Goal: Task Accomplishment & Management: Manage account settings

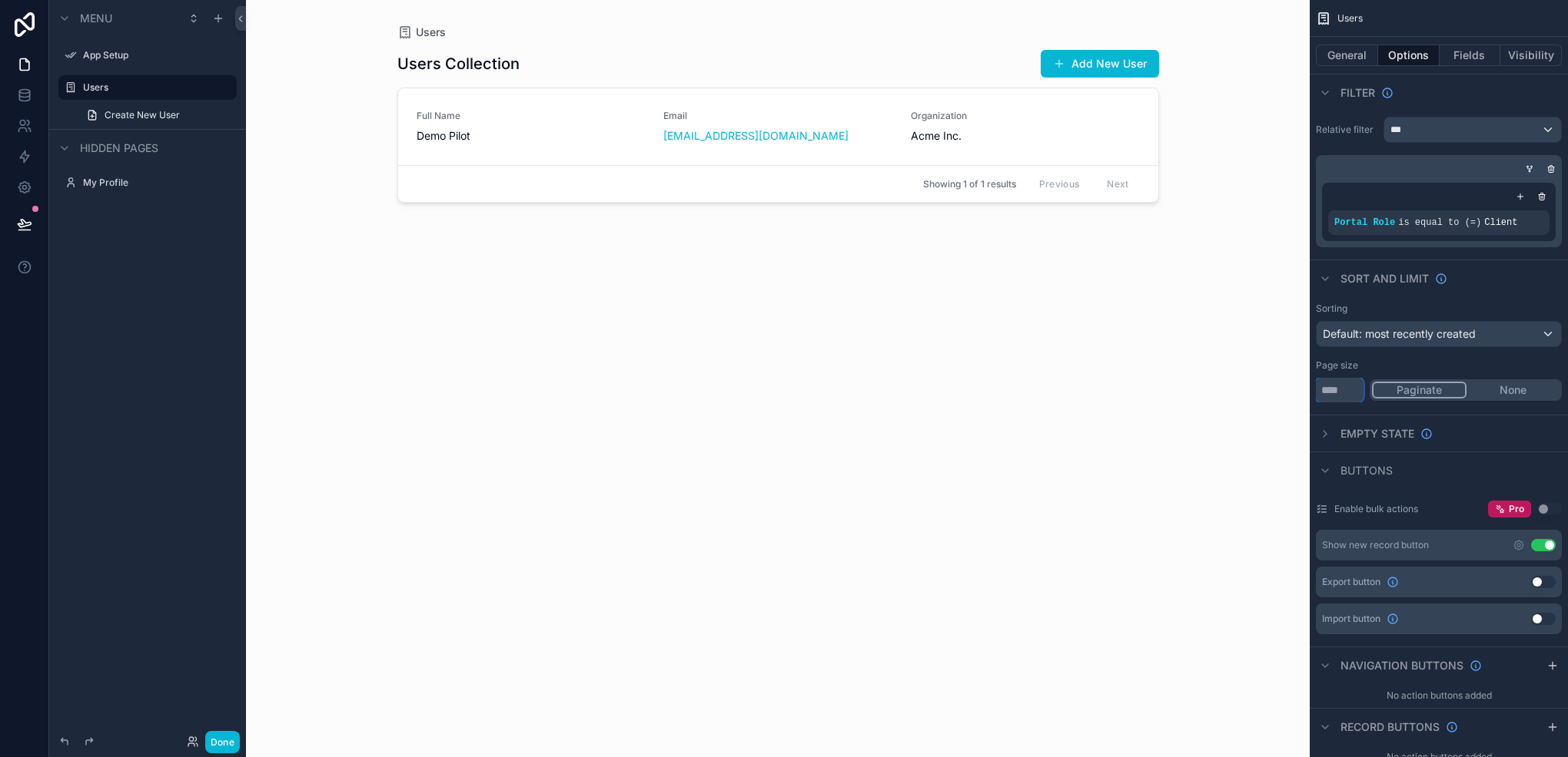
click at [1340, 393] on input "**" at bounding box center [1339, 390] width 48 height 25
type input "**"
click at [1434, 371] on div "Page size ** Paginate None" at bounding box center [1438, 380] width 246 height 43
click at [1519, 541] on icon "scrollable content" at bounding box center [1518, 545] width 12 height 12
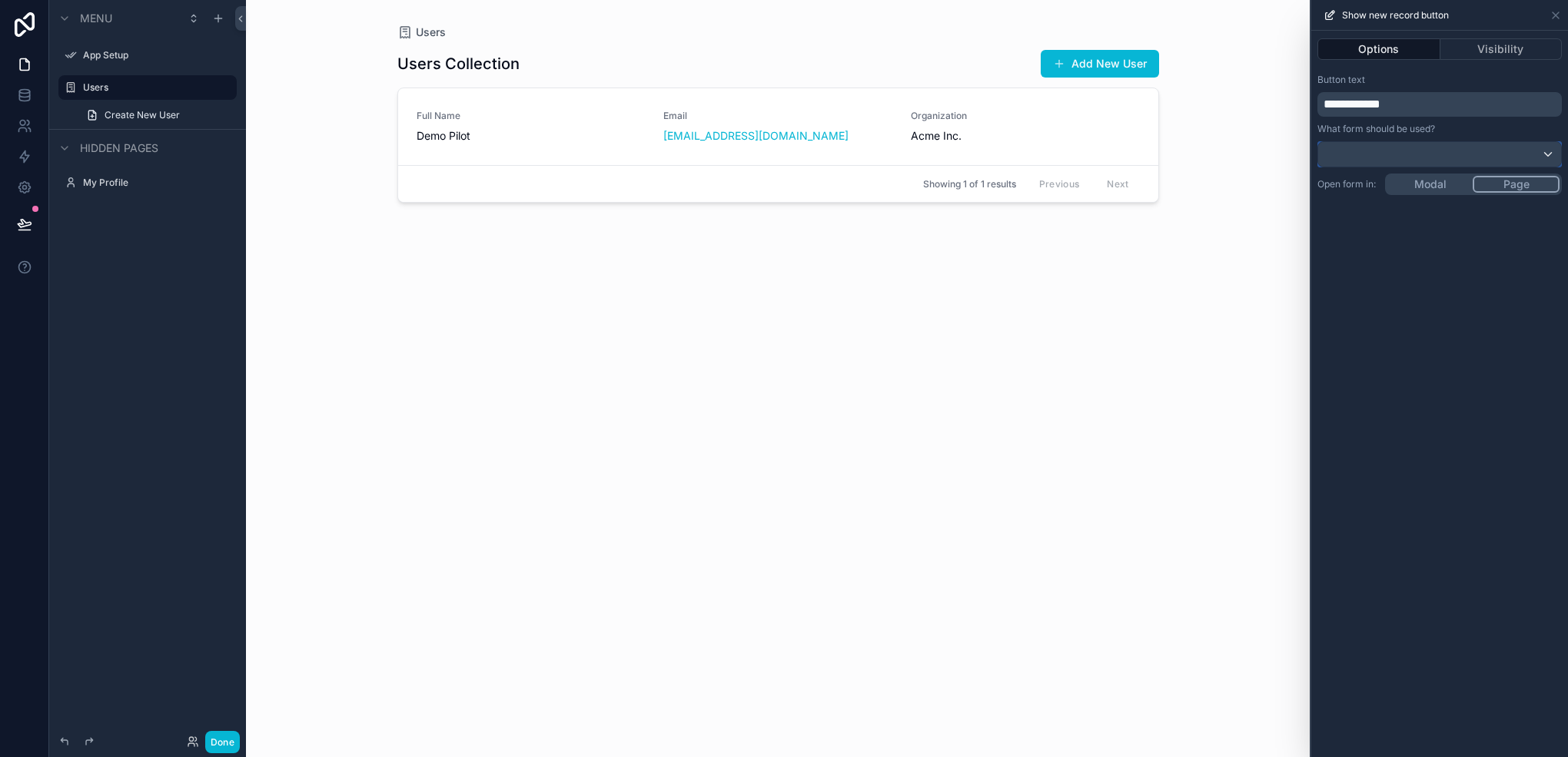
click at [1433, 149] on div at bounding box center [1439, 154] width 243 height 25
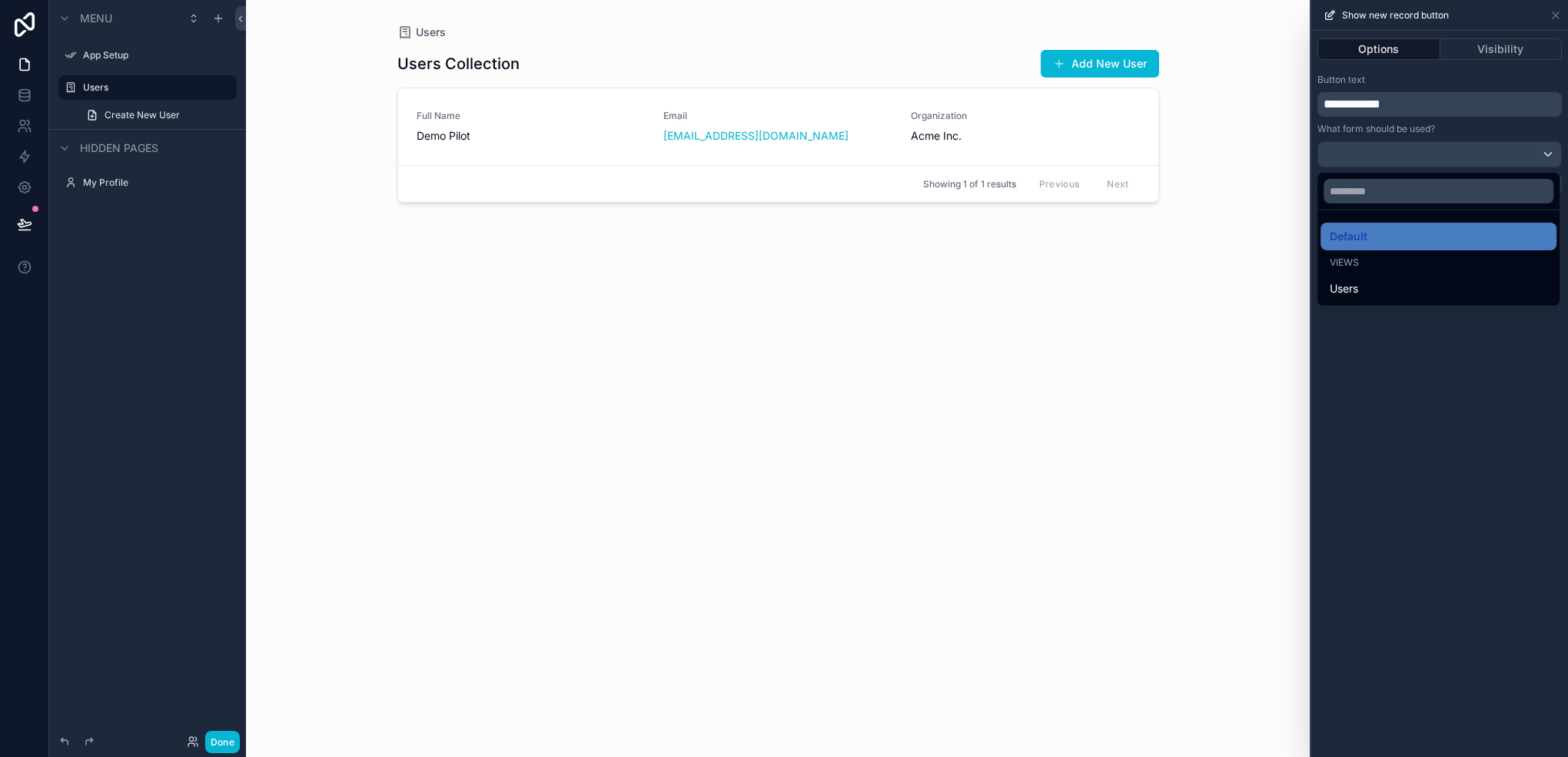
click at [1429, 152] on div at bounding box center [1439, 378] width 257 height 757
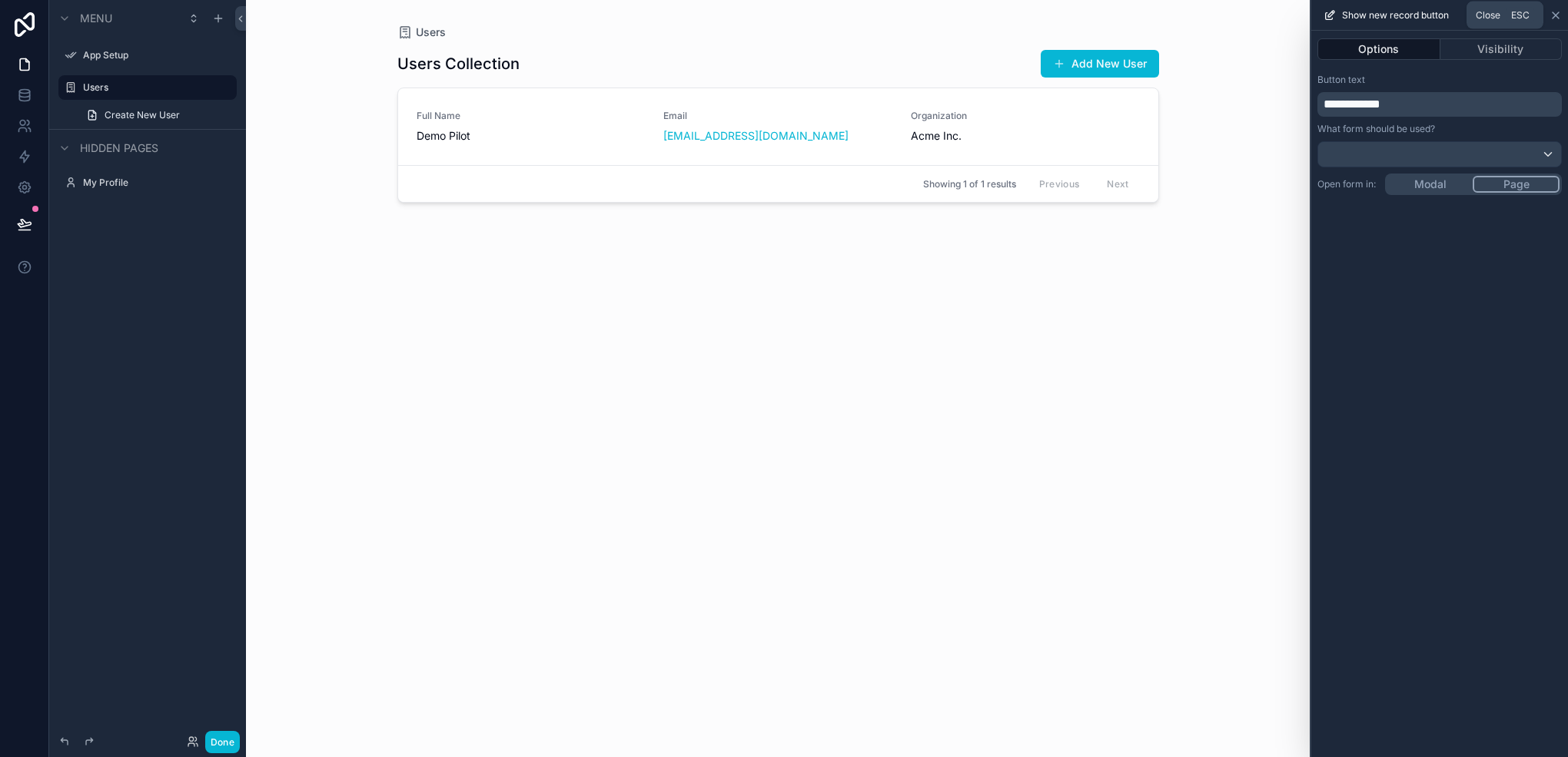
click at [1556, 11] on icon at bounding box center [1555, 14] width 12 height 12
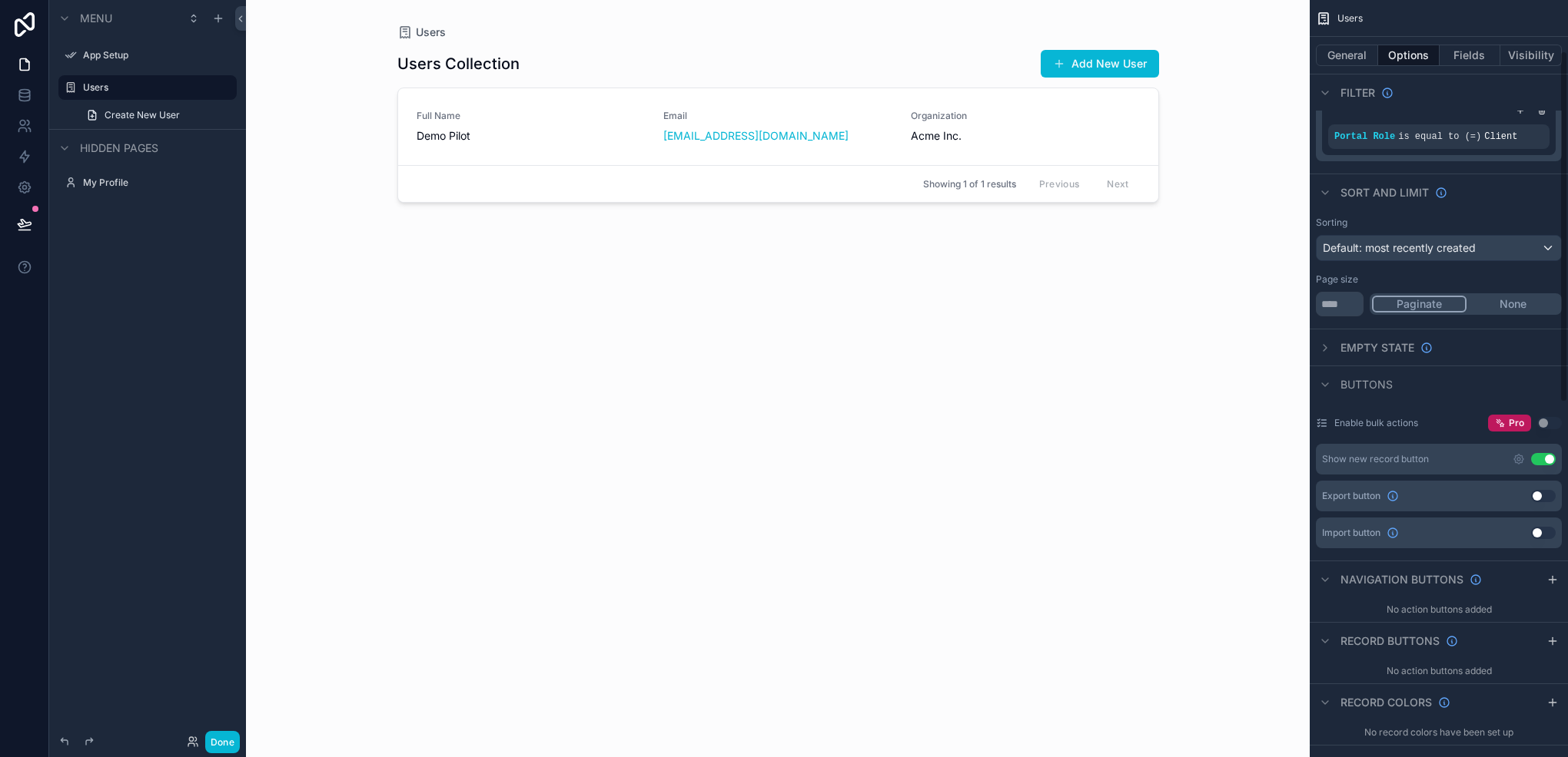
scroll to position [154, 0]
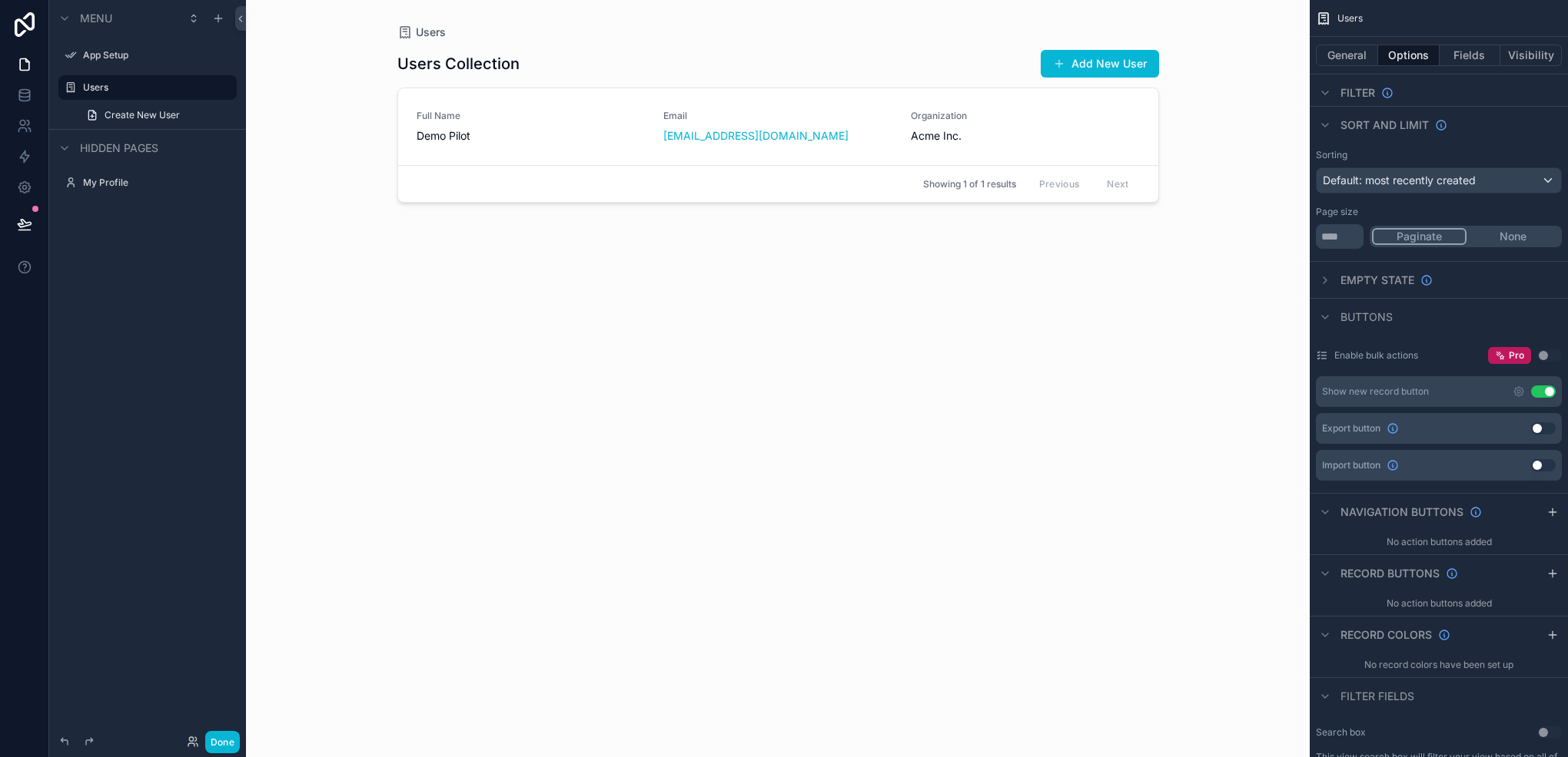
click at [558, 155] on div "scrollable content" at bounding box center [778, 369] width 786 height 738
click at [1353, 52] on button "General" at bounding box center [1346, 55] width 62 height 22
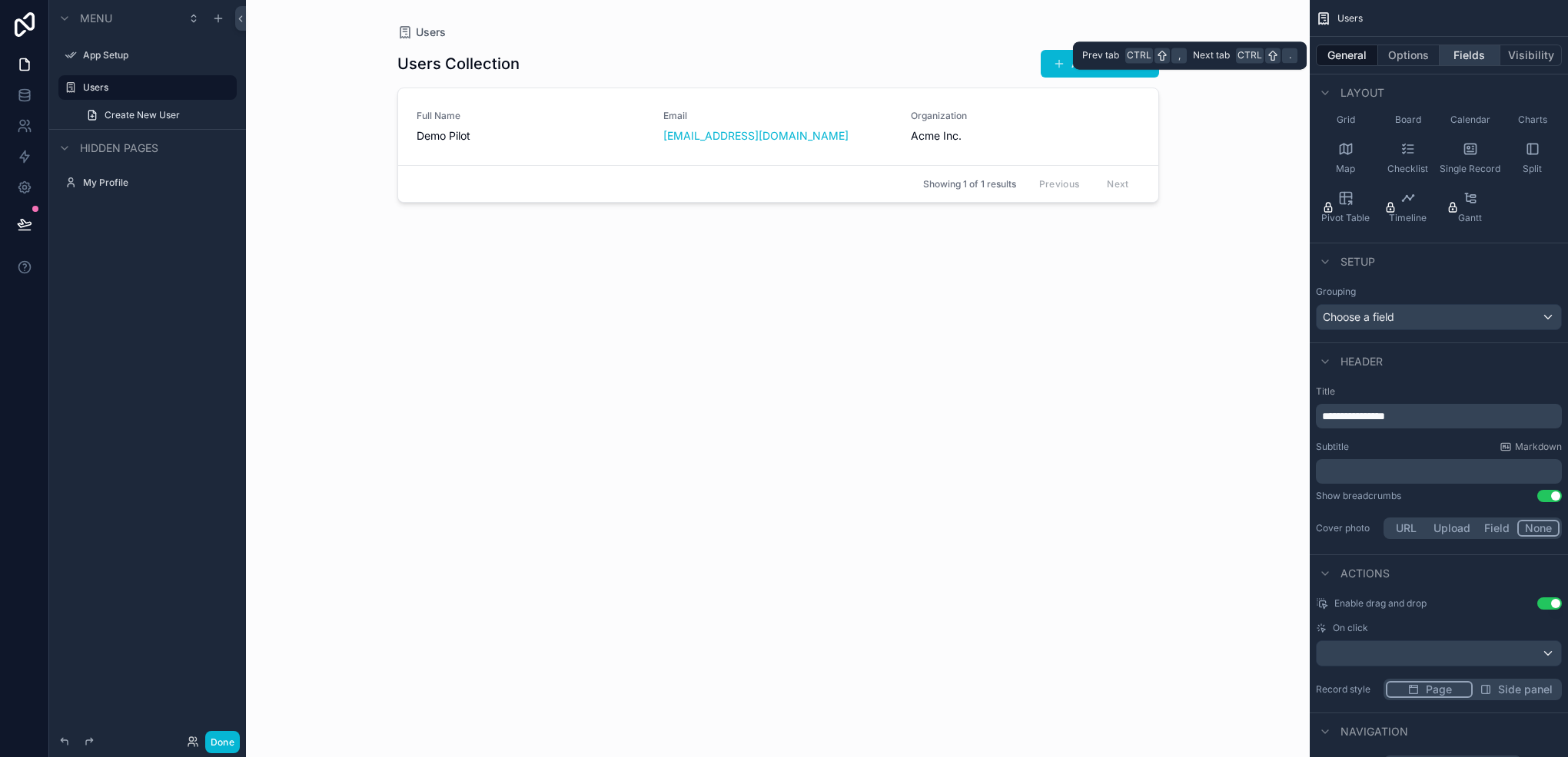
click at [1455, 47] on button "Fields" at bounding box center [1470, 55] width 61 height 22
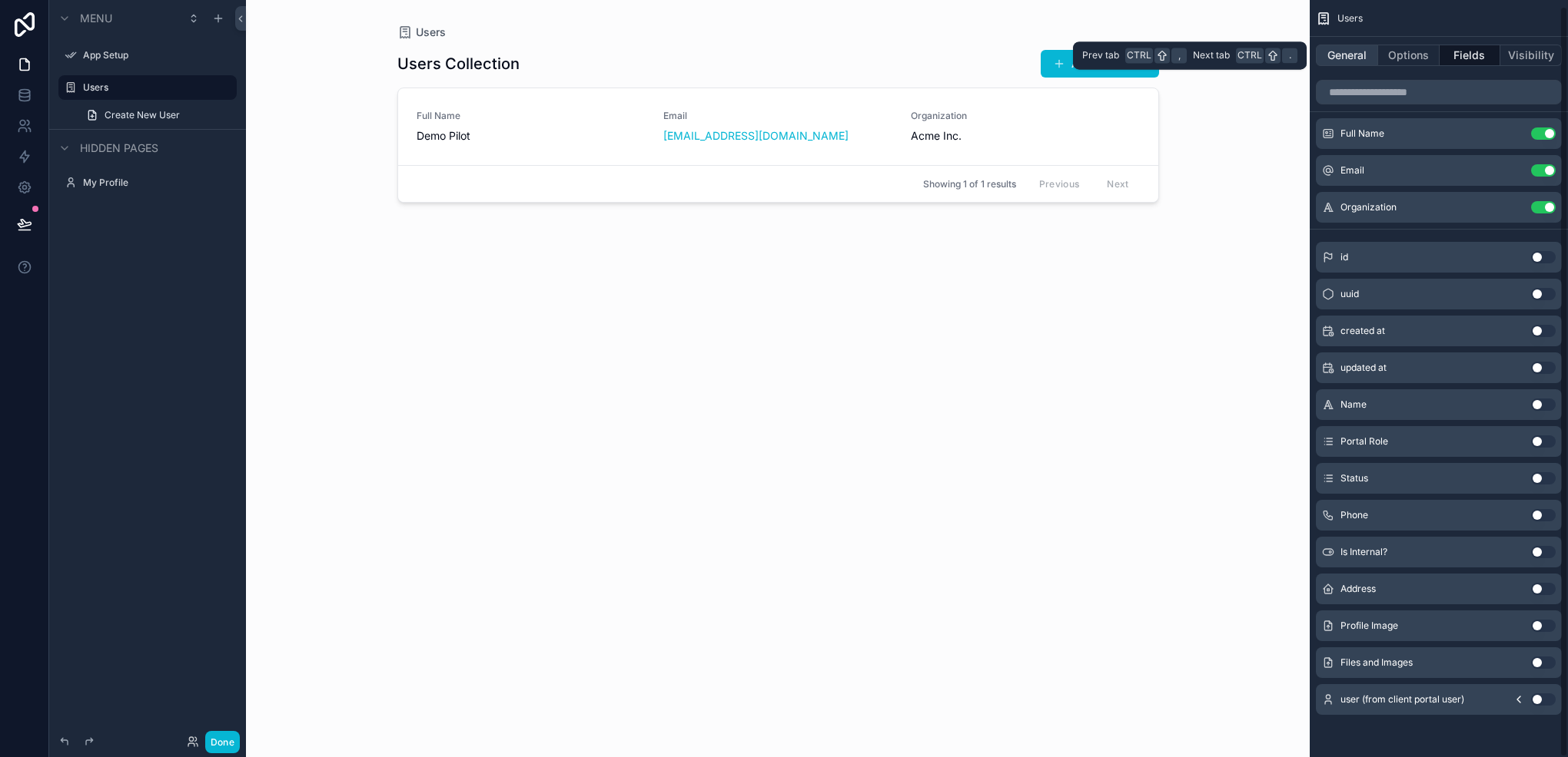
click at [1346, 51] on button "General" at bounding box center [1346, 55] width 62 height 22
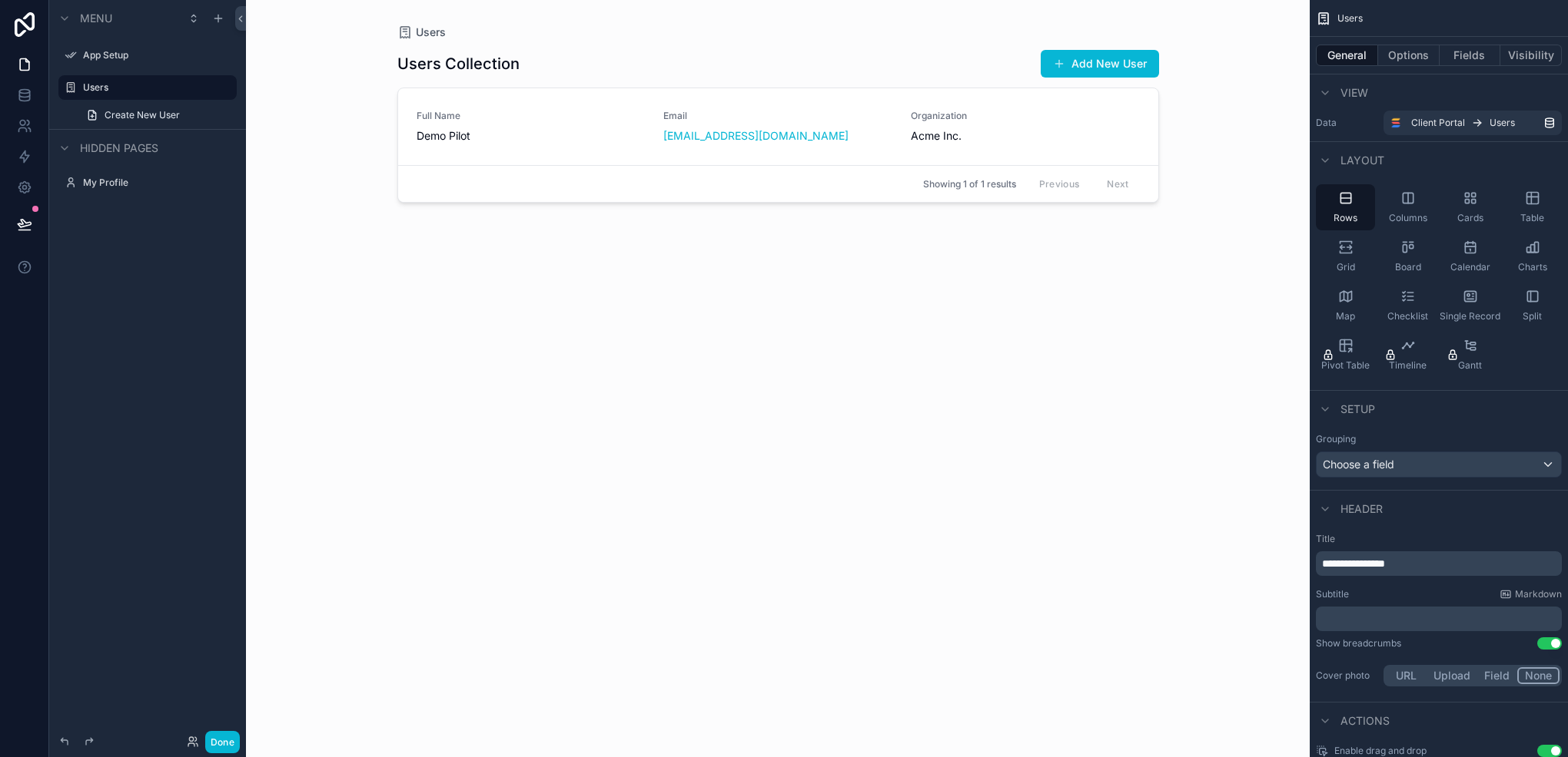
click at [1380, 560] on span "**********" at bounding box center [1353, 563] width 63 height 10
click at [1380, 559] on span "**********" at bounding box center [1353, 563] width 63 height 10
click at [1417, 585] on div "Title ******** Subtitle Markdown ﻿ Show breadcrumbs Use setting Cover photo URL…" at bounding box center [1438, 611] width 258 height 169
click at [197, 89] on icon "scrollable content" at bounding box center [202, 87] width 12 height 12
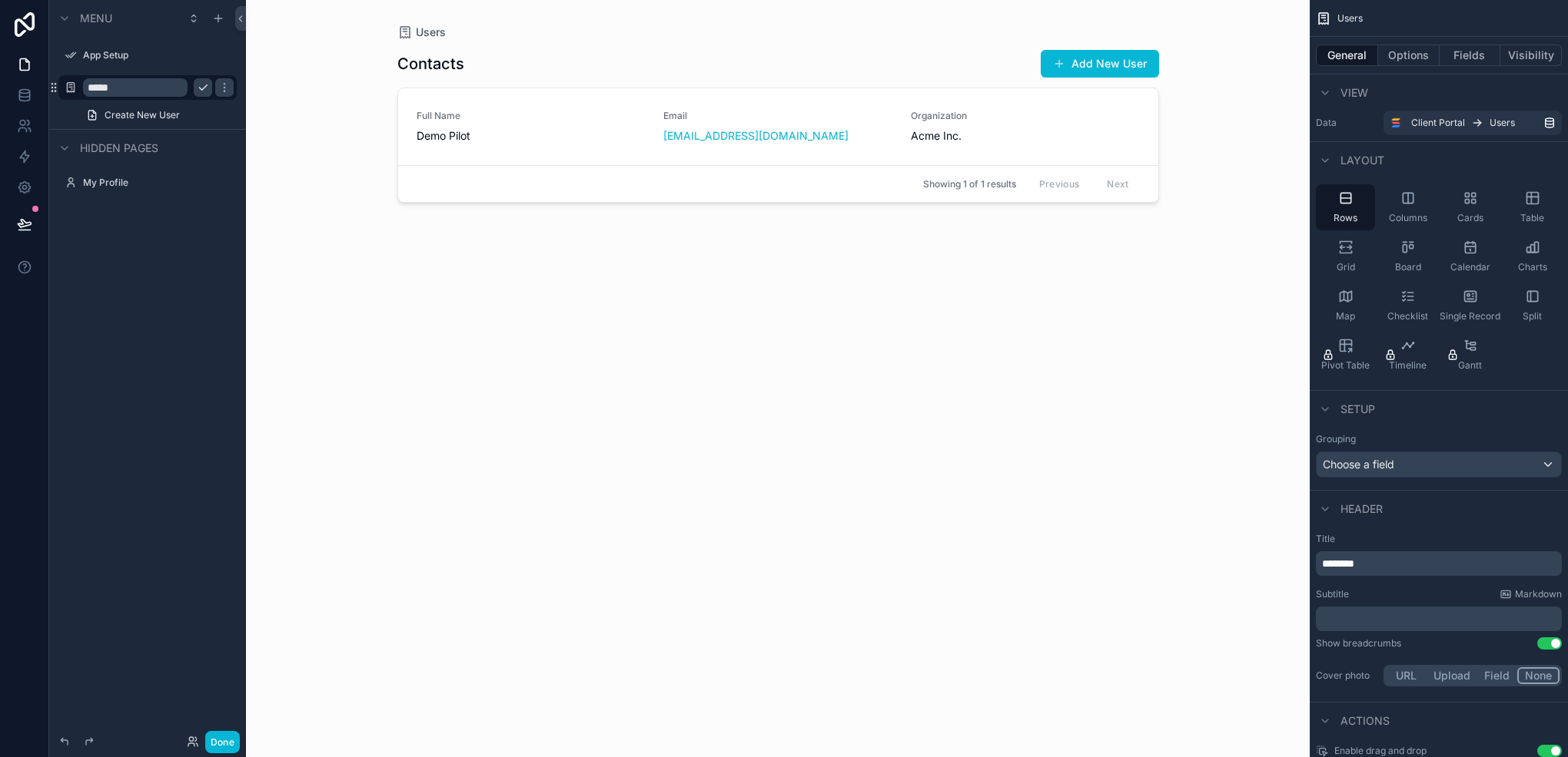
click at [123, 91] on input "*****" at bounding box center [135, 87] width 105 height 19
type input "********"
click at [71, 94] on div "scrollable content" at bounding box center [70, 87] width 19 height 19
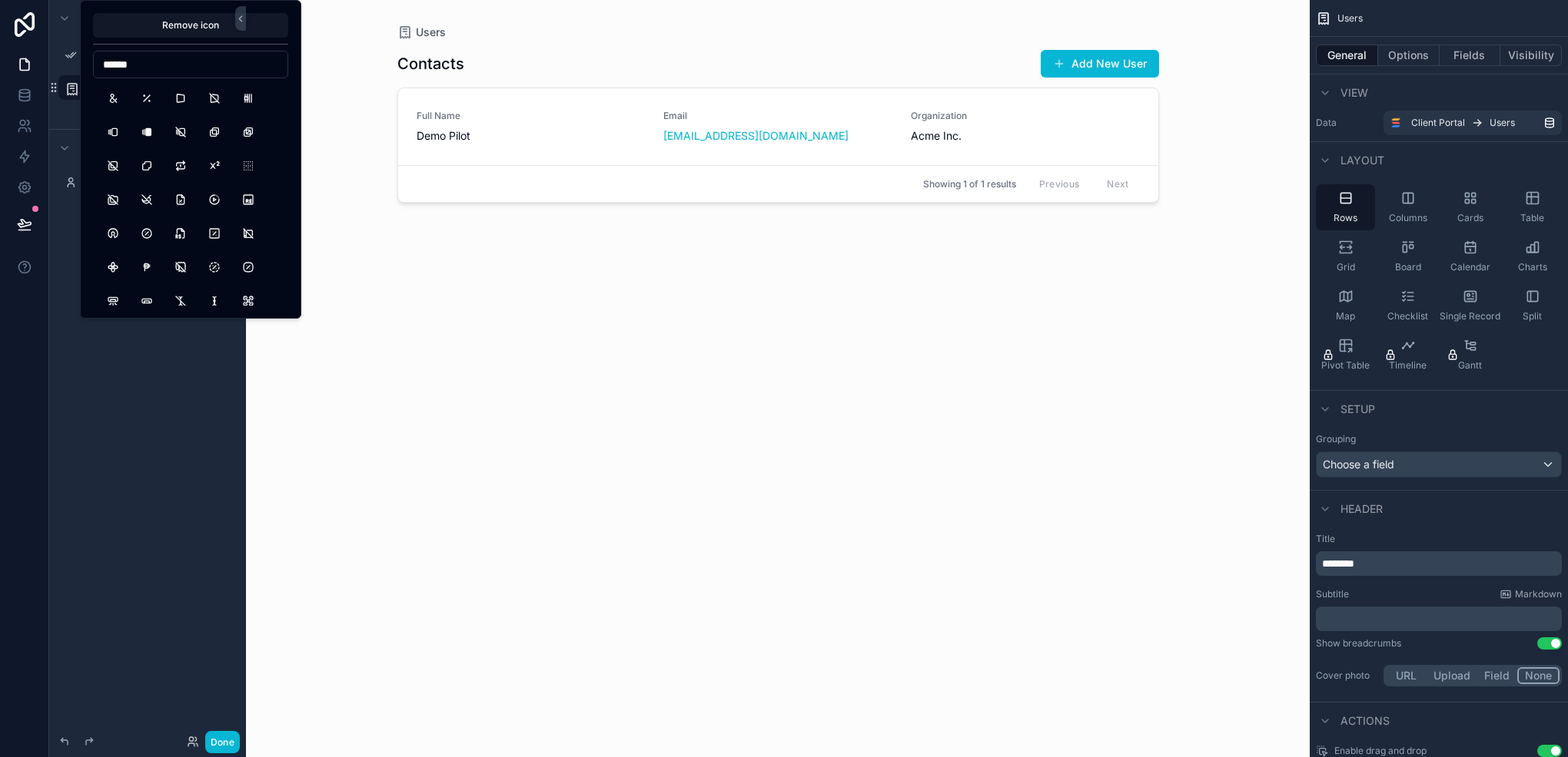
click at [167, 58] on input "******" at bounding box center [190, 64] width 193 height 22
click at [185, 71] on input "******" at bounding box center [190, 64] width 193 height 22
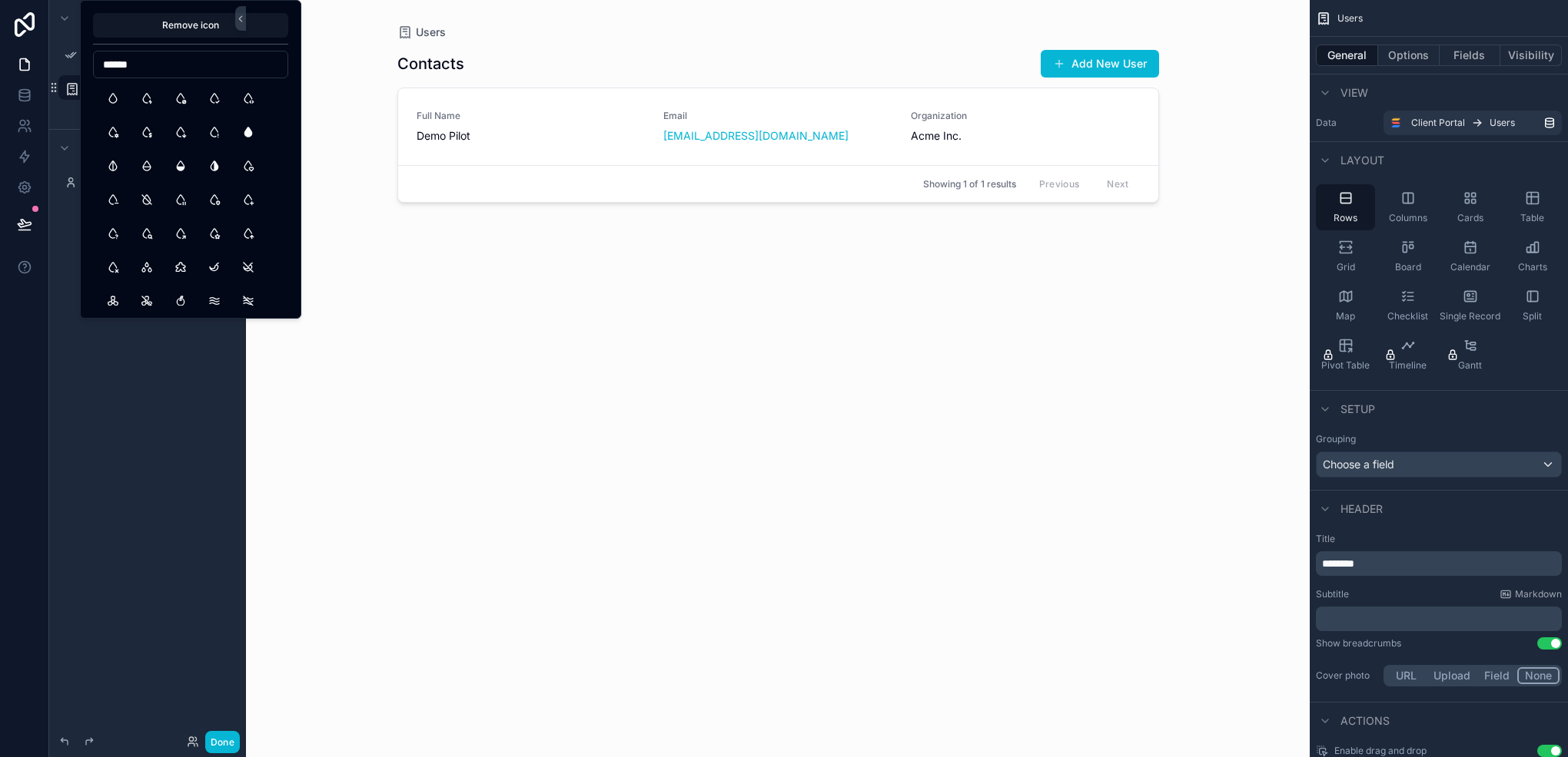
click at [185, 71] on input "******" at bounding box center [190, 64] width 193 height 22
type input "****"
click at [139, 165] on button "UserFilled" at bounding box center [147, 166] width 27 height 27
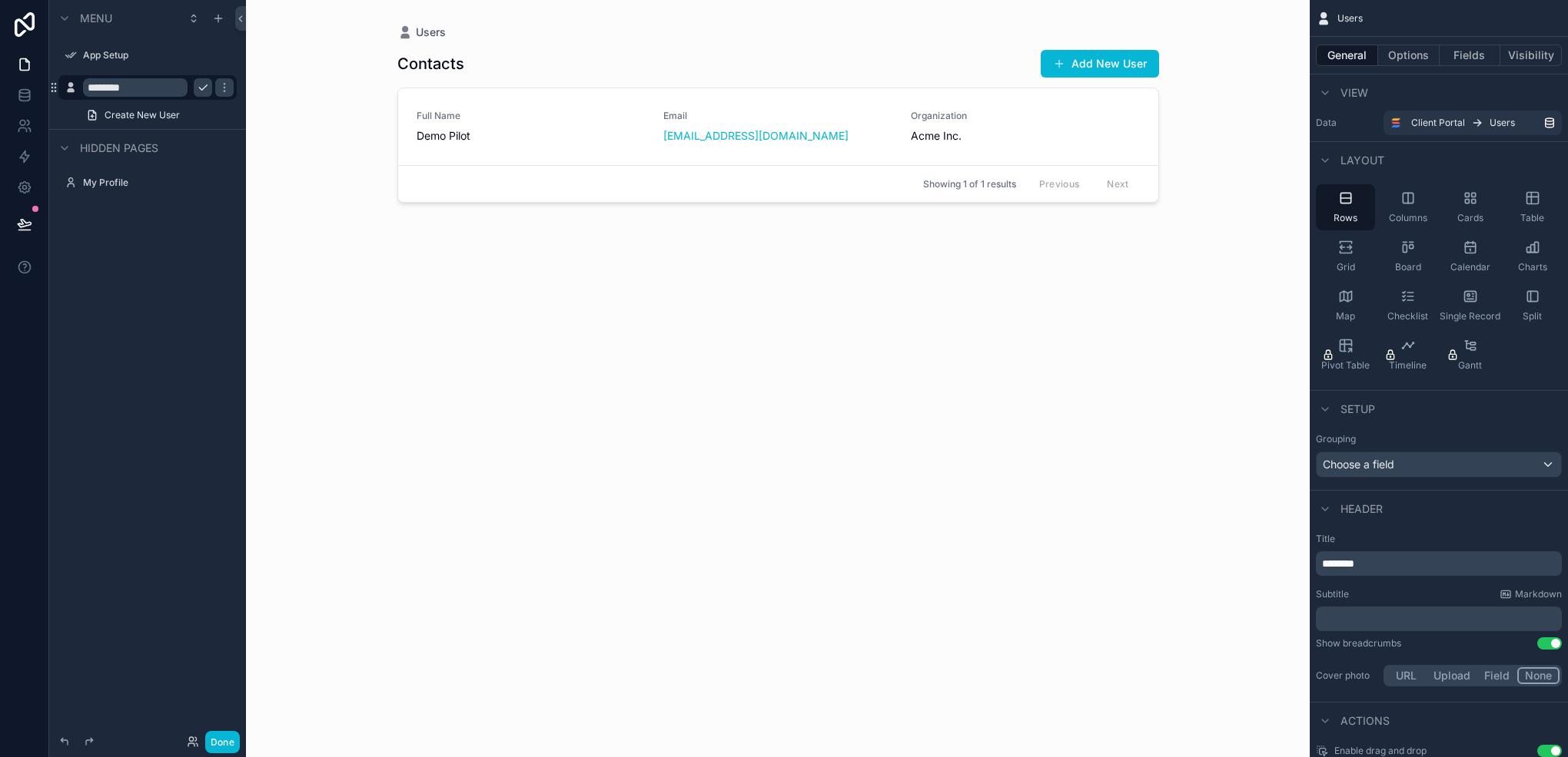
click at [127, 389] on div "Menu App Setup ******** Create New User Hidden pages My Profile" at bounding box center [147, 369] width 197 height 738
click at [195, 85] on button "scrollable content" at bounding box center [202, 87] width 19 height 19
click at [589, 130] on span "Demo Pilot" at bounding box center [531, 135] width 229 height 15
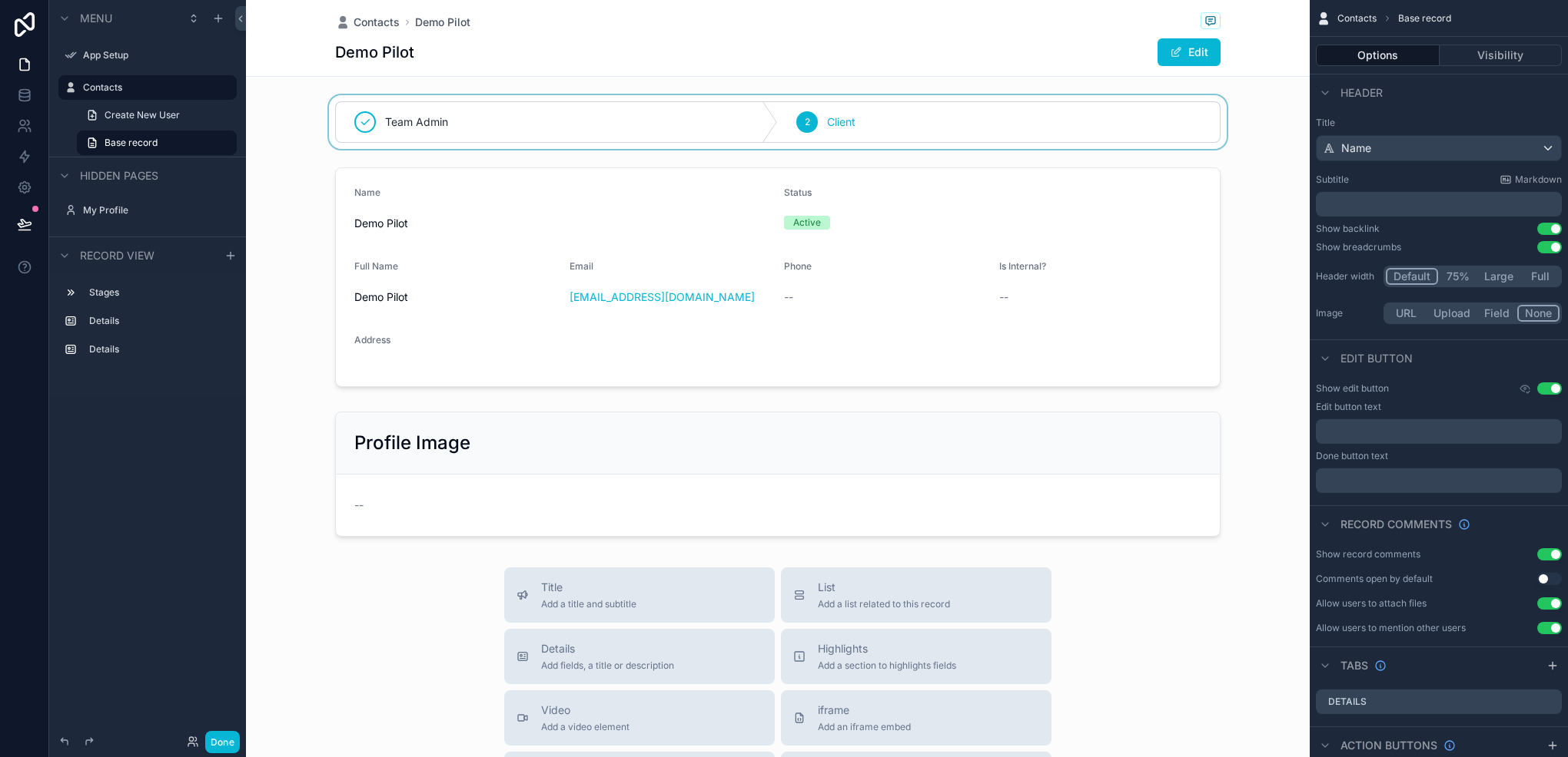
click at [1002, 118] on div "scrollable content" at bounding box center [778, 122] width 1064 height 54
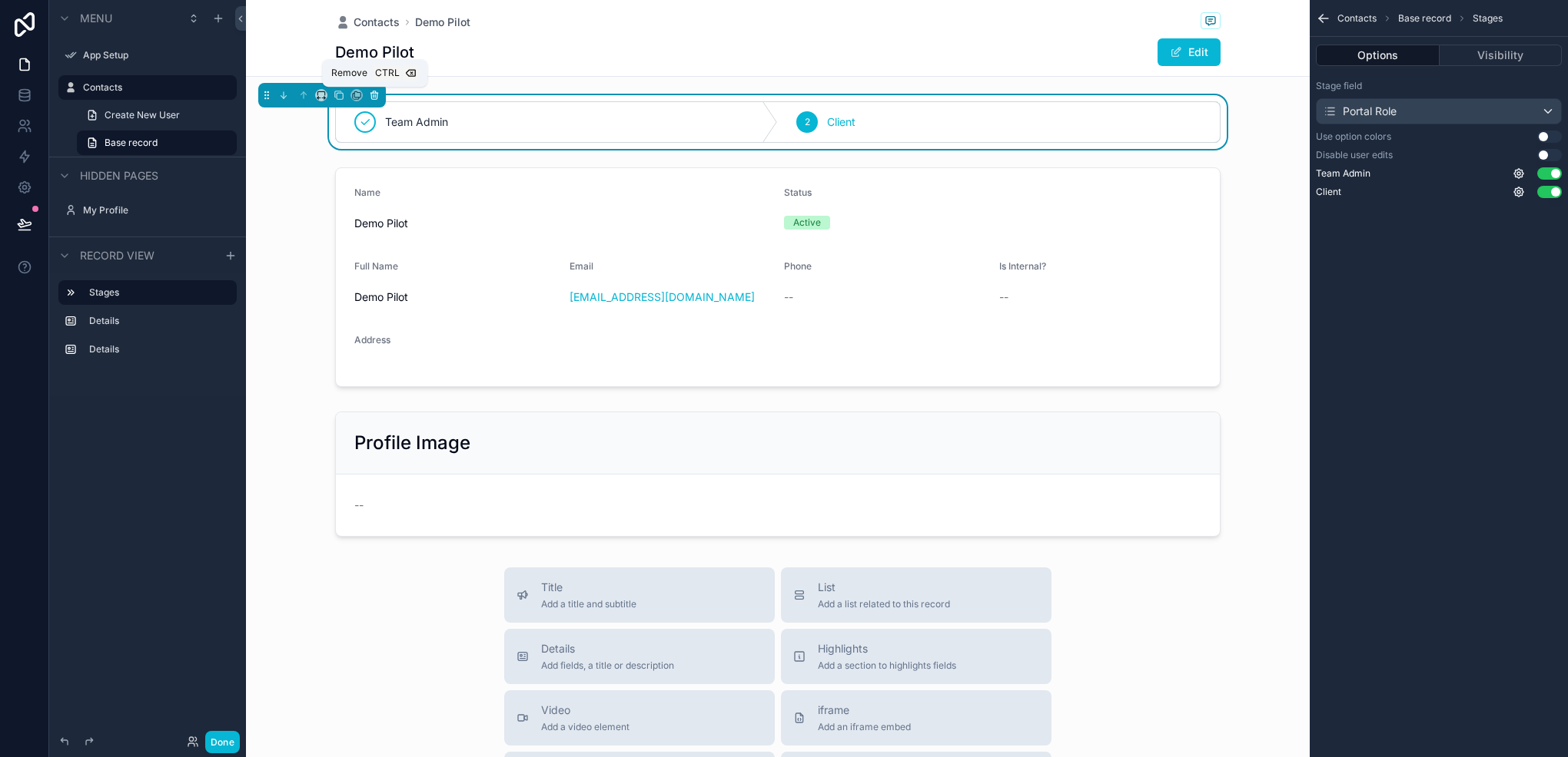
click at [381, 96] on button "scrollable content" at bounding box center [374, 95] width 17 height 17
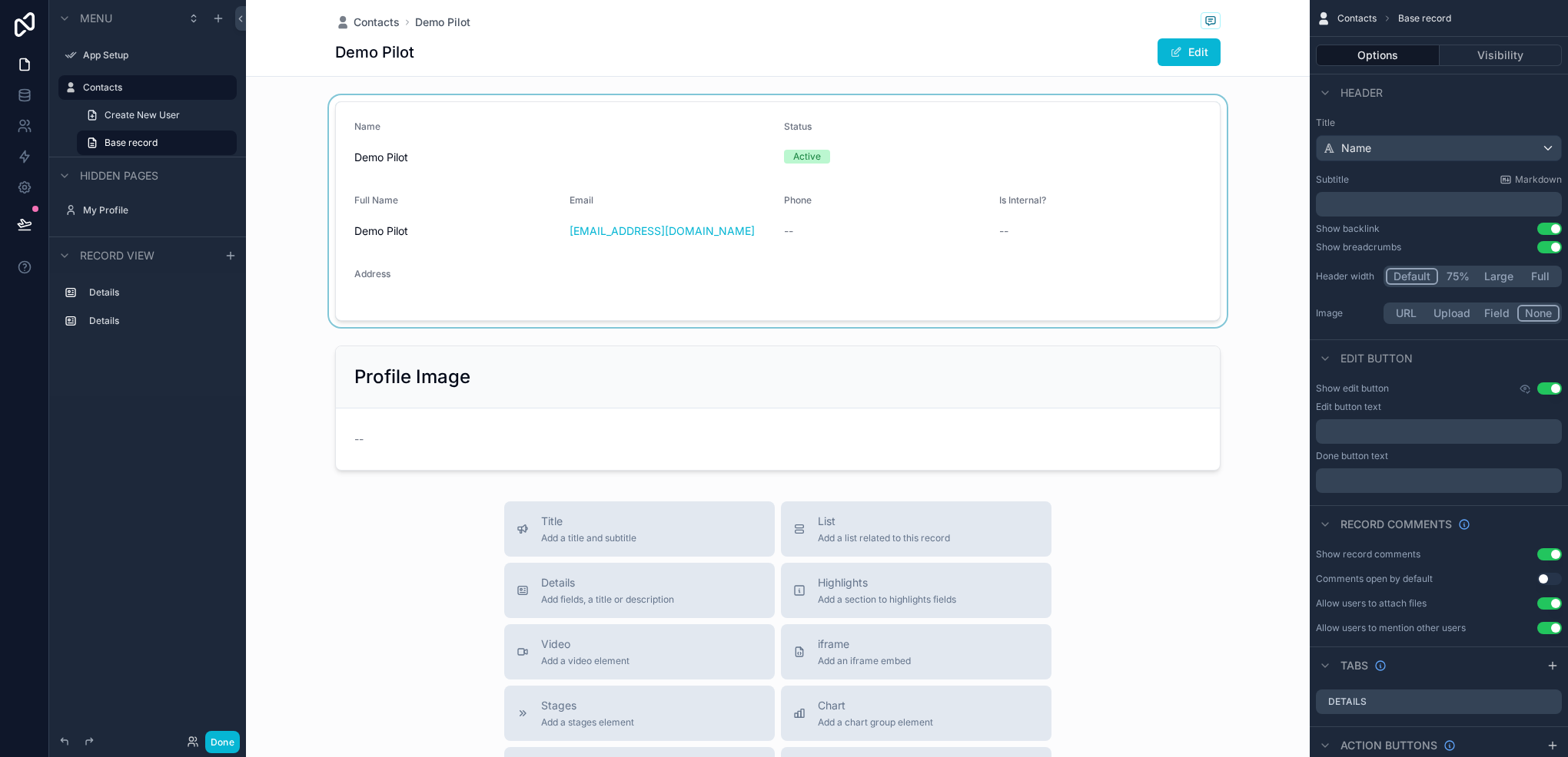
click at [535, 228] on div "scrollable content" at bounding box center [778, 211] width 1064 height 232
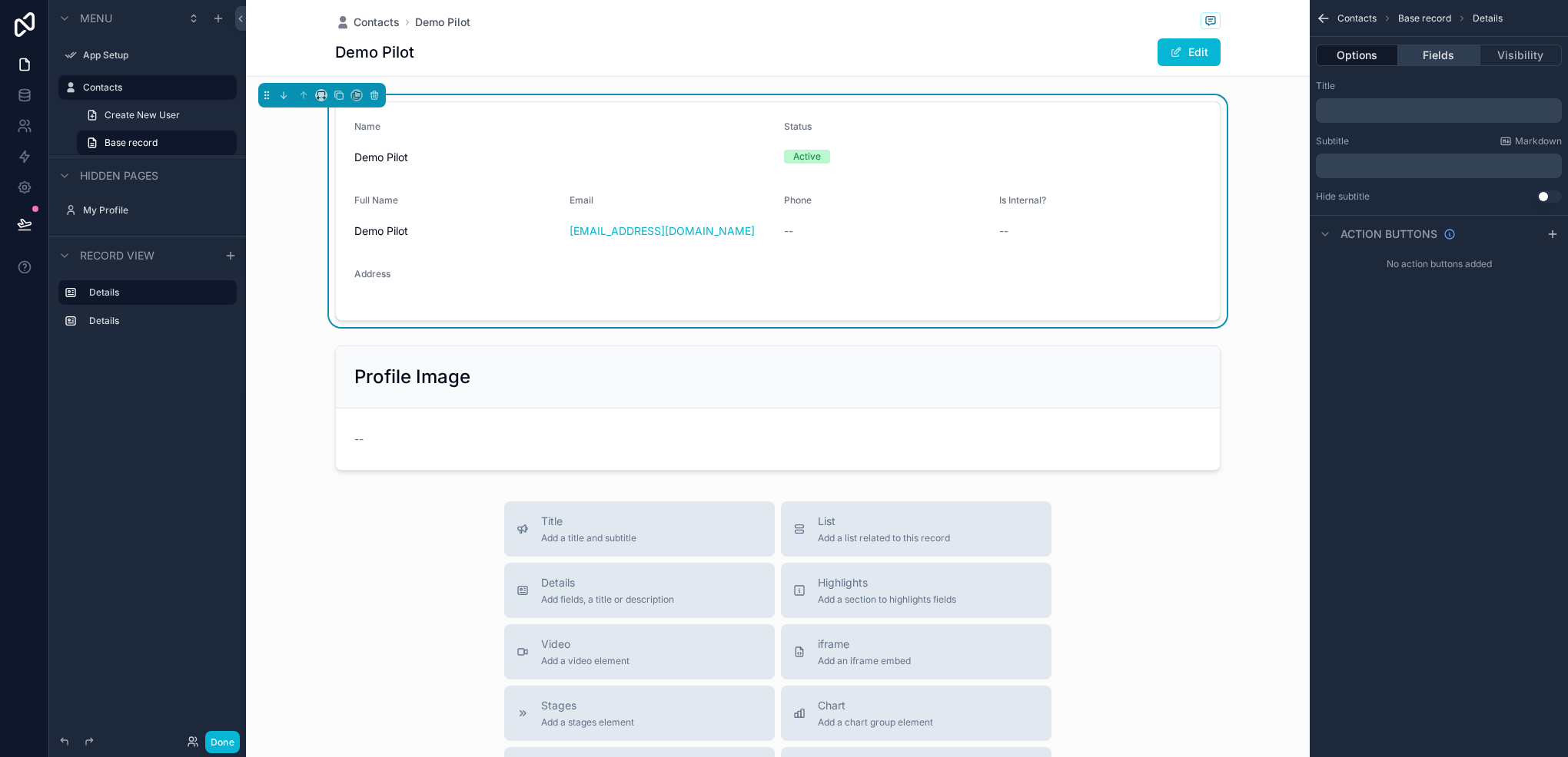
click at [1448, 50] on button "Fields" at bounding box center [1438, 55] width 81 height 22
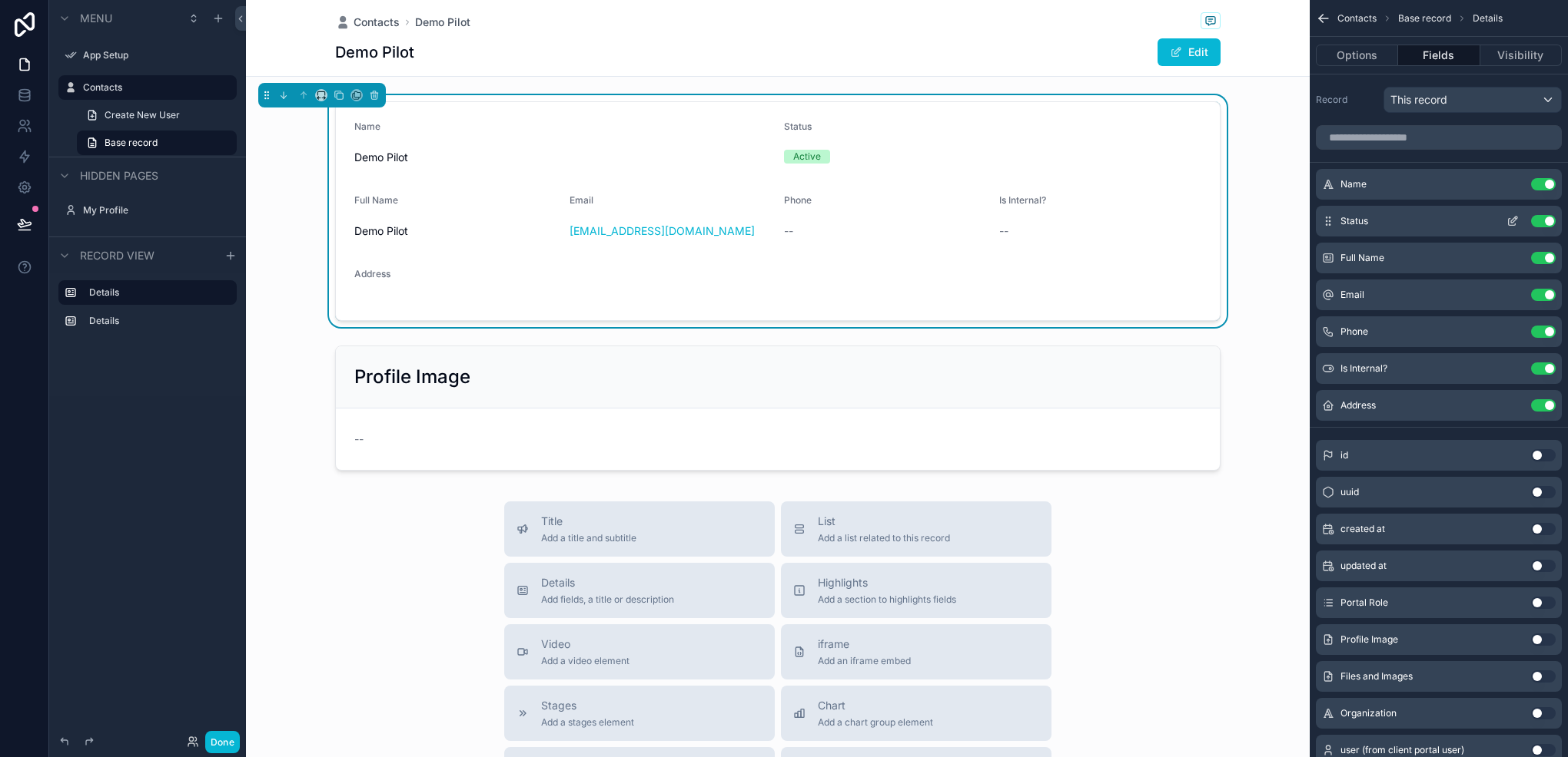
click at [1540, 216] on button "Use setting" at bounding box center [1543, 221] width 25 height 12
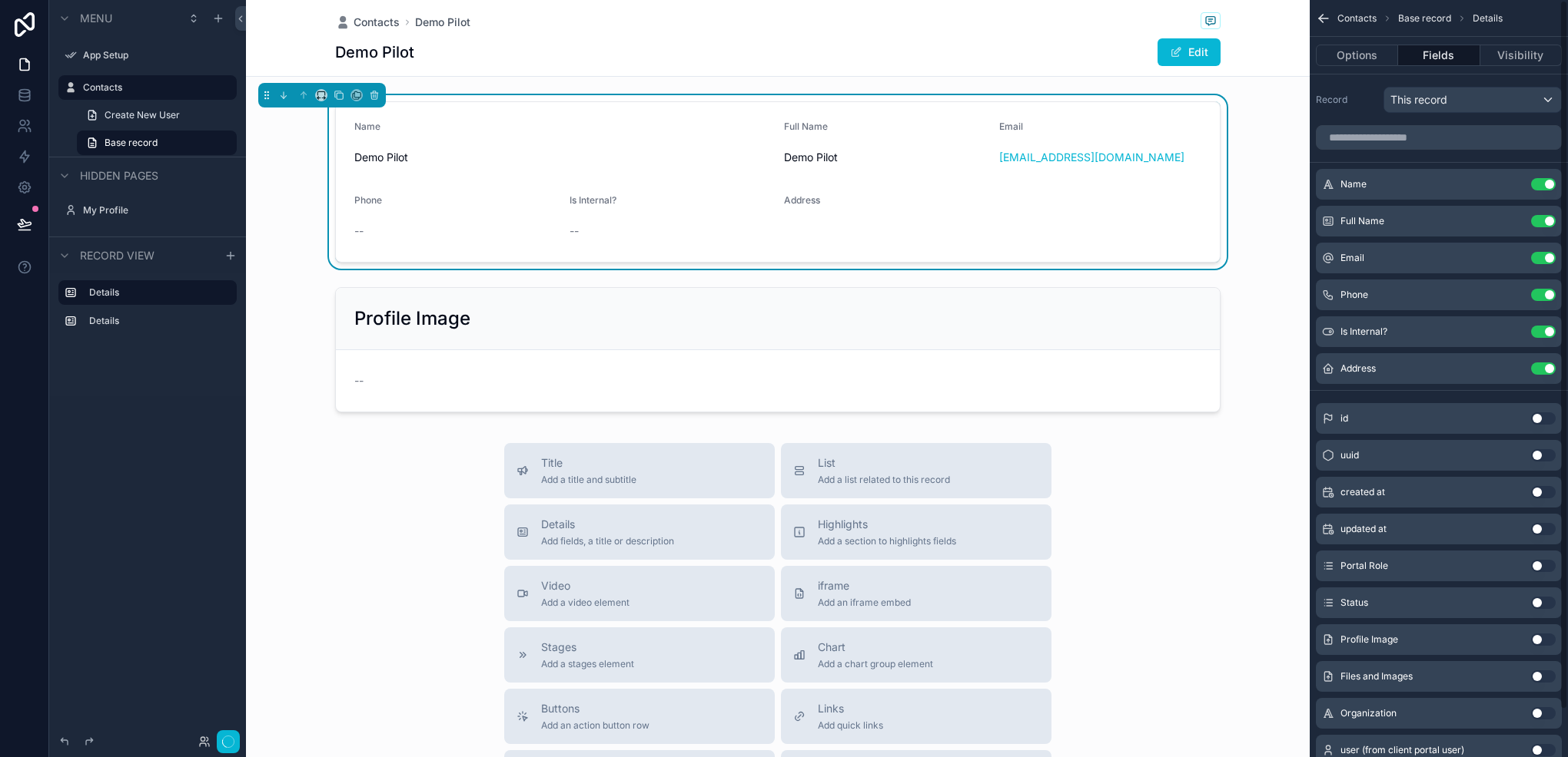
click at [1540, 216] on button "Use setting" at bounding box center [1543, 221] width 25 height 12
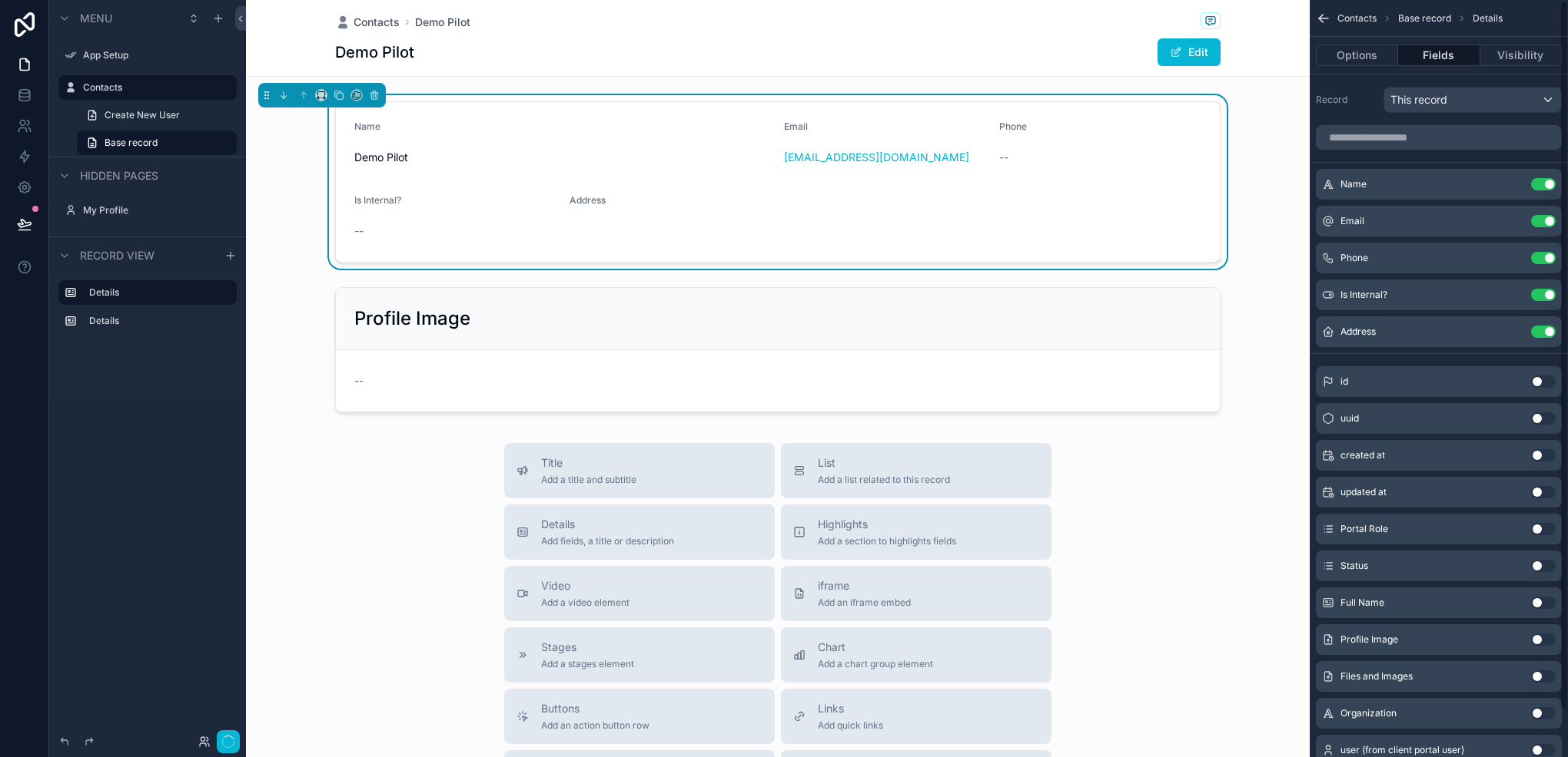
click at [1540, 216] on button "Use setting" at bounding box center [1543, 221] width 25 height 12
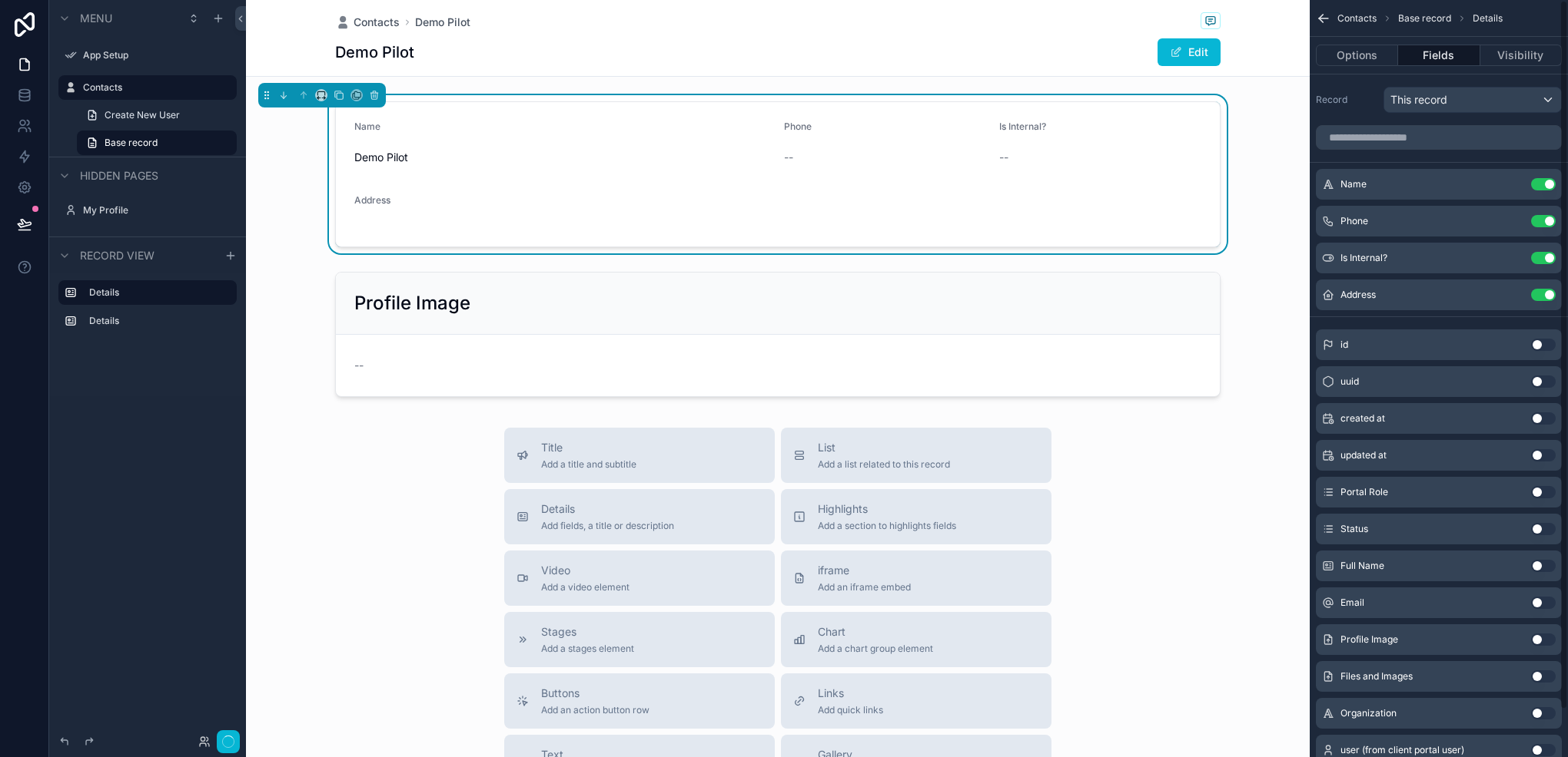
click at [1540, 216] on button "Use setting" at bounding box center [1543, 221] width 25 height 12
click at [1540, 252] on button "Use setting" at bounding box center [1543, 258] width 25 height 12
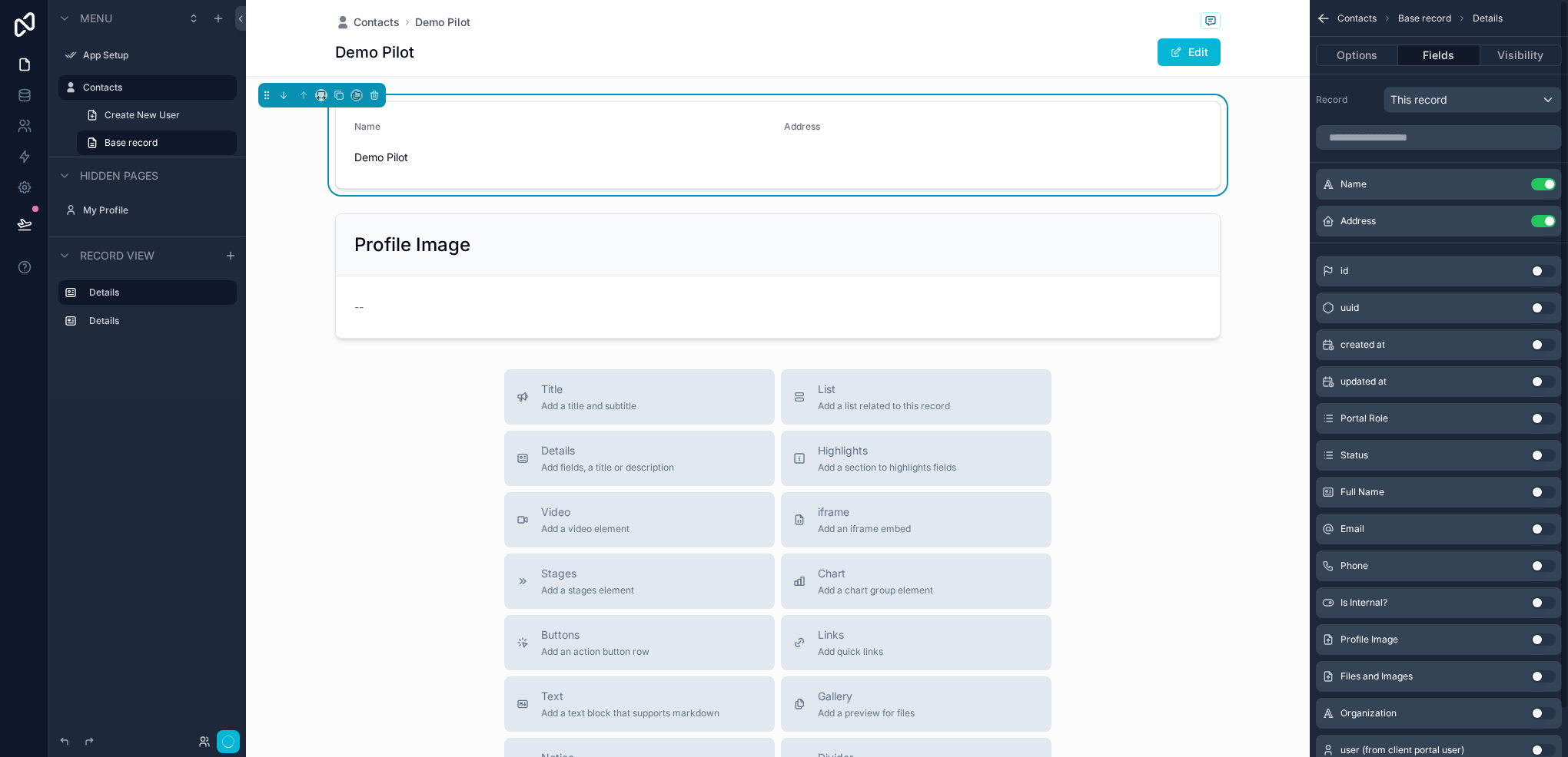
click at [1540, 216] on button "Use setting" at bounding box center [1543, 221] width 25 height 12
click at [1540, 216] on div "id Use setting uuid Use setting created at Use setting updated at Use setting P…" at bounding box center [1438, 489] width 258 height 553
click at [1538, 189] on button "Use setting" at bounding box center [1543, 184] width 25 height 12
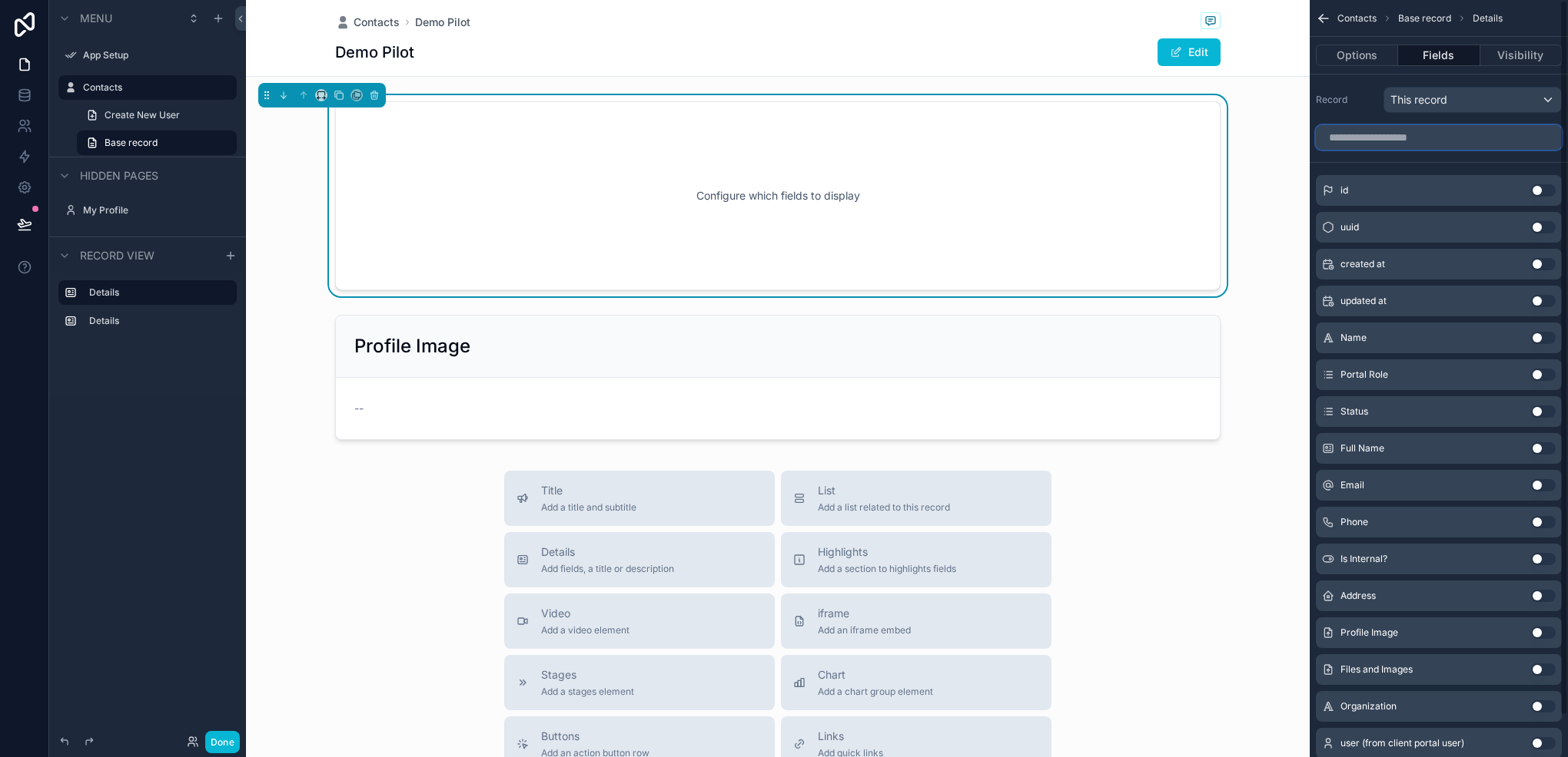
click at [1414, 136] on input "scrollable content" at bounding box center [1438, 137] width 246 height 25
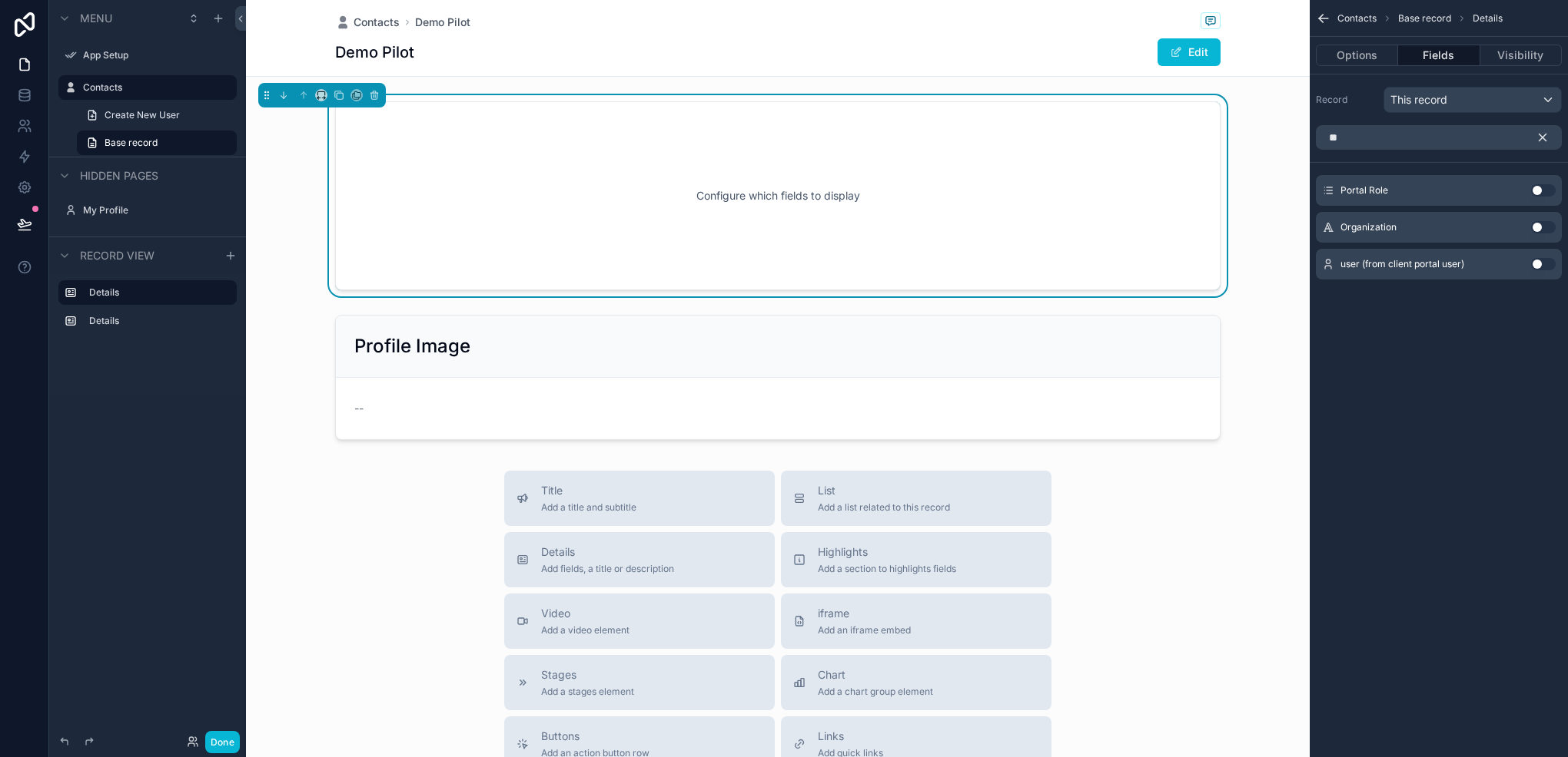
click at [1542, 234] on div "Organization Use setting" at bounding box center [1438, 227] width 246 height 31
click at [1532, 220] on div "Organization Use setting" at bounding box center [1438, 227] width 246 height 31
click at [1533, 220] on div "Organization Use setting" at bounding box center [1438, 227] width 246 height 31
click at [1542, 225] on button "Use setting" at bounding box center [1543, 227] width 25 height 12
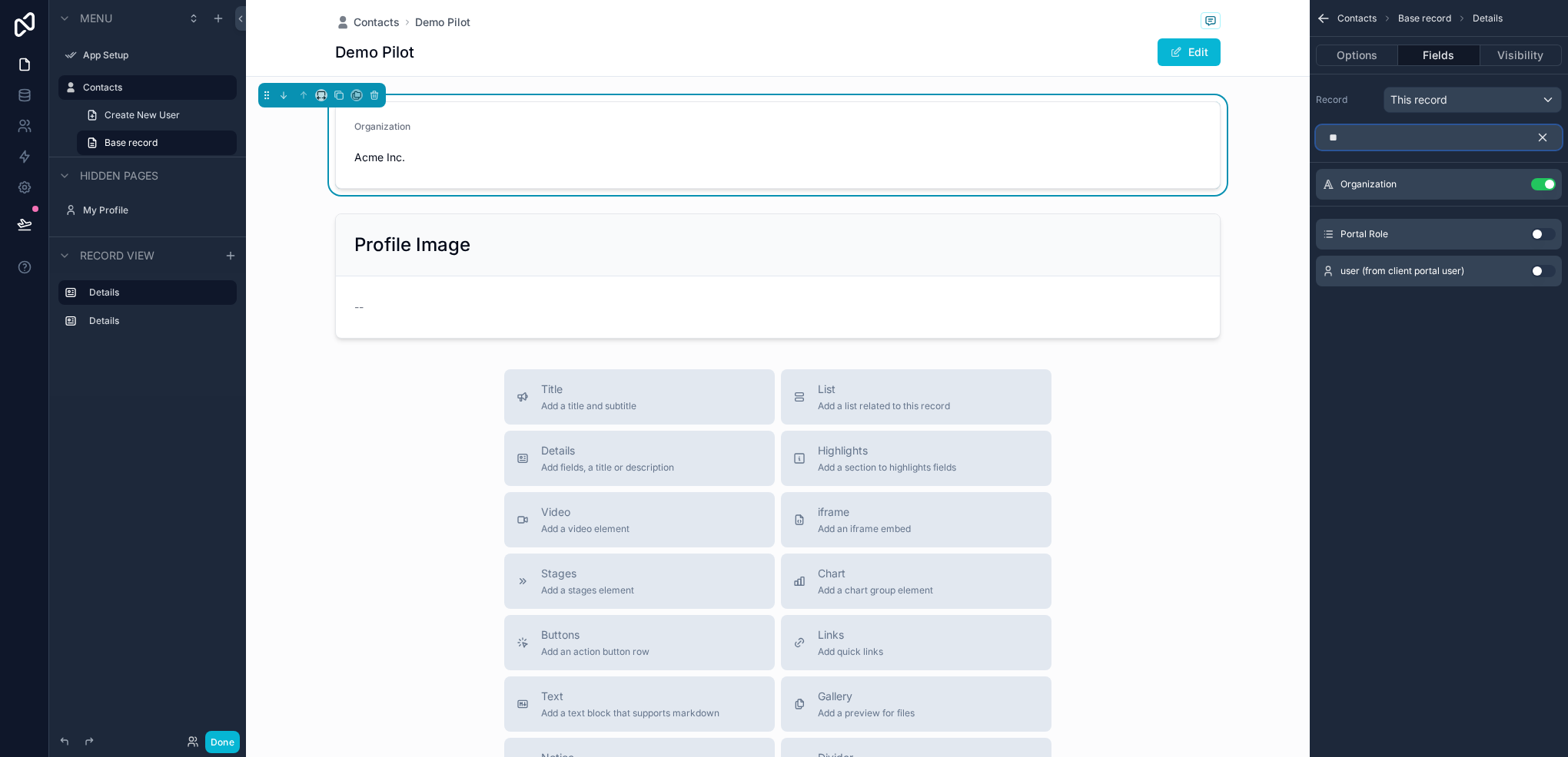
click at [1406, 130] on input "**" at bounding box center [1438, 137] width 246 height 25
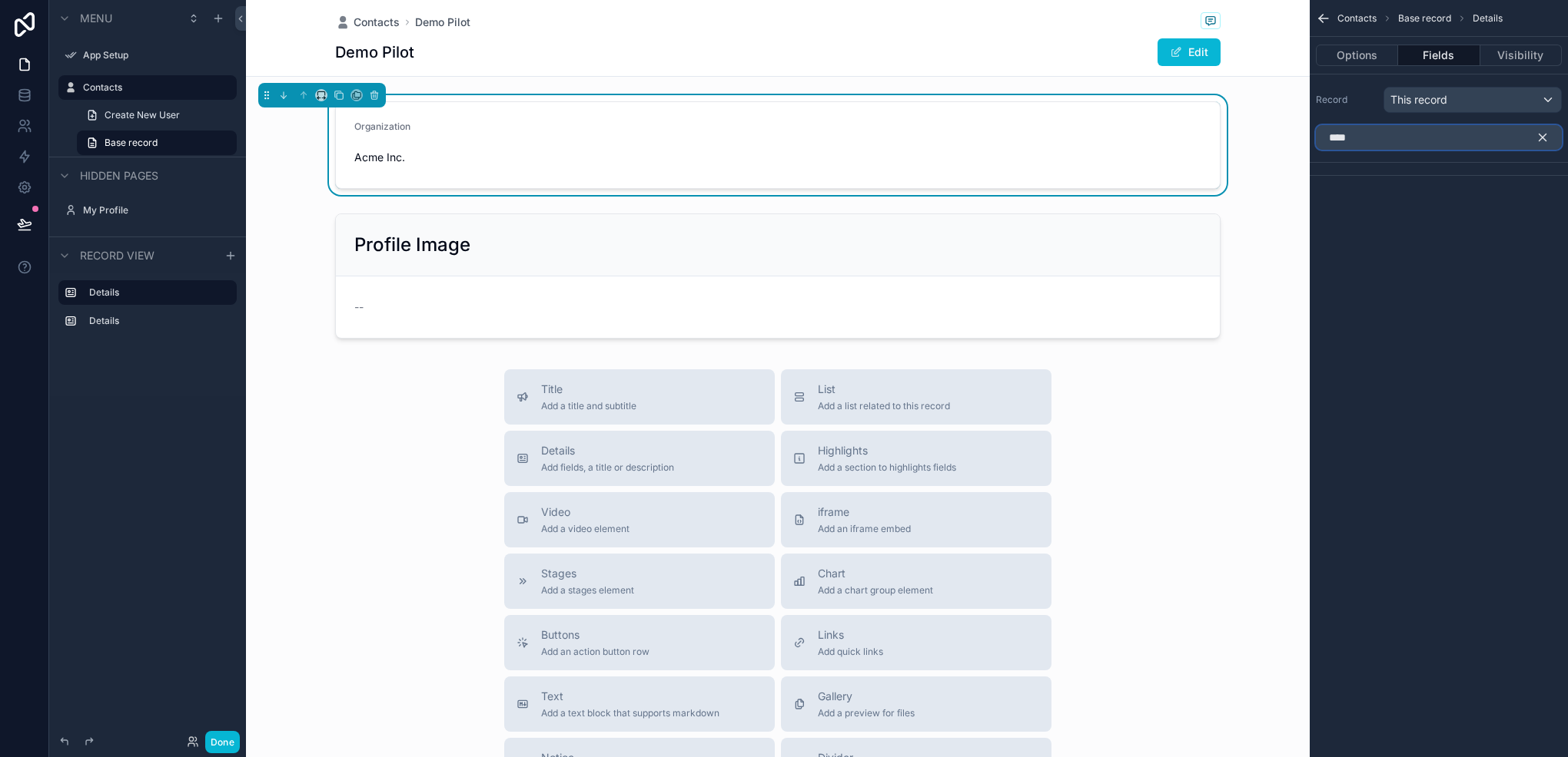
type input "****"
click at [1548, 130] on icon "scrollable content" at bounding box center [1542, 137] width 14 height 14
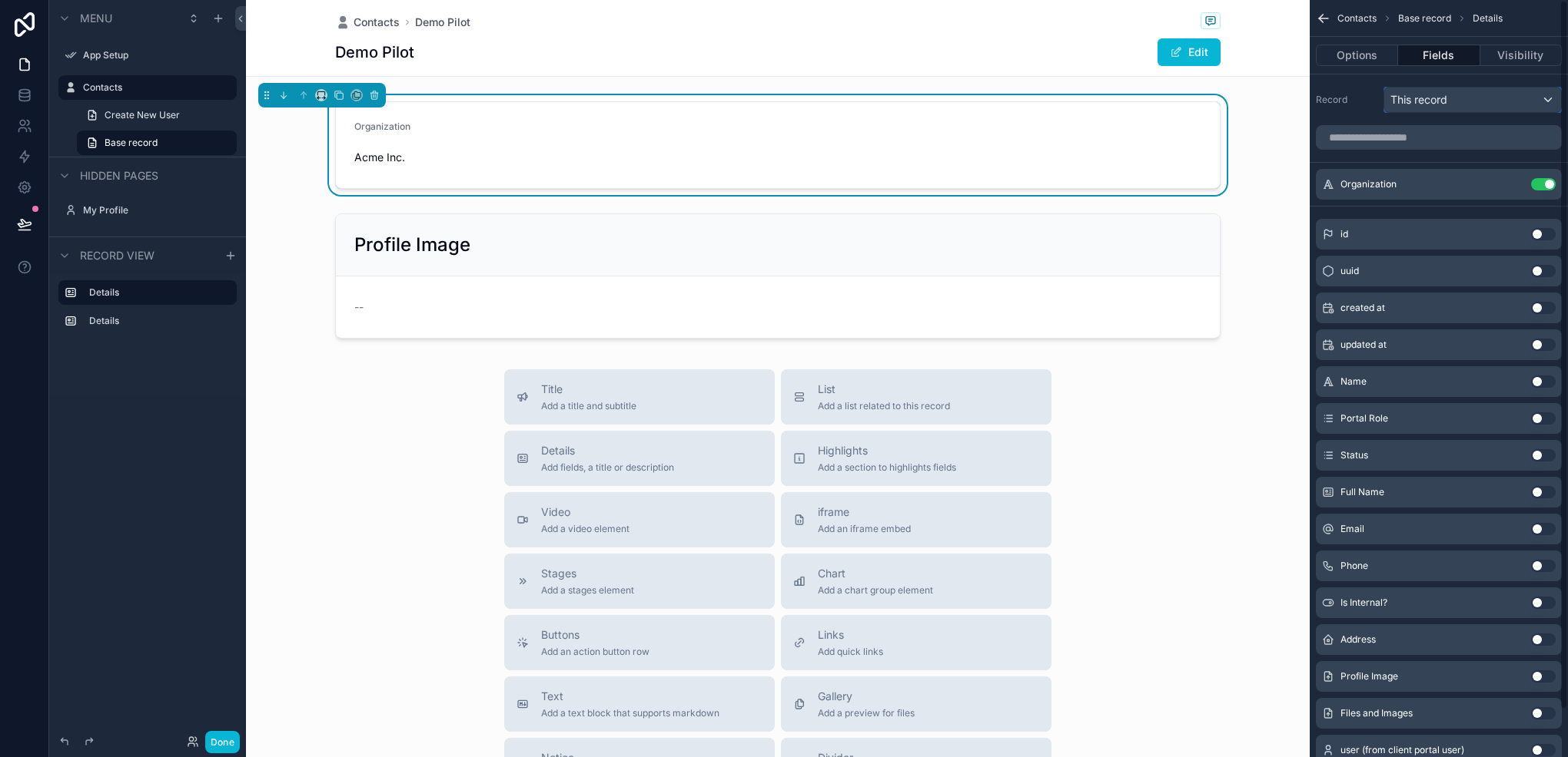
click at [1507, 105] on div "This record" at bounding box center [1472, 100] width 176 height 25
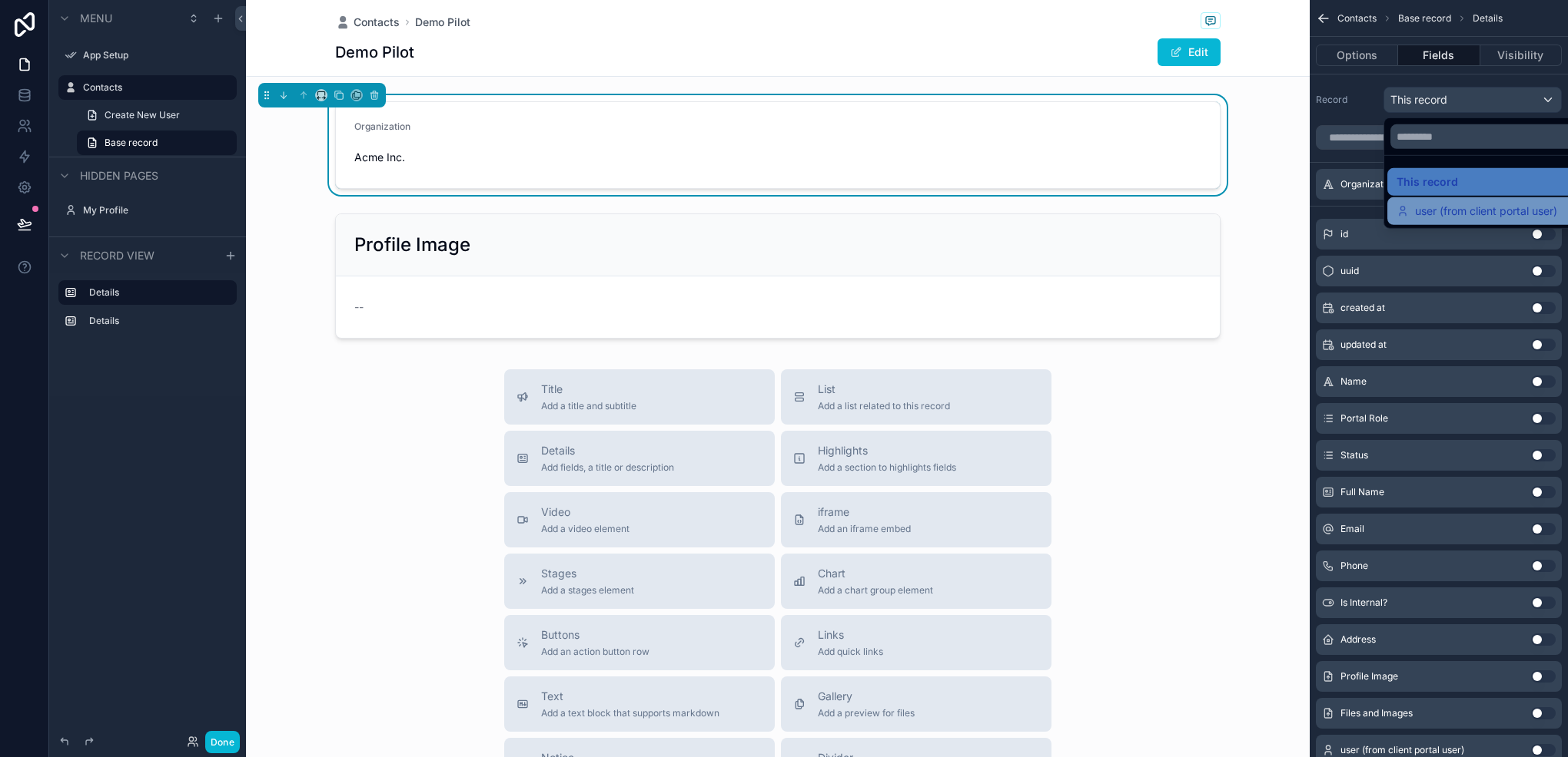
click at [1451, 223] on div "user (from client portal user)" at bounding box center [1490, 211] width 206 height 27
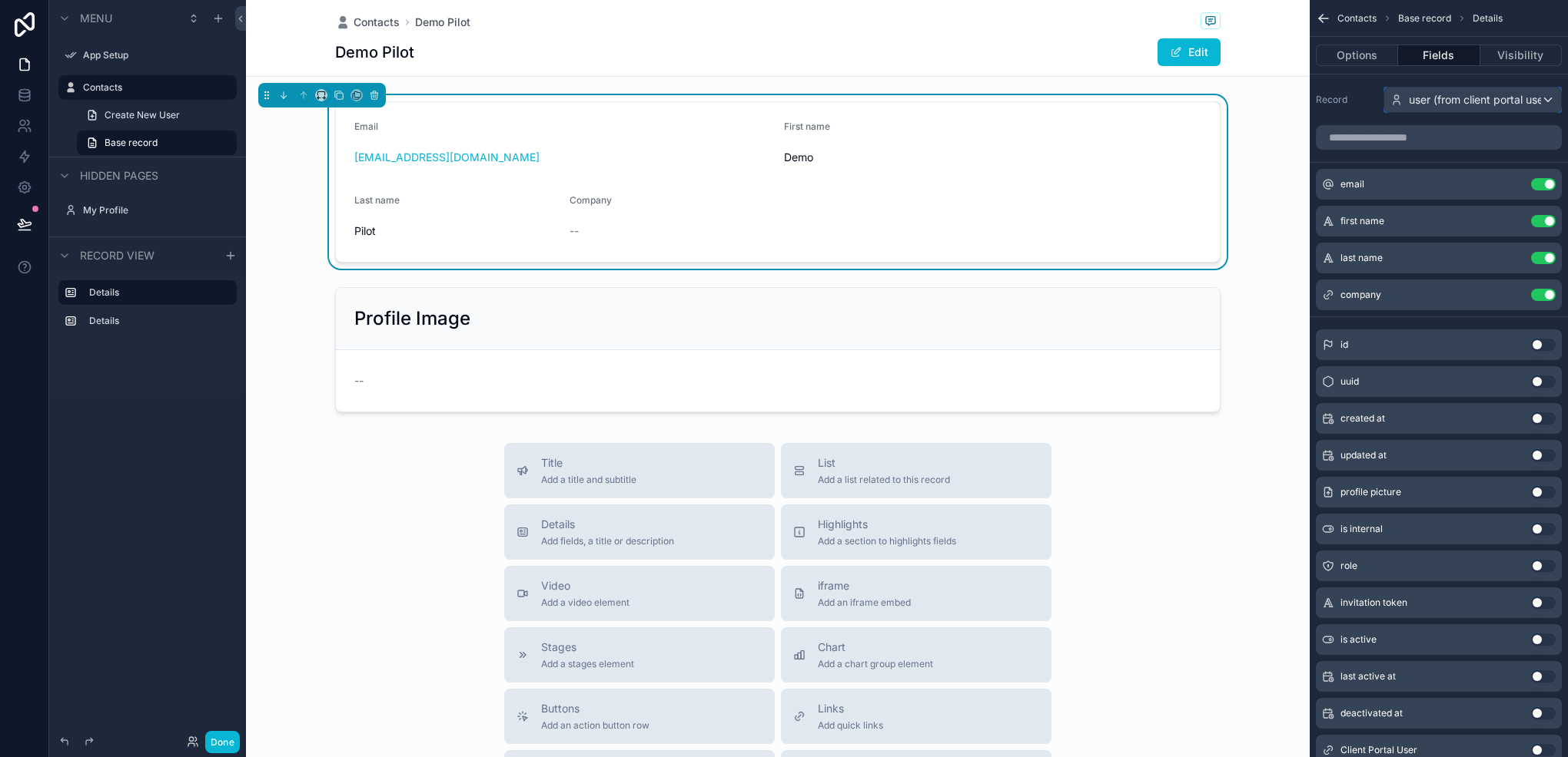
click at [1456, 104] on span "user (from client portal user)" at bounding box center [1479, 99] width 142 height 15
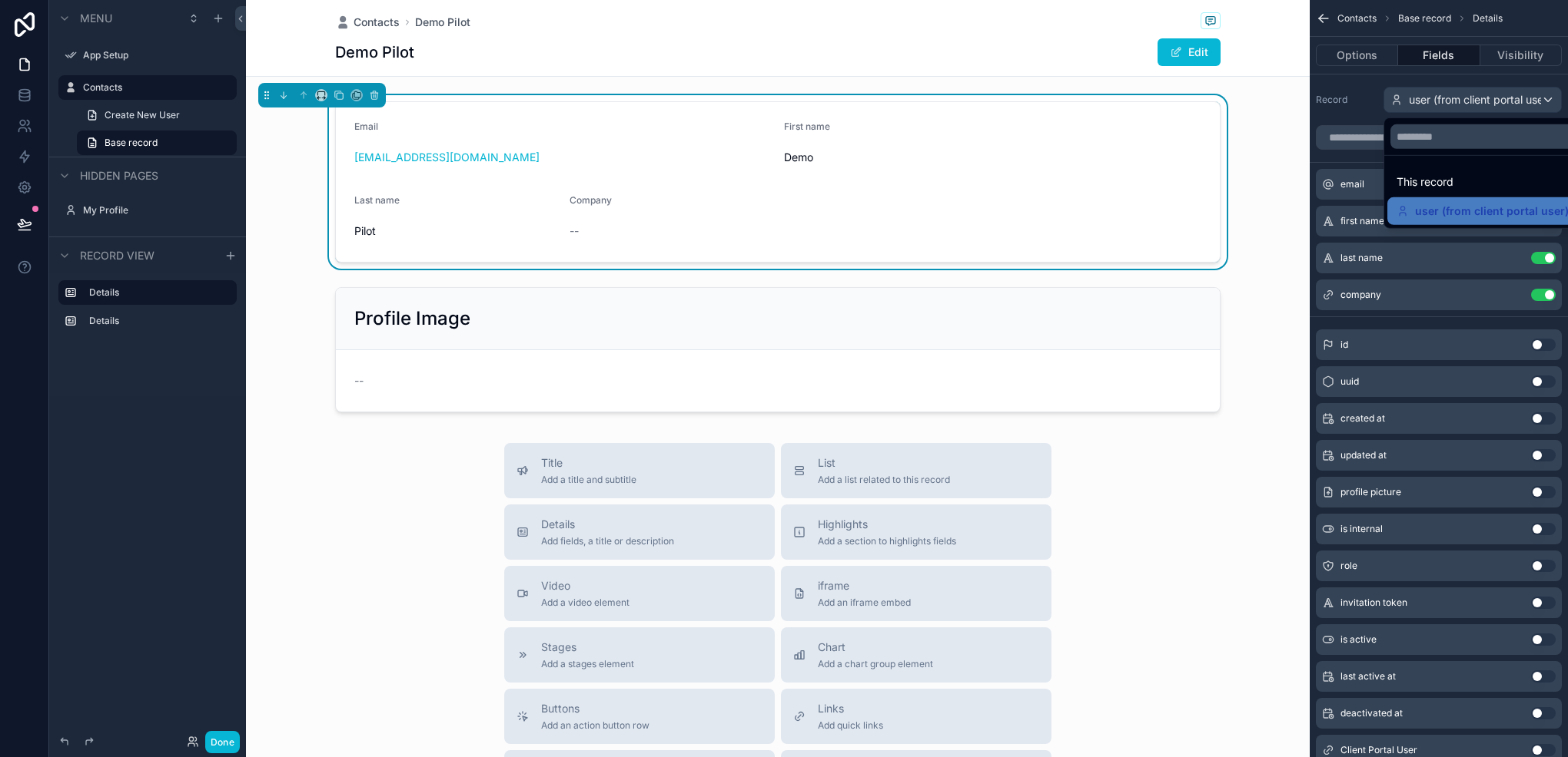
click at [1456, 104] on div "scrollable content" at bounding box center [784, 378] width 1568 height 757
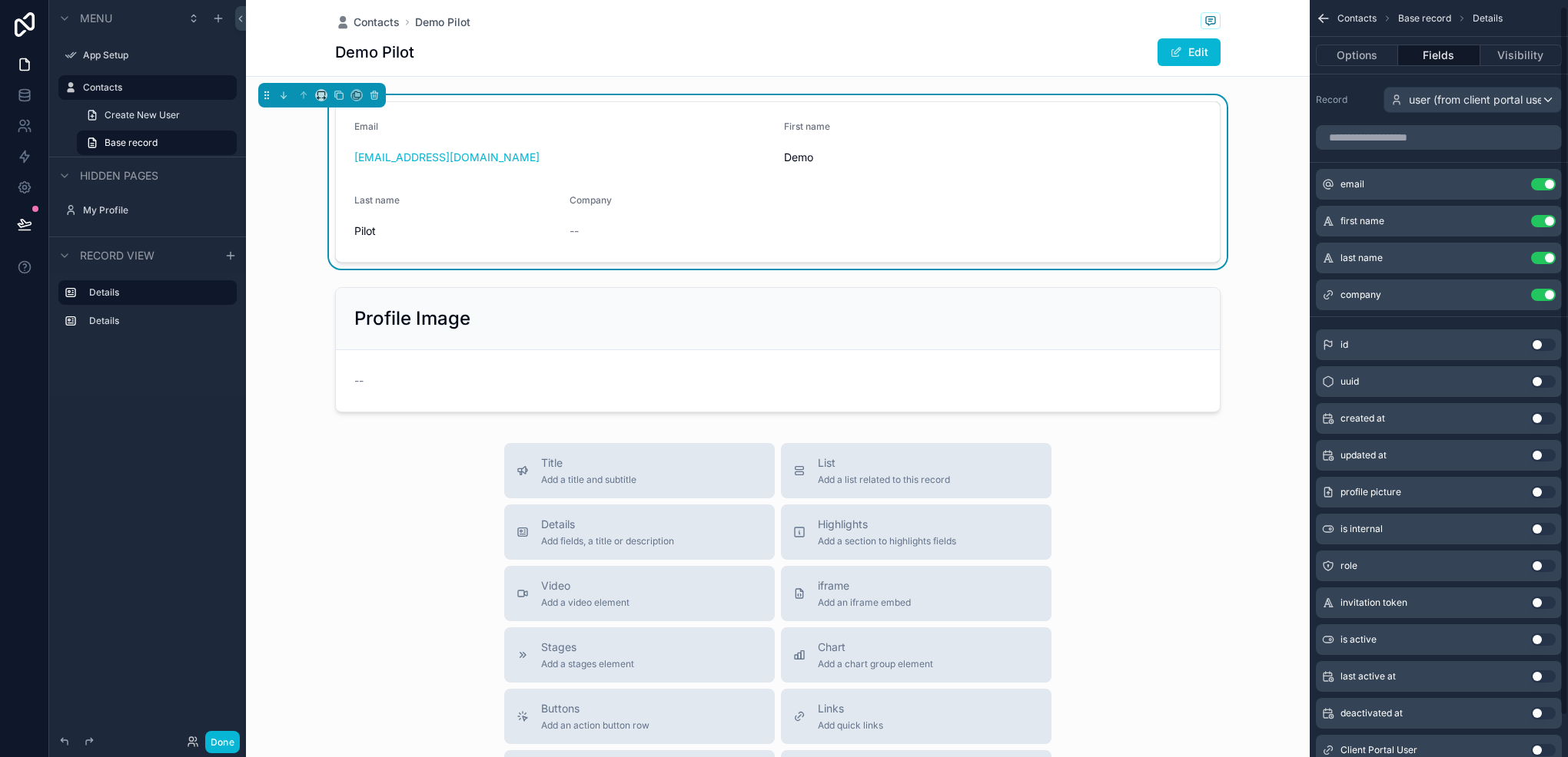
scroll to position [50, 0]
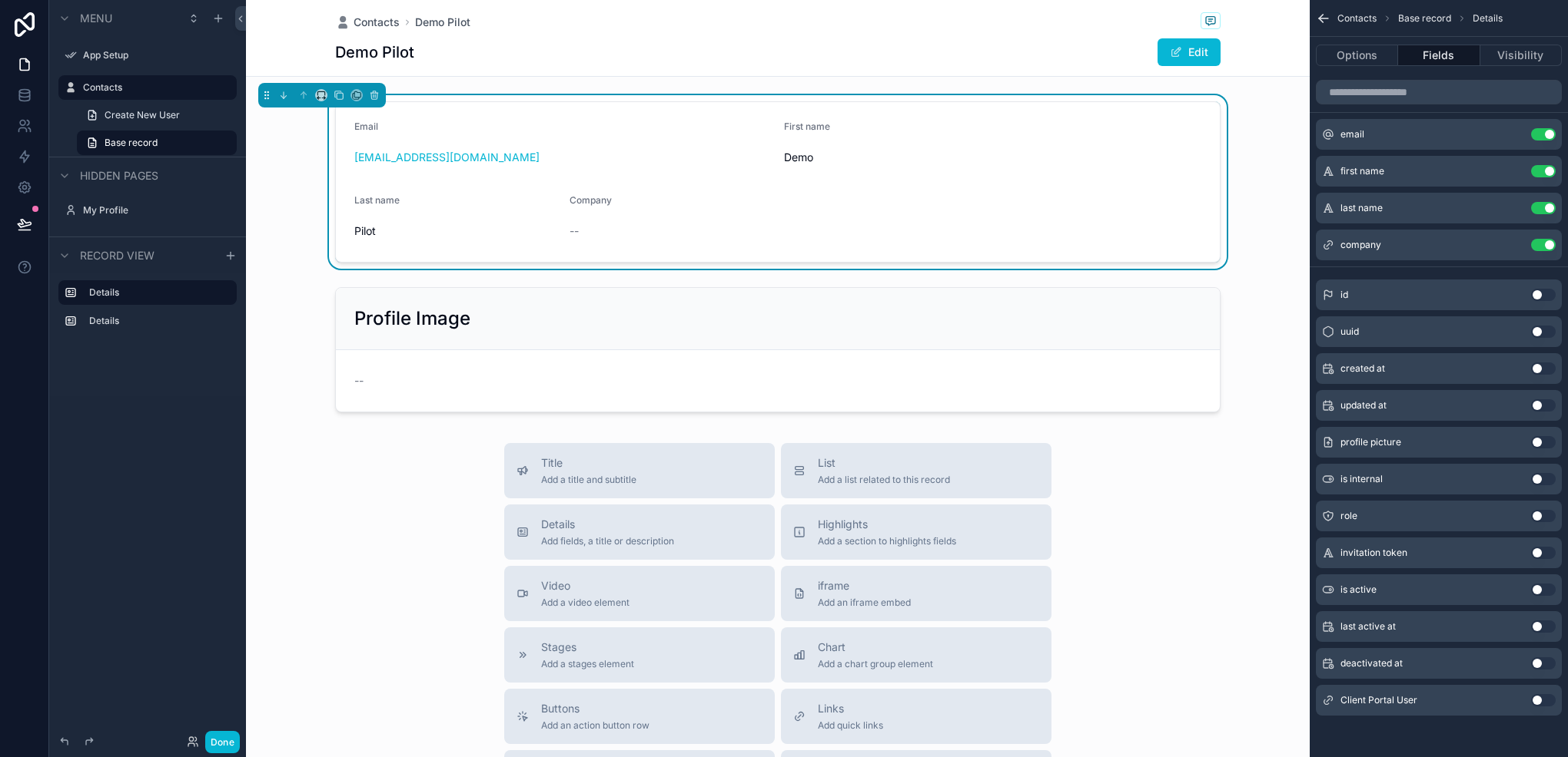
click at [1541, 628] on button "Use setting" at bounding box center [1543, 627] width 25 height 12
click at [1533, 138] on button "Use setting" at bounding box center [1543, 134] width 25 height 12
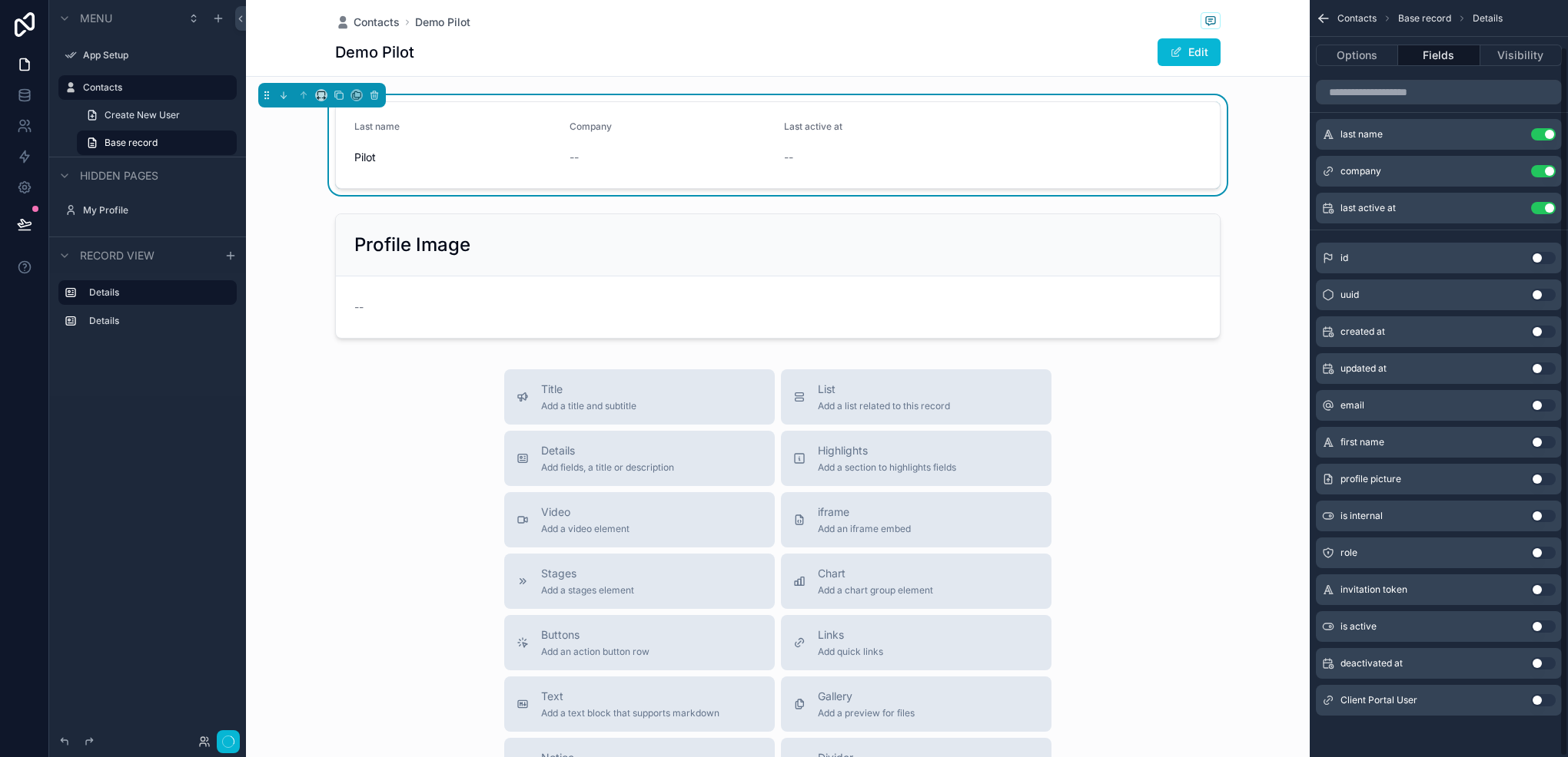
click at [1533, 138] on button "Use setting" at bounding box center [1543, 134] width 25 height 12
click at [1533, 165] on button "Use setting" at bounding box center [1543, 171] width 25 height 12
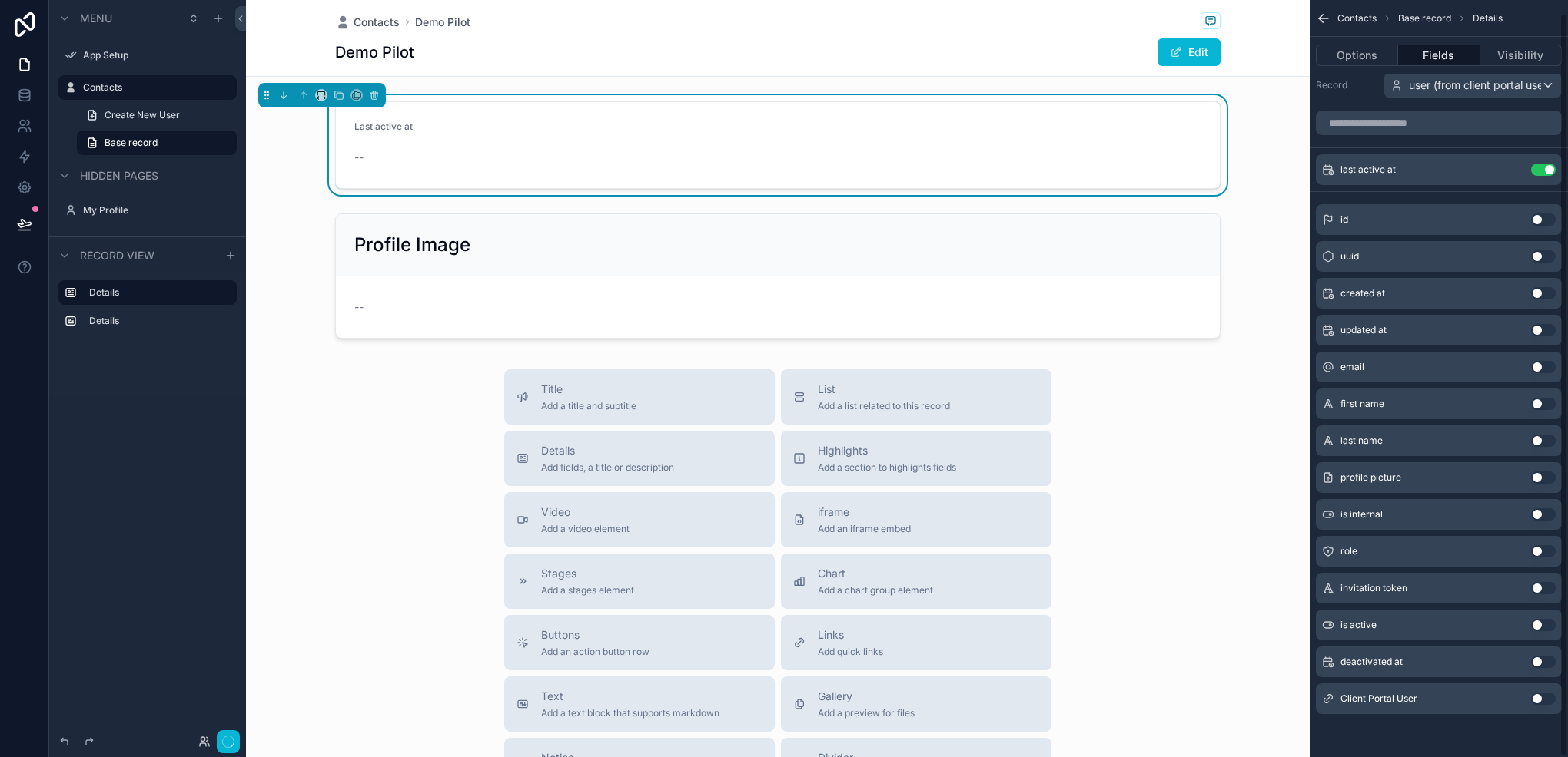
scroll to position [13, 0]
click at [1533, 138] on div "scrollable content" at bounding box center [1438, 125] width 258 height 37
click at [1540, 169] on button "Use setting" at bounding box center [1543, 171] width 25 height 12
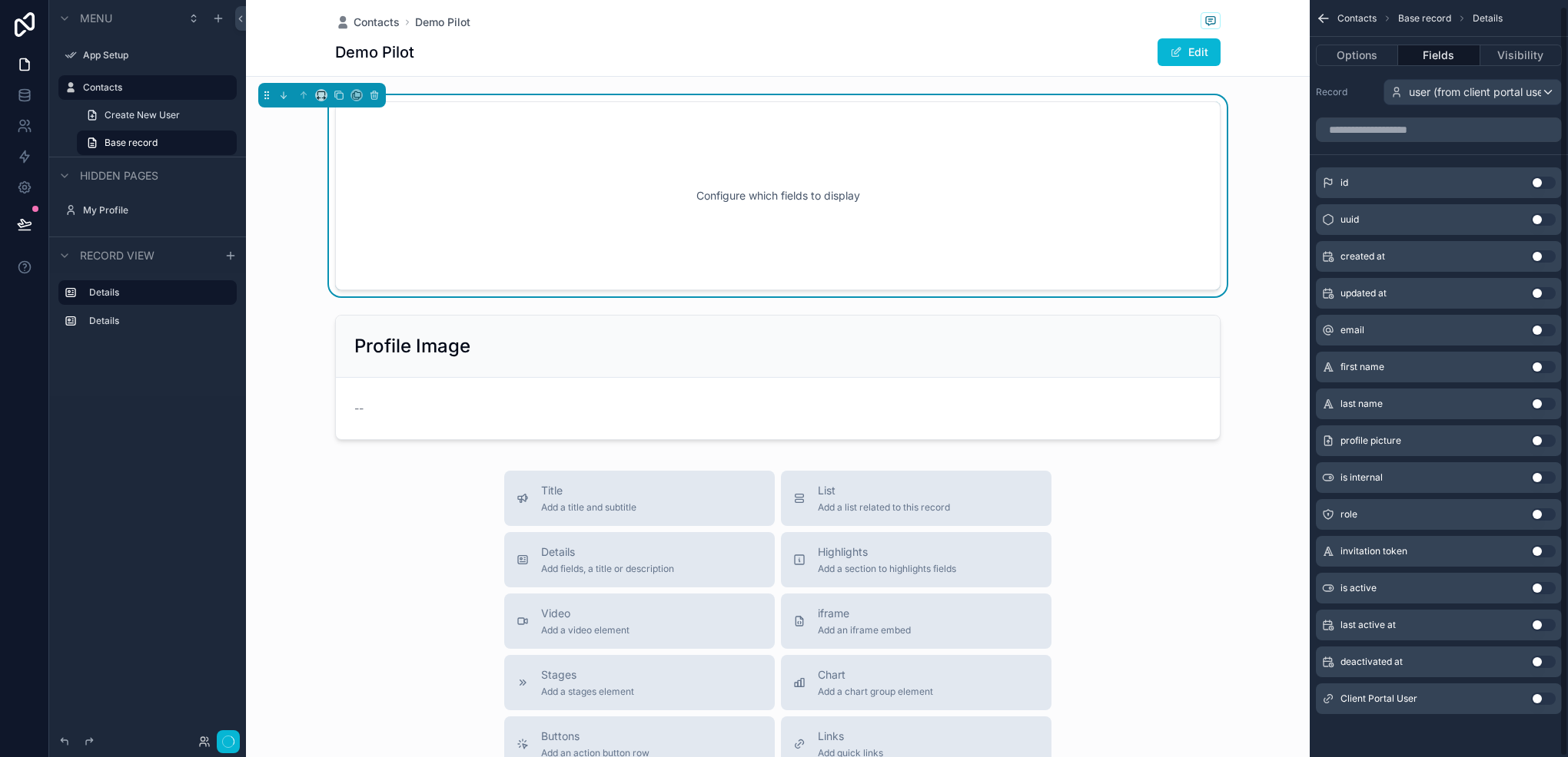
scroll to position [6, 0]
click at [1460, 101] on div "user (from client portal user)" at bounding box center [1472, 93] width 176 height 25
click at [1428, 186] on div "This record" at bounding box center [1490, 175] width 206 height 27
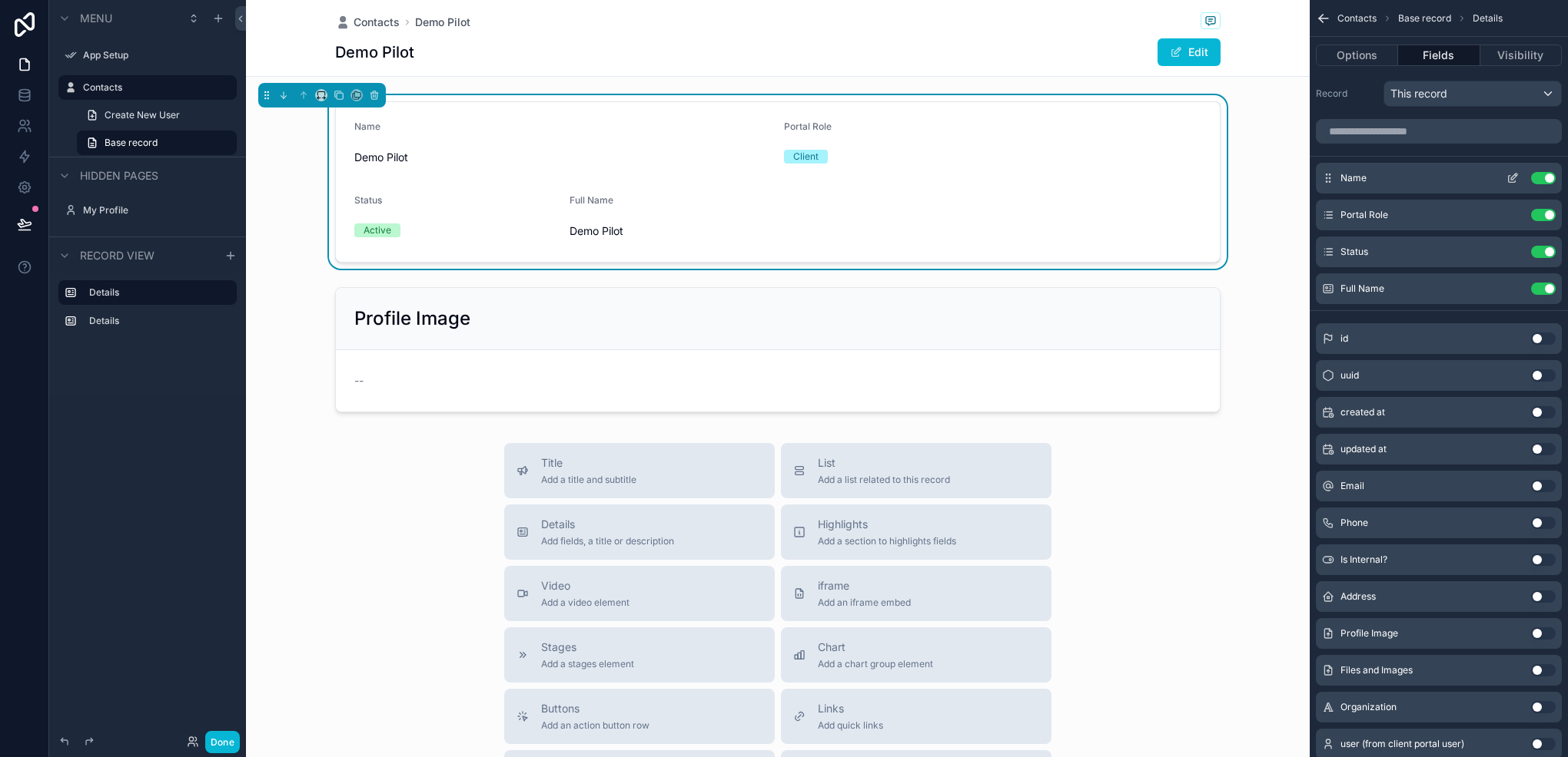
click at [1543, 181] on button "Use setting" at bounding box center [1543, 178] width 25 height 12
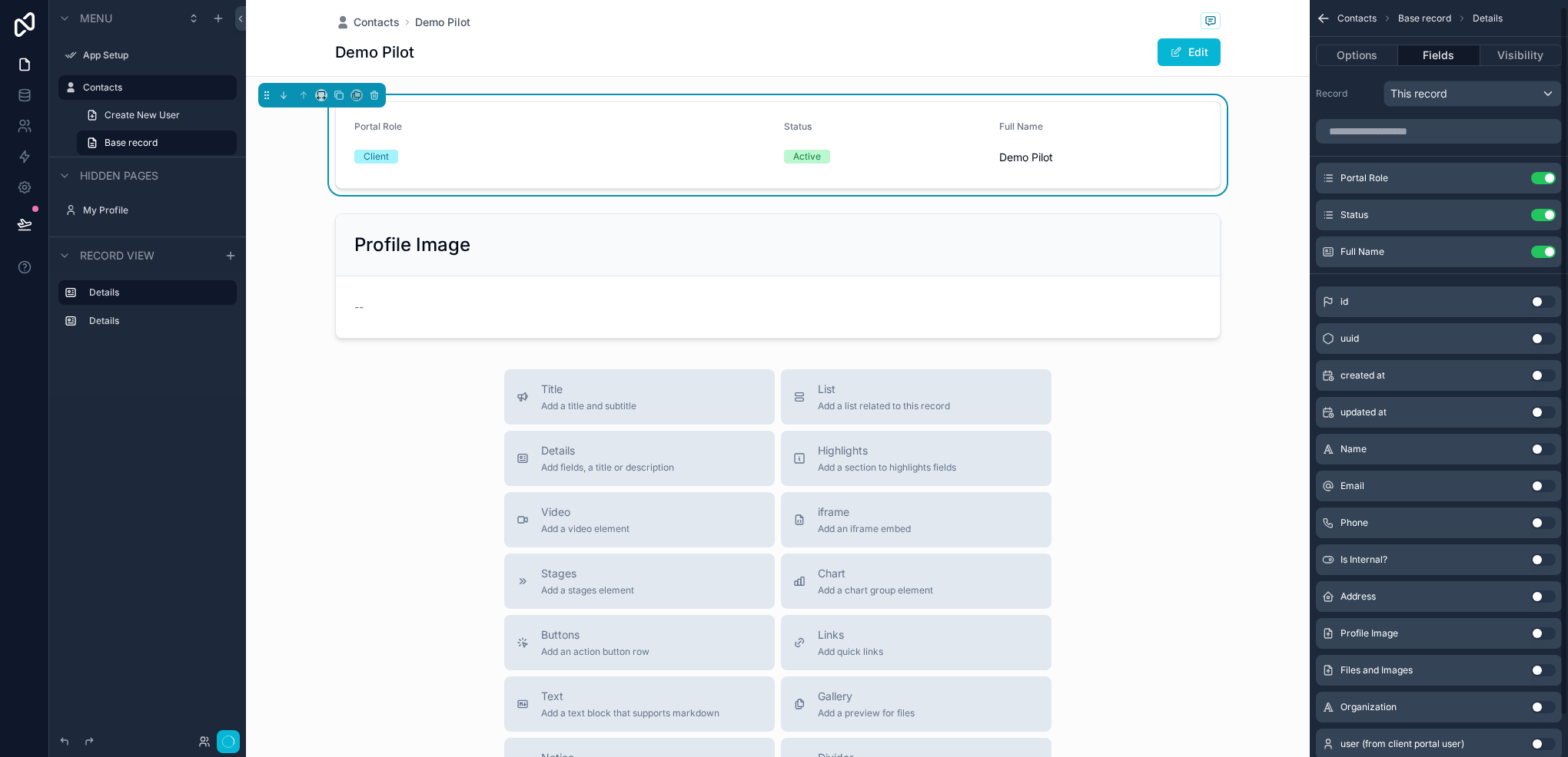
click at [1543, 181] on button "Use setting" at bounding box center [1543, 178] width 25 height 12
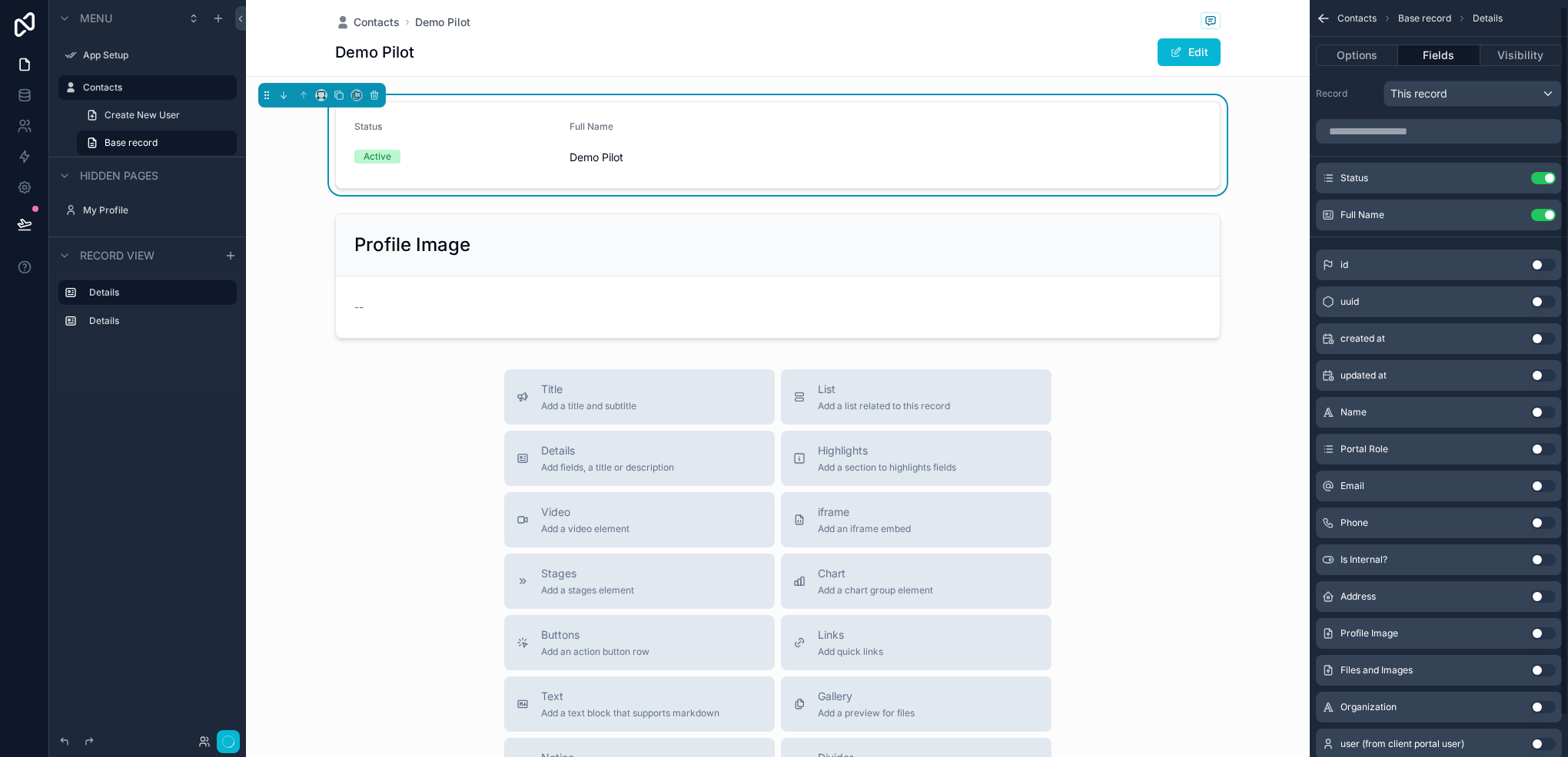
click at [1543, 181] on button "Use setting" at bounding box center [1543, 178] width 25 height 12
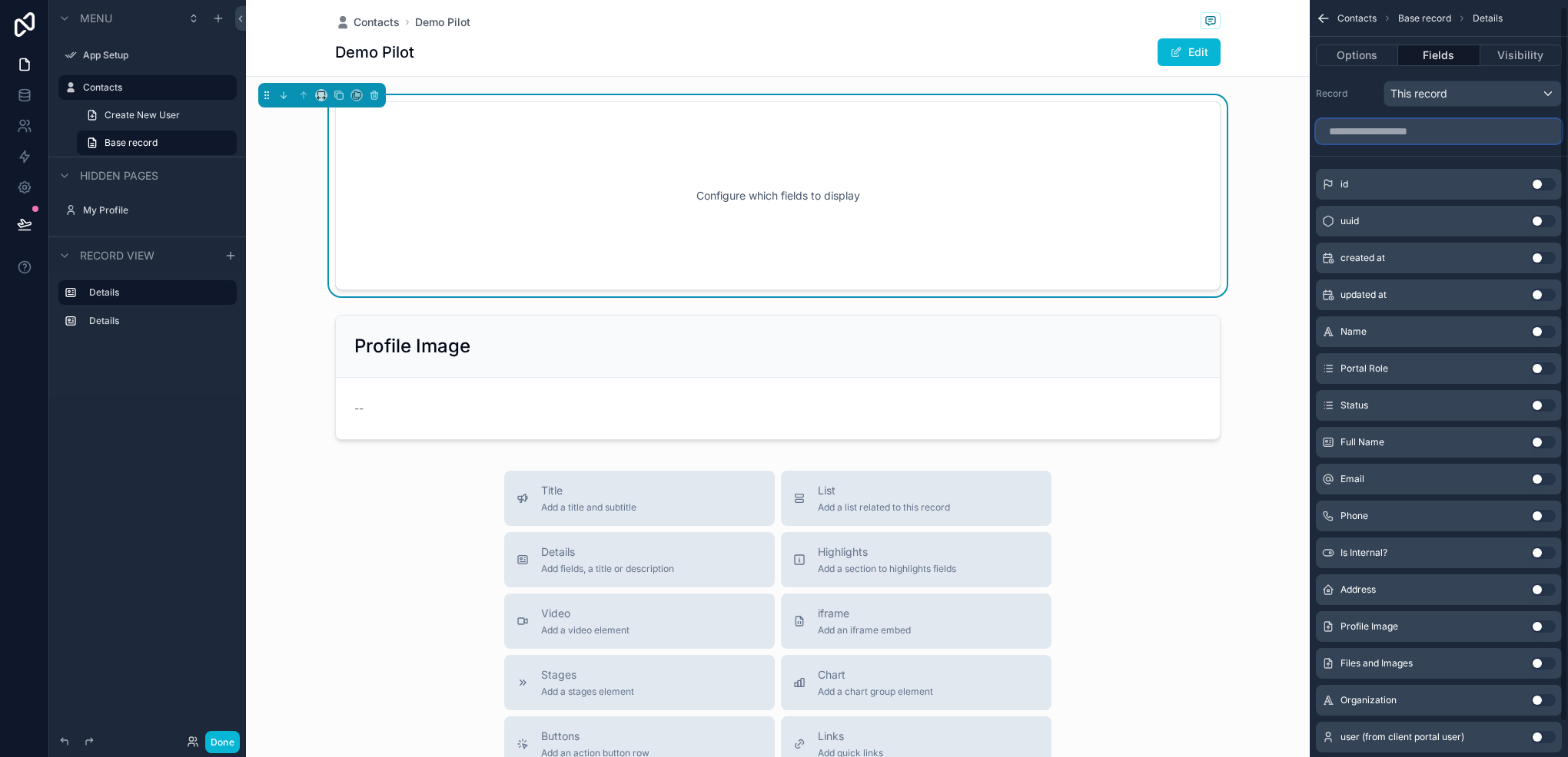
click at [1408, 133] on input "scrollable content" at bounding box center [1438, 131] width 246 height 25
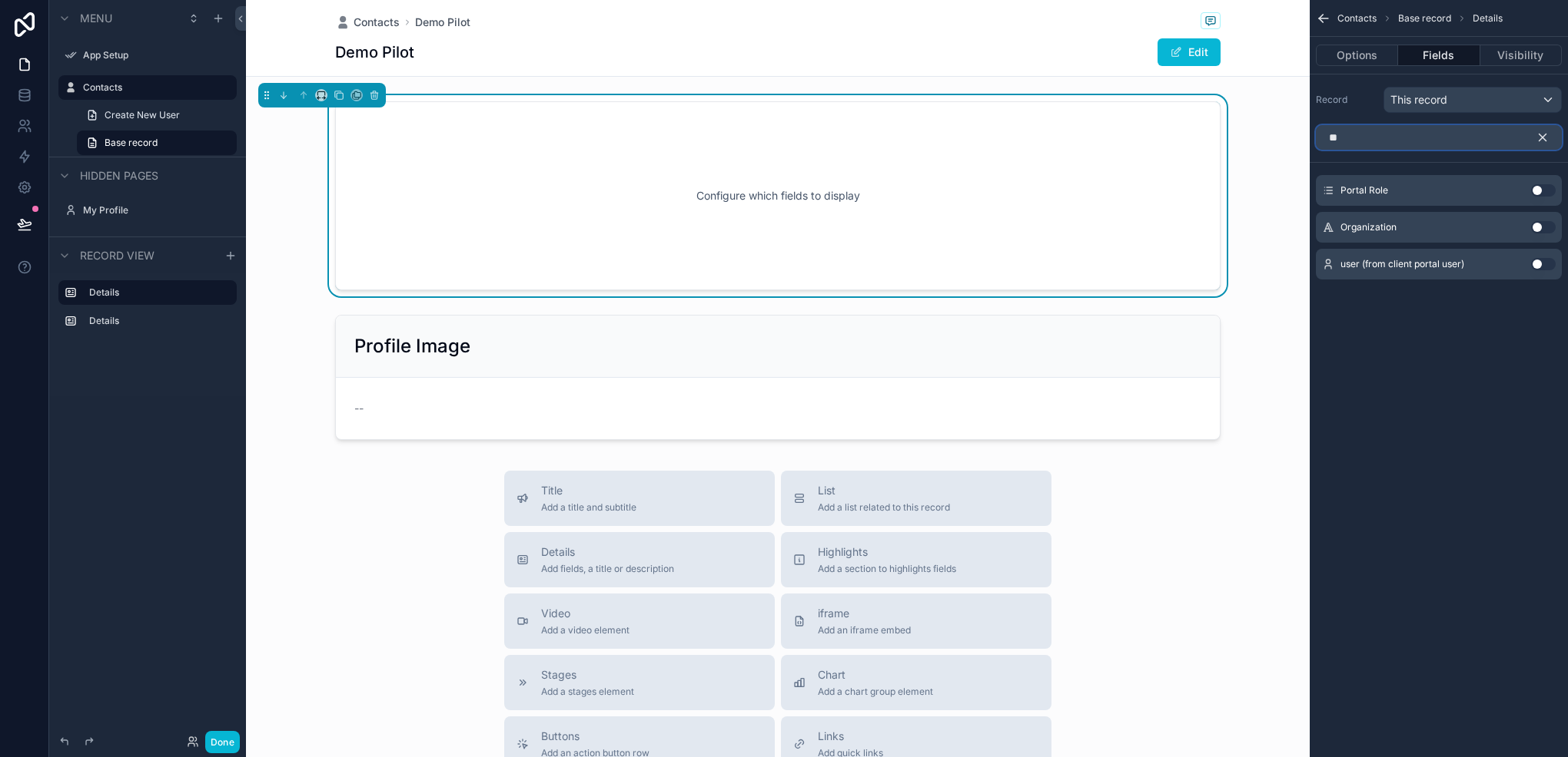
type input "**"
click at [1539, 225] on button "Use setting" at bounding box center [1543, 227] width 25 height 12
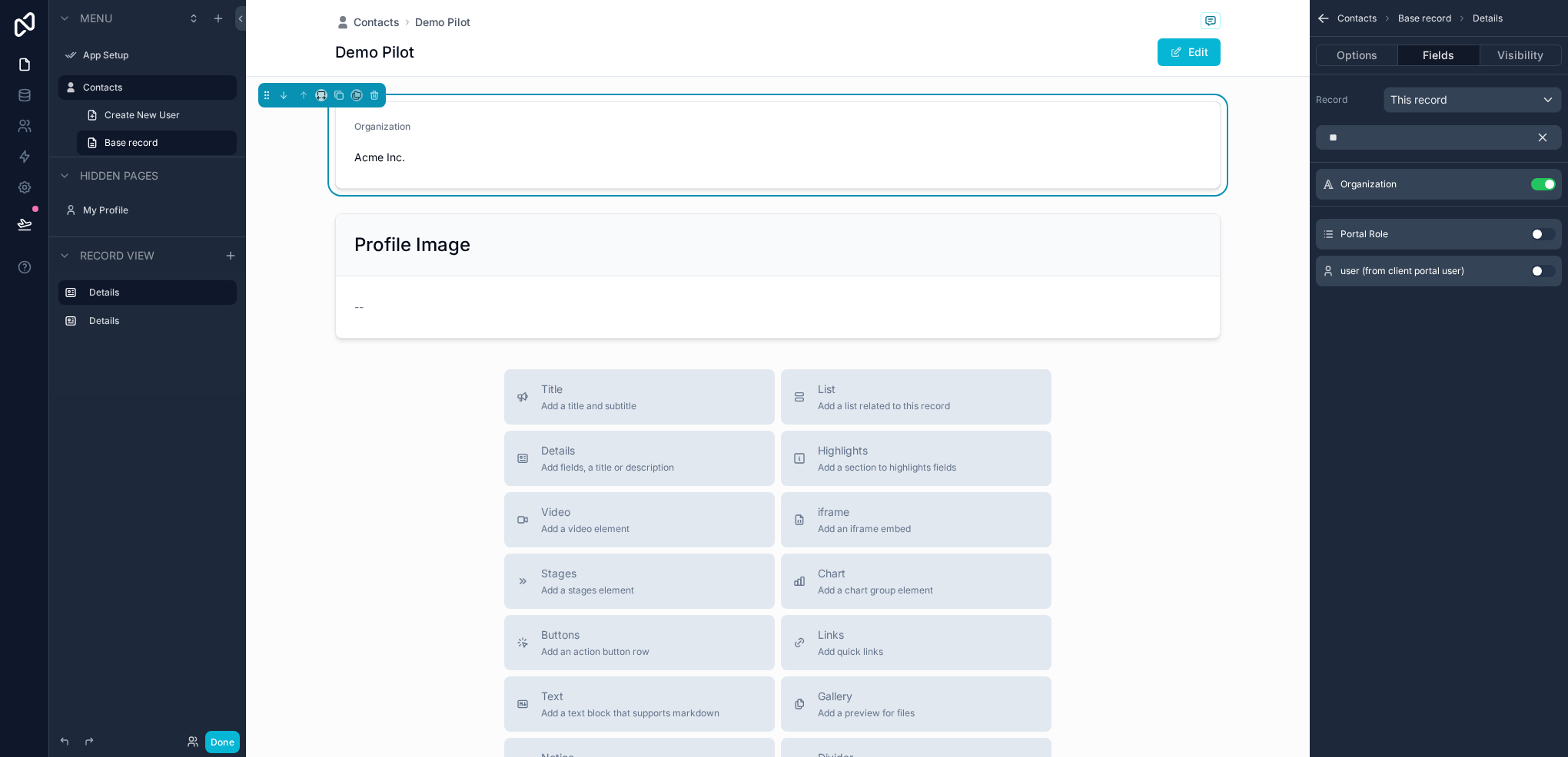
drag, startPoint x: 1545, startPoint y: 136, endPoint x: 1483, endPoint y: 130, distance: 62.3
click at [1483, 130] on div "**" at bounding box center [1438, 137] width 246 height 25
click at [1520, 99] on div "This record" at bounding box center [1472, 100] width 176 height 25
click at [1520, 99] on div "scrollable content" at bounding box center [784, 378] width 1568 height 757
drag, startPoint x: 1436, startPoint y: 131, endPoint x: 1429, endPoint y: 136, distance: 8.6
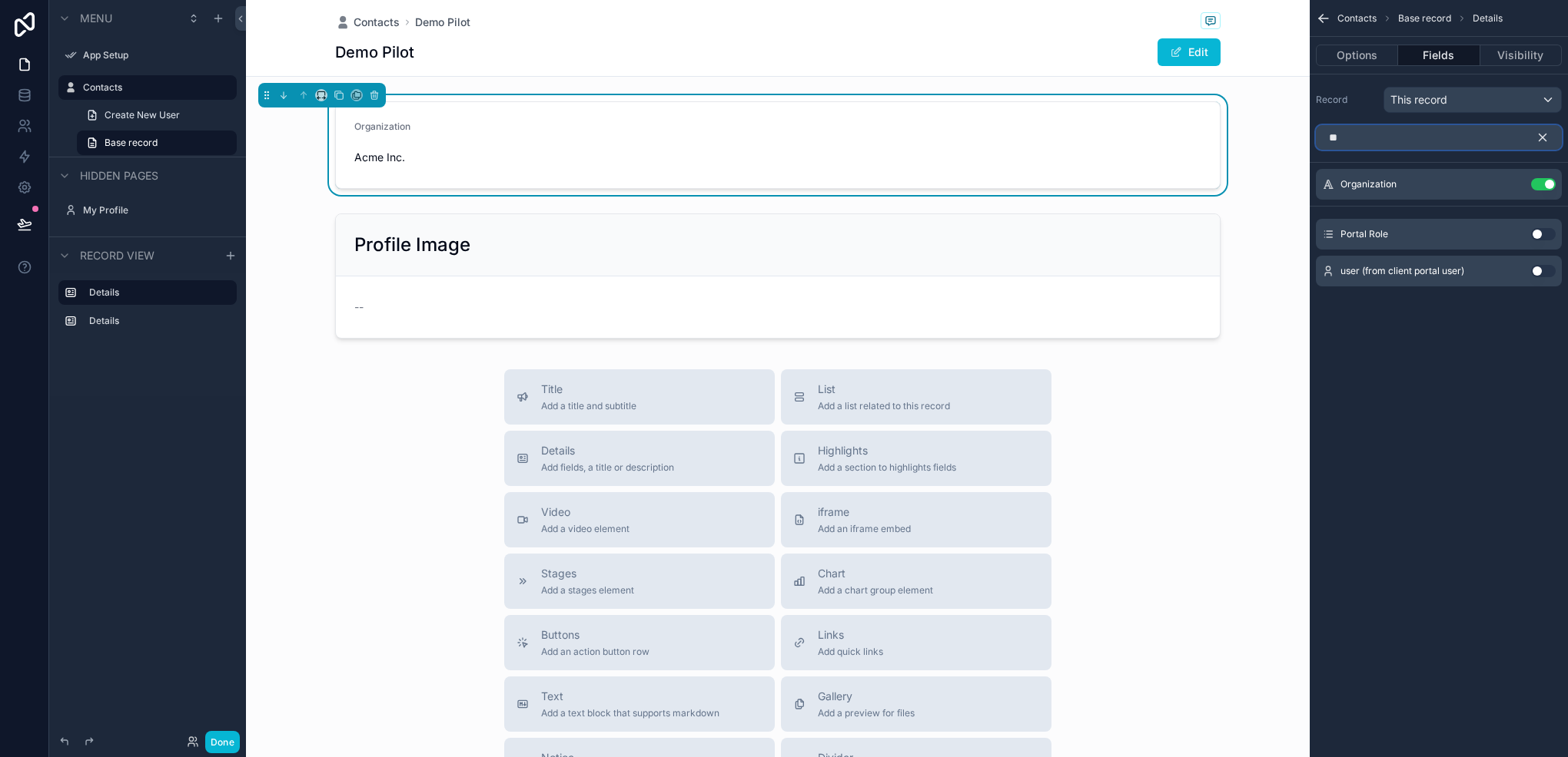
click at [1434, 132] on input "**" at bounding box center [1438, 137] width 246 height 25
click at [1537, 133] on icon "scrollable content" at bounding box center [1542, 137] width 14 height 14
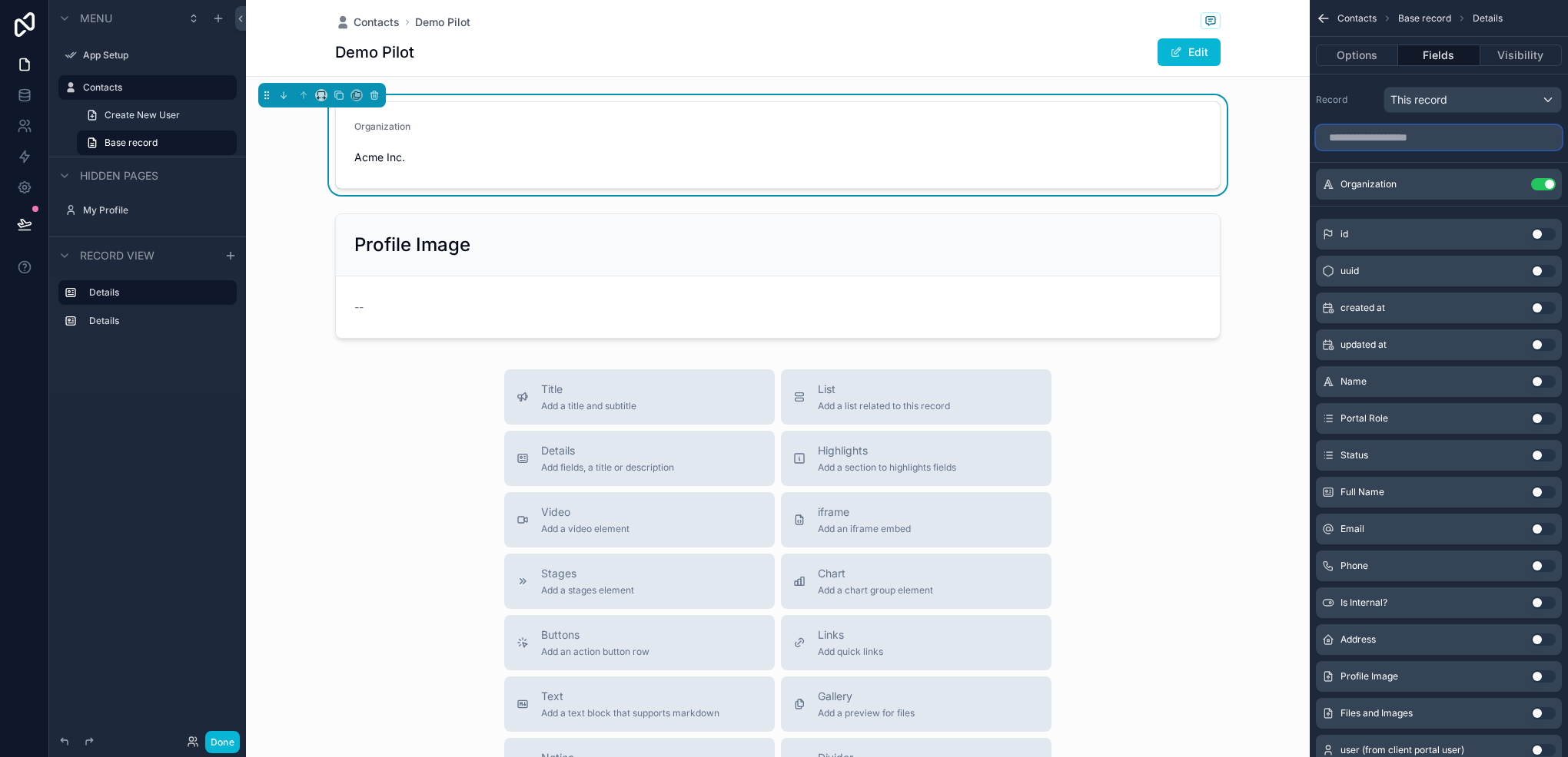
click at [1470, 143] on input "scrollable content" at bounding box center [1438, 137] width 246 height 25
click at [1539, 423] on div "Portal Role Use setting" at bounding box center [1438, 419] width 246 height 31
click at [1545, 419] on button "Use setting" at bounding box center [1543, 418] width 25 height 12
click at [1516, 186] on icon "scrollable content" at bounding box center [1512, 184] width 12 height 12
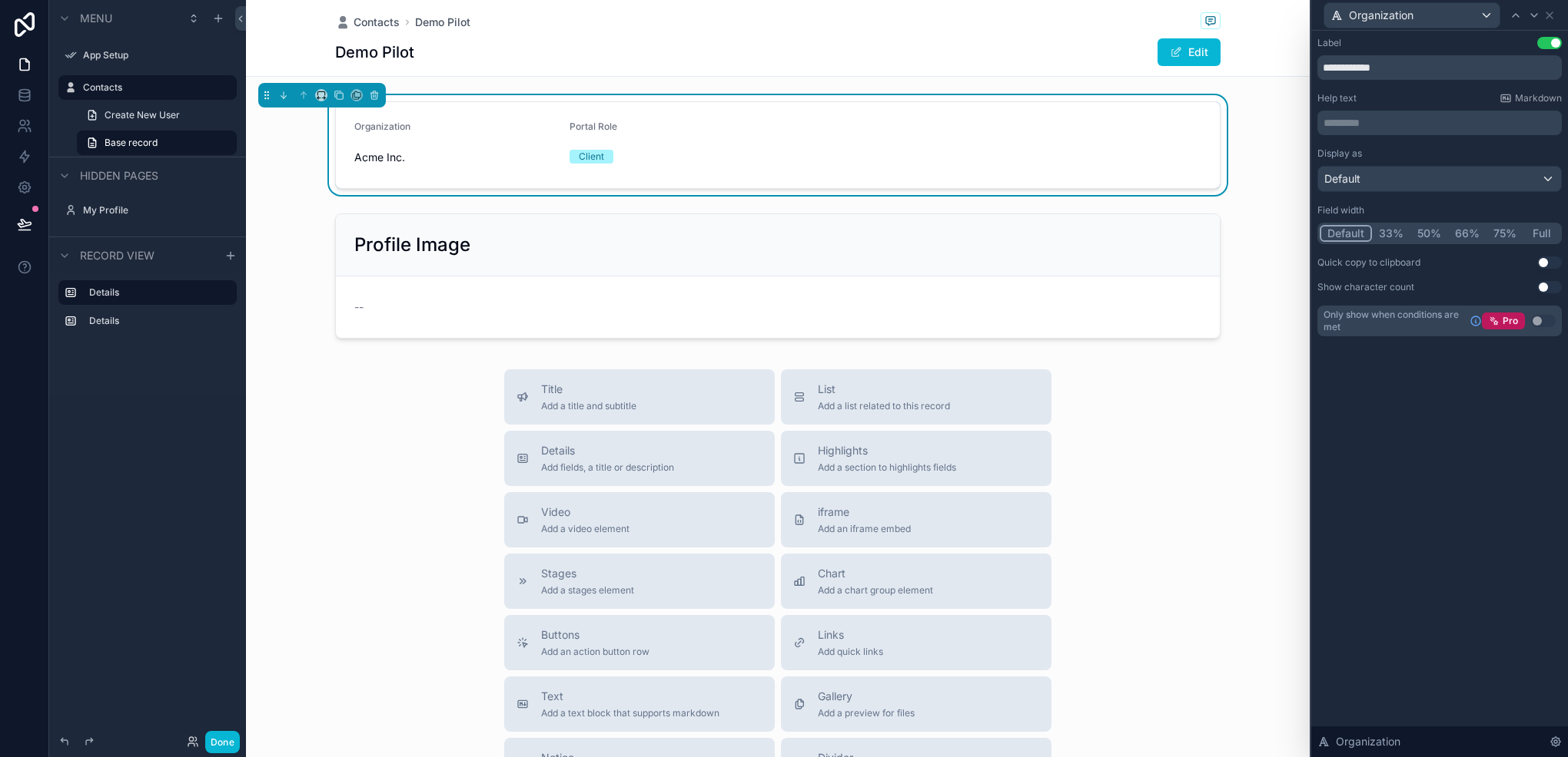
click at [1431, 238] on button "50%" at bounding box center [1429, 233] width 38 height 17
click at [1533, 14] on icon at bounding box center [1533, 14] width 12 height 12
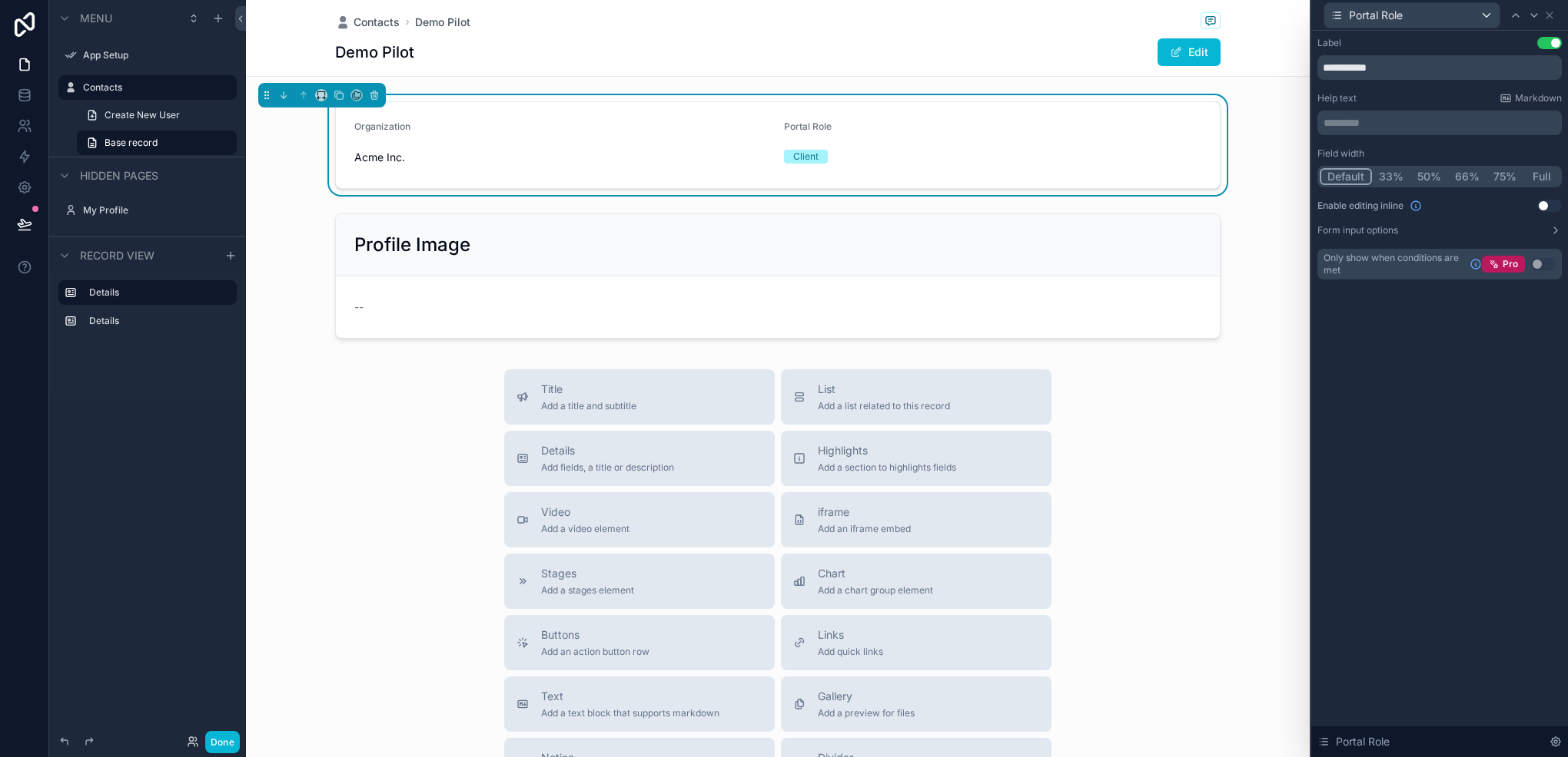
click at [1425, 178] on button "50%" at bounding box center [1429, 176] width 38 height 17
click at [1515, 20] on icon at bounding box center [1515, 14] width 12 height 12
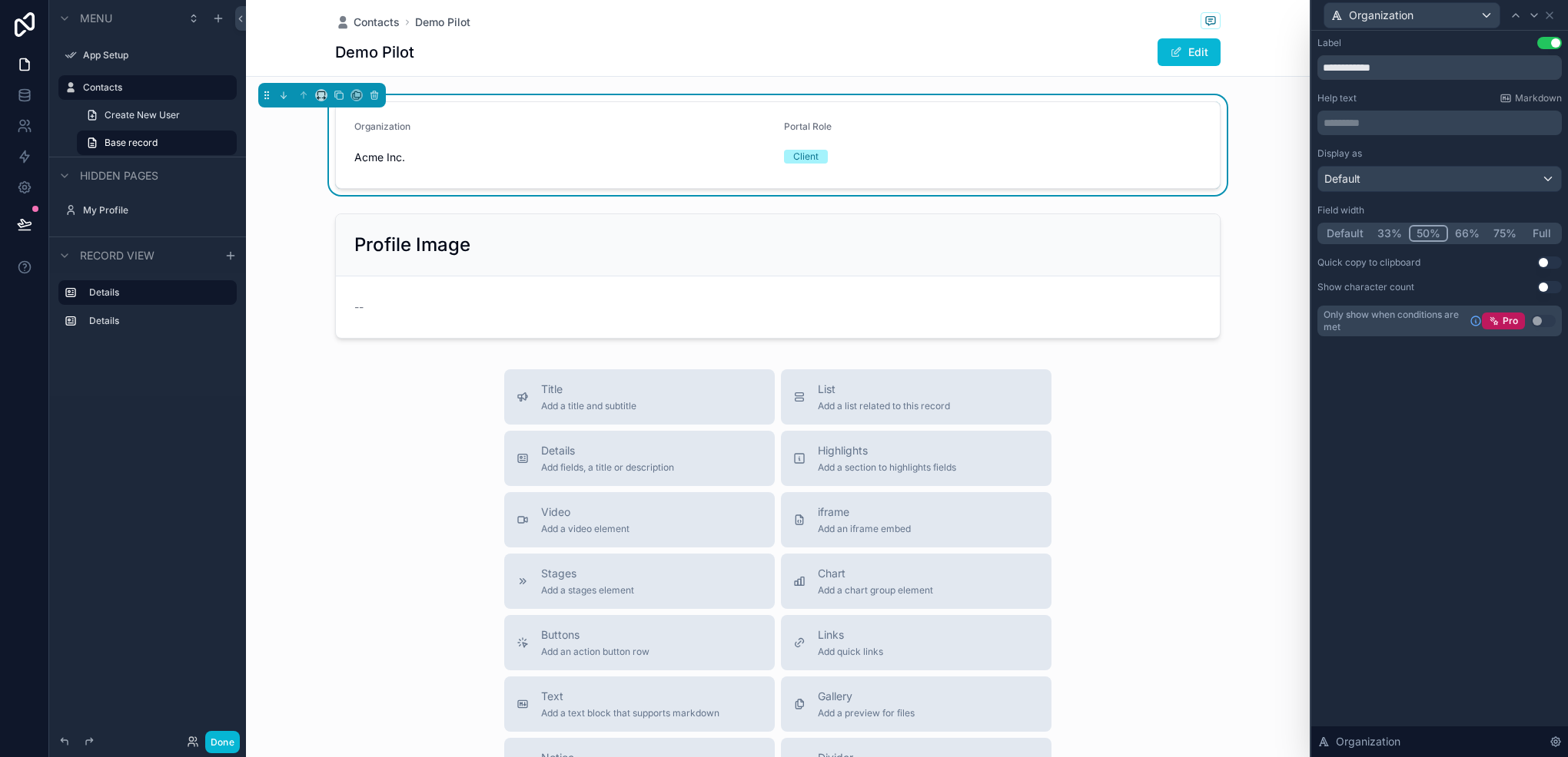
click at [1388, 227] on button "33%" at bounding box center [1389, 233] width 39 height 17
click at [1531, 20] on icon at bounding box center [1533, 14] width 12 height 12
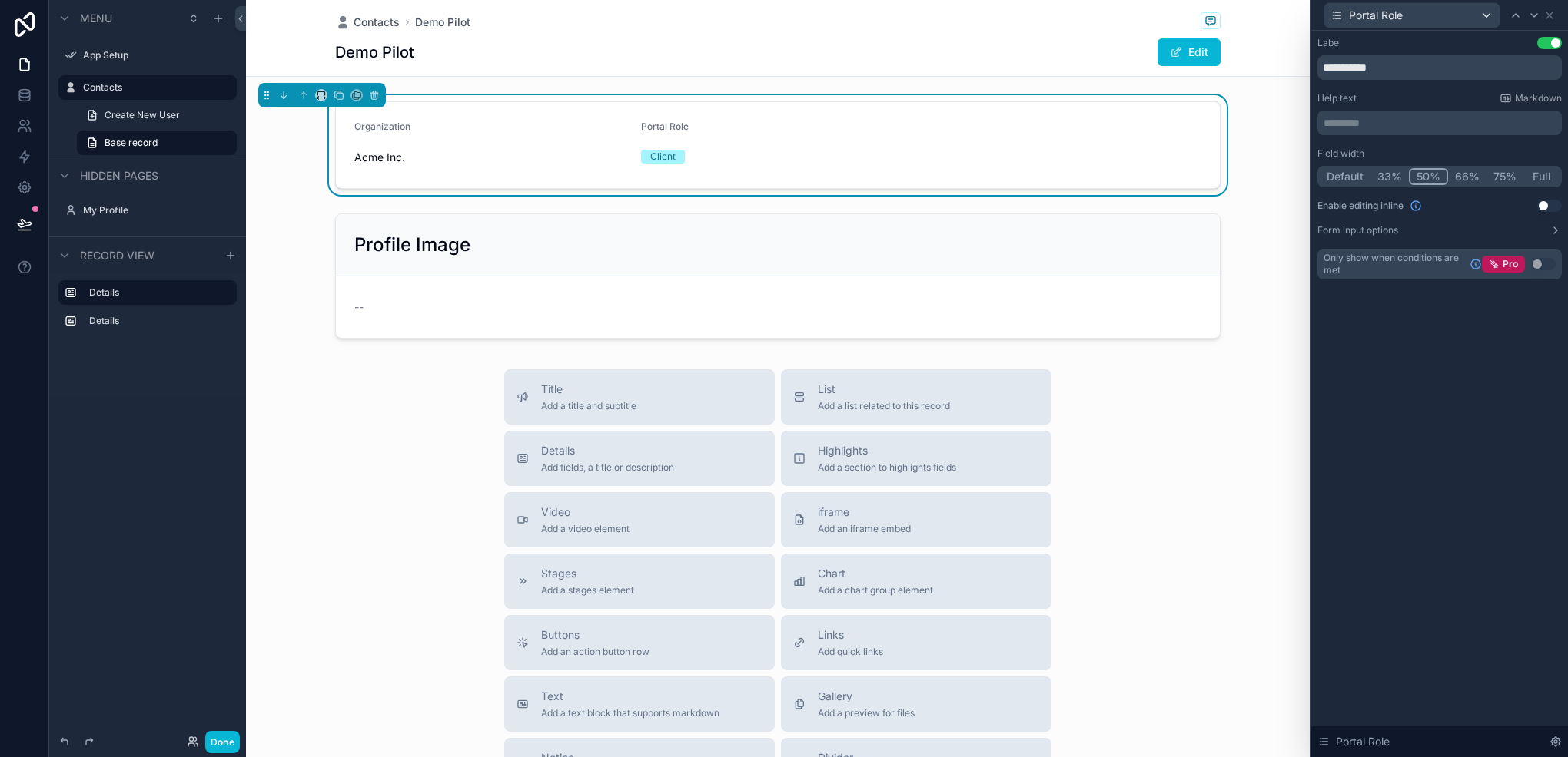
click at [1394, 174] on button "33%" at bounding box center [1389, 176] width 39 height 17
click at [1547, 201] on button "Use setting" at bounding box center [1549, 205] width 25 height 12
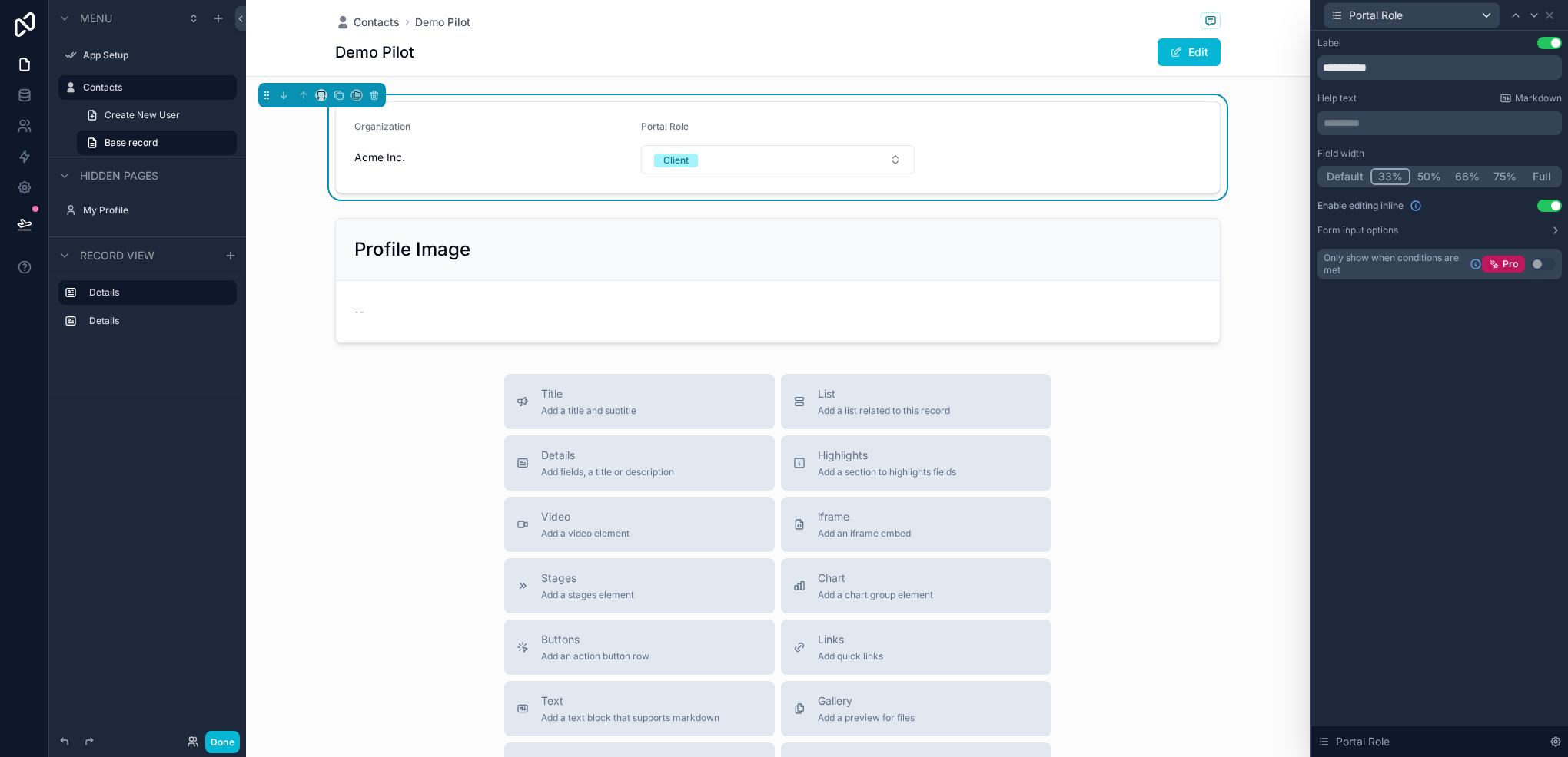
click at [1540, 205] on button "Use setting" at bounding box center [1549, 205] width 25 height 12
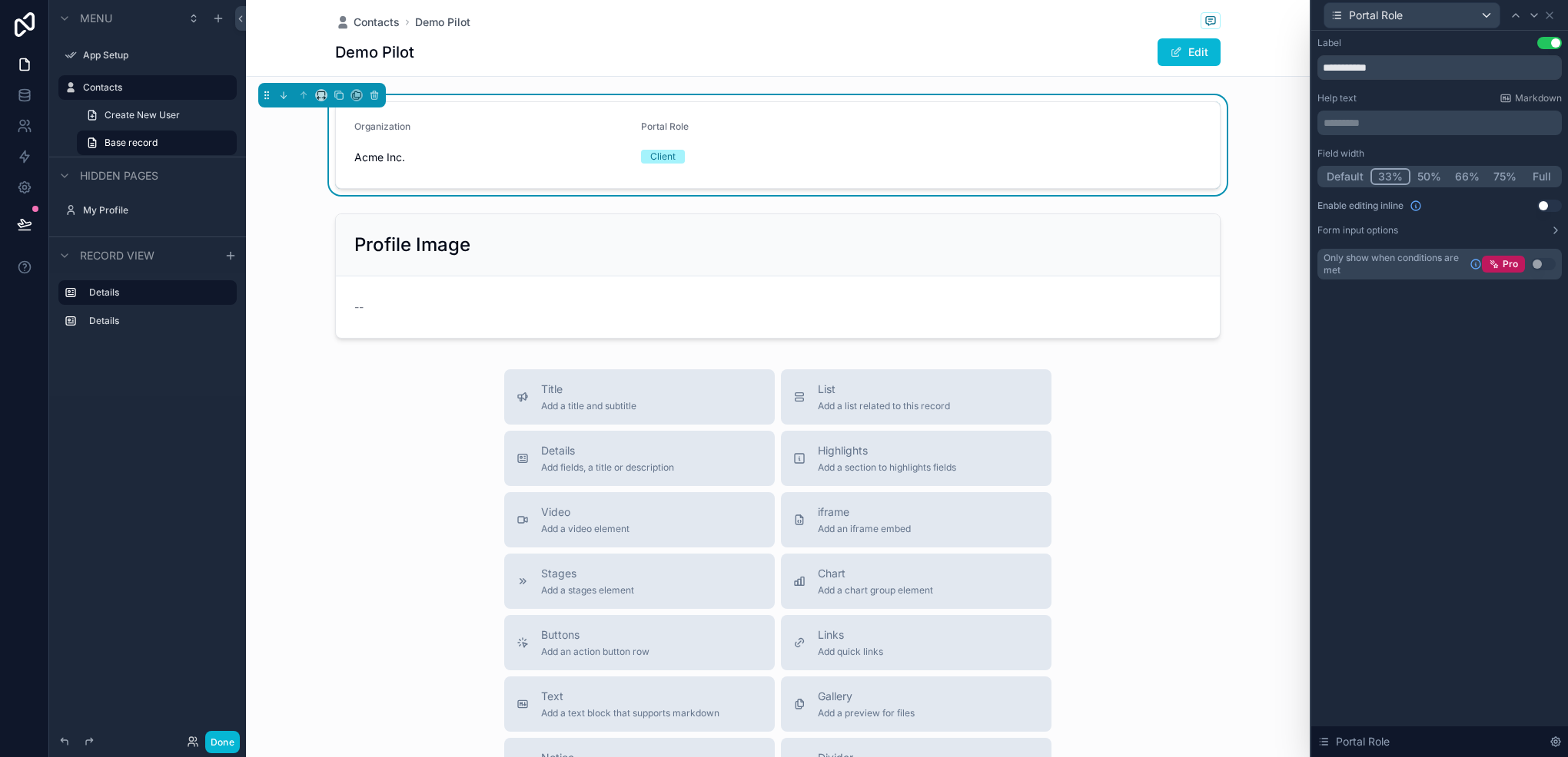
click at [1540, 205] on button "Use setting" at bounding box center [1549, 205] width 25 height 12
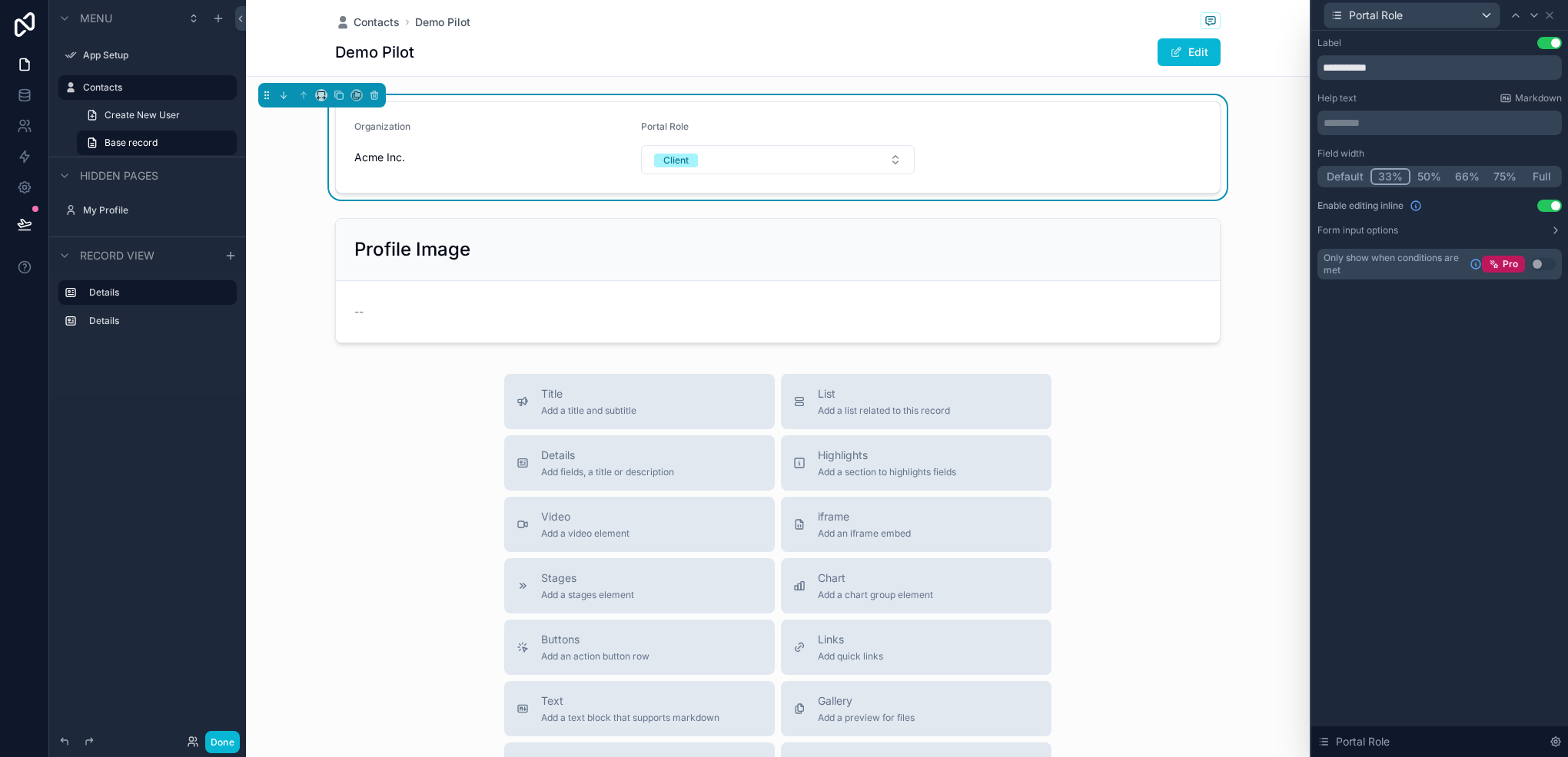
click at [1540, 205] on button "Use setting" at bounding box center [1549, 205] width 25 height 12
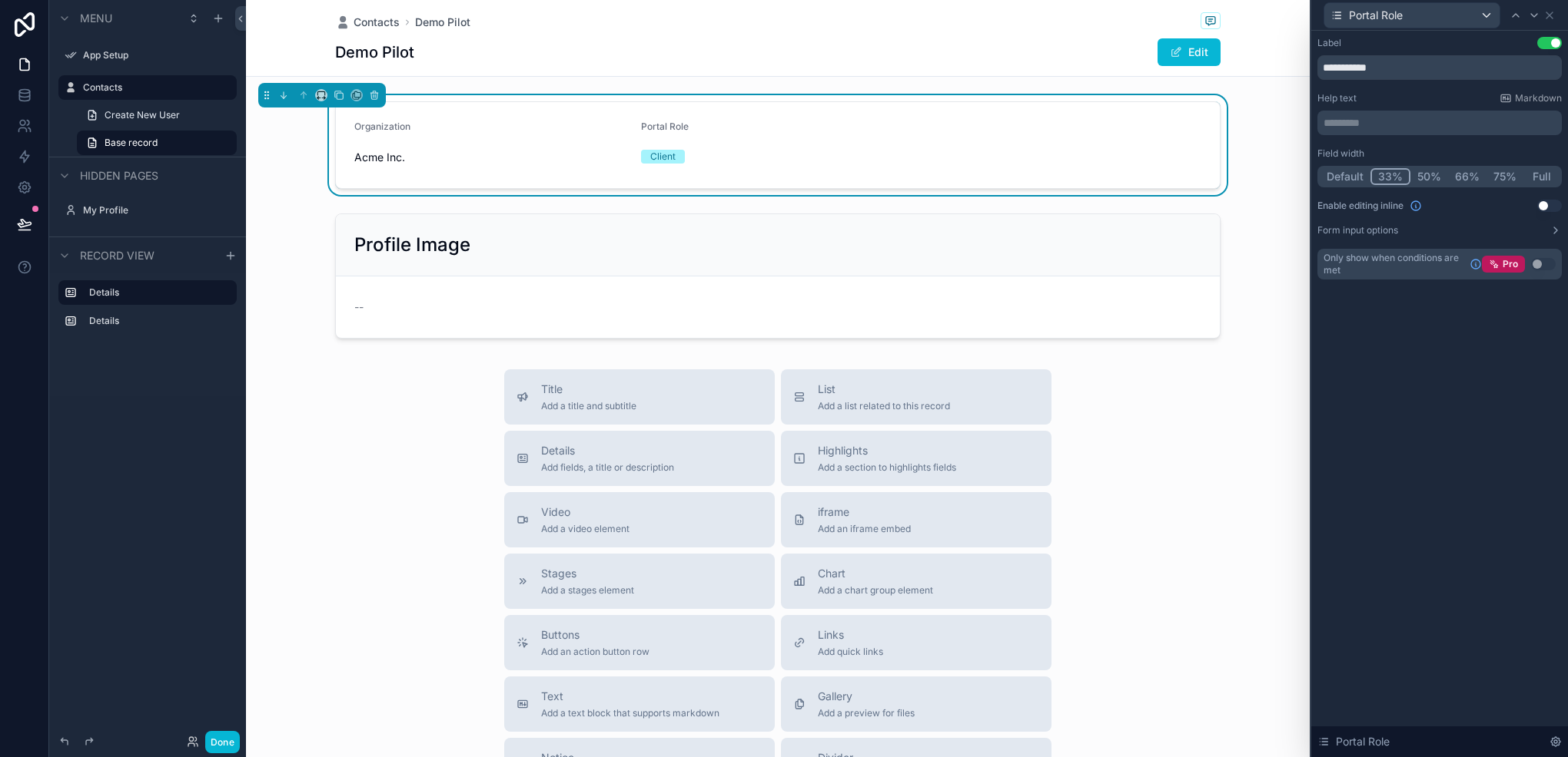
click at [1473, 112] on div "********* ﻿" at bounding box center [1439, 122] width 244 height 25
click at [1484, 118] on p "********* ﻿" at bounding box center [1441, 122] width 235 height 15
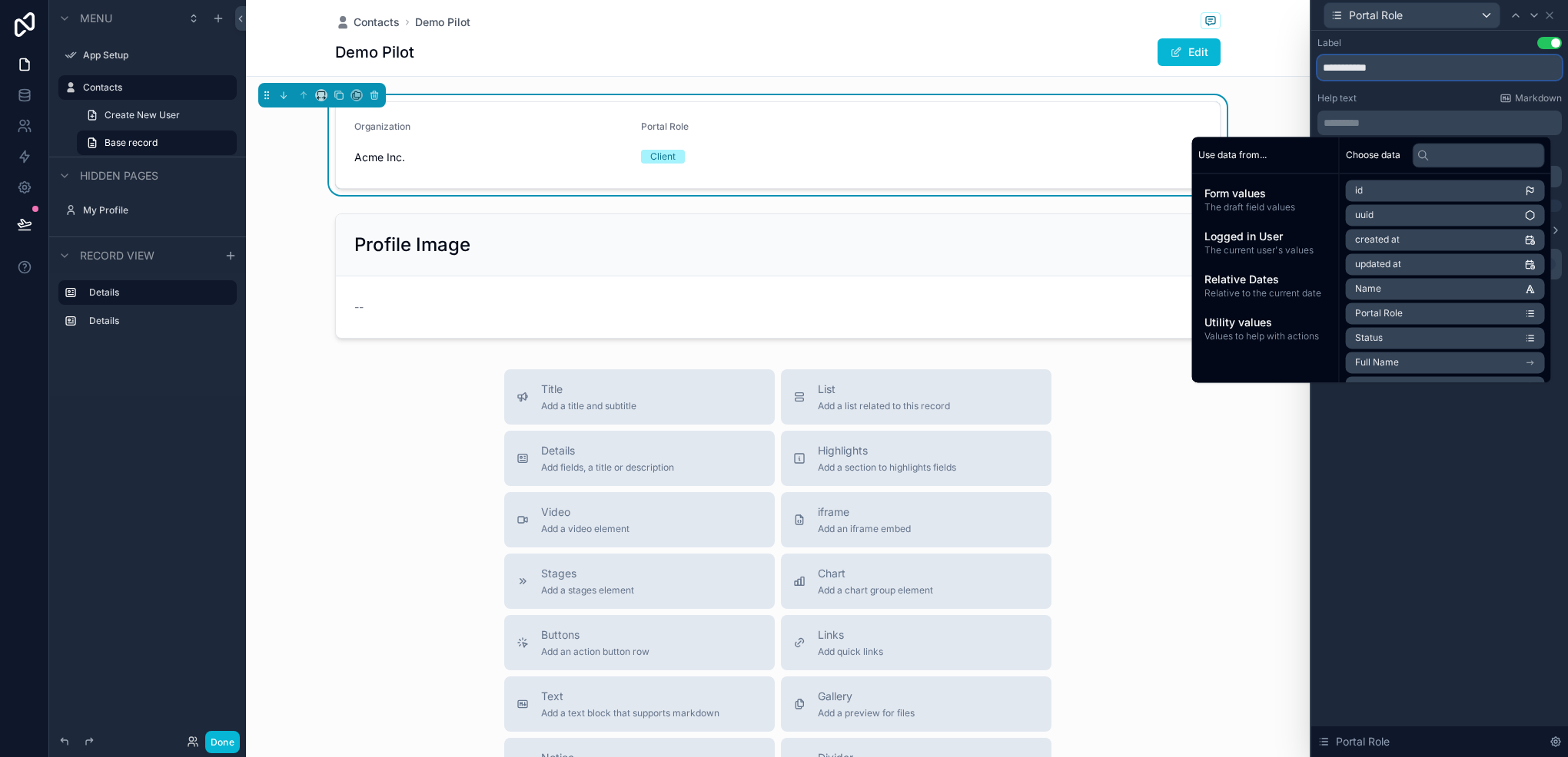
click at [1419, 73] on input "**********" at bounding box center [1439, 68] width 244 height 25
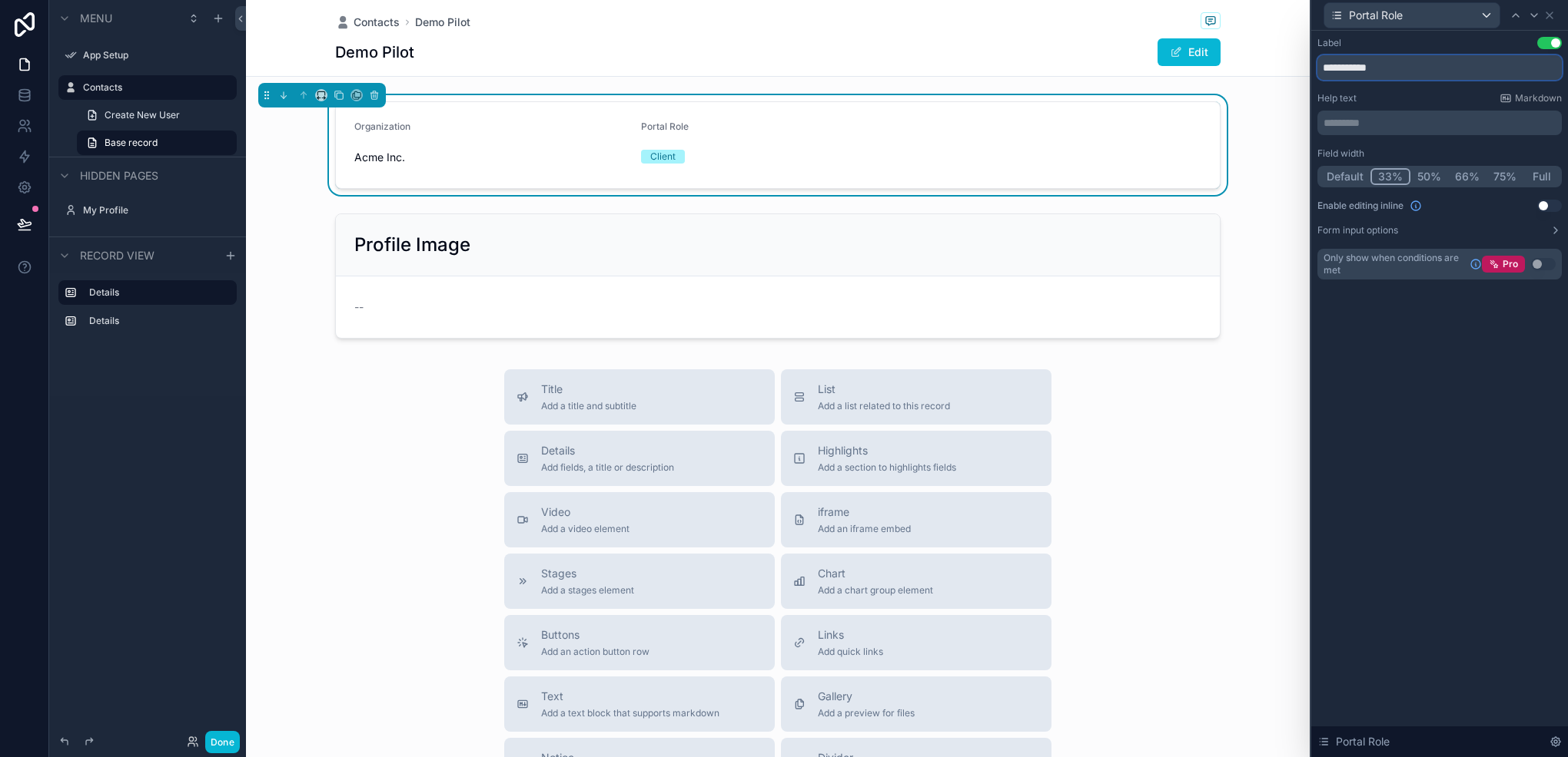
click at [1419, 73] on input "**********" at bounding box center [1439, 68] width 244 height 25
type input "****"
click at [1340, 377] on div "Label Use setting **** Help text Markdown ********* ﻿ Field width Default 33% 5…" at bounding box center [1439, 394] width 257 height 726
click at [1549, 10] on icon at bounding box center [1549, 14] width 12 height 12
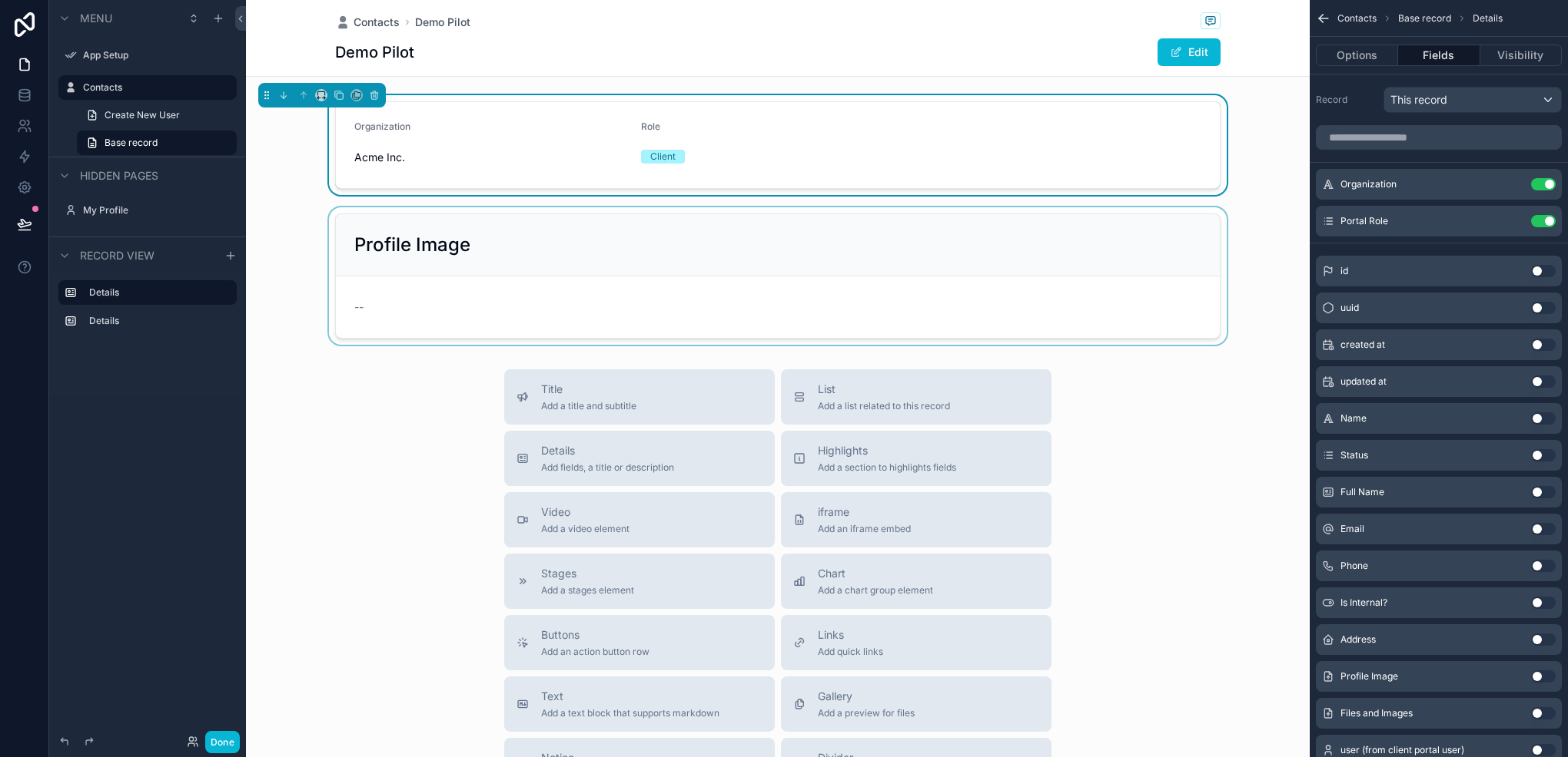
click at [610, 278] on div "scrollable content" at bounding box center [778, 276] width 1064 height 138
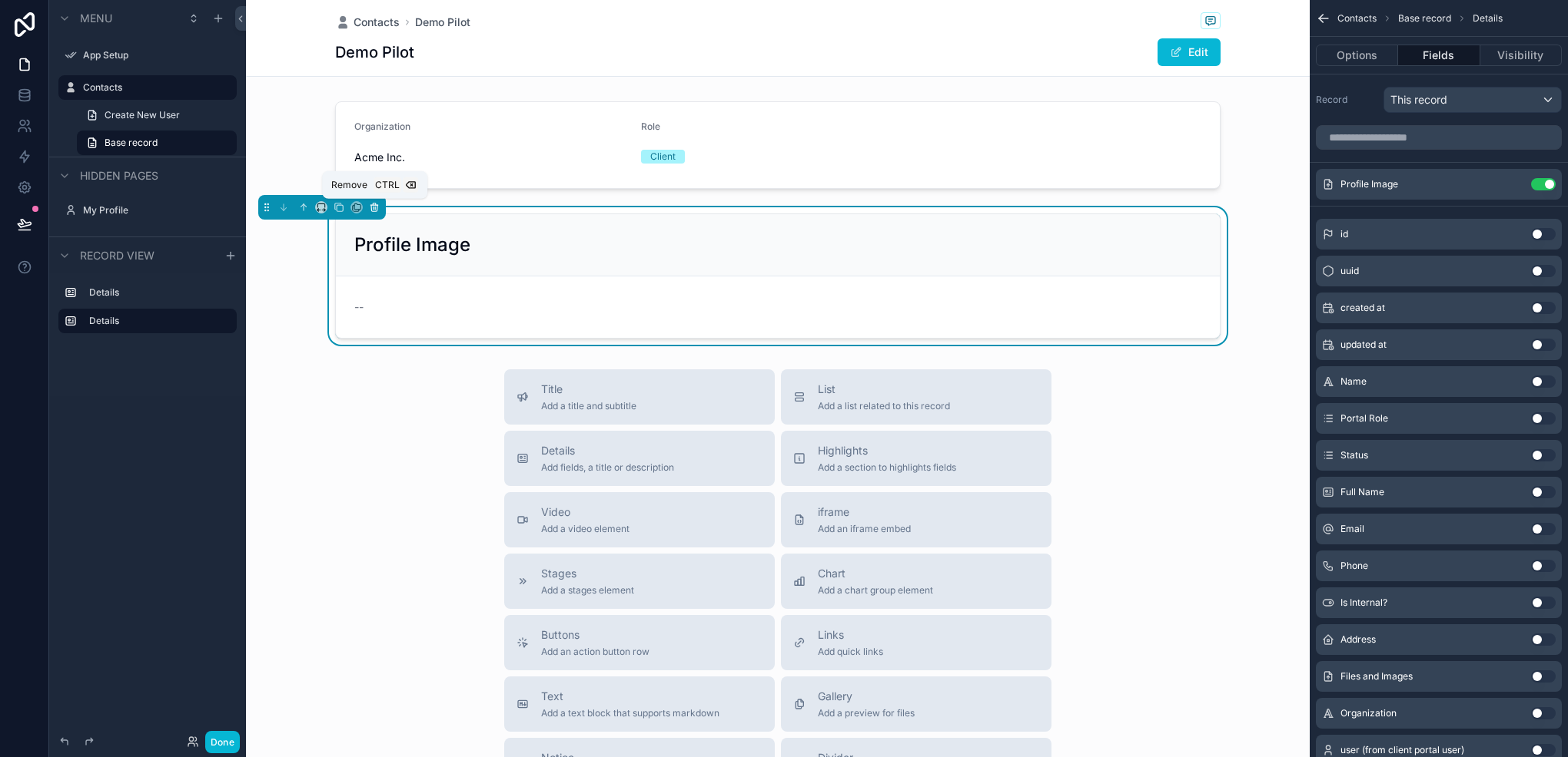
click at [381, 201] on button "scrollable content" at bounding box center [374, 207] width 17 height 17
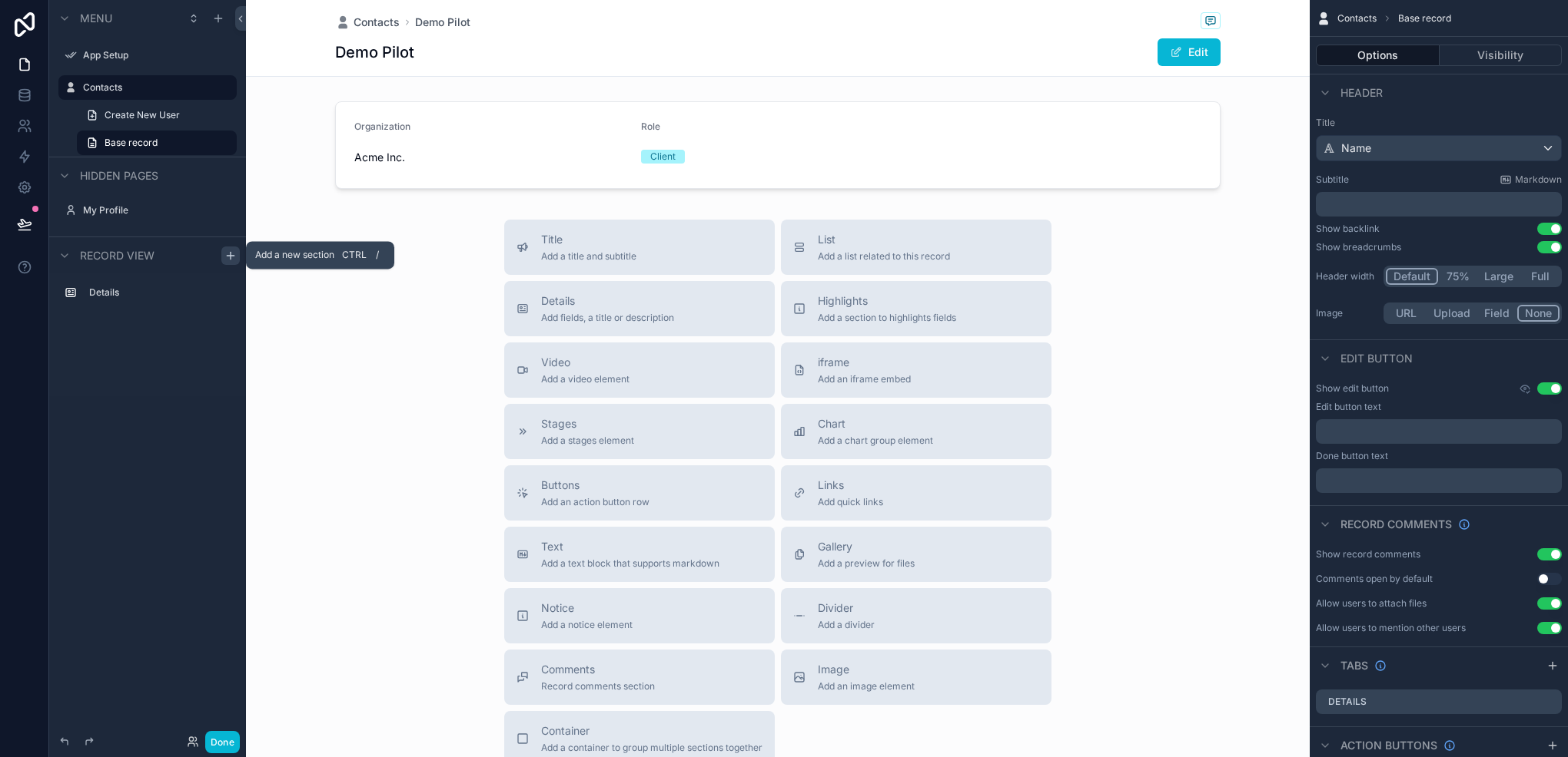
click at [231, 254] on icon "scrollable content" at bounding box center [230, 255] width 12 height 12
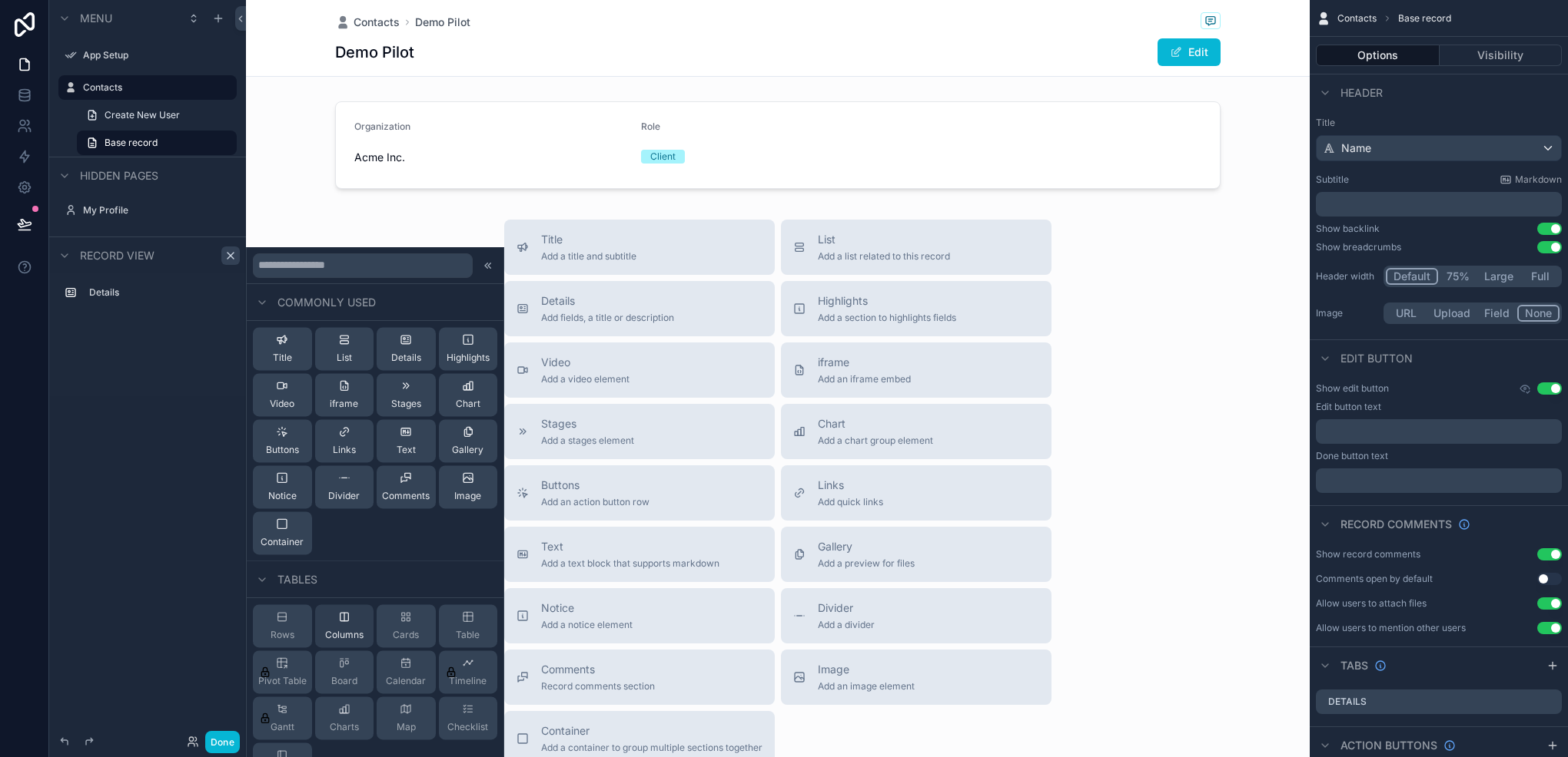
click at [332, 617] on div "Columns" at bounding box center [344, 626] width 59 height 43
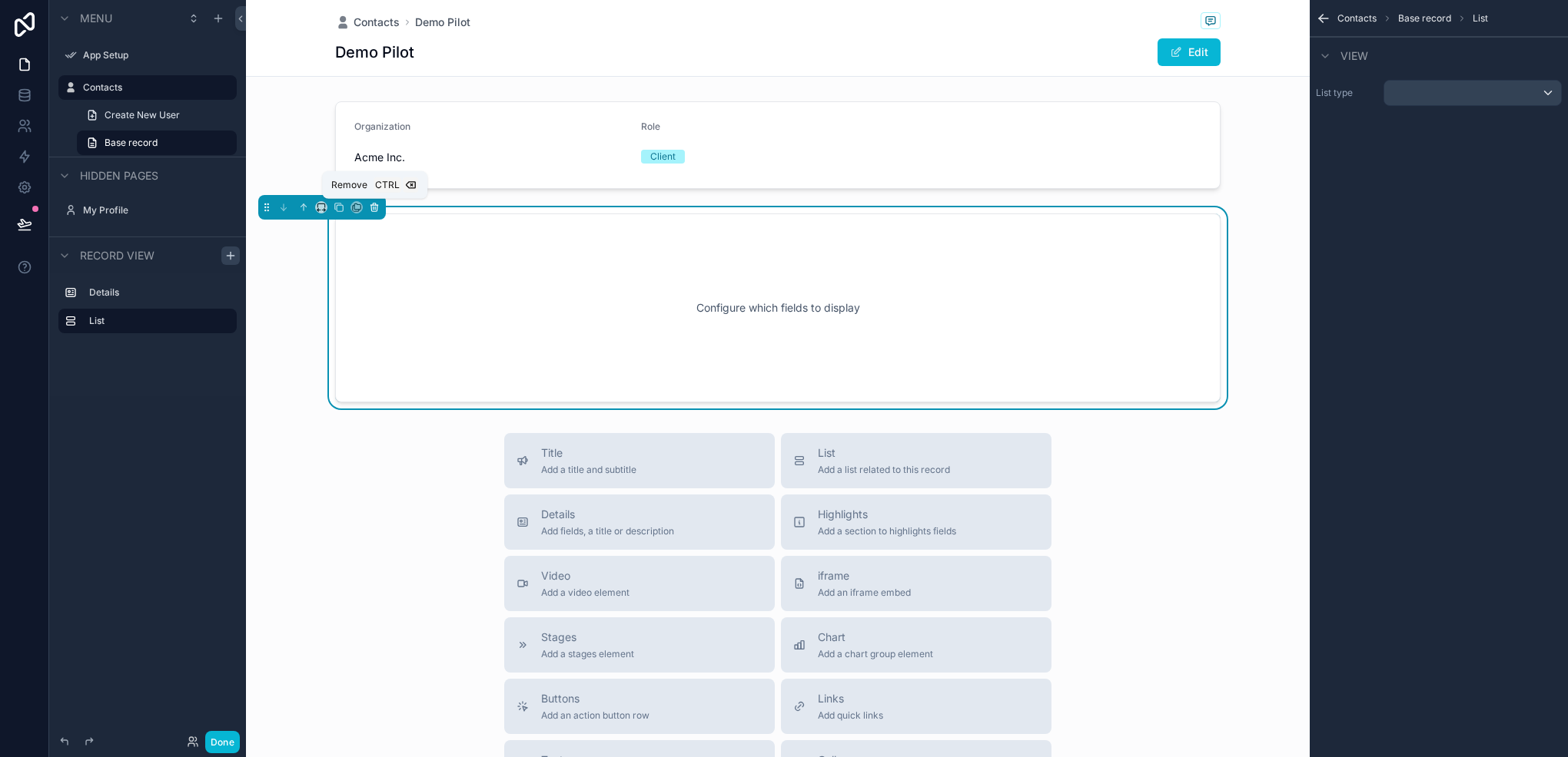
click at [373, 213] on button "scrollable content" at bounding box center [374, 207] width 17 height 17
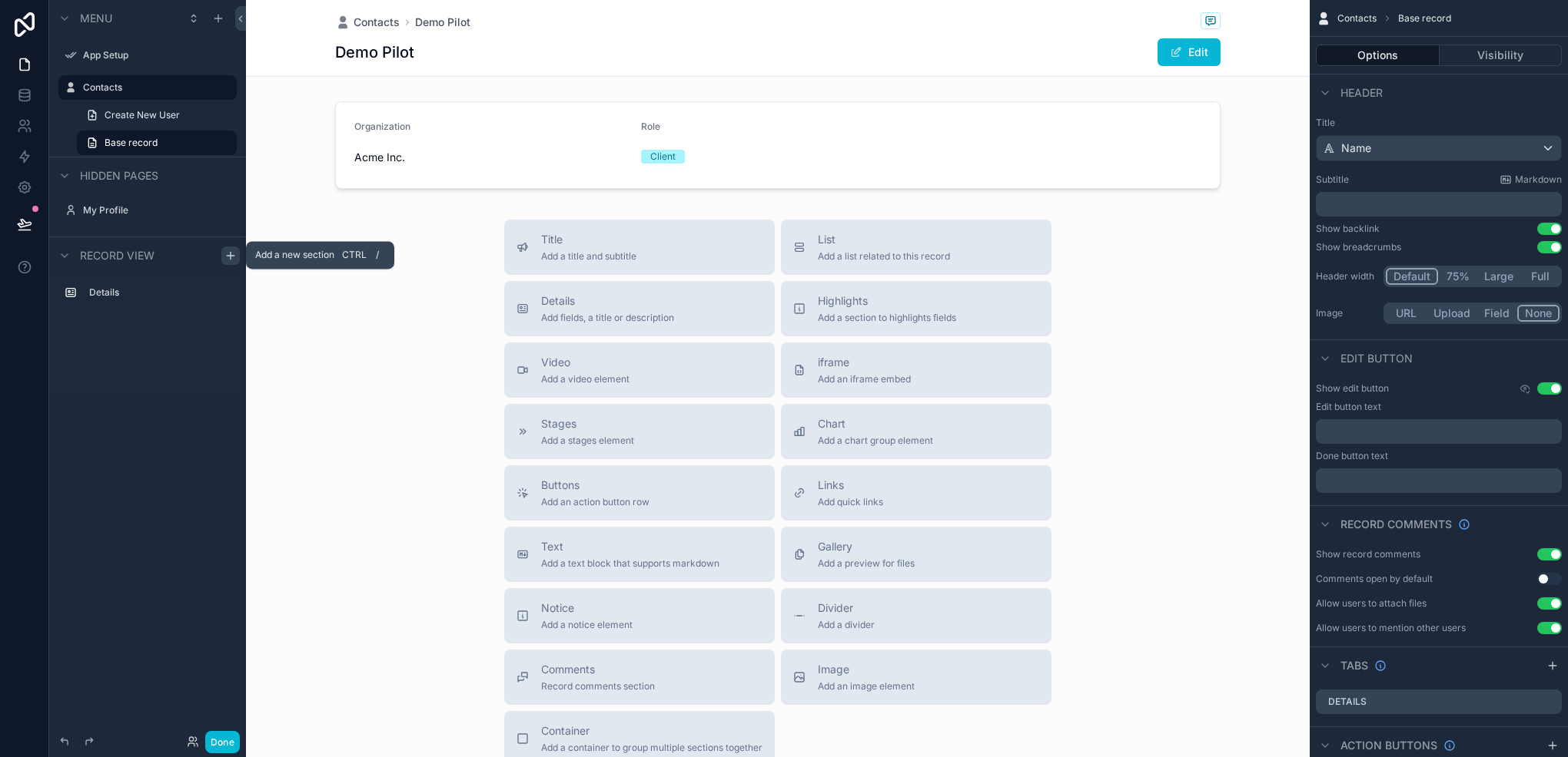
click at [238, 257] on div "scrollable content" at bounding box center [230, 255] width 19 height 19
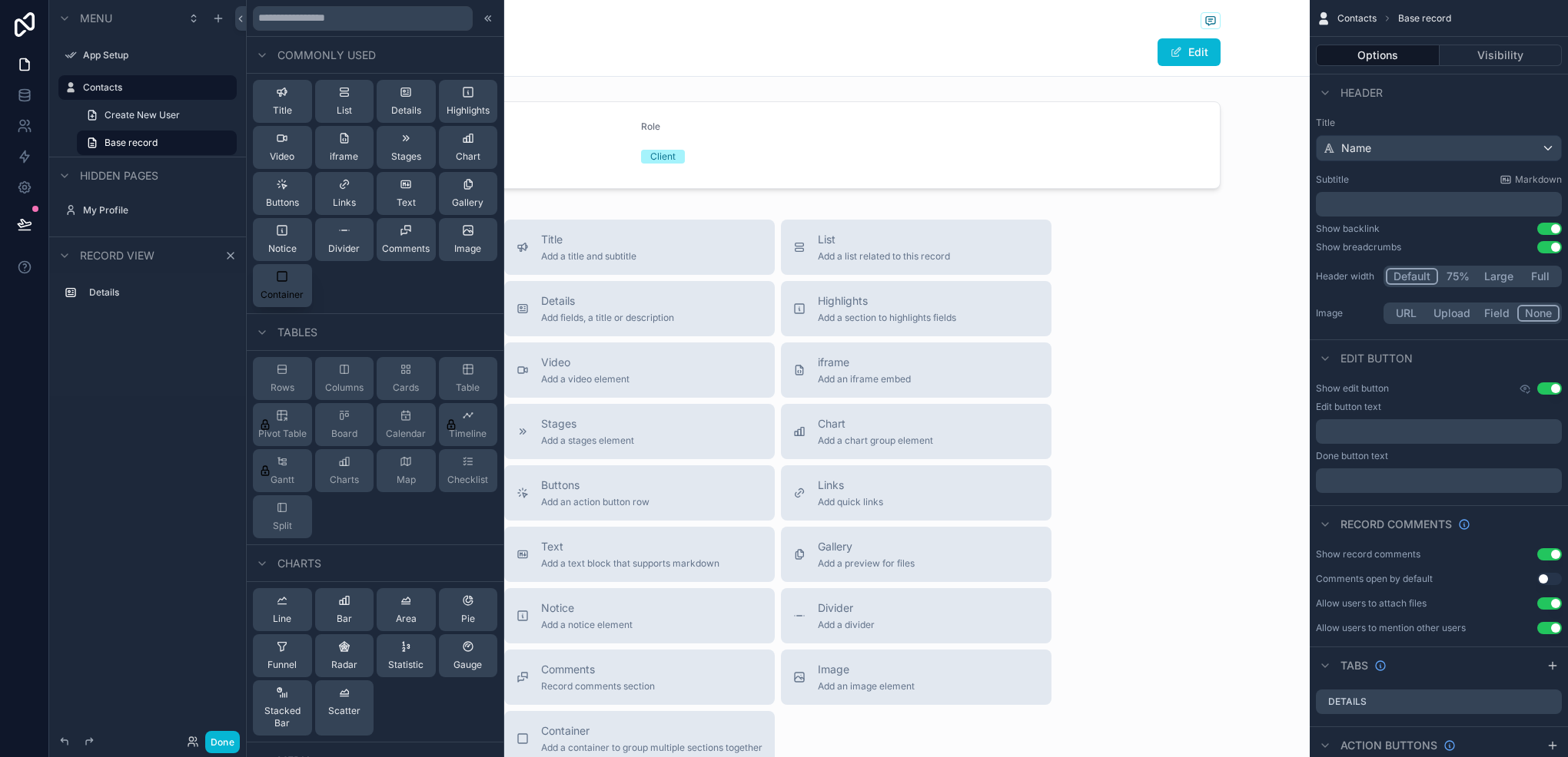
click at [279, 269] on button "Container" at bounding box center [282, 285] width 59 height 43
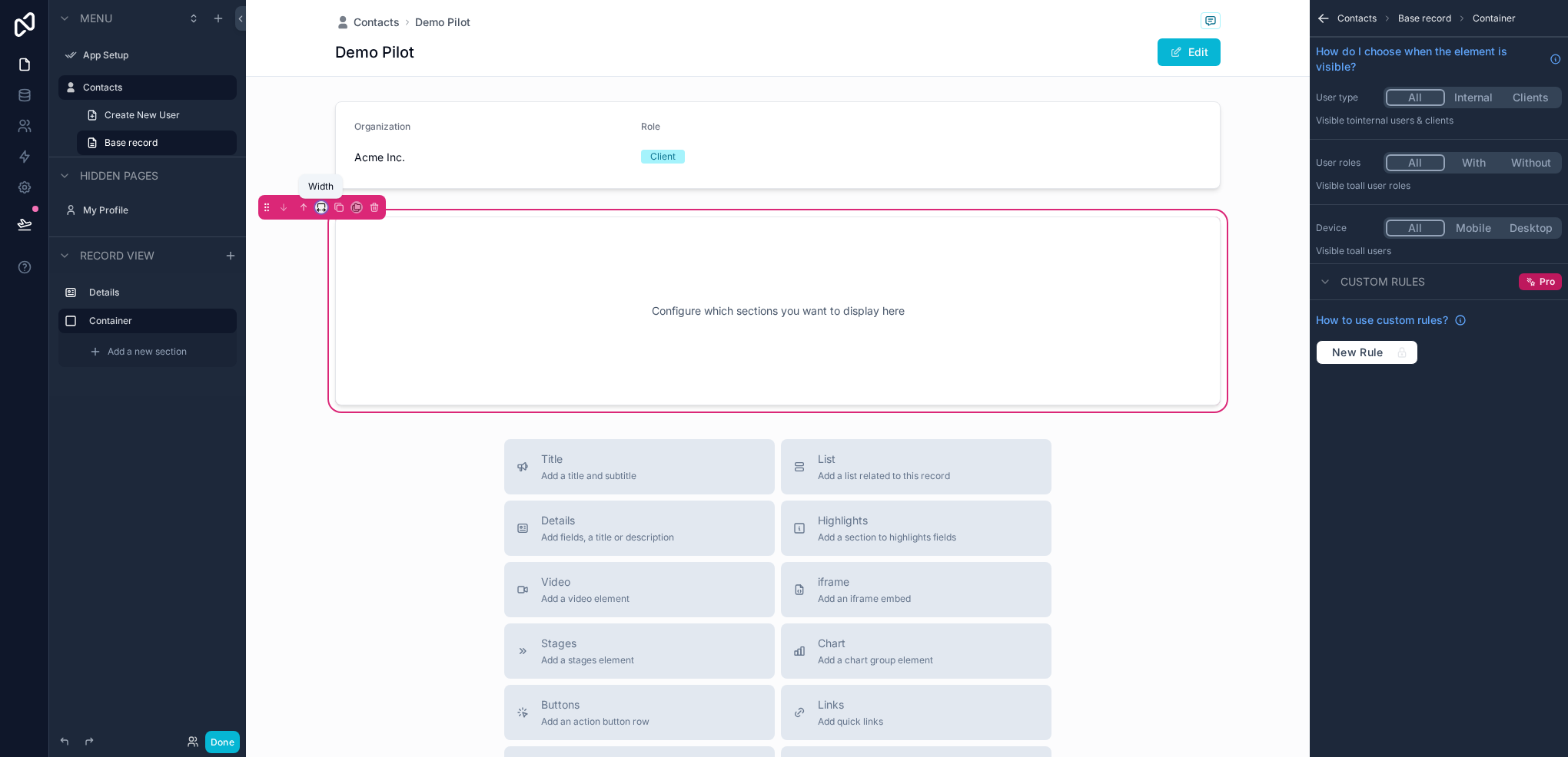
click at [324, 208] on icon "scrollable content" at bounding box center [321, 205] width 7 height 4
click at [357, 332] on div "50%" at bounding box center [352, 322] width 66 height 27
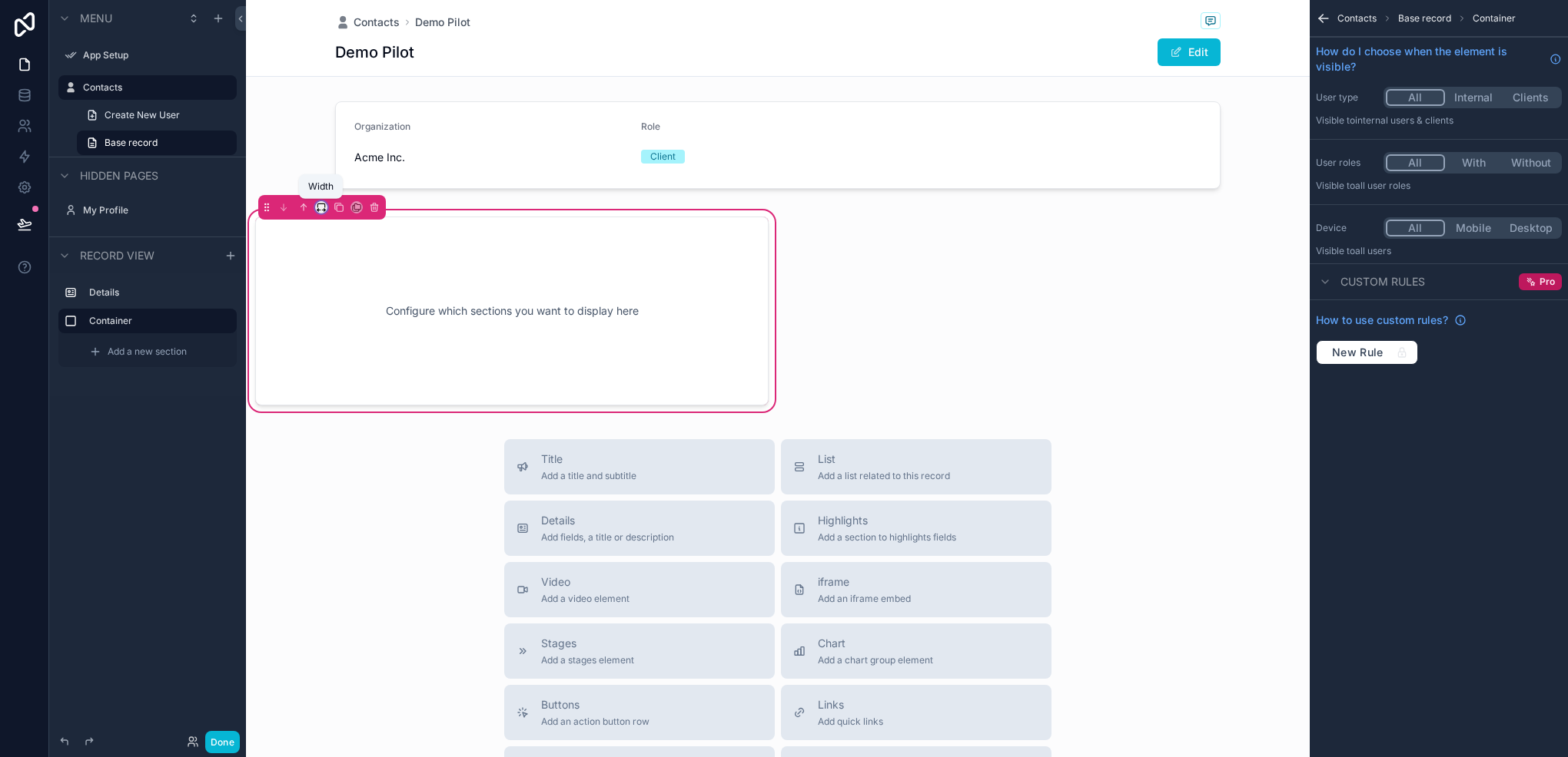
click at [318, 209] on icon "scrollable content" at bounding box center [321, 207] width 10 height 10
click at [365, 232] on div "Default" at bounding box center [351, 234] width 48 height 19
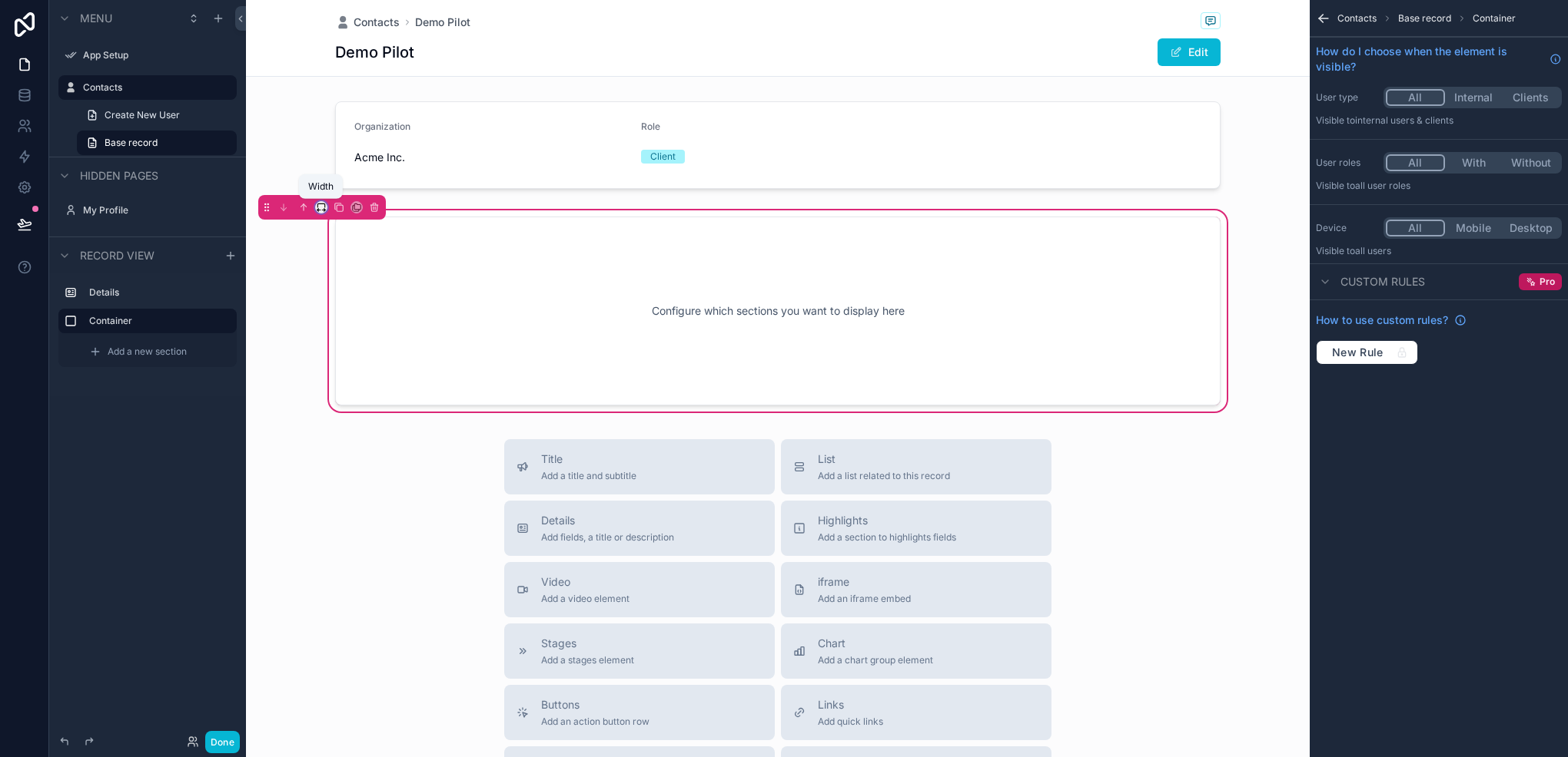
click at [321, 206] on icon "scrollable content" at bounding box center [321, 207] width 10 height 10
click at [350, 370] on div "75%" at bounding box center [352, 381] width 66 height 27
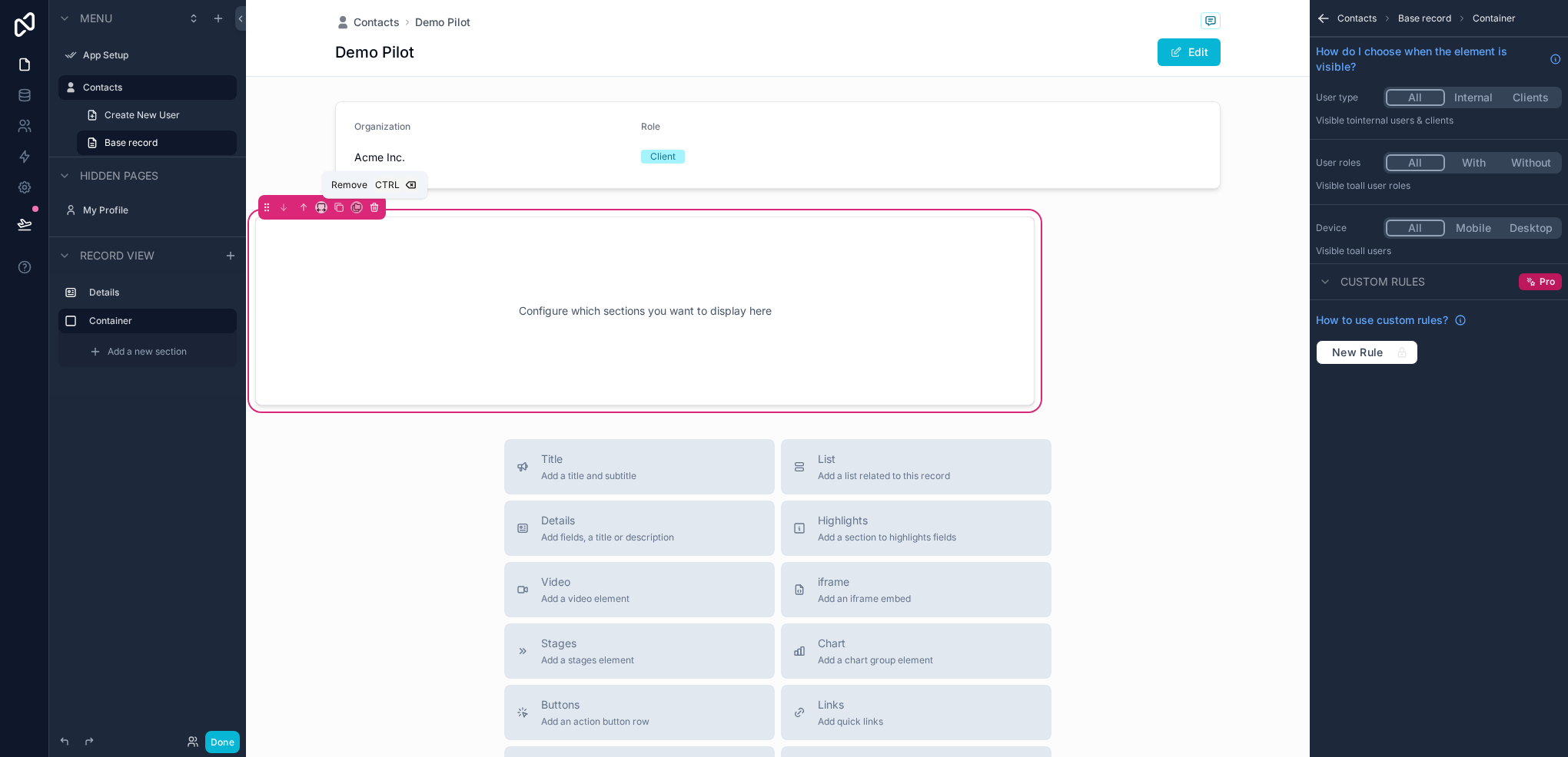
click at [377, 210] on icon "scrollable content" at bounding box center [374, 207] width 10 height 10
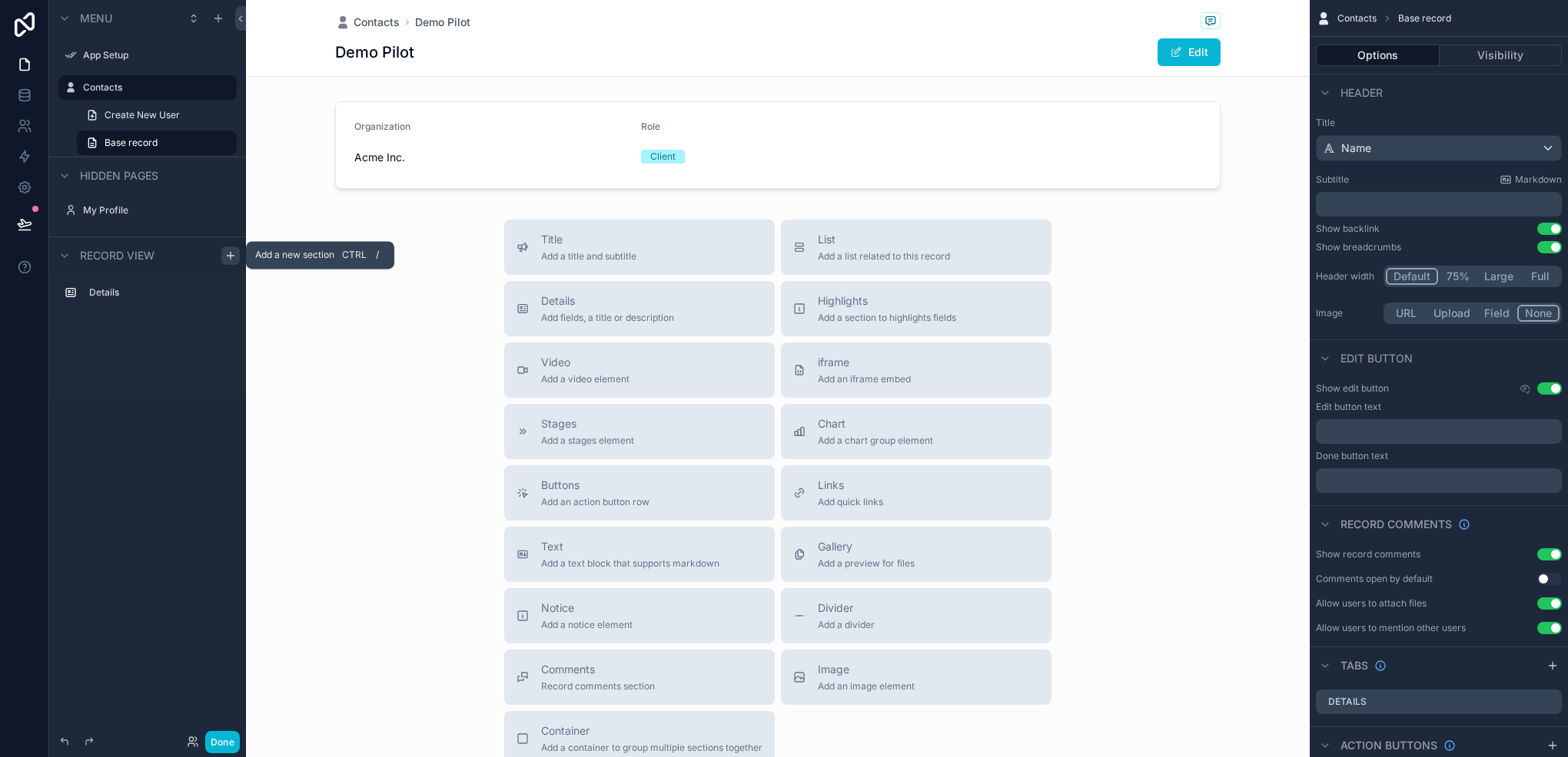
click at [226, 257] on icon "scrollable content" at bounding box center [230, 255] width 12 height 12
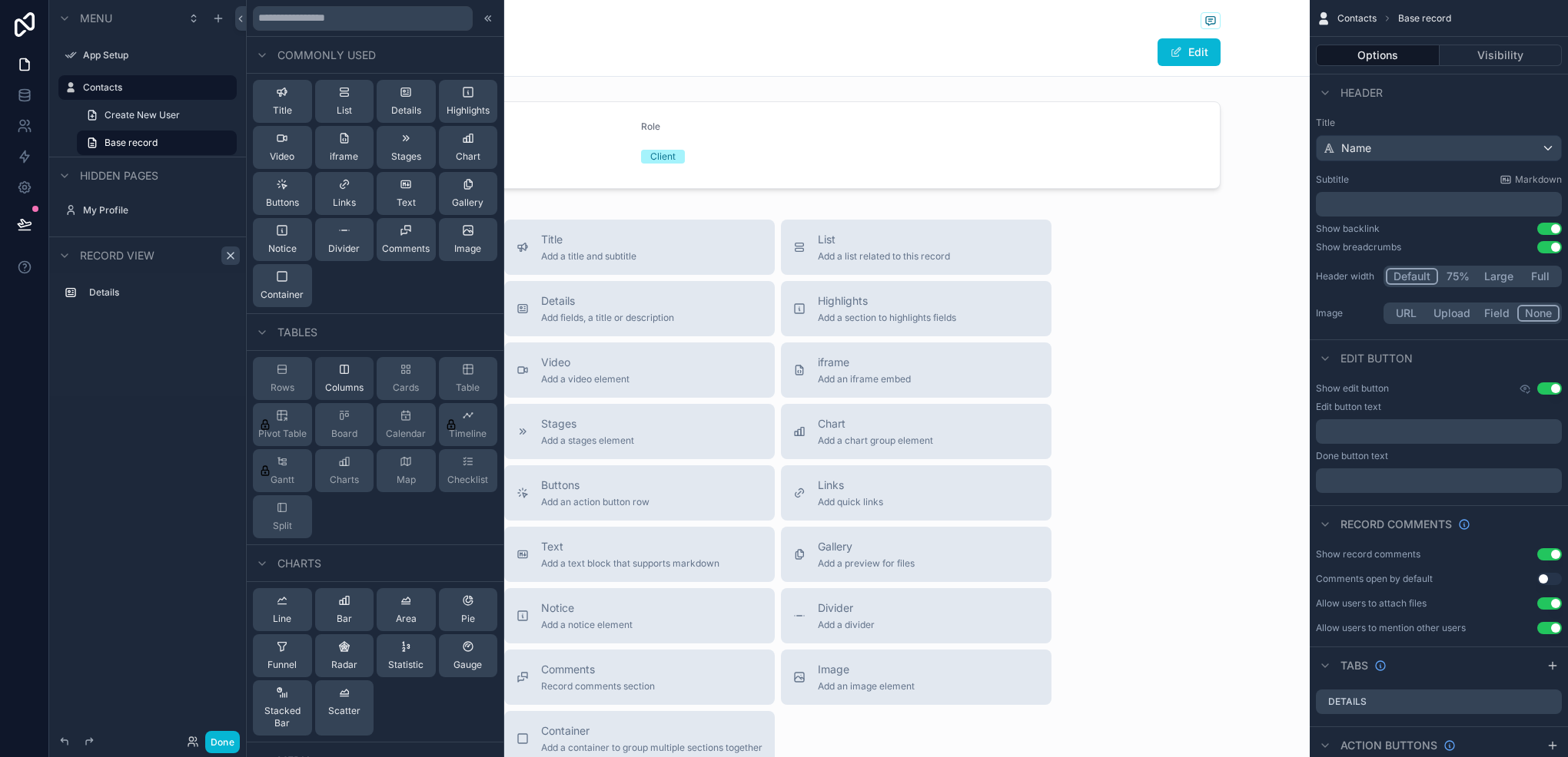
click at [334, 361] on div "Columns" at bounding box center [344, 378] width 59 height 43
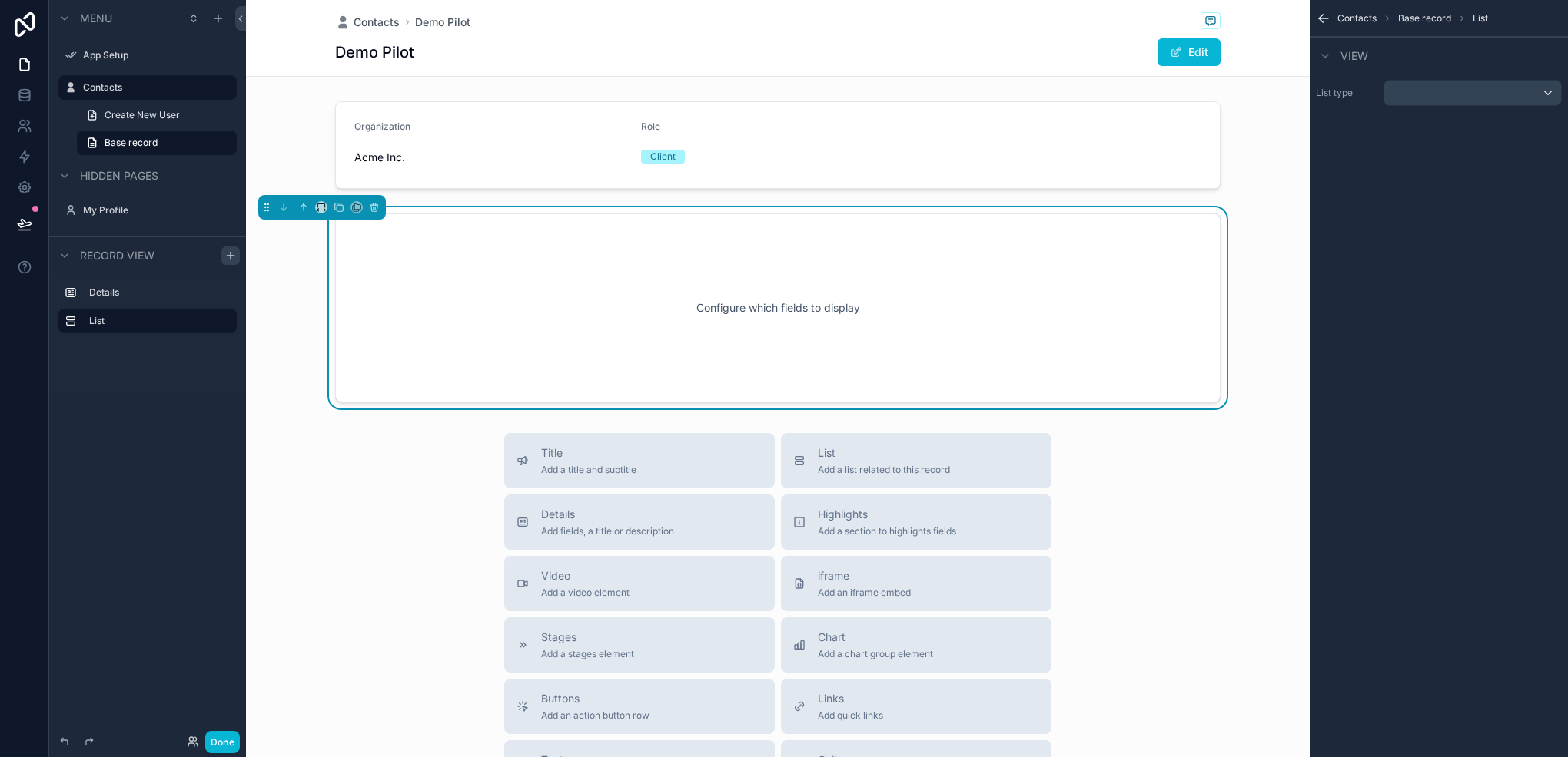
click at [312, 209] on div "scrollable content" at bounding box center [321, 207] width 127 height 25
click at [318, 209] on icon "scrollable content" at bounding box center [318, 210] width 2 height 3
click at [357, 315] on div "50%" at bounding box center [351, 322] width 48 height 19
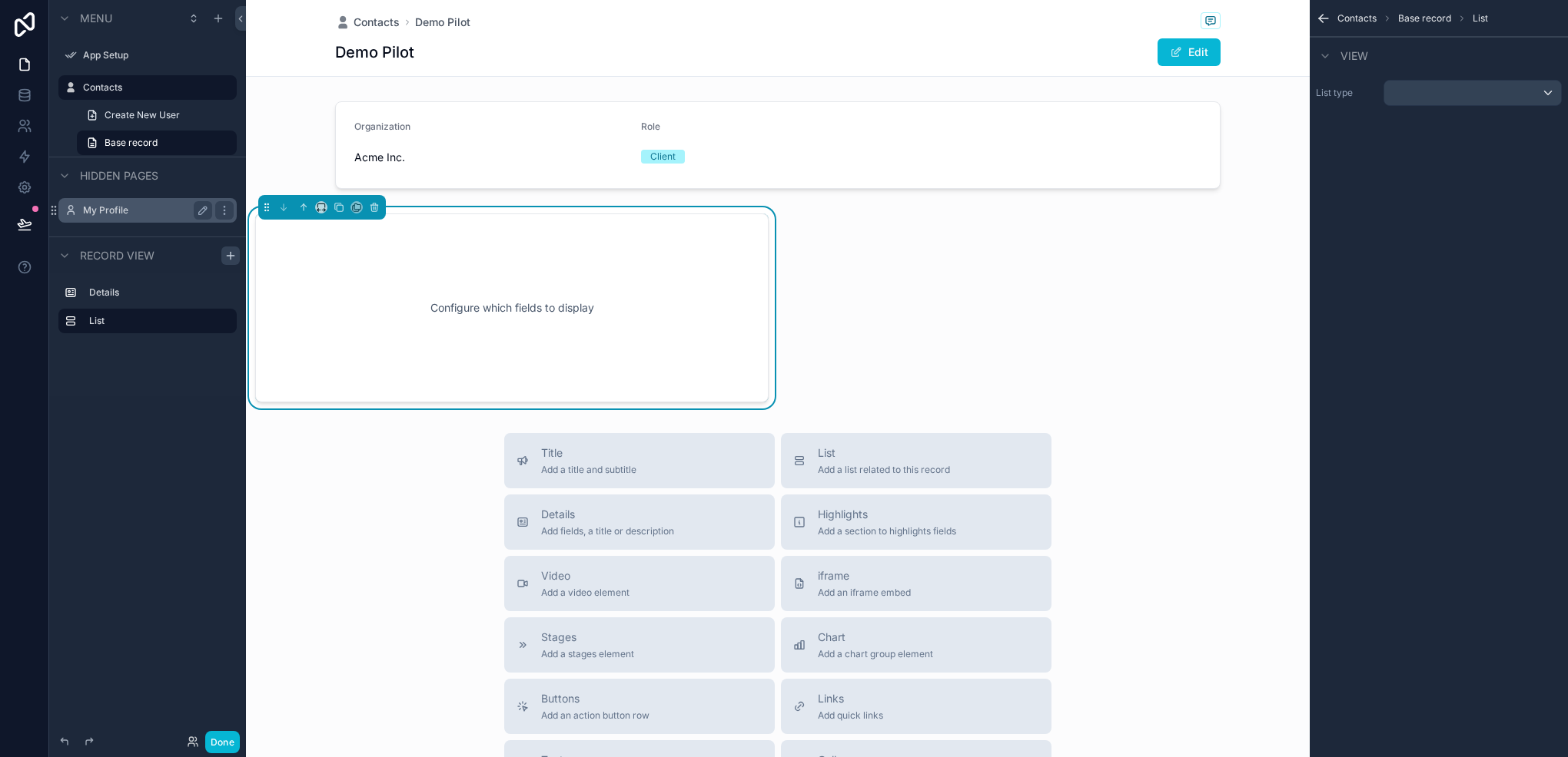
click at [116, 210] on label "My Profile" at bounding box center [144, 210] width 123 height 12
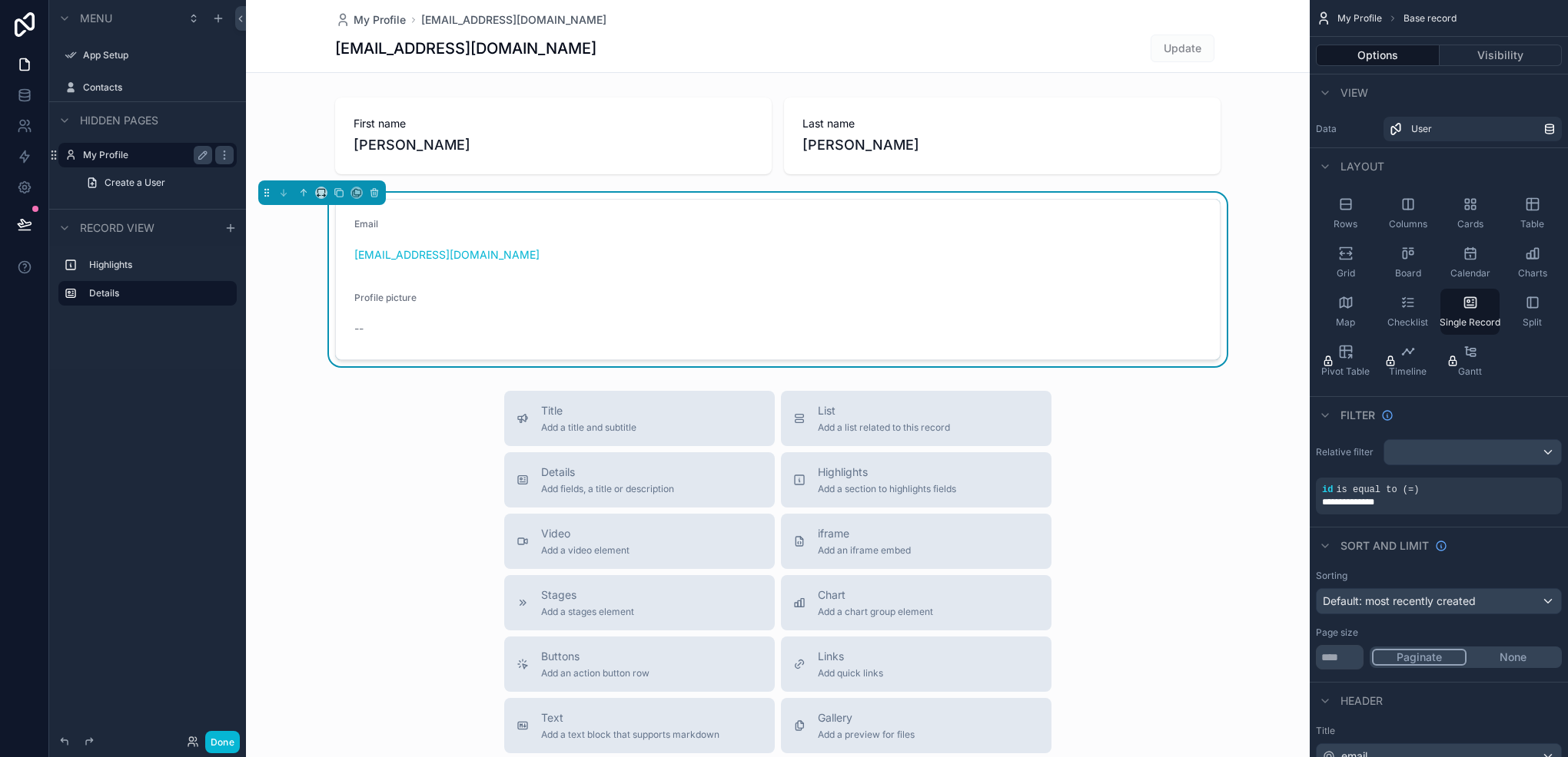
click at [645, 91] on div "scrollable content" at bounding box center [778, 530] width 1064 height 1061
click at [598, 125] on div "scrollable content" at bounding box center [778, 135] width 1064 height 89
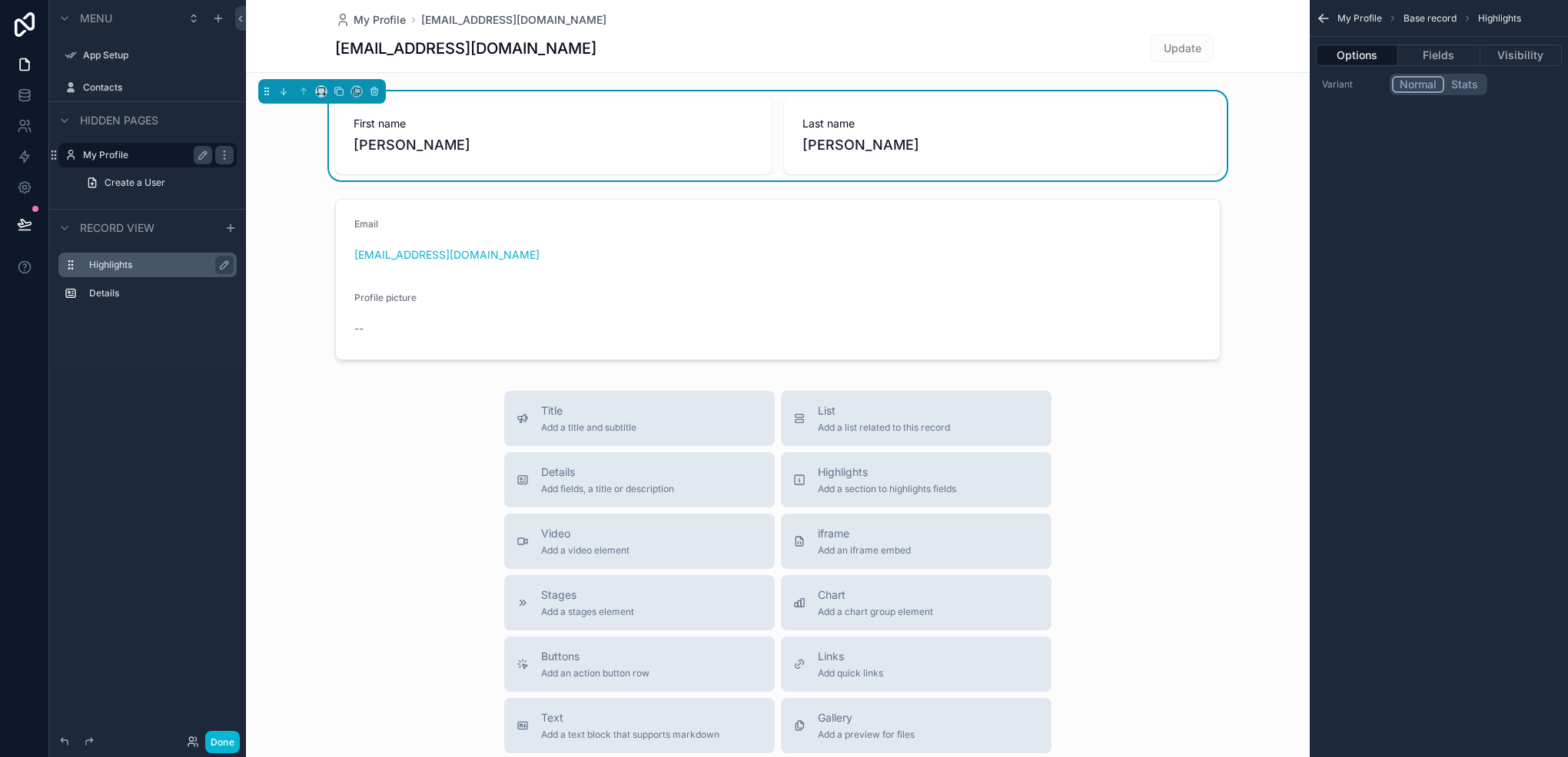
click at [119, 266] on label "Highlights" at bounding box center [157, 264] width 135 height 12
click at [114, 92] on label "Contacts" at bounding box center [144, 87] width 123 height 12
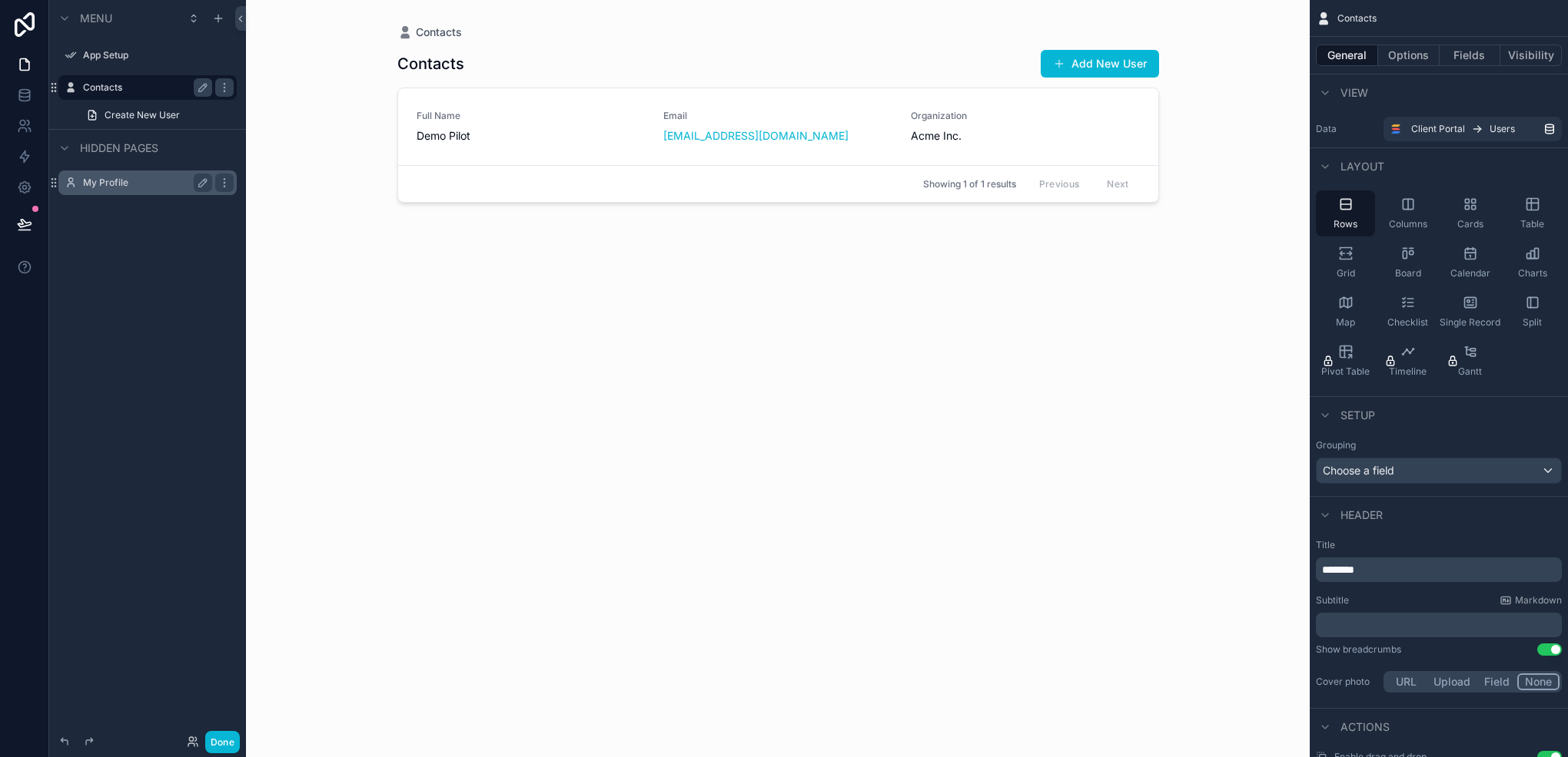
click at [612, 137] on div "scrollable content" at bounding box center [778, 369] width 786 height 738
click at [612, 137] on span "Demo Pilot" at bounding box center [531, 135] width 229 height 15
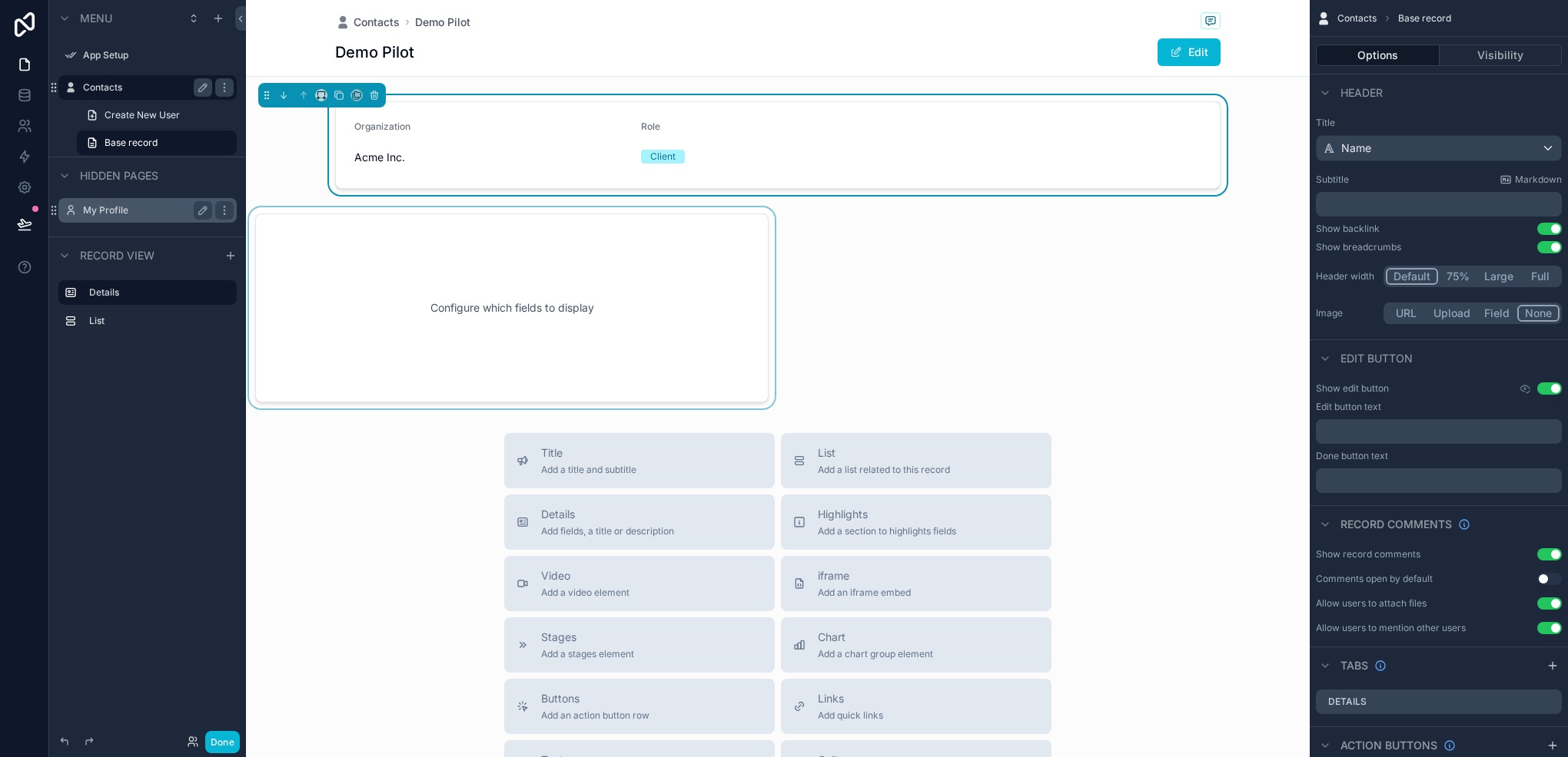
click at [435, 316] on div "scrollable content" at bounding box center [512, 308] width 532 height 201
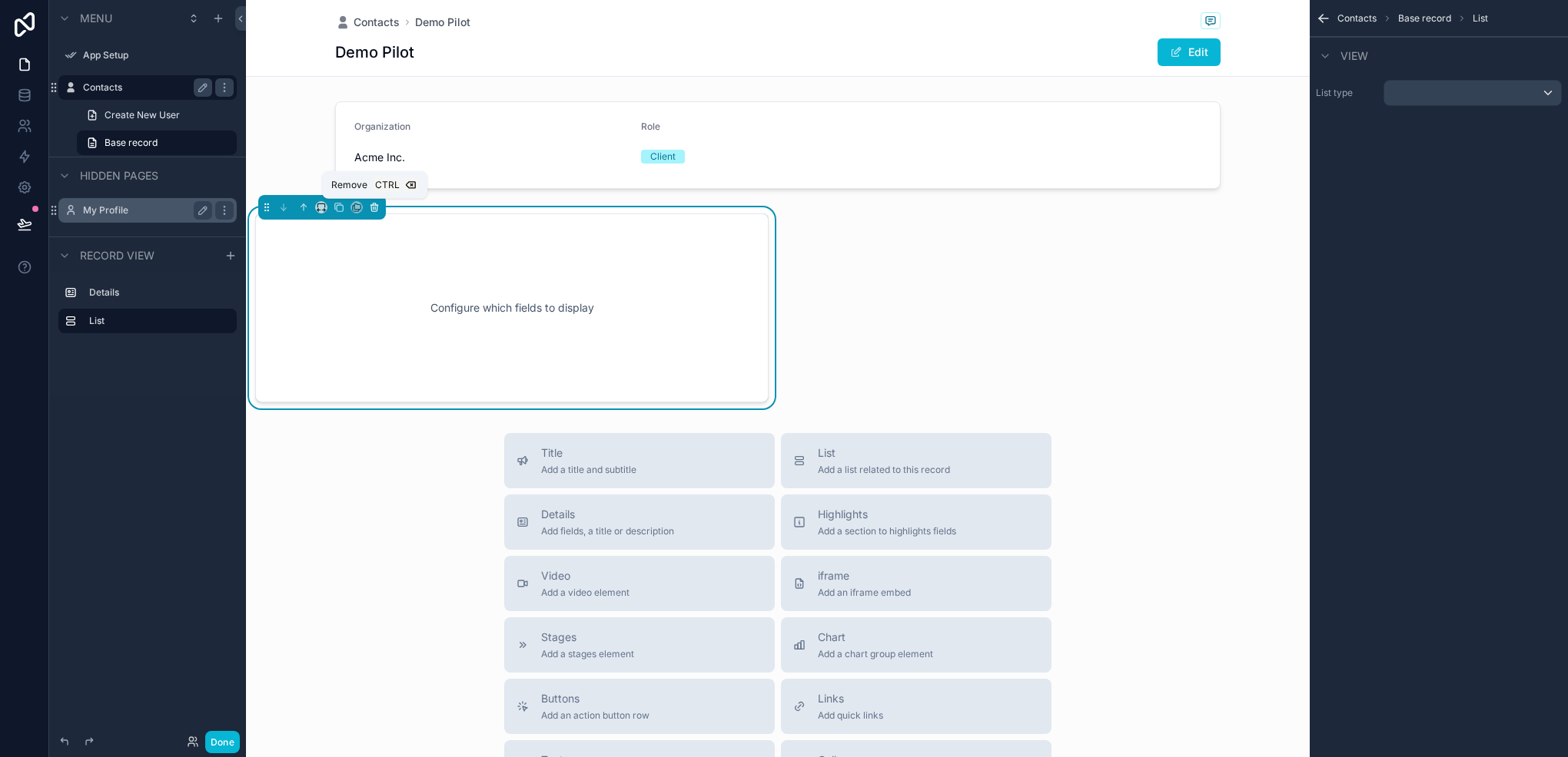
click at [378, 209] on icon "scrollable content" at bounding box center [374, 207] width 10 height 10
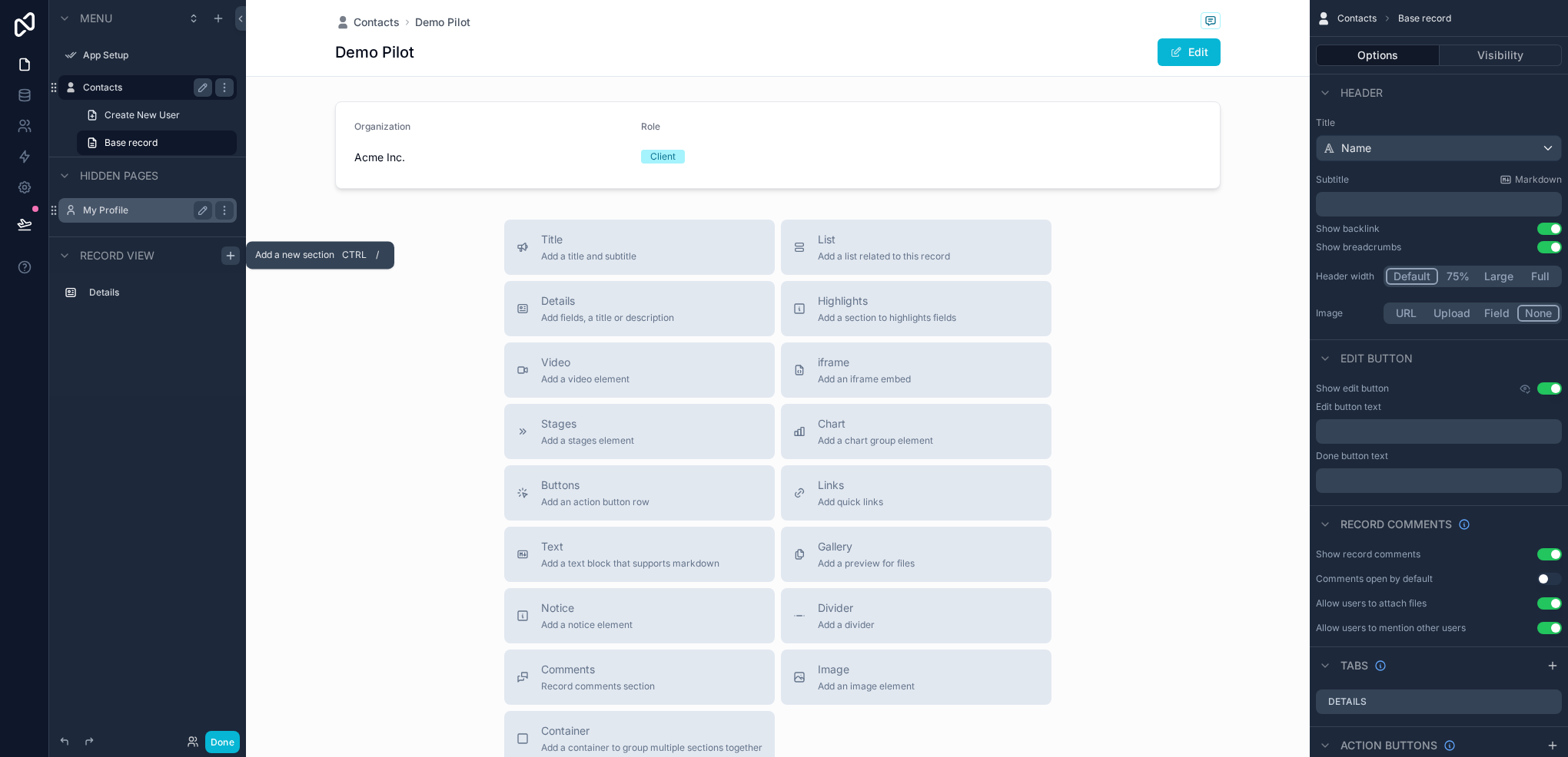
click at [229, 250] on icon "scrollable content" at bounding box center [230, 255] width 12 height 12
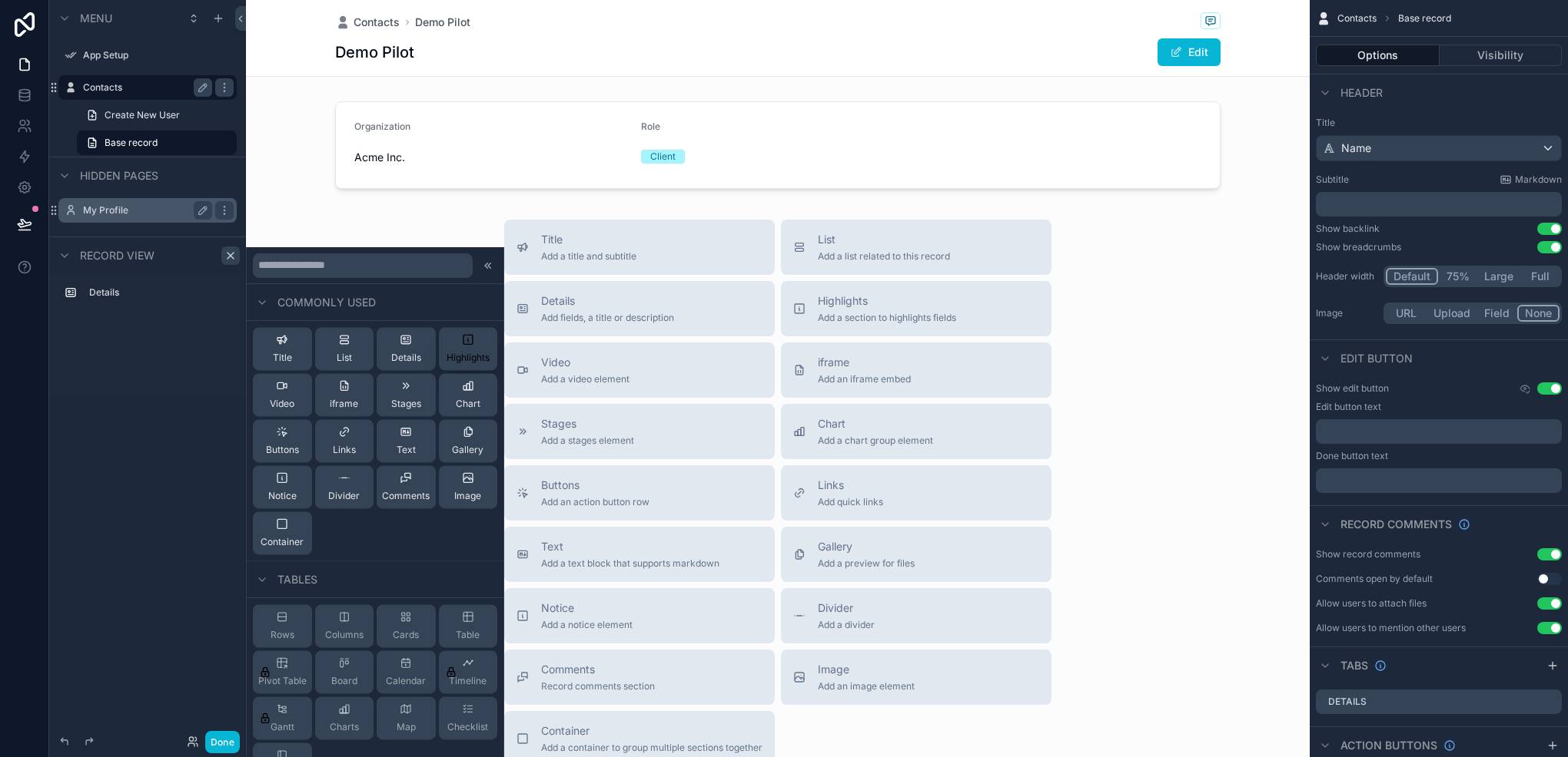
click at [462, 341] on icon at bounding box center [467, 339] width 12 height 12
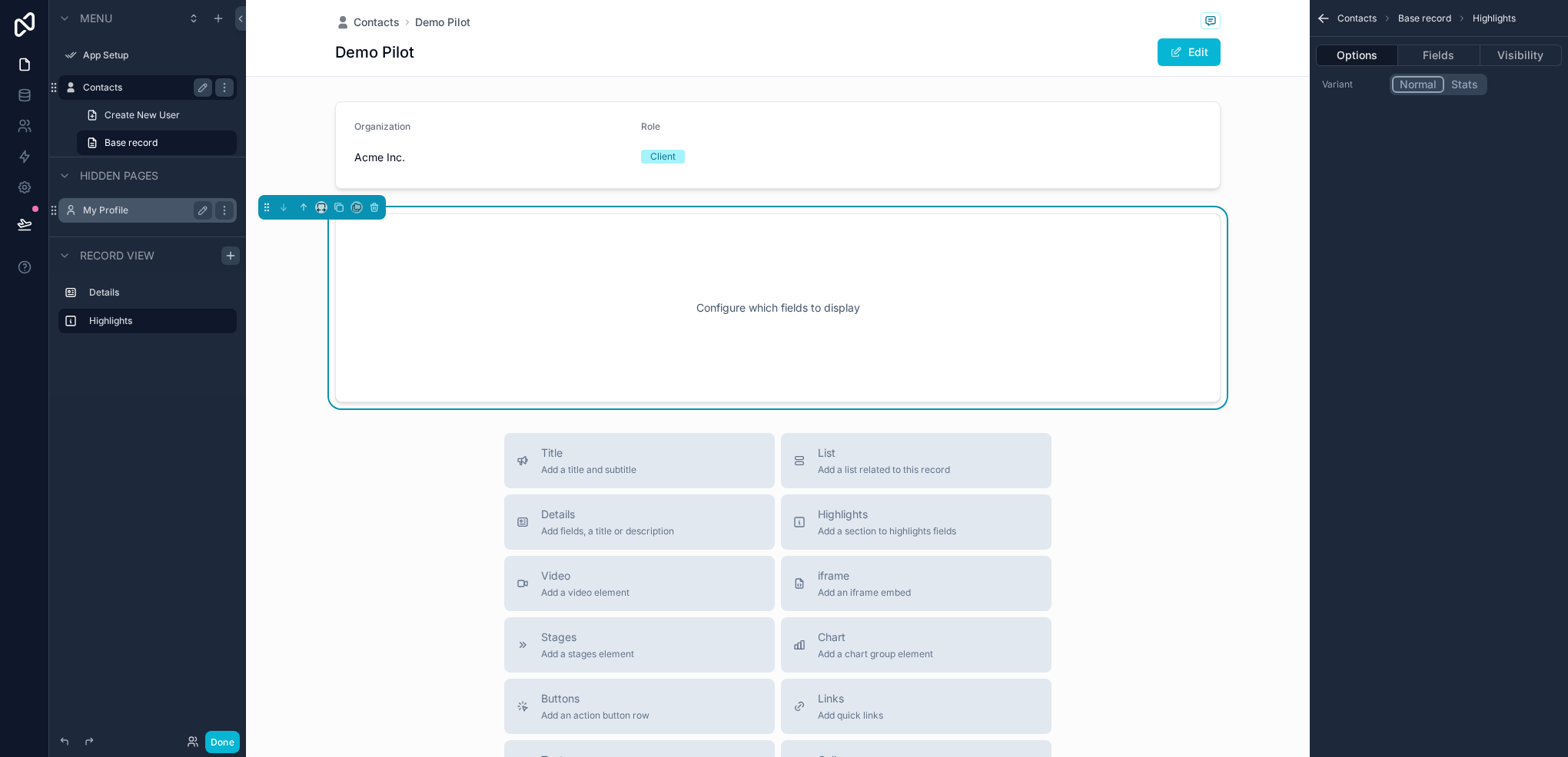
click at [1469, 81] on button "Stats" at bounding box center [1464, 84] width 41 height 17
click at [1430, 78] on button "Normal" at bounding box center [1417, 84] width 52 height 17
click at [1435, 59] on button "Fields" at bounding box center [1438, 55] width 81 height 22
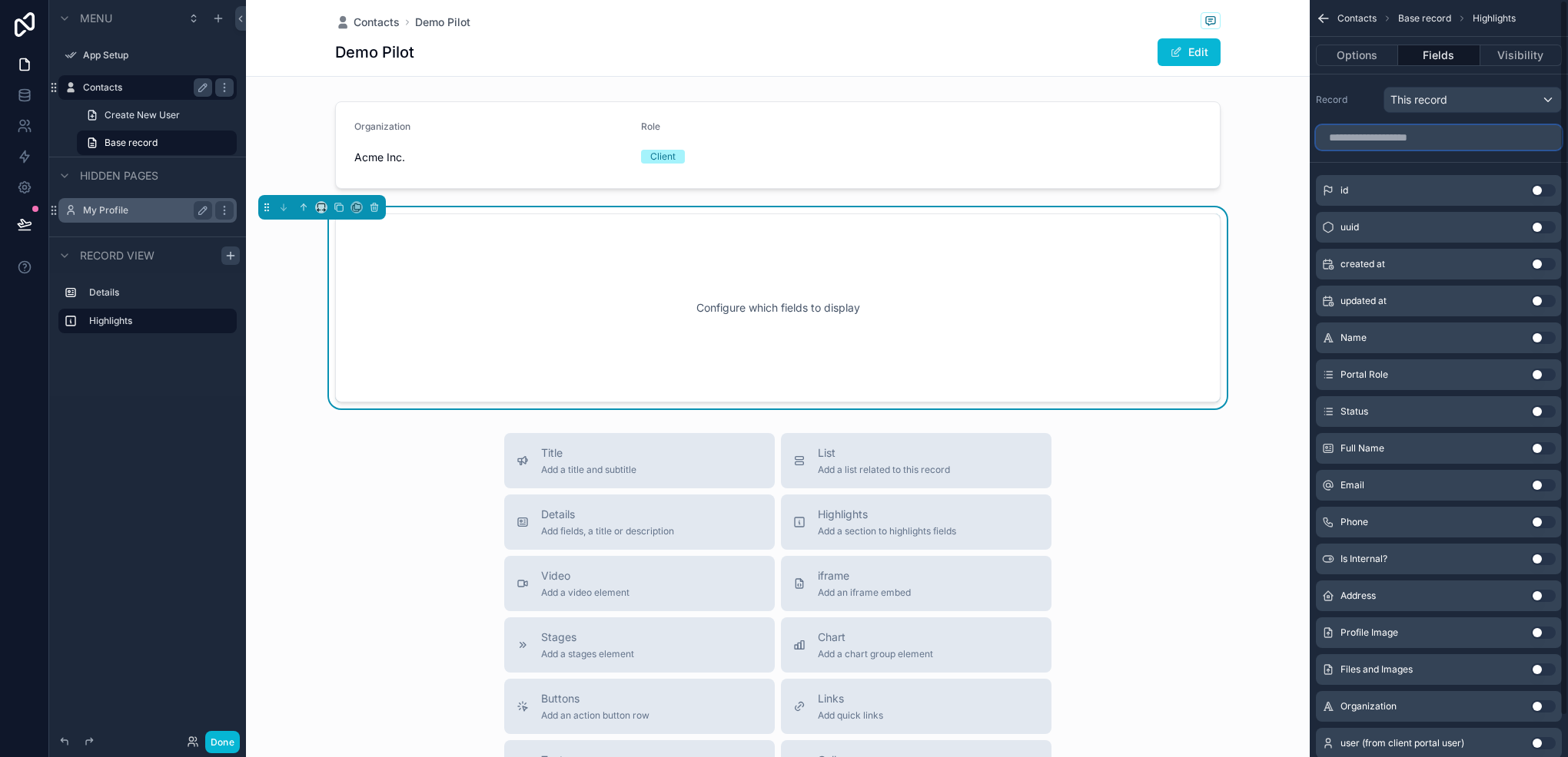
click at [1404, 145] on input "scrollable content" at bounding box center [1438, 137] width 246 height 25
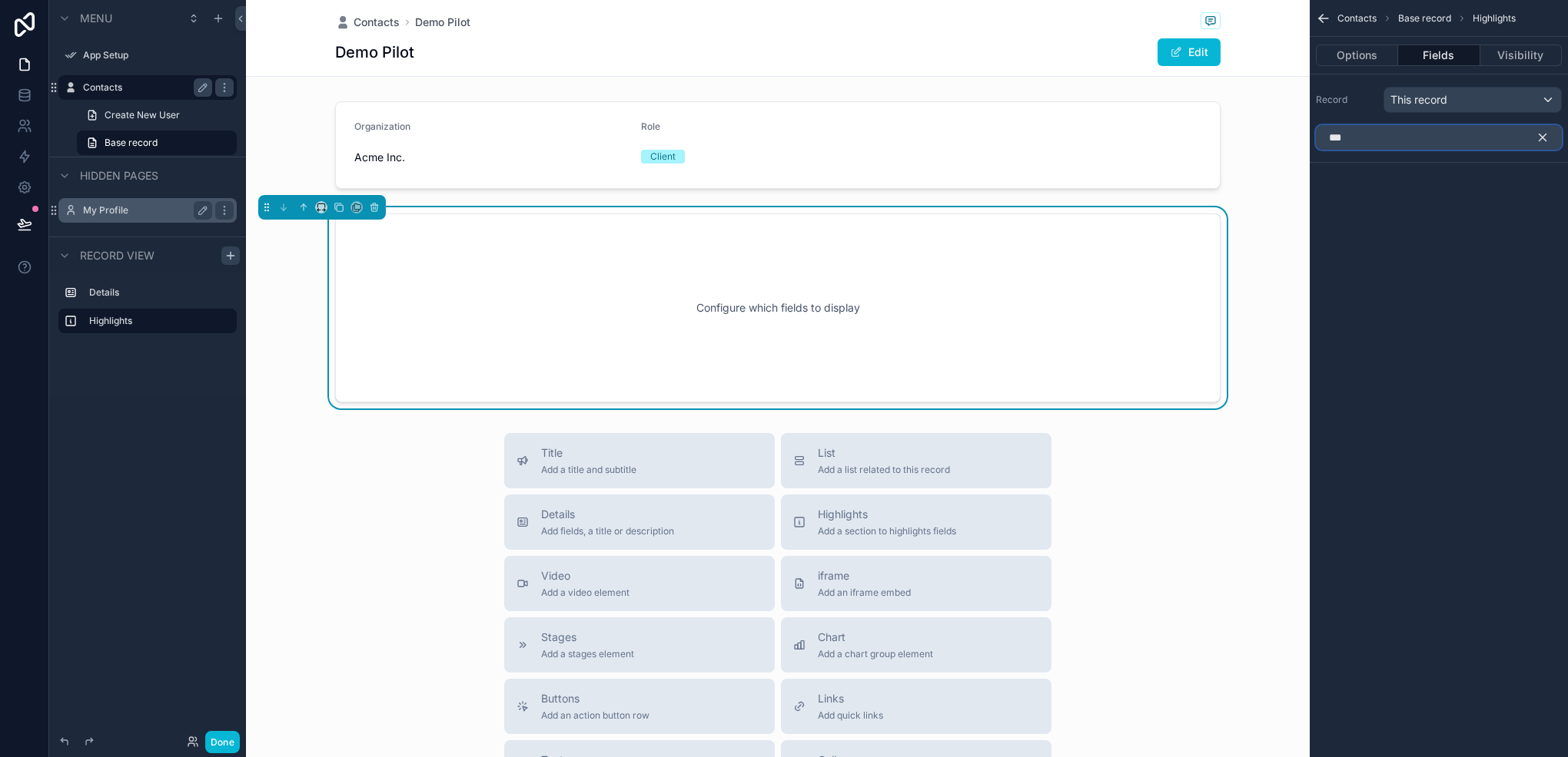
type input "***"
click at [1495, 98] on div "This record" at bounding box center [1472, 100] width 176 height 25
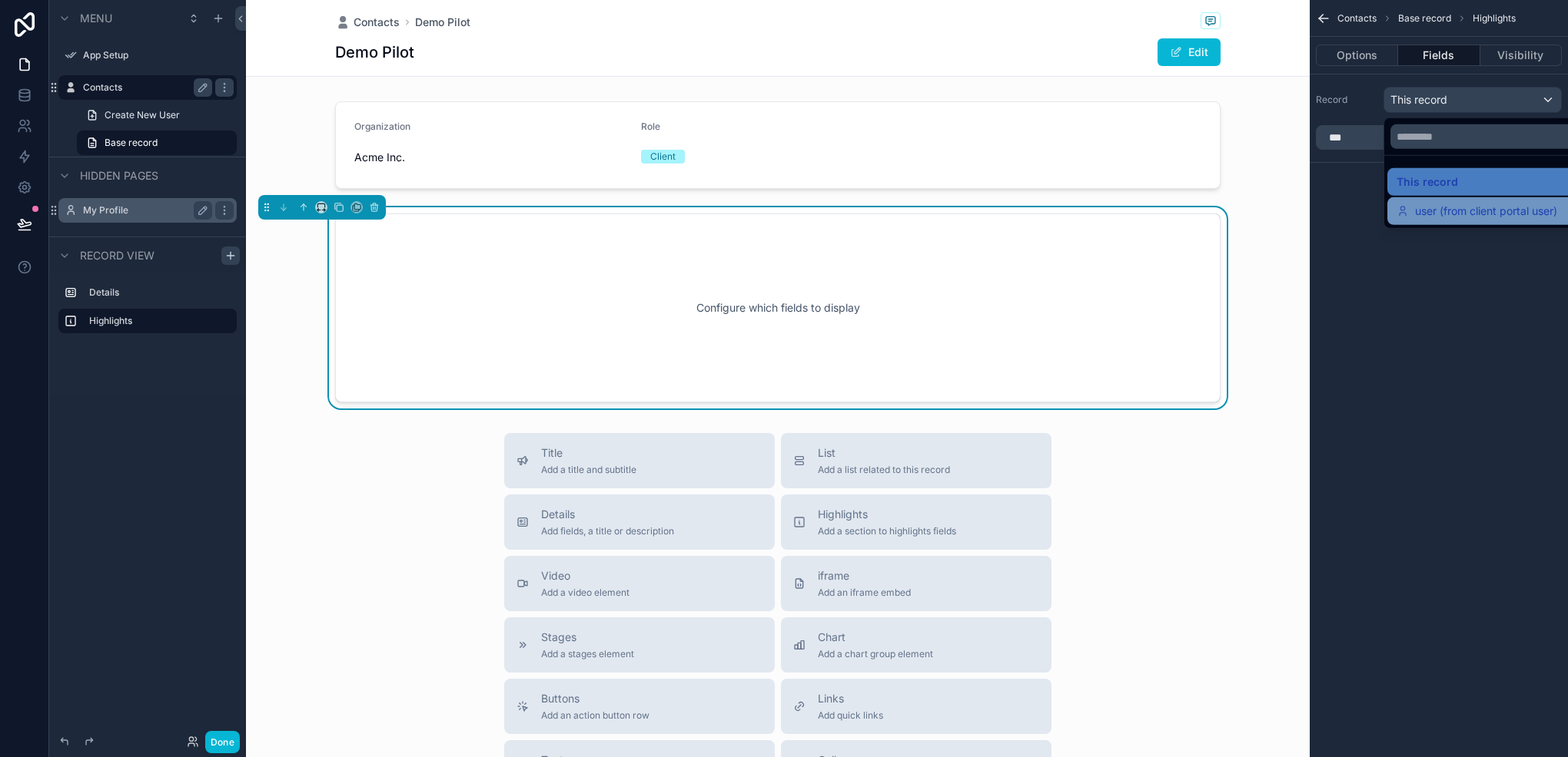
click at [1463, 204] on span "user (from client portal user)" at bounding box center [1486, 211] width 142 height 19
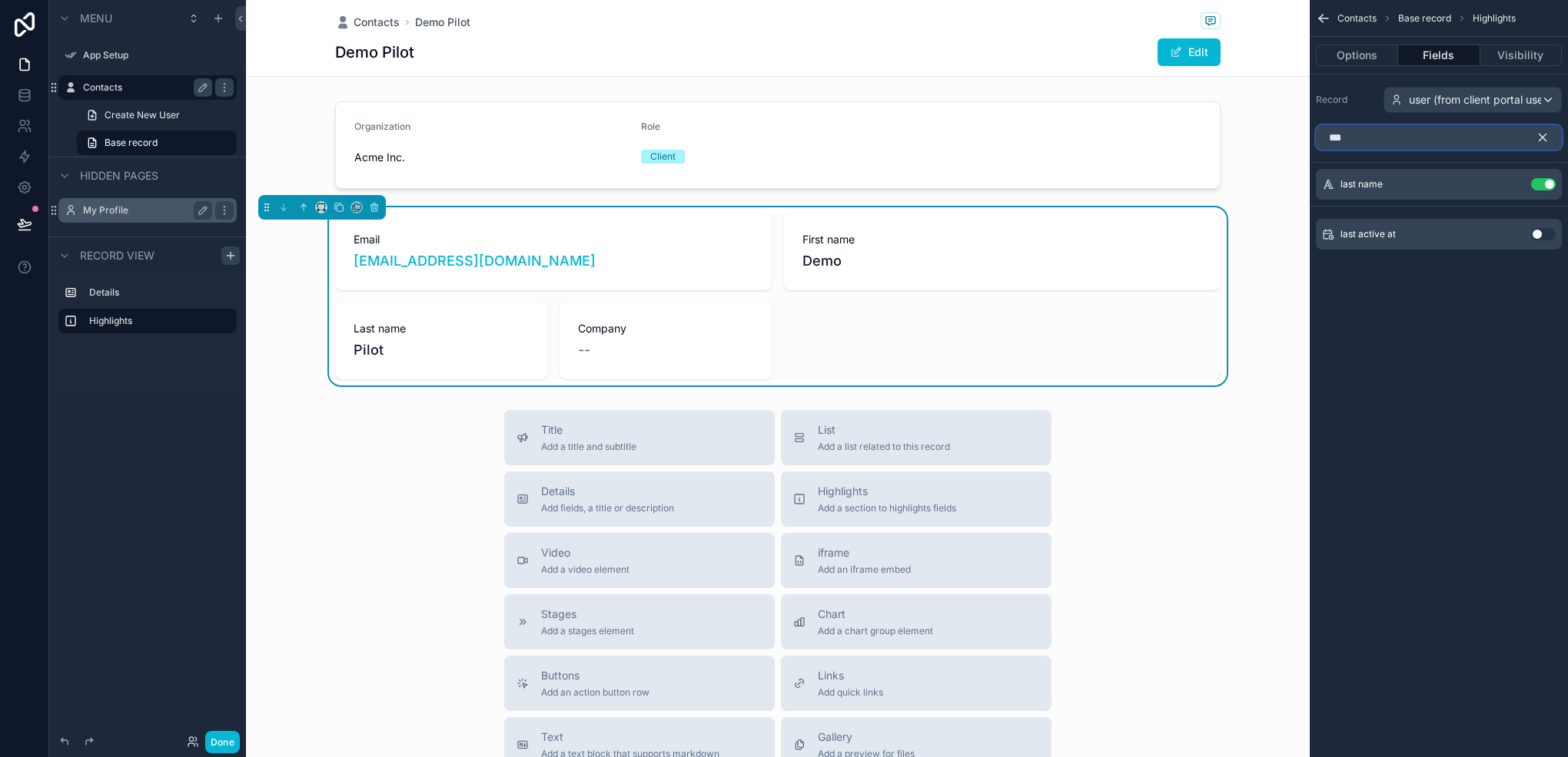
click at [1386, 130] on input "***" at bounding box center [1438, 137] width 246 height 25
click at [1538, 181] on button "Use setting" at bounding box center [1543, 184] width 25 height 12
click at [1544, 134] on icon "scrollable content" at bounding box center [1542, 137] width 14 height 14
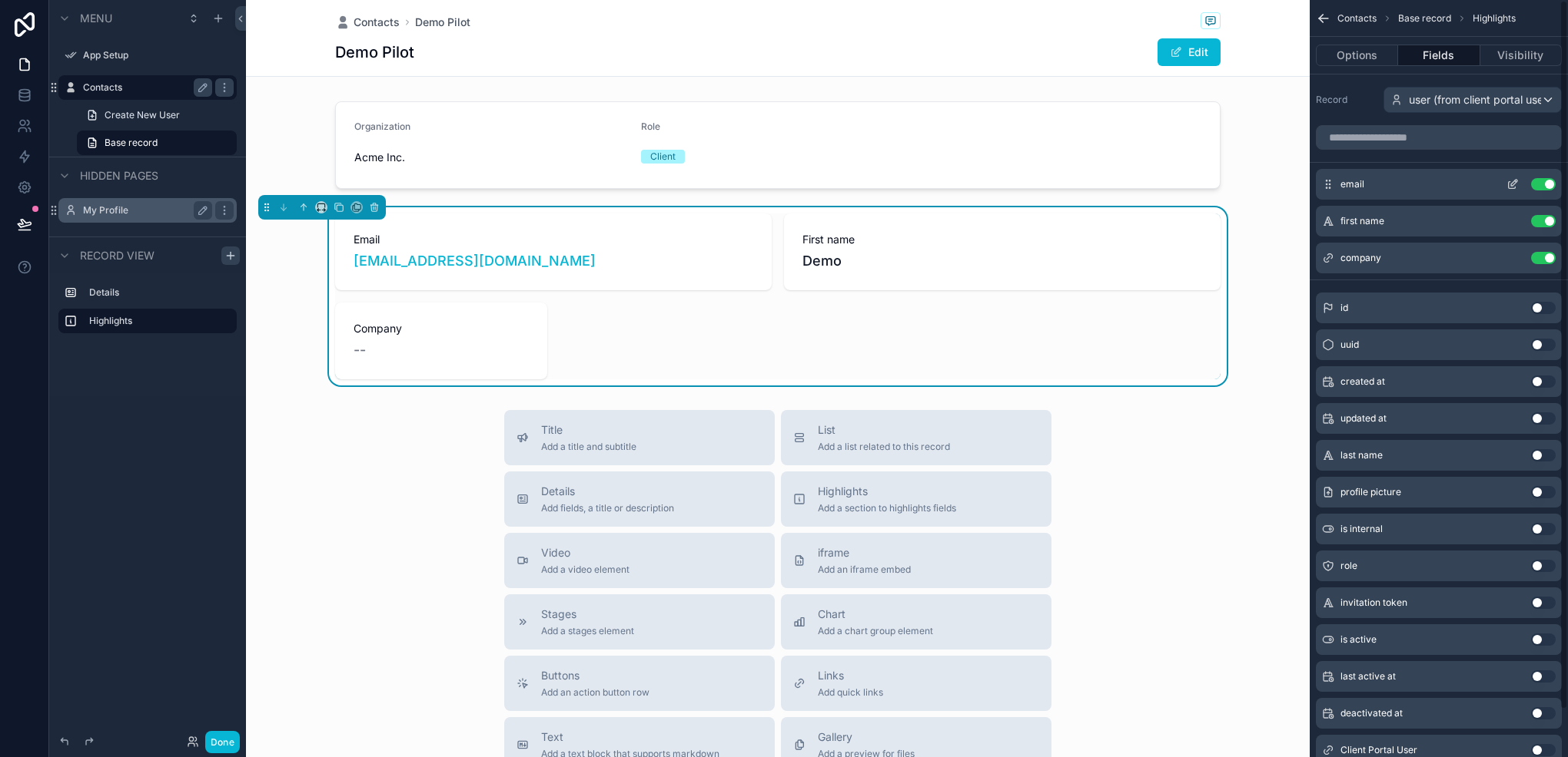
click at [1552, 178] on div "Use setting" at bounding box center [1528, 184] width 56 height 12
click at [1537, 185] on button "Use setting" at bounding box center [1543, 184] width 25 height 12
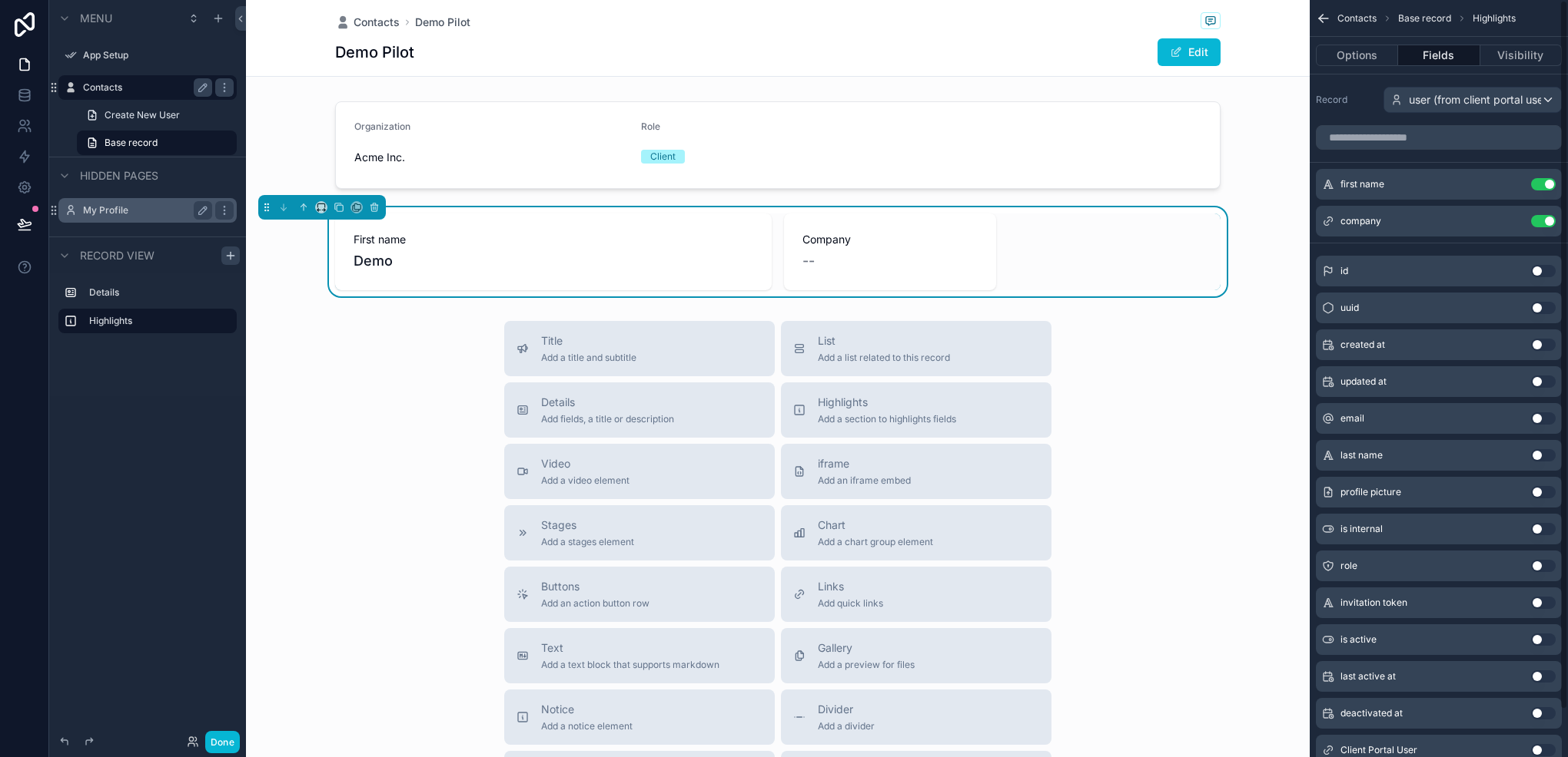
click at [1537, 185] on button "Use setting" at bounding box center [1543, 184] width 25 height 12
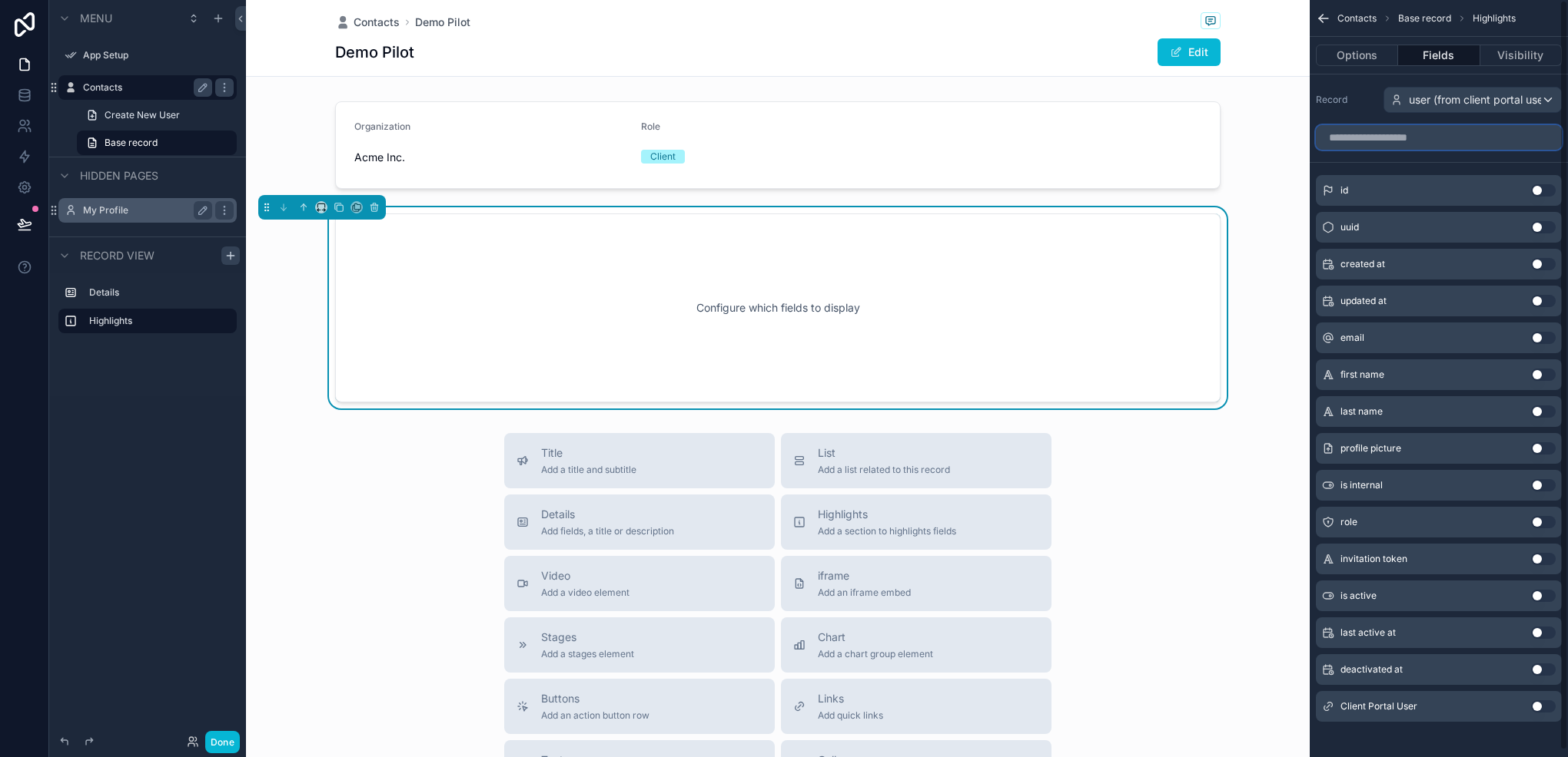
click at [1453, 133] on input "scrollable content" at bounding box center [1438, 137] width 246 height 25
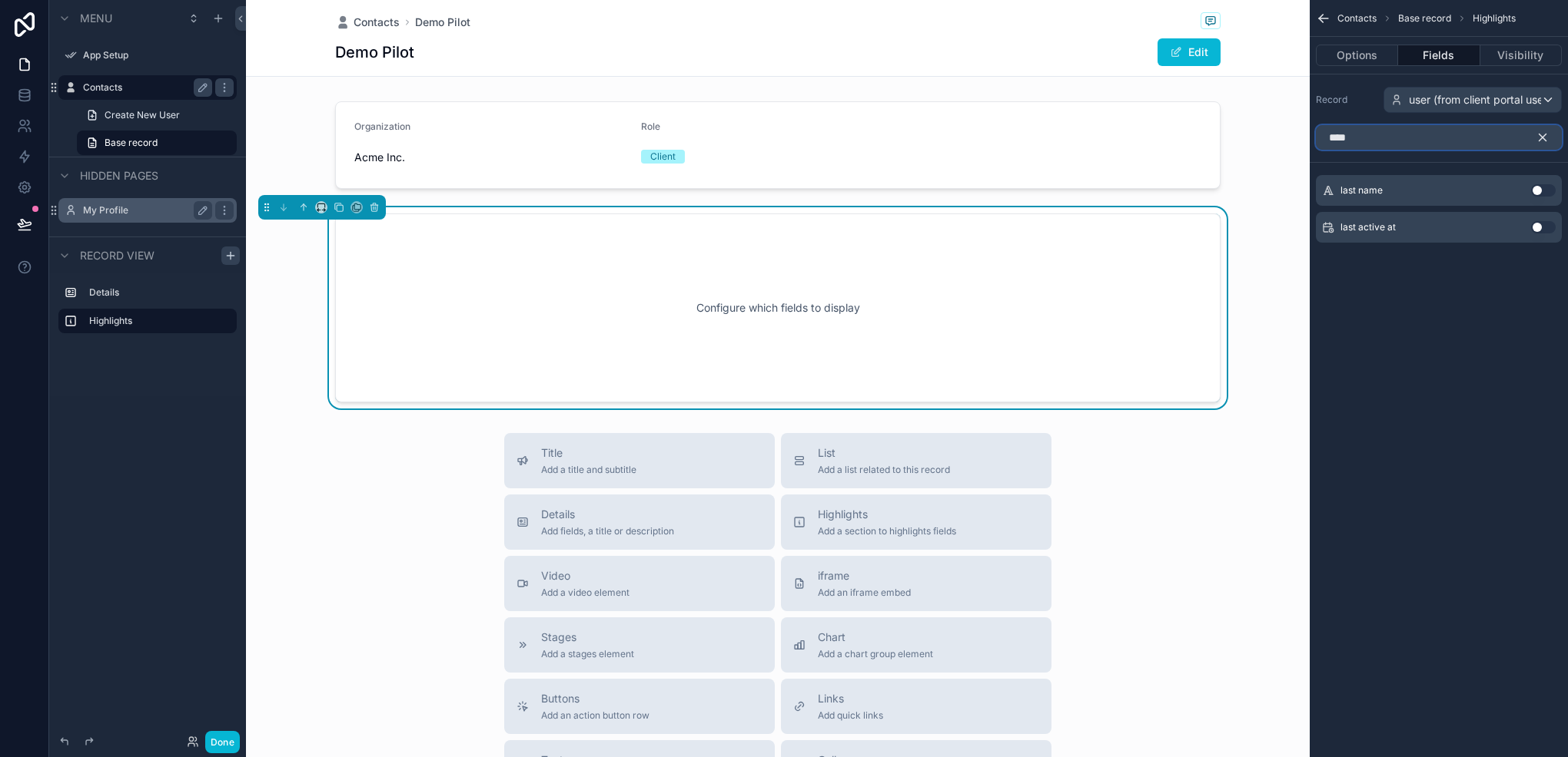
type input "****"
click at [1541, 226] on button "Use setting" at bounding box center [1543, 227] width 25 height 12
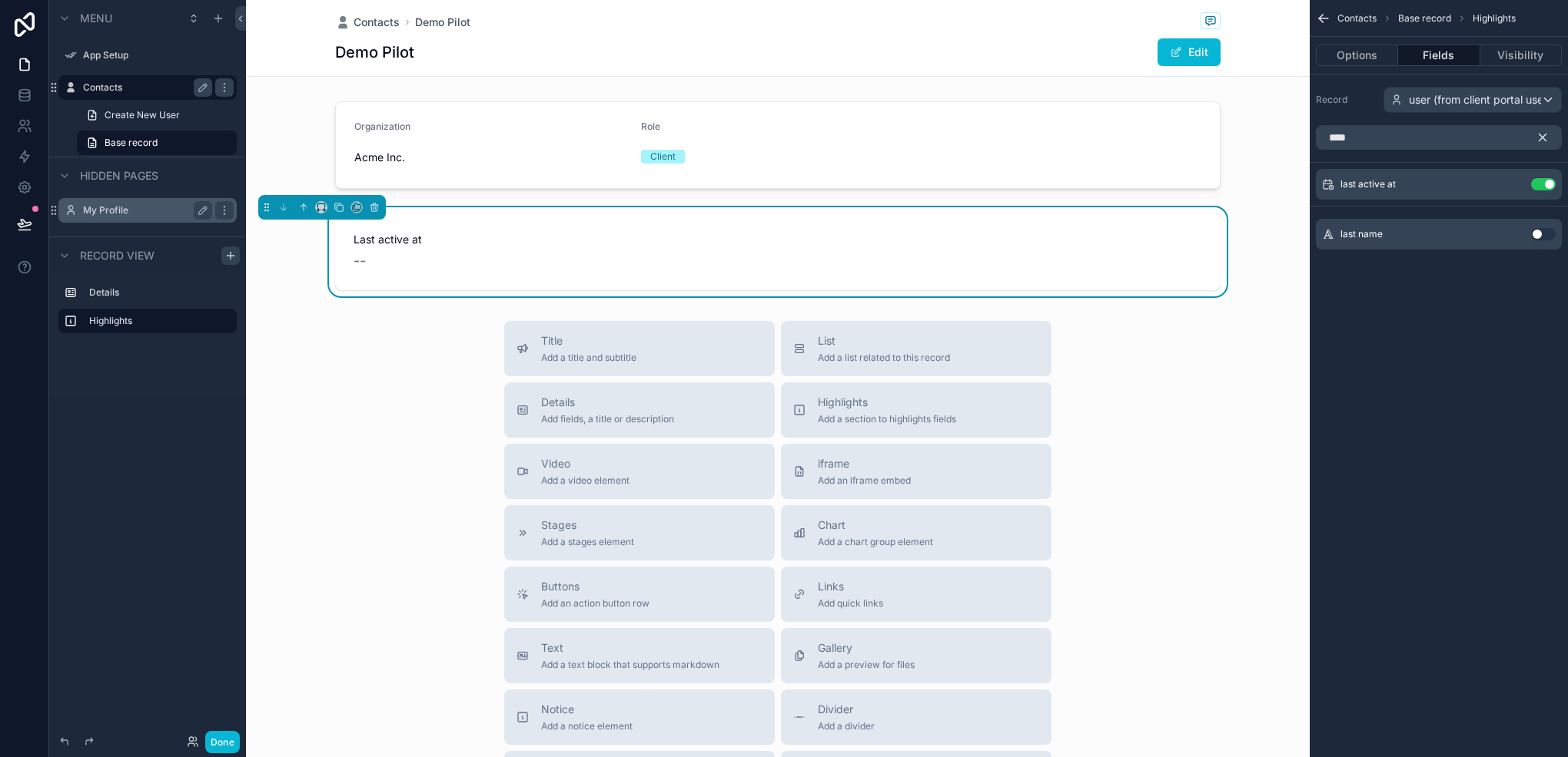
click at [1537, 131] on icon "scrollable content" at bounding box center [1542, 137] width 14 height 14
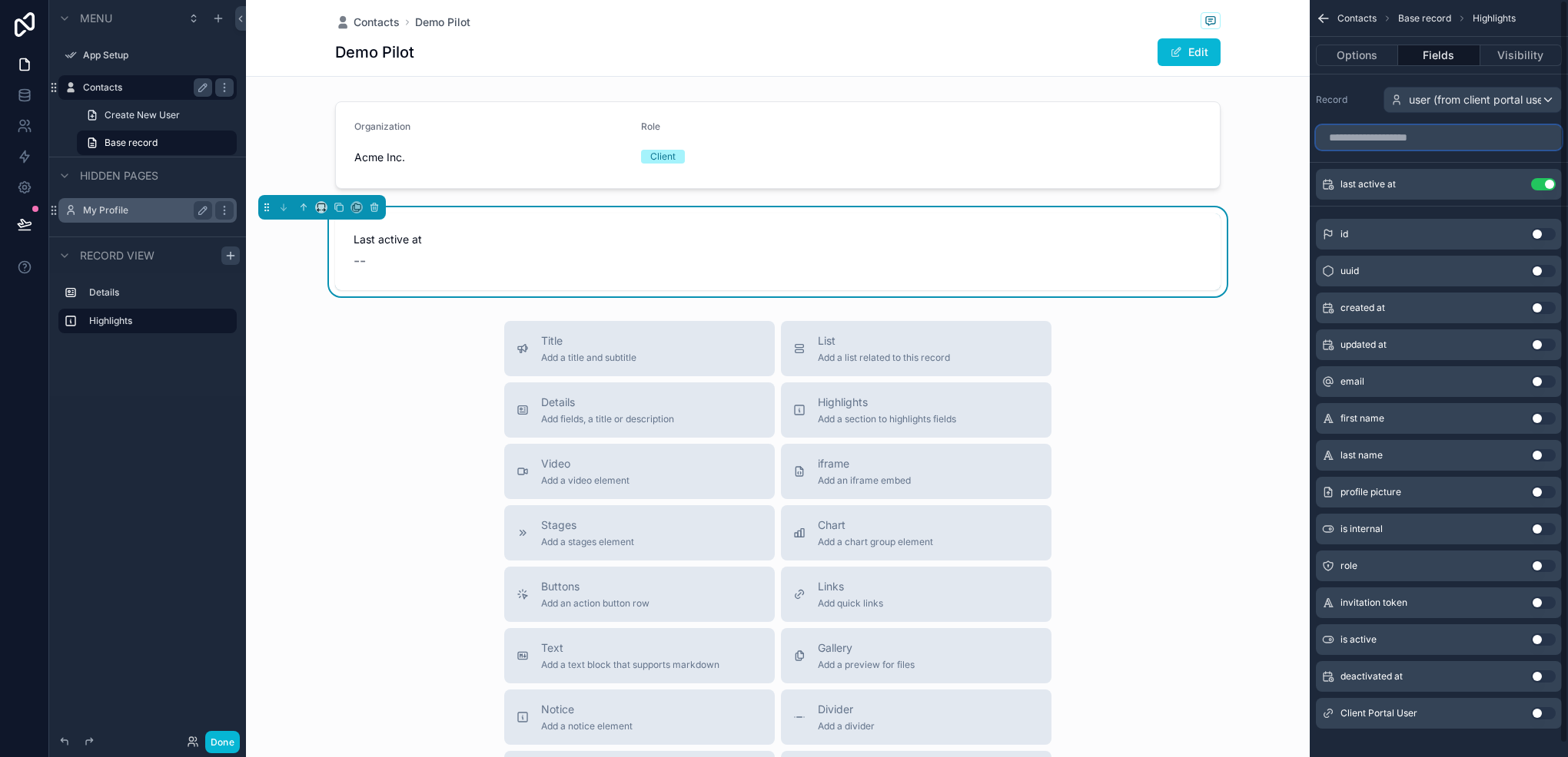
click at [1439, 137] on input "scrollable content" at bounding box center [1438, 137] width 246 height 25
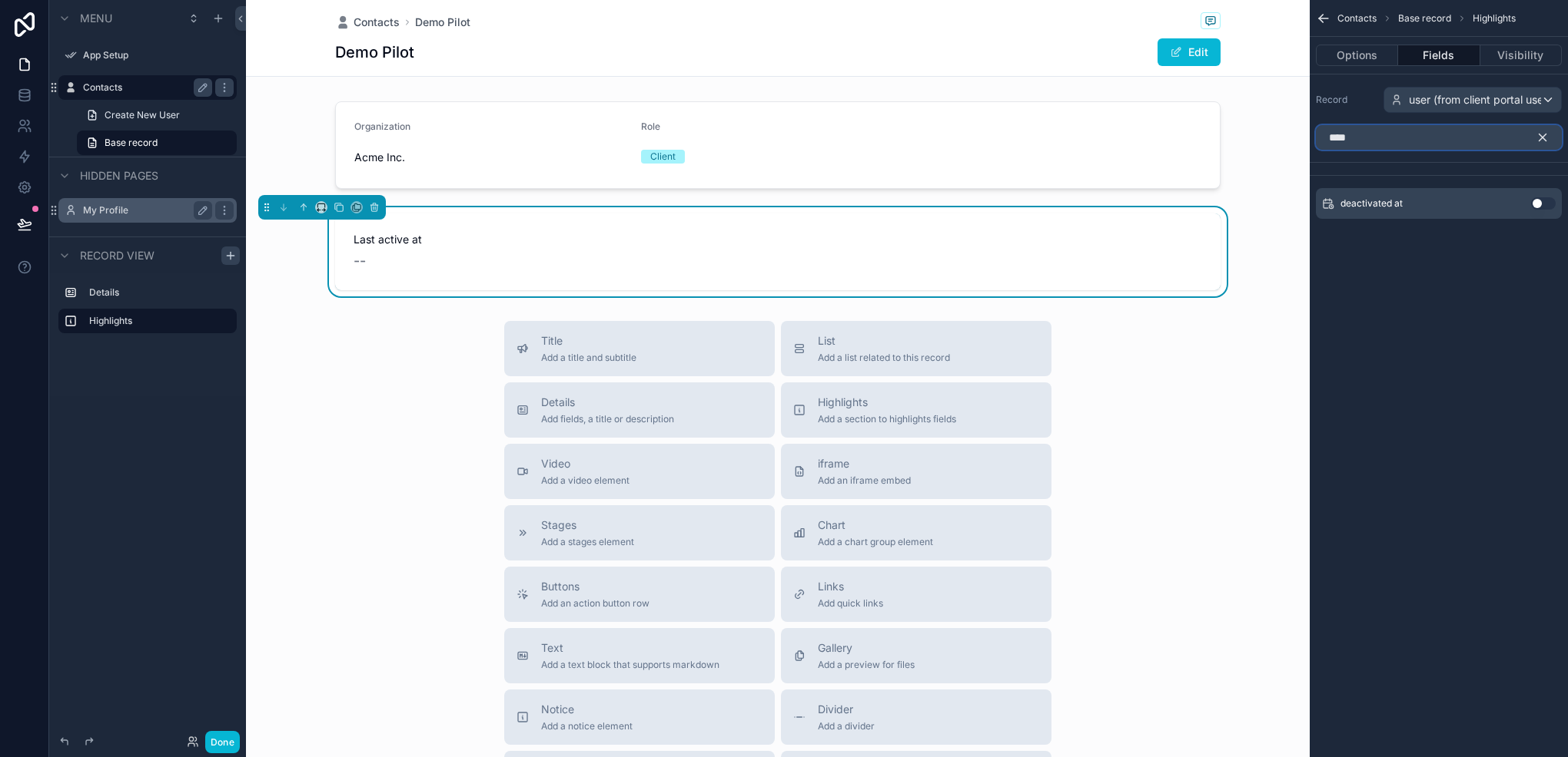
type input "****"
click at [1549, 197] on button "Use setting" at bounding box center [1543, 203] width 25 height 12
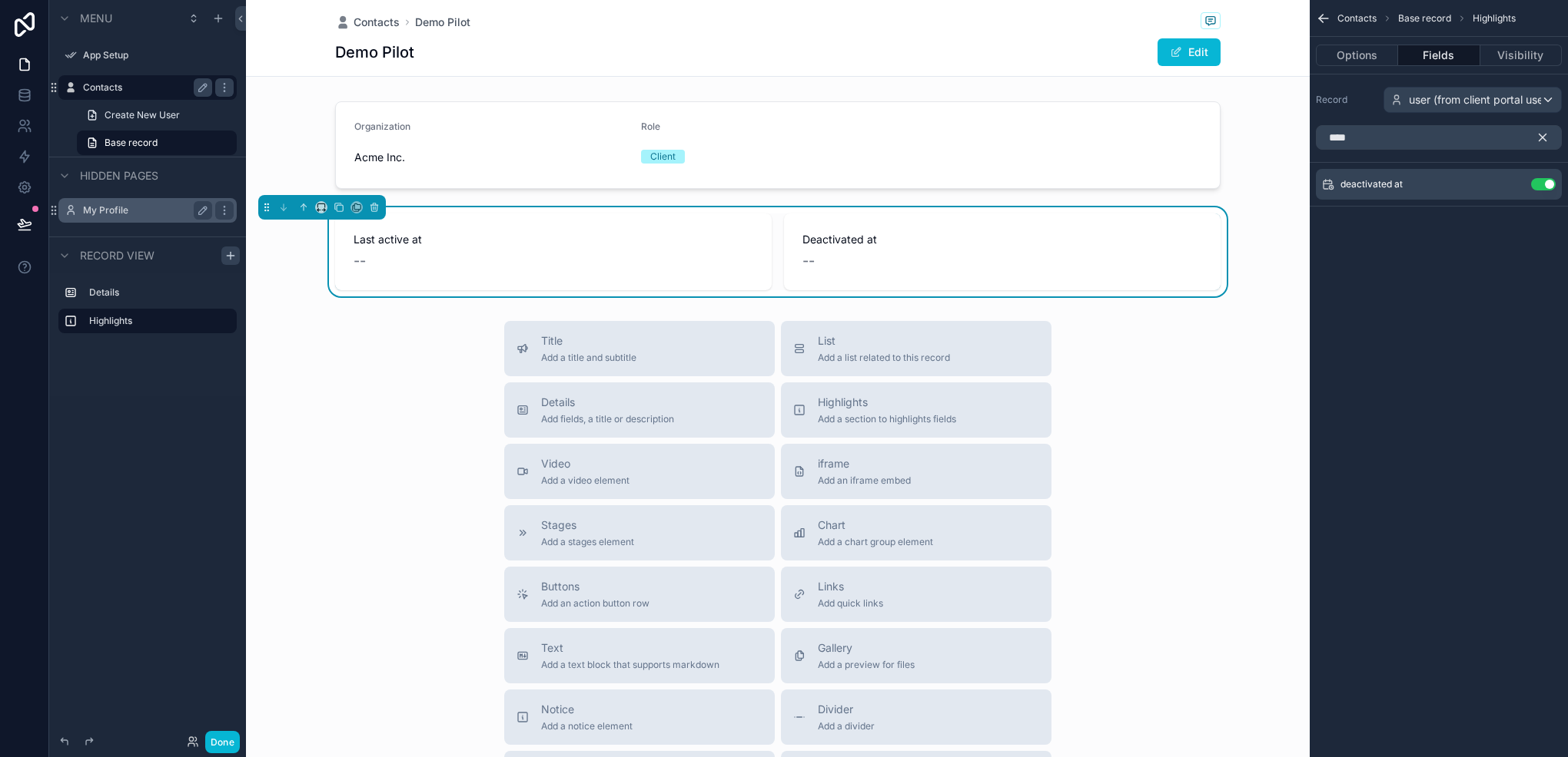
click at [1542, 127] on button "scrollable content" at bounding box center [1549, 137] width 26 height 25
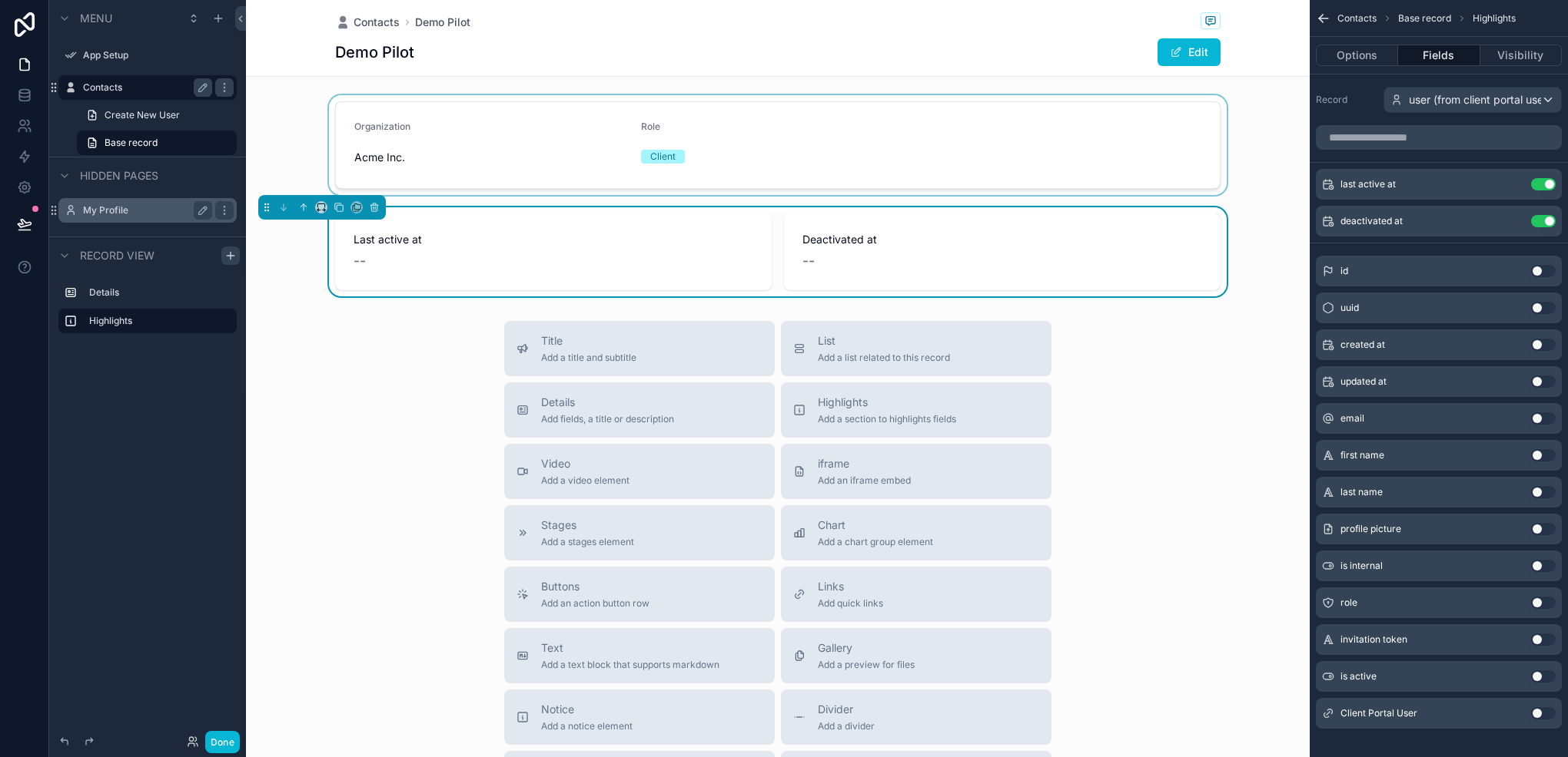
click at [504, 105] on div "scrollable content" at bounding box center [778, 145] width 1064 height 100
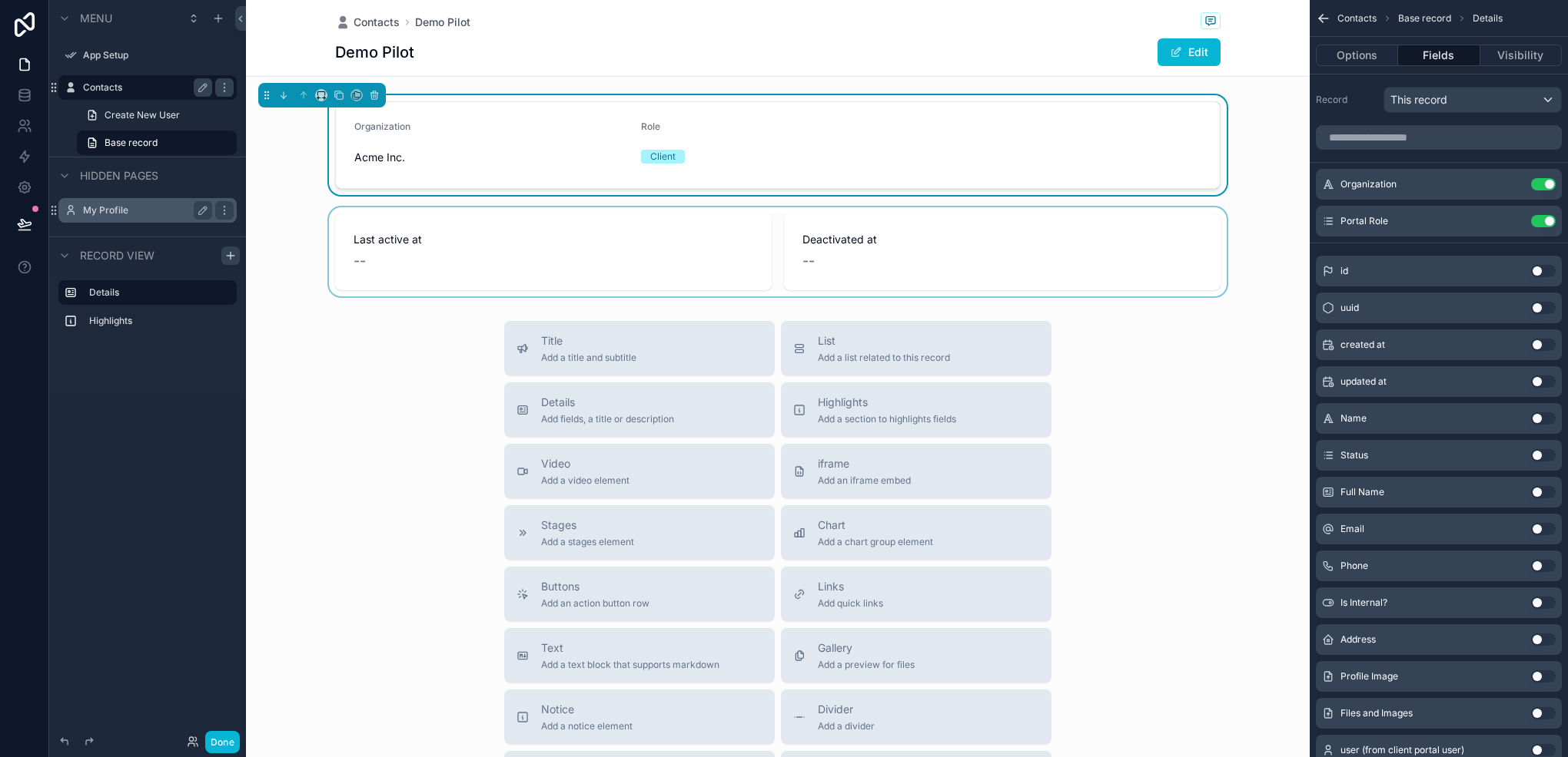
click at [761, 241] on div "scrollable content" at bounding box center [778, 252] width 1064 height 89
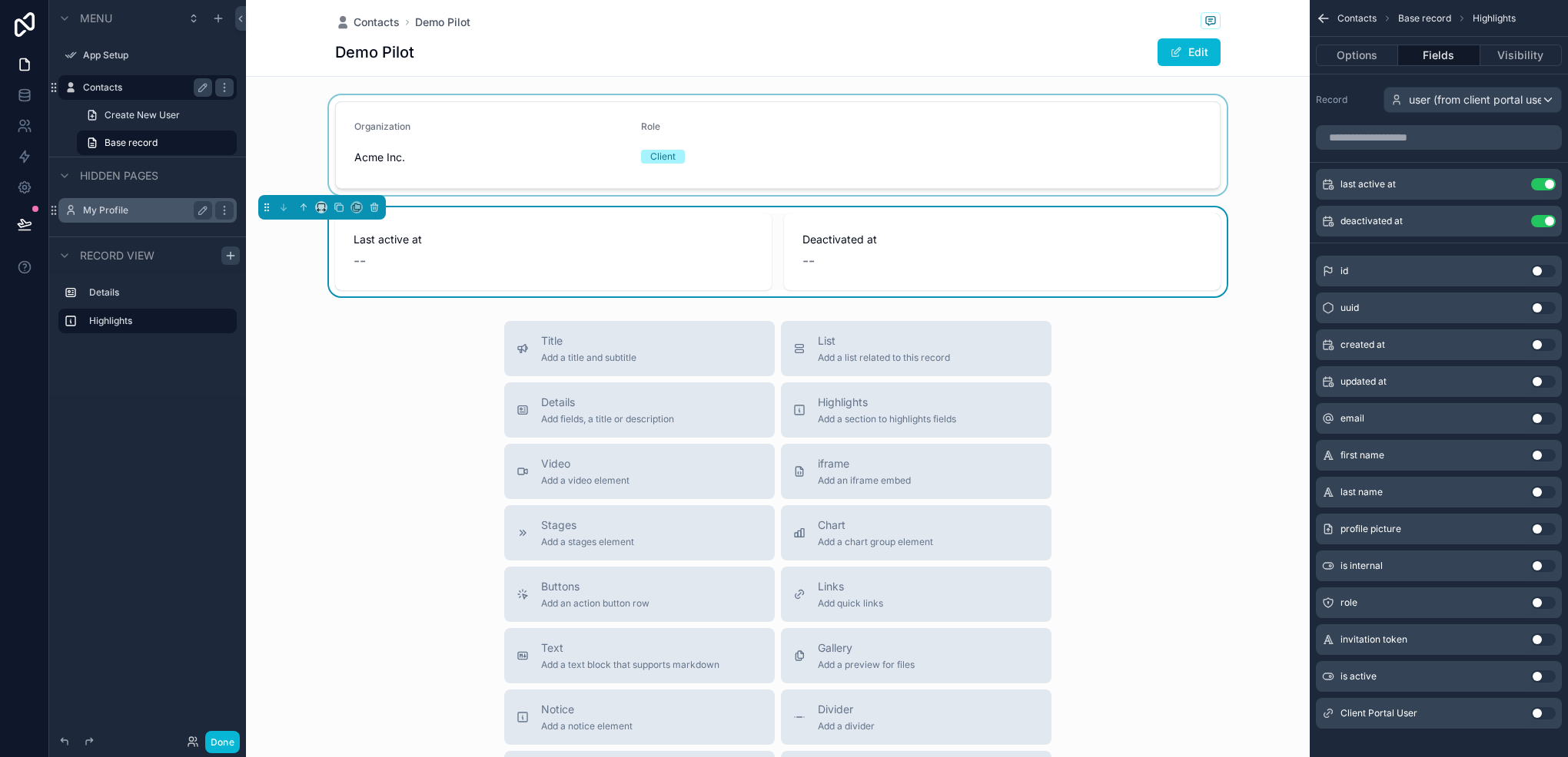
click at [129, 86] on label "Contacts" at bounding box center [144, 87] width 123 height 12
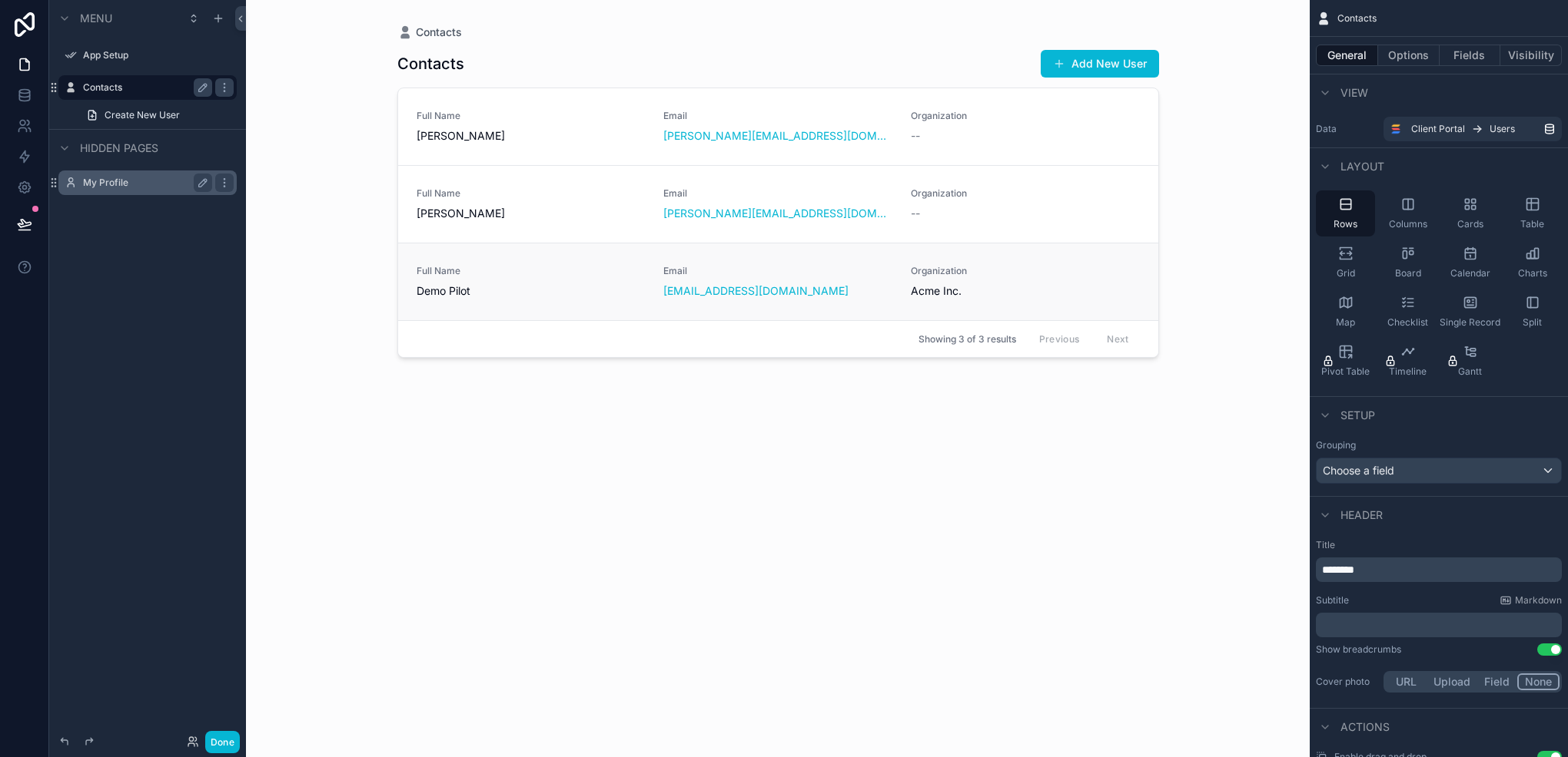
click at [577, 278] on div "Full Name Demo Pilot" at bounding box center [531, 282] width 229 height 34
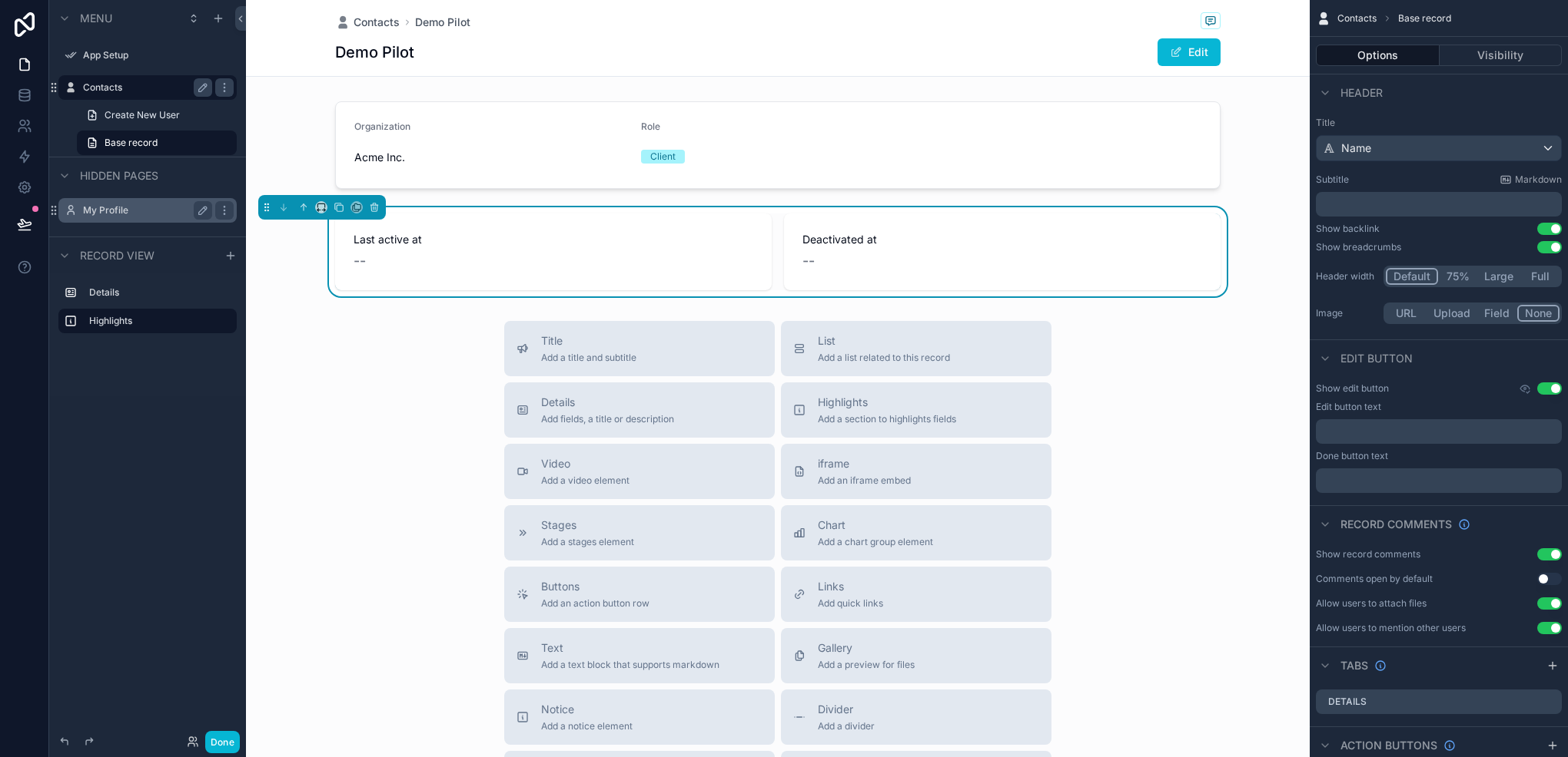
click at [100, 91] on label "Contacts" at bounding box center [144, 87] width 123 height 12
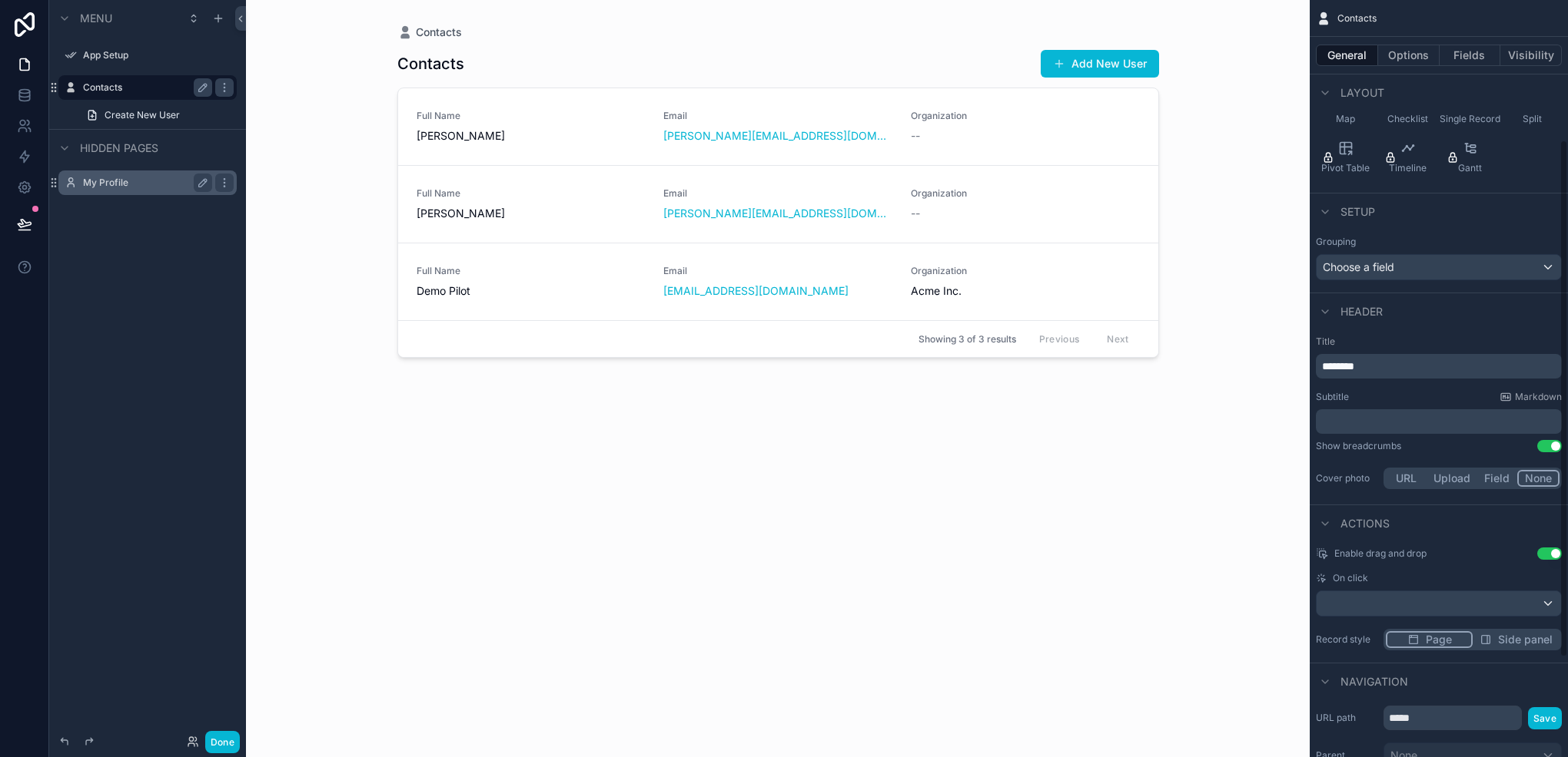
scroll to position [230, 0]
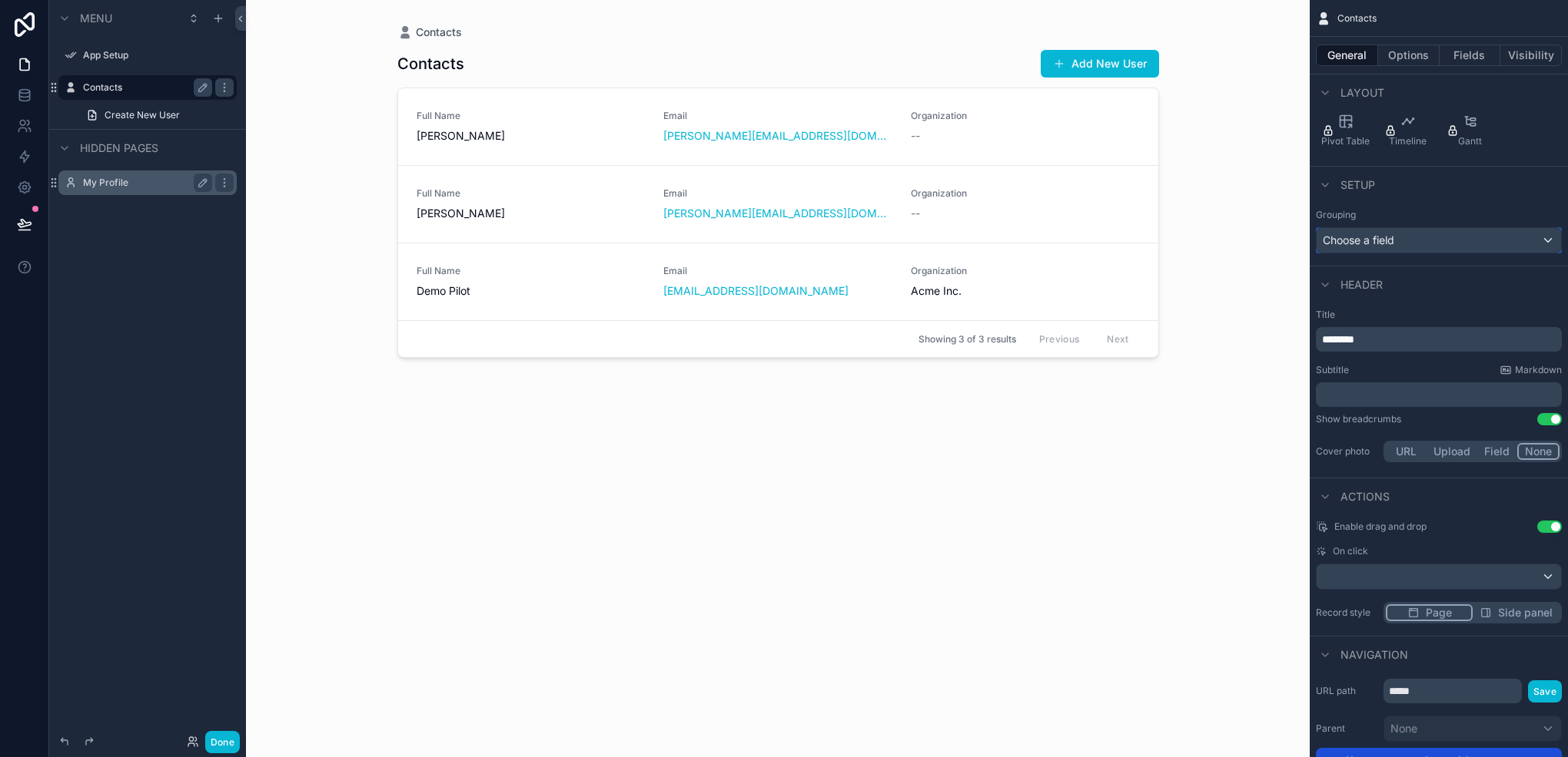
click at [1437, 238] on div "Choose a field" at bounding box center [1438, 240] width 244 height 25
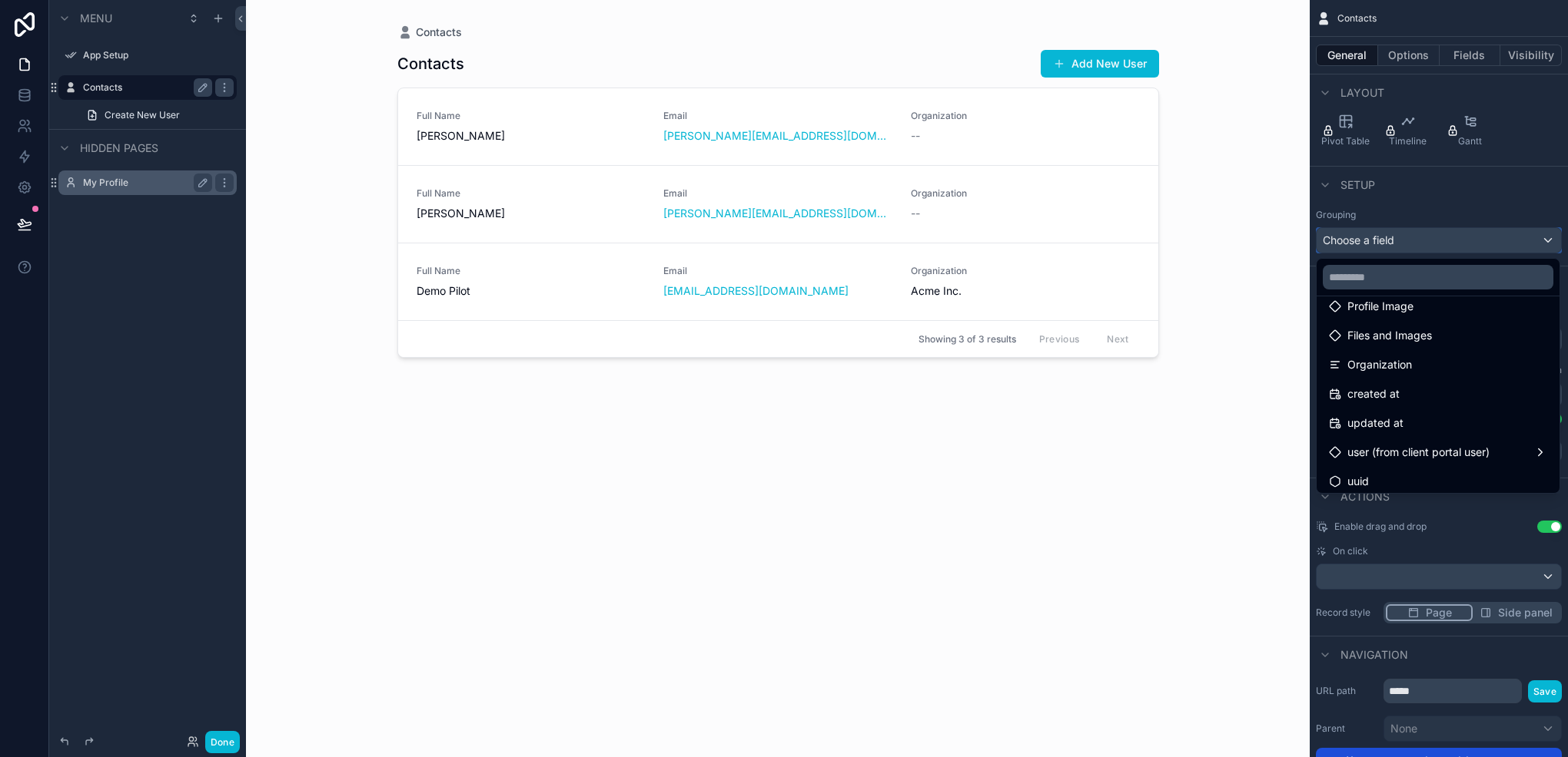
scroll to position [342, 0]
click at [1421, 364] on div "Organization" at bounding box center [1437, 359] width 218 height 19
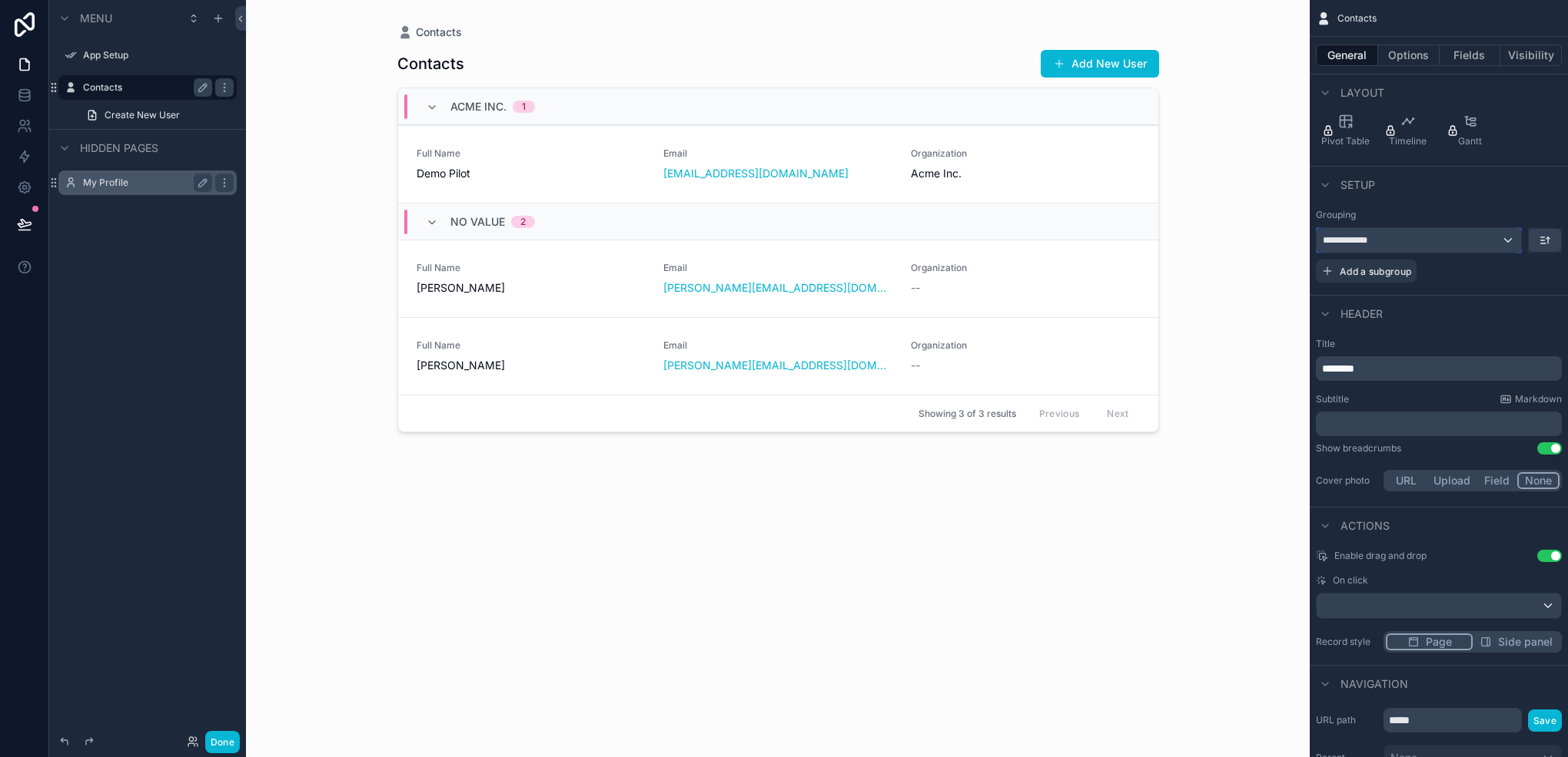
click at [1442, 234] on div "**********" at bounding box center [1419, 240] width 205 height 25
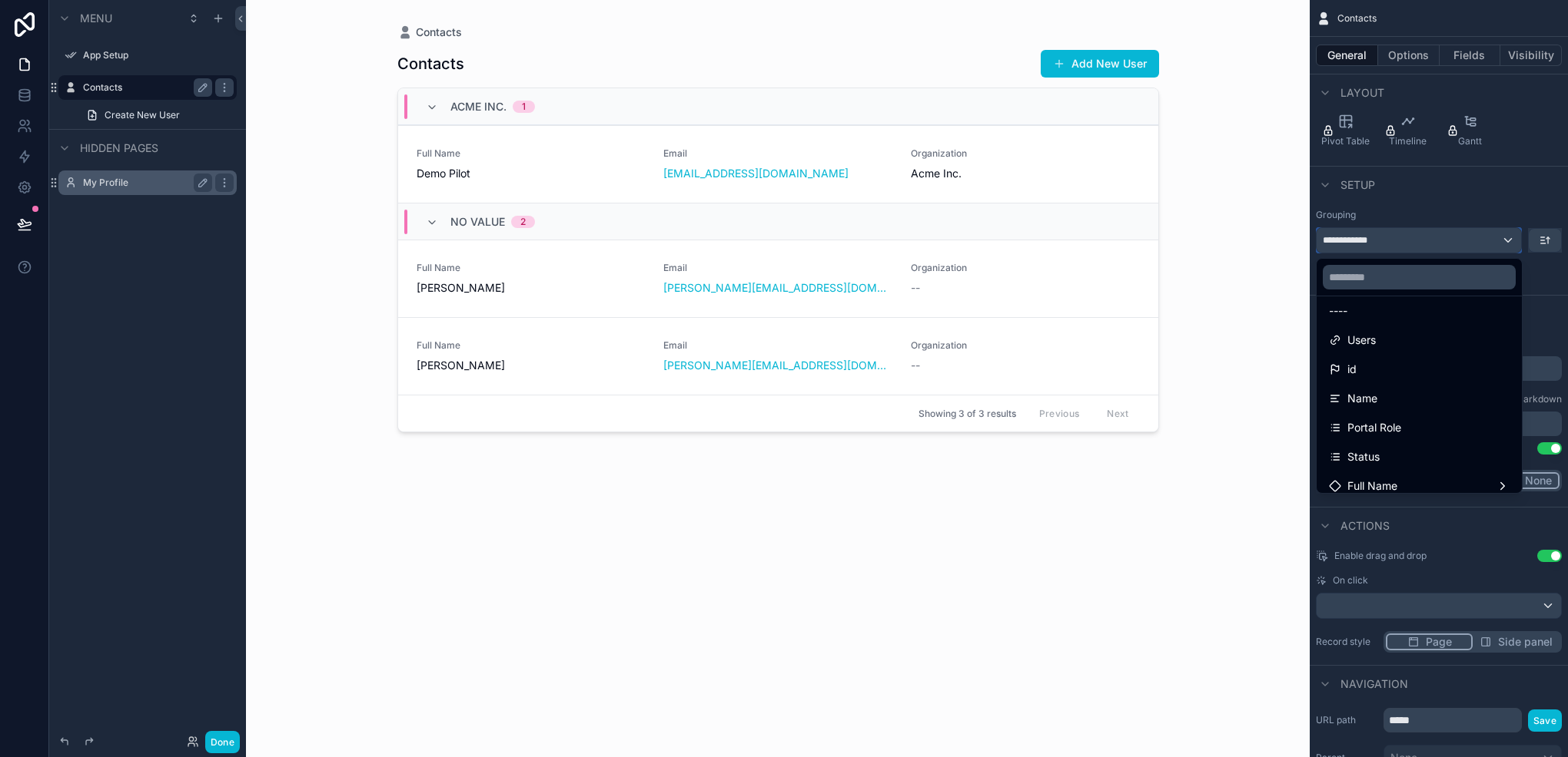
scroll to position [0, 0]
click at [326, 676] on div "Contacts Contacts Add New User Acme Inc. 1 Full Name Demo Pilot Email demo@hype…" at bounding box center [778, 378] width 1064 height 757
click at [214, 743] on div "scrollable content" at bounding box center [784, 378] width 1568 height 757
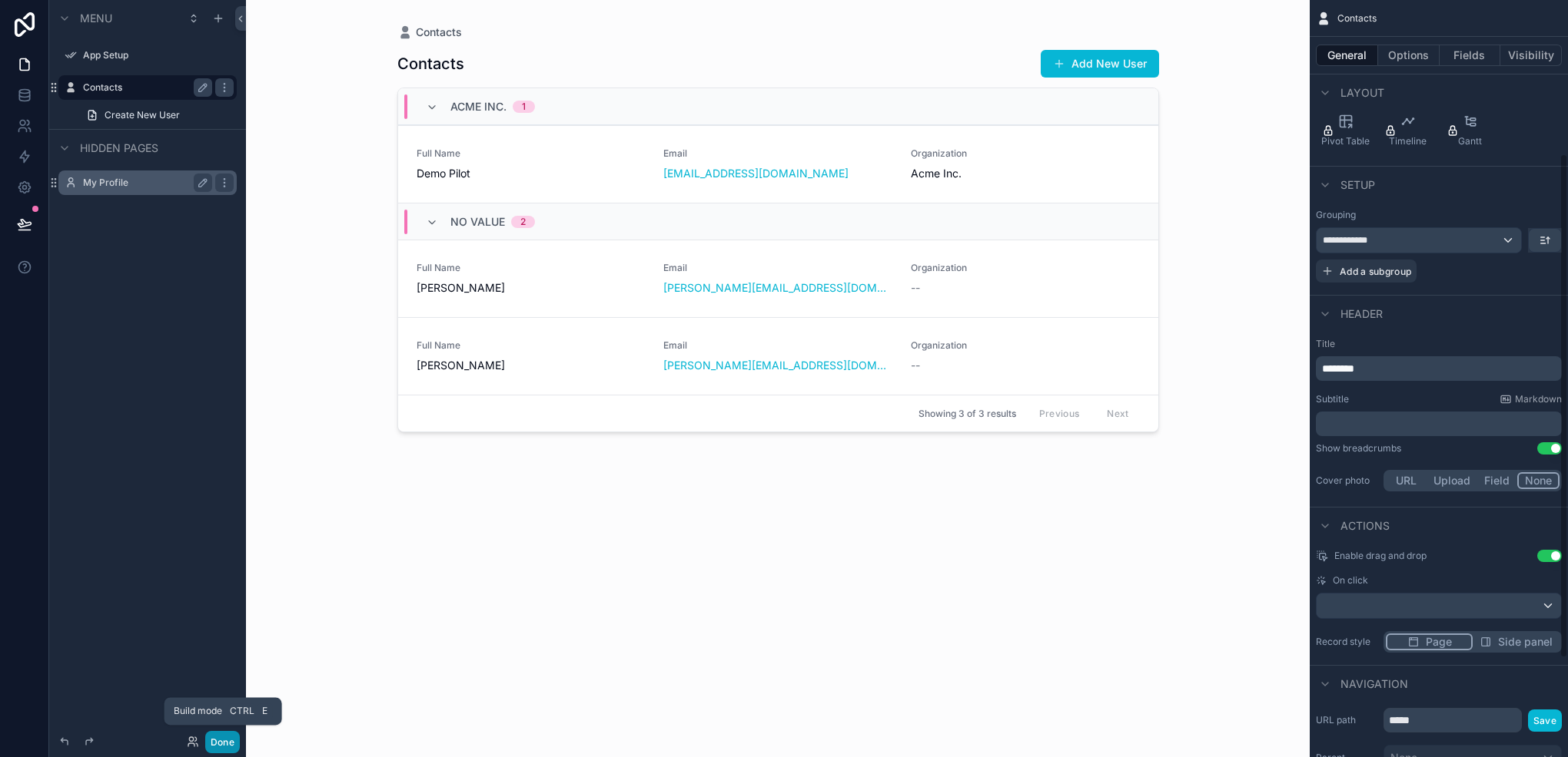
click at [214, 743] on button "Done" at bounding box center [222, 743] width 35 height 23
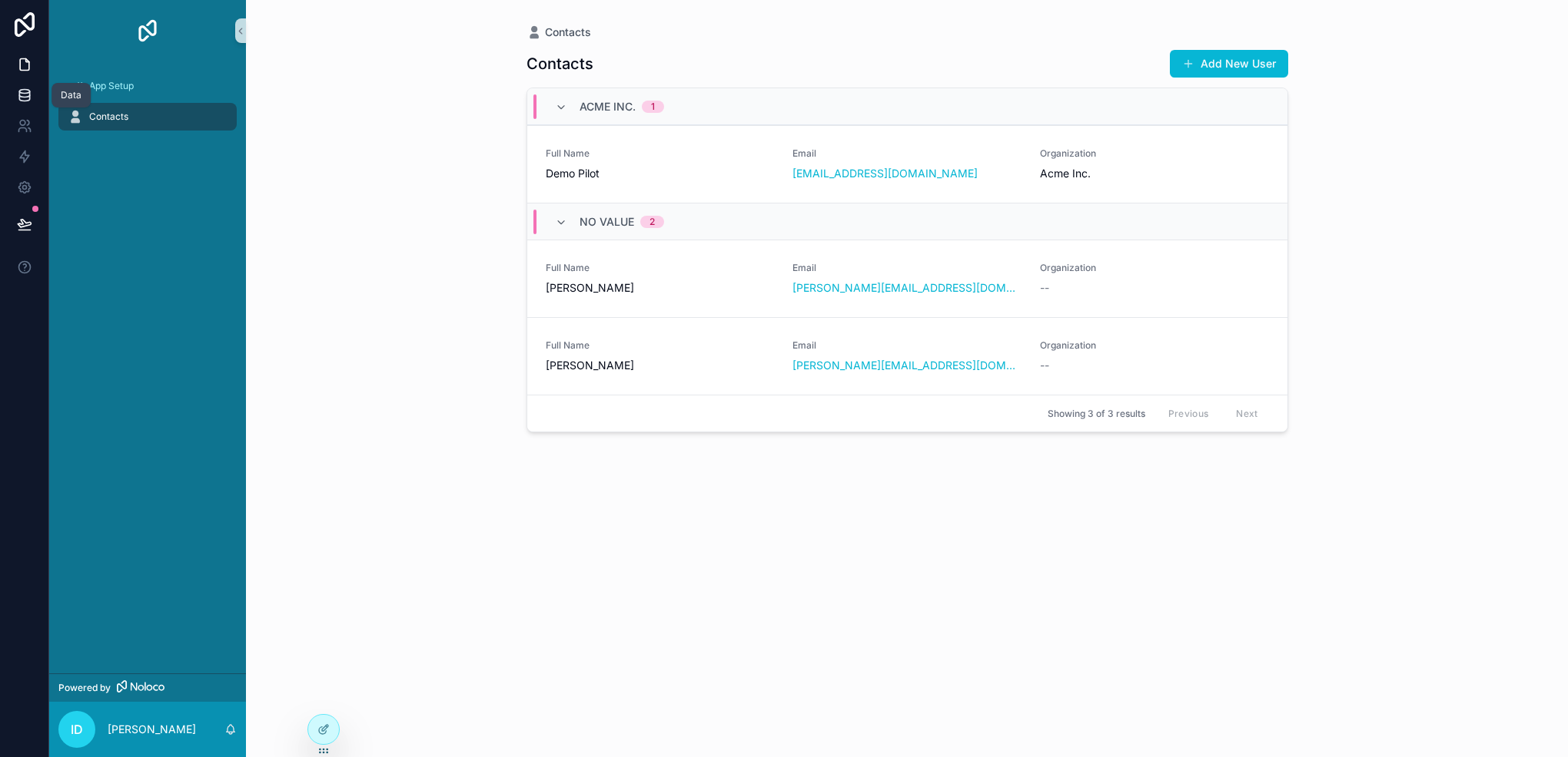
click at [27, 96] on icon at bounding box center [24, 94] width 10 height 6
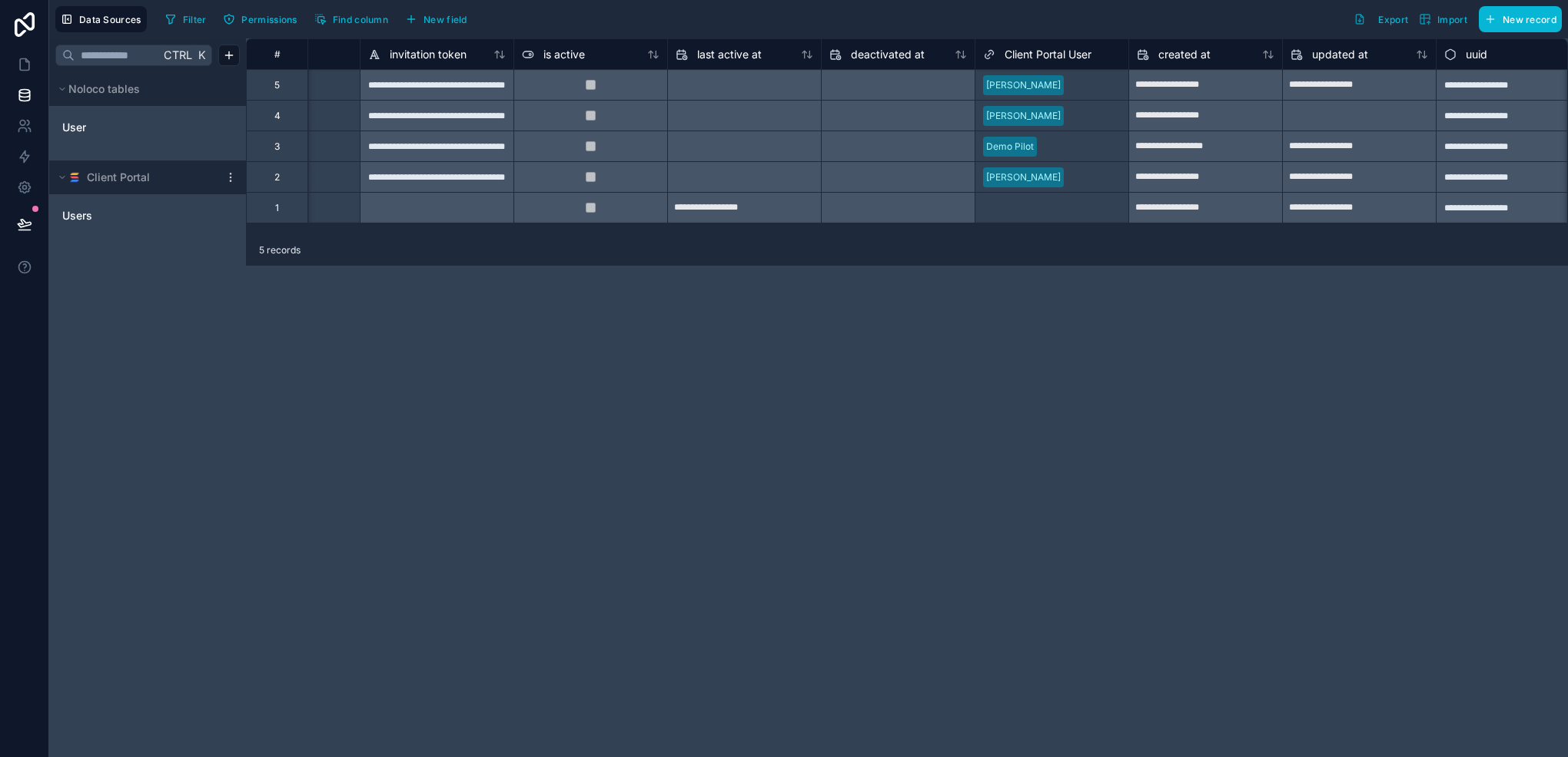
scroll to position [0, 891]
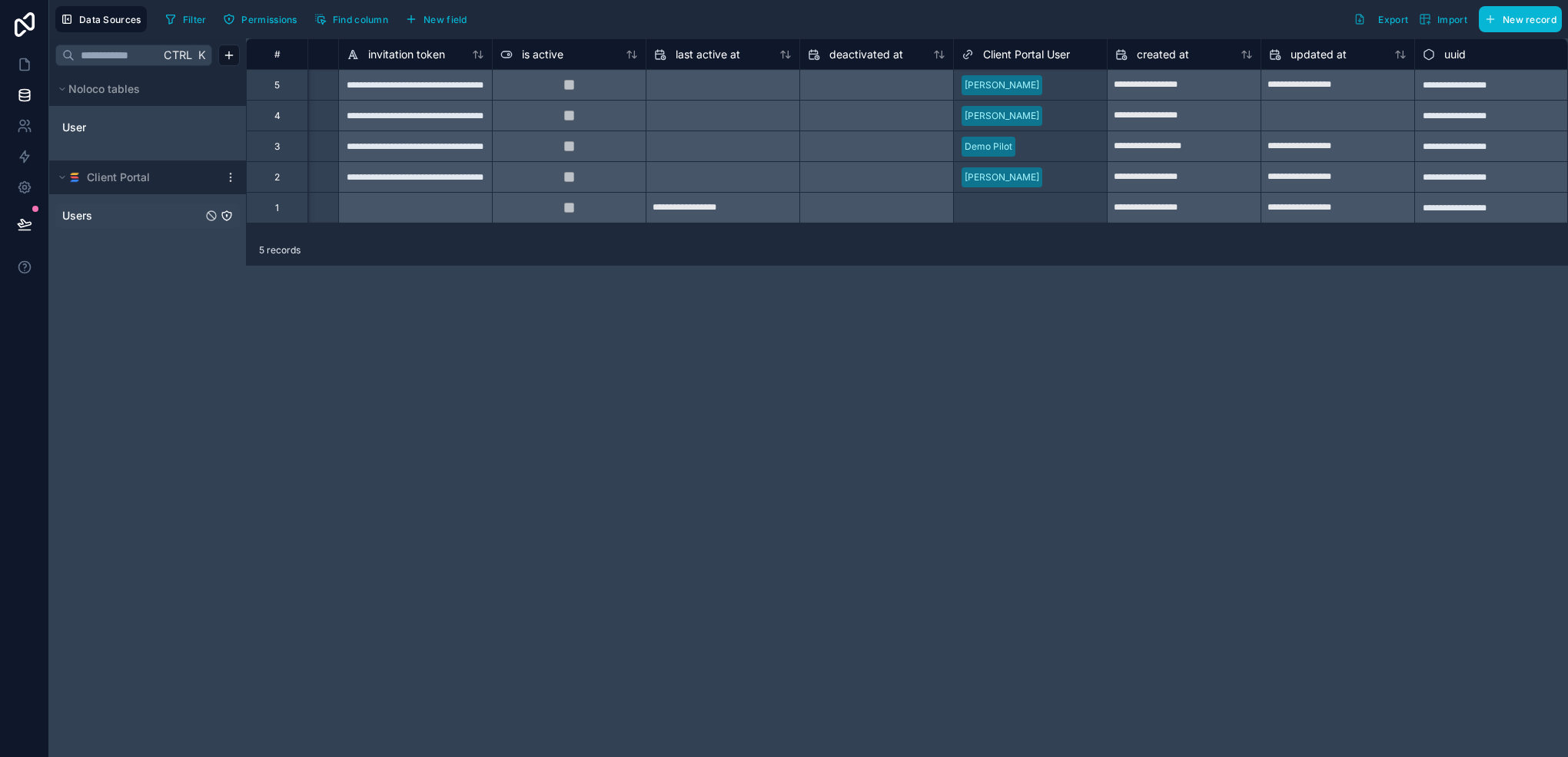
click at [123, 213] on link "Users" at bounding box center [132, 215] width 140 height 15
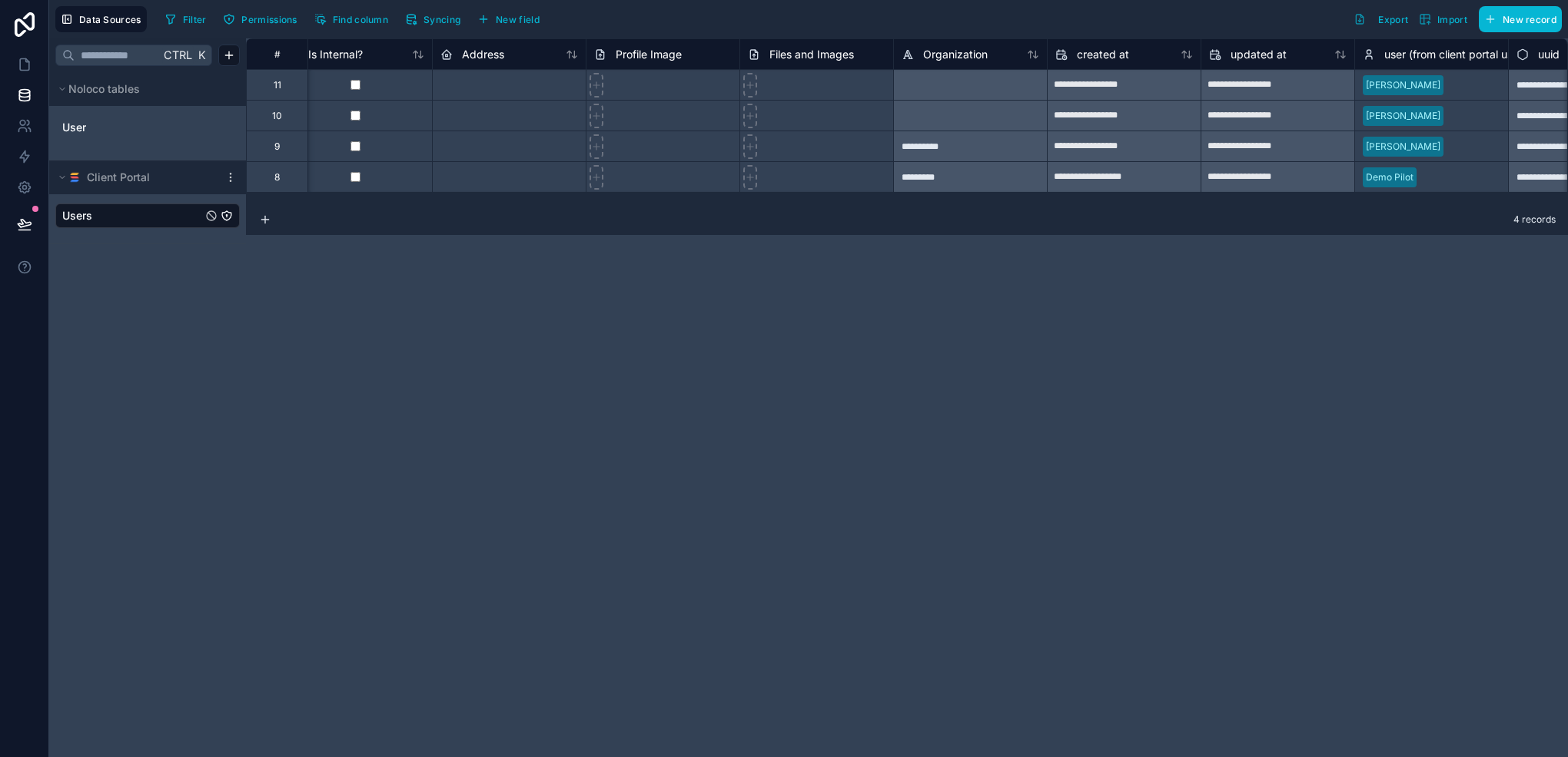
scroll to position [0, 954]
click at [446, 26] on button "Syncing" at bounding box center [433, 19] width 66 height 23
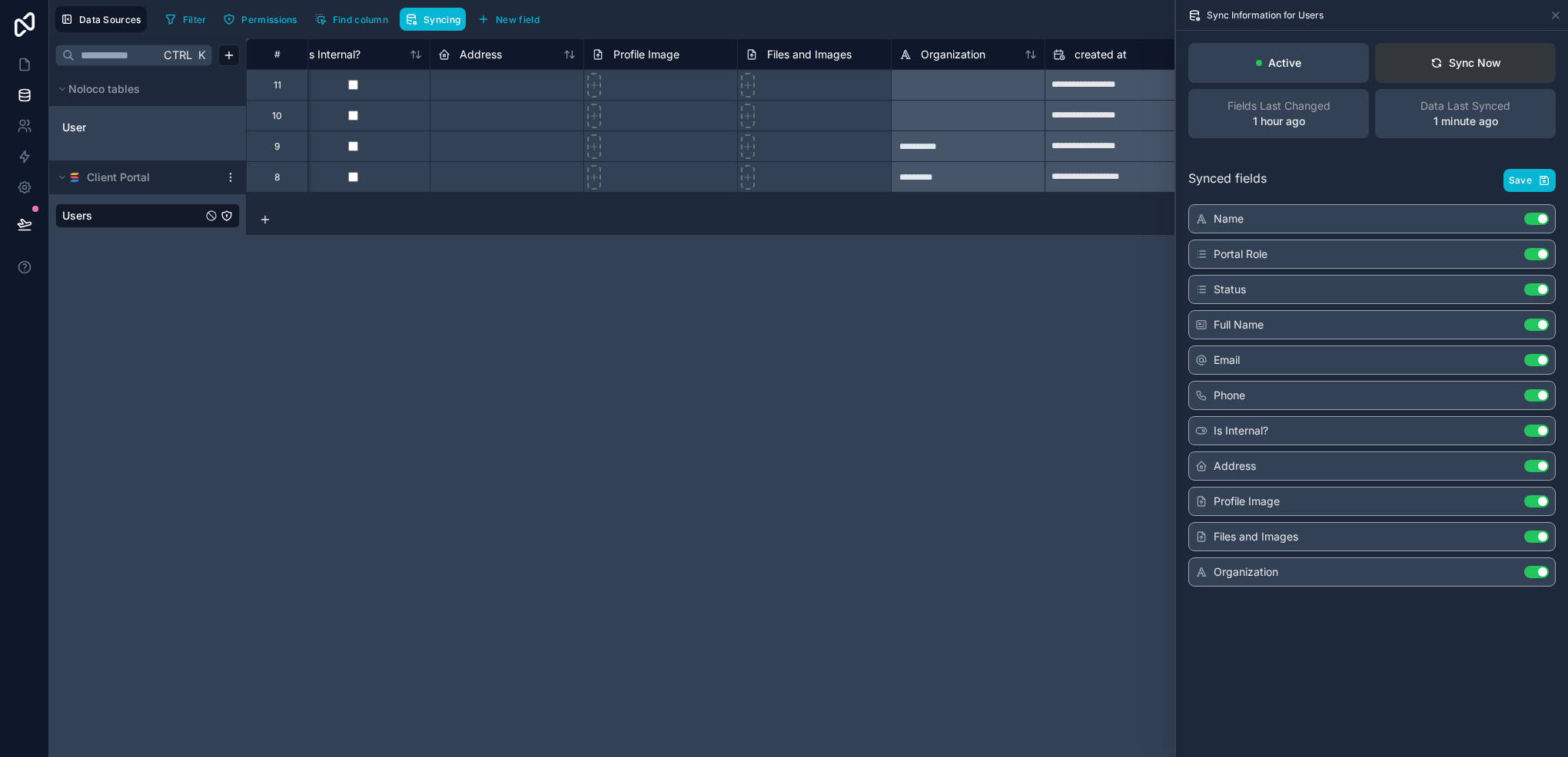
click at [1510, 69] on button "Sync Now" at bounding box center [1465, 63] width 180 height 40
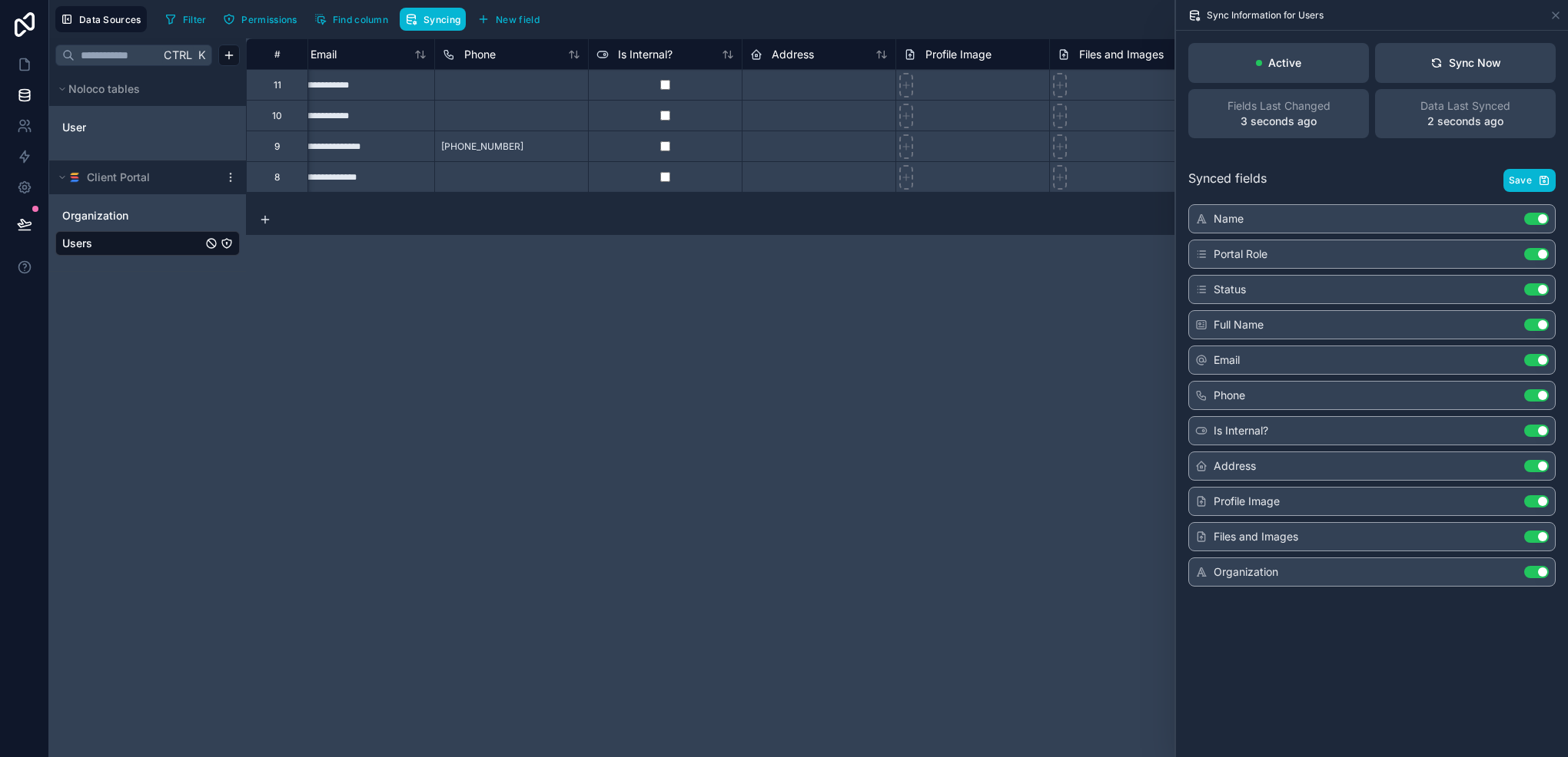
scroll to position [0, 891]
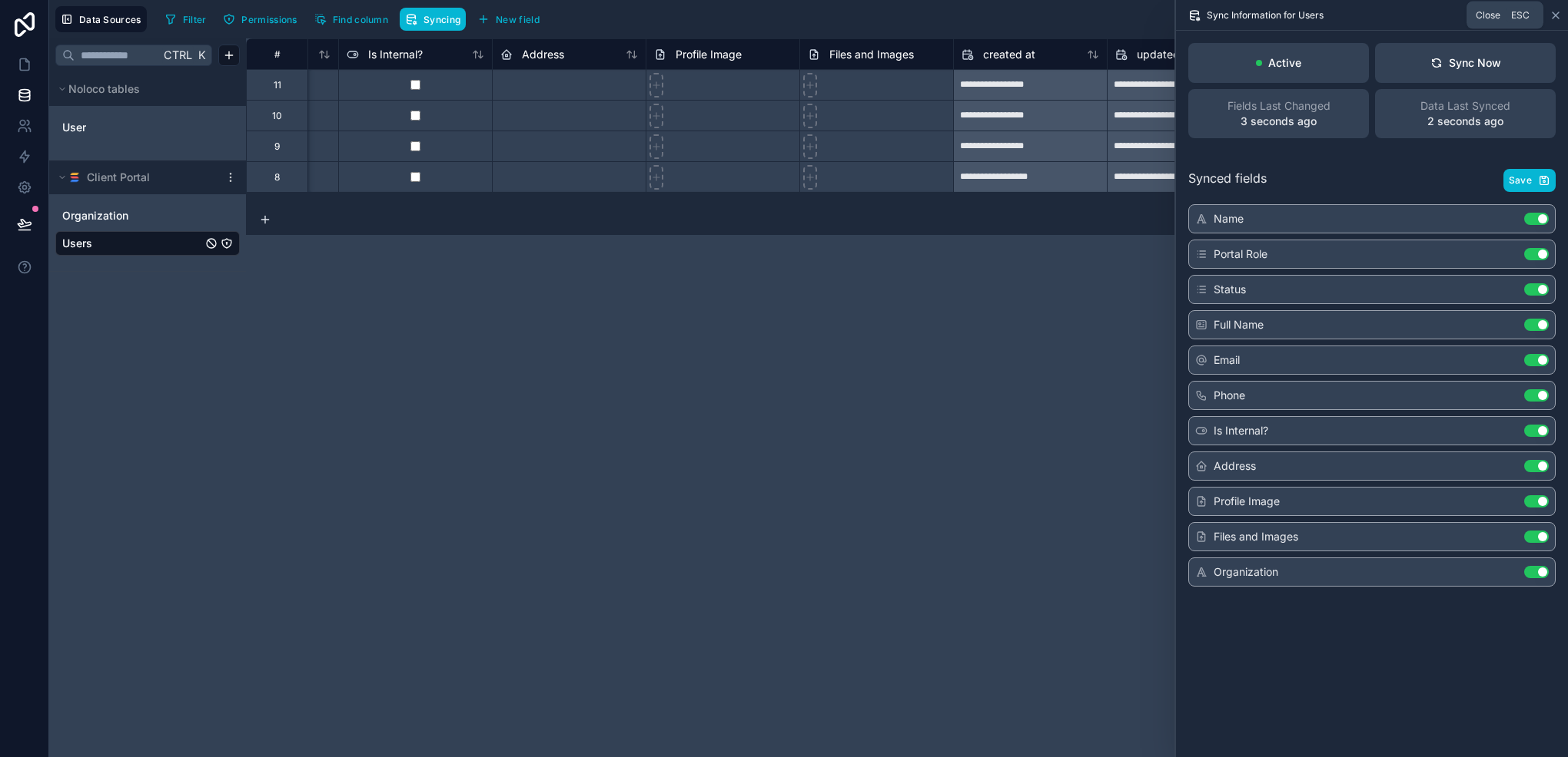
click at [1551, 18] on icon at bounding box center [1555, 14] width 12 height 12
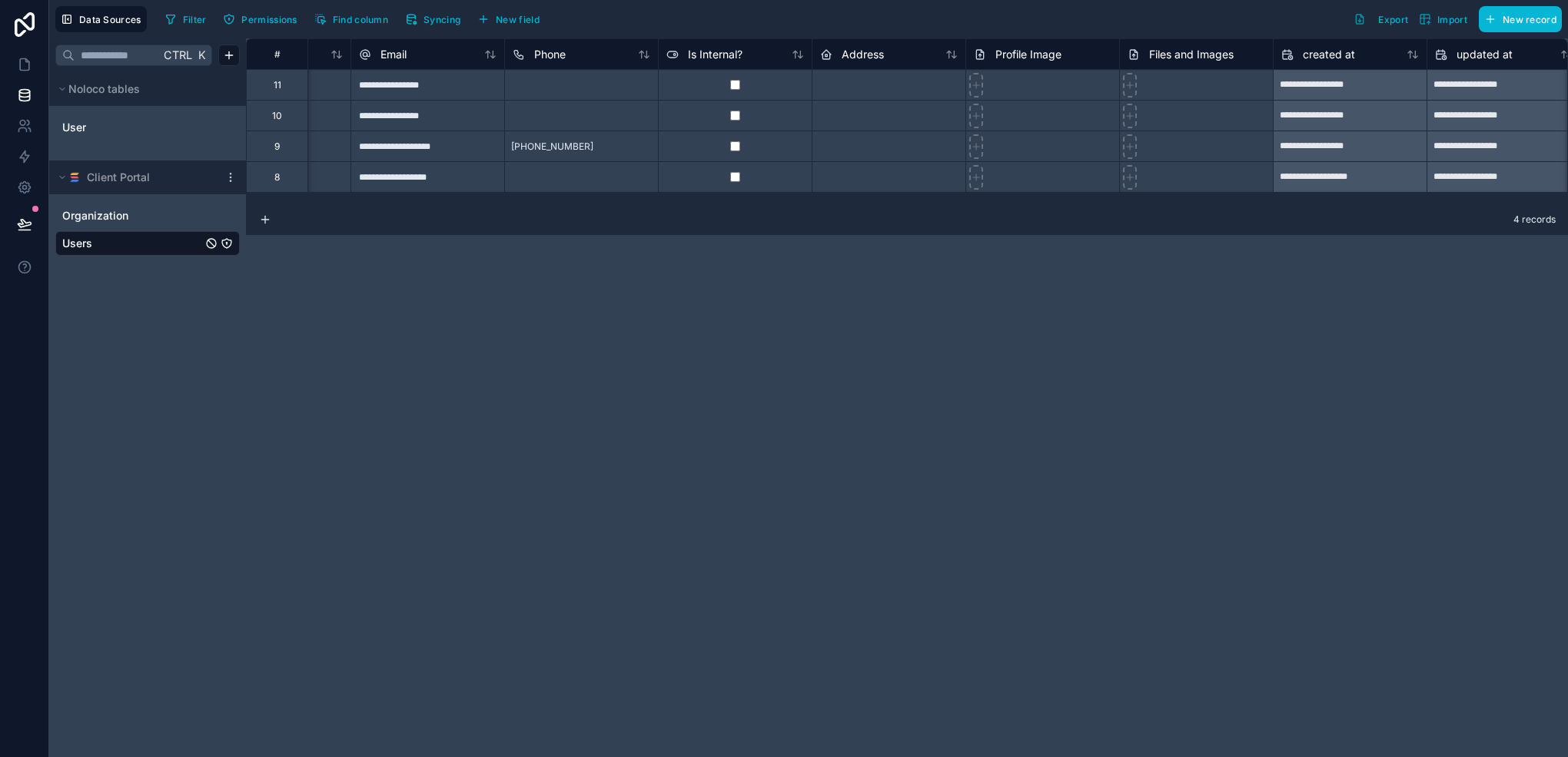
scroll to position [0, 570]
click at [129, 240] on link "Users" at bounding box center [132, 243] width 140 height 15
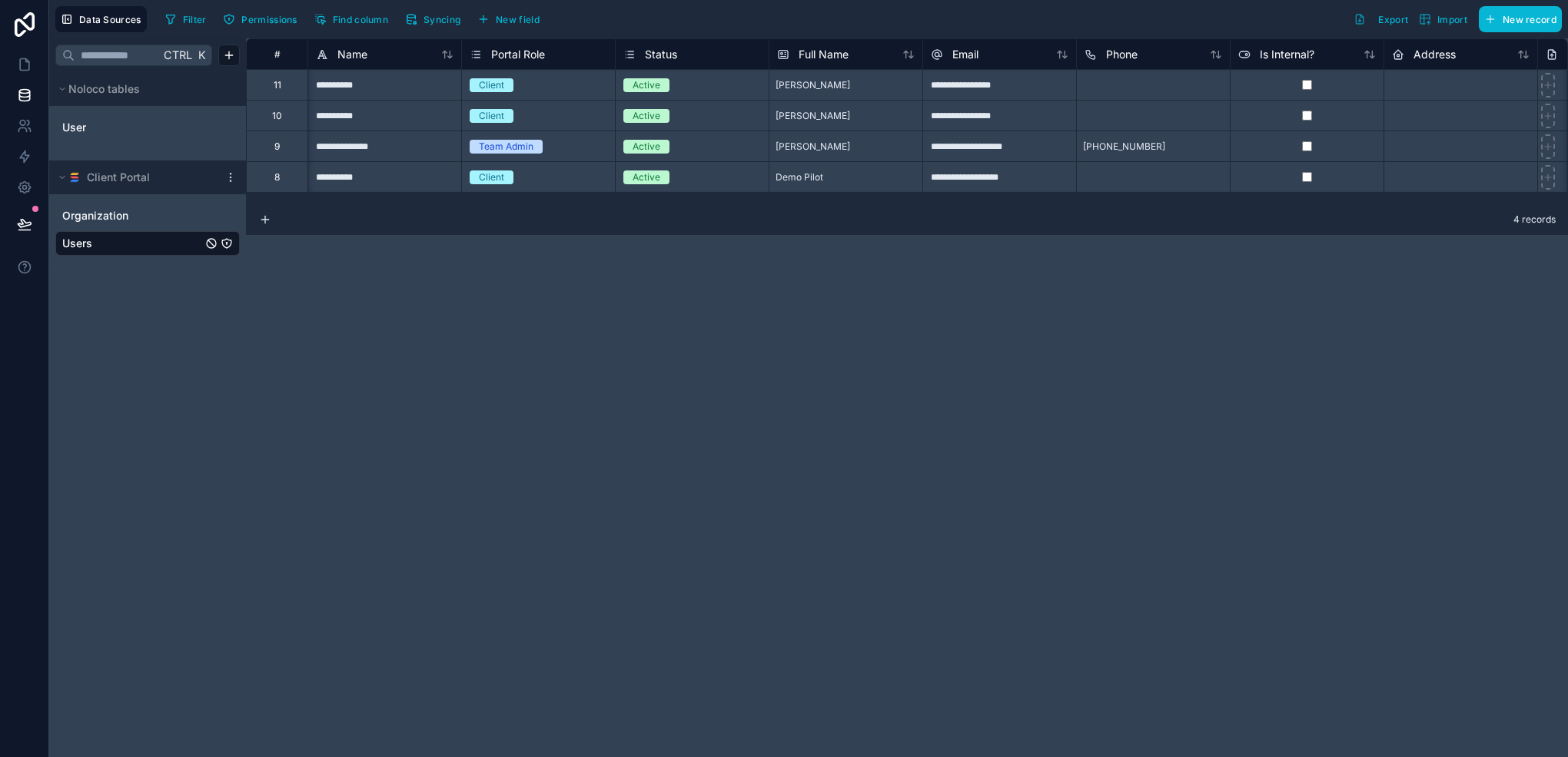
scroll to position [0, 891]
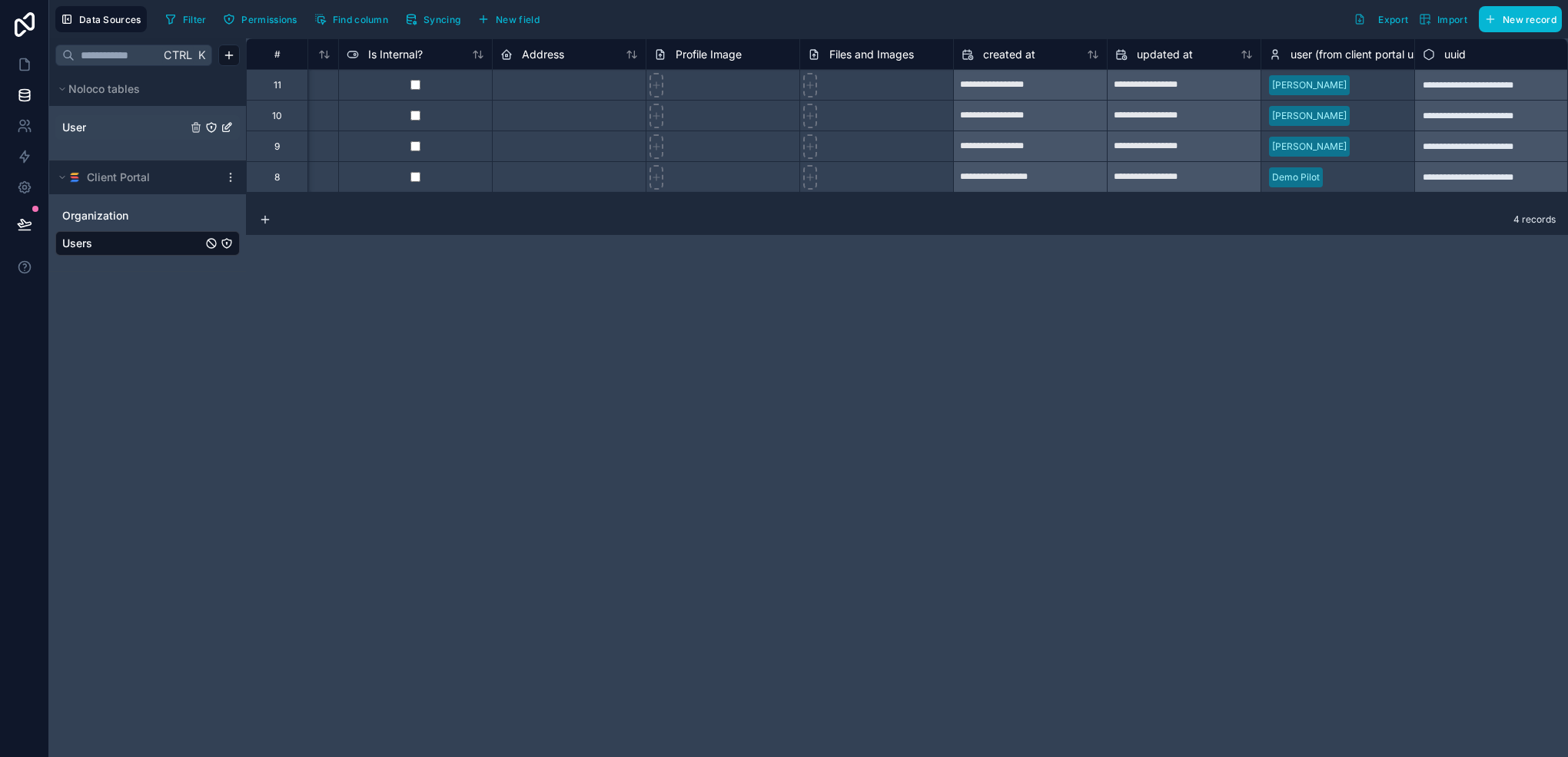
click at [109, 126] on link "User" at bounding box center [124, 127] width 125 height 15
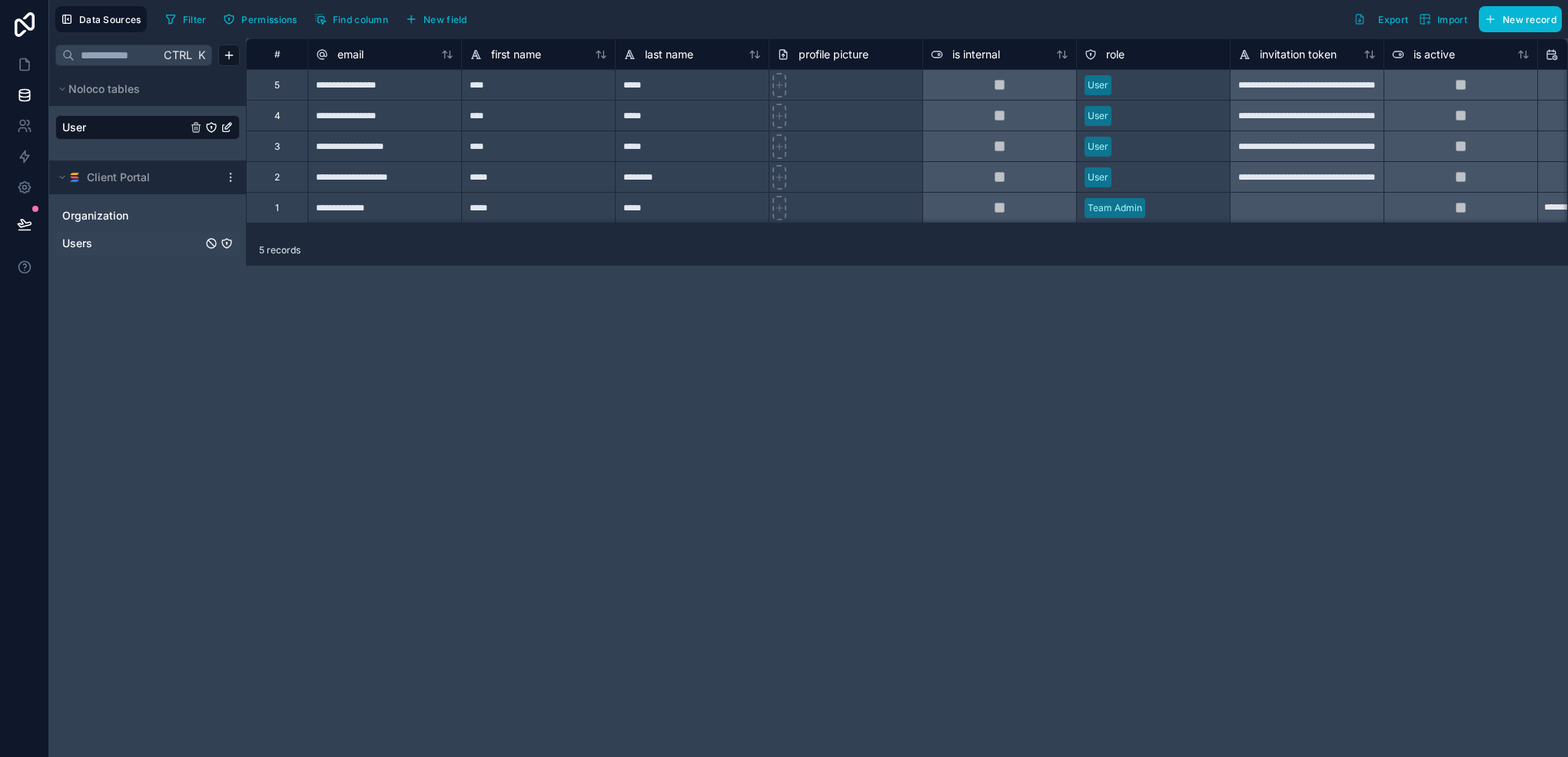
click at [92, 252] on div "Users" at bounding box center [147, 243] width 185 height 25
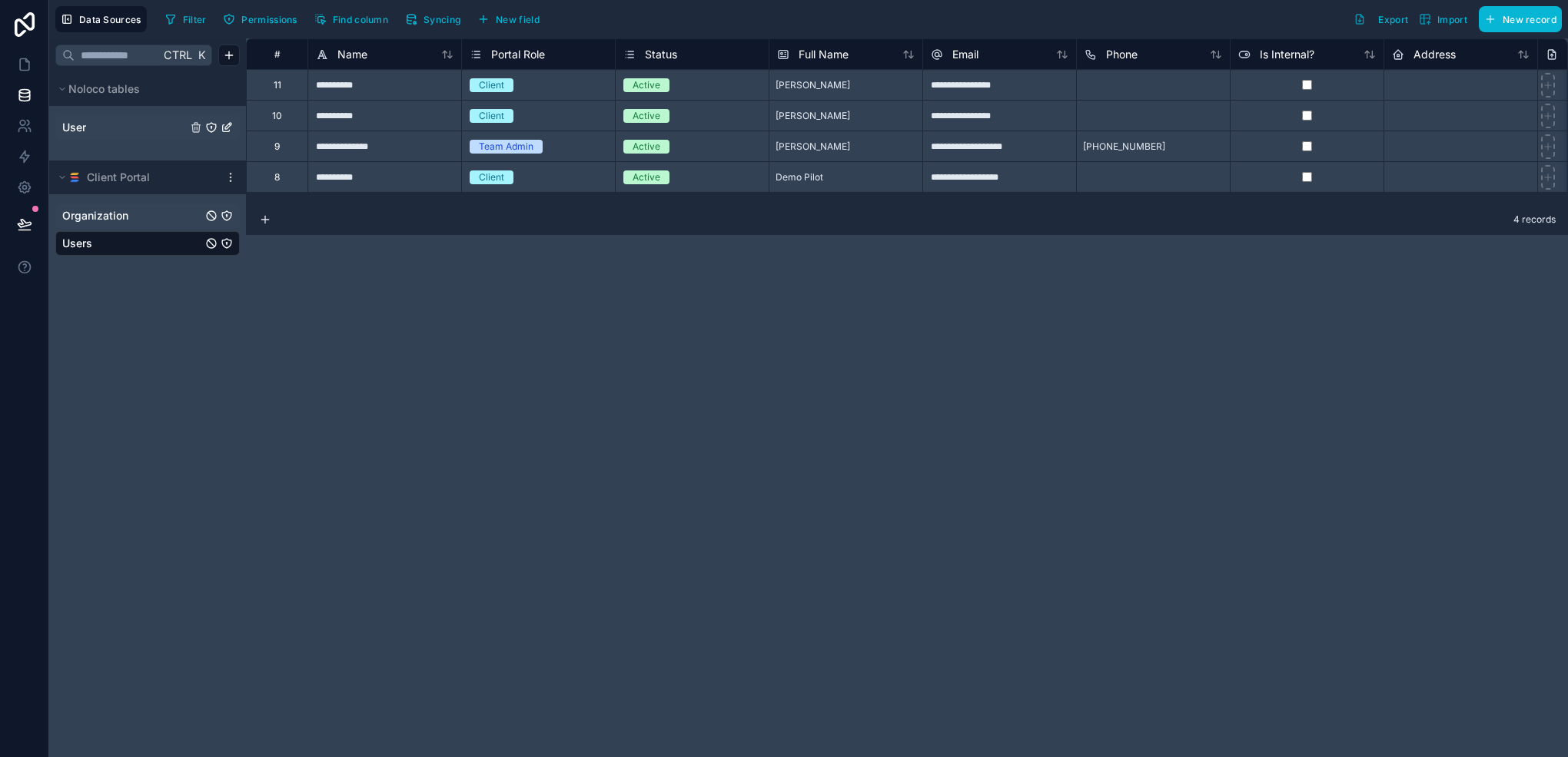
click at [159, 207] on div "Organization" at bounding box center [147, 216] width 185 height 25
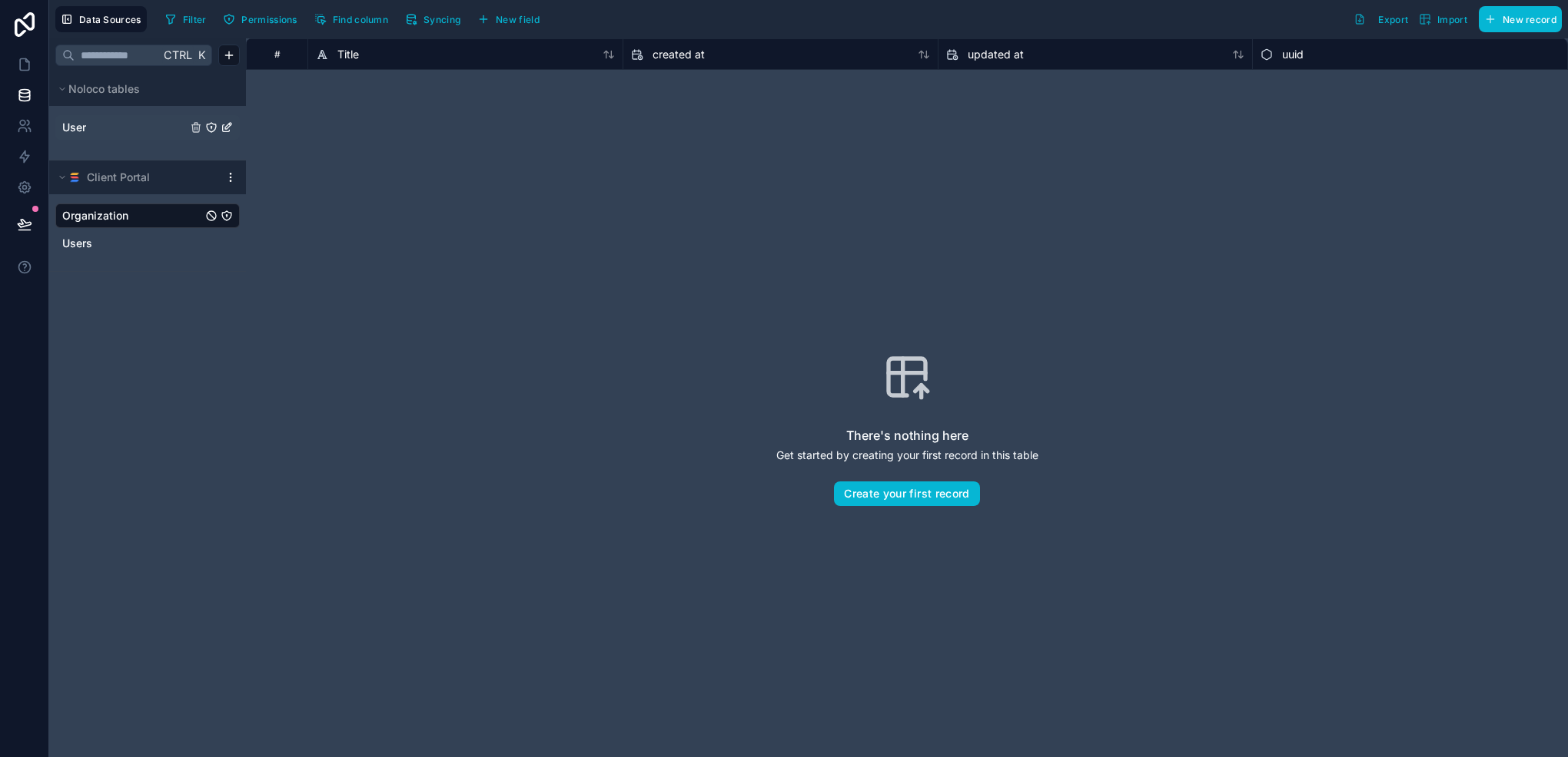
click at [229, 181] on icon at bounding box center [230, 177] width 12 height 12
click at [322, 310] on span "Delete source" at bounding box center [309, 312] width 110 height 12
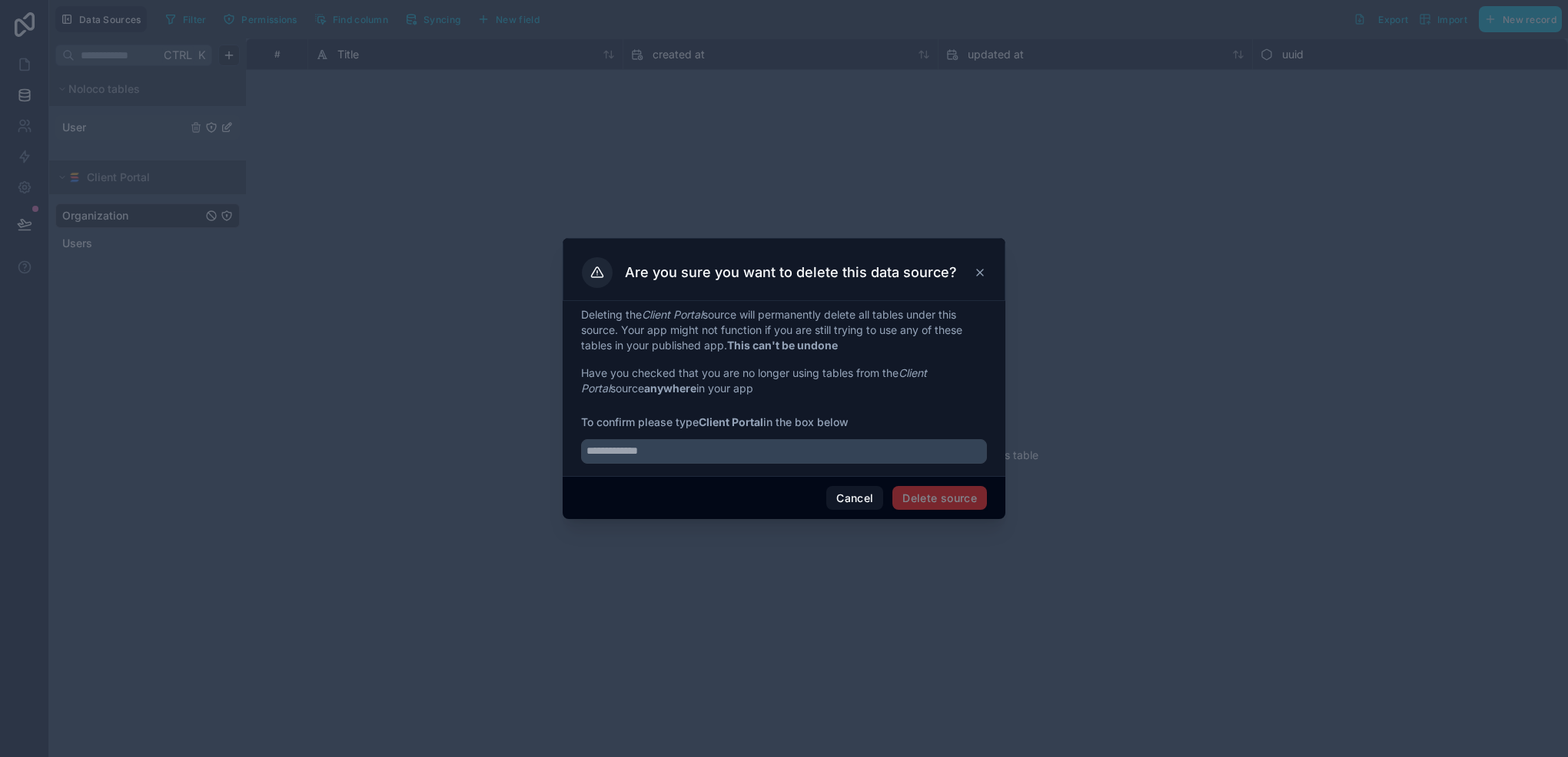
click at [973, 273] on div "Are you sure you want to delete this data source?" at bounding box center [784, 272] width 404 height 31
click at [982, 272] on icon at bounding box center [979, 272] width 12 height 12
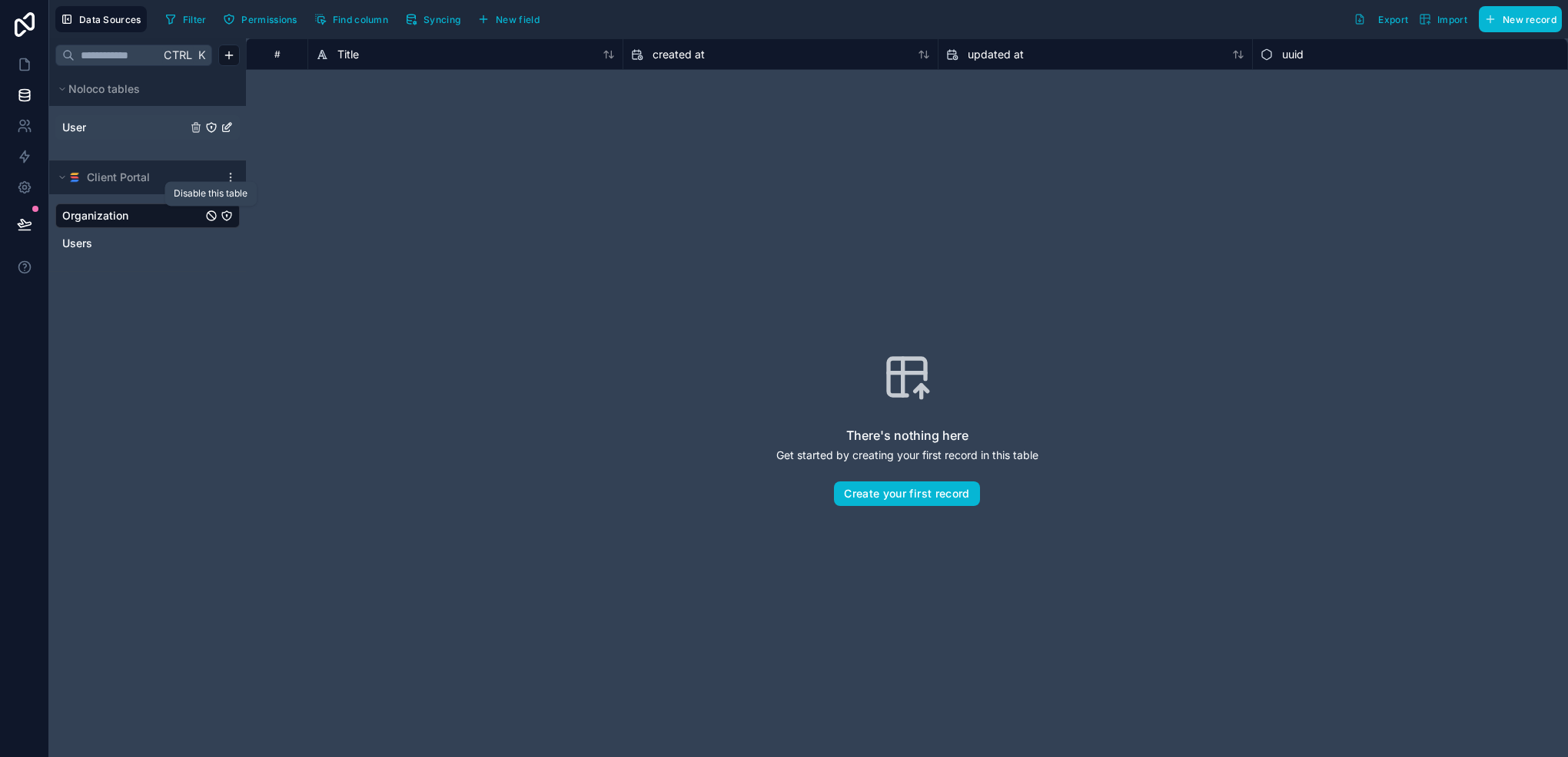
click at [212, 213] on icon "Organization" at bounding box center [211, 215] width 12 height 12
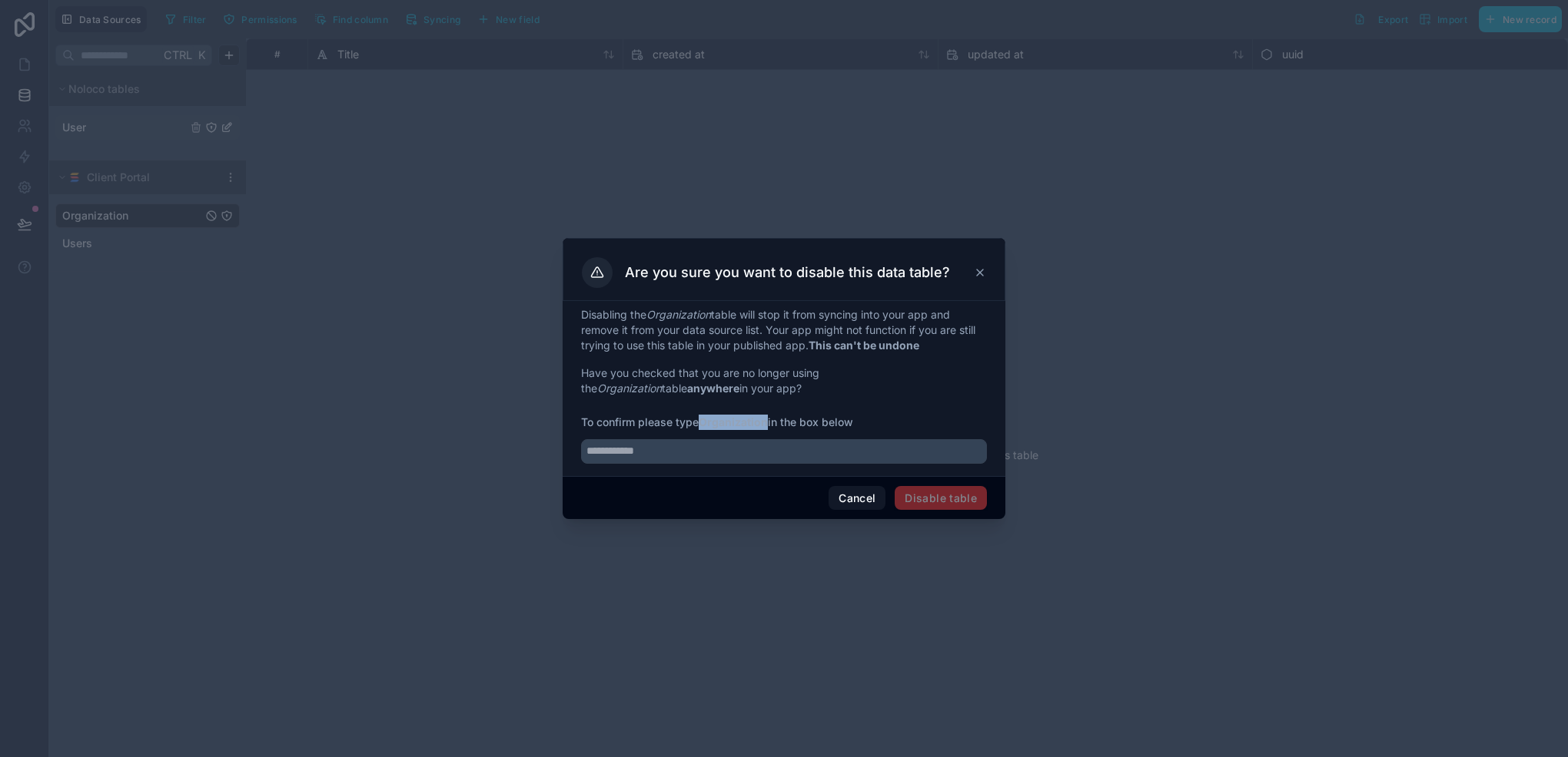
drag, startPoint x: 701, startPoint y: 420, endPoint x: 769, endPoint y: 423, distance: 68.1
click at [769, 423] on span "To confirm please type Organization in the box below" at bounding box center [784, 422] width 406 height 15
copy strong "Organization"
click at [728, 449] on input "text" at bounding box center [784, 452] width 406 height 25
paste input "**********"
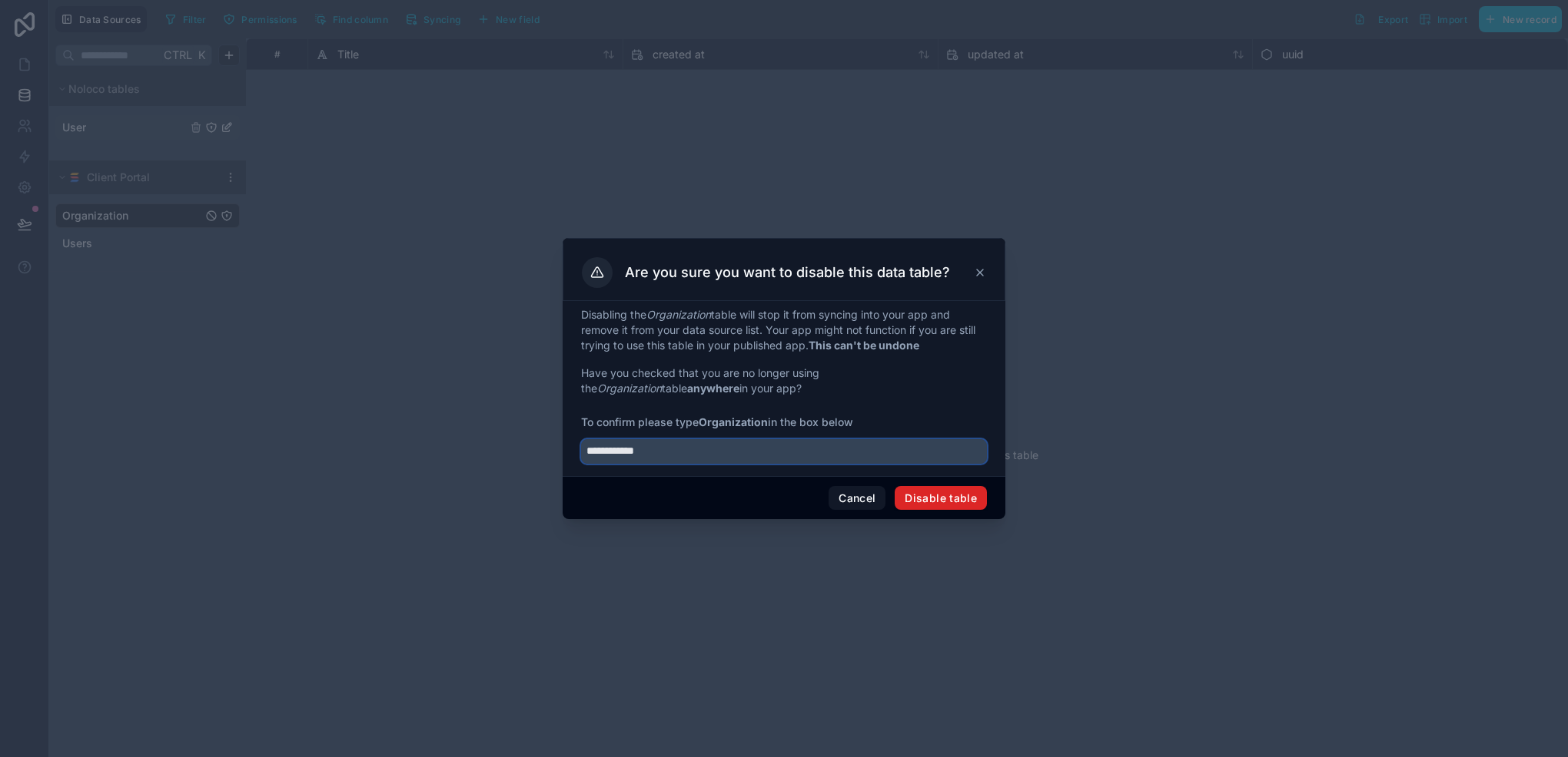
type input "**********"
click at [911, 494] on button "Disable table" at bounding box center [940, 498] width 92 height 25
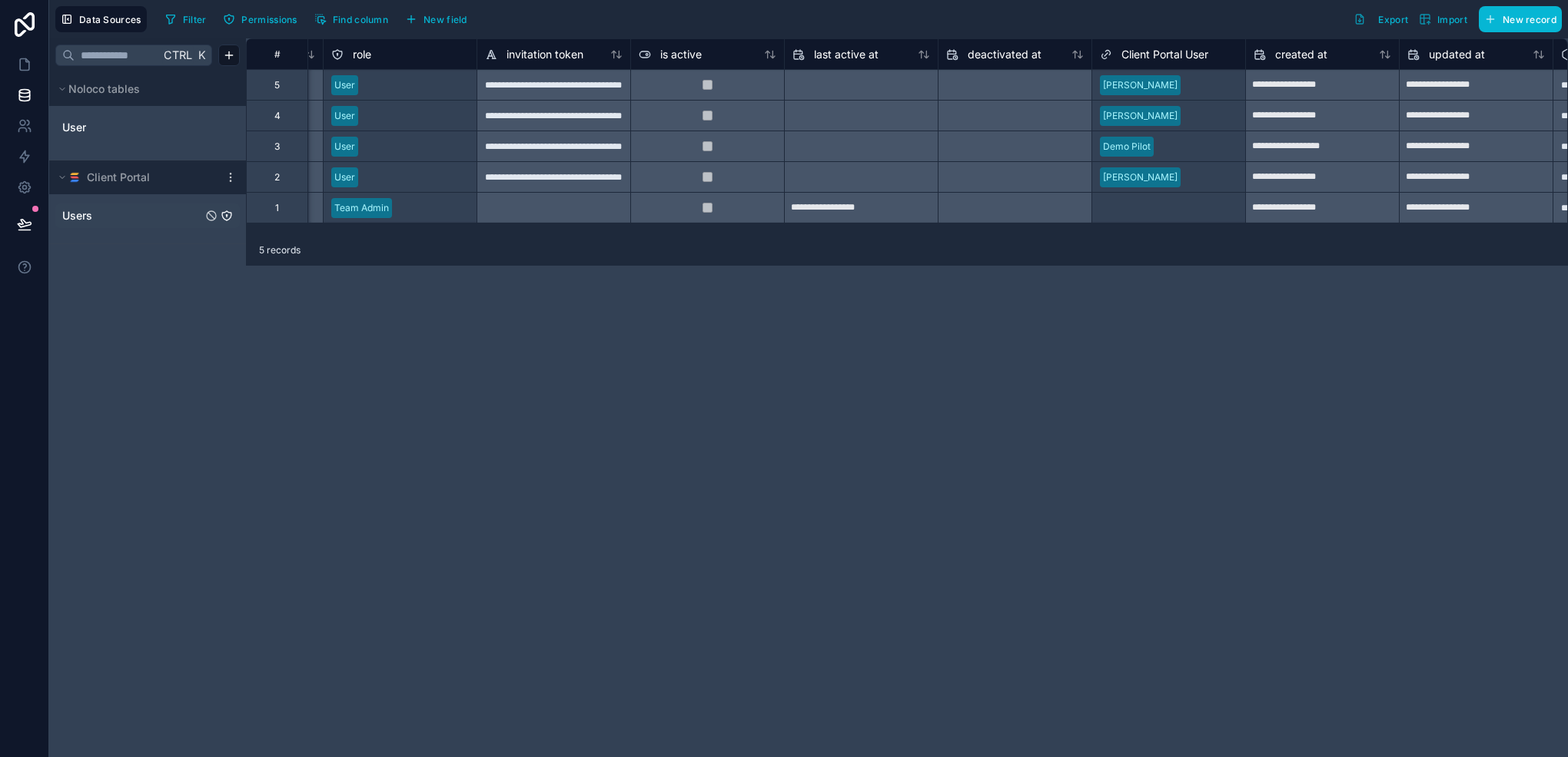
scroll to position [0, 891]
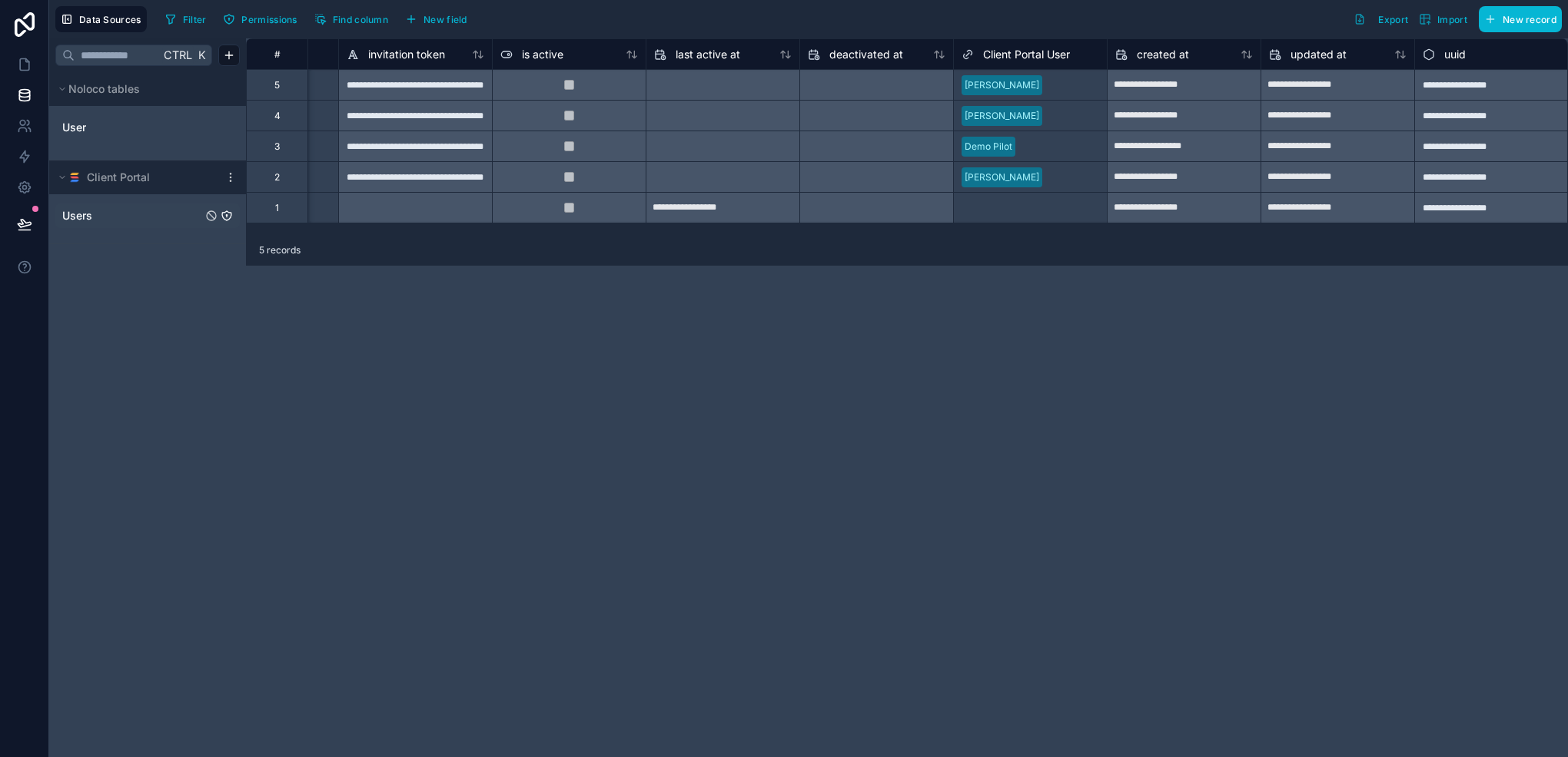
click at [106, 213] on link "Users" at bounding box center [132, 215] width 140 height 15
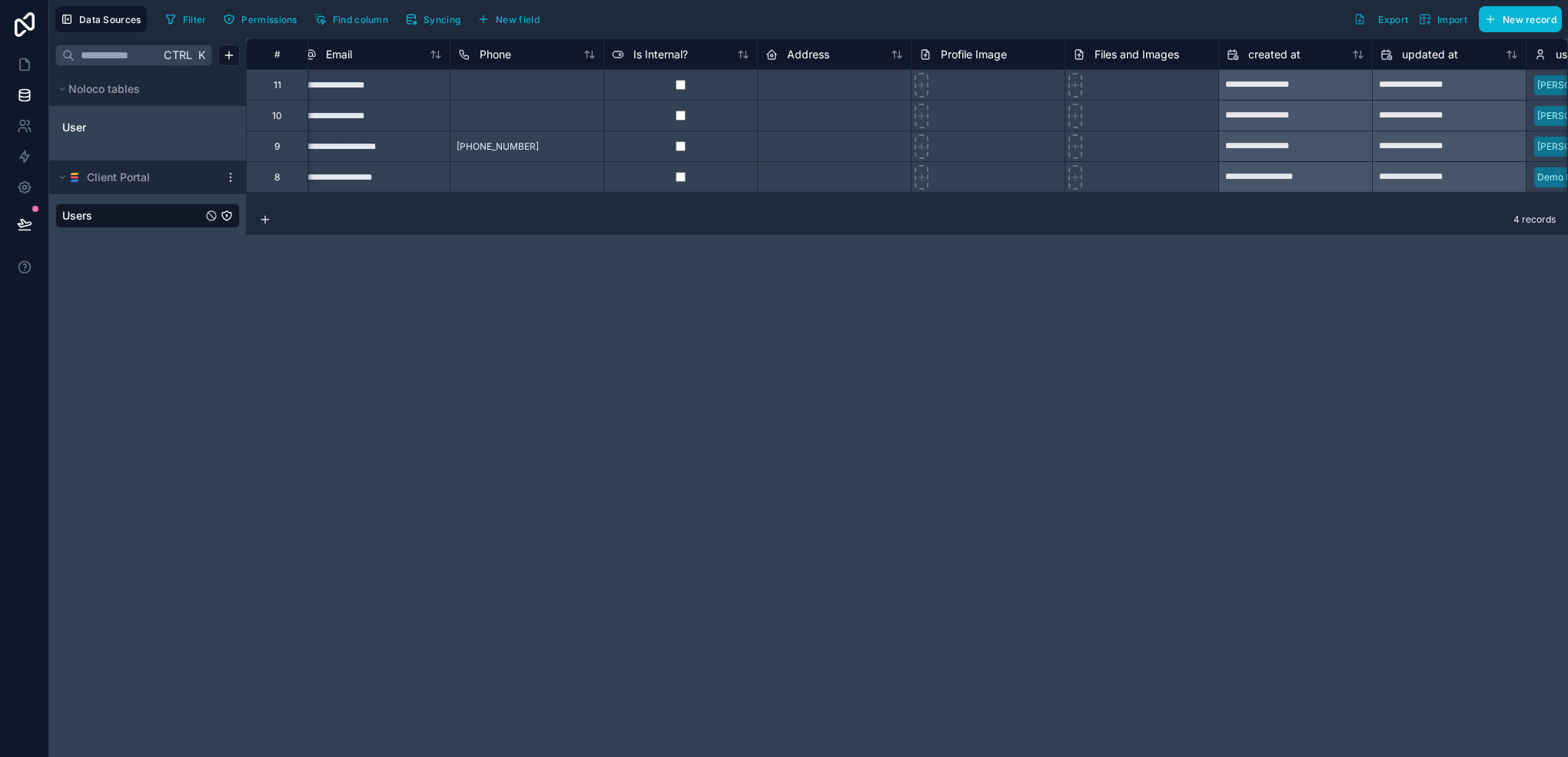
scroll to position [0, 891]
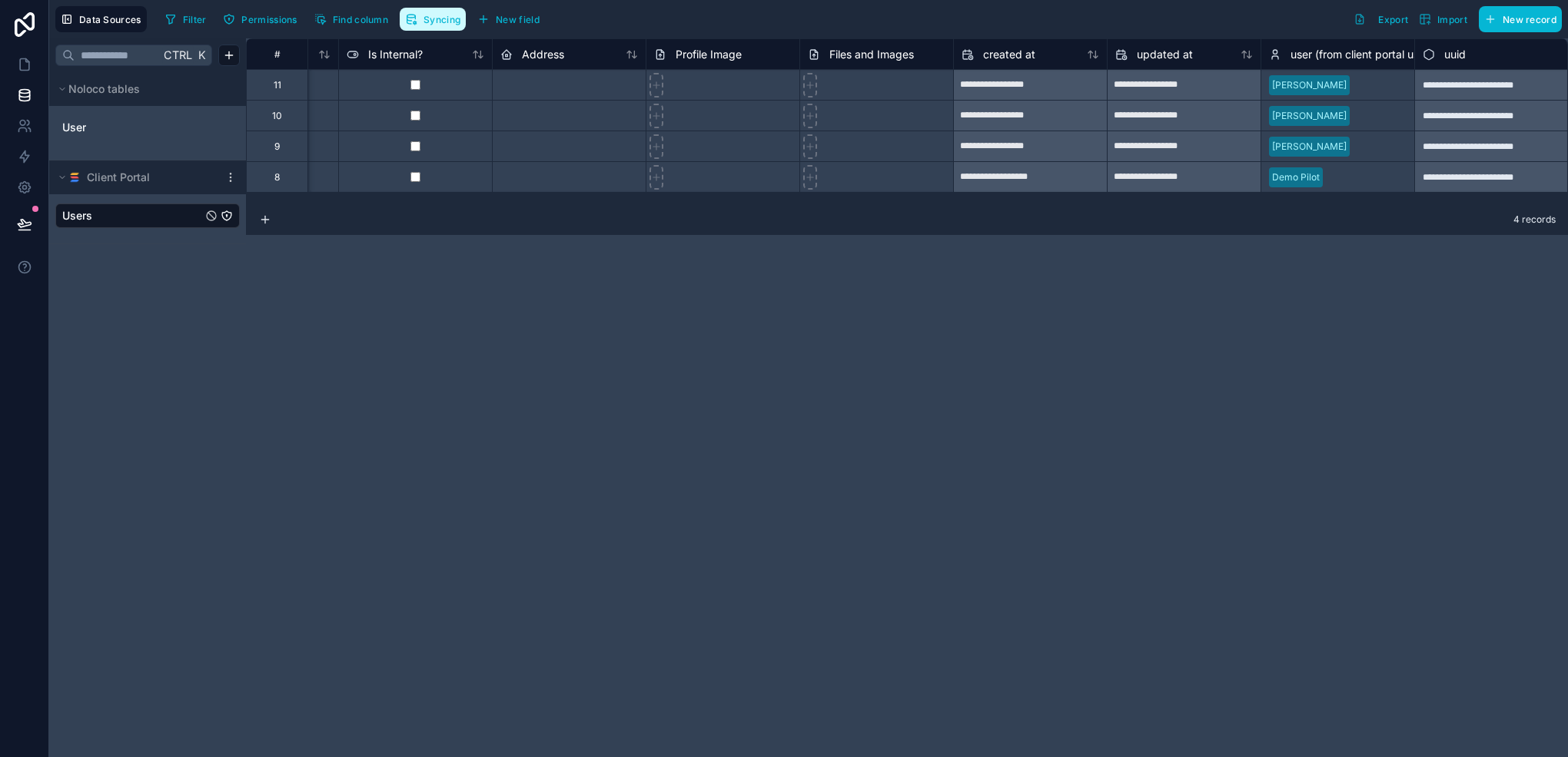
click at [415, 17] on icon "button" at bounding box center [415, 18] width 0 height 3
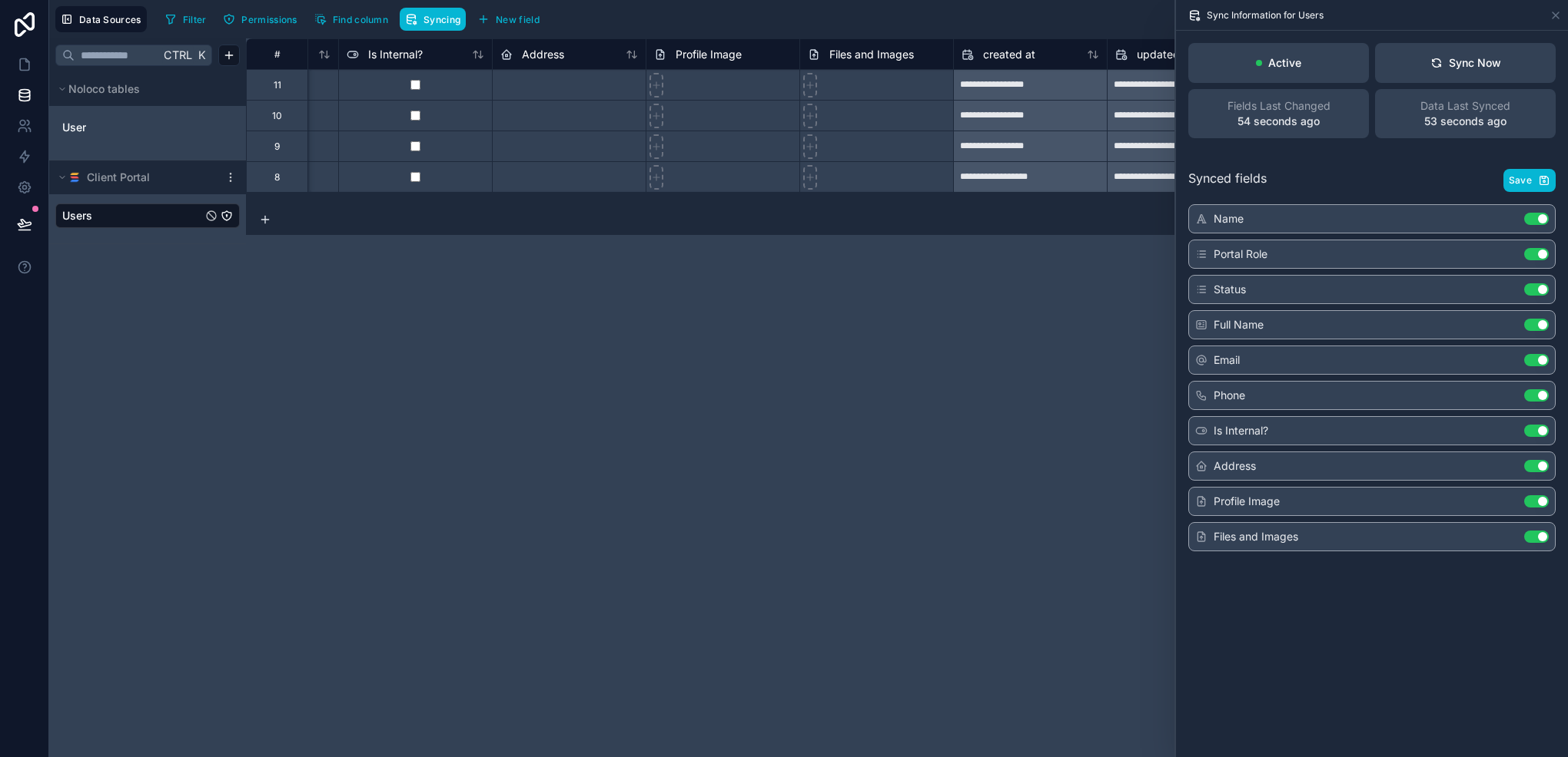
click at [22, 46] on link at bounding box center [24, 24] width 49 height 49
click at [8, 54] on link at bounding box center [24, 64] width 48 height 31
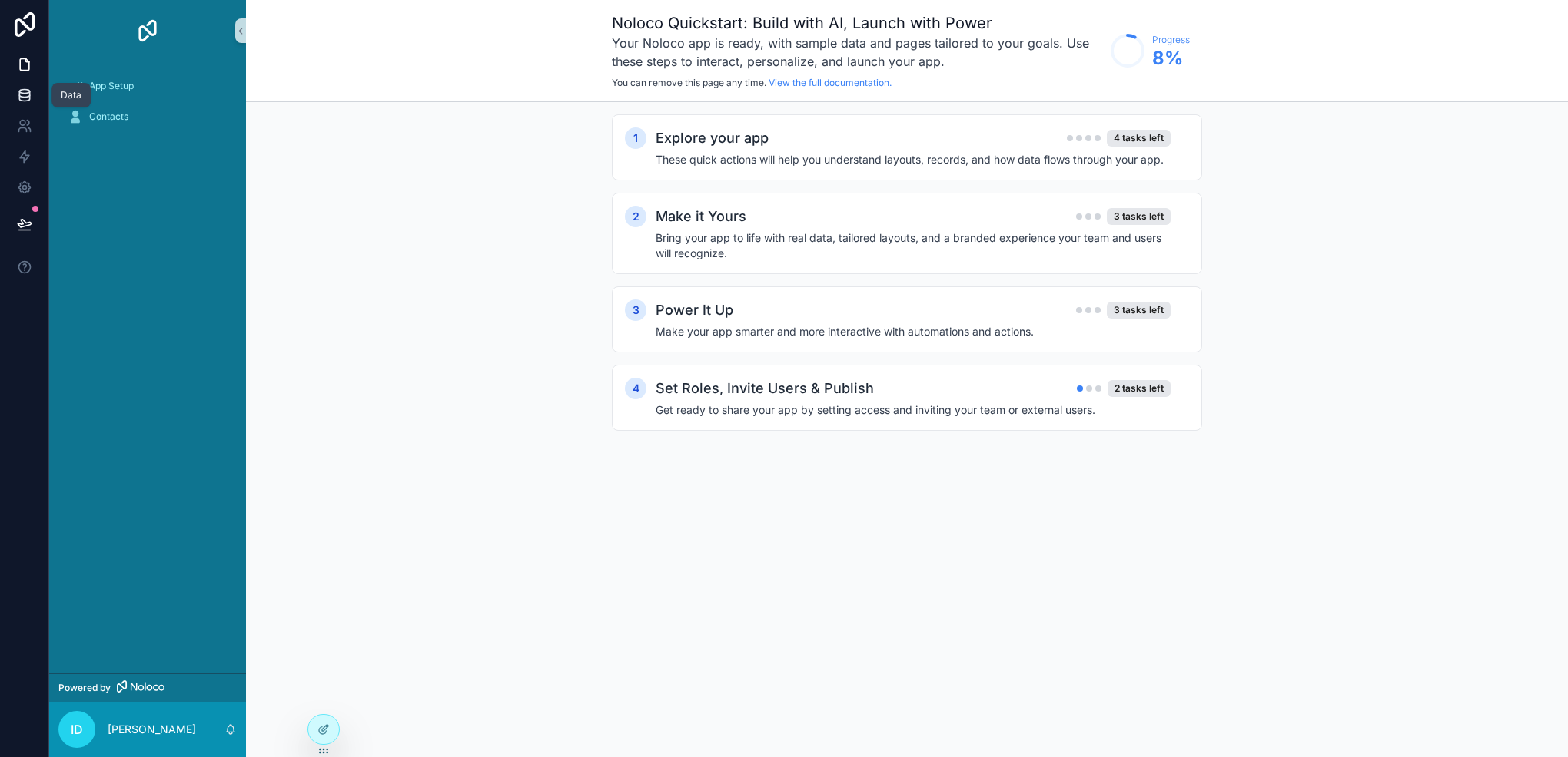
click at [21, 103] on link at bounding box center [24, 95] width 48 height 31
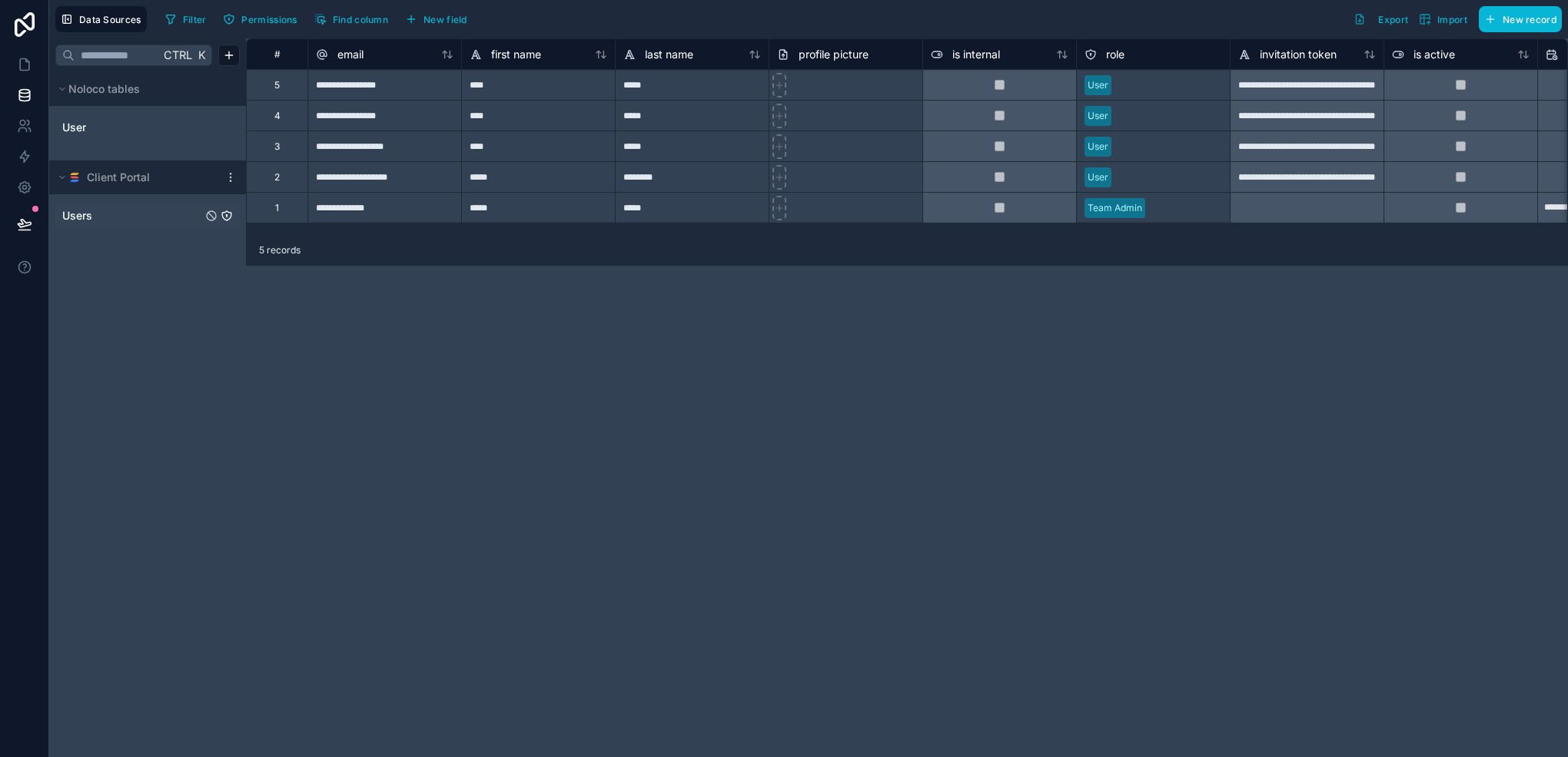
click at [147, 219] on link "Users" at bounding box center [132, 215] width 140 height 15
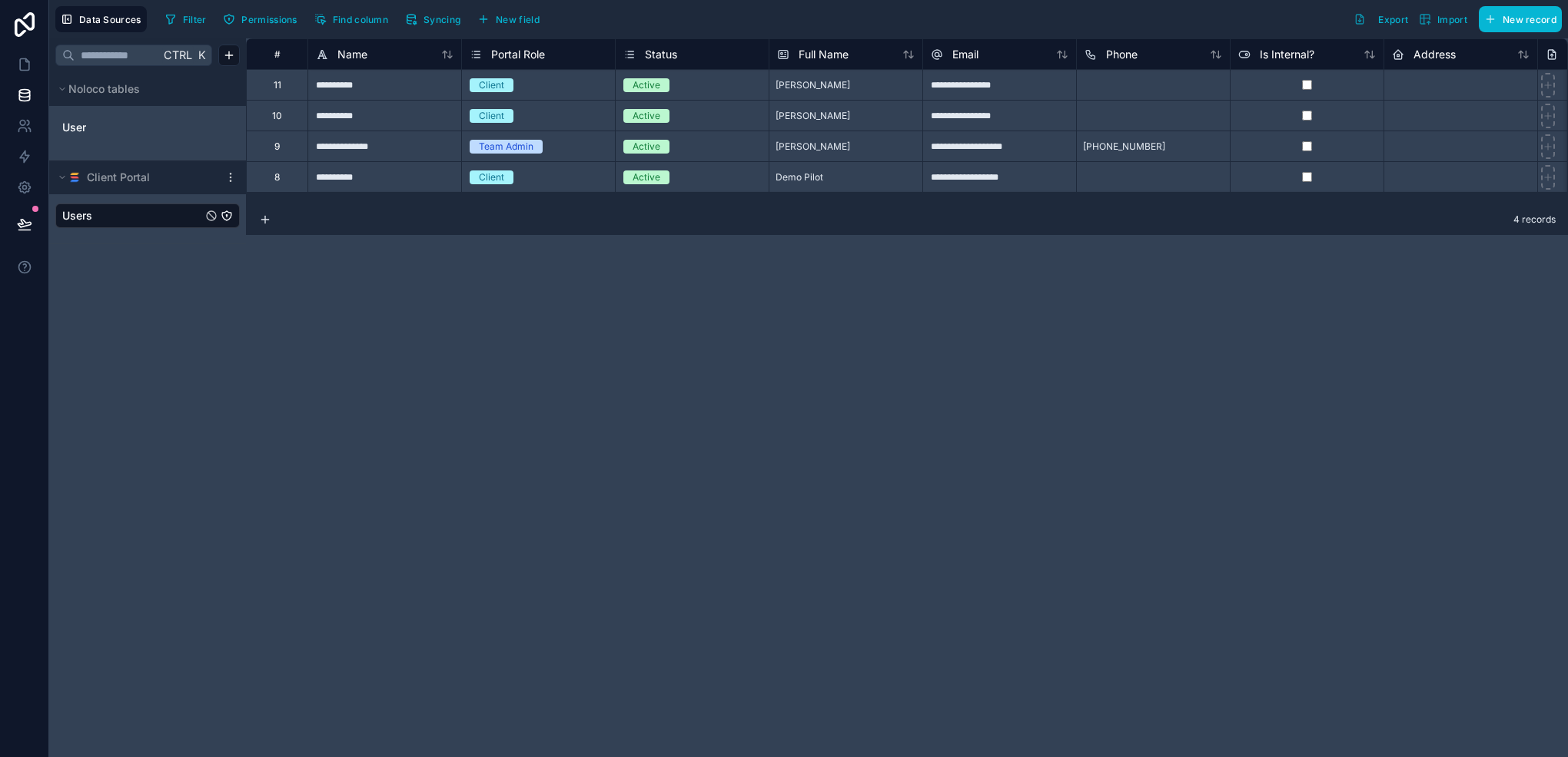
click at [717, 203] on div "**********" at bounding box center [906, 122] width 1321 height 166
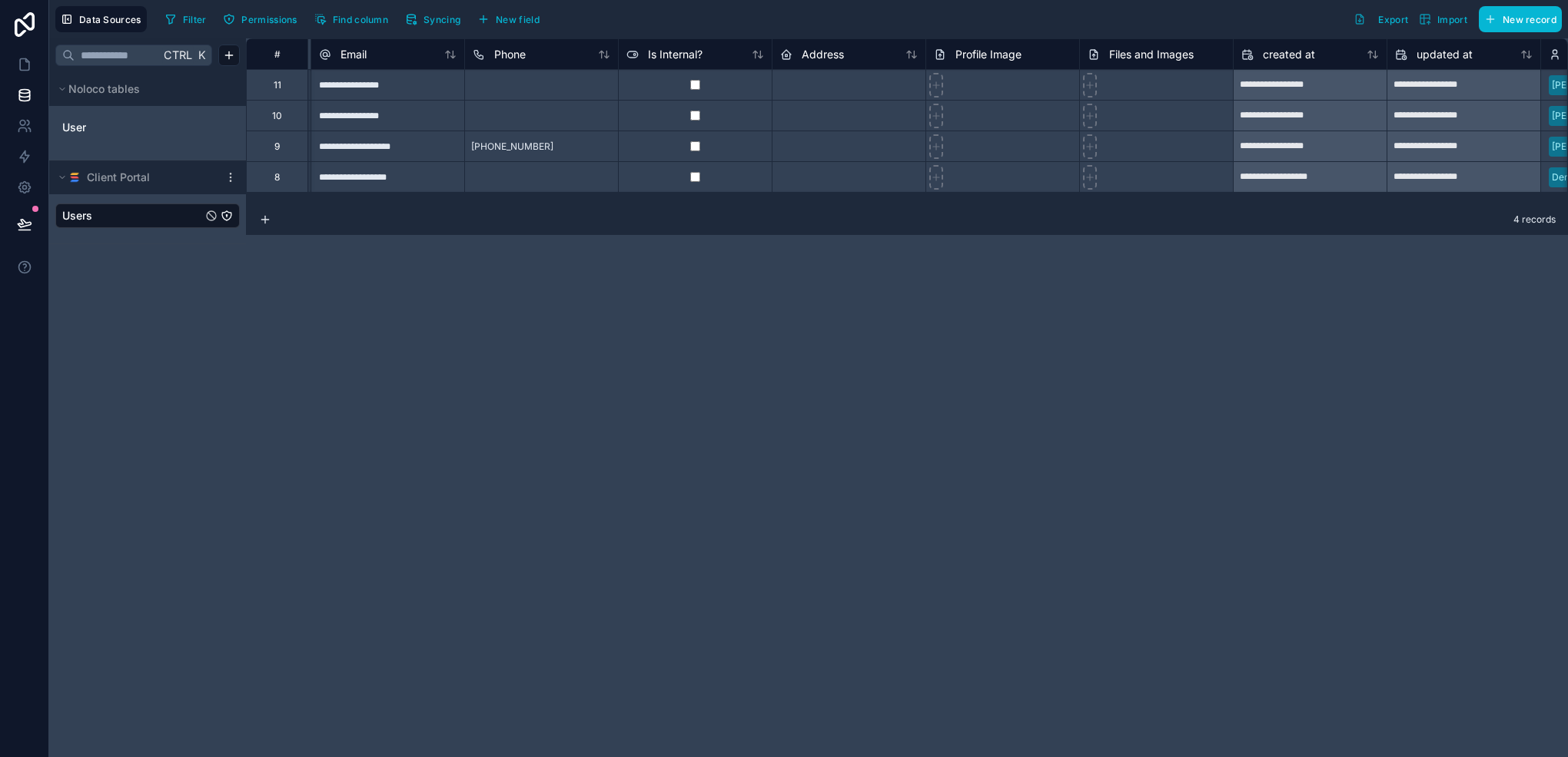
scroll to position [0, 891]
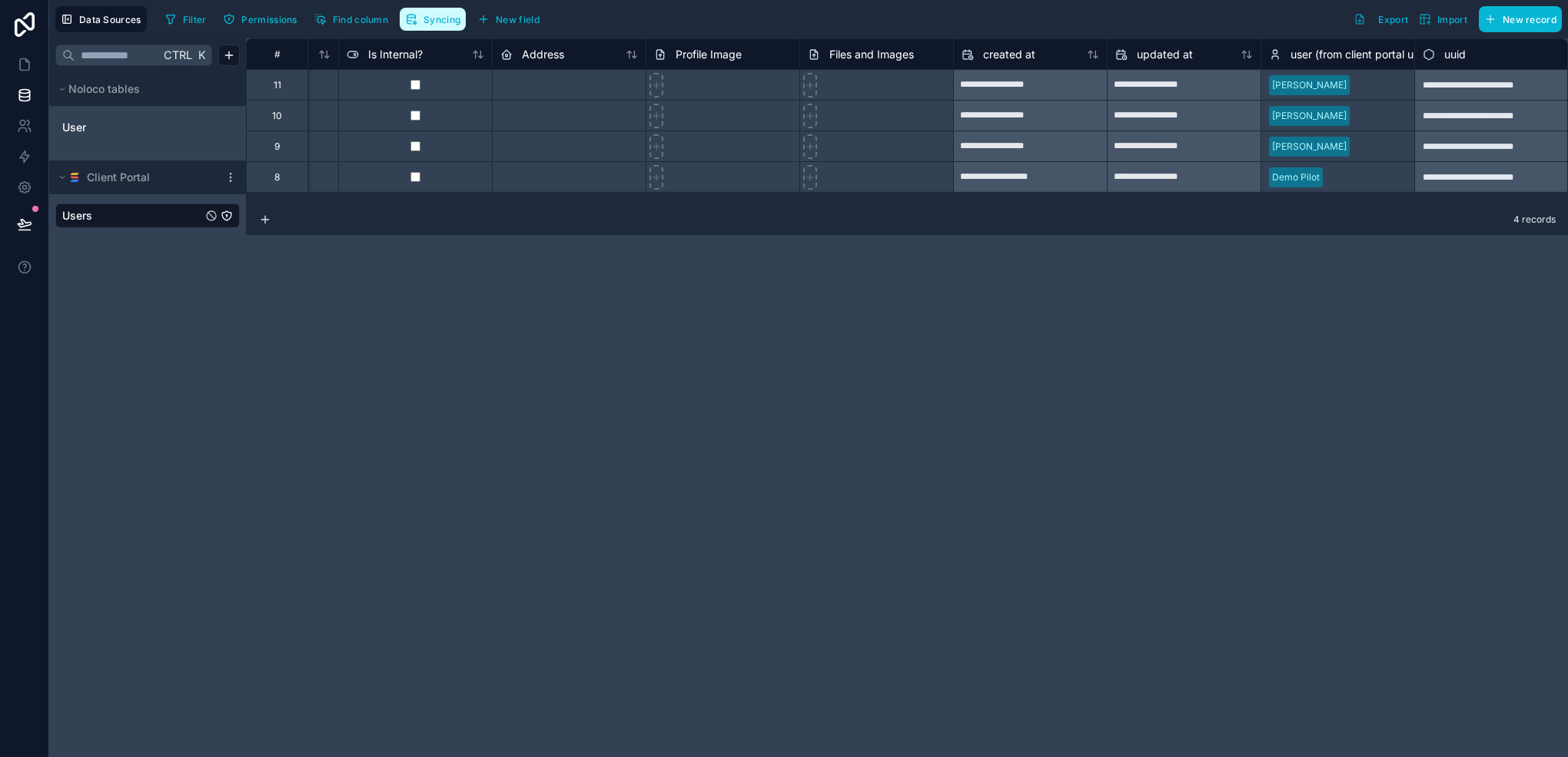
click at [432, 26] on button "Syncing" at bounding box center [433, 19] width 66 height 23
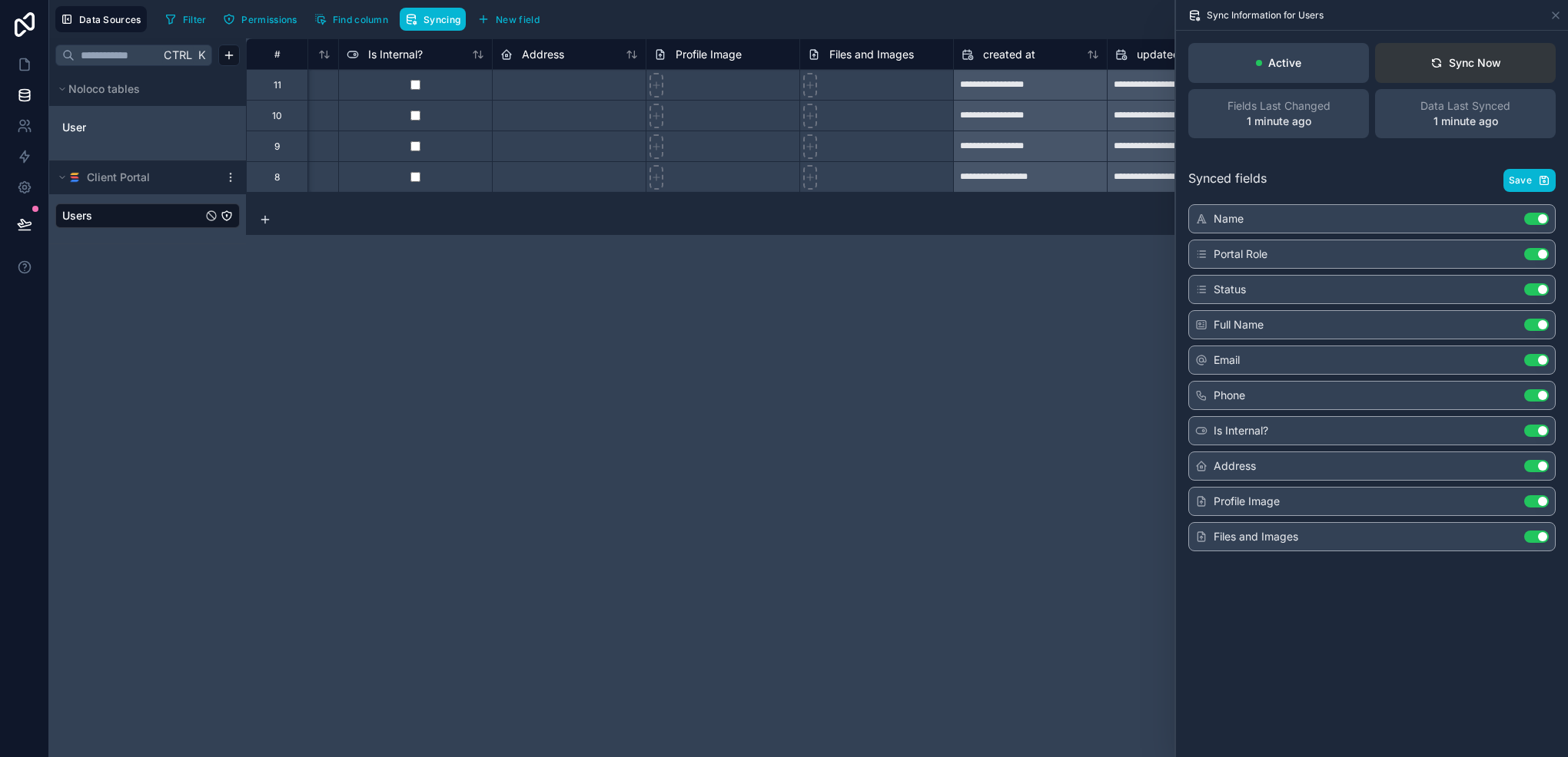
click at [1451, 64] on div "Sync Now" at bounding box center [1466, 63] width 71 height 15
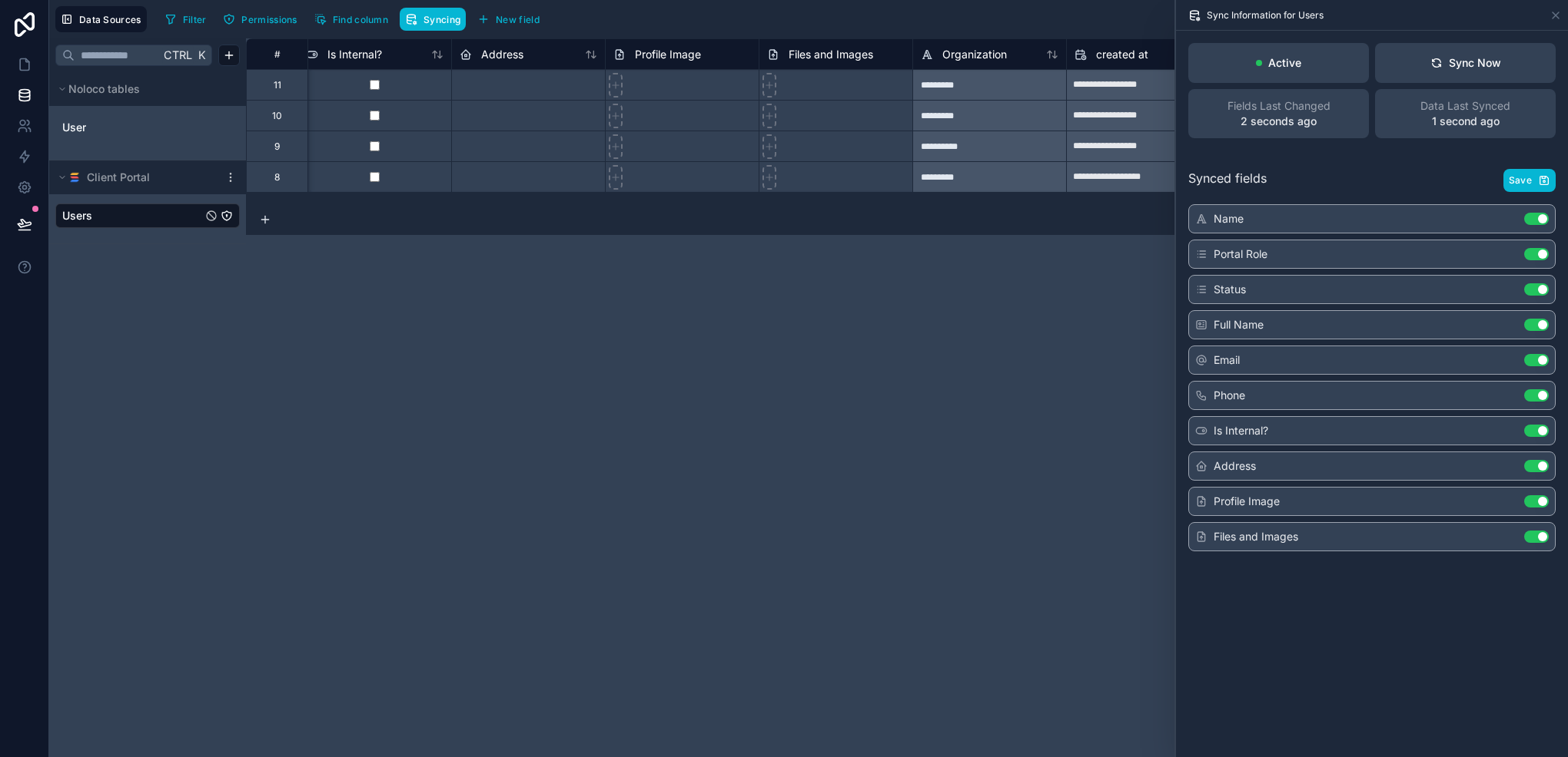
scroll to position [0, 934]
click at [1021, 377] on div "**********" at bounding box center [906, 398] width 1321 height 719
click at [31, 63] on icon at bounding box center [24, 64] width 15 height 15
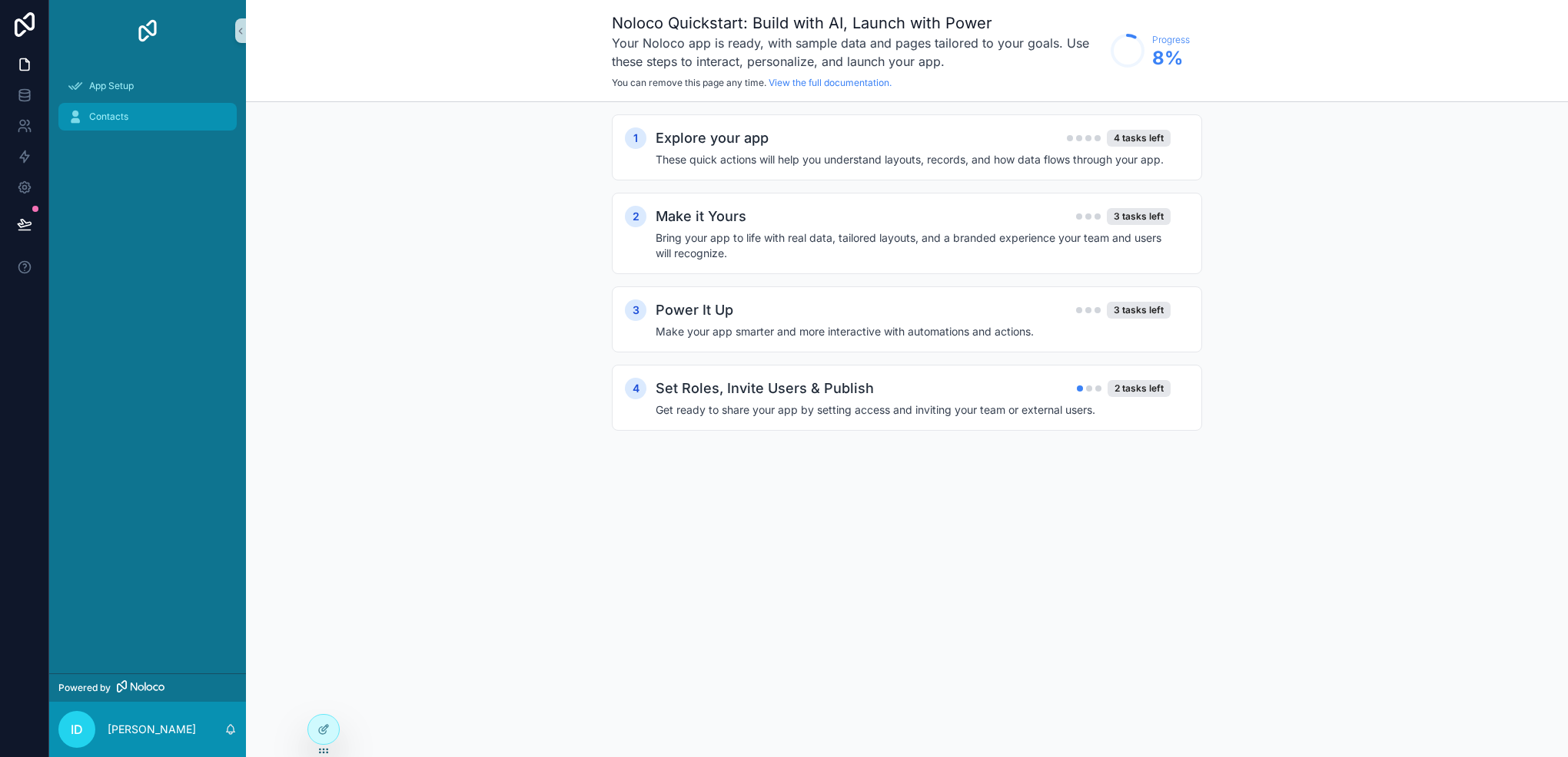
click at [132, 107] on div "Contacts" at bounding box center [147, 117] width 160 height 25
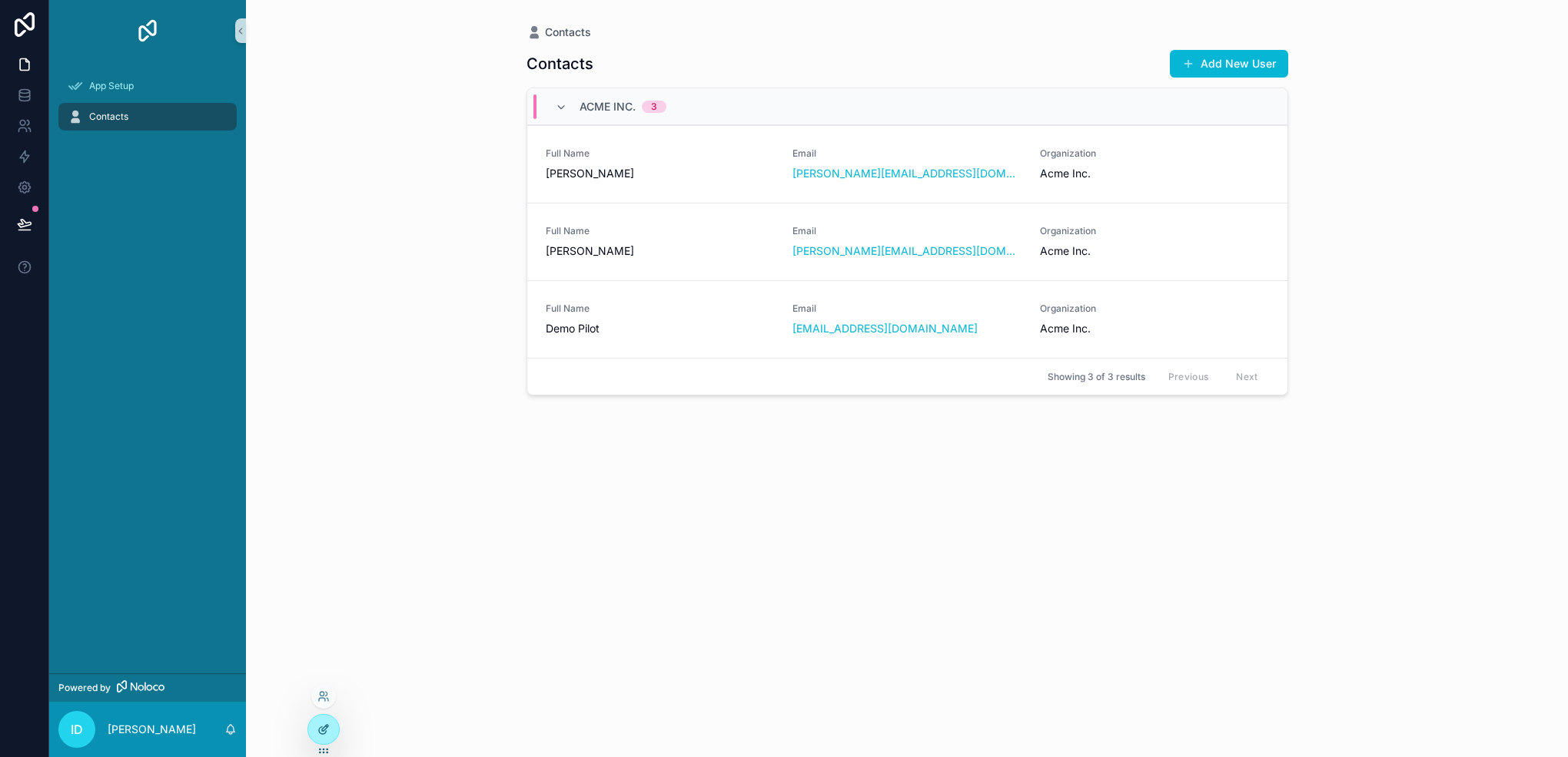
click at [325, 718] on div at bounding box center [323, 730] width 31 height 29
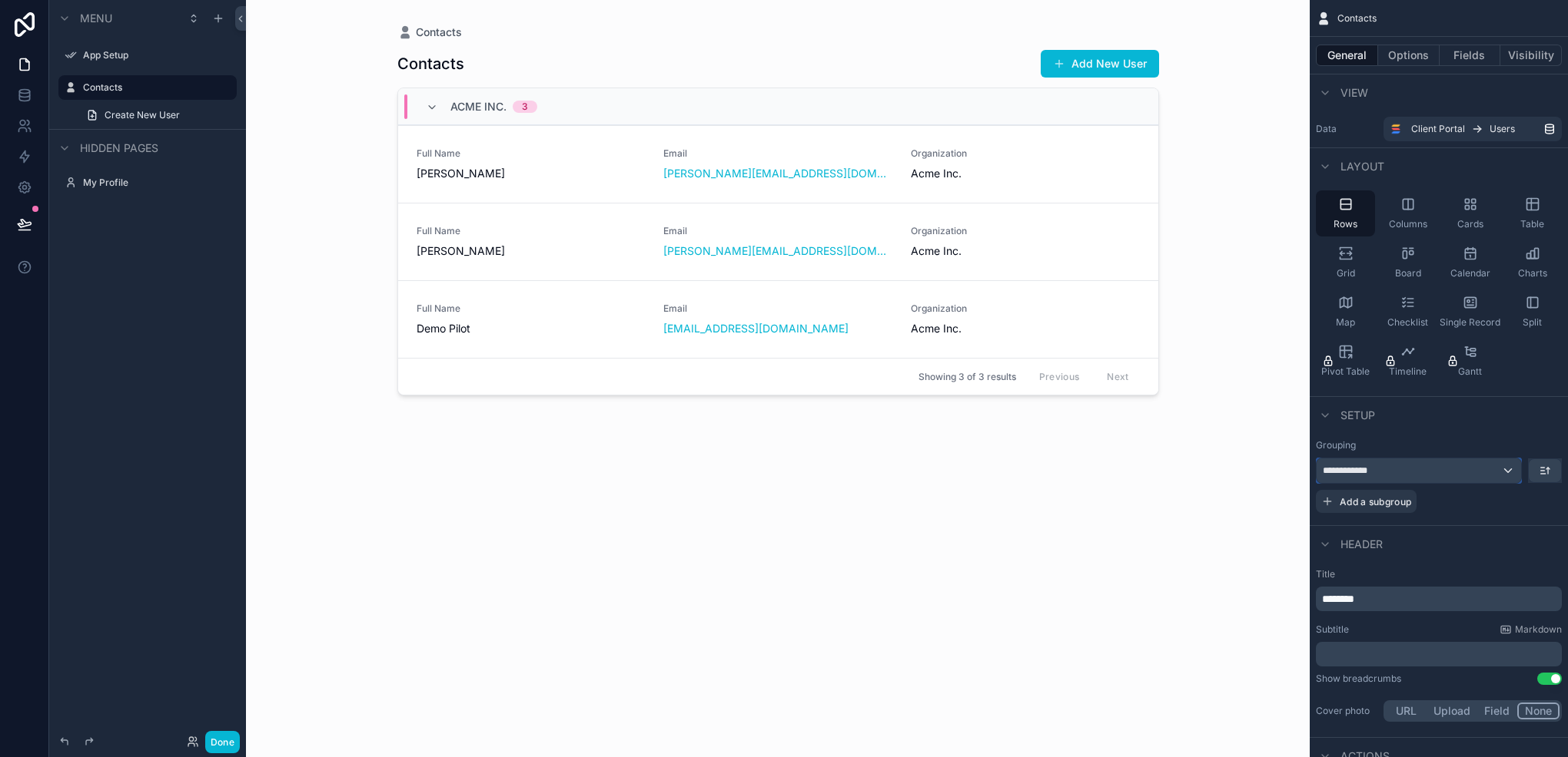
click at [1499, 474] on div "**********" at bounding box center [1419, 470] width 205 height 25
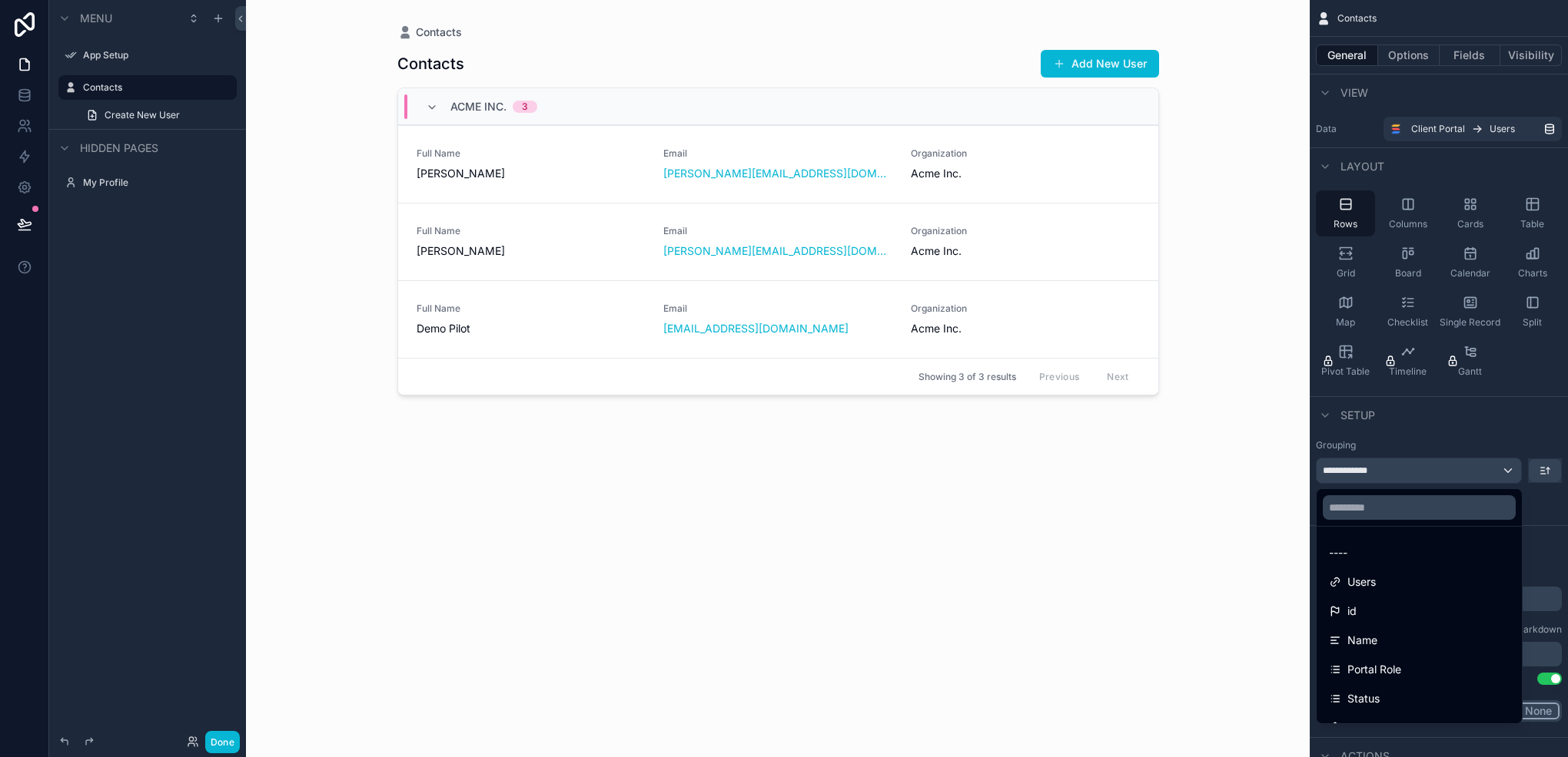
click at [1499, 474] on div "scrollable content" at bounding box center [784, 378] width 1568 height 757
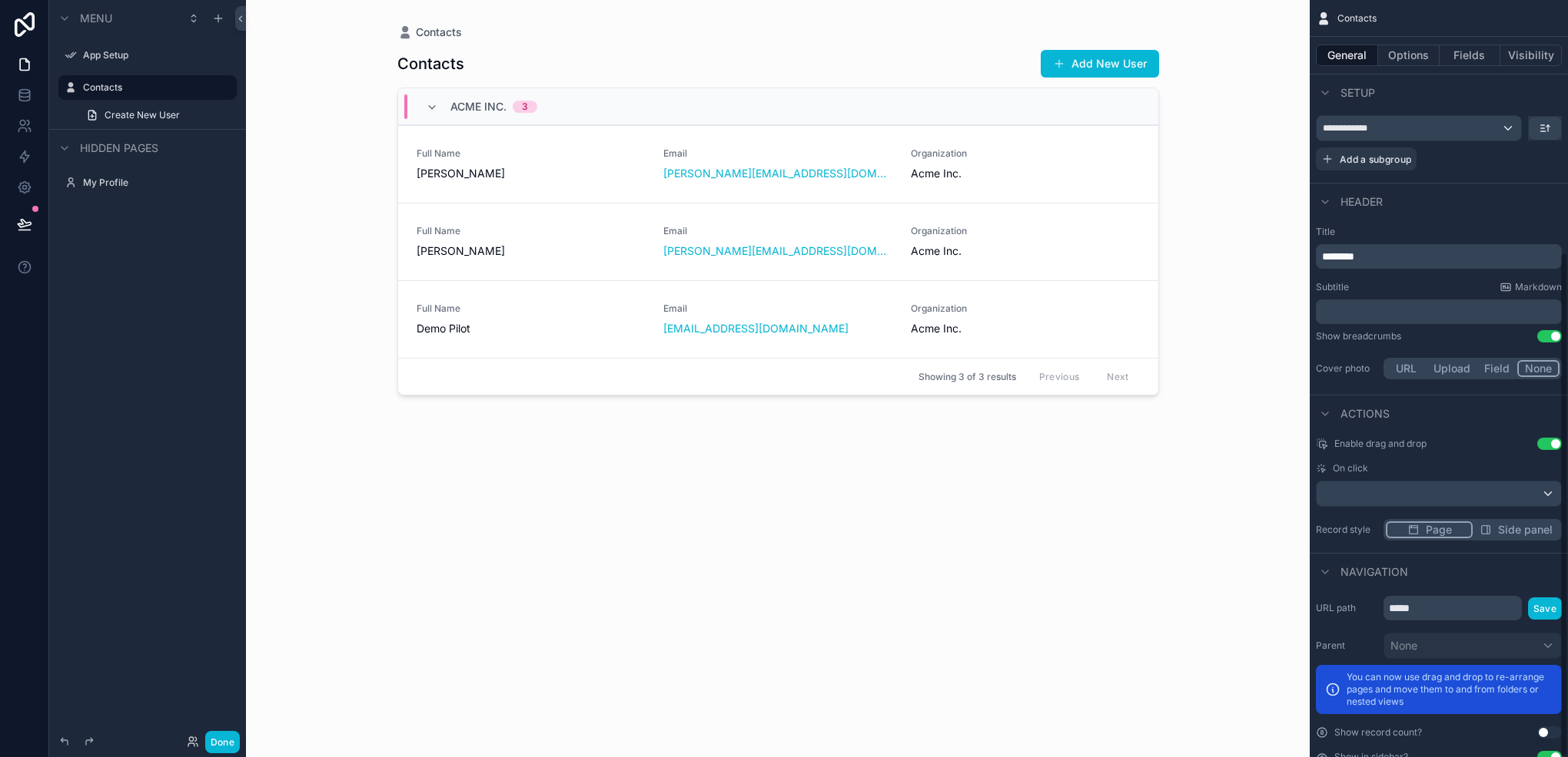
scroll to position [378, 0]
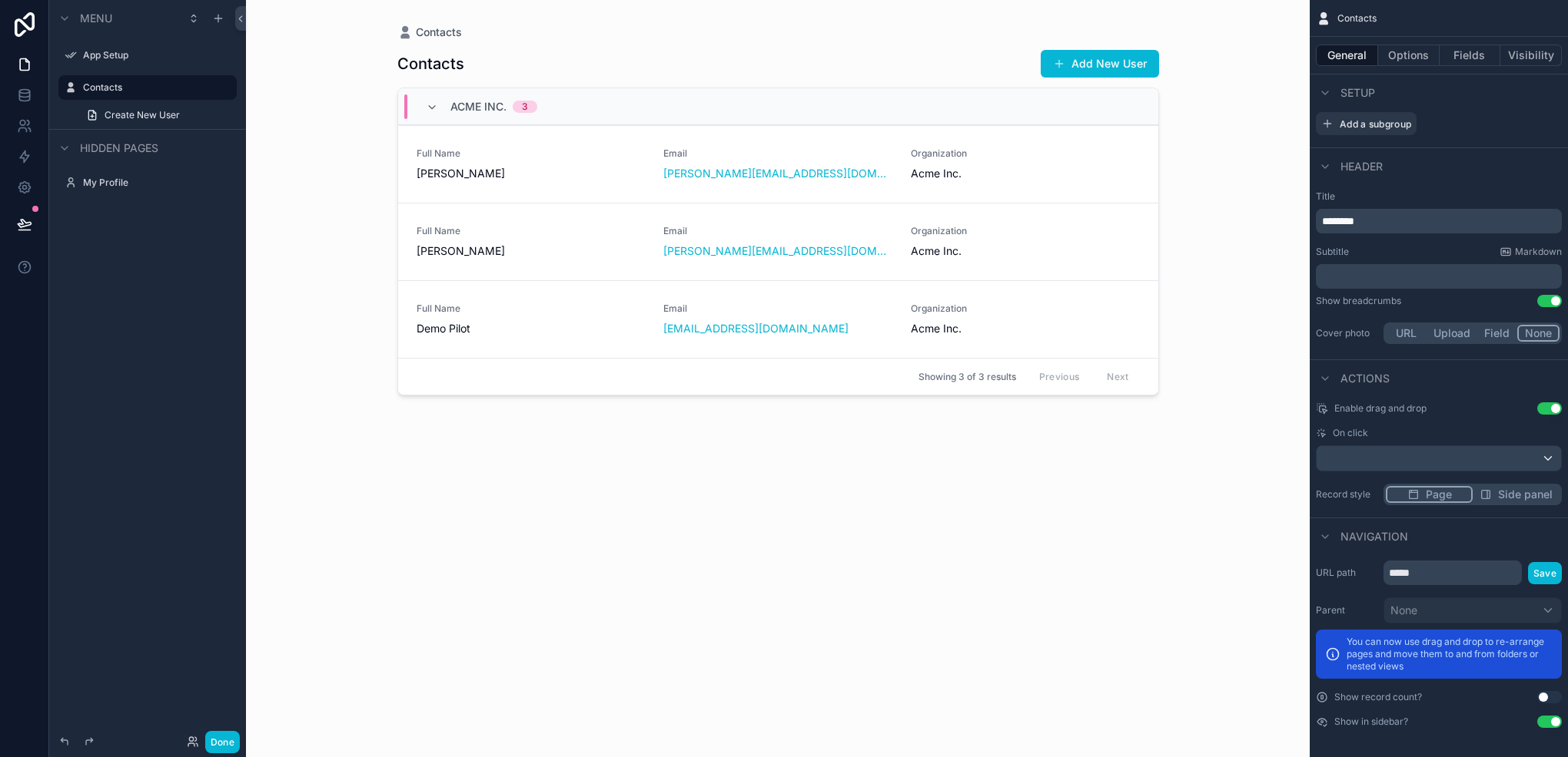
click at [1504, 489] on span "Side panel" at bounding box center [1525, 494] width 55 height 15
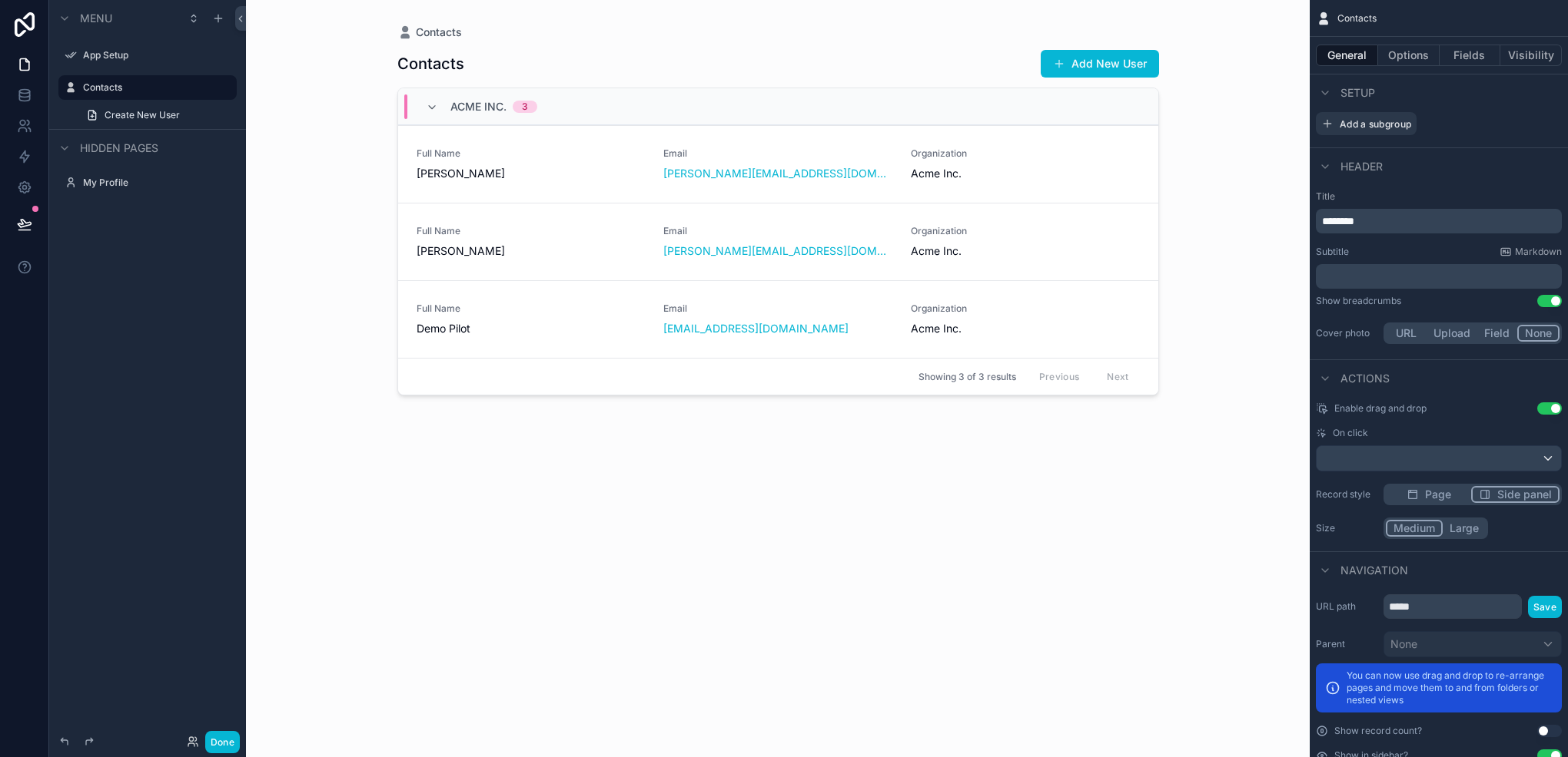
click at [800, 168] on div "scrollable content" at bounding box center [778, 369] width 786 height 738
click at [824, 177] on div "[PERSON_NAME][EMAIL_ADDRESS][DOMAIN_NAME]" at bounding box center [778, 173] width 229 height 15
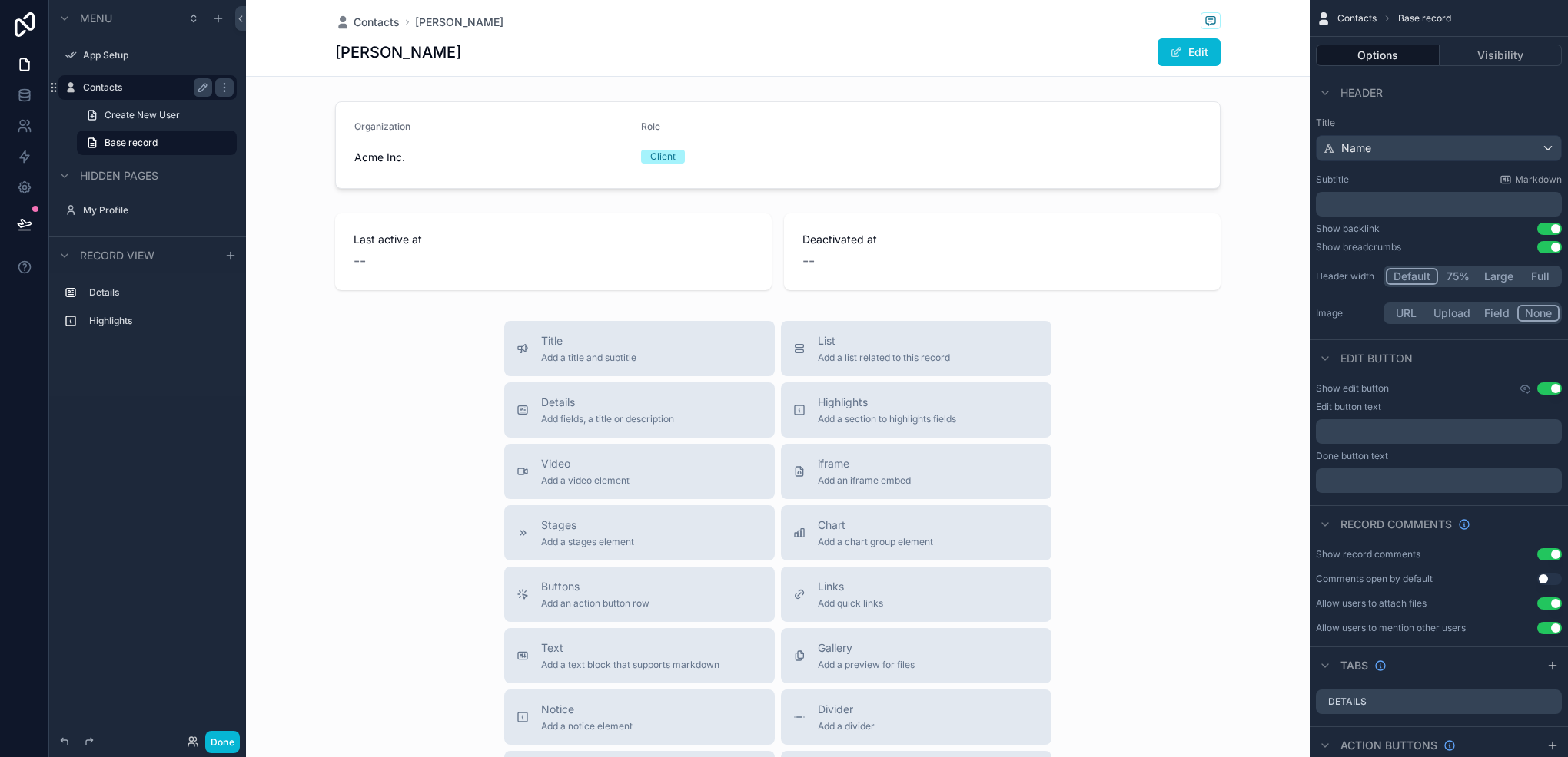
click at [108, 88] on label "Contacts" at bounding box center [144, 87] width 123 height 12
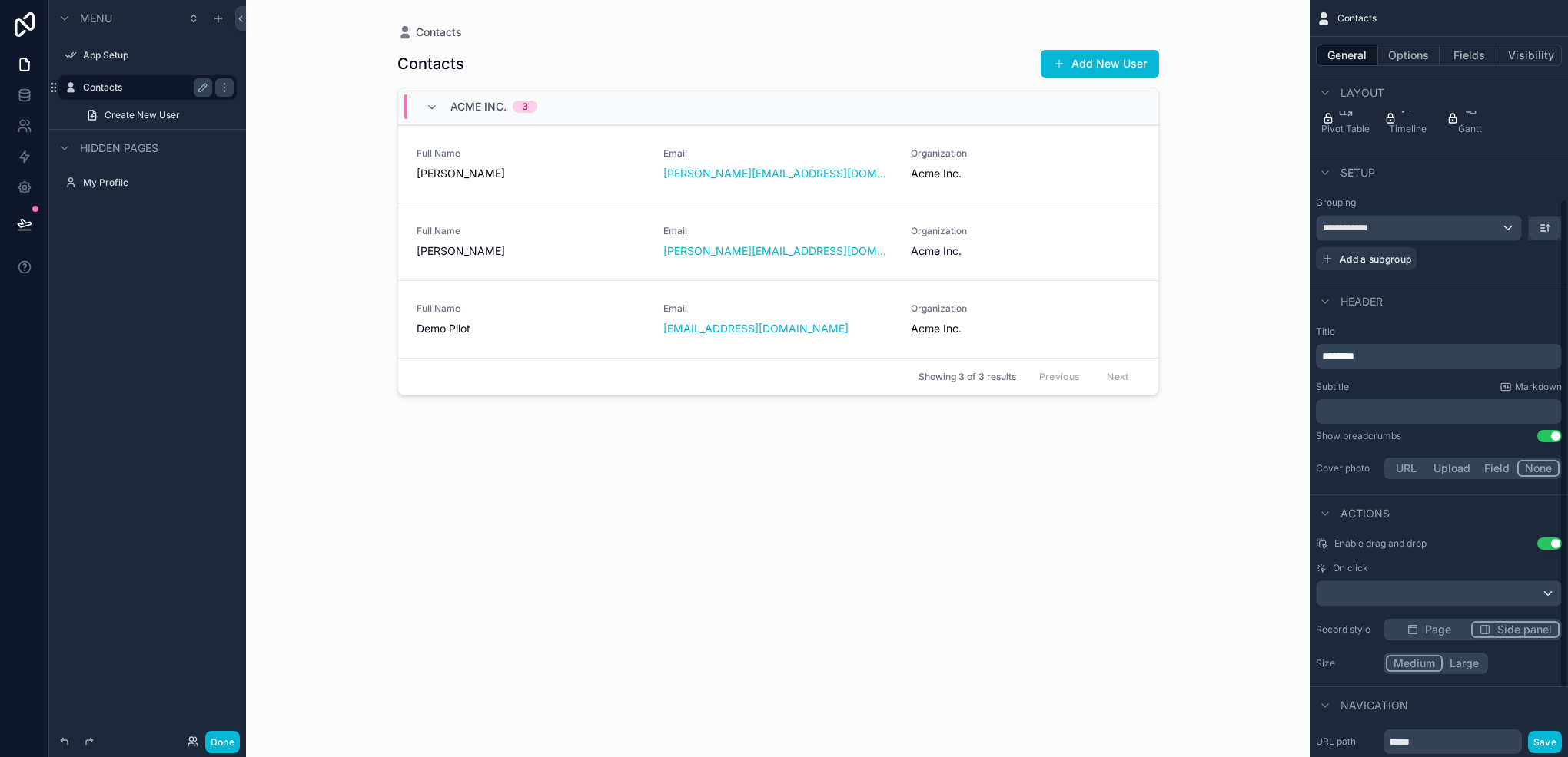
scroll to position [307, 0]
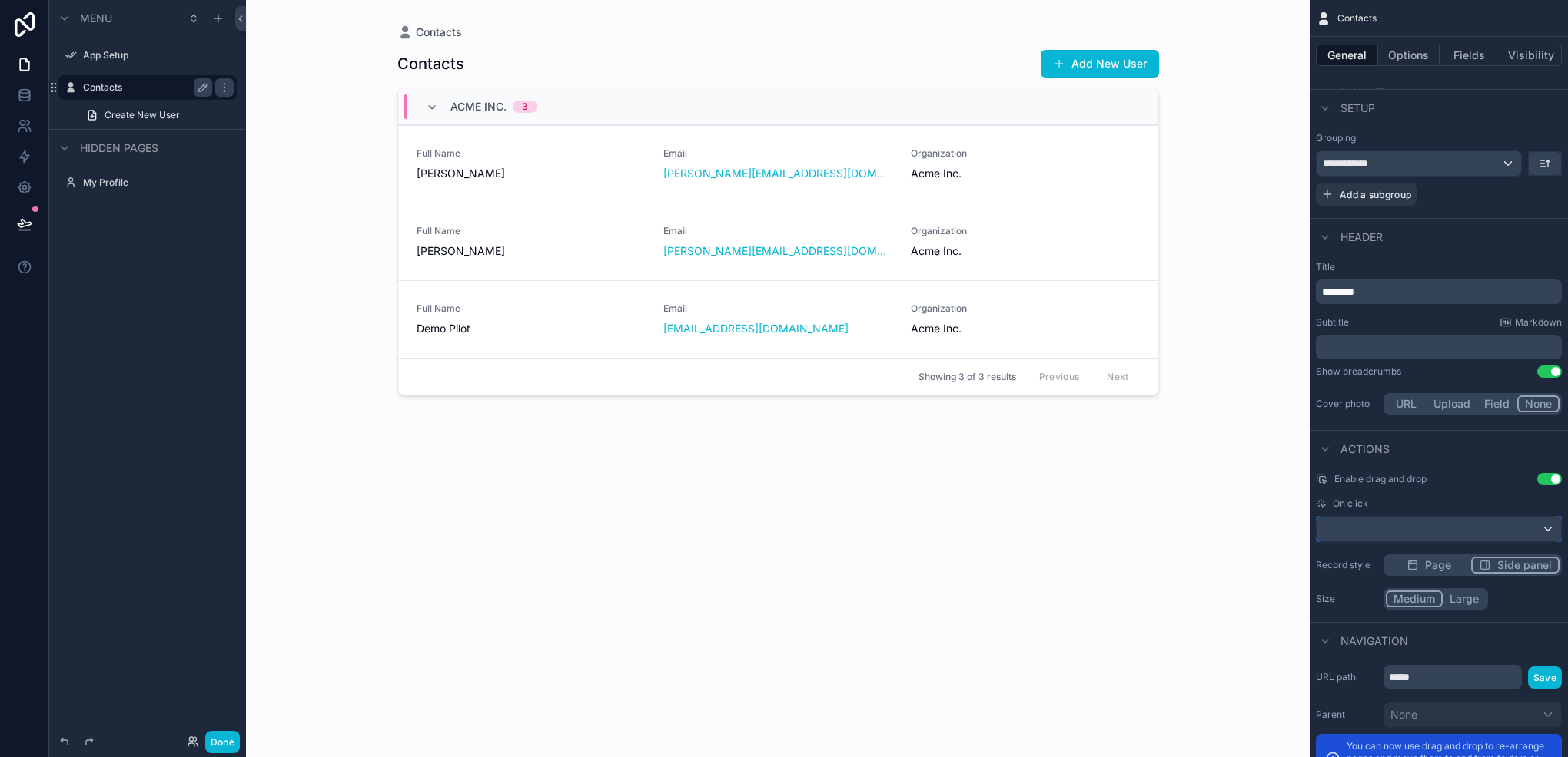
click at [1398, 533] on div "scrollable content" at bounding box center [1438, 529] width 244 height 25
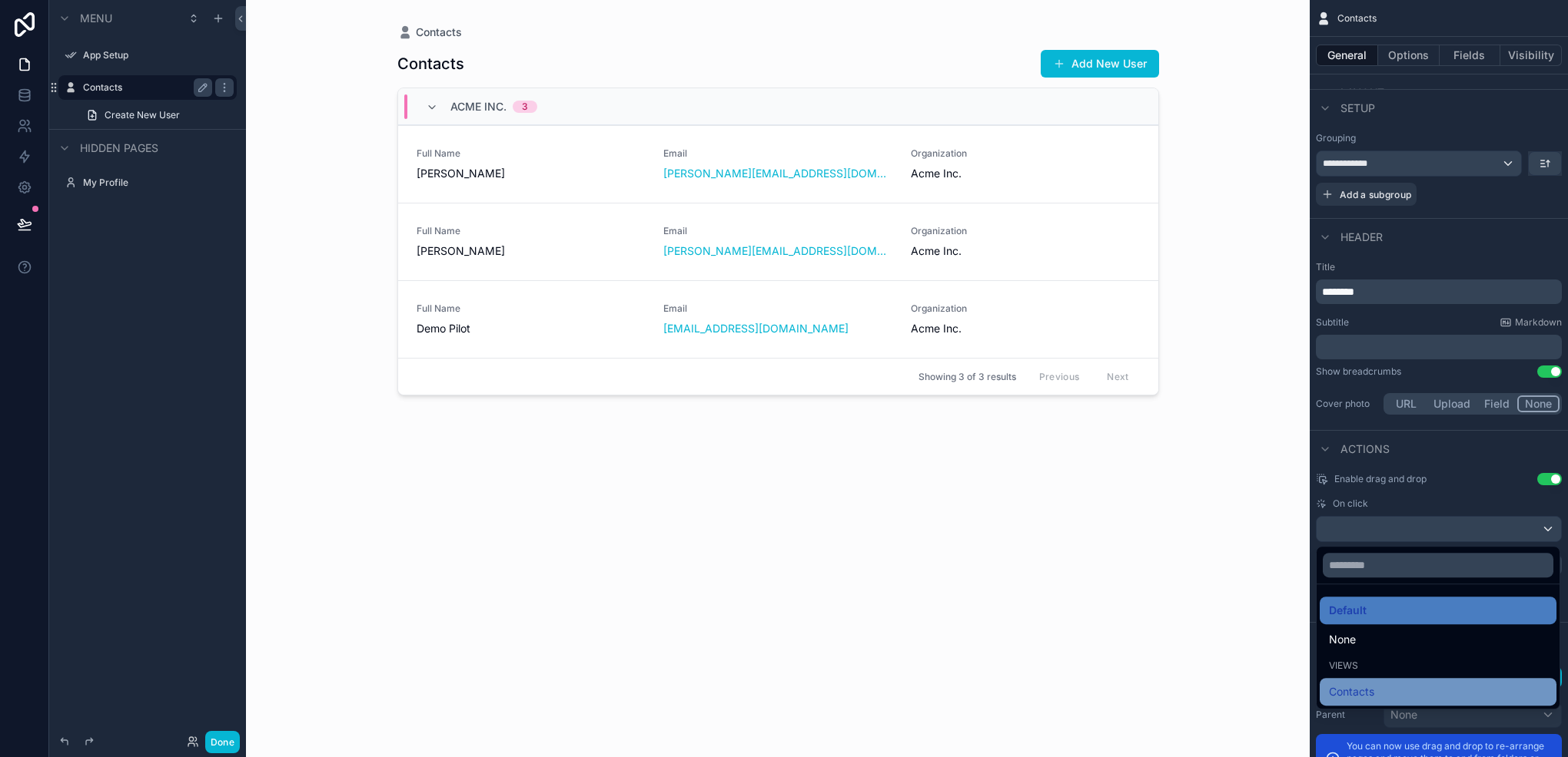
click at [1386, 693] on div "Contacts" at bounding box center [1437, 692] width 218 height 19
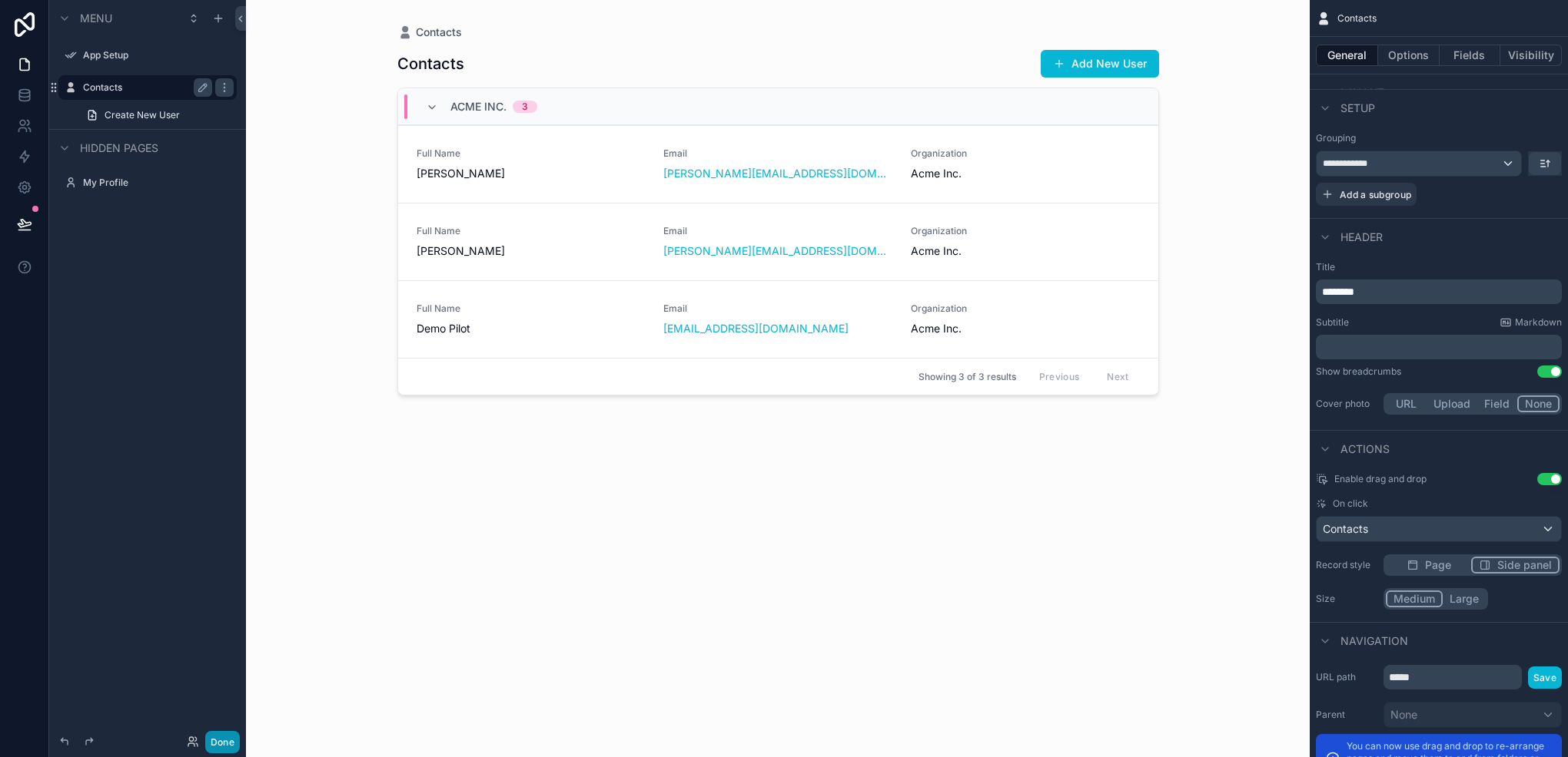
click at [217, 736] on button "Done" at bounding box center [222, 743] width 35 height 23
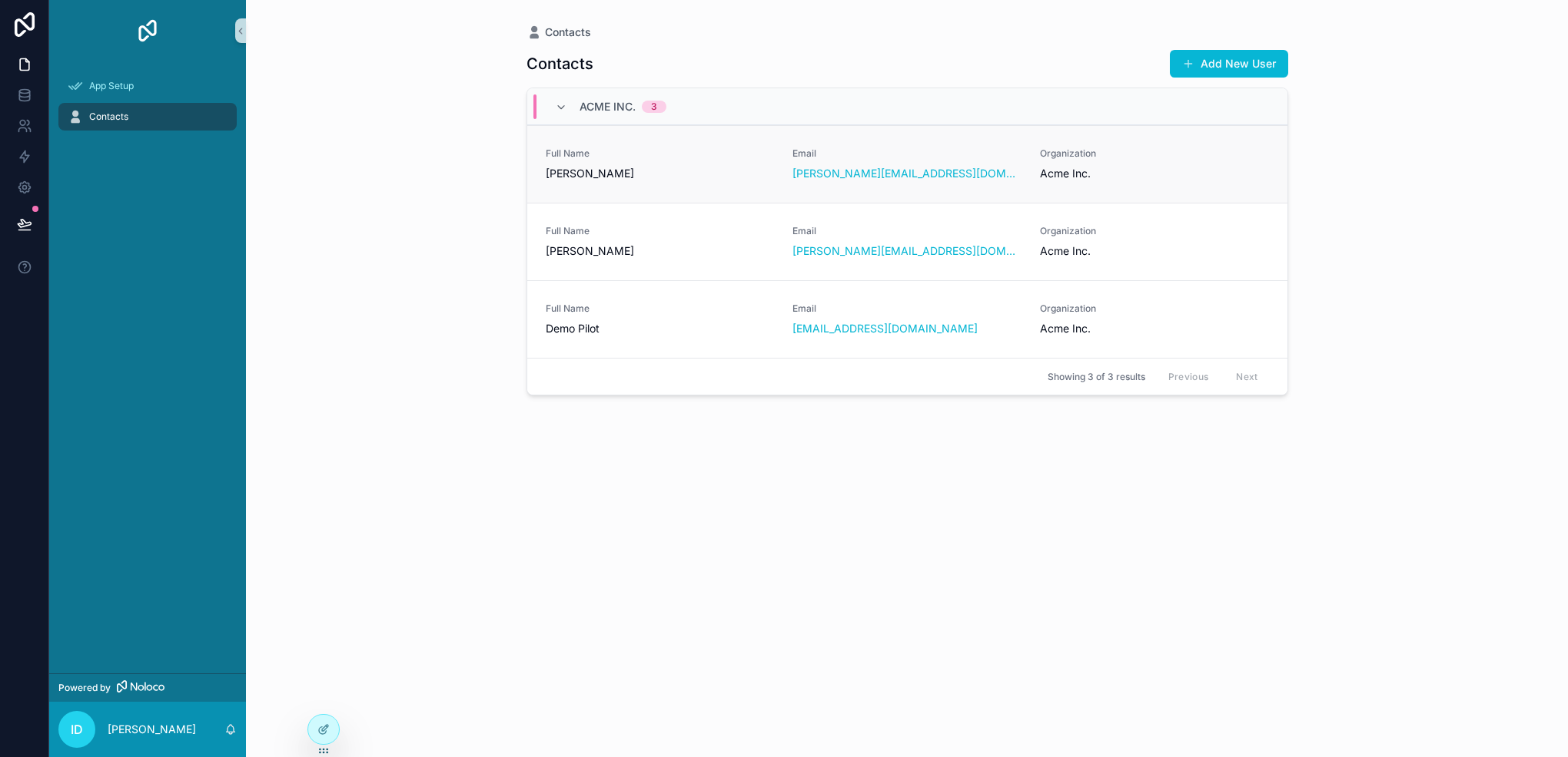
click at [686, 170] on span "[PERSON_NAME]" at bounding box center [660, 173] width 229 height 15
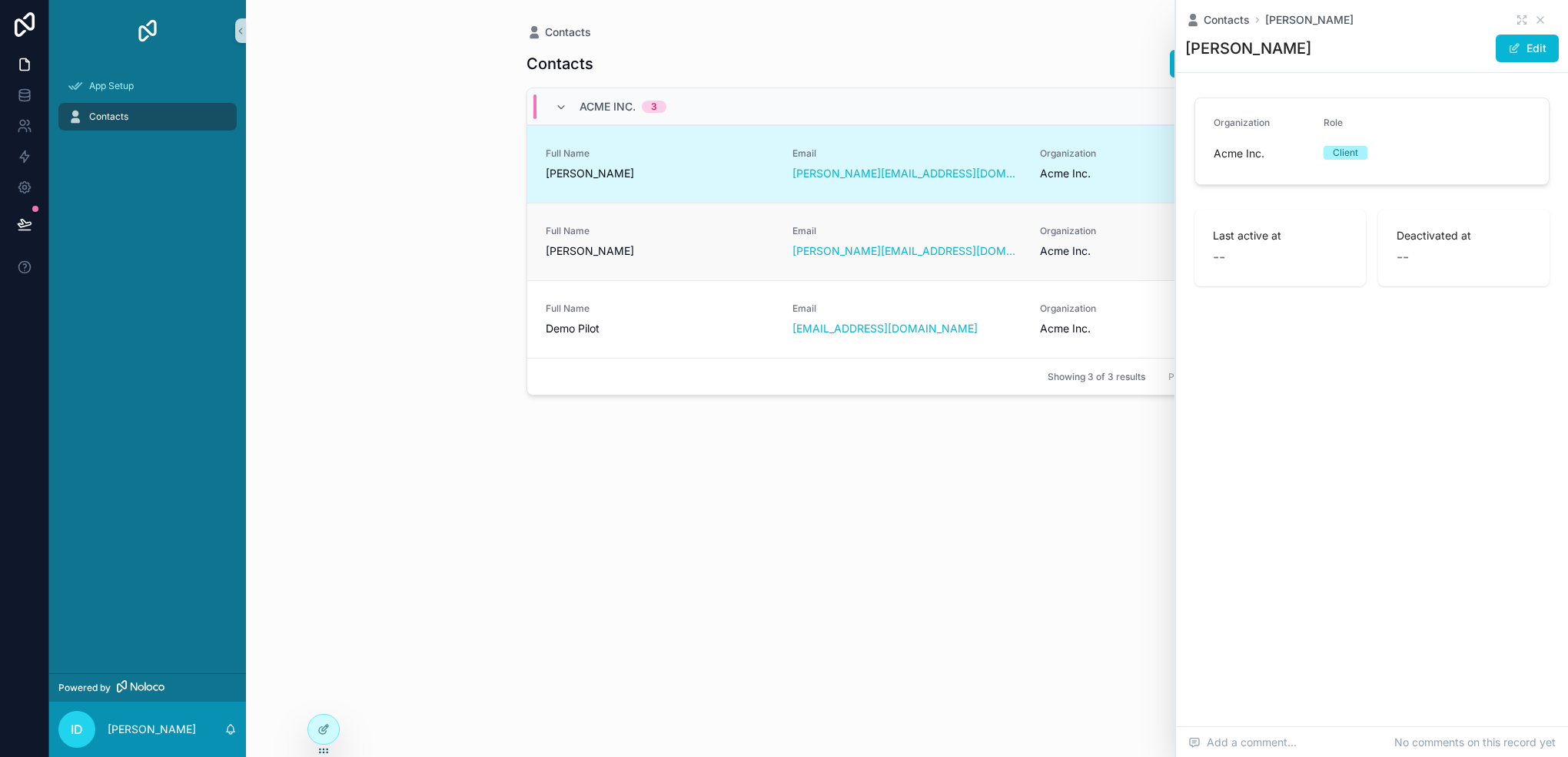
click at [669, 241] on div "Full Name John Smith" at bounding box center [660, 242] width 229 height 34
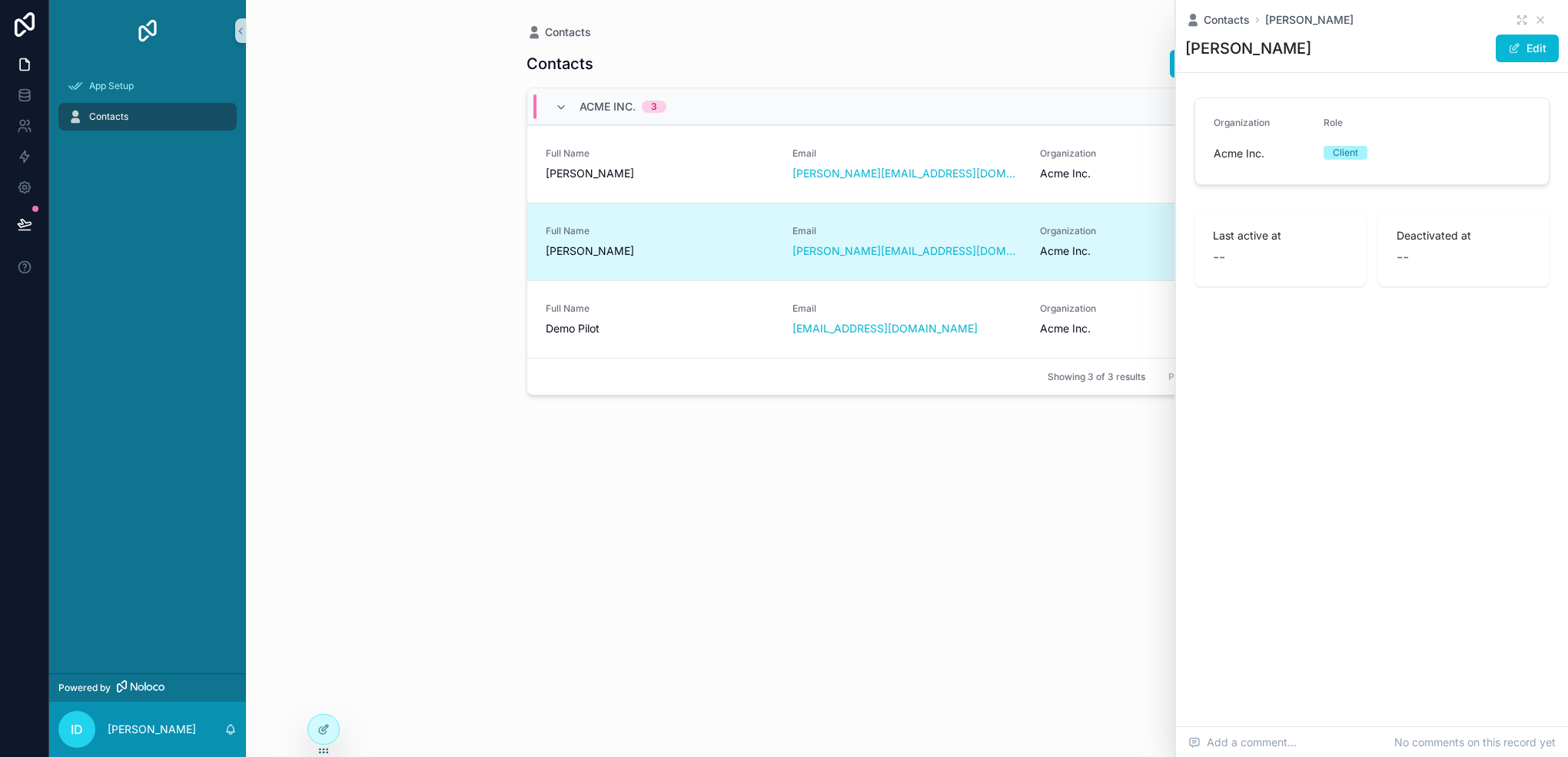
click at [686, 315] on div "Full Name Demo Pilot" at bounding box center [660, 320] width 229 height 34
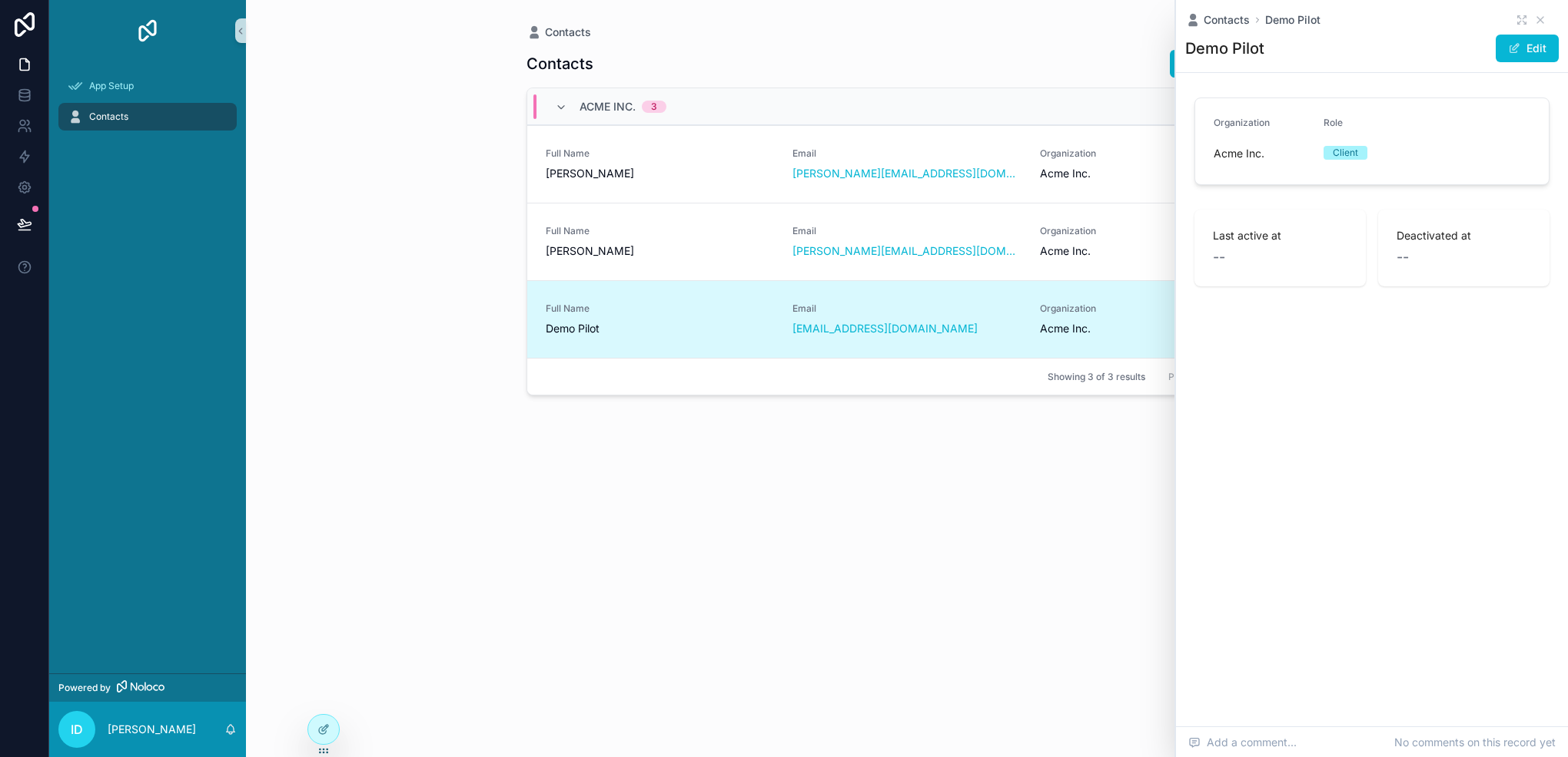
click at [709, 158] on span "Full Name" at bounding box center [660, 153] width 229 height 12
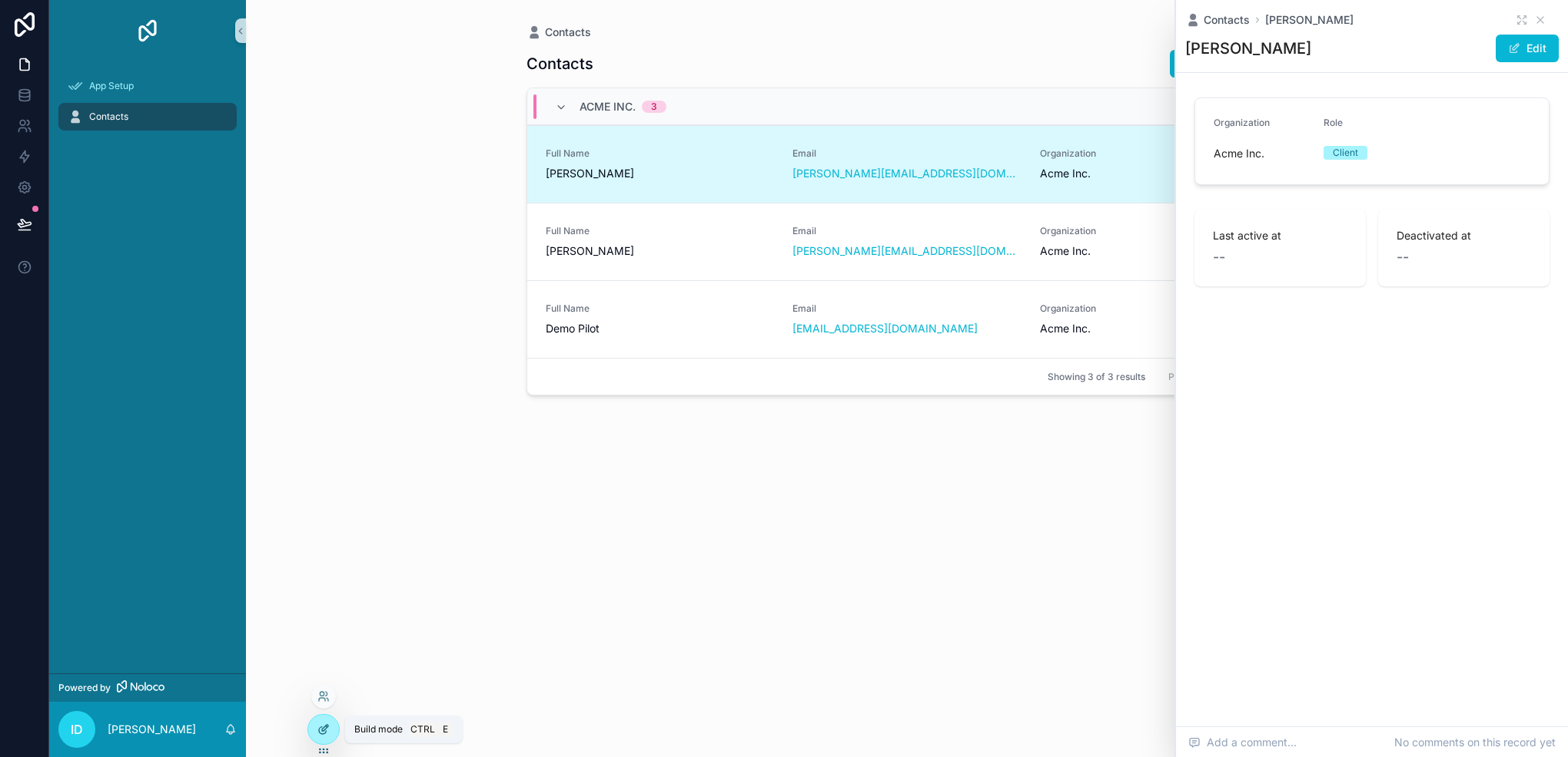
click at [310, 728] on div at bounding box center [323, 730] width 31 height 29
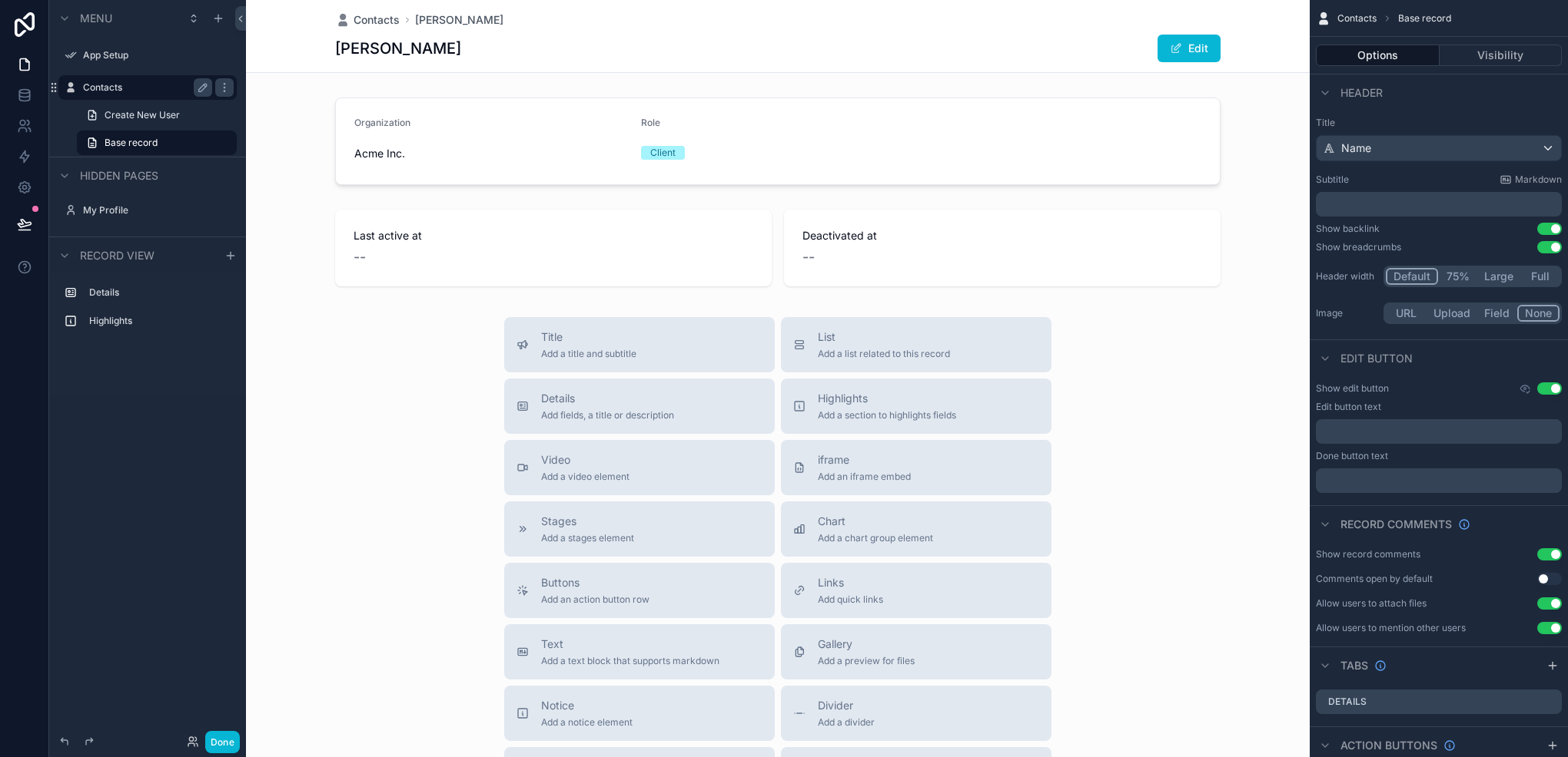
click at [143, 88] on label "Contacts" at bounding box center [144, 87] width 123 height 12
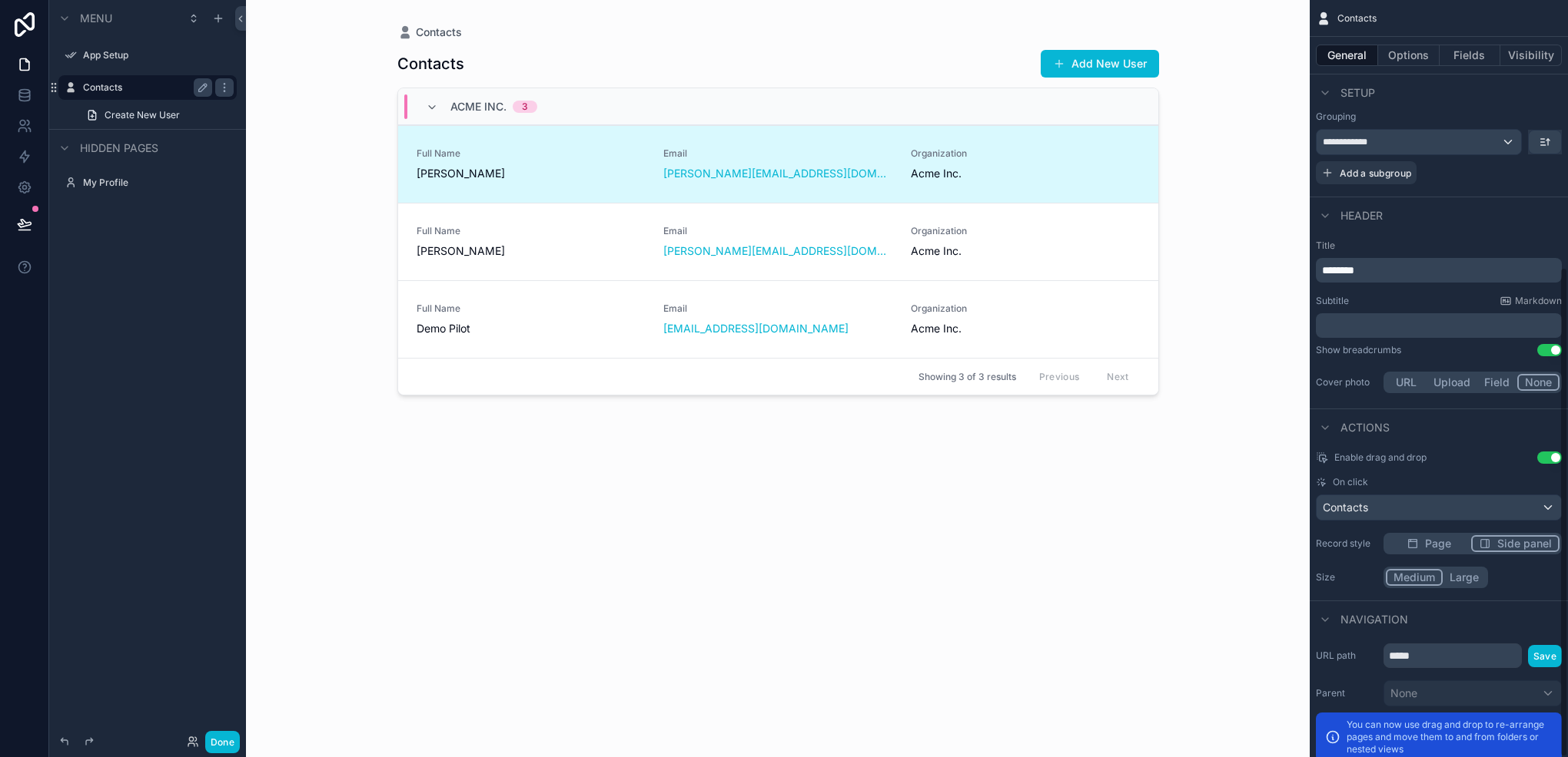
scroll to position [412, 0]
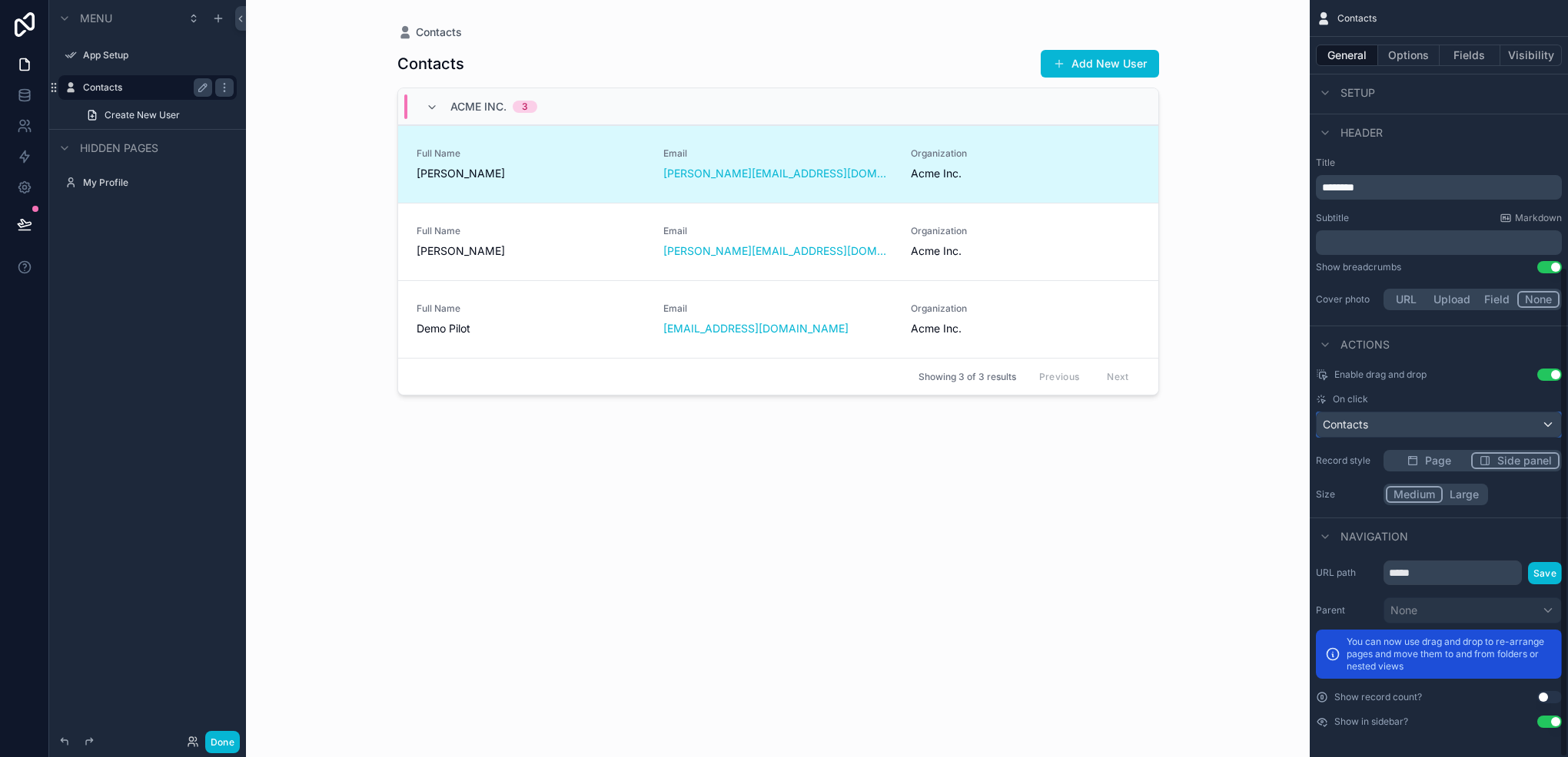
click at [1441, 424] on div "Contacts" at bounding box center [1438, 424] width 244 height 25
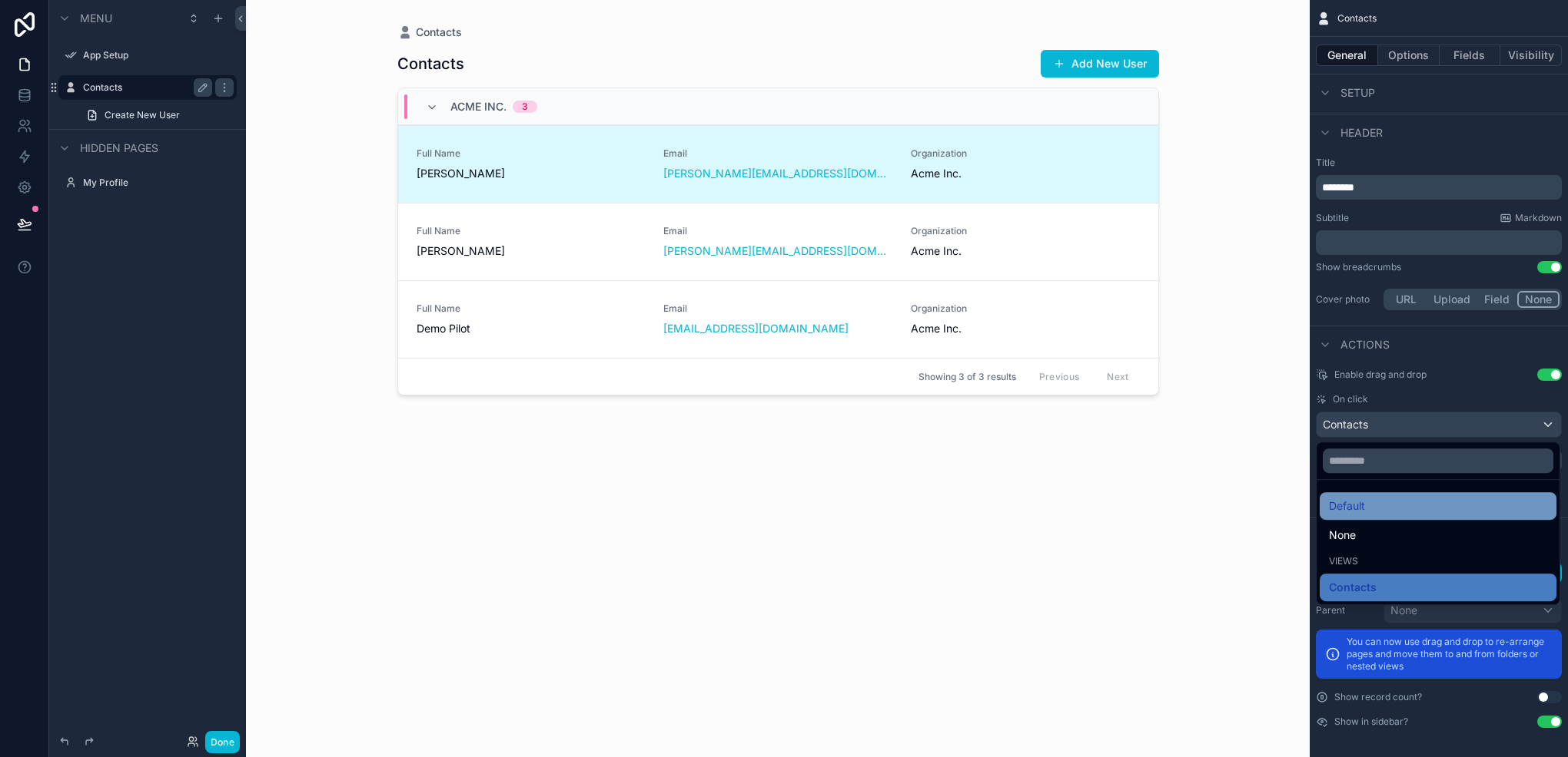
click at [1420, 505] on div "Default" at bounding box center [1437, 506] width 218 height 19
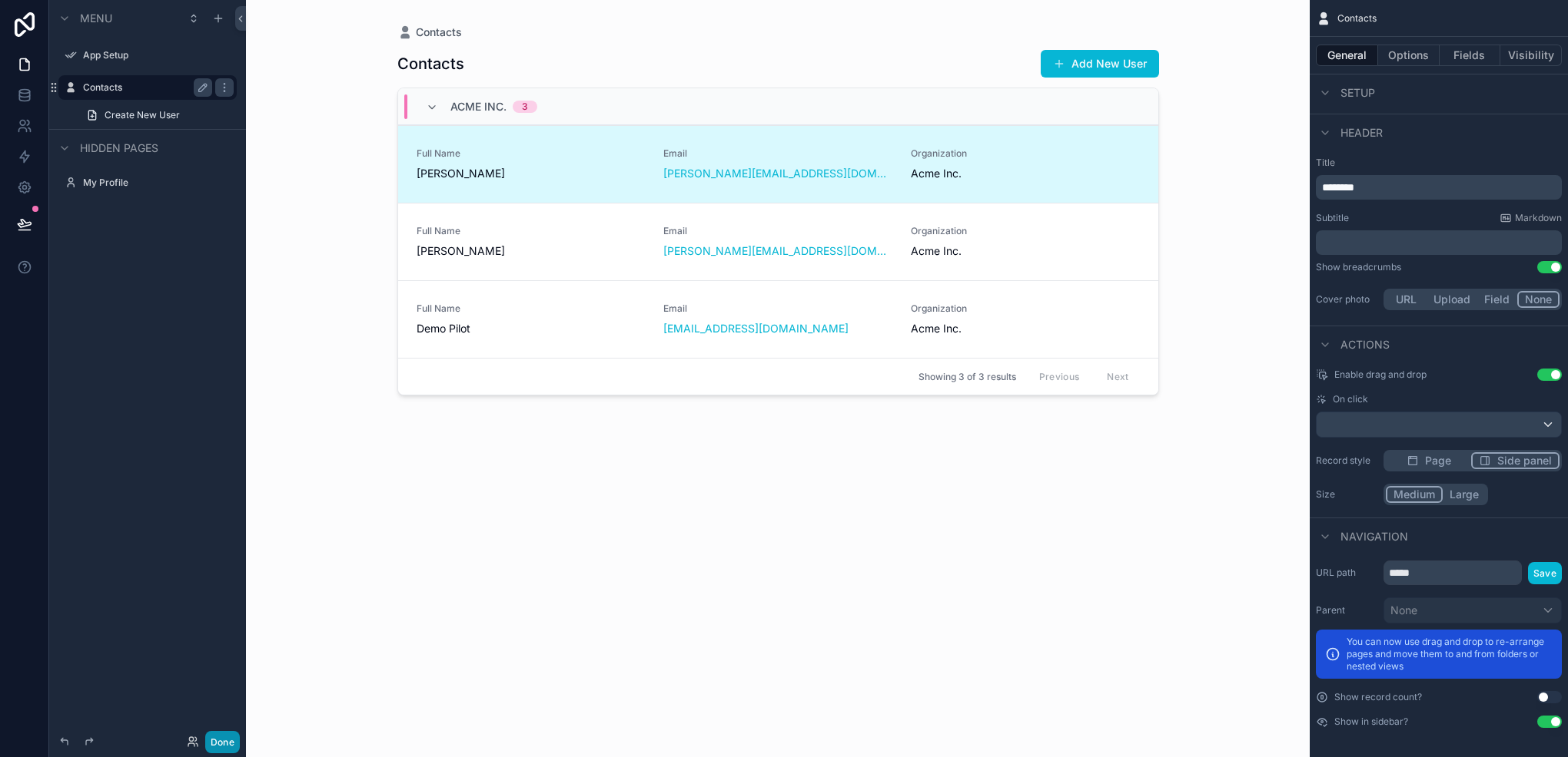
click at [214, 747] on button "Done" at bounding box center [222, 743] width 35 height 23
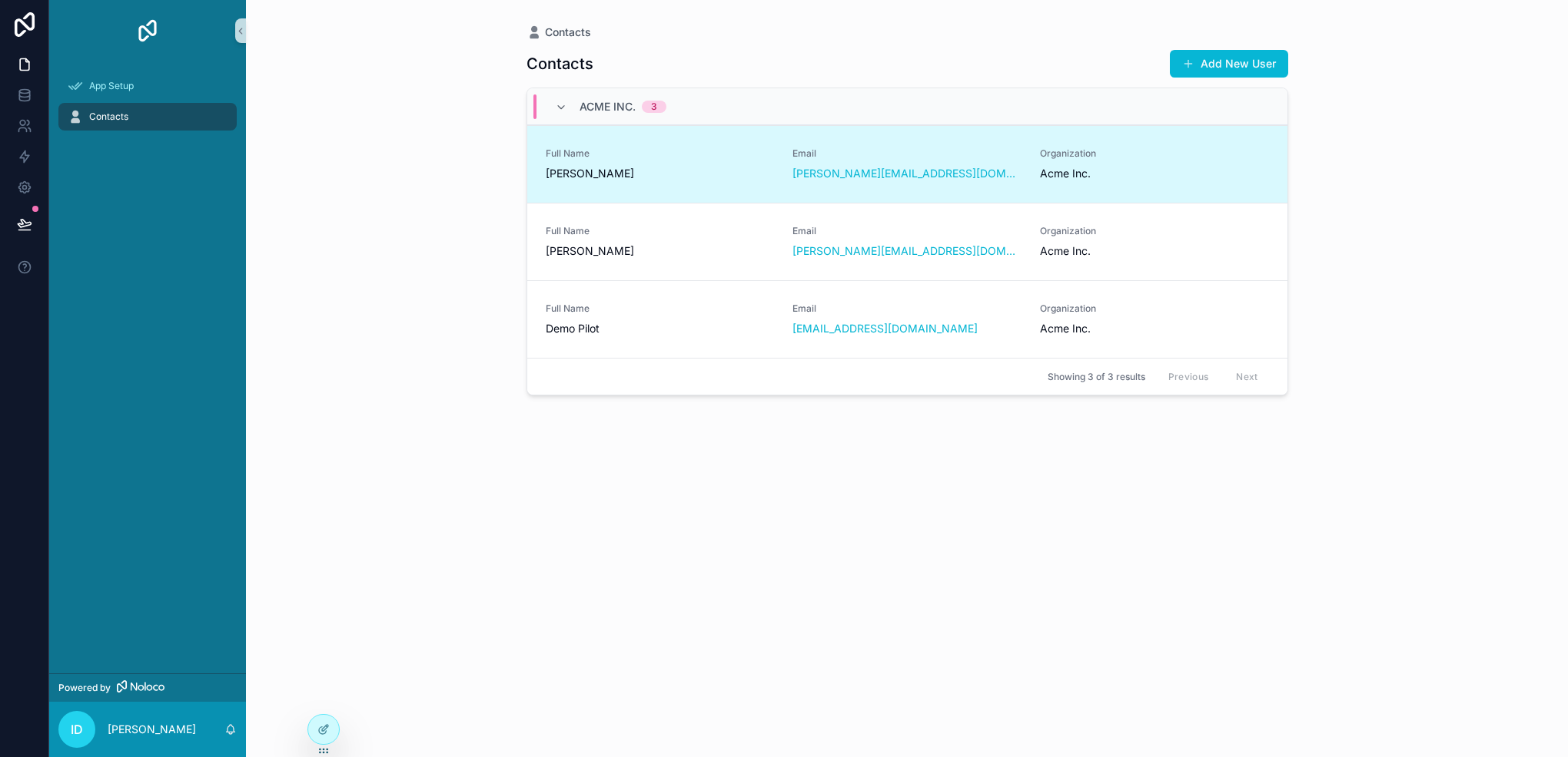
click at [932, 183] on link "Full Name [PERSON_NAME] Email [PERSON_NAME][EMAIL_ADDRESS][DOMAIN_NAME] Organiz…" at bounding box center [906, 163] width 760 height 77
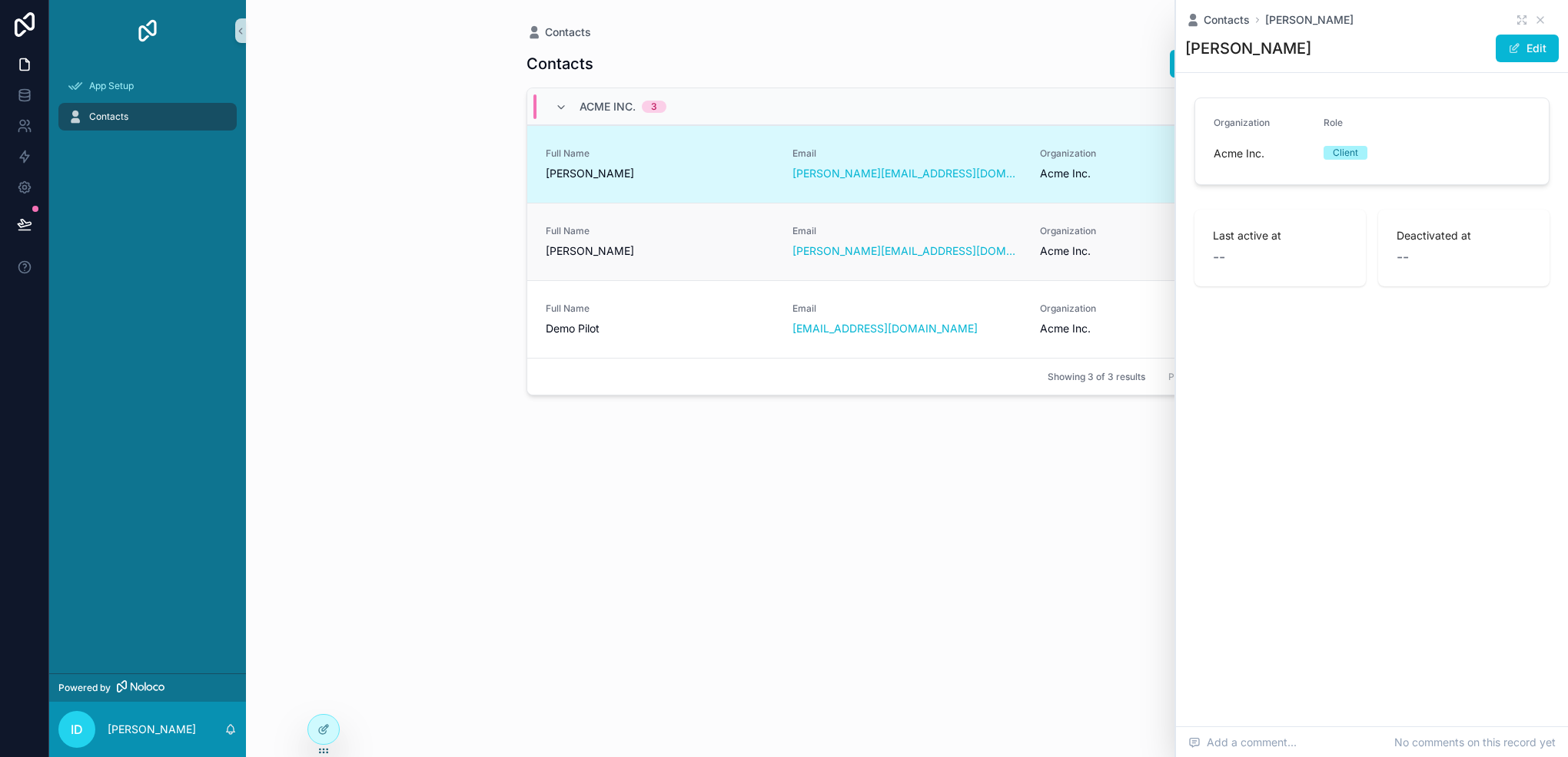
click at [705, 250] on span "[PERSON_NAME]" at bounding box center [660, 250] width 229 height 15
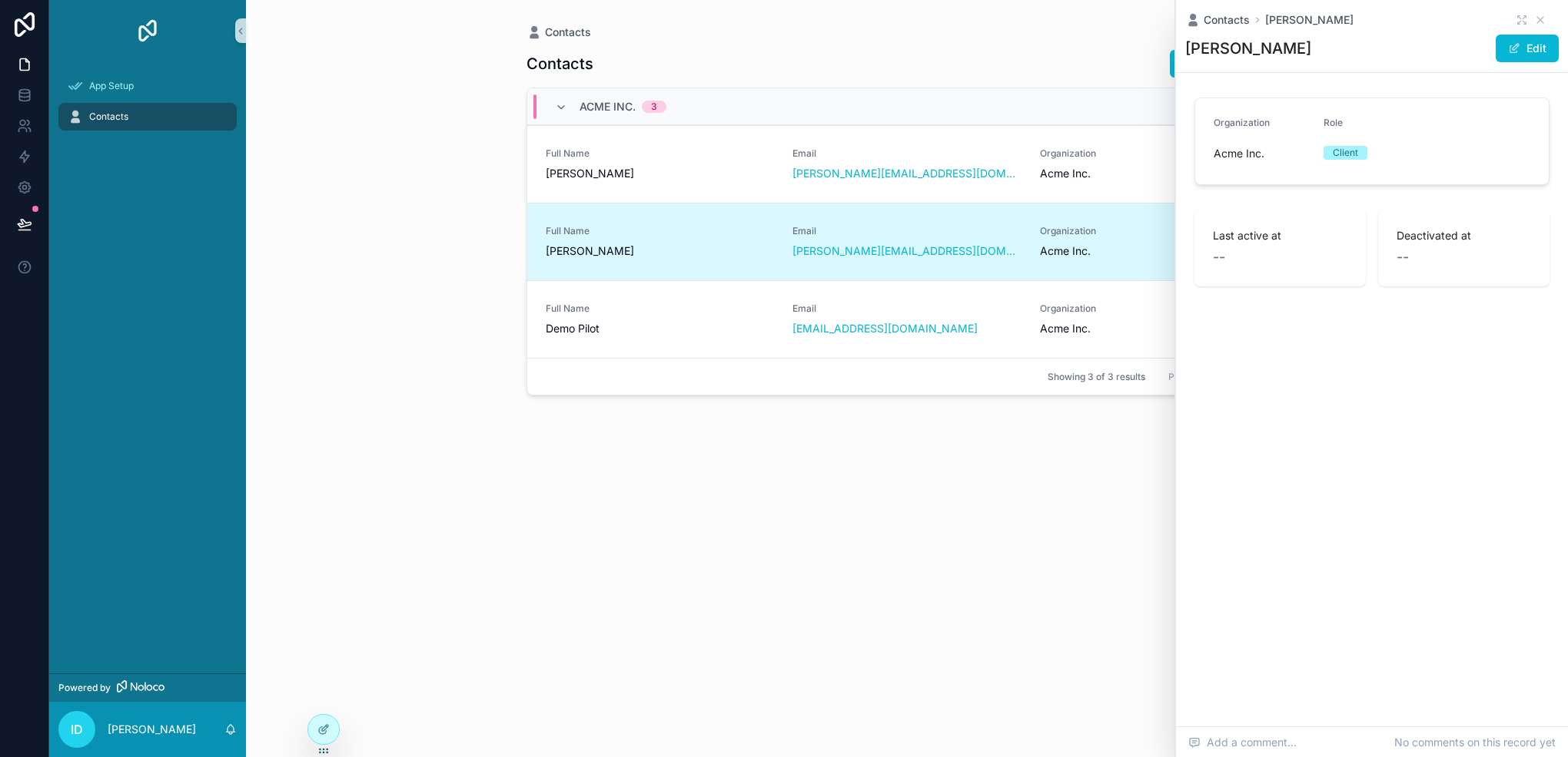
click at [693, 325] on span "Demo Pilot" at bounding box center [660, 329] width 229 height 15
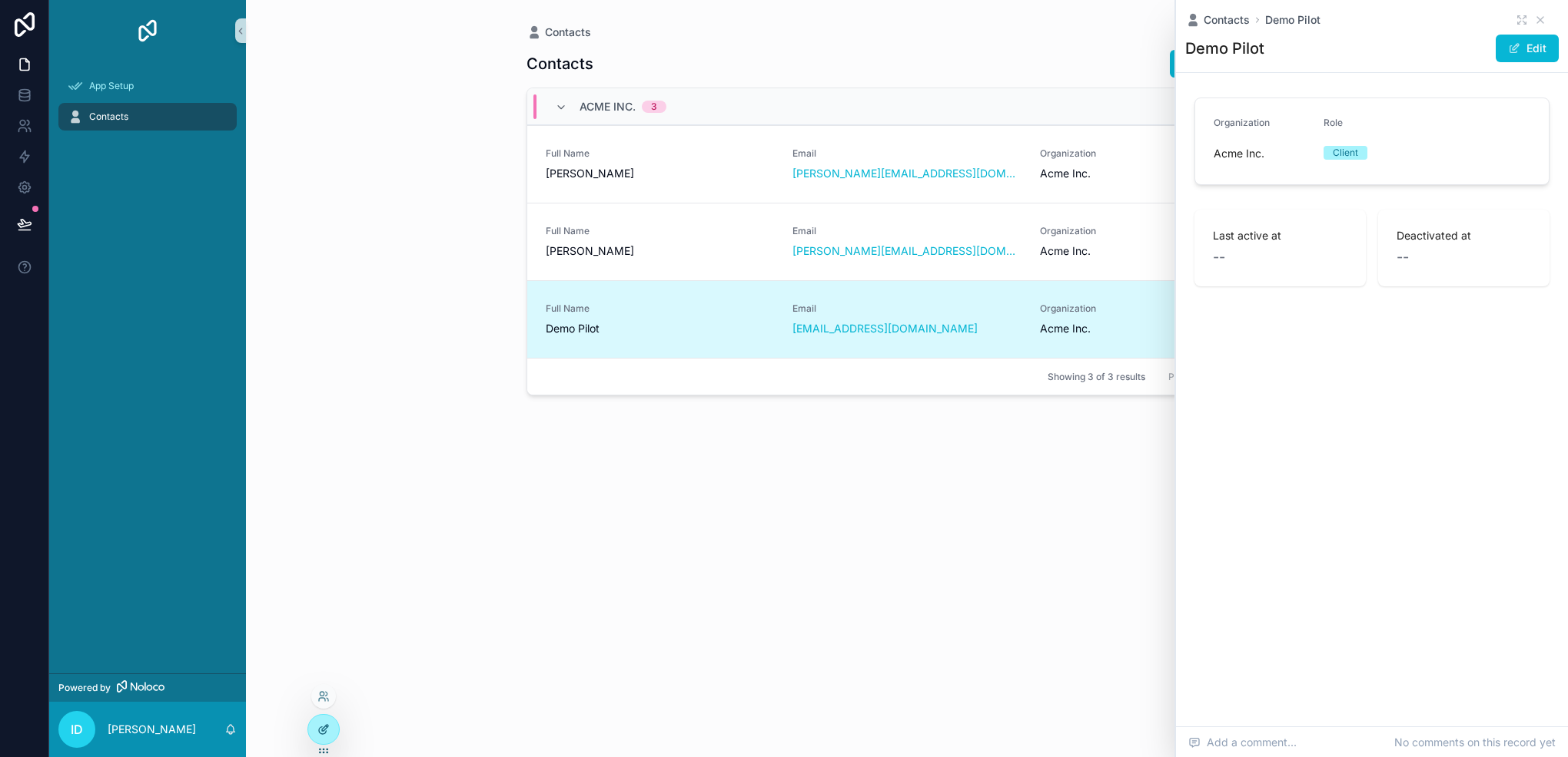
click at [317, 728] on icon at bounding box center [323, 729] width 12 height 12
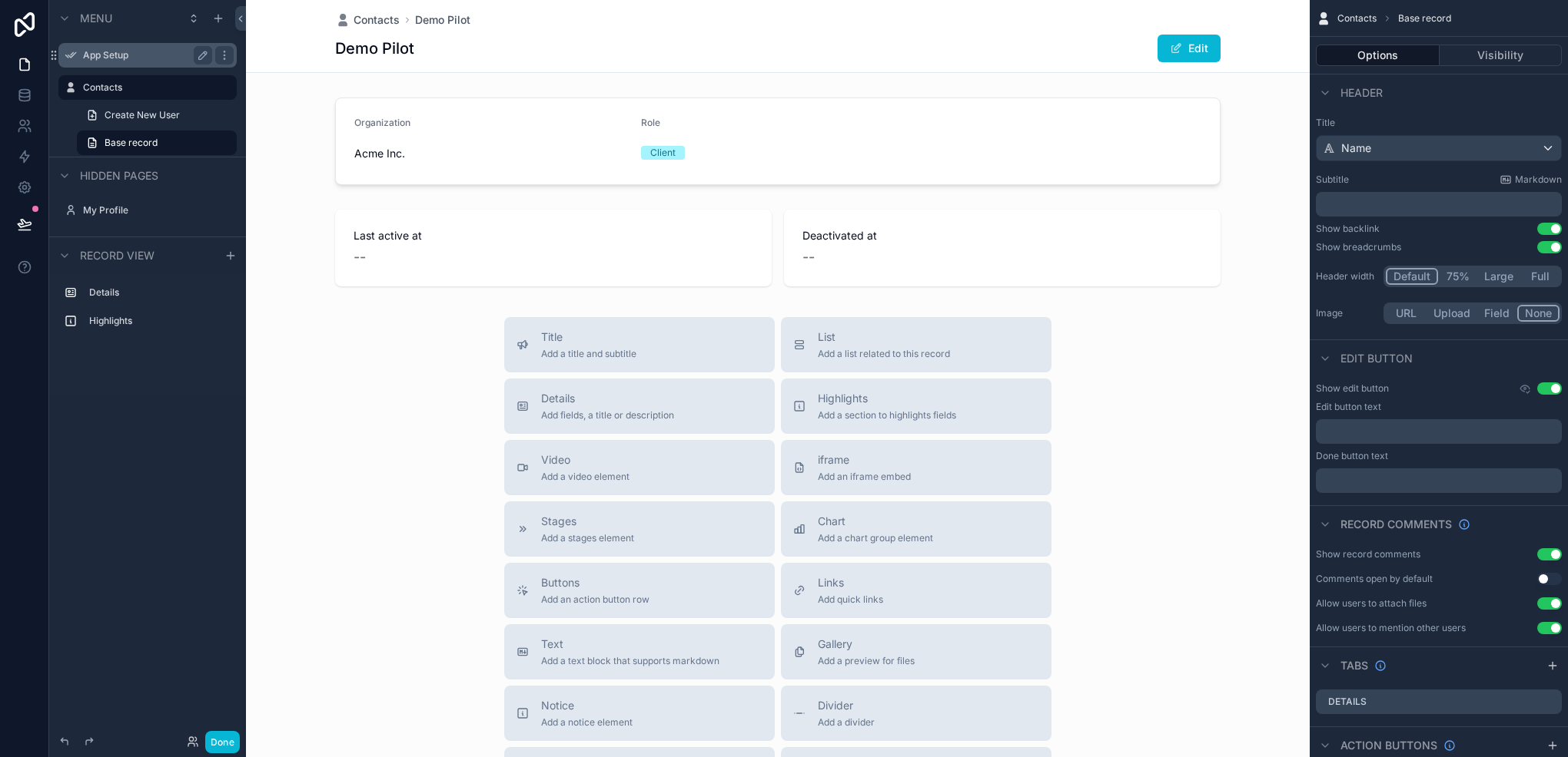
drag, startPoint x: 122, startPoint y: 59, endPoint x: 105, endPoint y: 43, distance: 23.3
click at [111, 56] on label "Contacts" at bounding box center [144, 55] width 123 height 12
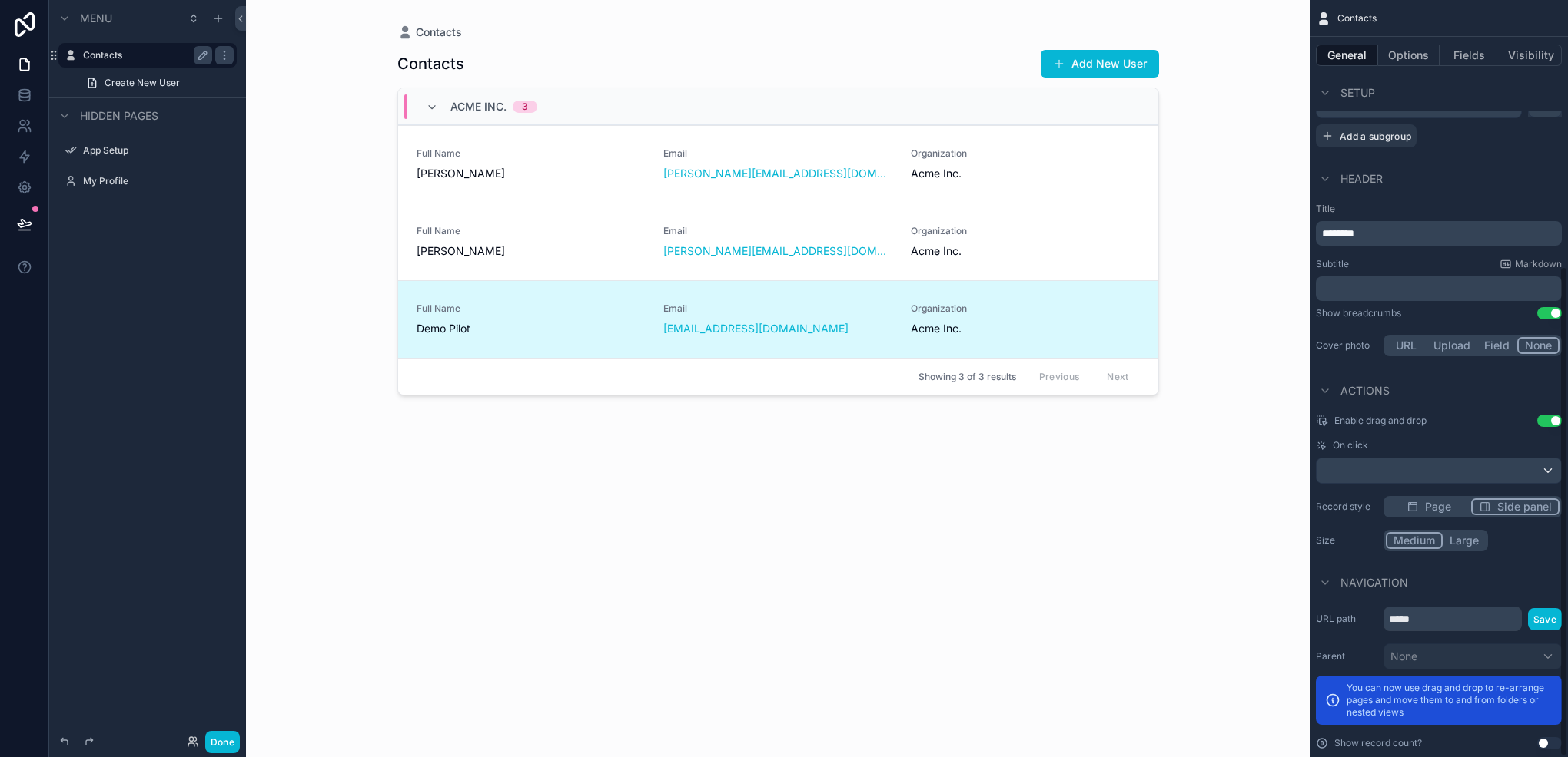
scroll to position [412, 0]
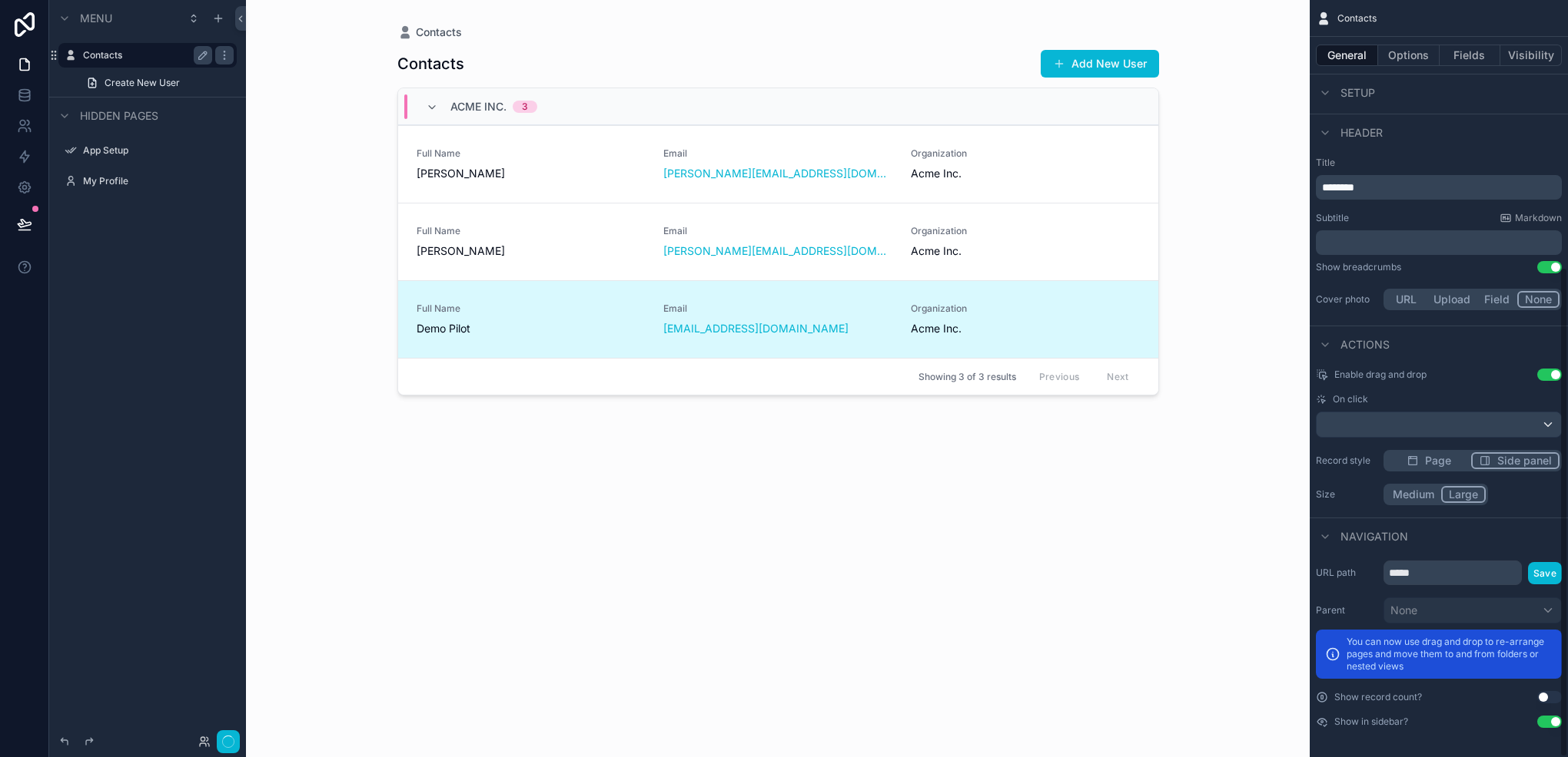
click at [1462, 497] on button "Large" at bounding box center [1462, 494] width 44 height 17
click at [232, 740] on button "Done" at bounding box center [222, 743] width 35 height 23
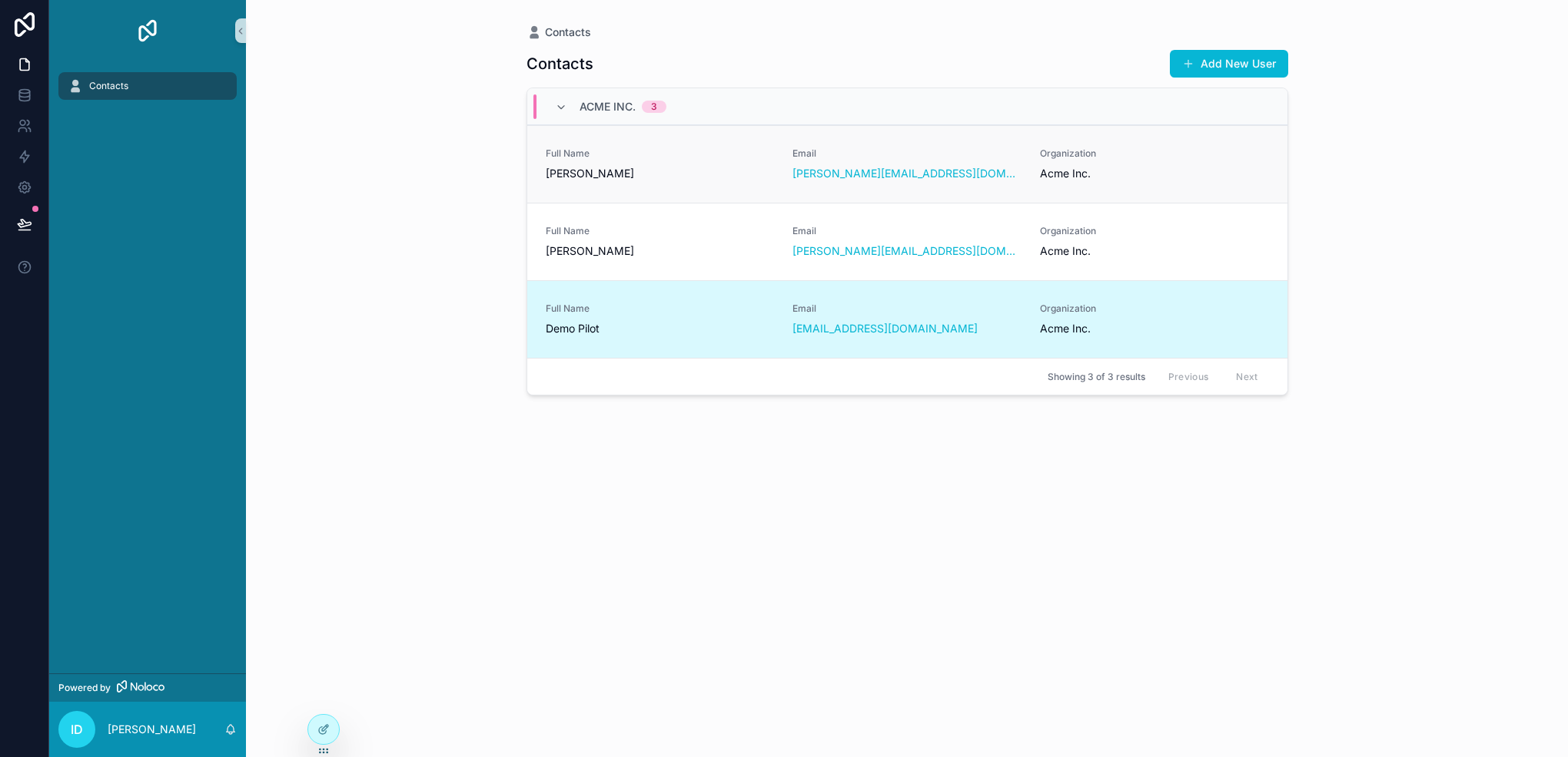
click at [761, 164] on div "Full Name Jane Smith" at bounding box center [660, 164] width 229 height 34
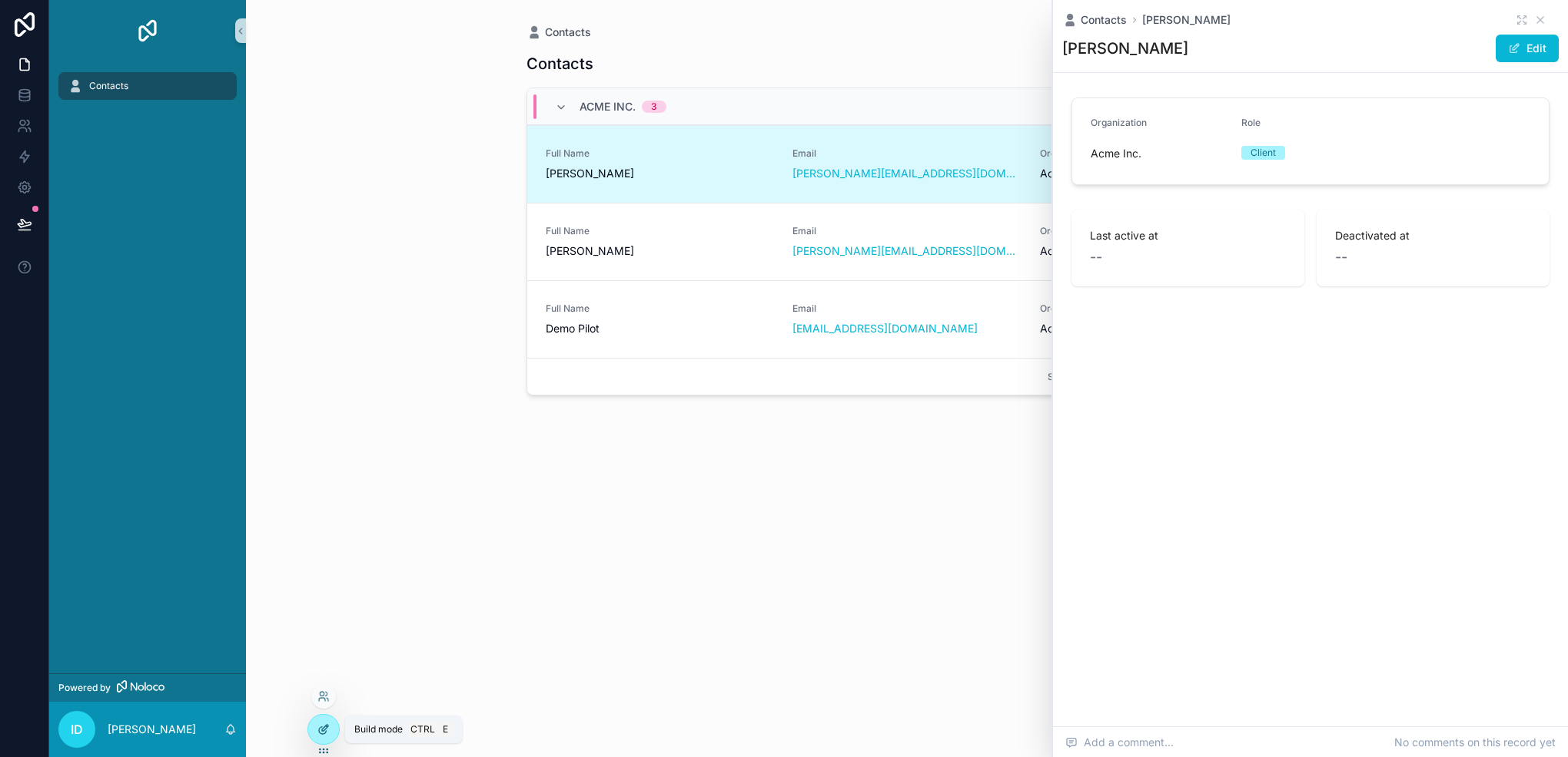
click at [321, 731] on icon at bounding box center [323, 729] width 12 height 12
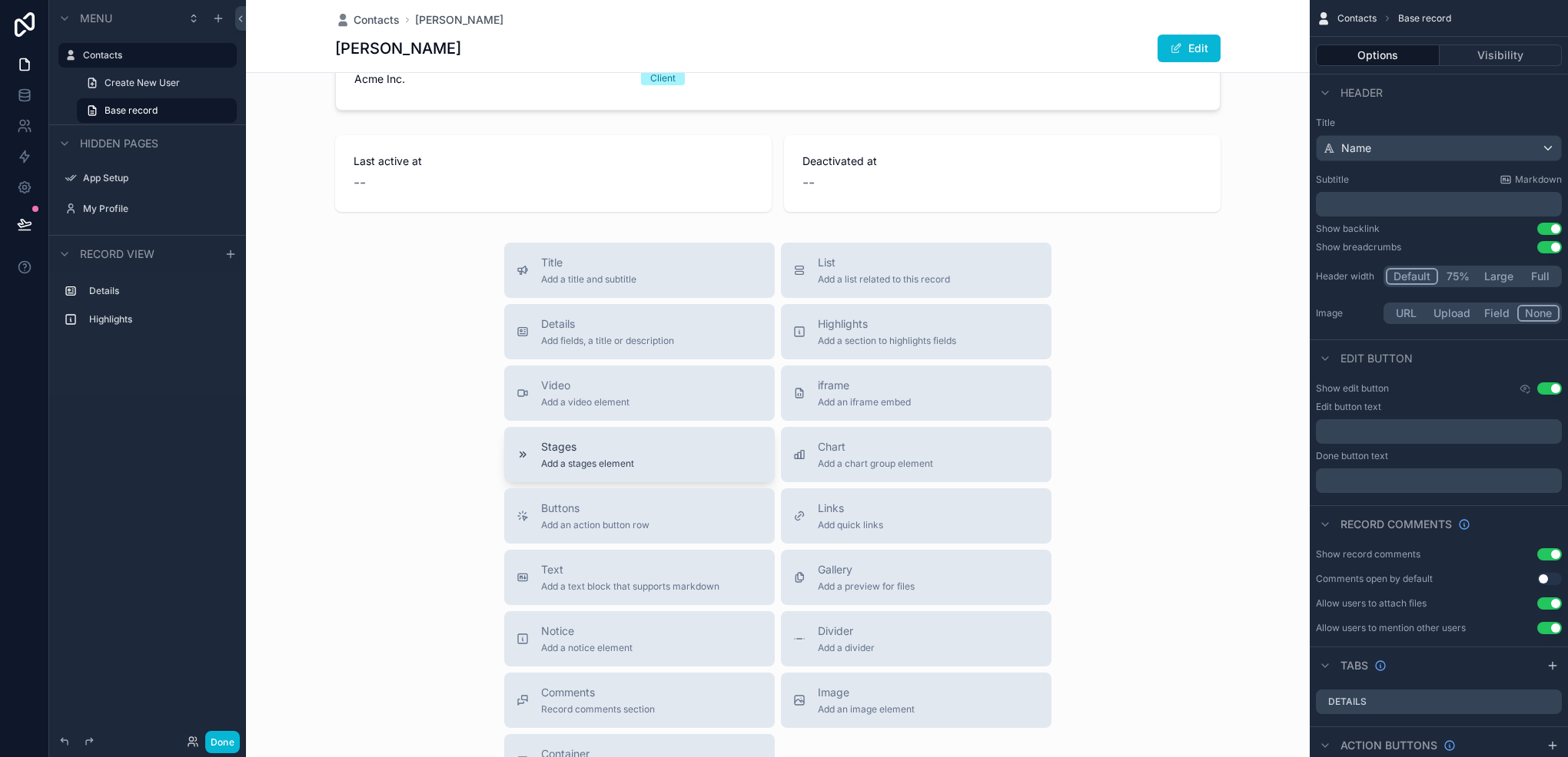
scroll to position [154, 0]
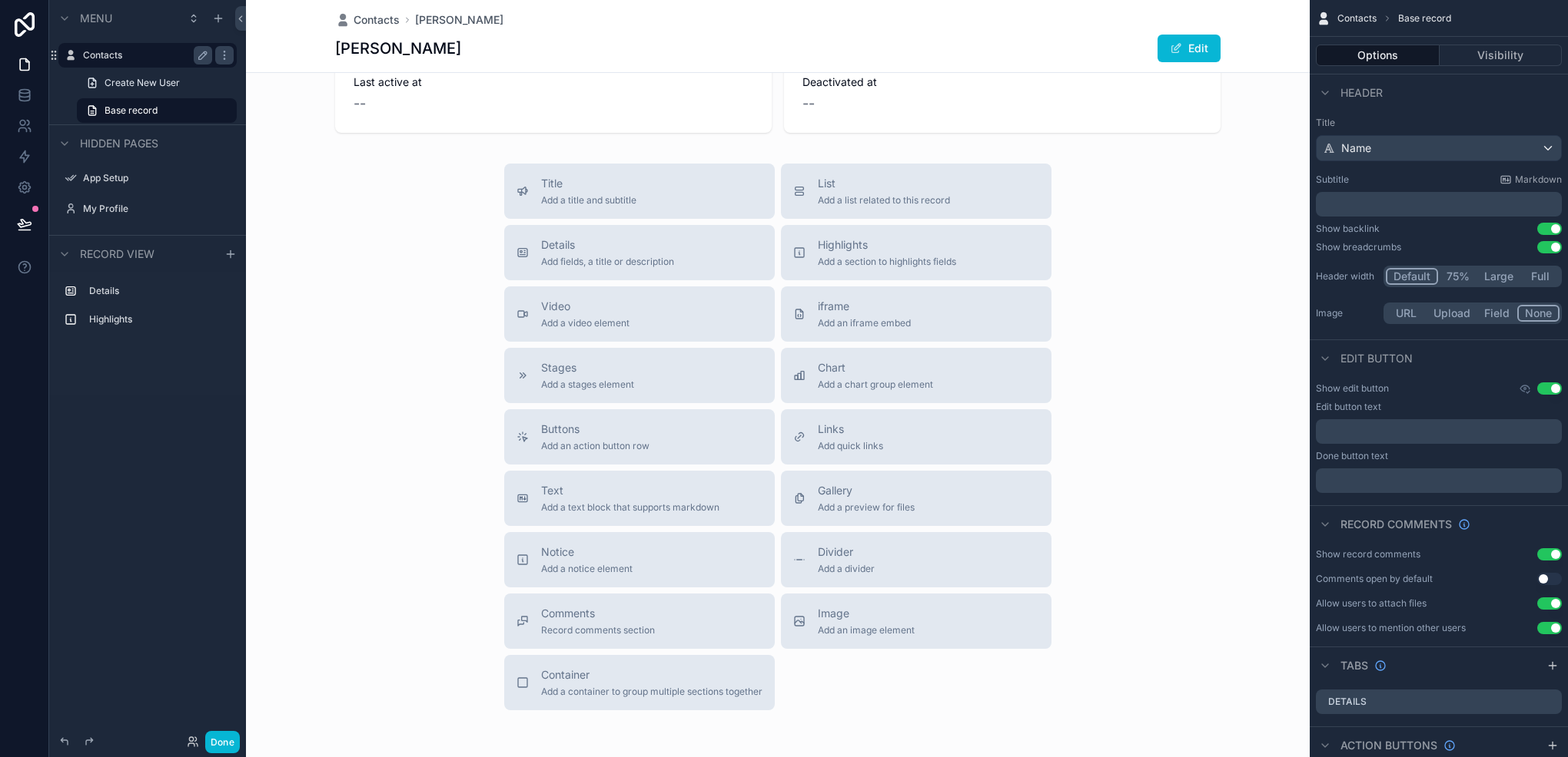
click at [102, 52] on label "Contacts" at bounding box center [144, 55] width 123 height 12
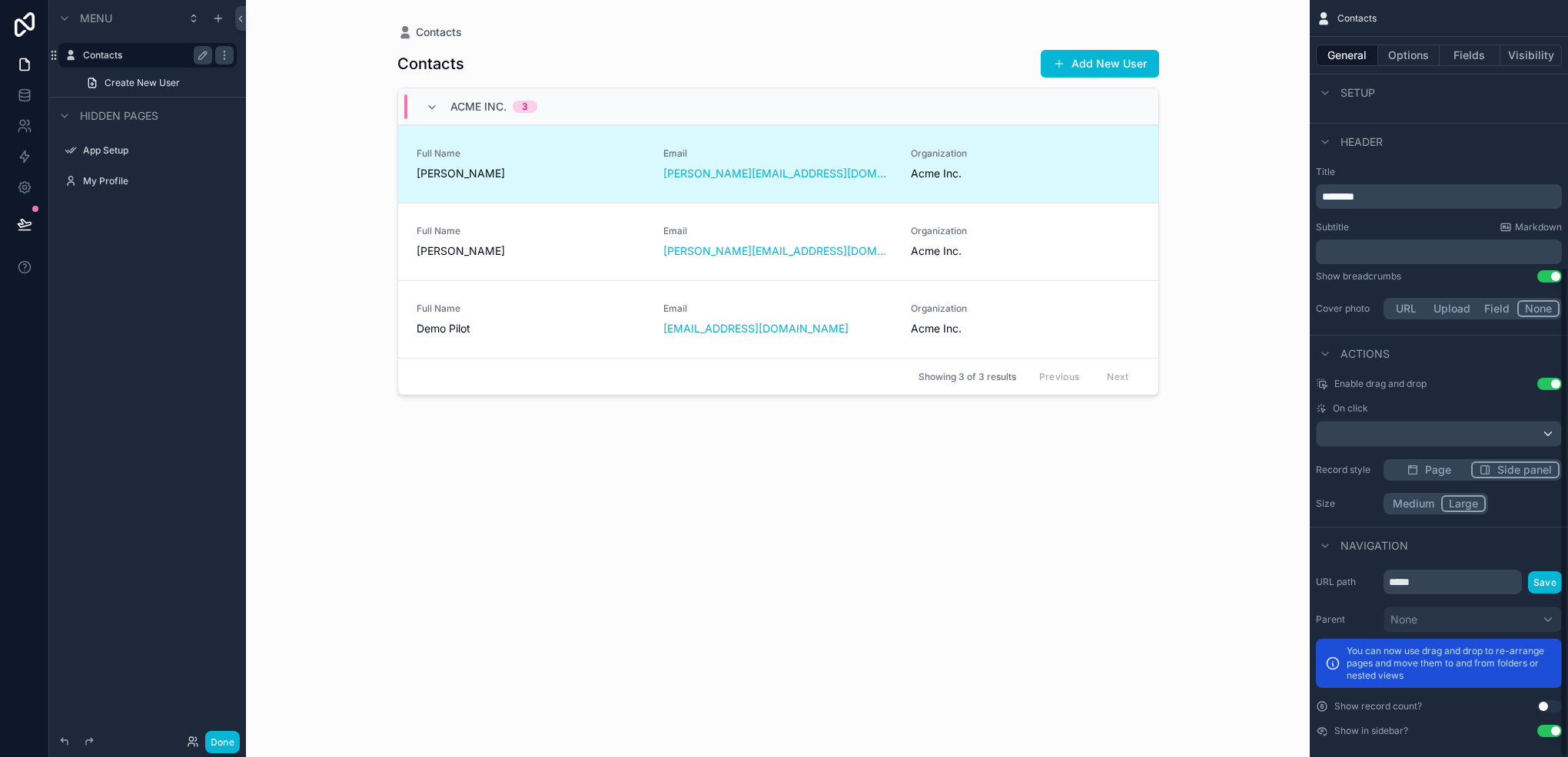
scroll to position [412, 0]
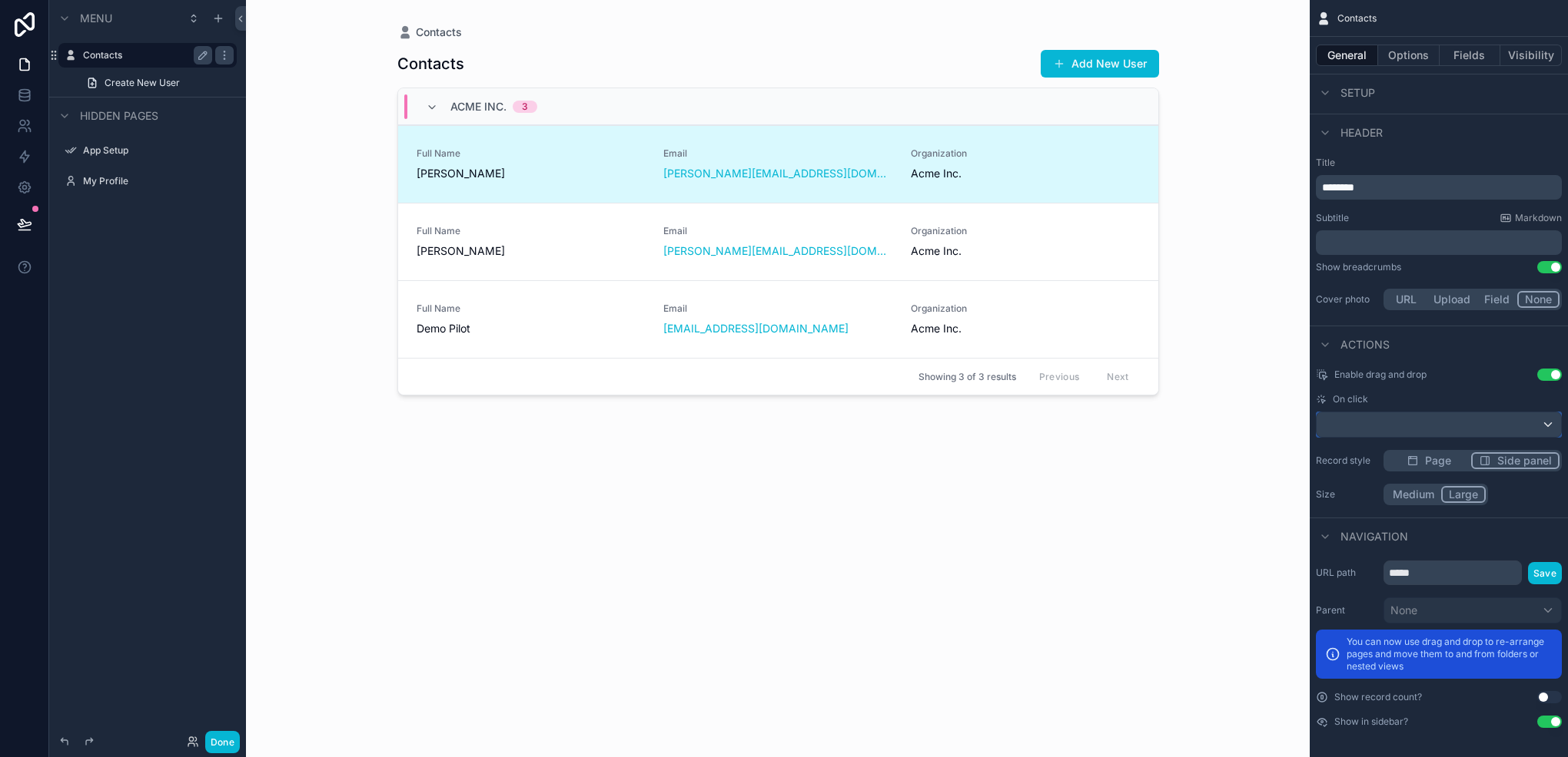
click at [1437, 419] on div "scrollable content" at bounding box center [1438, 424] width 244 height 25
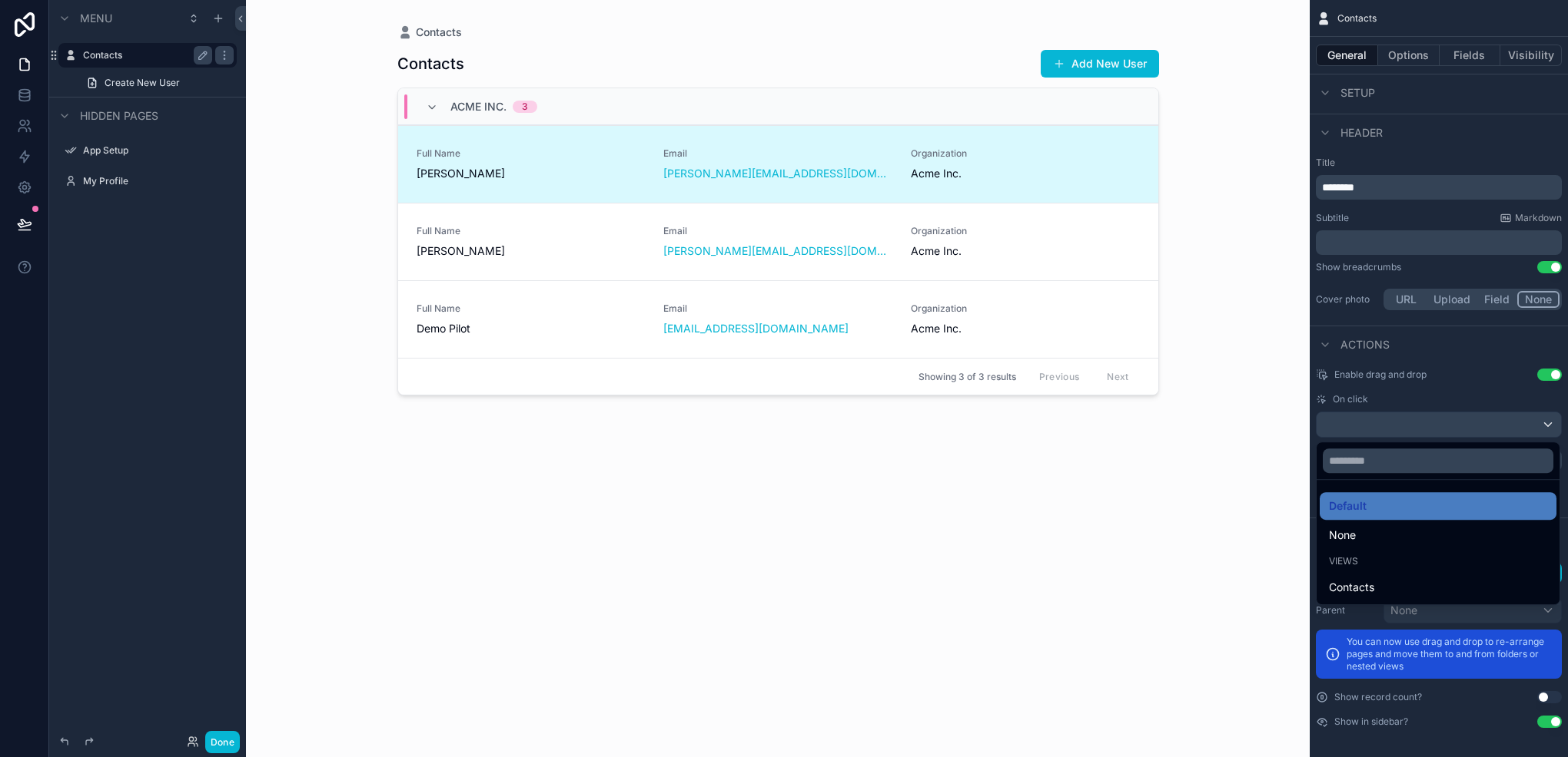
click at [1437, 419] on div "scrollable content" at bounding box center [784, 378] width 1568 height 757
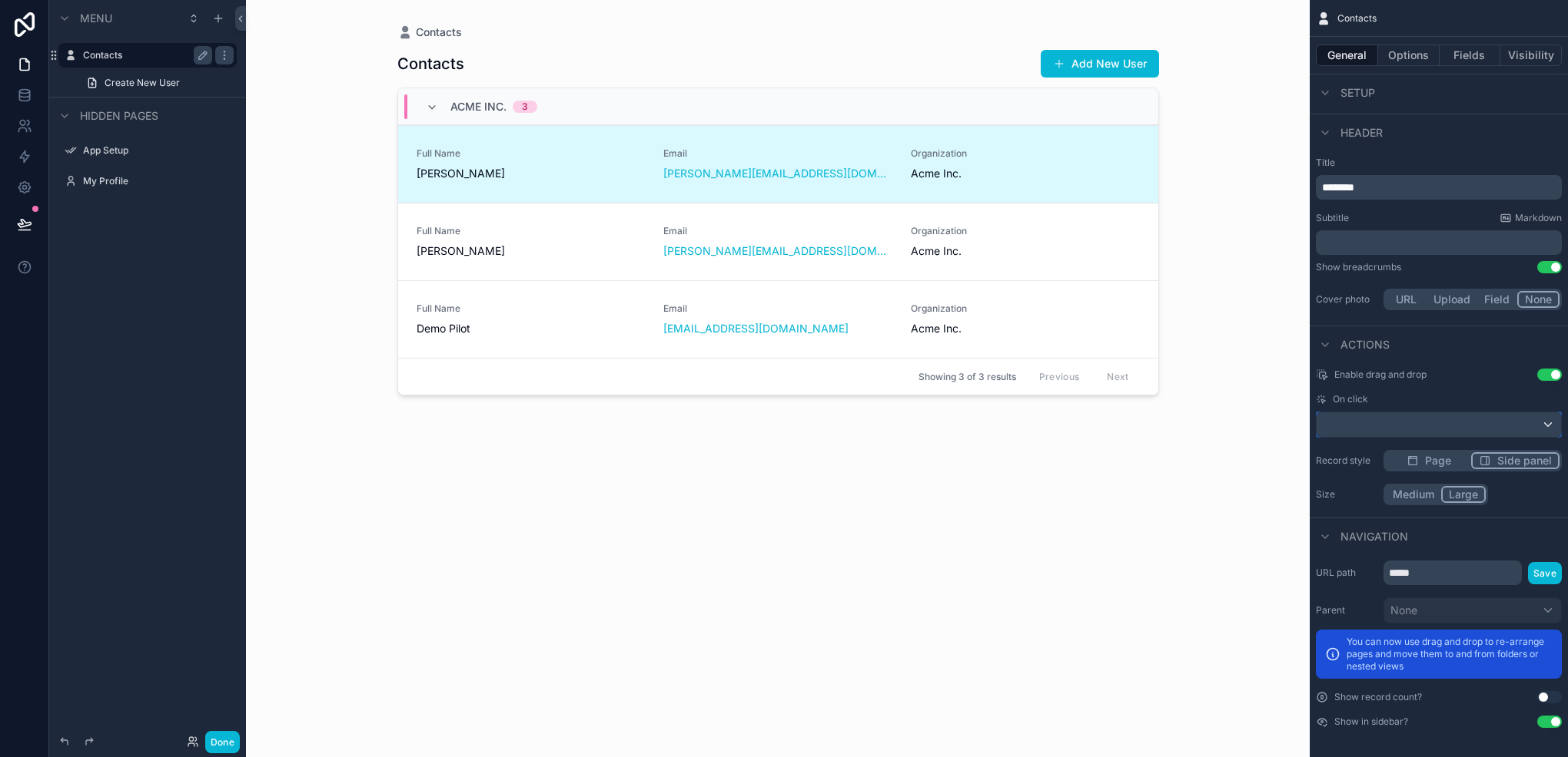
click at [1420, 413] on div "scrollable content" at bounding box center [1438, 424] width 244 height 25
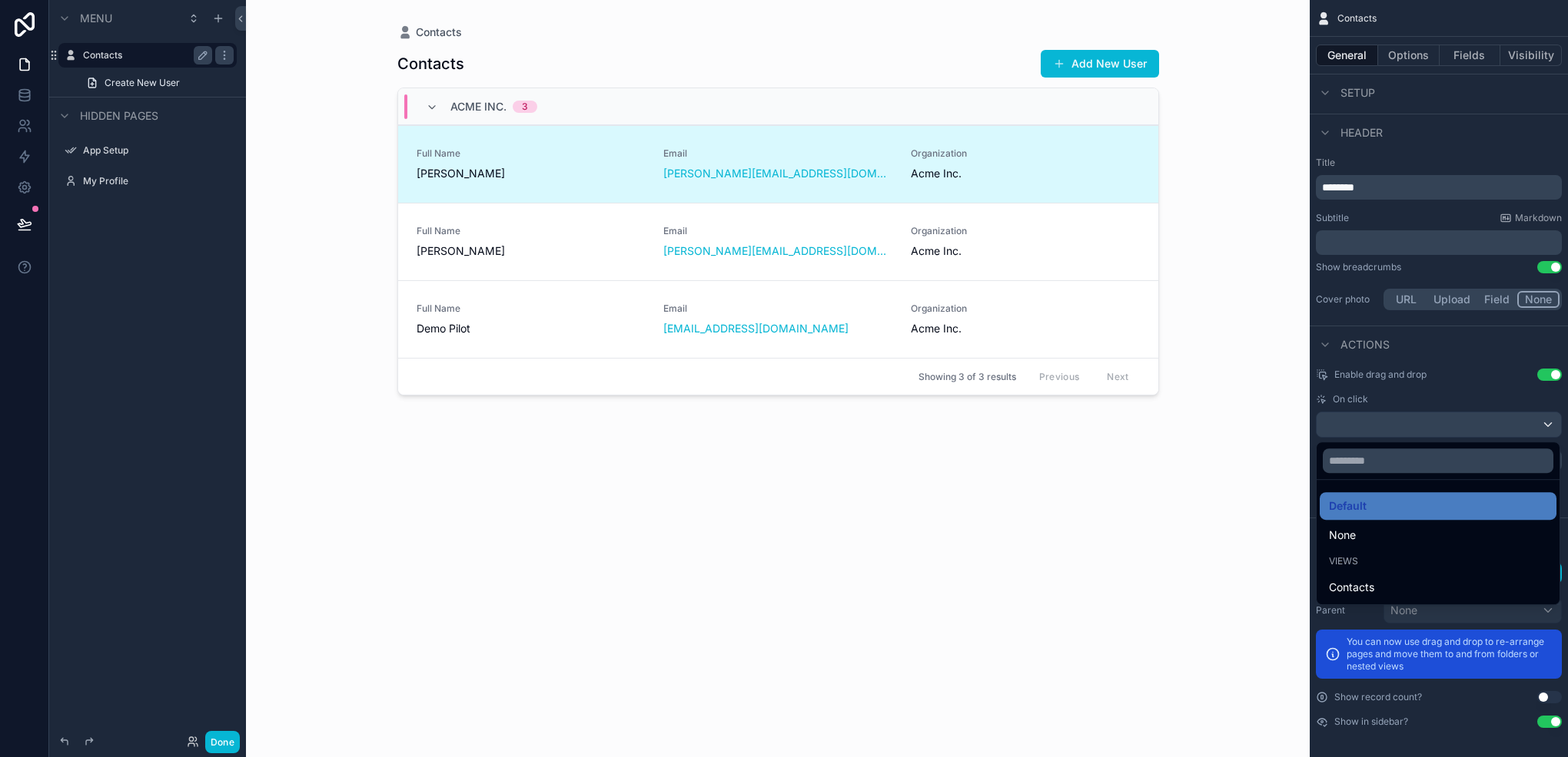
click at [1420, 413] on div "scrollable content" at bounding box center [784, 378] width 1568 height 757
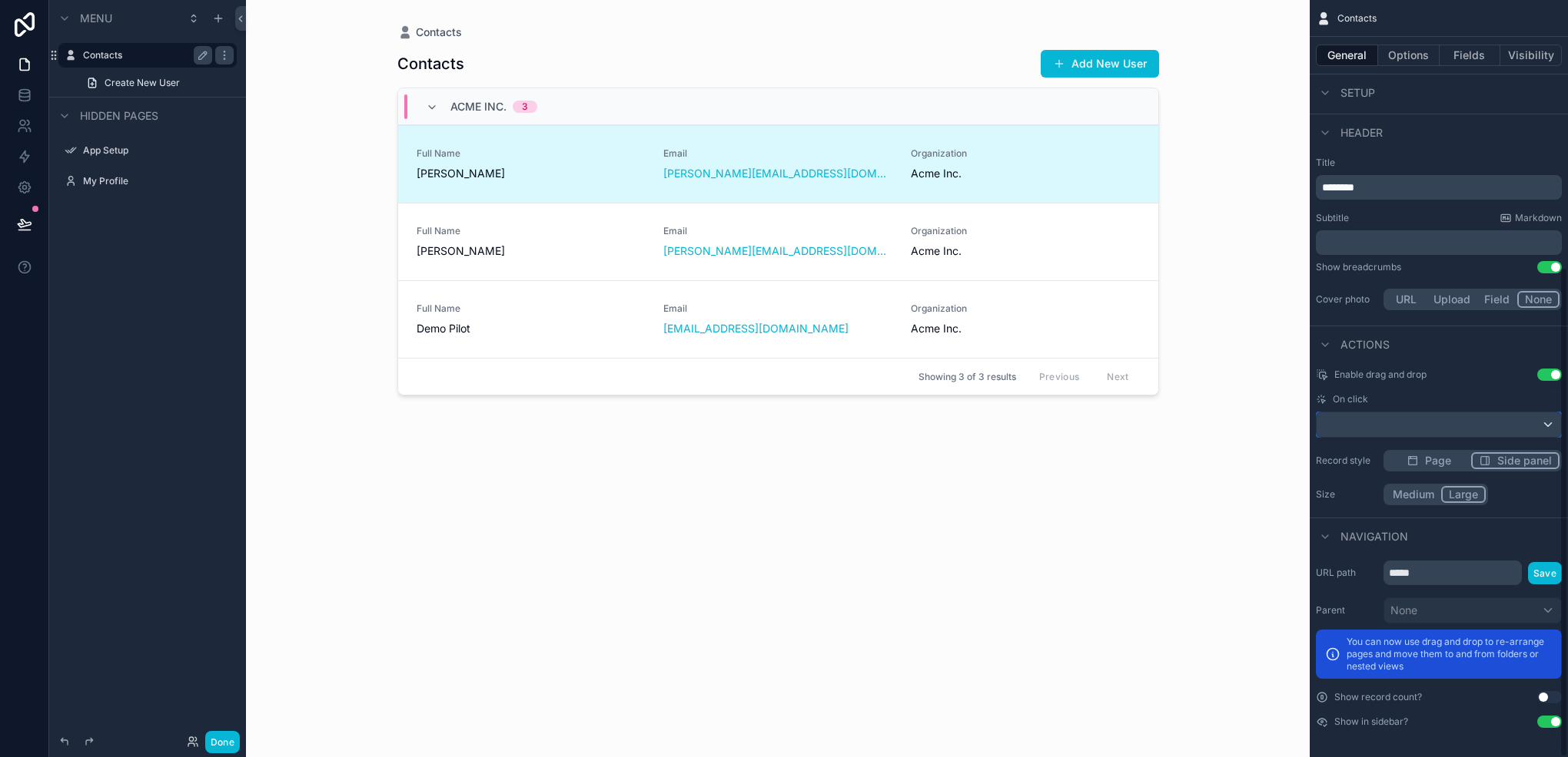
click at [1420, 413] on div "scrollable content" at bounding box center [1438, 424] width 244 height 25
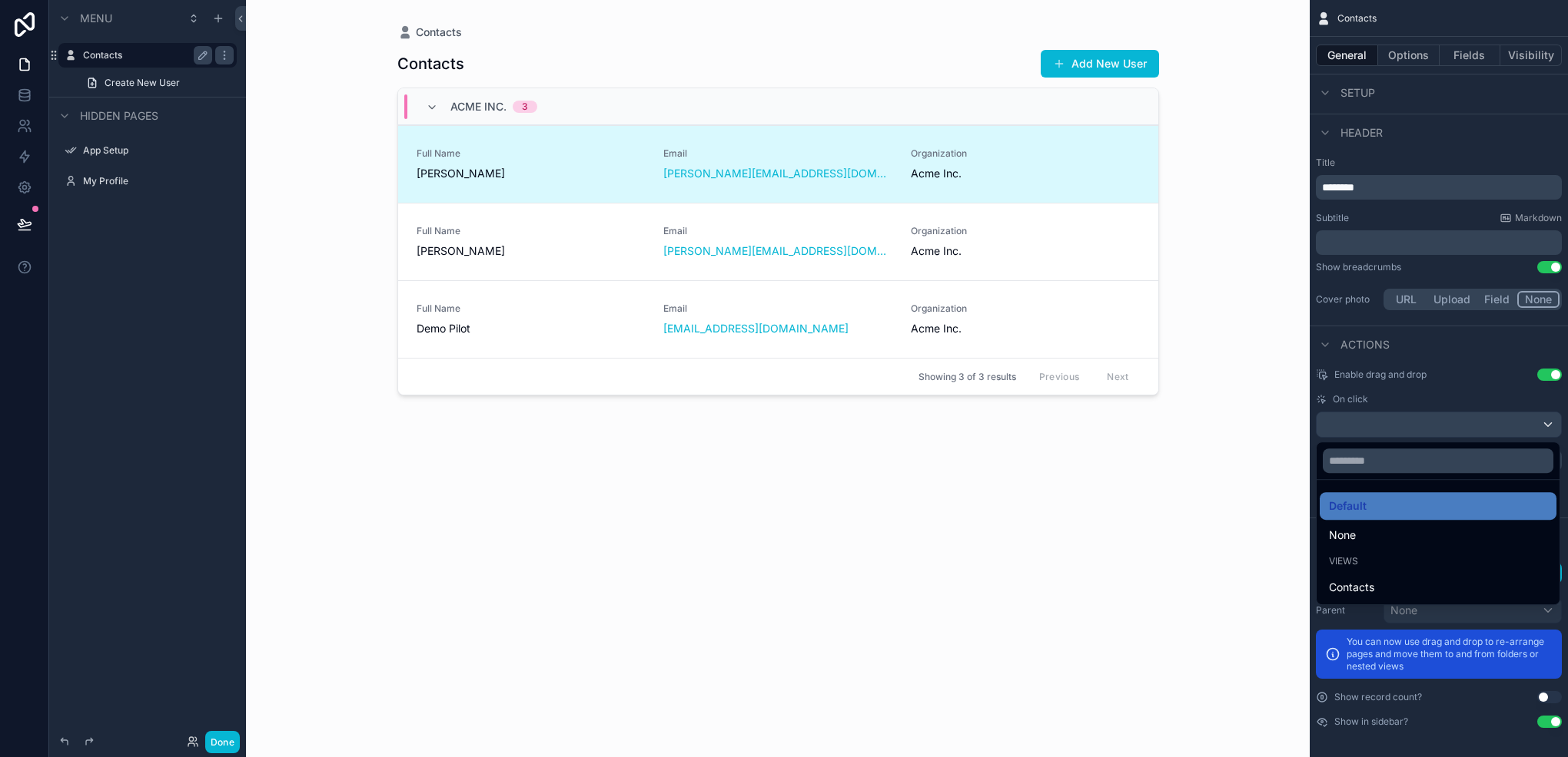
click at [1420, 413] on div "scrollable content" at bounding box center [784, 378] width 1568 height 757
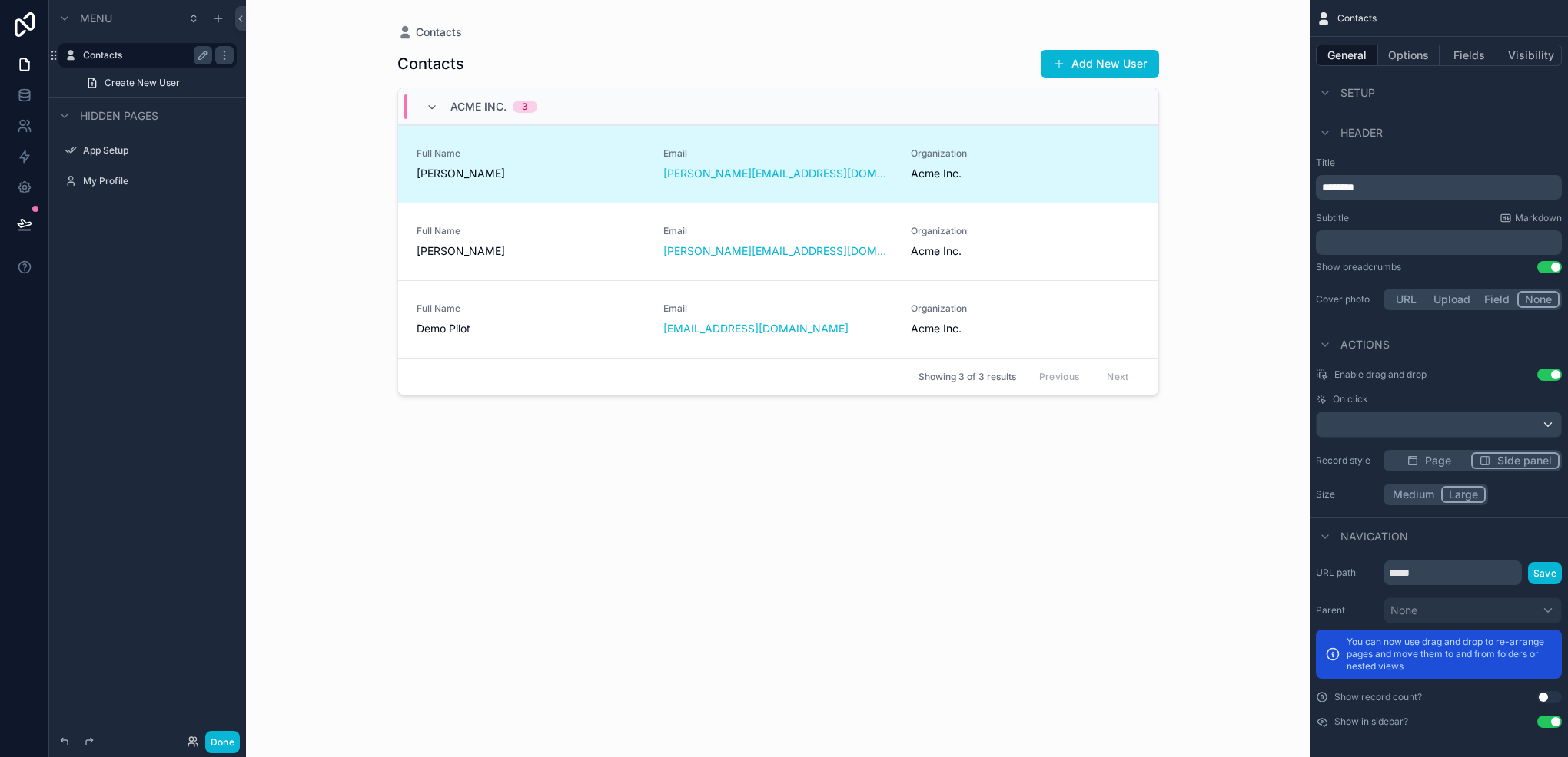
click at [1548, 725] on button "Use setting" at bounding box center [1549, 722] width 25 height 12
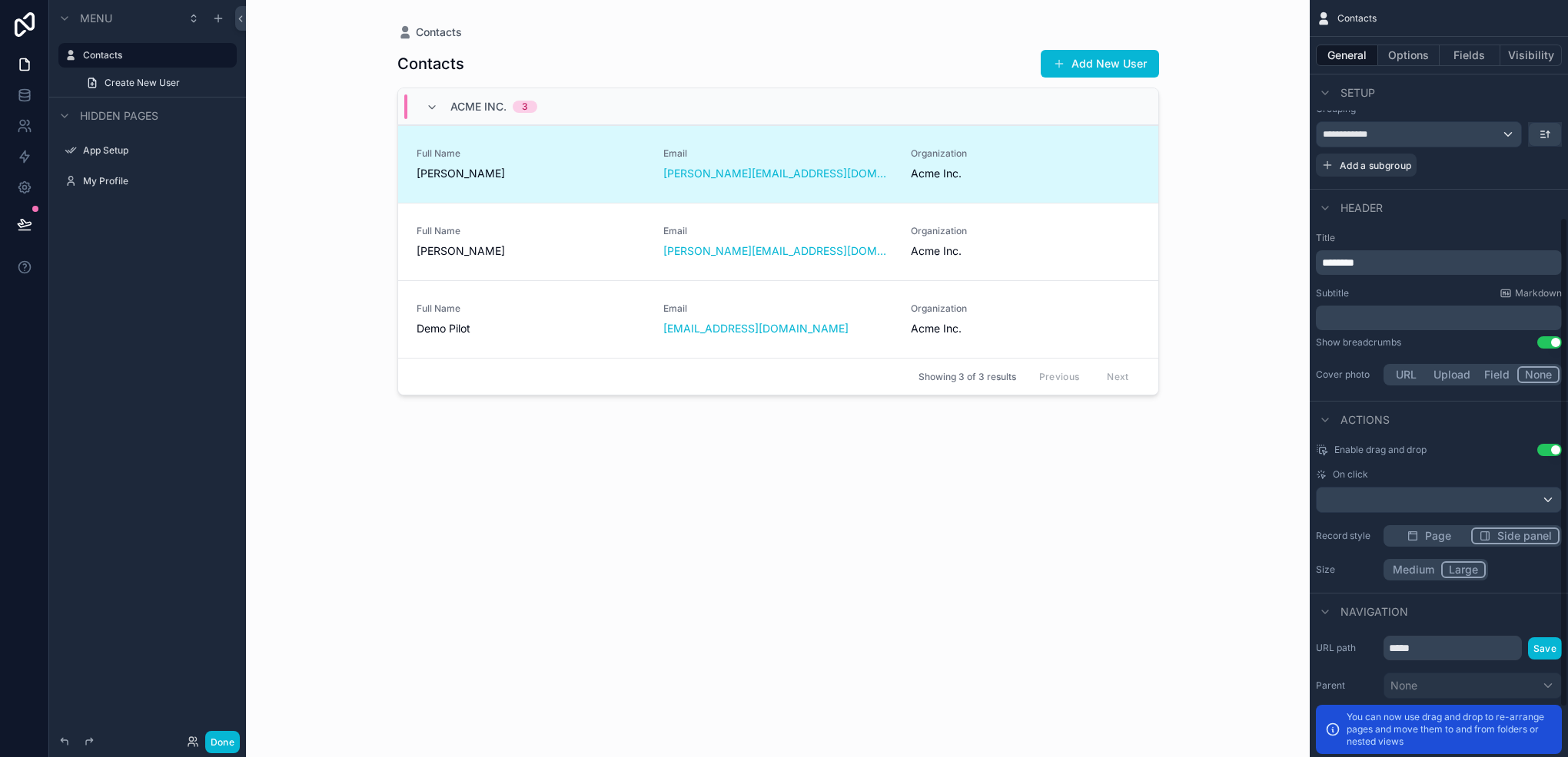
scroll to position [335, 0]
click at [1327, 416] on icon "scrollable content" at bounding box center [1325, 421] width 12 height 12
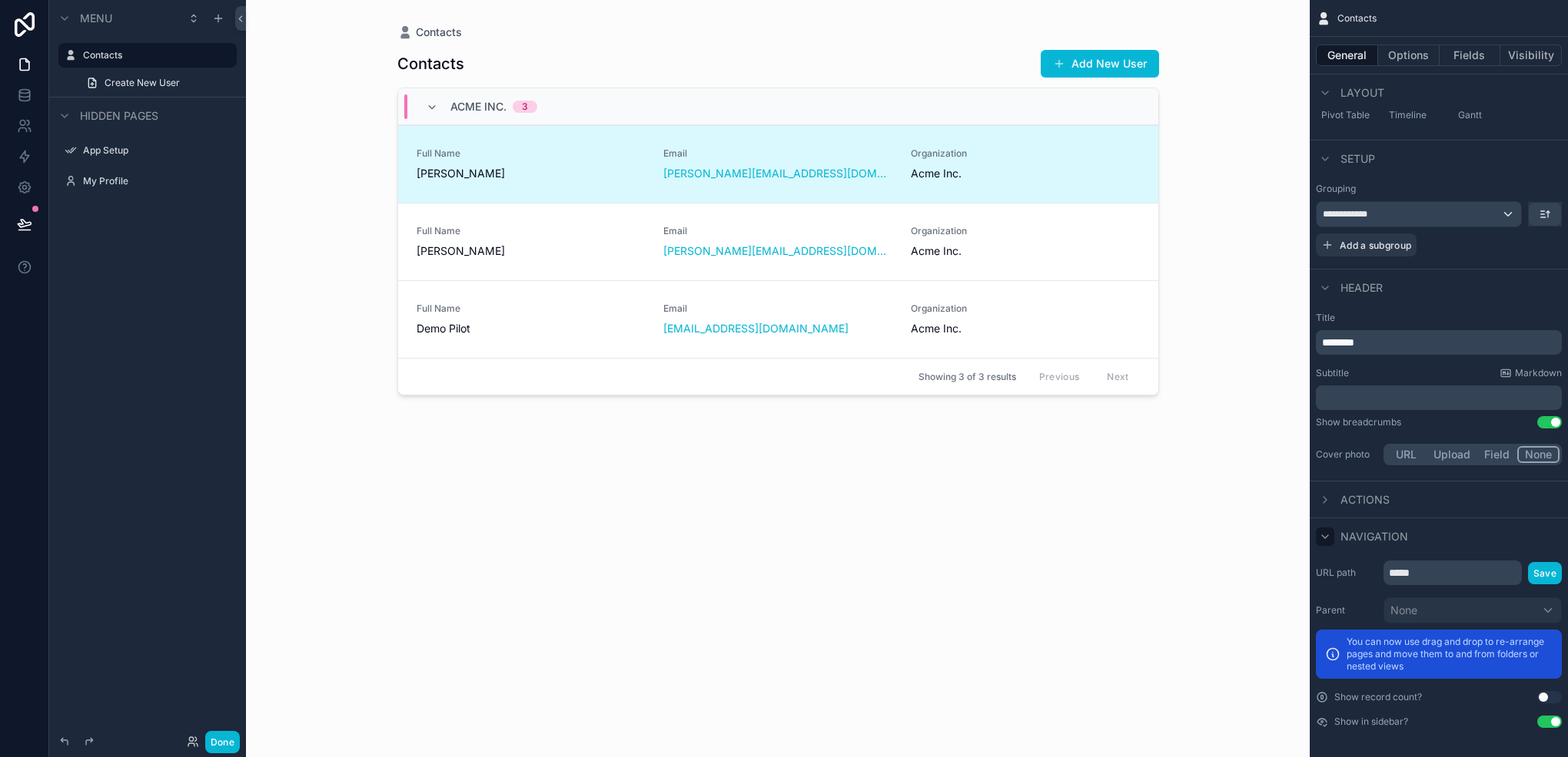
click at [1324, 538] on icon "scrollable content" at bounding box center [1325, 536] width 12 height 12
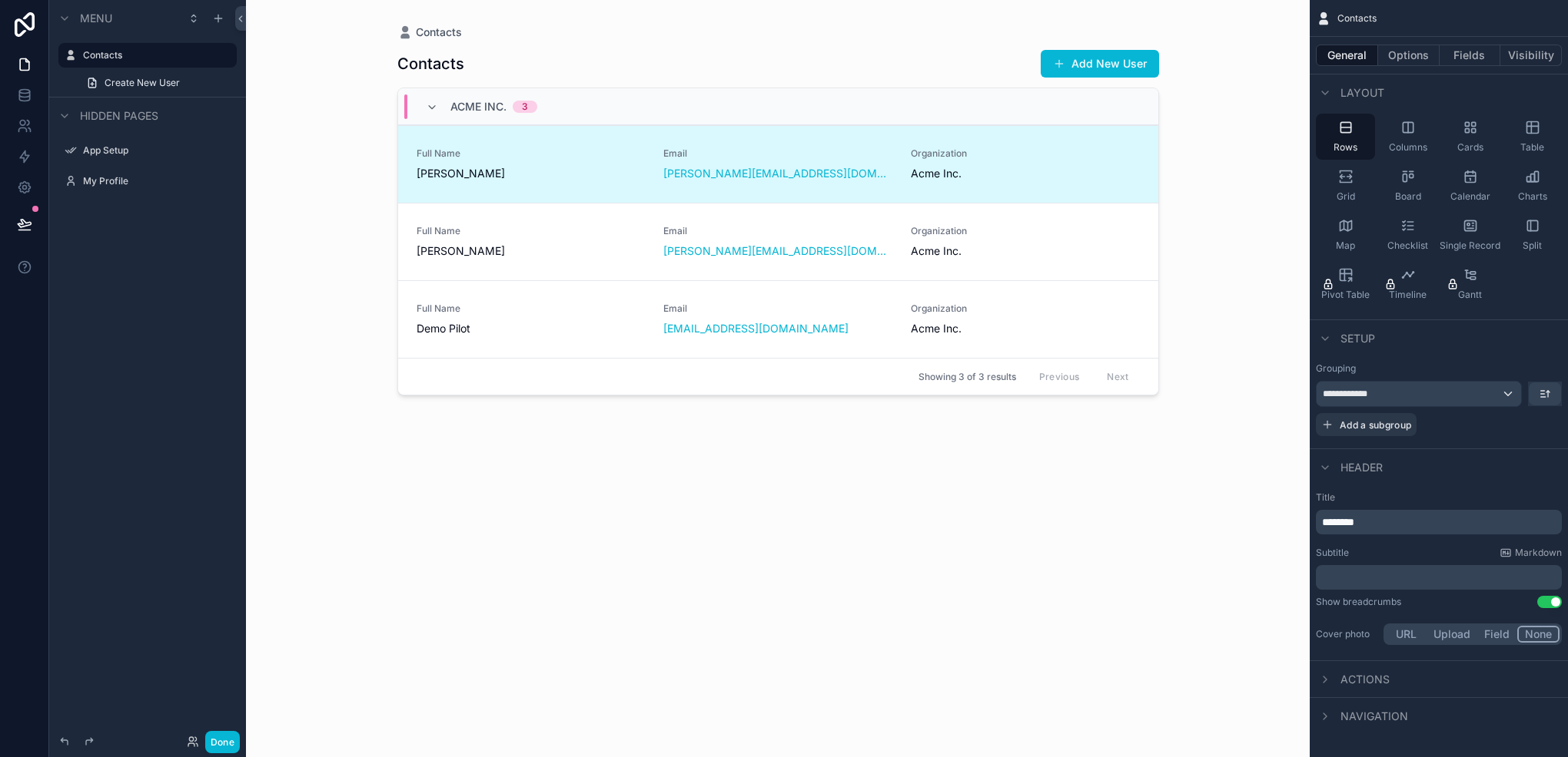
click at [1327, 667] on div "Actions" at bounding box center [1438, 679] width 258 height 37
click at [1329, 674] on icon "scrollable content" at bounding box center [1325, 679] width 12 height 12
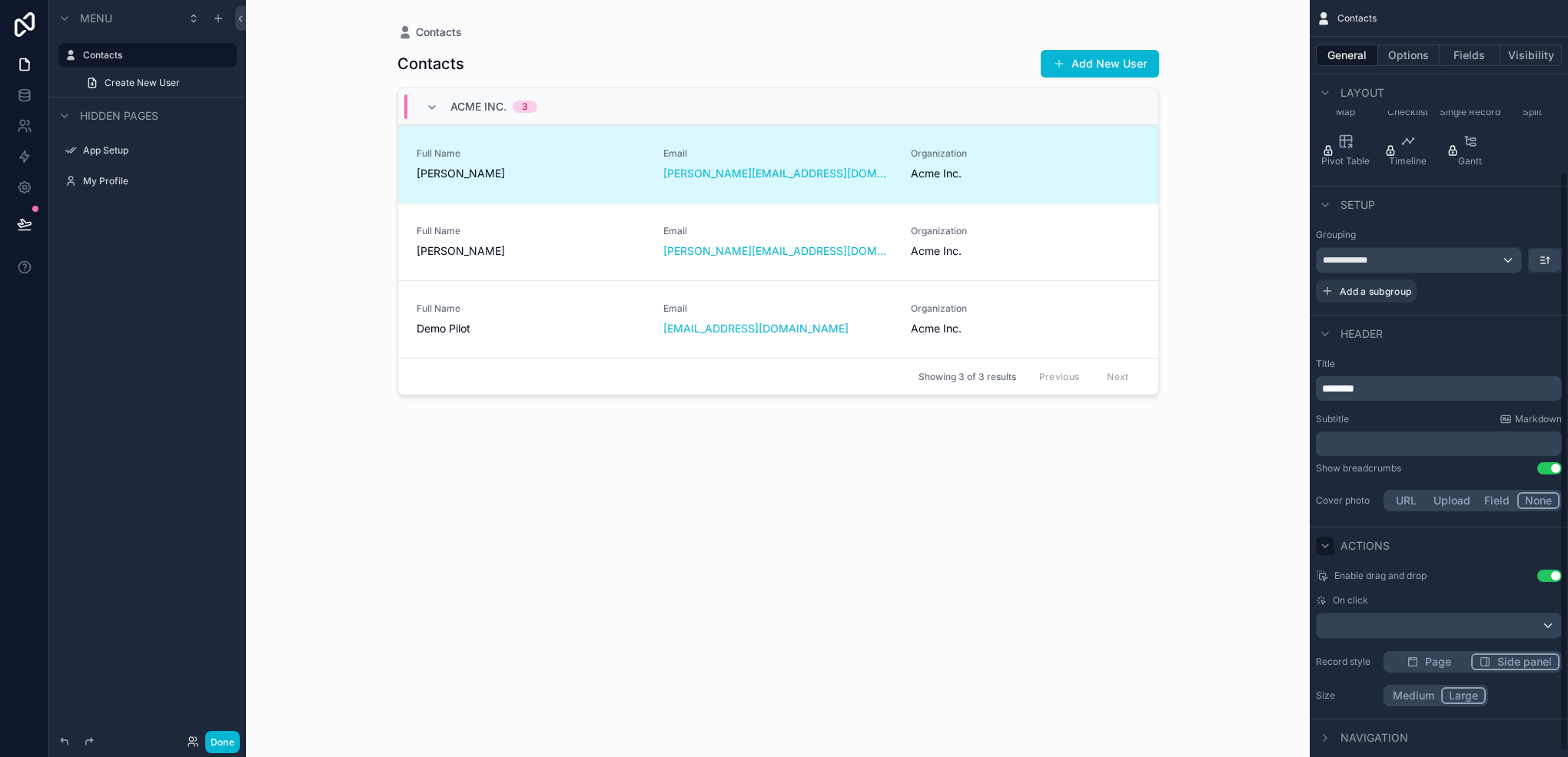
scroll to position [232, 0]
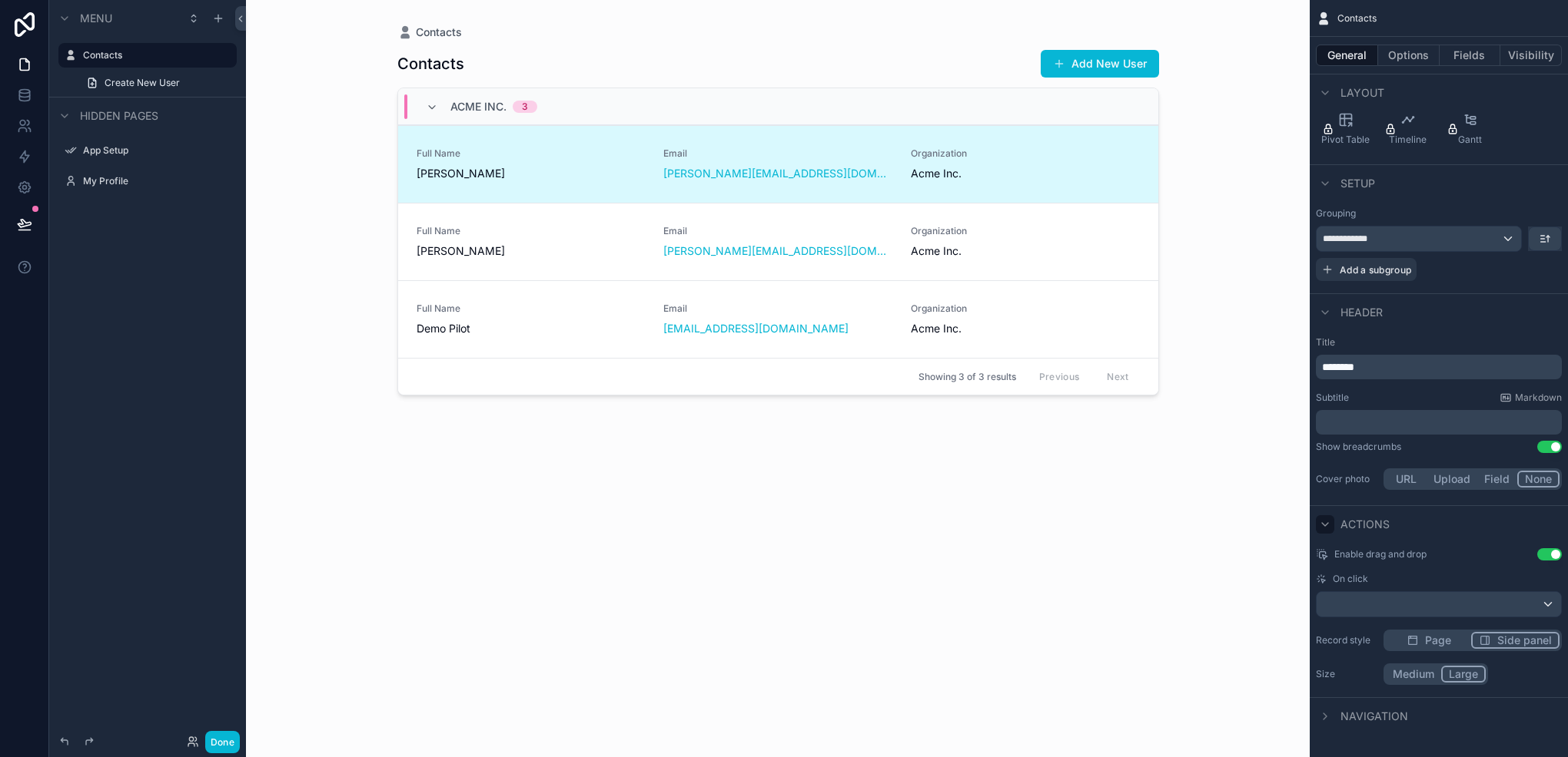
click at [1546, 555] on button "Use setting" at bounding box center [1549, 554] width 25 height 12
click at [1325, 523] on icon "scrollable content" at bounding box center [1325, 524] width 6 height 3
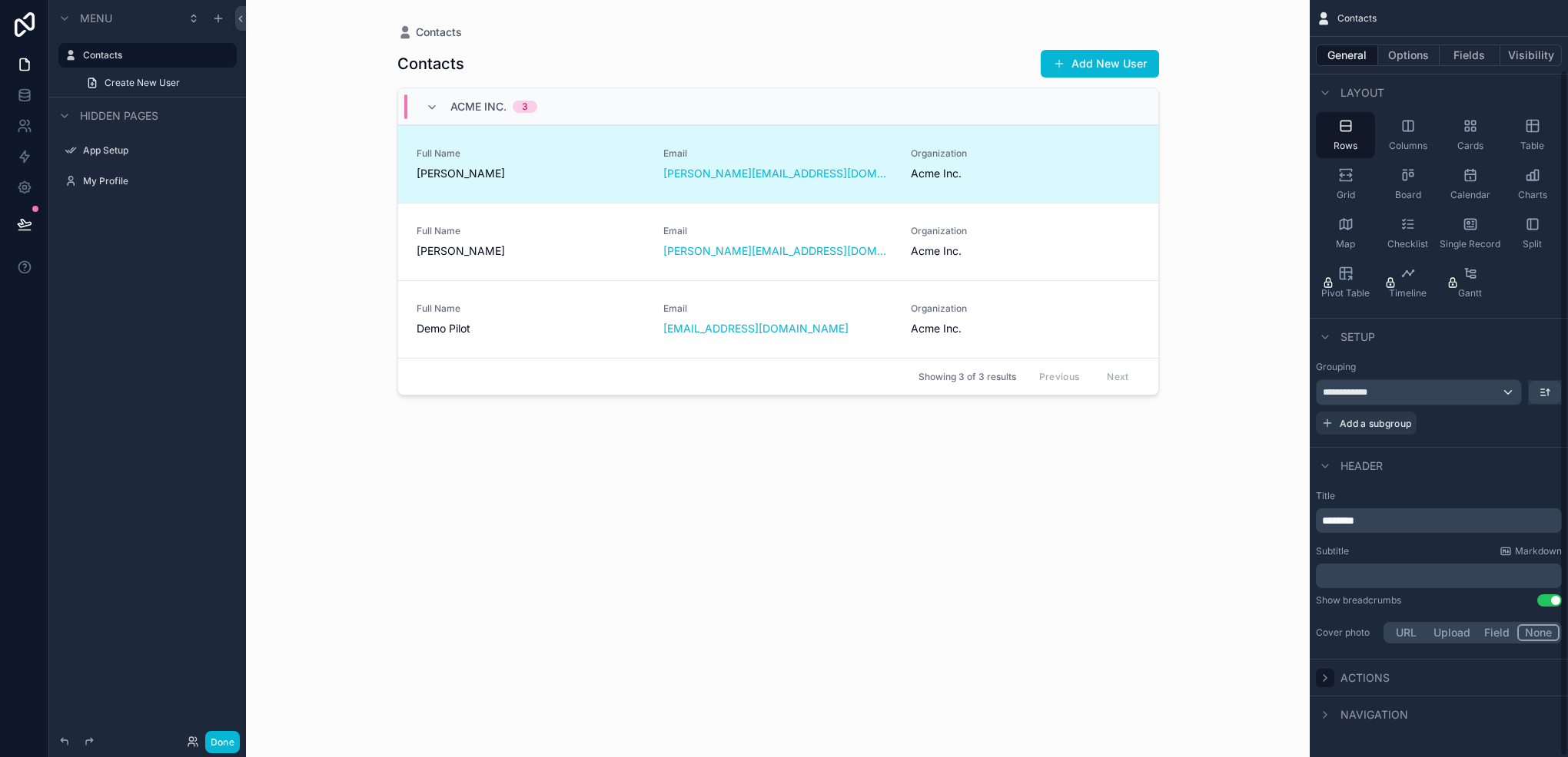
scroll to position [77, 0]
click at [1324, 461] on icon "scrollable content" at bounding box center [1325, 467] width 12 height 12
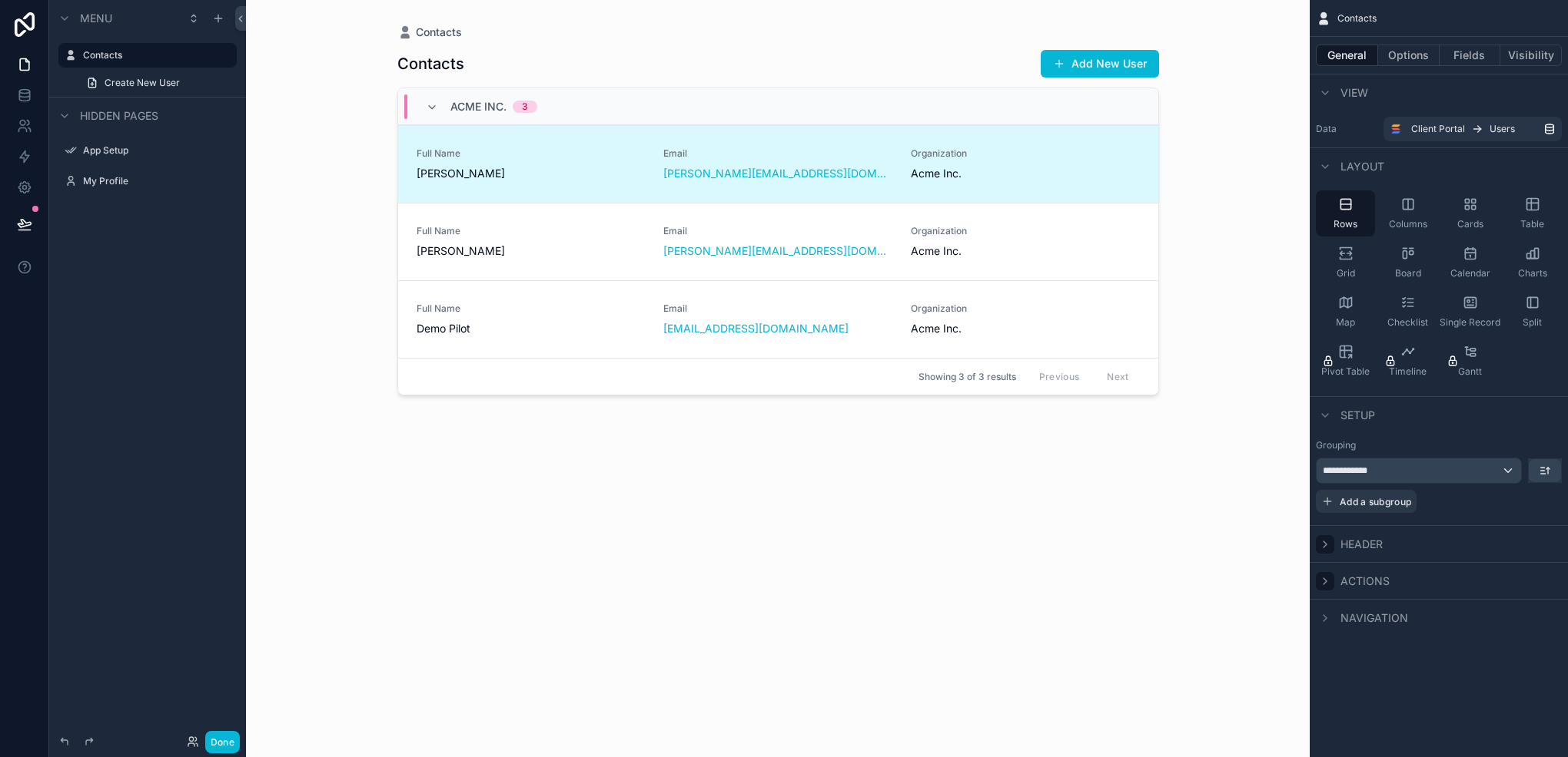
scroll to position [0, 0]
click at [1397, 59] on button "Options" at bounding box center [1408, 55] width 61 height 22
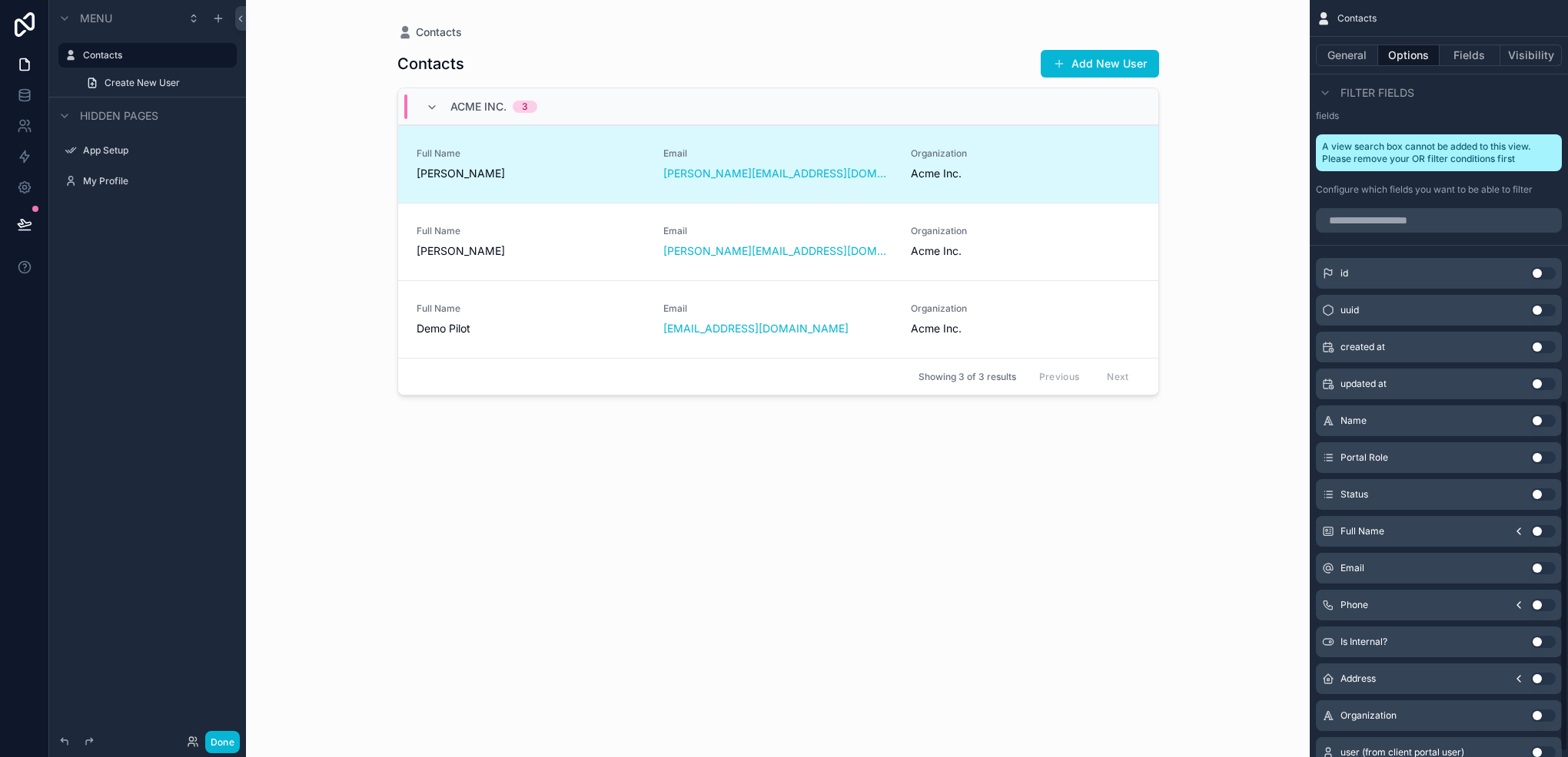
scroll to position [871, 0]
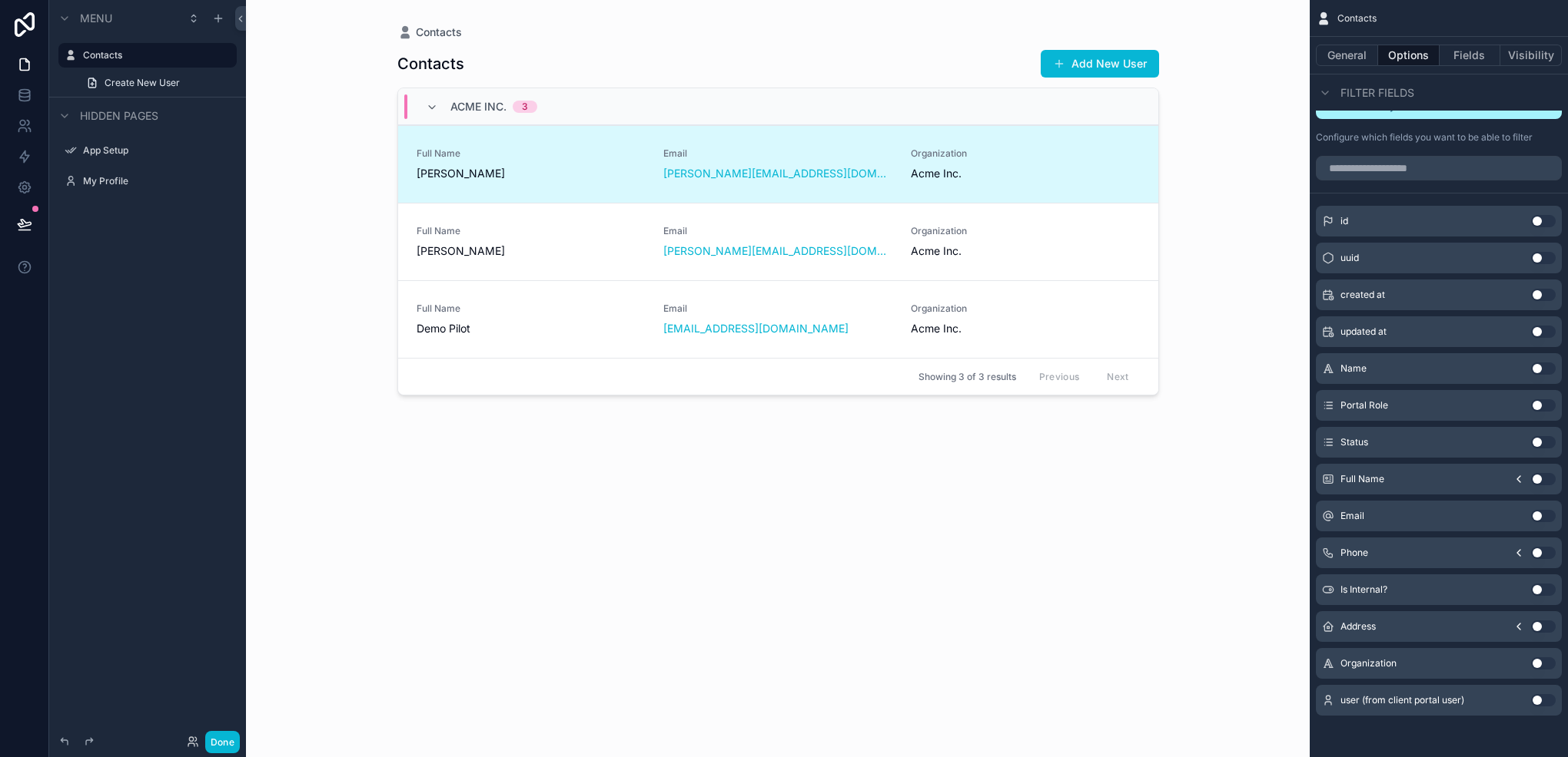
click at [1547, 659] on button "Use setting" at bounding box center [1543, 663] width 25 height 12
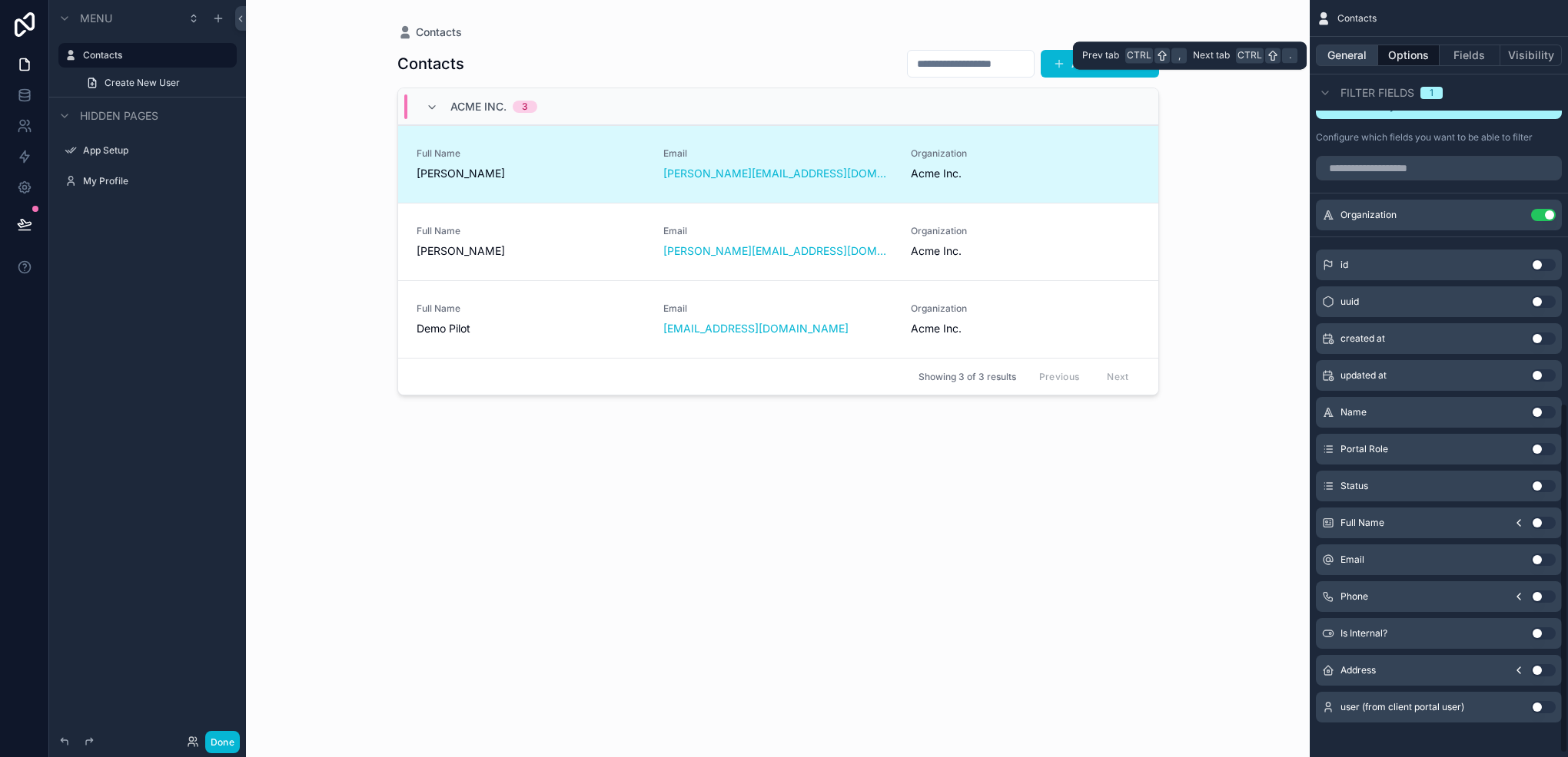
click at [1342, 52] on button "General" at bounding box center [1346, 55] width 62 height 22
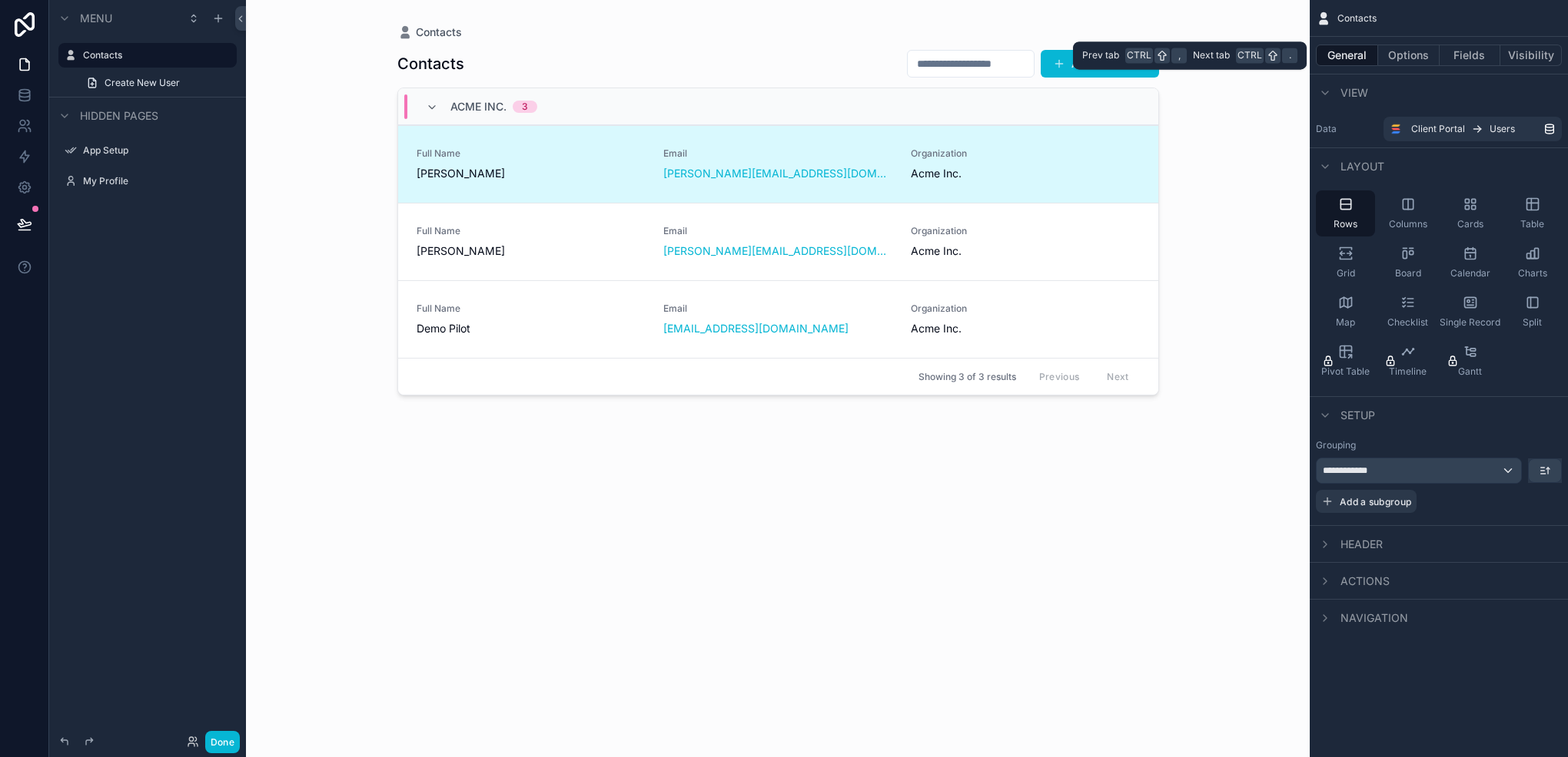
scroll to position [0, 0]
click at [1469, 463] on div "**********" at bounding box center [1419, 470] width 205 height 25
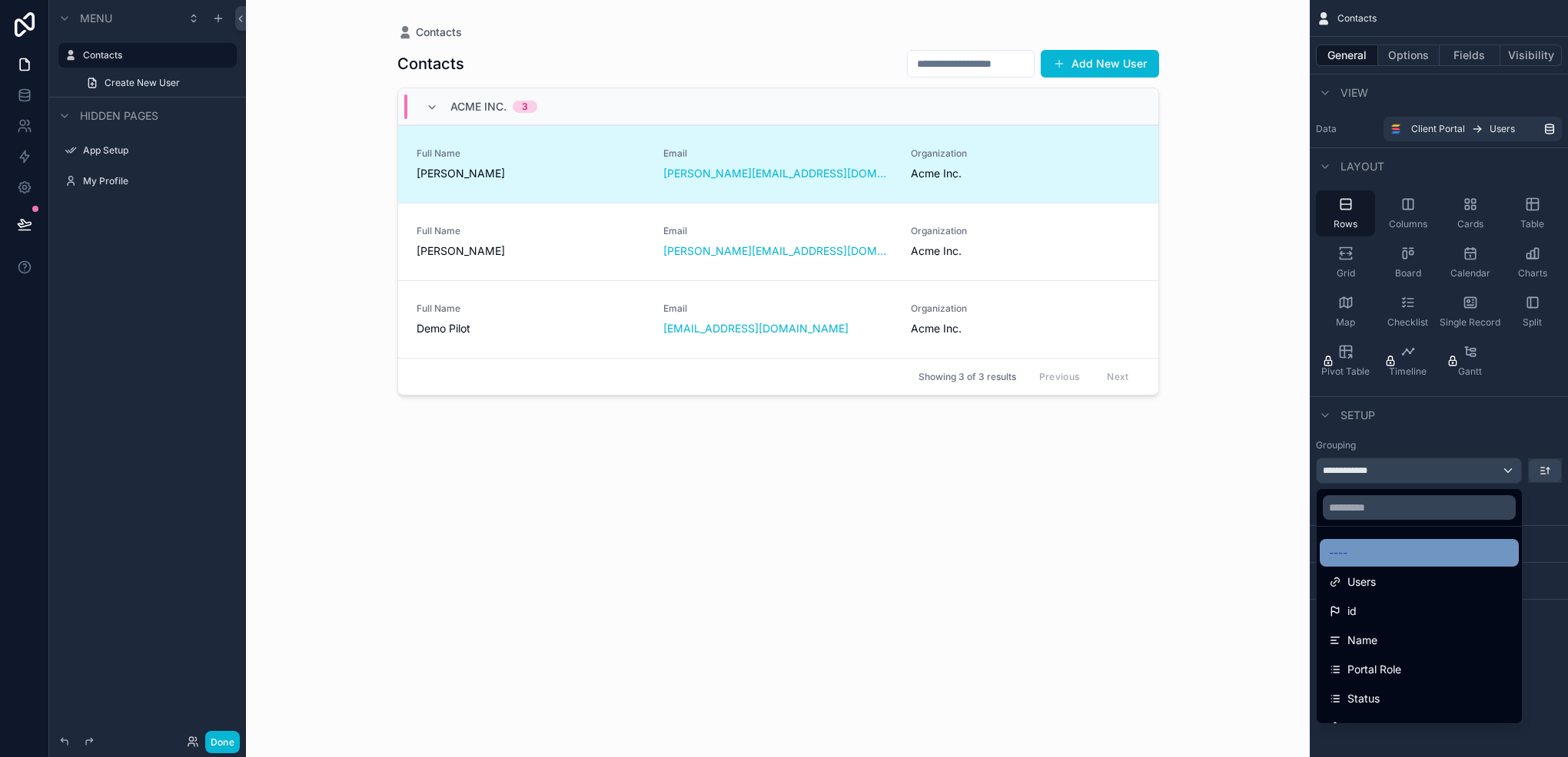
click at [1384, 558] on div "----" at bounding box center [1419, 552] width 180 height 19
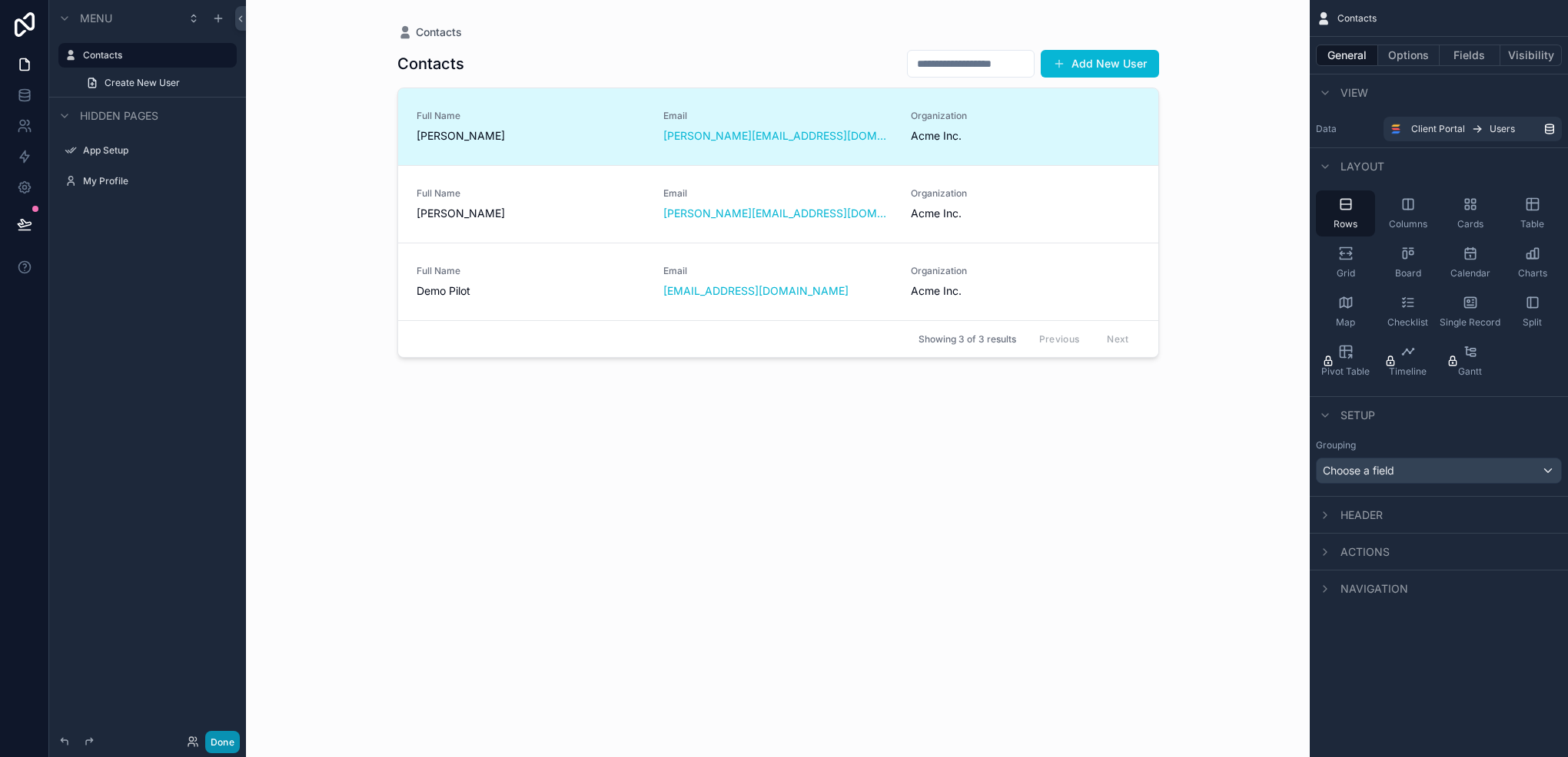
click at [223, 747] on button "Done" at bounding box center [222, 743] width 35 height 23
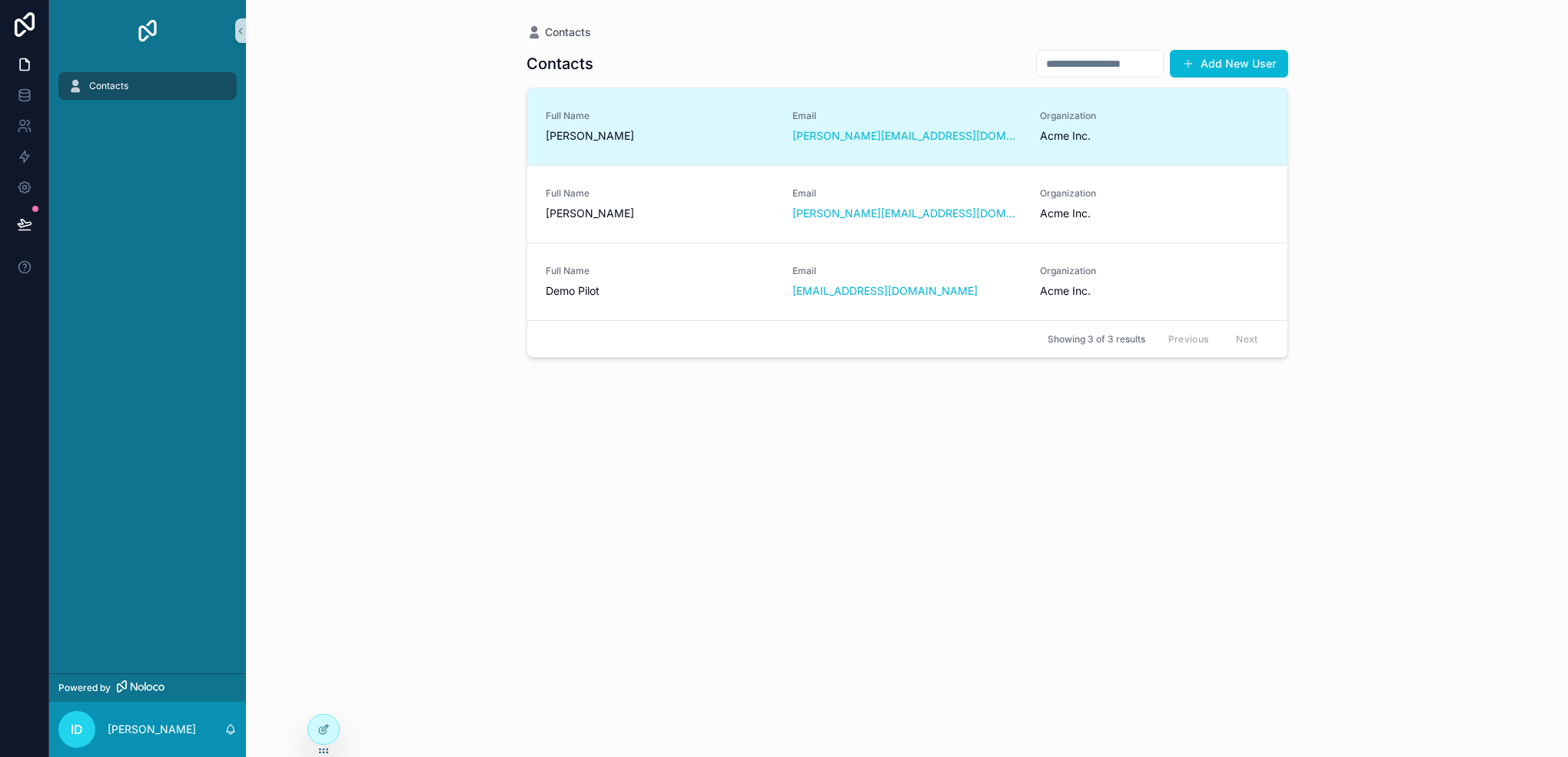
click at [1058, 64] on input "scrollable content" at bounding box center [1100, 64] width 126 height 22
click at [980, 53] on div "Contacts Add New User" at bounding box center [906, 64] width 761 height 29
drag, startPoint x: 931, startPoint y: 44, endPoint x: 1064, endPoint y: 69, distance: 135.3
click at [931, 44] on div "Contacts Add New User Full Name Jane Smith Email jane@example.com Organization …" at bounding box center [906, 390] width 761 height 699
click at [1068, 69] on input "scrollable content" at bounding box center [1100, 64] width 126 height 22
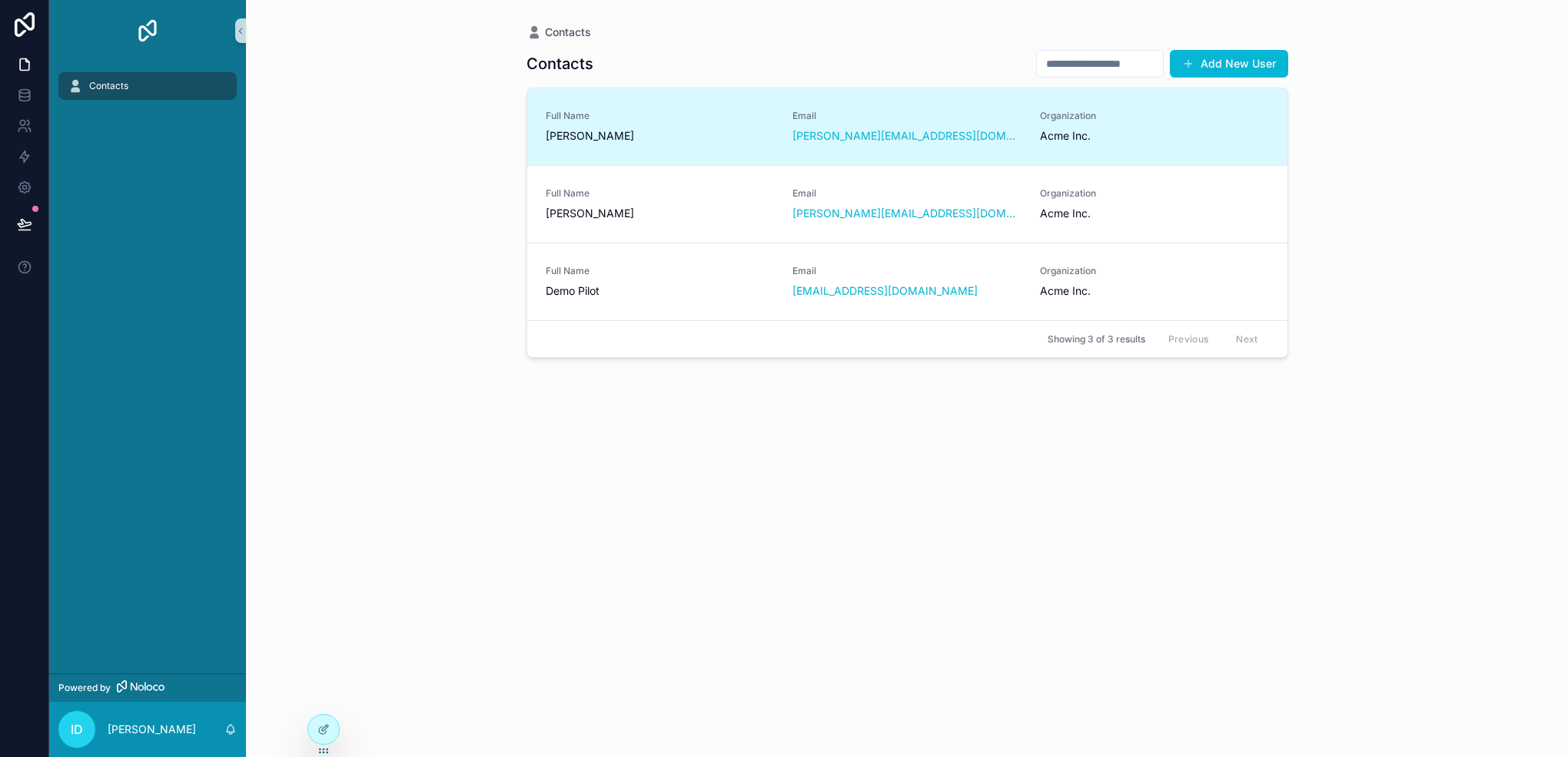
click at [1068, 69] on input "scrollable content" at bounding box center [1100, 64] width 126 height 22
click at [322, 721] on div at bounding box center [323, 730] width 31 height 29
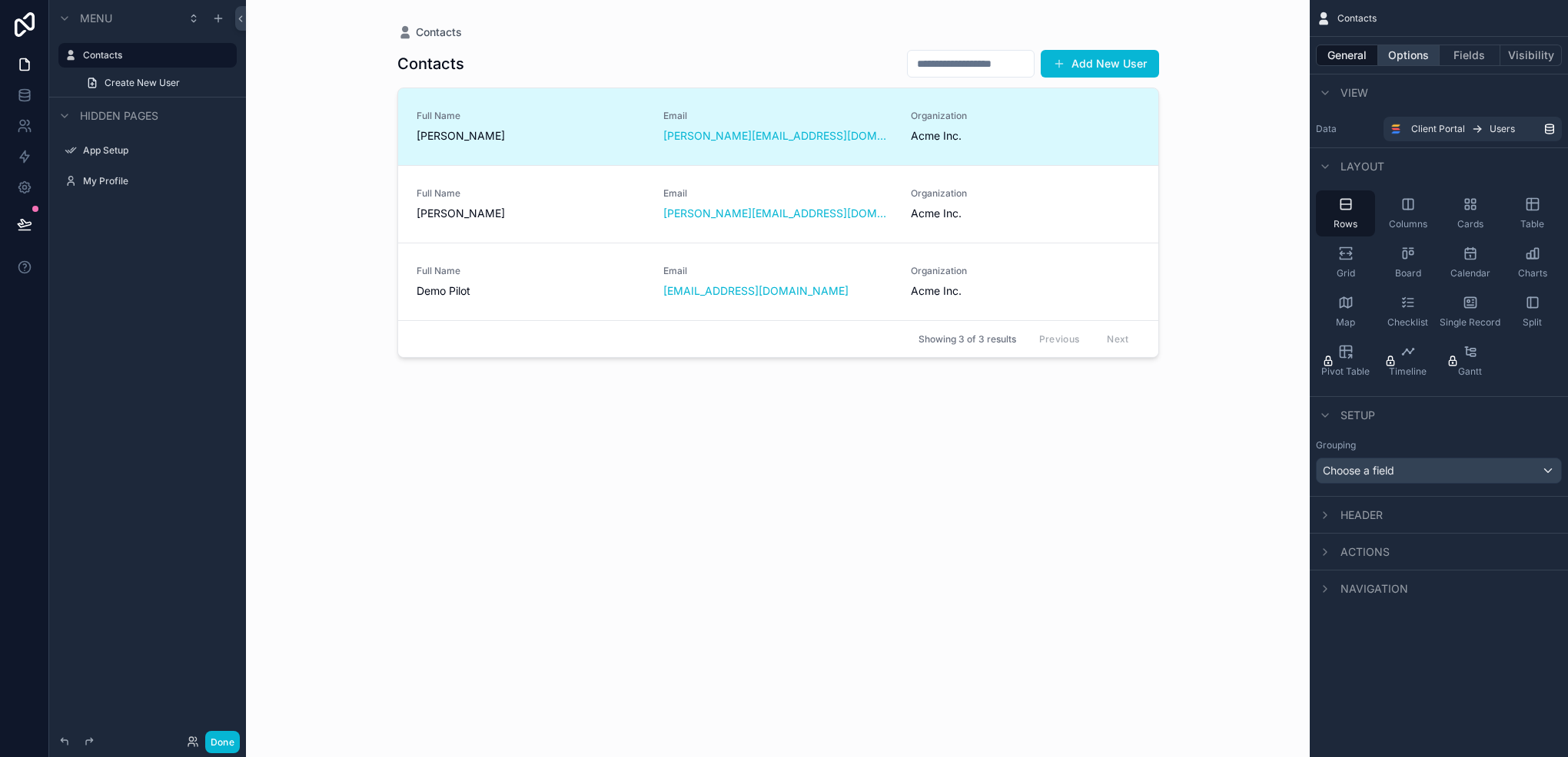
click at [1417, 54] on button "Options" at bounding box center [1408, 55] width 61 height 22
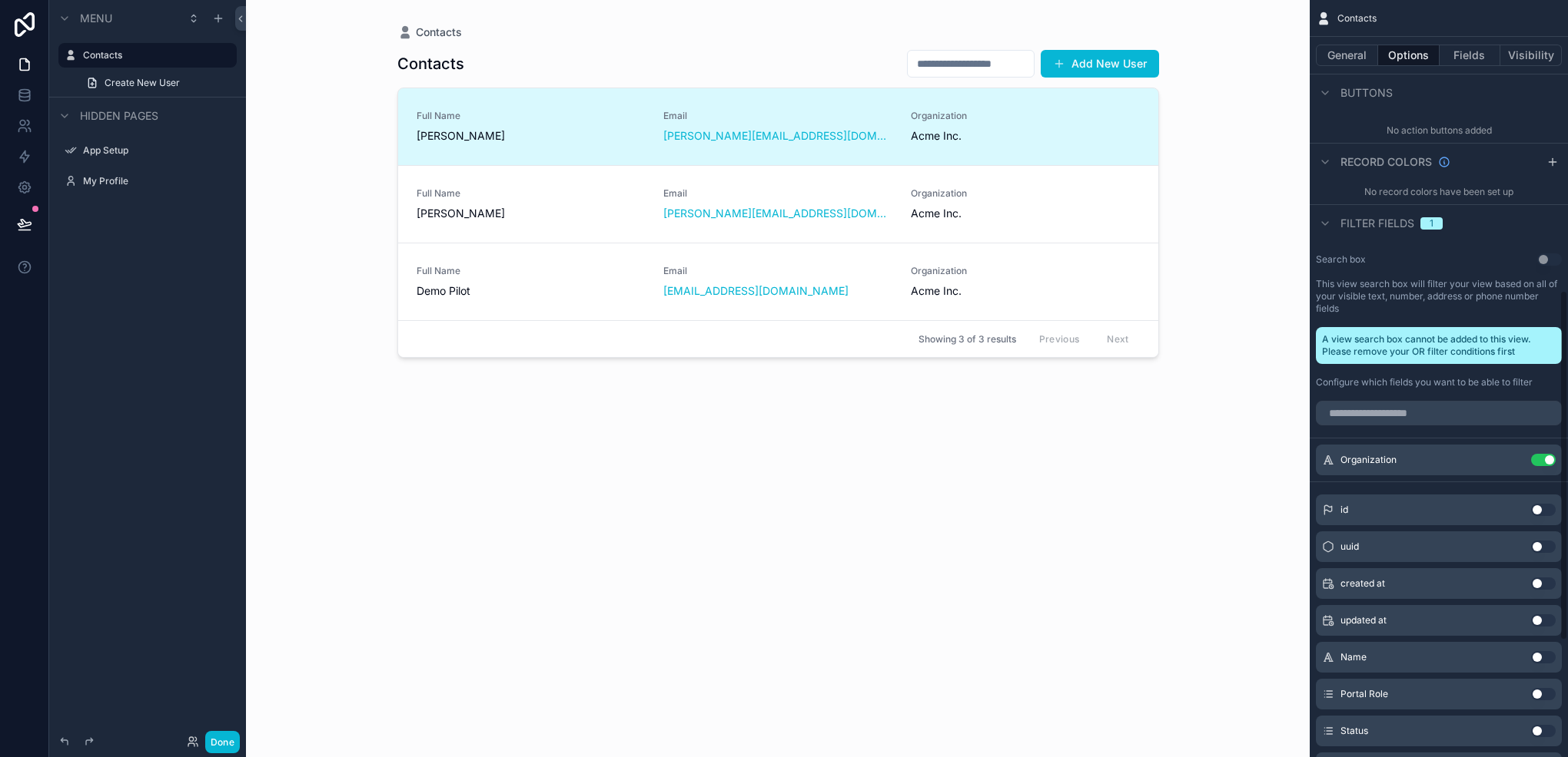
scroll to position [691, 0]
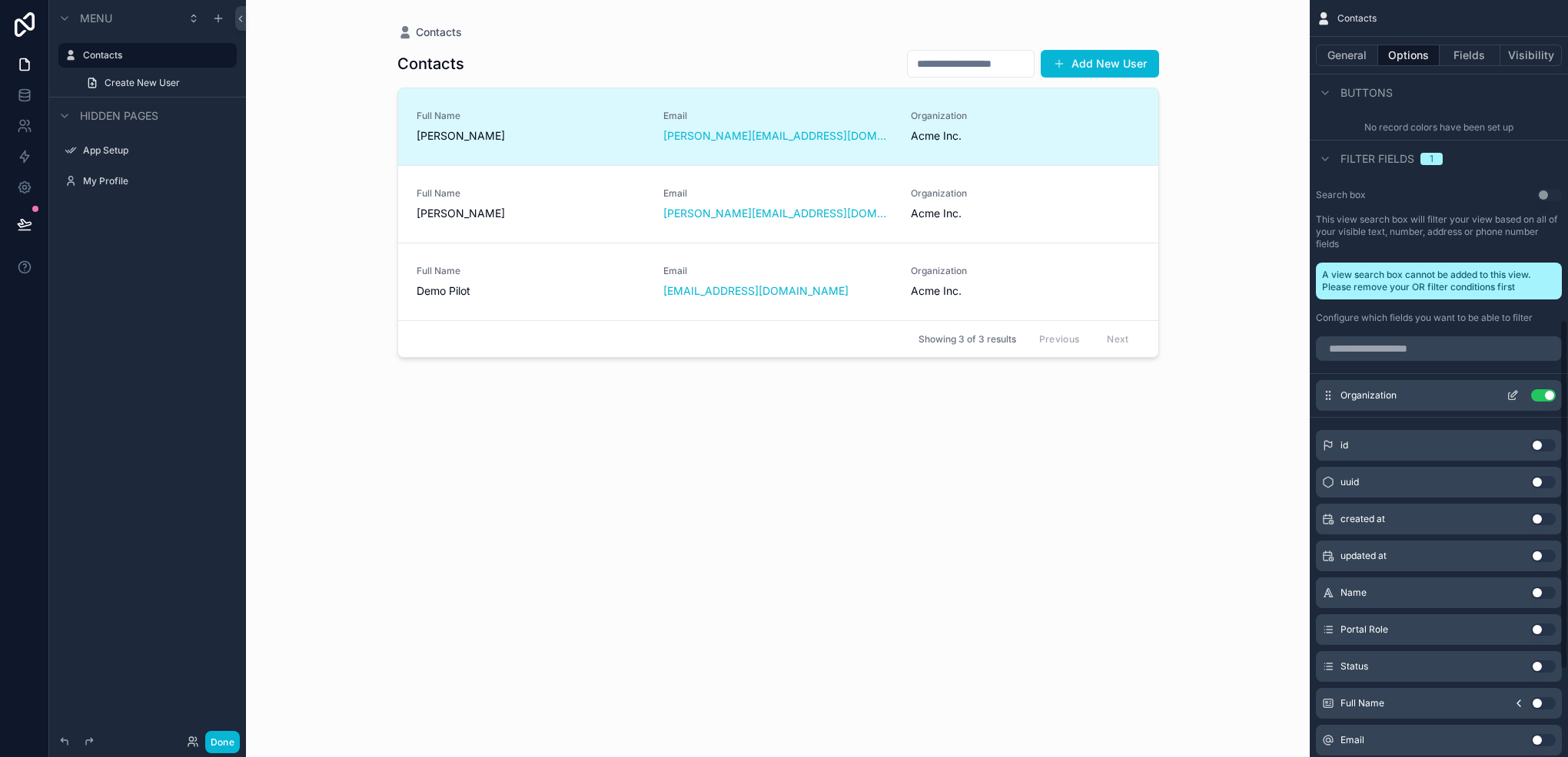
click at [1535, 395] on button "Use setting" at bounding box center [1543, 395] width 25 height 12
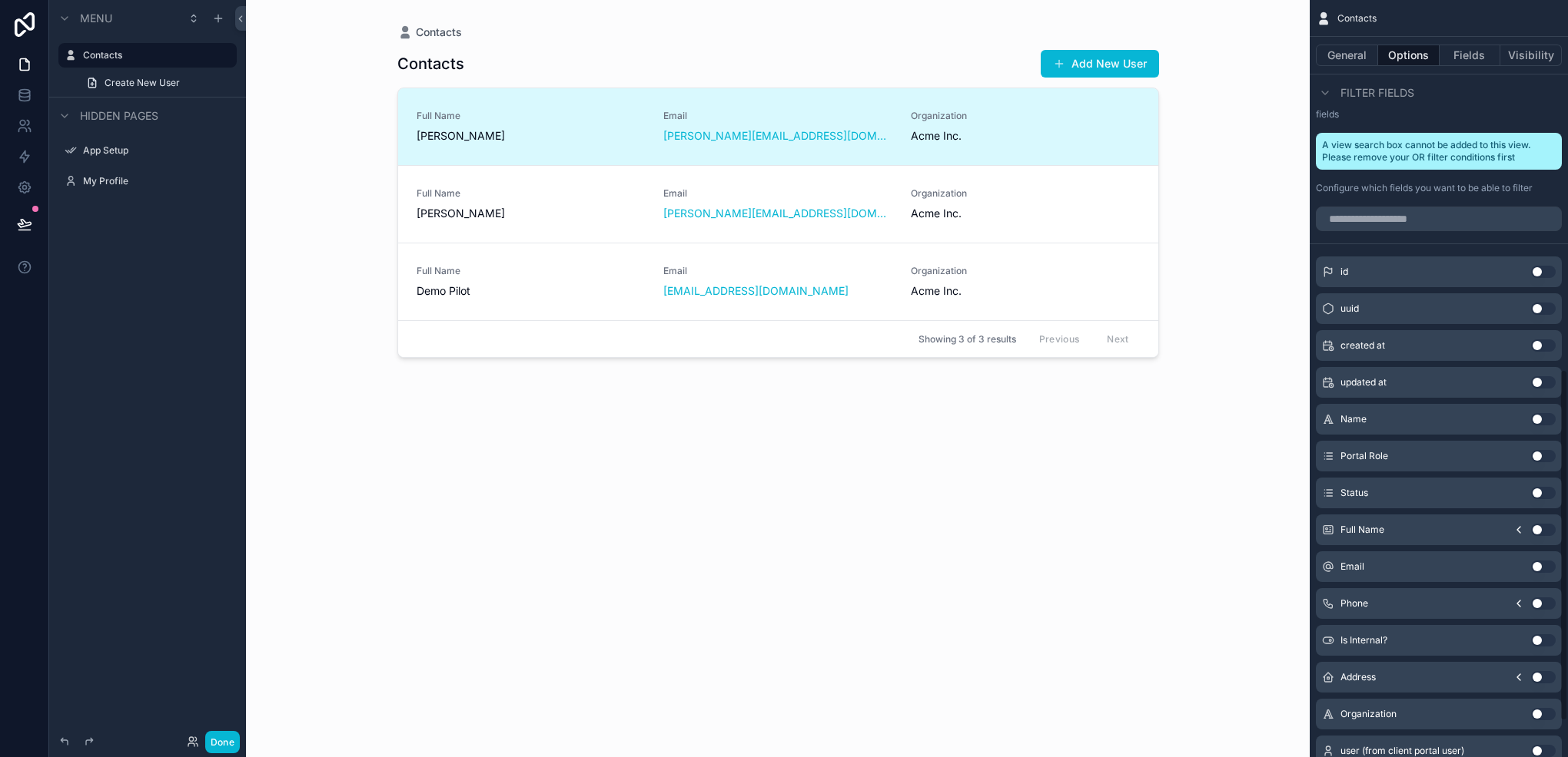
scroll to position [795, 0]
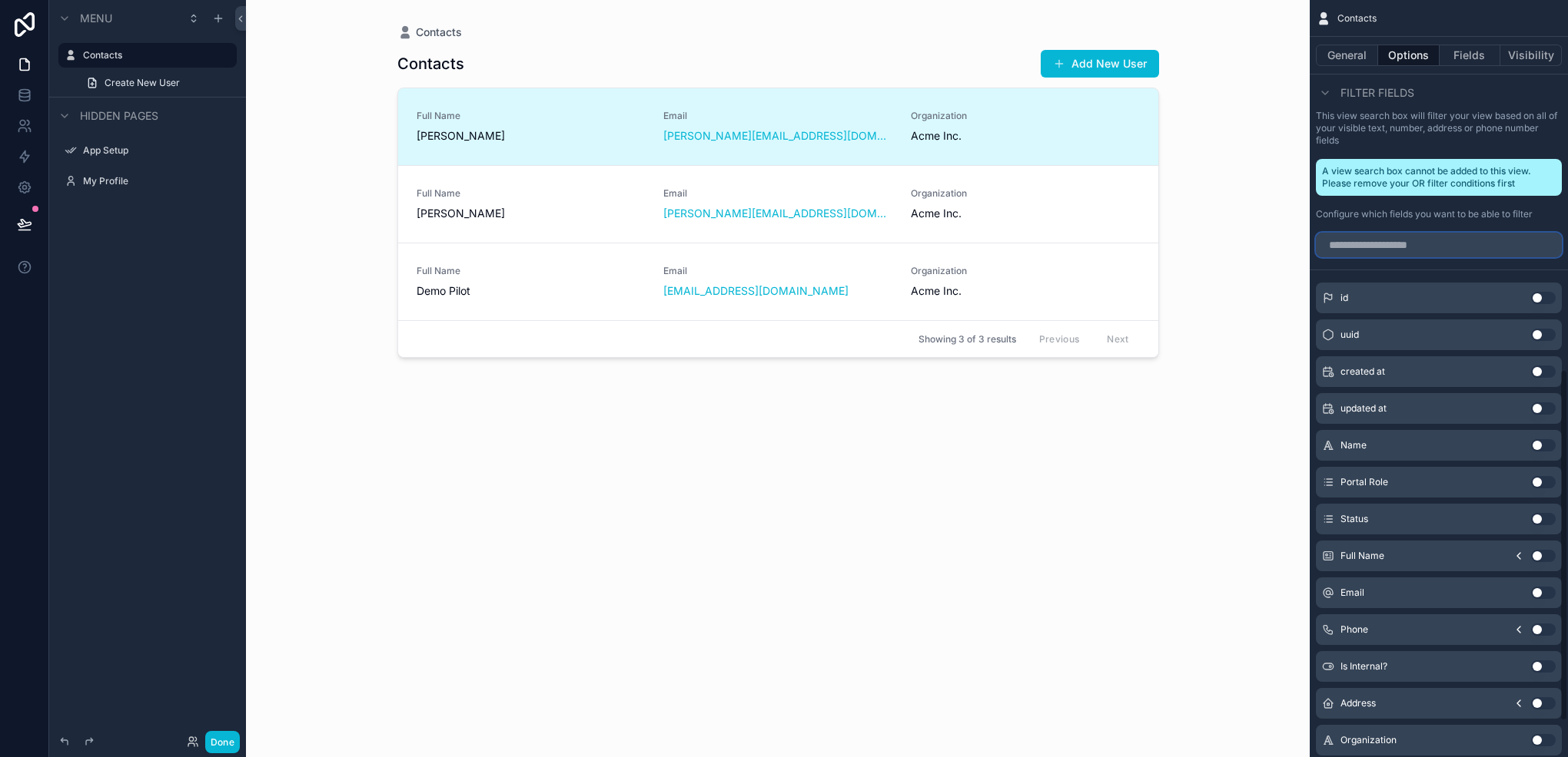
click at [1418, 244] on input "scrollable content" at bounding box center [1438, 245] width 246 height 25
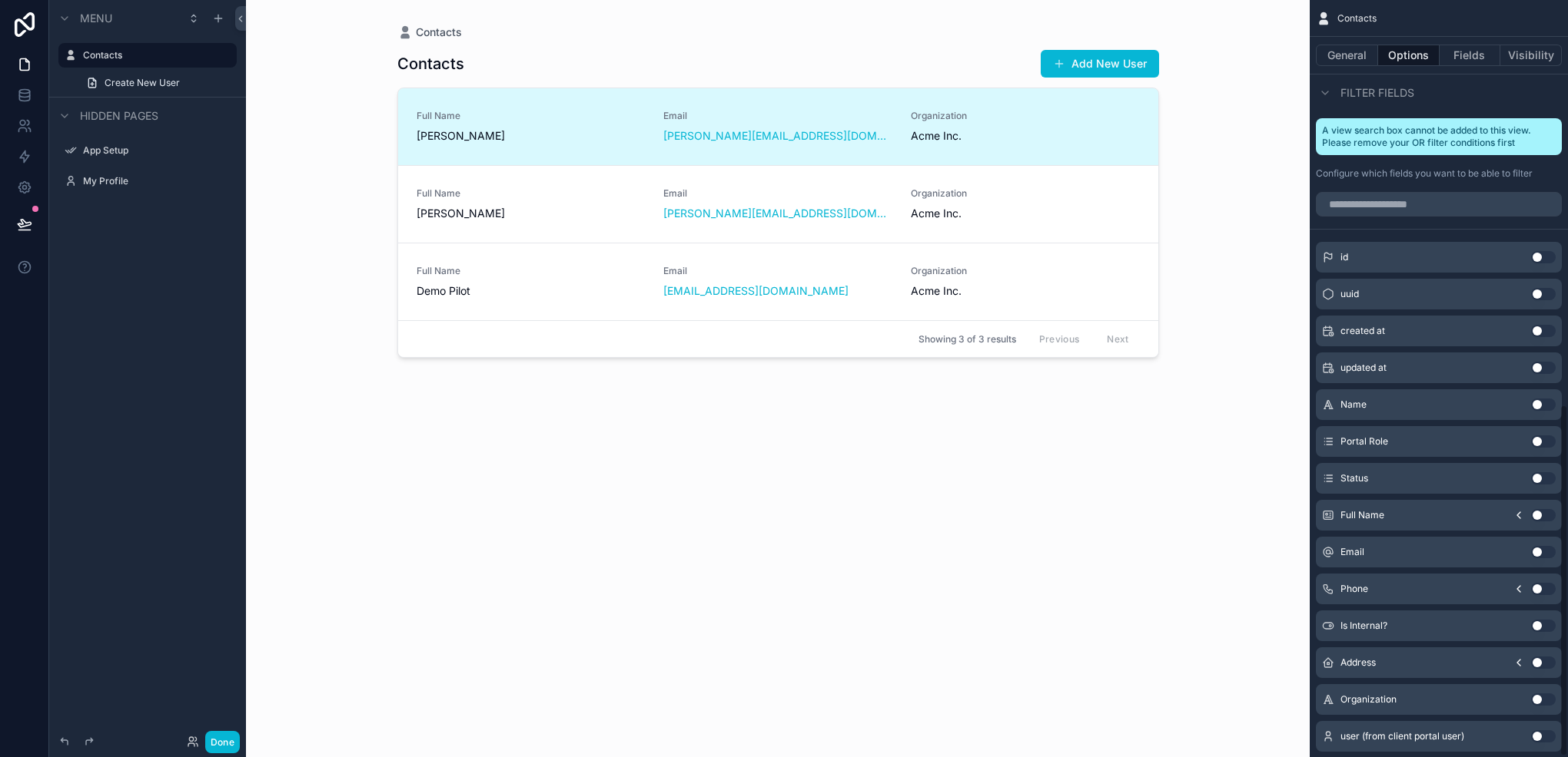
scroll to position [871, 0]
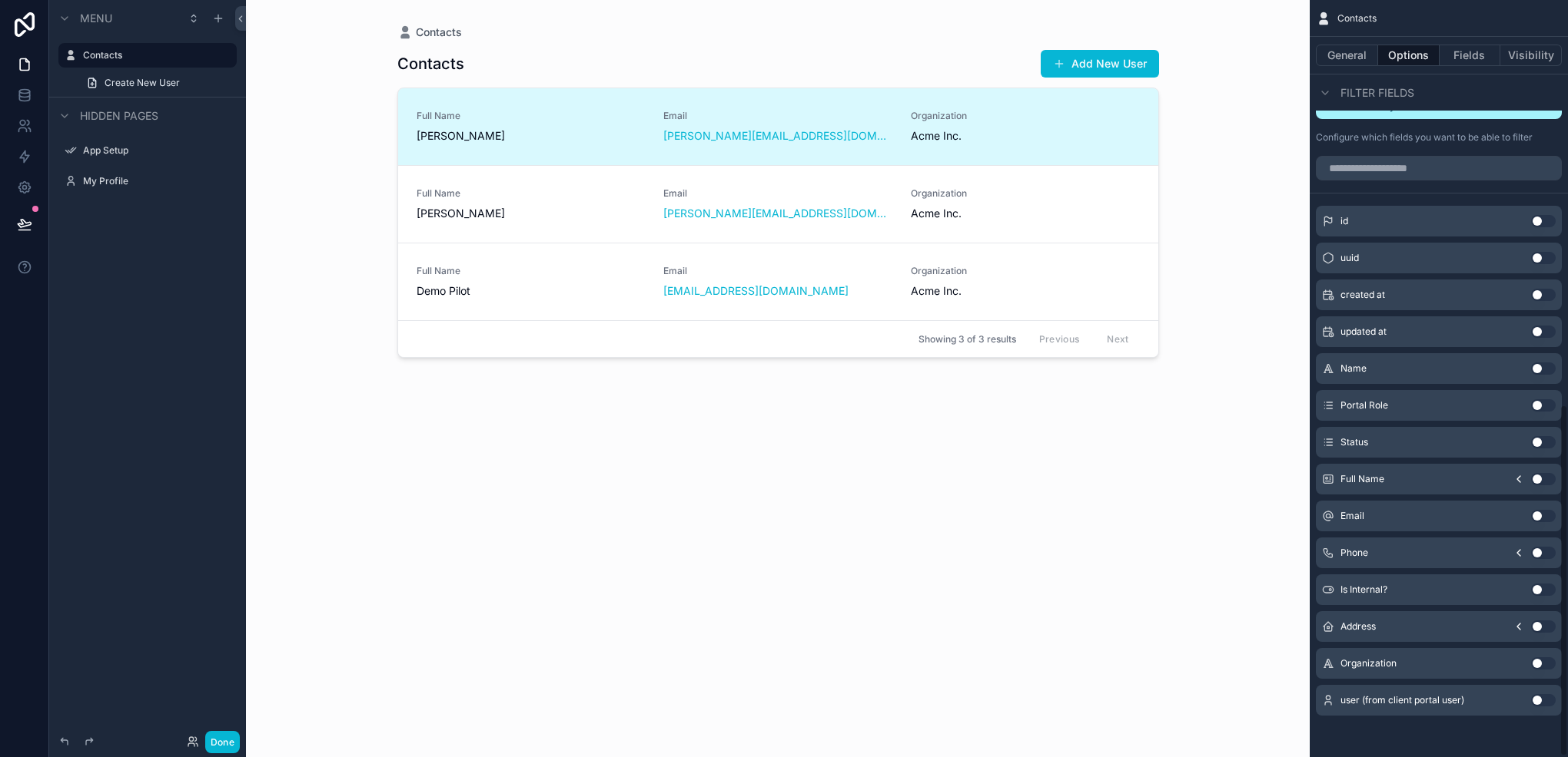
click at [1542, 657] on button "Use setting" at bounding box center [1543, 663] width 25 height 12
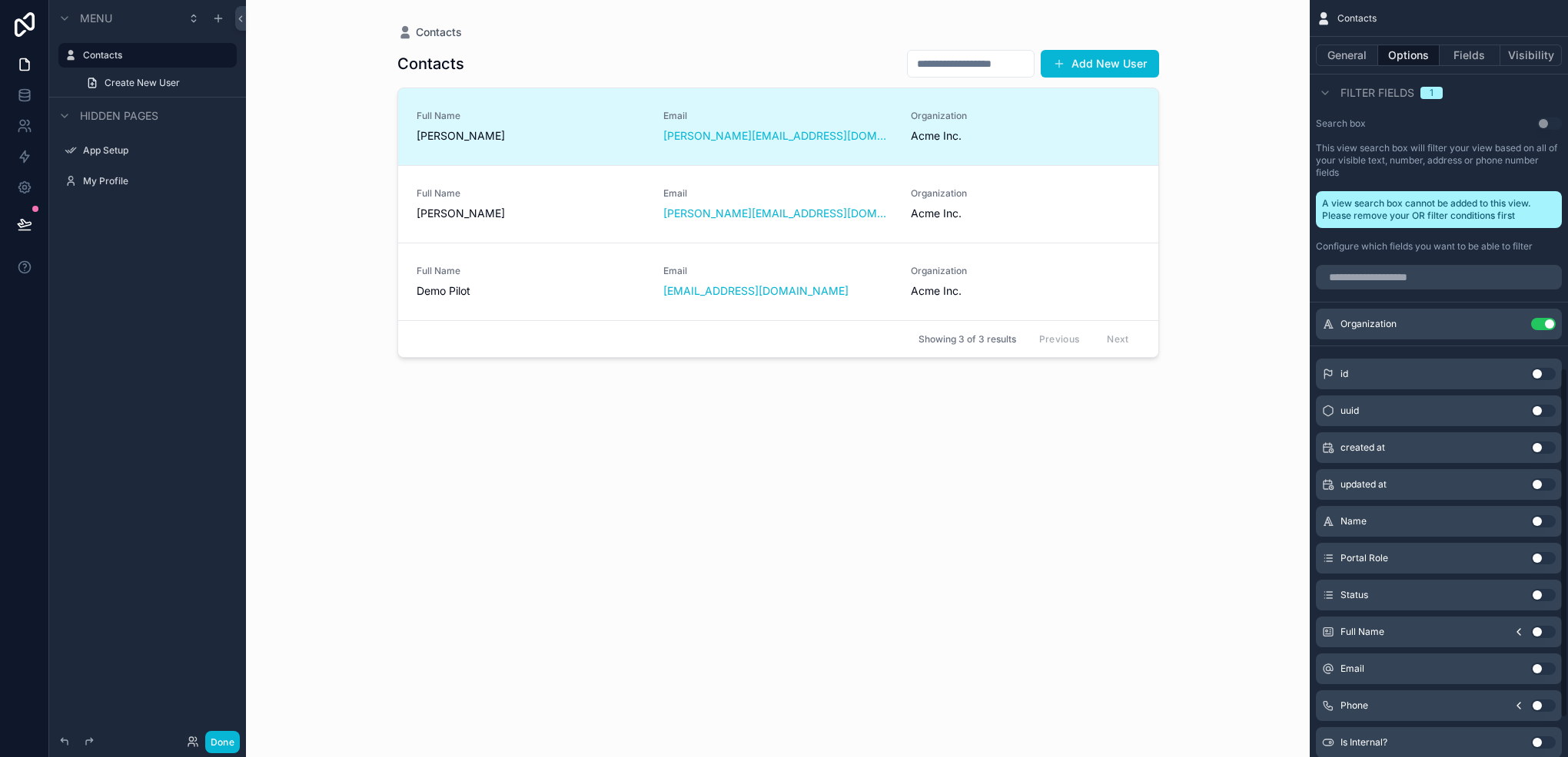
scroll to position [641, 0]
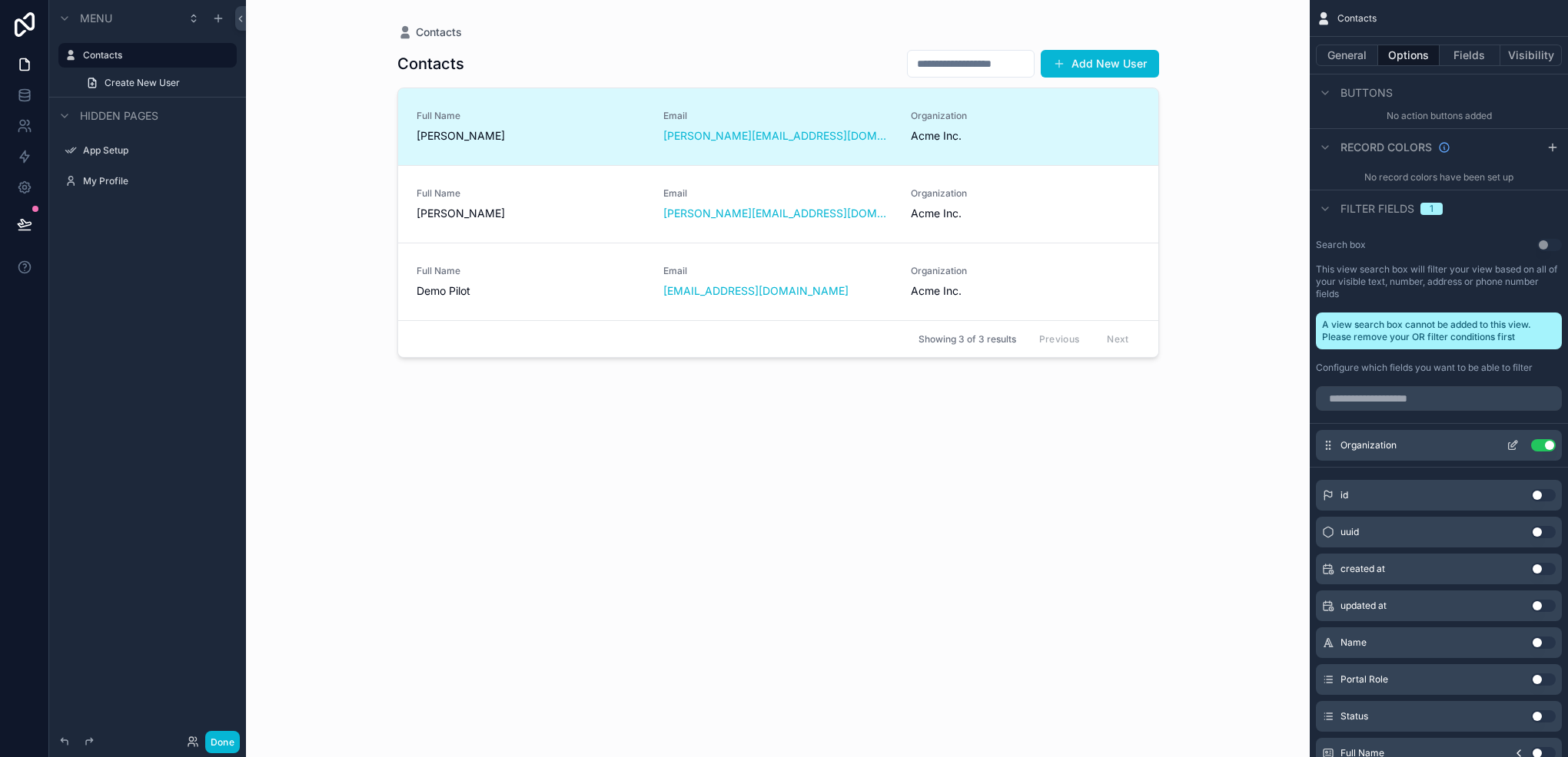
click at [1508, 440] on icon "scrollable content" at bounding box center [1512, 445] width 12 height 12
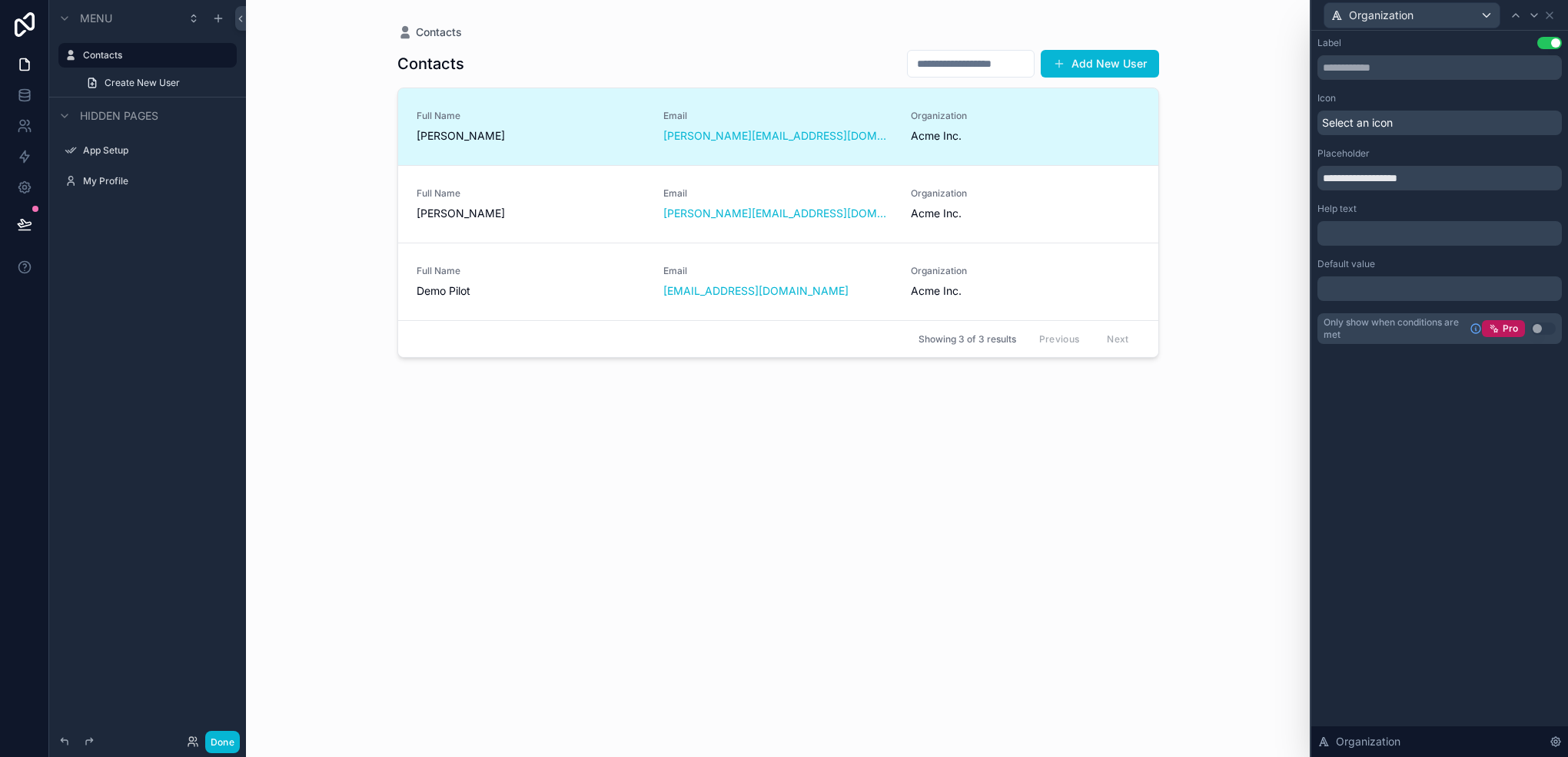
click at [1401, 273] on div "Default value ﻿" at bounding box center [1439, 279] width 244 height 43
click at [1400, 287] on p "﻿" at bounding box center [1441, 288] width 235 height 15
click at [1383, 420] on div "**********" at bounding box center [1439, 394] width 257 height 726
click at [18, 105] on link at bounding box center [24, 95] width 48 height 31
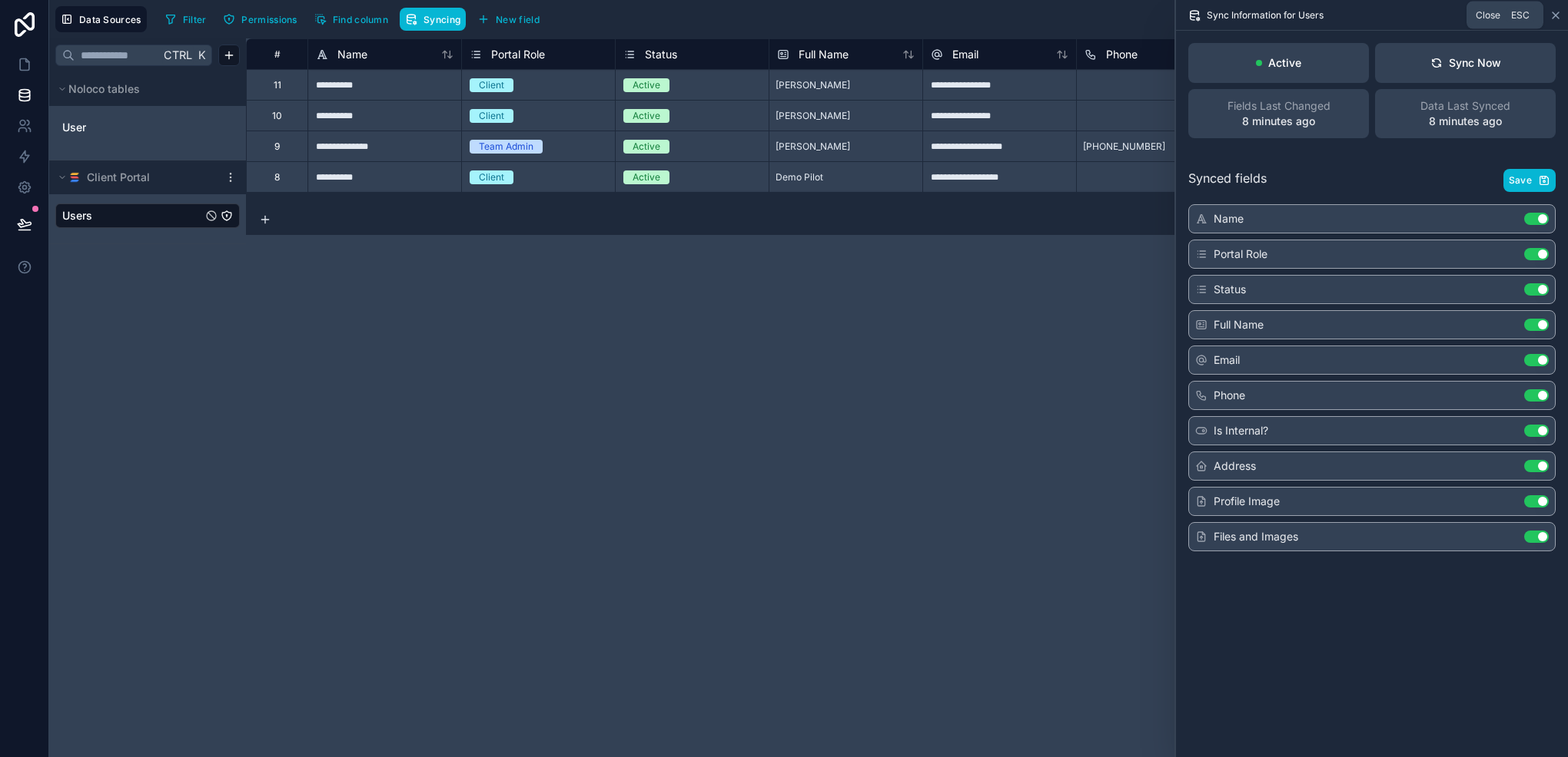
click at [1558, 15] on icon at bounding box center [1555, 14] width 12 height 12
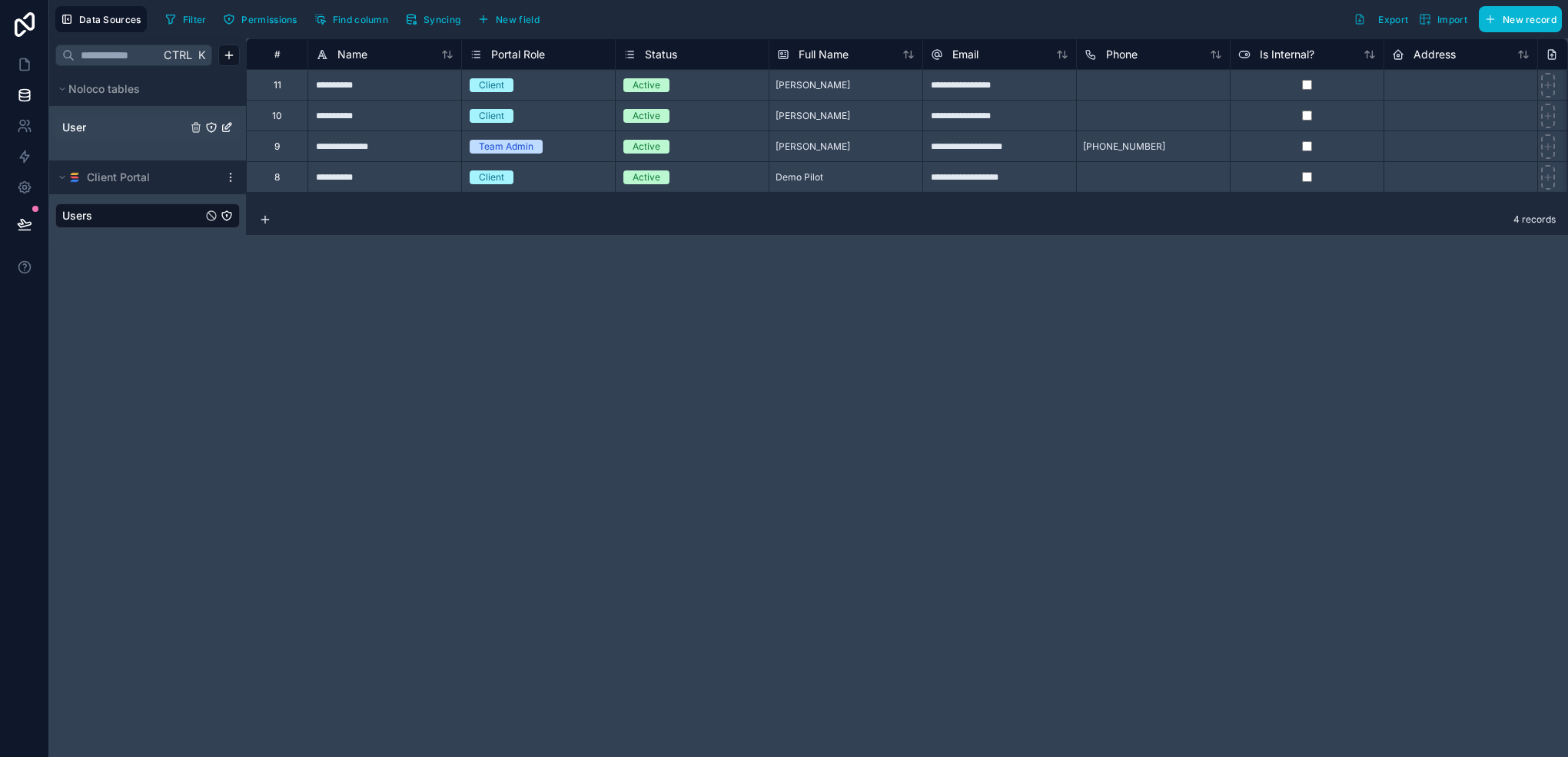
click at [127, 131] on link "User" at bounding box center [124, 127] width 125 height 15
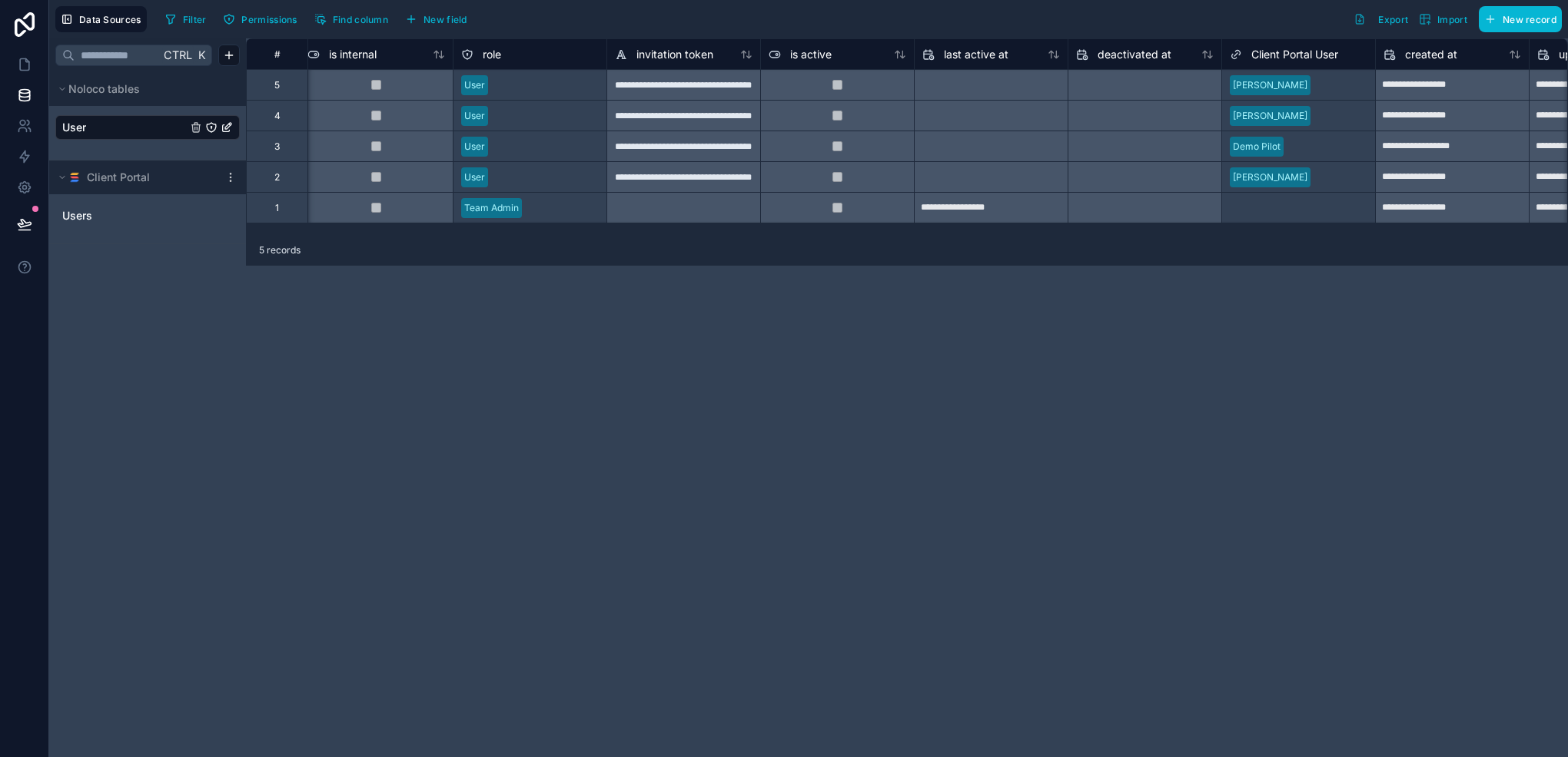
scroll to position [0, 751]
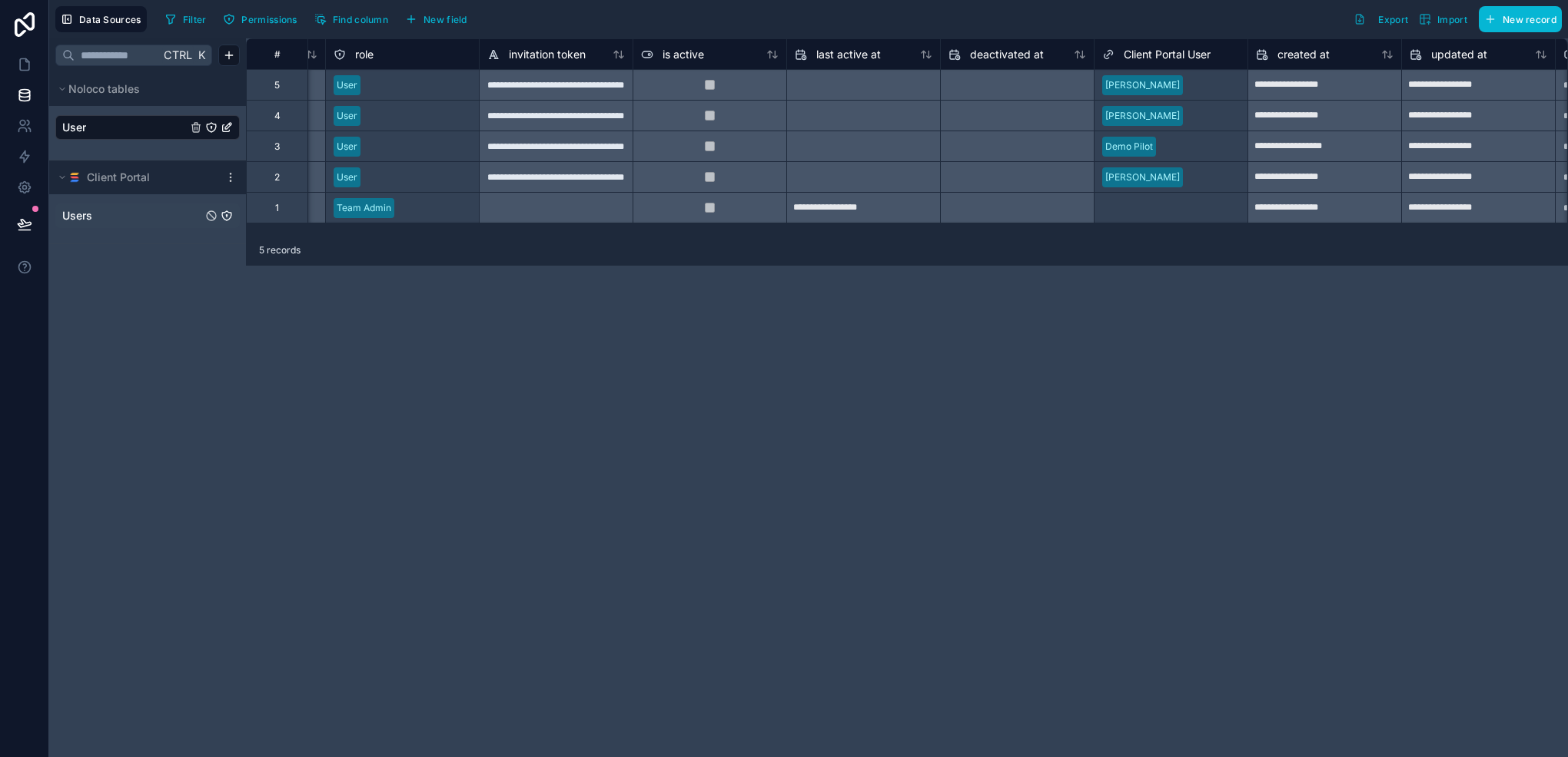
click at [110, 209] on link "Users" at bounding box center [132, 215] width 140 height 15
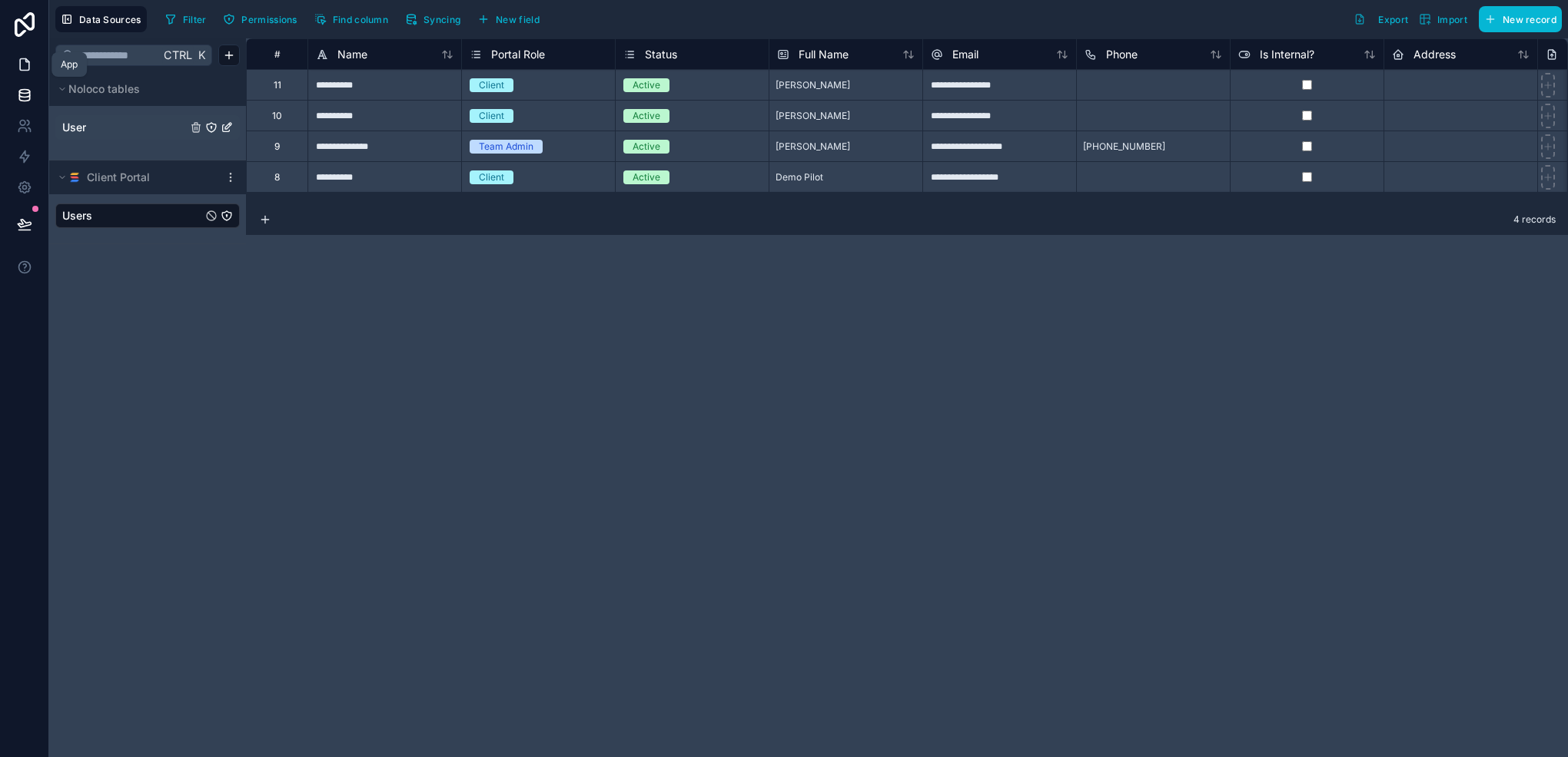
click at [15, 58] on link at bounding box center [24, 64] width 48 height 31
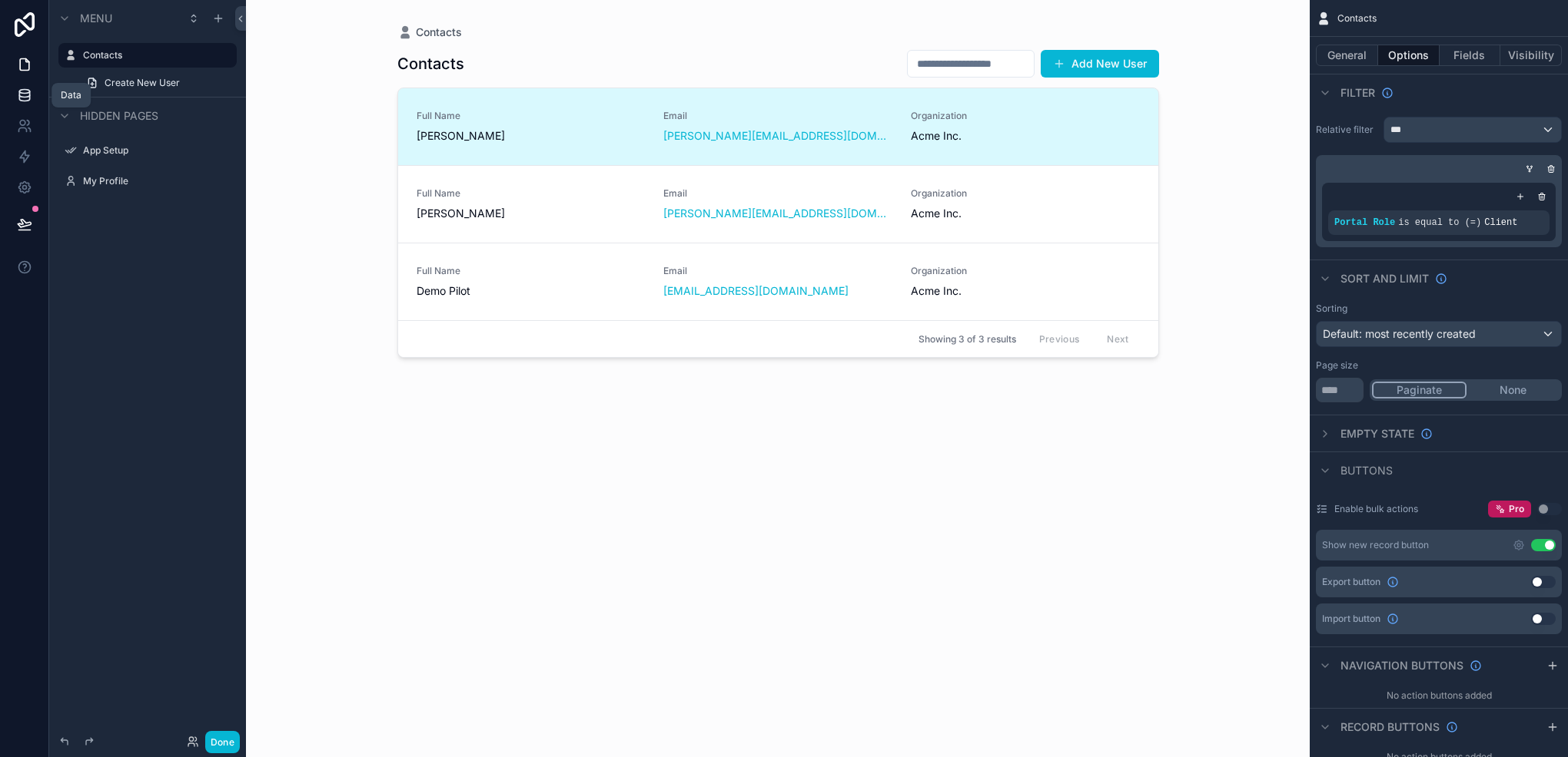
click at [23, 98] on icon at bounding box center [24, 95] width 15 height 15
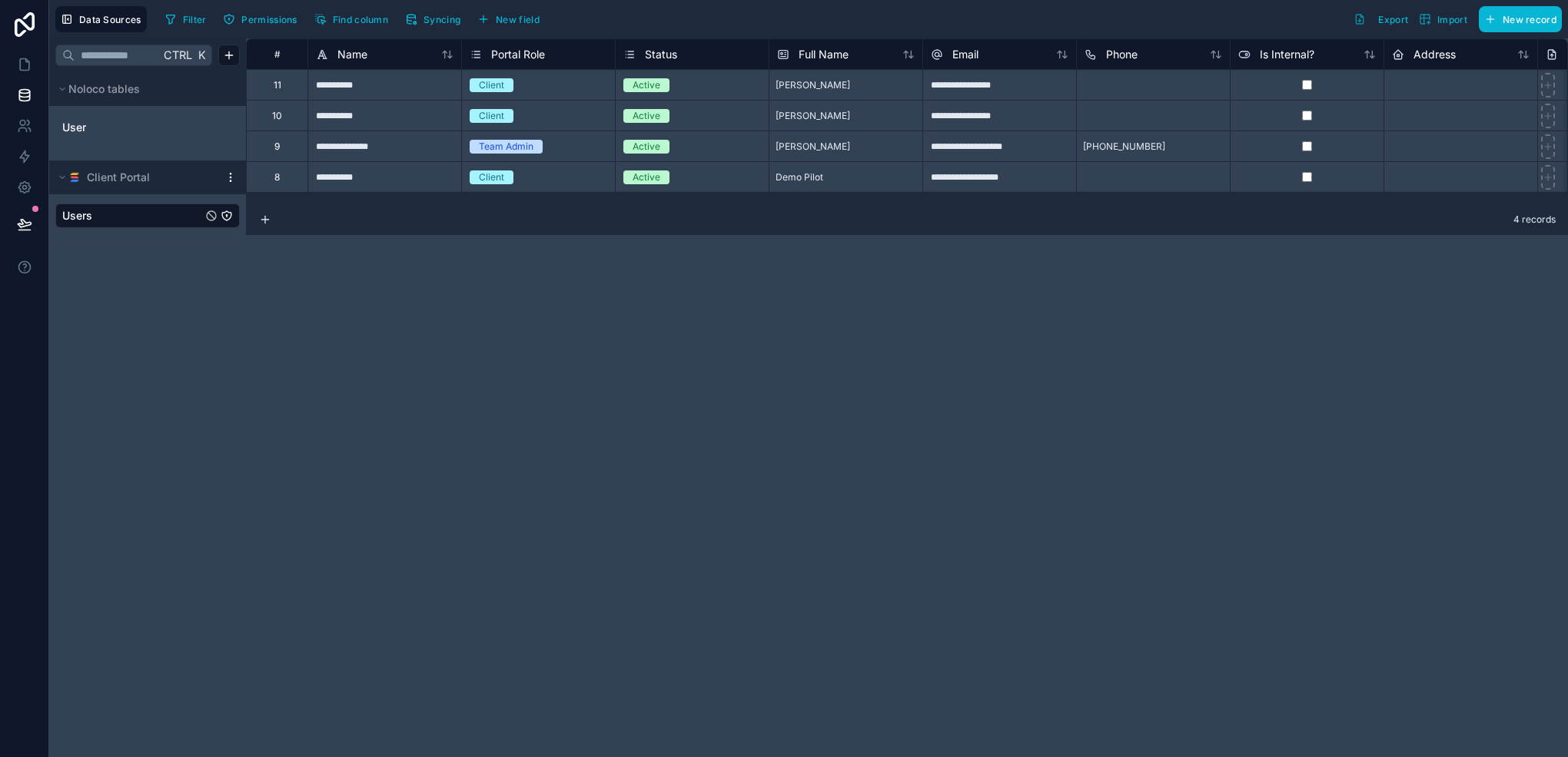
click at [224, 174] on icon at bounding box center [230, 177] width 12 height 12
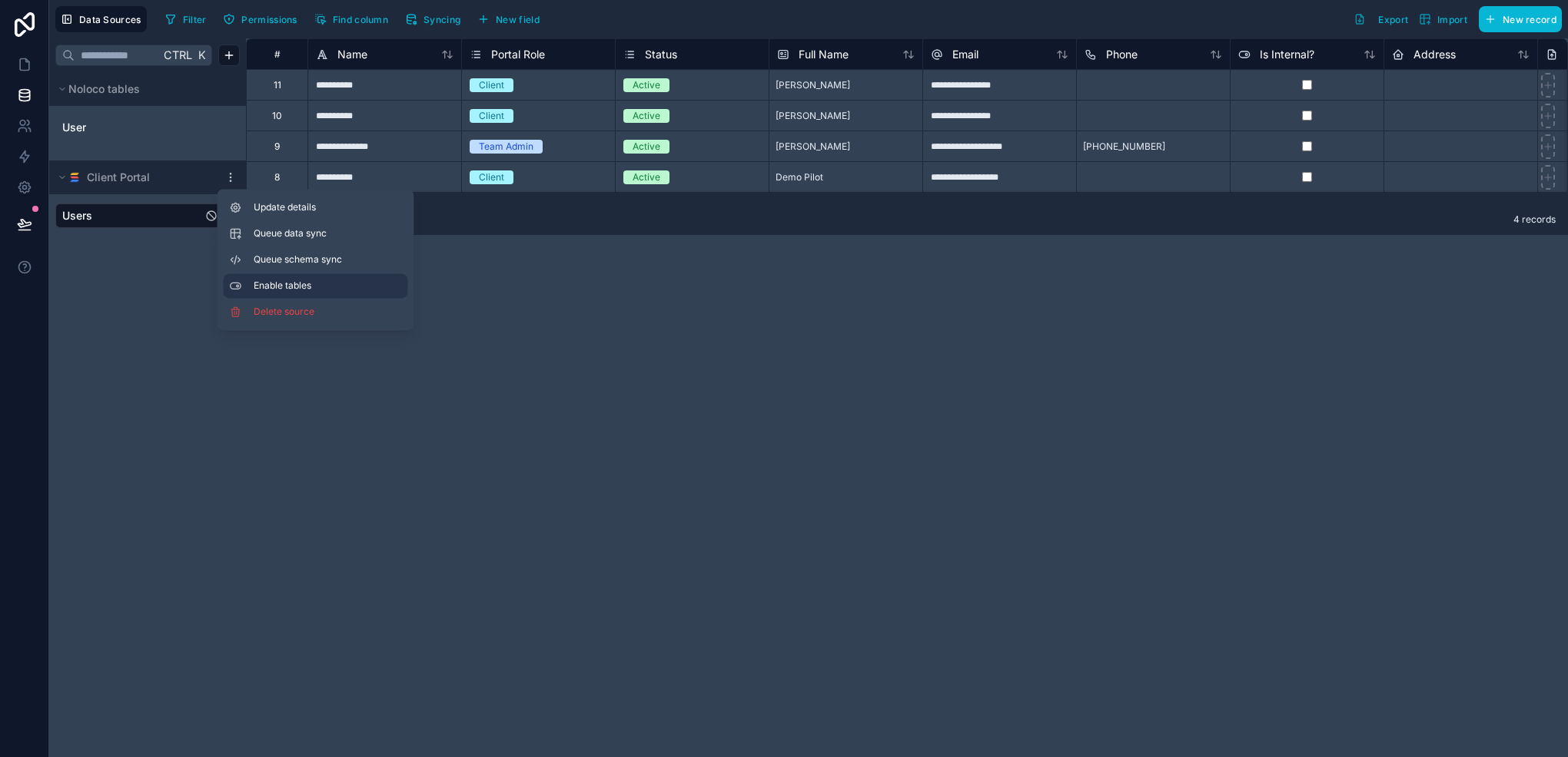
click at [300, 285] on span "Enable tables" at bounding box center [327, 285] width 147 height 12
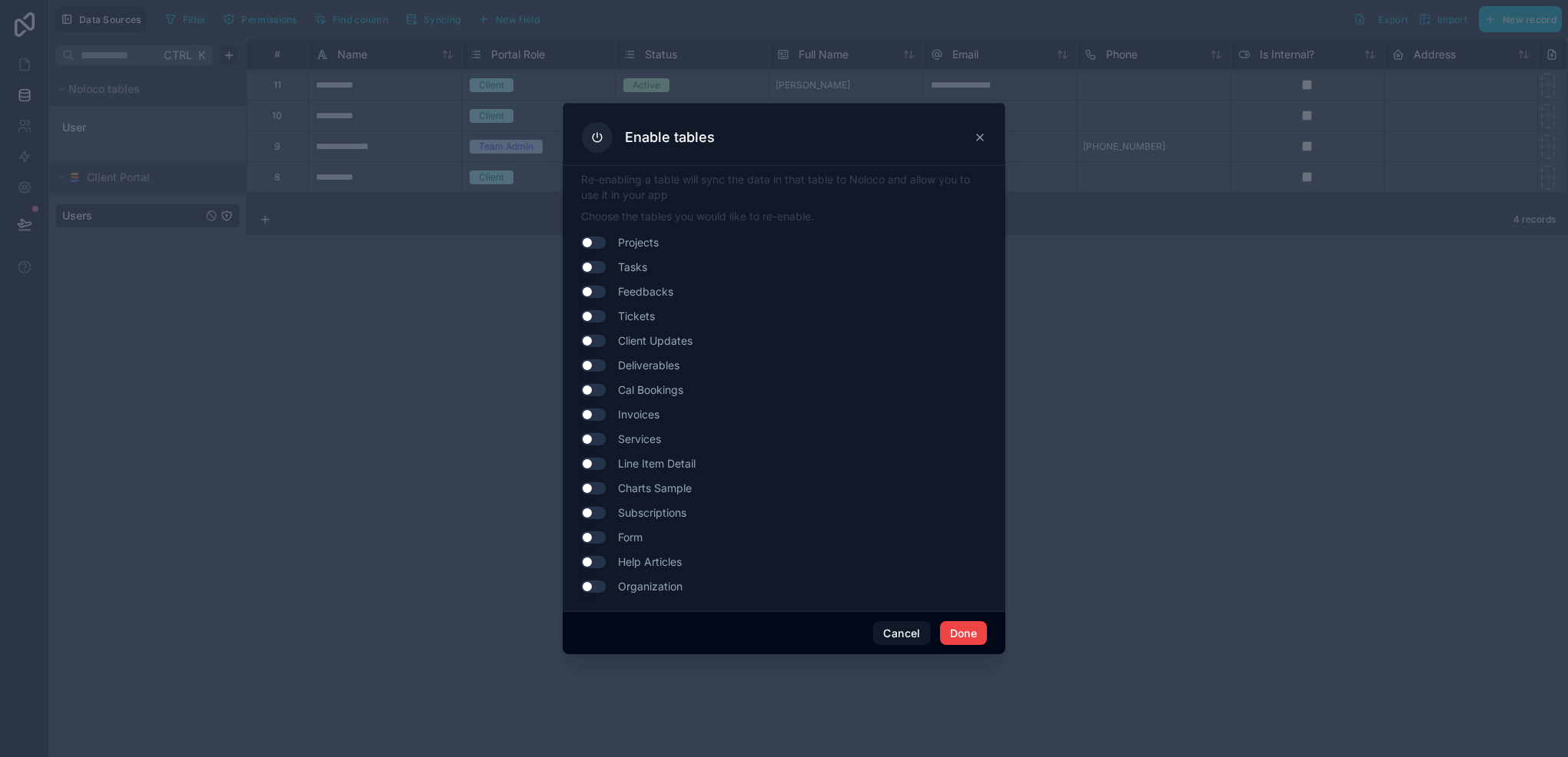
click at [985, 141] on icon at bounding box center [979, 137] width 12 height 12
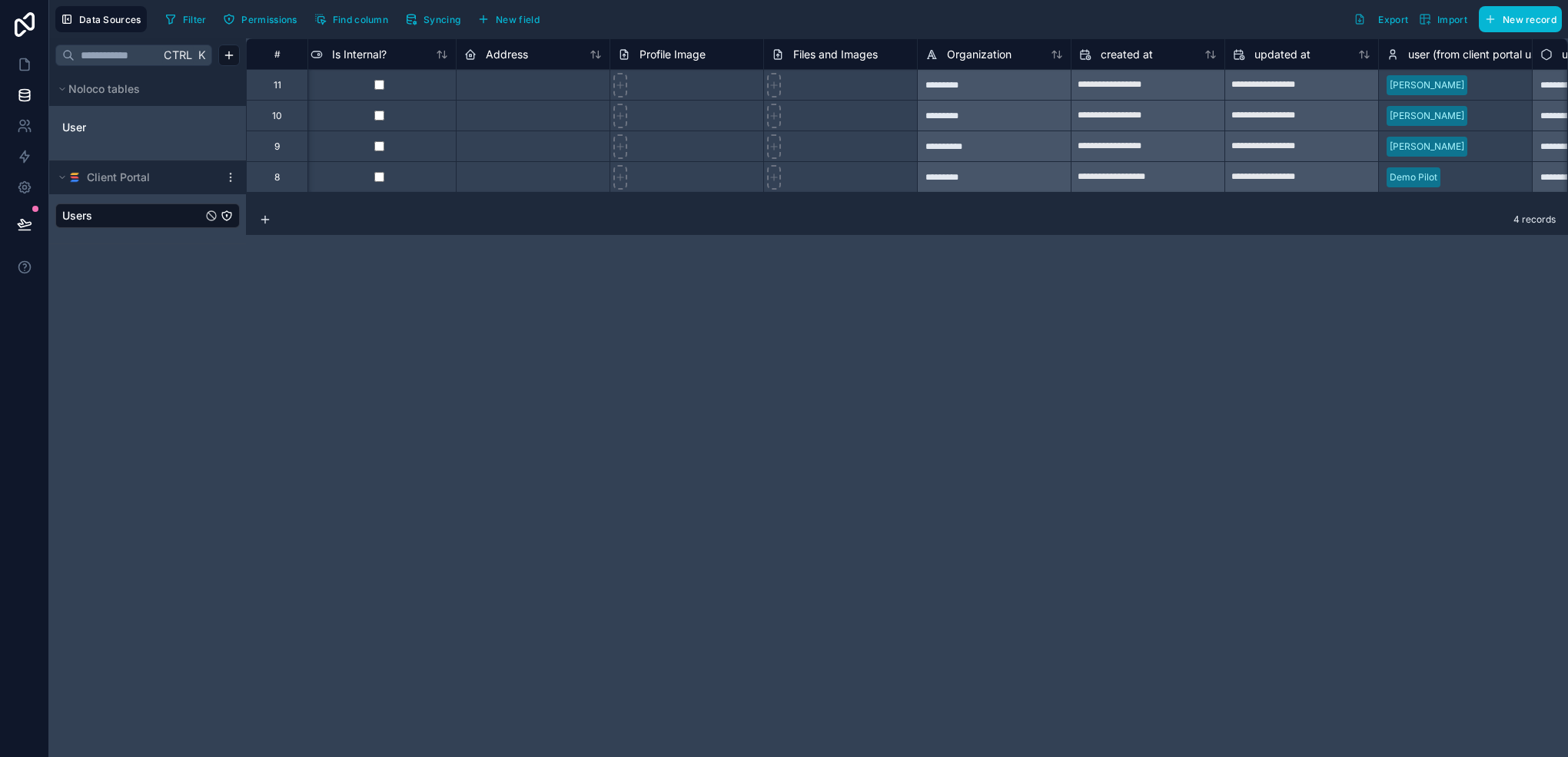
scroll to position [0, 1045]
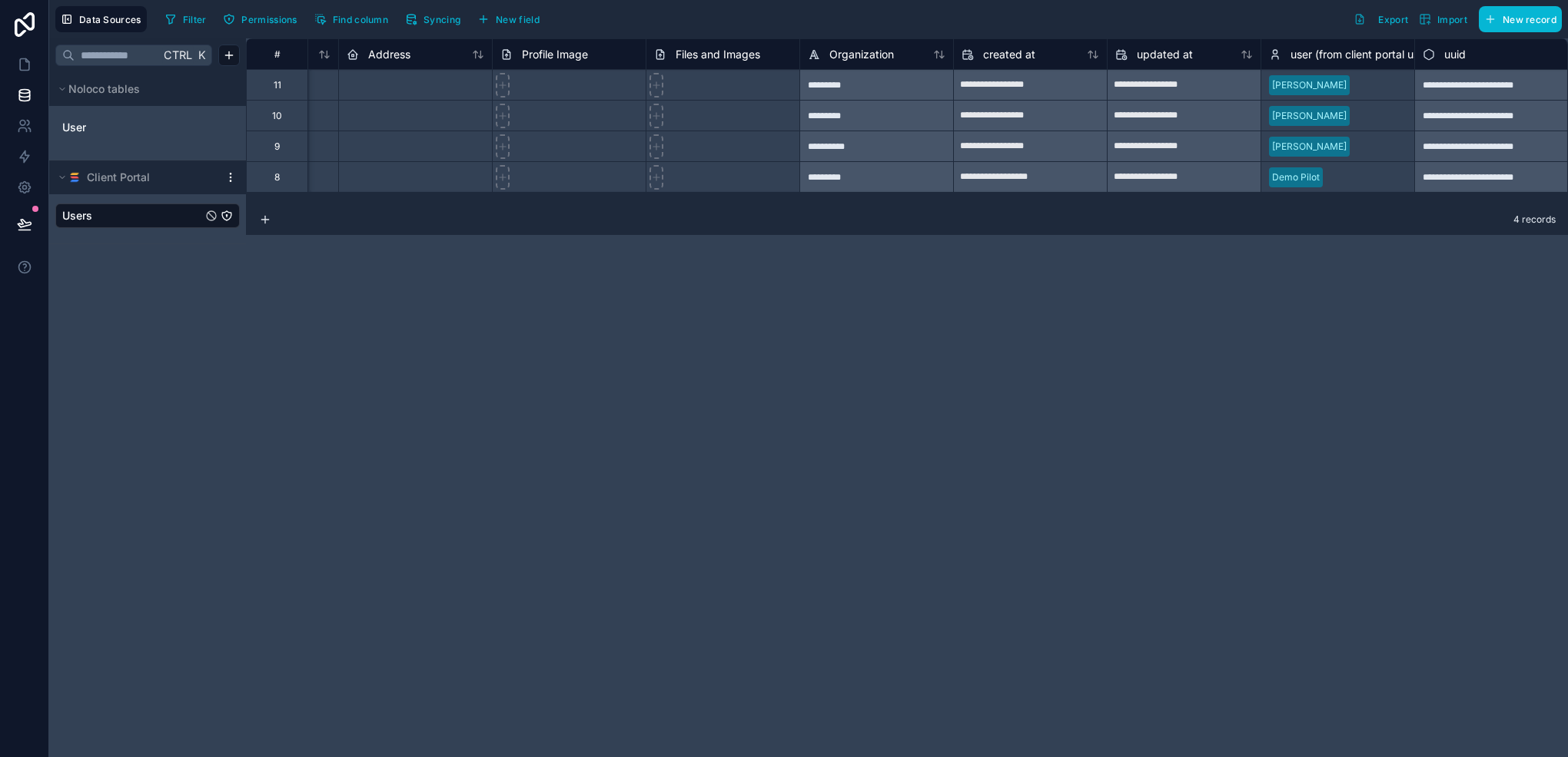
click at [227, 176] on icon at bounding box center [230, 177] width 12 height 12
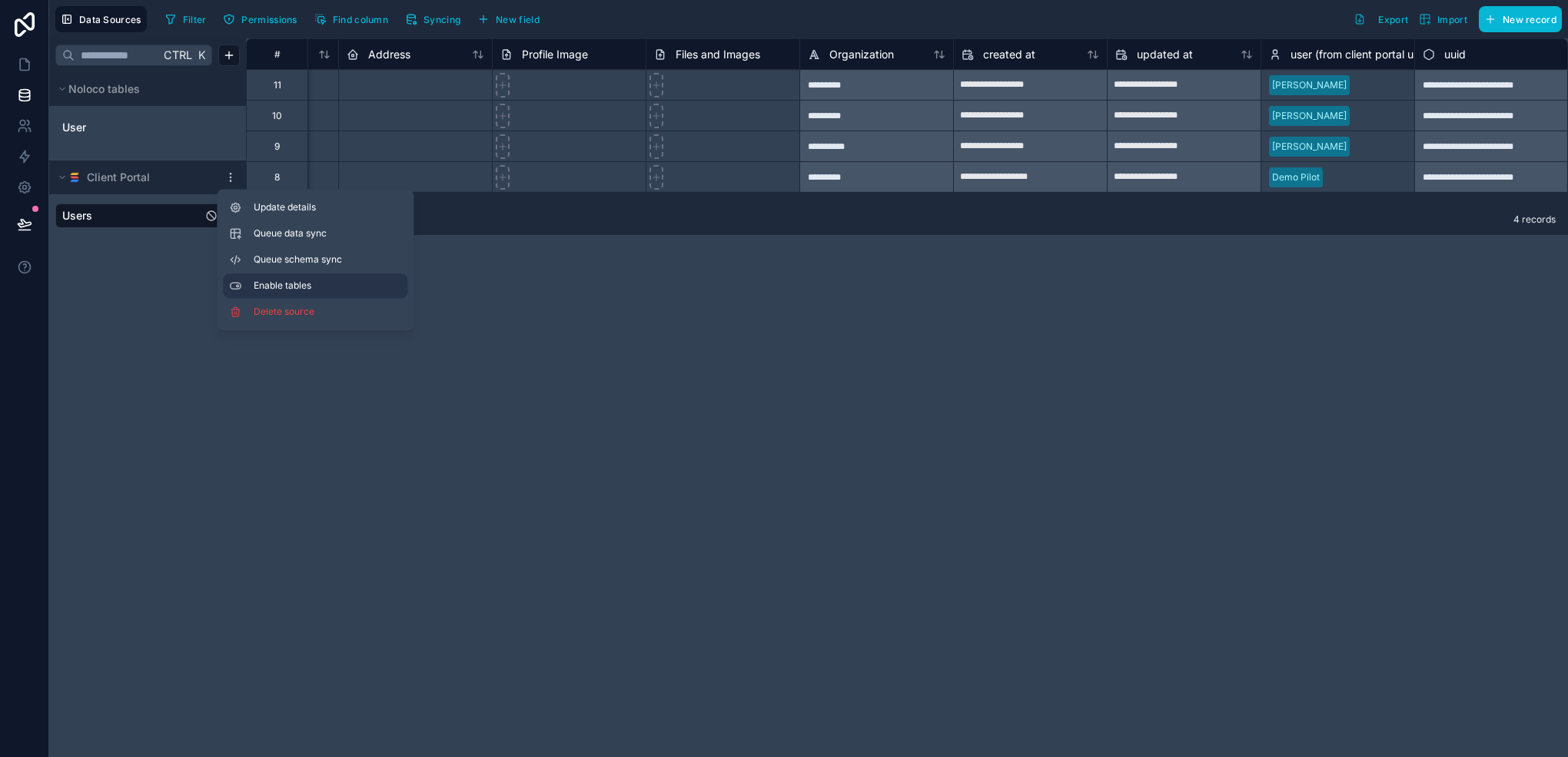
click at [320, 283] on span "Enable tables" at bounding box center [327, 285] width 147 height 12
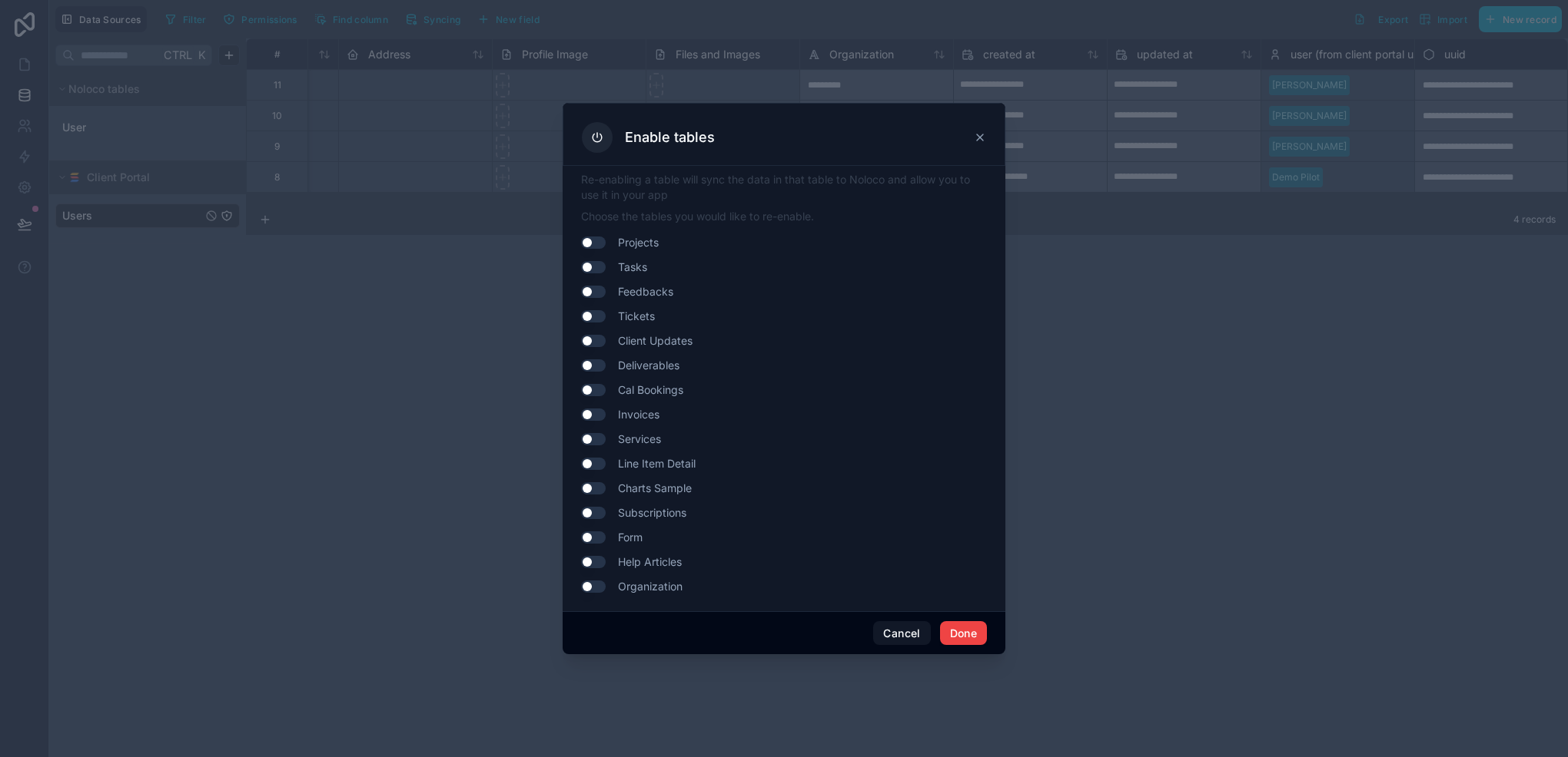
click at [595, 581] on button "Use setting" at bounding box center [593, 586] width 25 height 12
click at [959, 622] on button "Done" at bounding box center [963, 634] width 47 height 25
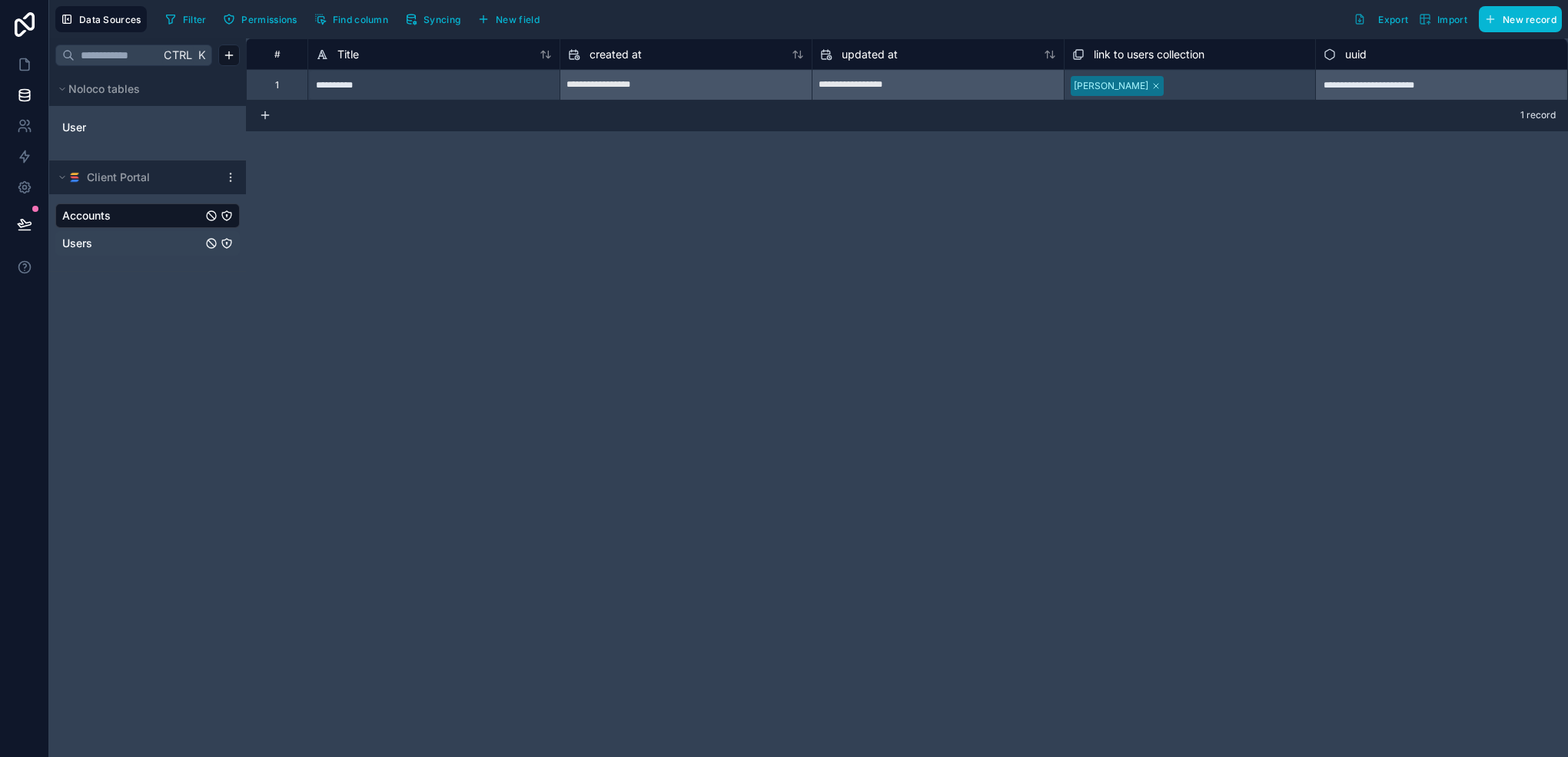
click at [123, 240] on link "Users" at bounding box center [132, 243] width 140 height 15
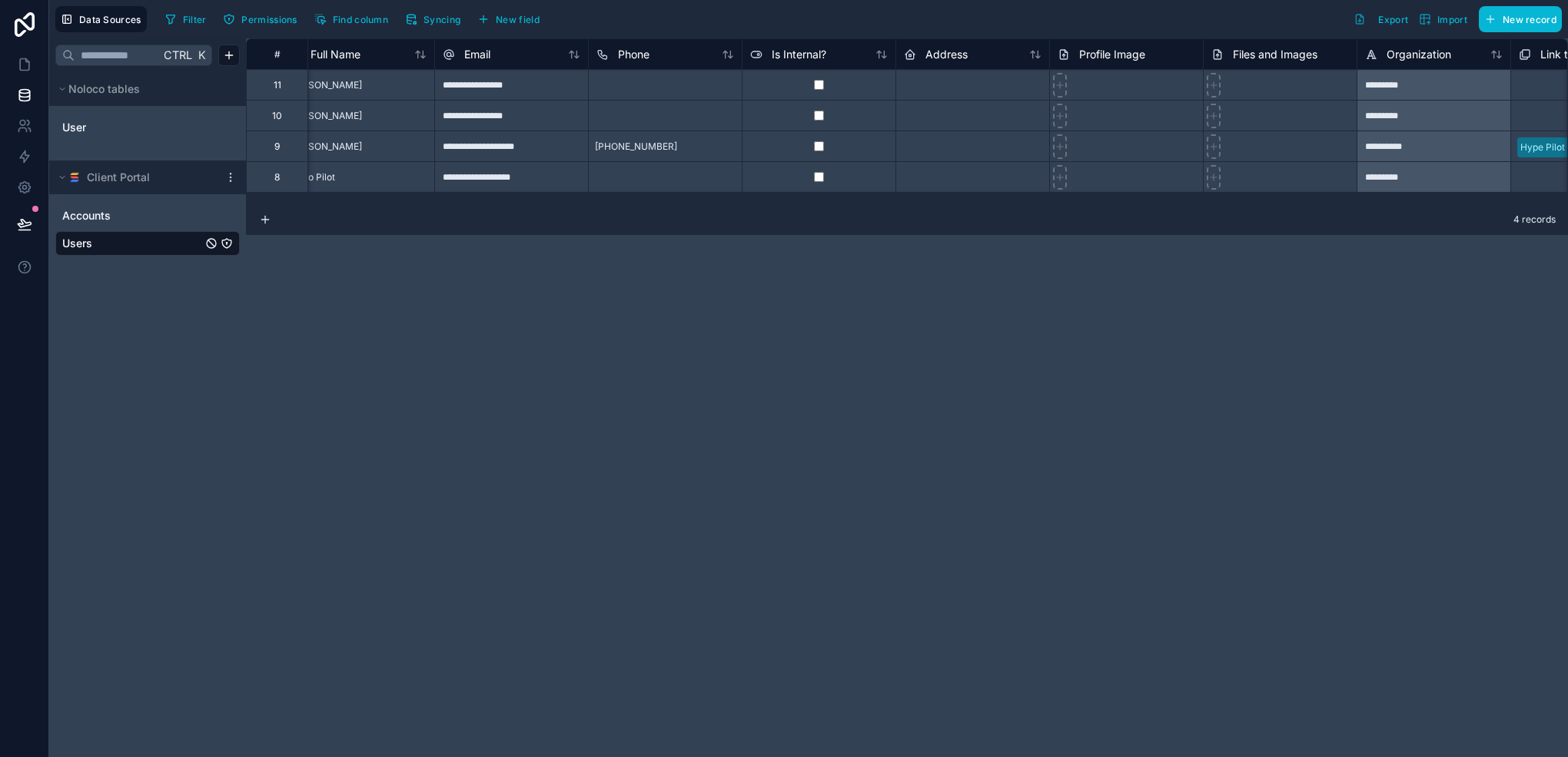
scroll to position [0, 973]
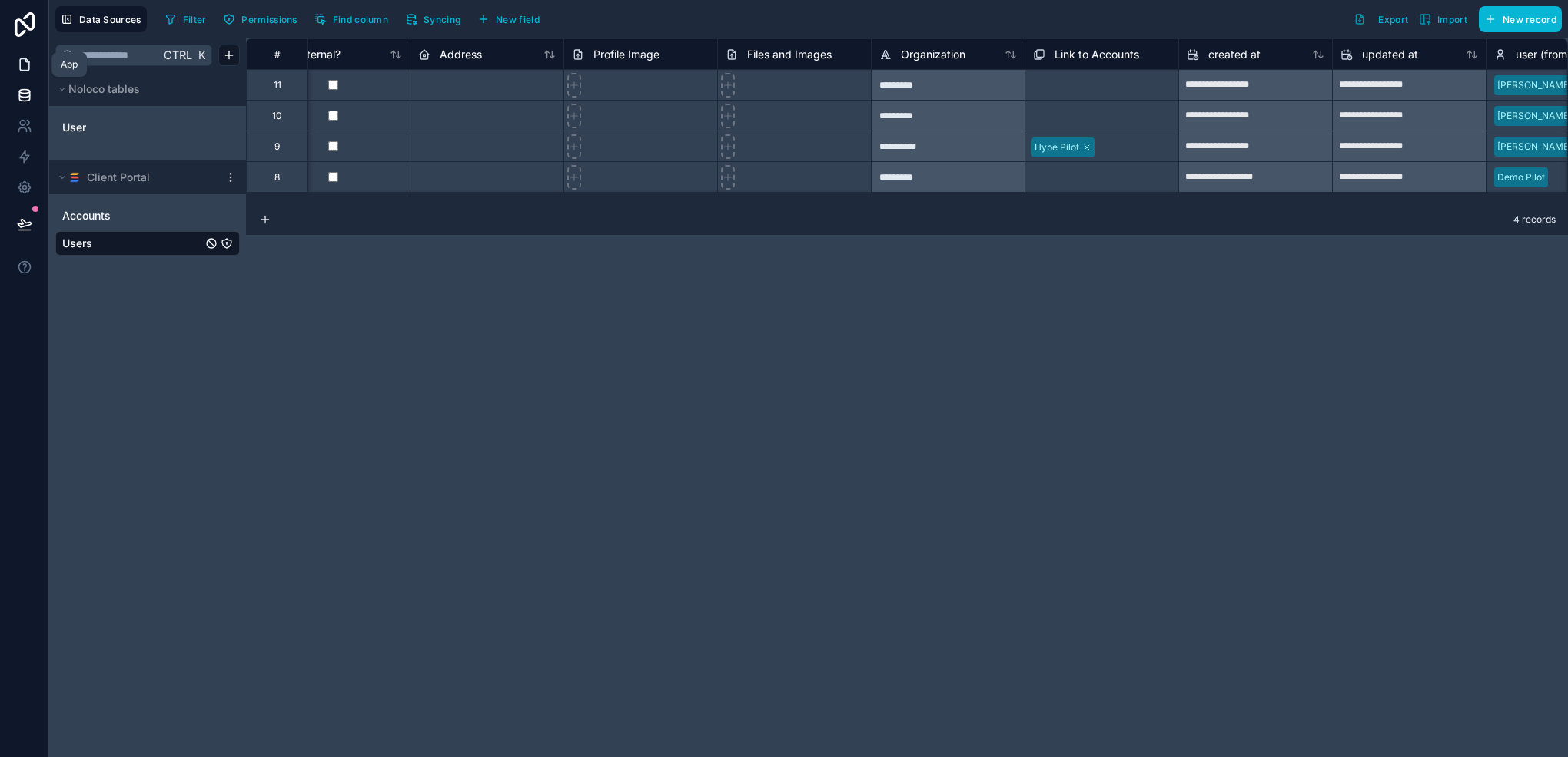
click at [6, 64] on link at bounding box center [24, 64] width 48 height 31
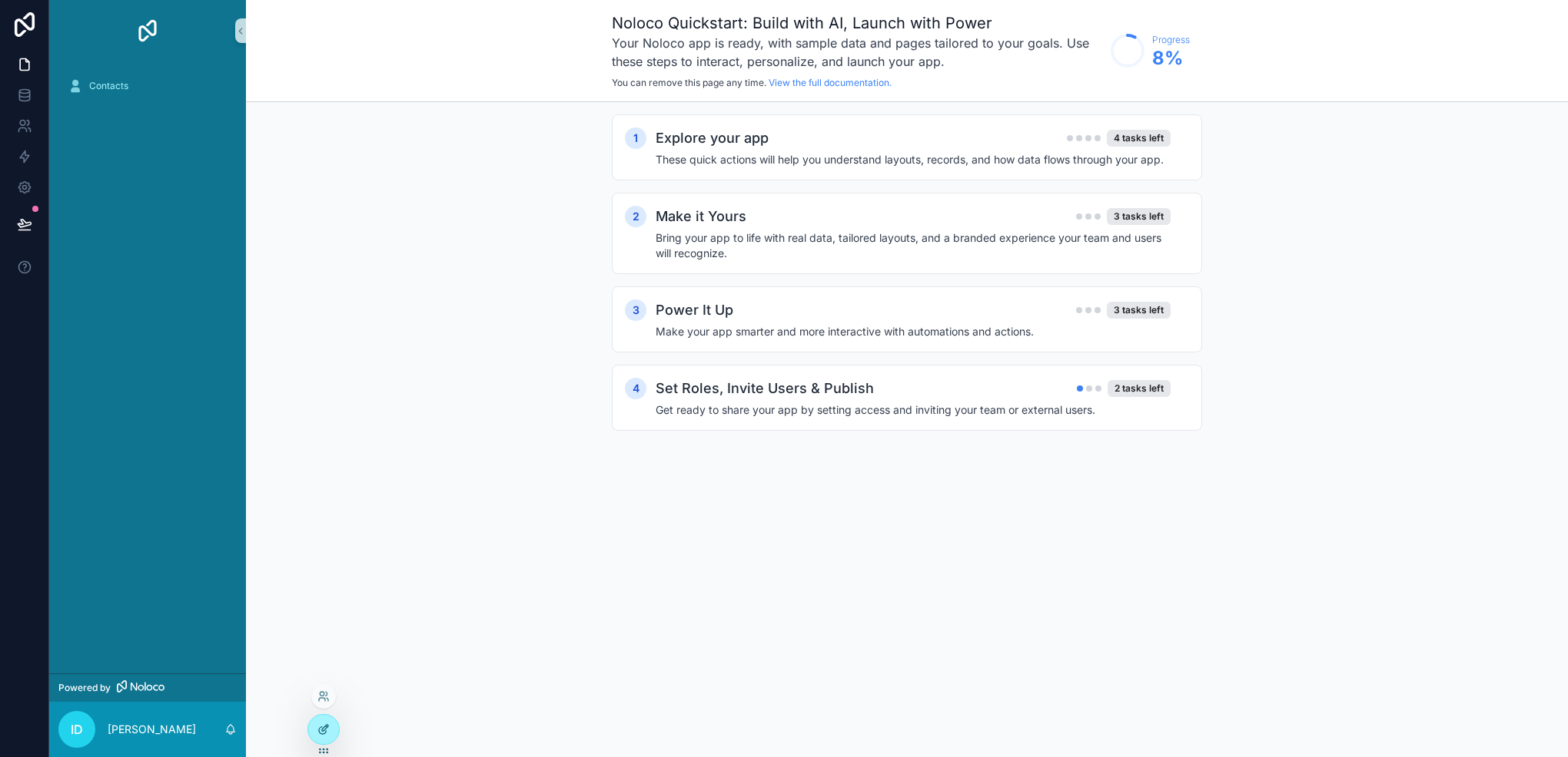
click at [312, 722] on div at bounding box center [323, 730] width 31 height 29
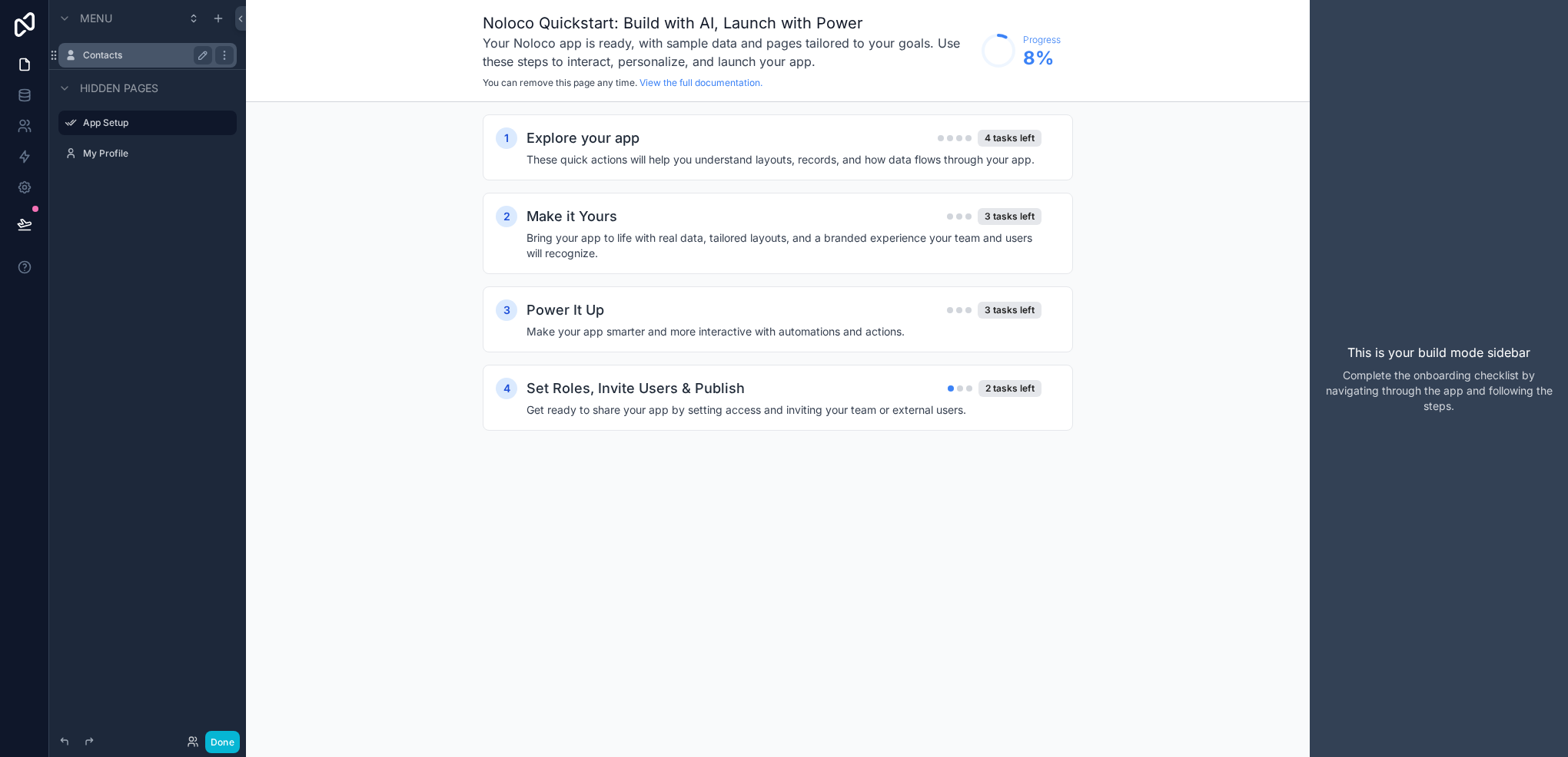
click at [122, 53] on label "Contacts" at bounding box center [144, 55] width 123 height 12
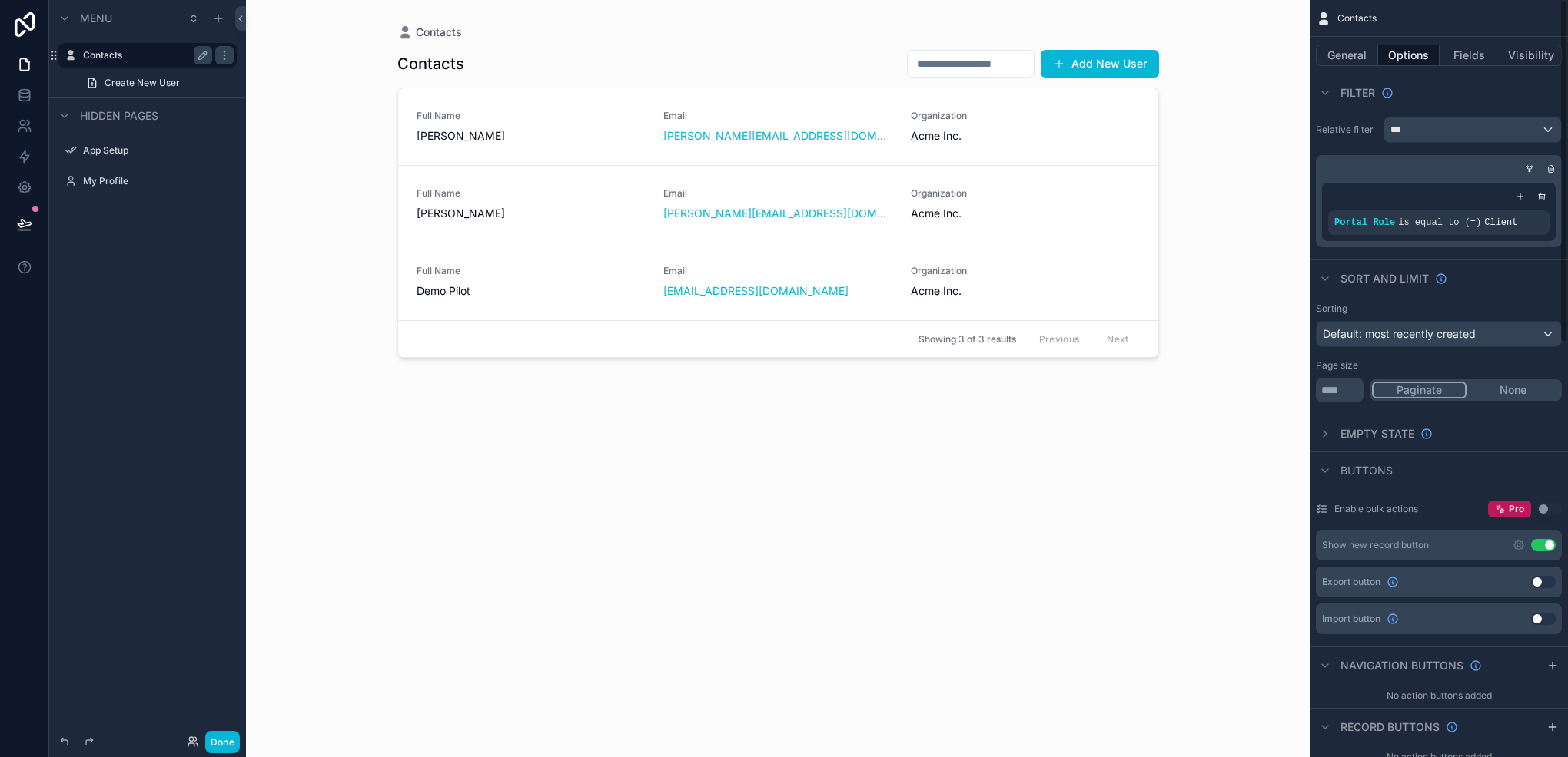
click at [1060, 126] on div "scrollable content" at bounding box center [778, 369] width 786 height 738
click at [1483, 51] on button "Fields" at bounding box center [1470, 55] width 61 height 22
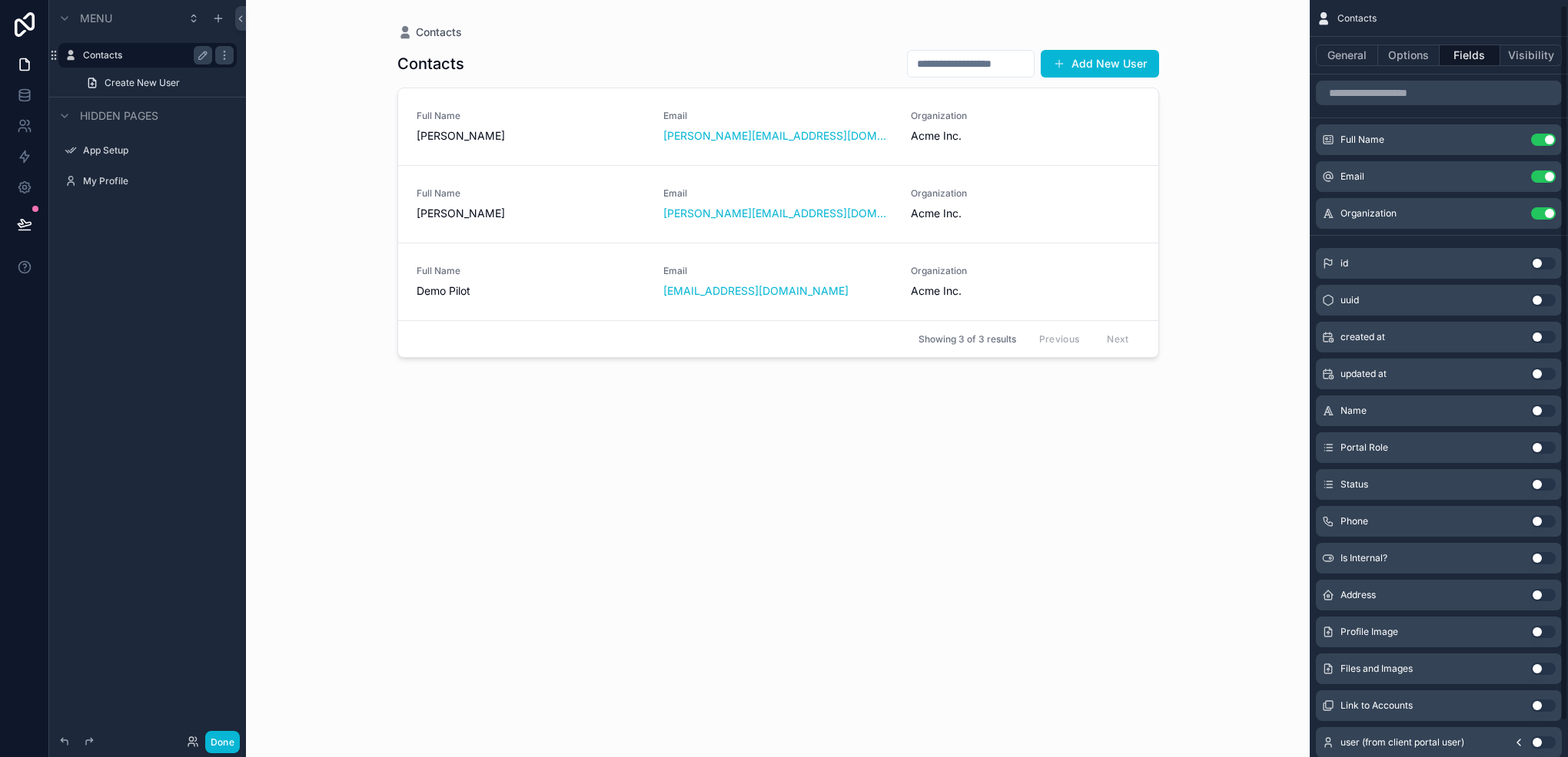
scroll to position [43, 0]
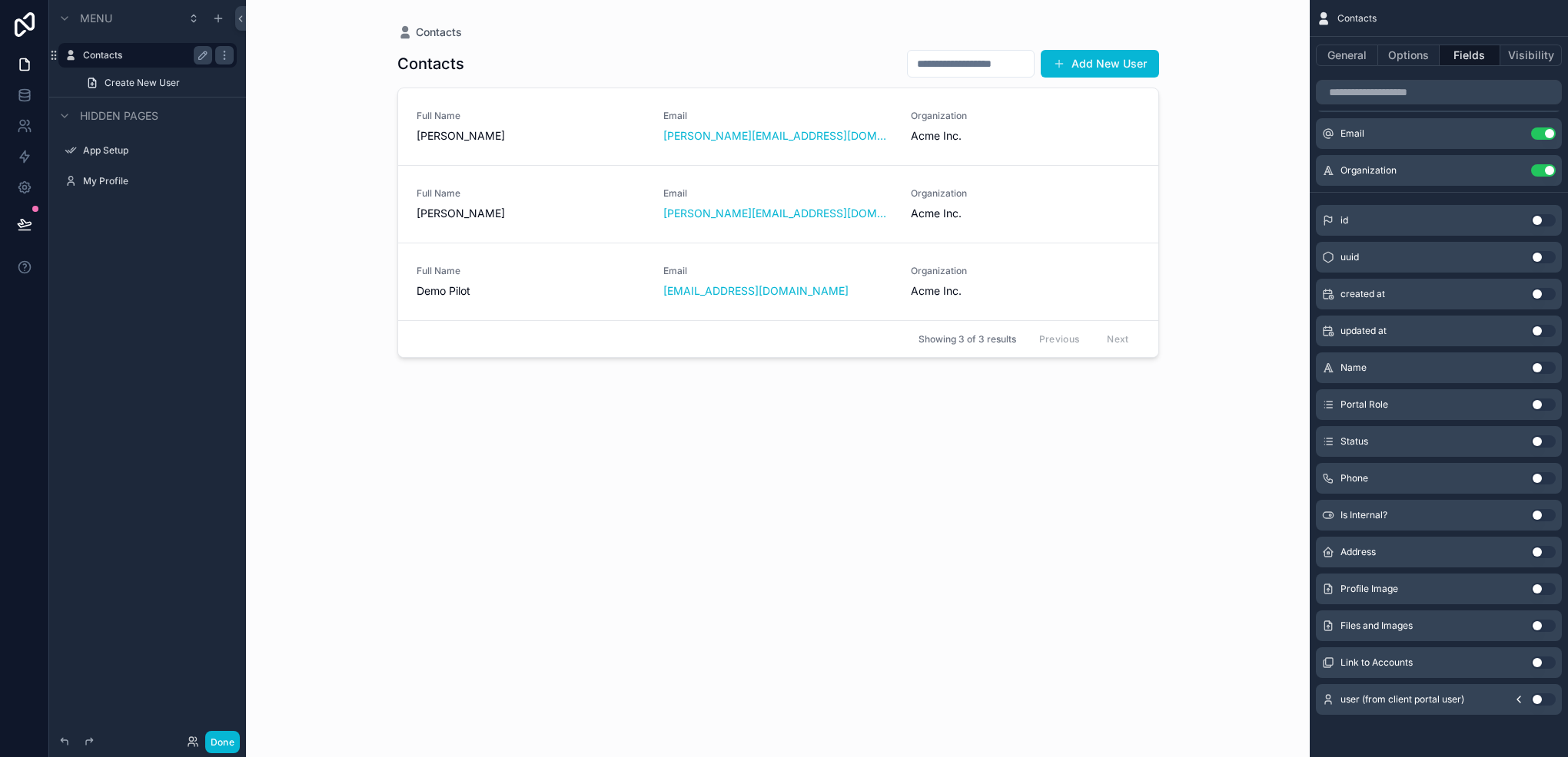
click at [1538, 661] on button "Use setting" at bounding box center [1543, 662] width 25 height 12
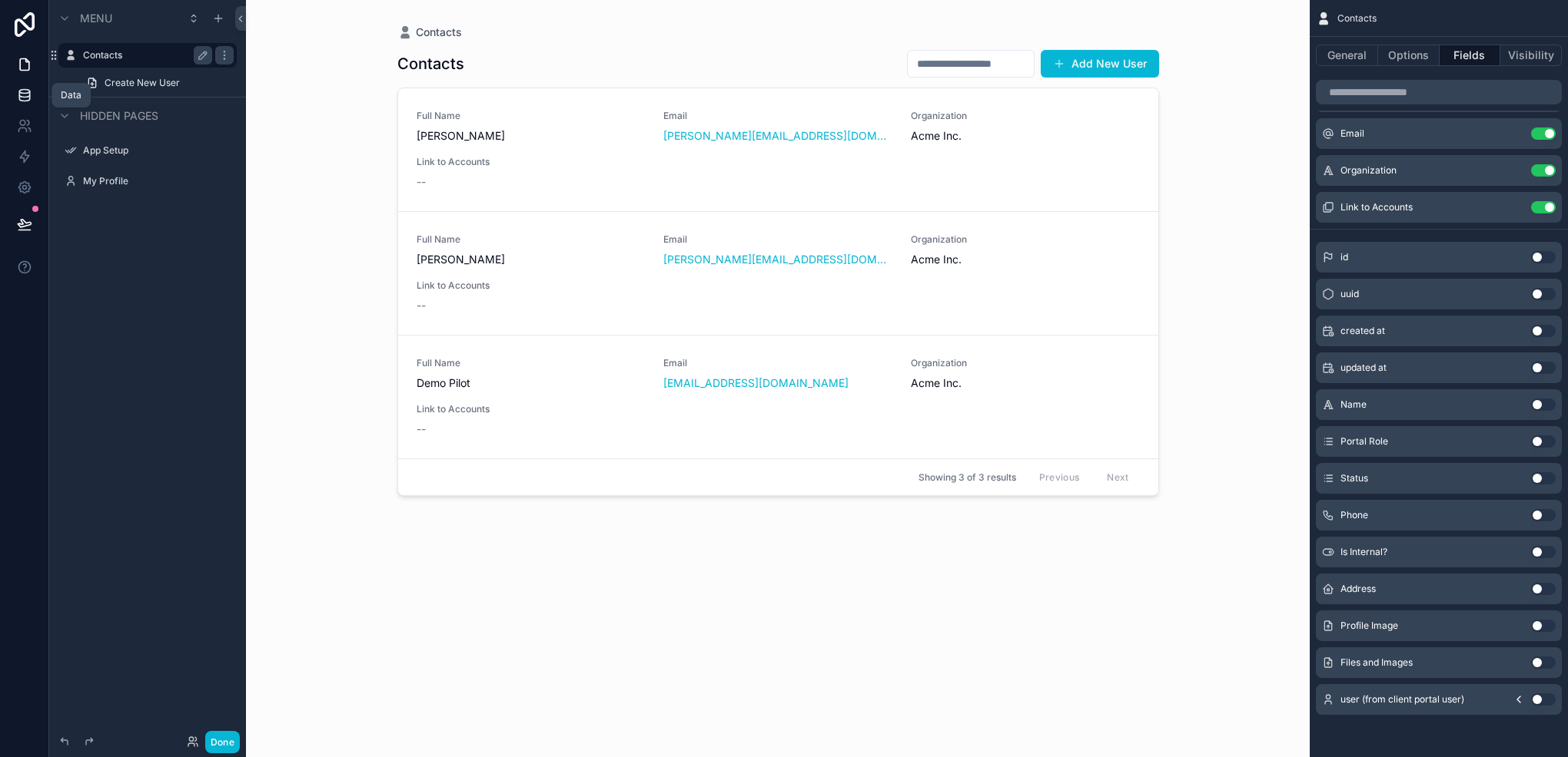
click at [25, 95] on icon at bounding box center [24, 95] width 15 height 15
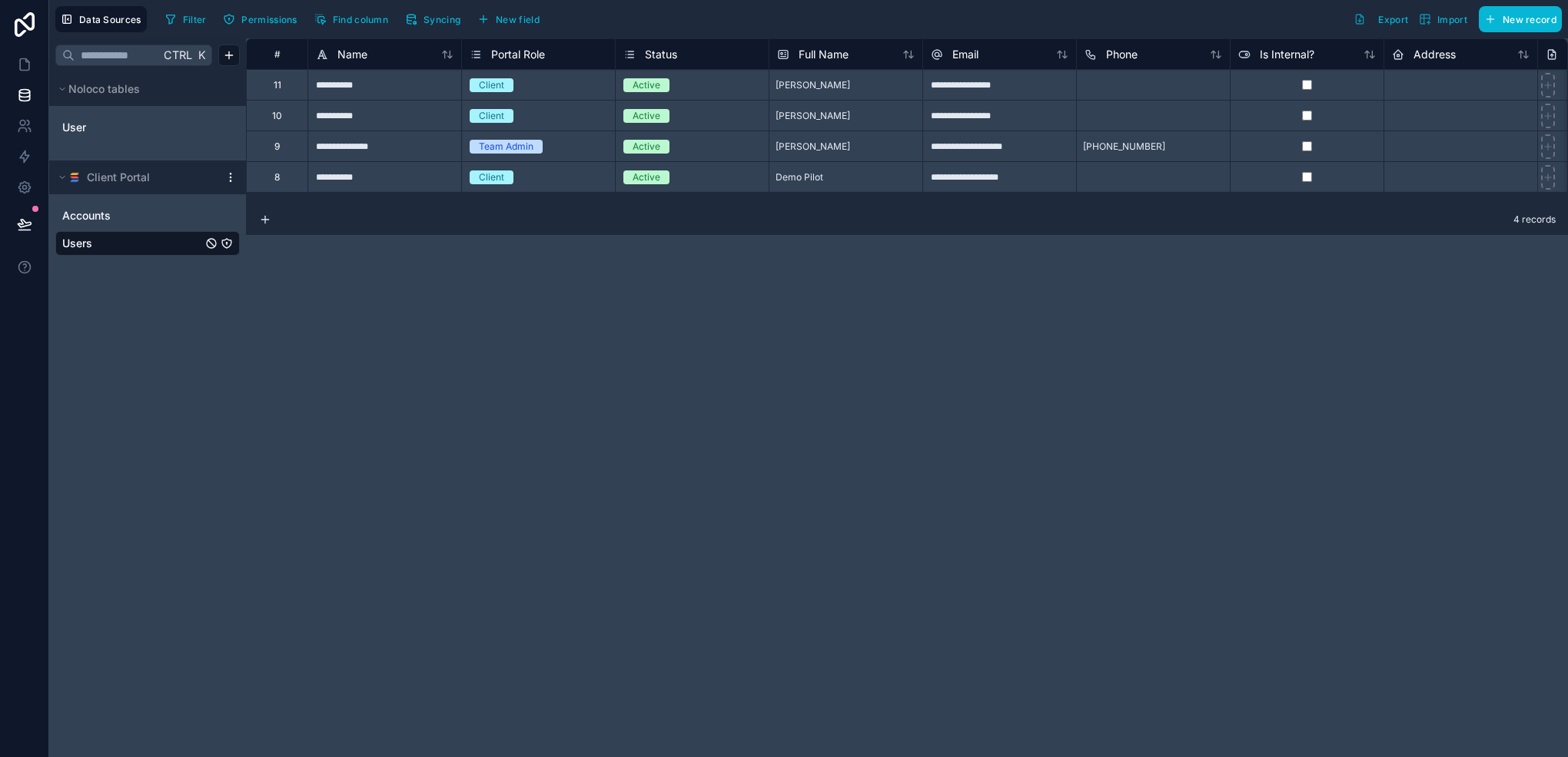
click at [234, 176] on icon at bounding box center [230, 177] width 12 height 12
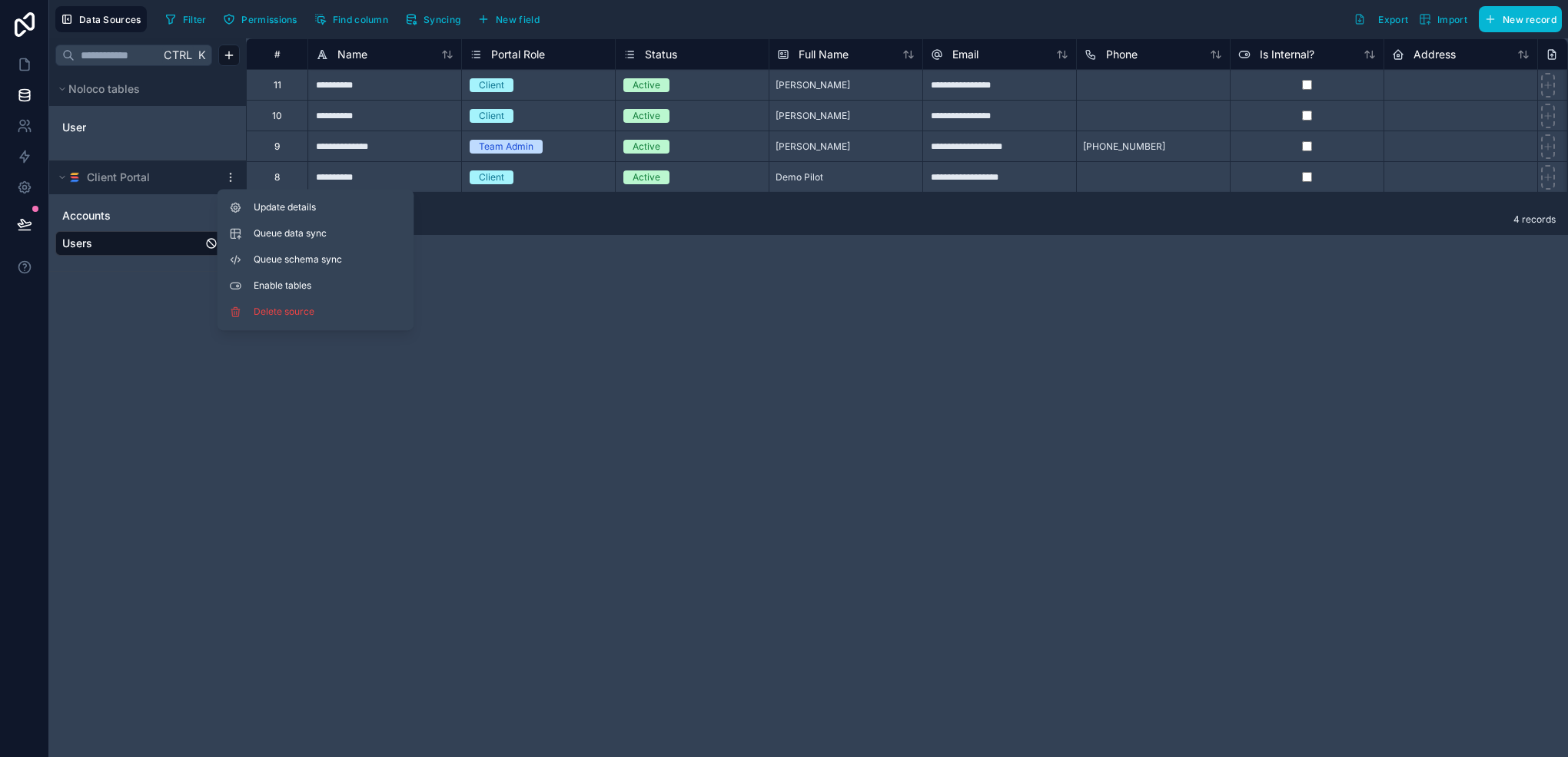
drag, startPoint x: 118, startPoint y: 398, endPoint x: 135, endPoint y: 383, distance: 22.7
click at [118, 398] on div "Ctrl K Noloco tables User Client Portal Accounts Users" at bounding box center [147, 398] width 197 height 719
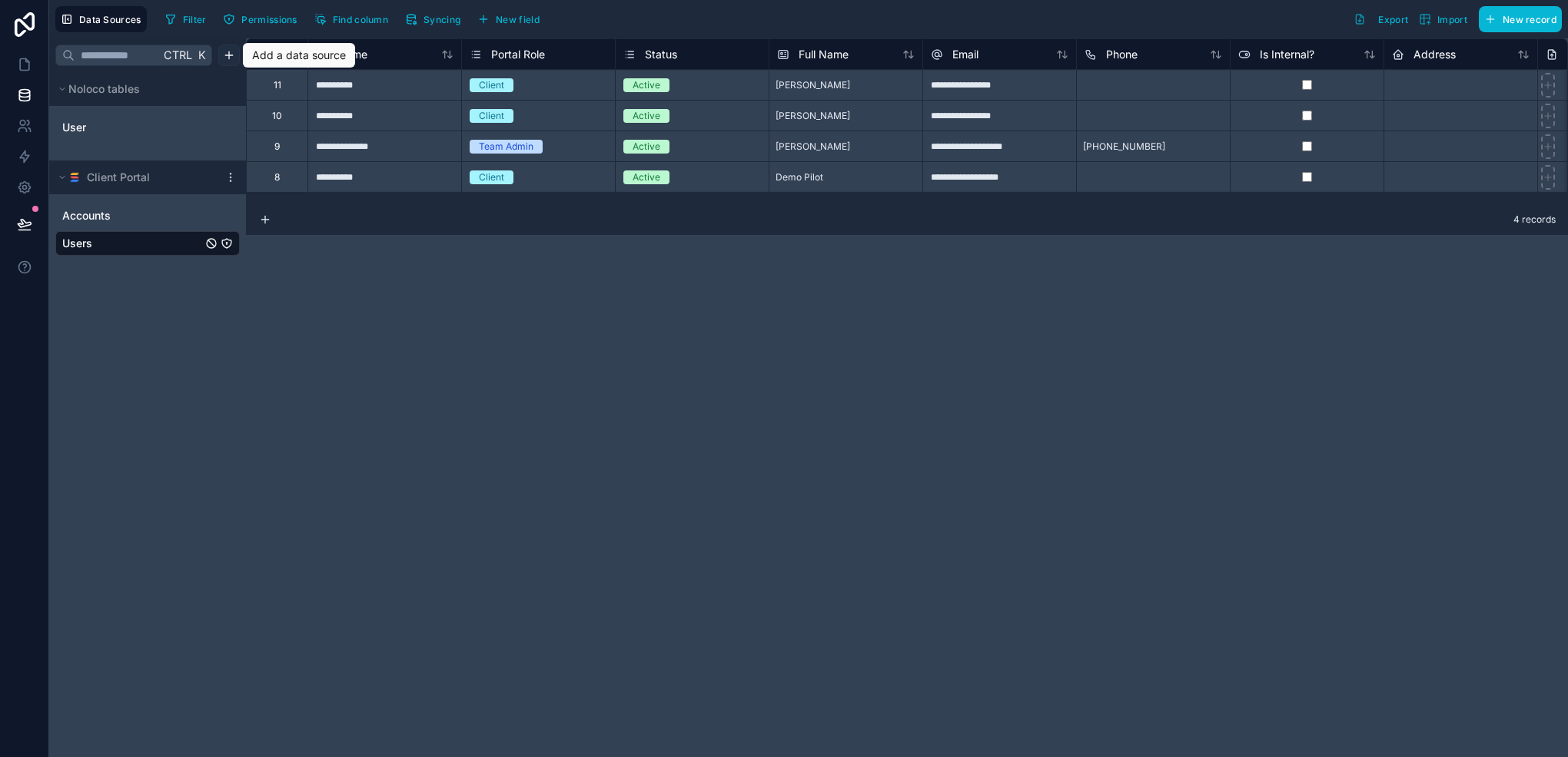
click at [222, 57] on html "**********" at bounding box center [784, 378] width 1568 height 757
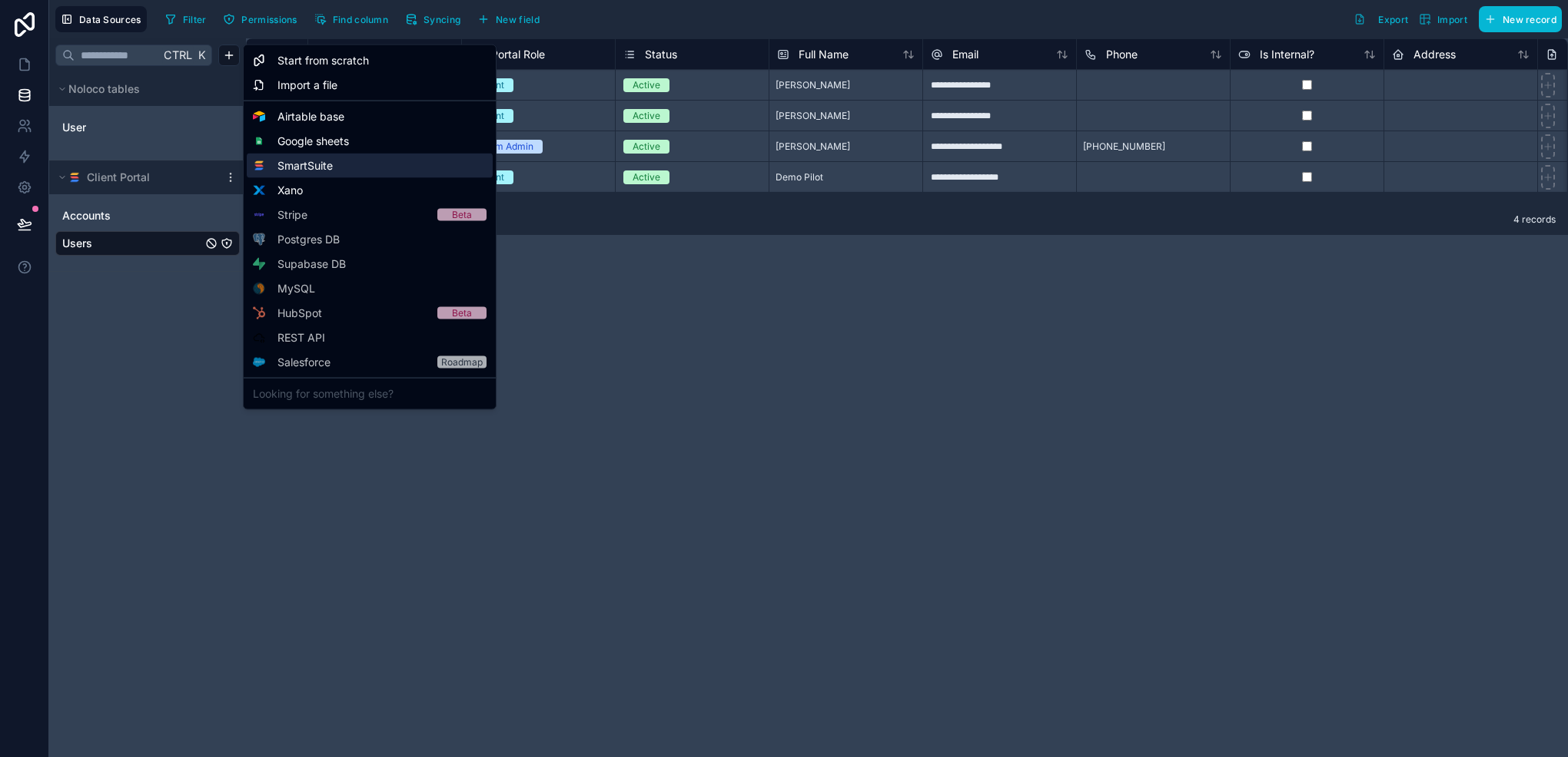
click at [323, 168] on span "SmartSuite" at bounding box center [305, 165] width 56 height 15
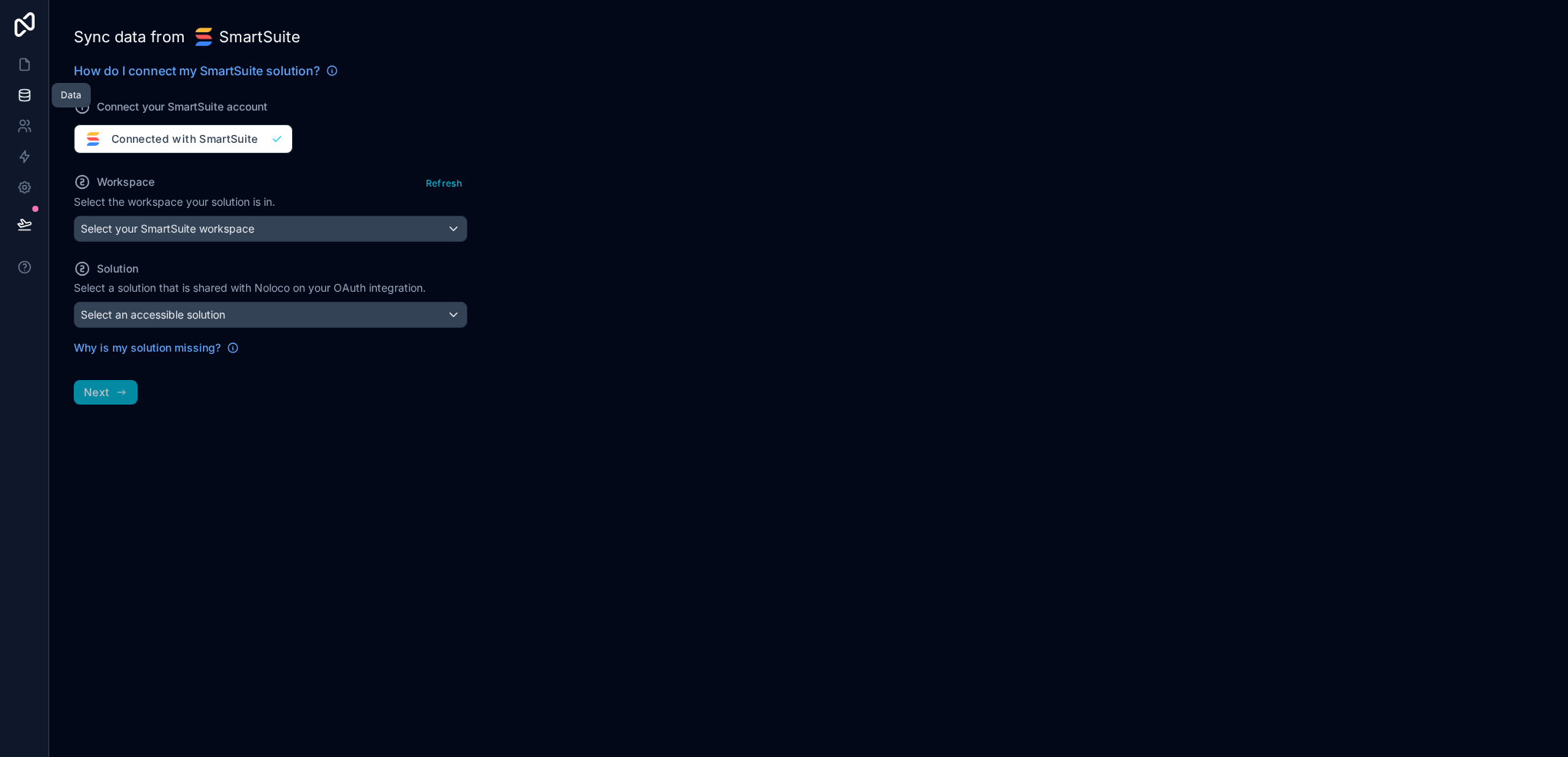
click at [25, 89] on icon at bounding box center [24, 95] width 15 height 15
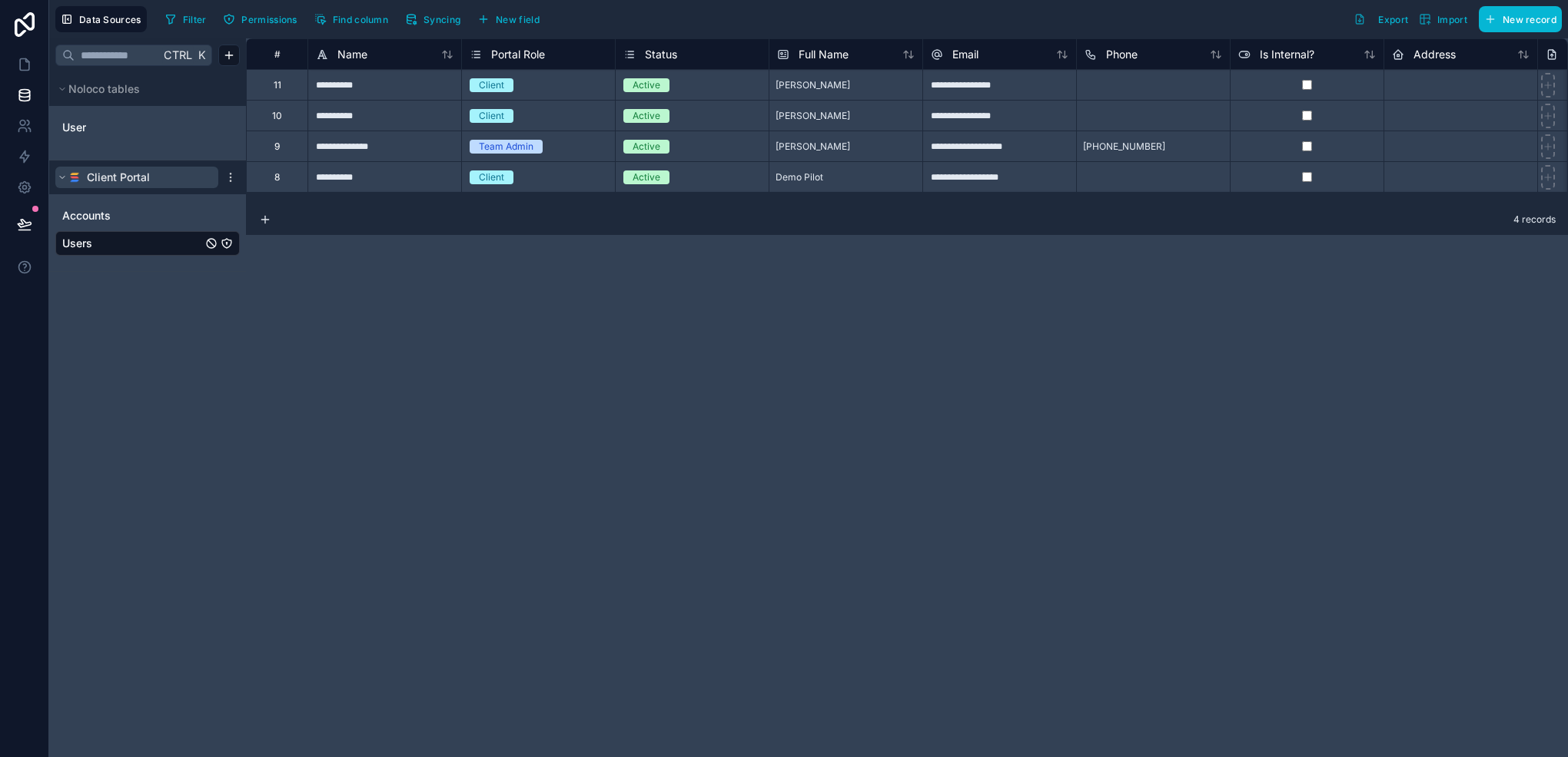
click at [64, 174] on icon at bounding box center [62, 177] width 9 height 9
click at [226, 176] on icon at bounding box center [230, 177] width 12 height 12
click at [126, 88] on span "Noloco tables" at bounding box center [104, 89] width 72 height 15
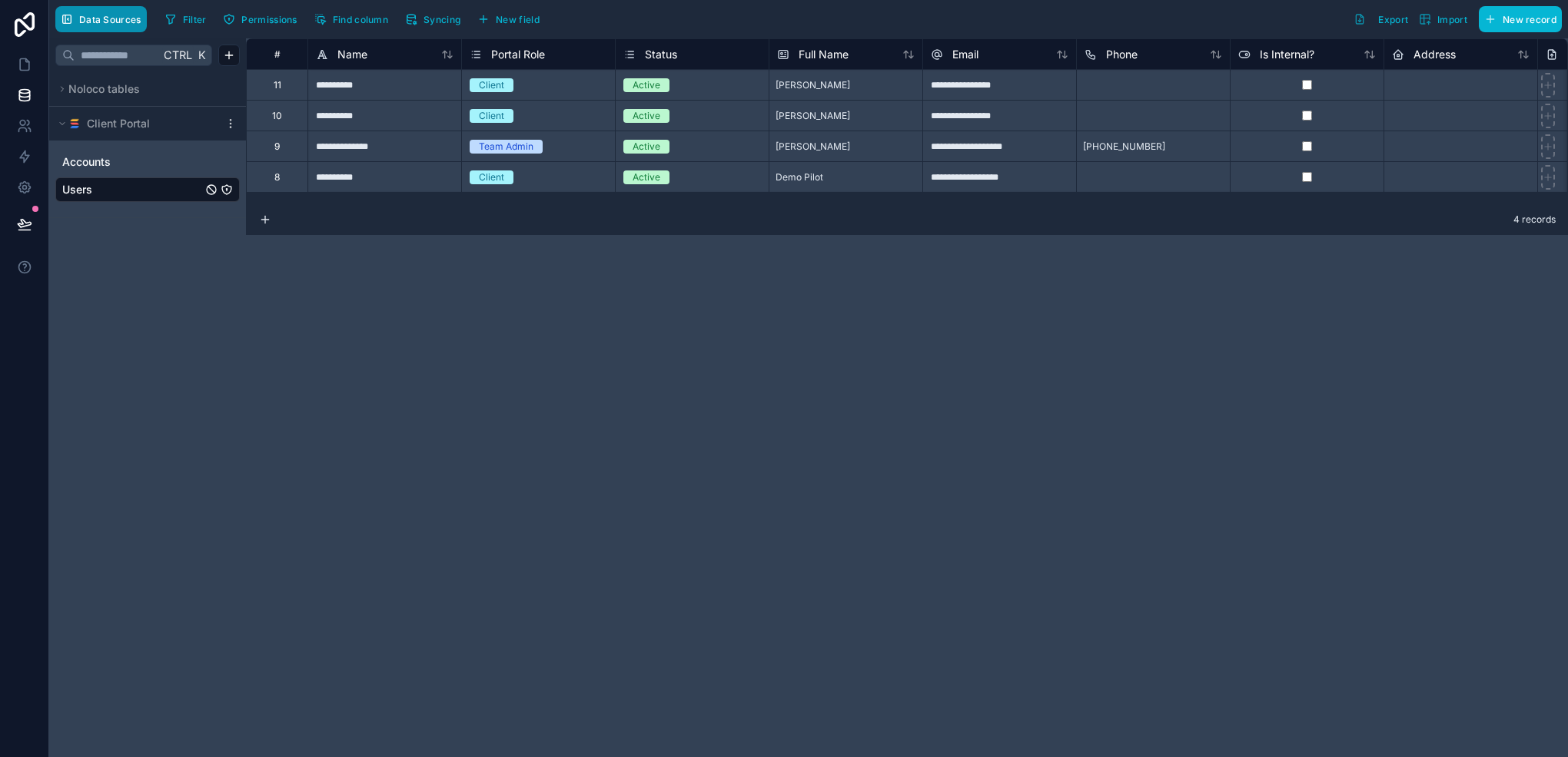
click at [124, 19] on span "Data Sources" at bounding box center [110, 19] width 62 height 11
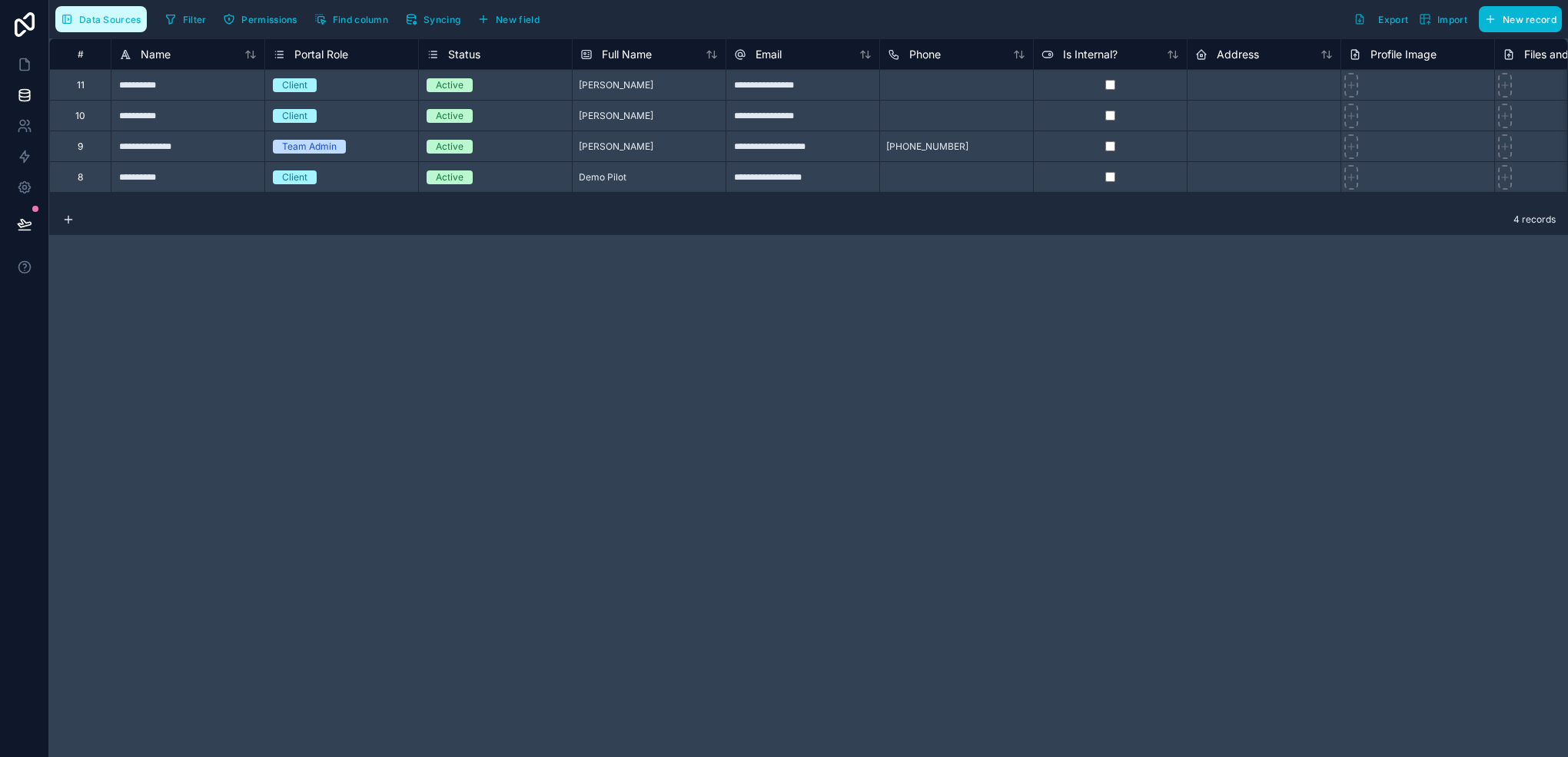
click at [124, 19] on span "Data Sources" at bounding box center [110, 19] width 62 height 11
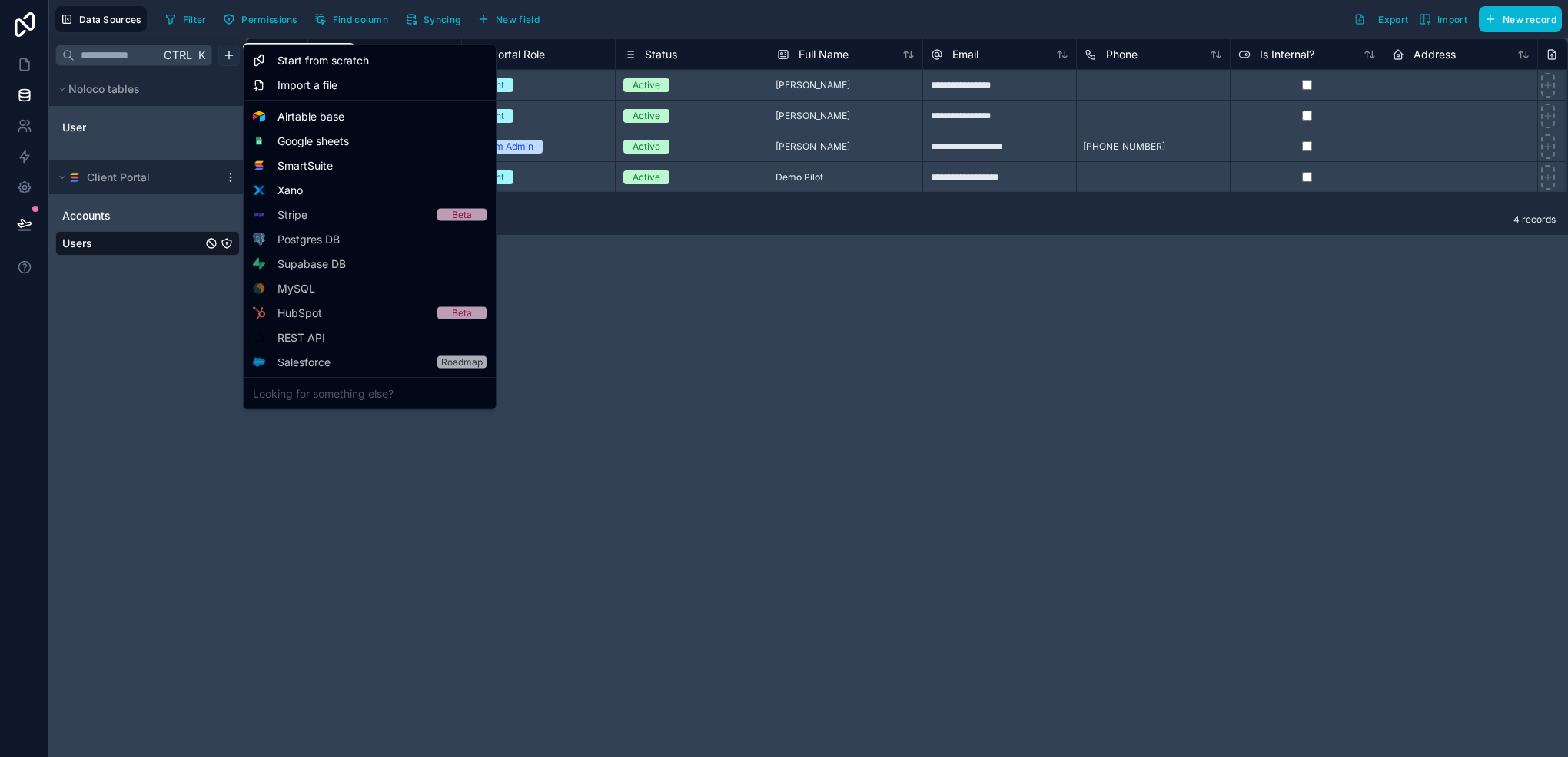
click at [227, 51] on html "**********" at bounding box center [784, 378] width 1568 height 757
click at [81, 367] on html "**********" at bounding box center [784, 378] width 1568 height 757
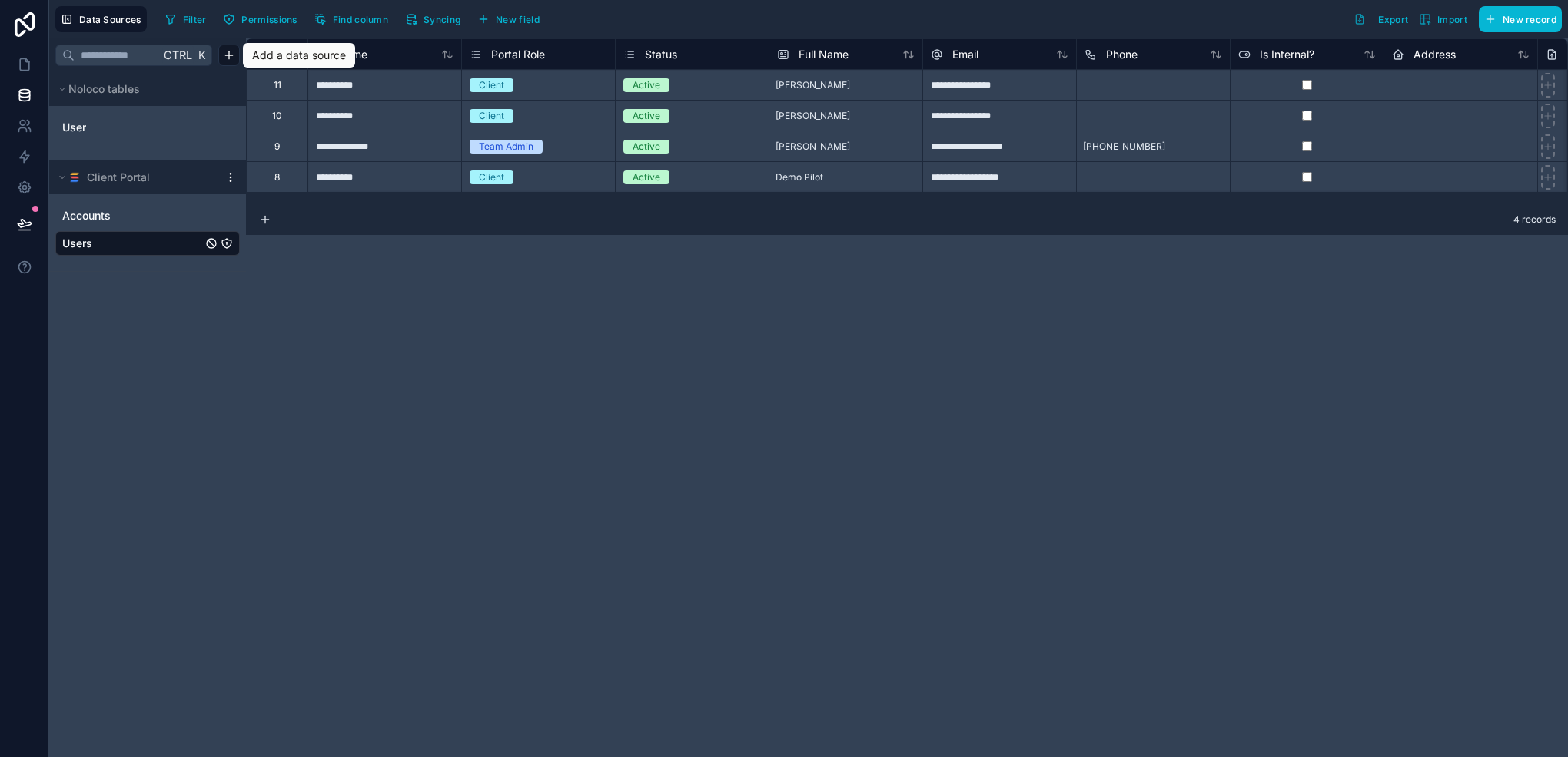
click at [231, 176] on icon at bounding box center [230, 177] width 12 height 12
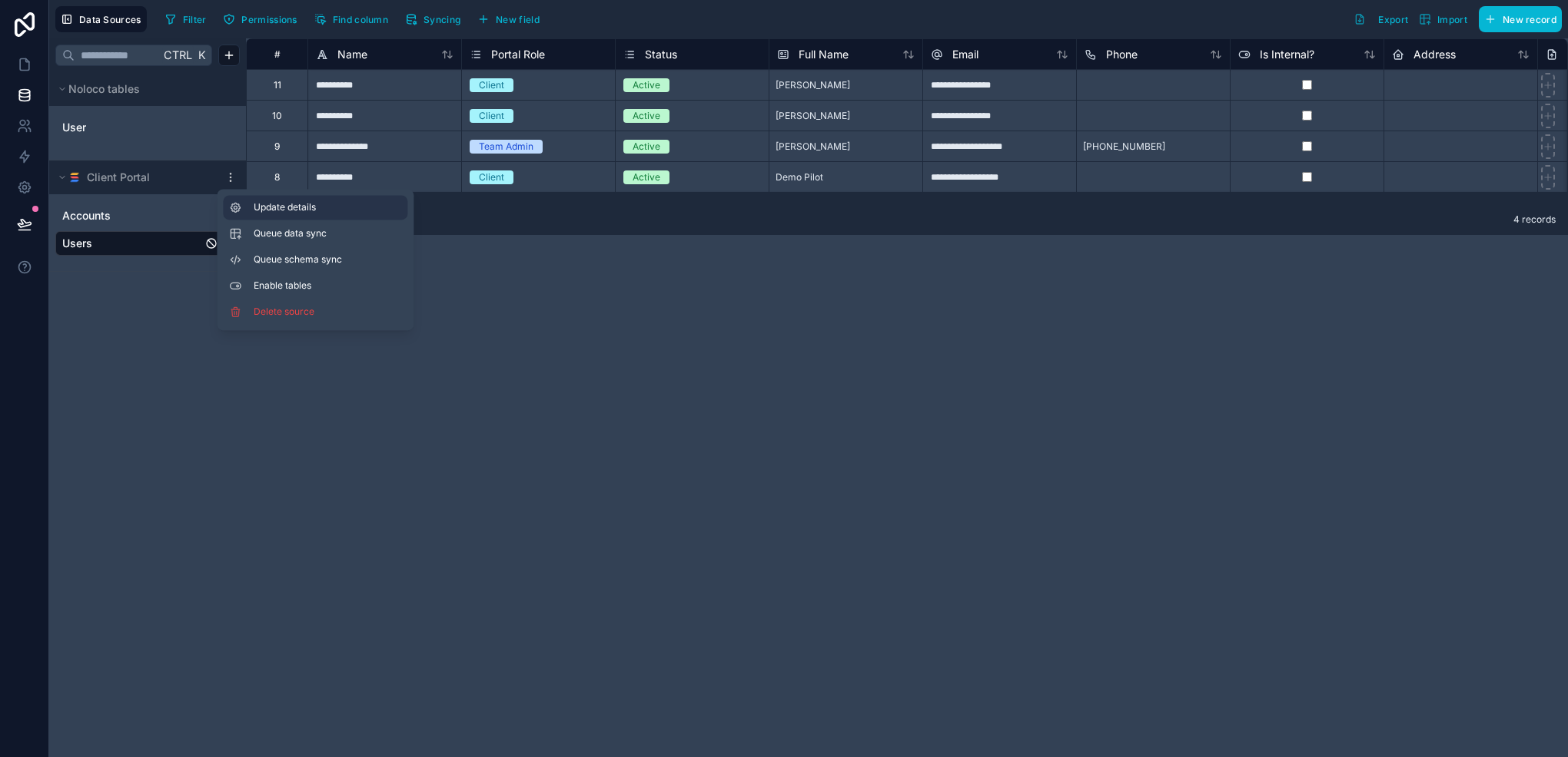
click at [278, 212] on span "Update details" at bounding box center [327, 207] width 147 height 12
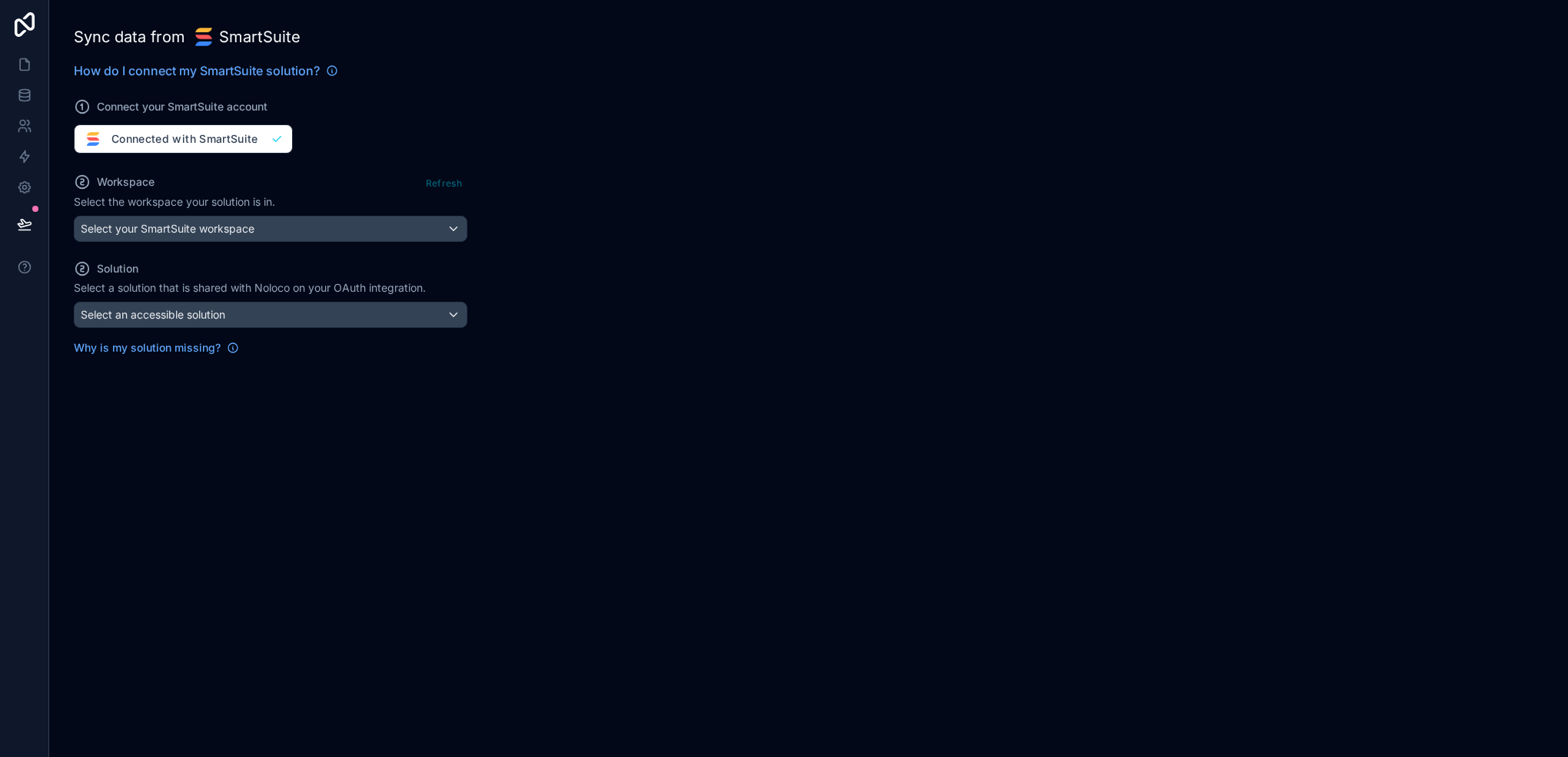
click at [289, 242] on div "Workspace Refresh Select the workspace your solution is in. Select your SmartSu…" at bounding box center [271, 264] width 393 height 184
click at [146, 134] on div "Connect your SmartSuite account Connected with SmartSuite" at bounding box center [271, 117] width 393 height 74
click at [137, 109] on span "Connect your SmartSuite account" at bounding box center [182, 106] width 171 height 15
click at [22, 96] on icon at bounding box center [24, 95] width 15 height 15
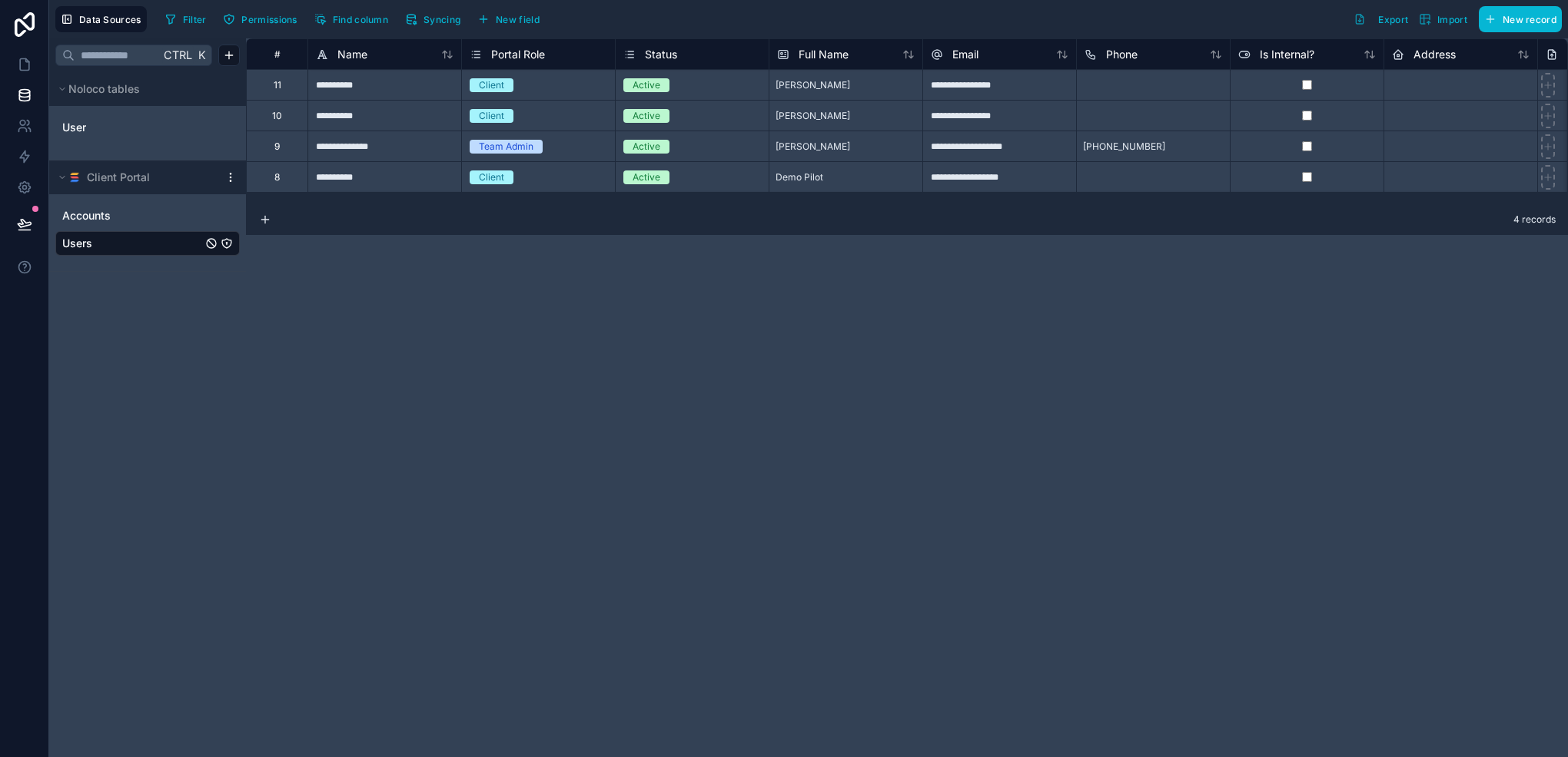
click at [234, 179] on icon at bounding box center [230, 177] width 12 height 12
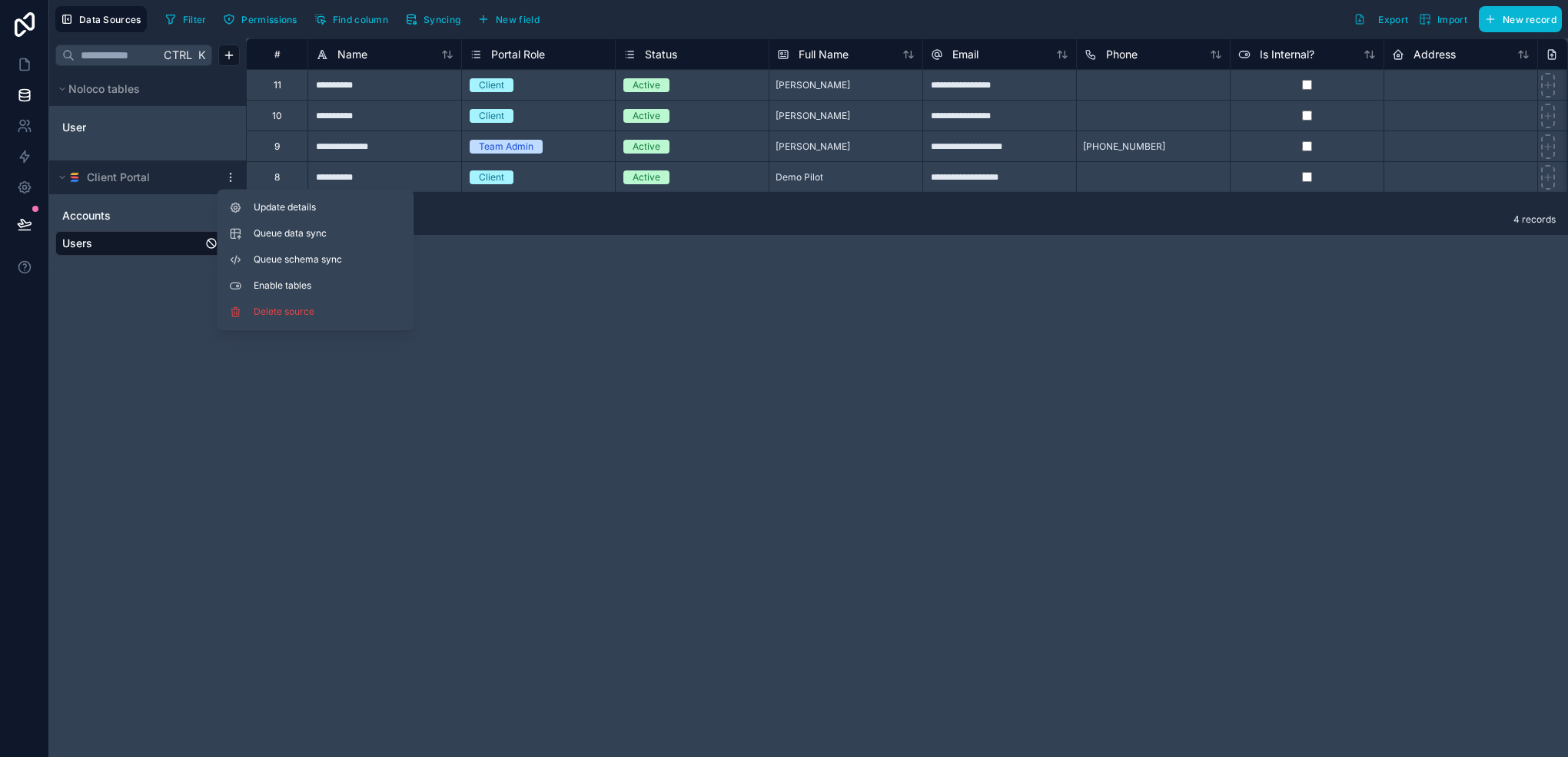
click at [147, 333] on div "Ctrl K Noloco tables User Client Portal Accounts Users" at bounding box center [147, 398] width 197 height 719
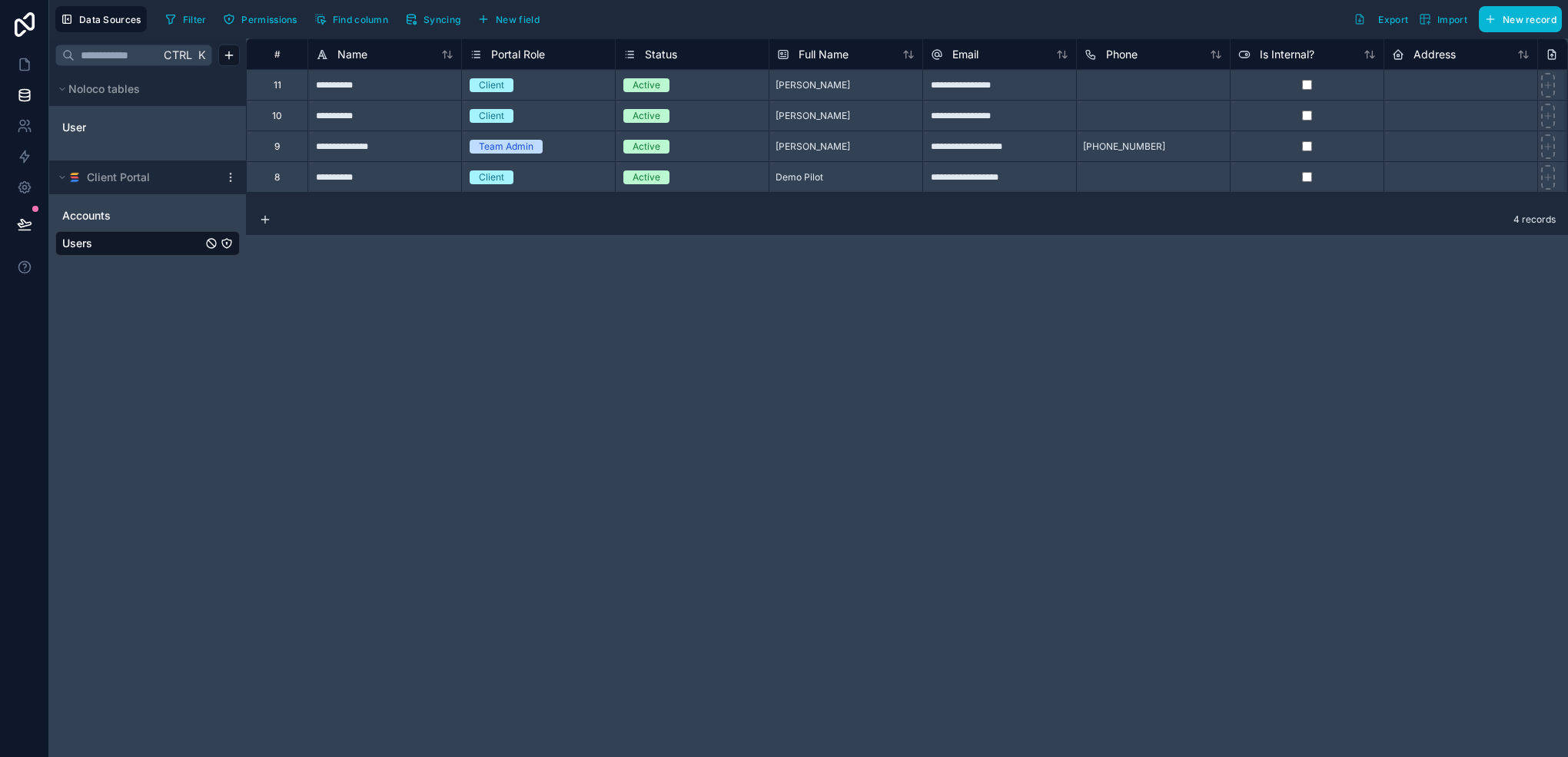
click at [179, 51] on span "Ctrl" at bounding box center [177, 55] width 31 height 19
click at [147, 56] on input "text" at bounding box center [118, 56] width 85 height 27
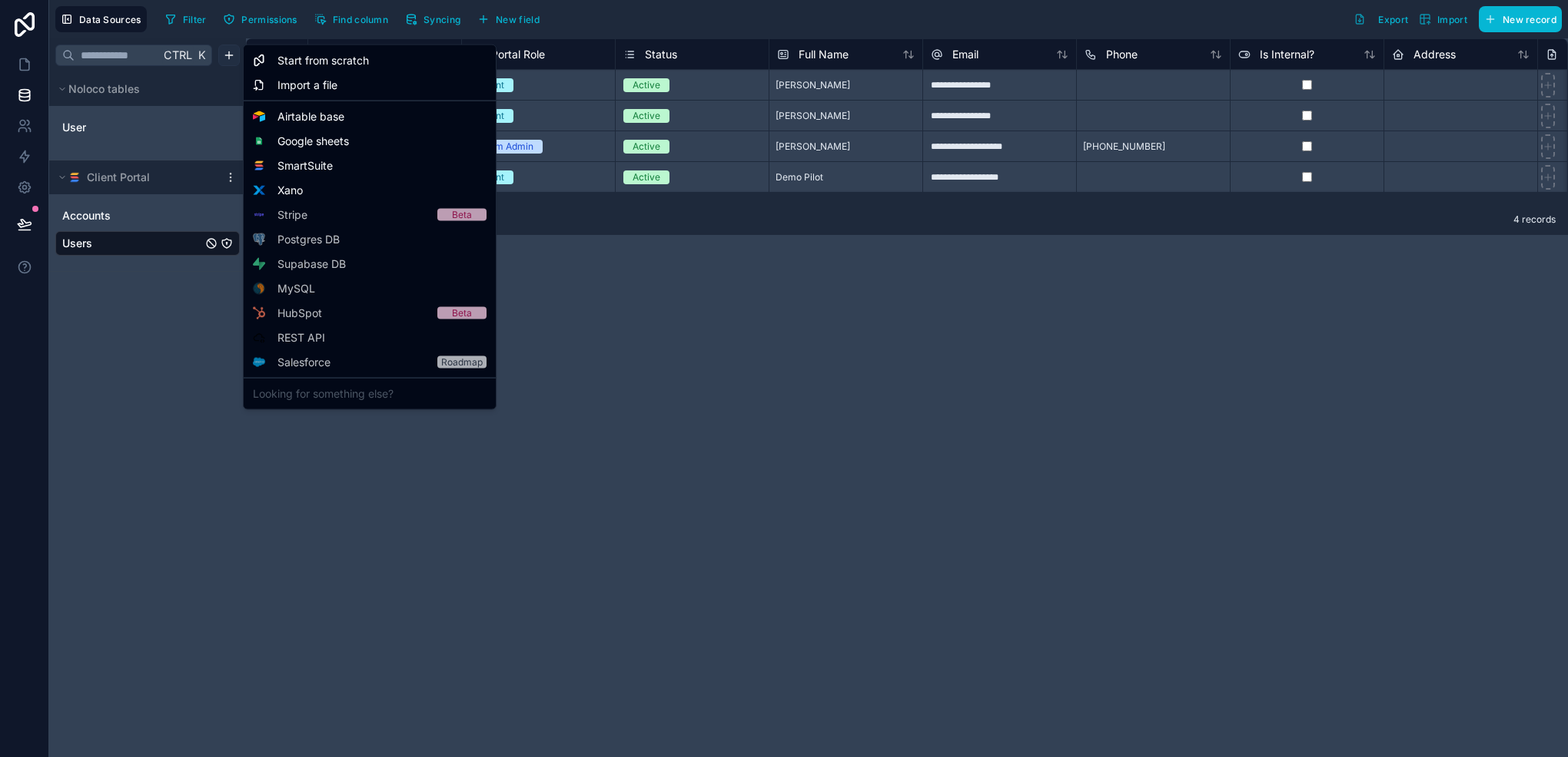
click at [227, 55] on html "**********" at bounding box center [784, 378] width 1568 height 757
click at [317, 166] on span "SmartSuite" at bounding box center [305, 165] width 56 height 15
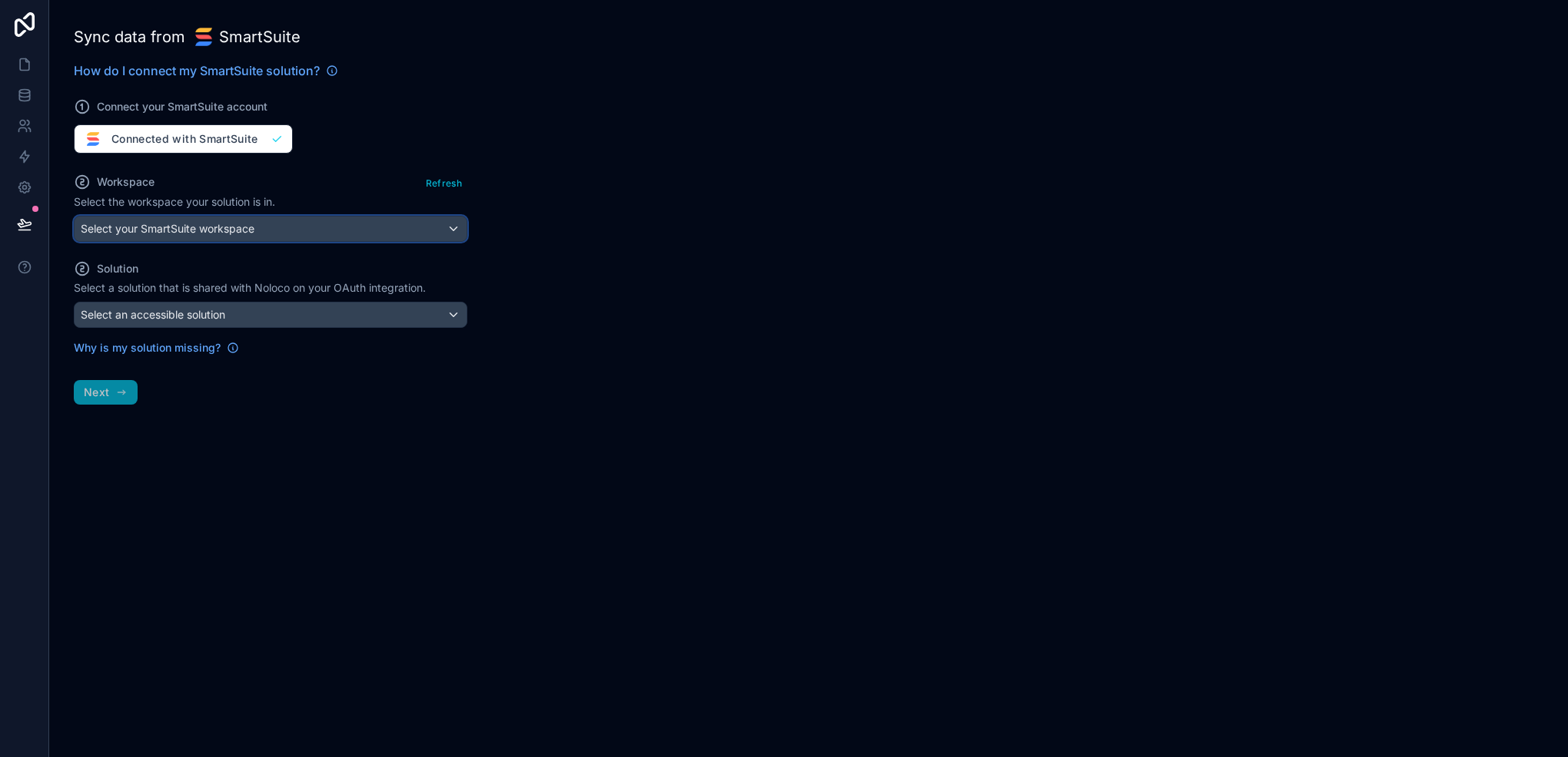
click at [373, 235] on div "Select your SmartSuite workspace" at bounding box center [271, 229] width 392 height 25
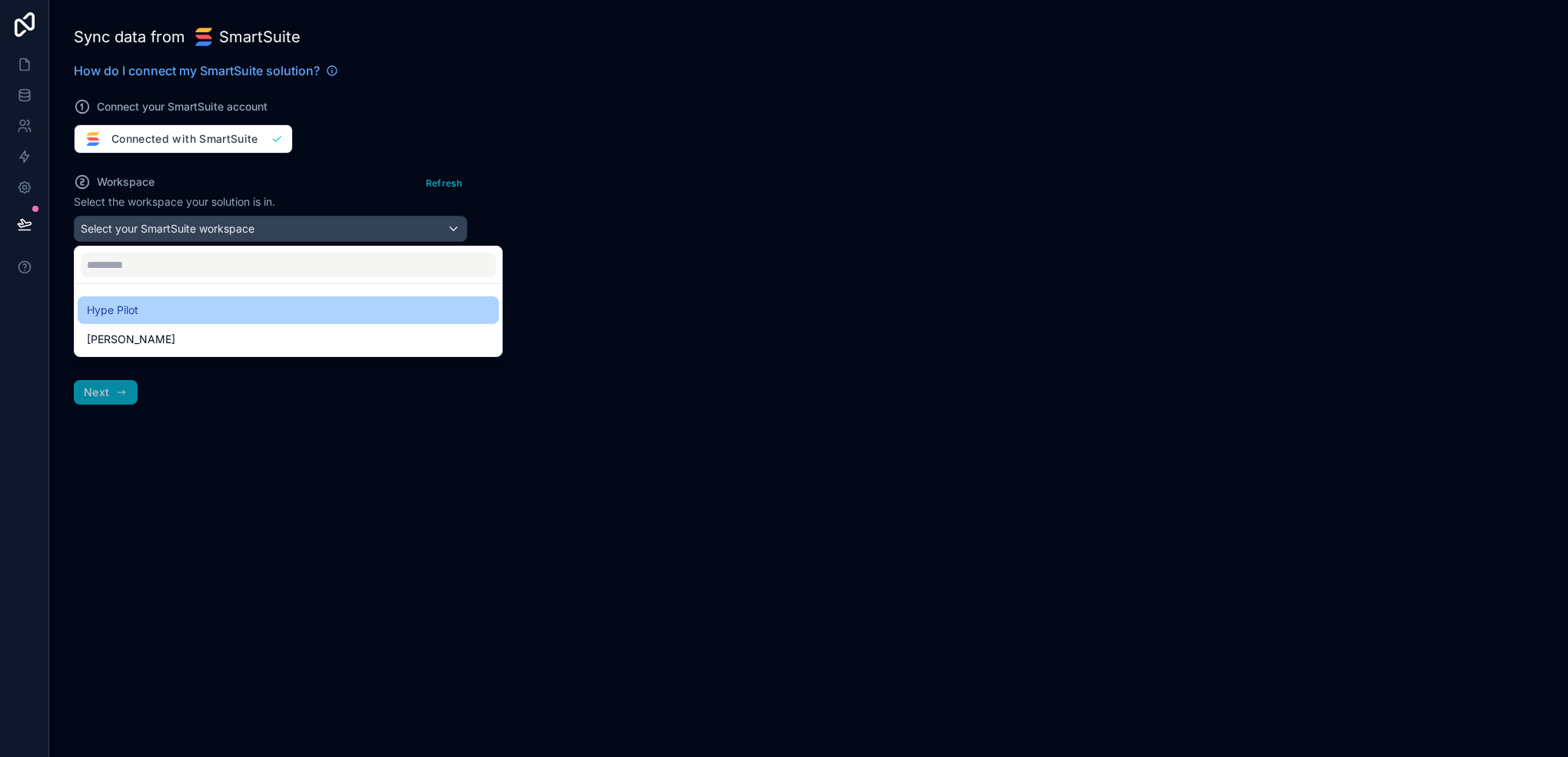
click at [286, 299] on div "Hype Pilot" at bounding box center [288, 310] width 421 height 27
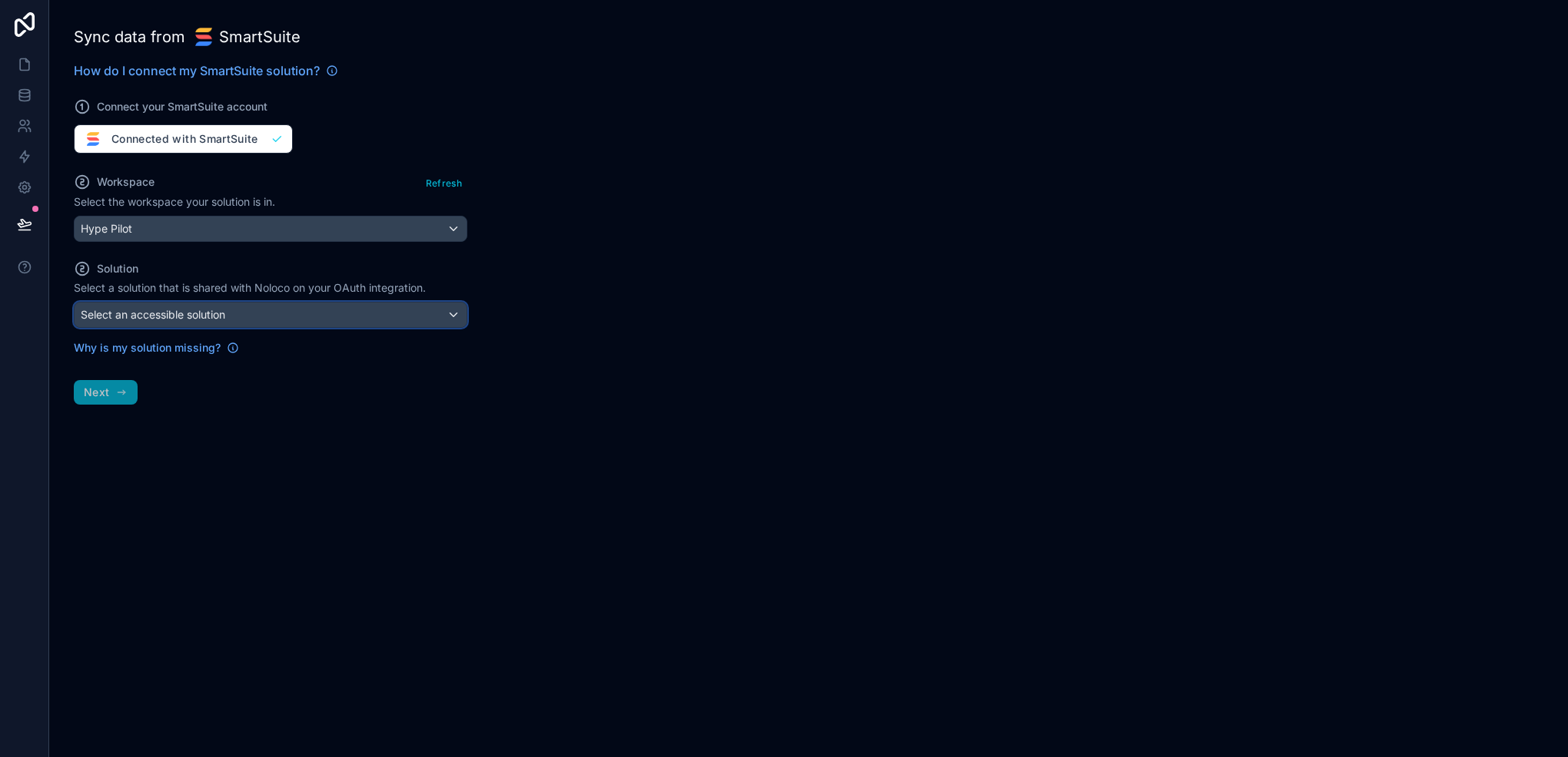
click at [286, 317] on div "Select an accessible solution" at bounding box center [271, 315] width 392 height 25
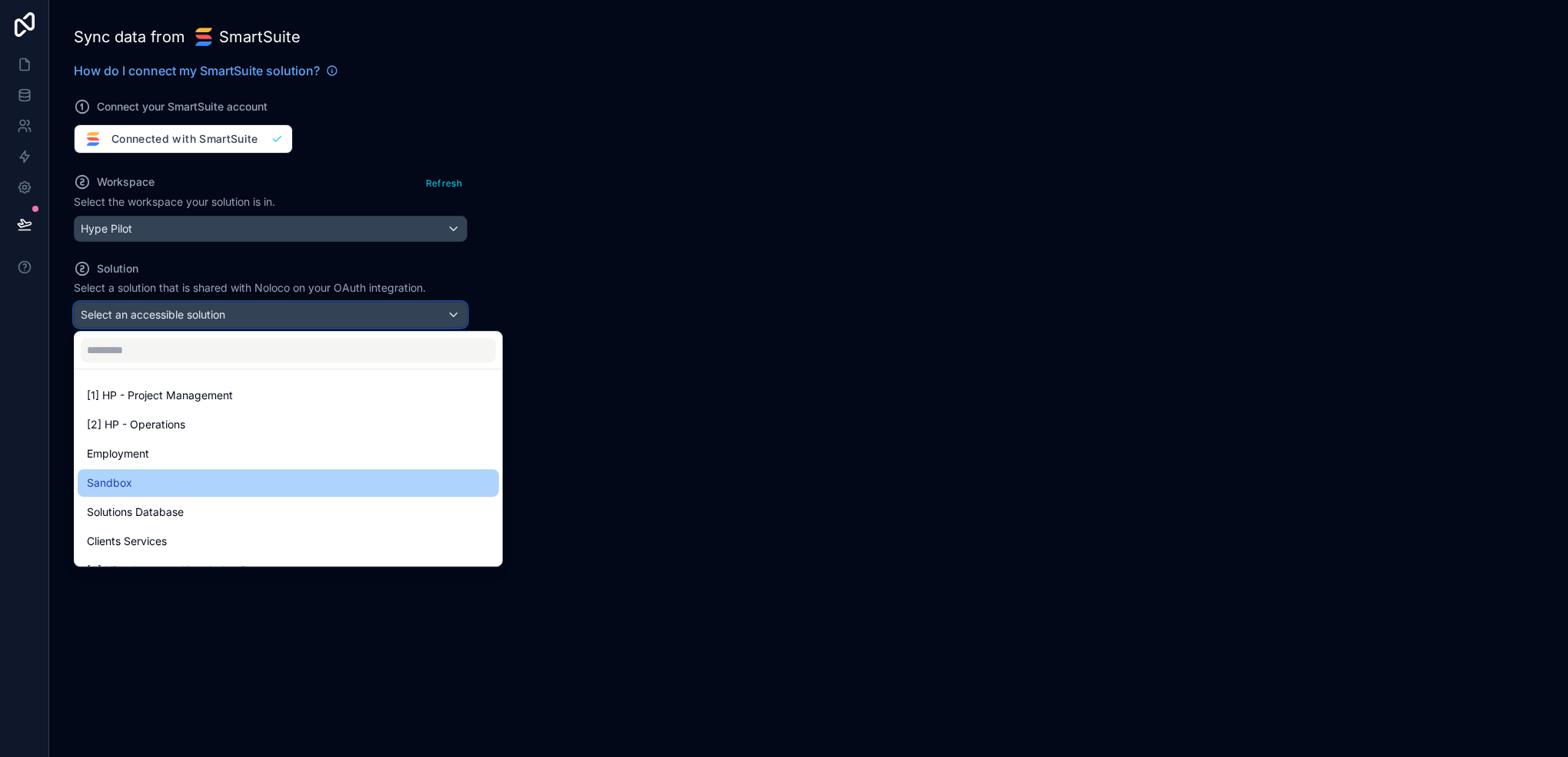
scroll to position [139, 0]
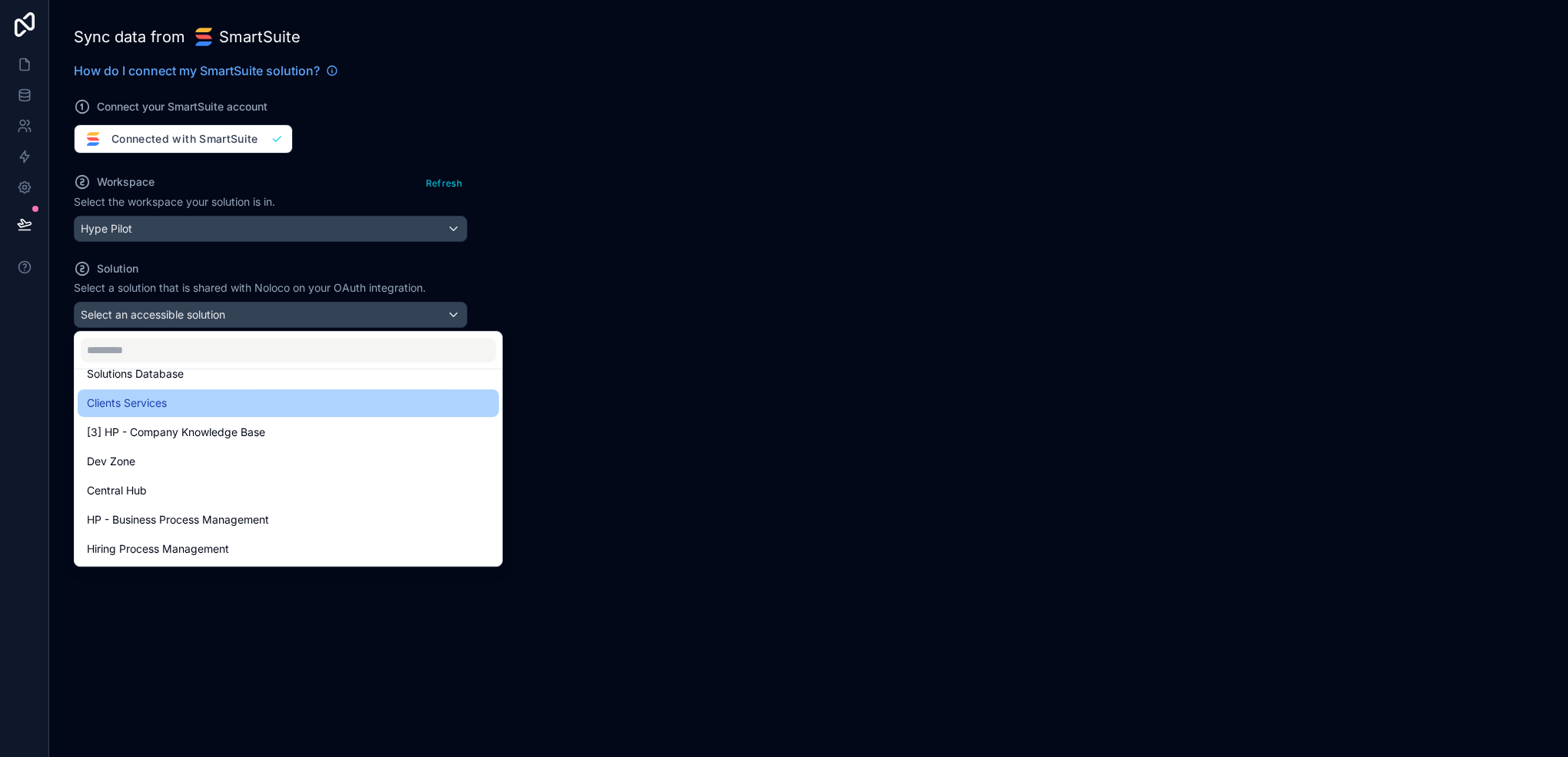
click at [244, 413] on div "Clients Services" at bounding box center [288, 403] width 421 height 27
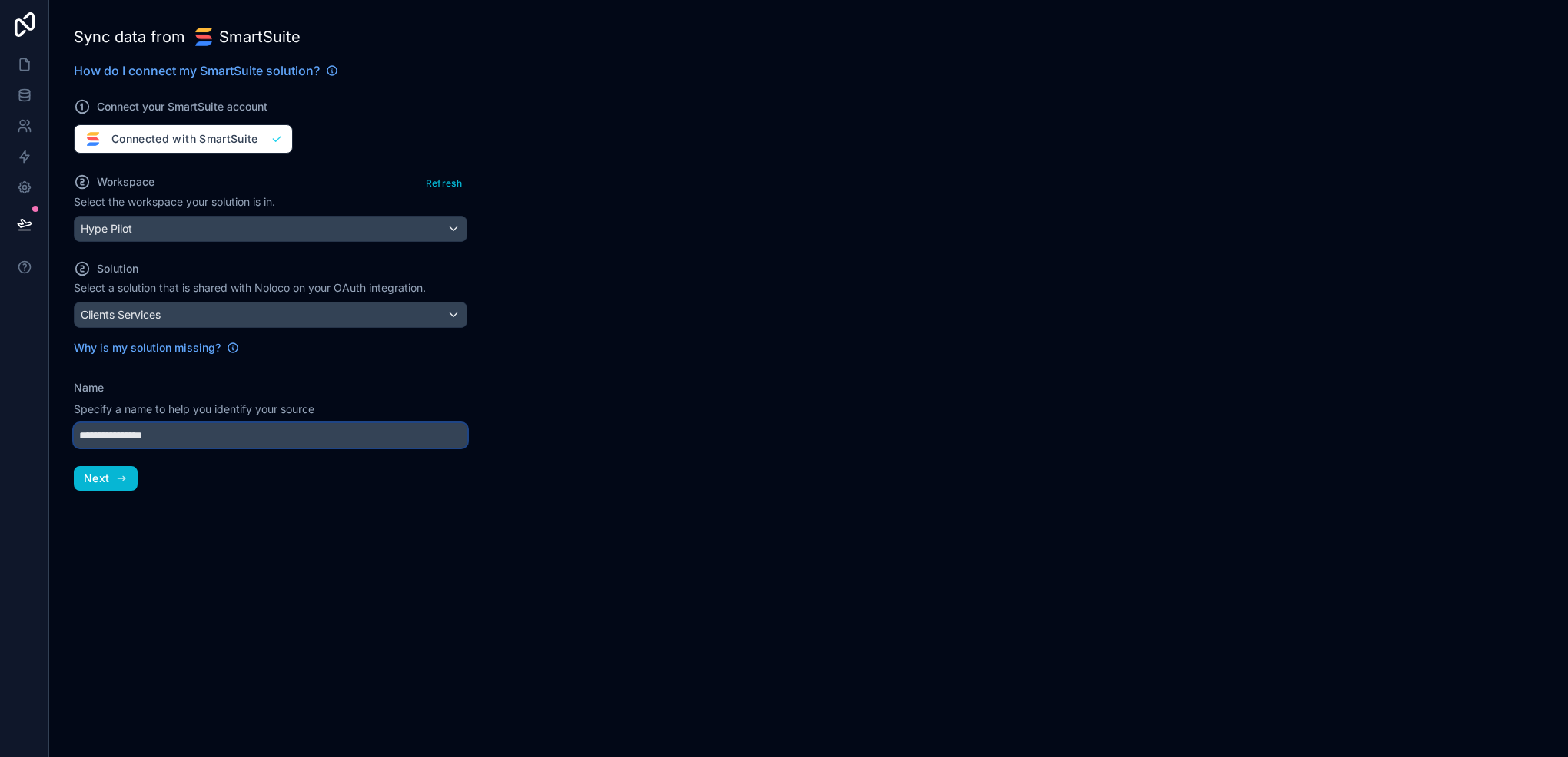
click at [228, 428] on input "**********" at bounding box center [271, 435] width 393 height 25
click at [128, 481] on button "Next" at bounding box center [106, 478] width 64 height 25
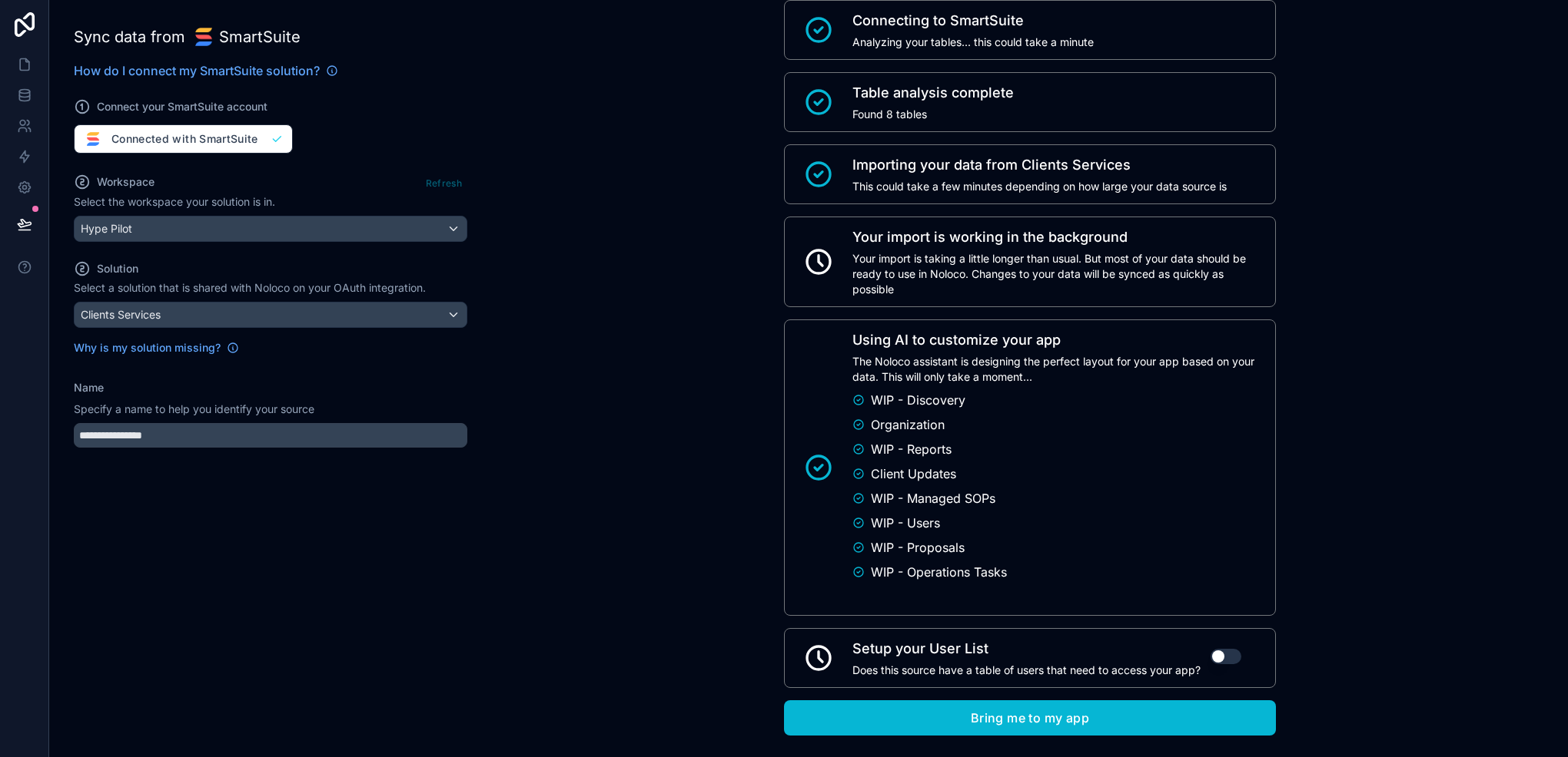
scroll to position [74, 0]
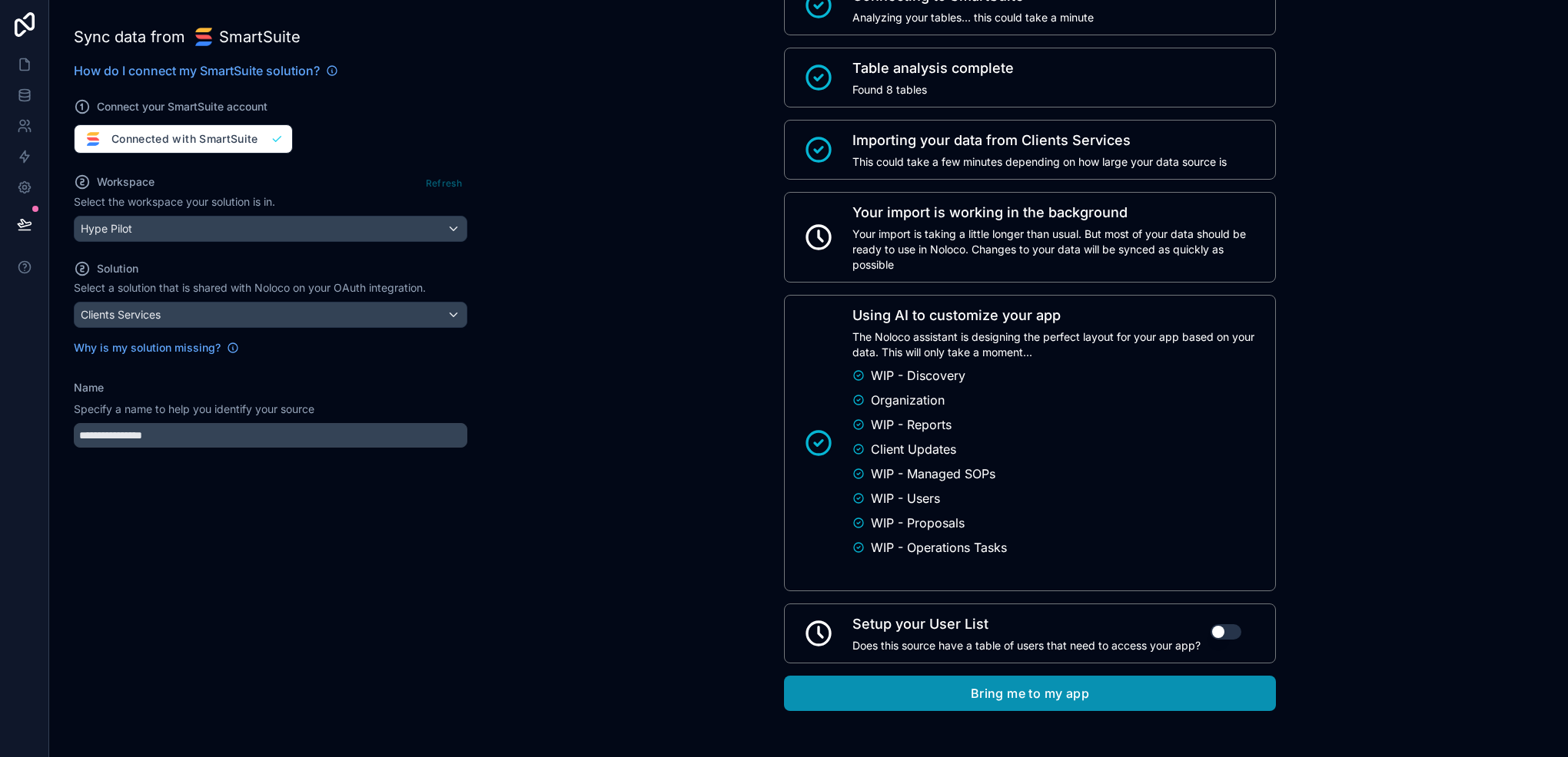
click at [977, 678] on button "Bring me to my app" at bounding box center [1030, 693] width 492 height 35
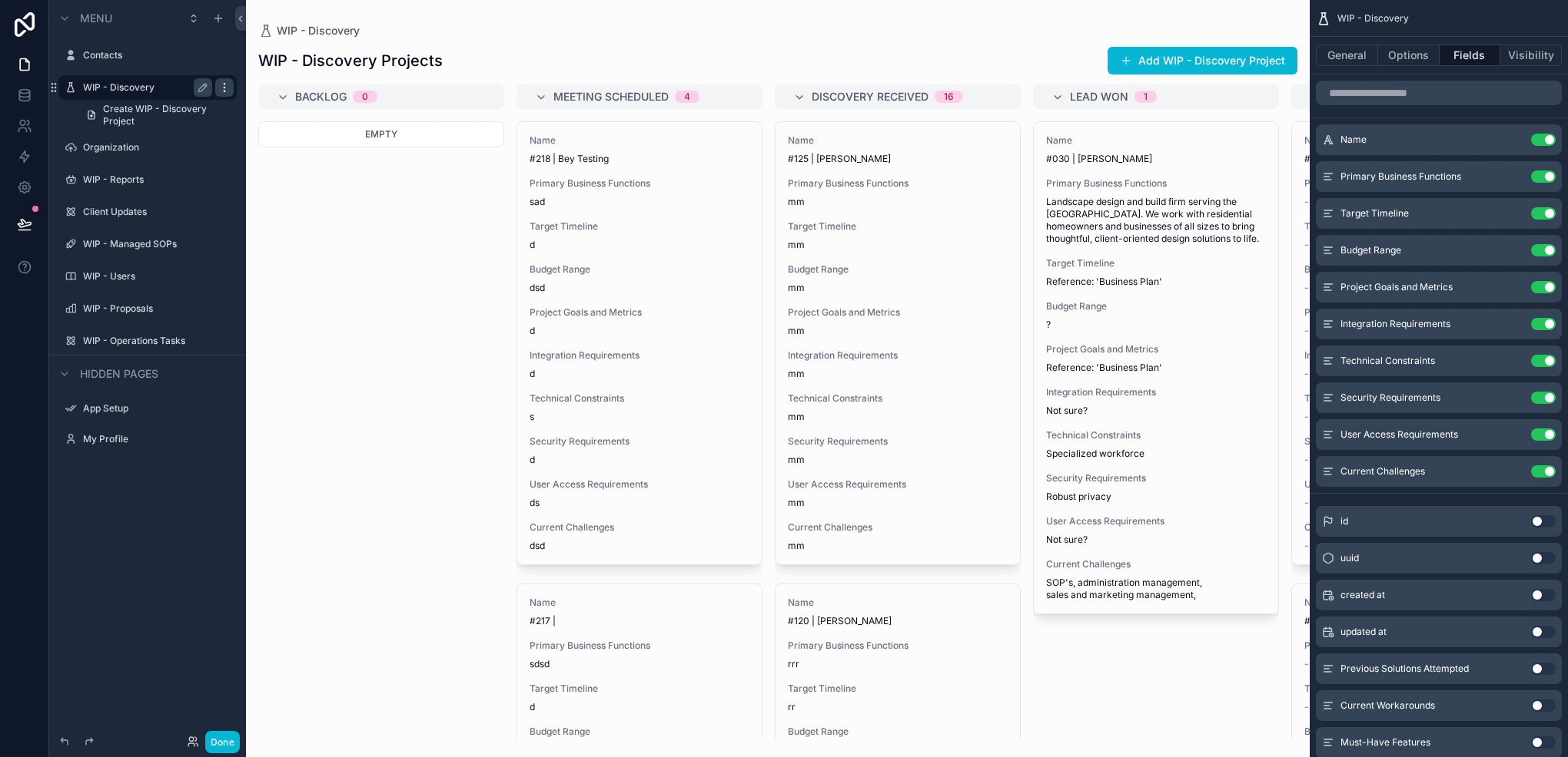
click at [217, 85] on div "scrollable content" at bounding box center [224, 87] width 19 height 19
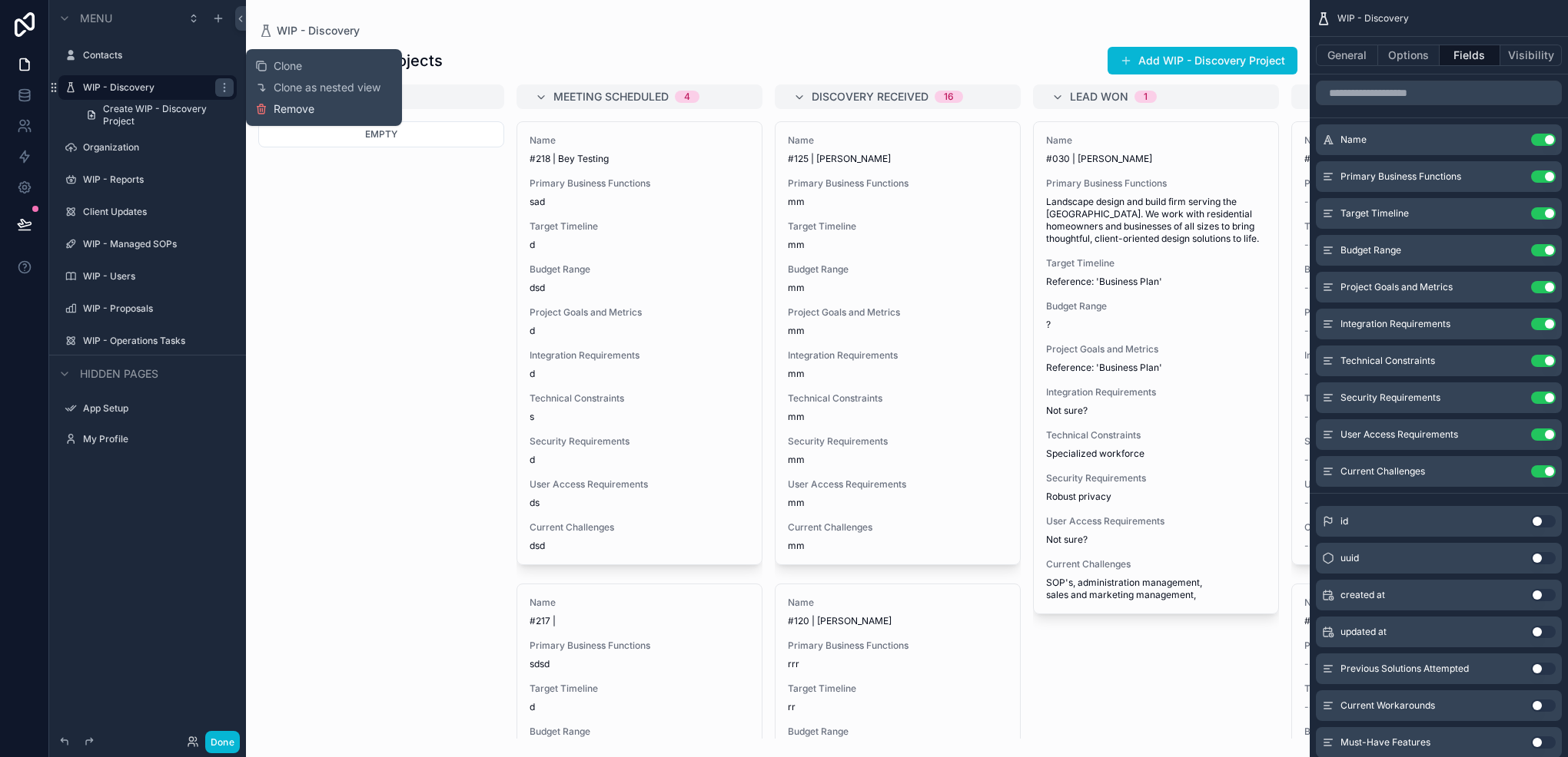
click at [292, 103] on span "Remove" at bounding box center [294, 109] width 41 height 15
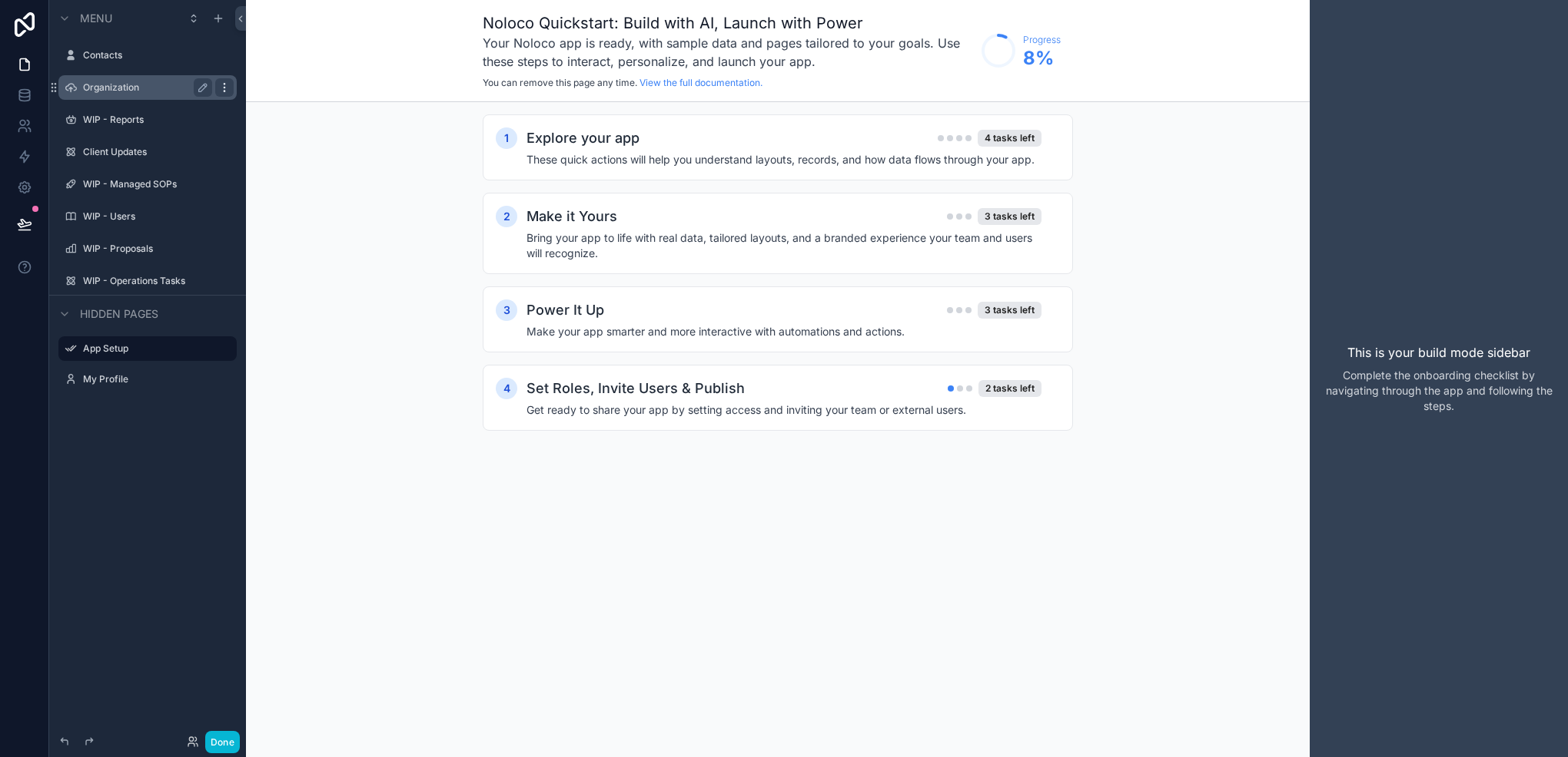
click at [222, 81] on icon "scrollable content" at bounding box center [224, 87] width 12 height 12
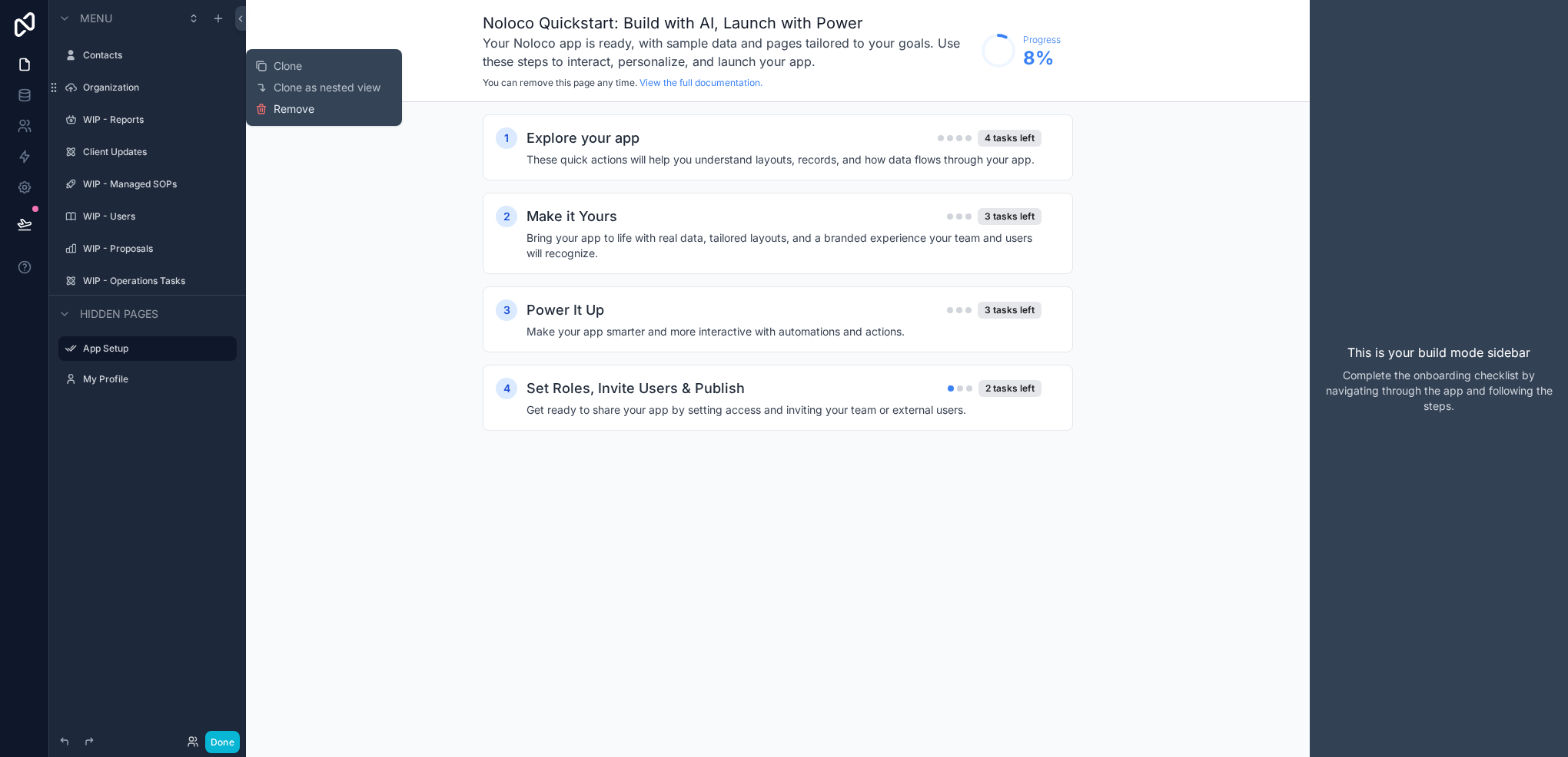
click at [289, 114] on span "Remove" at bounding box center [294, 109] width 41 height 15
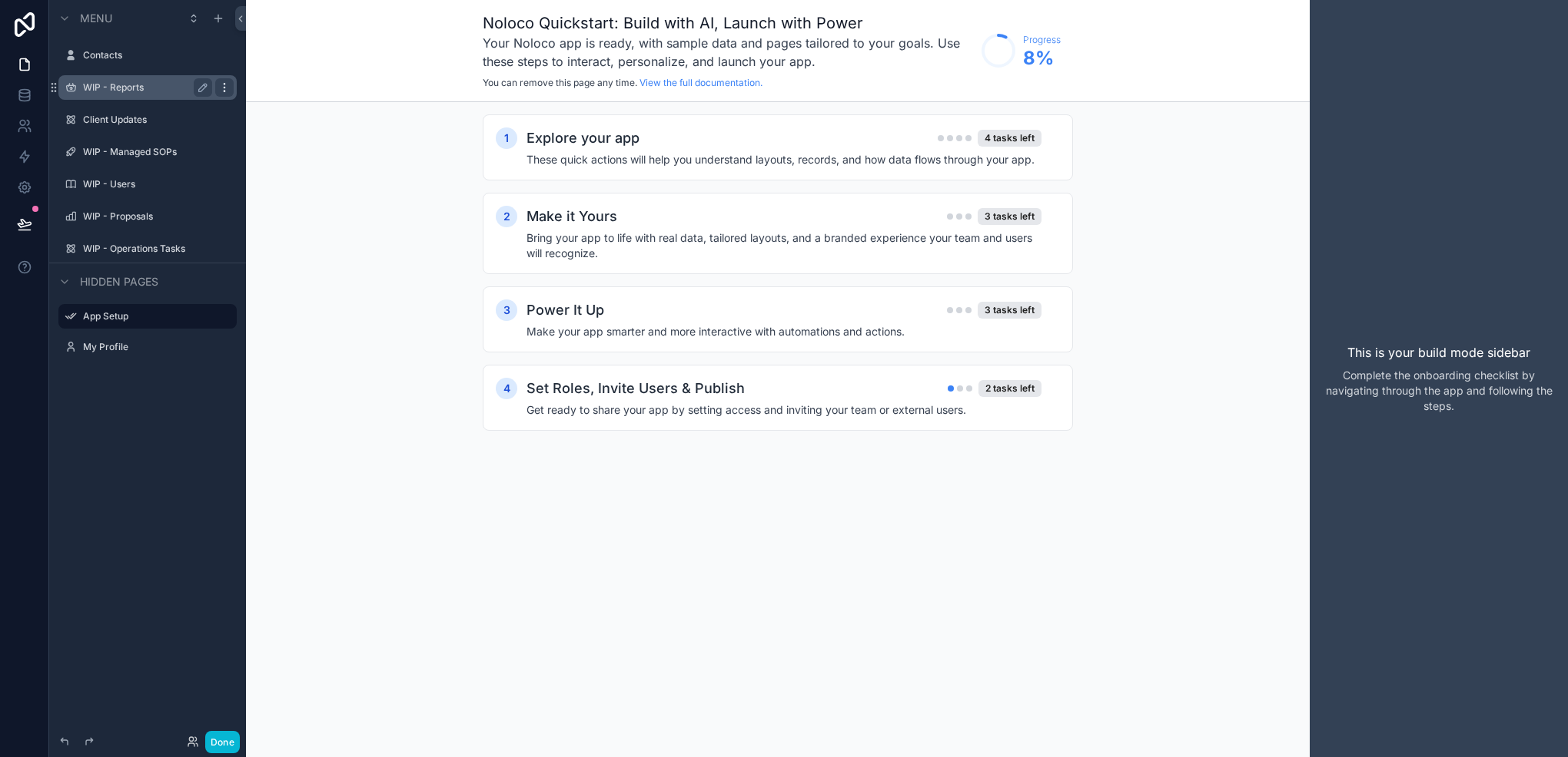
click at [226, 85] on icon "scrollable content" at bounding box center [224, 87] width 12 height 12
click at [223, 93] on icon "scrollable content" at bounding box center [224, 87] width 12 height 12
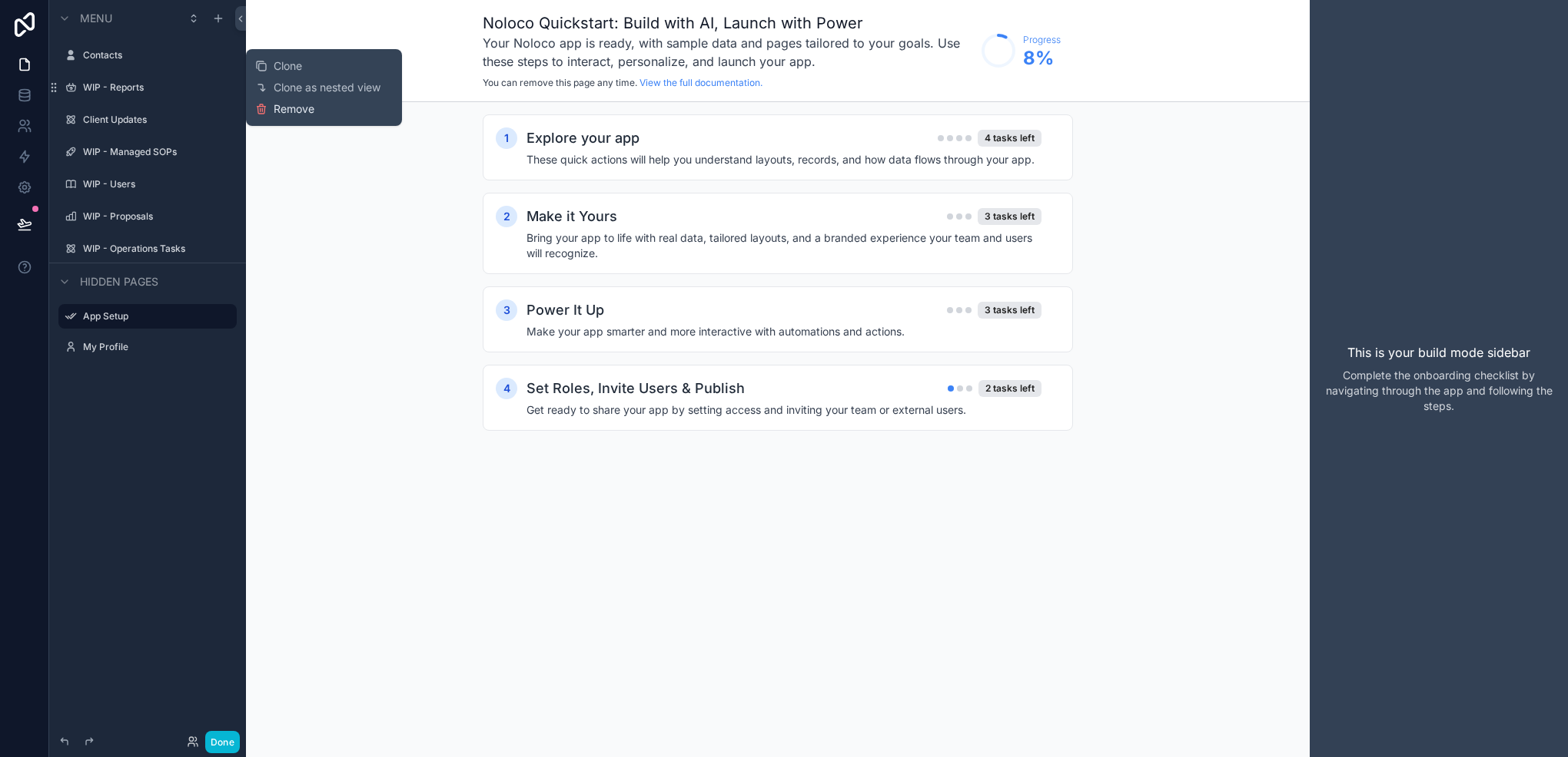
click at [289, 112] on span "Remove" at bounding box center [294, 109] width 41 height 15
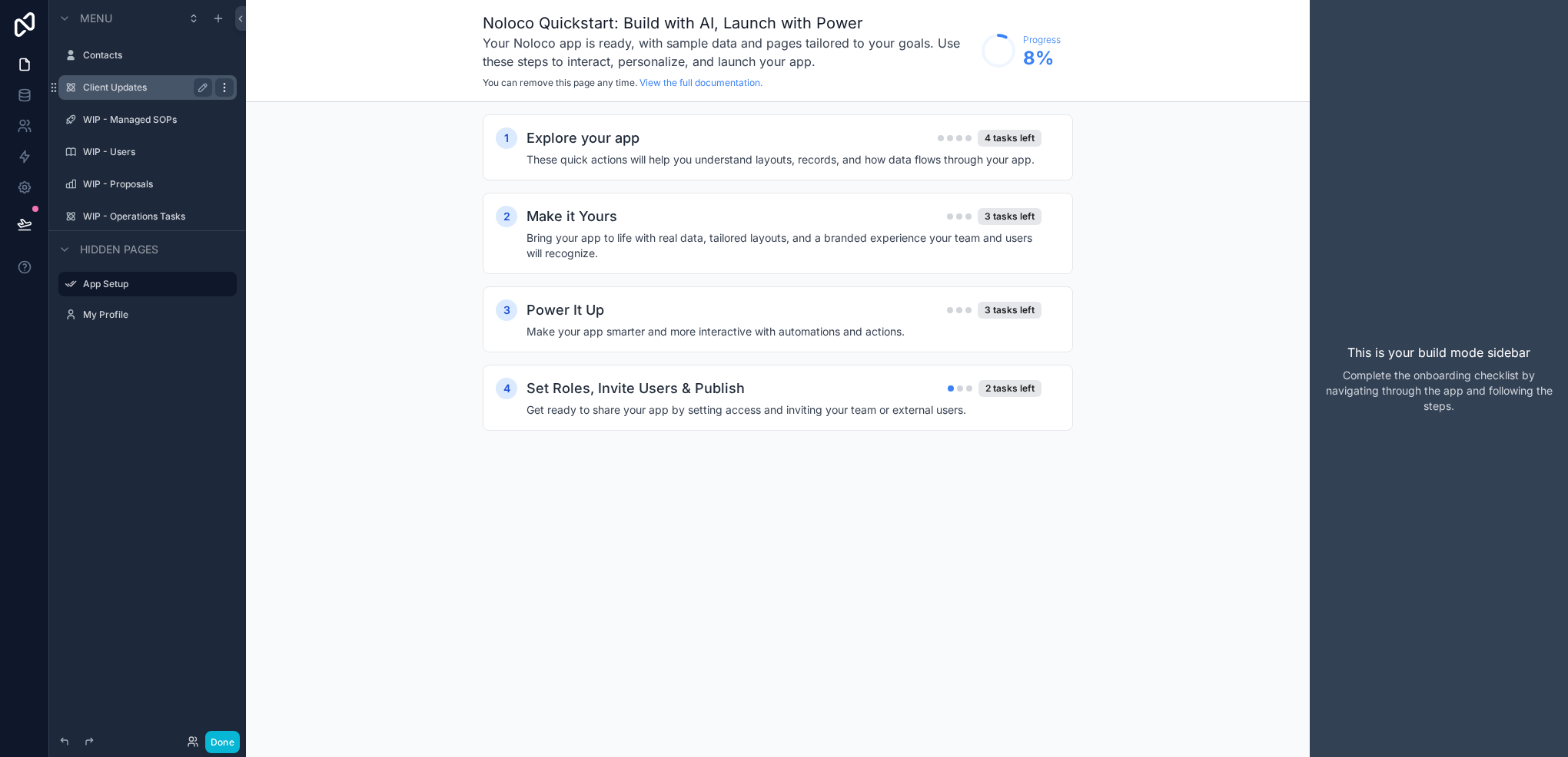
click at [226, 85] on icon "scrollable content" at bounding box center [224, 87] width 12 height 12
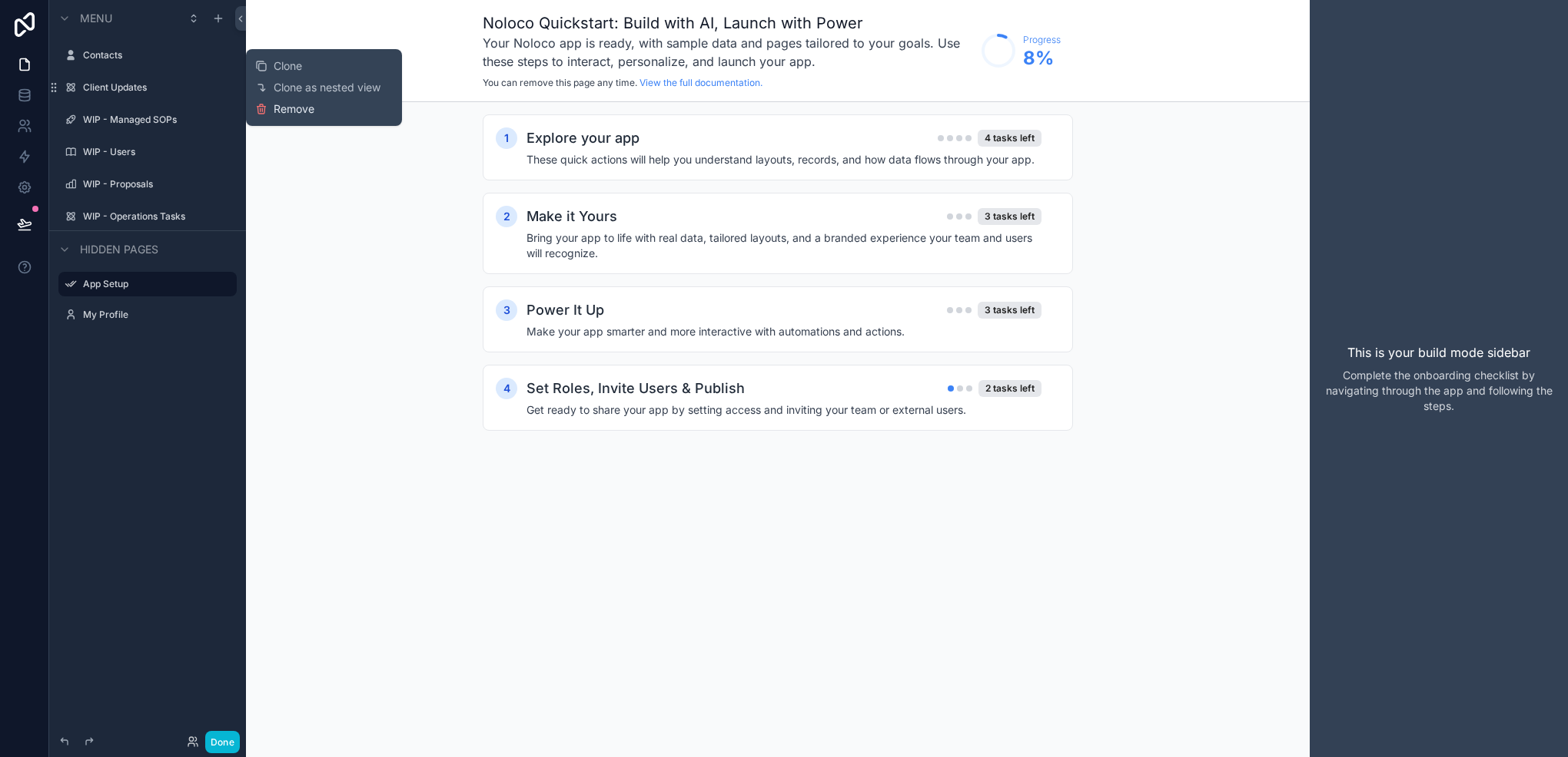
click at [292, 115] on span "Remove" at bounding box center [294, 109] width 41 height 15
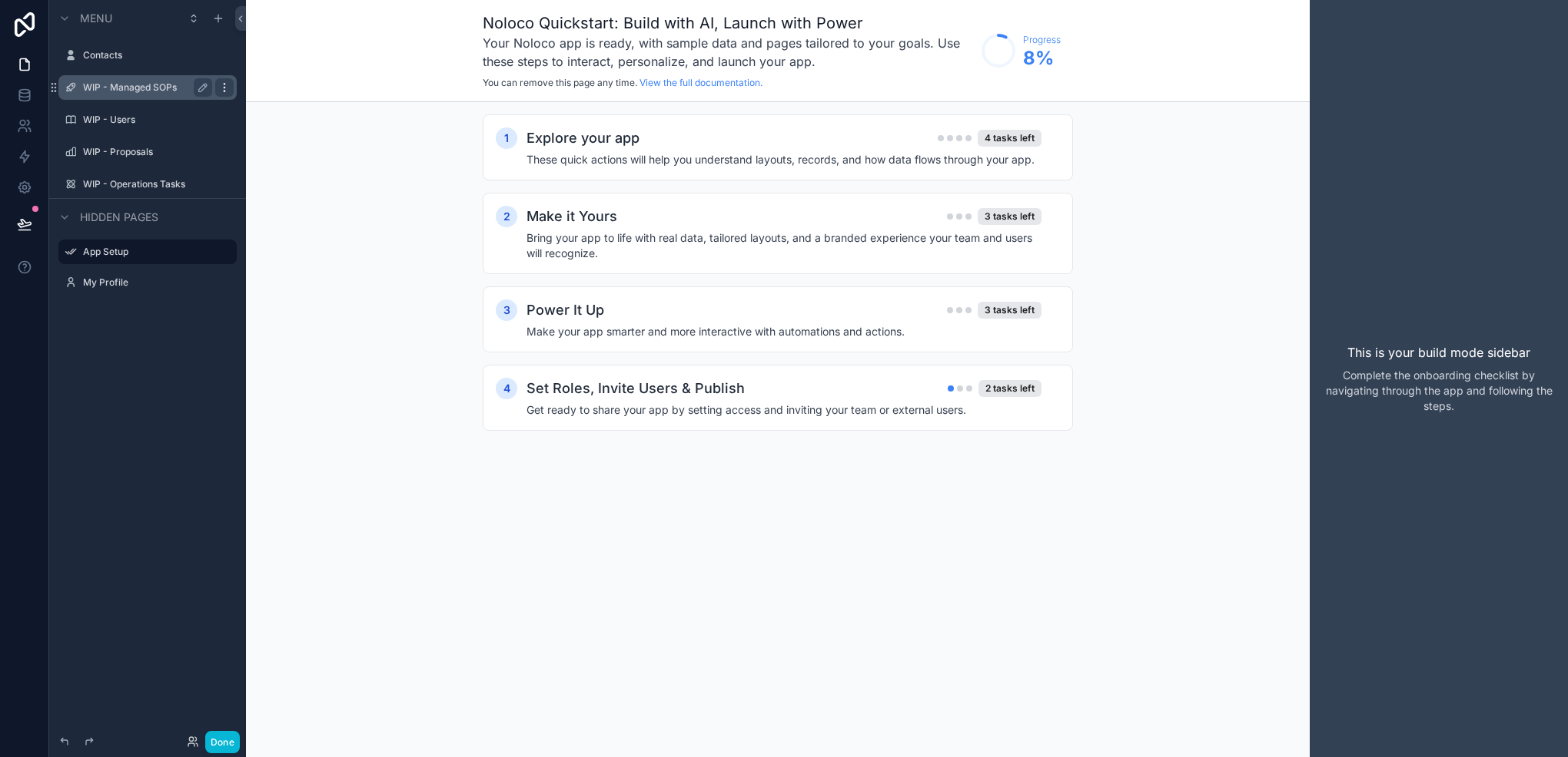
click at [222, 88] on icon "scrollable content" at bounding box center [224, 87] width 12 height 12
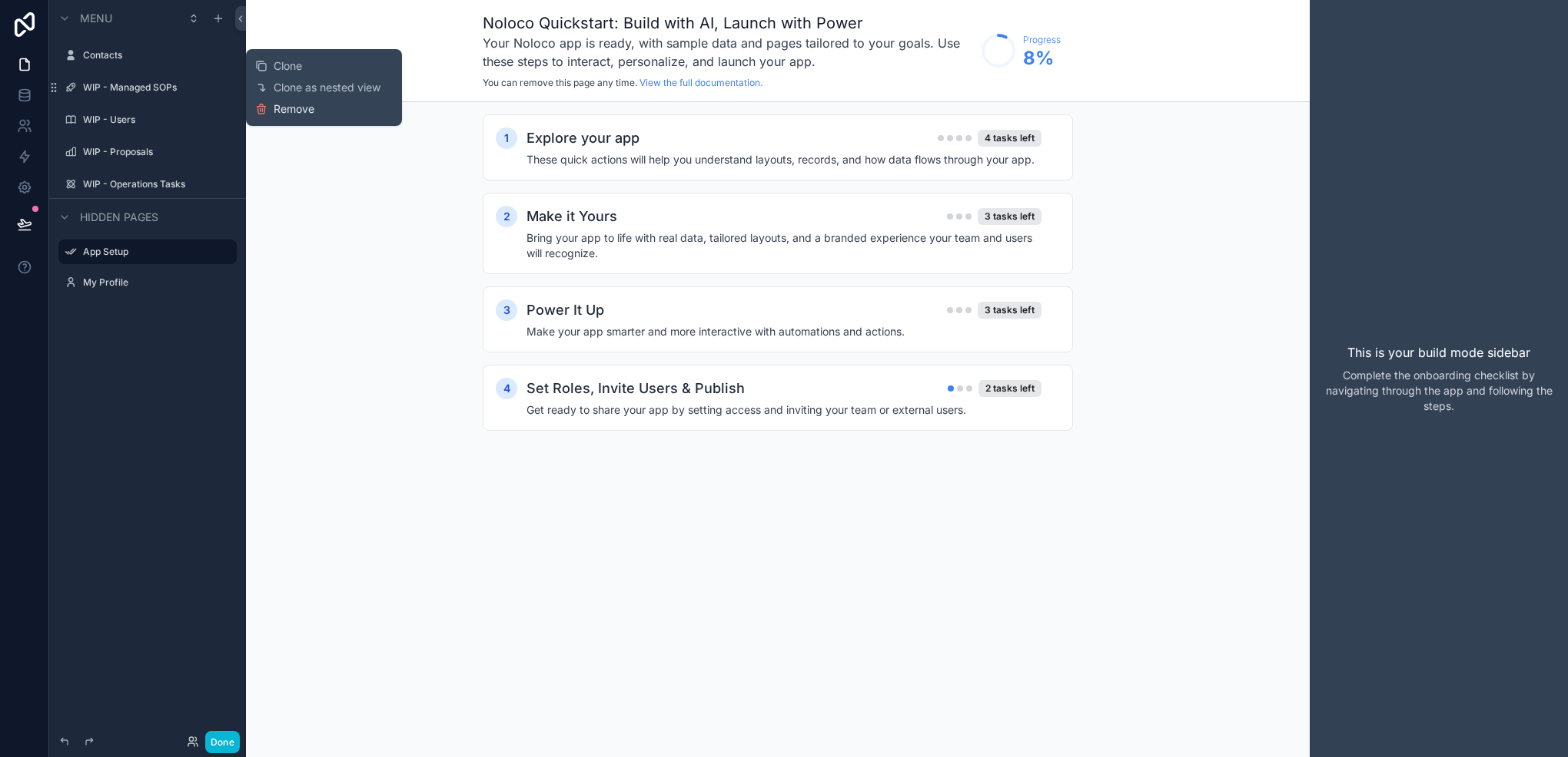
click at [279, 112] on span "Remove" at bounding box center [294, 109] width 41 height 15
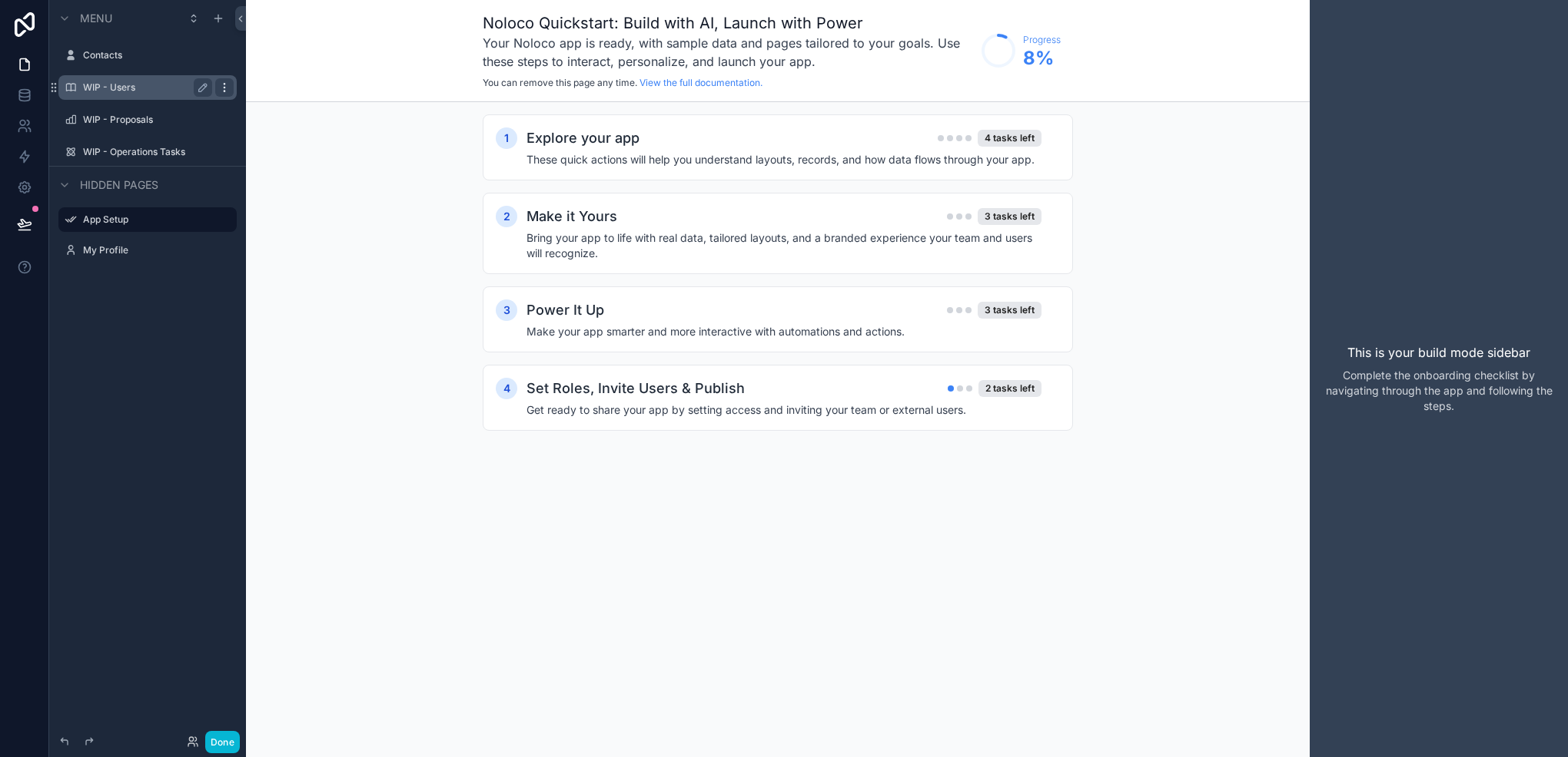
click at [225, 82] on icon "scrollable content" at bounding box center [224, 87] width 12 height 12
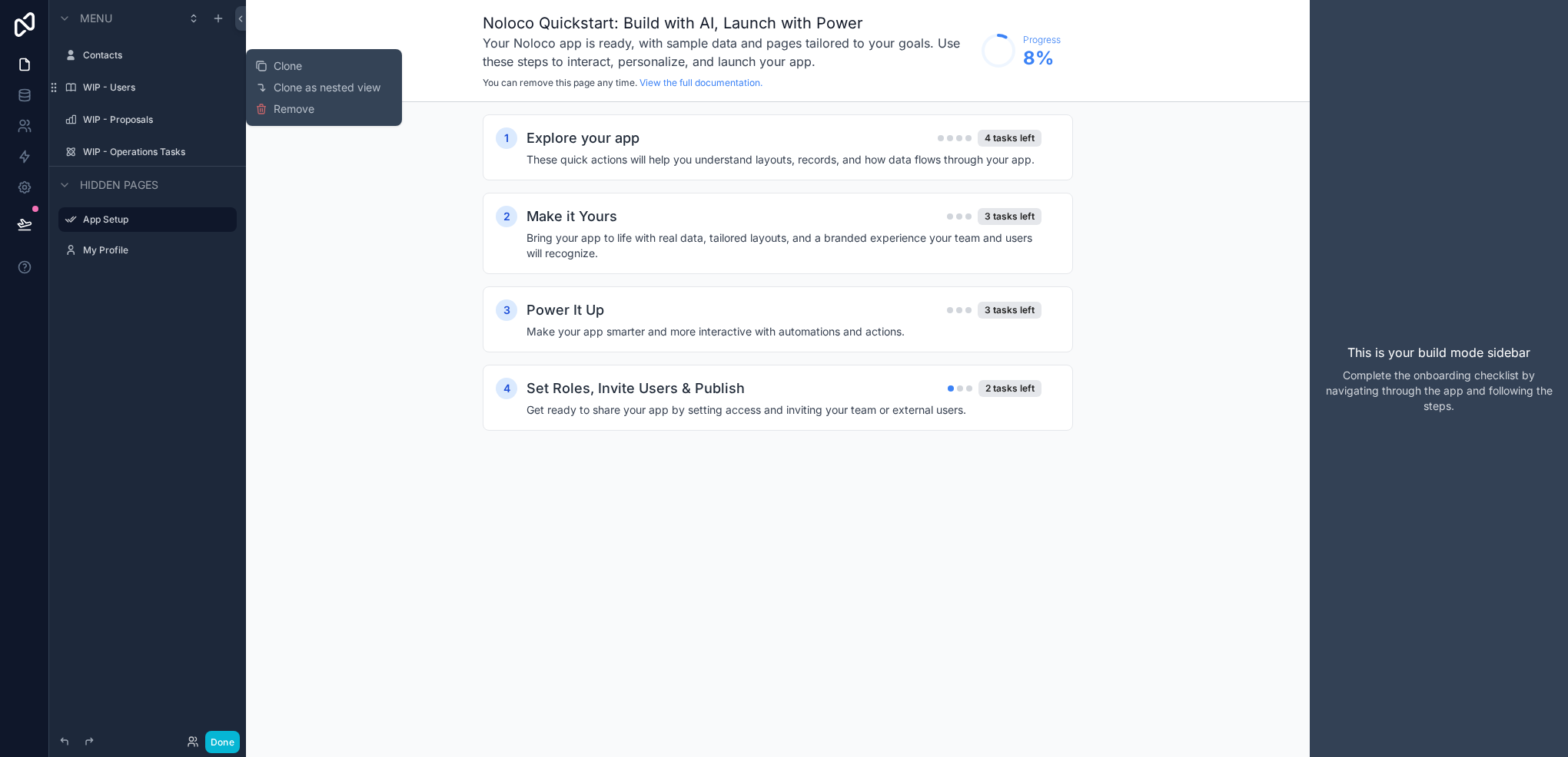
click at [299, 118] on div "Clone Clone as nested view Remove" at bounding box center [324, 88] width 138 height 64
click at [293, 110] on span "Remove" at bounding box center [294, 109] width 41 height 15
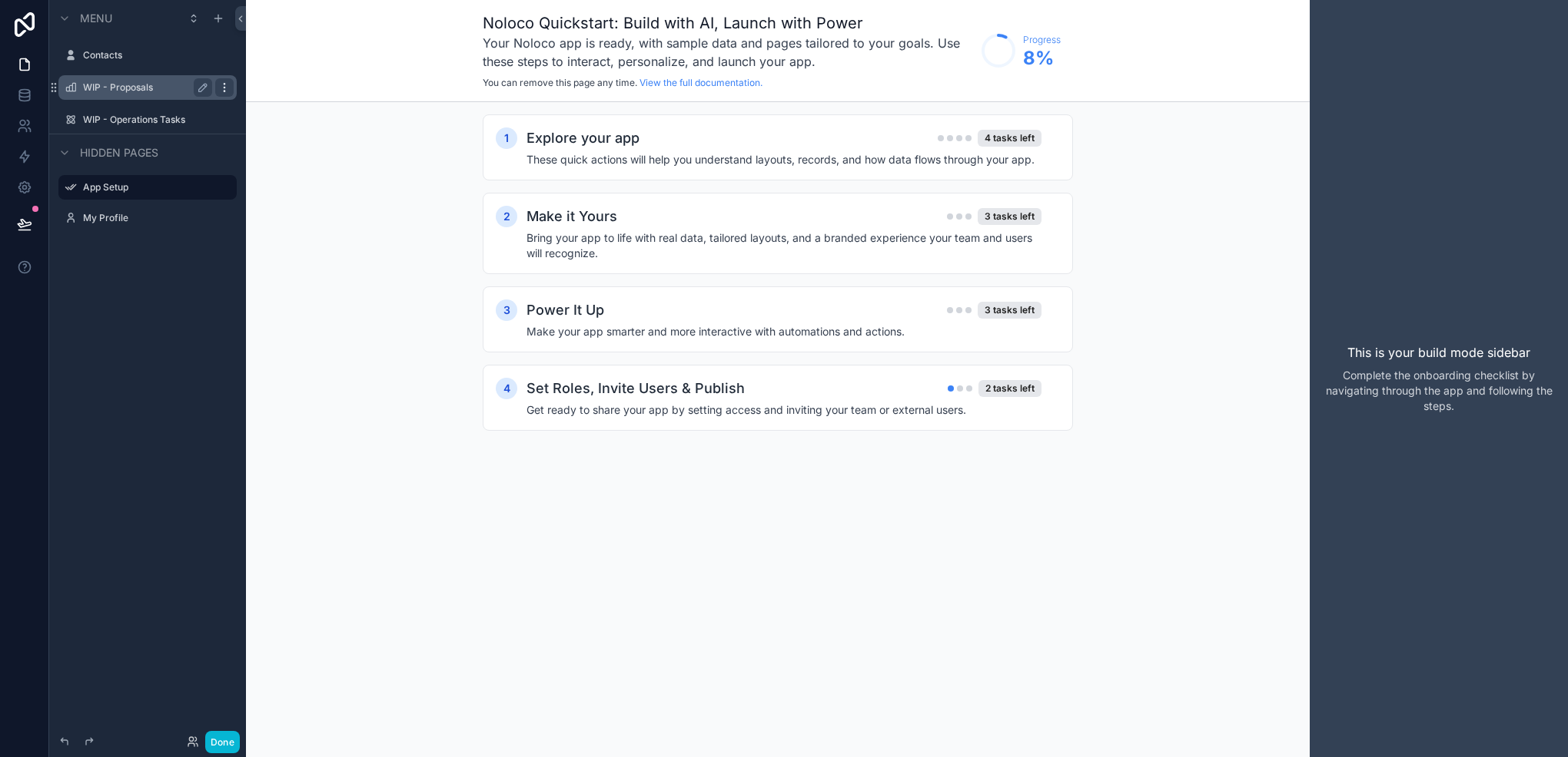
click at [224, 87] on icon "scrollable content" at bounding box center [224, 87] width 1 height 1
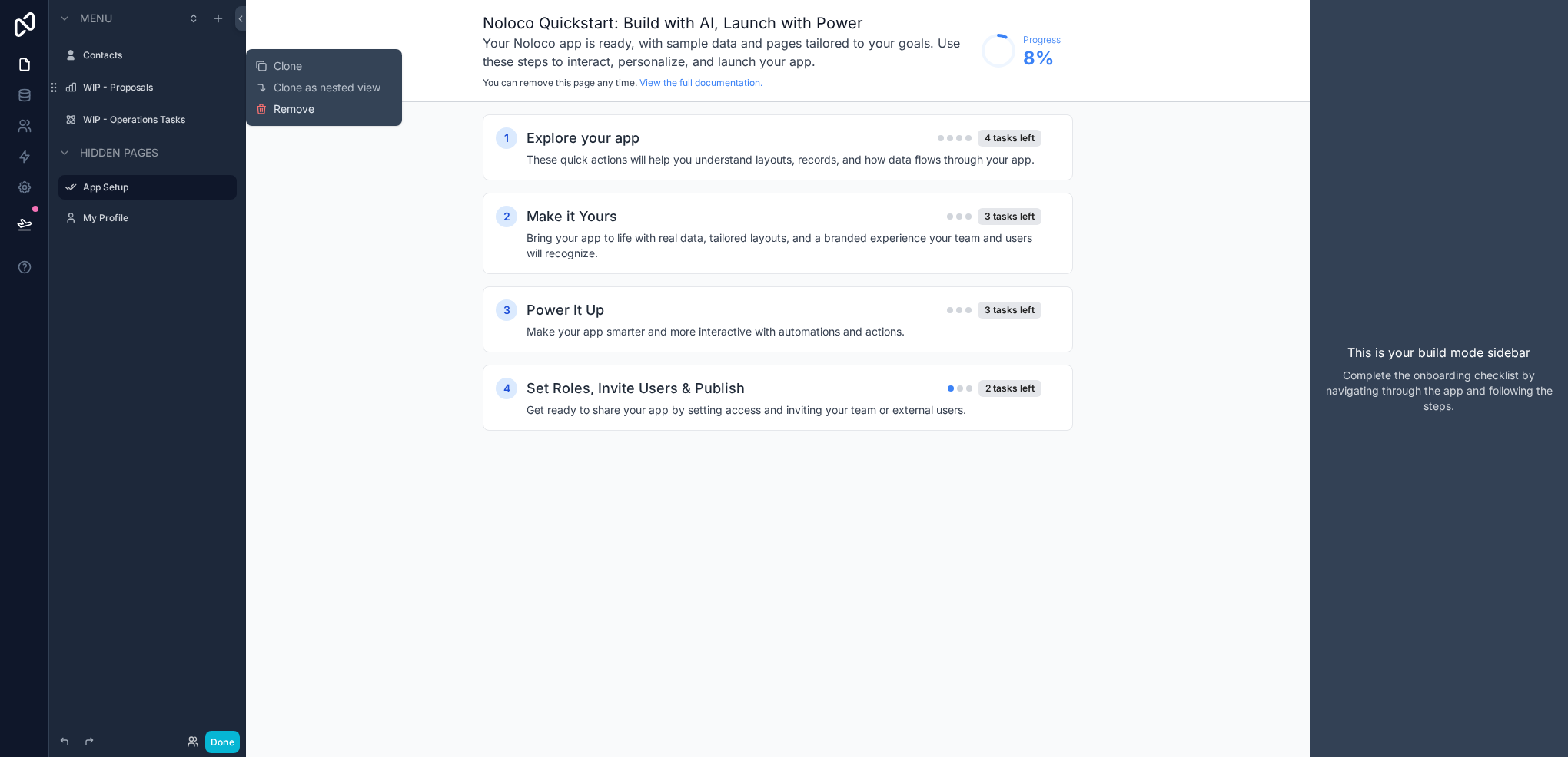
click at [286, 108] on span "Remove" at bounding box center [294, 109] width 41 height 15
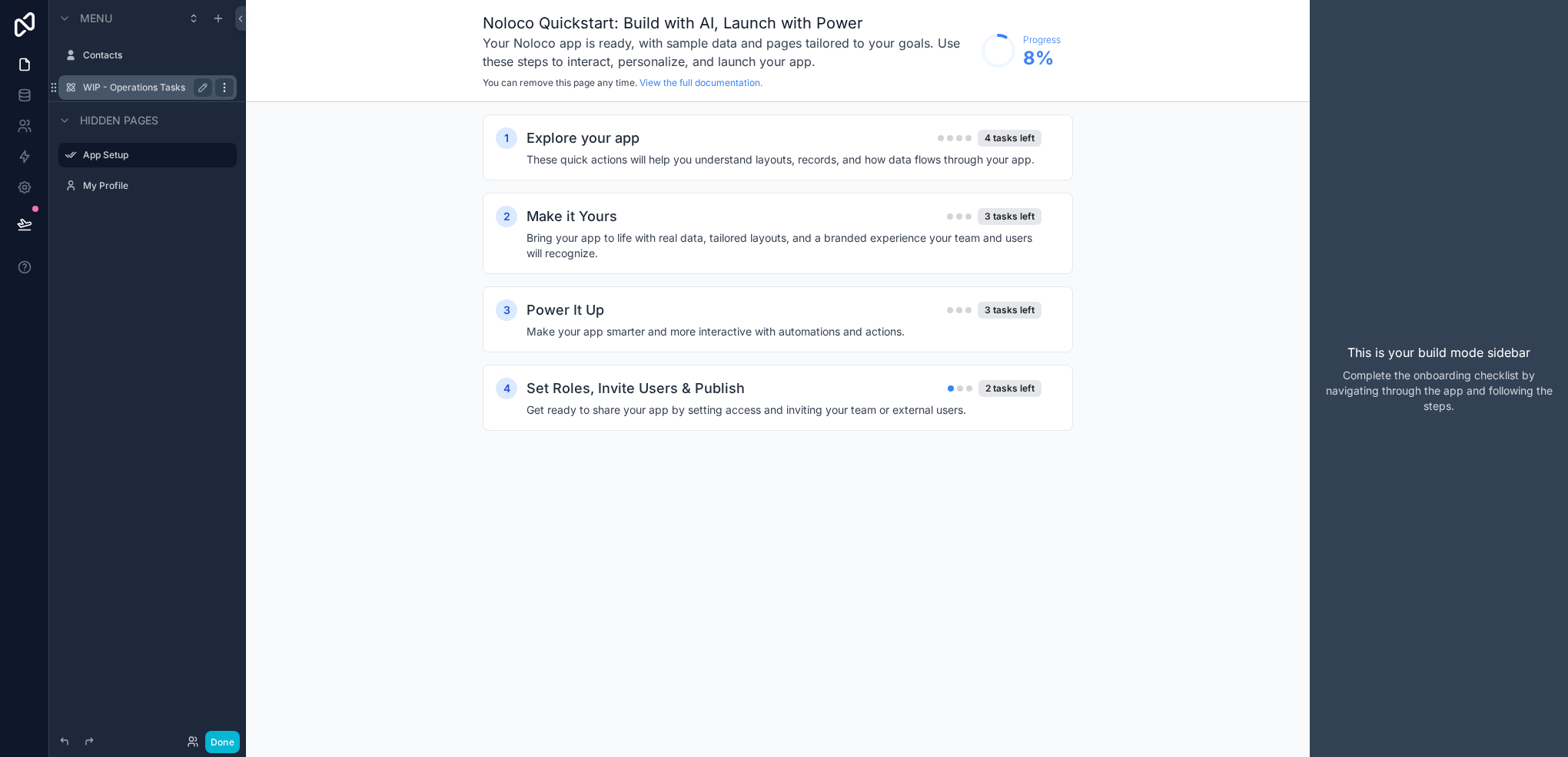
click at [231, 85] on div "scrollable content" at bounding box center [224, 87] width 19 height 19
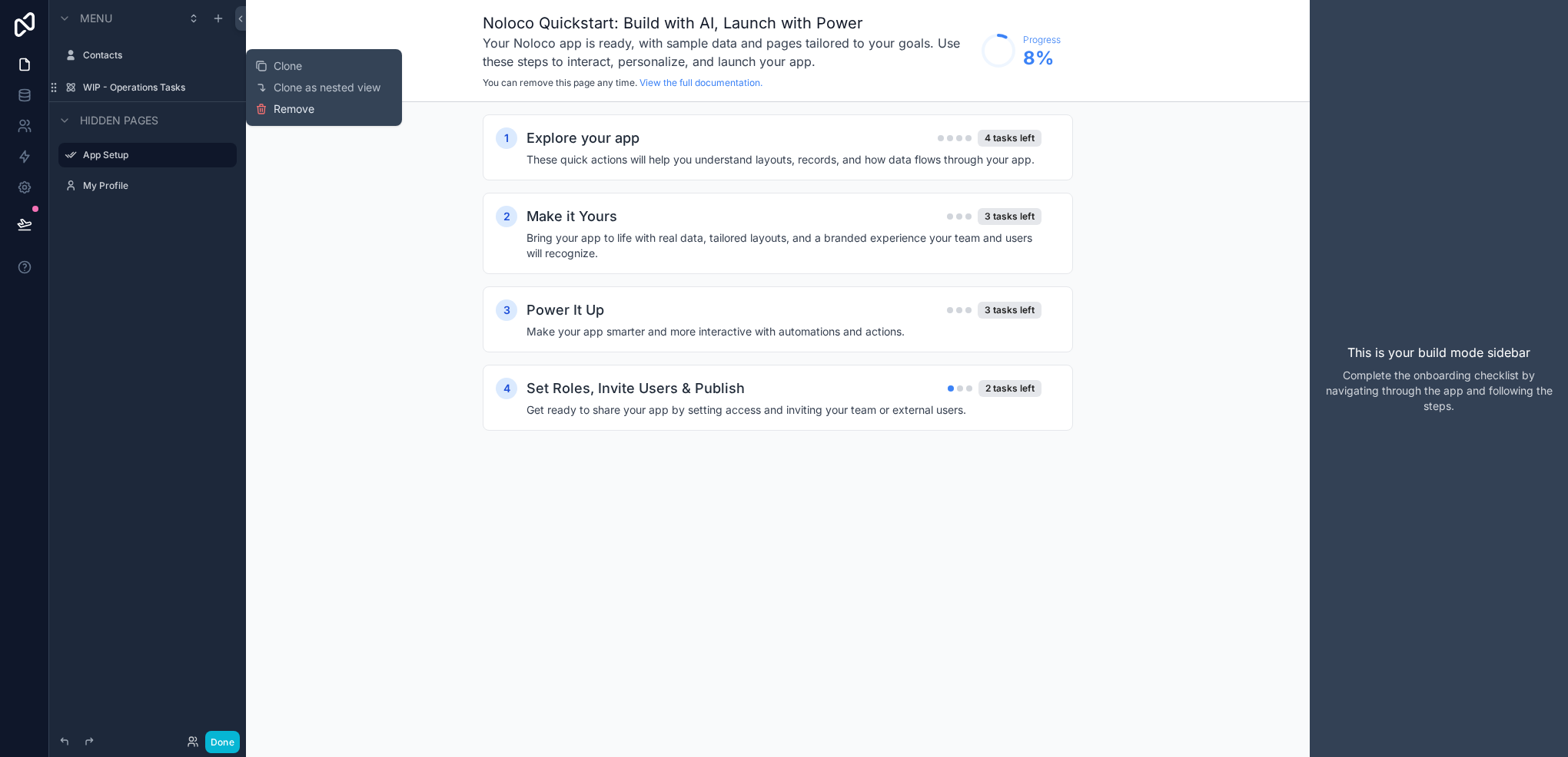
click at [271, 111] on button "Remove" at bounding box center [284, 109] width 59 height 15
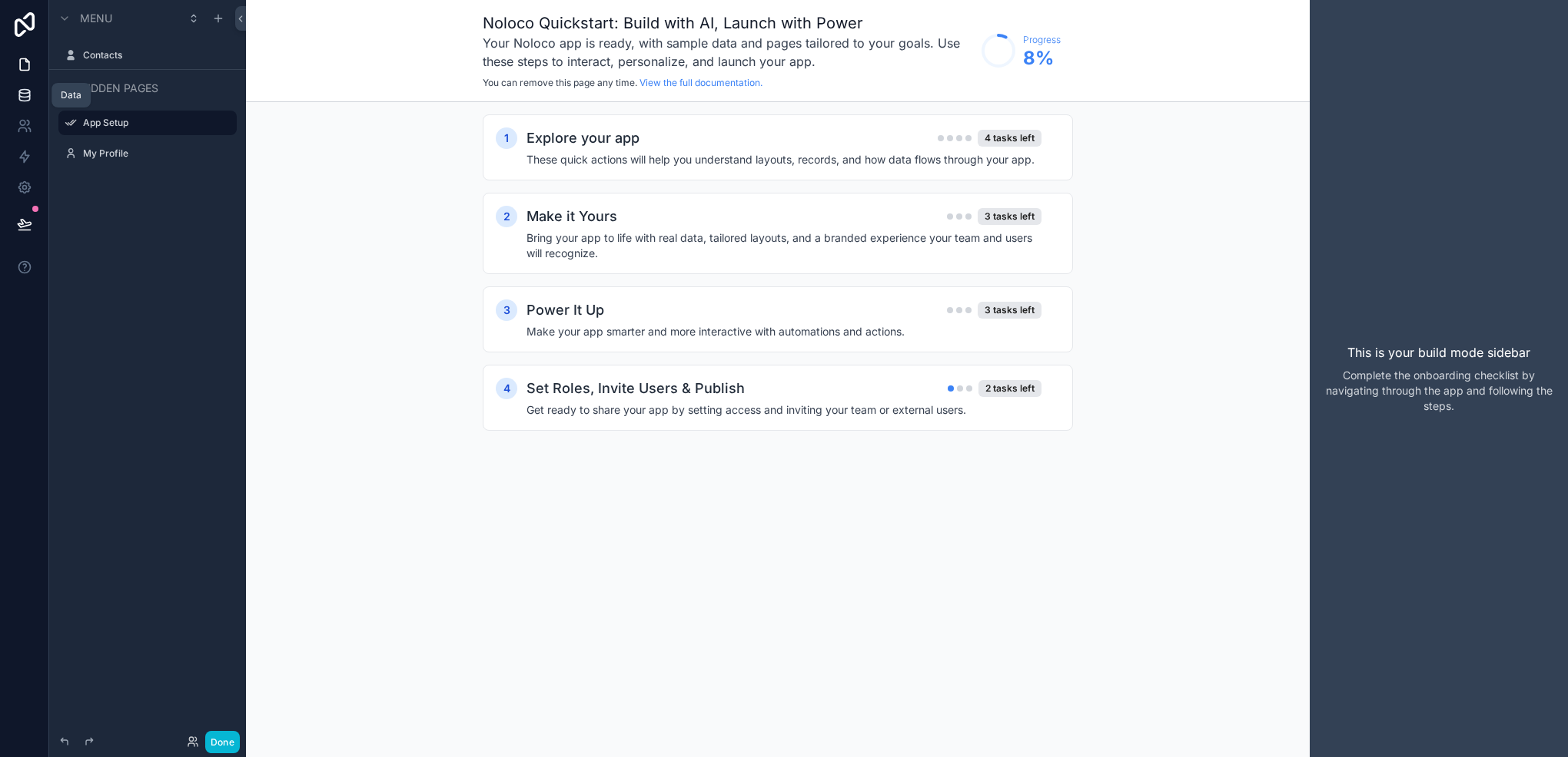
click at [28, 106] on link at bounding box center [24, 95] width 48 height 31
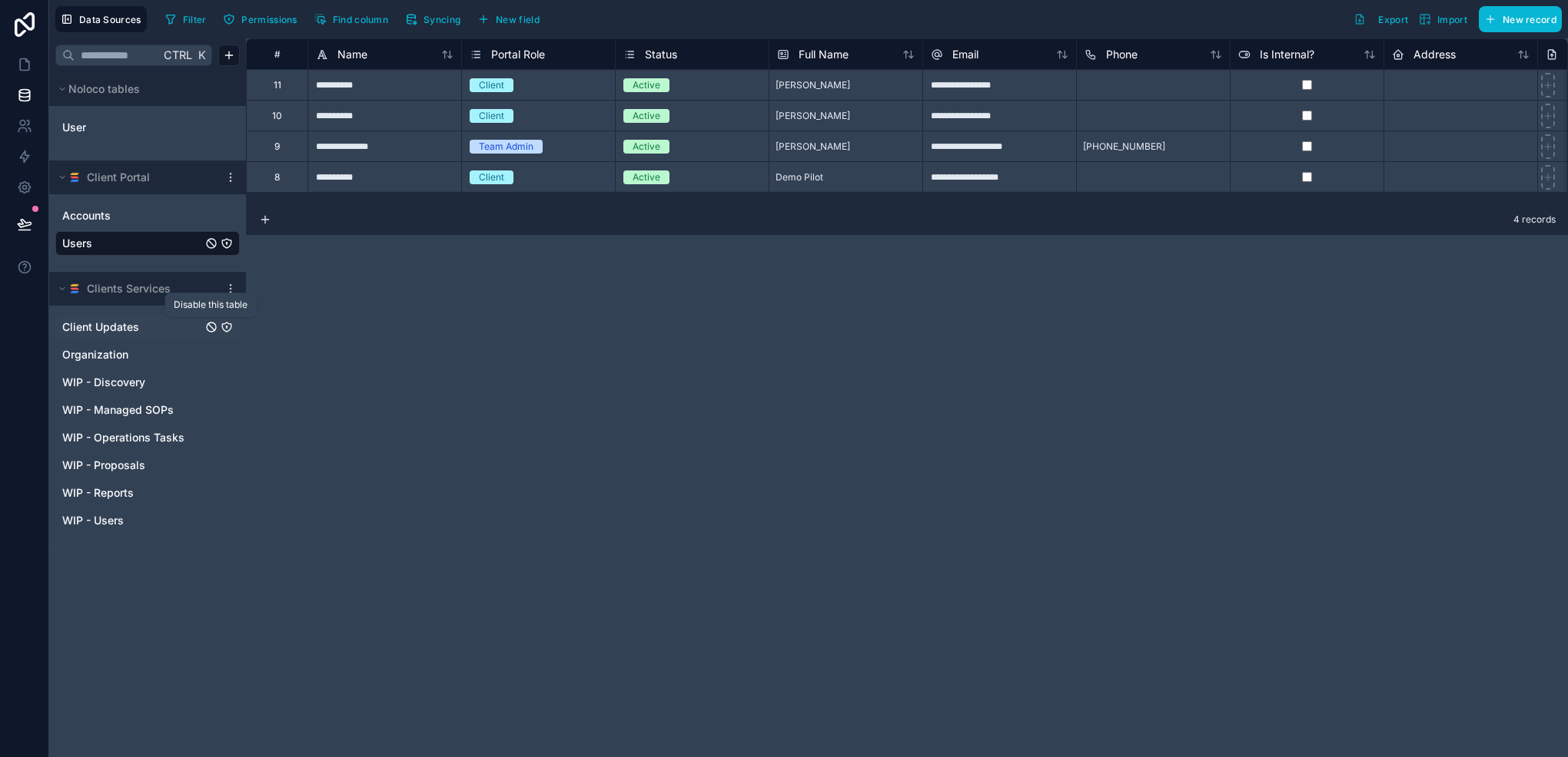
click at [213, 325] on icon "Client Updates" at bounding box center [211, 327] width 12 height 12
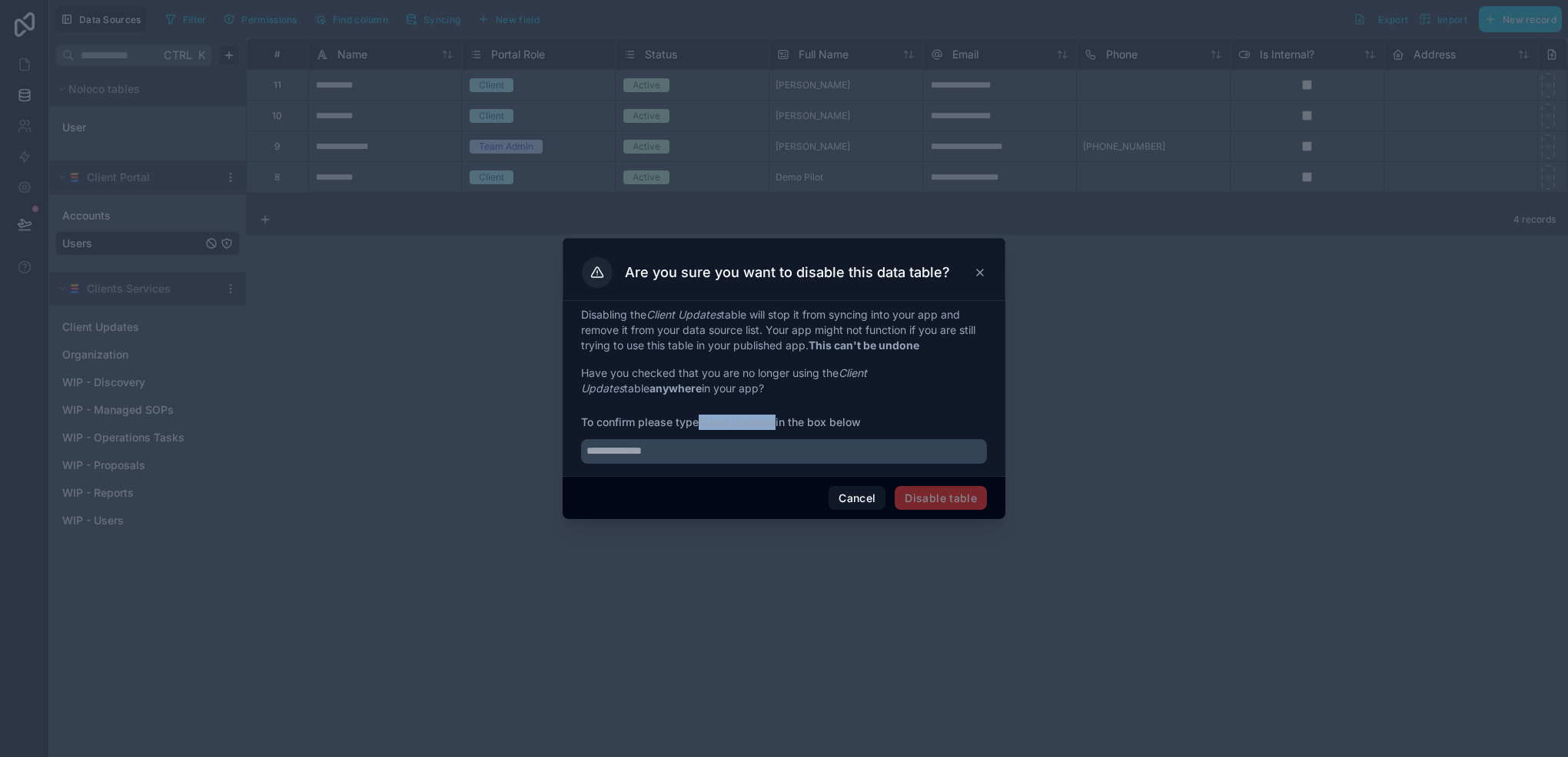
drag, startPoint x: 704, startPoint y: 419, endPoint x: 779, endPoint y: 421, distance: 75.0
click at [779, 421] on span "To confirm please type Client Updates in the box below" at bounding box center [784, 422] width 406 height 15
copy strong "Client Updates"
click at [762, 453] on input "text" at bounding box center [784, 452] width 406 height 25
paste input "**********"
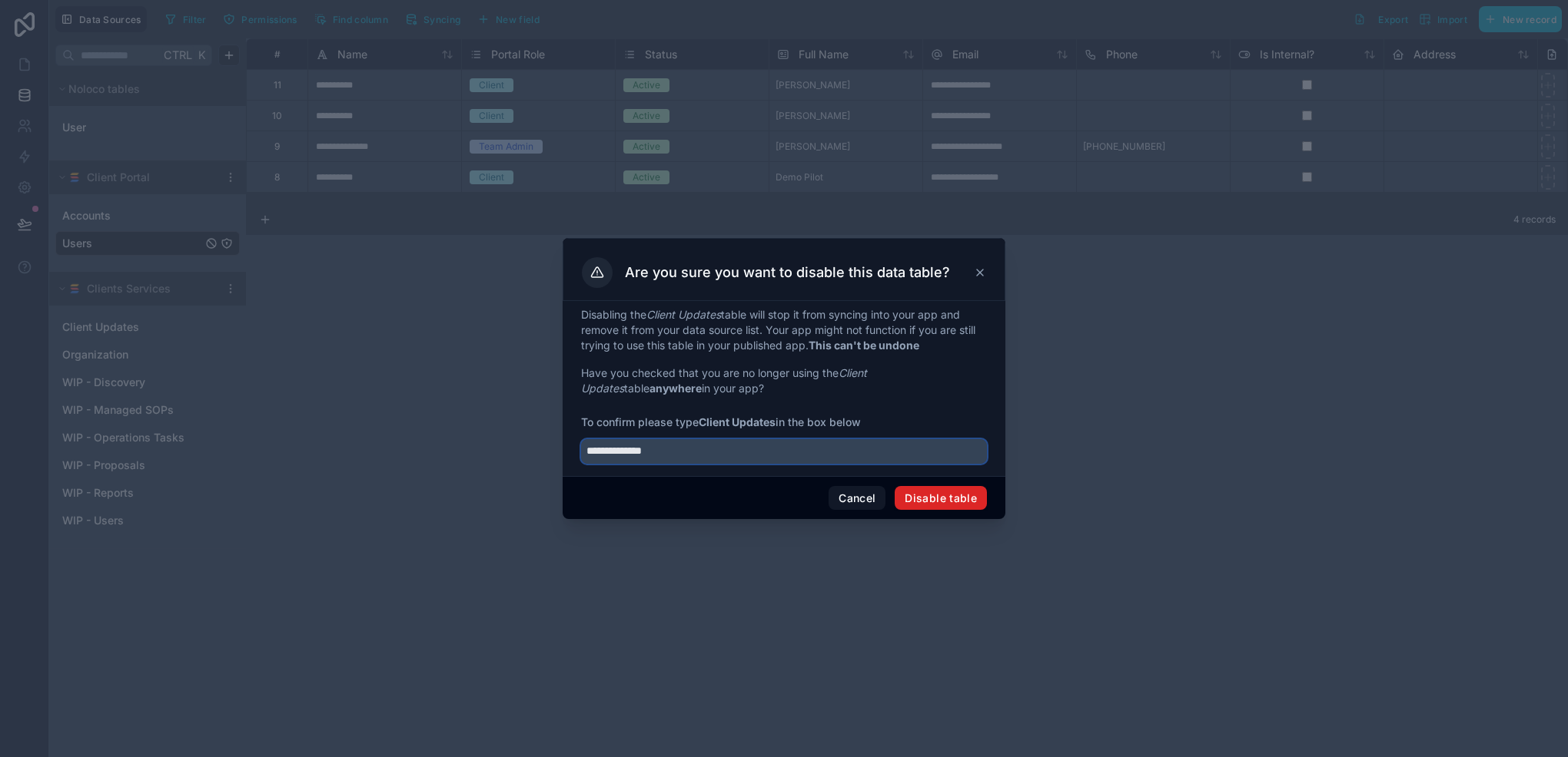
type input "**********"
click at [922, 499] on button "Disable table" at bounding box center [940, 498] width 92 height 25
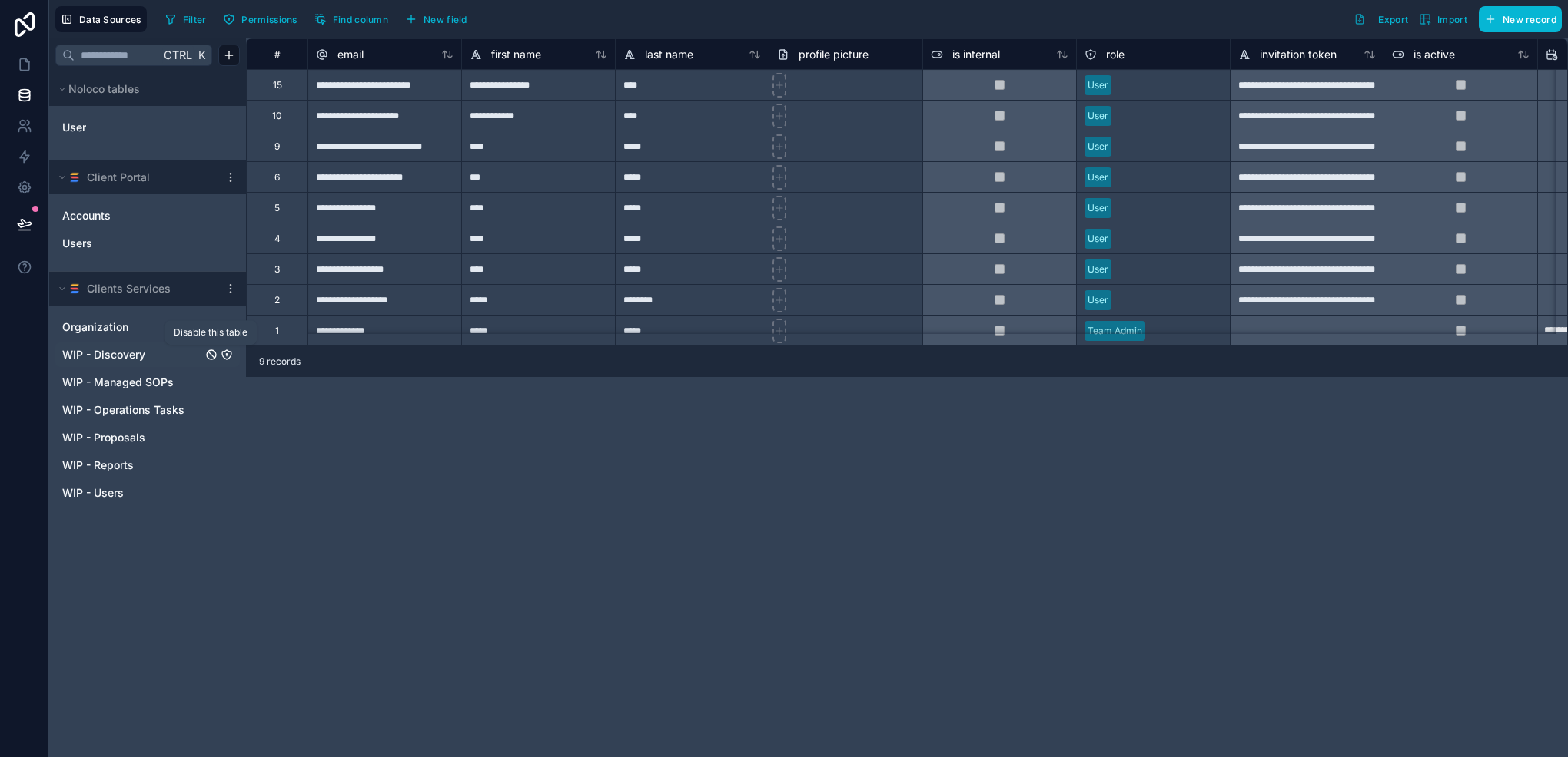
click at [207, 354] on icon "WIP - Discovery" at bounding box center [211, 354] width 9 height 9
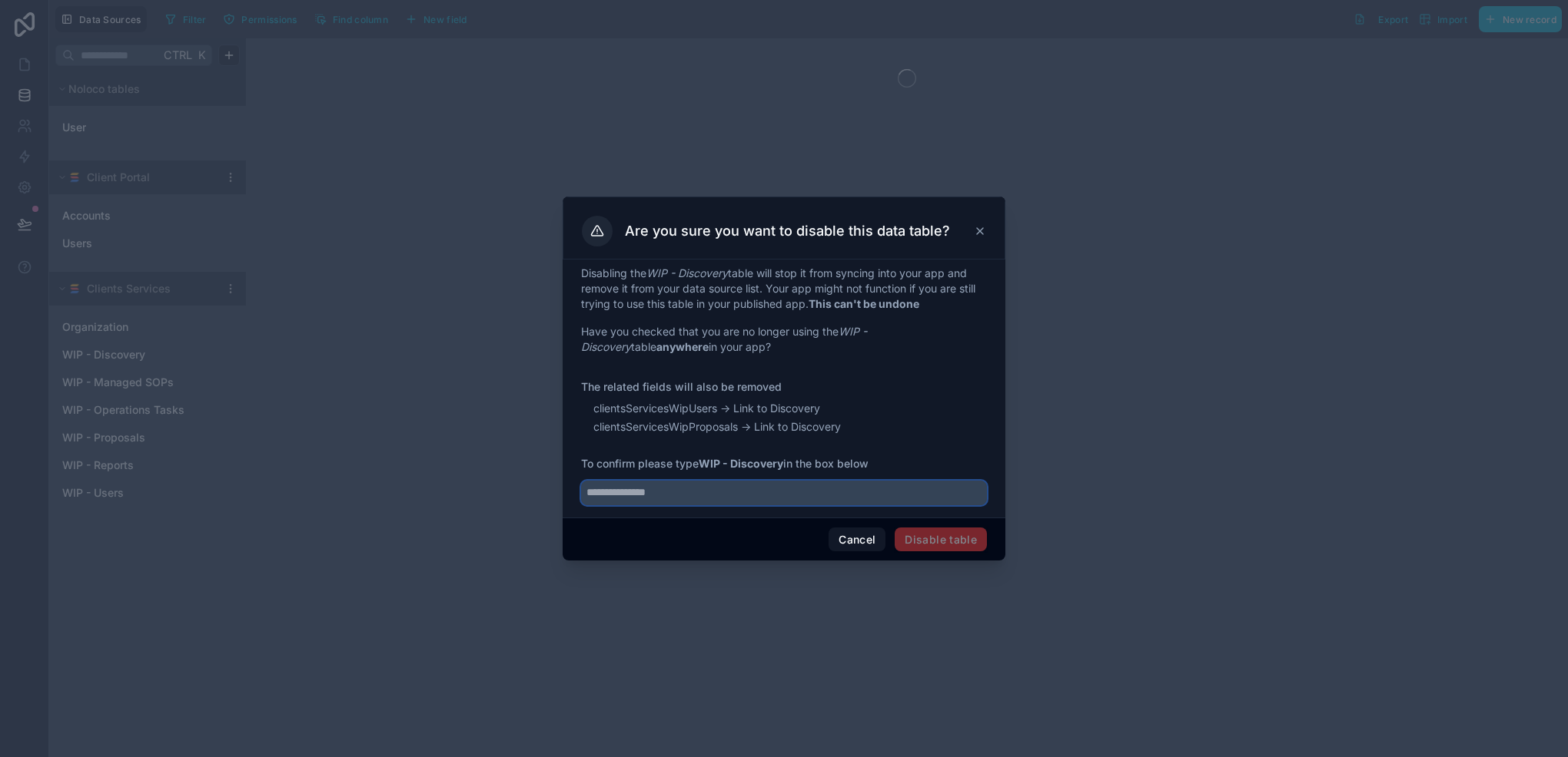
click at [656, 488] on input "text" at bounding box center [784, 493] width 406 height 25
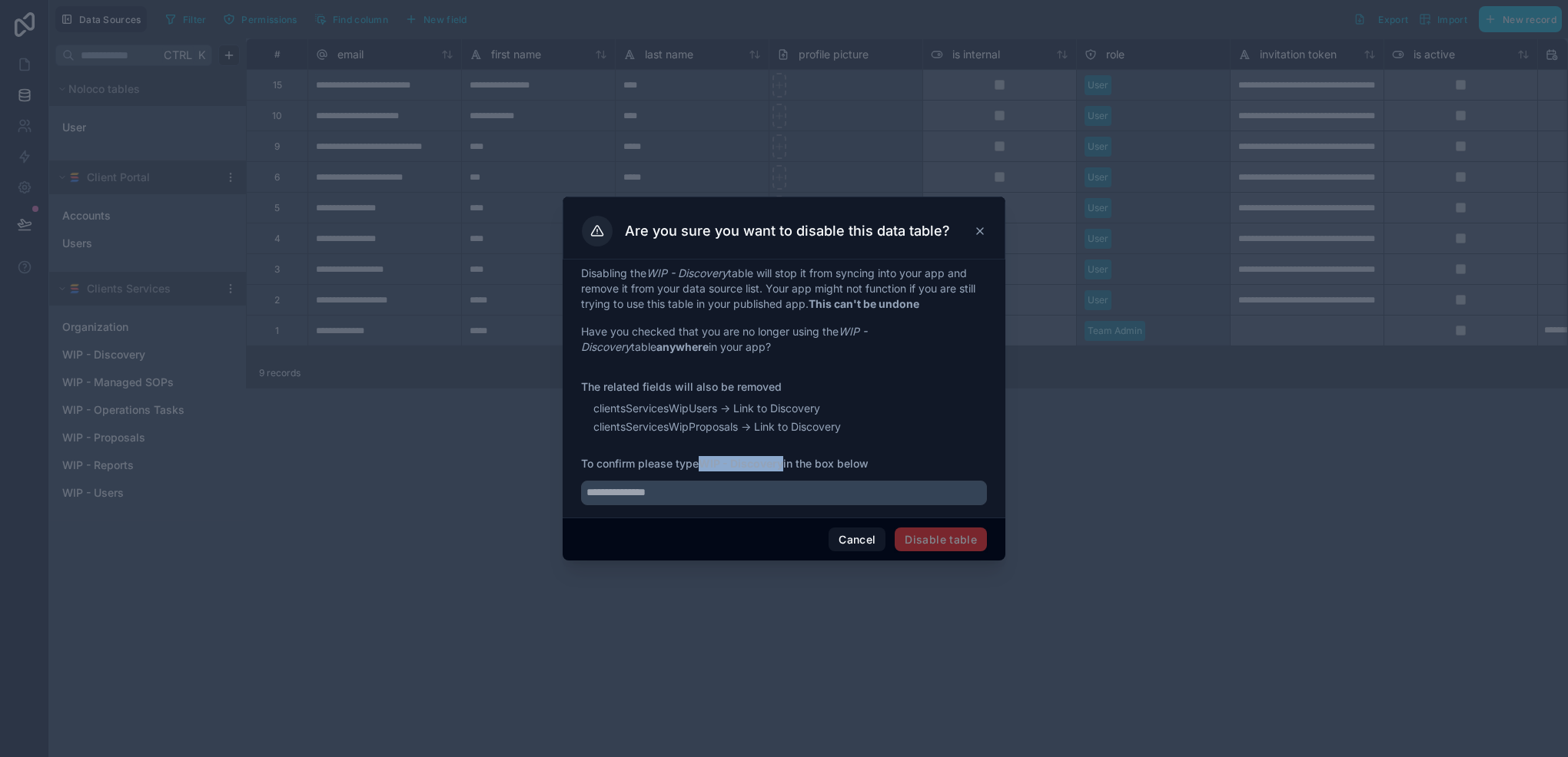
drag, startPoint x: 703, startPoint y: 465, endPoint x: 786, endPoint y: 470, distance: 83.2
click at [783, 470] on strong "WIP - Discovery" at bounding box center [740, 463] width 85 height 13
copy strong "WIP - Discovery"
click at [748, 496] on input "text" at bounding box center [784, 493] width 406 height 25
paste input "**********"
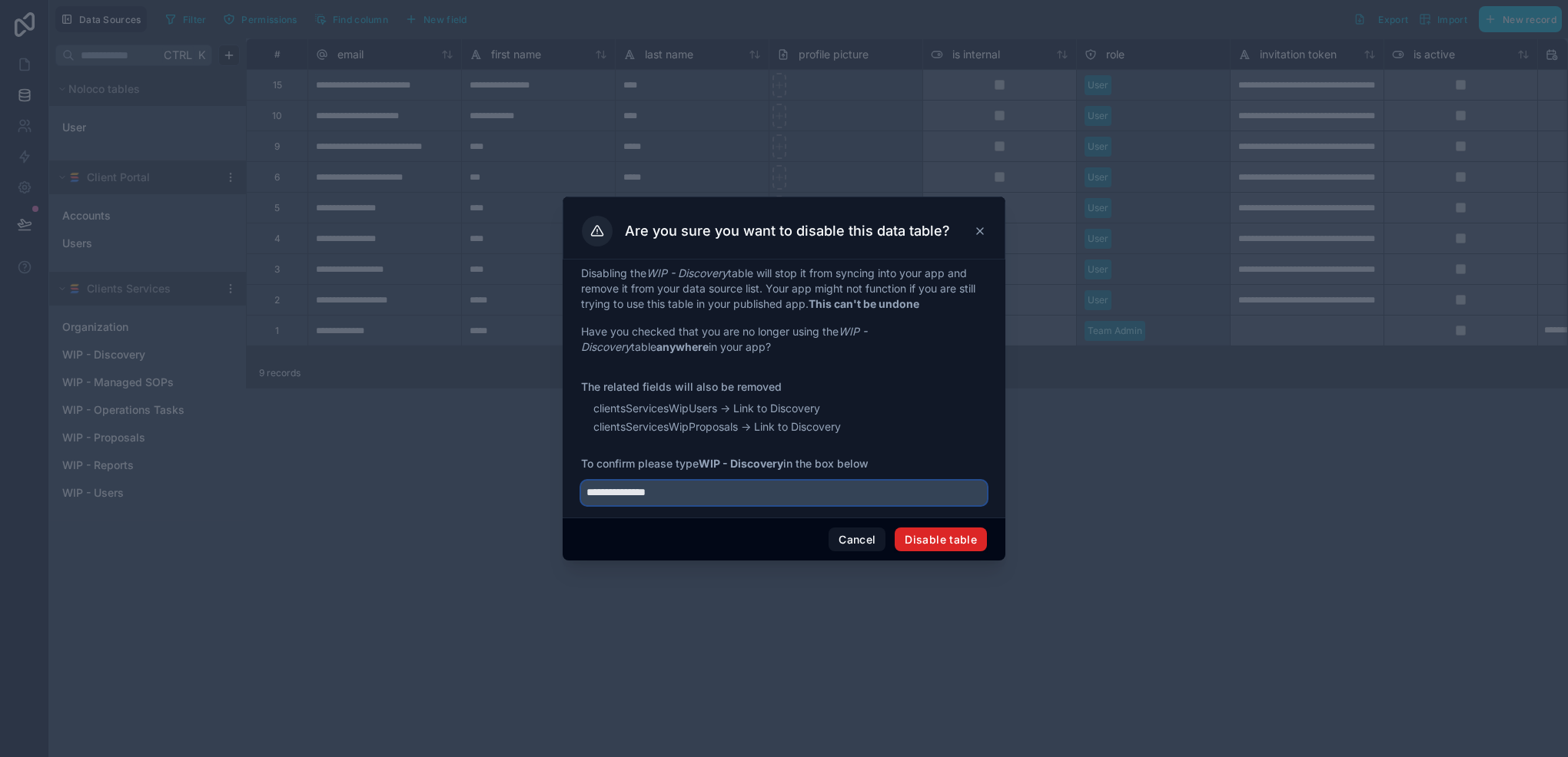
type input "**********"
click at [930, 542] on button "Disable table" at bounding box center [940, 540] width 92 height 25
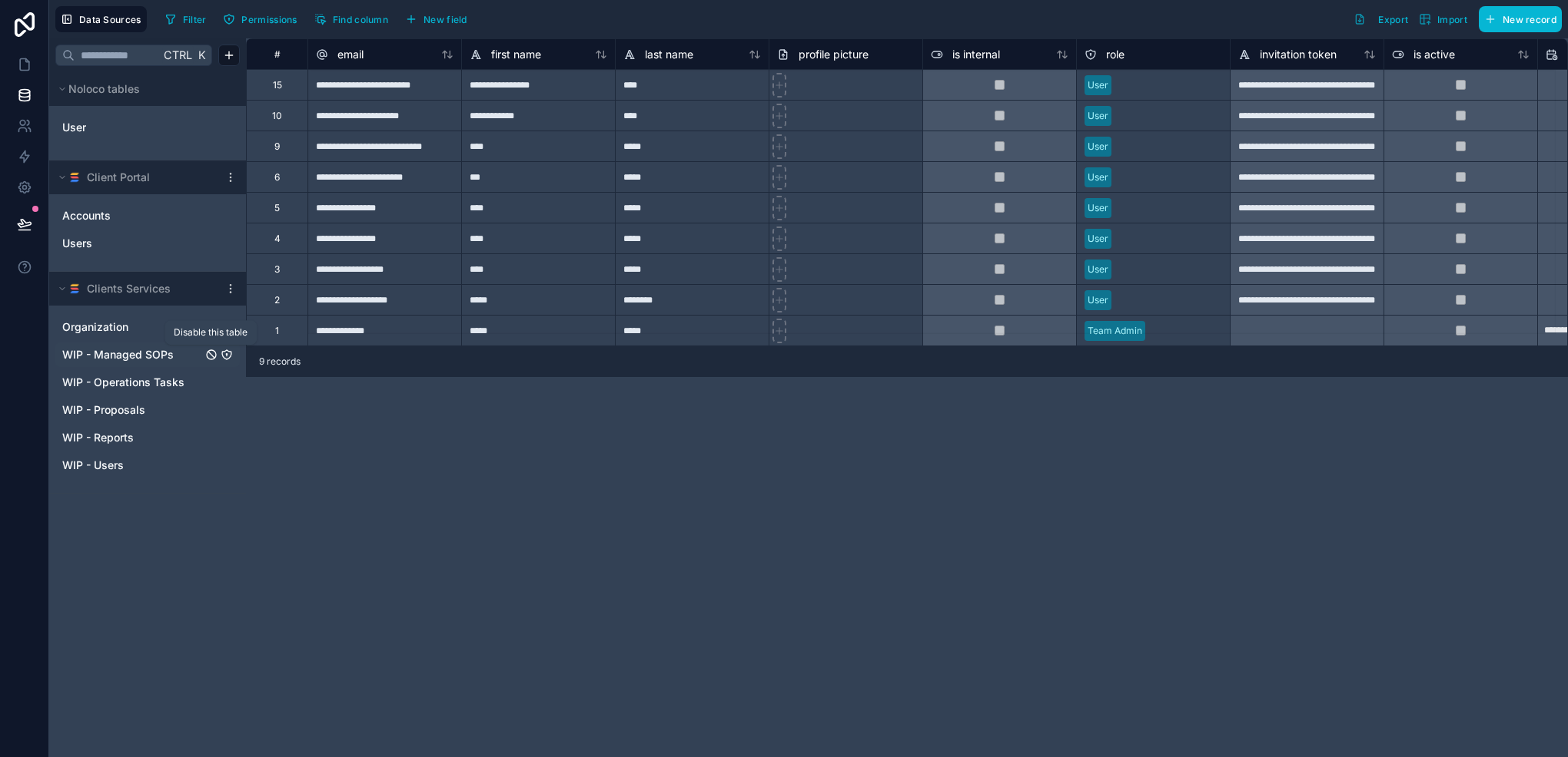
click at [205, 353] on icon "WIP - Managed SOPs" at bounding box center [211, 354] width 12 height 12
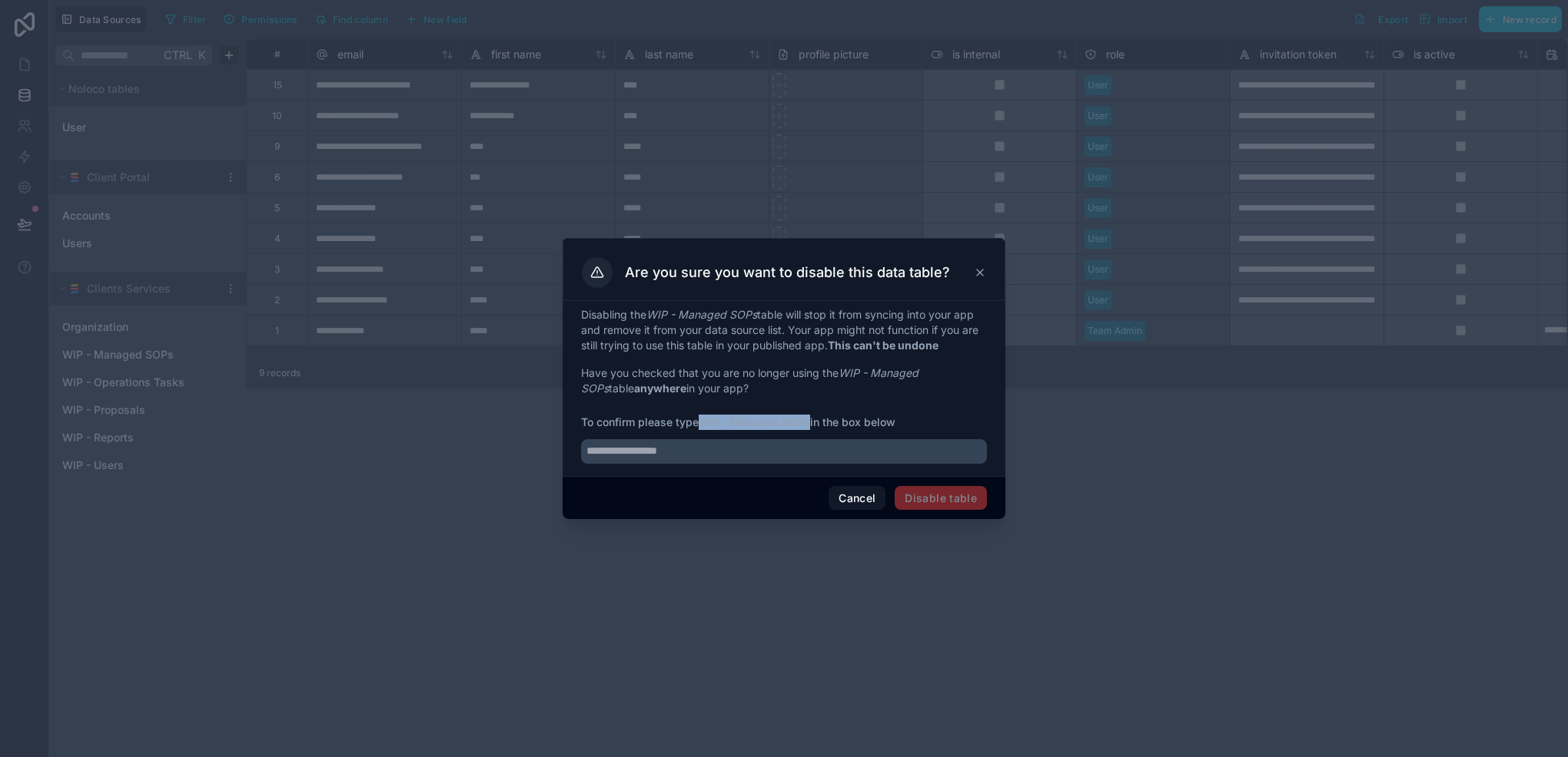
drag, startPoint x: 701, startPoint y: 426, endPoint x: 813, endPoint y: 423, distance: 112.0
click at [813, 423] on span "To confirm please type WIP - Managed SOPs in the box below" at bounding box center [784, 422] width 406 height 15
copy strong "WIP - Managed SOPs"
click at [790, 449] on input "text" at bounding box center [784, 452] width 406 height 25
paste input "**********"
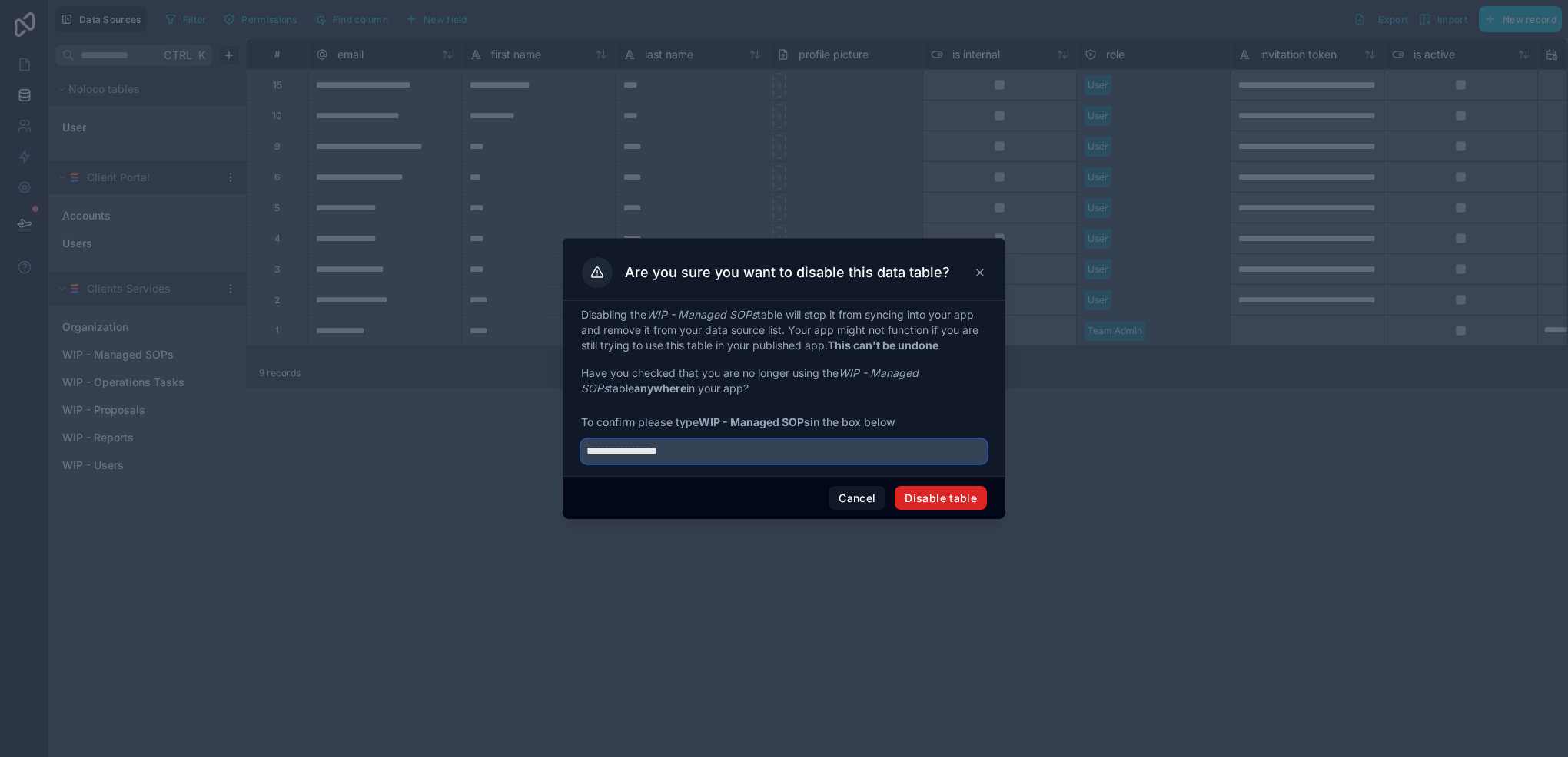
type input "**********"
click at [923, 500] on button "Disable table" at bounding box center [940, 498] width 92 height 25
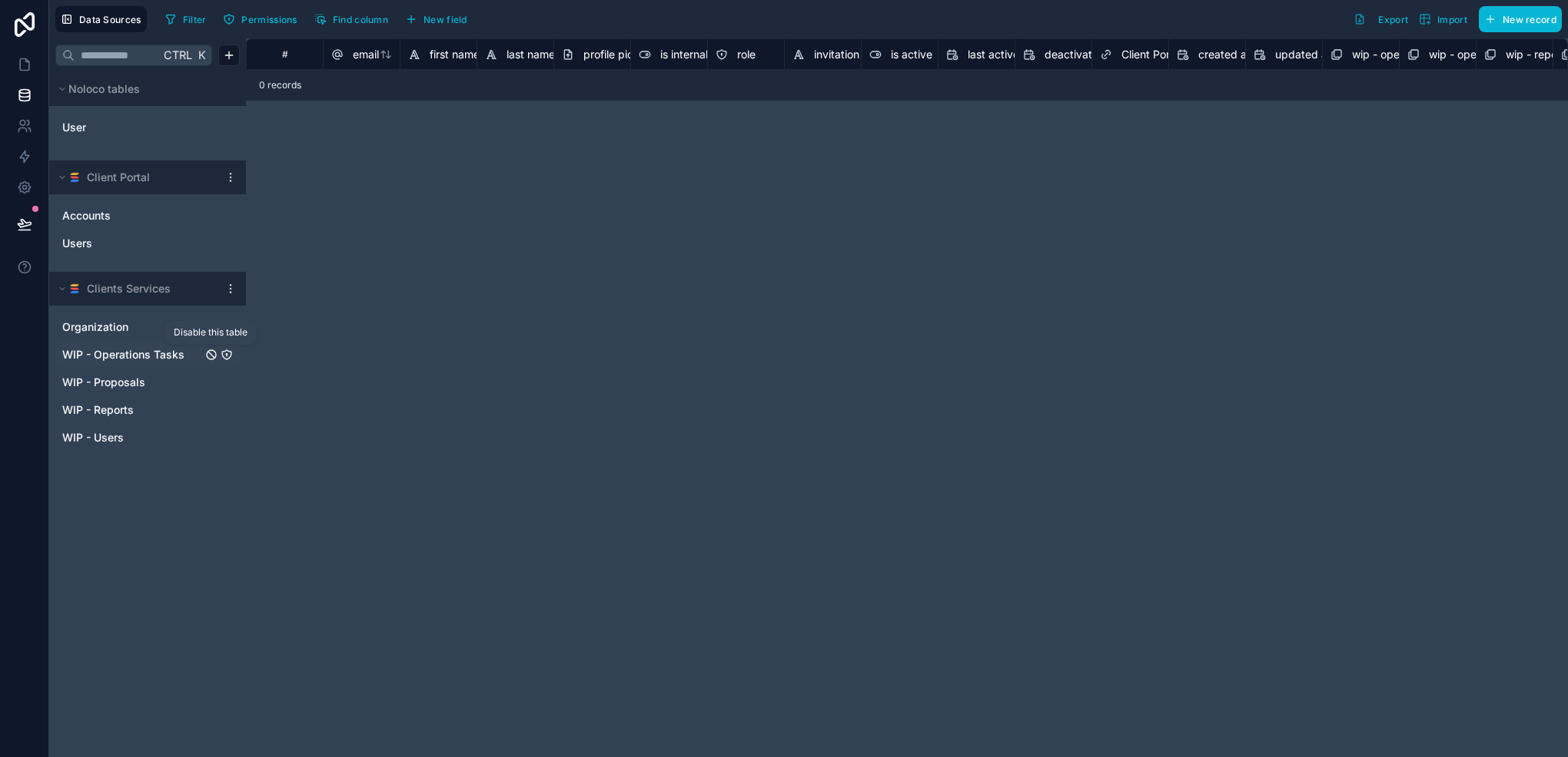
click at [214, 357] on icon "WIP - Operations Tasks" at bounding box center [211, 355] width 6 height 6
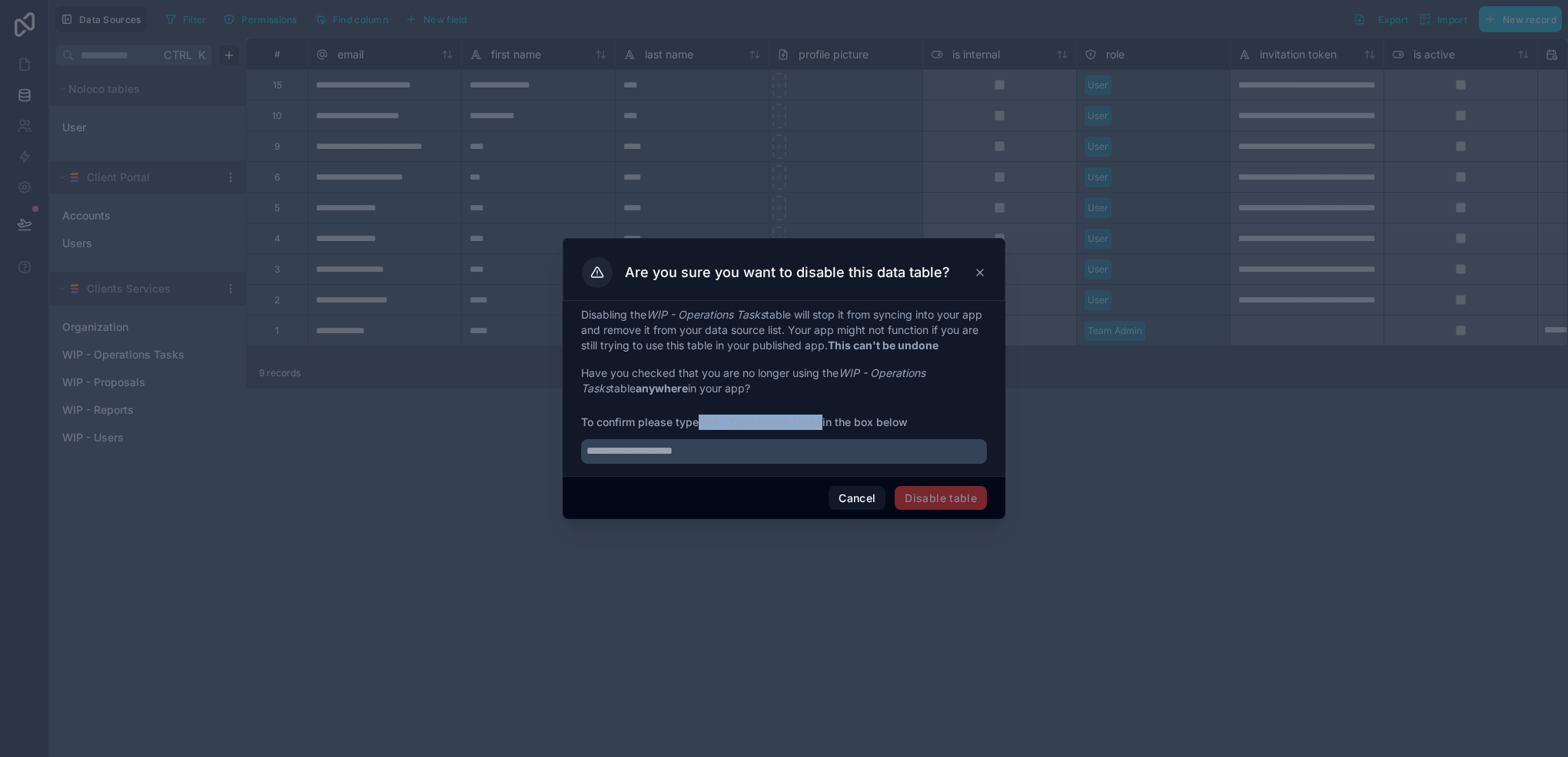
drag, startPoint x: 704, startPoint y: 424, endPoint x: 823, endPoint y: 423, distance: 119.0
click at [822, 423] on strong "WIP - Operations Tasks" at bounding box center [761, 422] width 124 height 13
copy strong "WIP - Operations Tasks"
click at [810, 444] on input "text" at bounding box center [784, 452] width 406 height 25
paste input "**********"
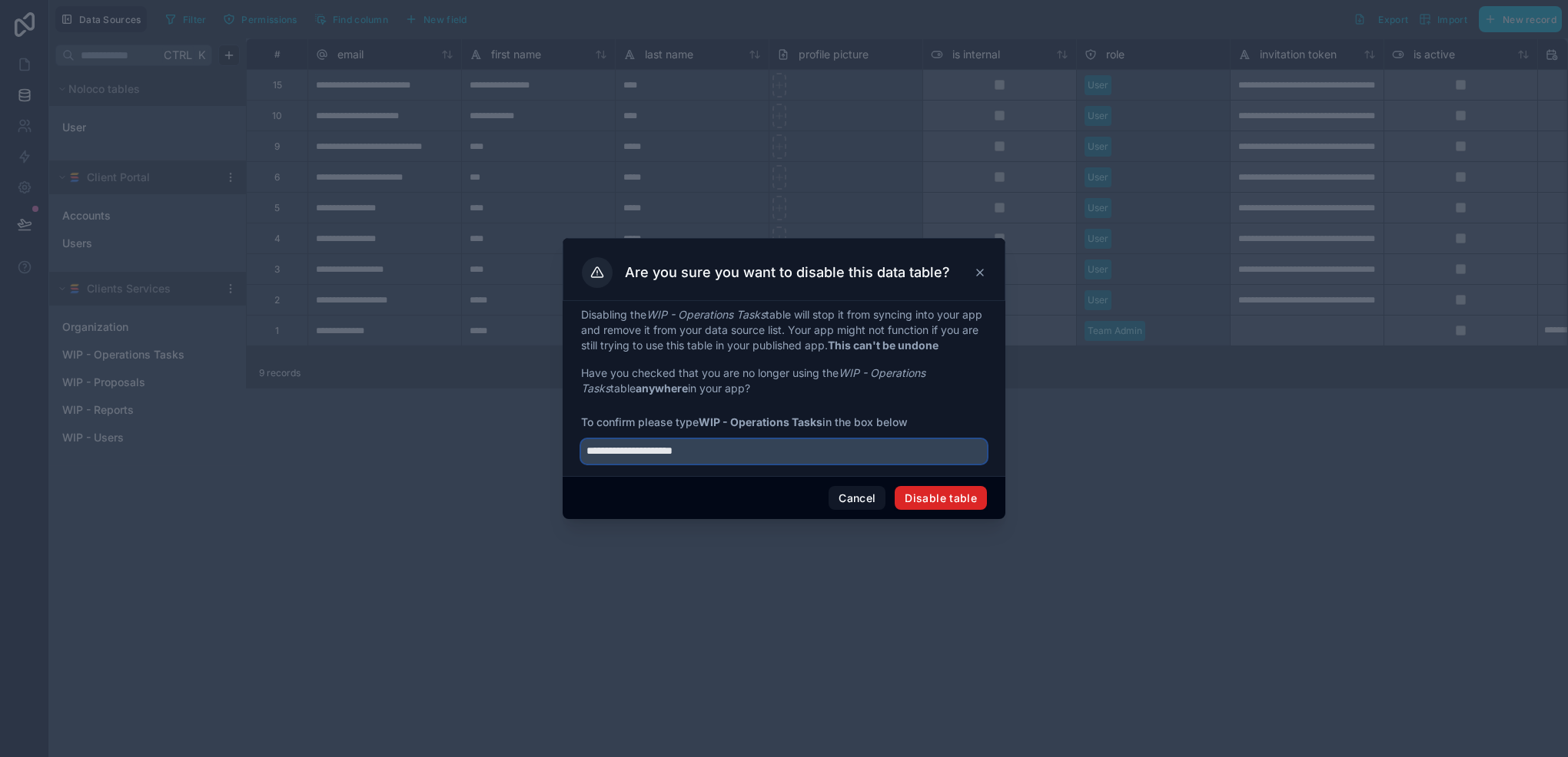
type input "**********"
click at [917, 495] on button "Disable table" at bounding box center [940, 498] width 92 height 25
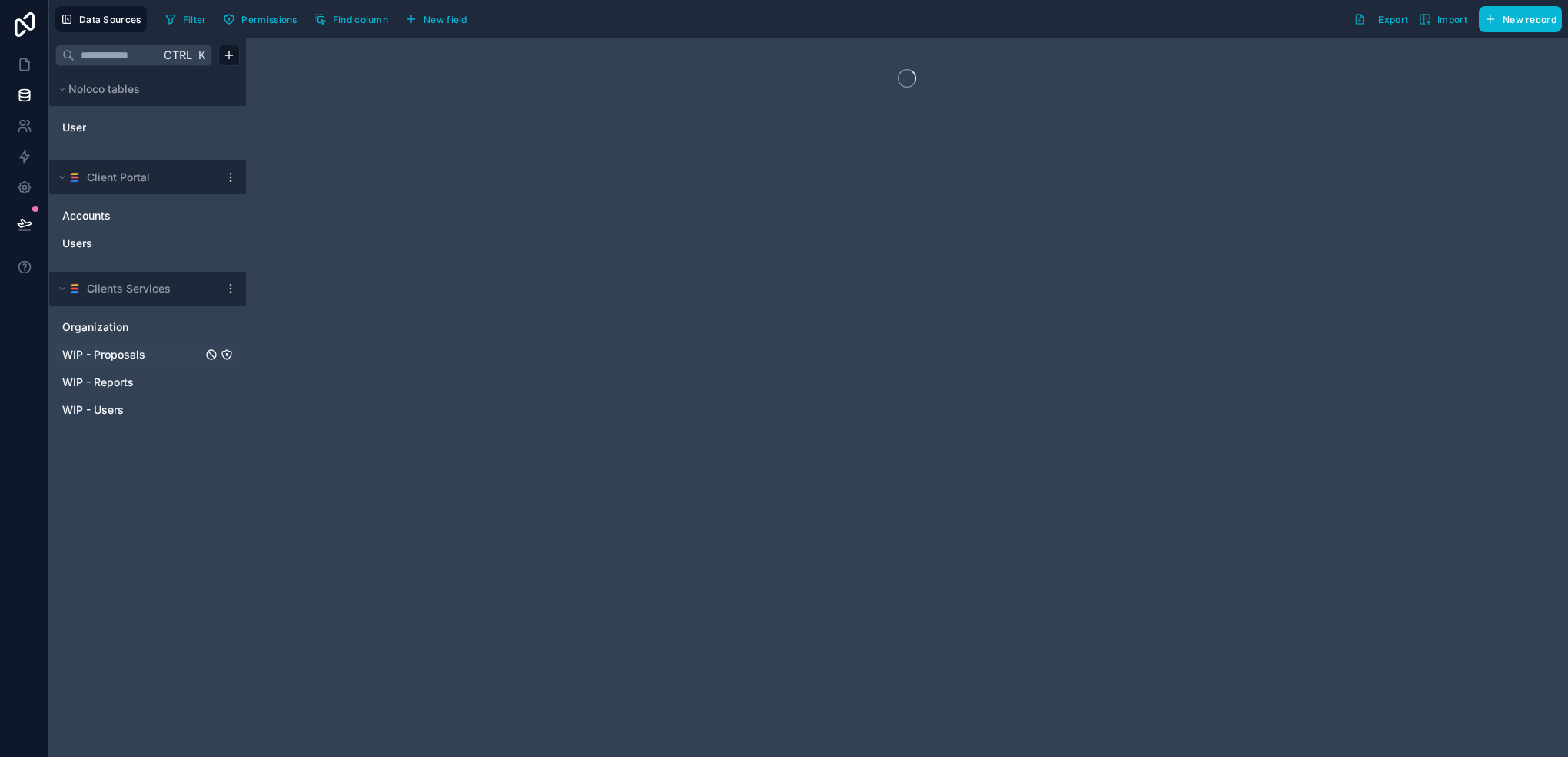
click at [208, 347] on div "WIP - Proposals" at bounding box center [147, 354] width 185 height 25
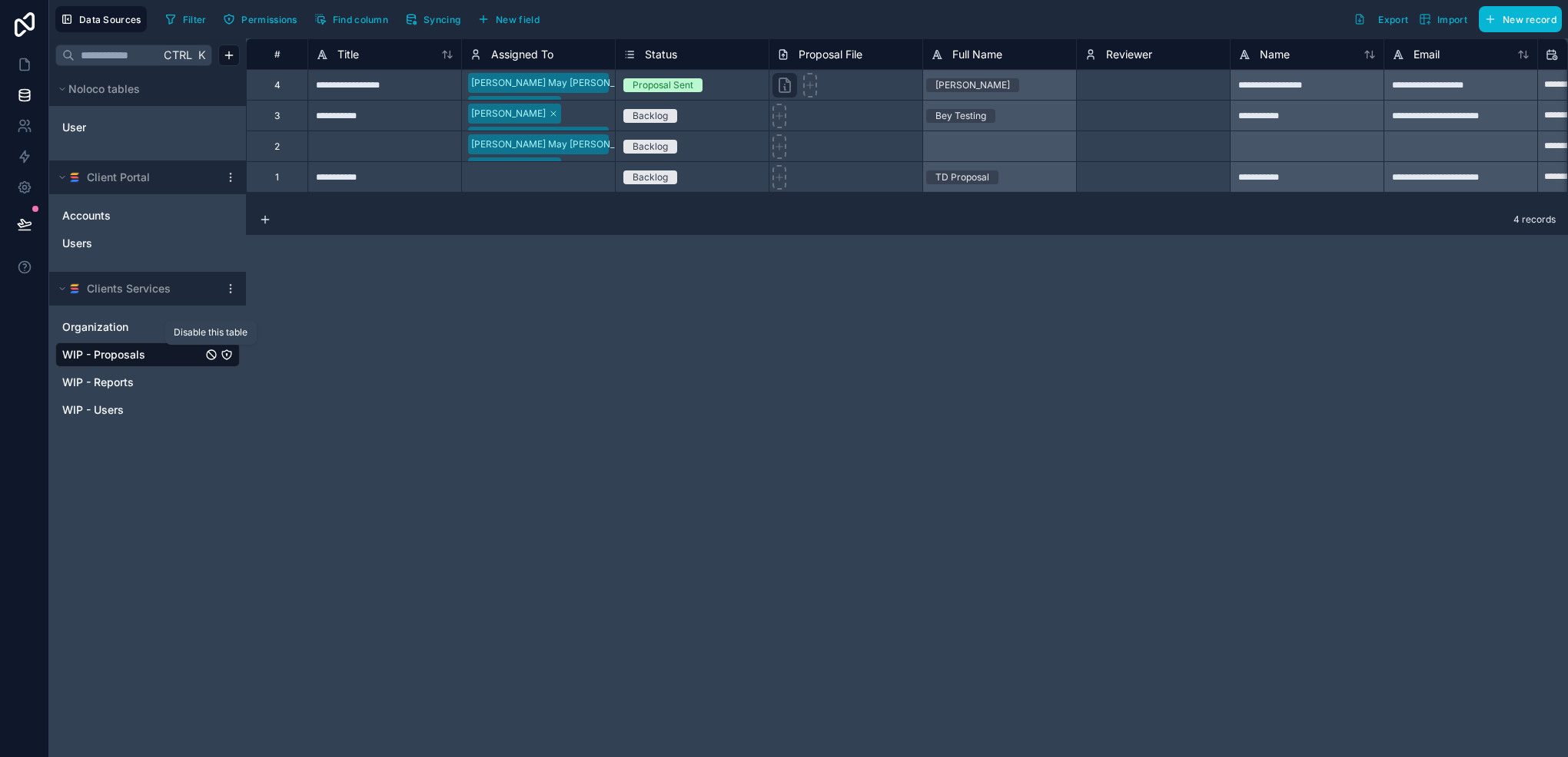
click at [212, 357] on icon "WIP - Proposals" at bounding box center [211, 354] width 12 height 12
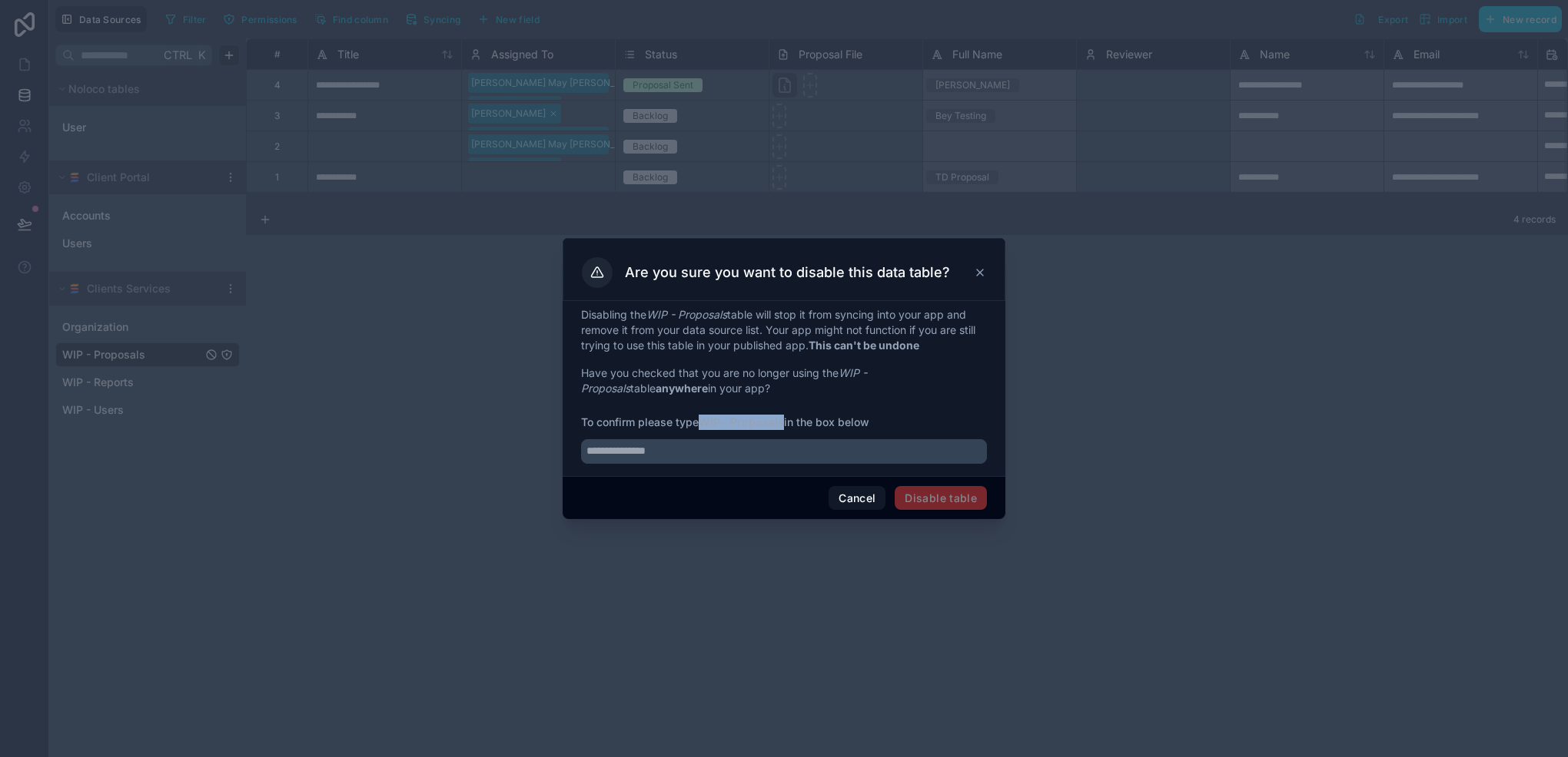
drag, startPoint x: 703, startPoint y: 422, endPoint x: 784, endPoint y: 427, distance: 81.2
click at [784, 427] on strong "WIP - Proposals" at bounding box center [741, 422] width 85 height 13
copy strong "WIP - Proposals"
click at [771, 454] on input "text" at bounding box center [784, 452] width 406 height 25
paste input "**********"
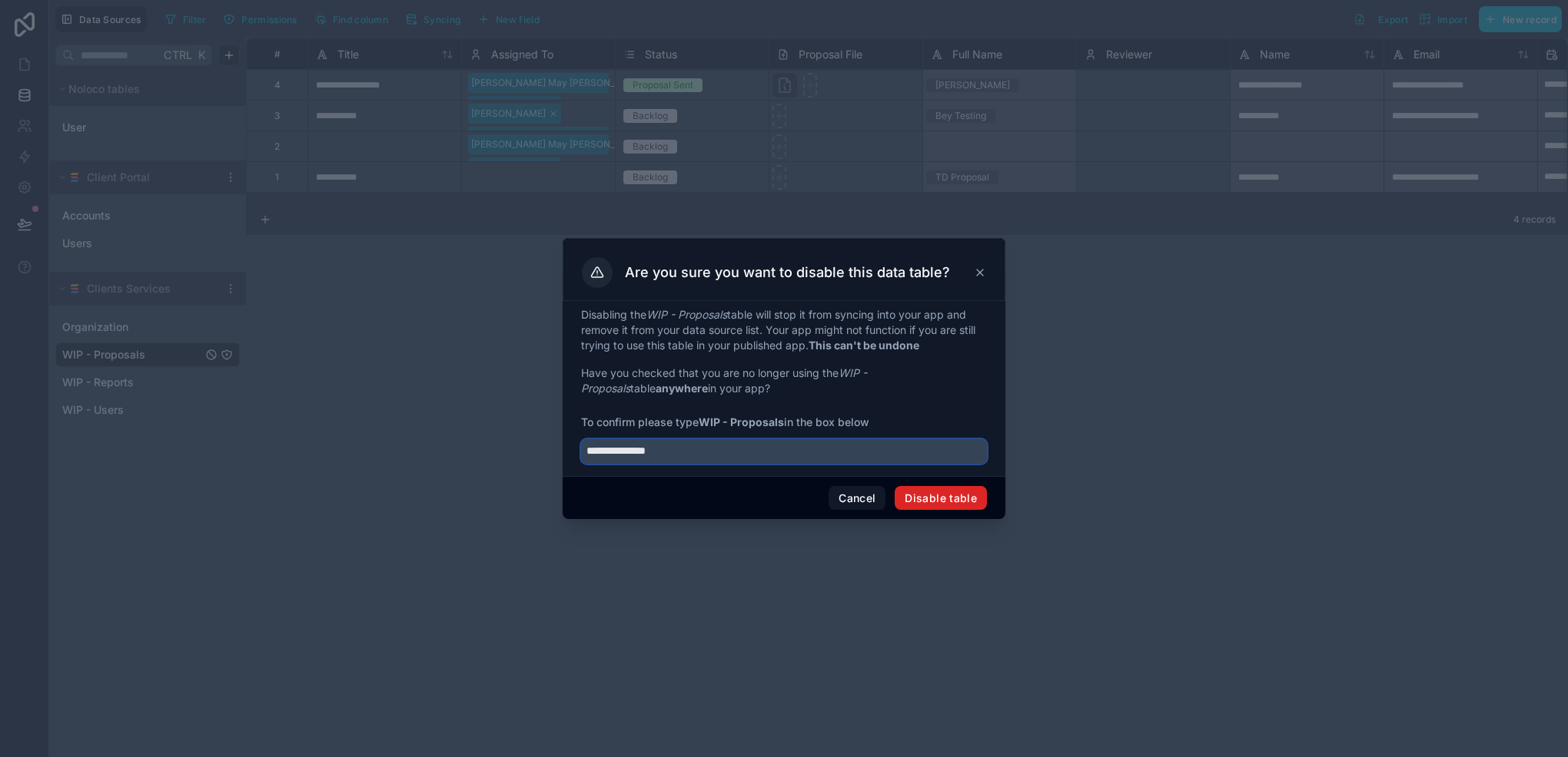
type input "**********"
click at [903, 498] on button "Disable table" at bounding box center [940, 498] width 92 height 25
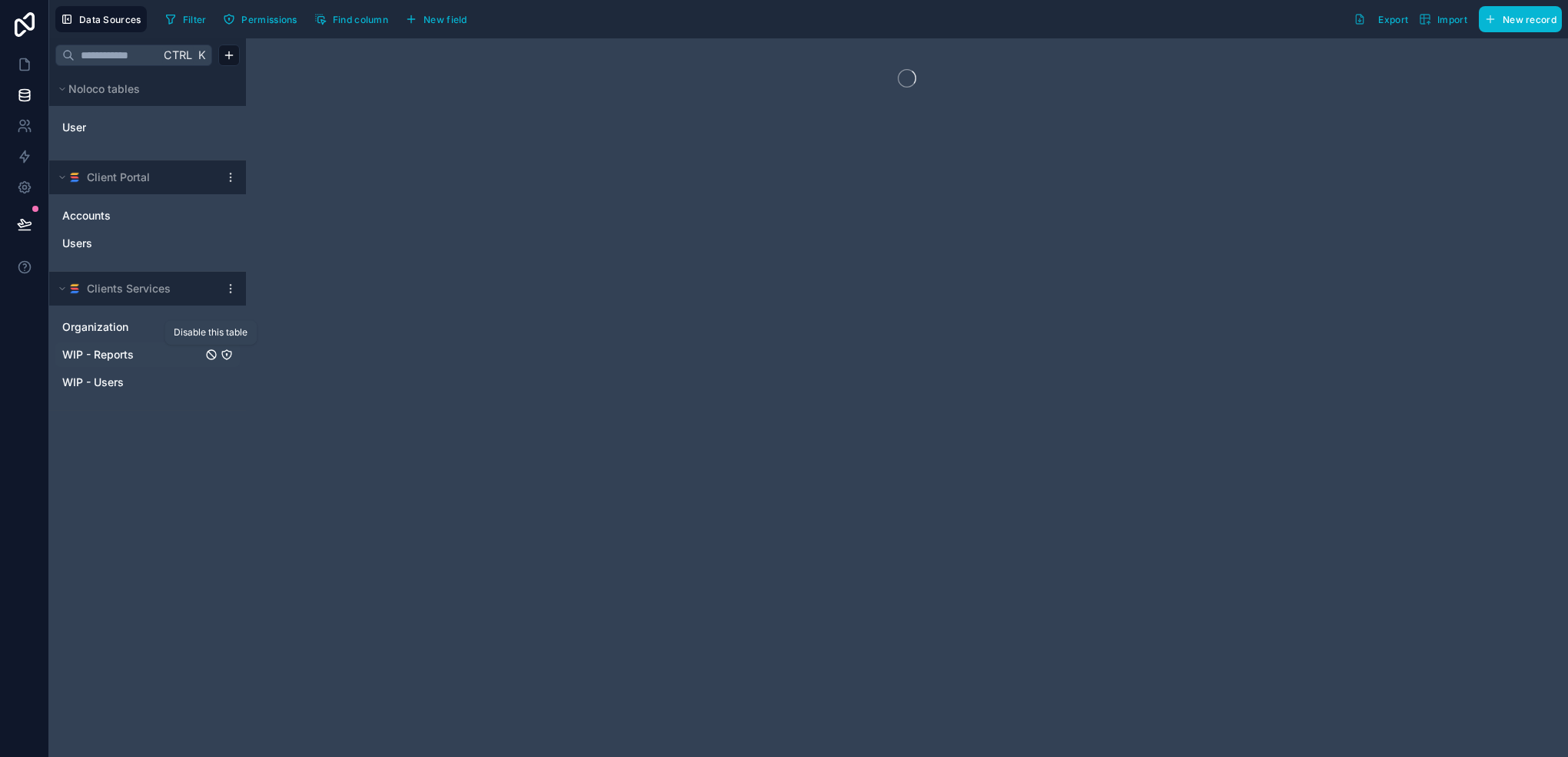
click at [208, 355] on icon "WIP - Reports" at bounding box center [211, 354] width 12 height 12
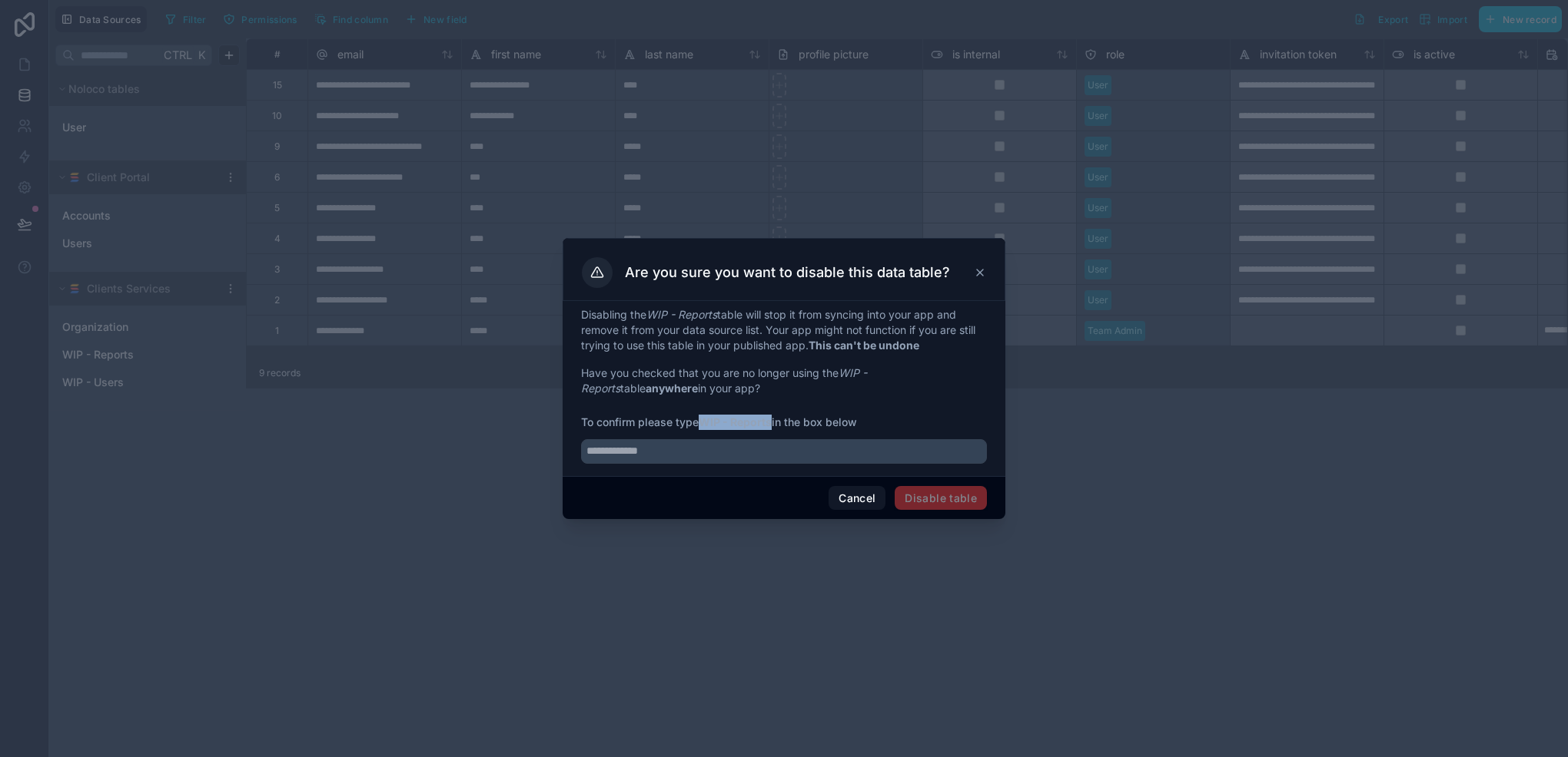
drag, startPoint x: 713, startPoint y: 425, endPoint x: 773, endPoint y: 424, distance: 60.0
click at [772, 424] on strong "WIP - Reports" at bounding box center [735, 422] width 73 height 13
copy strong "WIP - Reports"
click at [776, 440] on input "text" at bounding box center [784, 452] width 406 height 25
paste input "**********"
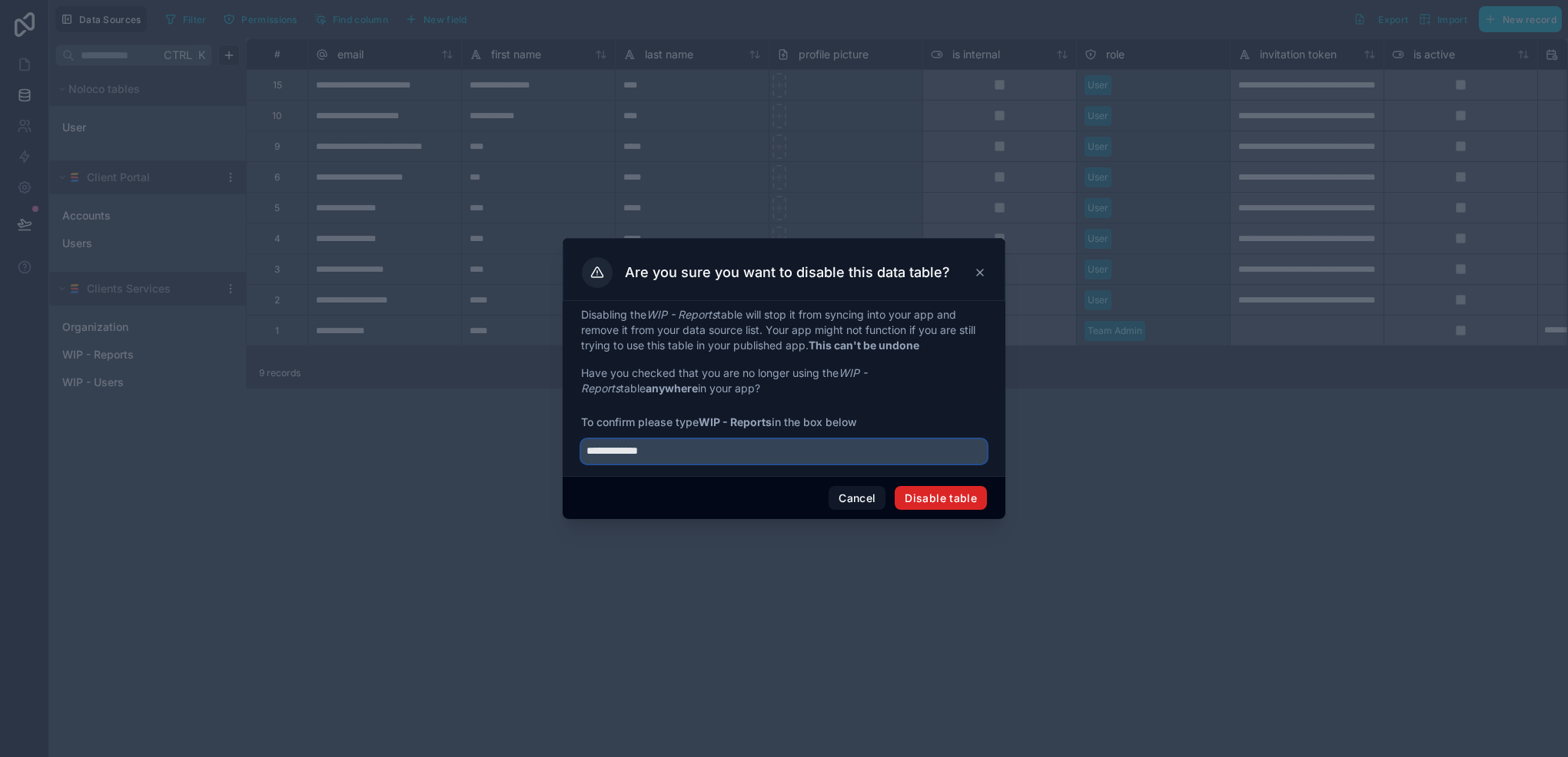
type input "**********"
click at [952, 502] on button "Disable table" at bounding box center [940, 498] width 92 height 25
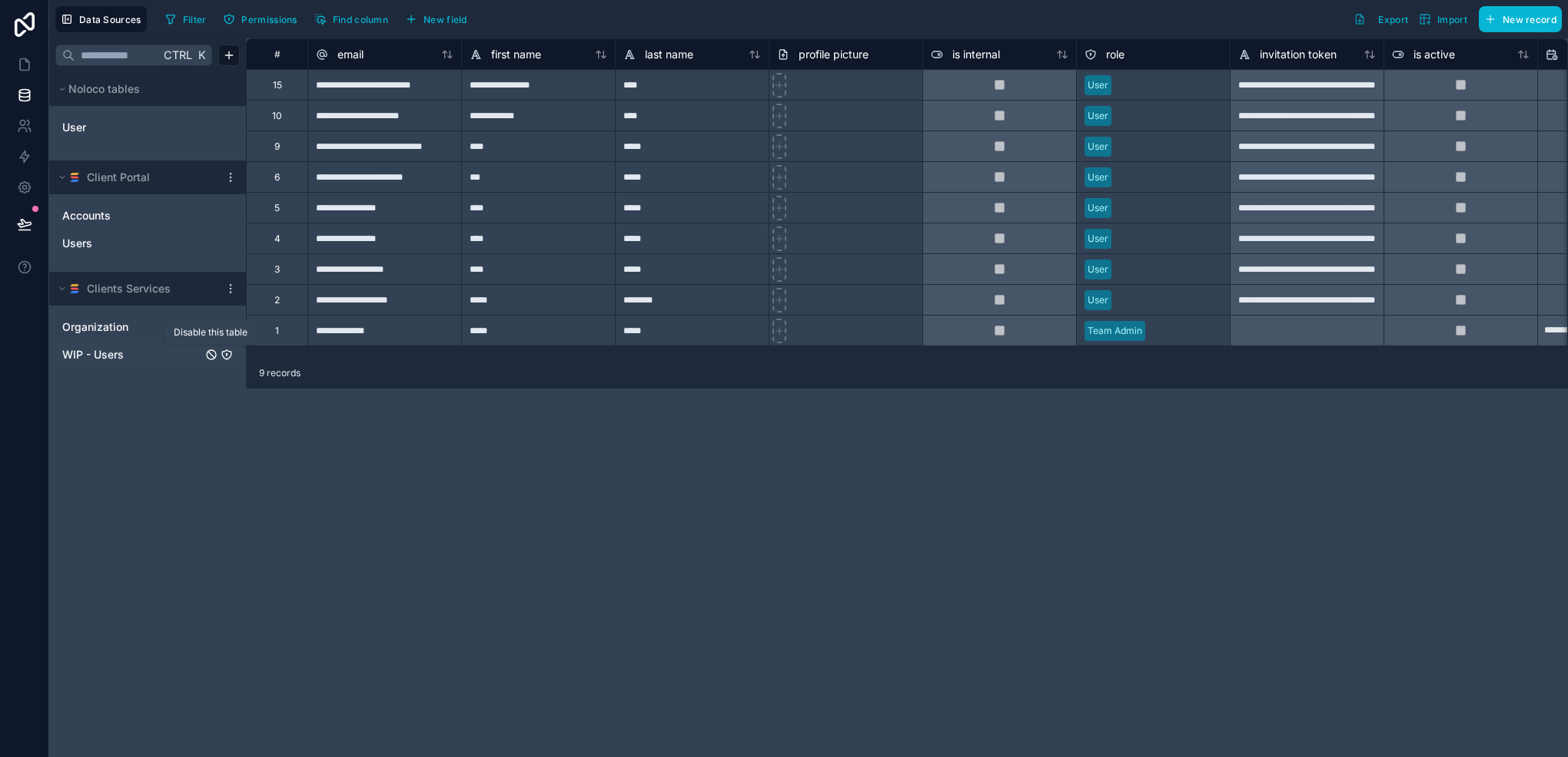
click at [215, 355] on icon "WIP - Users" at bounding box center [211, 354] width 12 height 12
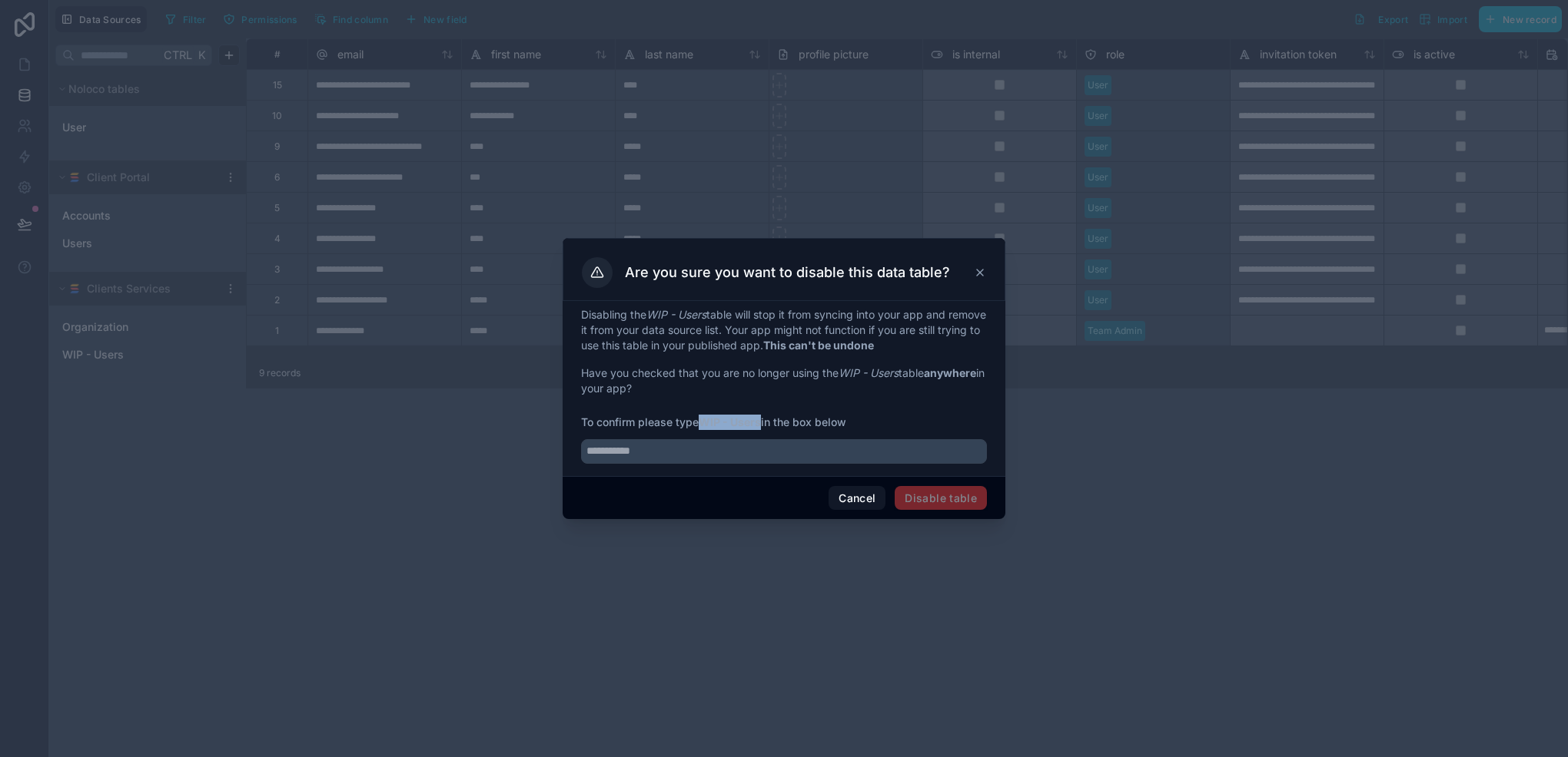
drag, startPoint x: 705, startPoint y: 421, endPoint x: 761, endPoint y: 420, distance: 56.0
click at [761, 420] on strong "WIP - Users" at bounding box center [729, 422] width 62 height 13
copy strong "WIP - Users"
click at [745, 449] on input "text" at bounding box center [784, 452] width 406 height 25
paste input "**********"
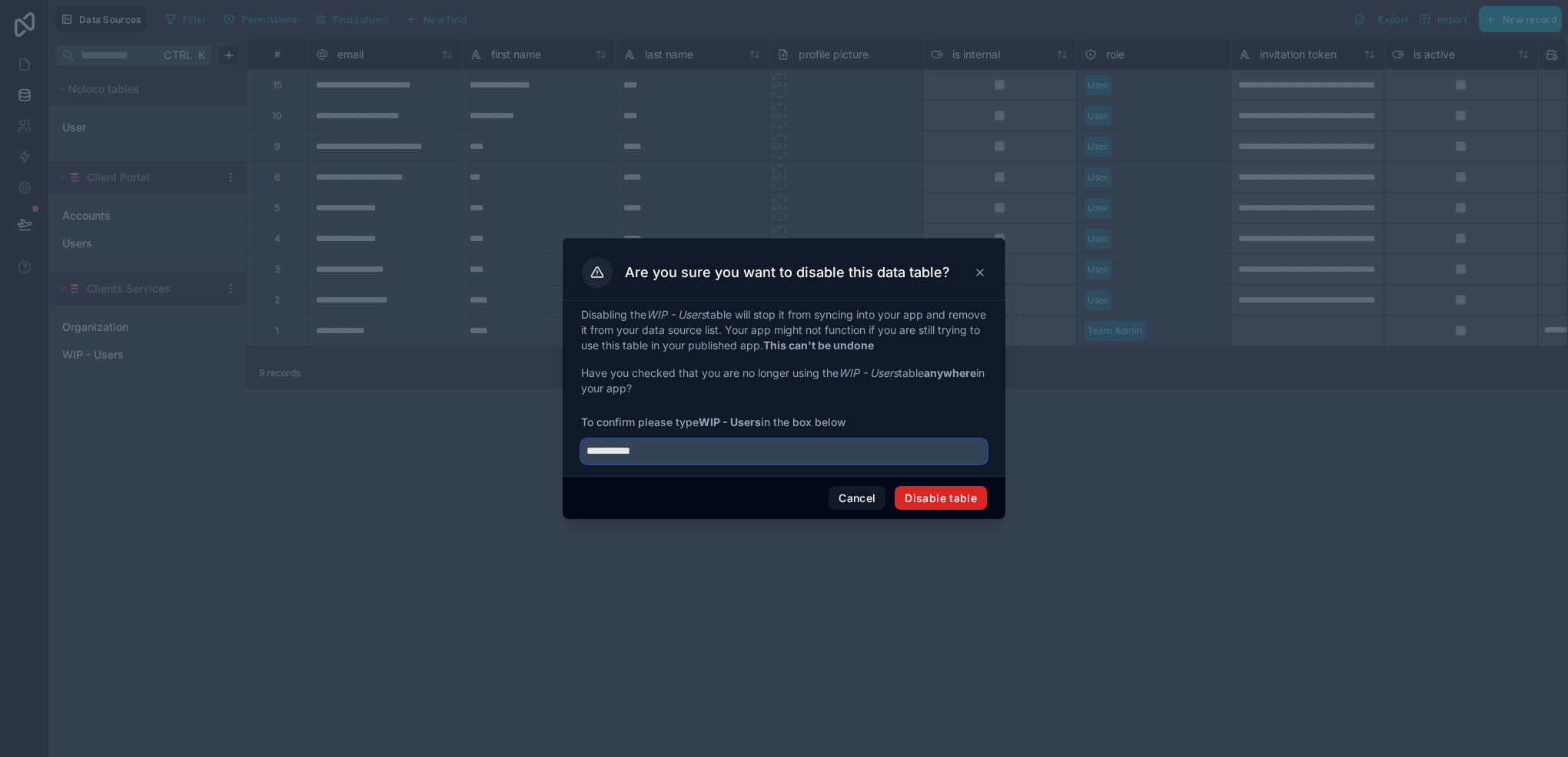
type input "**********"
click at [931, 494] on button "Disable table" at bounding box center [940, 498] width 92 height 25
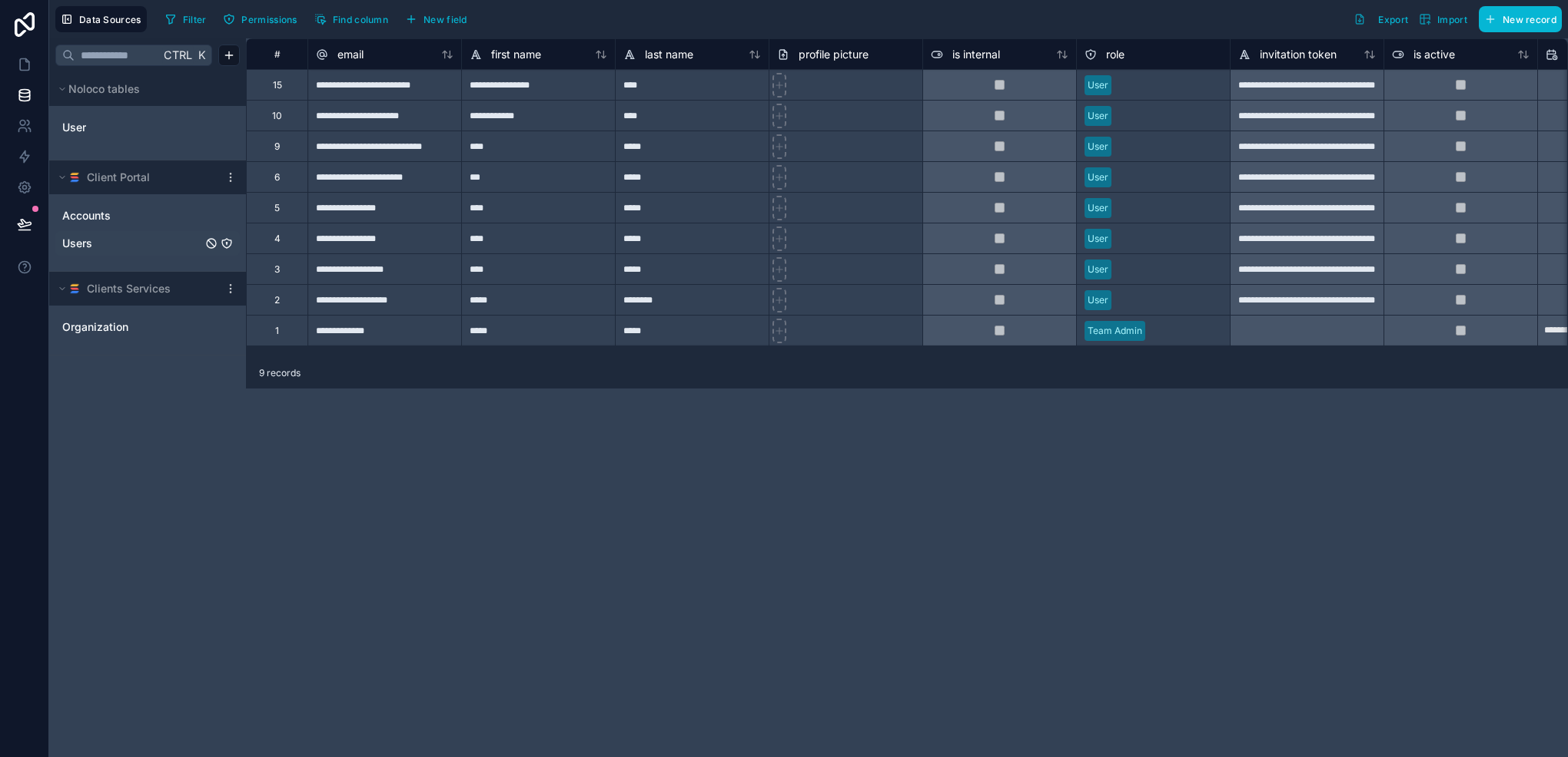
click at [105, 247] on link "Users" at bounding box center [132, 243] width 140 height 15
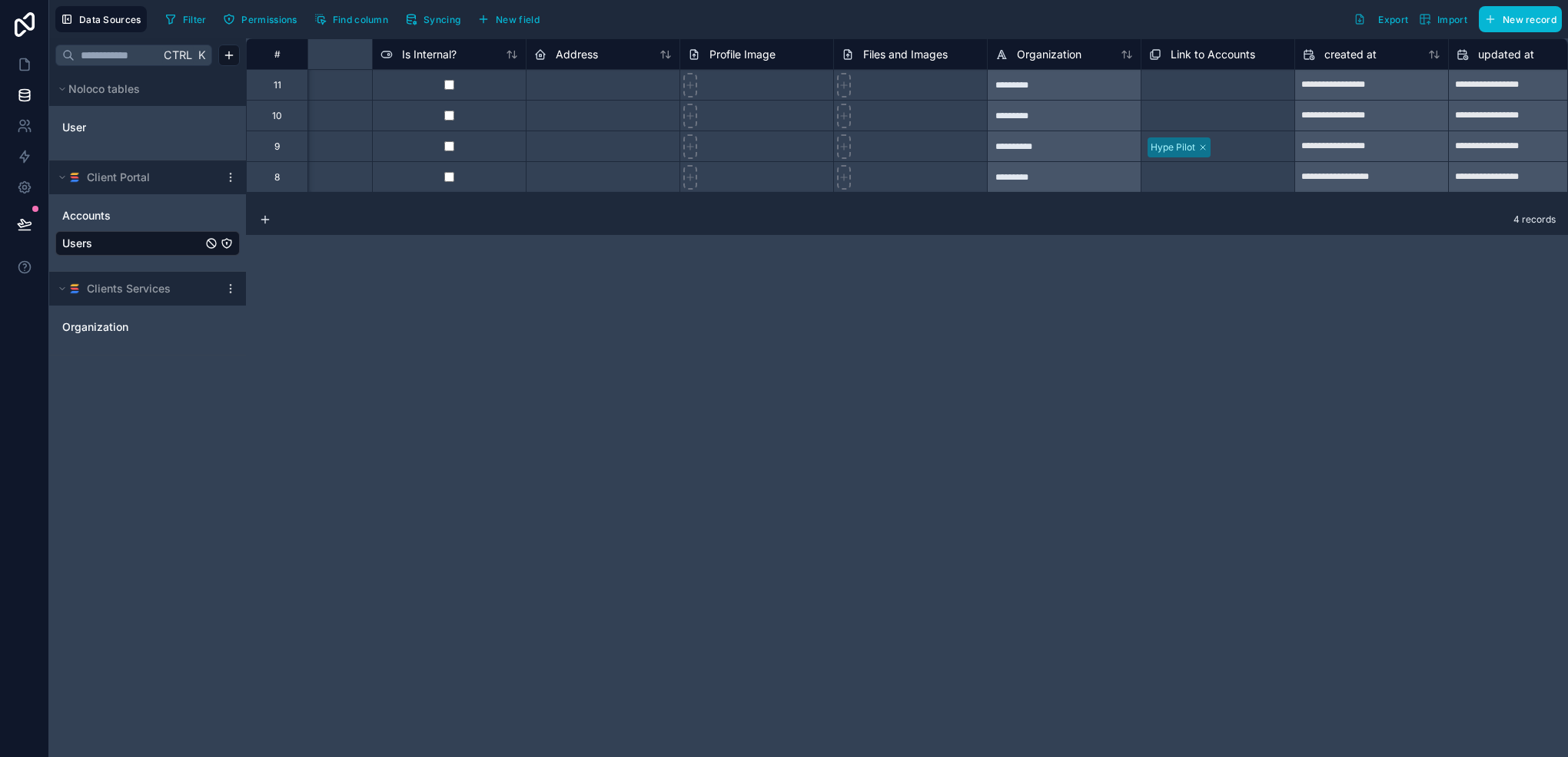
scroll to position [0, 1199]
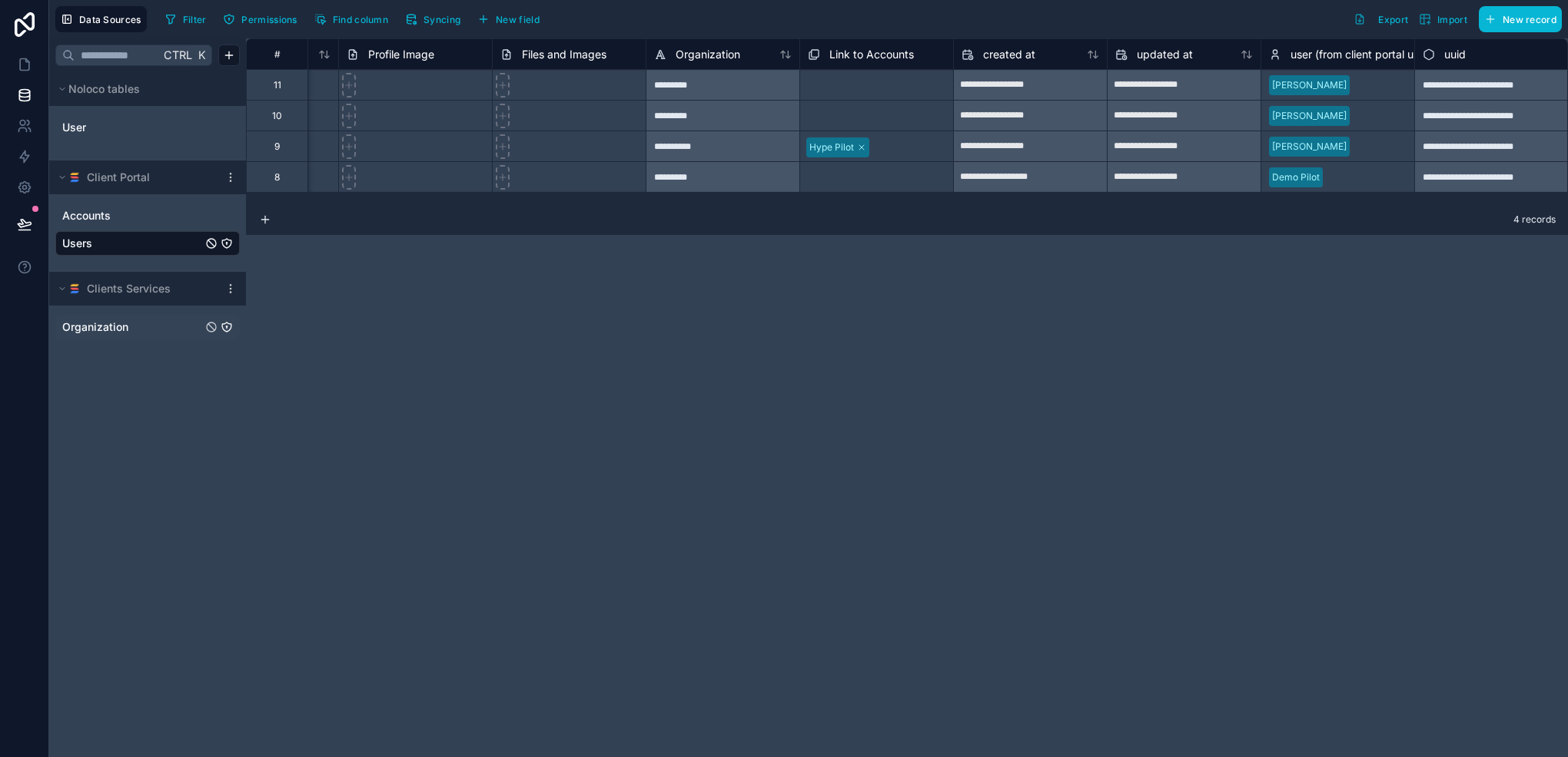
click at [129, 323] on link "Organization" at bounding box center [132, 327] width 140 height 15
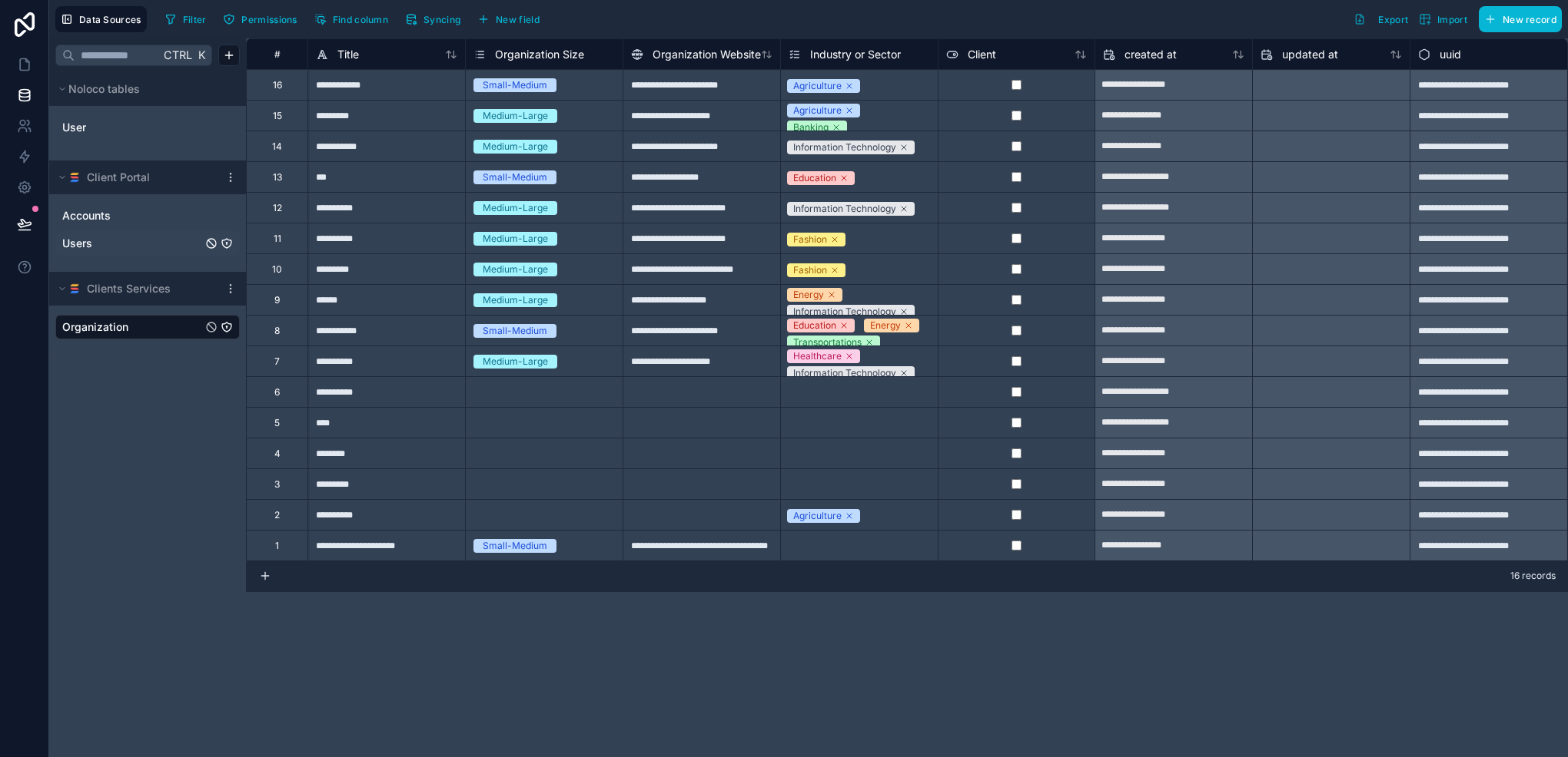
click at [126, 242] on link "Users" at bounding box center [132, 243] width 140 height 15
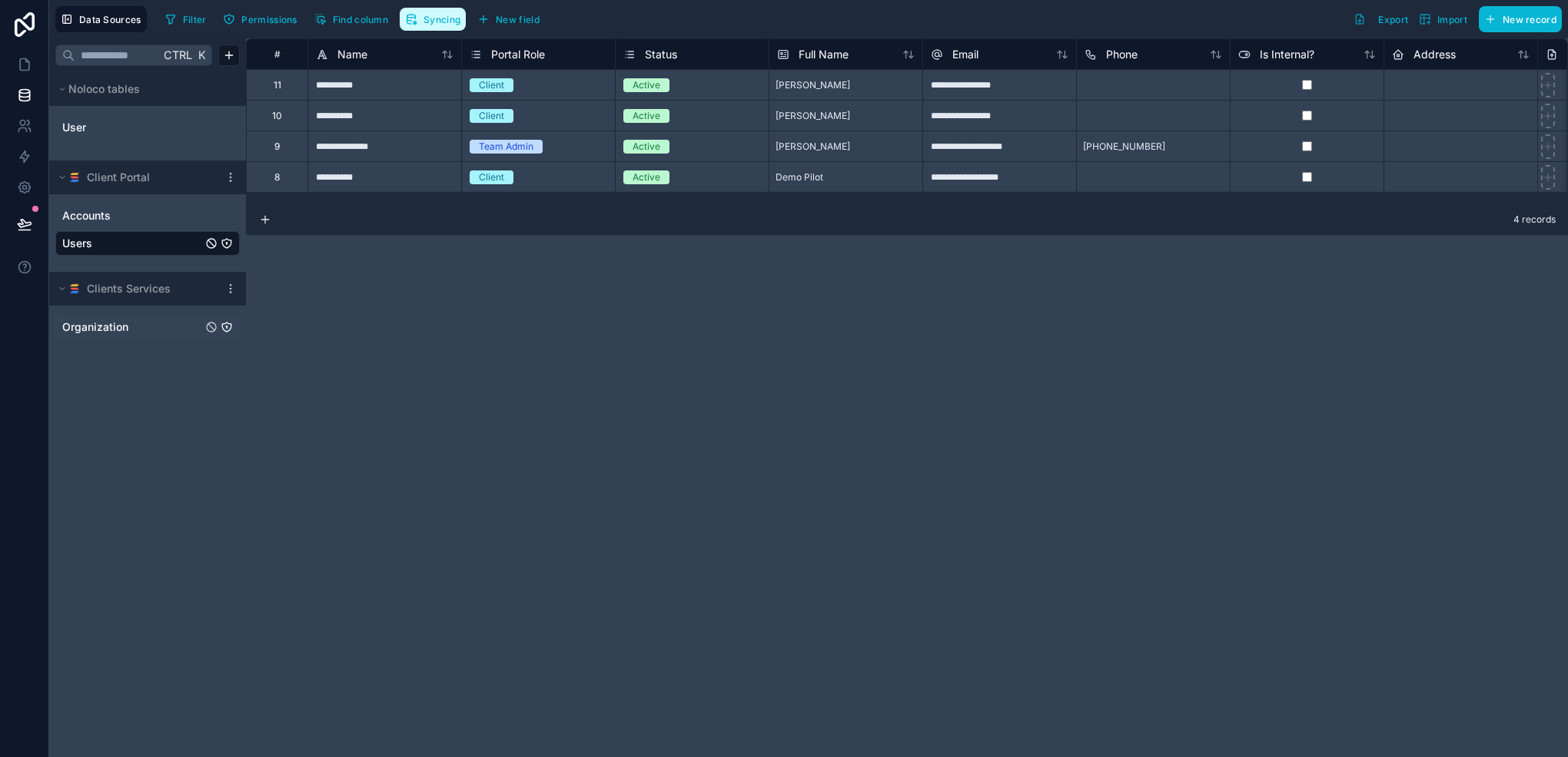
click at [427, 29] on button "Syncing" at bounding box center [433, 19] width 66 height 23
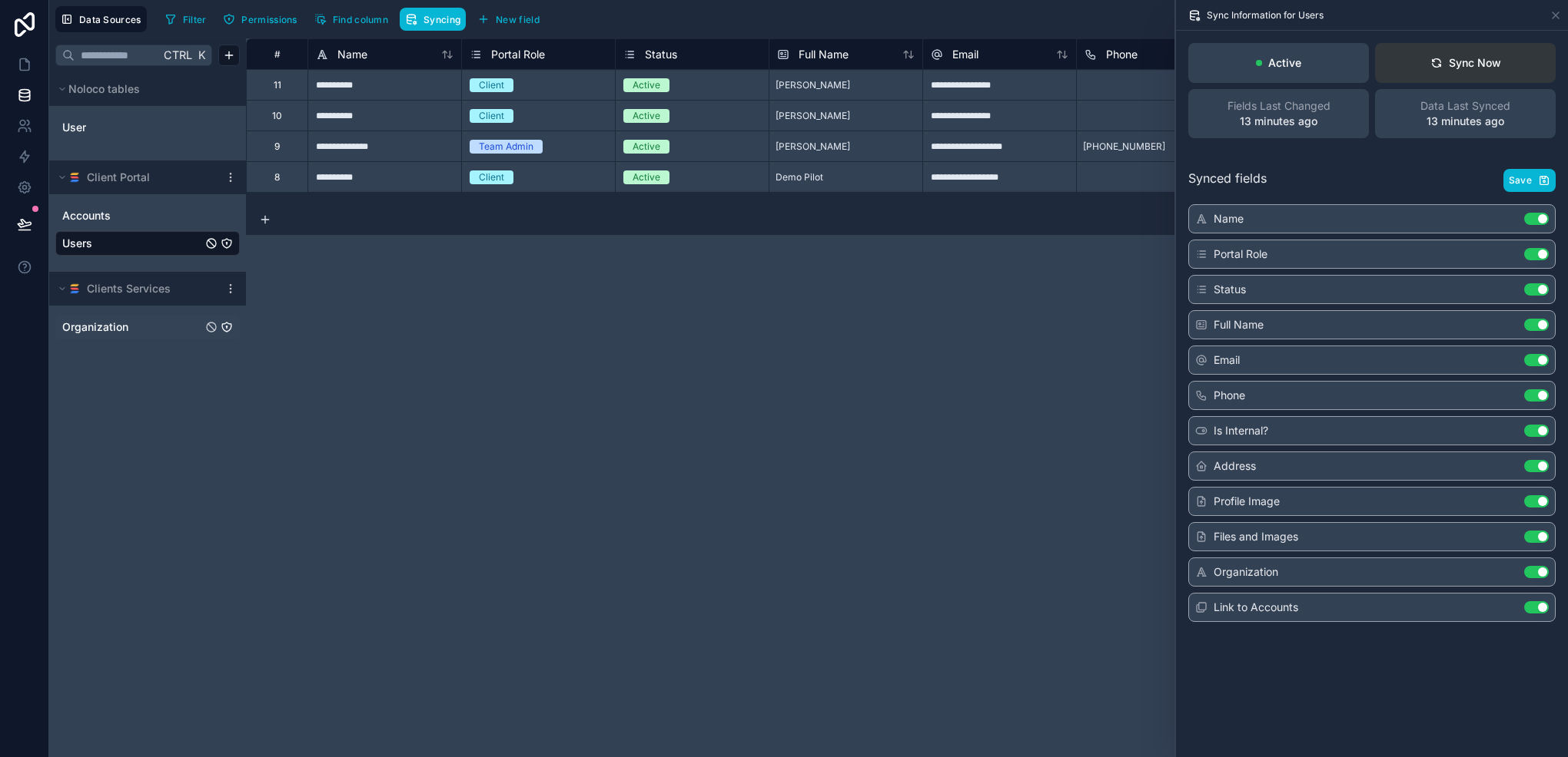
click at [1440, 60] on icon at bounding box center [1436, 63] width 12 height 12
click at [1446, 64] on div "Sync Now" at bounding box center [1466, 63] width 71 height 15
click at [120, 331] on span "Organization" at bounding box center [95, 327] width 66 height 15
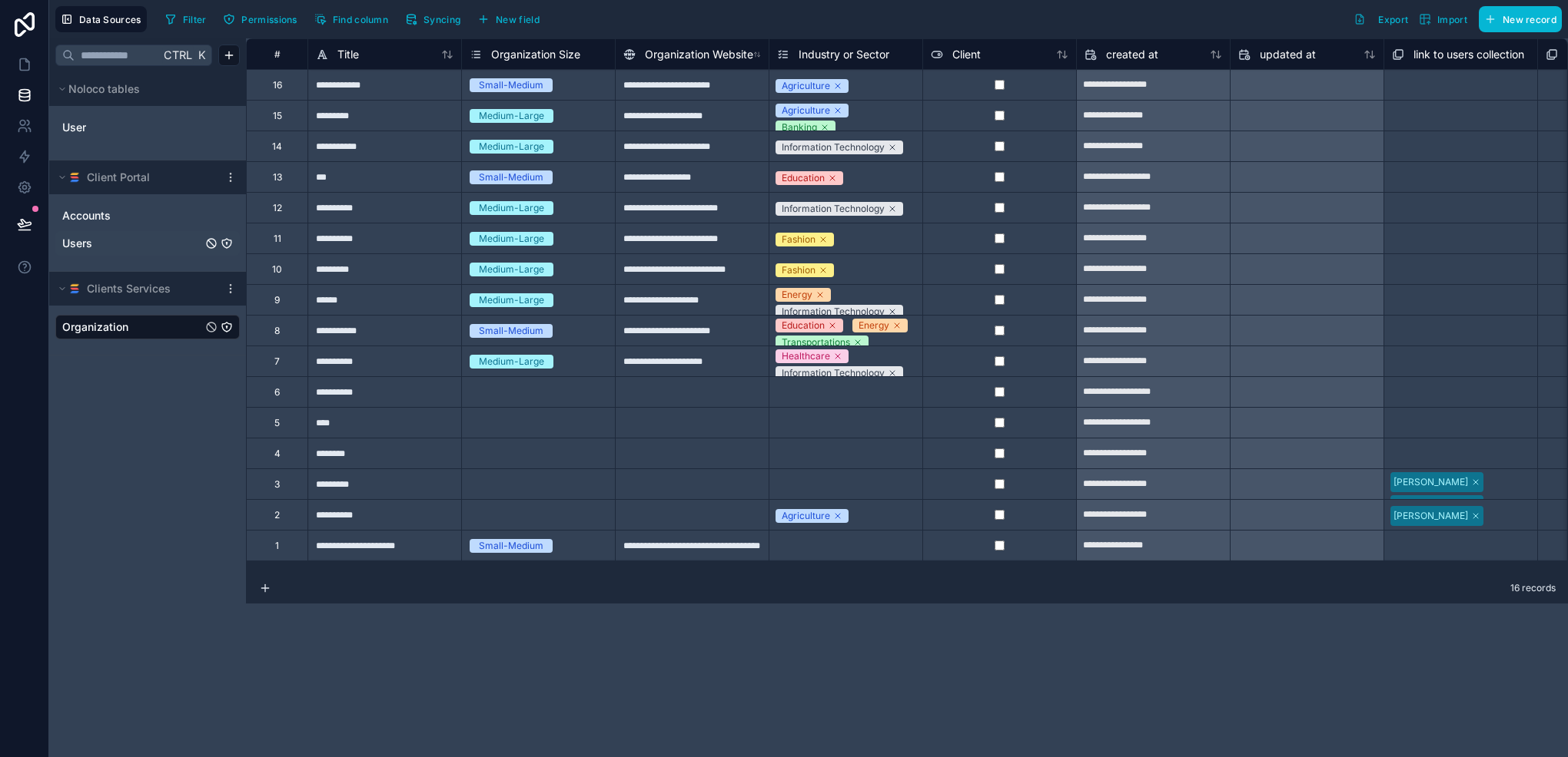
click at [106, 242] on link "Users" at bounding box center [132, 243] width 140 height 15
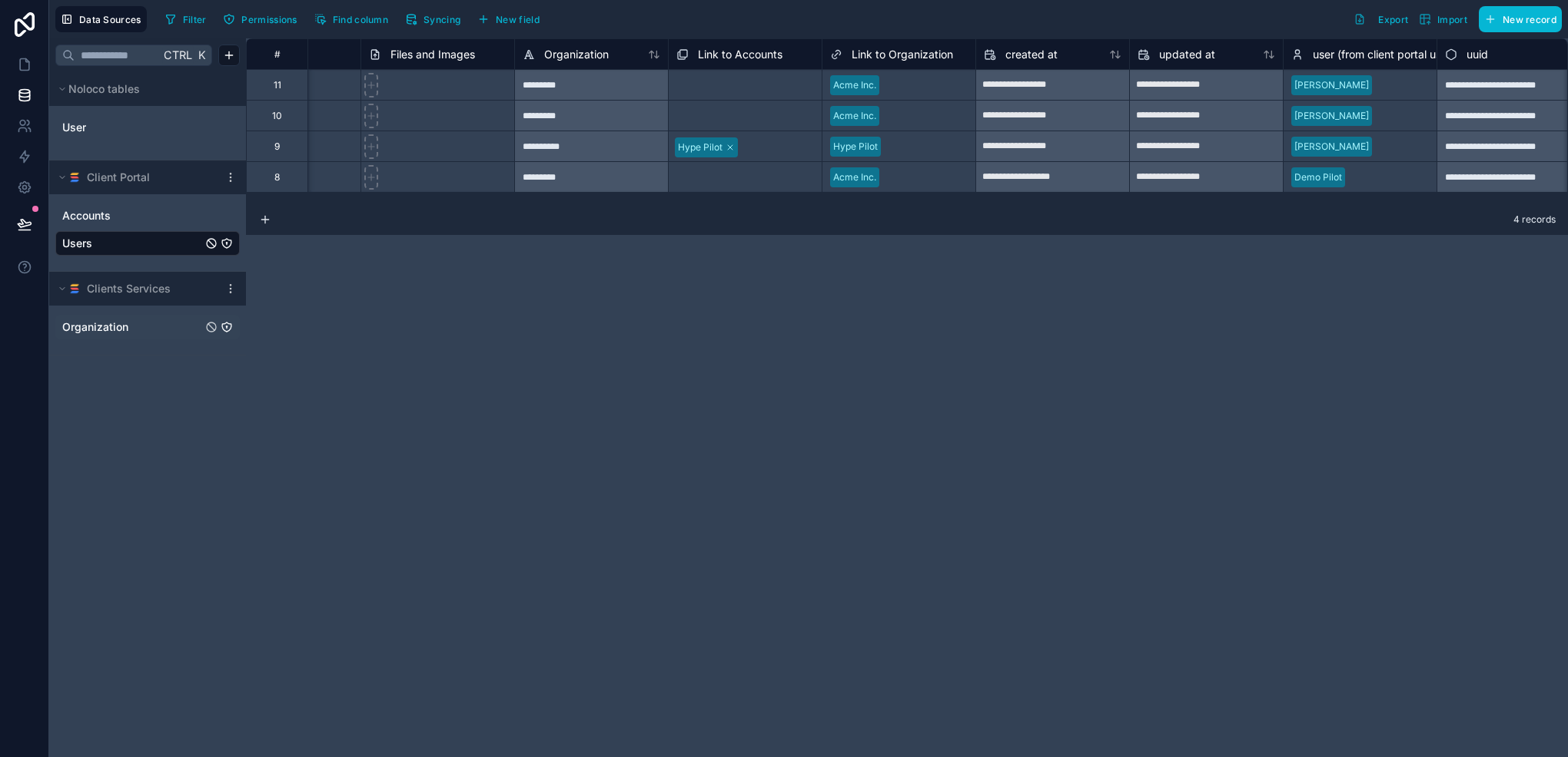
scroll to position [0, 1353]
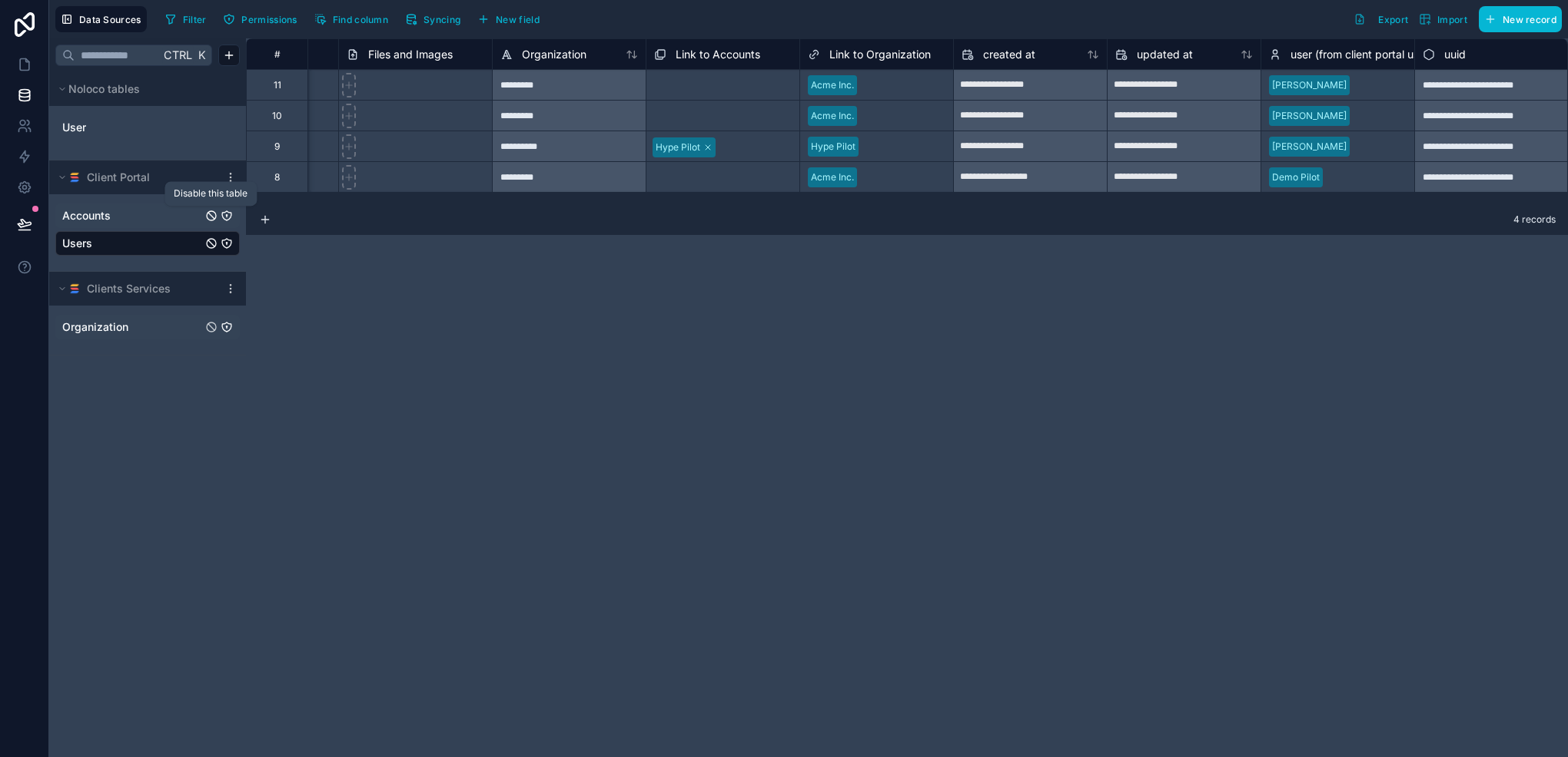
click at [209, 220] on icon "Accounts" at bounding box center [211, 215] width 12 height 12
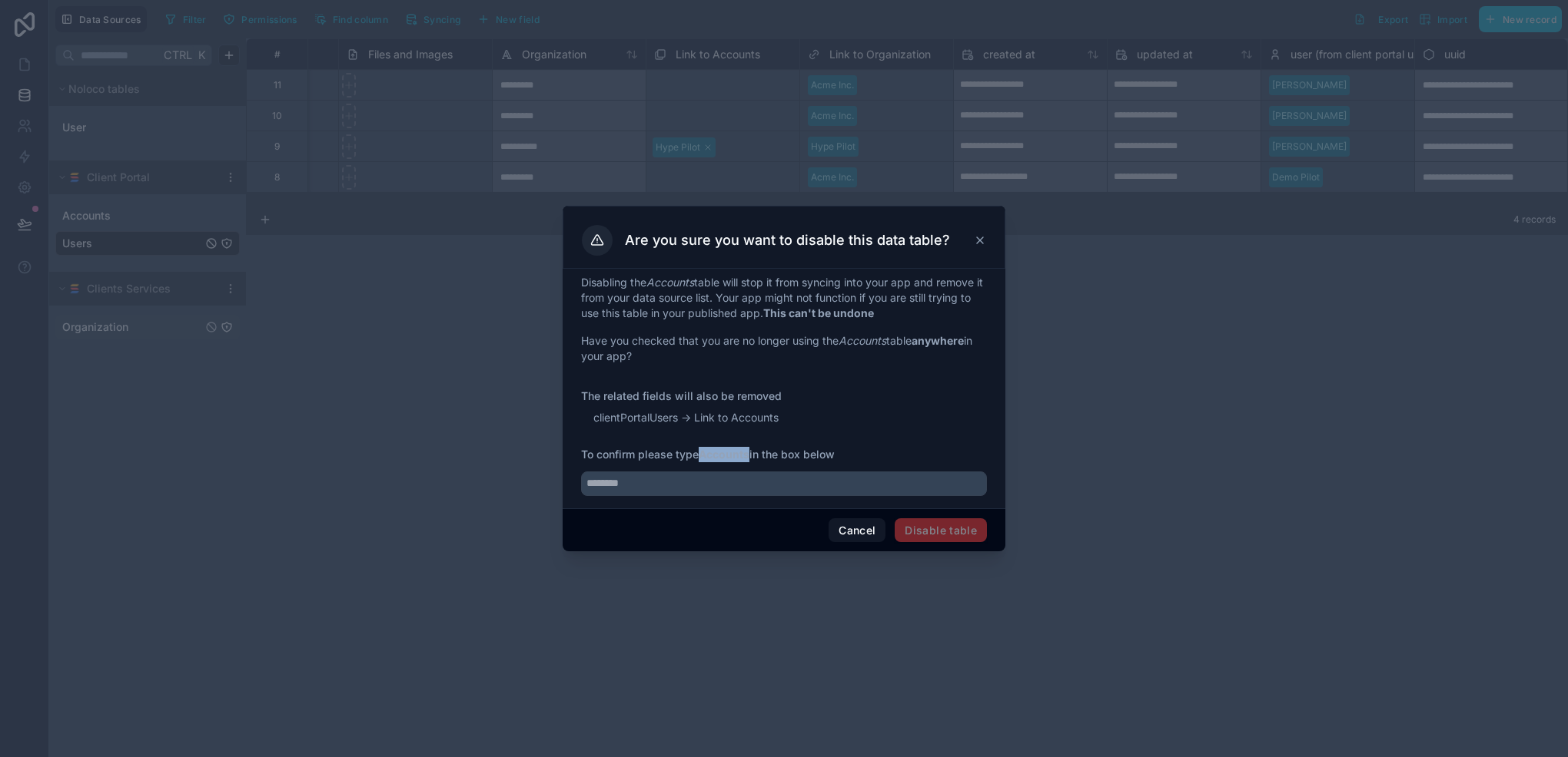
drag, startPoint x: 704, startPoint y: 455, endPoint x: 753, endPoint y: 451, distance: 49.2
click at [753, 451] on span "To confirm please type Accounts in the box below" at bounding box center [784, 454] width 406 height 15
copy strong "Accounts"
click at [760, 485] on input "text" at bounding box center [784, 484] width 406 height 25
paste input "********"
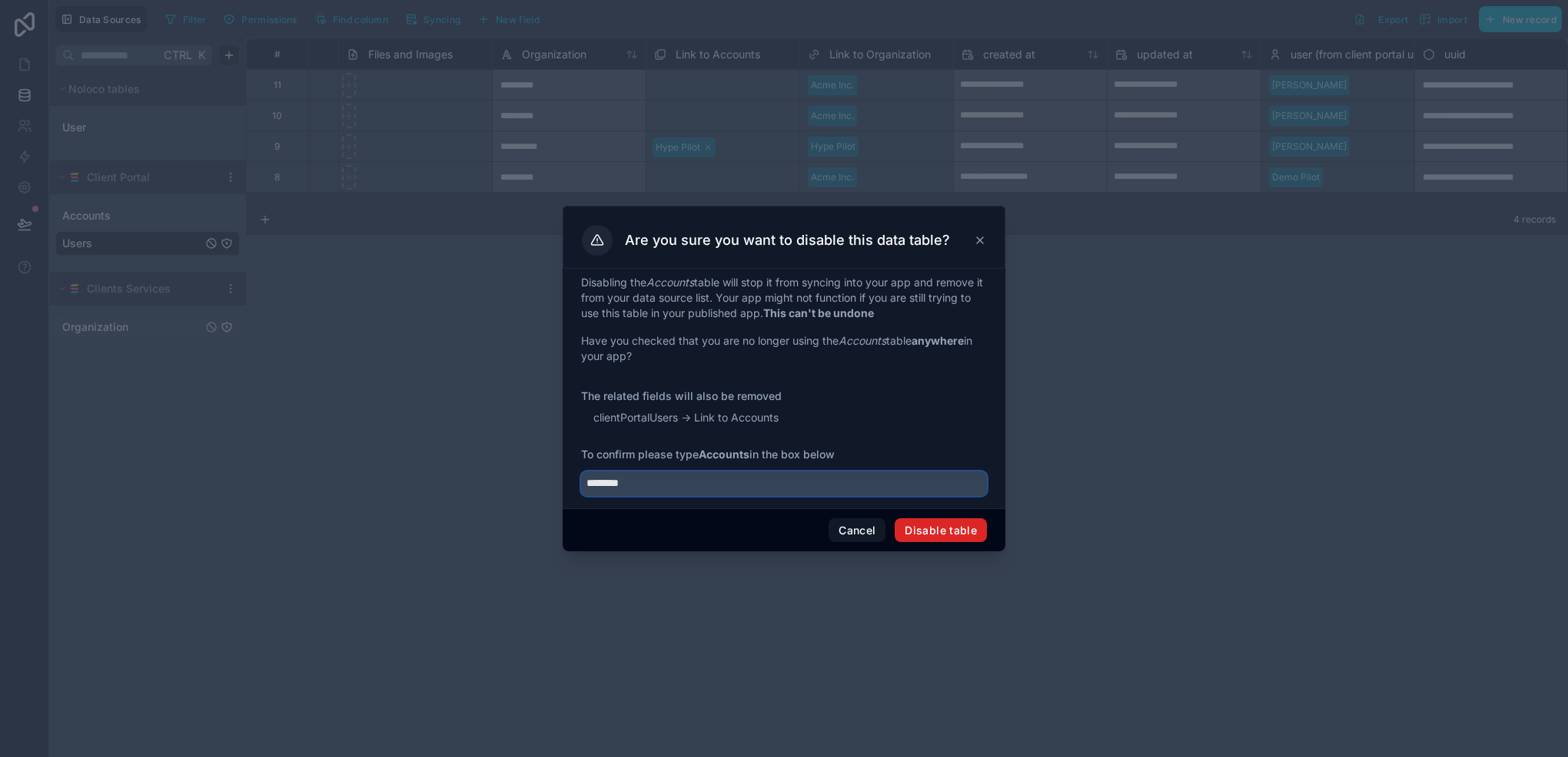
type input "********"
click at [971, 533] on button "Disable table" at bounding box center [940, 531] width 92 height 25
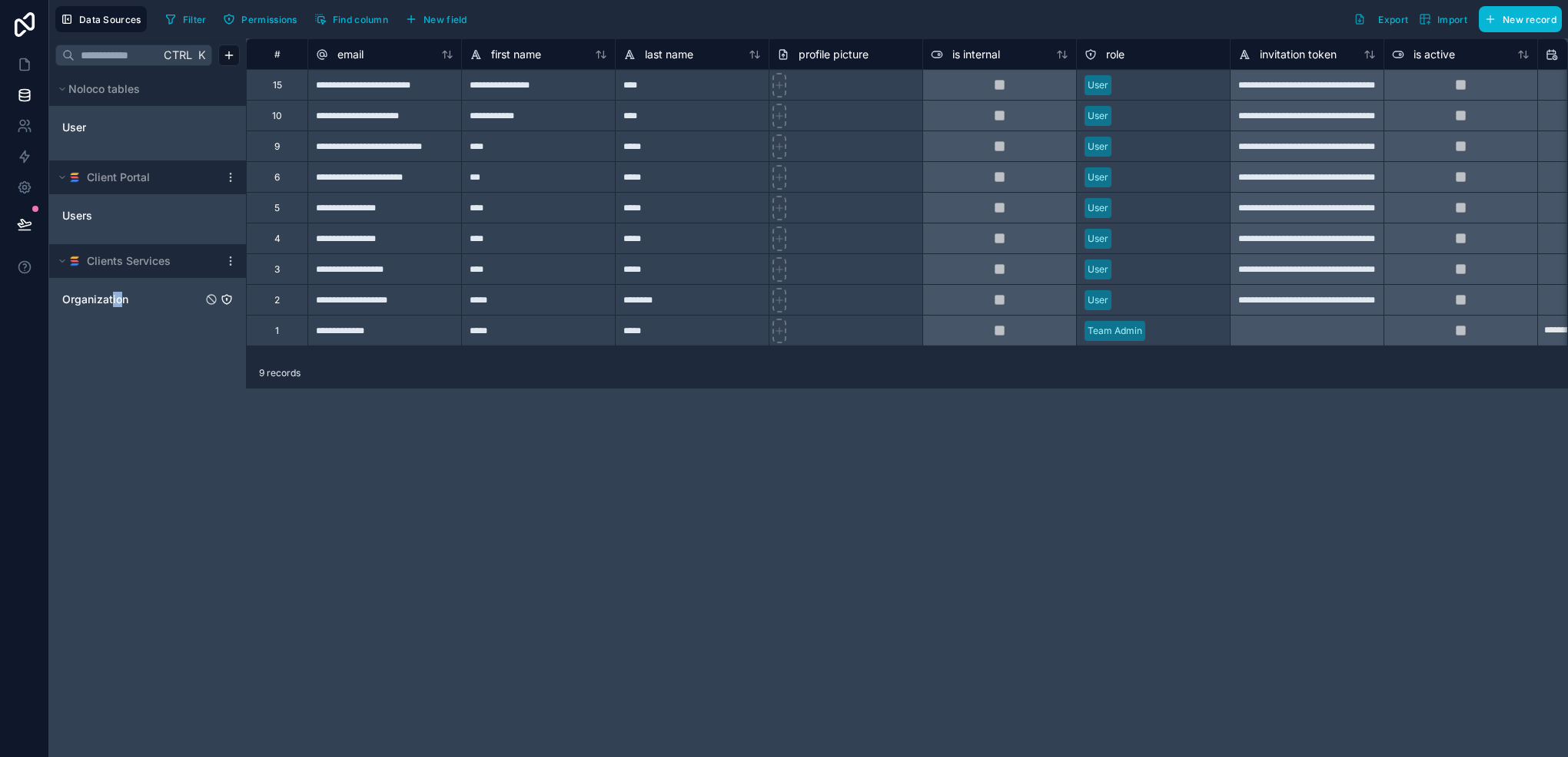
drag, startPoint x: 110, startPoint y: 291, endPoint x: 118, endPoint y: 360, distance: 69.5
click at [118, 360] on div "Ctrl K Noloco tables User Client Portal Users Clients Services Organization" at bounding box center [147, 398] width 197 height 719
drag, startPoint x: 118, startPoint y: 360, endPoint x: 60, endPoint y: 427, distance: 88.6
click at [60, 427] on div "Ctrl K Noloco tables User Client Portal Users Clients Services Organization" at bounding box center [147, 398] width 197 height 719
click at [108, 130] on link "User" at bounding box center [124, 127] width 125 height 15
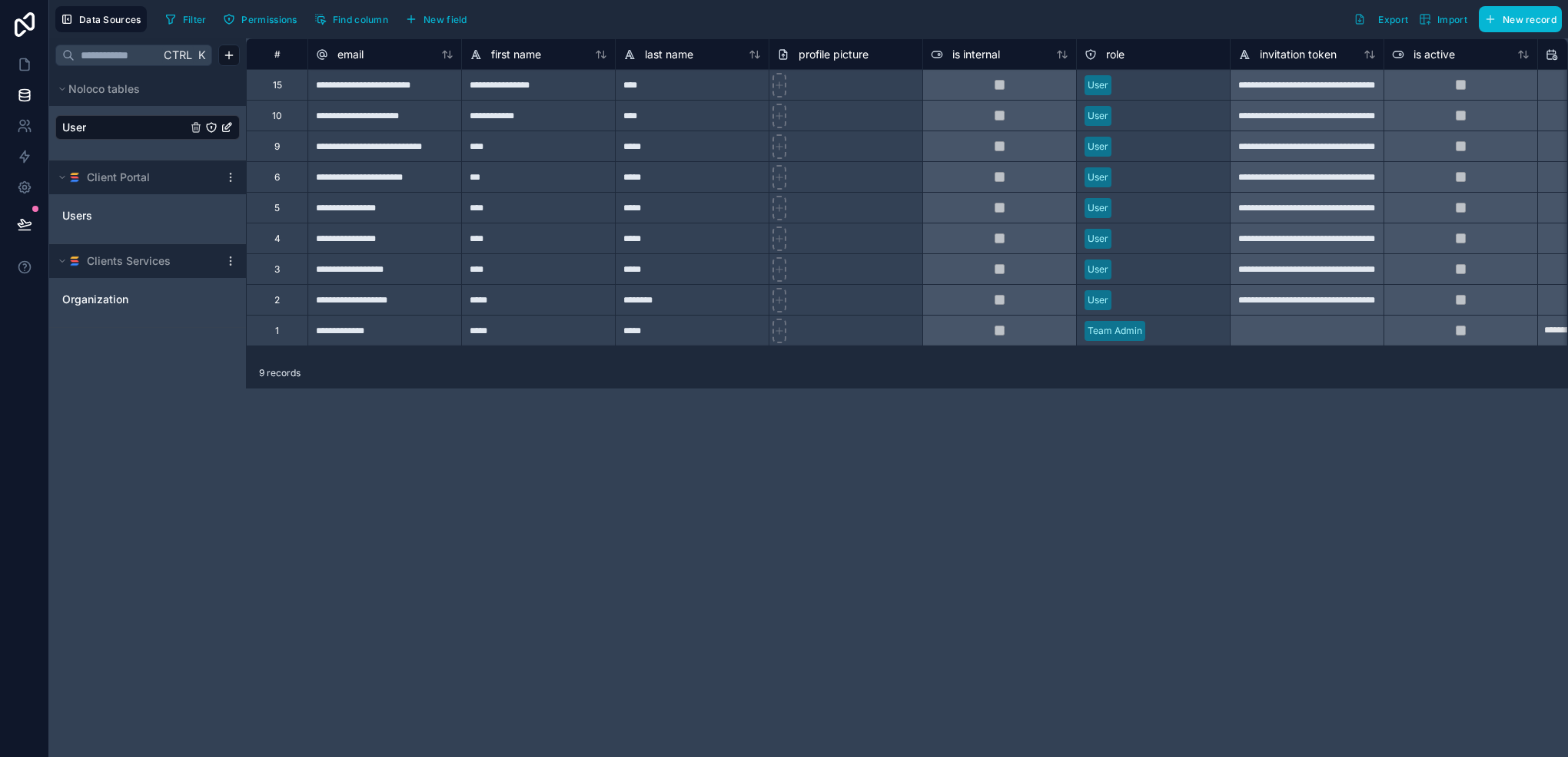
click at [108, 129] on link "User" at bounding box center [124, 127] width 125 height 15
click at [289, 88] on div "15" at bounding box center [276, 85] width 61 height 31
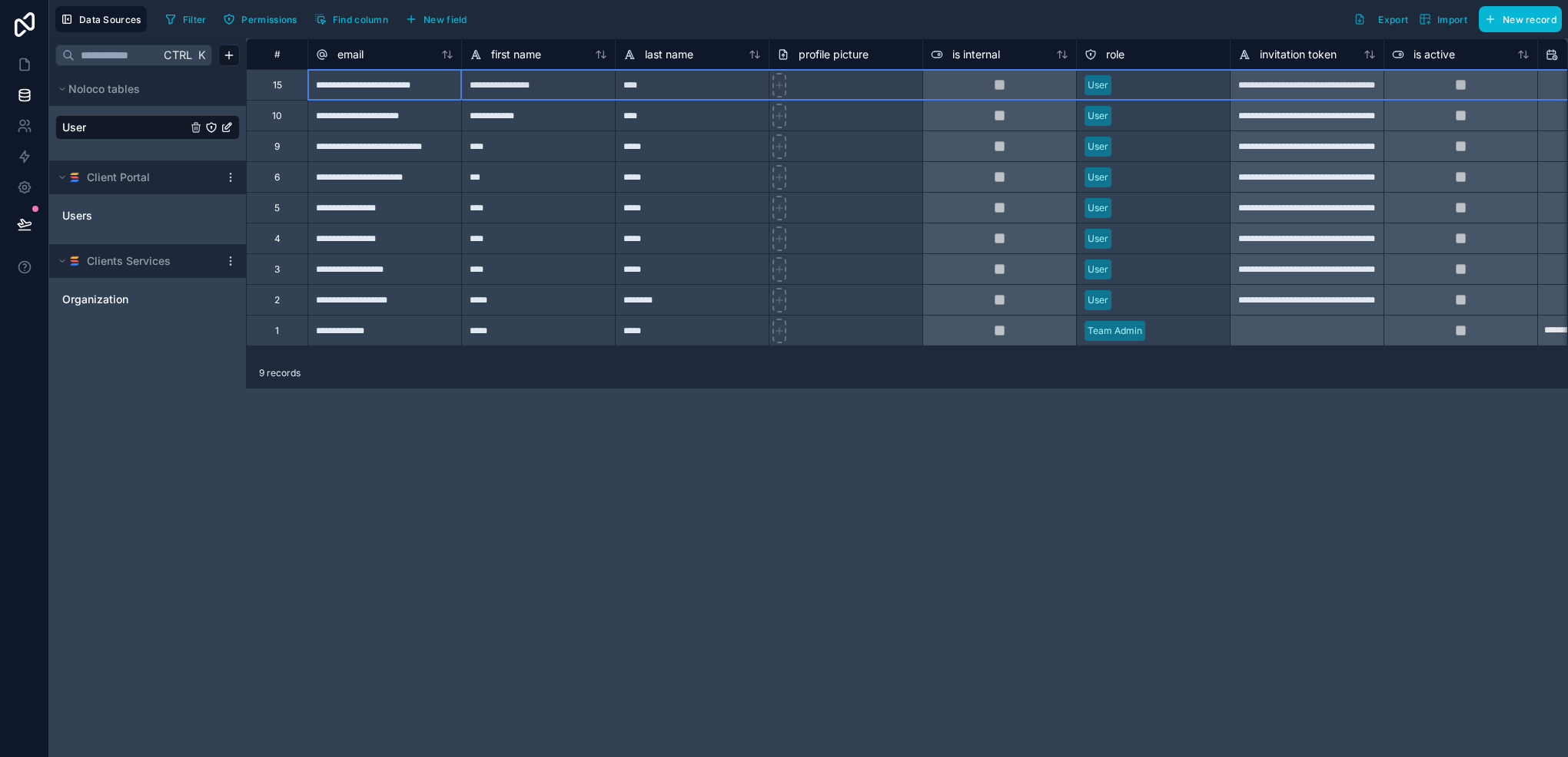
click at [288, 121] on div "10" at bounding box center [276, 115] width 61 height 31
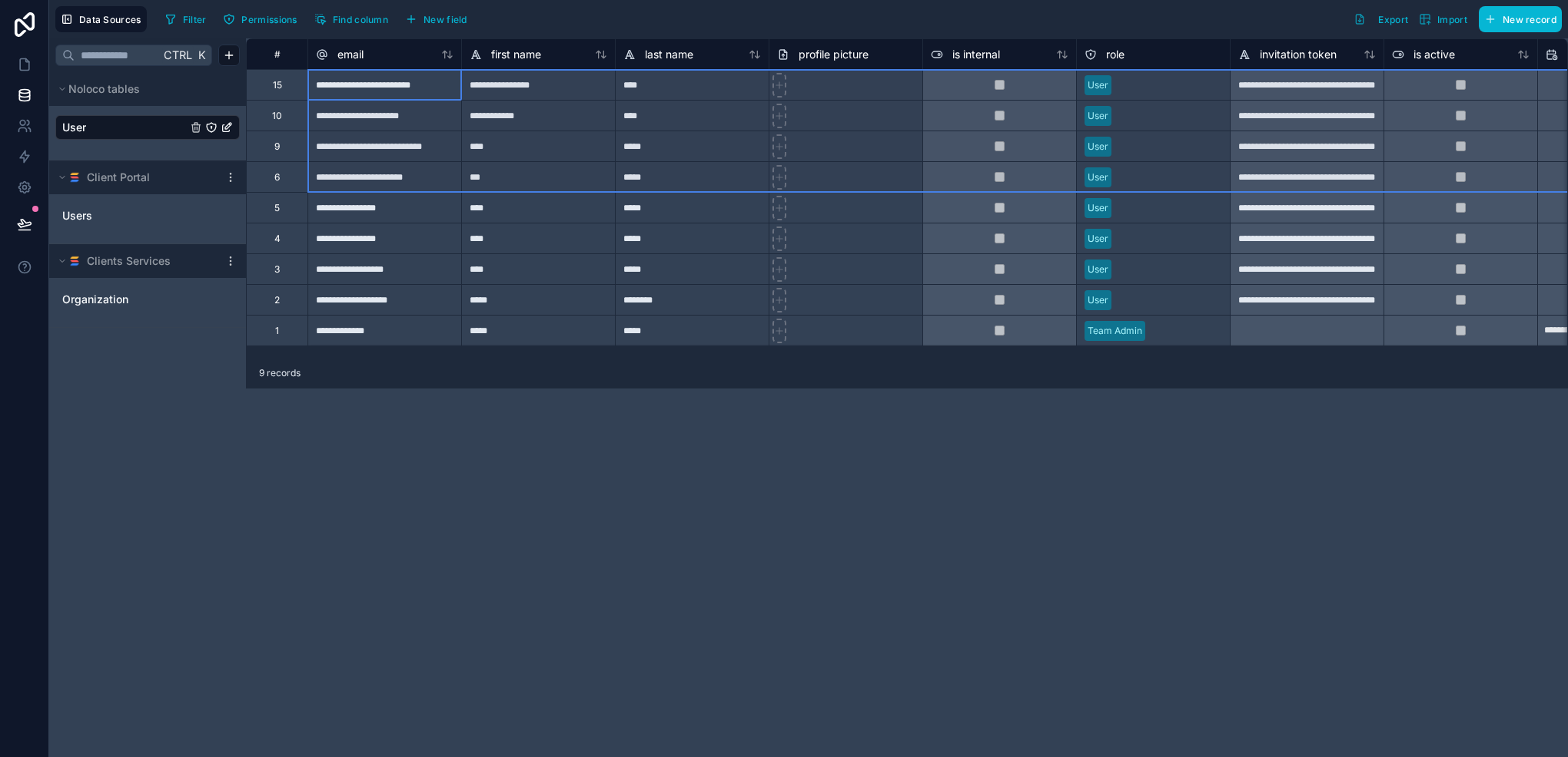
drag, startPoint x: 280, startPoint y: 88, endPoint x: 301, endPoint y: 181, distance: 95.3
click at [301, 181] on div "**********" at bounding box center [1352, 192] width 2213 height 307
click at [385, 152] on div "Delete rows 1 to 4" at bounding box center [395, 156] width 102 height 17
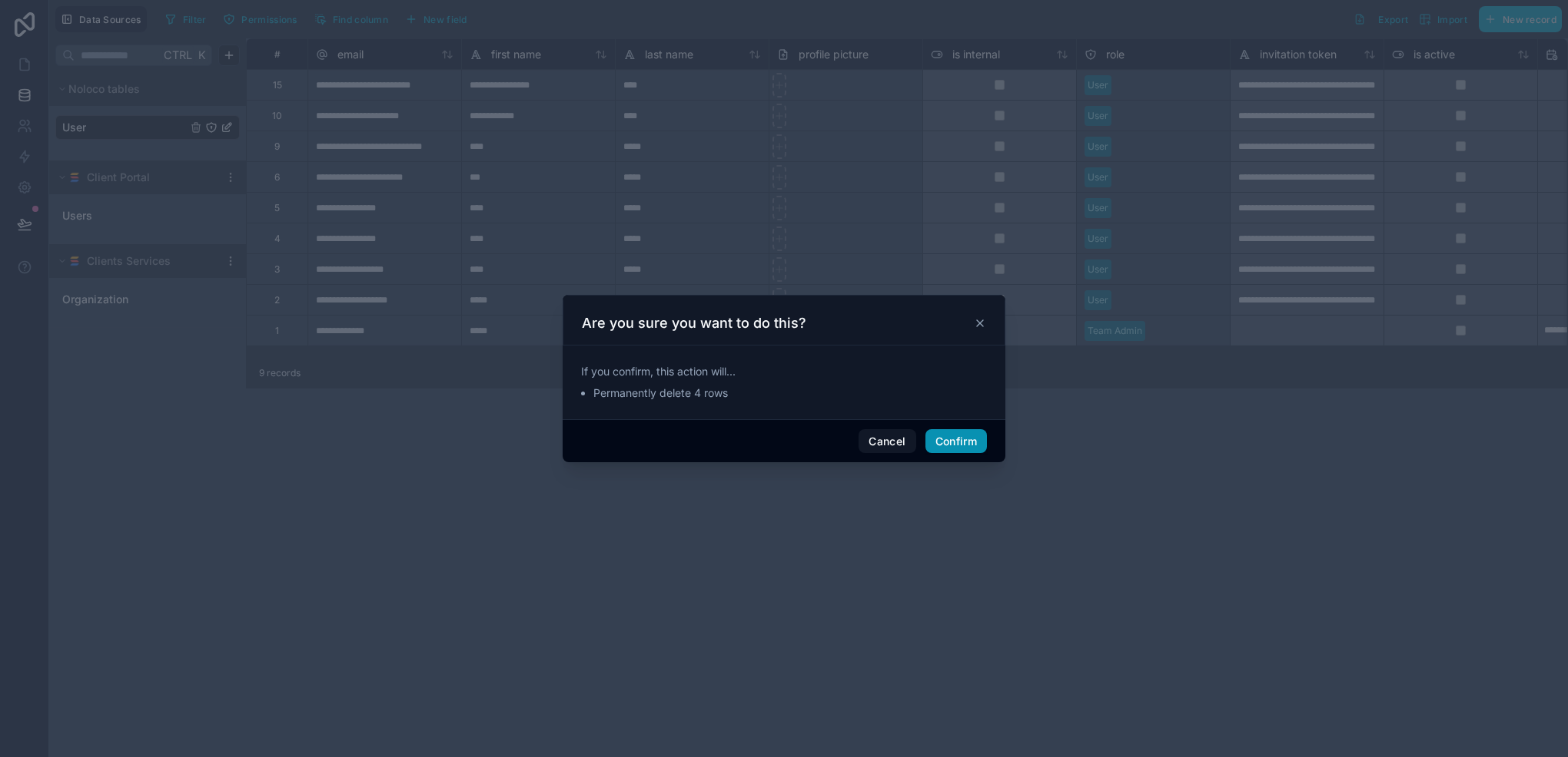
click at [962, 440] on button "Confirm" at bounding box center [956, 441] width 61 height 25
type input "**********"
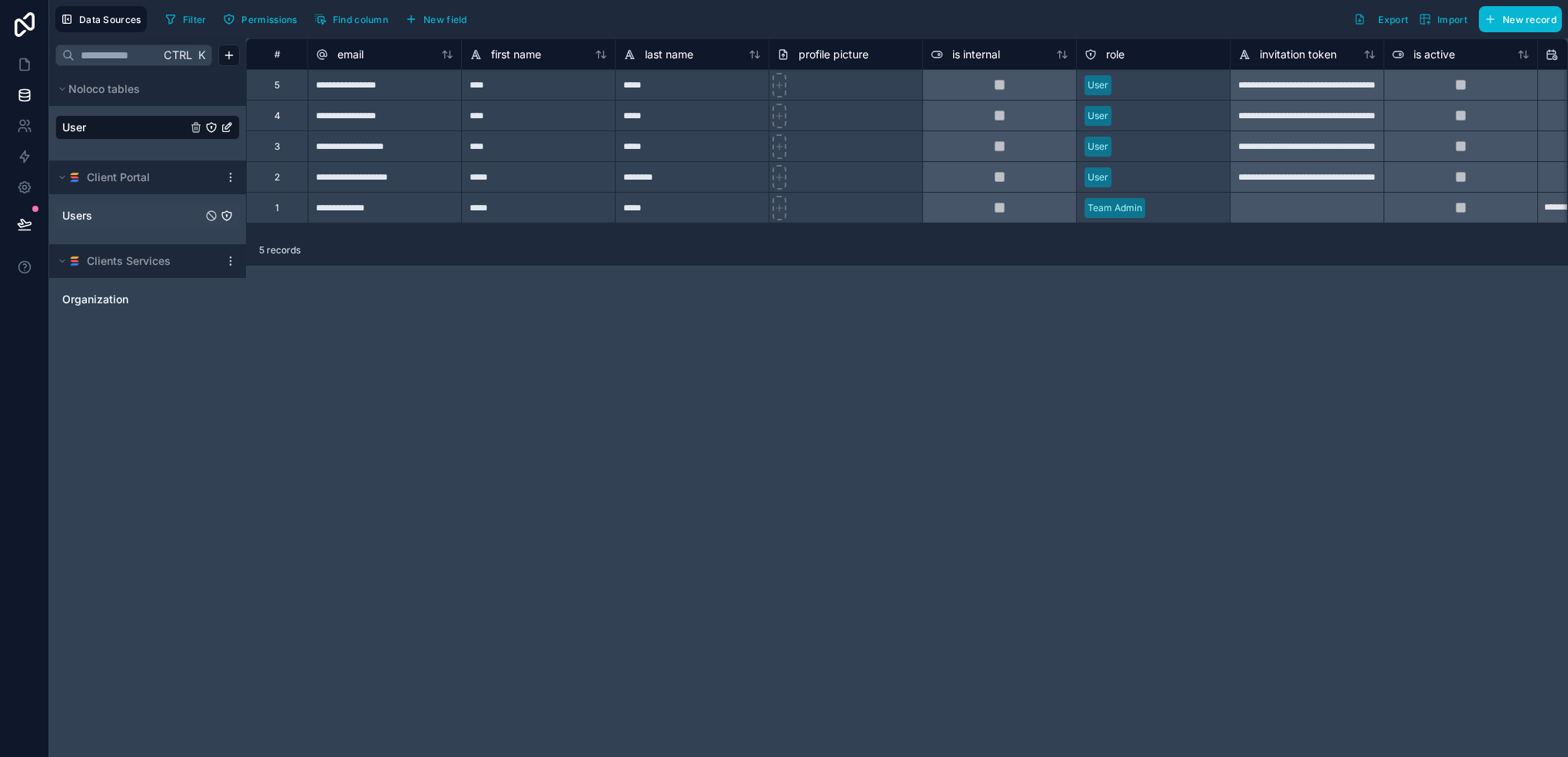
click at [108, 220] on link "Users" at bounding box center [132, 215] width 140 height 15
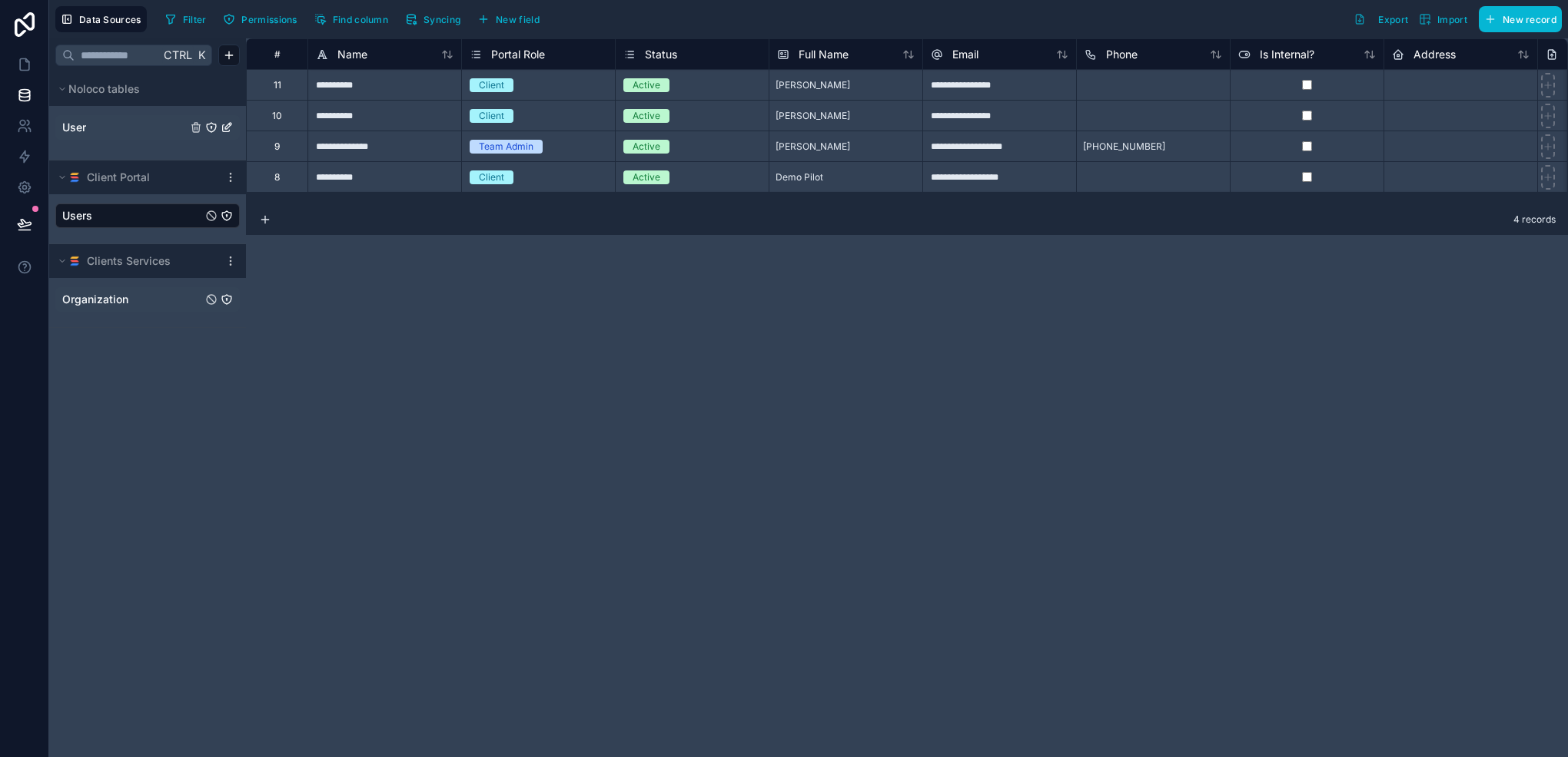
click at [118, 298] on span "Organization" at bounding box center [95, 299] width 66 height 15
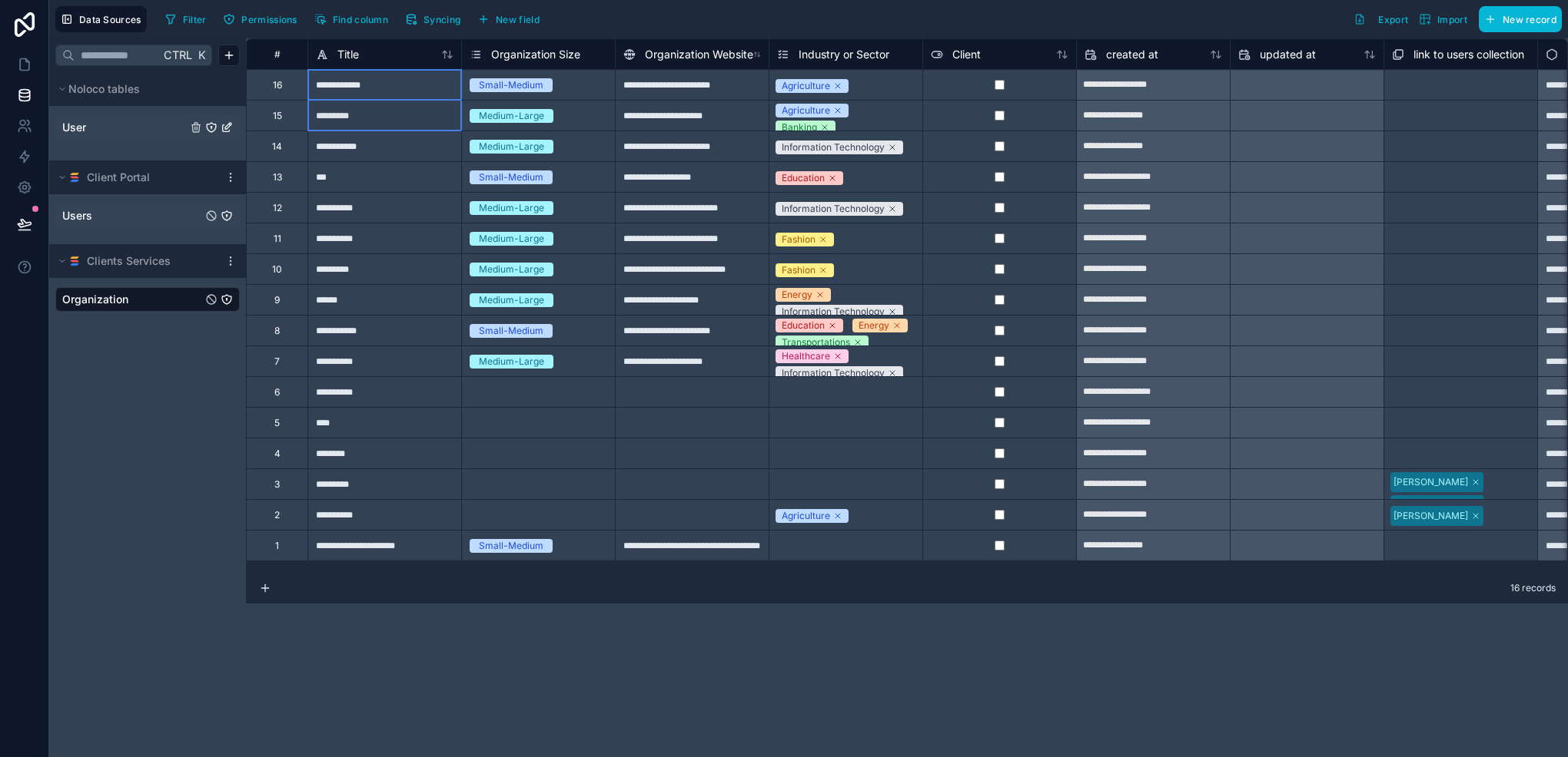
drag, startPoint x: 331, startPoint y: 88, endPoint x: 372, endPoint y: 119, distance: 51.4
click at [372, 119] on div "**********" at bounding box center [968, 300] width 1445 height 523
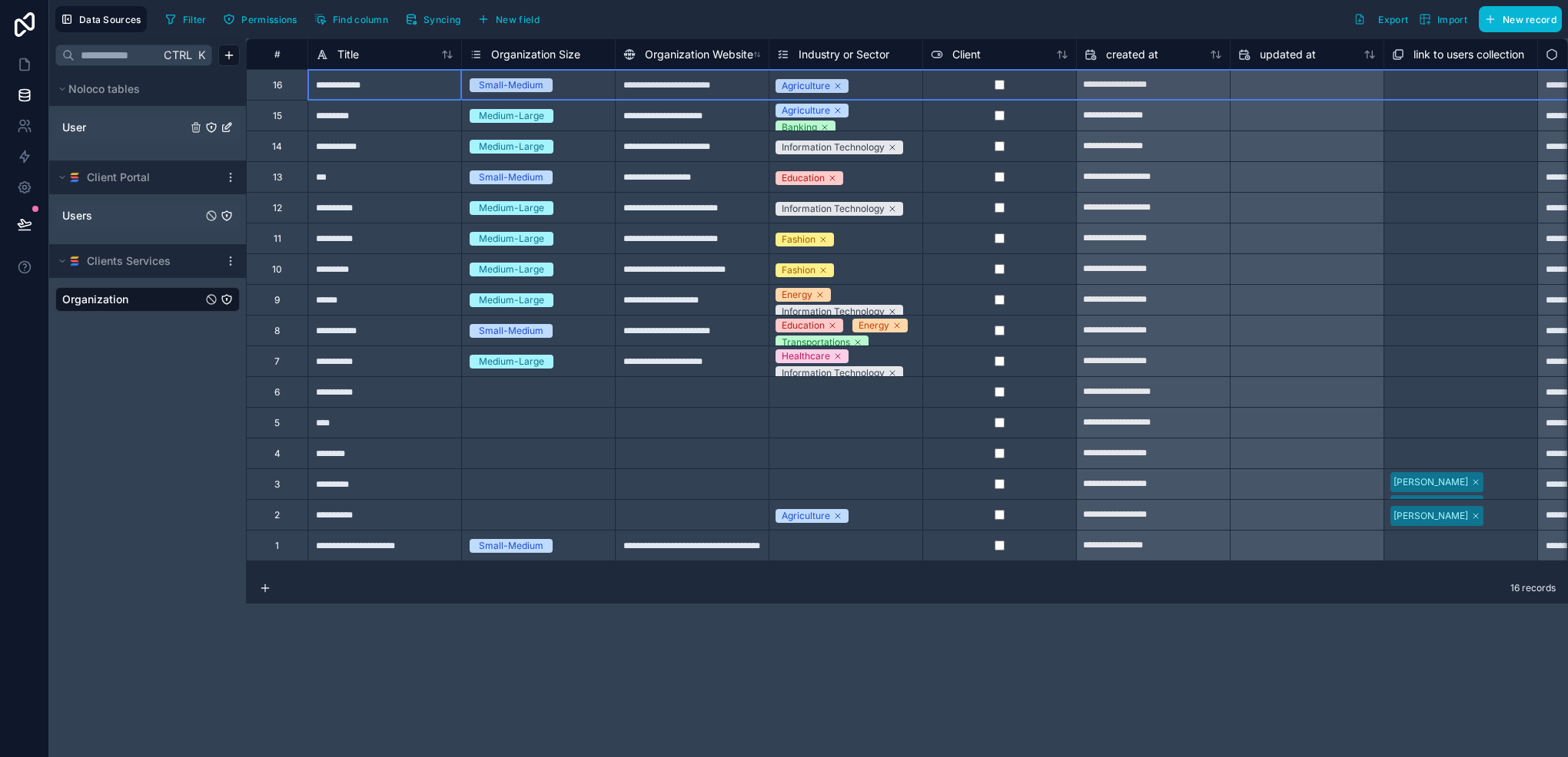
click at [282, 96] on div "16" at bounding box center [276, 85] width 61 height 31
click at [276, 121] on div "15" at bounding box center [277, 115] width 9 height 12
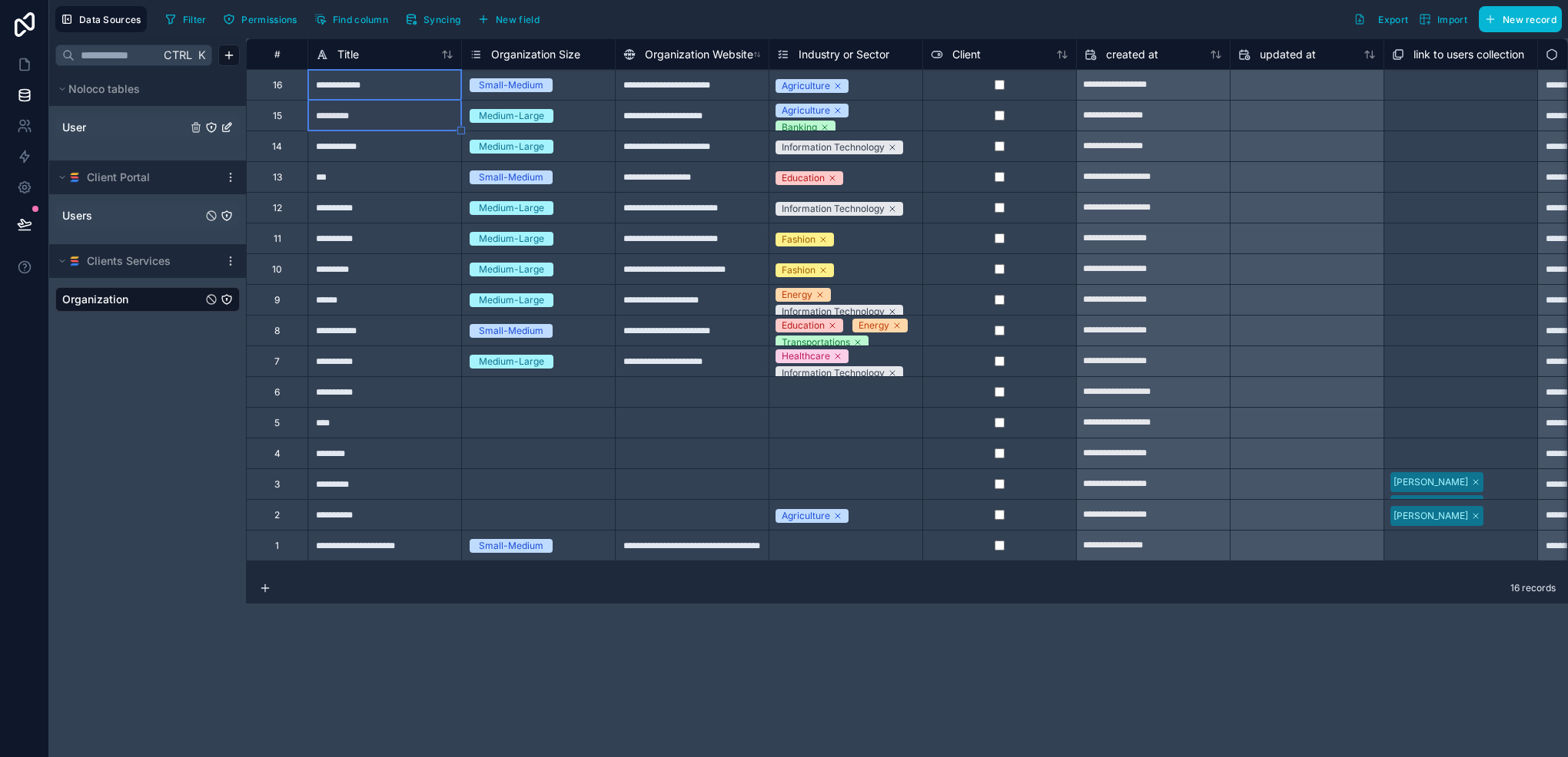
click at [285, 92] on div "16" at bounding box center [276, 85] width 61 height 31
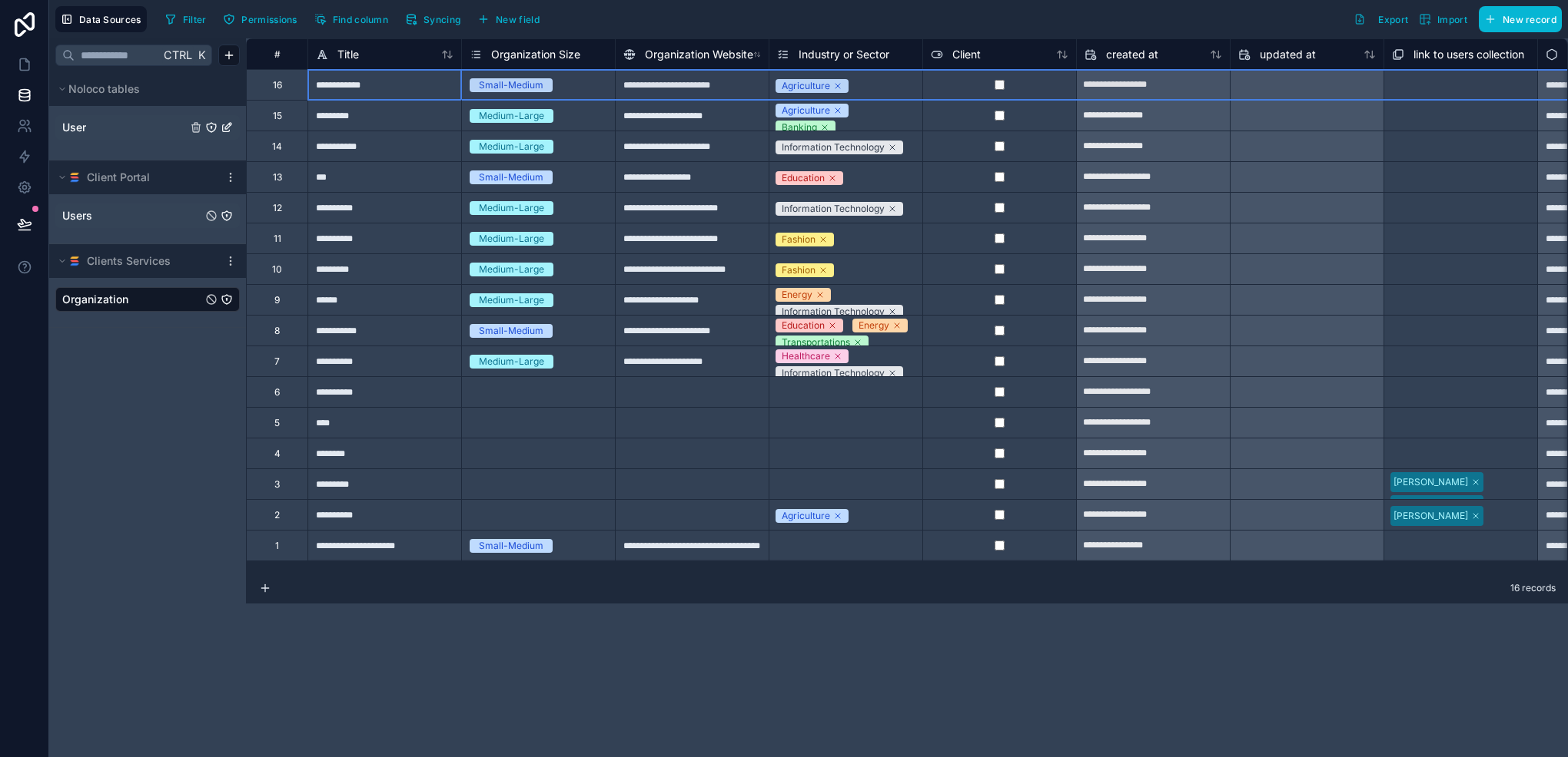
click at [282, 107] on div "15" at bounding box center [276, 115] width 61 height 31
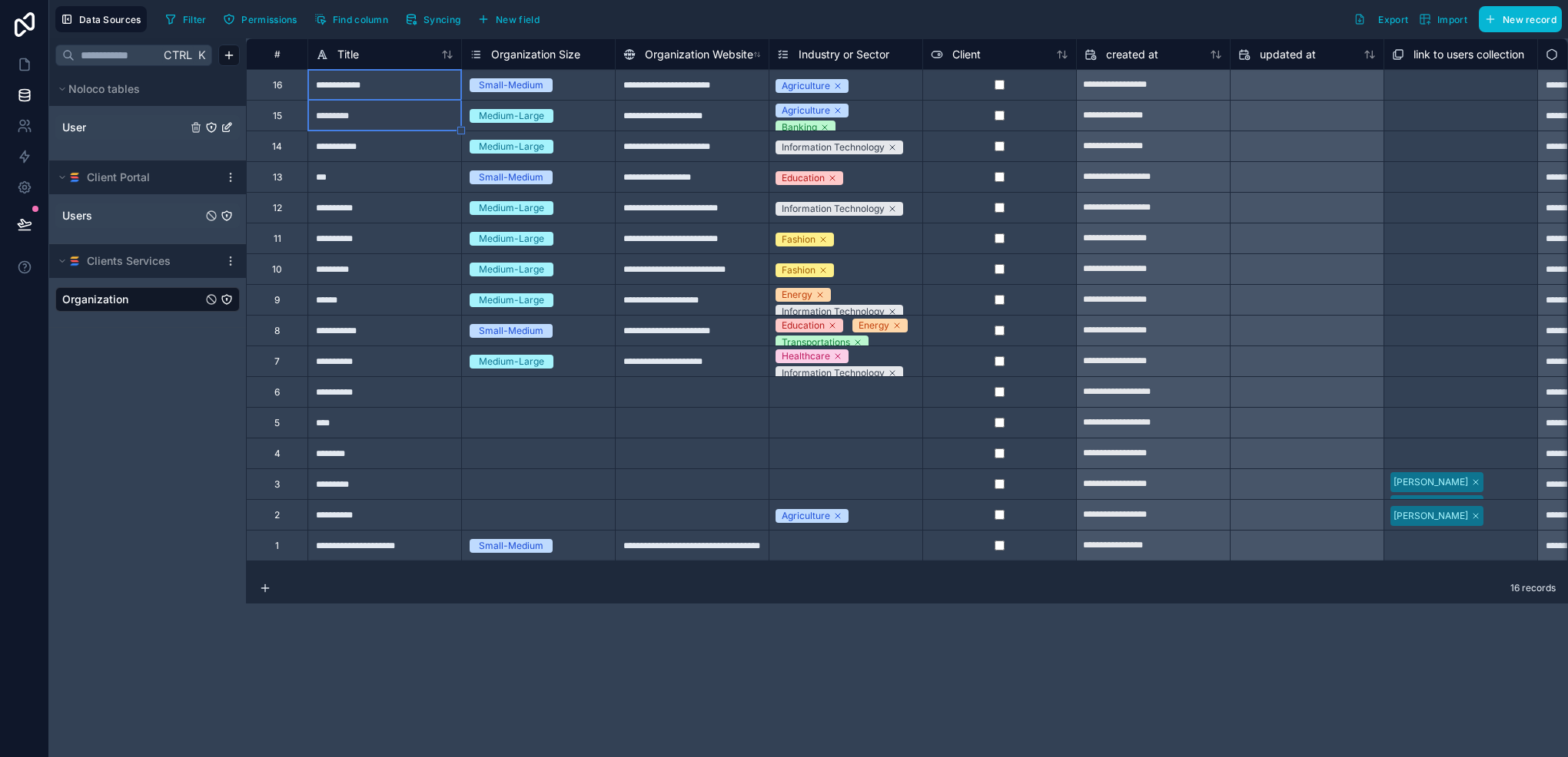
click at [301, 90] on div "16" at bounding box center [276, 85] width 61 height 31
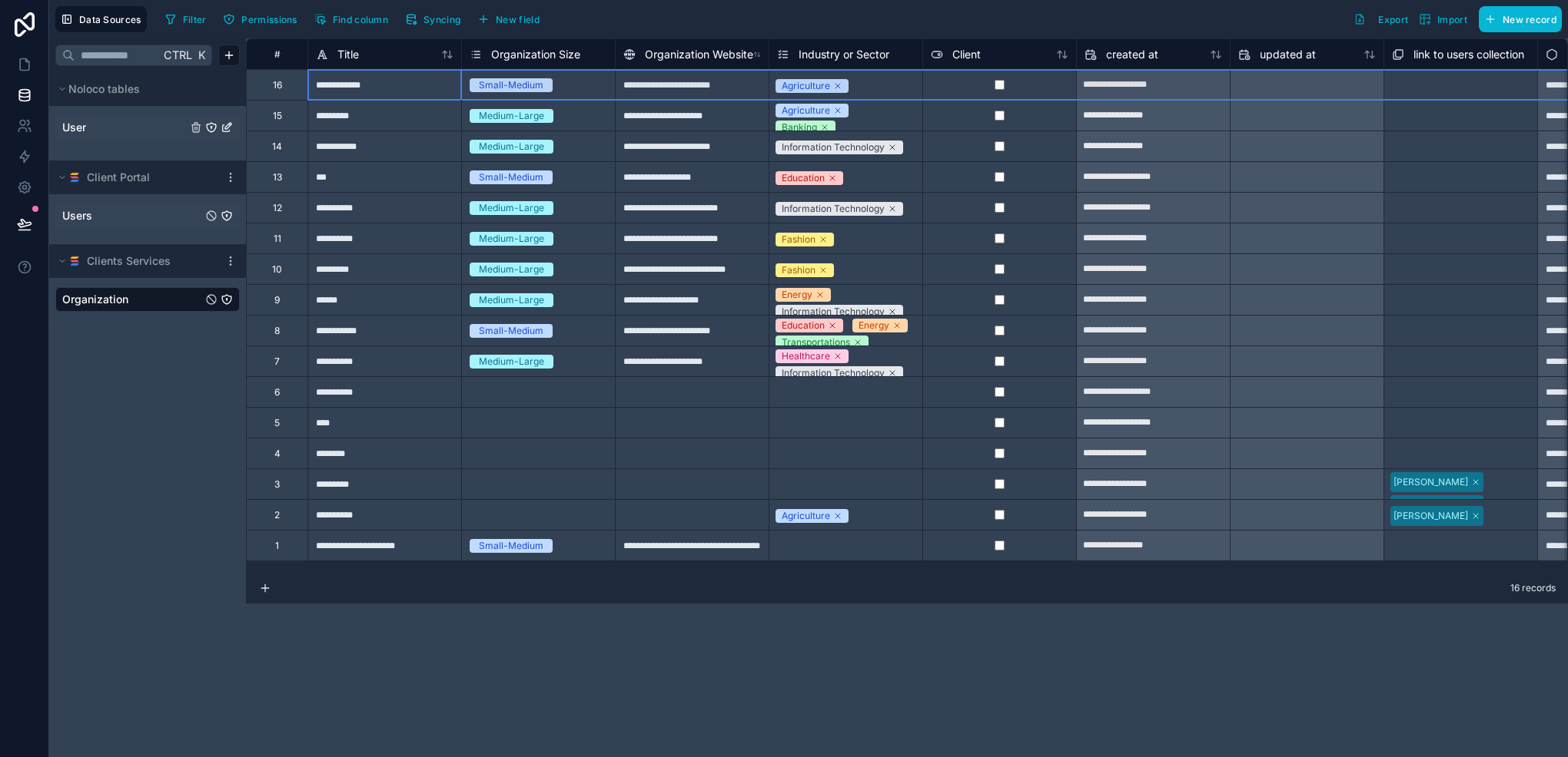
click at [293, 122] on div "15" at bounding box center [276, 115] width 61 height 31
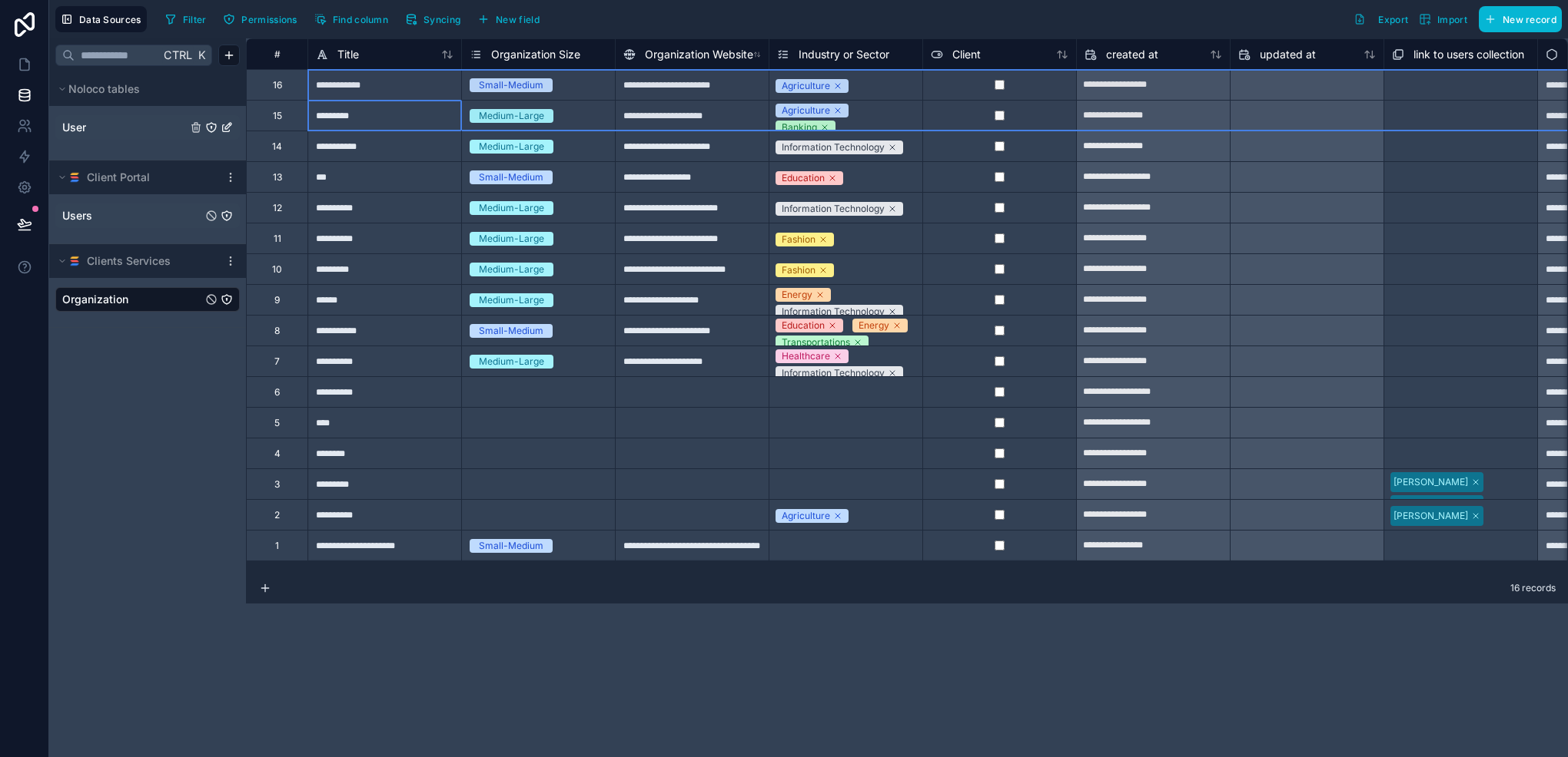
drag, startPoint x: 285, startPoint y: 120, endPoint x: 306, endPoint y: 87, distance: 39.1
click at [306, 87] on div "**********" at bounding box center [968, 300] width 1445 height 523
click at [403, 149] on div "Delete rows 1 to 2" at bounding box center [404, 148] width 102 height 17
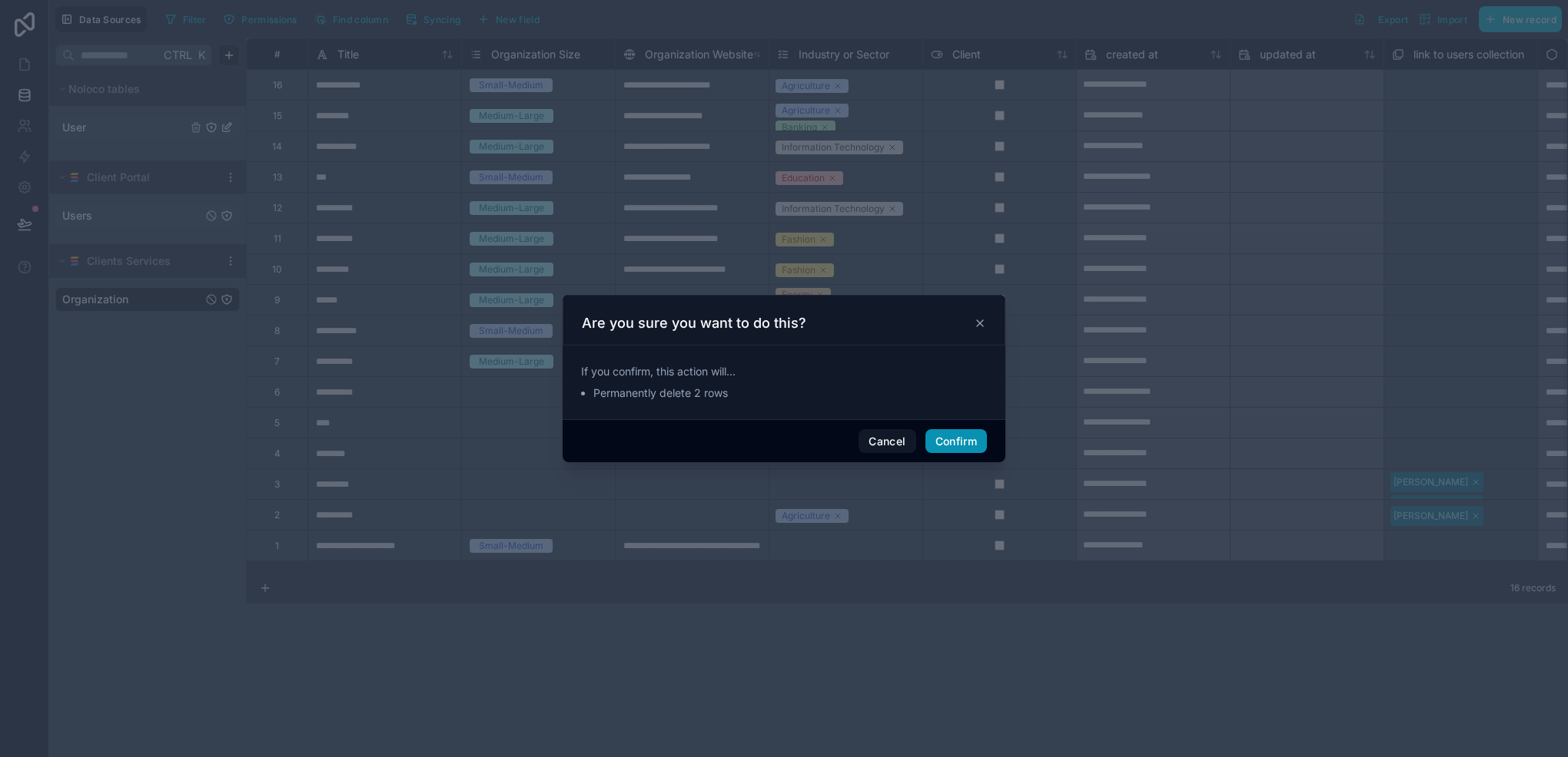
click at [954, 447] on button "Confirm" at bounding box center [956, 441] width 61 height 25
type input "**********"
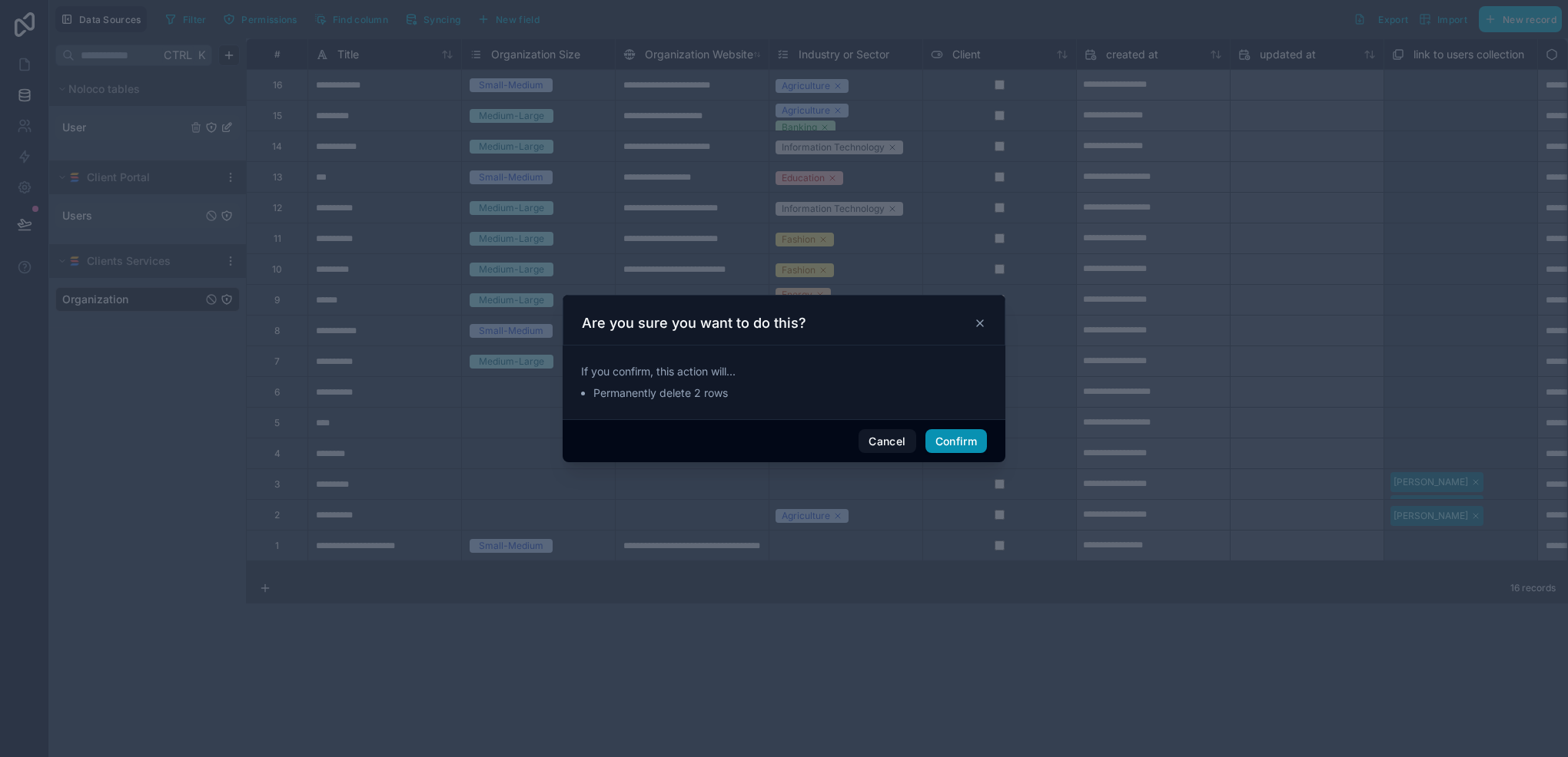
type input "**********"
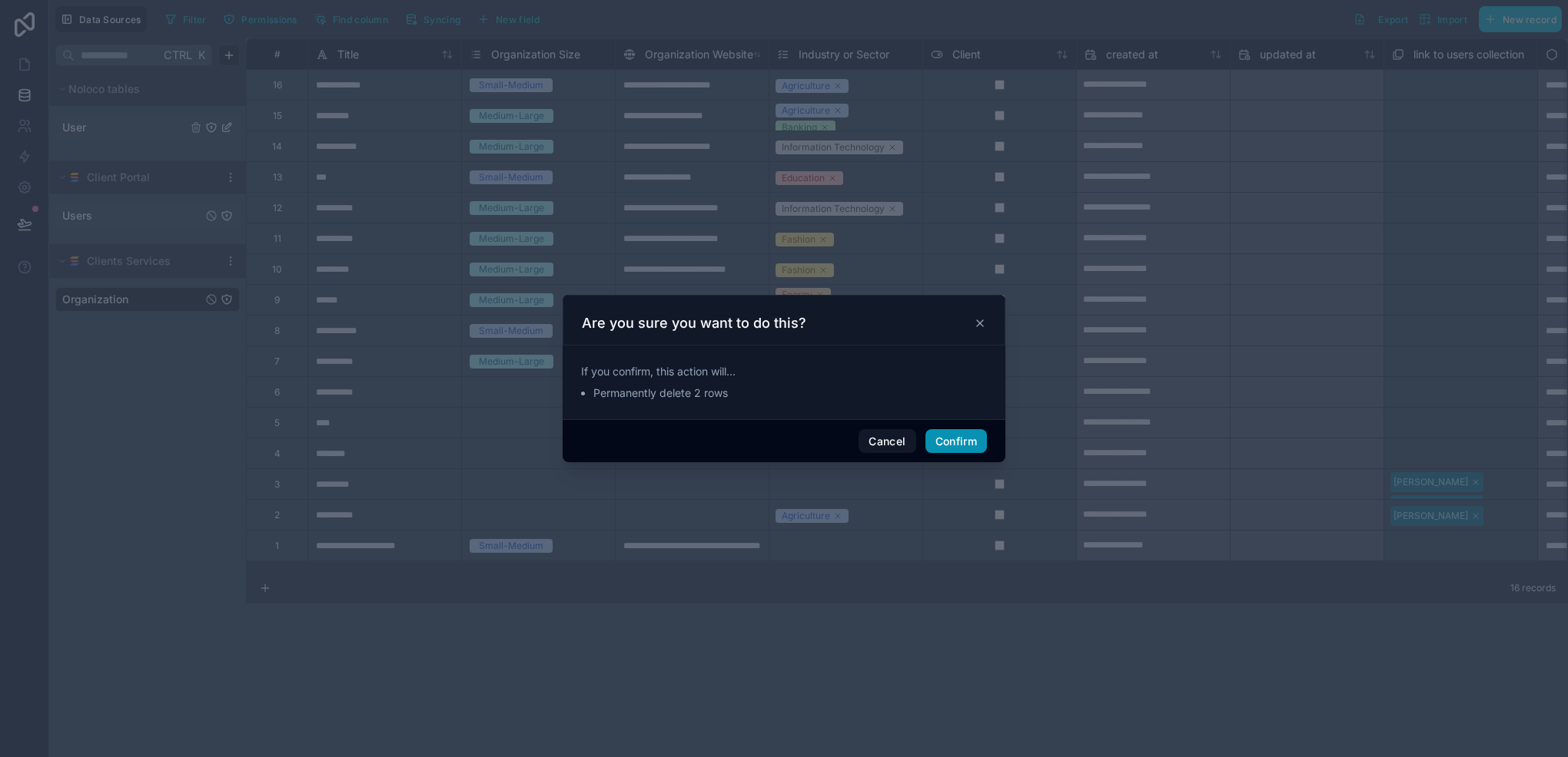
type input "**********"
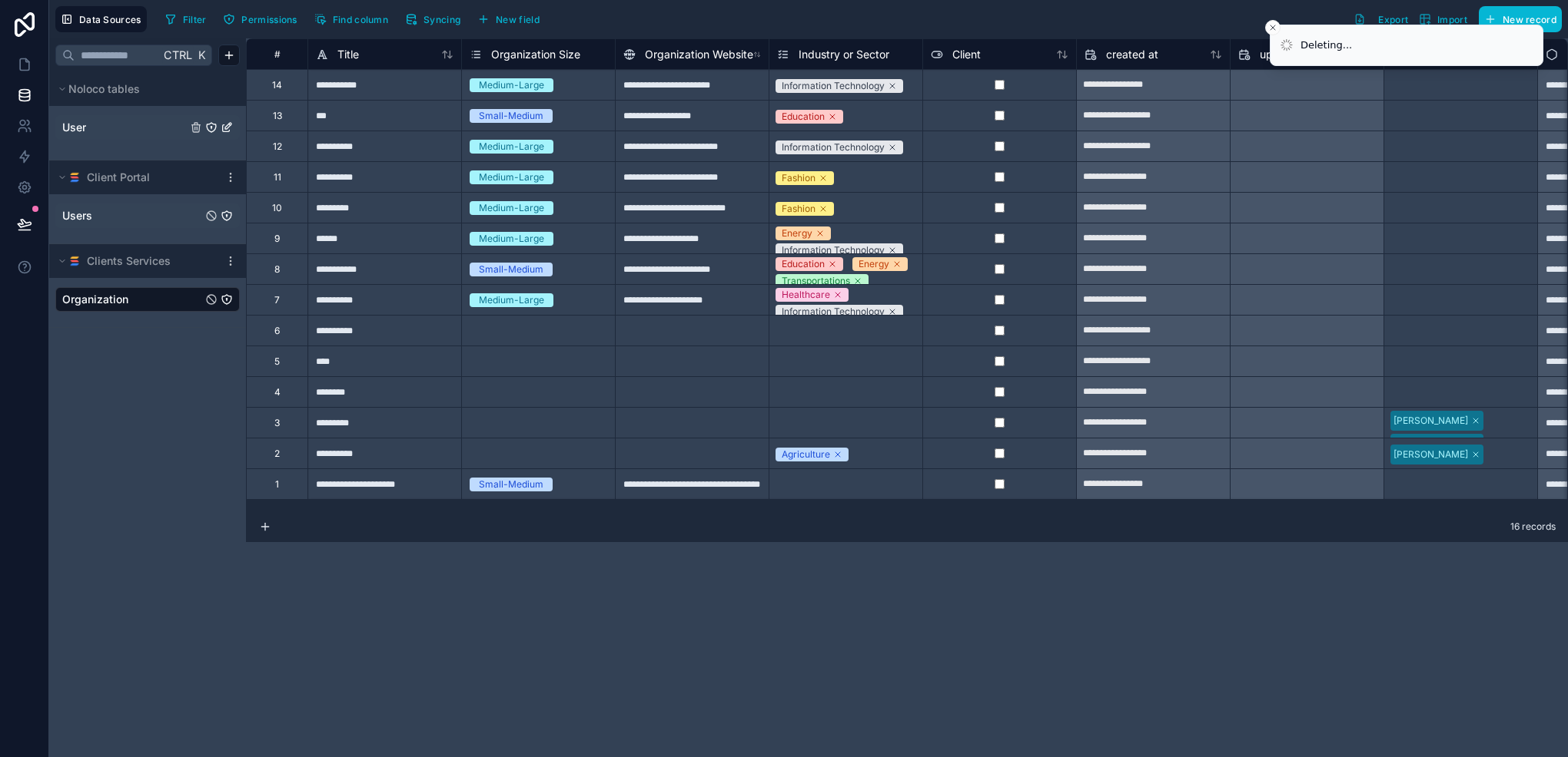
click at [276, 118] on div "13" at bounding box center [277, 115] width 9 height 12
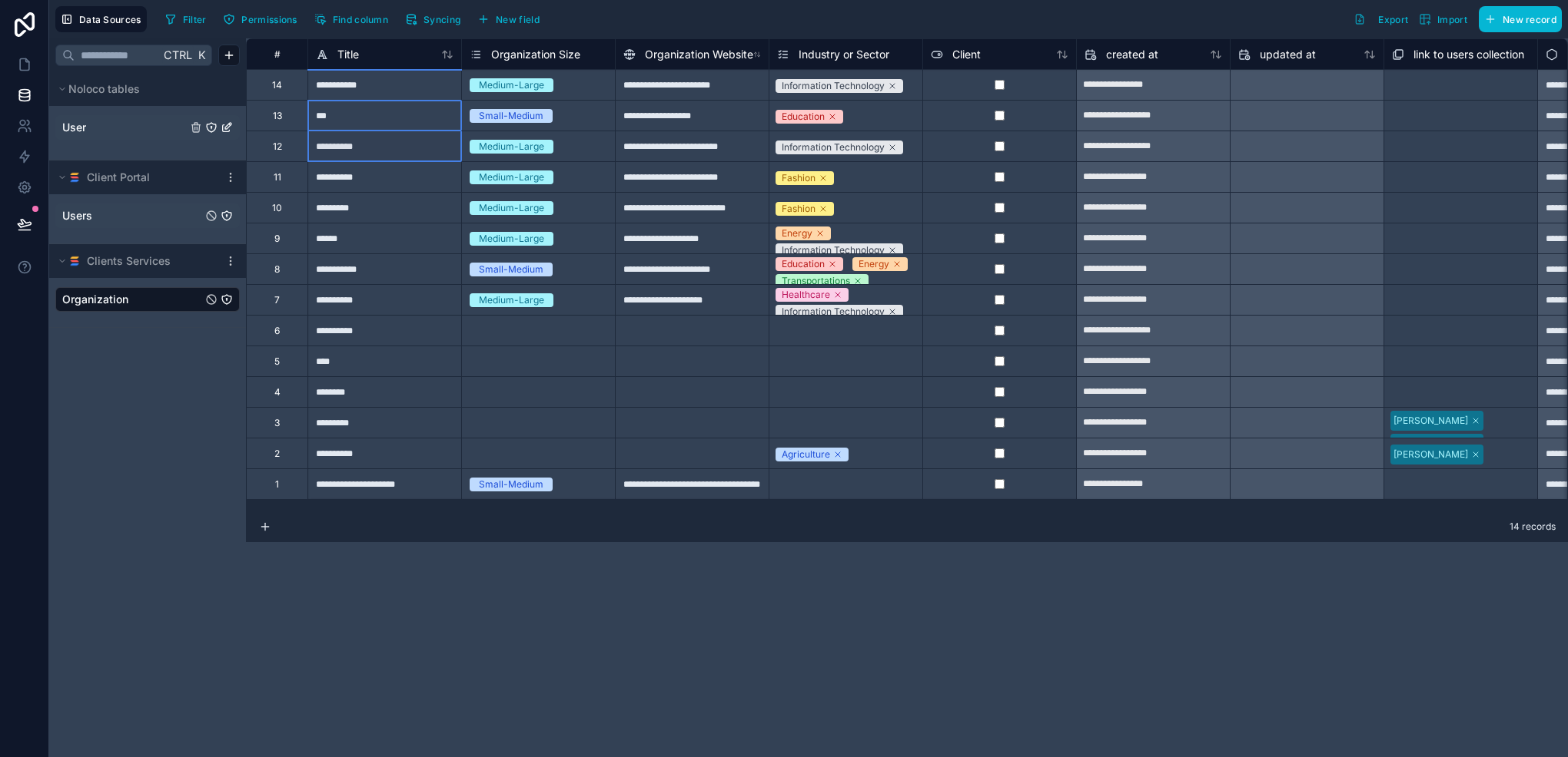
click at [278, 146] on div "12" at bounding box center [277, 147] width 9 height 12
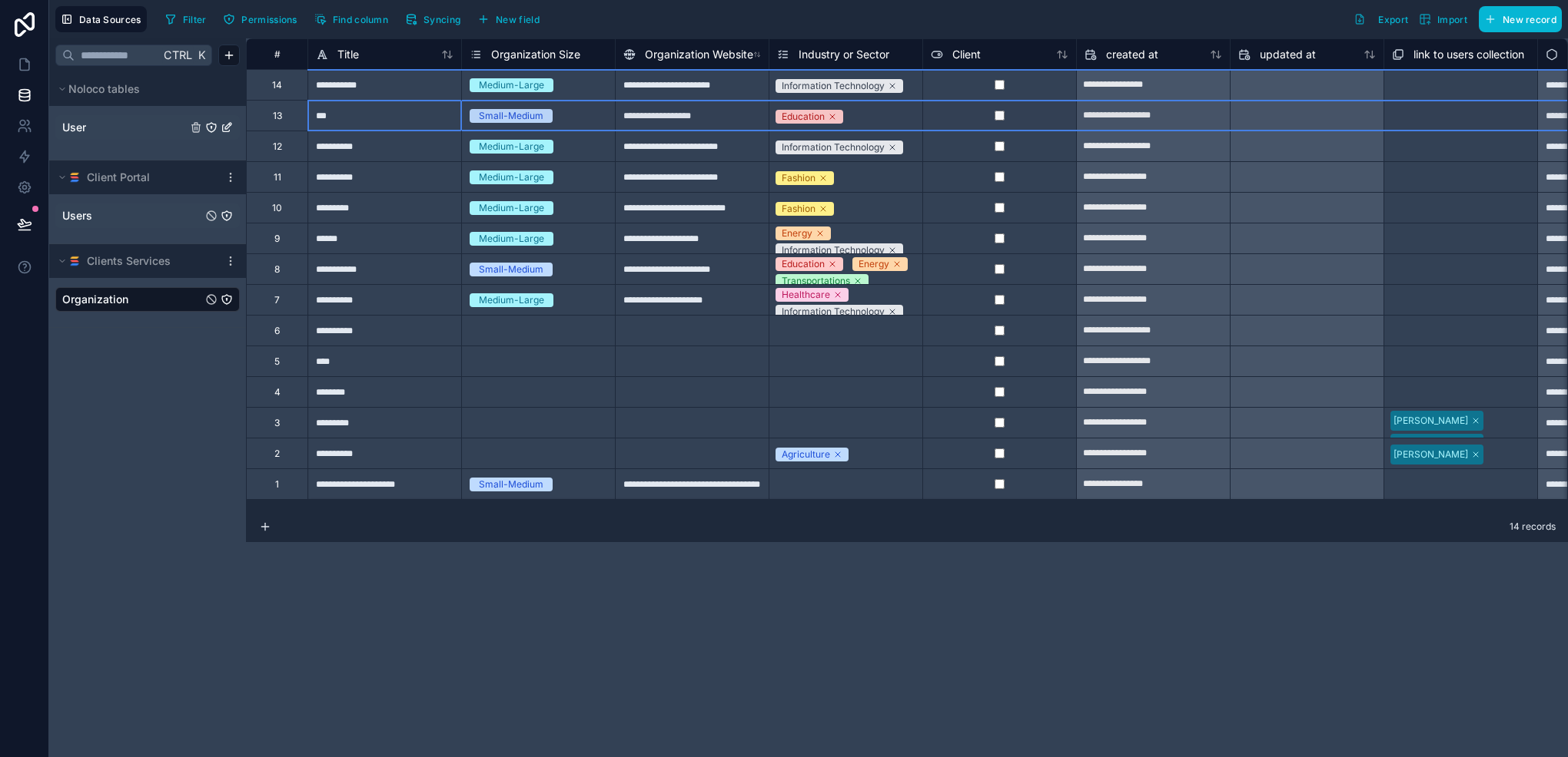
click at [284, 122] on div "13" at bounding box center [276, 115] width 61 height 31
click at [286, 143] on div "**********" at bounding box center [906, 398] width 1321 height 719
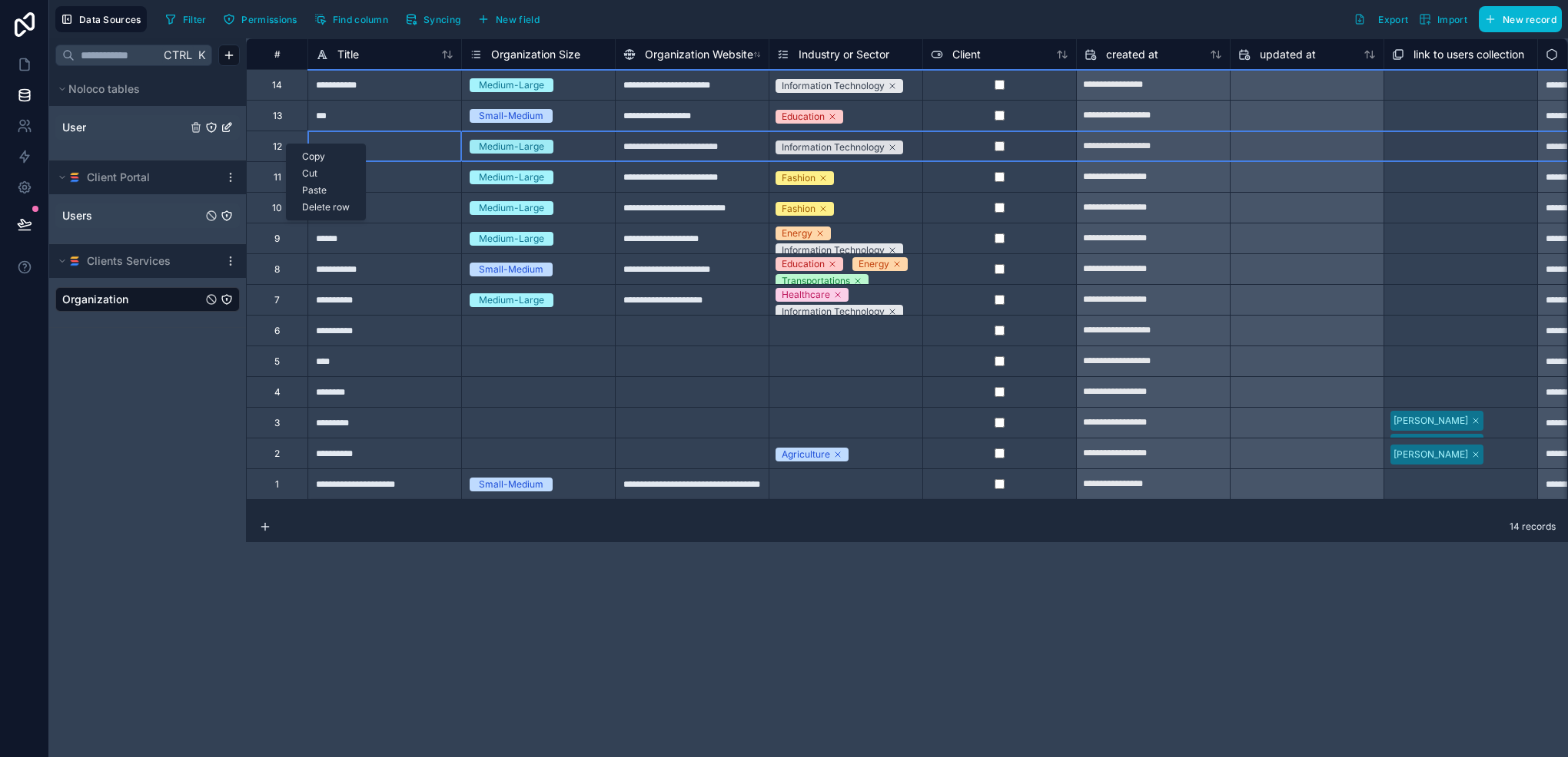
click at [289, 119] on div "13" at bounding box center [276, 115] width 61 height 31
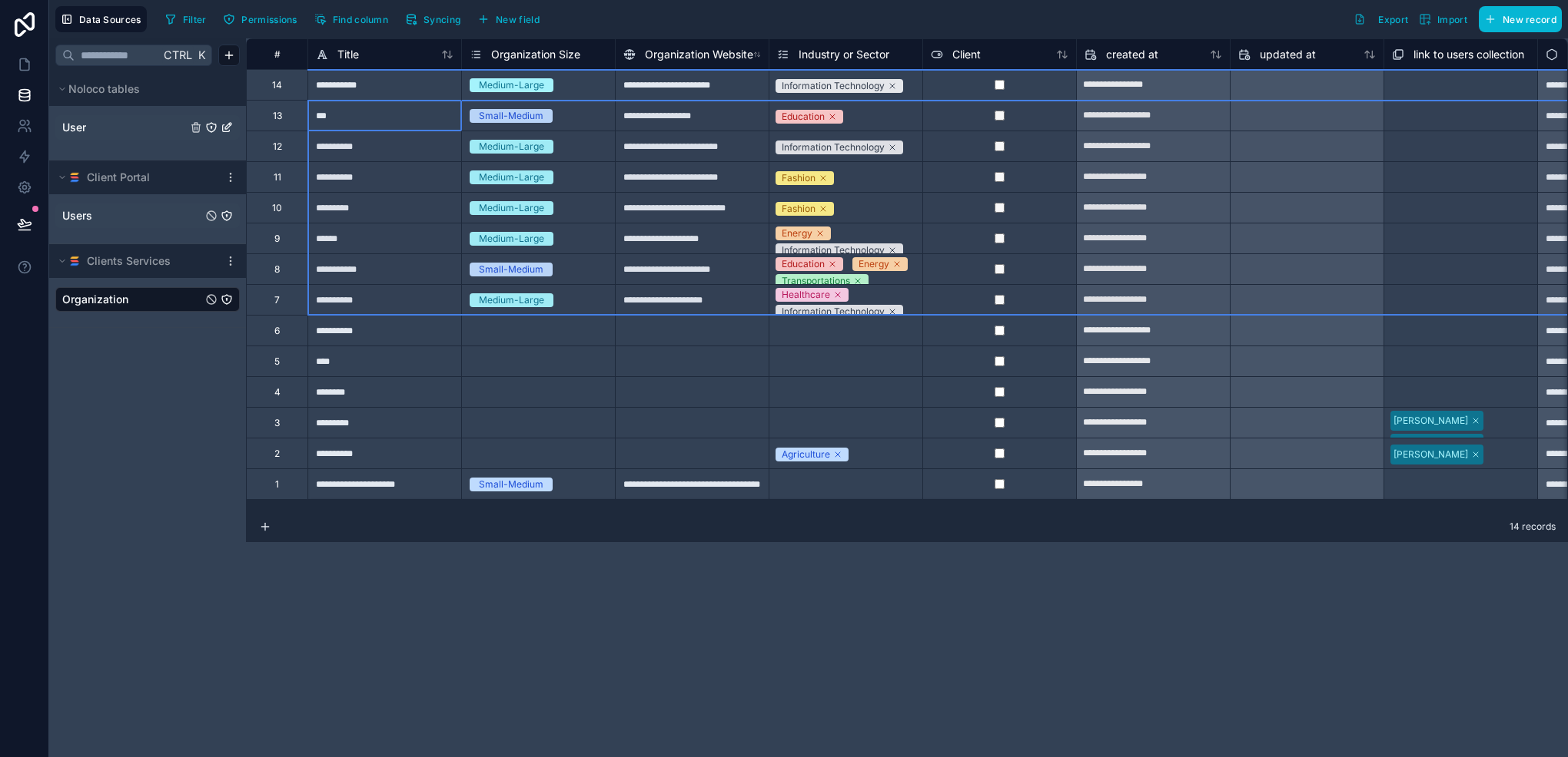
drag, startPoint x: 293, startPoint y: 130, endPoint x: 292, endPoint y: 293, distance: 163.0
click at [292, 293] on div "**********" at bounding box center [968, 269] width 1445 height 461
drag, startPoint x: 289, startPoint y: 122, endPoint x: 290, endPoint y: 105, distance: 17.0
click at [403, 180] on div "Delete rows 2 to 8" at bounding box center [408, 177] width 104 height 17
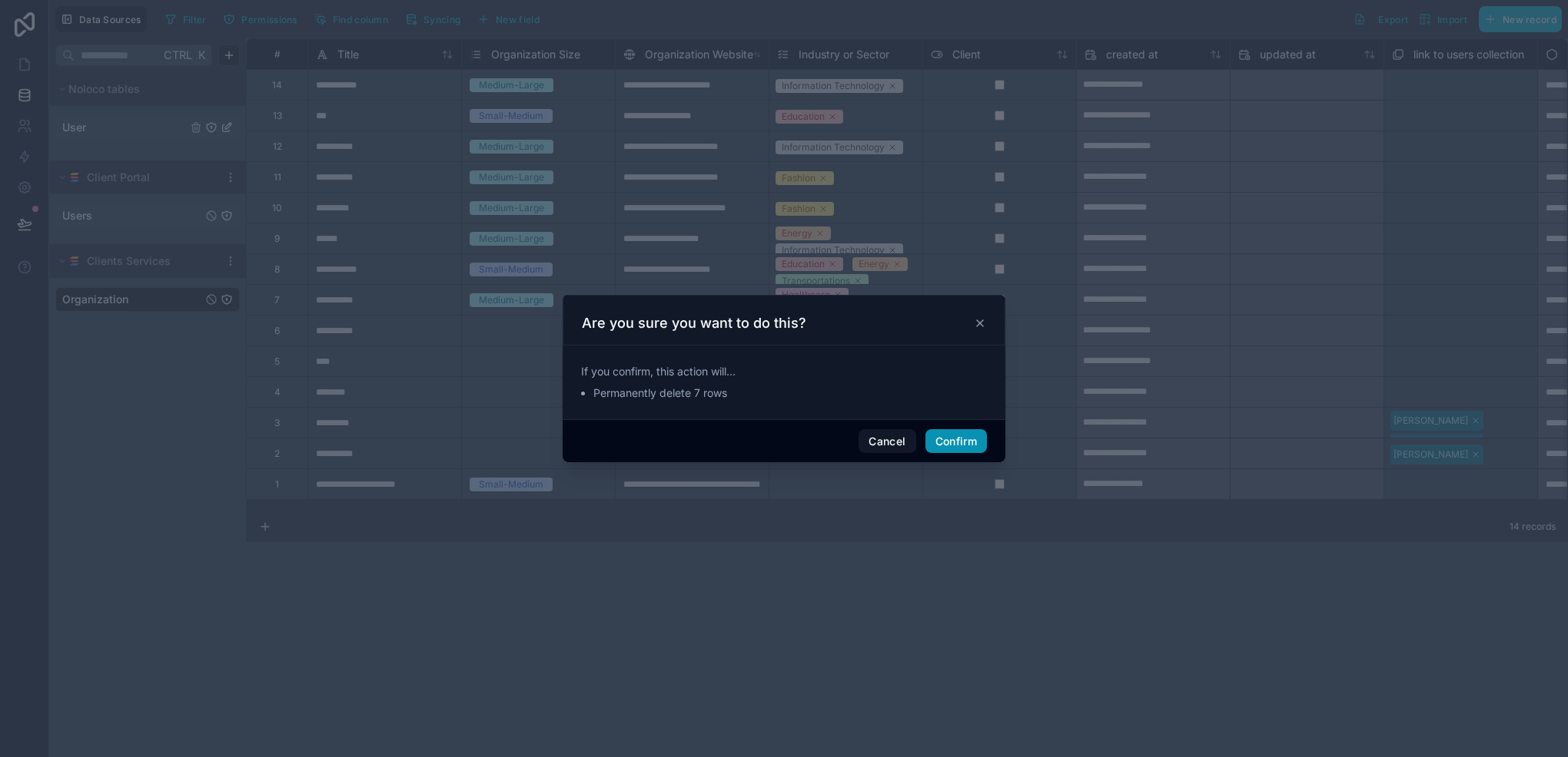
click at [947, 437] on button "Confirm" at bounding box center [956, 441] width 61 height 25
type input "**********"
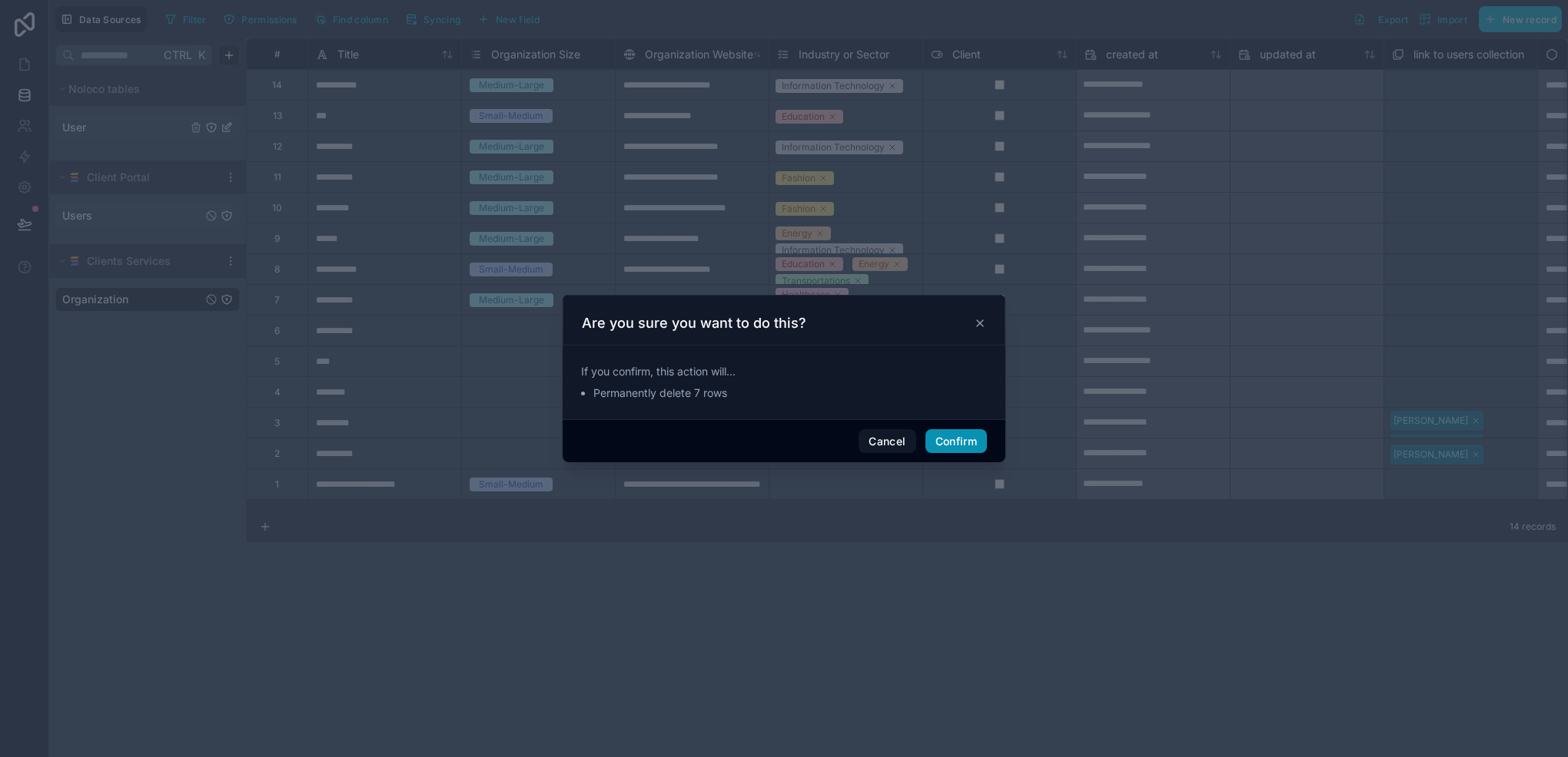
type input "**********"
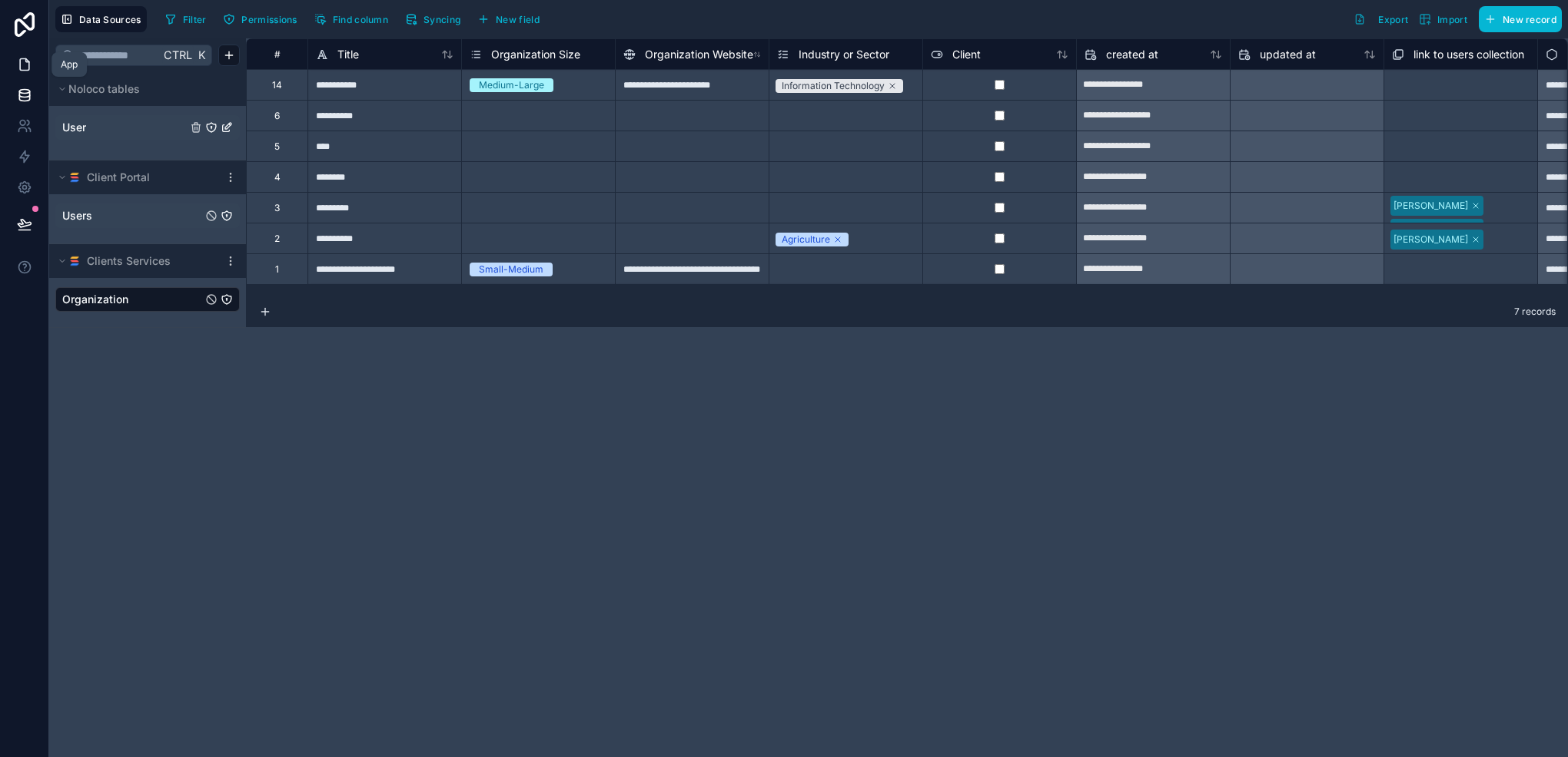
click at [4, 66] on link at bounding box center [24, 64] width 48 height 31
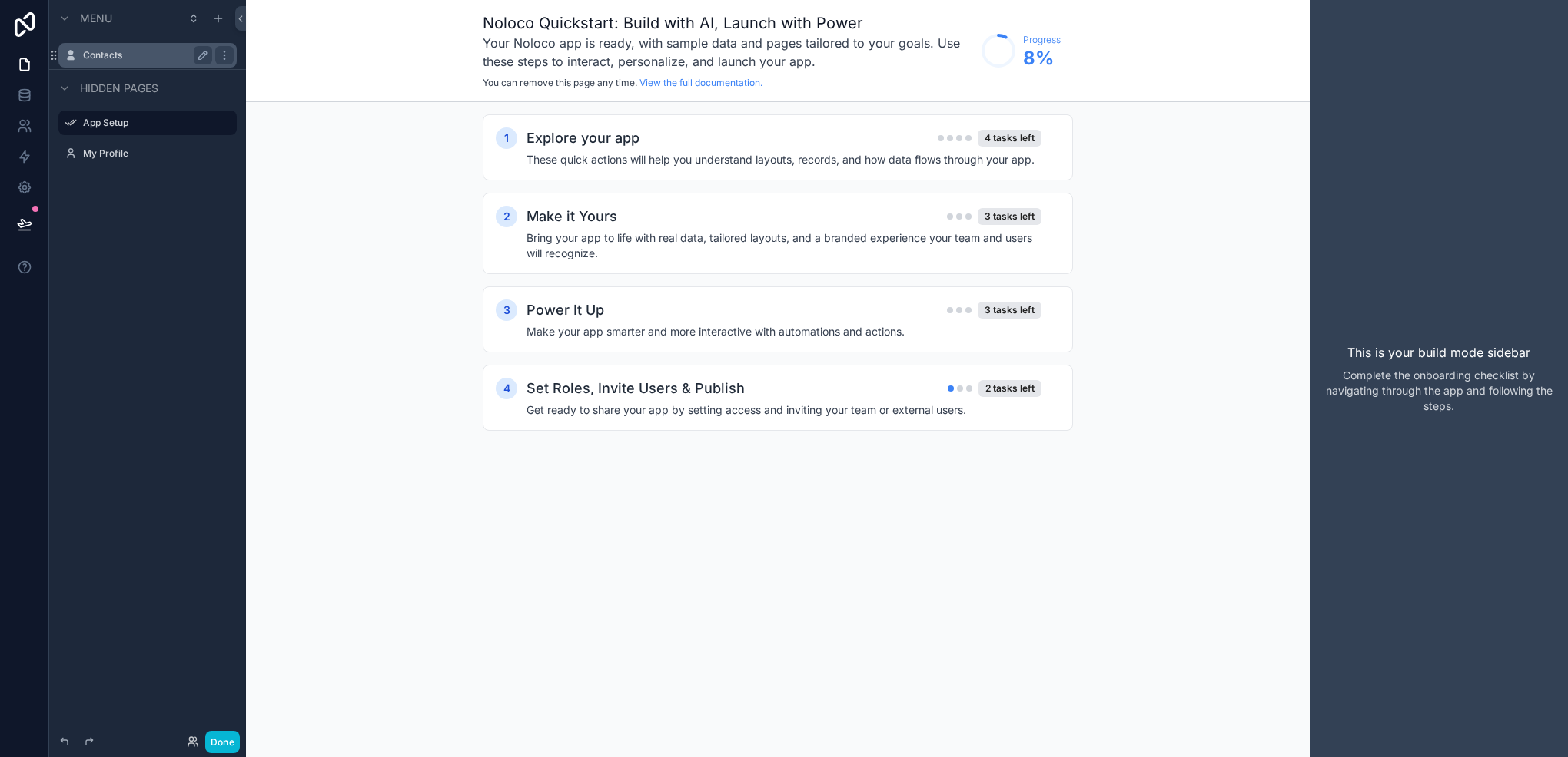
click at [93, 46] on div "Contacts" at bounding box center [147, 55] width 129 height 19
click at [109, 49] on label "Contacts" at bounding box center [144, 55] width 123 height 12
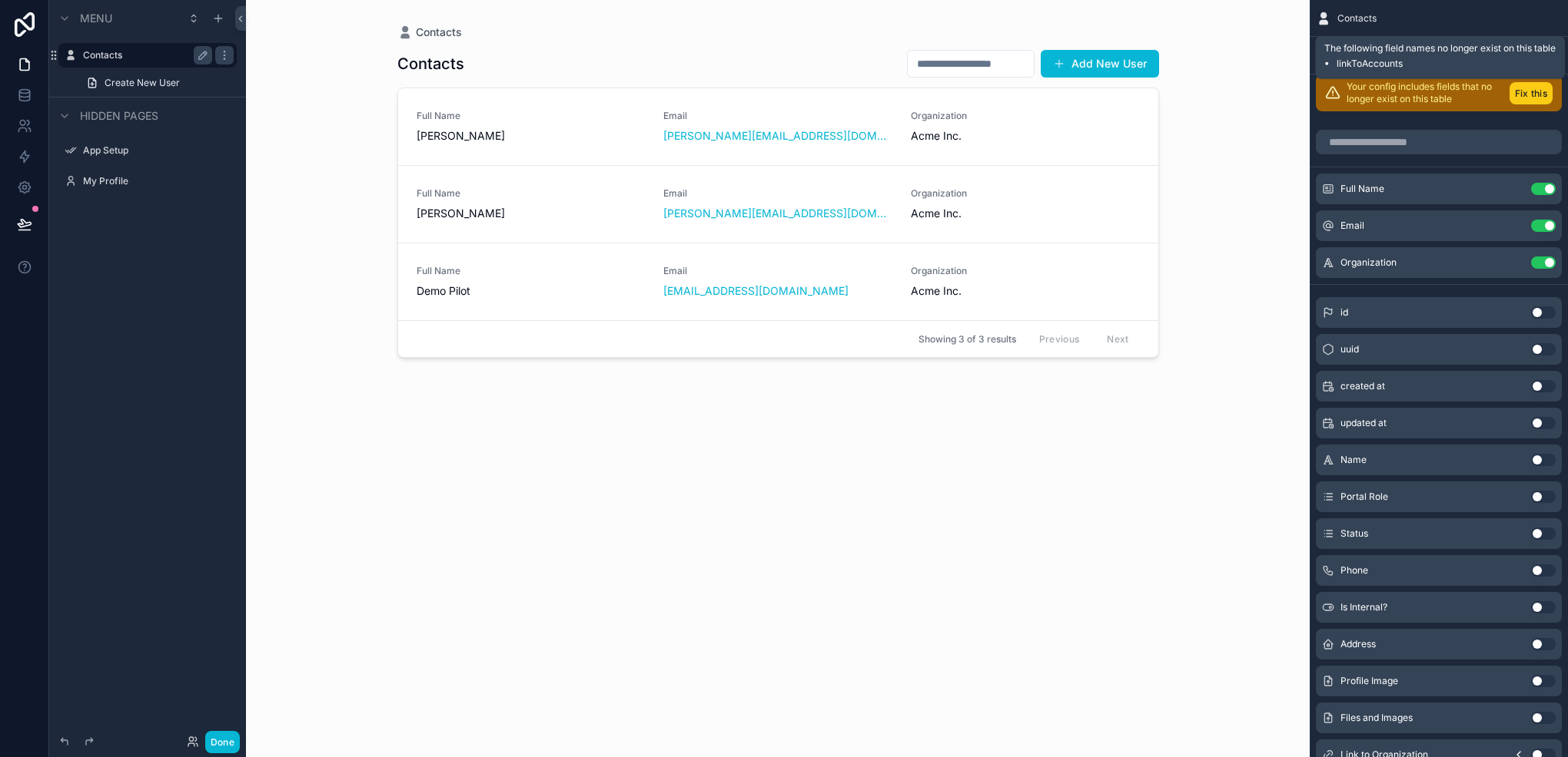
click at [1531, 99] on button "Fix this" at bounding box center [1530, 93] width 43 height 23
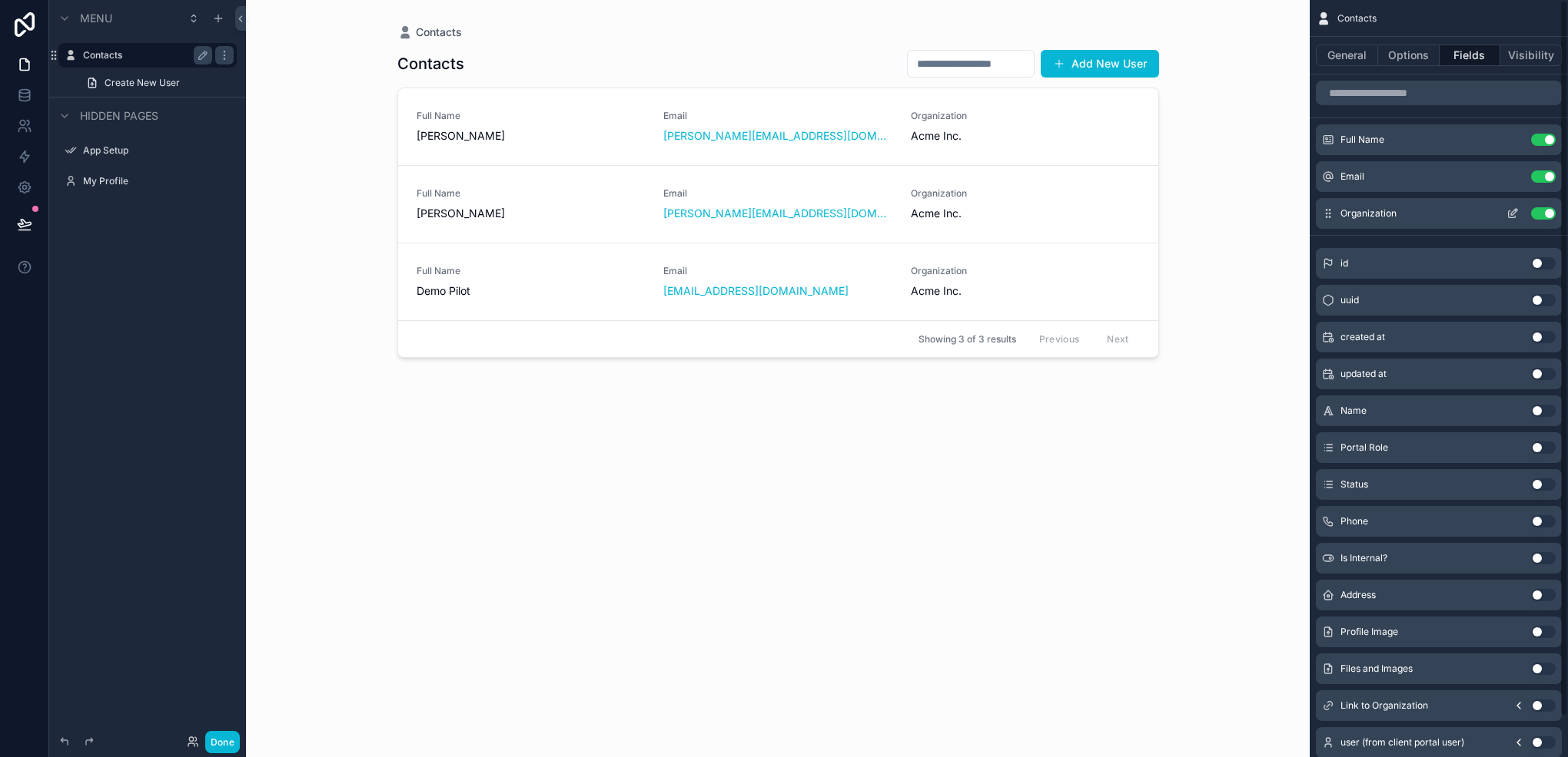
click at [1549, 214] on button "Use setting" at bounding box center [1543, 213] width 25 height 12
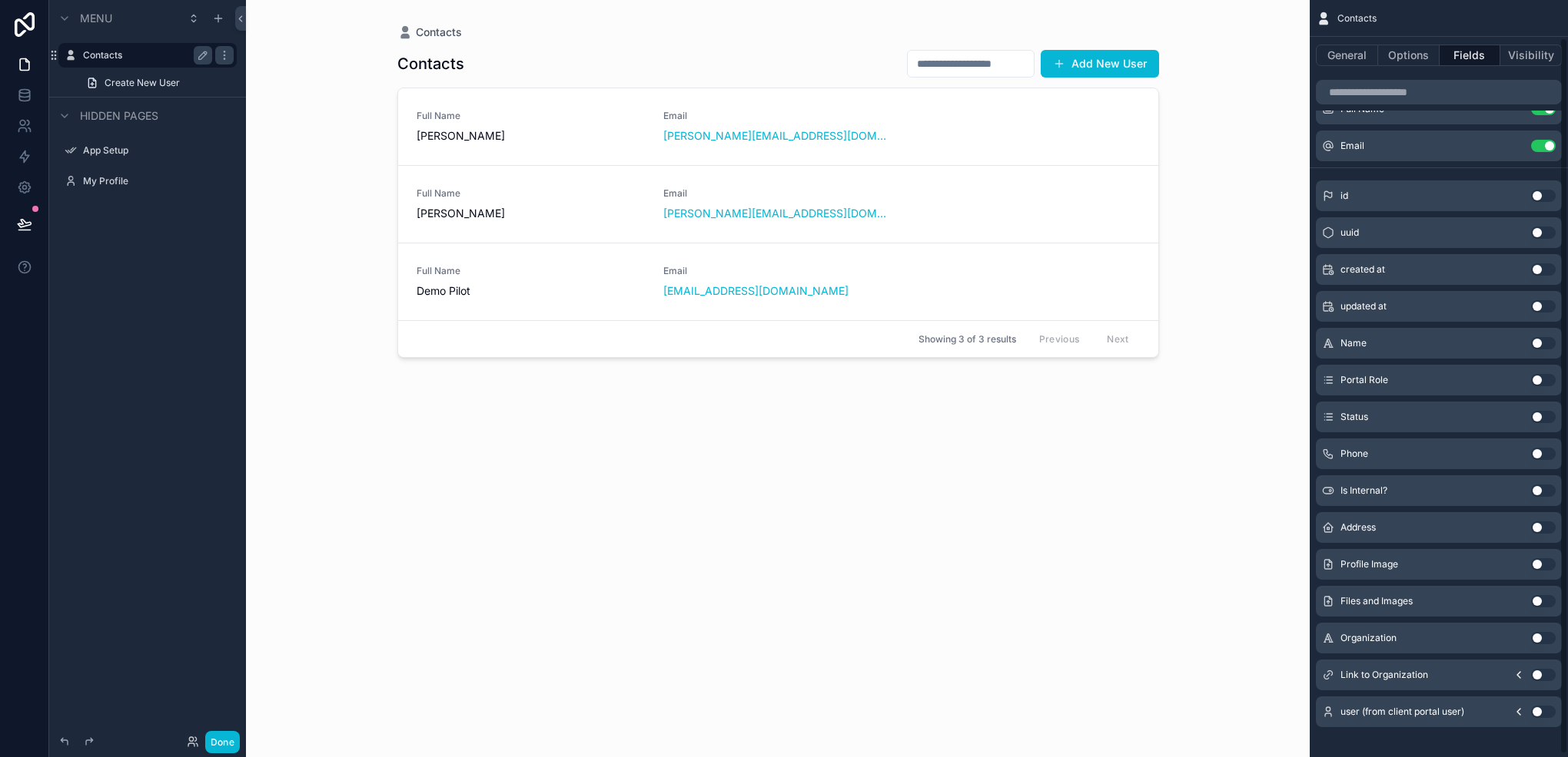
scroll to position [43, 0]
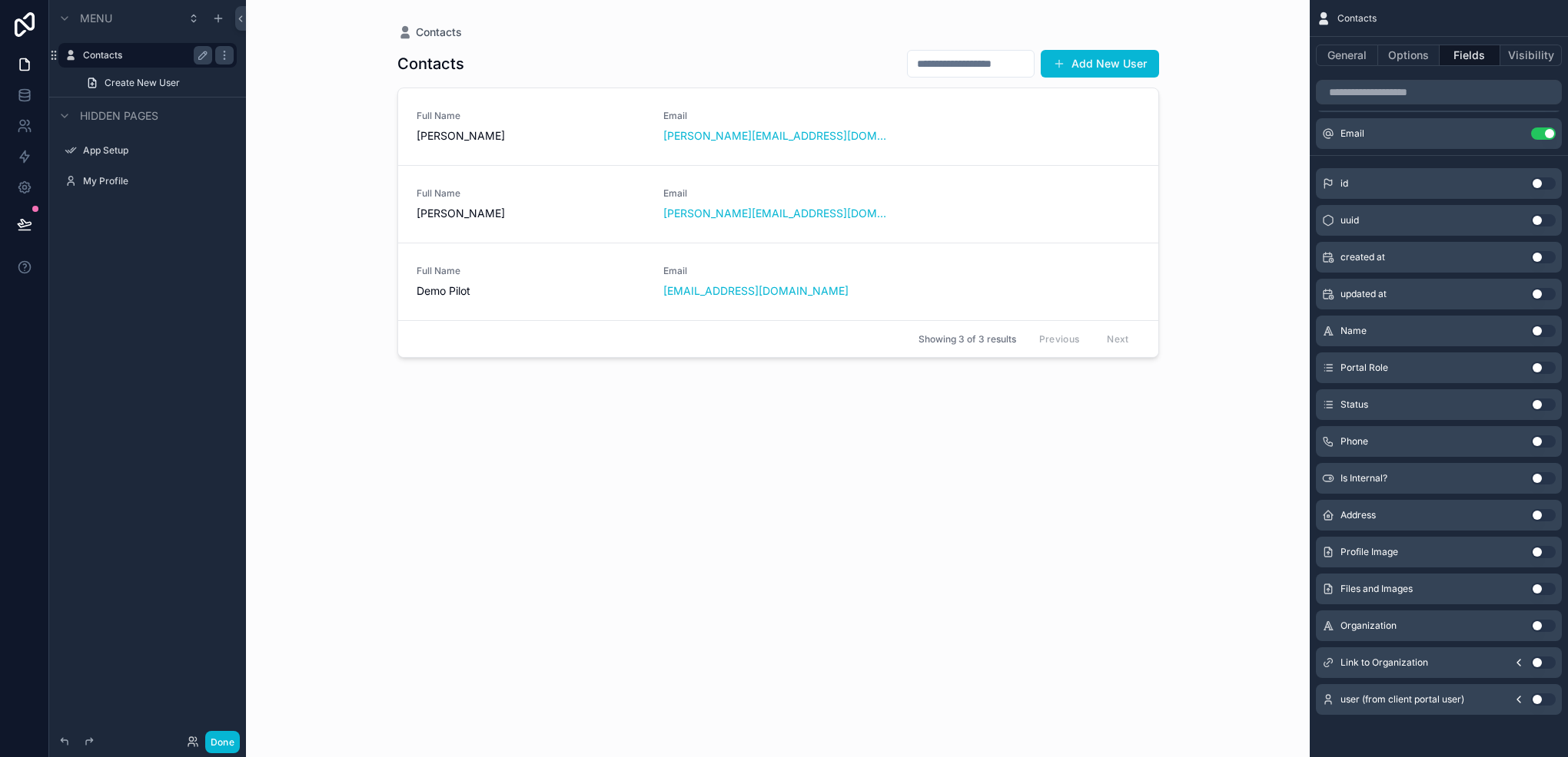
click at [1540, 663] on button "Use setting" at bounding box center [1543, 662] width 25 height 12
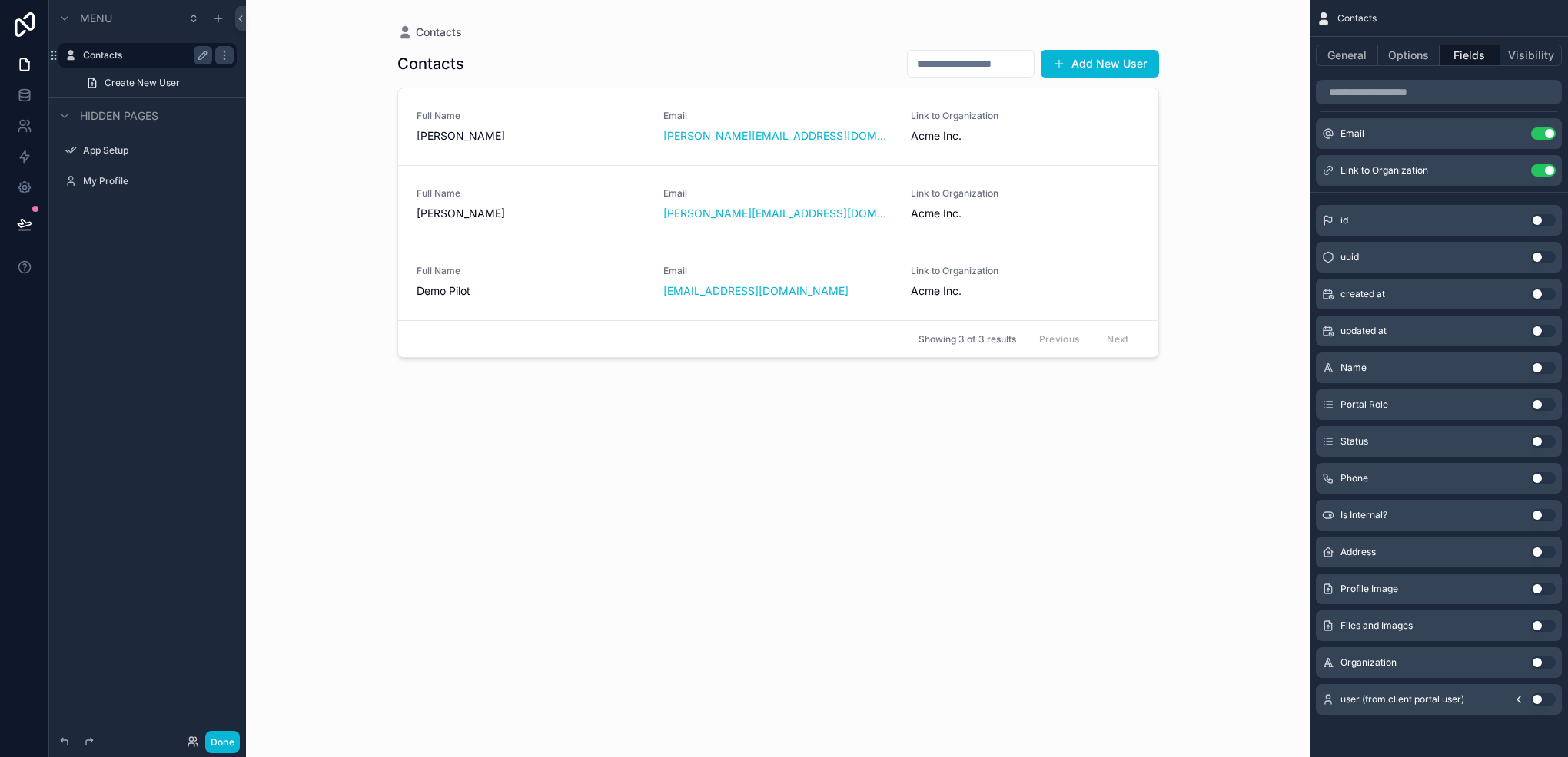
click at [887, 144] on div "scrollable content" at bounding box center [778, 369] width 786 height 738
click at [873, 144] on link "Full Name Jane Smith Email jane@example.com Link to Organization Acme Inc." at bounding box center [778, 126] width 760 height 77
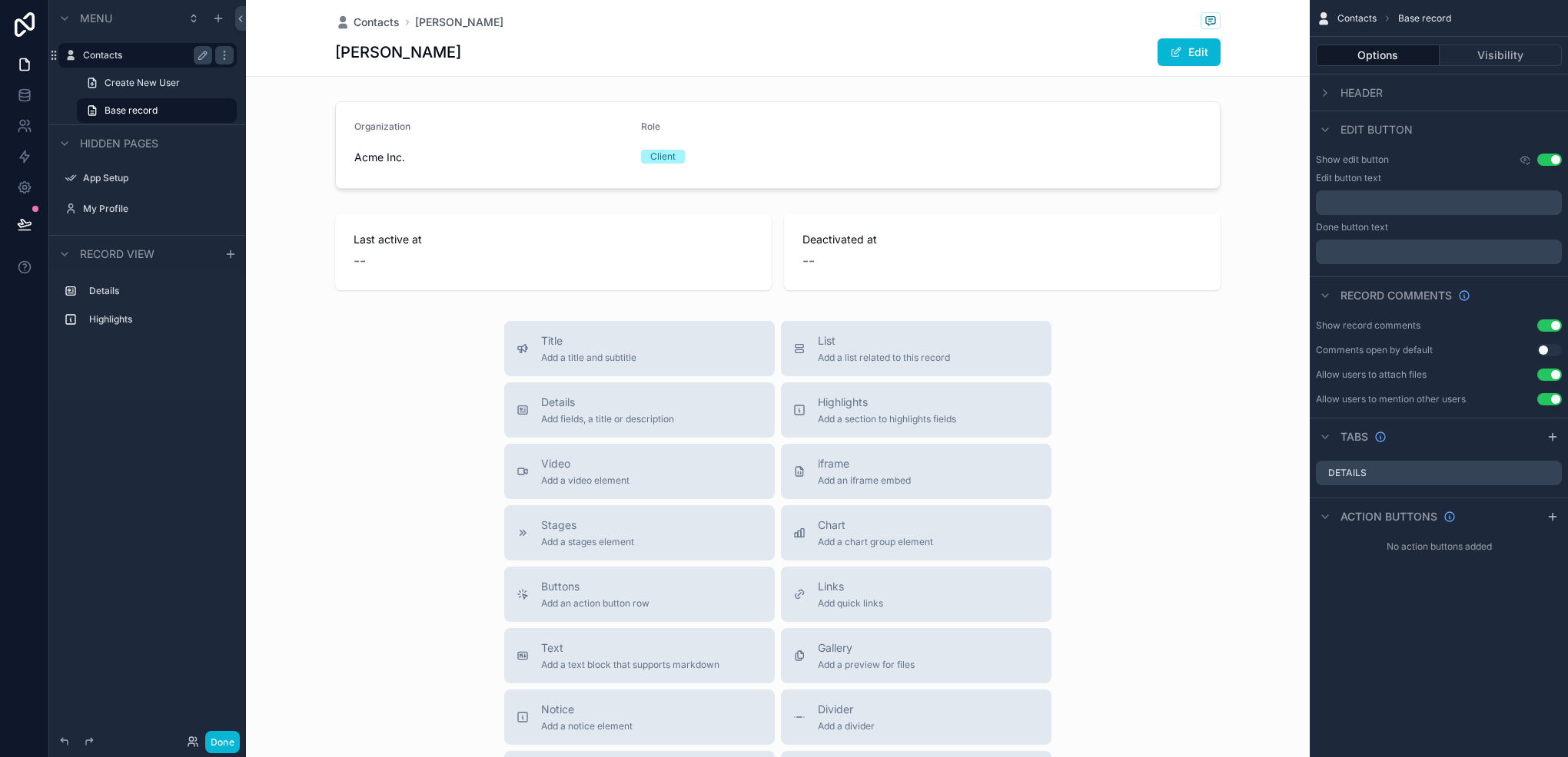
click at [122, 54] on label "Contacts" at bounding box center [144, 55] width 123 height 12
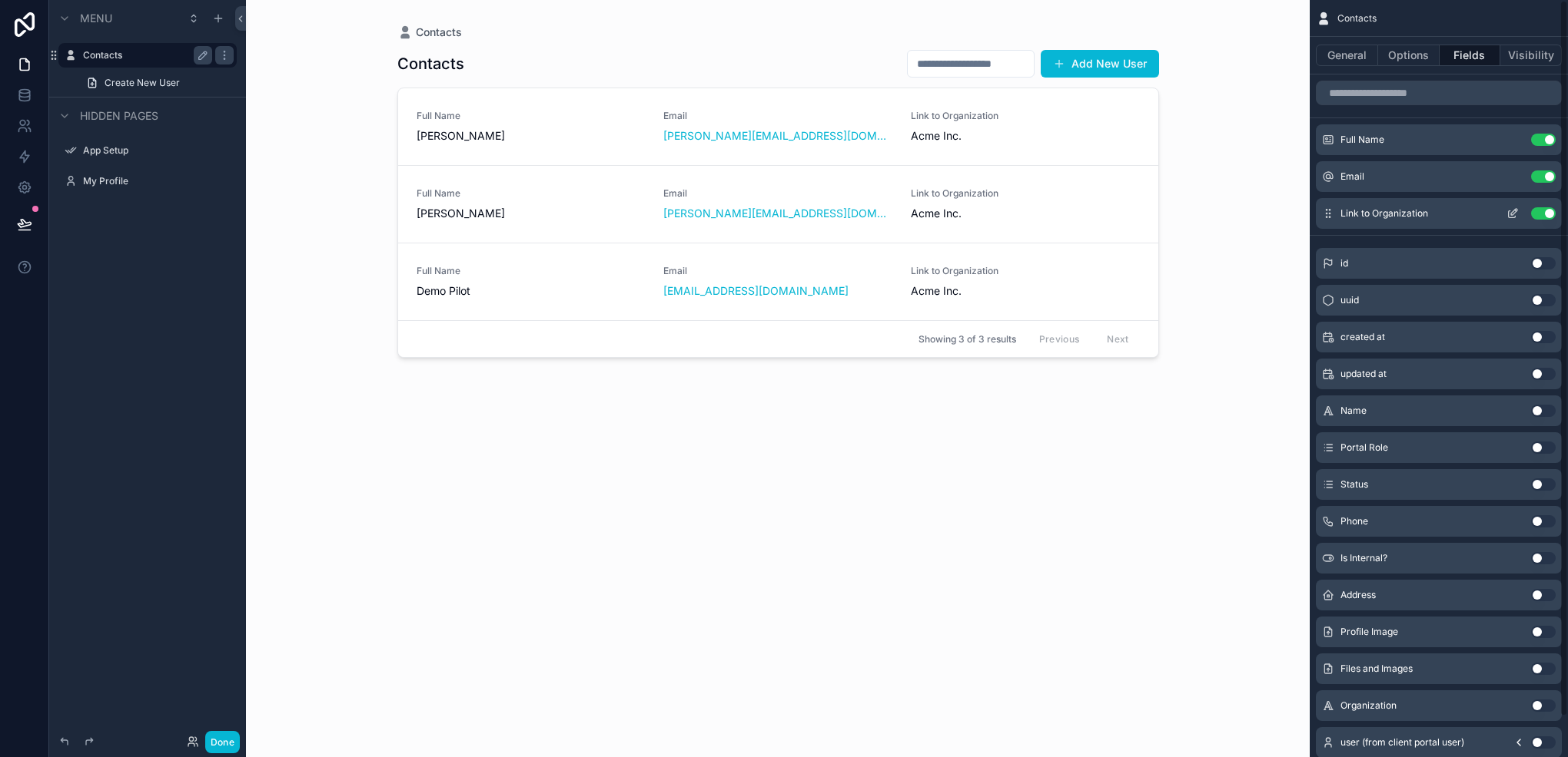
click at [1508, 208] on icon "scrollable content" at bounding box center [1512, 213] width 12 height 12
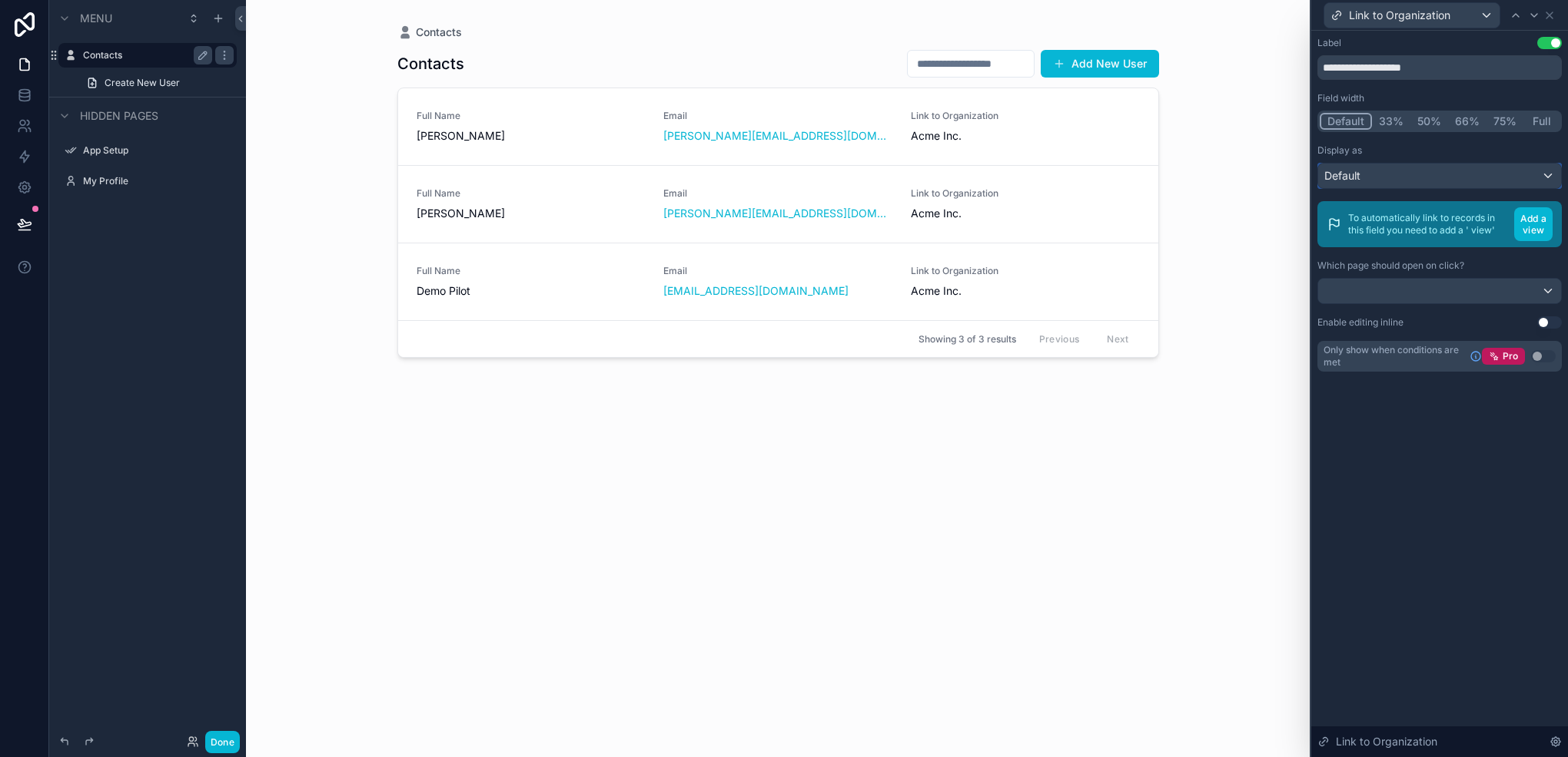
click at [1432, 178] on div "Default" at bounding box center [1439, 176] width 243 height 25
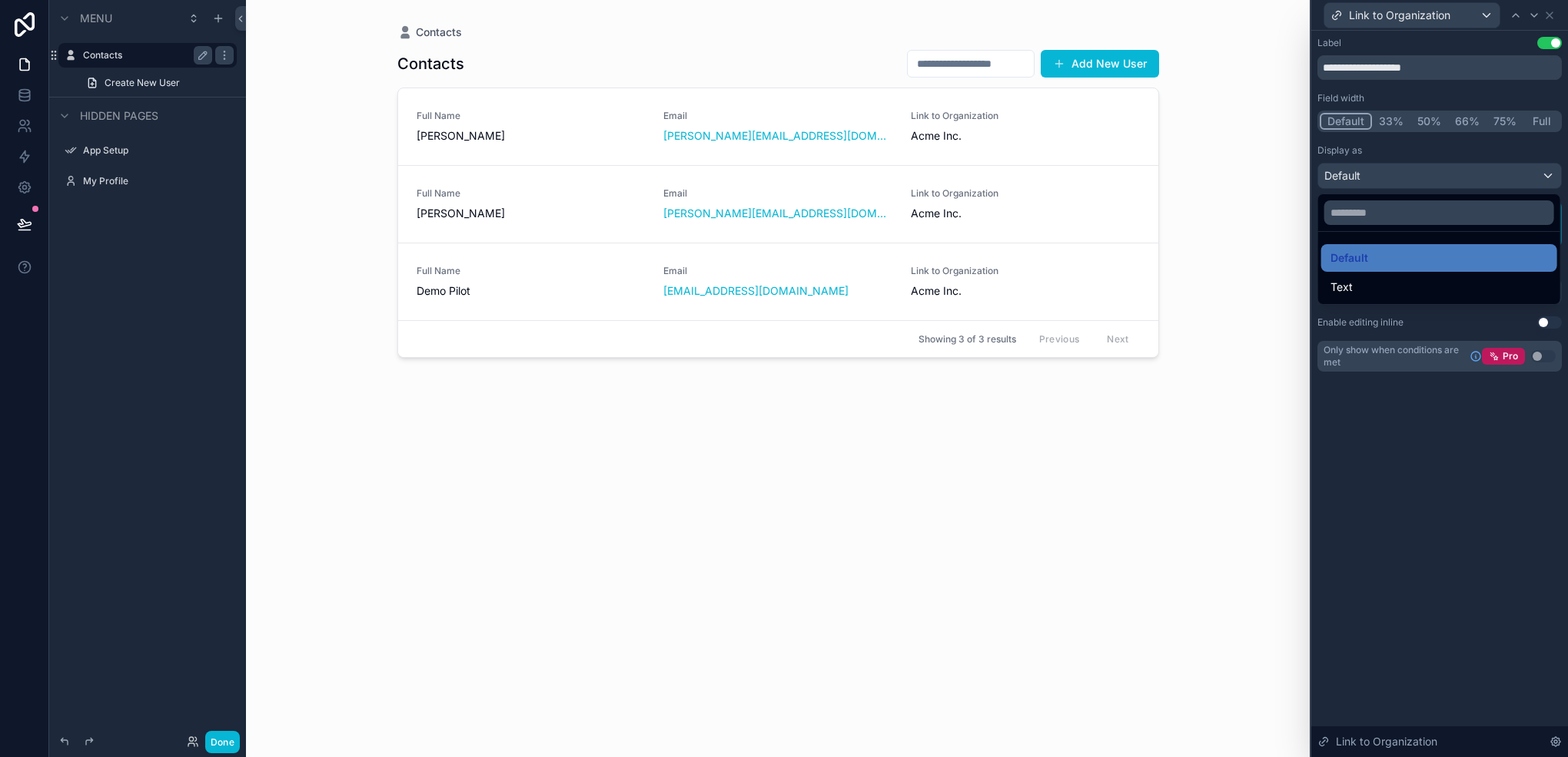
click at [1432, 178] on div at bounding box center [1439, 378] width 257 height 757
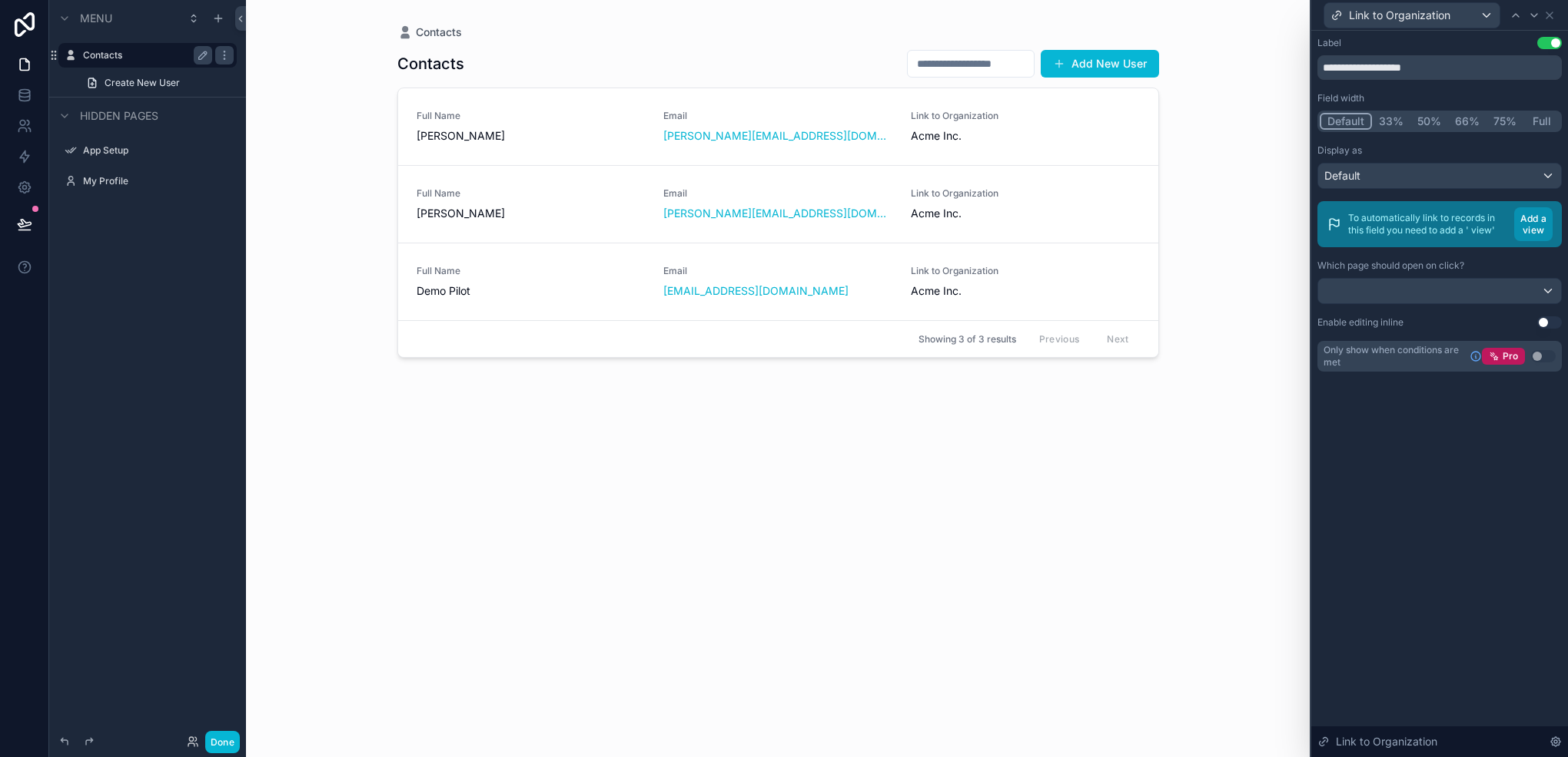
click at [1526, 224] on button "Add a view" at bounding box center [1533, 225] width 39 height 34
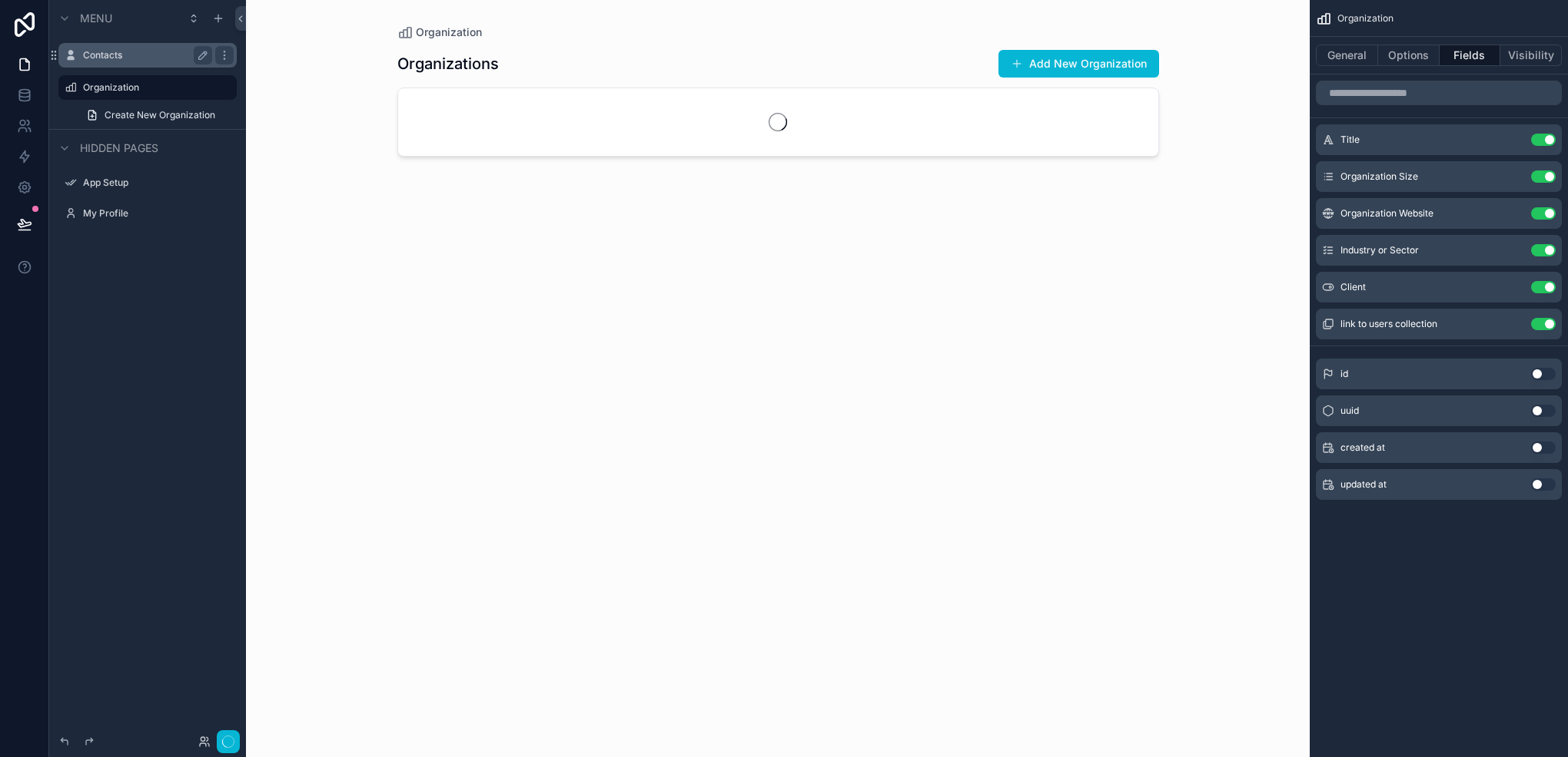
click at [109, 58] on label "Contacts" at bounding box center [144, 55] width 123 height 12
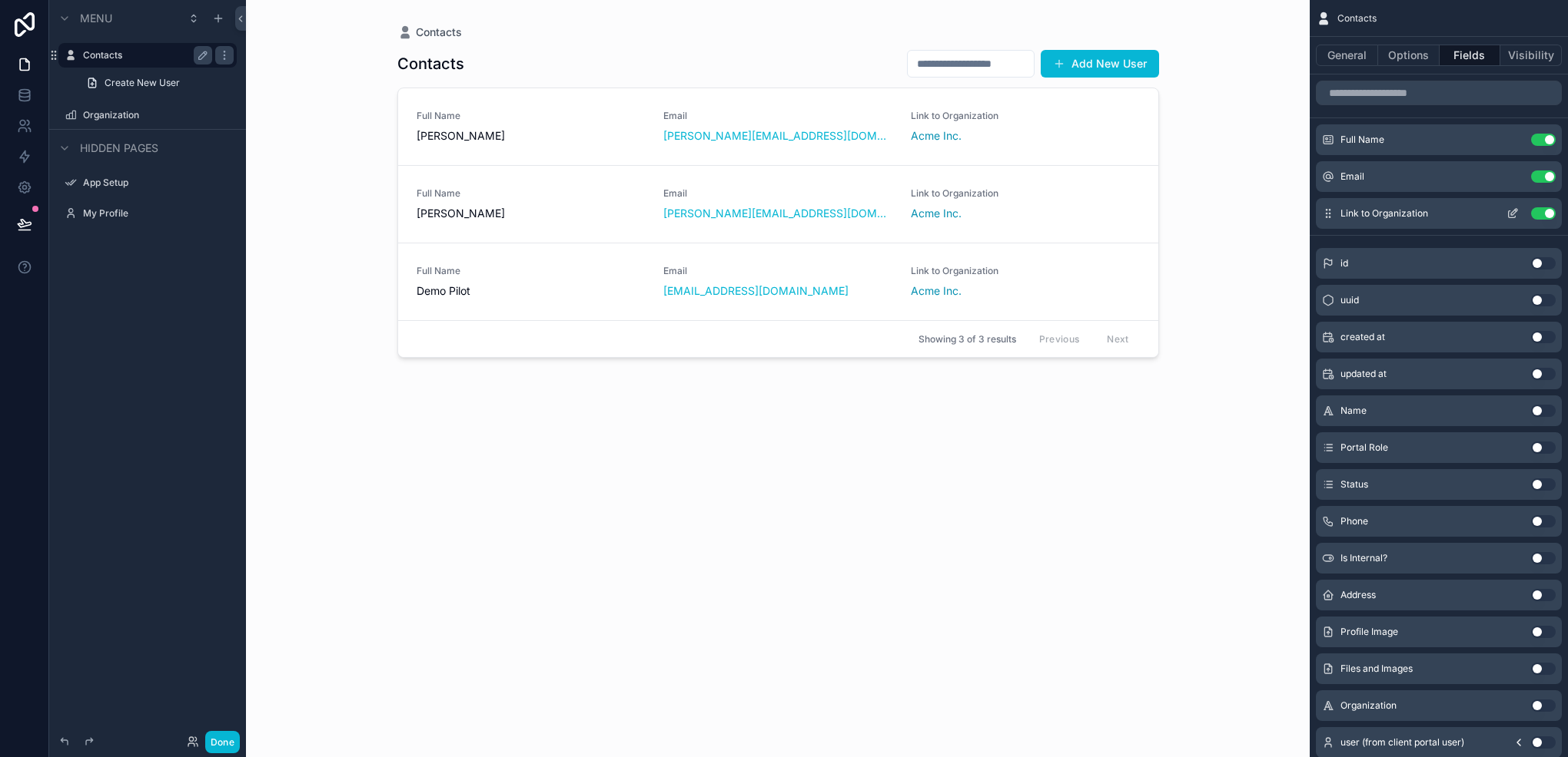
click at [1513, 206] on div "Link to Organization Use setting" at bounding box center [1438, 213] width 246 height 31
click at [1509, 208] on icon "scrollable content" at bounding box center [1512, 213] width 12 height 12
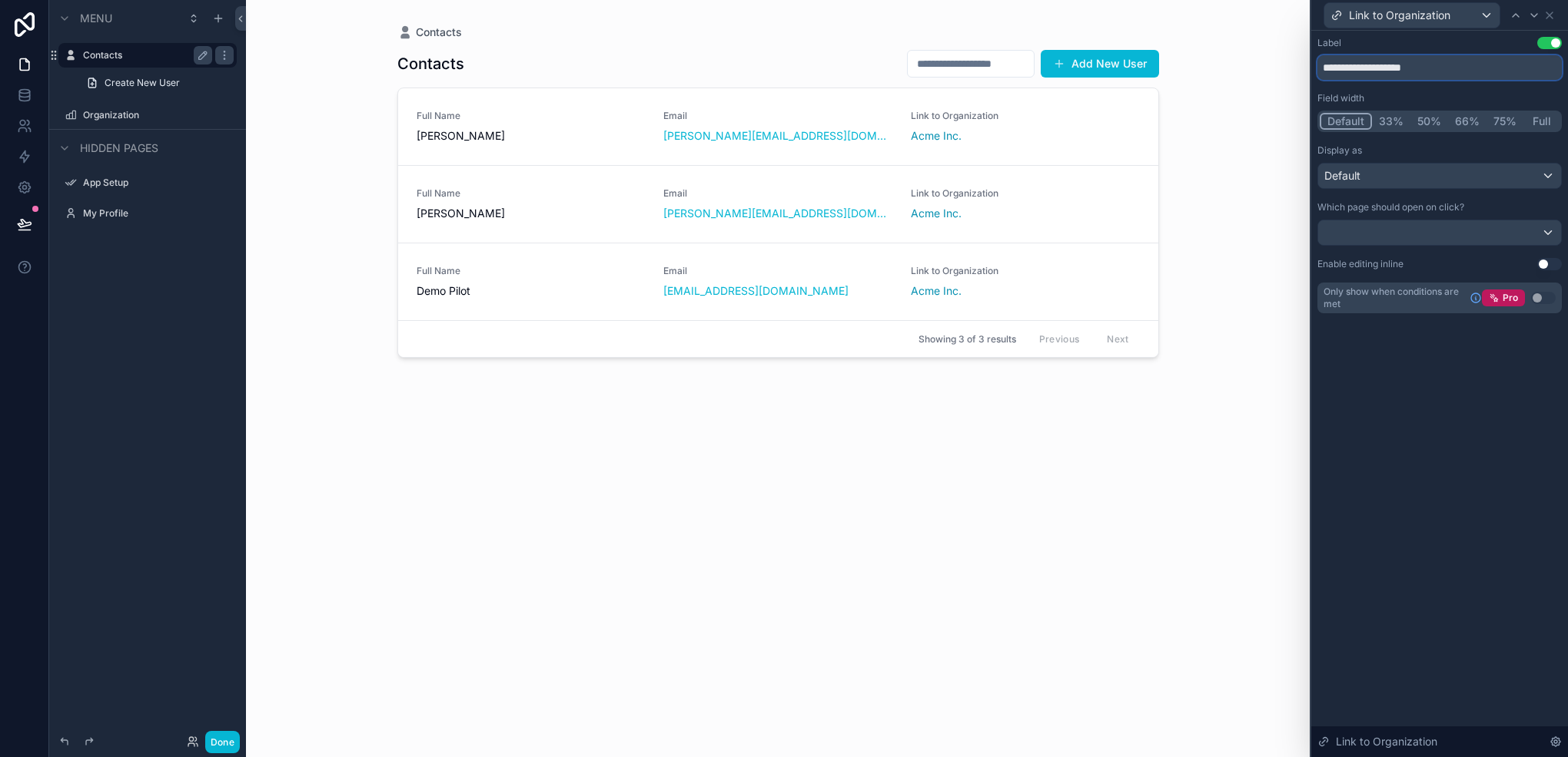
click at [1397, 73] on input "**********" at bounding box center [1439, 68] width 244 height 25
drag, startPoint x: 1361, startPoint y: 72, endPoint x: 1300, endPoint y: 66, distance: 61.3
click at [1300, 66] on div "**********" at bounding box center [784, 378] width 1568 height 757
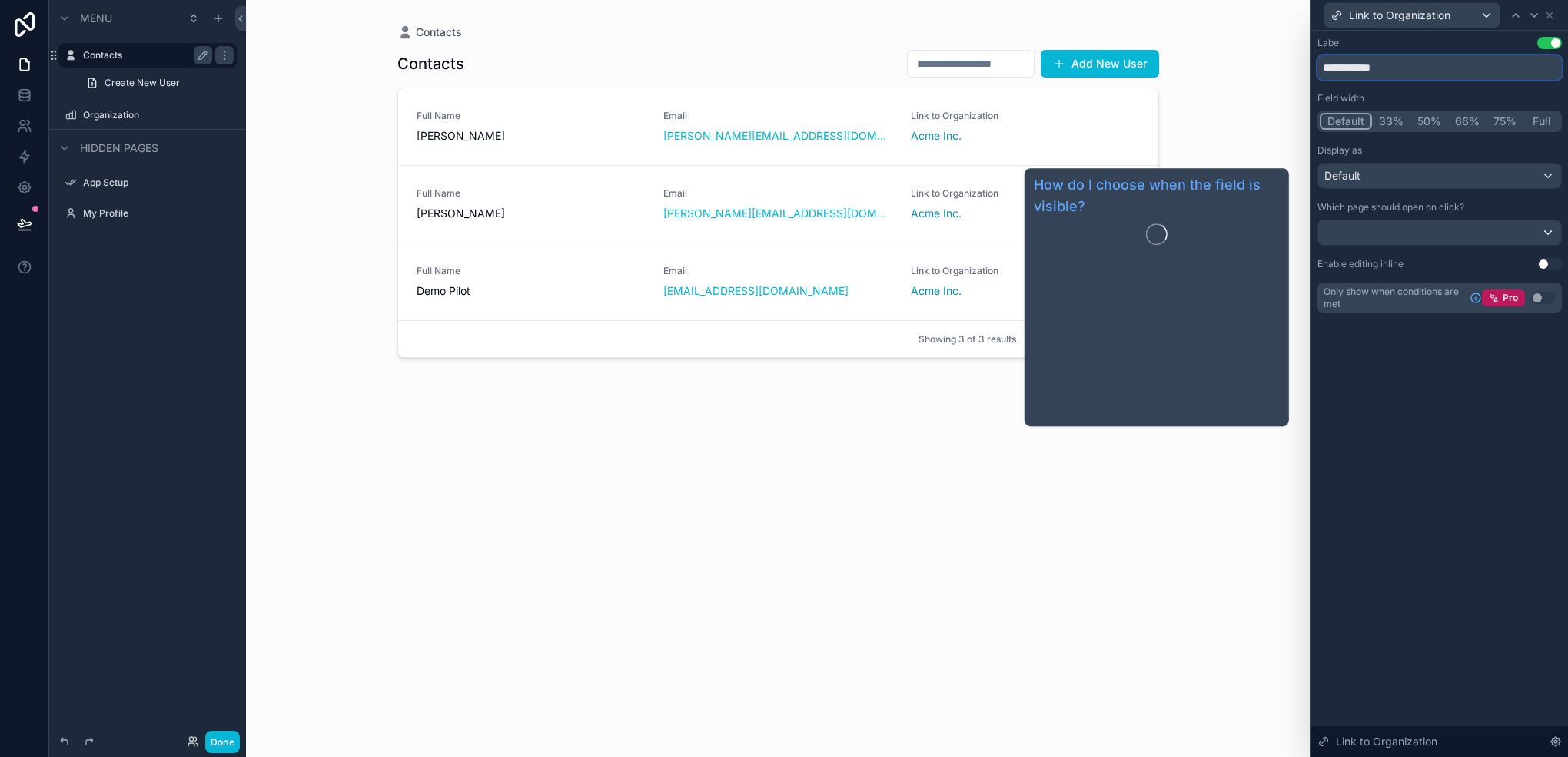
type input "**********"
click at [1417, 431] on div "**********" at bounding box center [1439, 394] width 257 height 726
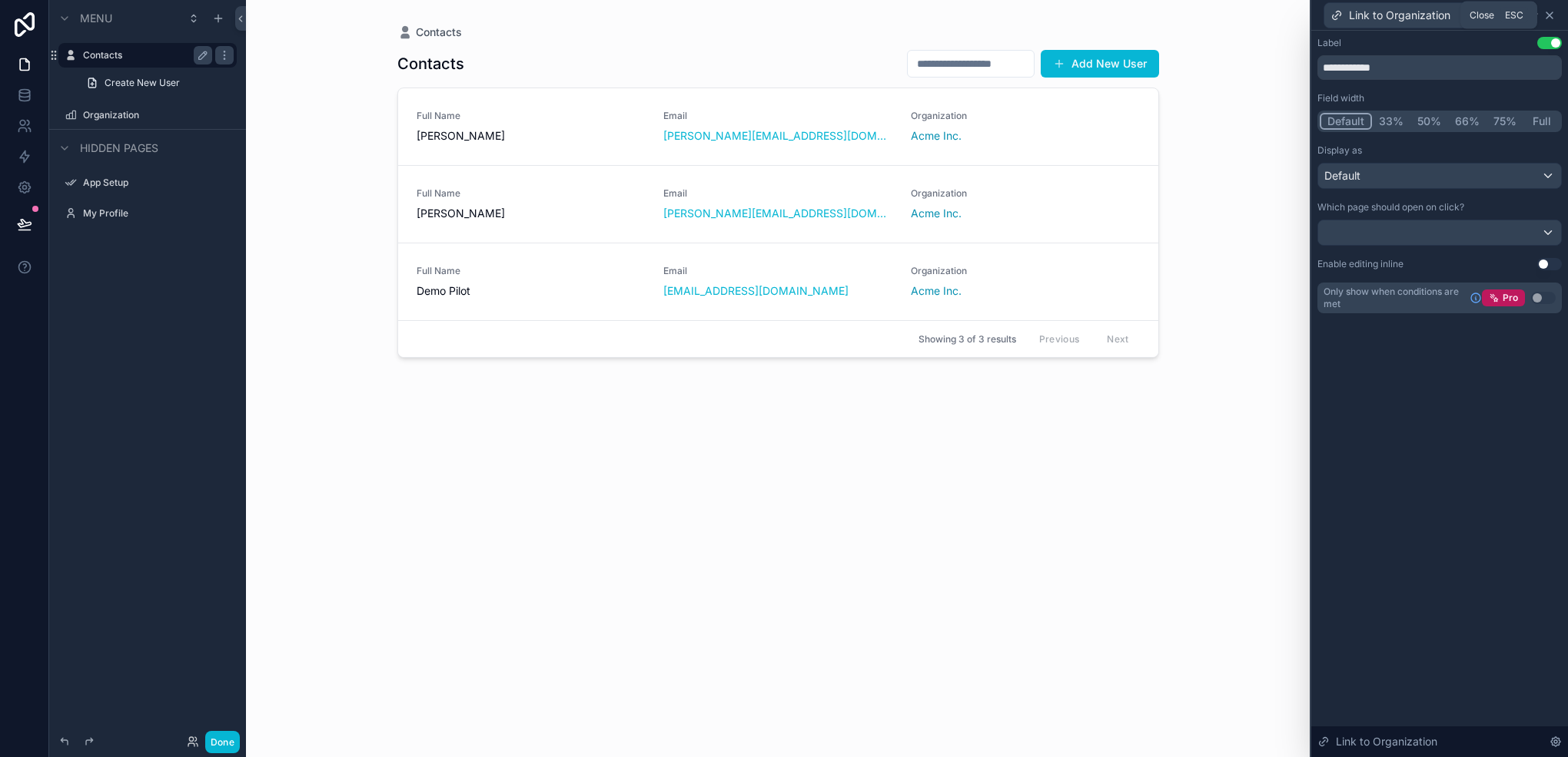
click at [1547, 14] on icon at bounding box center [1549, 15] width 6 height 6
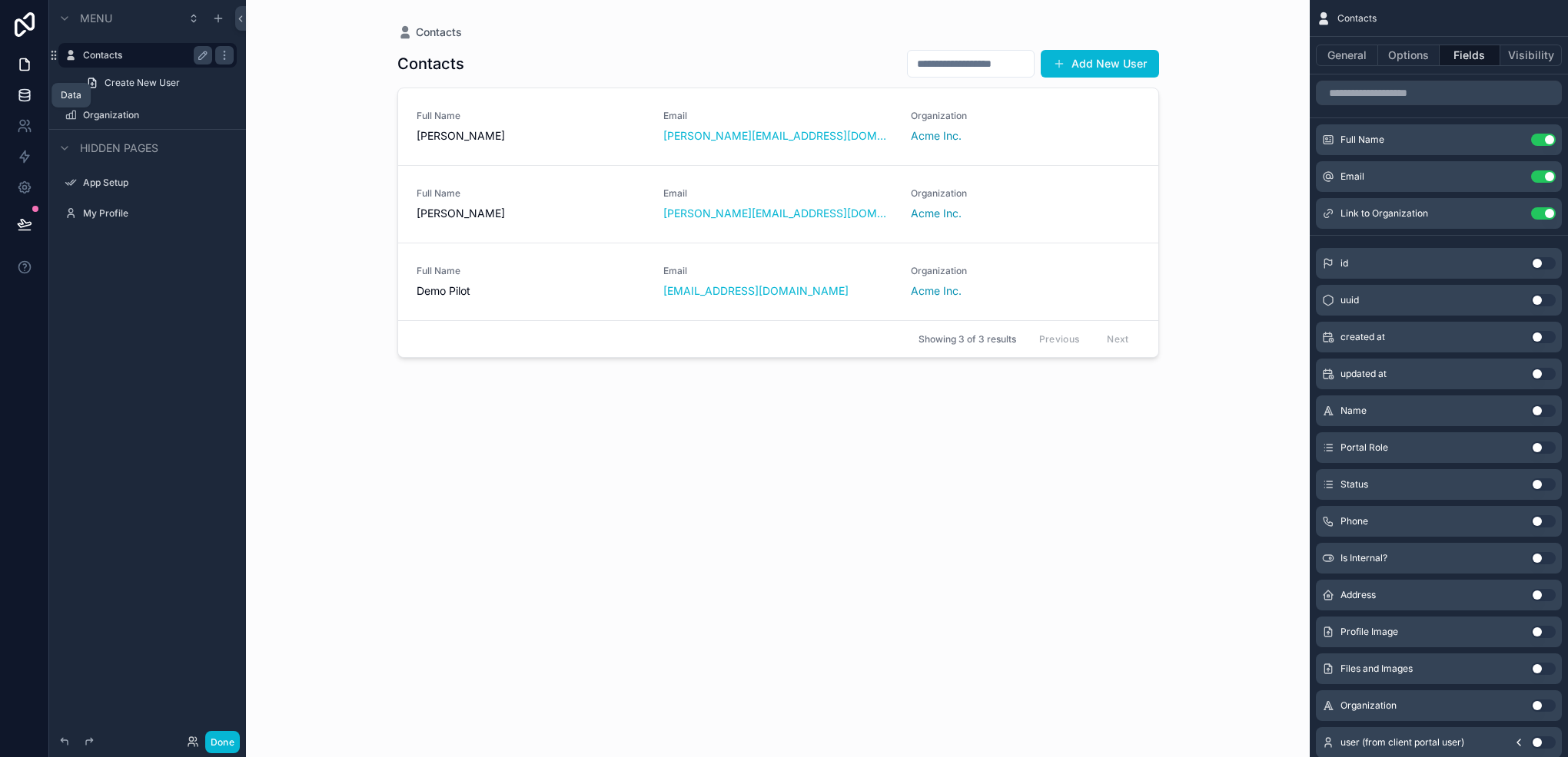
click at [22, 96] on icon at bounding box center [24, 95] width 15 height 15
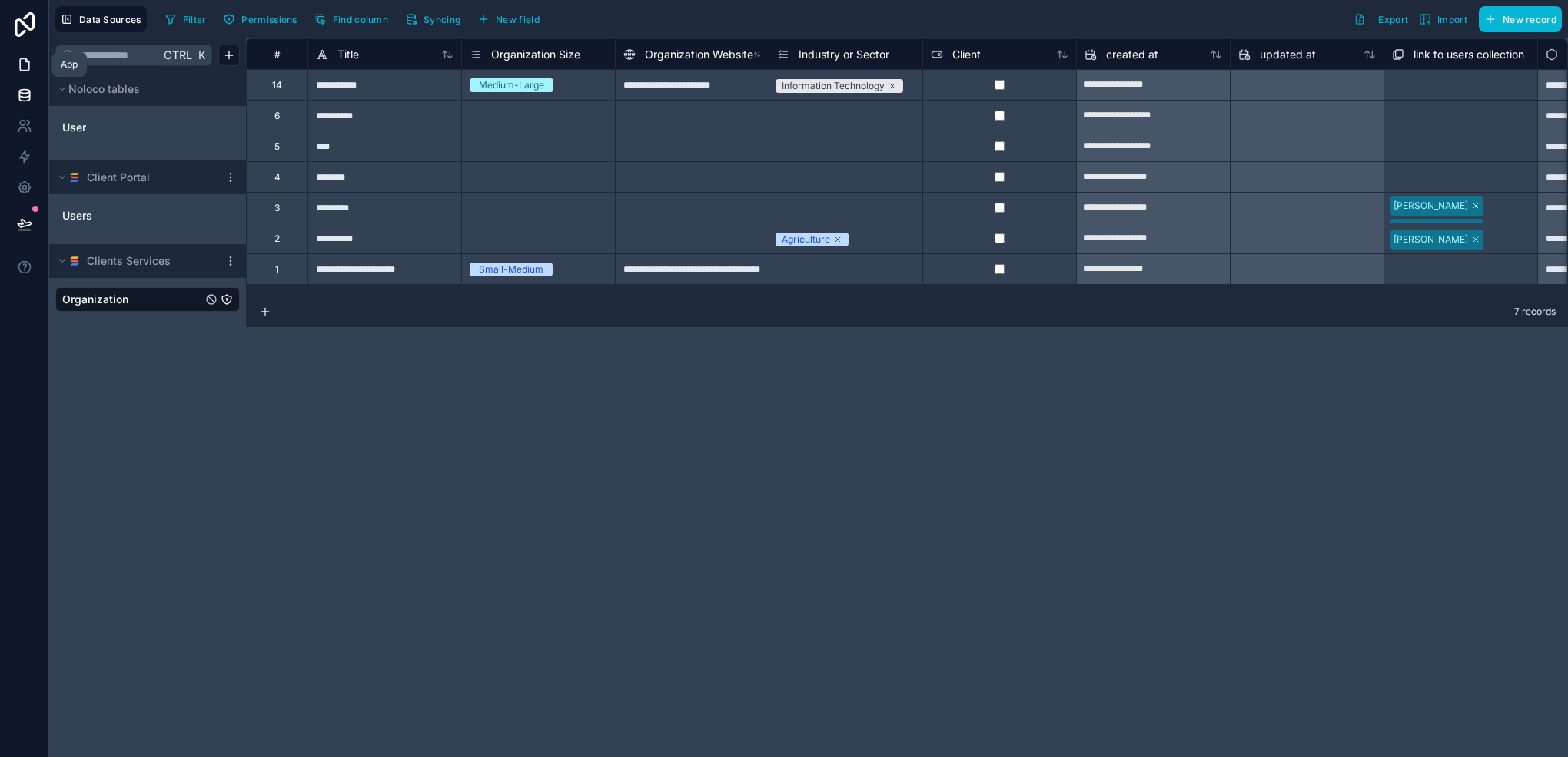
click at [12, 64] on link at bounding box center [24, 64] width 48 height 31
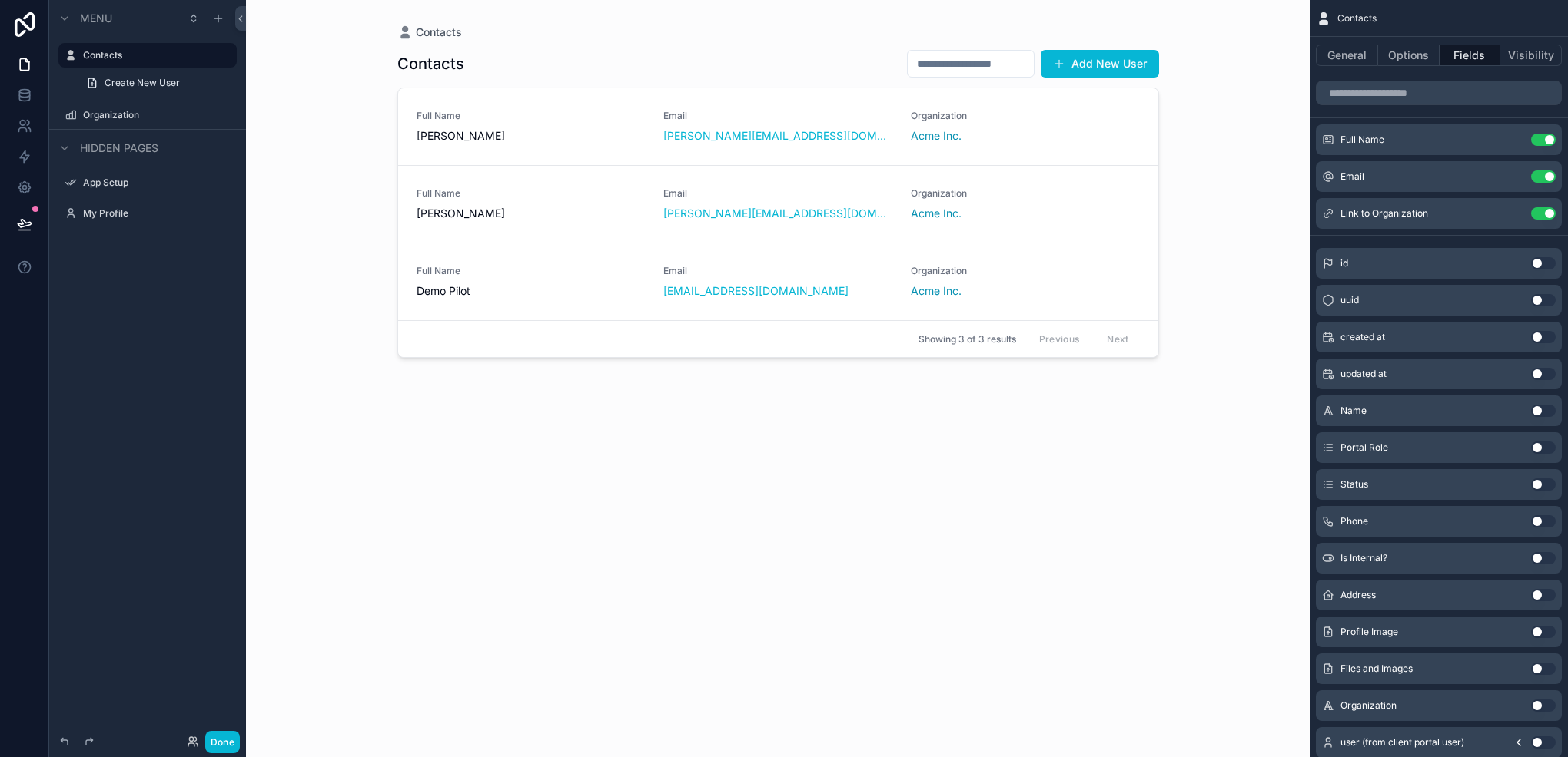
click at [174, 389] on div "Menu Contacts Create New User Organization Hidden pages App Setup My Profile" at bounding box center [147, 369] width 197 height 738
click at [824, 136] on div "scrollable content" at bounding box center [778, 369] width 786 height 738
click at [235, 748] on button "Done" at bounding box center [222, 743] width 35 height 23
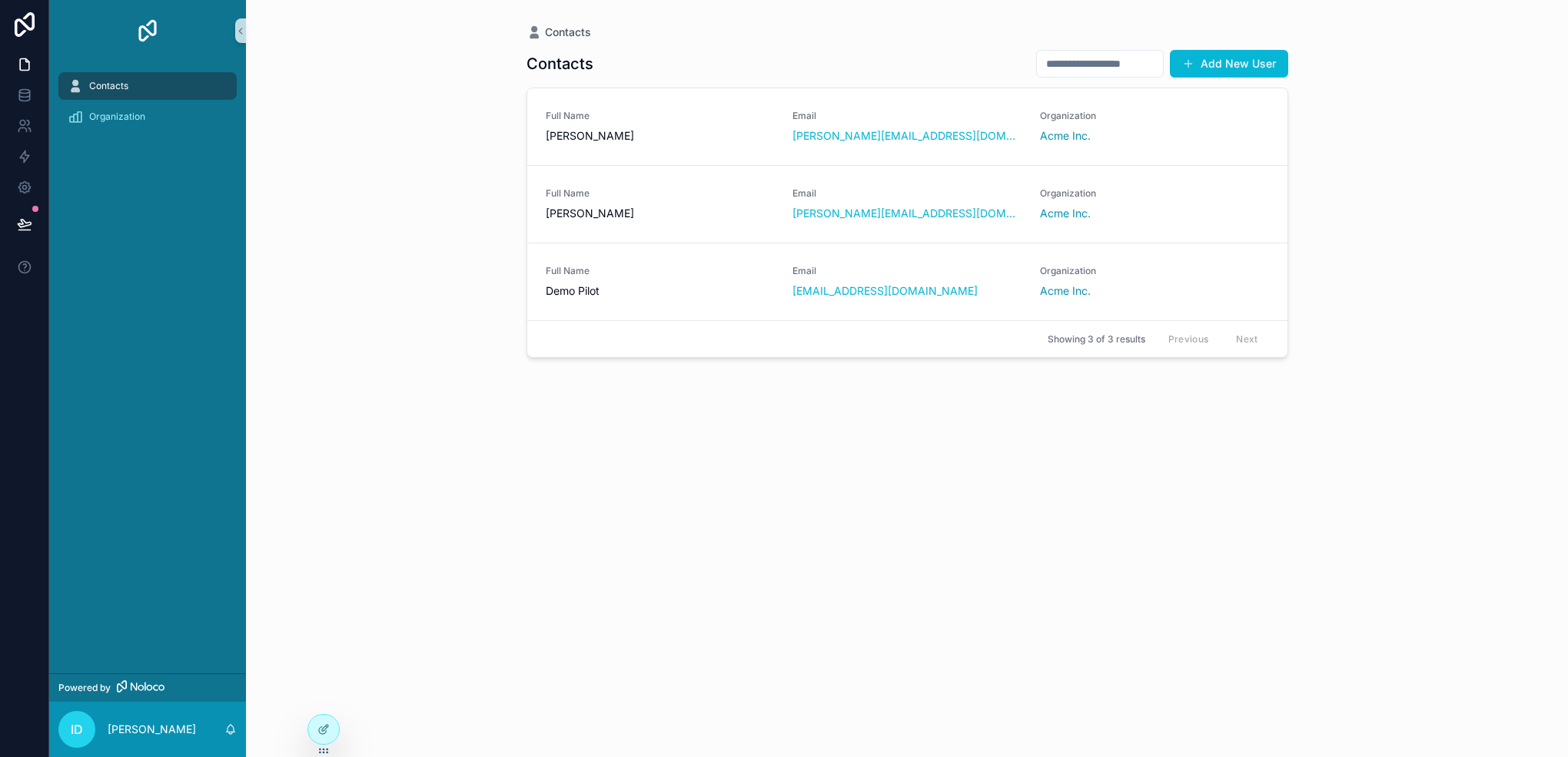
click at [1068, 59] on input "scrollable content" at bounding box center [1100, 64] width 126 height 22
click at [315, 726] on div at bounding box center [323, 730] width 31 height 29
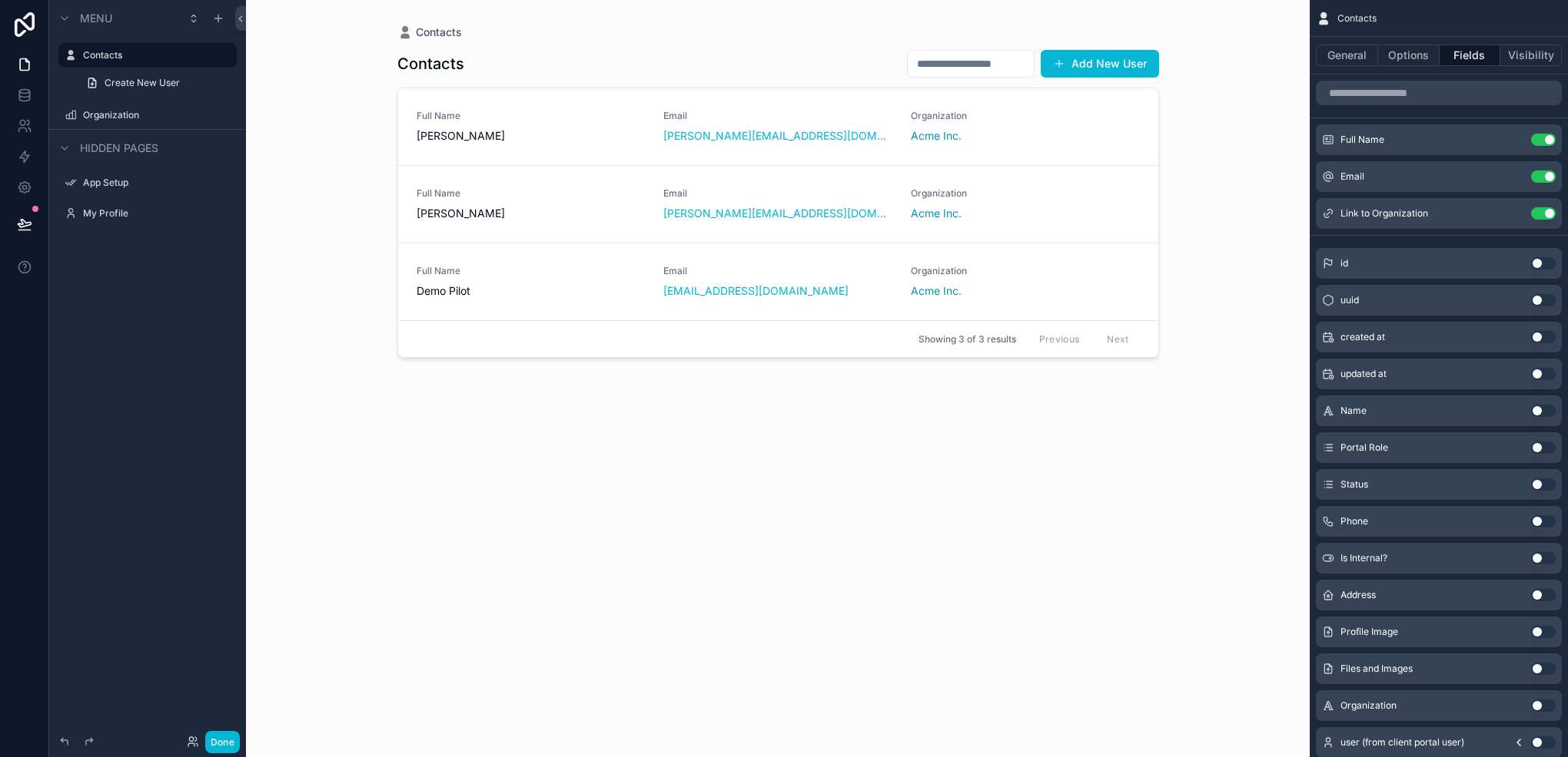
click at [959, 64] on div "scrollable content" at bounding box center [778, 369] width 786 height 738
click at [1404, 59] on button "Options" at bounding box center [1408, 55] width 61 height 22
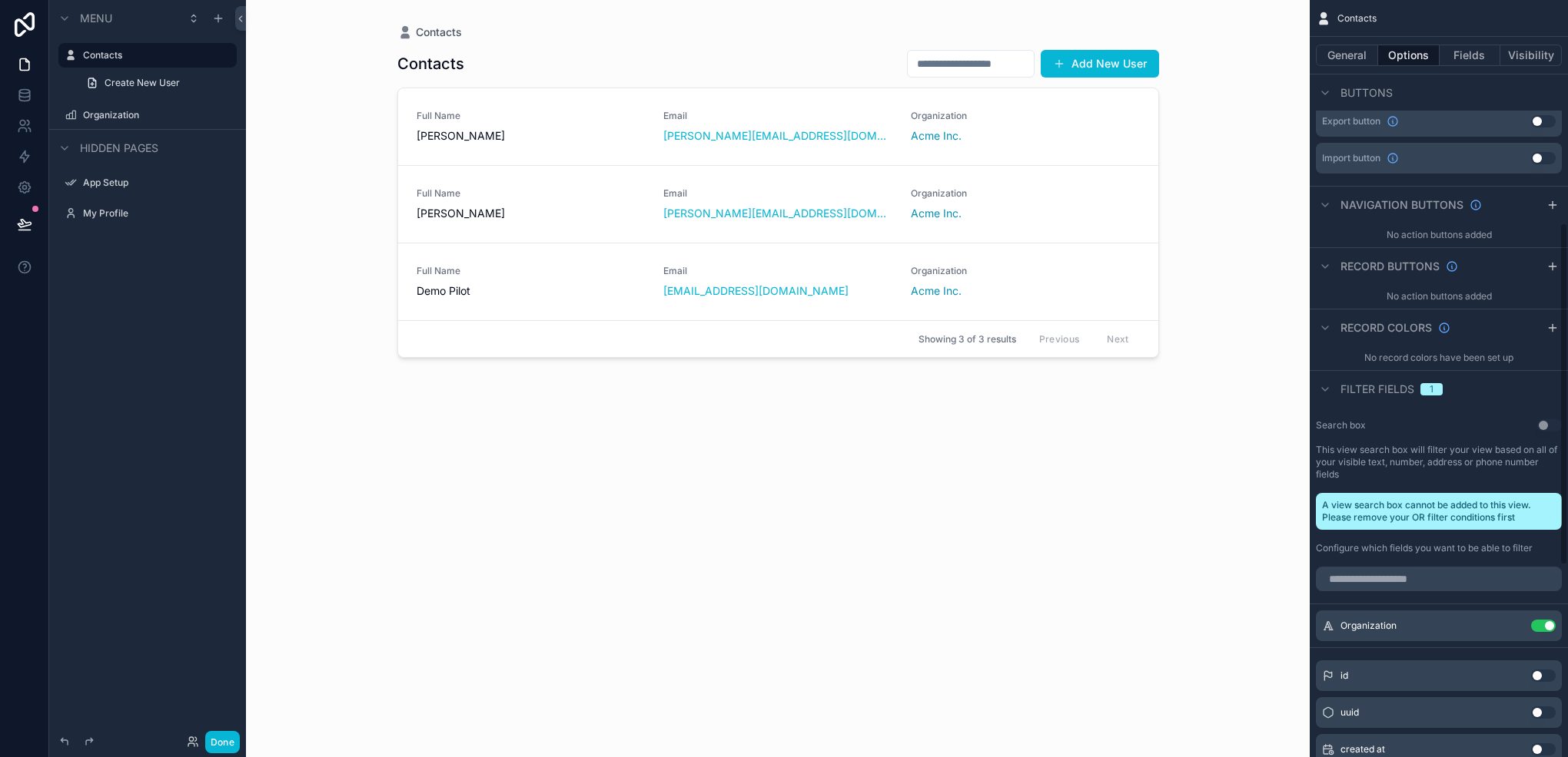
scroll to position [614, 0]
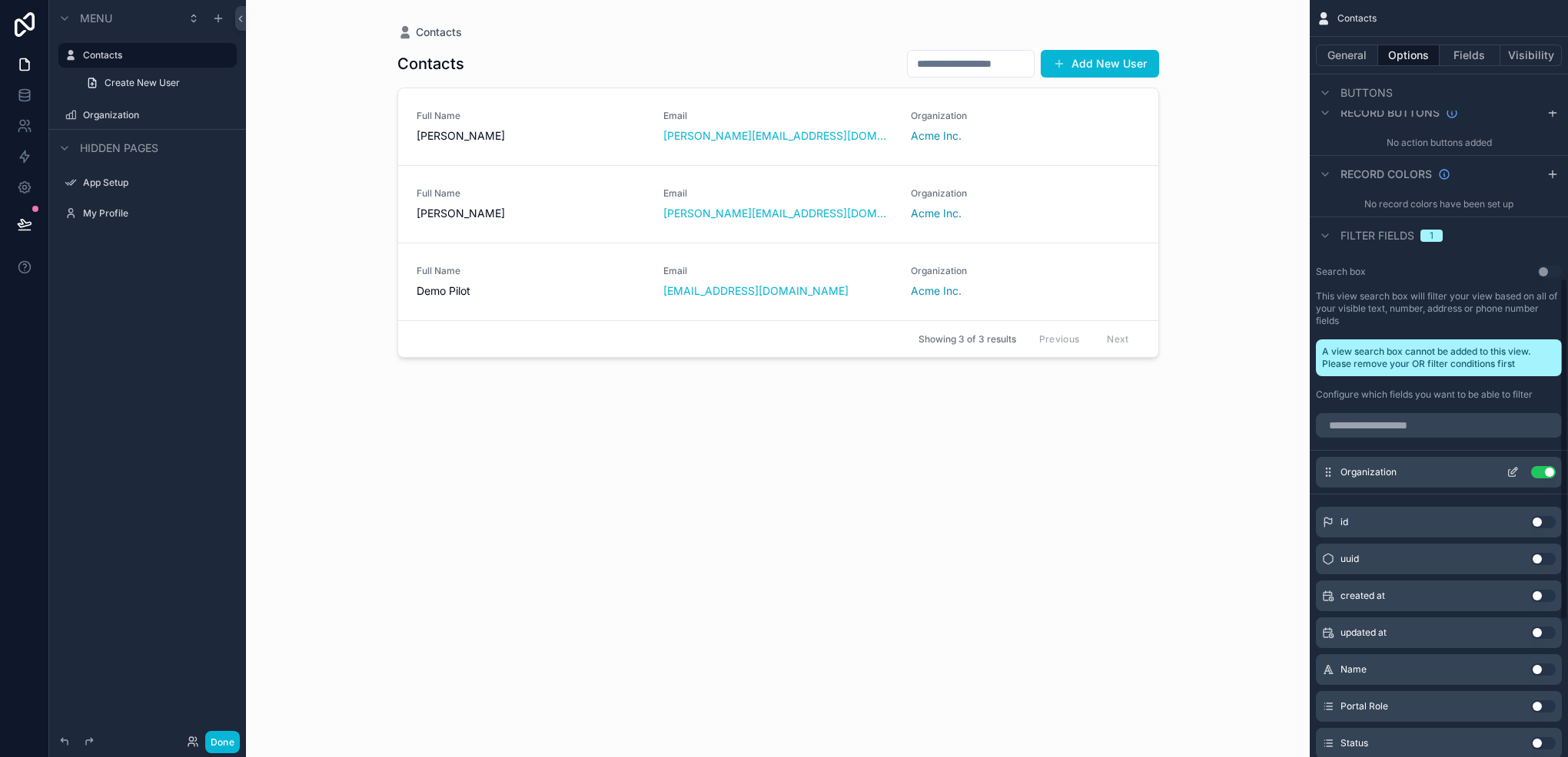
click at [1549, 469] on button "Use setting" at bounding box center [1543, 472] width 25 height 12
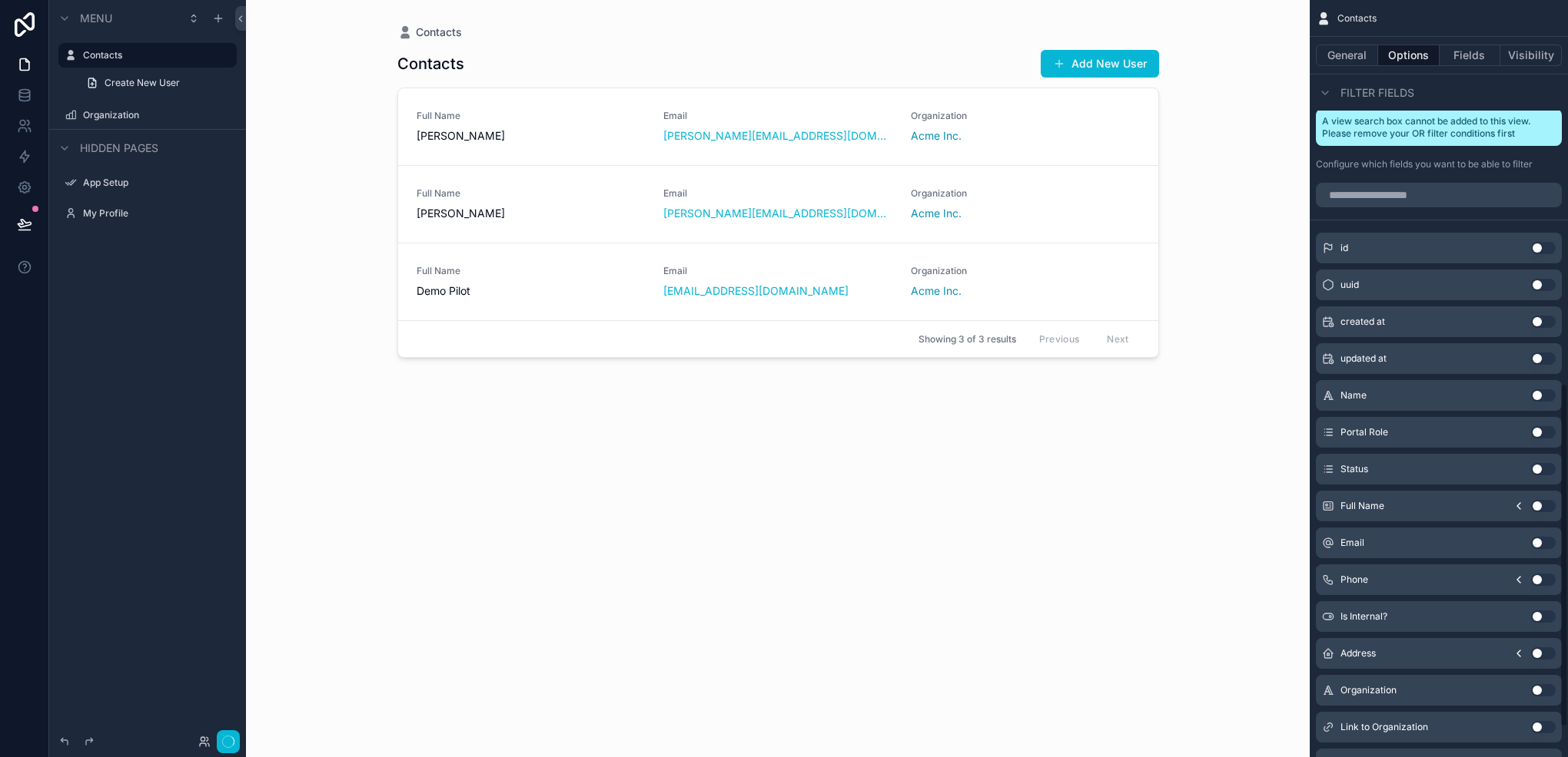
scroll to position [908, 0]
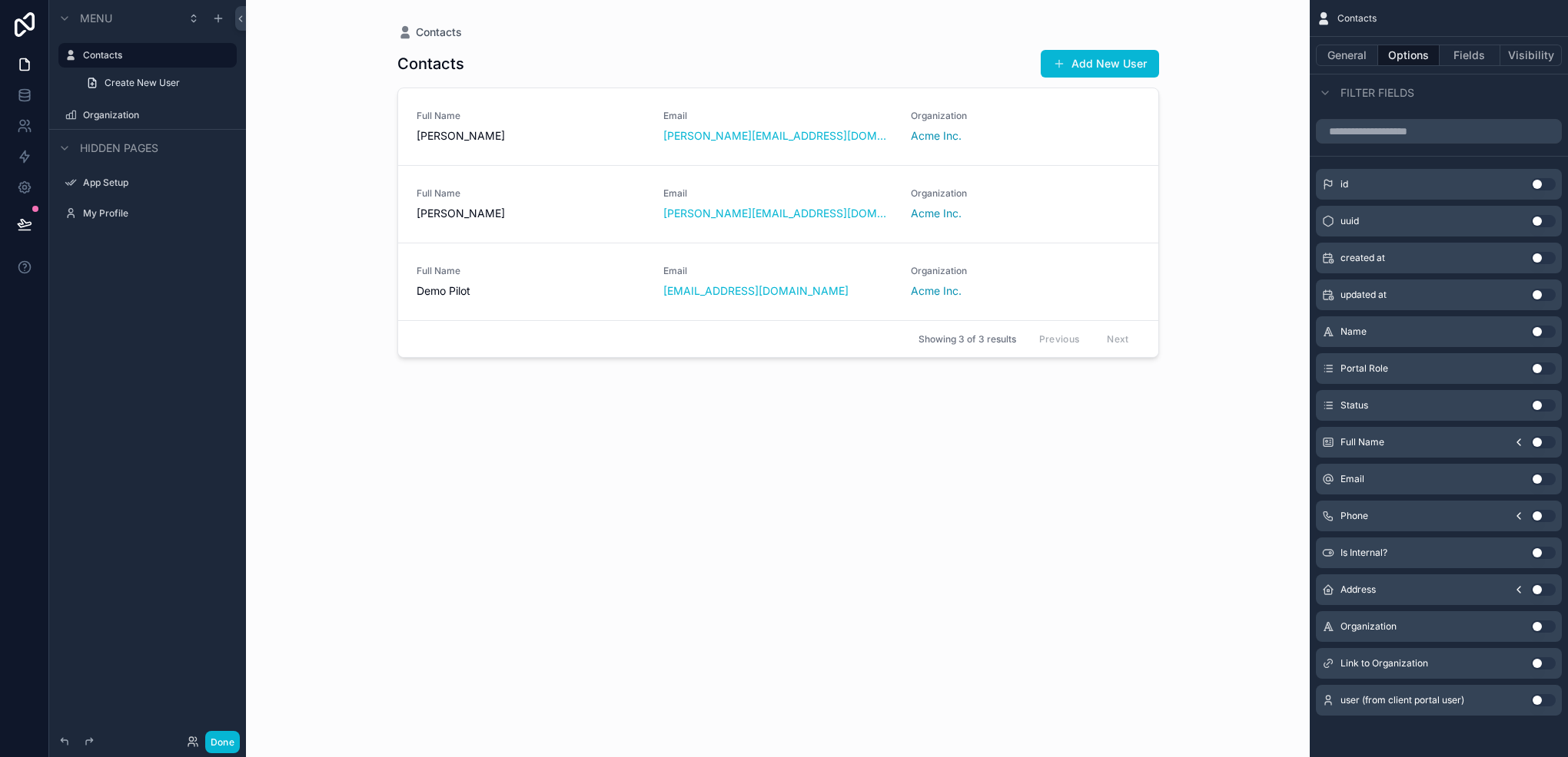
click at [1534, 670] on div "Link to Organization Use setting" at bounding box center [1438, 664] width 246 height 31
click at [1543, 664] on button "Use setting" at bounding box center [1543, 663] width 25 height 12
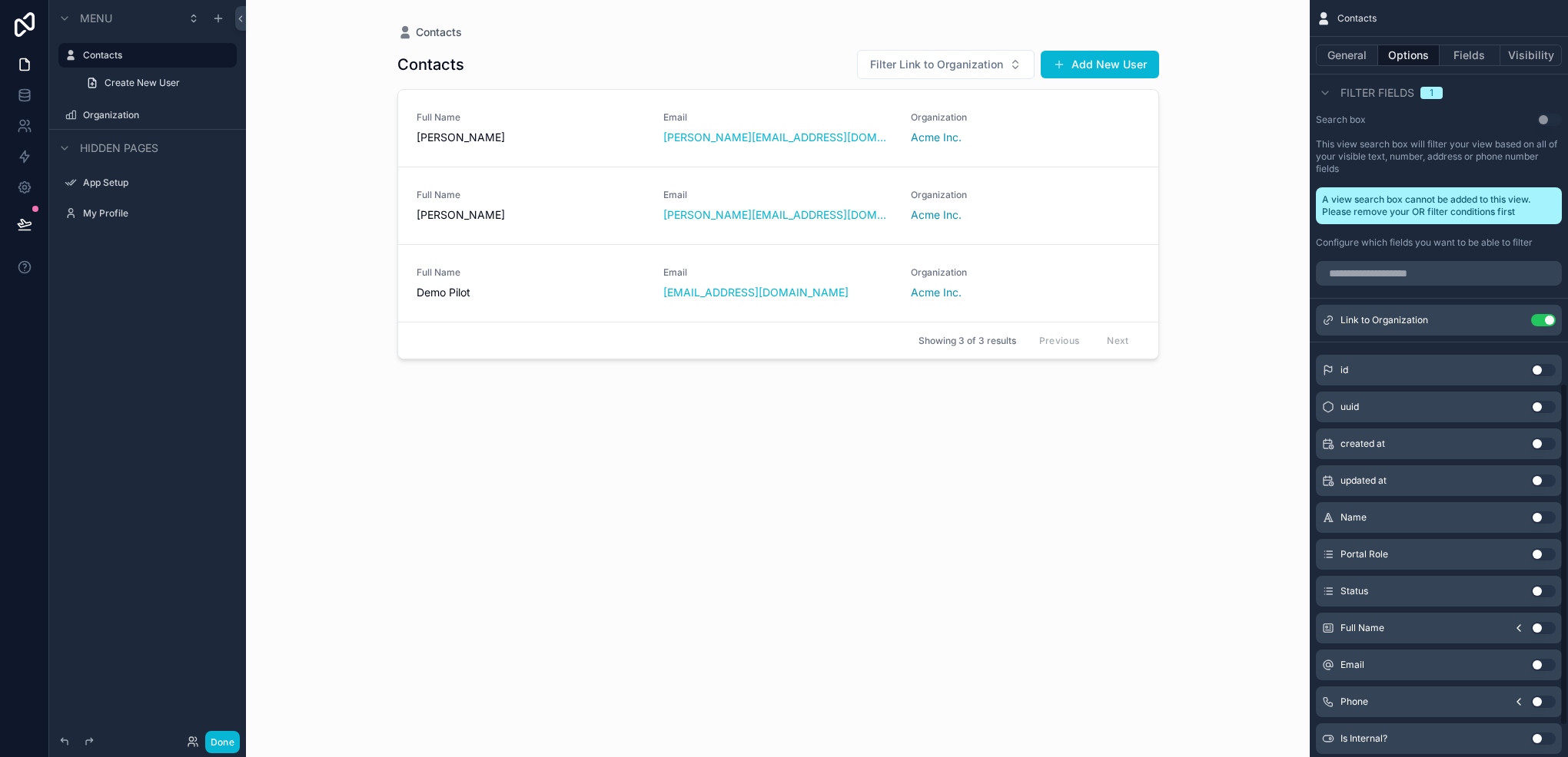
scroll to position [678, 0]
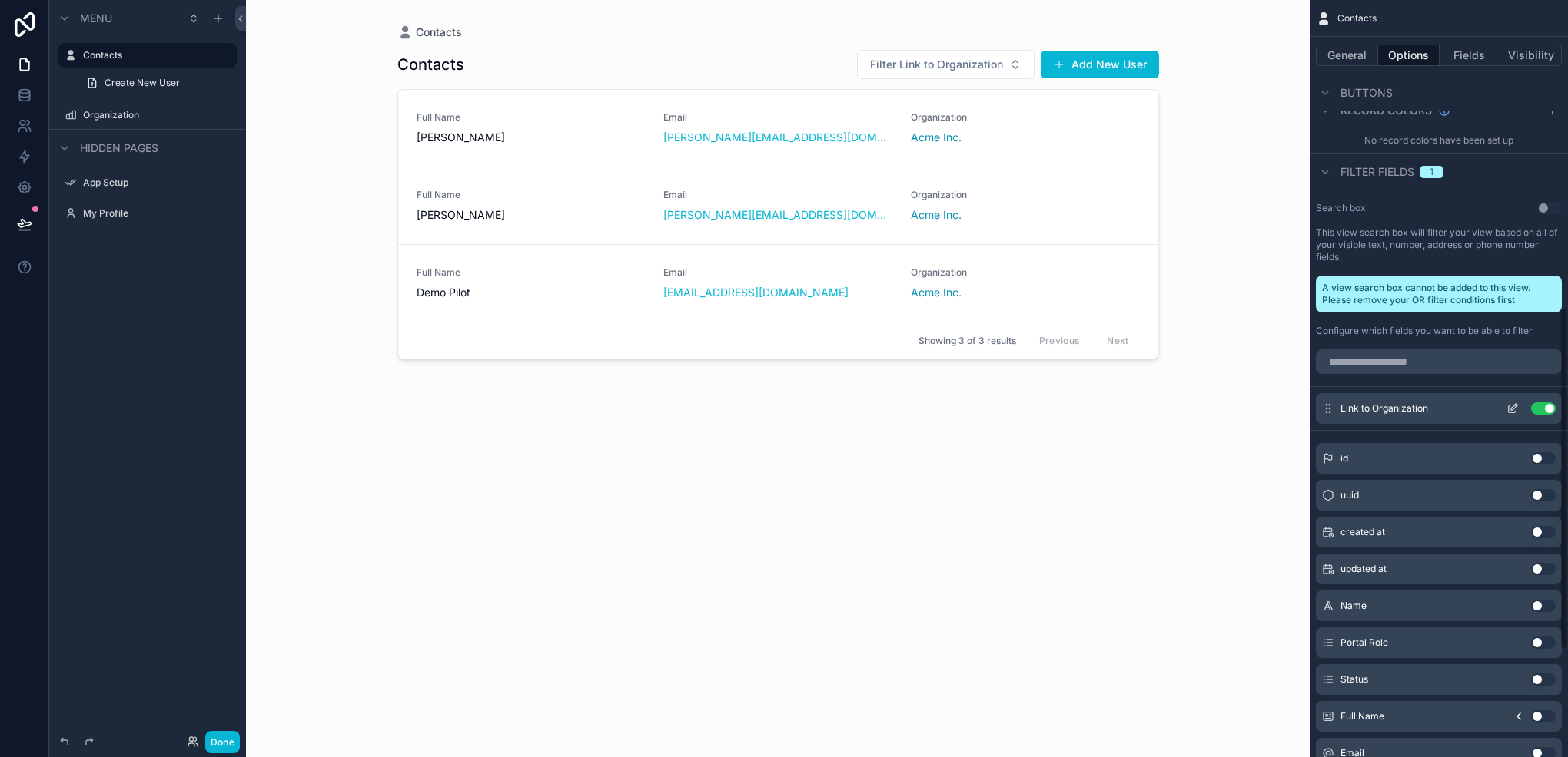
click at [1506, 412] on icon "scrollable content" at bounding box center [1512, 408] width 12 height 12
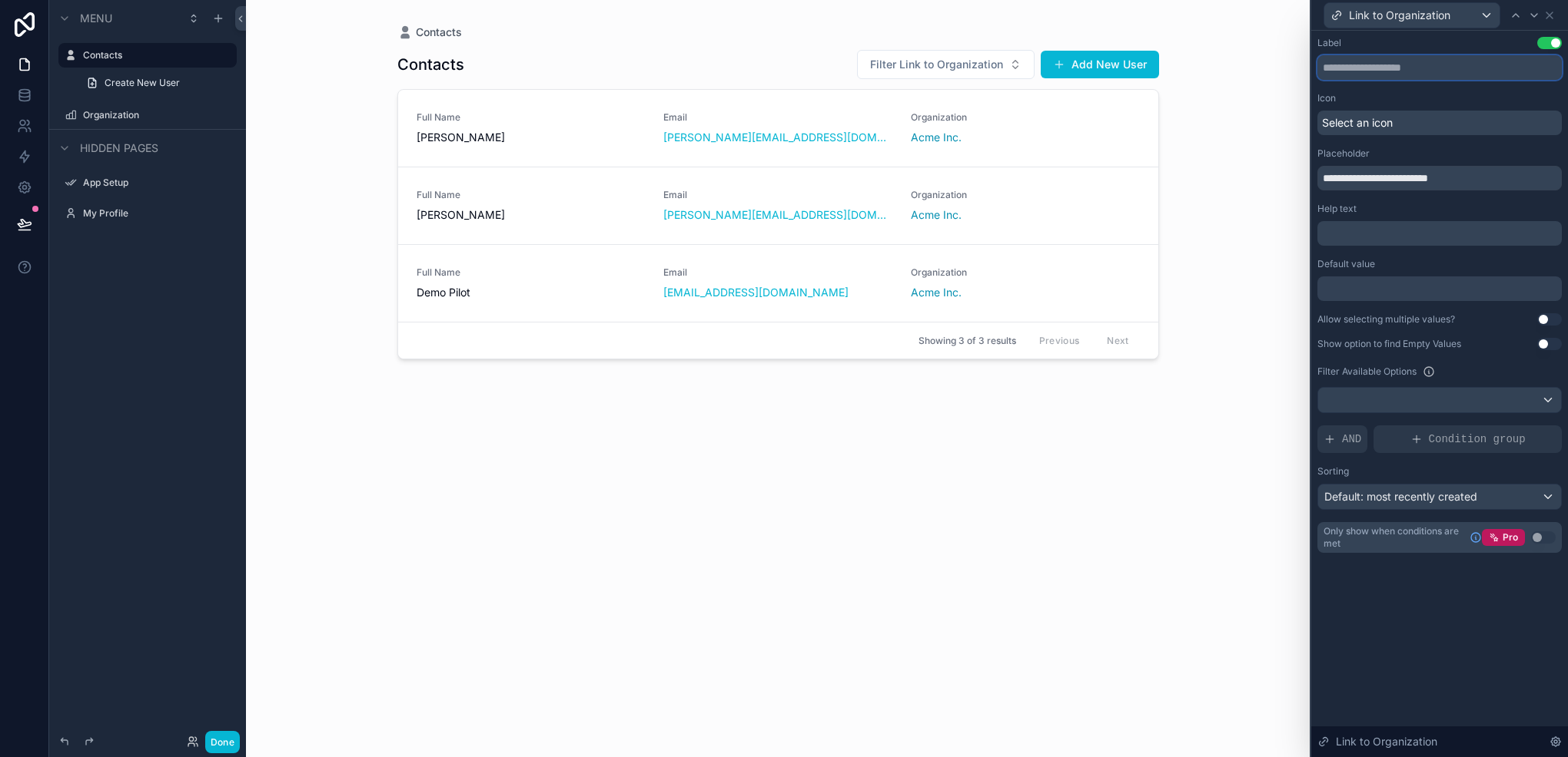
click at [1365, 69] on input "text" at bounding box center [1439, 68] width 244 height 25
drag, startPoint x: 1386, startPoint y: 178, endPoint x: 1353, endPoint y: 176, distance: 33.1
click at [1353, 176] on input "**********" at bounding box center [1439, 178] width 244 height 25
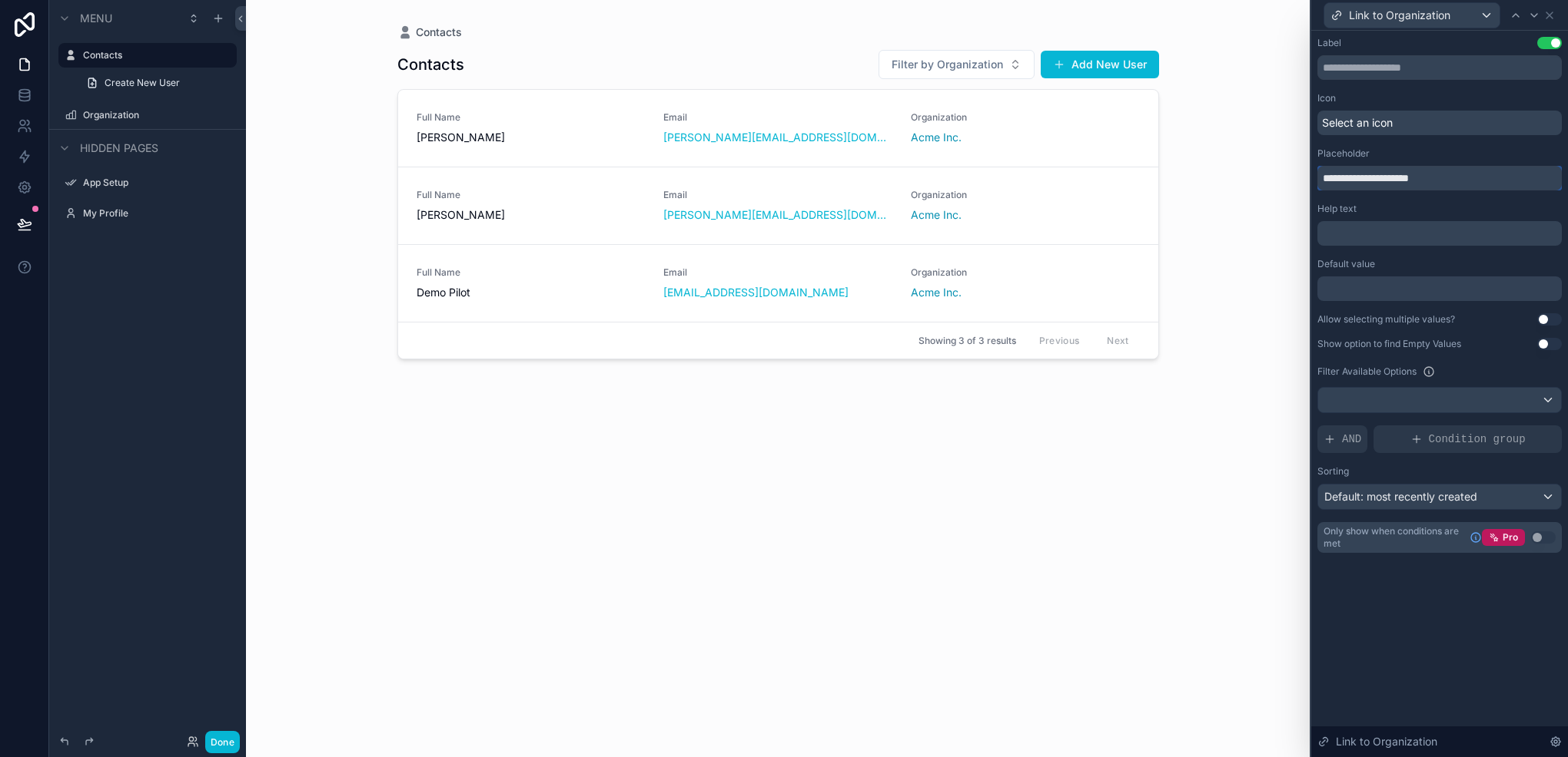
type input "**********"
click at [1421, 638] on div "**********" at bounding box center [1439, 394] width 257 height 726
click at [1552, 18] on icon at bounding box center [1549, 14] width 12 height 12
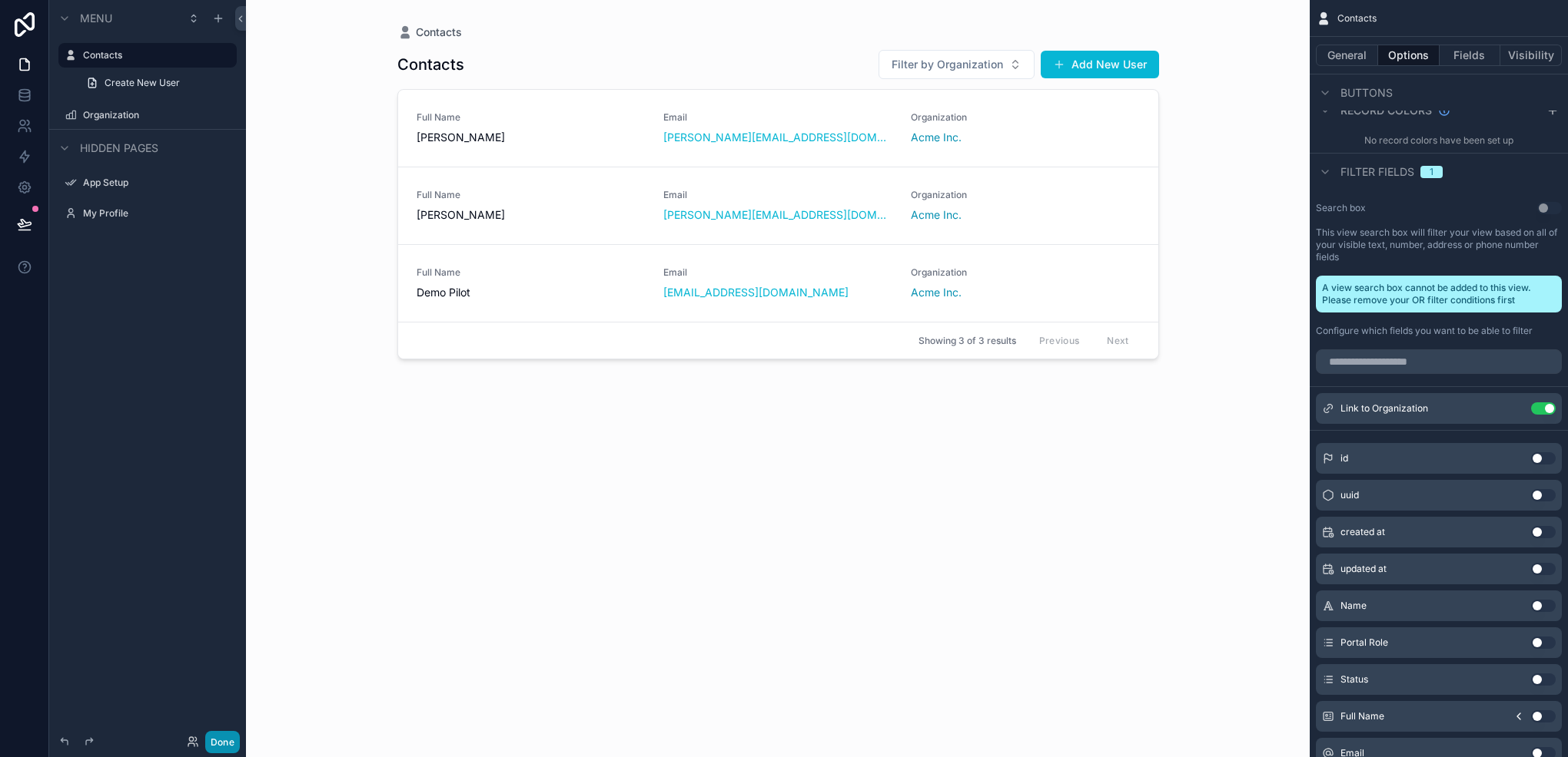
click at [218, 738] on button "Done" at bounding box center [222, 743] width 35 height 23
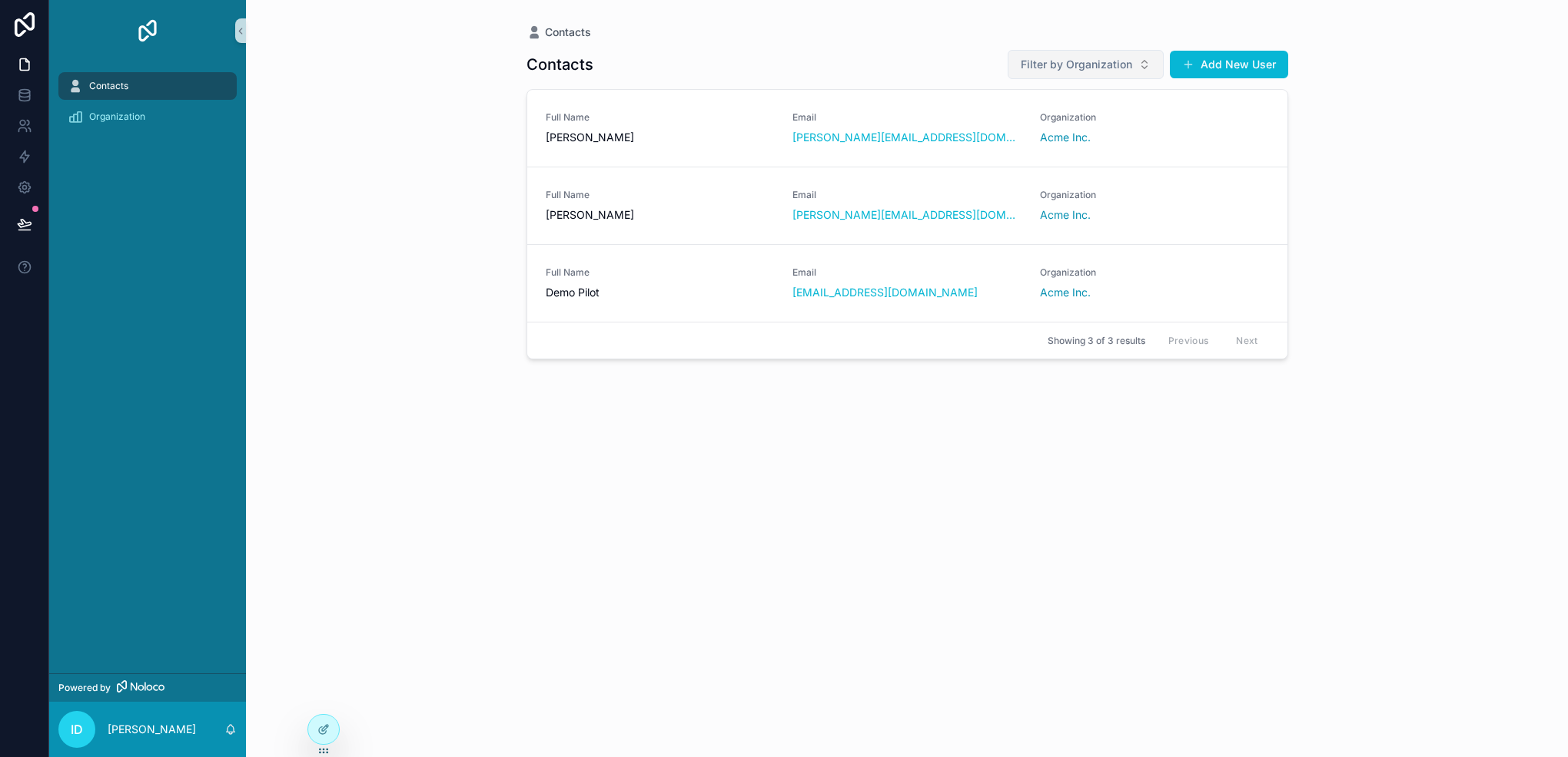
click at [1092, 61] on span "Filter by Organization" at bounding box center [1076, 64] width 111 height 15
click at [1049, 219] on span "Acme Inc." at bounding box center [1027, 224] width 51 height 15
click at [953, 130] on div "[PERSON_NAME][EMAIL_ADDRESS][DOMAIN_NAME]" at bounding box center [906, 137] width 229 height 15
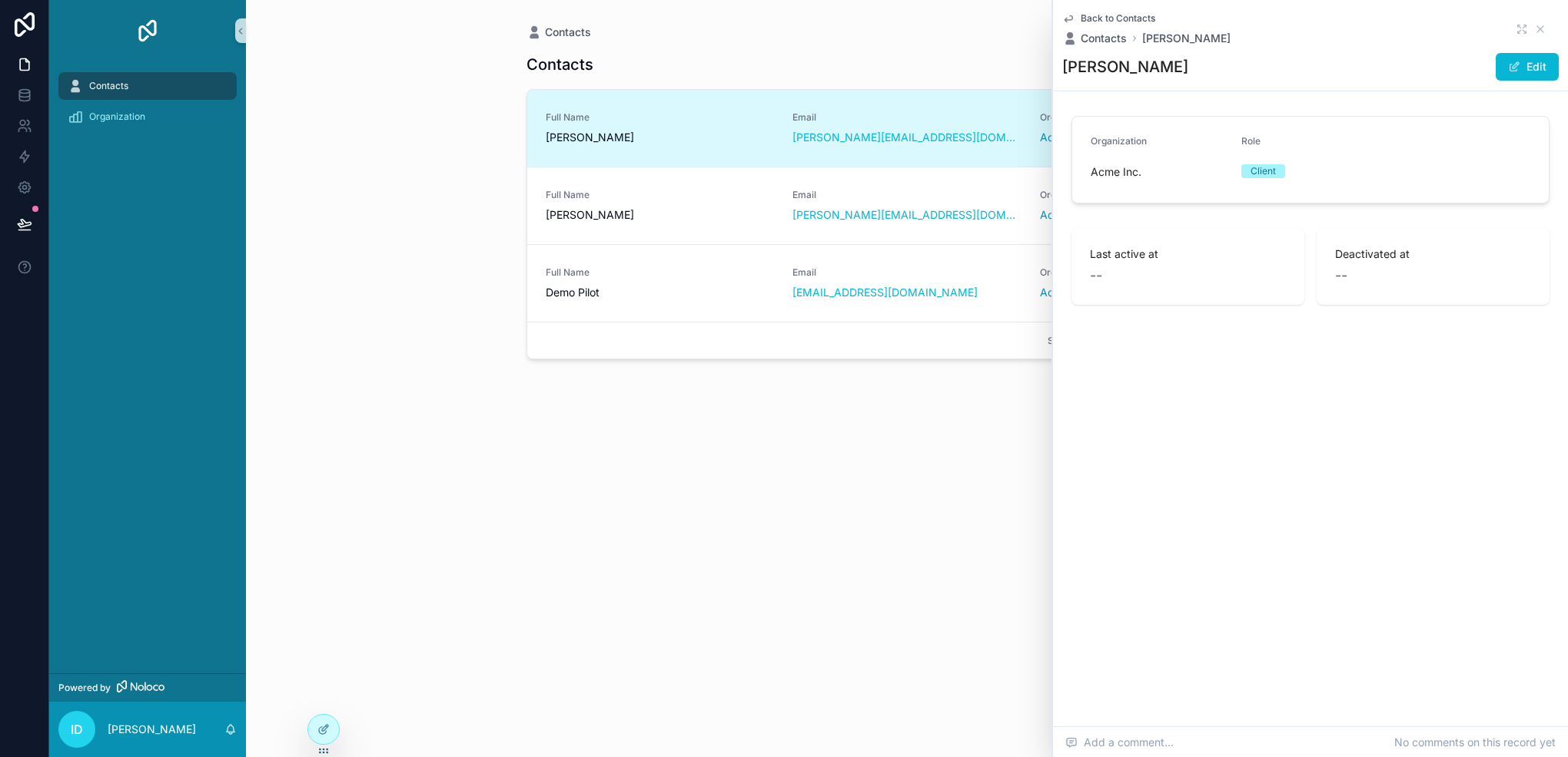
click at [1072, 15] on icon "scrollable content" at bounding box center [1068, 18] width 12 height 12
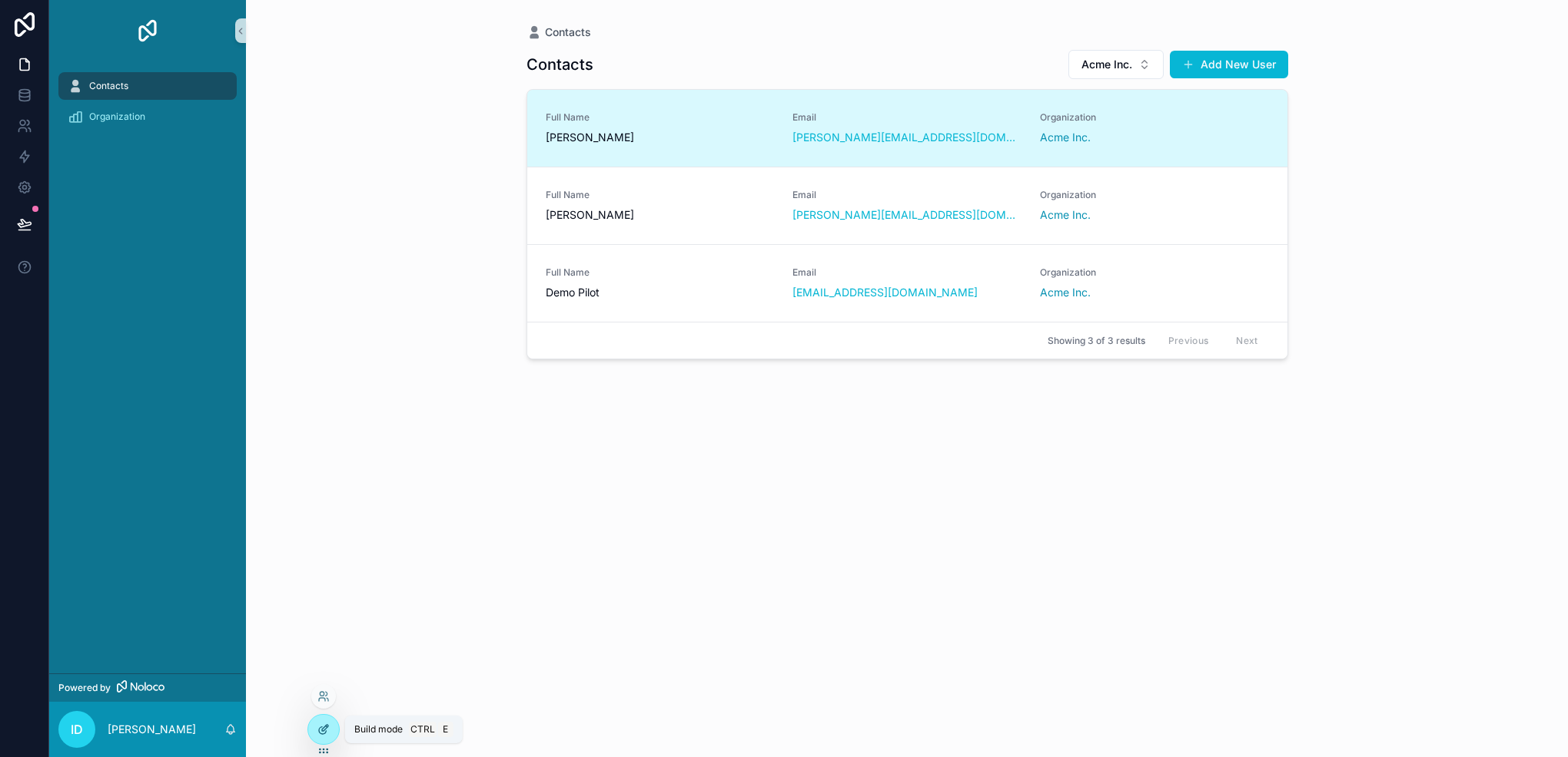
click at [334, 724] on div at bounding box center [323, 730] width 31 height 29
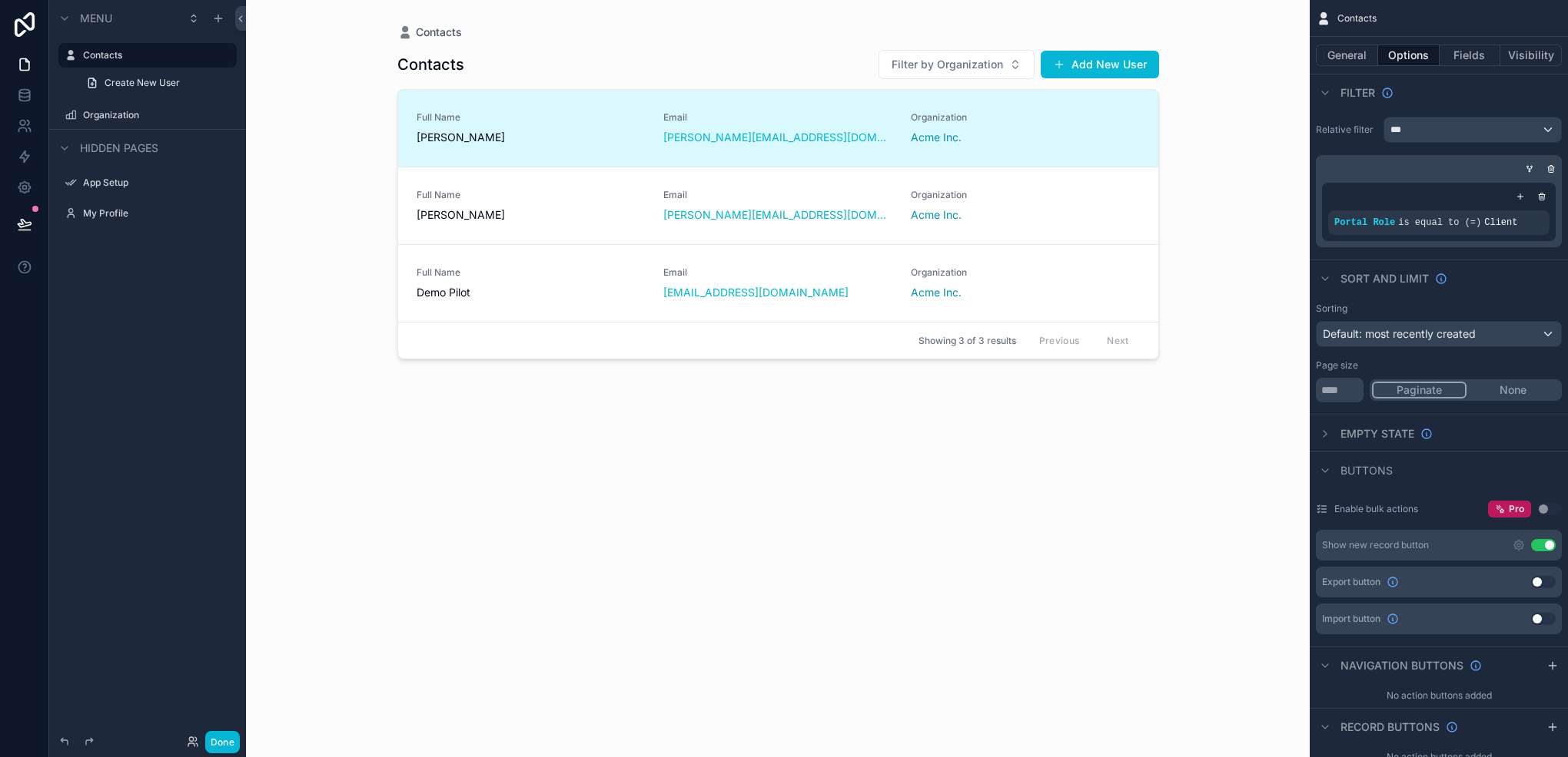
click at [556, 127] on div "scrollable content" at bounding box center [778, 369] width 786 height 738
click at [556, 127] on div "Full Name Jane Smith" at bounding box center [531, 128] width 229 height 34
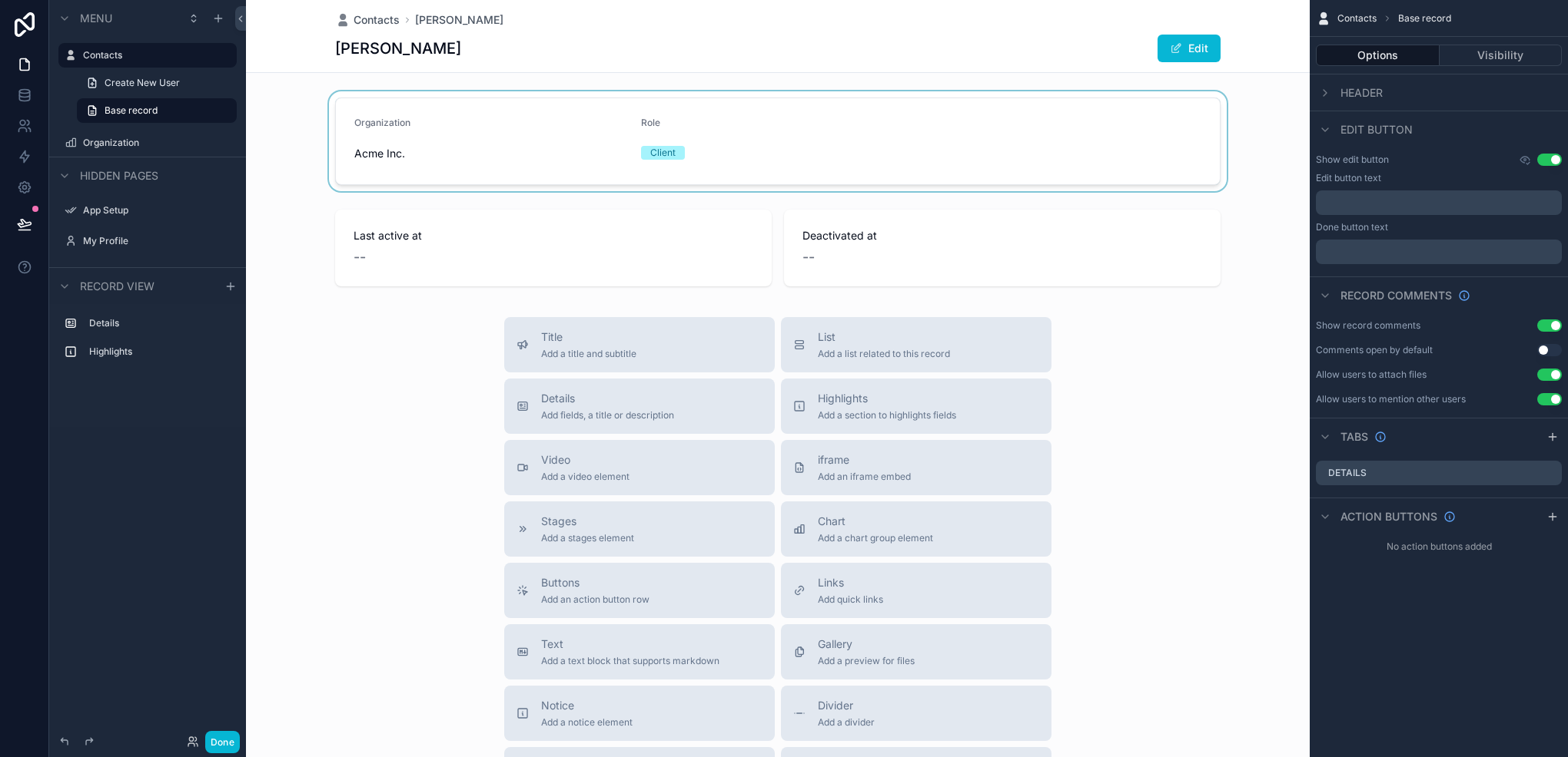
click at [524, 122] on div "scrollable content" at bounding box center [778, 141] width 1064 height 100
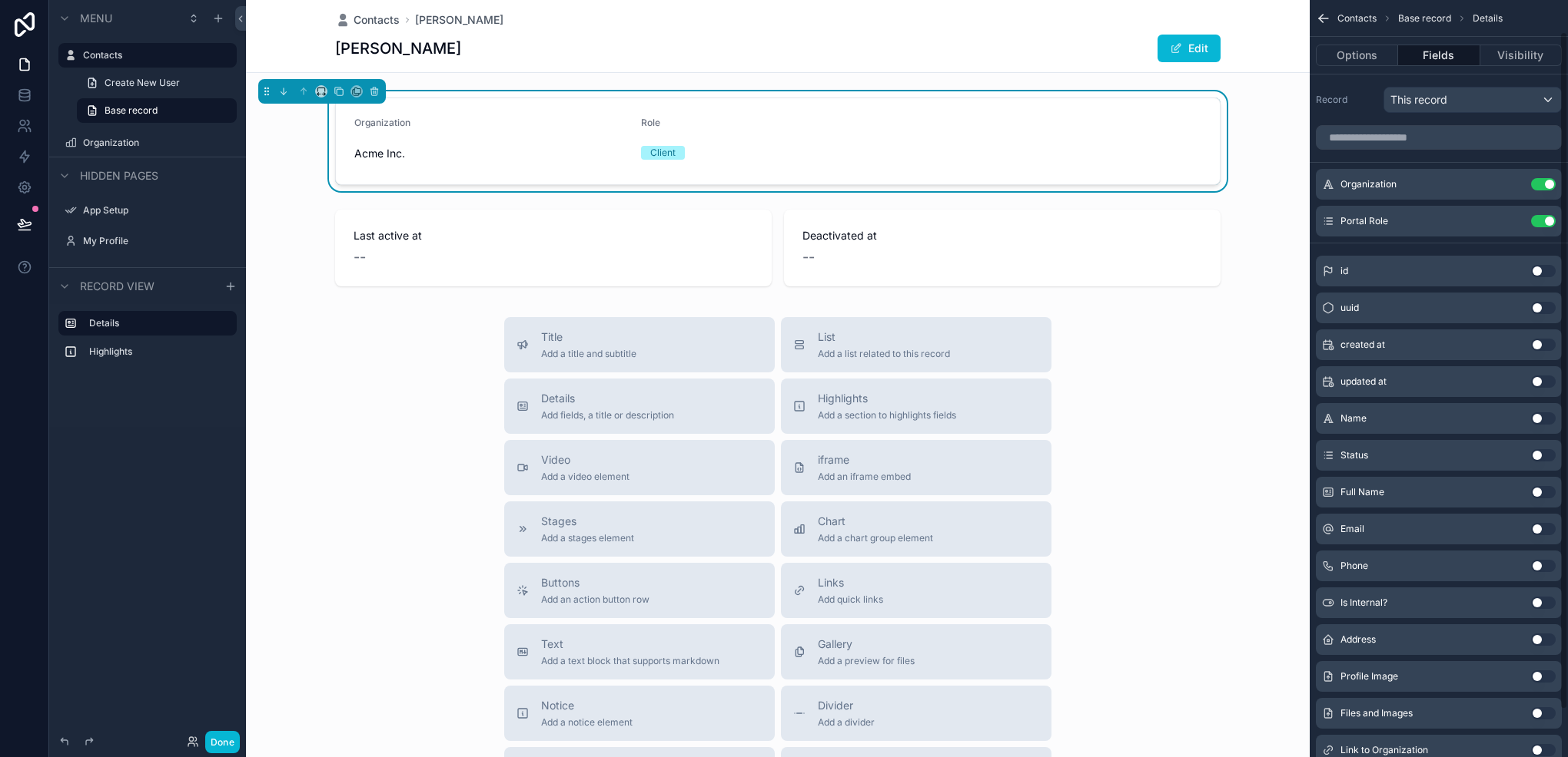
scroll to position [87, 0]
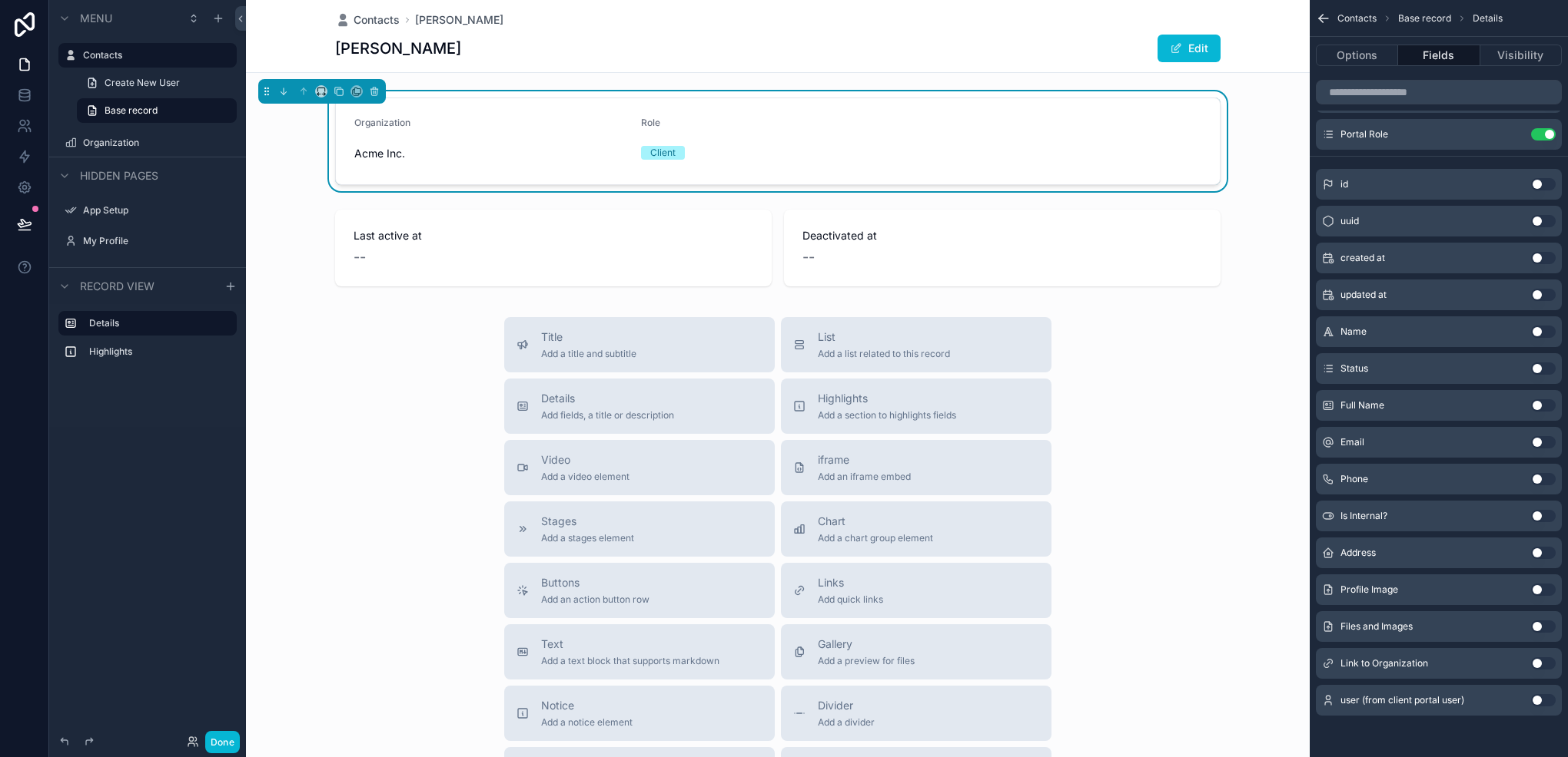
click at [1535, 585] on button "Use setting" at bounding box center [1543, 589] width 25 height 12
click at [1538, 172] on button "Use setting" at bounding box center [1543, 171] width 25 height 12
click at [132, 240] on label "My Profile" at bounding box center [144, 241] width 123 height 12
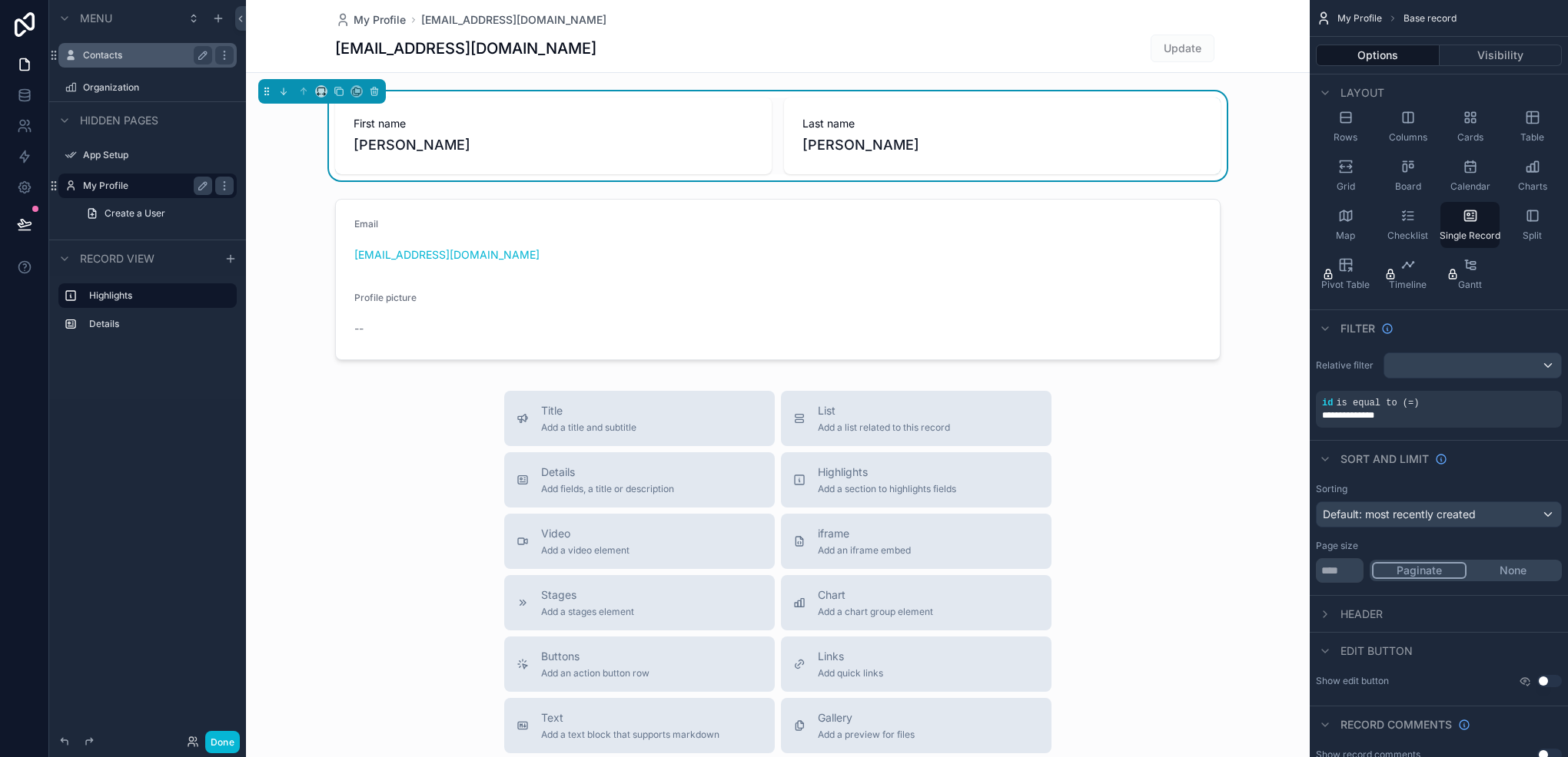
click at [120, 58] on label "Contacts" at bounding box center [144, 55] width 123 height 12
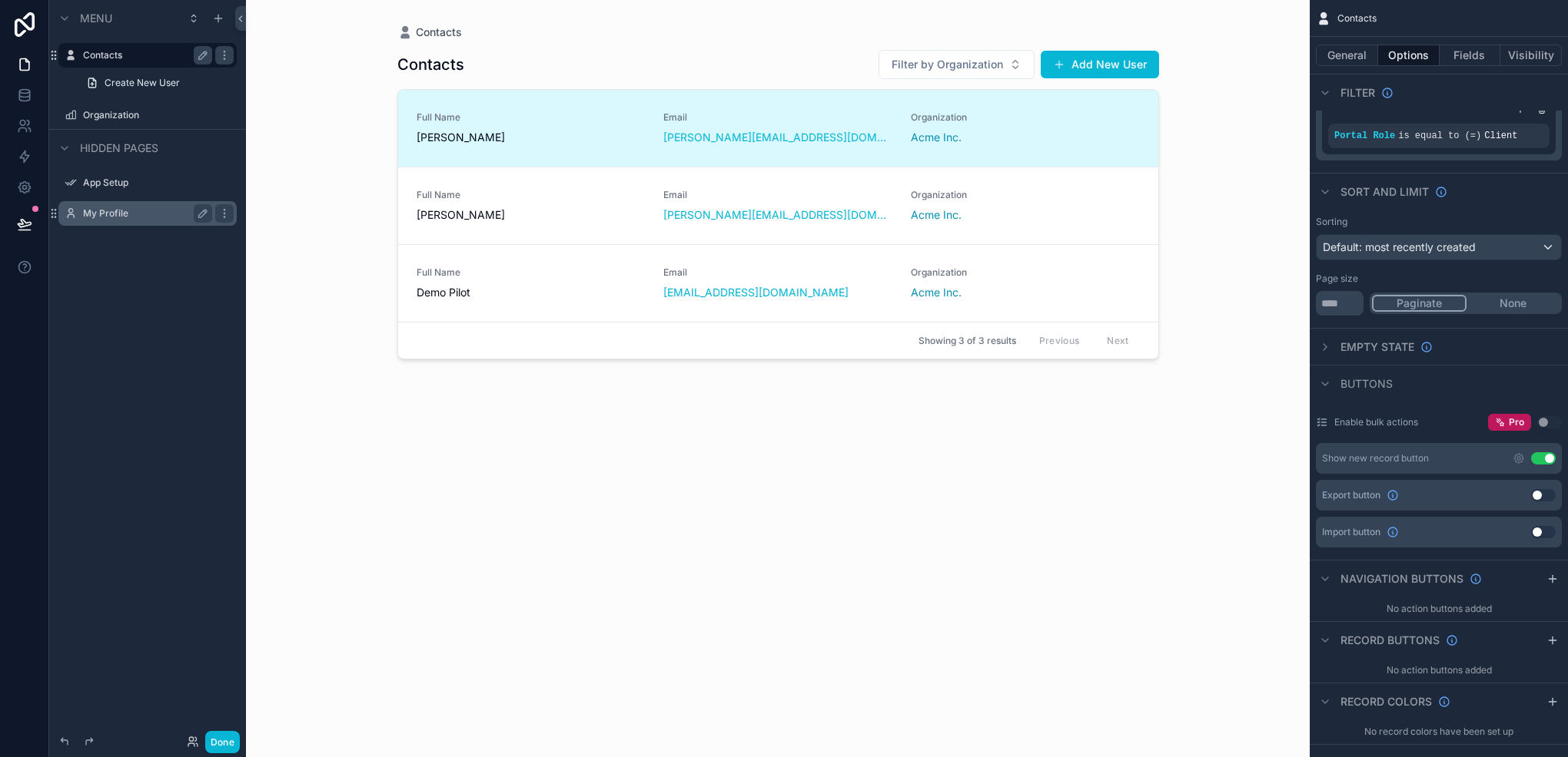
click at [535, 130] on span "[PERSON_NAME]" at bounding box center [531, 137] width 229 height 15
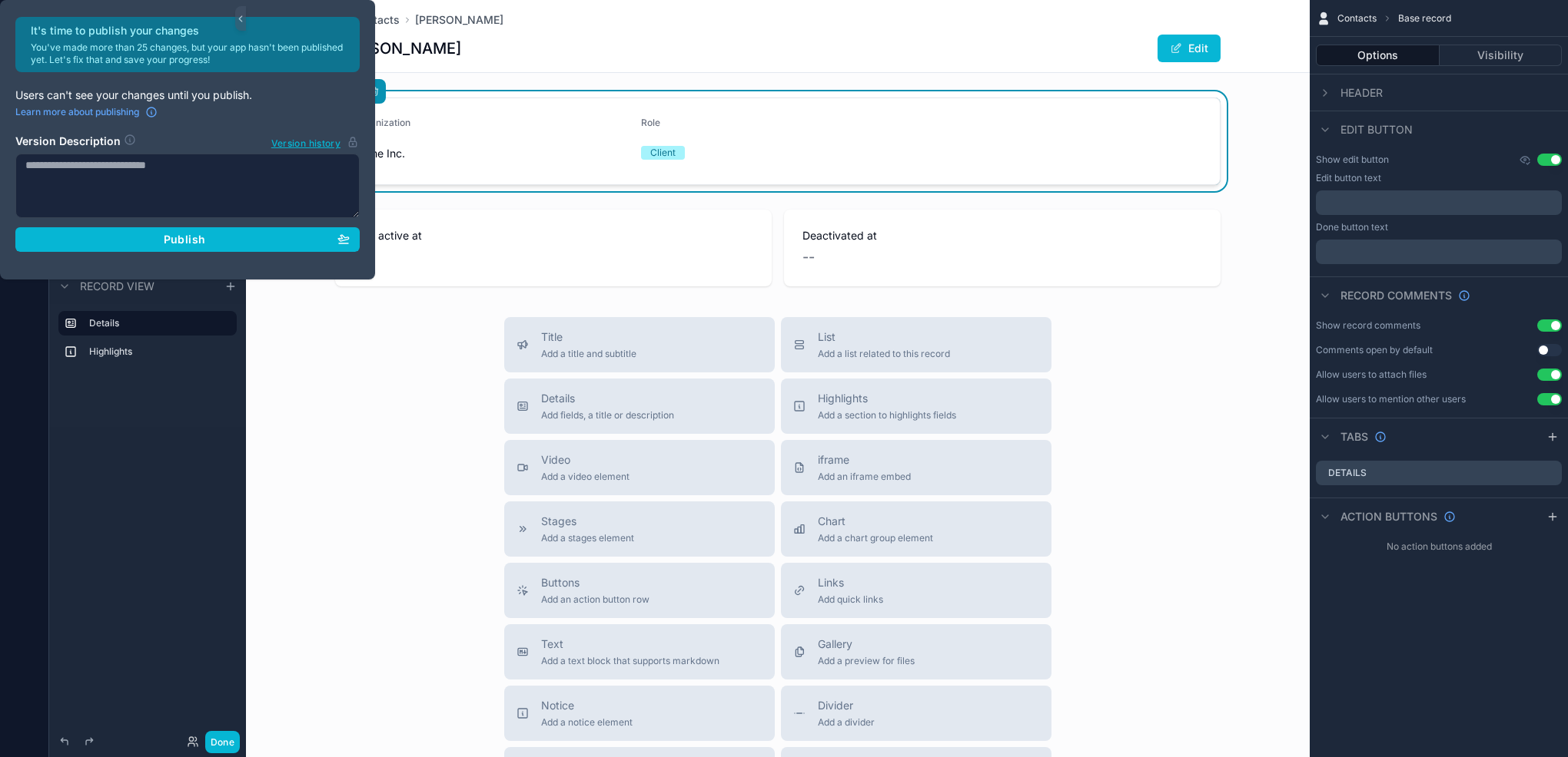
click at [167, 528] on div "Menu Contacts Create New User Base record Organization Hidden pages App Setup M…" at bounding box center [147, 369] width 197 height 738
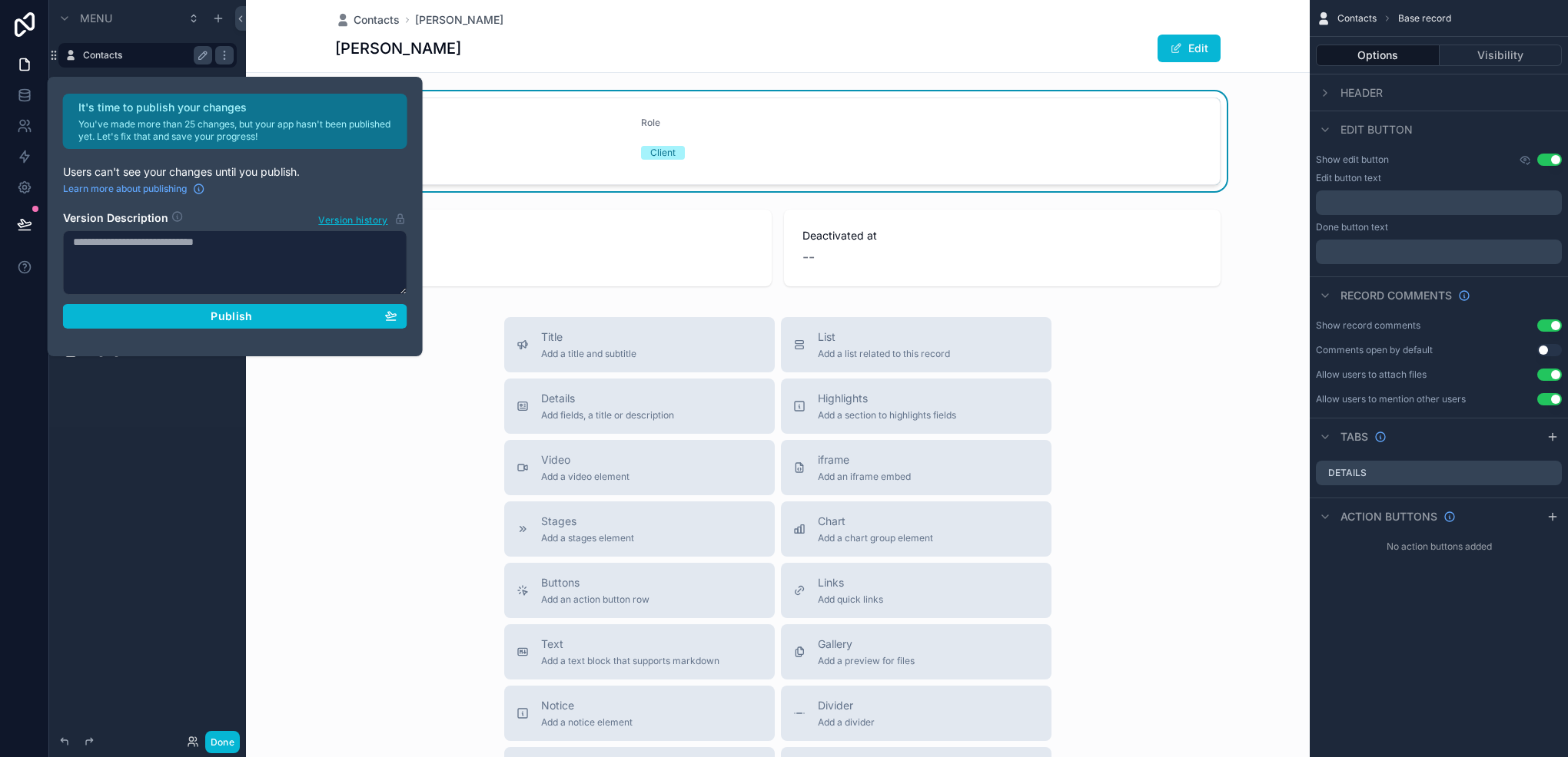
click at [167, 528] on div "Menu Contacts Create New User Base record Organization Hidden pages App Setup M…" at bounding box center [147, 369] width 197 height 738
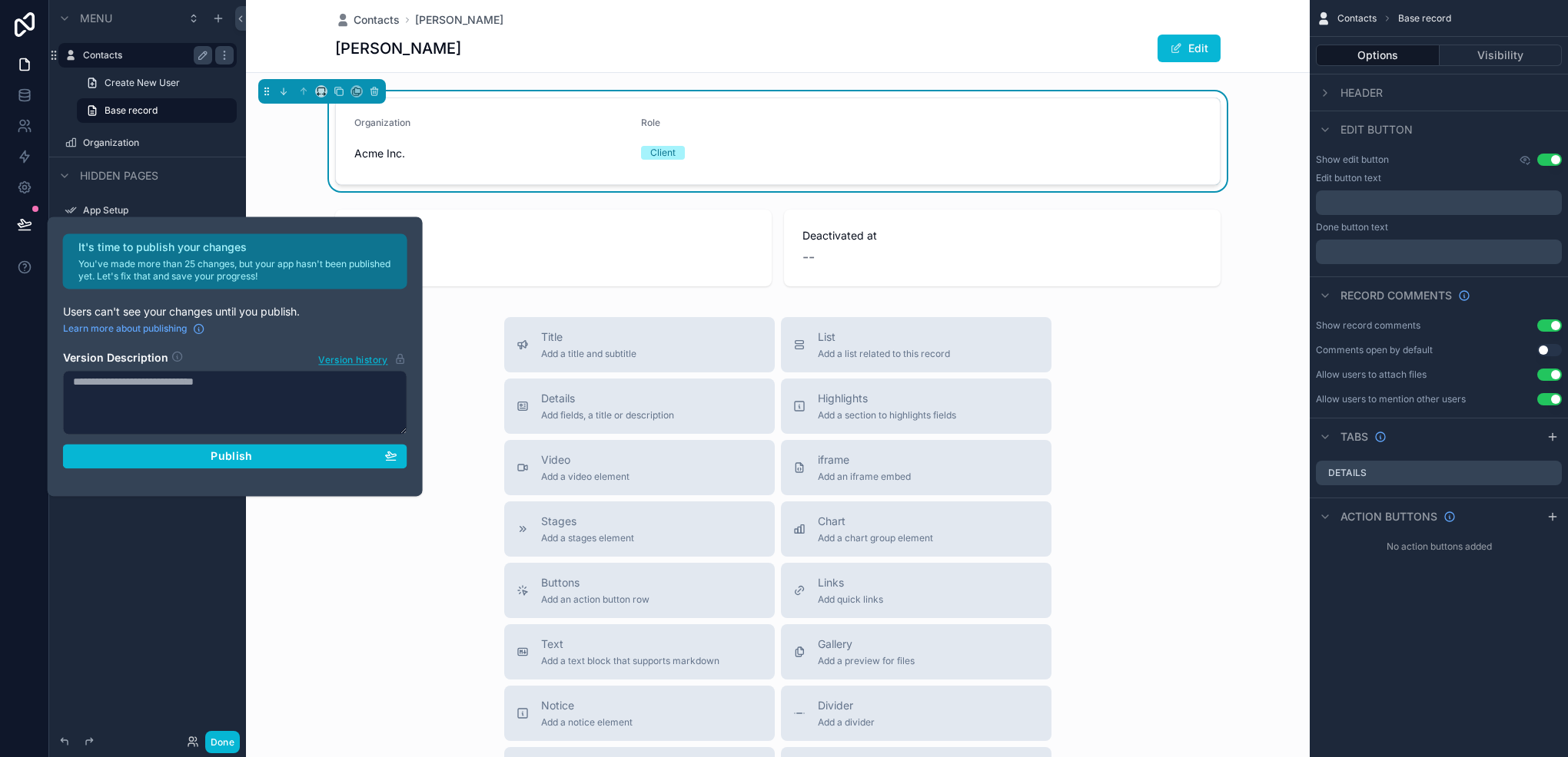
click at [167, 528] on div "Menu Contacts Create New User Base record Organization Hidden pages App Setup M…" at bounding box center [147, 369] width 197 height 738
click at [313, 514] on div "Title Add a title and subtitle List Add a list related to this record Details A…" at bounding box center [778, 590] width 1064 height 547
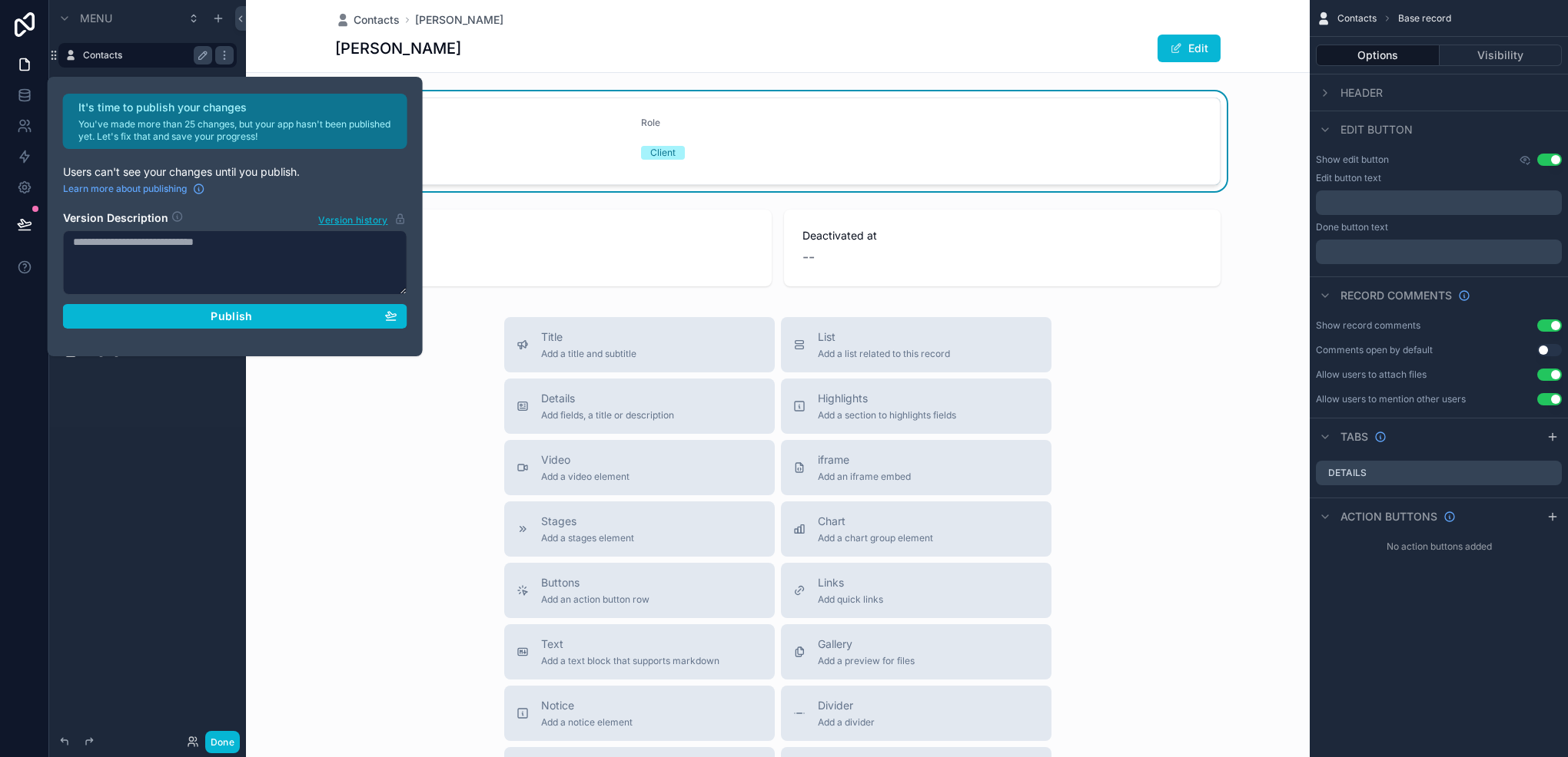
click at [215, 515] on div "Menu Contacts Create New User Base record Organization Hidden pages App Setup M…" at bounding box center [147, 369] width 197 height 738
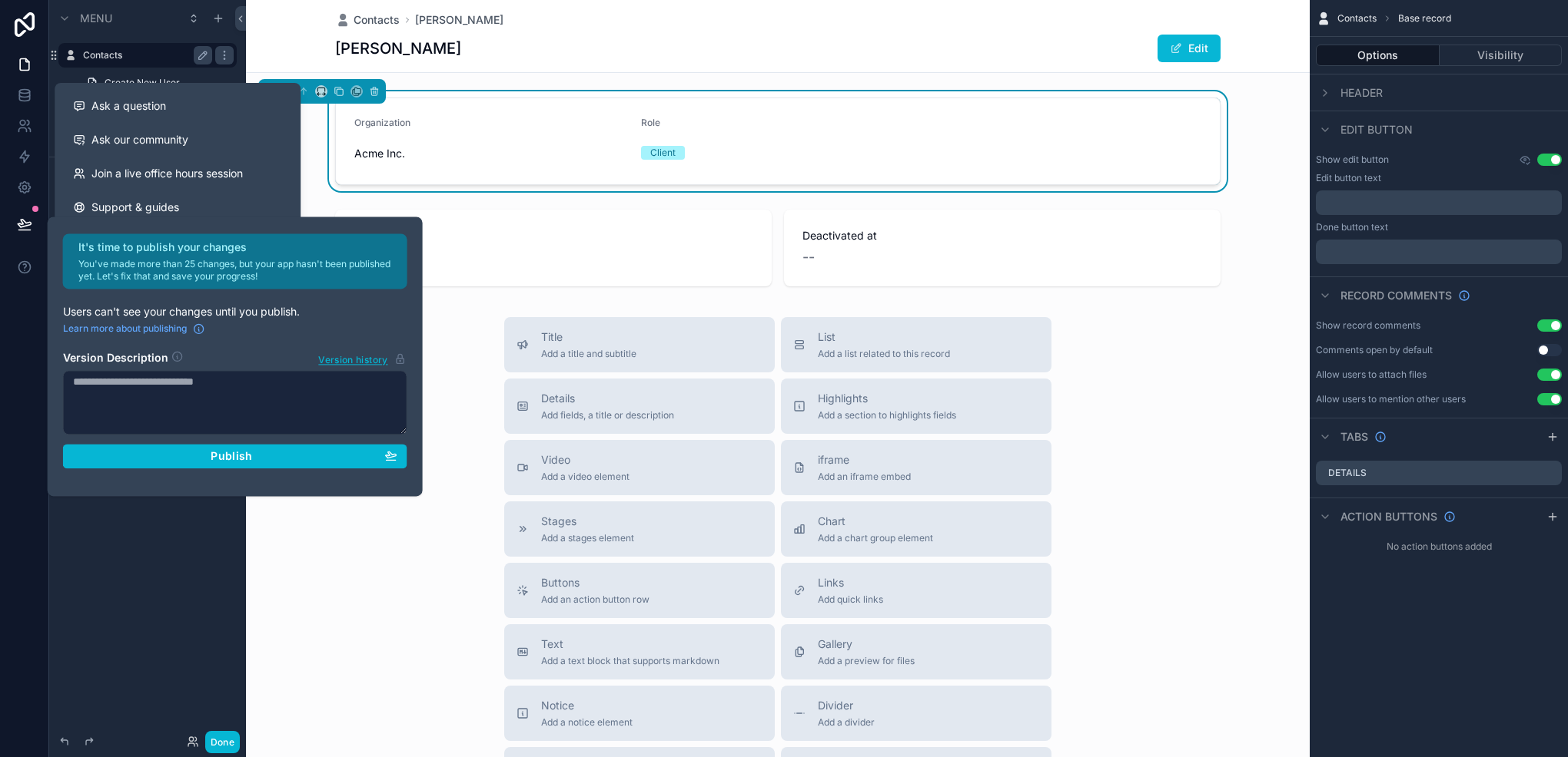
click at [132, 383] on div "Ask a question Ask our community Join a live office hours session Support & gui…" at bounding box center [784, 378] width 1568 height 757
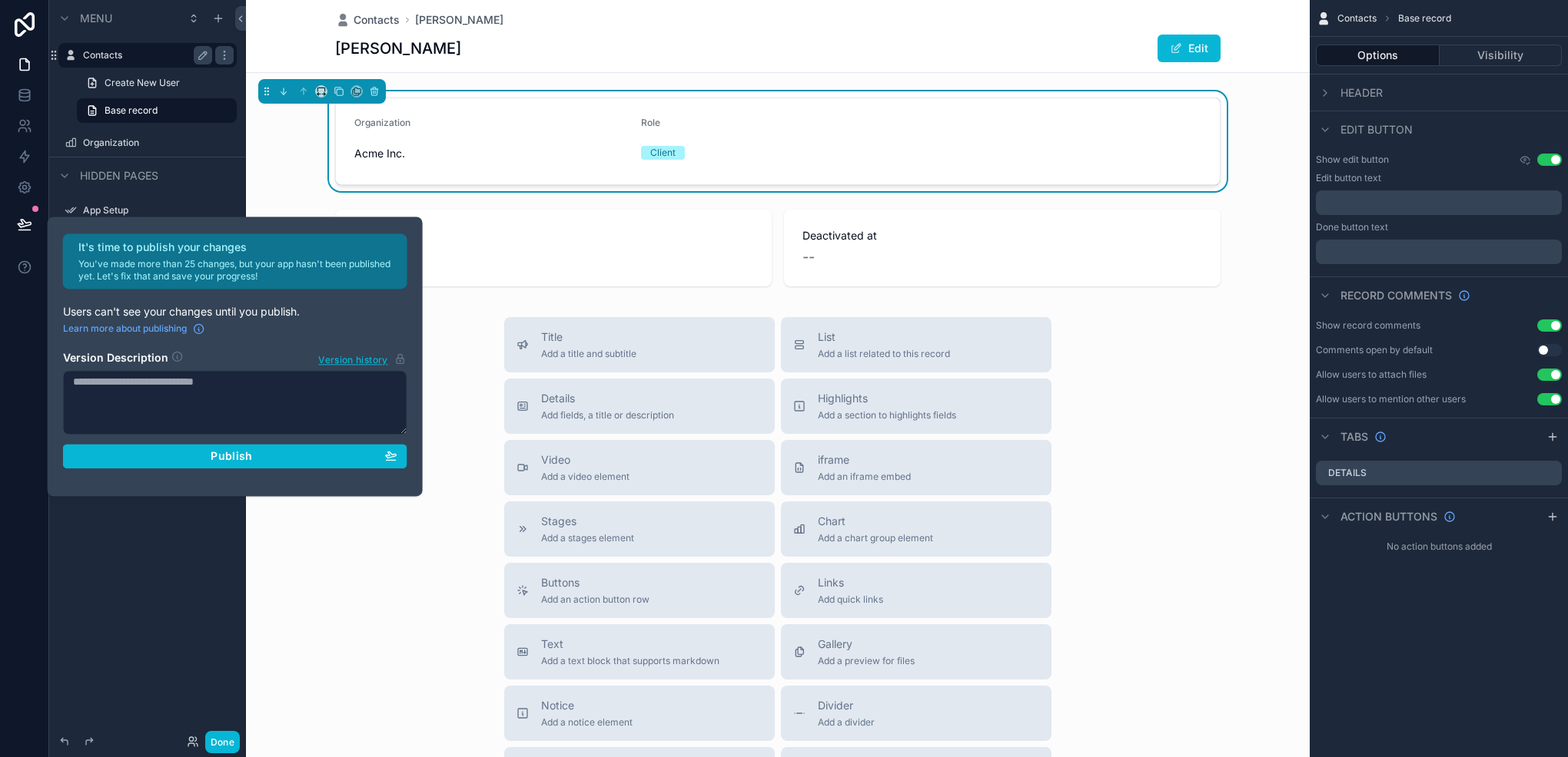
click at [132, 383] on textarea at bounding box center [234, 403] width 344 height 64
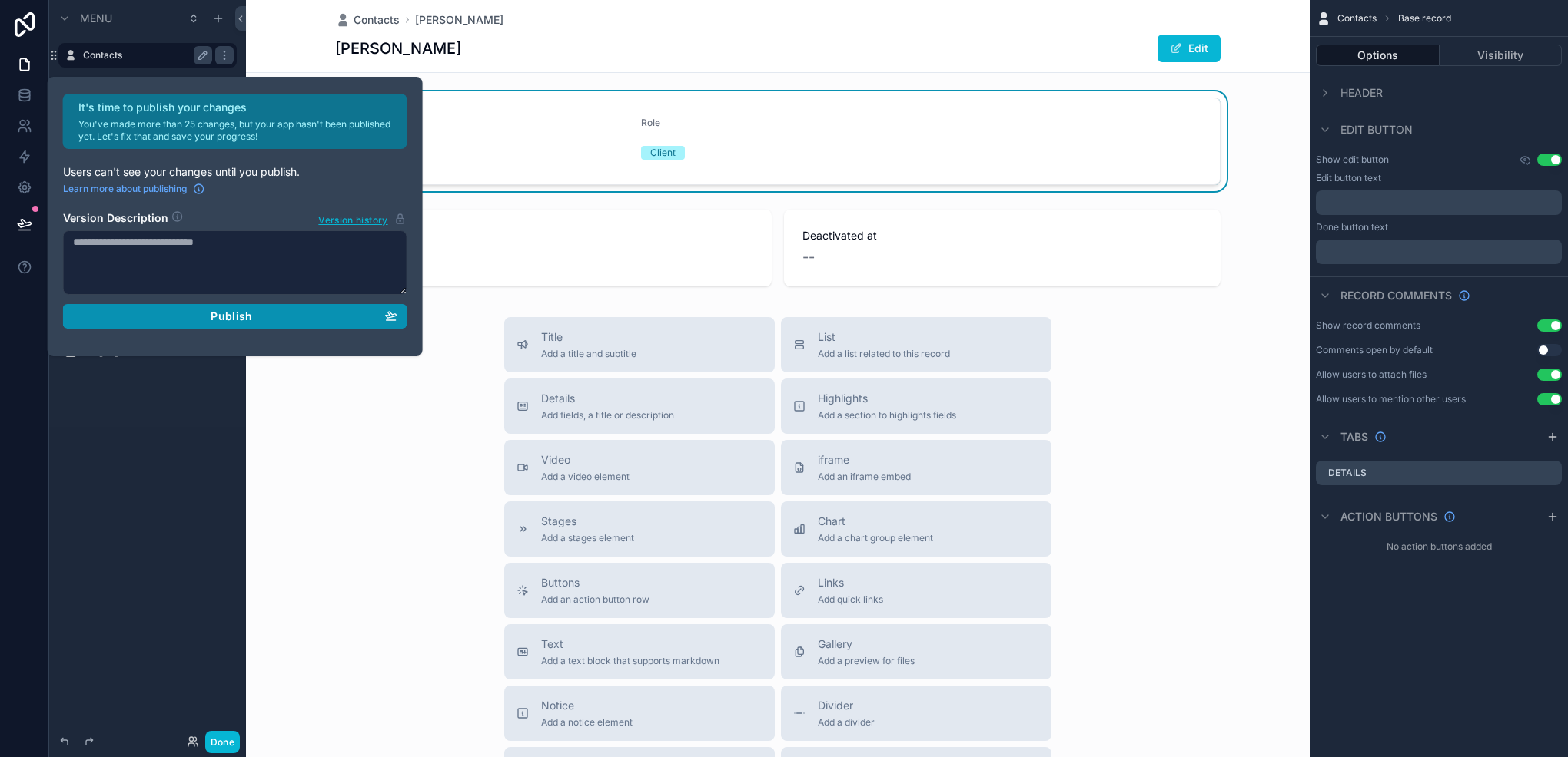
click at [164, 316] on div "Publish" at bounding box center [235, 316] width 324 height 14
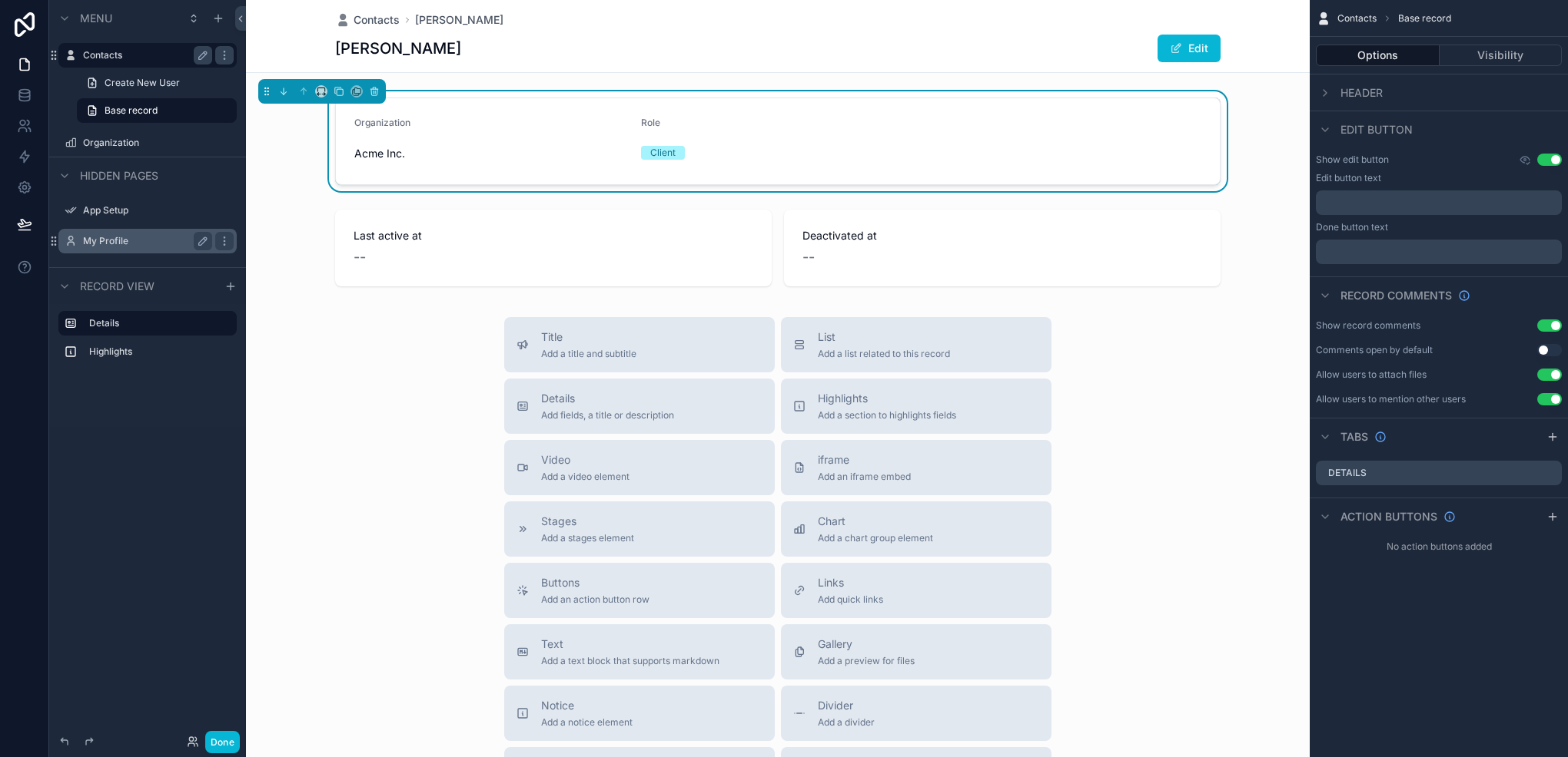
click at [190, 434] on div "Menu Contacts Create New User Base record Organization Hidden pages App Setup M…" at bounding box center [147, 220] width 197 height 440
click at [135, 333] on div "Details" at bounding box center [147, 323] width 178 height 25
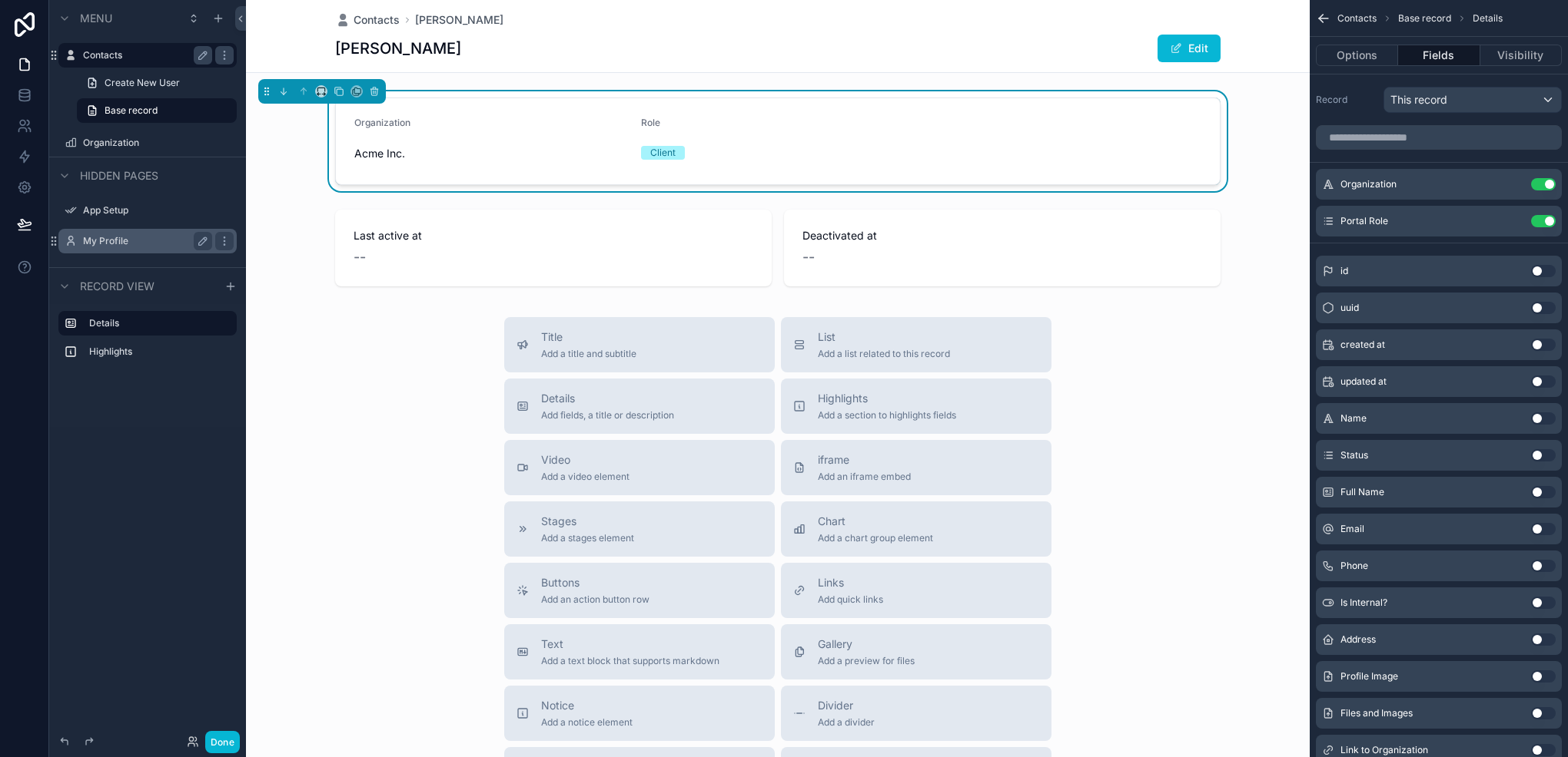
click at [1536, 489] on button "Use setting" at bounding box center [1543, 492] width 25 height 12
click at [1539, 255] on button "Use setting" at bounding box center [1543, 258] width 25 height 12
click at [230, 292] on div "scrollable content" at bounding box center [230, 286] width 19 height 19
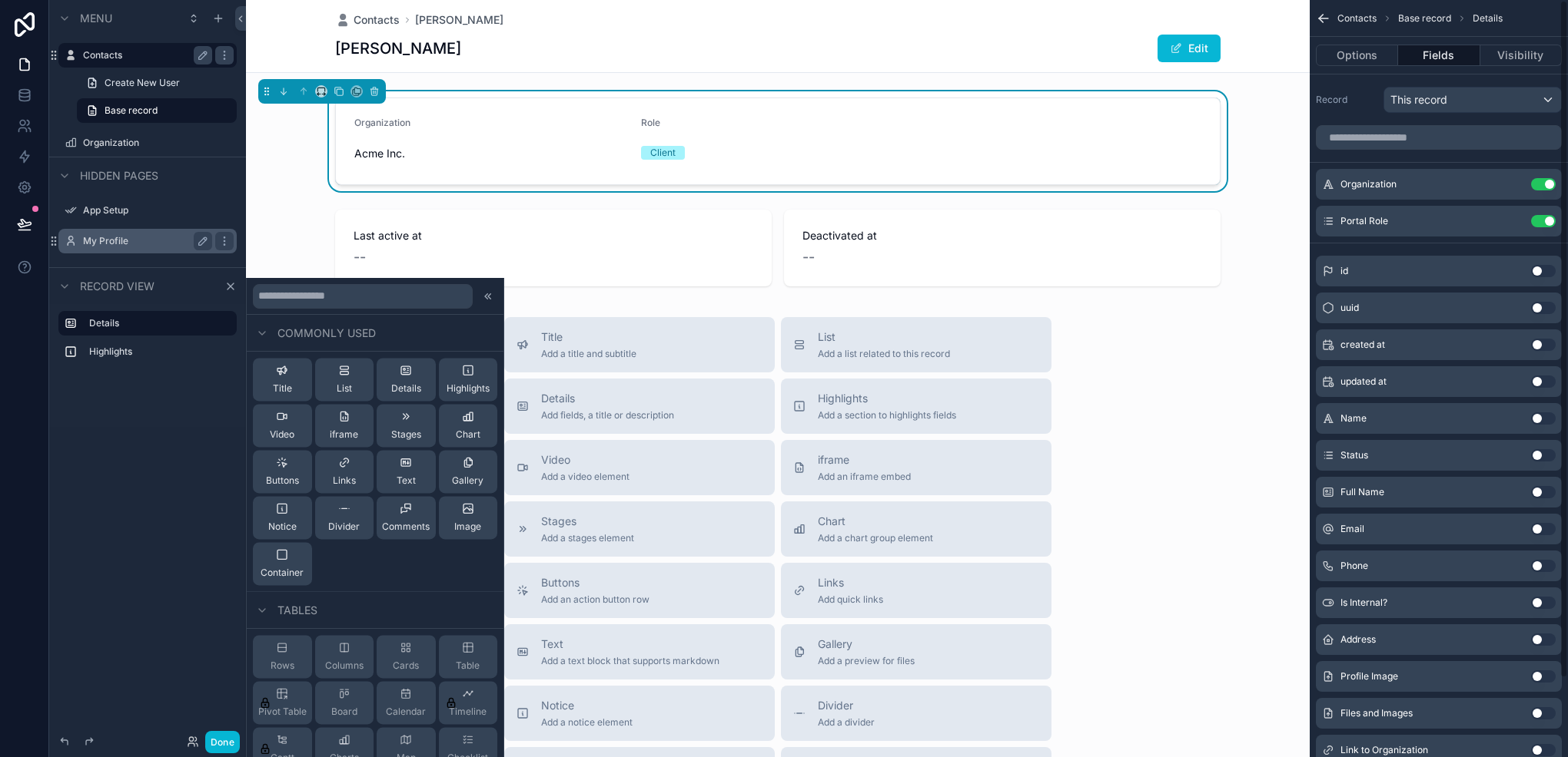
click at [1055, 137] on form "Organization Acme Inc. Role Client" at bounding box center [778, 141] width 884 height 86
click at [1362, 57] on button "Options" at bounding box center [1357, 55] width 82 height 22
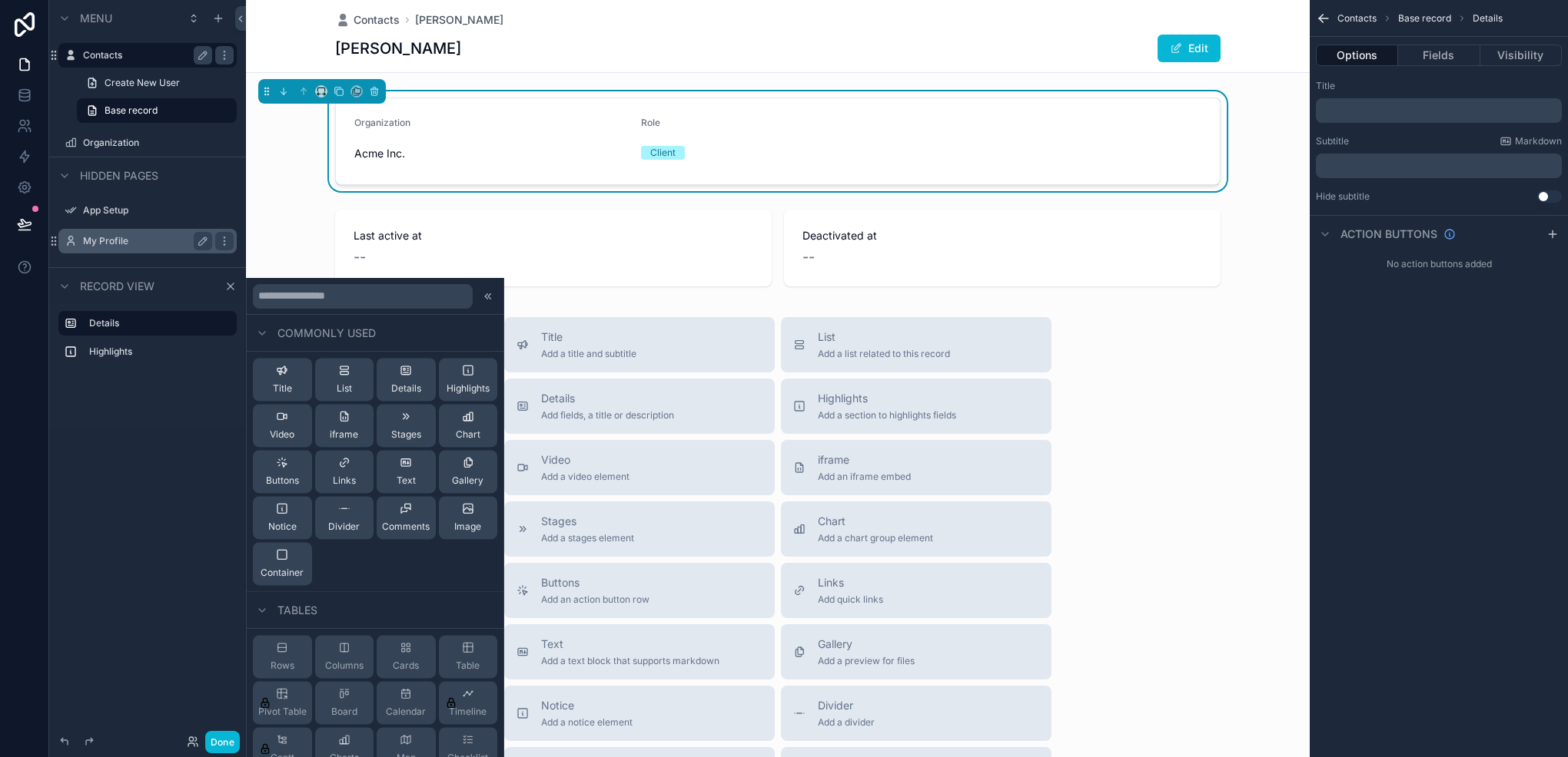
click at [1392, 115] on p "﻿" at bounding box center [1440, 110] width 237 height 12
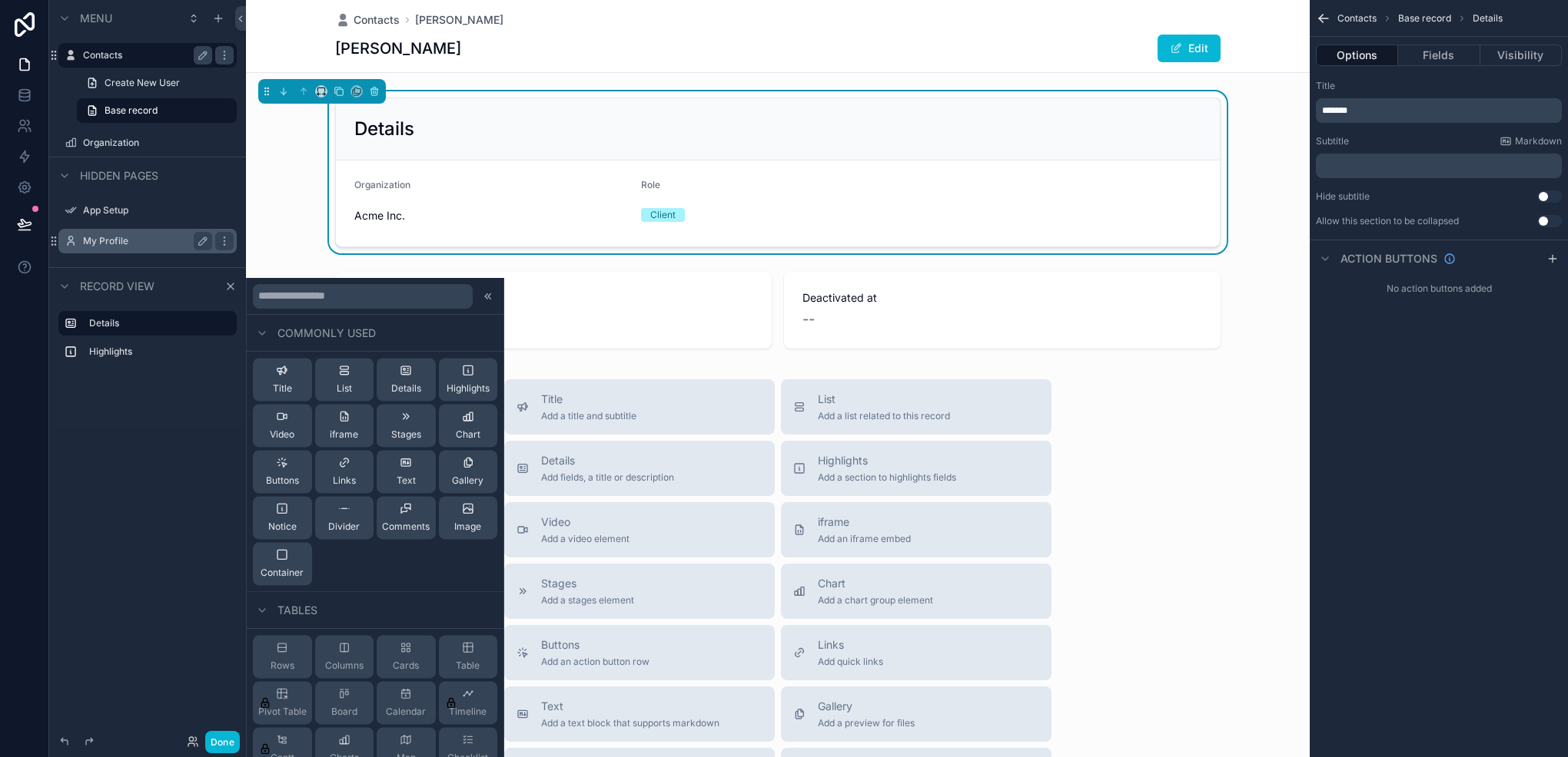
click at [1354, 110] on p "*******" at bounding box center [1440, 110] width 237 height 12
click at [1493, 490] on div "**********" at bounding box center [1438, 378] width 258 height 757
click at [1325, 14] on icon "scrollable content" at bounding box center [1323, 18] width 15 height 15
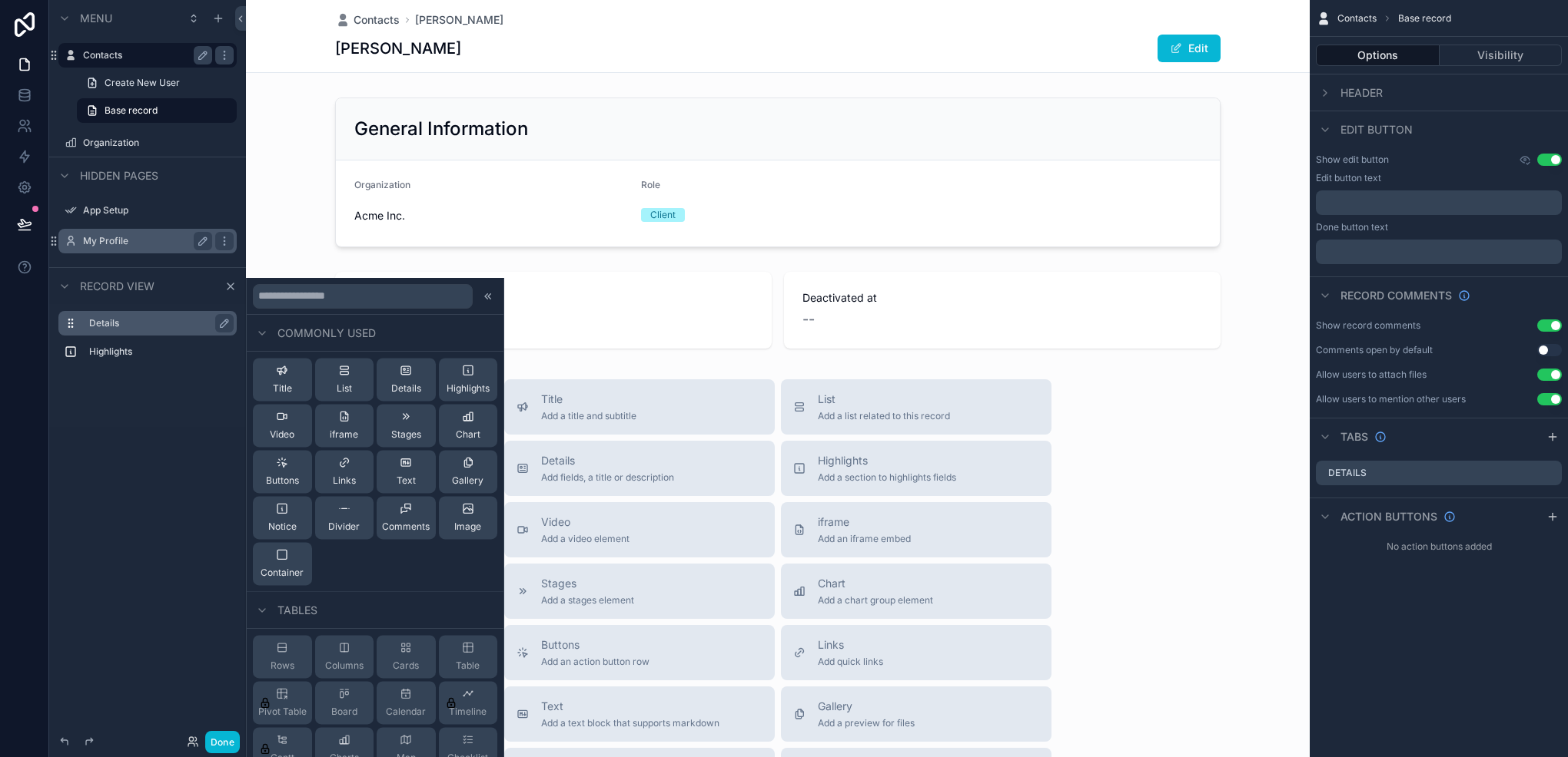
click at [86, 326] on div "Details" at bounding box center [147, 323] width 178 height 25
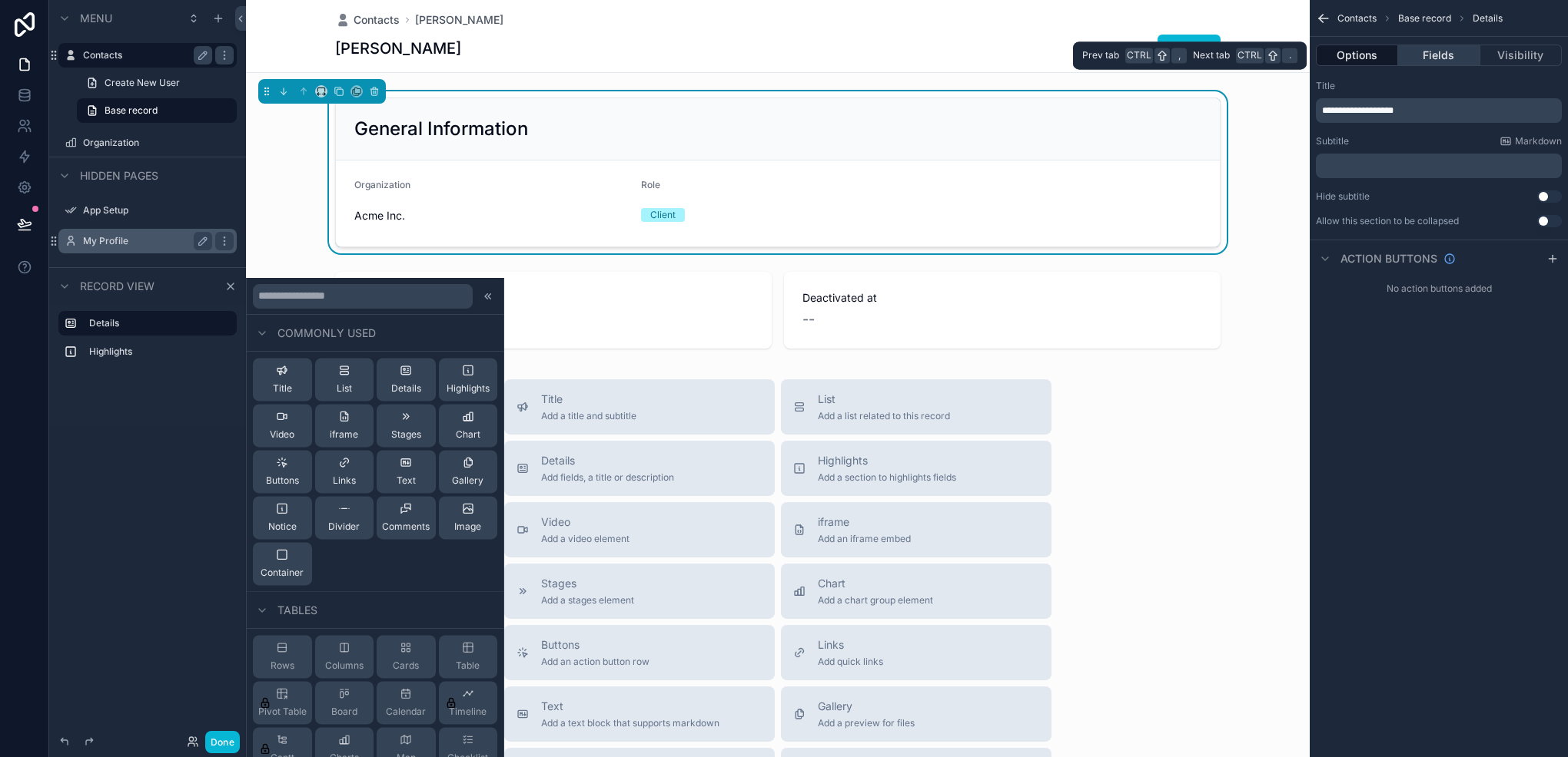
click at [1441, 52] on button "Fields" at bounding box center [1438, 55] width 81 height 22
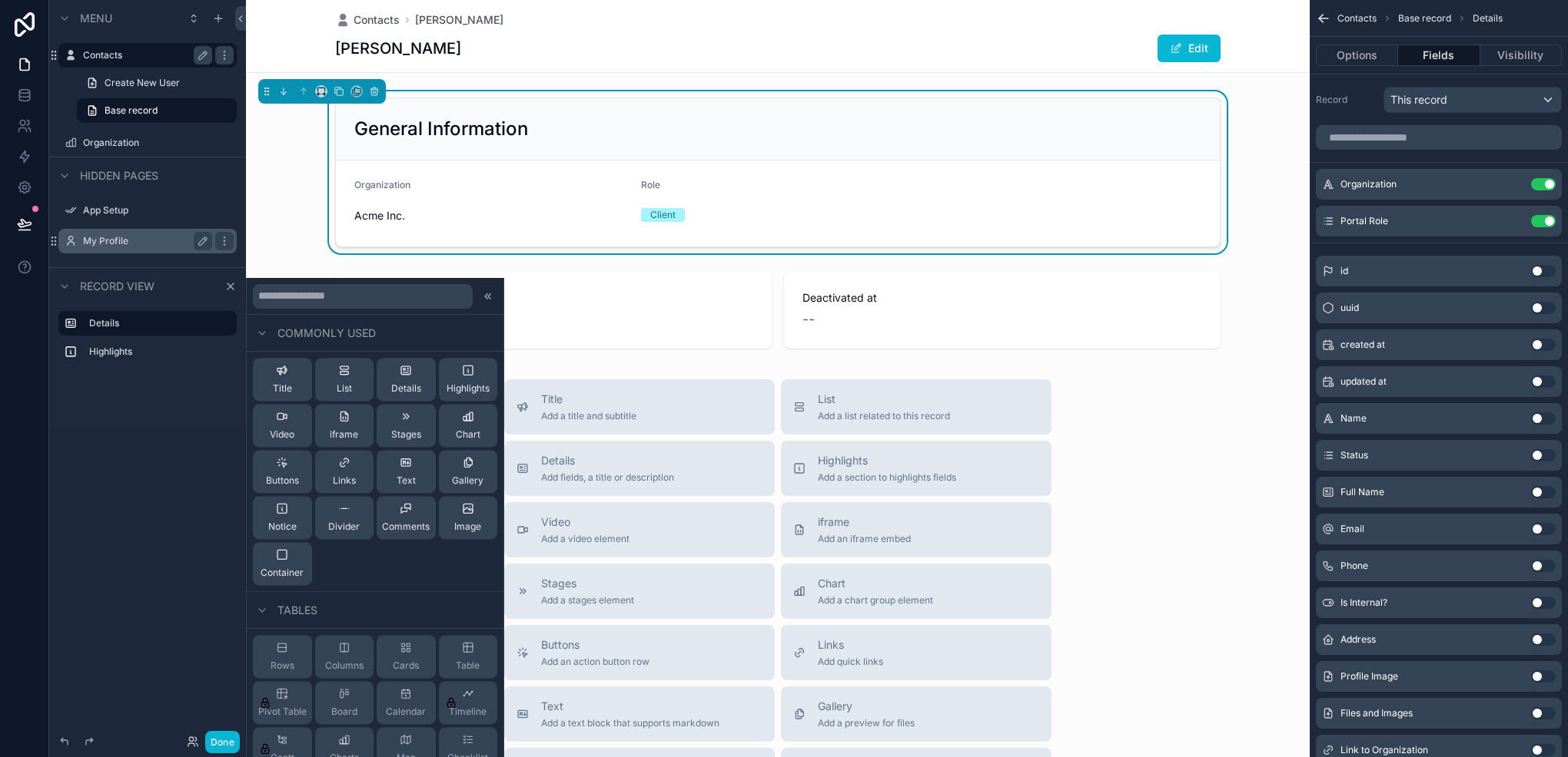
click at [1539, 533] on button "Use setting" at bounding box center [1543, 528] width 25 height 12
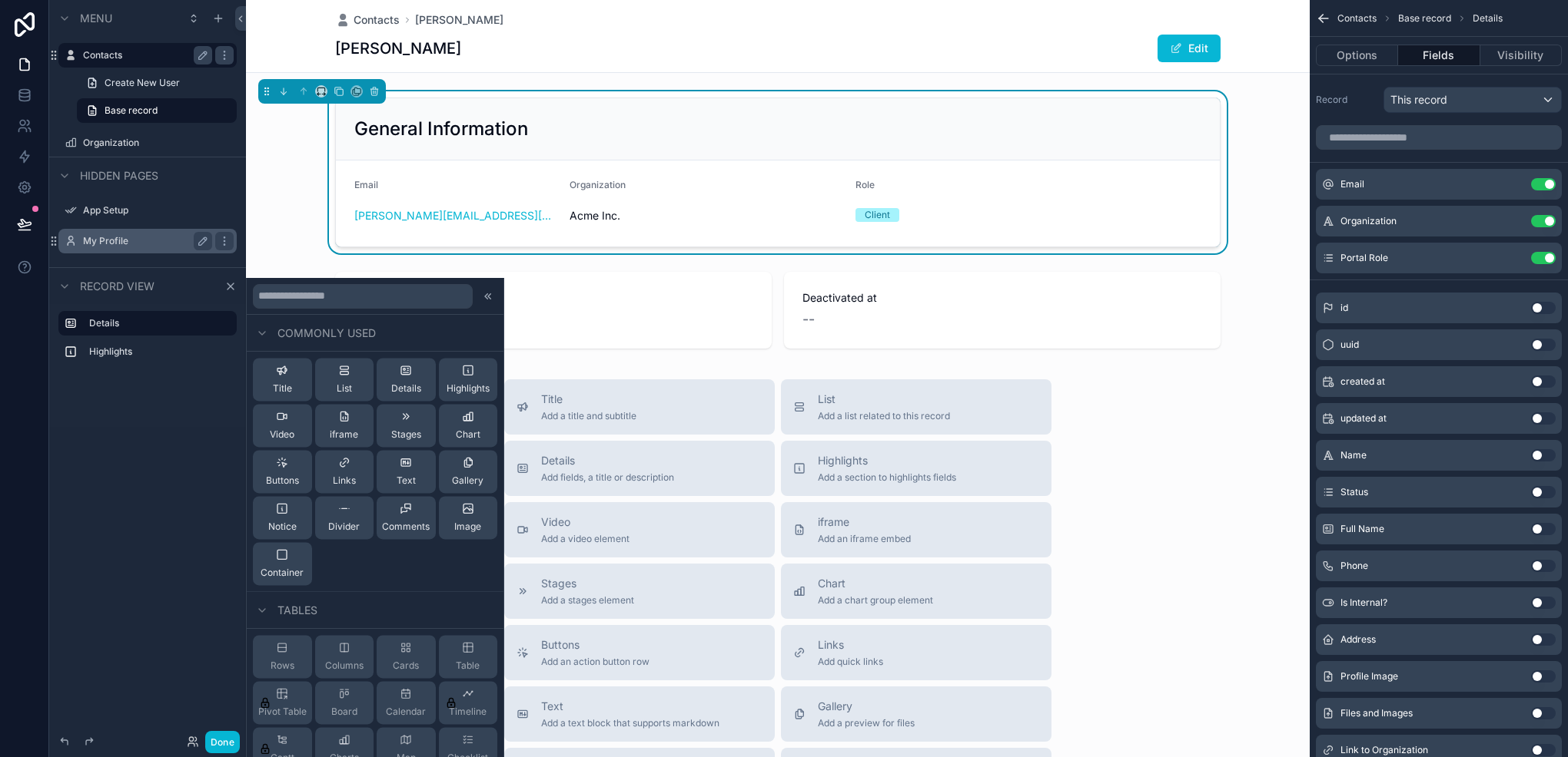
click at [1536, 453] on button "Use setting" at bounding box center [1543, 455] width 25 height 12
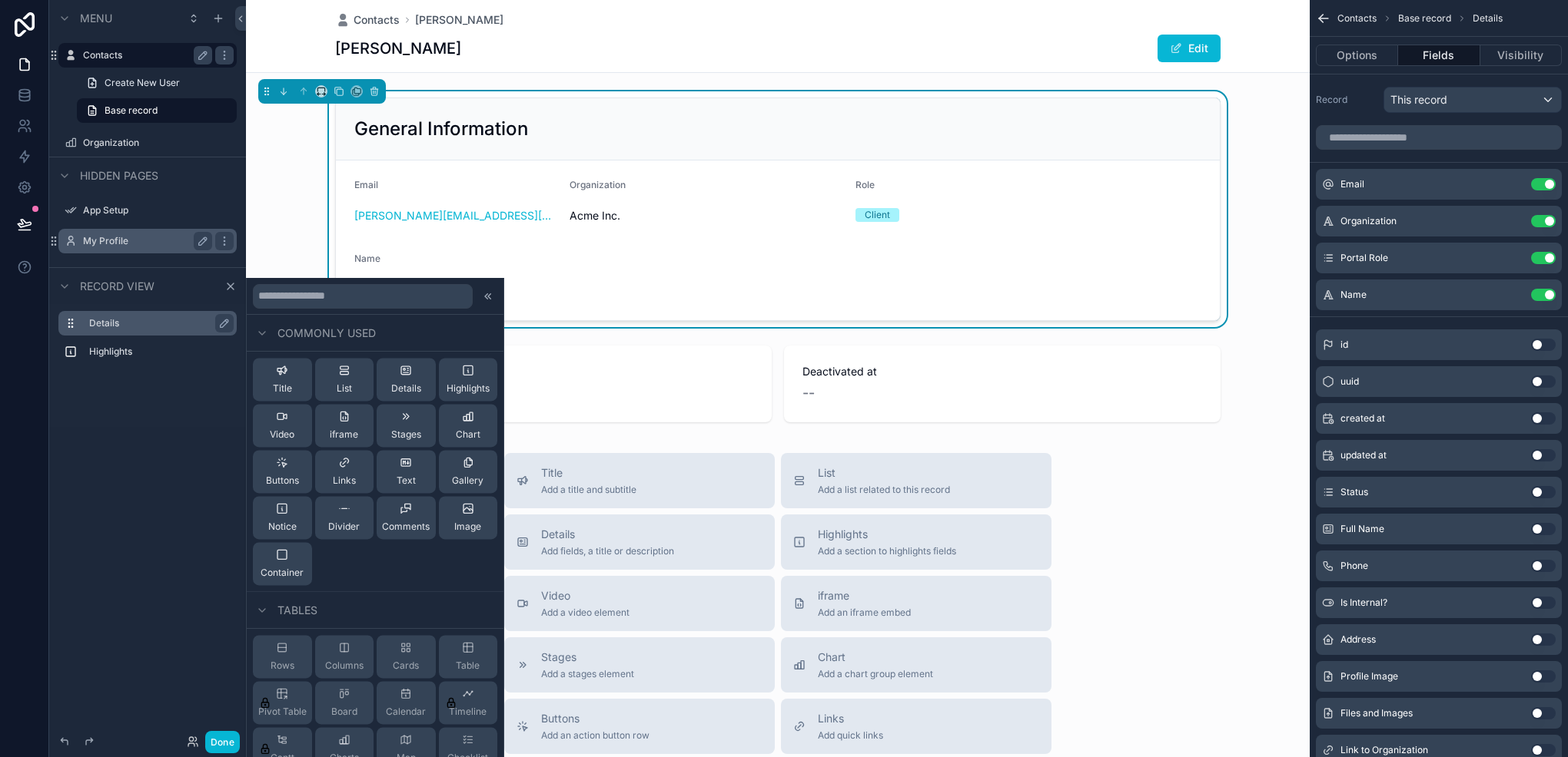
click at [155, 327] on label "Details" at bounding box center [157, 323] width 135 height 12
click at [146, 341] on icon "scrollable content" at bounding box center [147, 336] width 14 height 14
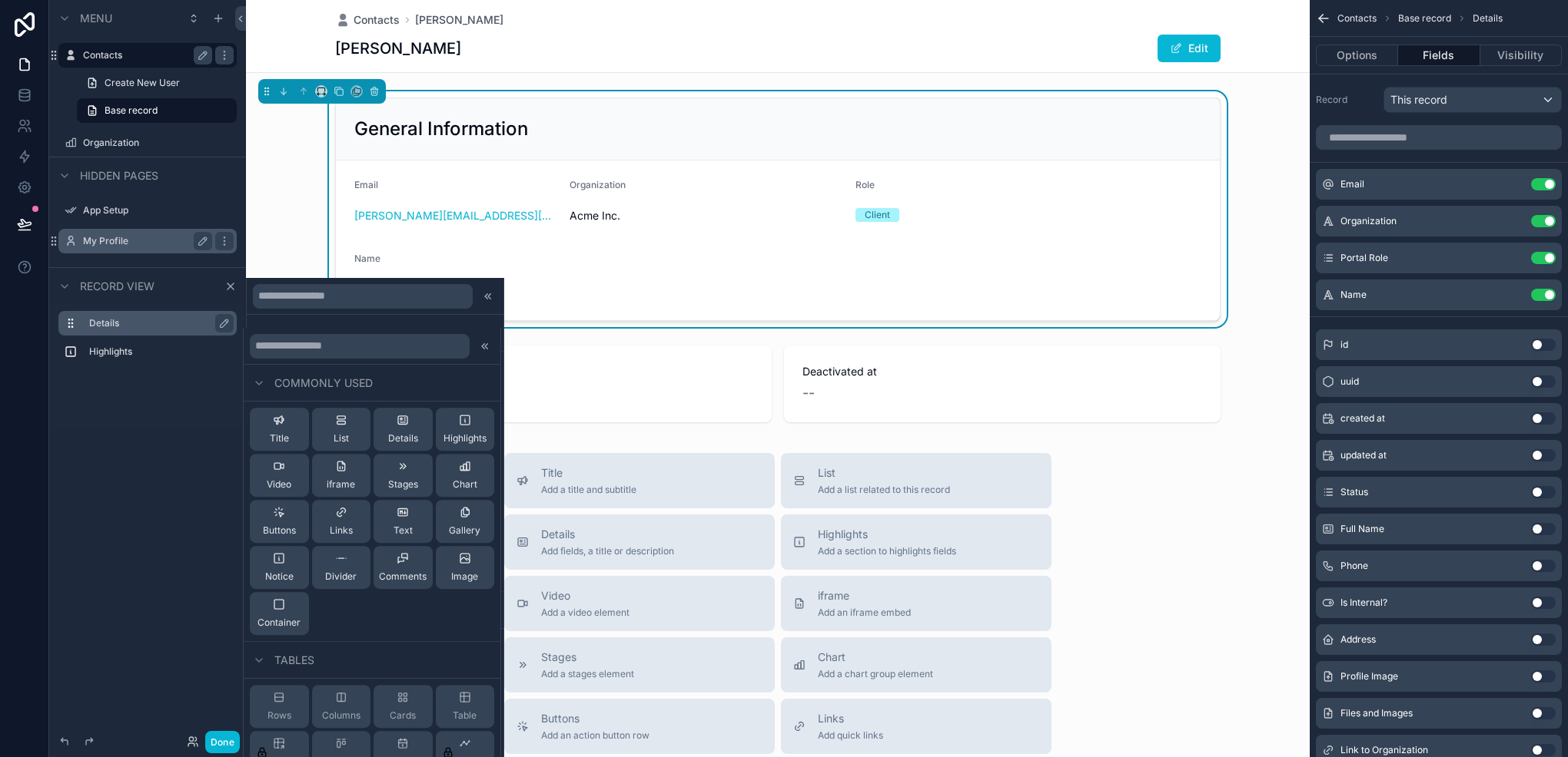
click at [161, 327] on label "Details" at bounding box center [157, 323] width 135 height 12
click at [479, 342] on icon at bounding box center [484, 345] width 12 height 12
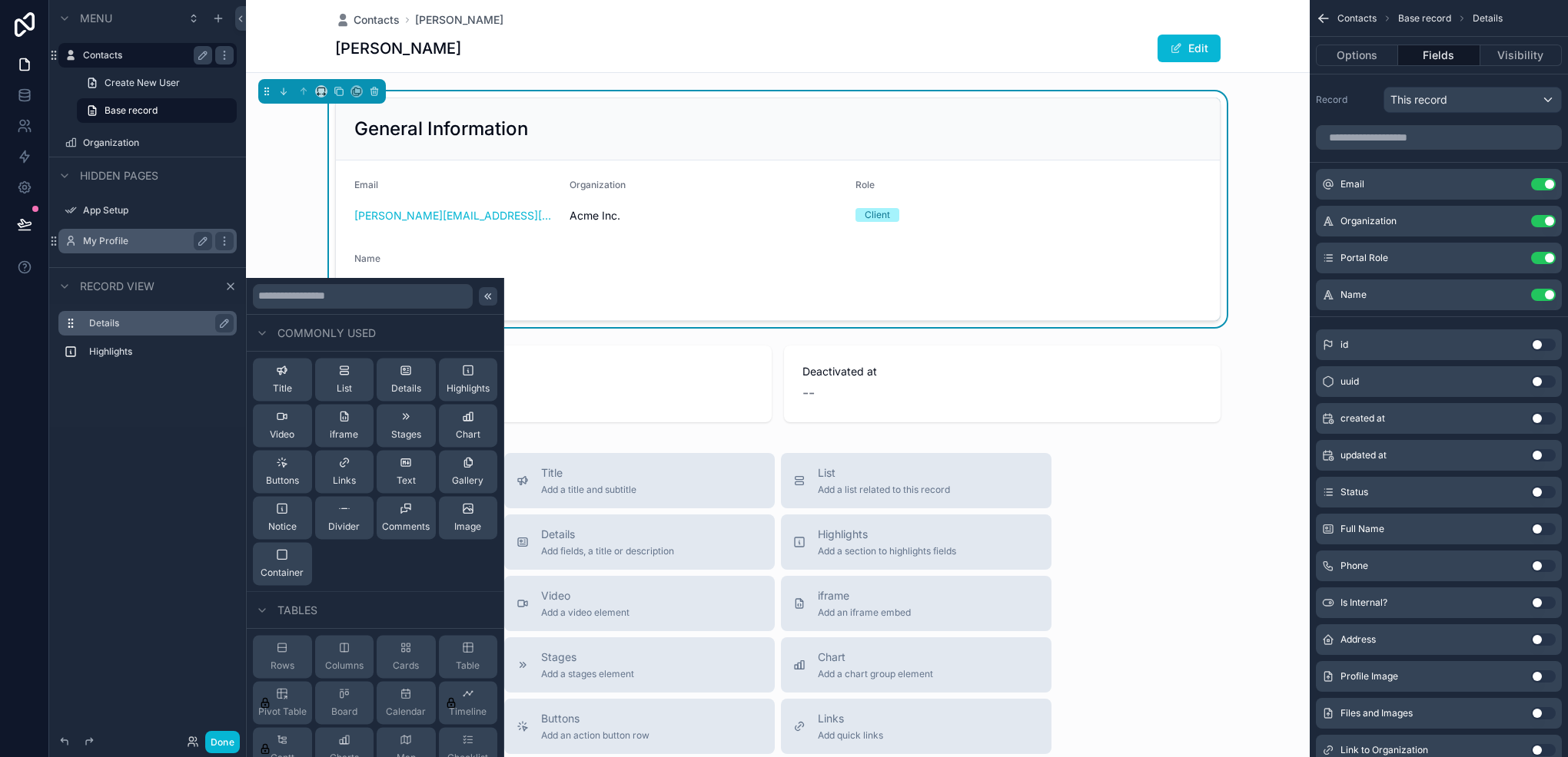
click at [479, 288] on div at bounding box center [487, 296] width 19 height 19
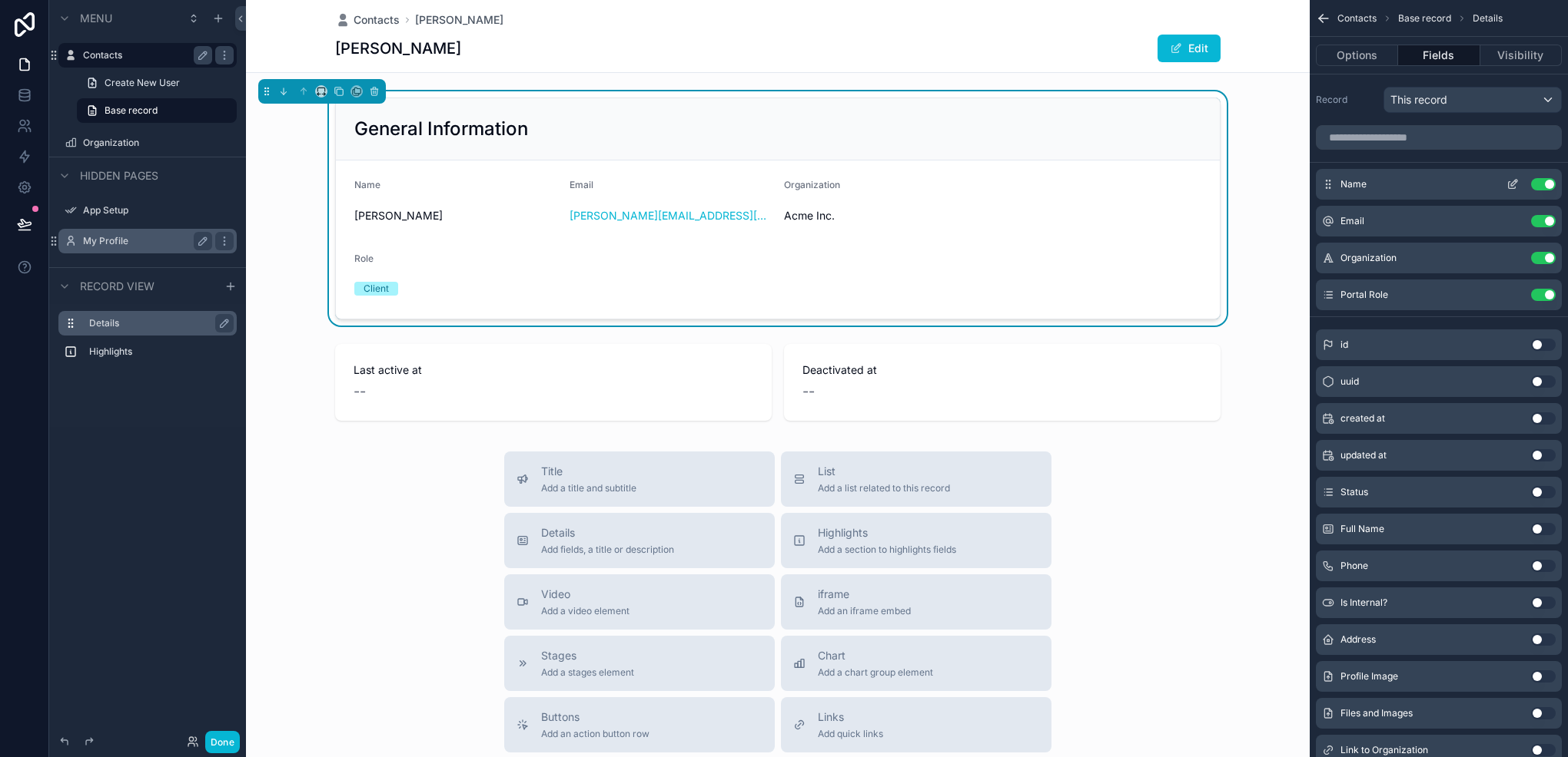
click at [1512, 182] on icon "scrollable content" at bounding box center [1512, 184] width 12 height 12
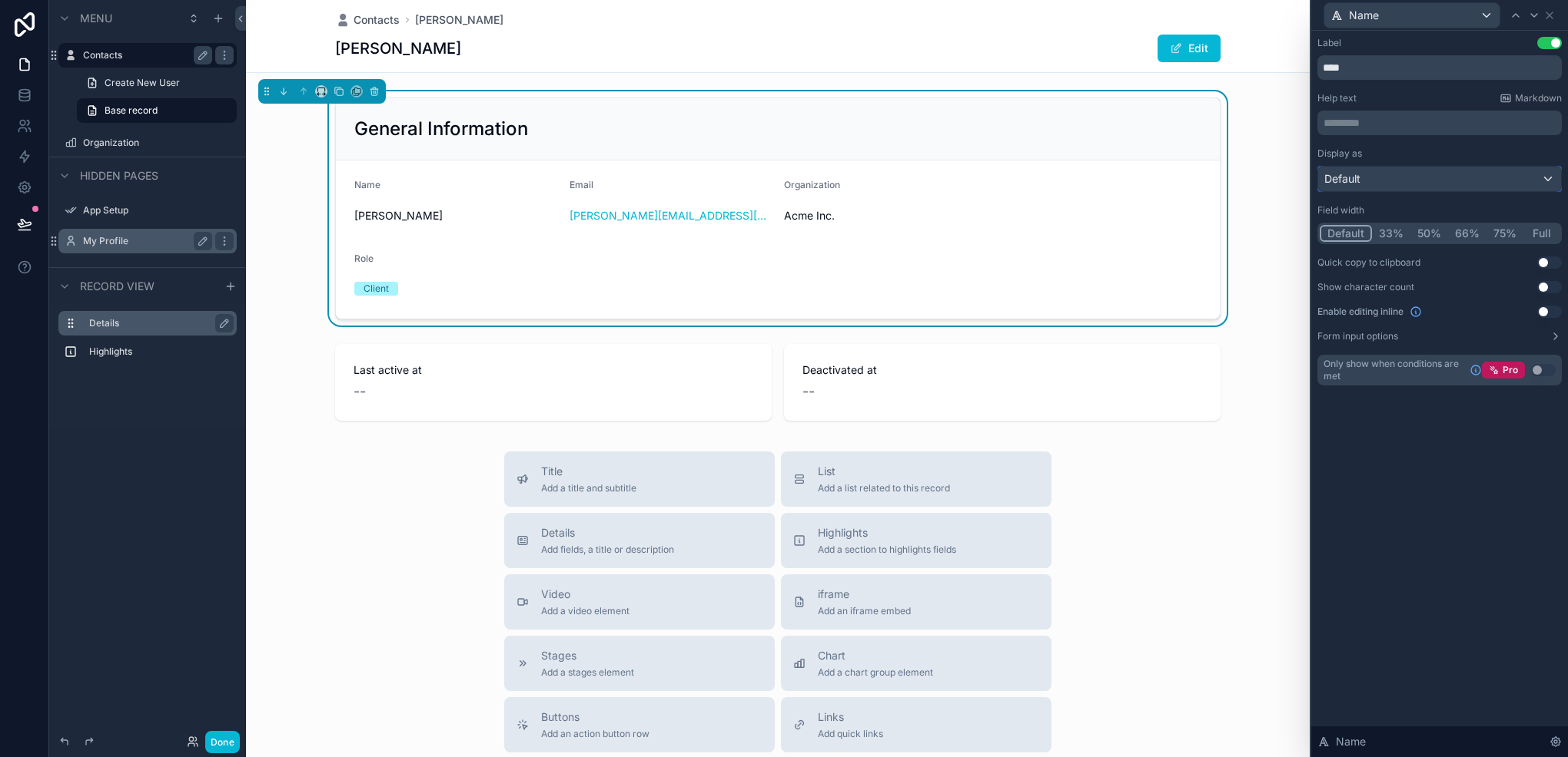
click at [1451, 176] on div "Default" at bounding box center [1439, 179] width 243 height 25
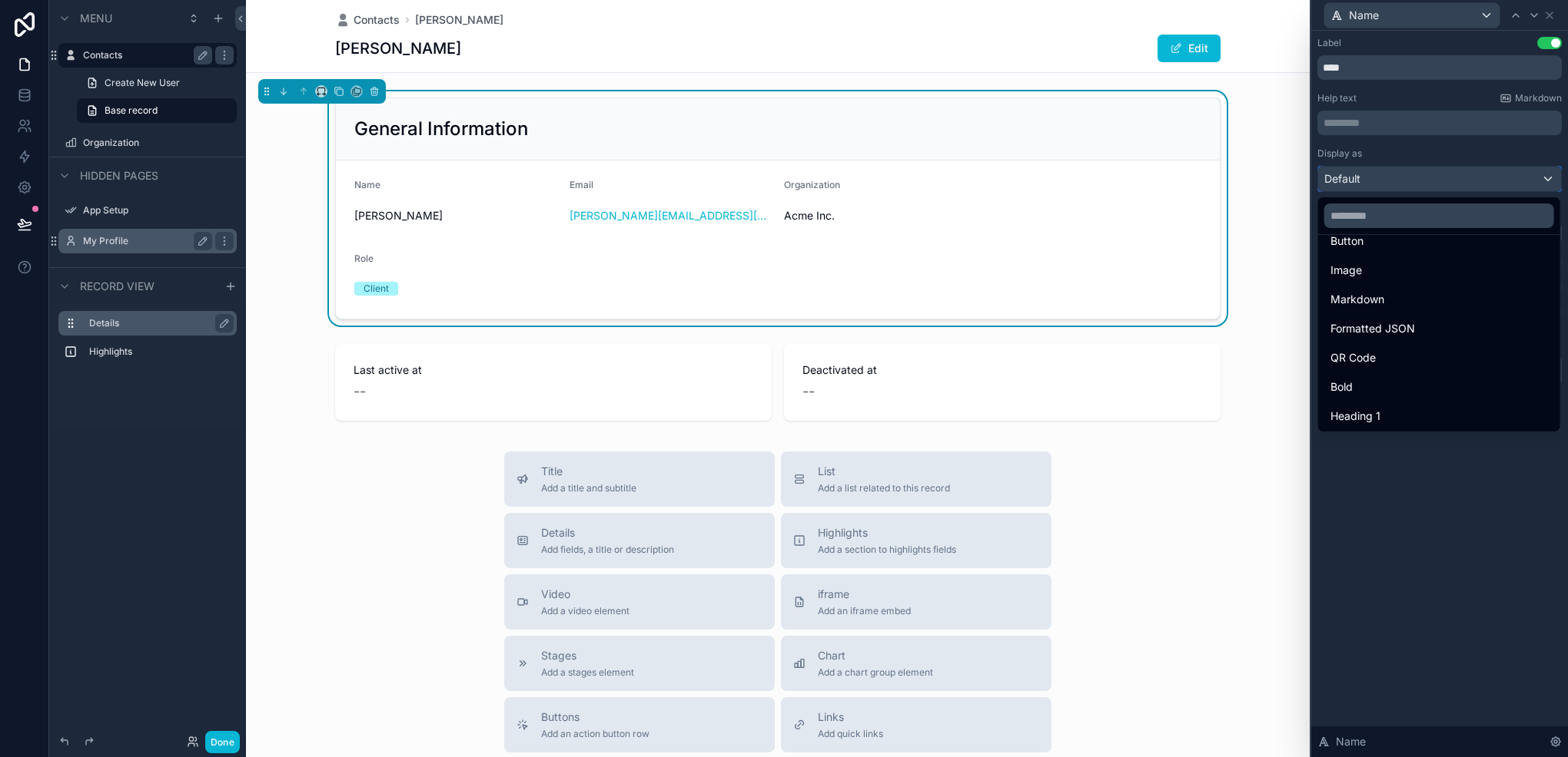
scroll to position [154, 0]
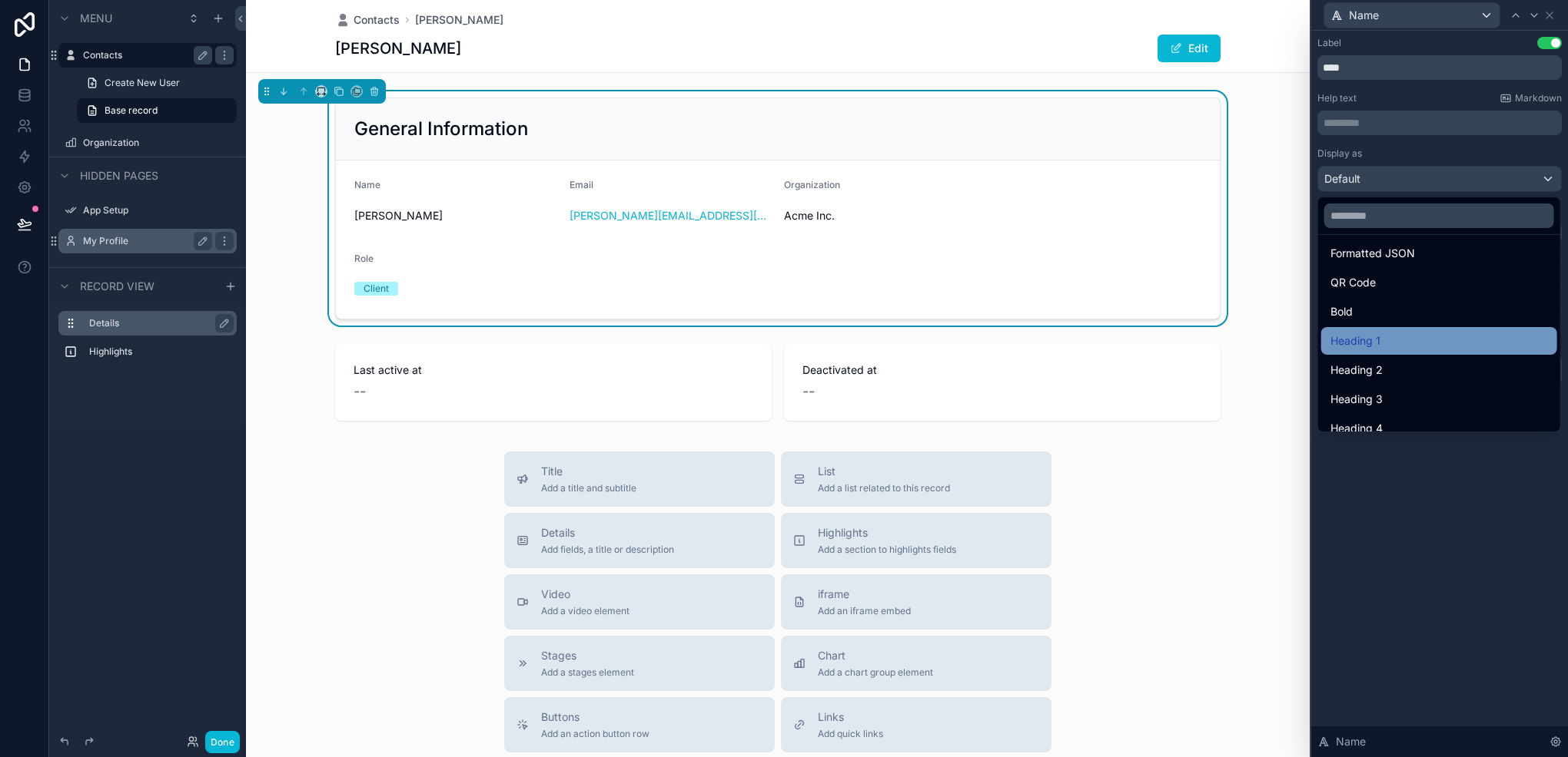
click at [1399, 352] on div "Heading 1" at bounding box center [1438, 341] width 236 height 27
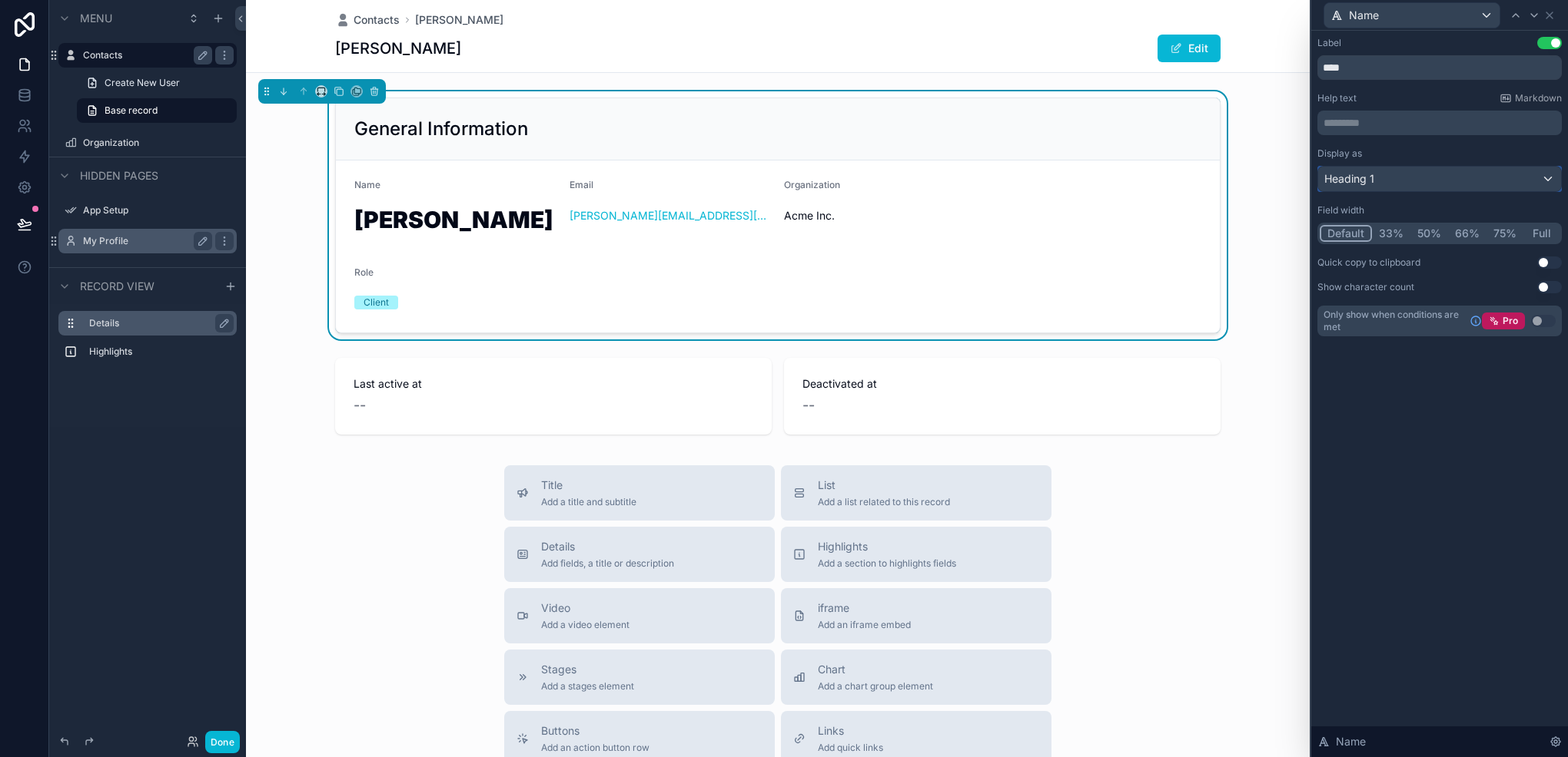
click at [1422, 171] on div "Heading 1" at bounding box center [1439, 179] width 243 height 25
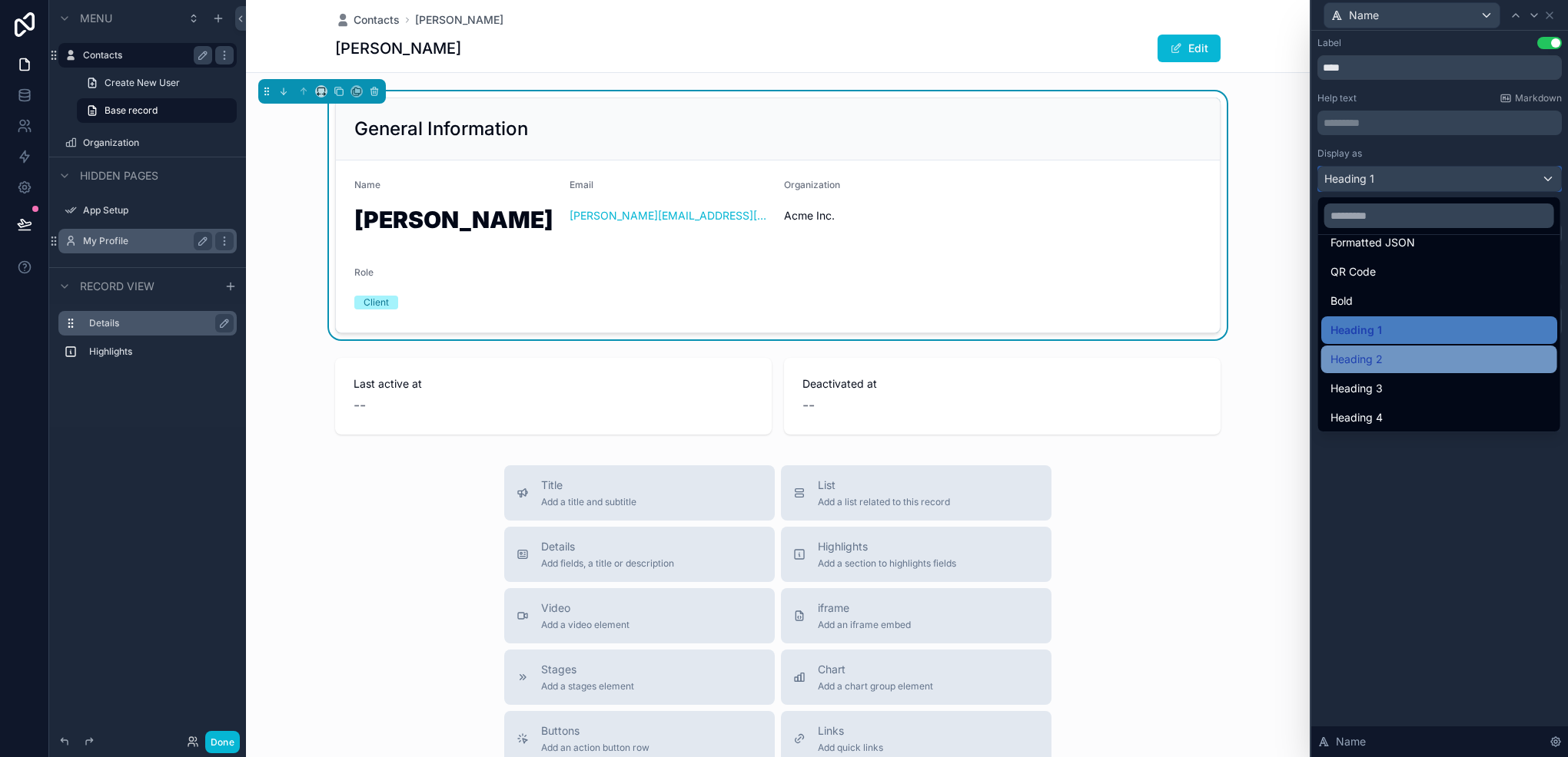
scroll to position [168, 0]
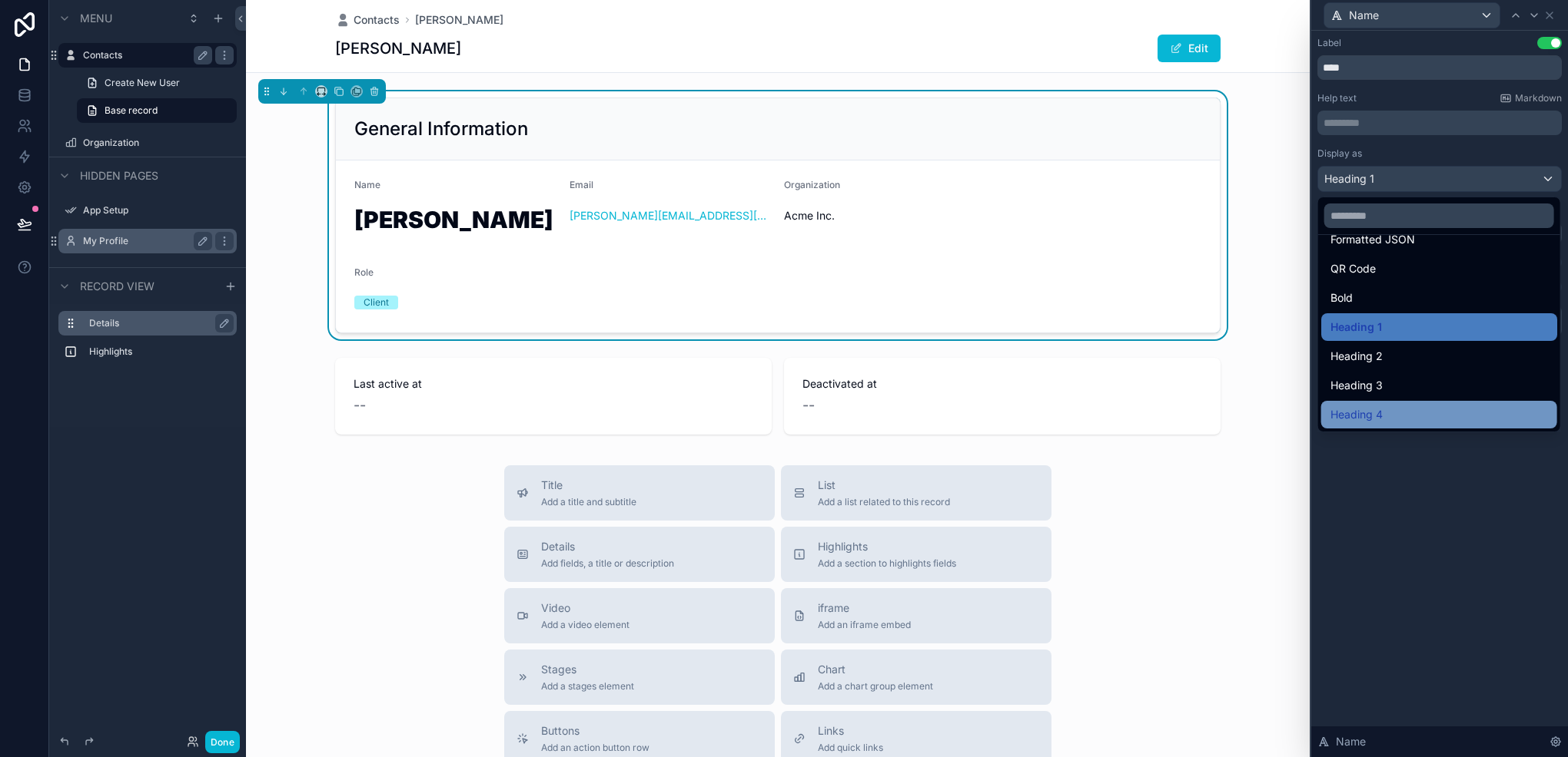
click at [1397, 407] on div "Heading 4" at bounding box center [1439, 415] width 218 height 19
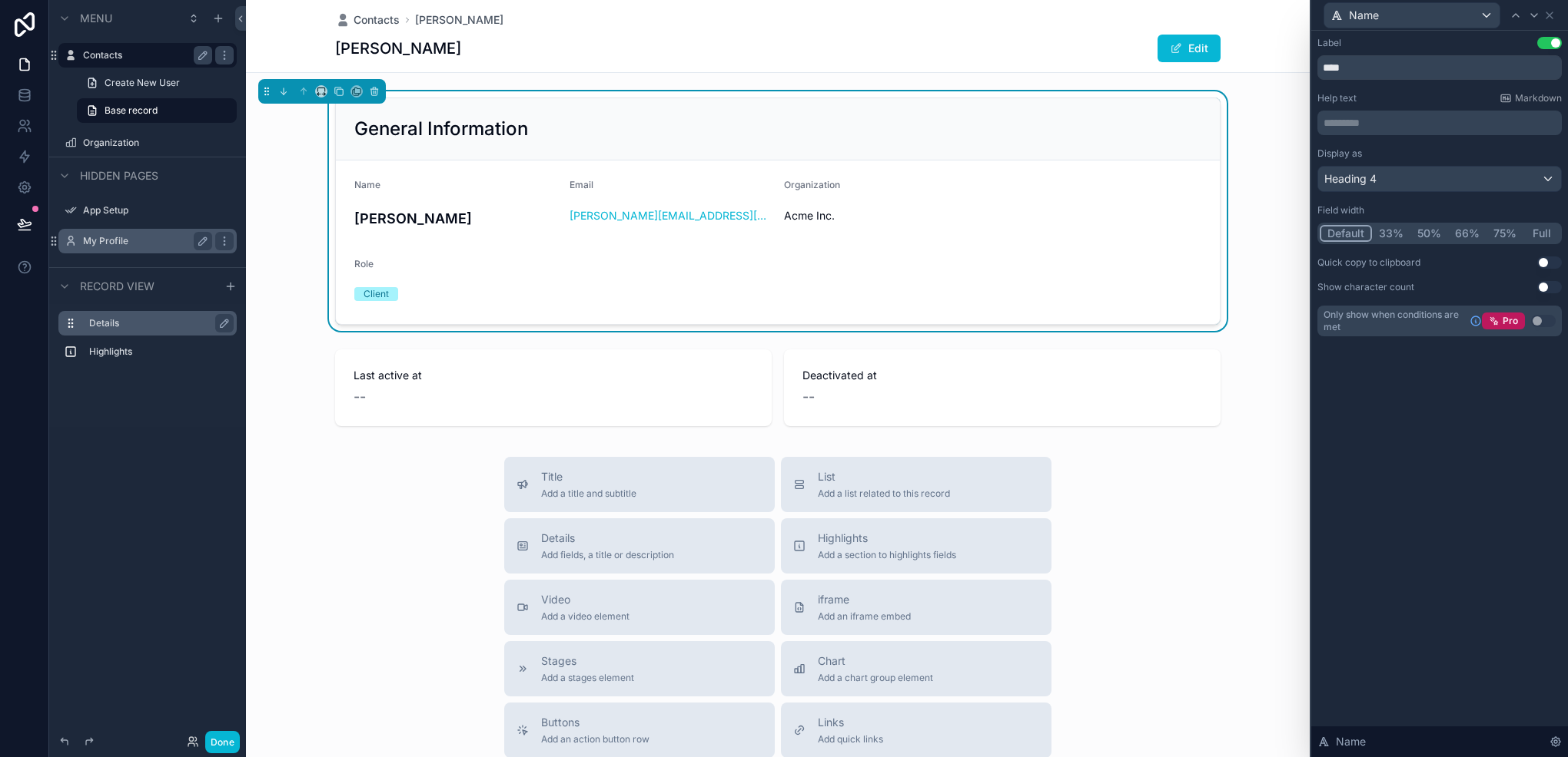
click at [1417, 229] on button "50%" at bounding box center [1429, 233] width 38 height 17
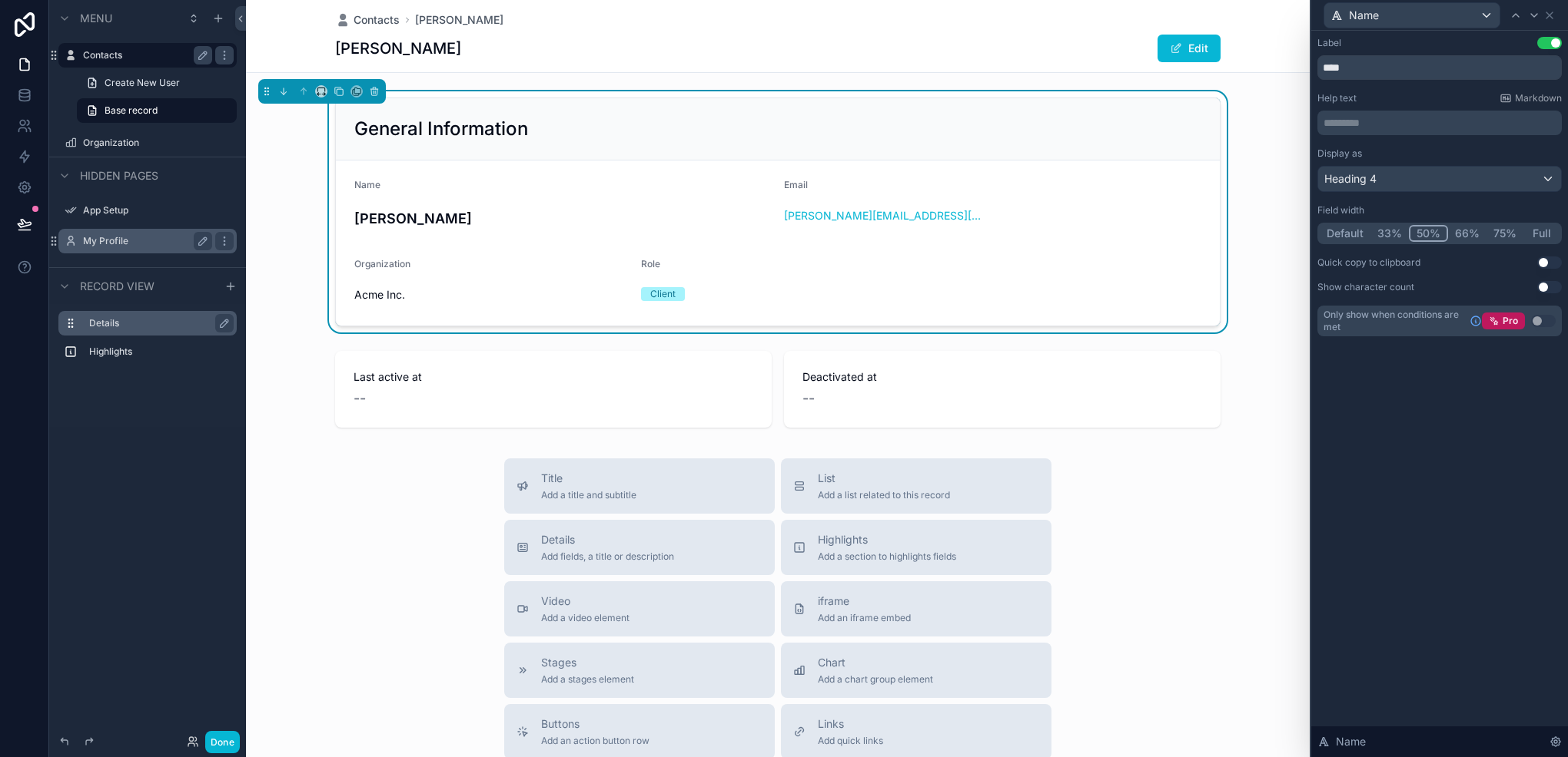
click at [1386, 237] on button "33%" at bounding box center [1389, 233] width 39 height 17
click at [1431, 230] on button "50%" at bounding box center [1429, 233] width 38 height 17
click at [1541, 232] on button "Full" at bounding box center [1541, 233] width 36 height 17
click at [1458, 234] on button "66%" at bounding box center [1466, 233] width 40 height 17
click at [1426, 229] on button "50%" at bounding box center [1427, 233] width 38 height 17
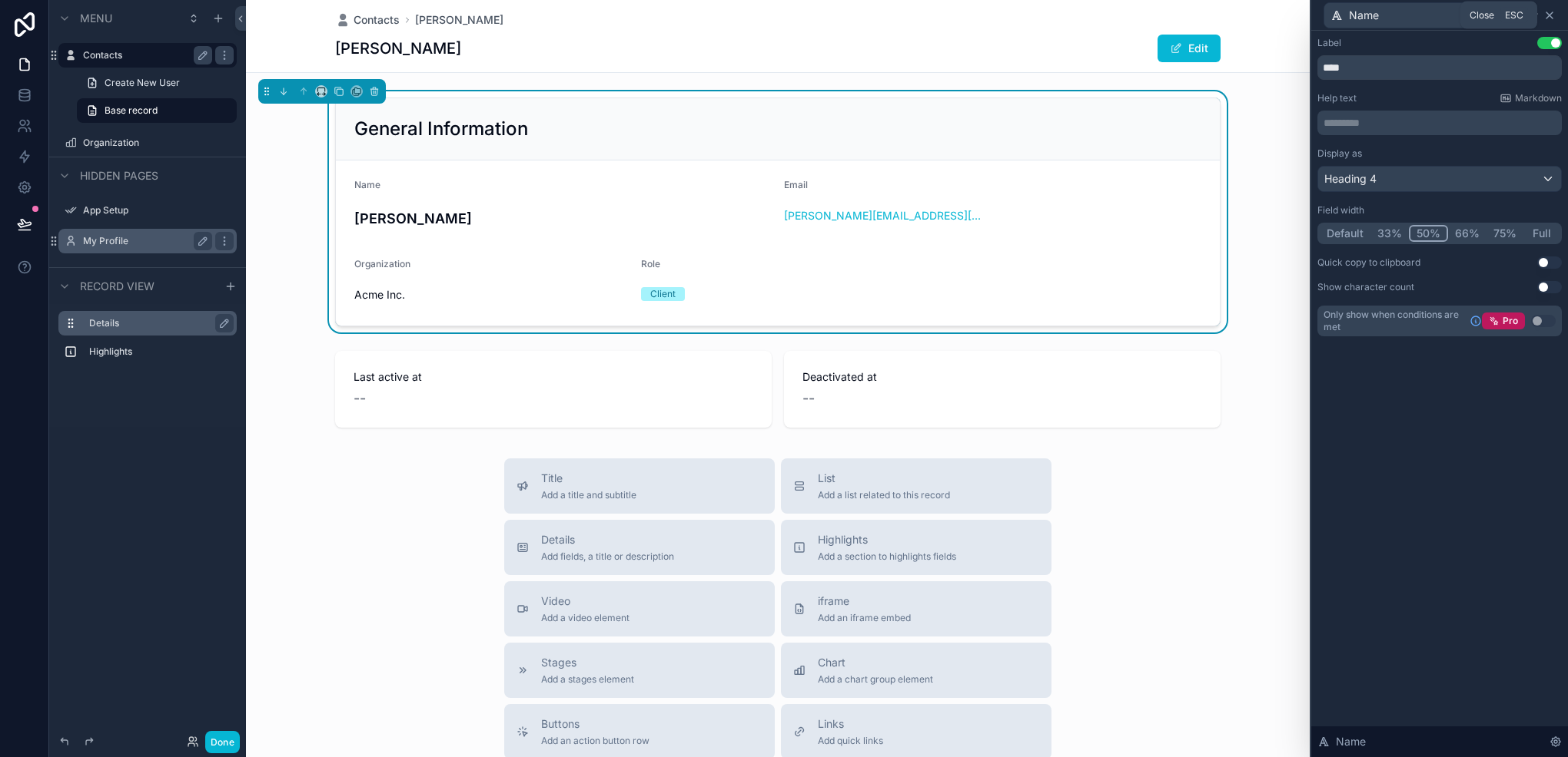
click at [1552, 18] on icon at bounding box center [1549, 15] width 6 height 6
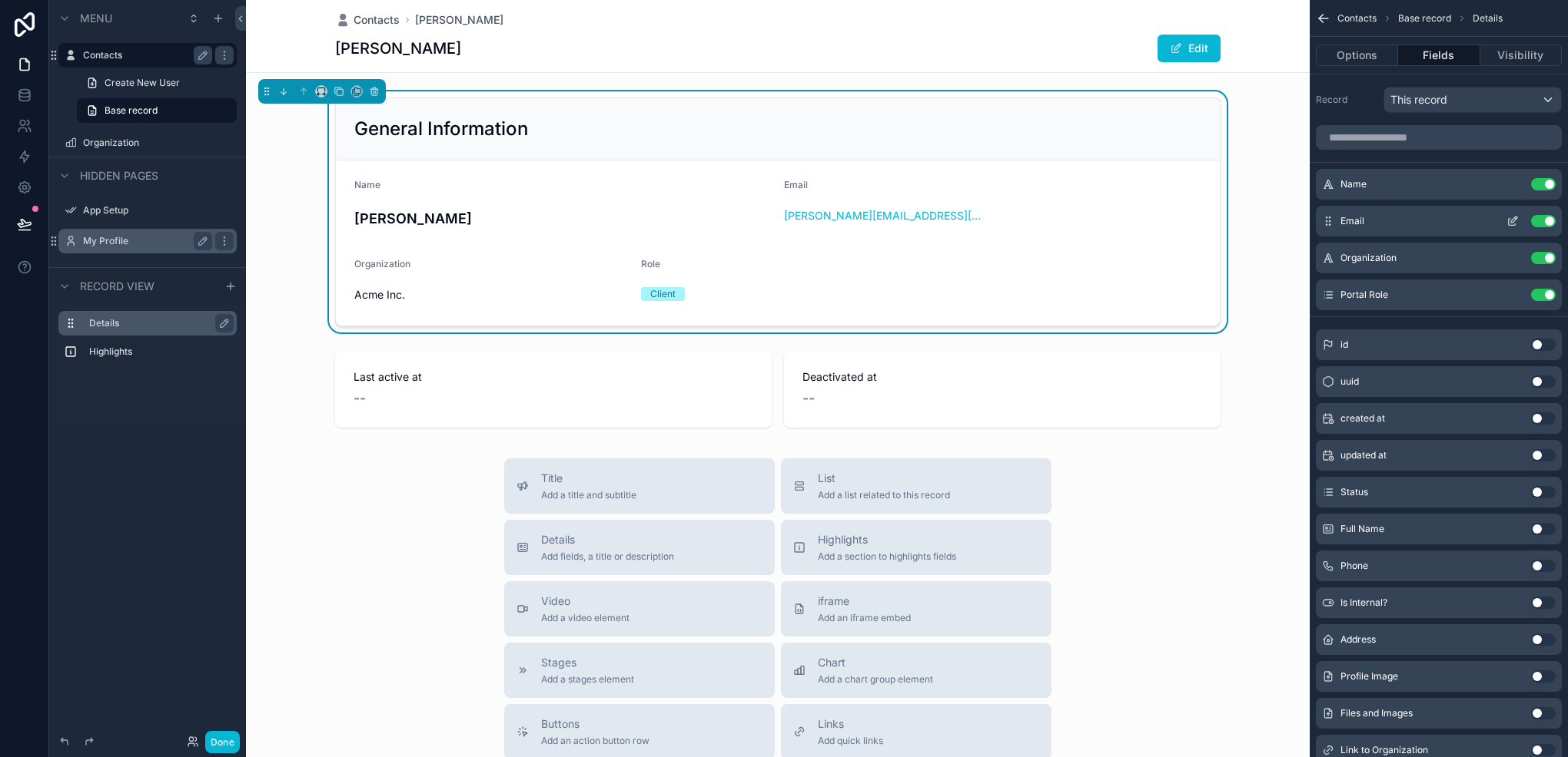
click at [1509, 224] on icon "scrollable content" at bounding box center [1512, 221] width 12 height 12
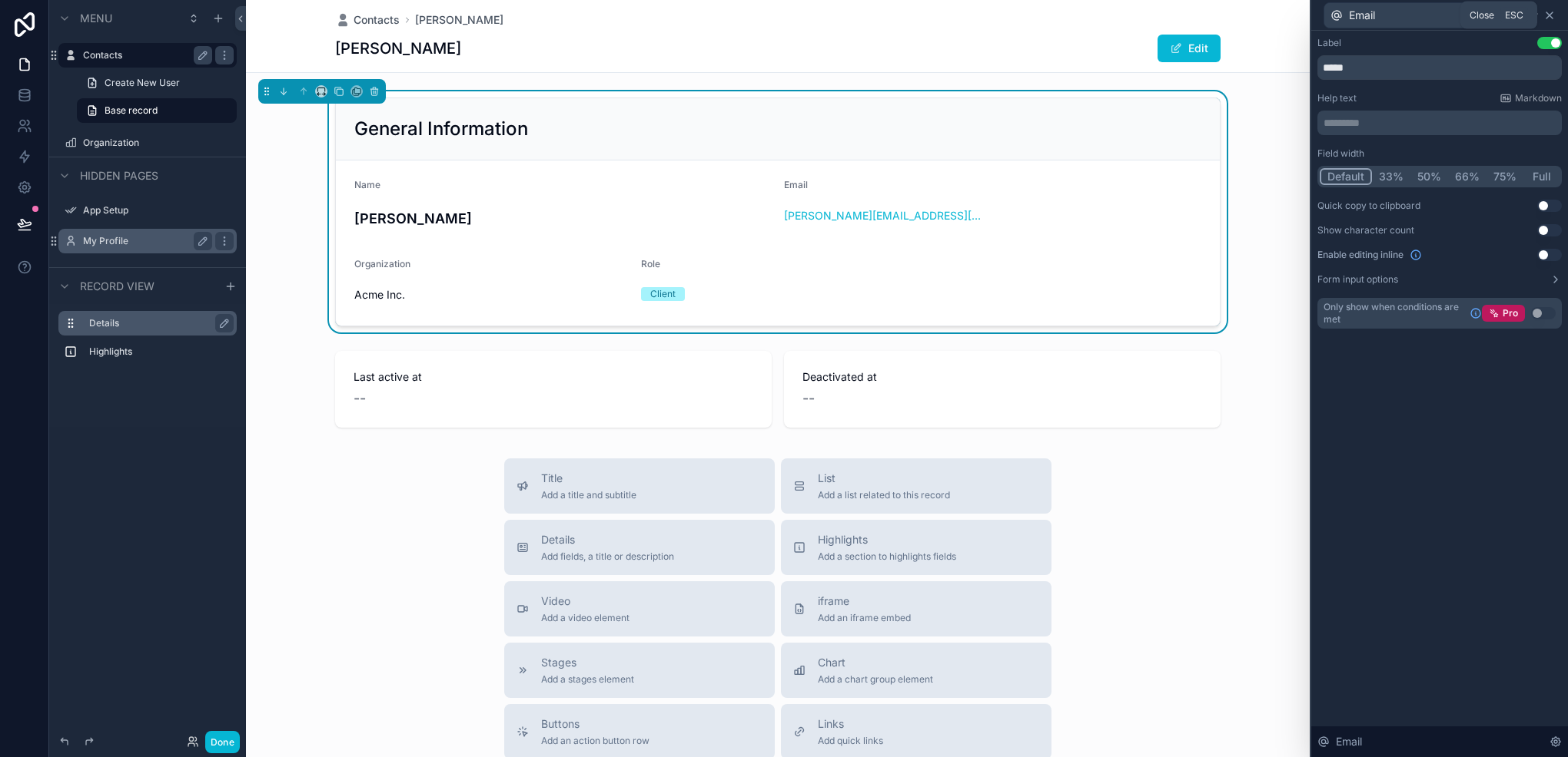
click at [1552, 14] on icon at bounding box center [1549, 14] width 12 height 12
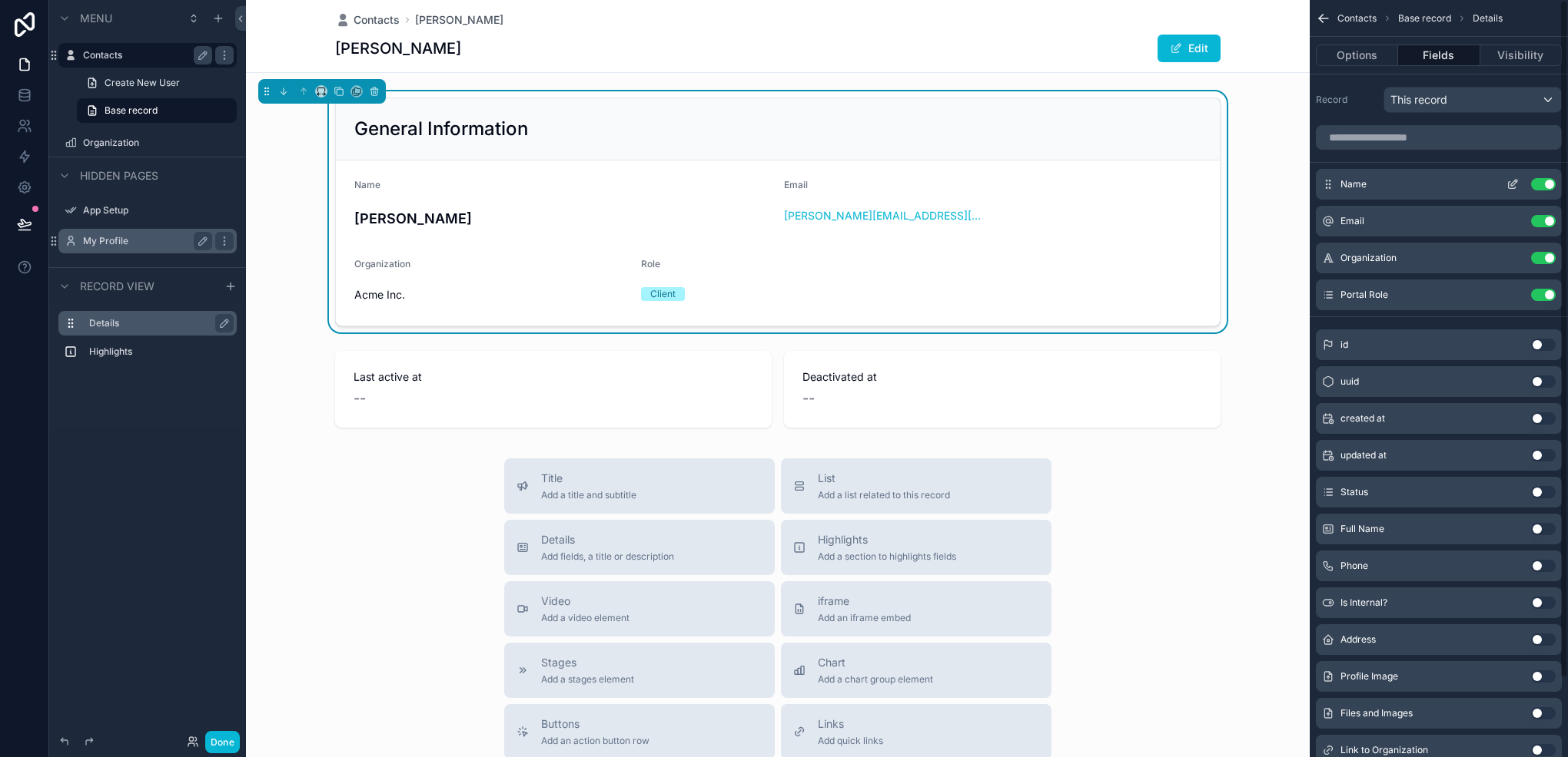
click at [1512, 181] on icon "scrollable content" at bounding box center [1512, 184] width 12 height 12
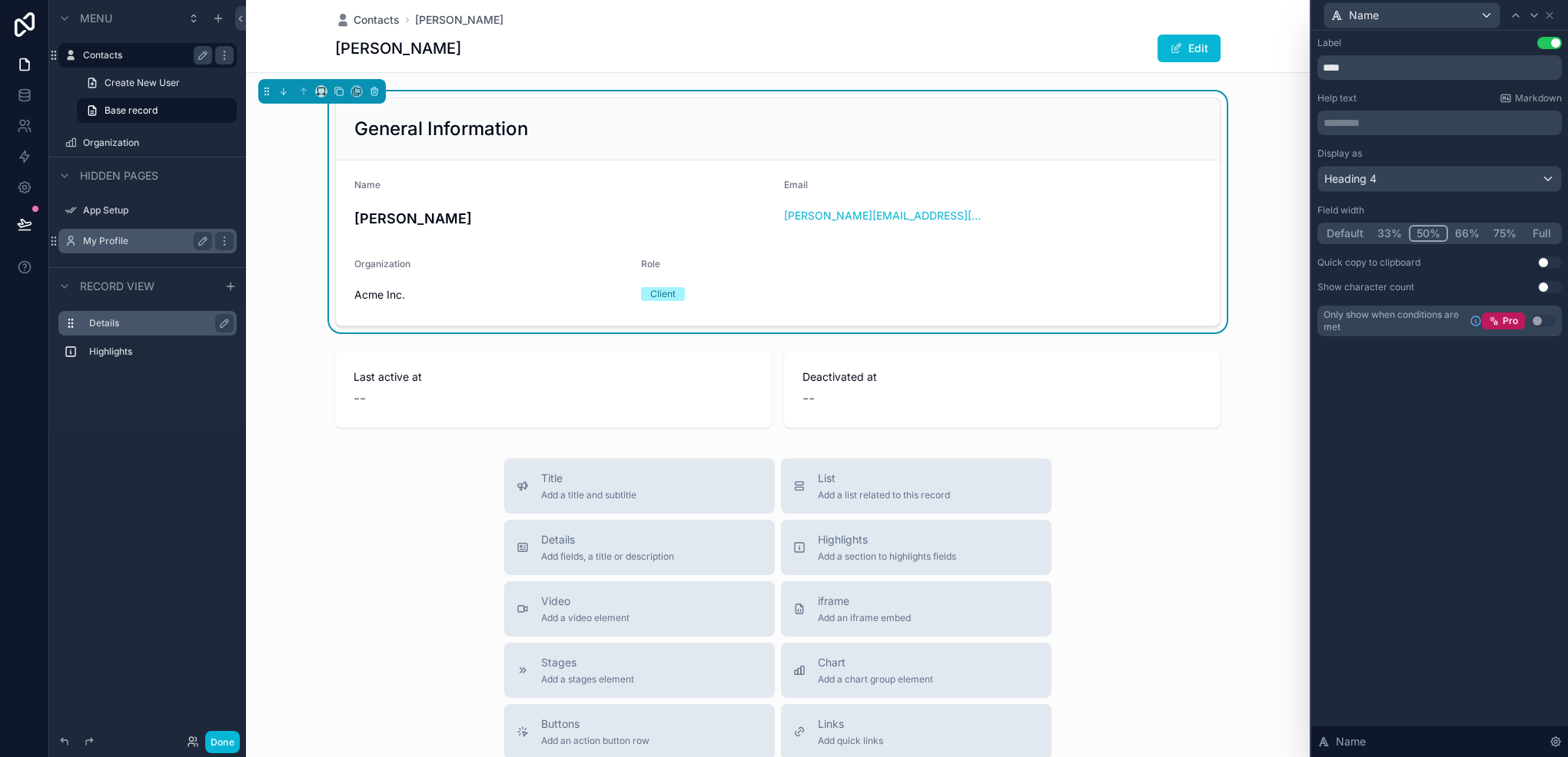
click at [1542, 232] on button "Full" at bounding box center [1541, 233] width 36 height 17
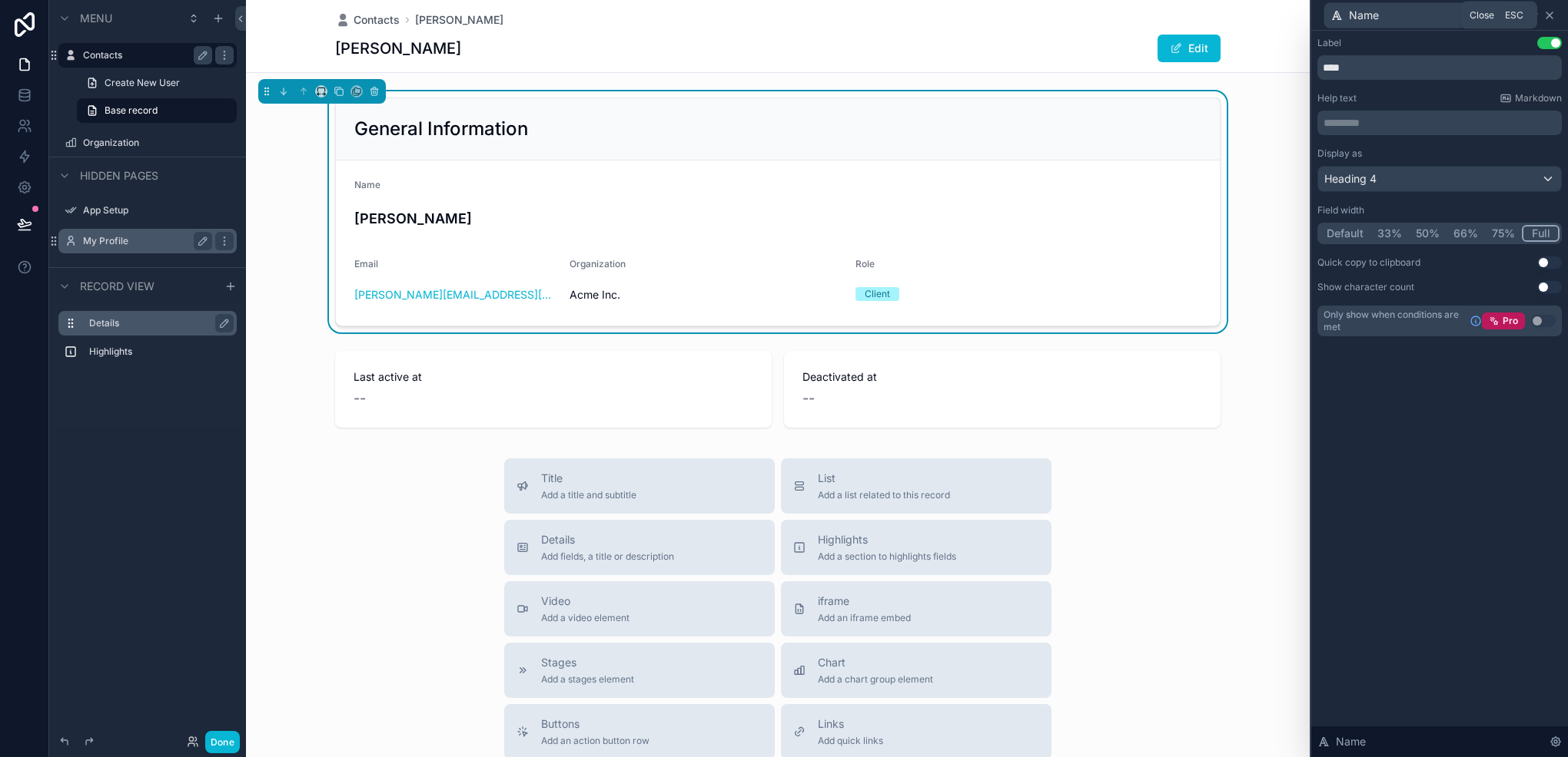
click at [1550, 17] on icon at bounding box center [1549, 14] width 12 height 12
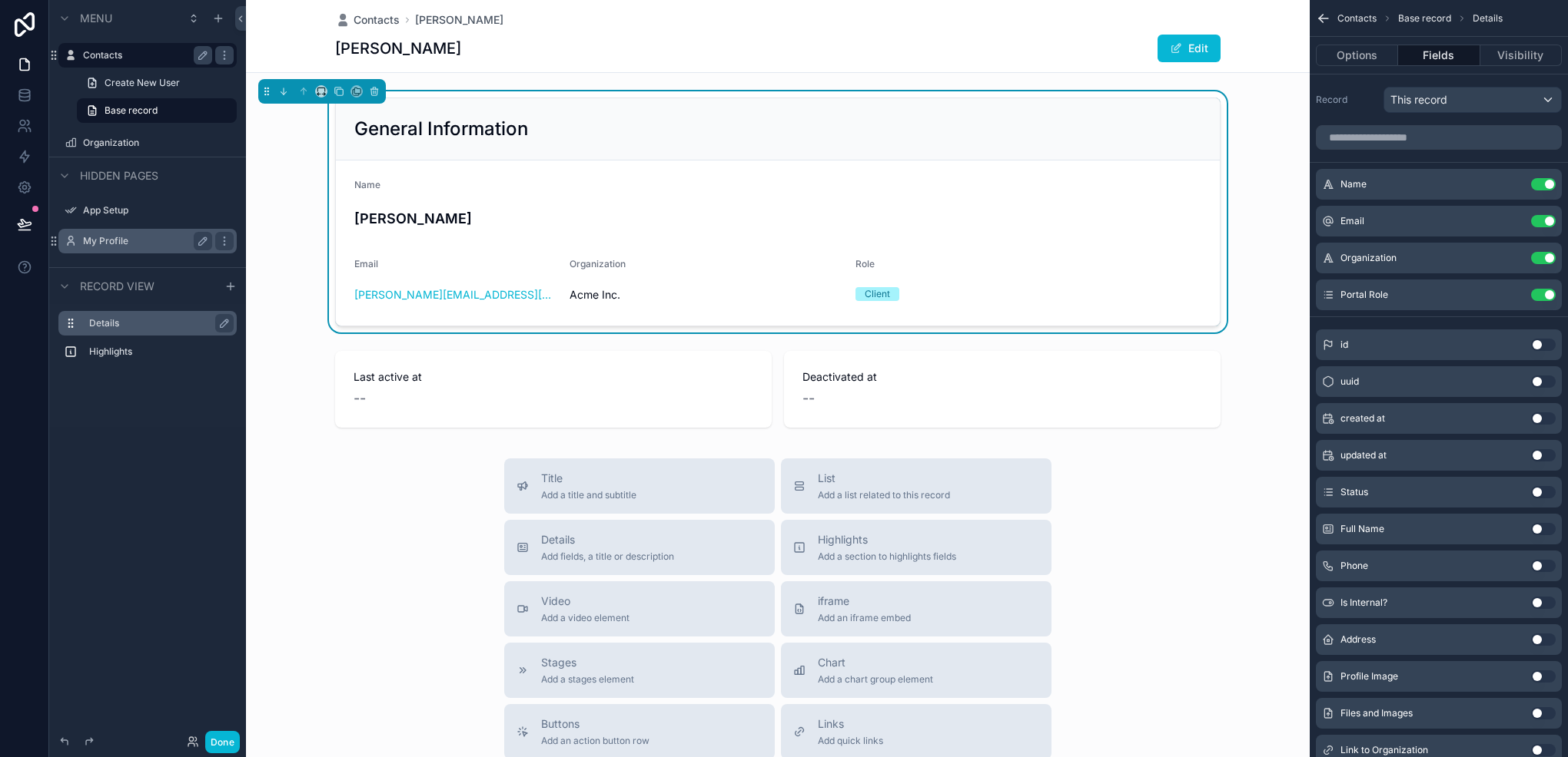
click at [1535, 528] on button "Use setting" at bounding box center [1543, 528] width 25 height 12
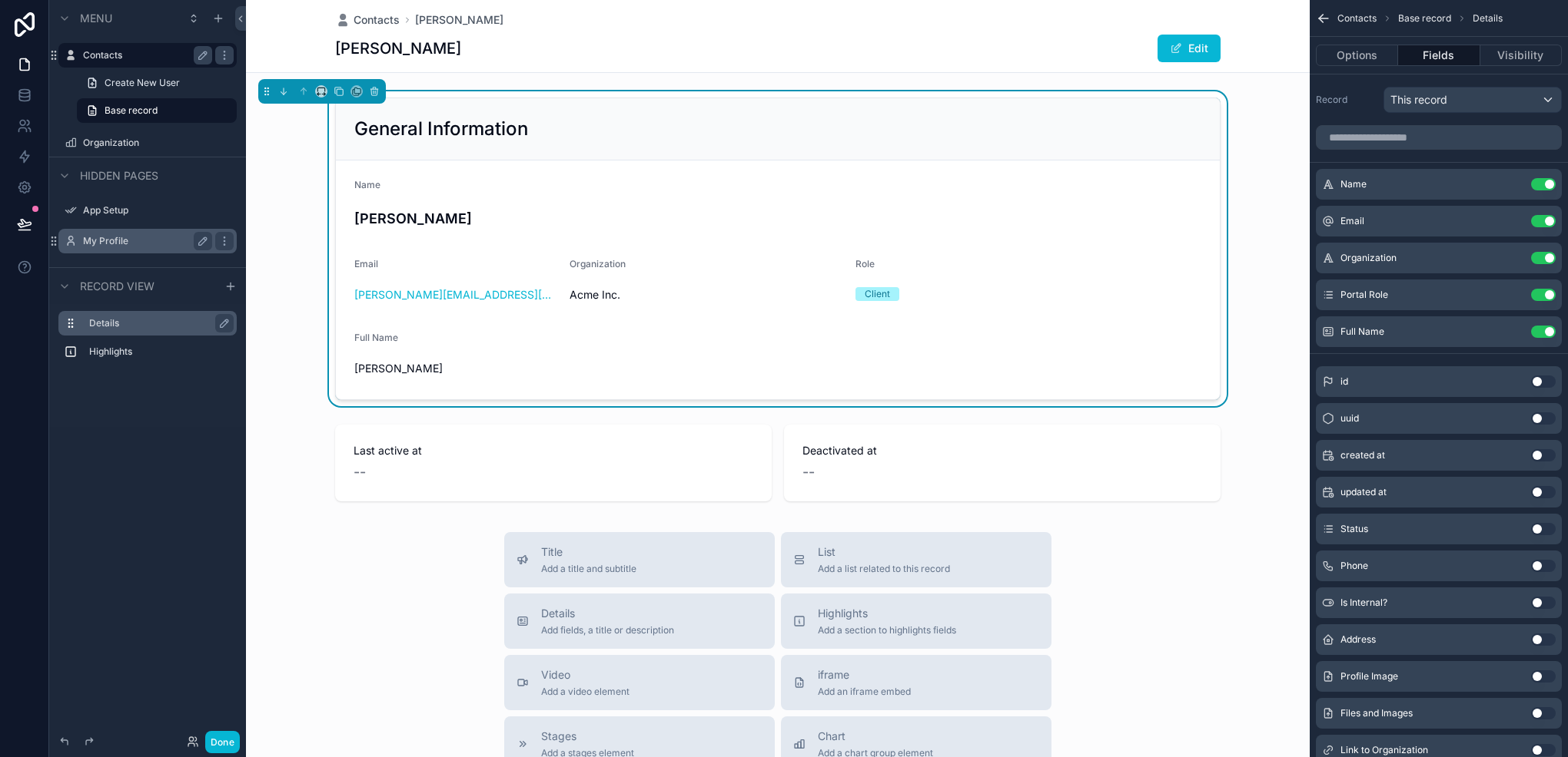
click at [1540, 331] on button "Use setting" at bounding box center [1543, 331] width 25 height 12
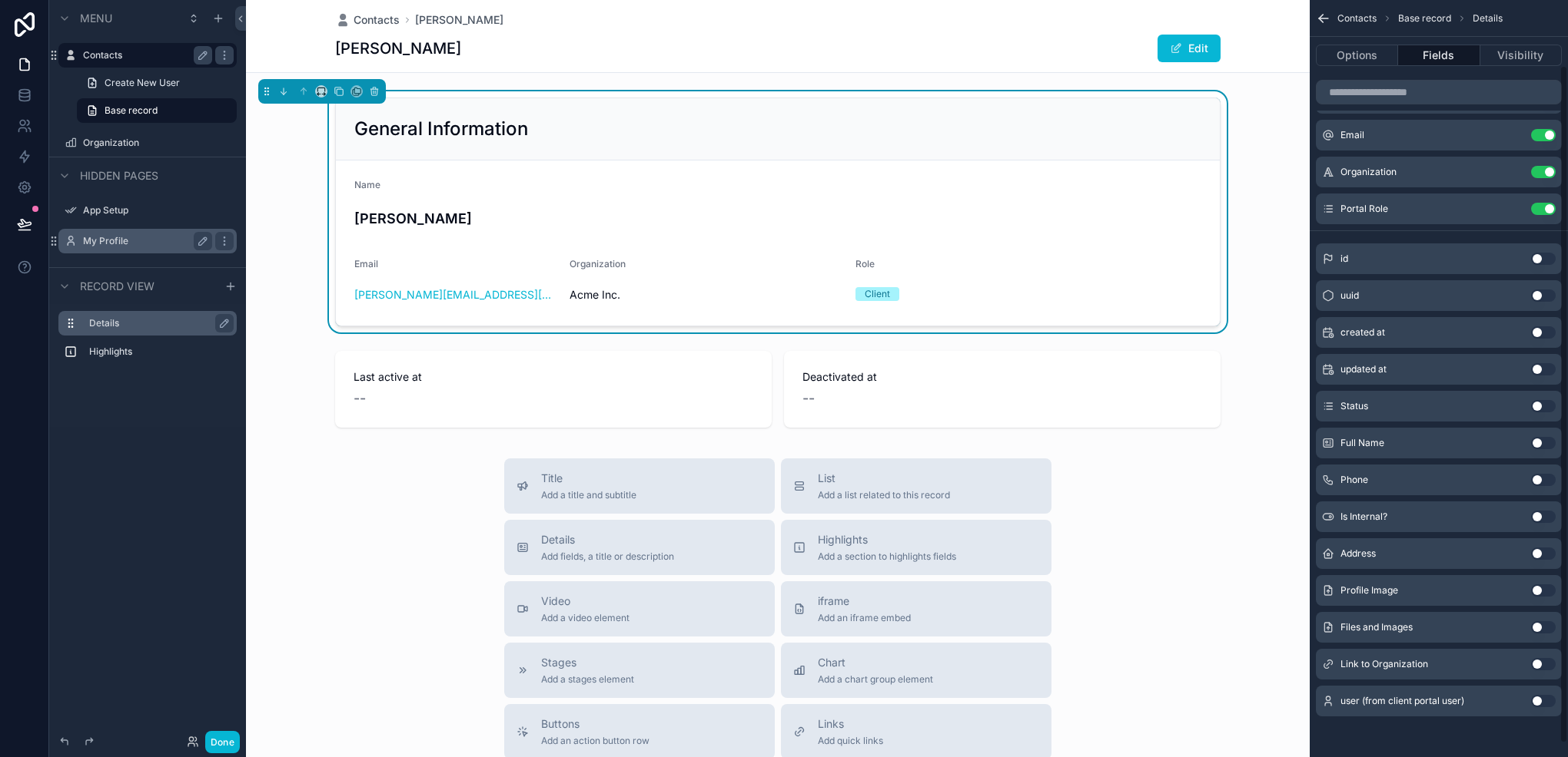
scroll to position [87, 0]
click at [1535, 554] on button "Use setting" at bounding box center [1543, 552] width 25 height 12
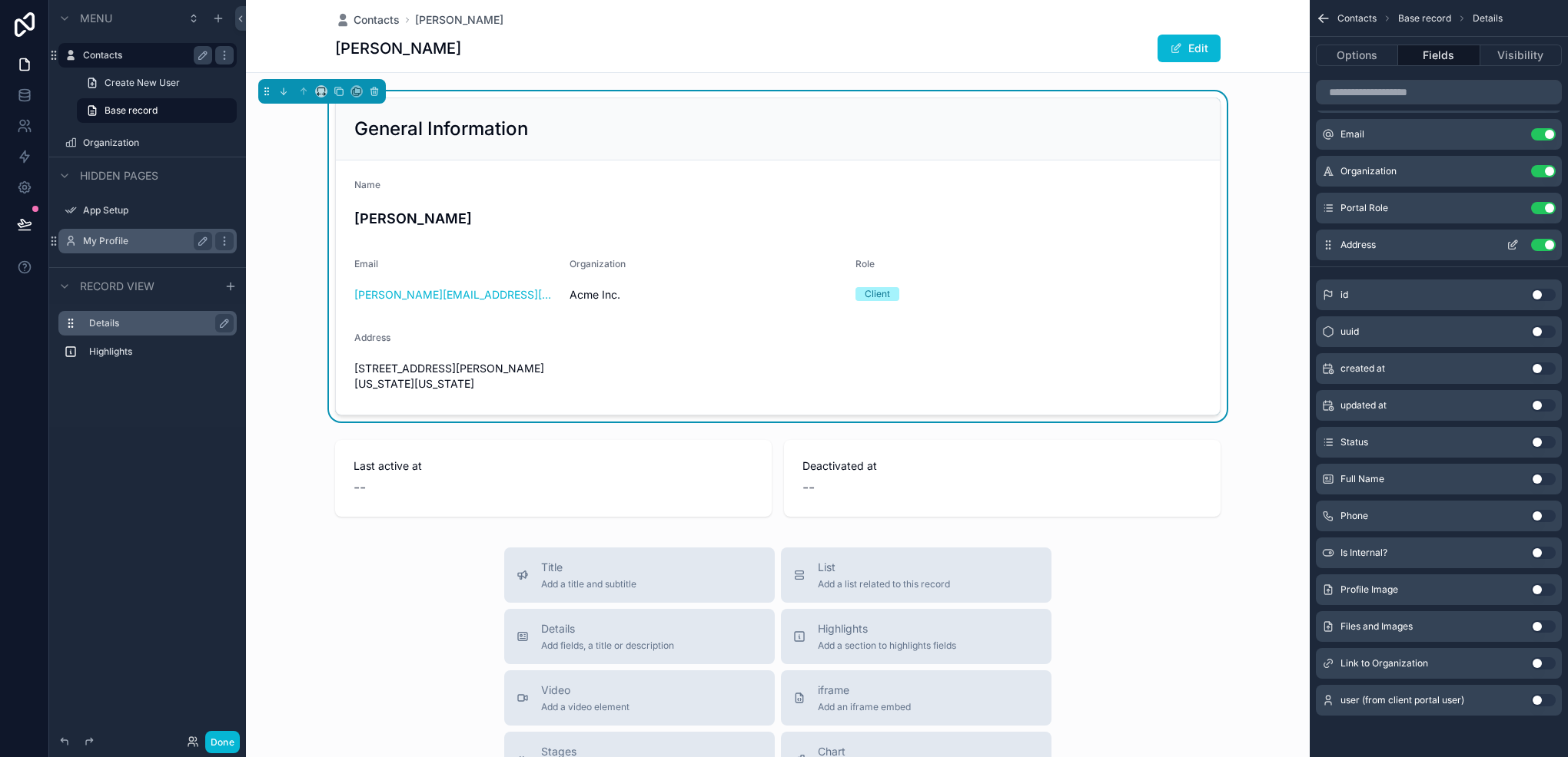
click at [1509, 239] on icon "scrollable content" at bounding box center [1512, 245] width 12 height 12
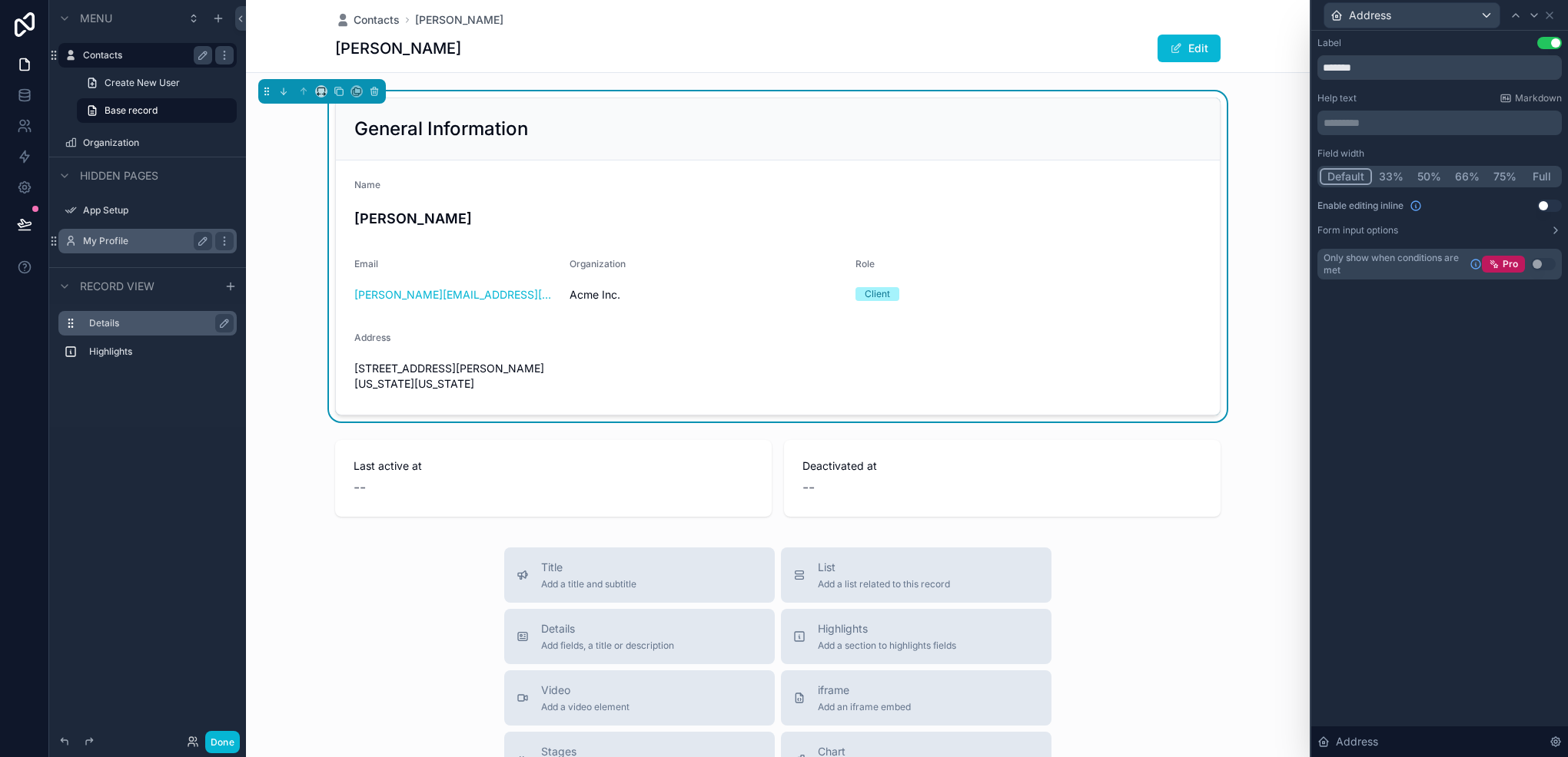
click at [1524, 173] on button "Full" at bounding box center [1541, 176] width 36 height 17
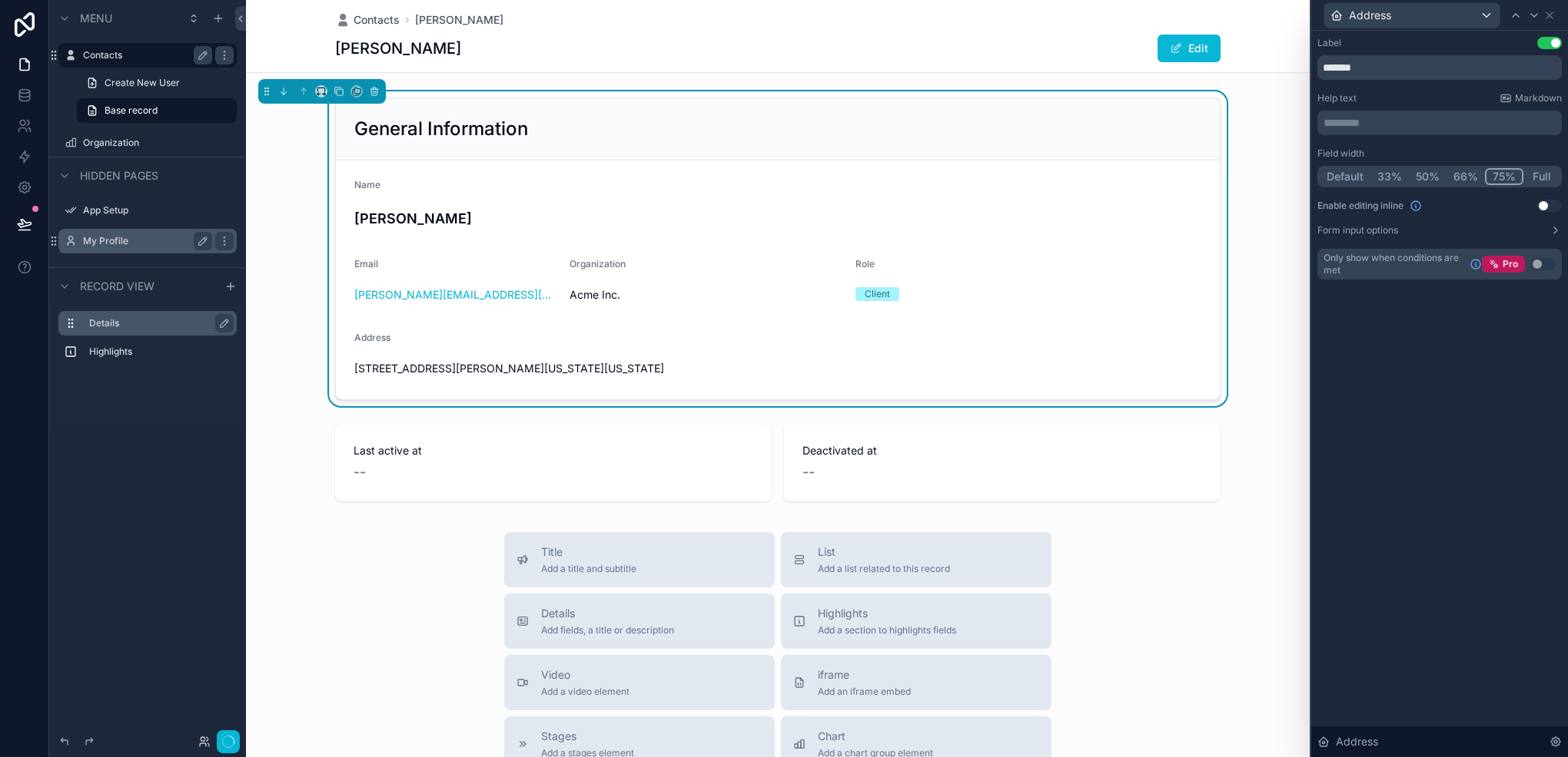
click at [1489, 170] on button "75%" at bounding box center [1504, 176] width 39 height 17
click at [1438, 174] on button "50%" at bounding box center [1428, 176] width 39 height 17
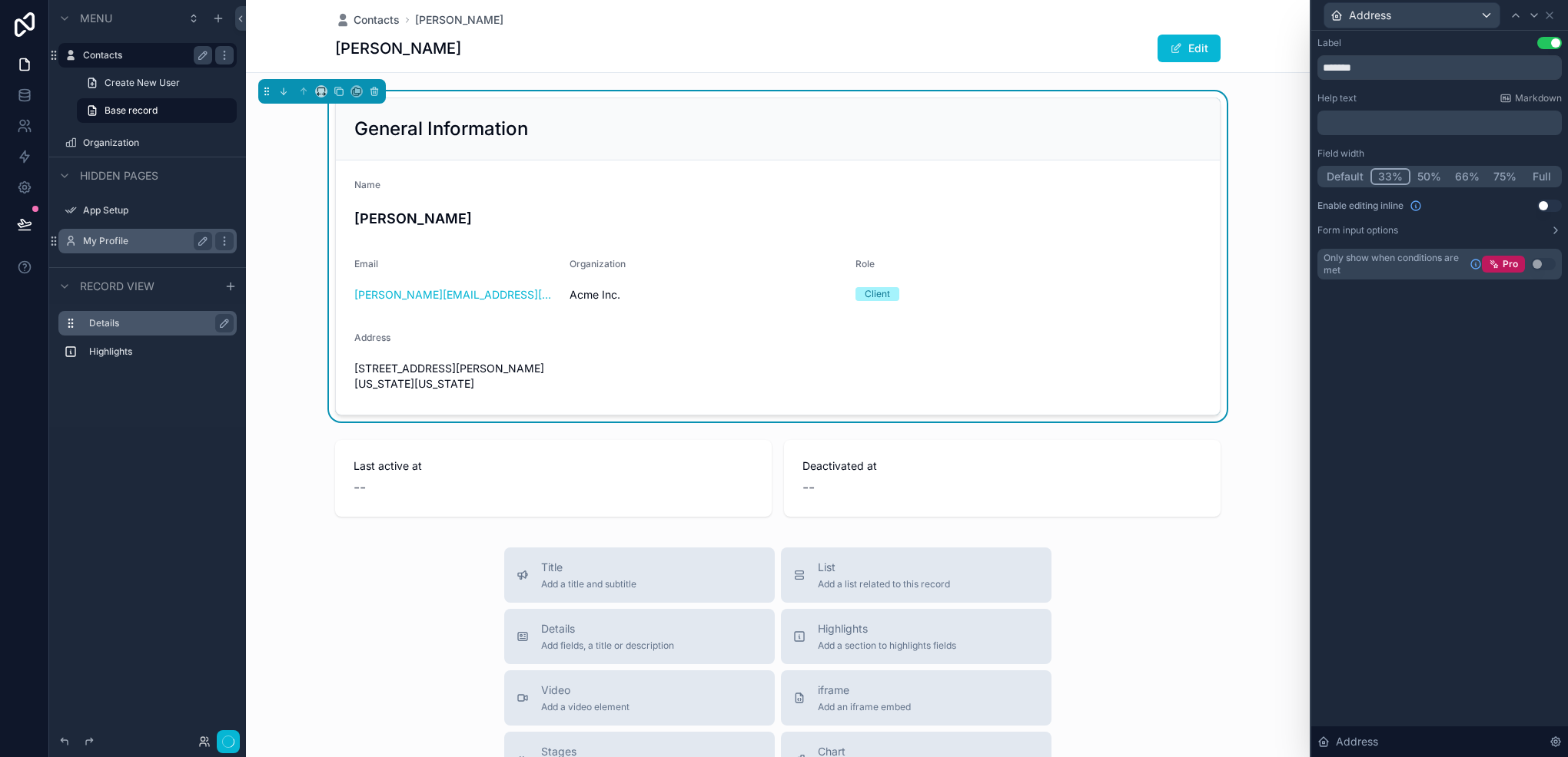
click at [1396, 173] on button "33%" at bounding box center [1390, 176] width 40 height 17
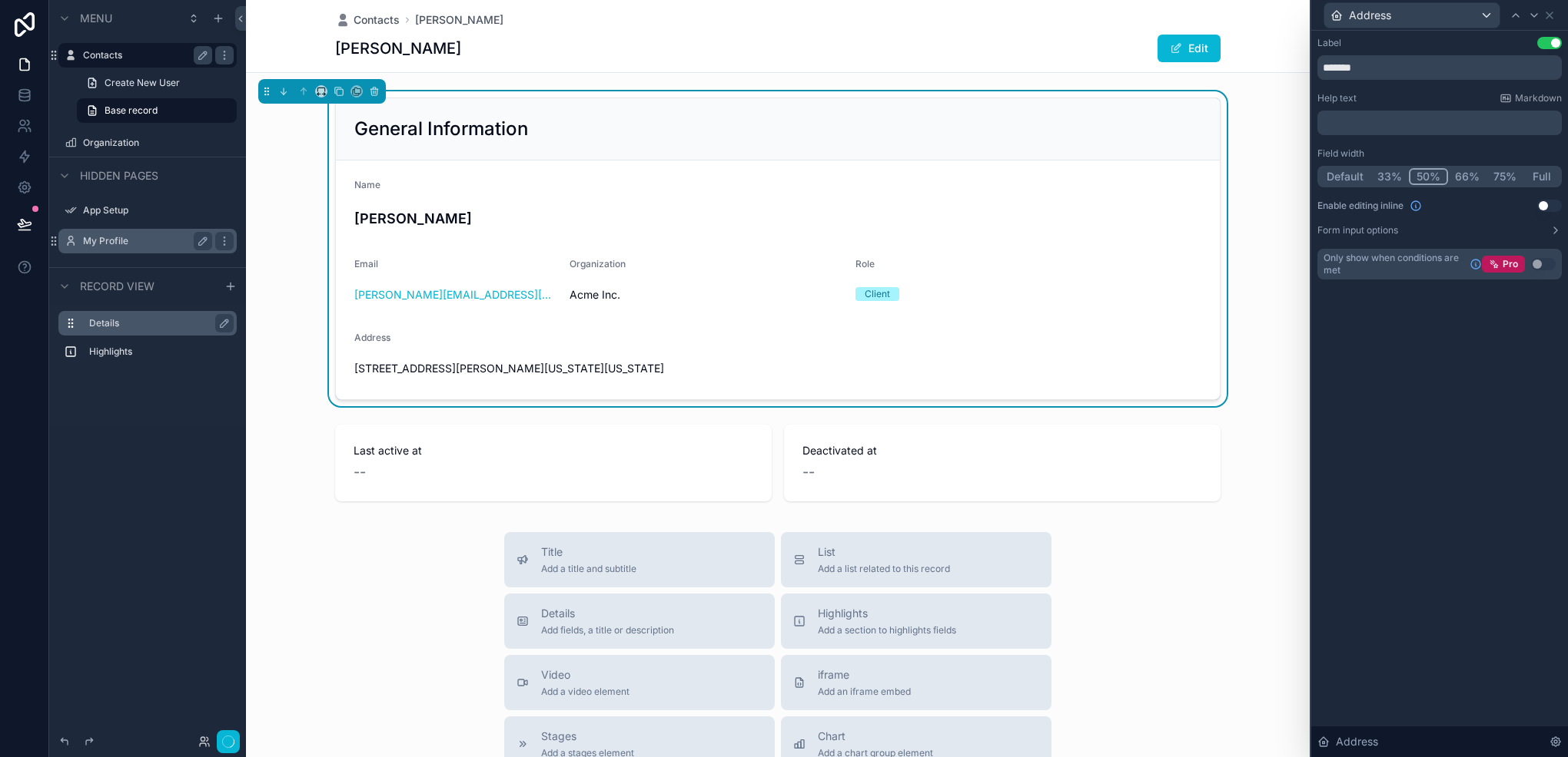
click at [1429, 179] on button "50%" at bounding box center [1428, 176] width 39 height 17
click at [1553, 19] on icon at bounding box center [1549, 14] width 12 height 12
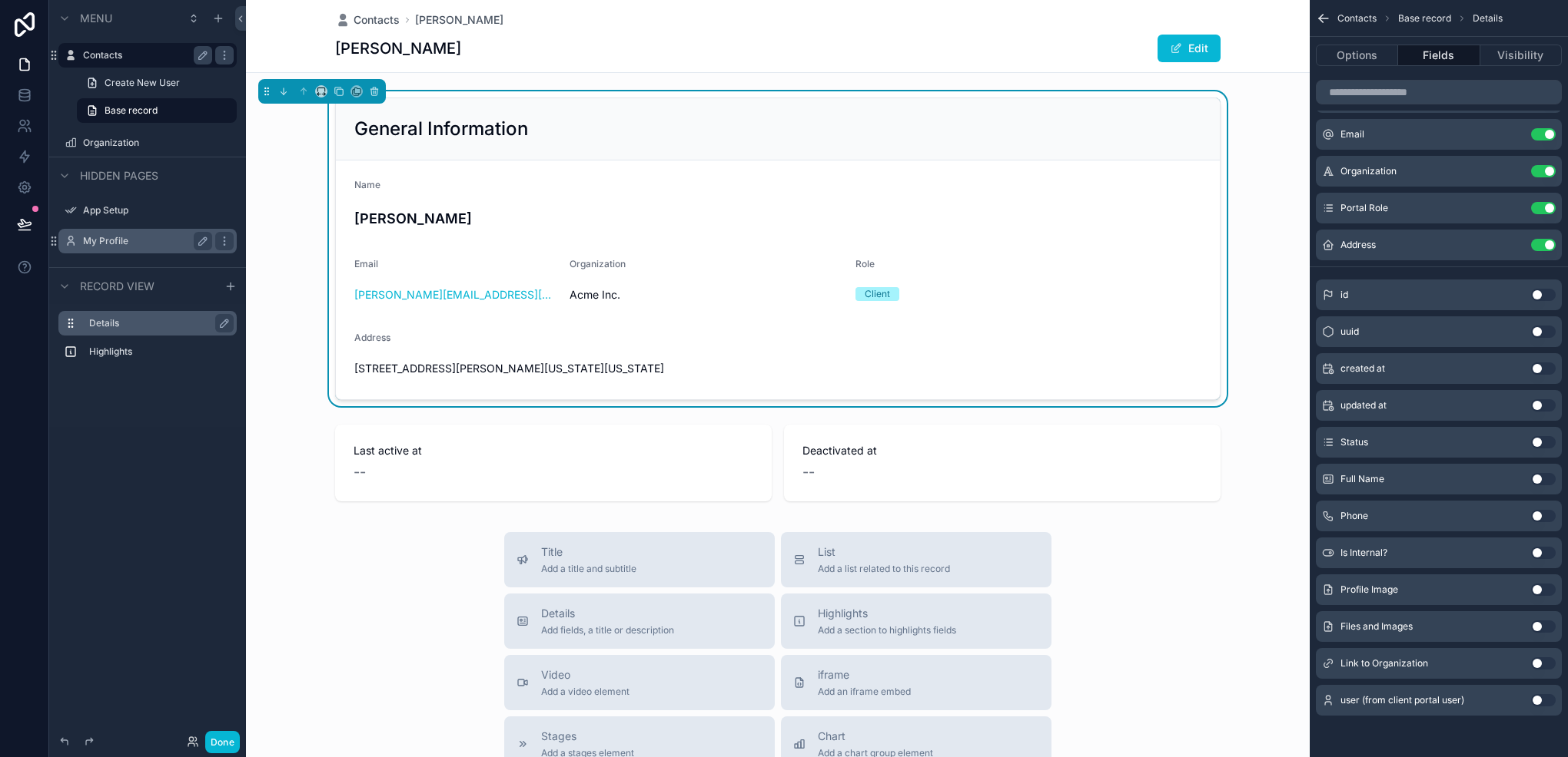
click at [1533, 517] on button "Use setting" at bounding box center [1543, 515] width 25 height 12
click at [1544, 479] on button "Use setting" at bounding box center [1543, 478] width 25 height 12
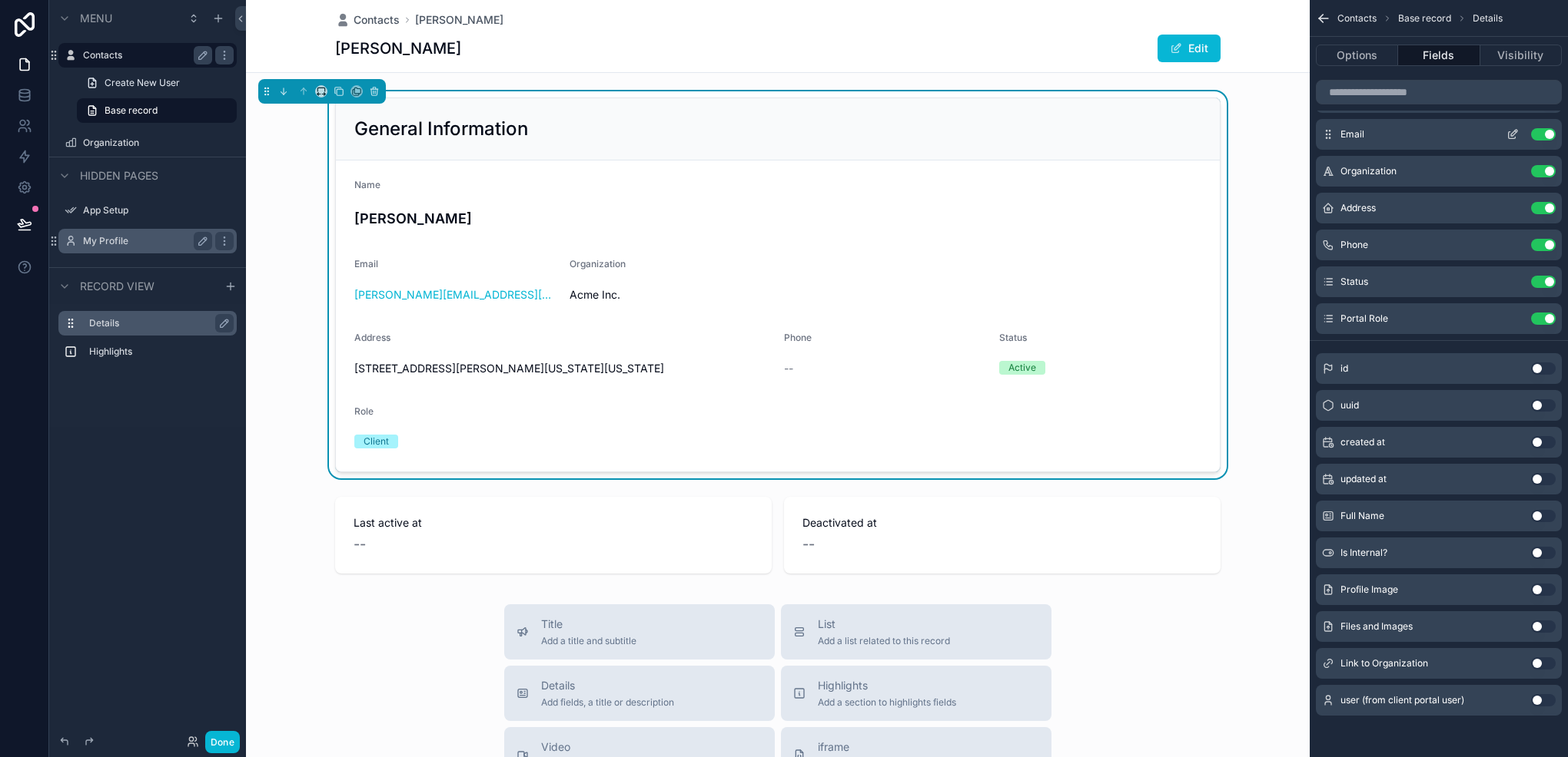
click at [1511, 129] on icon "scrollable content" at bounding box center [1512, 134] width 12 height 12
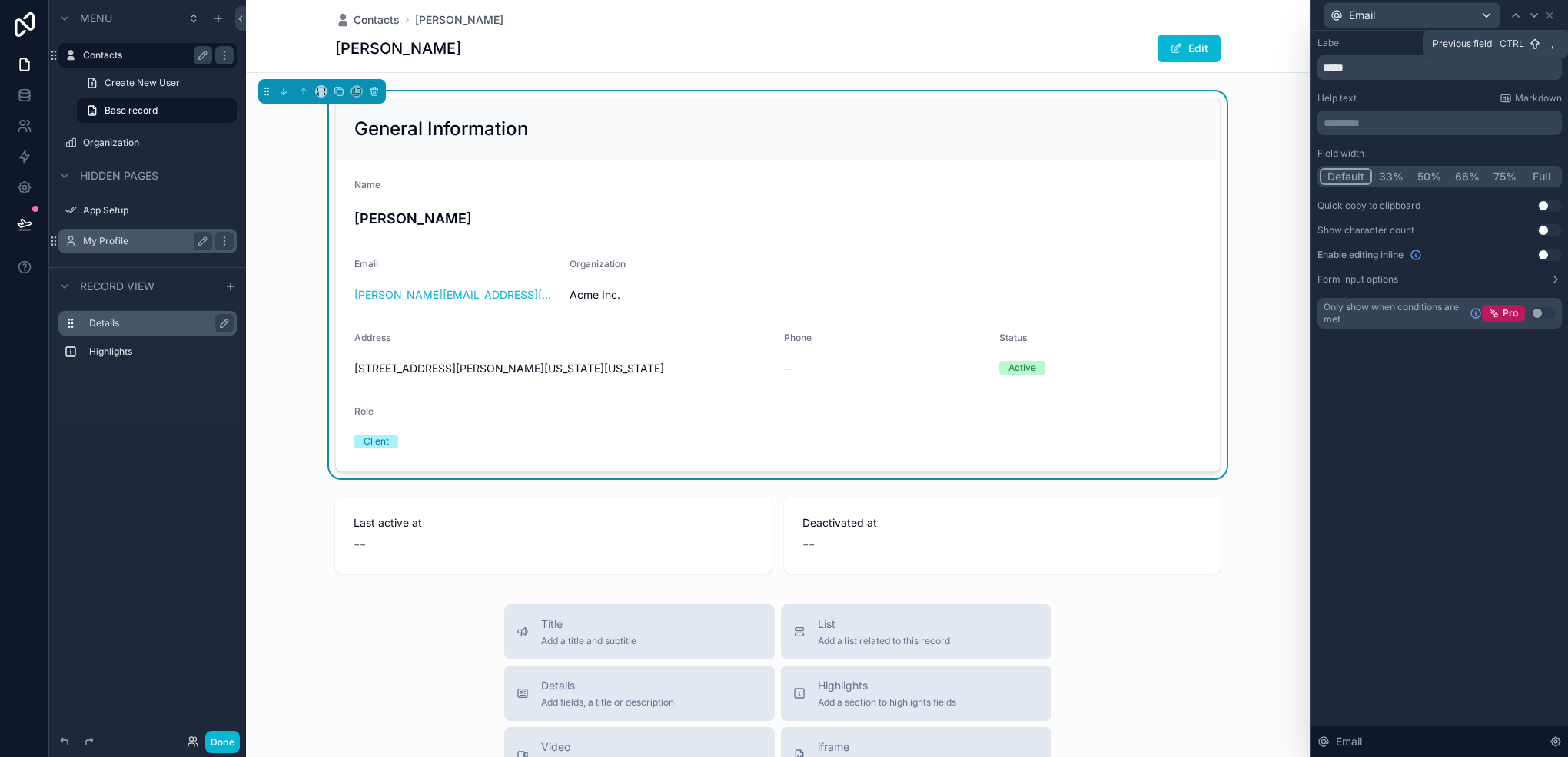
click at [1518, 17] on icon at bounding box center [1515, 14] width 12 height 12
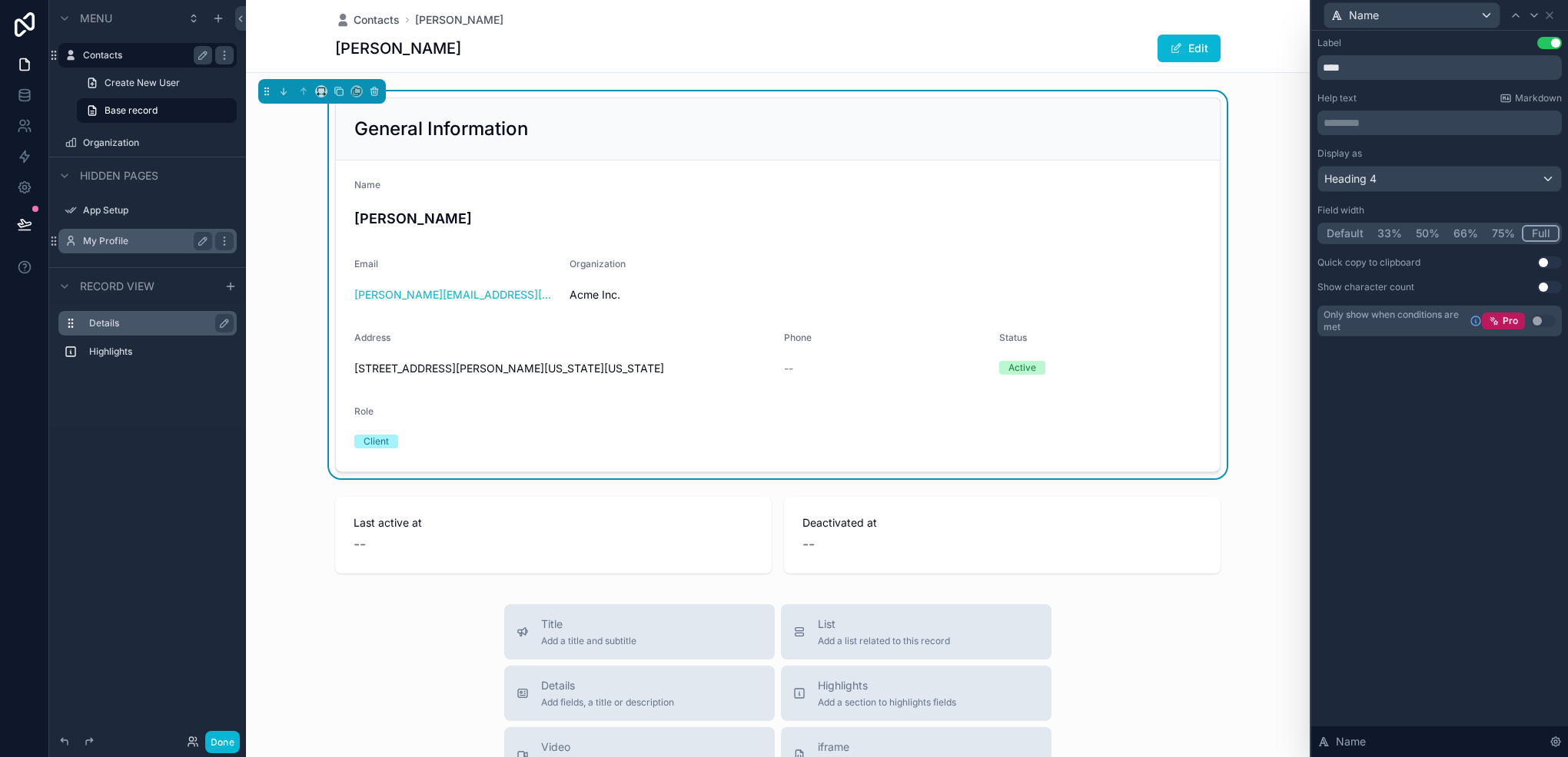
click at [1386, 225] on button "33%" at bounding box center [1389, 233] width 39 height 17
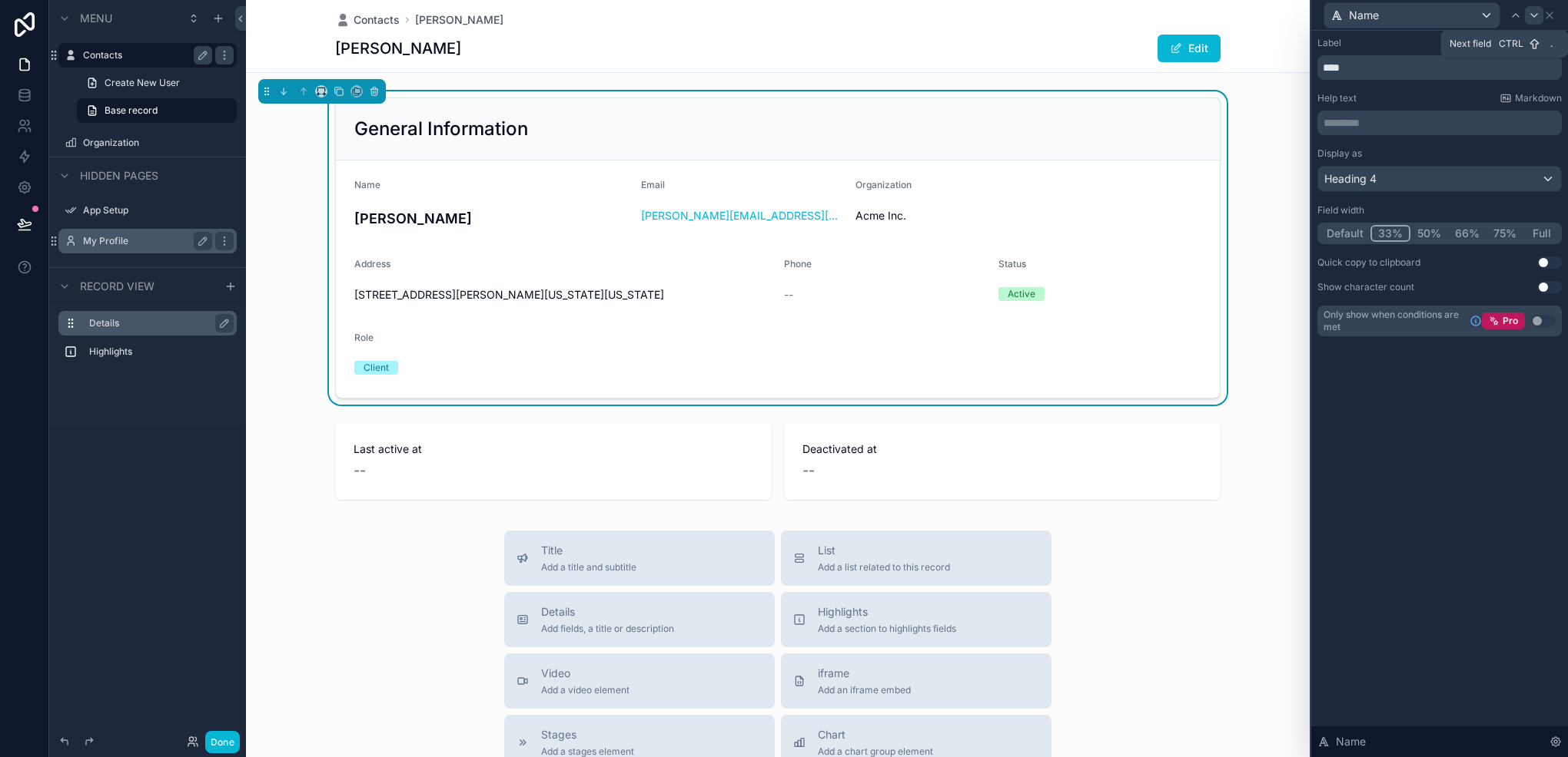
click at [1534, 20] on icon at bounding box center [1533, 14] width 12 height 12
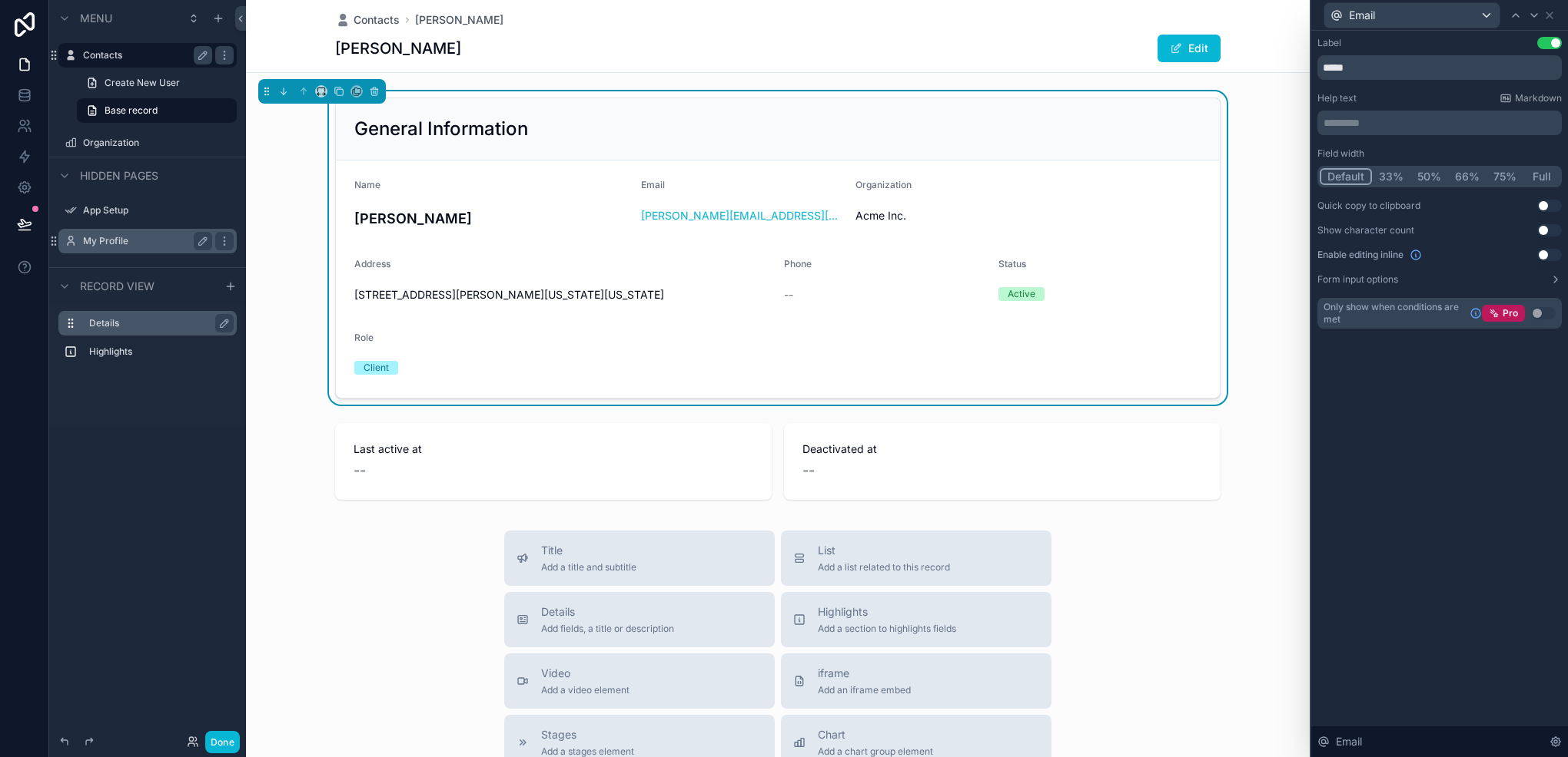
click at [1394, 174] on button "33%" at bounding box center [1391, 176] width 39 height 17
click at [1545, 14] on icon at bounding box center [1549, 14] width 12 height 12
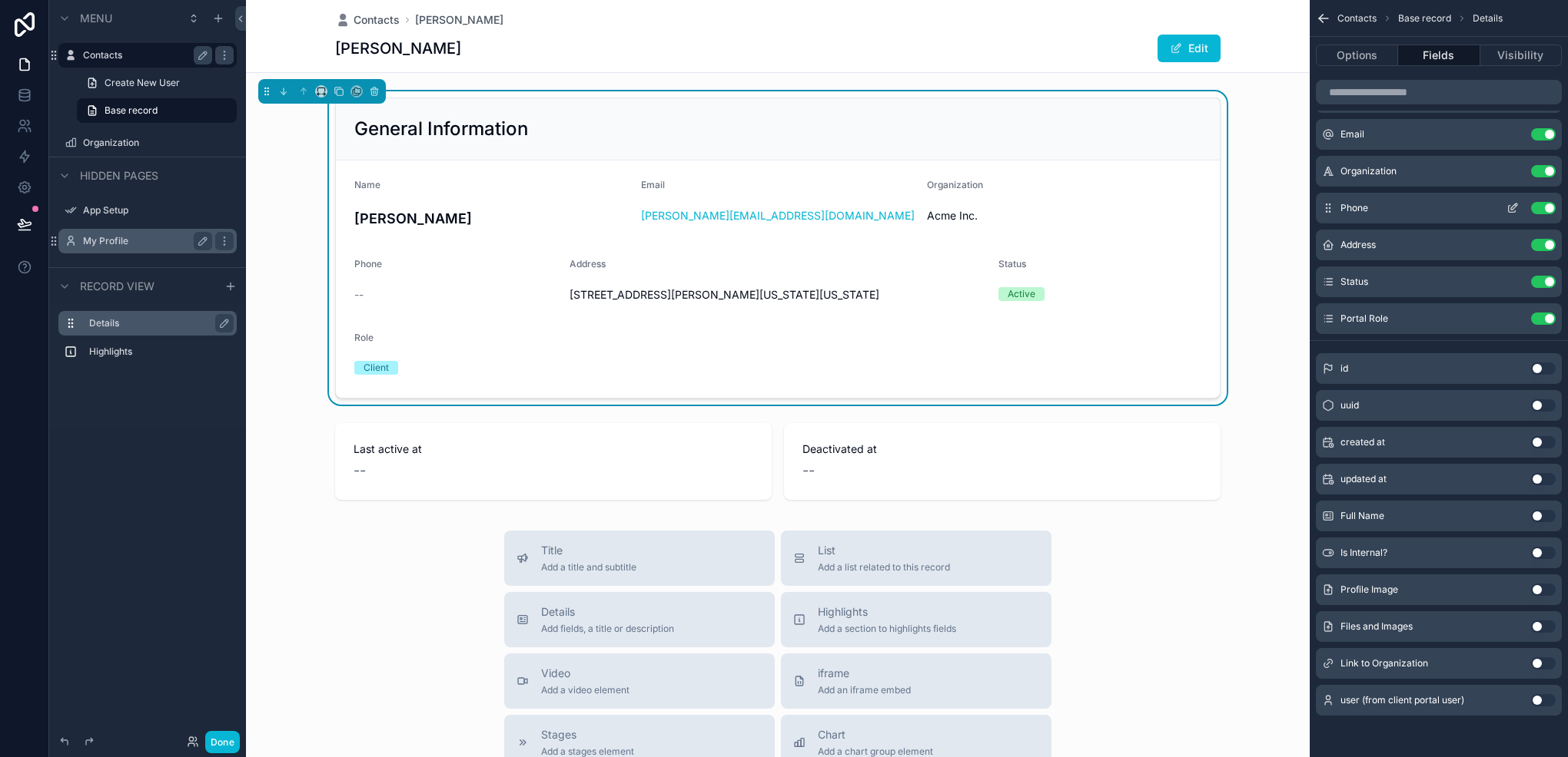
click at [1507, 203] on icon "scrollable content" at bounding box center [1512, 208] width 12 height 12
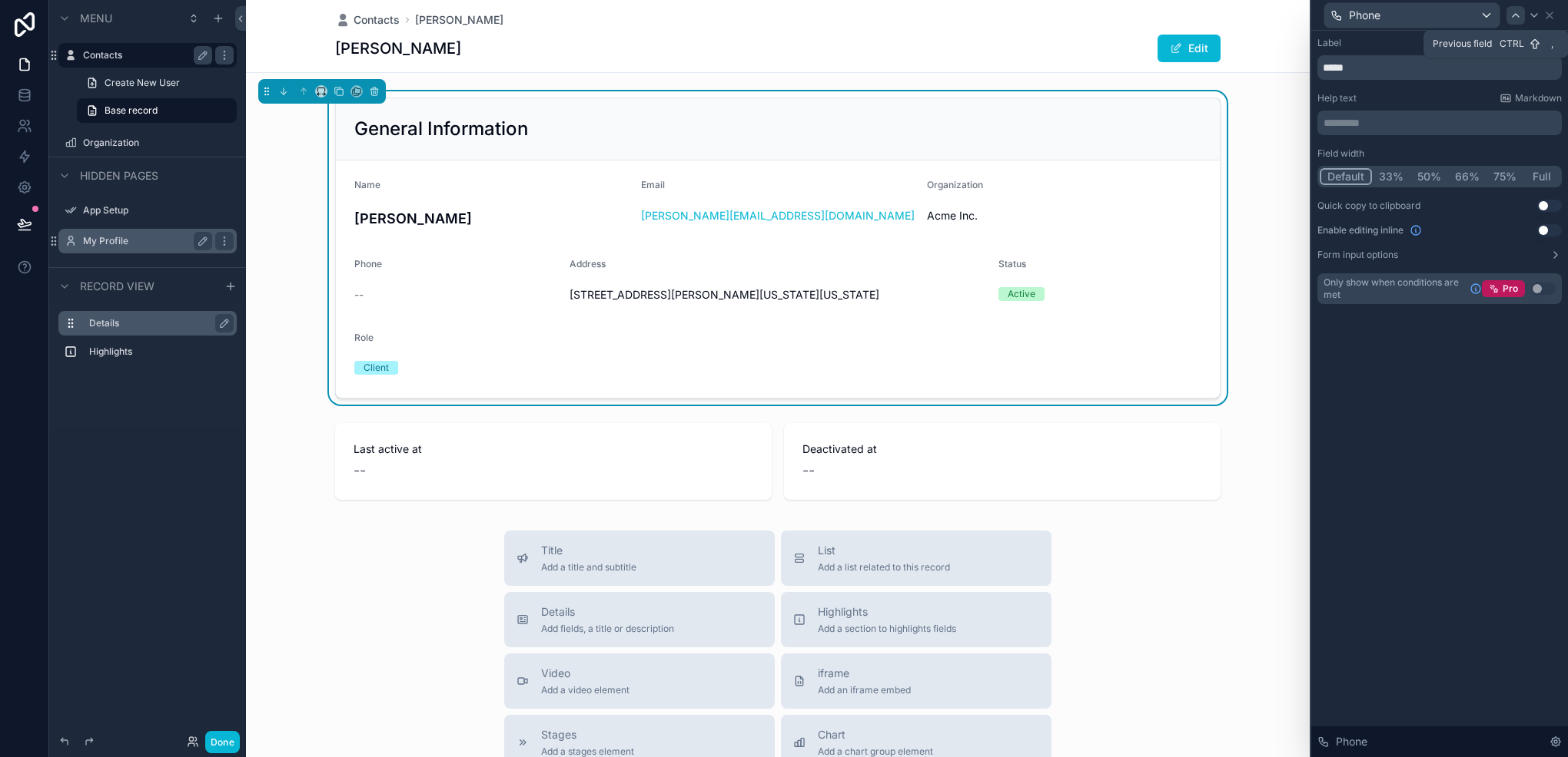
click at [1516, 7] on div at bounding box center [1515, 15] width 19 height 19
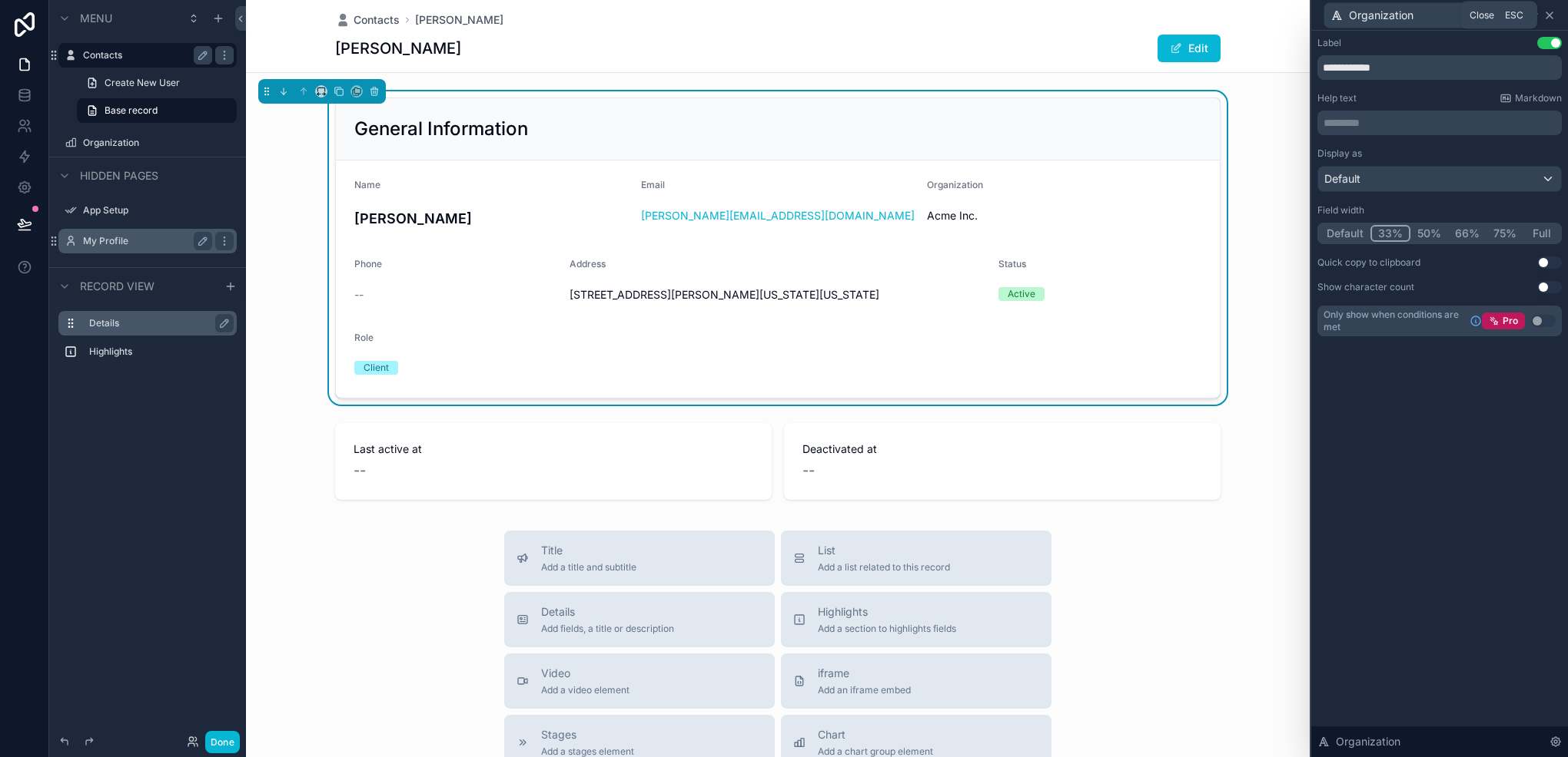
click at [1549, 10] on icon at bounding box center [1549, 14] width 12 height 12
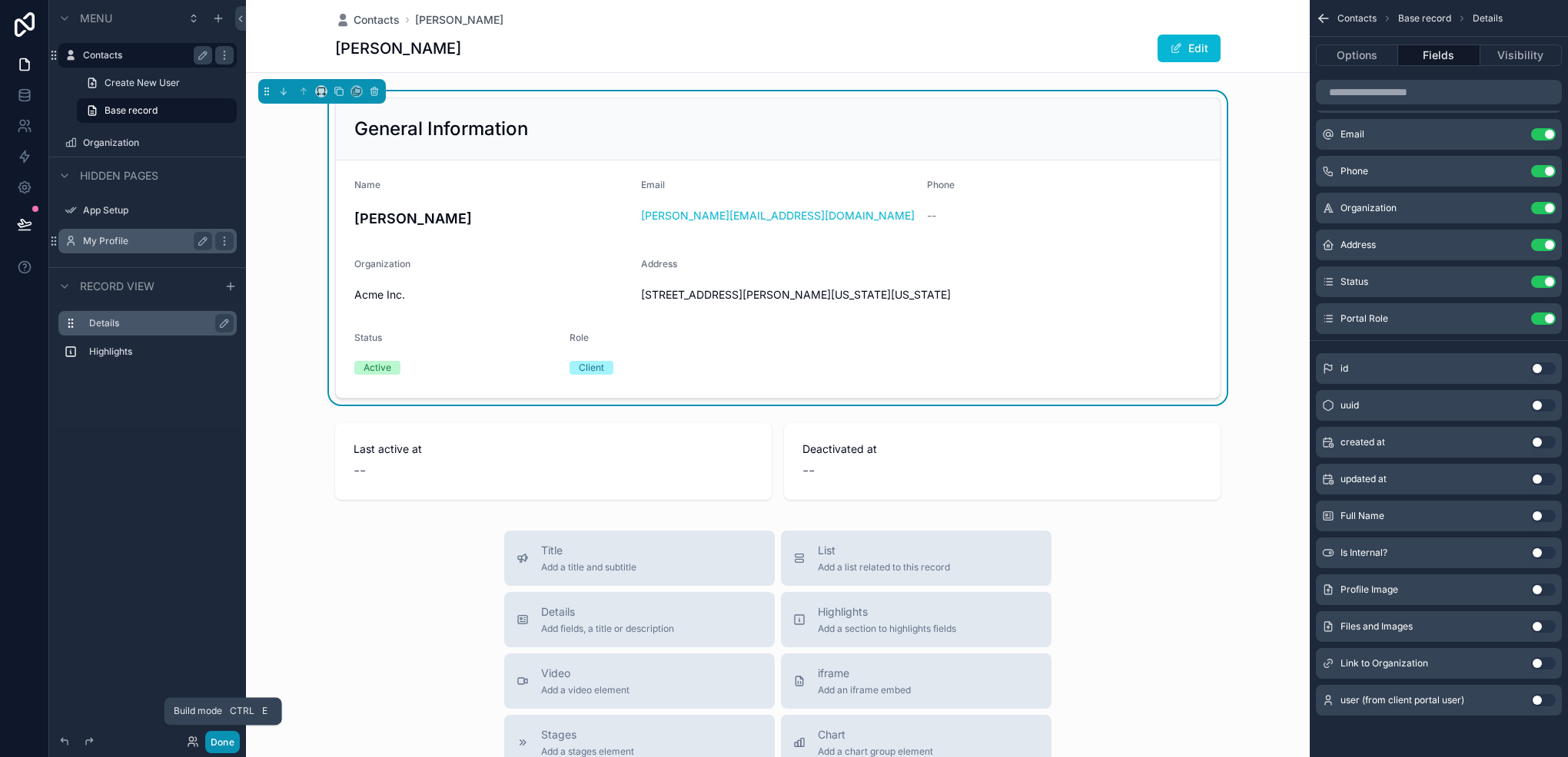
click at [235, 733] on button "Done" at bounding box center [222, 743] width 35 height 23
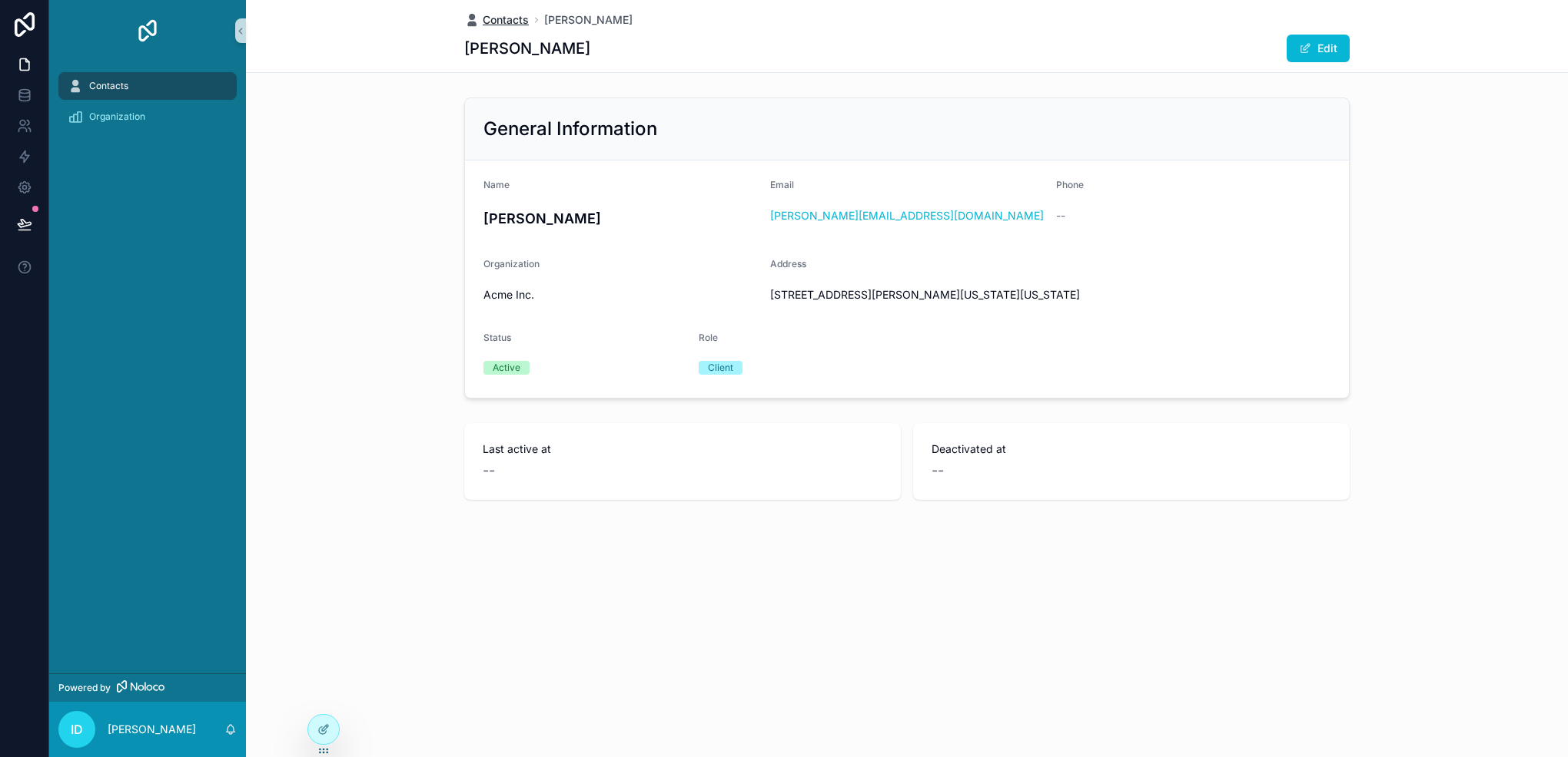
click at [492, 21] on span "Contacts" at bounding box center [505, 19] width 46 height 15
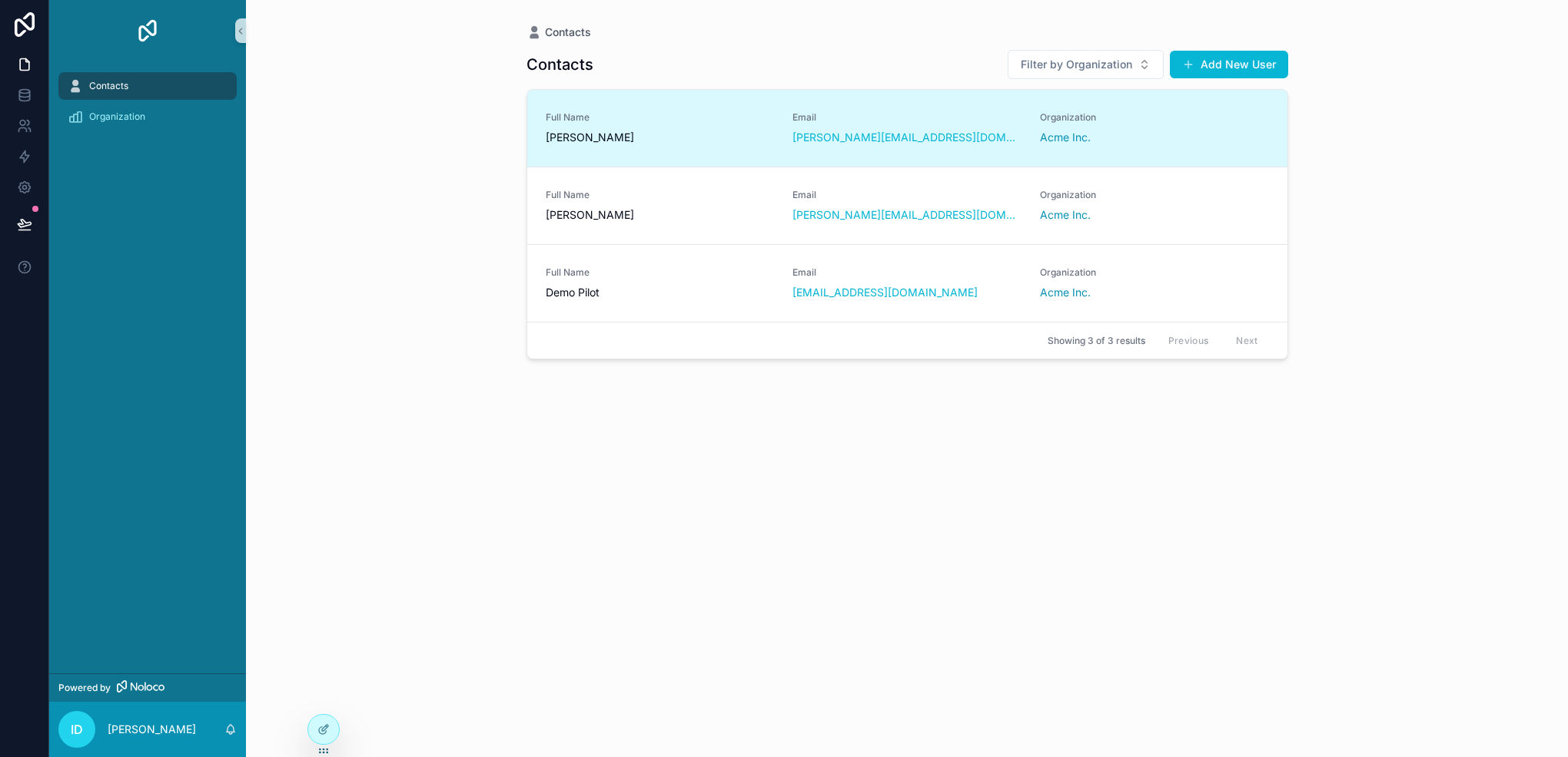
click at [634, 122] on span "Full Name" at bounding box center [660, 117] width 229 height 12
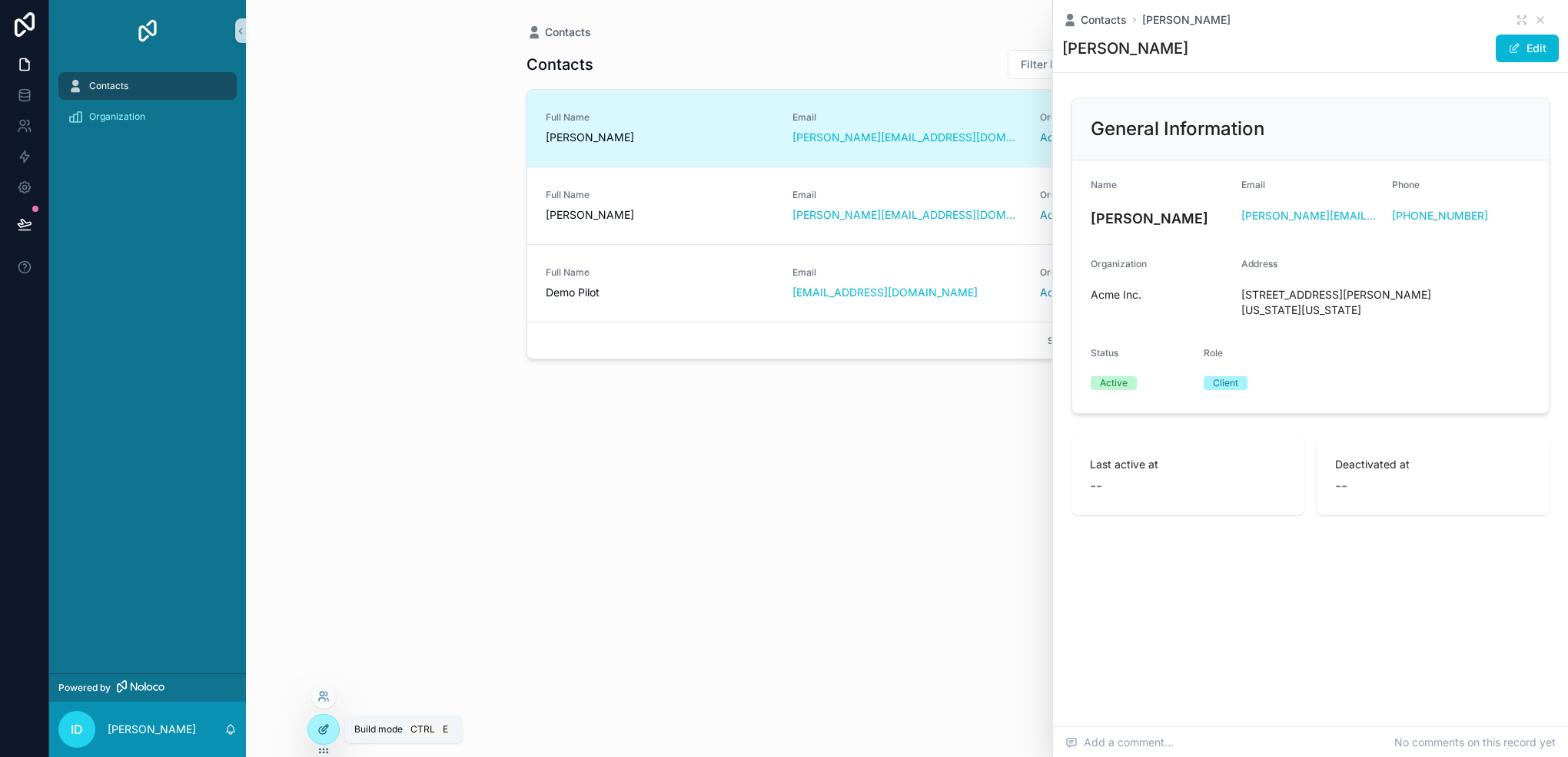
click at [313, 733] on div at bounding box center [323, 730] width 31 height 29
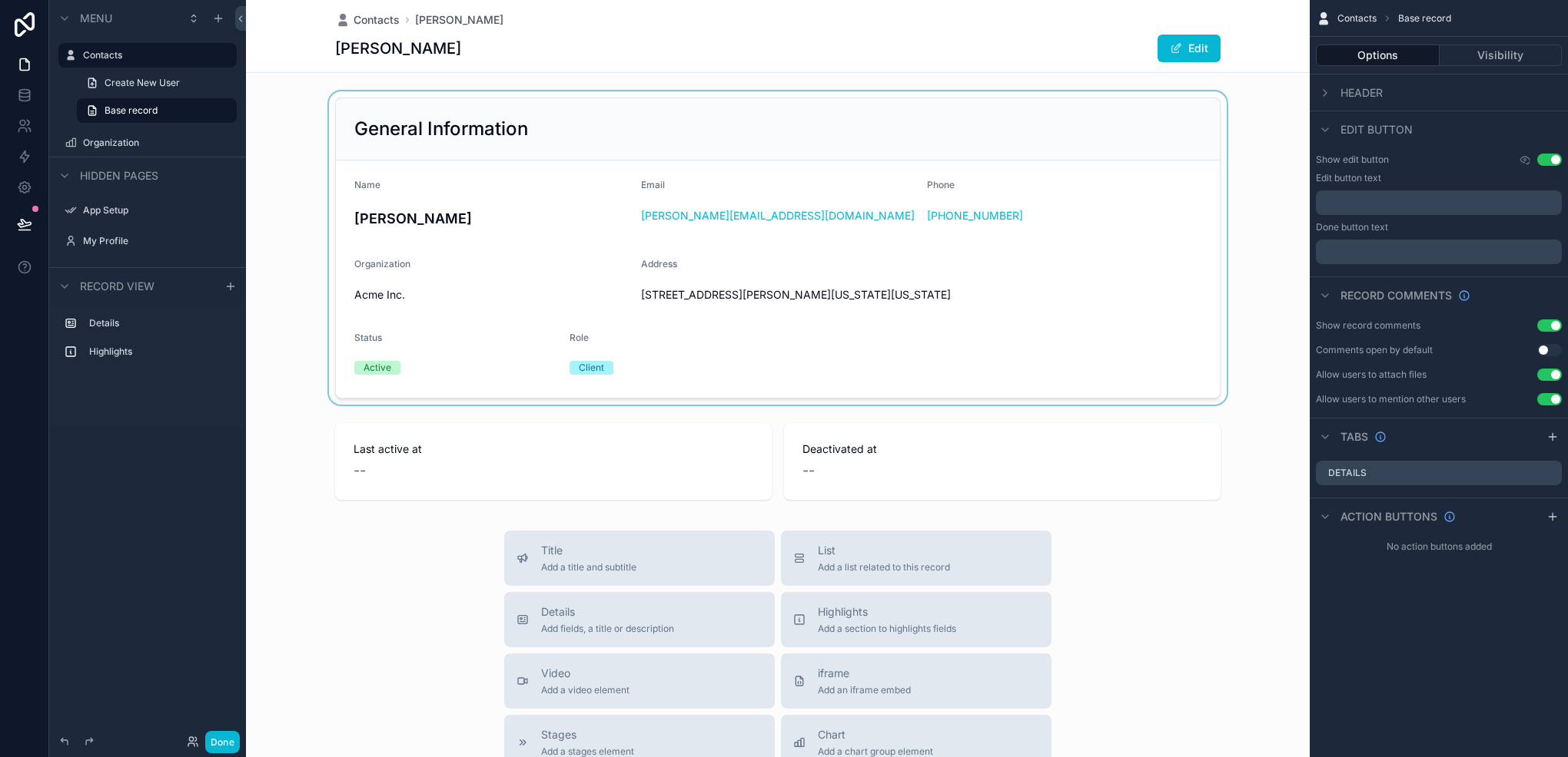
click at [595, 264] on div "scrollable content" at bounding box center [778, 247] width 1064 height 313
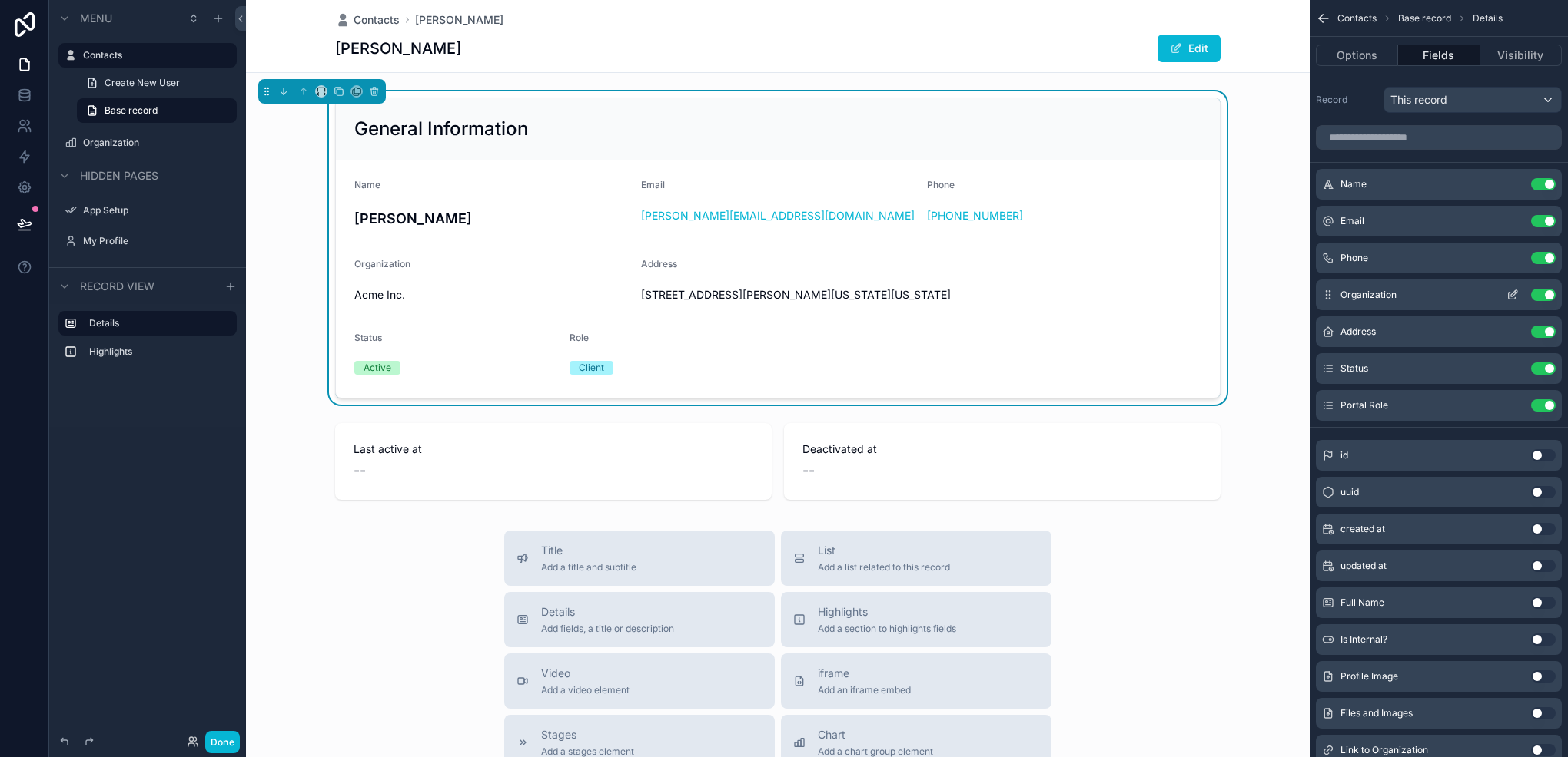
click at [1510, 289] on icon "scrollable content" at bounding box center [1512, 295] width 12 height 12
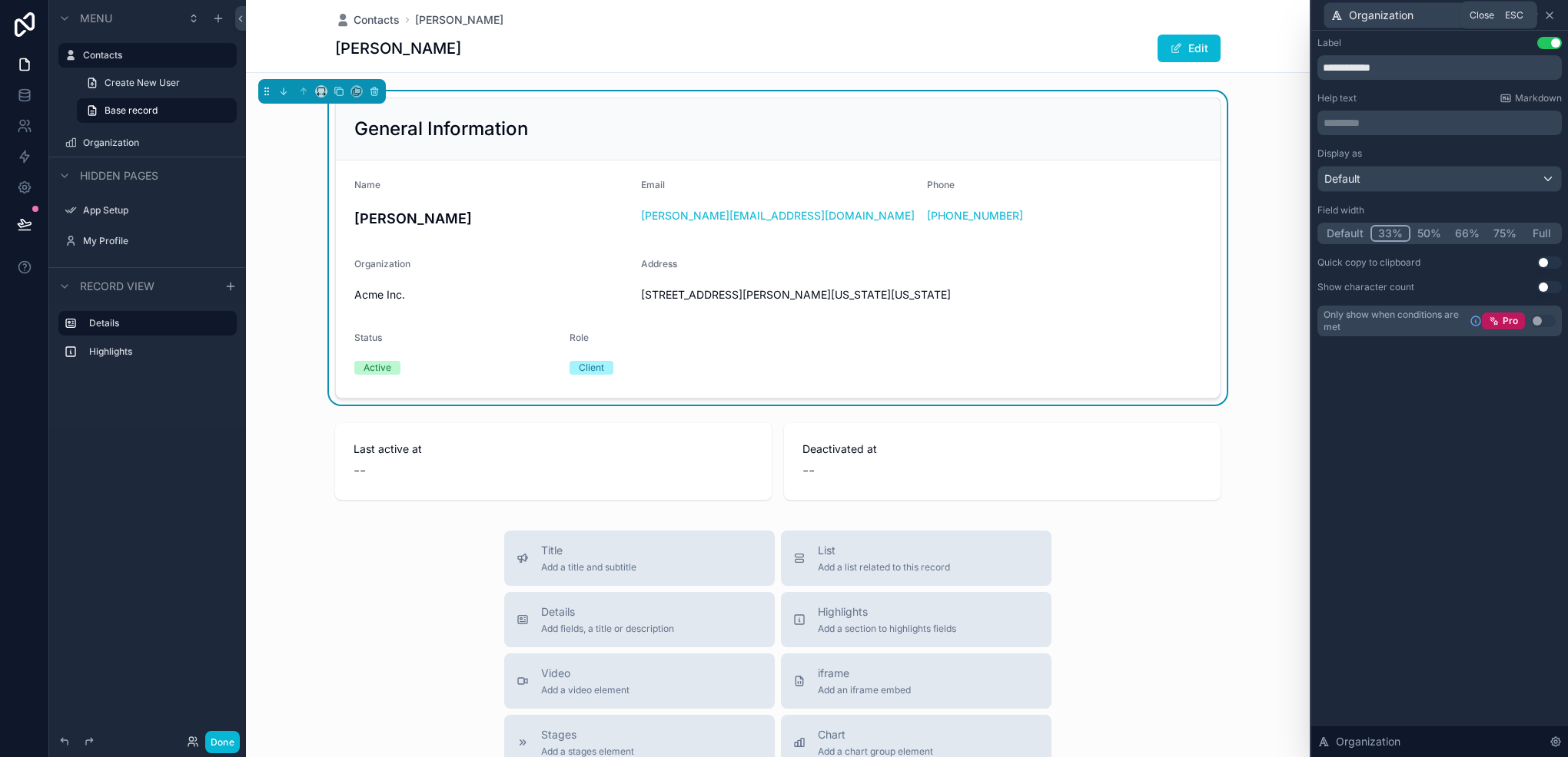
click at [1553, 16] on icon at bounding box center [1549, 14] width 12 height 12
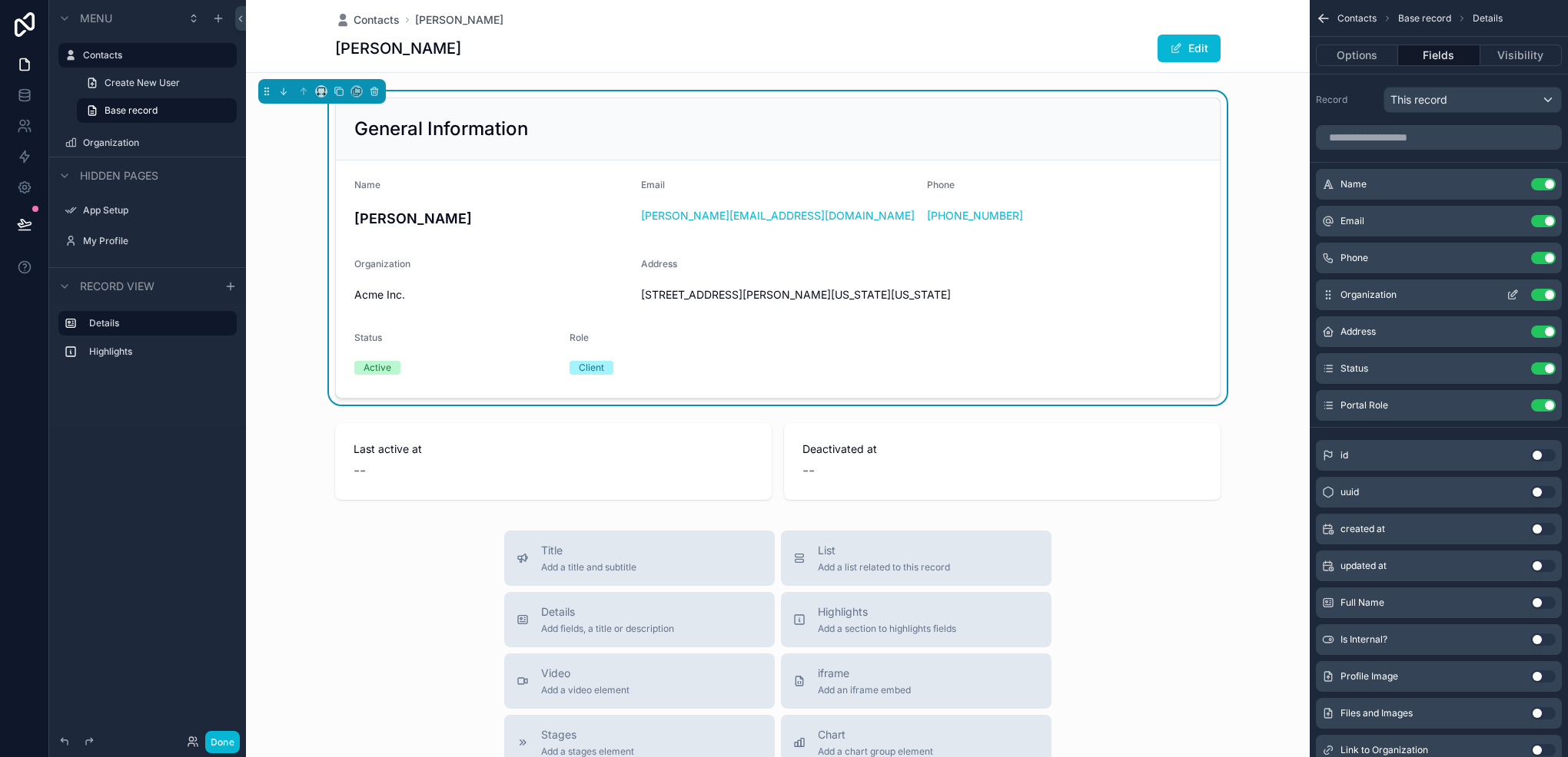
click at [1540, 296] on button "Use setting" at bounding box center [1543, 295] width 25 height 12
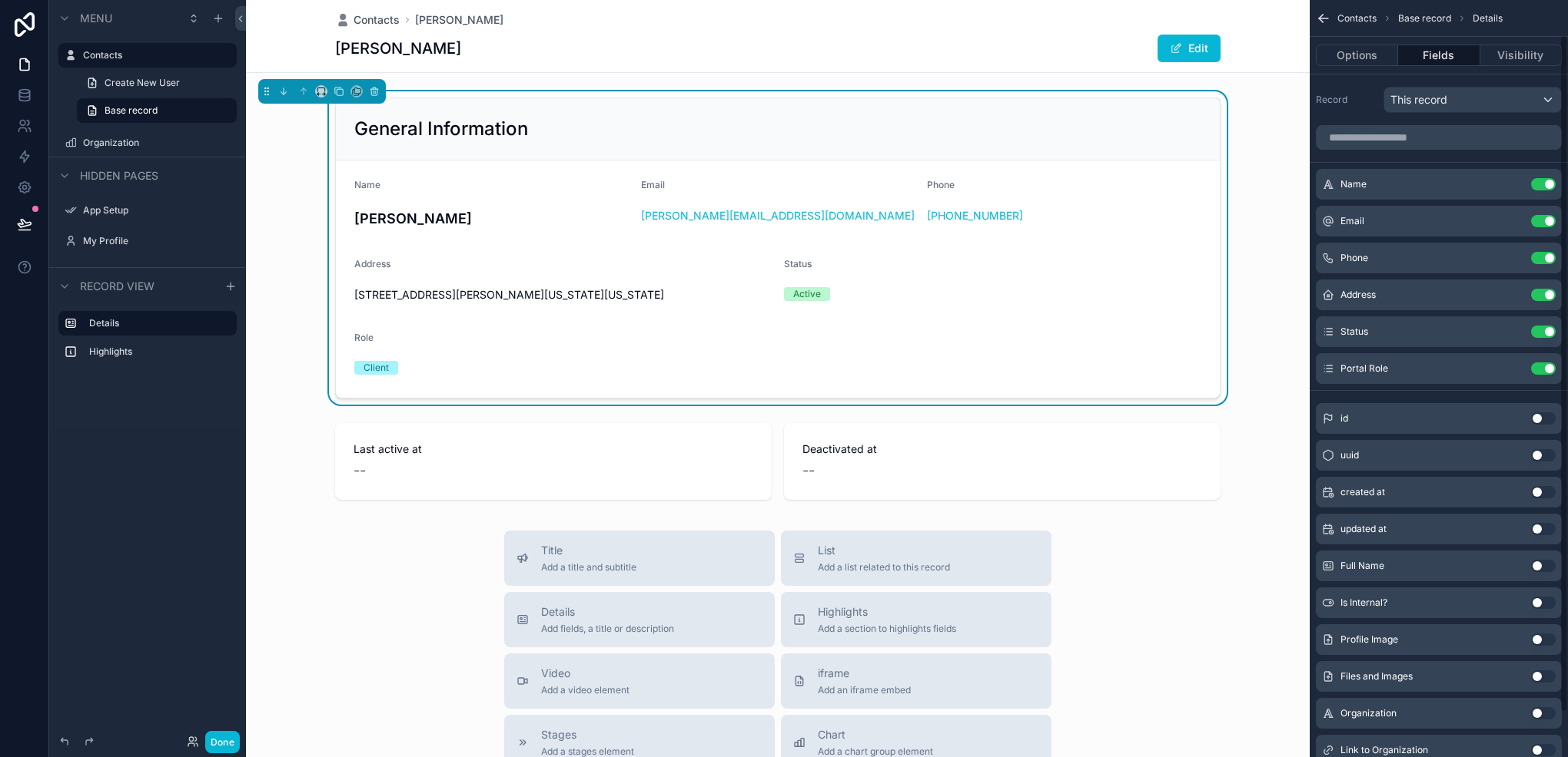
scroll to position [87, 0]
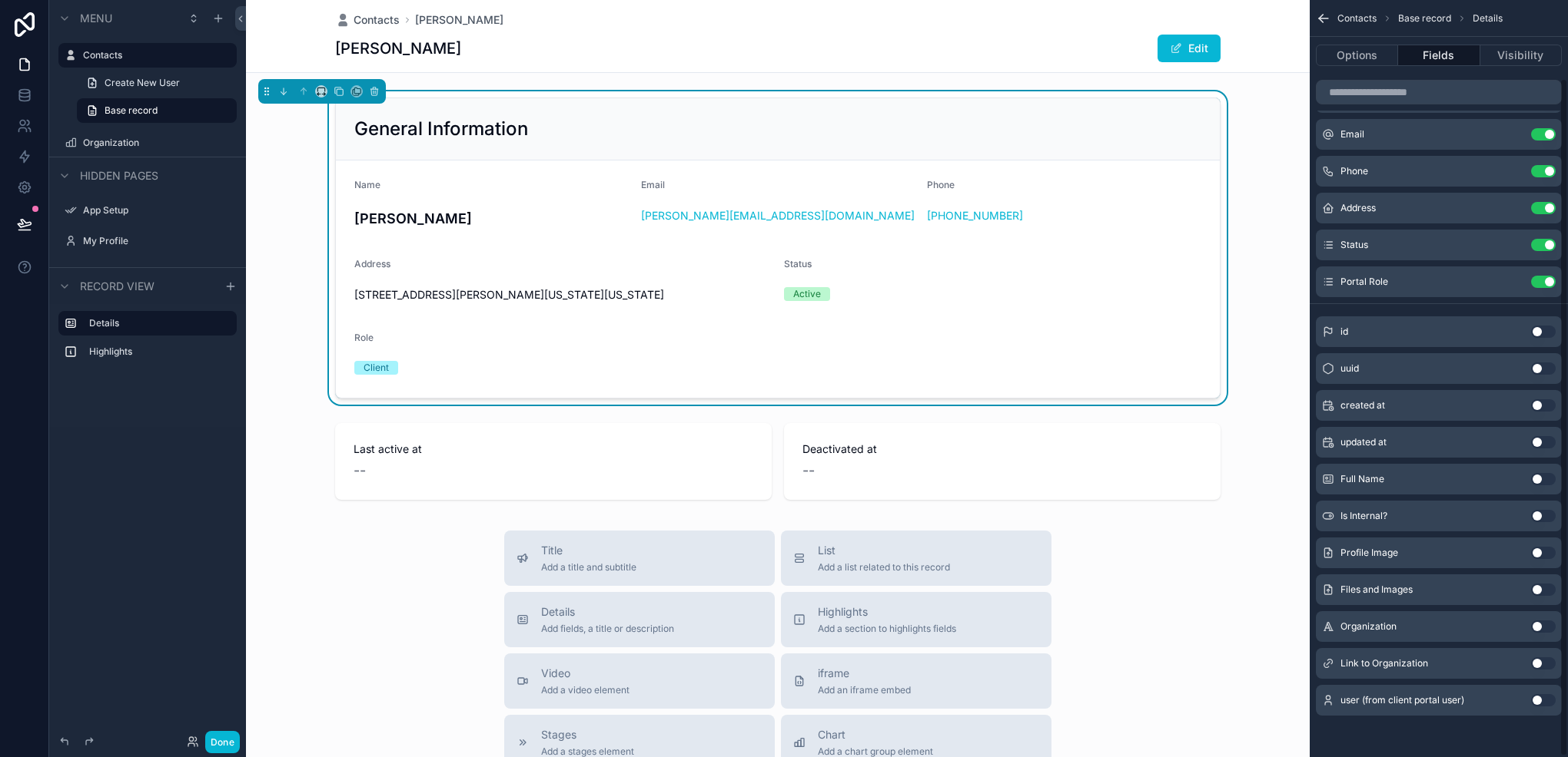
click at [1541, 657] on button "Use setting" at bounding box center [1543, 663] width 25 height 12
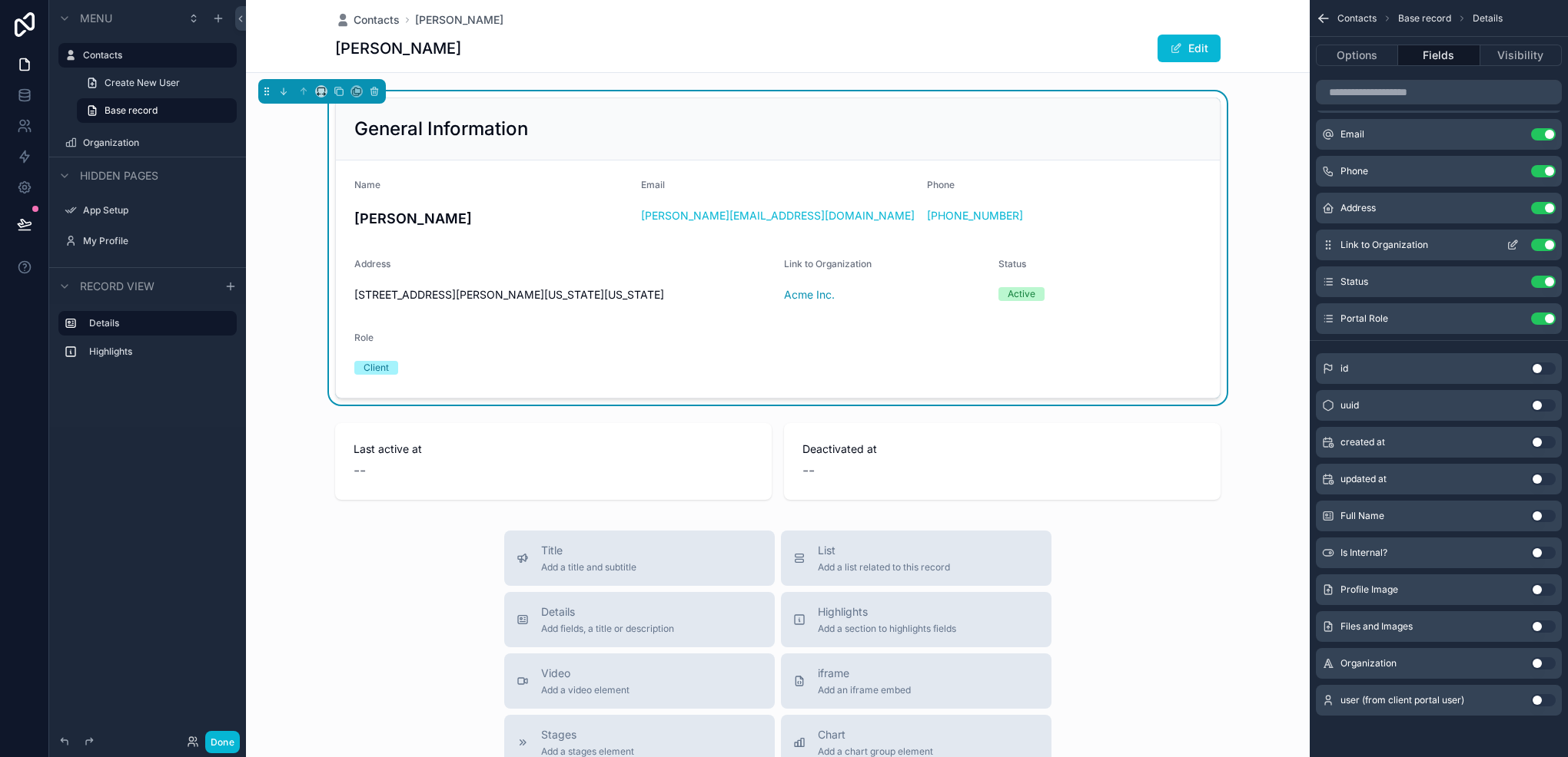
click at [1331, 245] on icon "scrollable content" at bounding box center [1327, 245] width 12 height 12
click at [1508, 242] on icon "scrollable content" at bounding box center [1512, 246] width 7 height 7
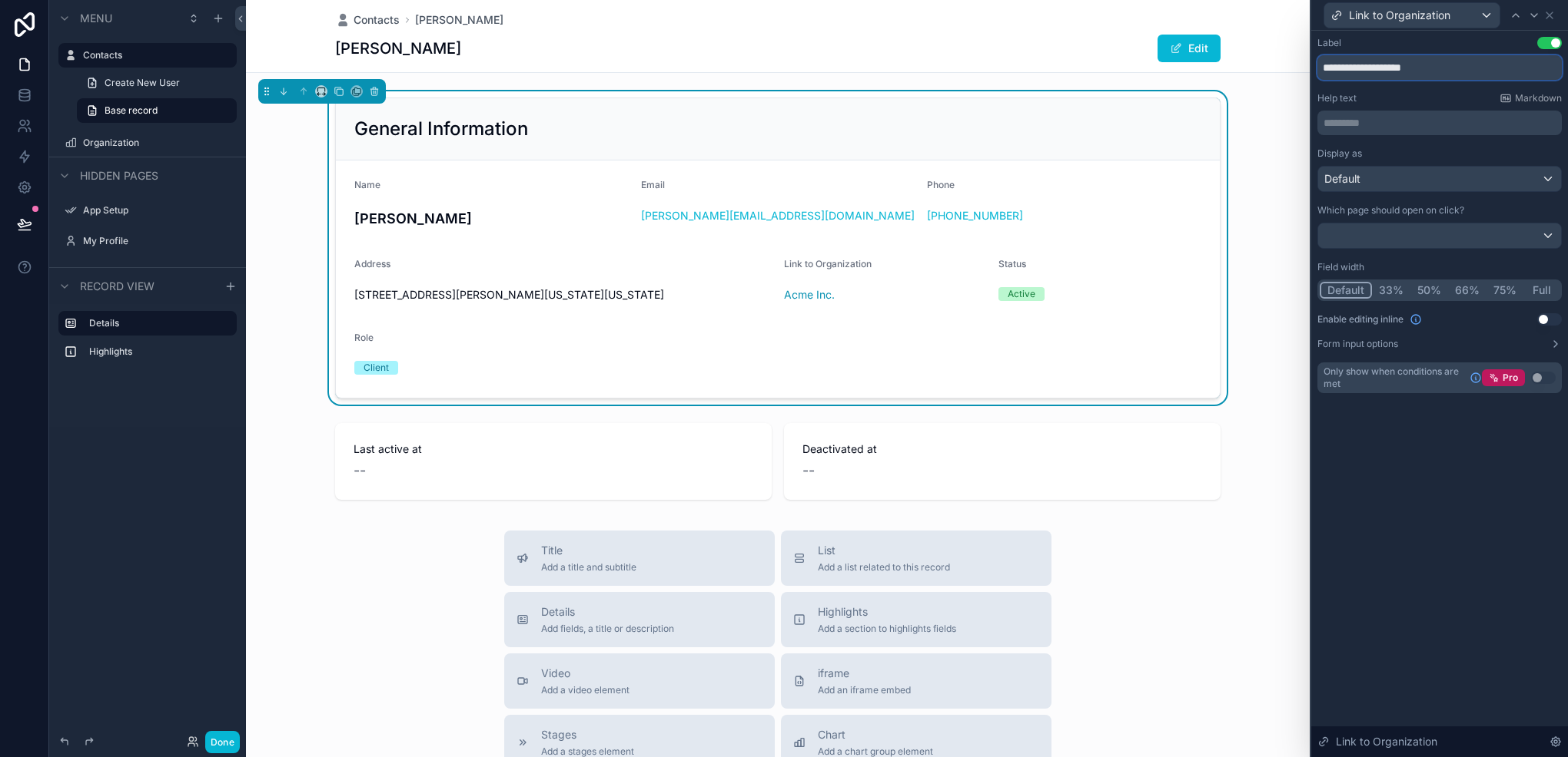
drag, startPoint x: 1359, startPoint y: 72, endPoint x: 1300, endPoint y: 74, distance: 59.0
click at [1300, 74] on div "**********" at bounding box center [784, 378] width 1568 height 757
type input "**********"
click at [1419, 465] on div "**********" at bounding box center [1439, 394] width 257 height 726
click at [1412, 239] on div at bounding box center [1439, 236] width 243 height 25
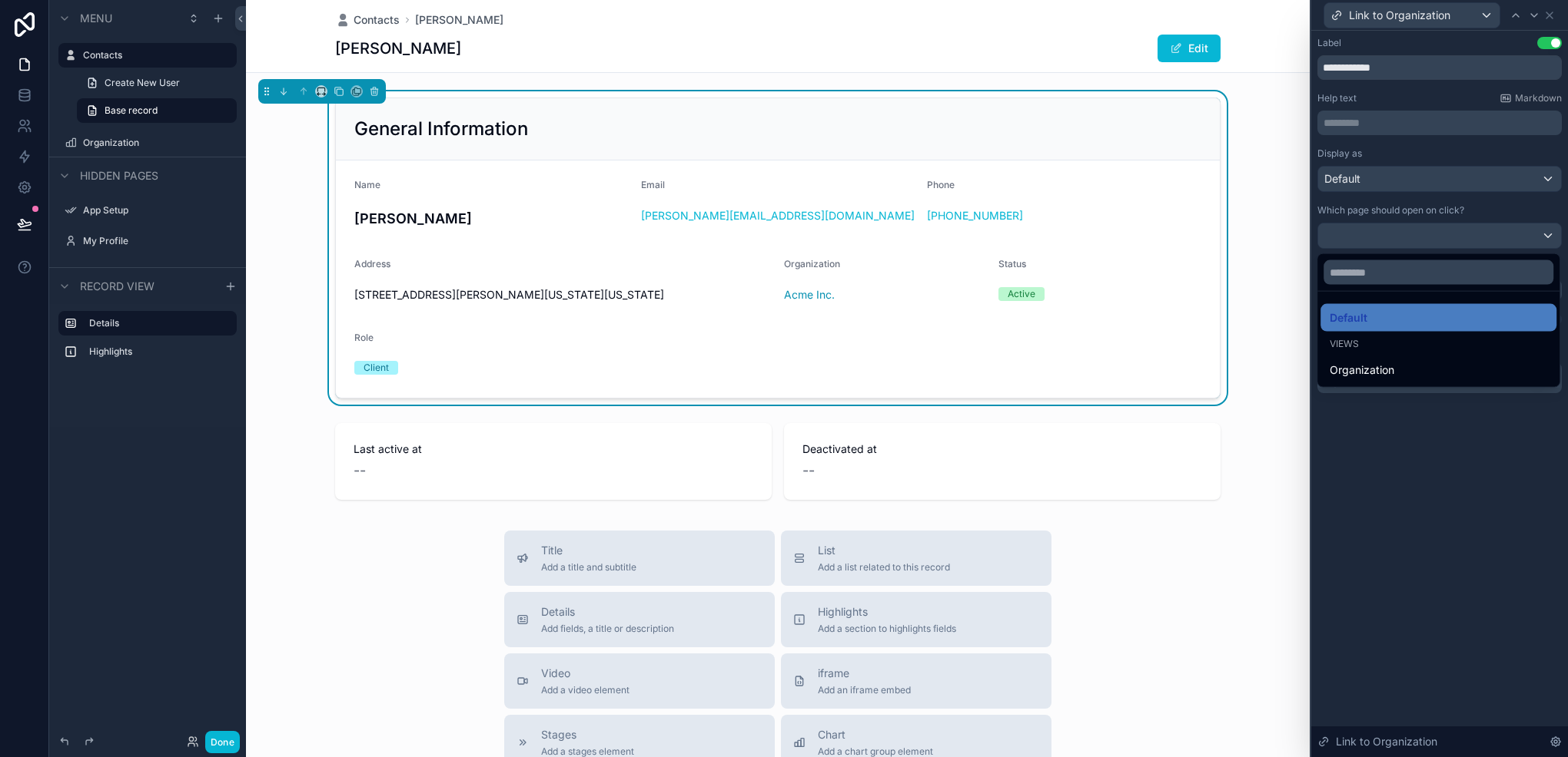
click at [1545, 14] on div at bounding box center [1439, 378] width 257 height 757
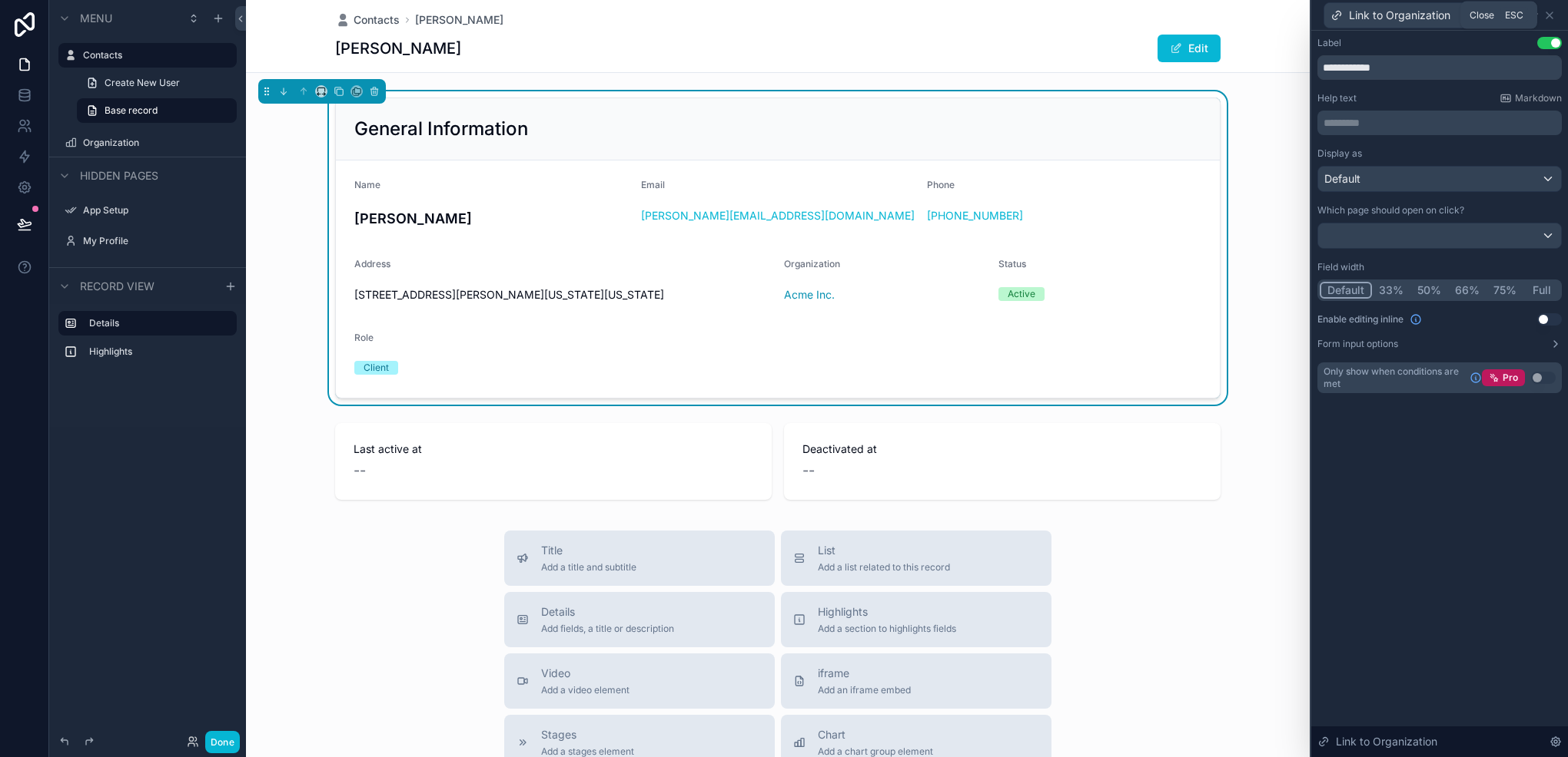
click at [1545, 14] on icon at bounding box center [1549, 14] width 12 height 12
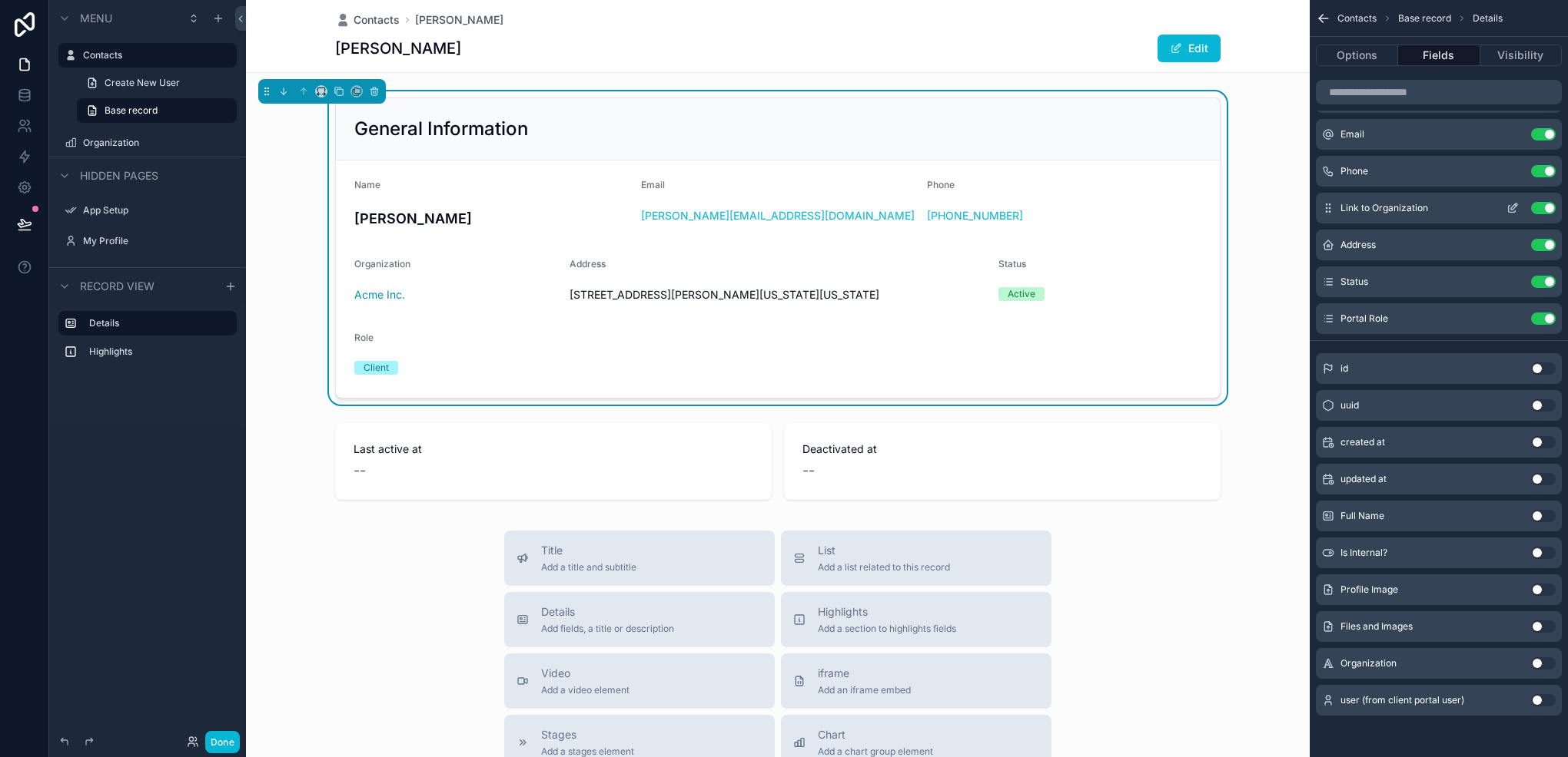
click at [1512, 209] on icon "scrollable content" at bounding box center [1512, 208] width 12 height 12
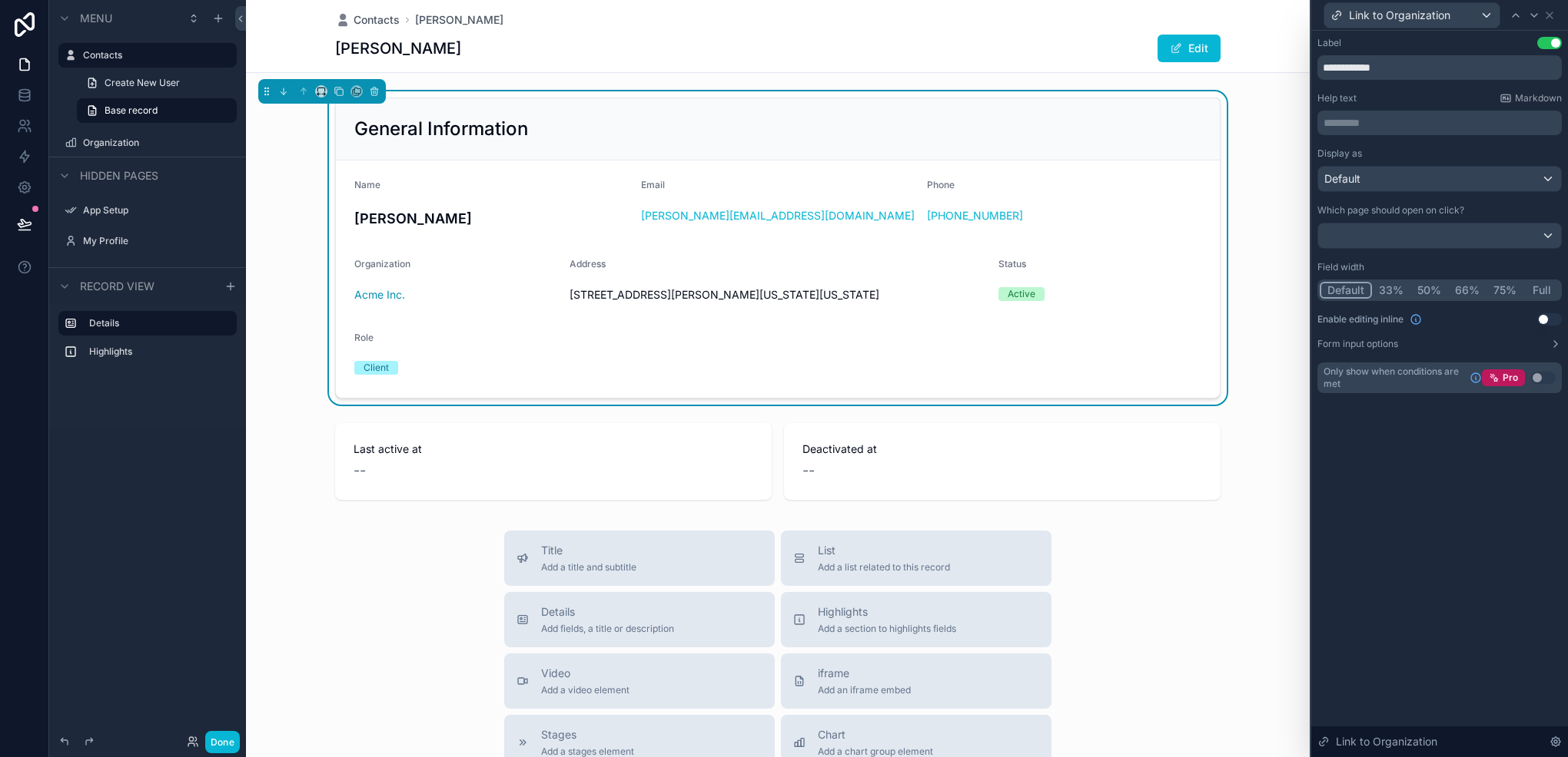
click at [1420, 290] on button "50%" at bounding box center [1429, 290] width 38 height 17
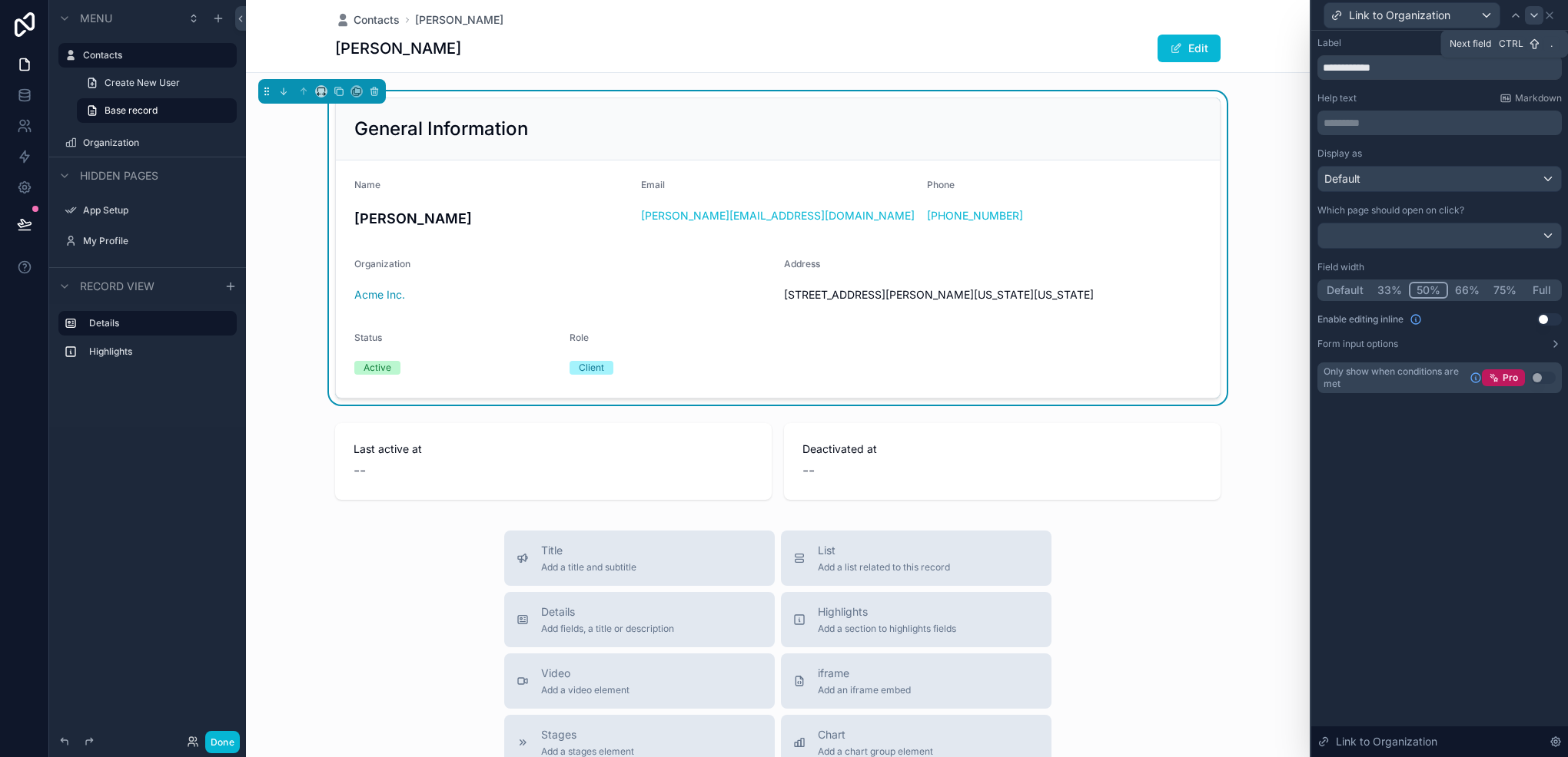
click at [1528, 10] on icon at bounding box center [1533, 14] width 12 height 12
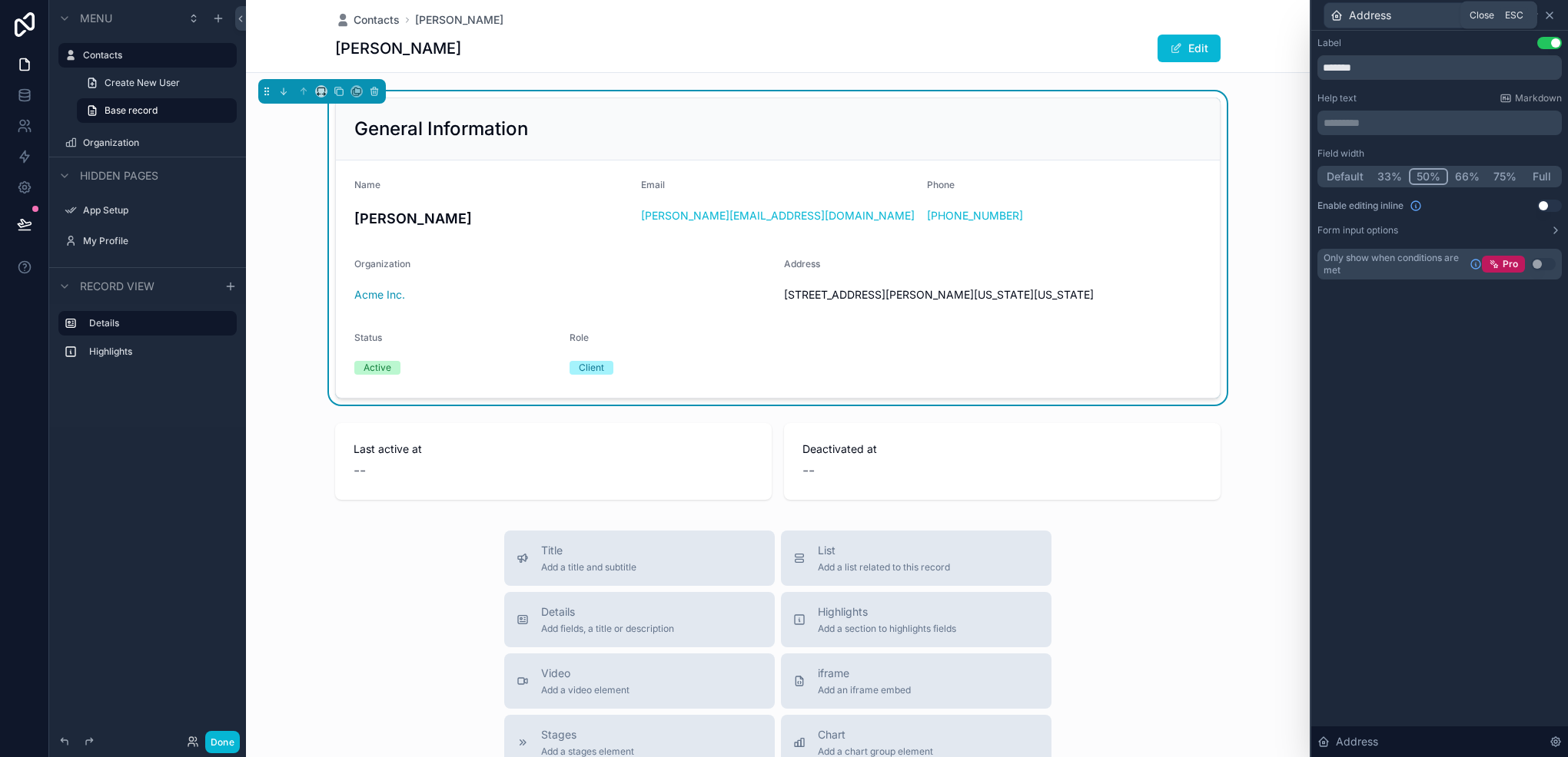
click at [1554, 12] on icon at bounding box center [1549, 14] width 12 height 12
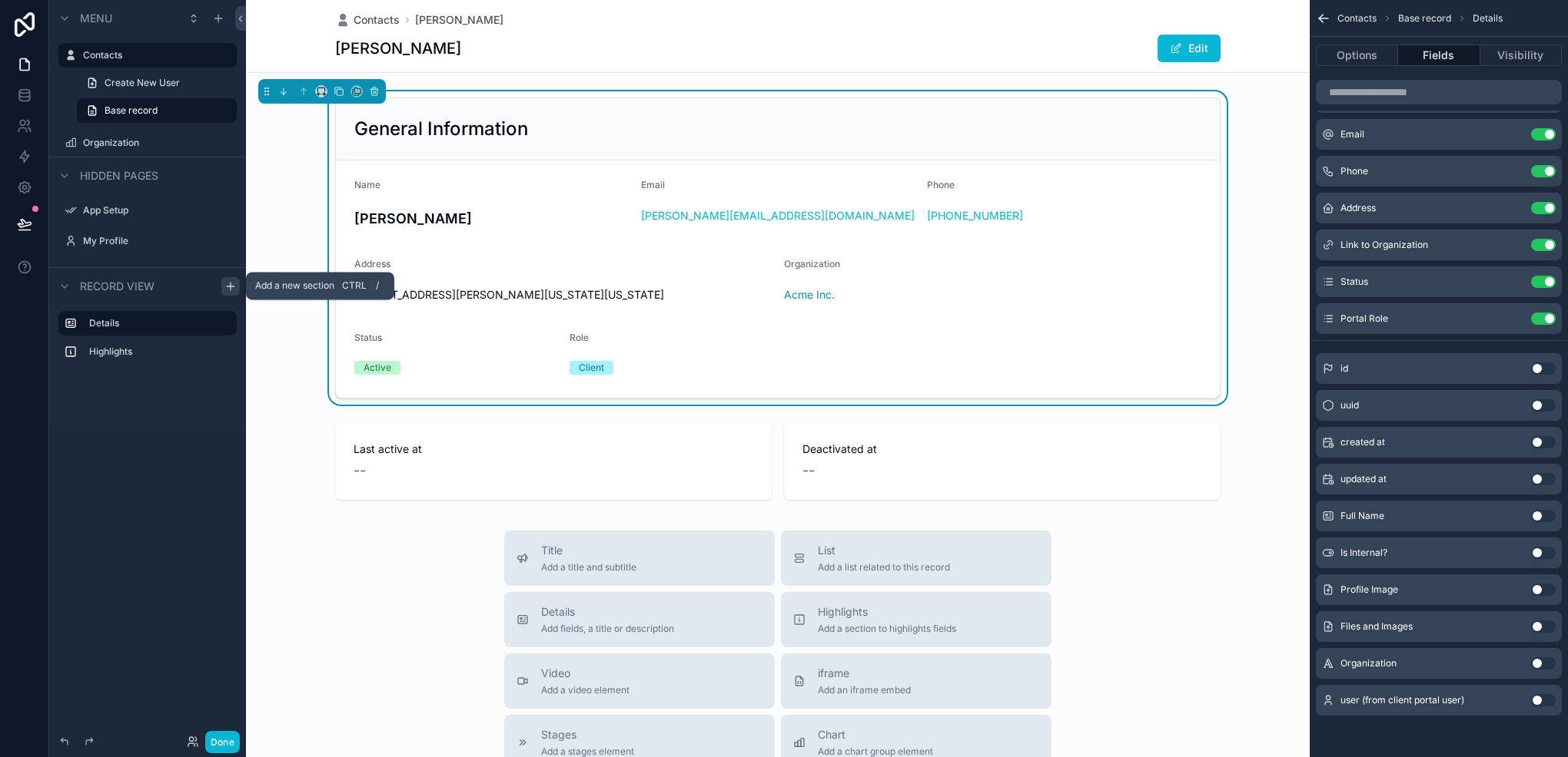
click at [231, 292] on div "scrollable content" at bounding box center [230, 286] width 19 height 19
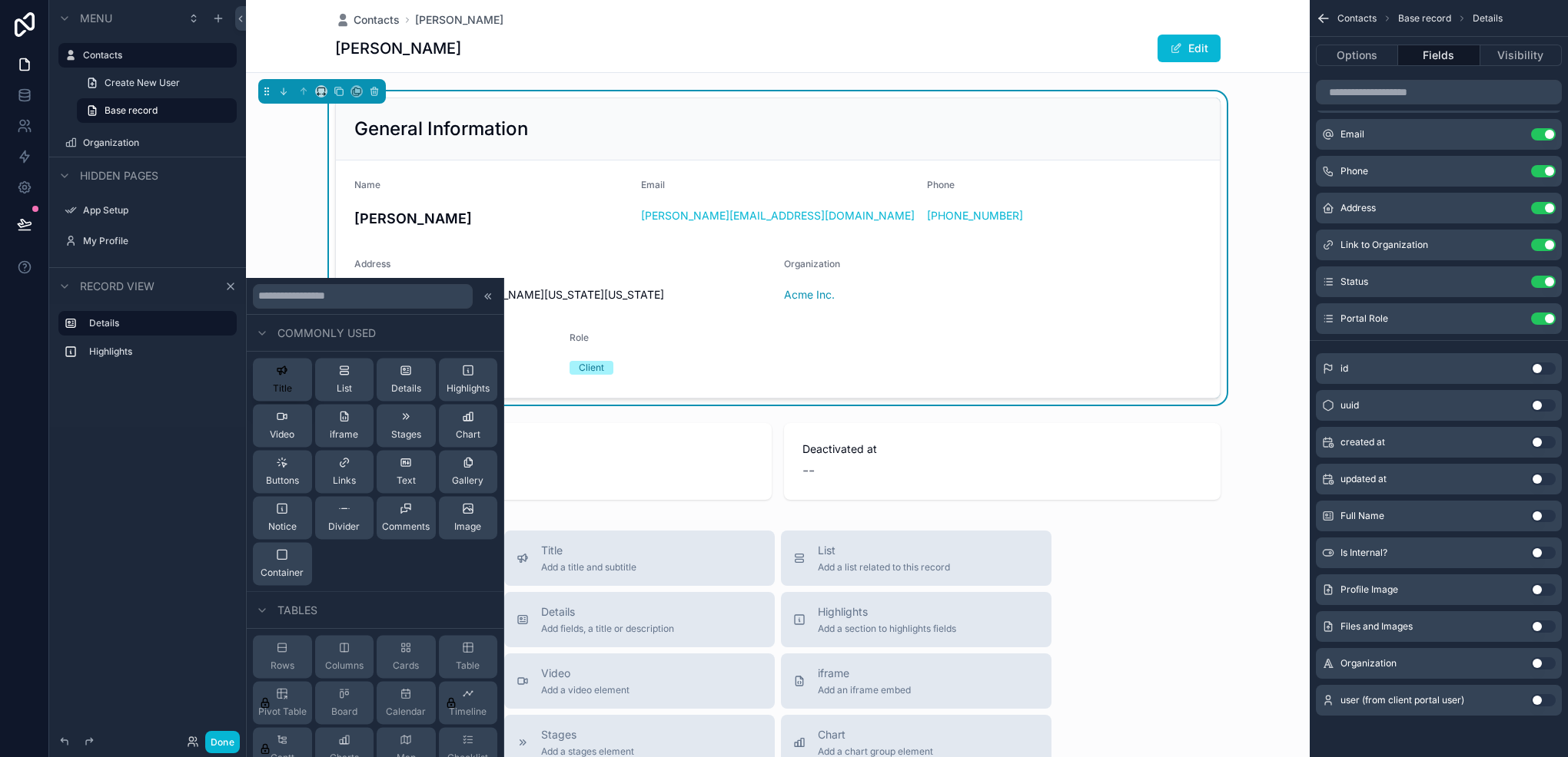
click at [278, 377] on div "Title" at bounding box center [283, 379] width 19 height 31
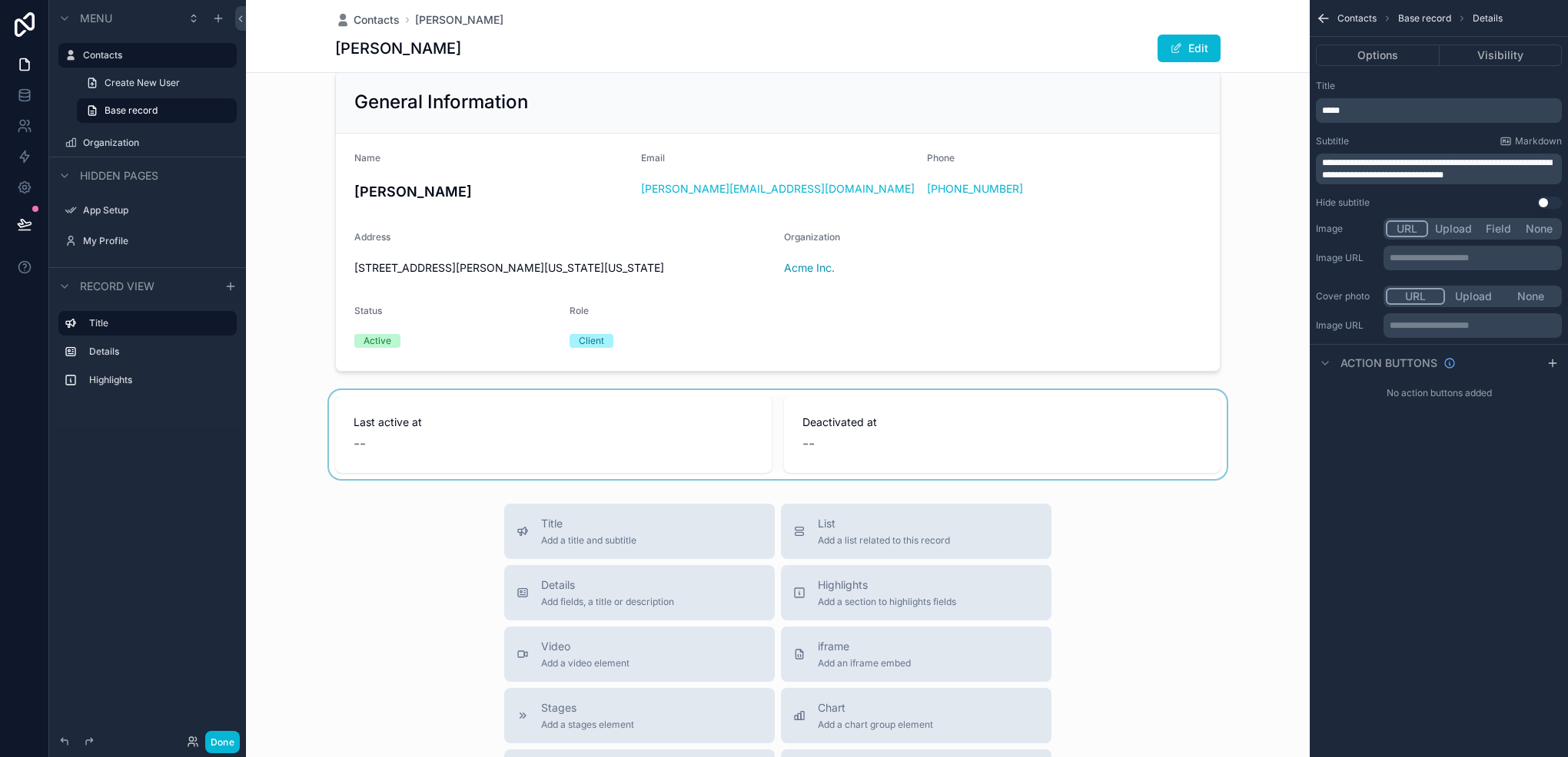
scroll to position [0, 0]
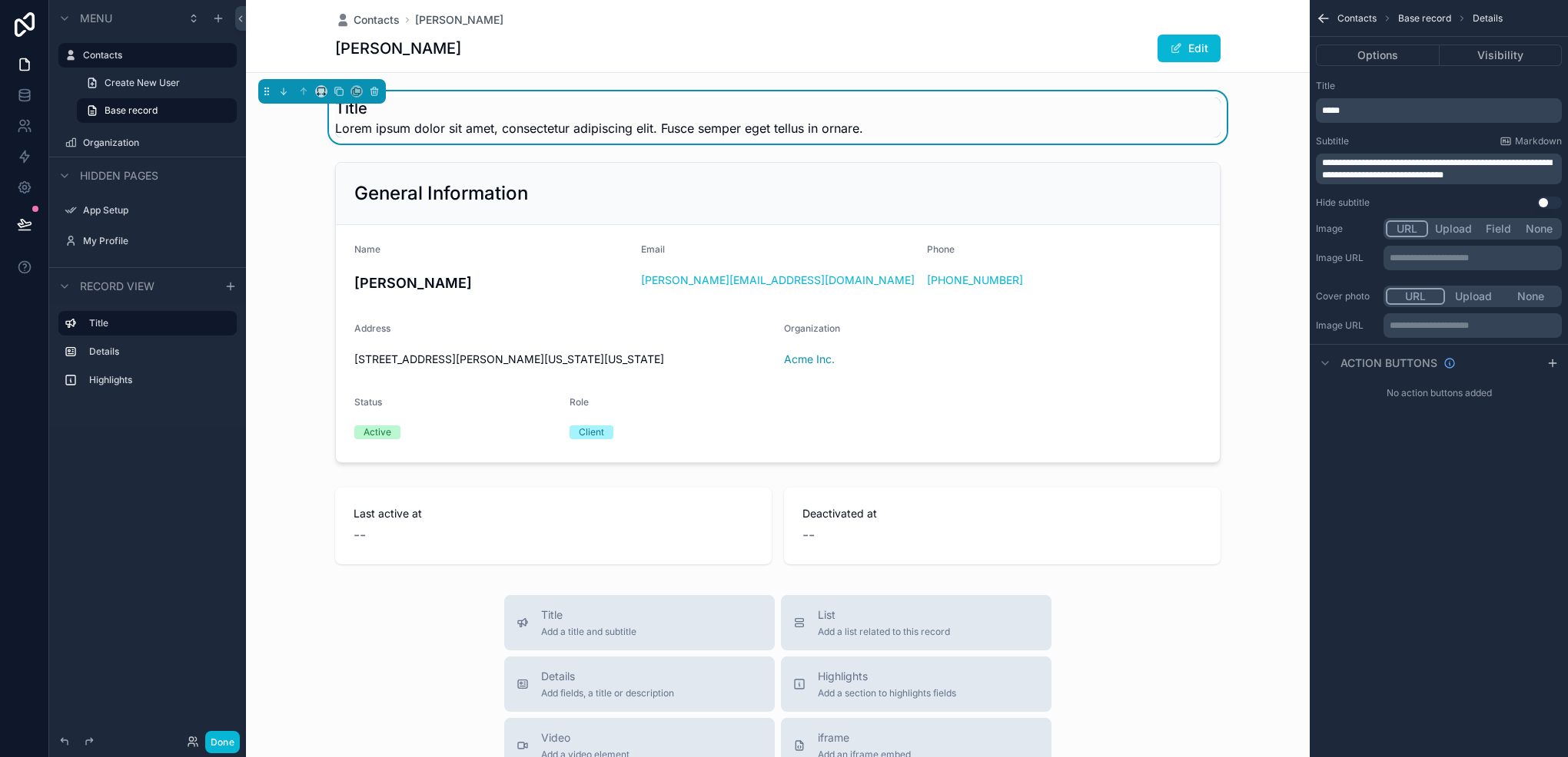
click at [1437, 109] on p "*****" at bounding box center [1440, 110] width 237 height 12
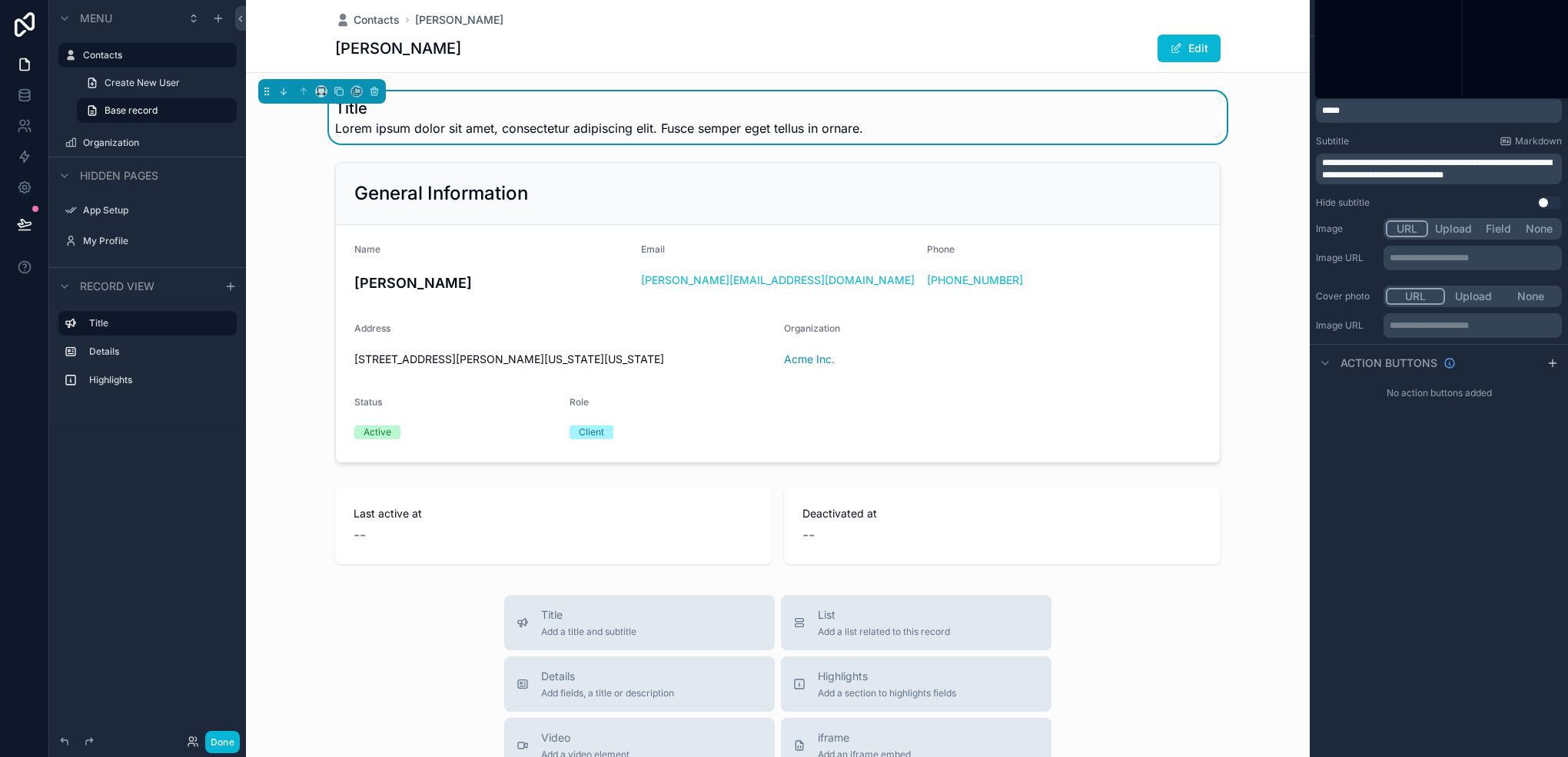
click at [1437, 109] on p "*****" at bounding box center [1440, 110] width 237 height 12
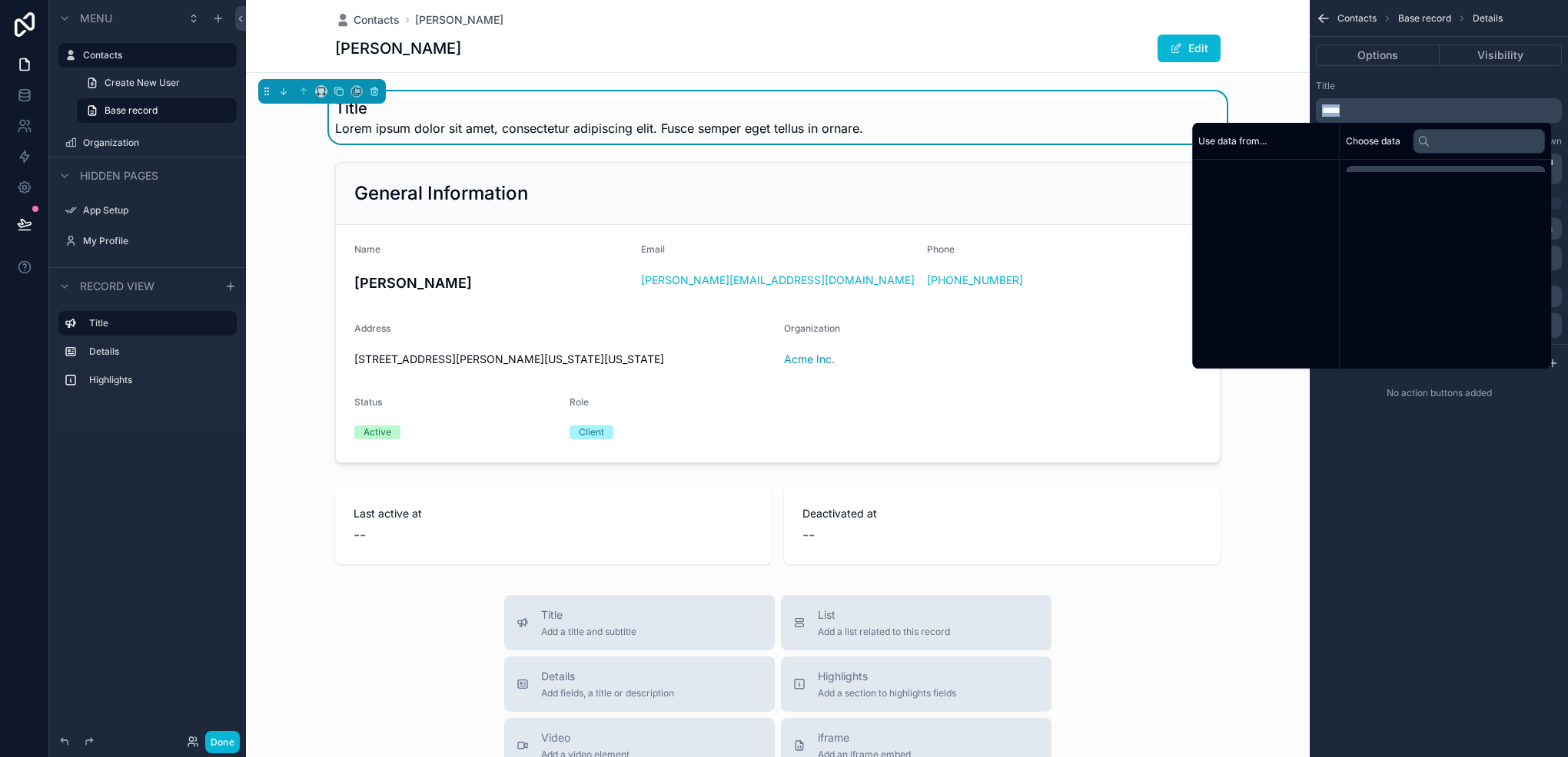
click at [1437, 109] on p "*****" at bounding box center [1440, 110] width 237 height 12
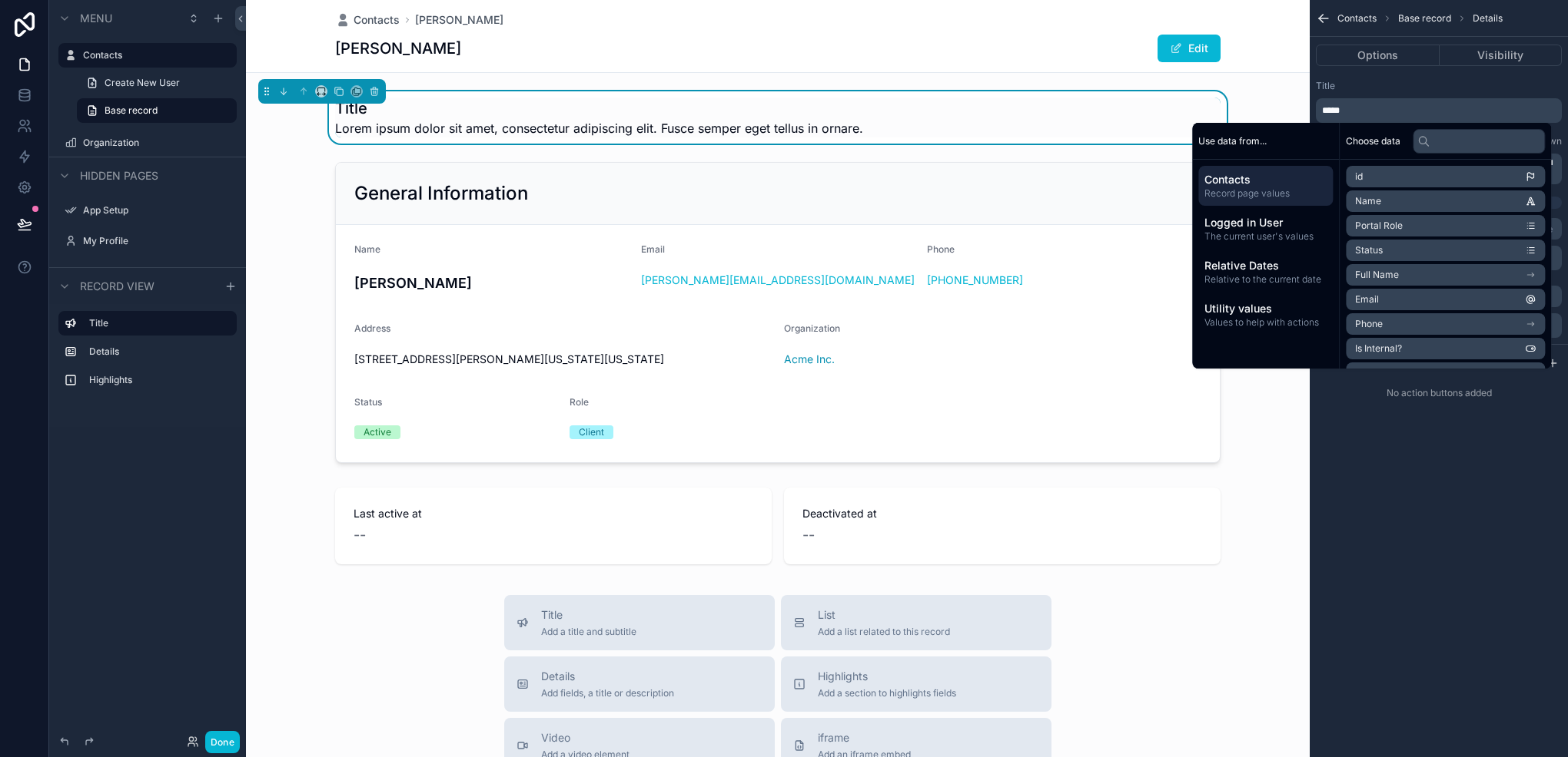
click at [1367, 279] on span "Full Name" at bounding box center [1376, 275] width 44 height 12
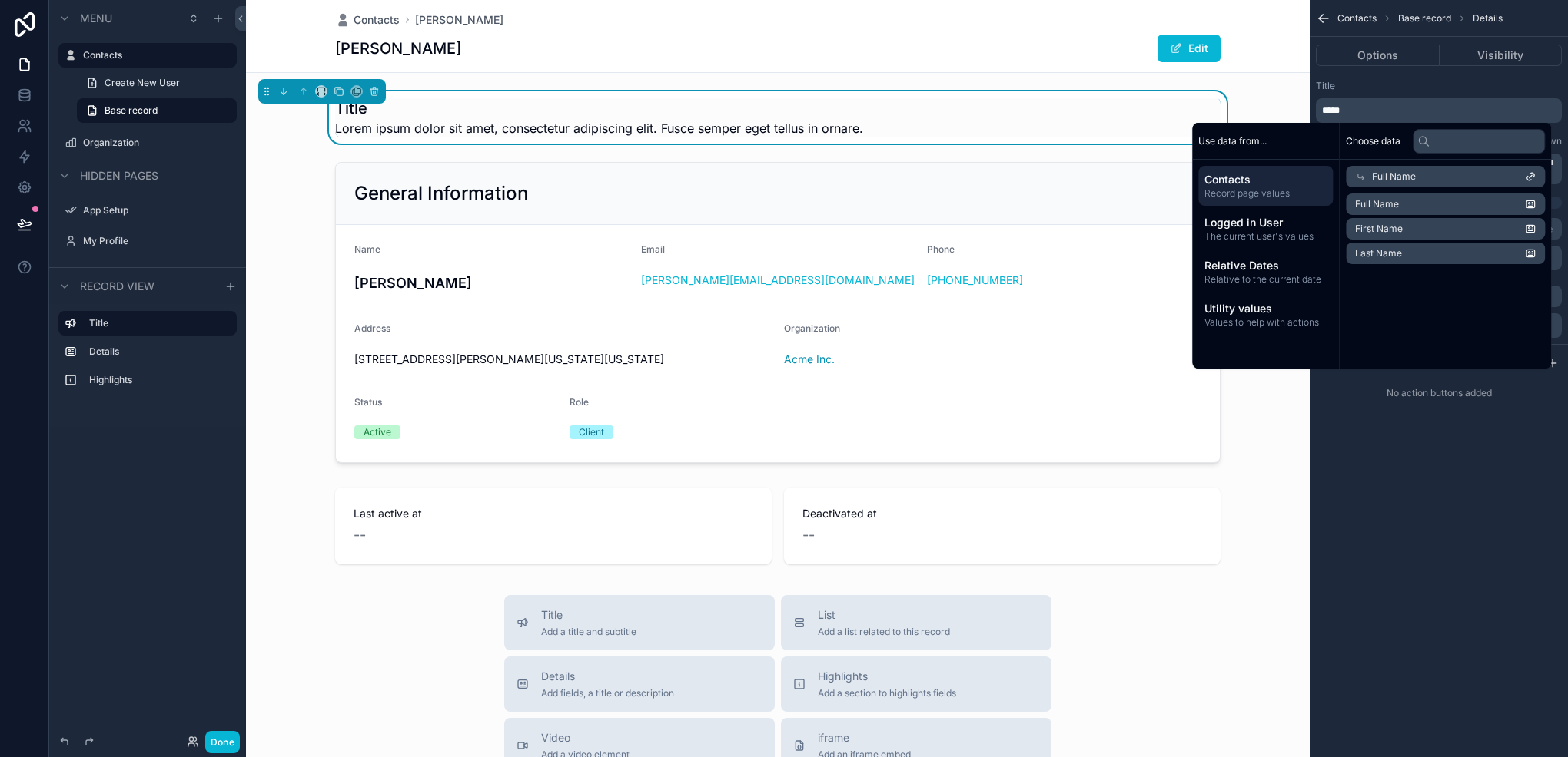
click at [1401, 224] on li "First Name" at bounding box center [1445, 229] width 199 height 22
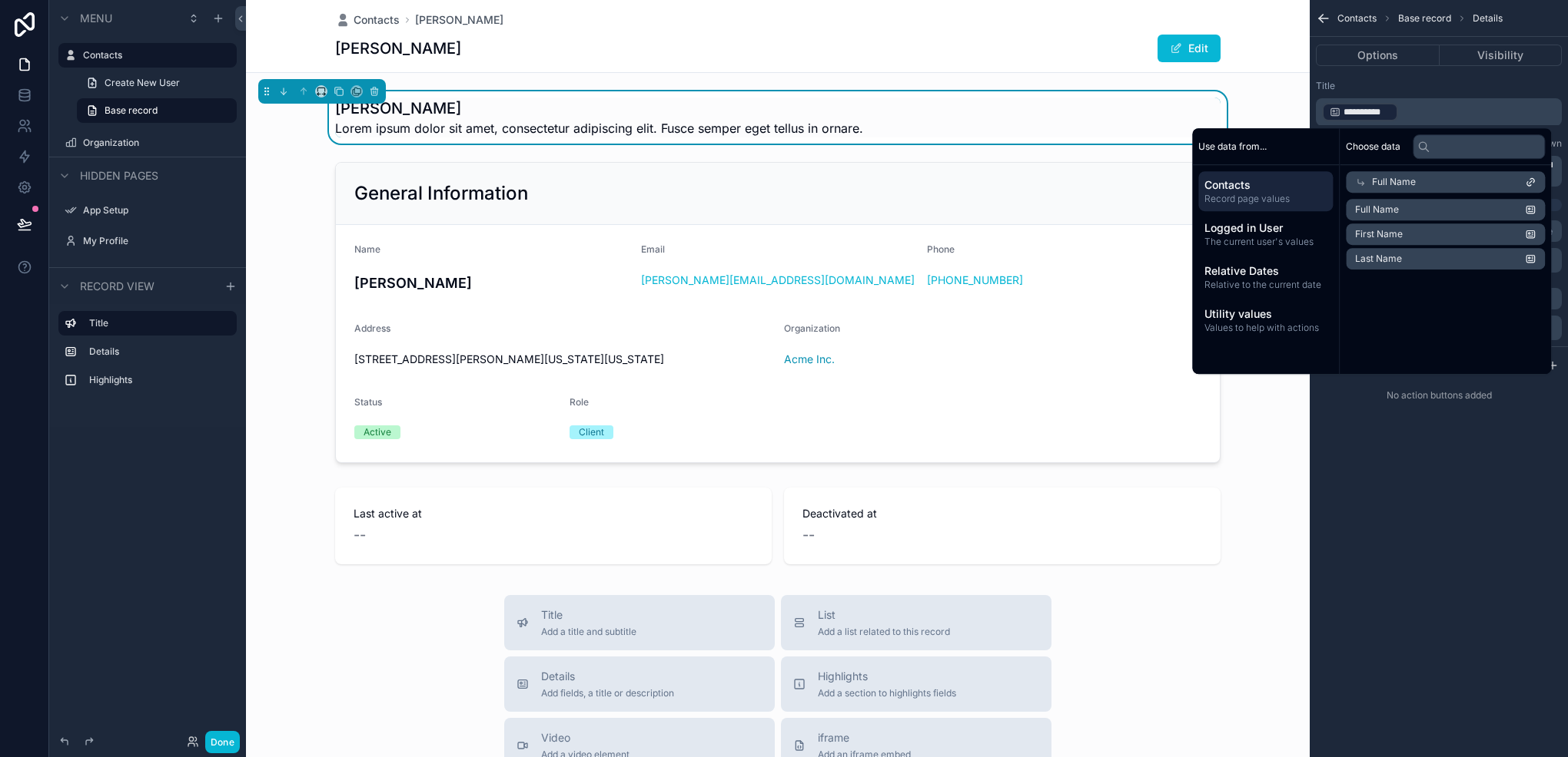
click at [1403, 235] on li "First Name" at bounding box center [1445, 234] width 199 height 22
click at [1492, 185] on div "Full Name" at bounding box center [1445, 182] width 199 height 22
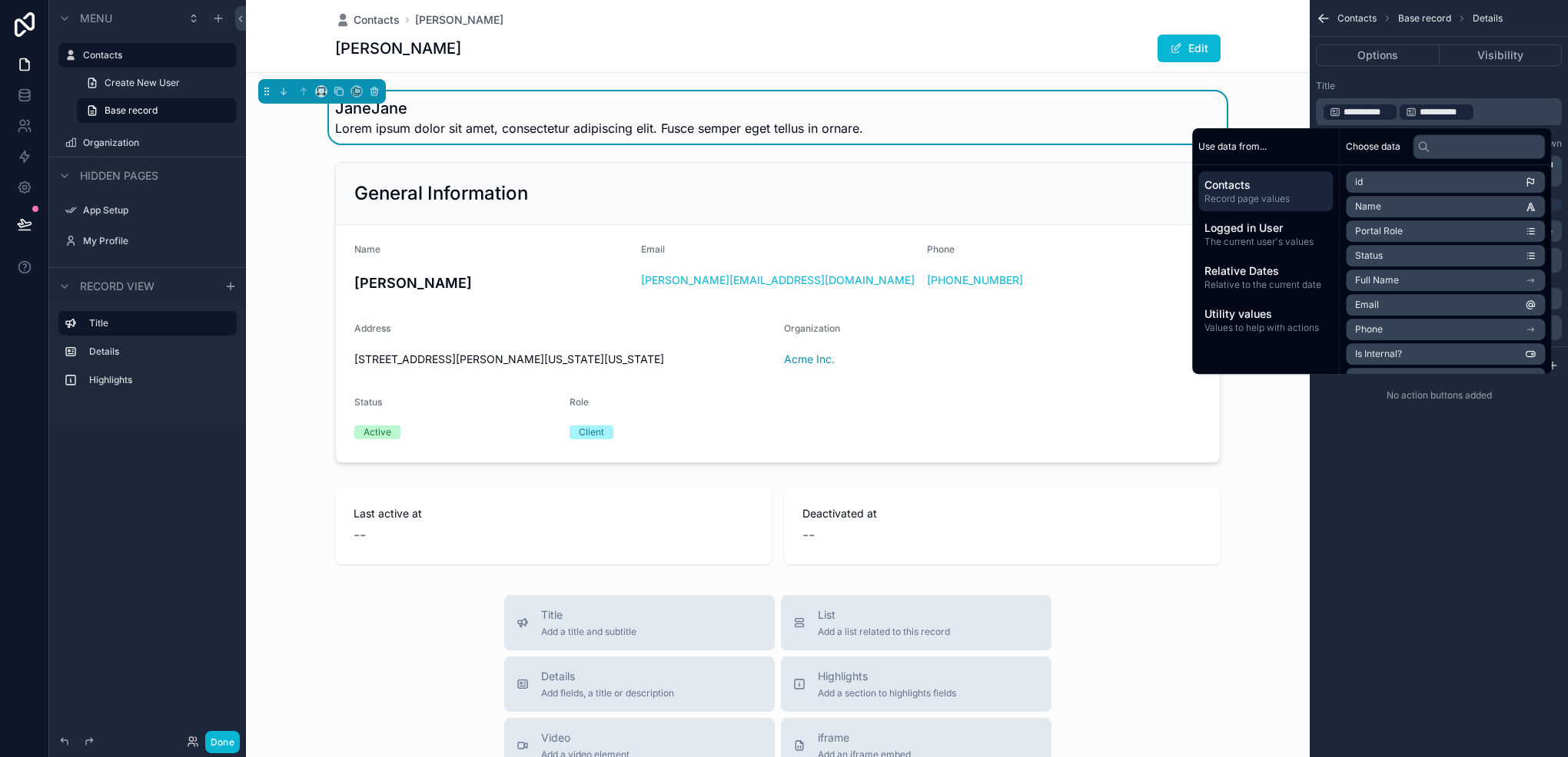
click at [1462, 98] on div "**********" at bounding box center [1438, 112] width 246 height 27
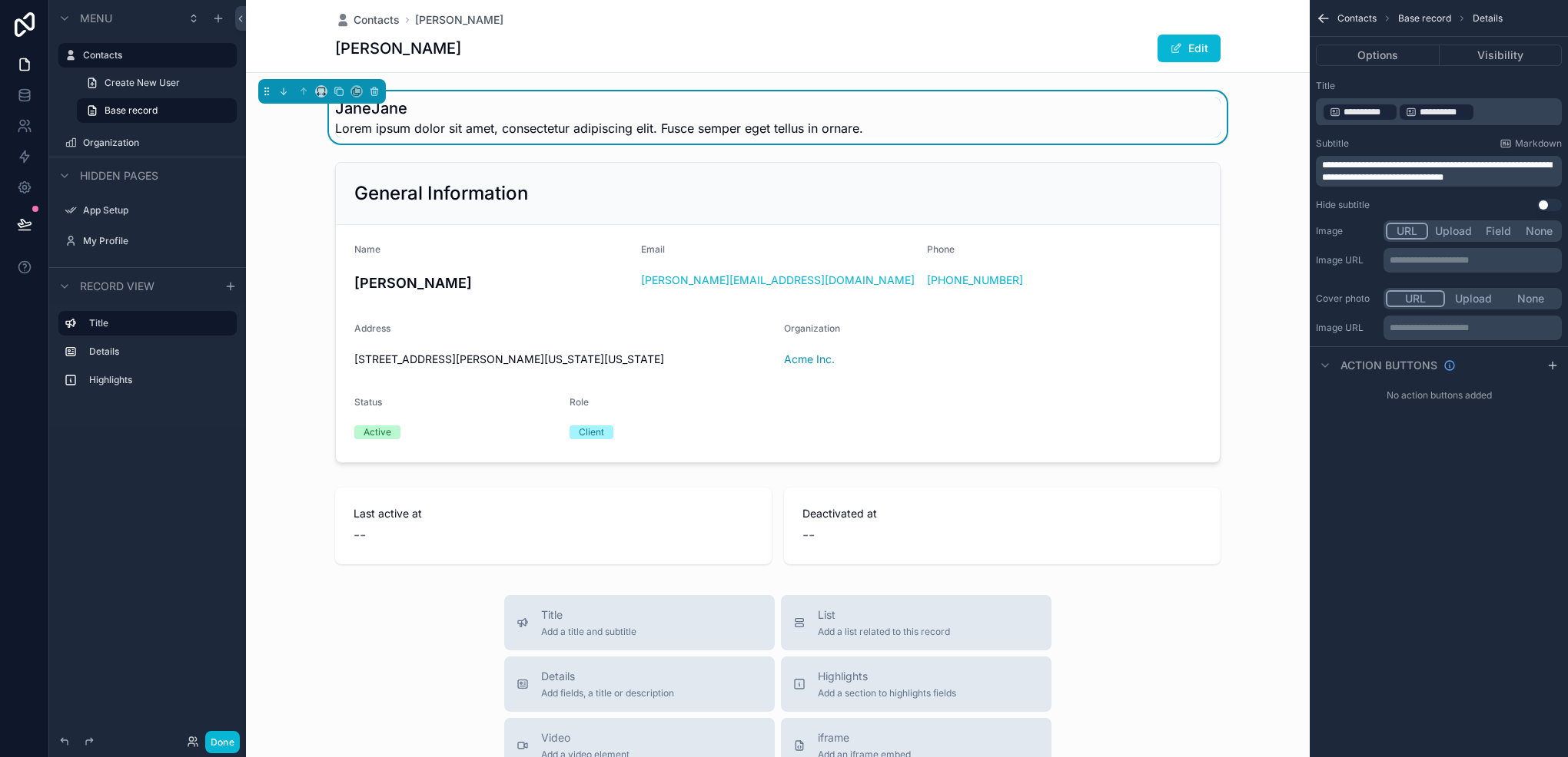
click at [1479, 101] on p "**********" at bounding box center [1440, 112] width 237 height 22
drag, startPoint x: 1495, startPoint y: 107, endPoint x: 1353, endPoint y: 108, distance: 142.0
click at [1353, 108] on p "**********" at bounding box center [1440, 112] width 237 height 22
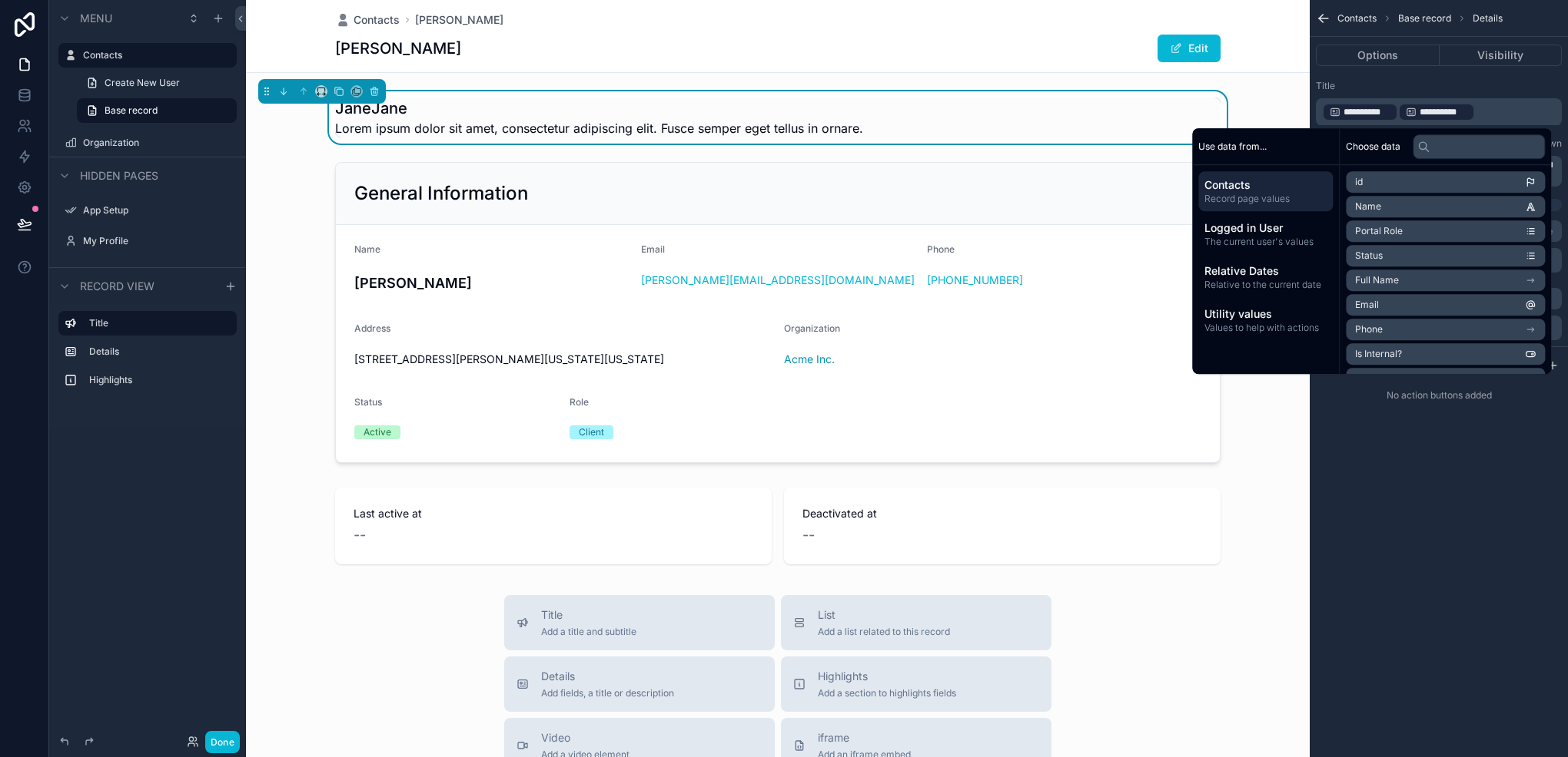
click at [1468, 102] on p "**********" at bounding box center [1440, 112] width 237 height 22
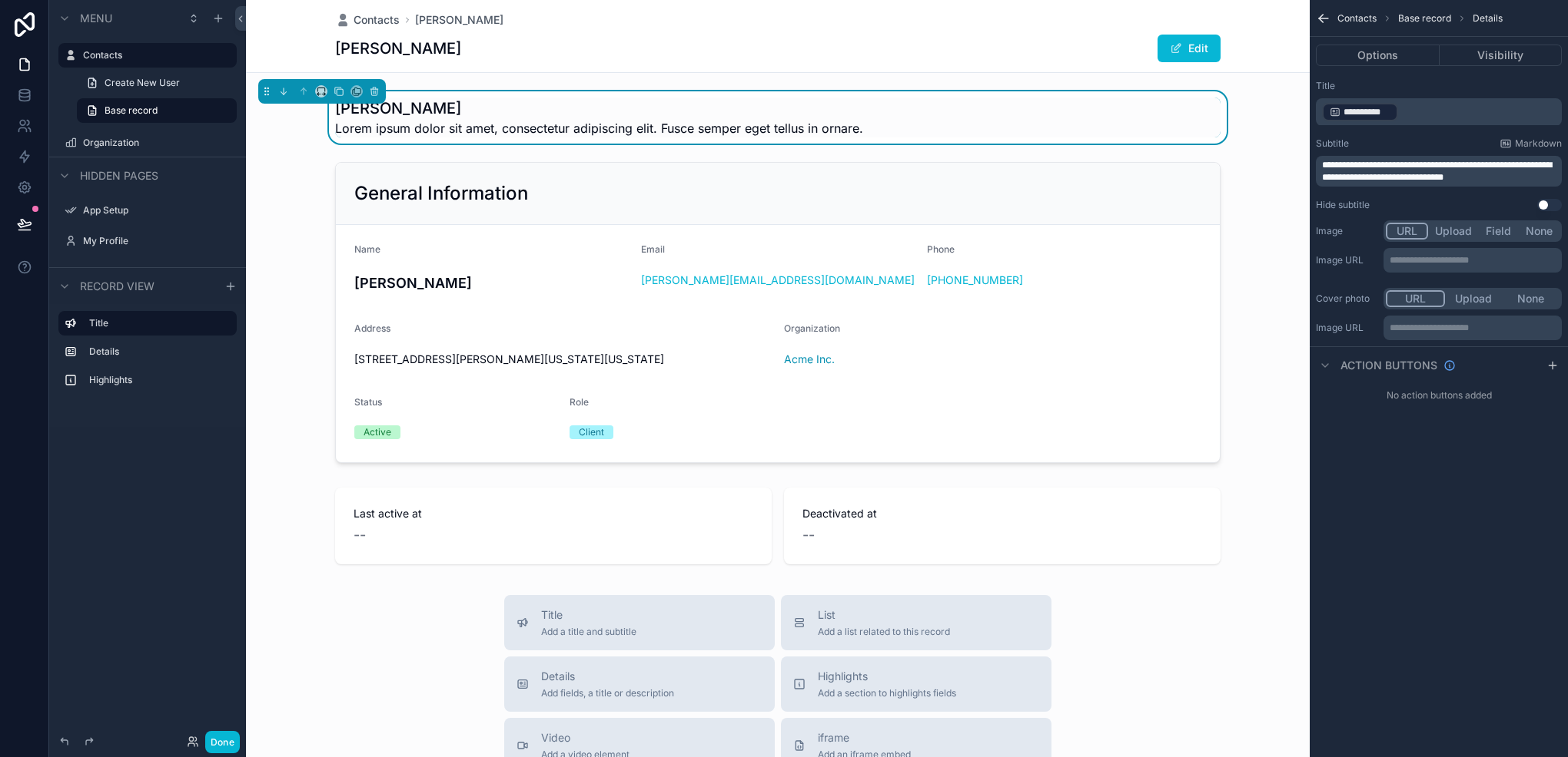
click at [1460, 113] on p "**********" at bounding box center [1440, 112] width 237 height 22
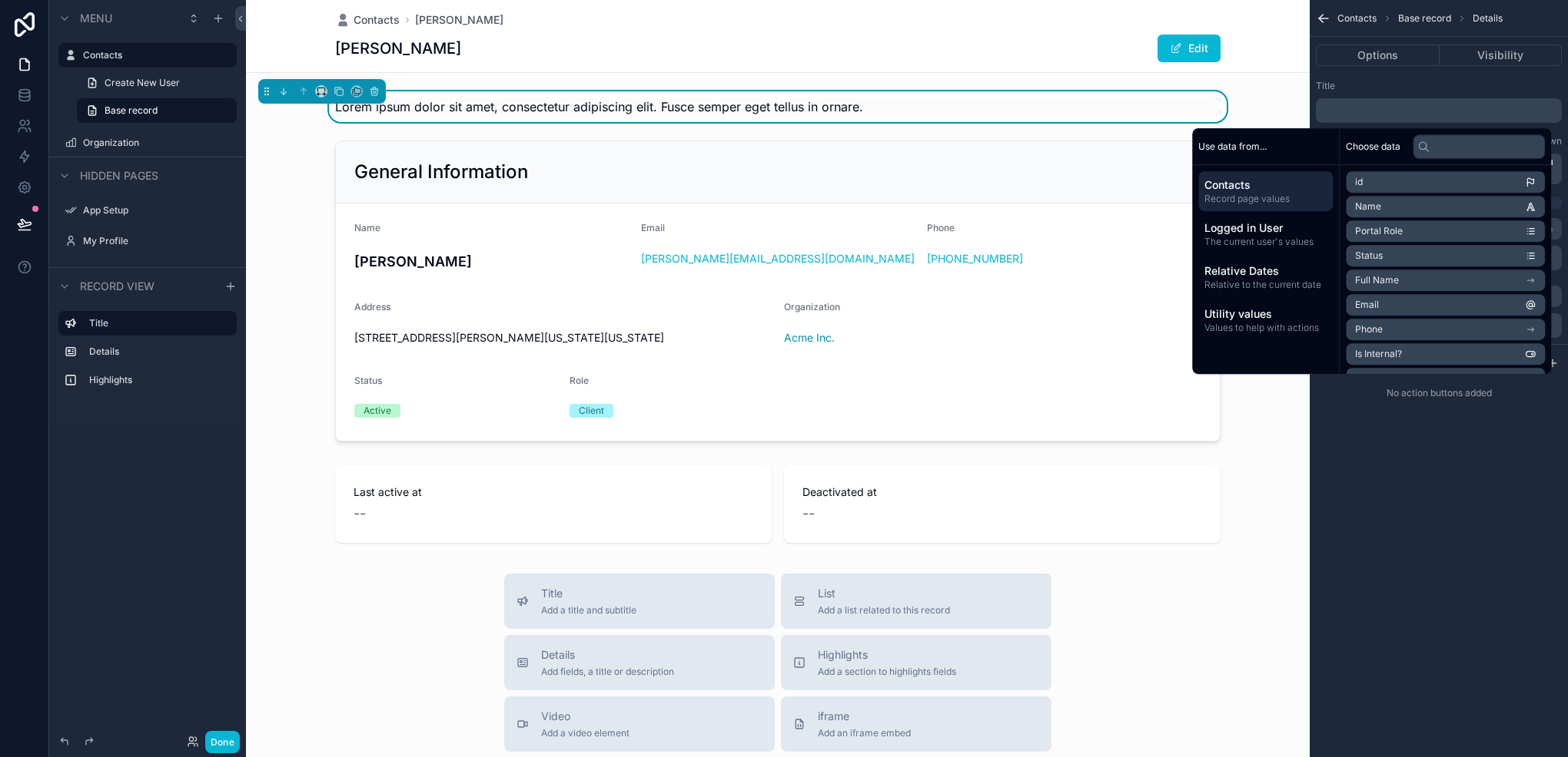
click at [1371, 279] on span "Full Name" at bounding box center [1376, 279] width 44 height 12
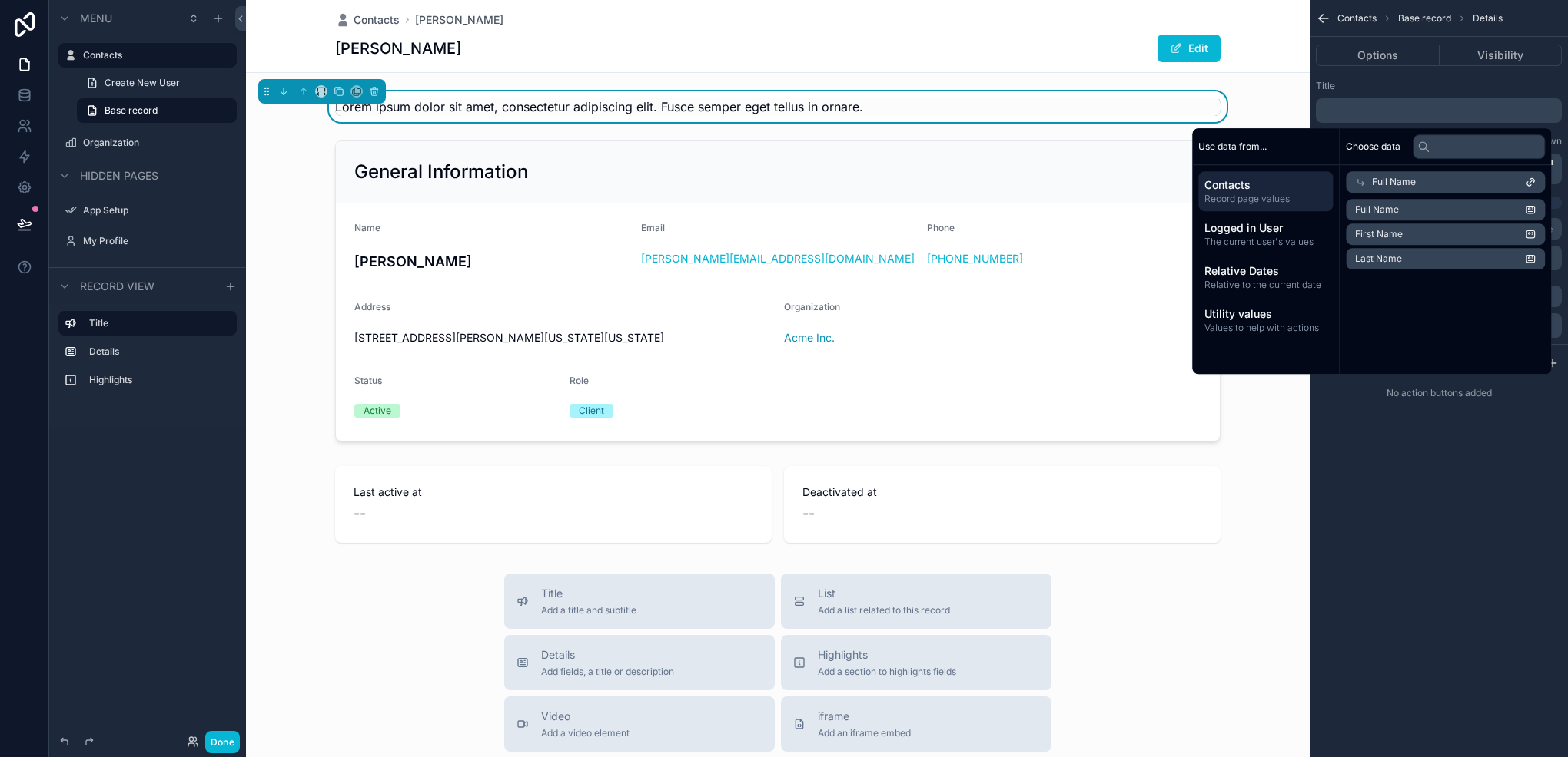
click at [1374, 210] on span "Full Name" at bounding box center [1376, 209] width 44 height 12
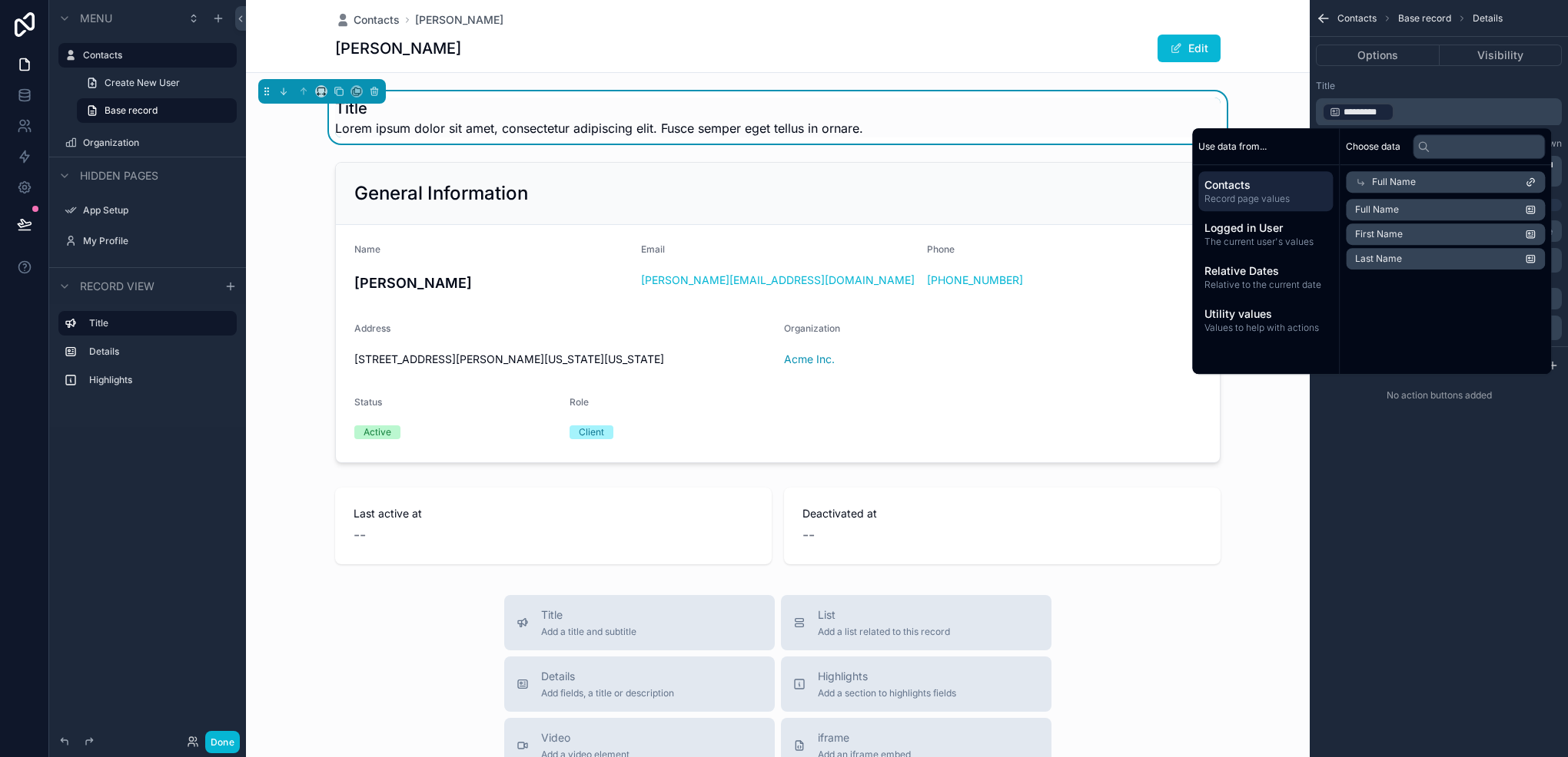
click at [1412, 491] on div "**********" at bounding box center [1438, 378] width 258 height 757
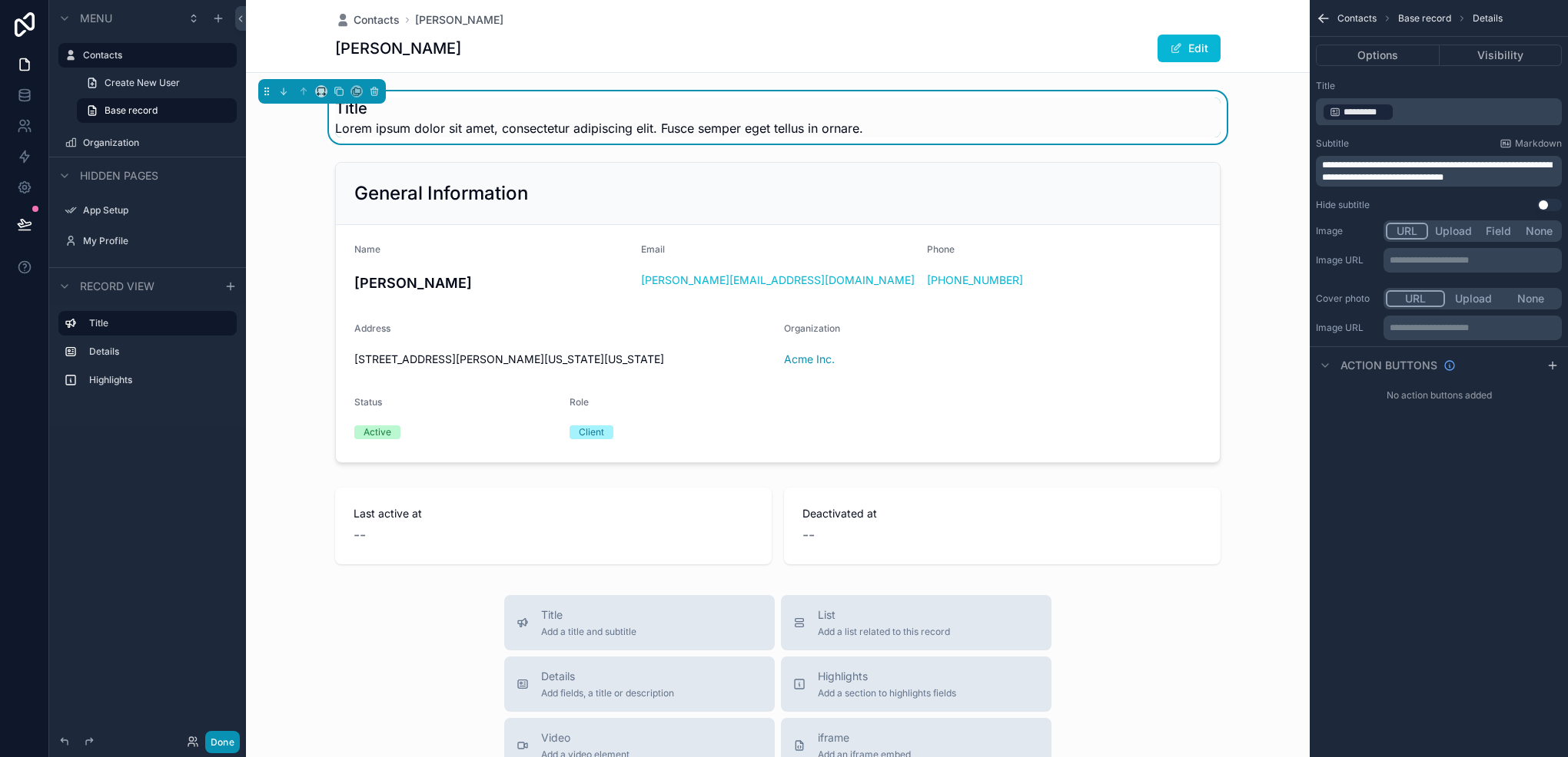
click at [208, 748] on button "Done" at bounding box center [222, 743] width 35 height 23
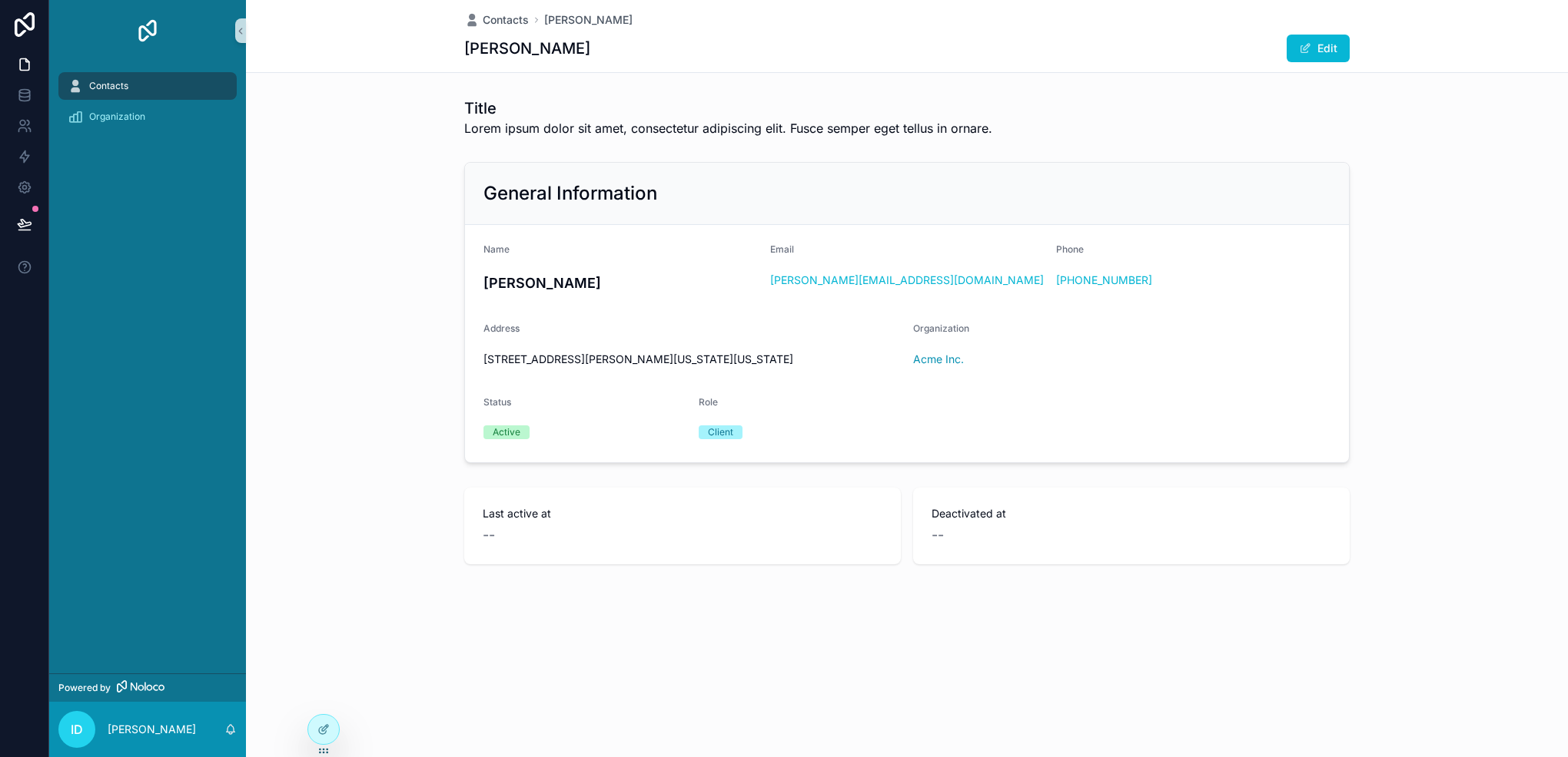
click at [507, 17] on span "Contacts" at bounding box center [505, 19] width 46 height 15
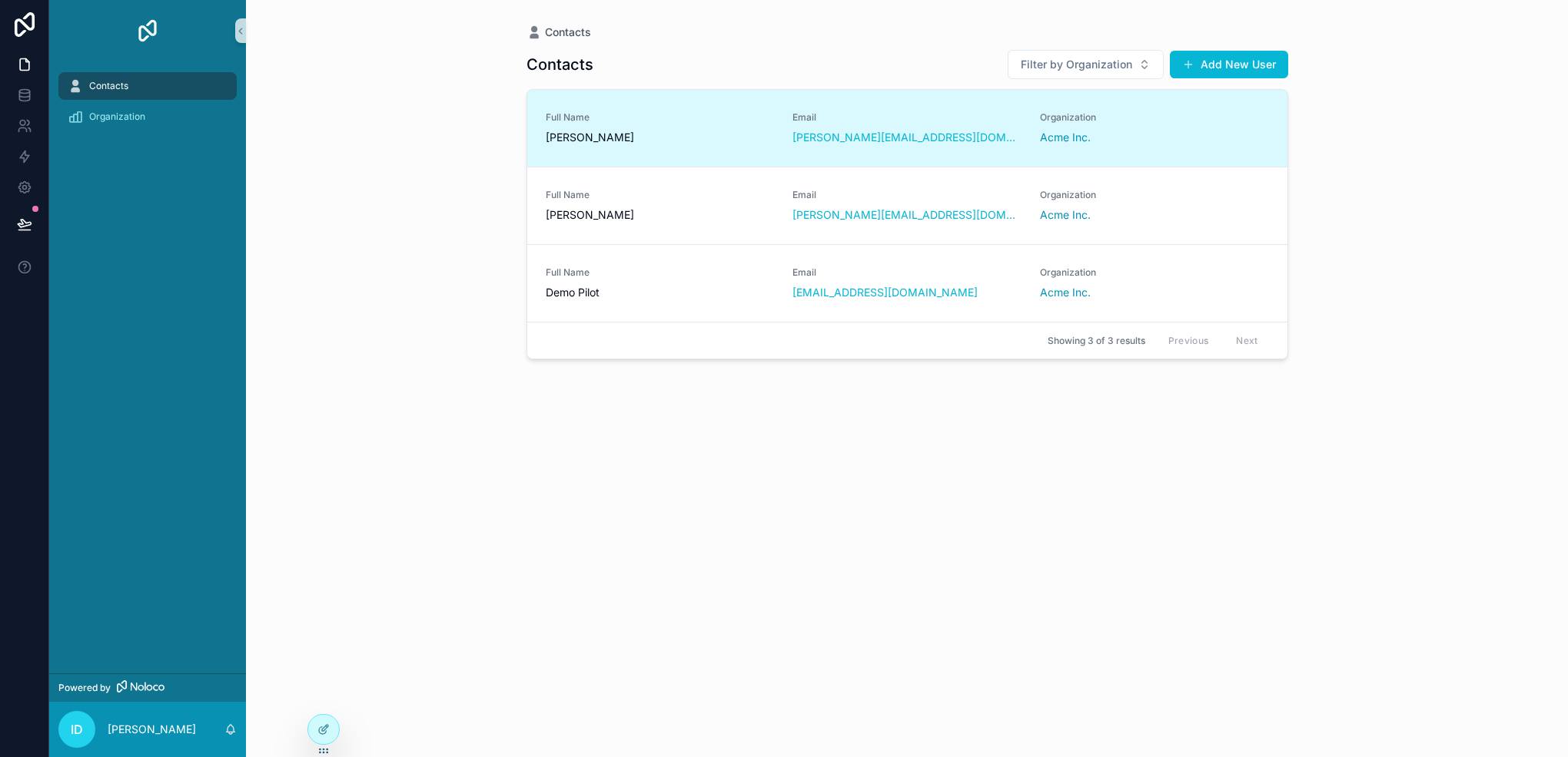
click at [650, 139] on span "[PERSON_NAME]" at bounding box center [660, 137] width 229 height 15
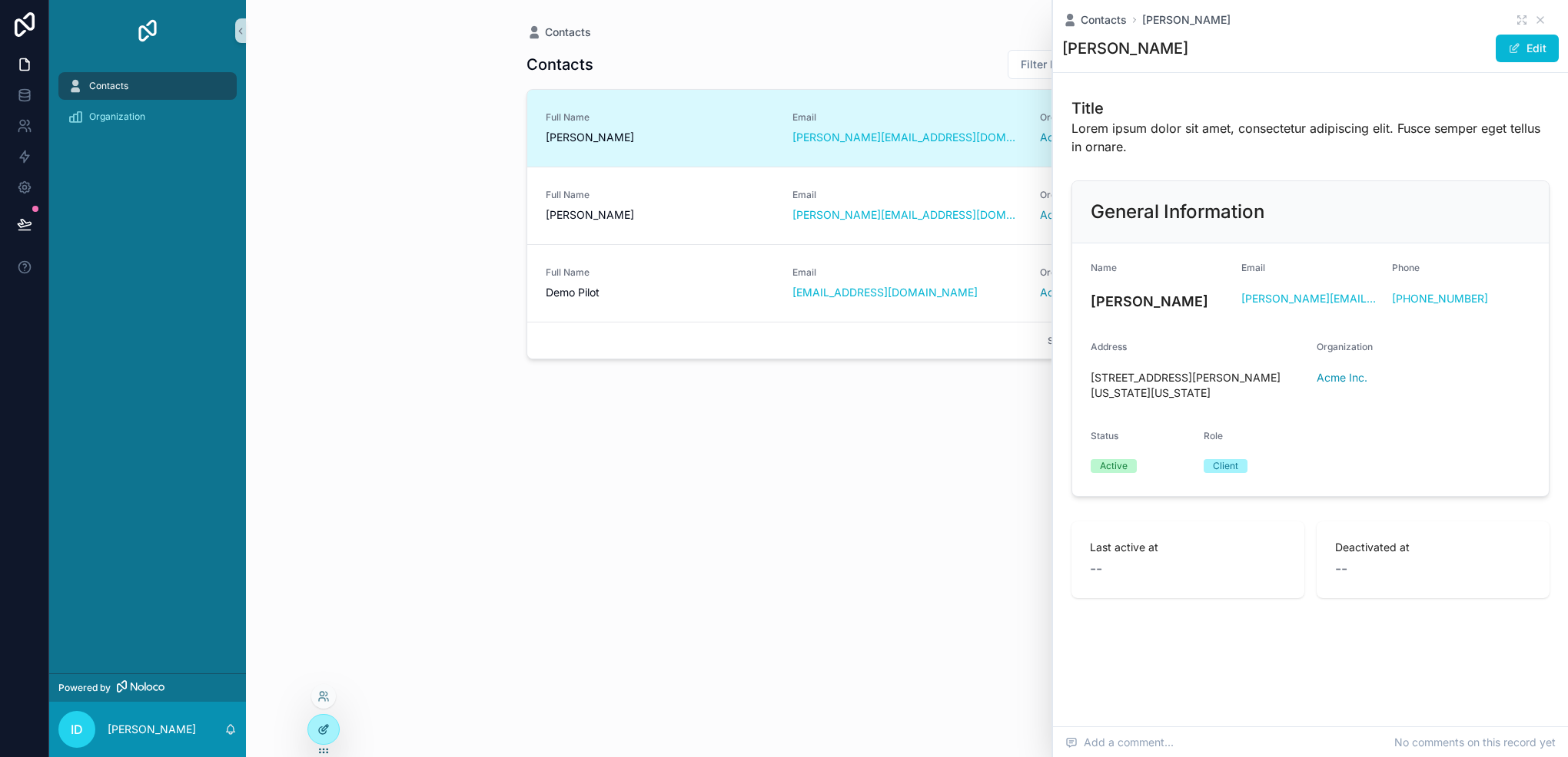
click at [325, 723] on icon at bounding box center [323, 729] width 12 height 12
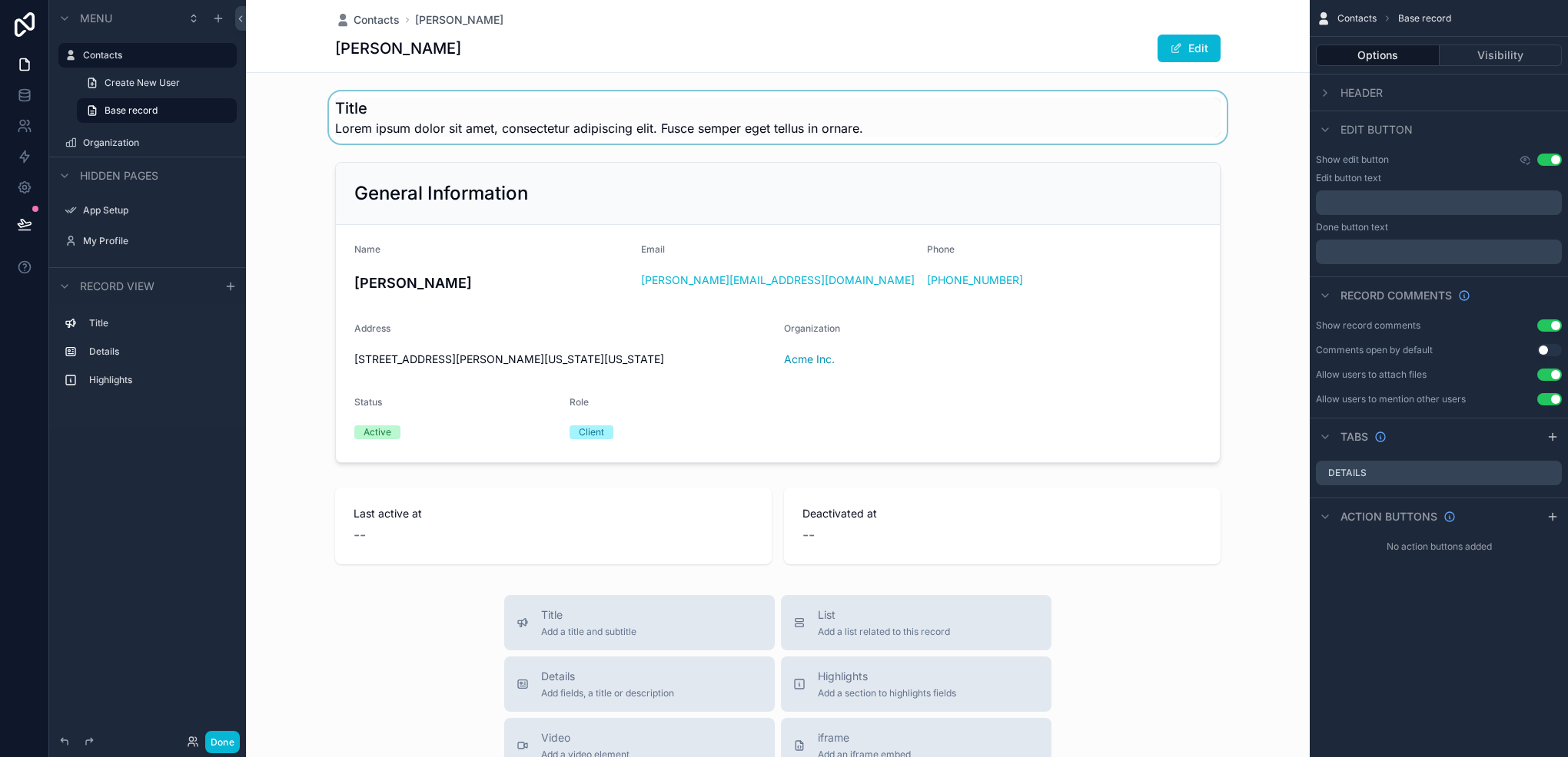
click at [765, 117] on div "scrollable content" at bounding box center [778, 117] width 1064 height 52
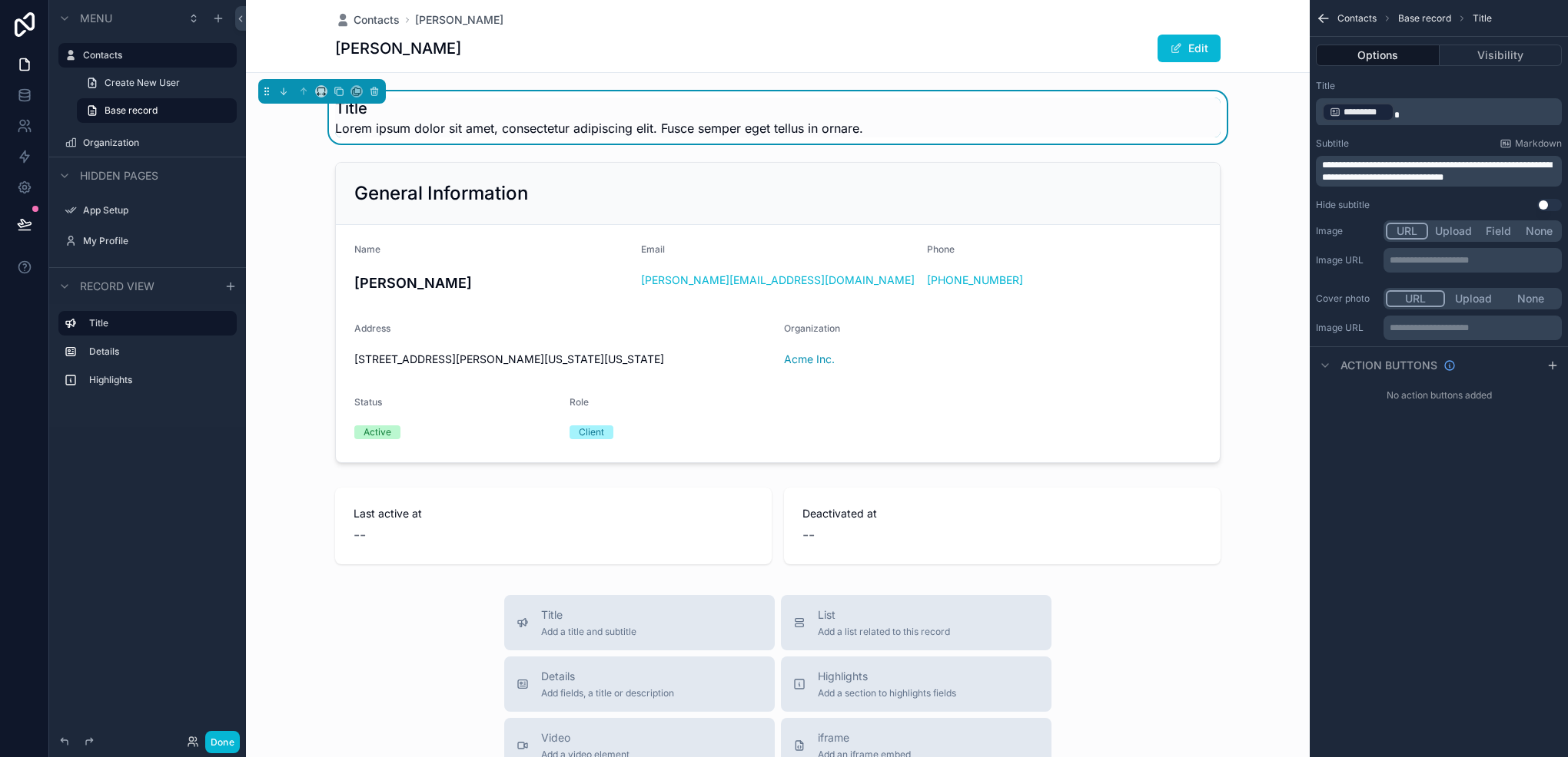
click at [1394, 111] on span "scrollable content" at bounding box center [1396, 114] width 6 height 9
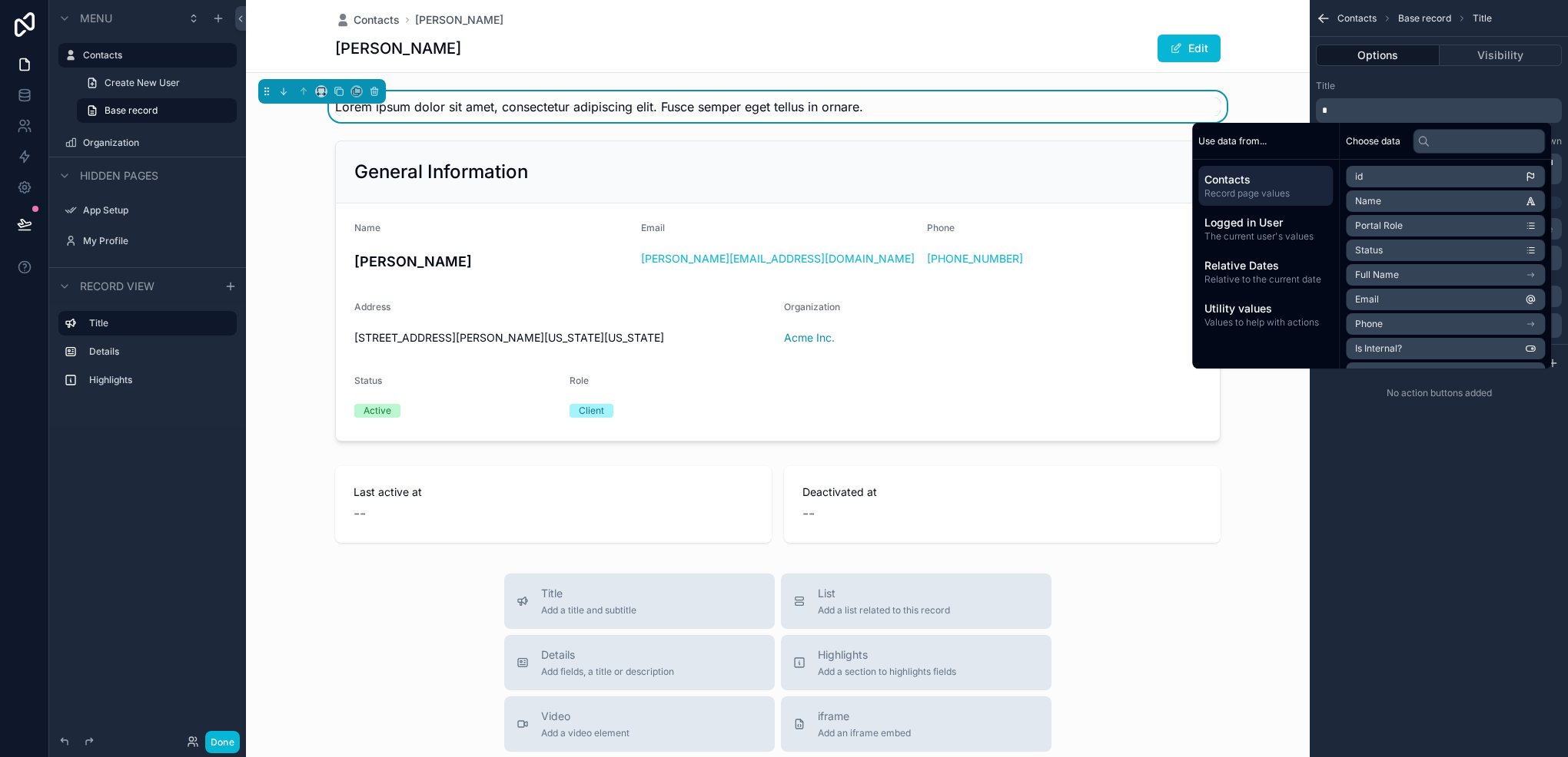
click at [1388, 198] on li "Name" at bounding box center [1445, 201] width 199 height 22
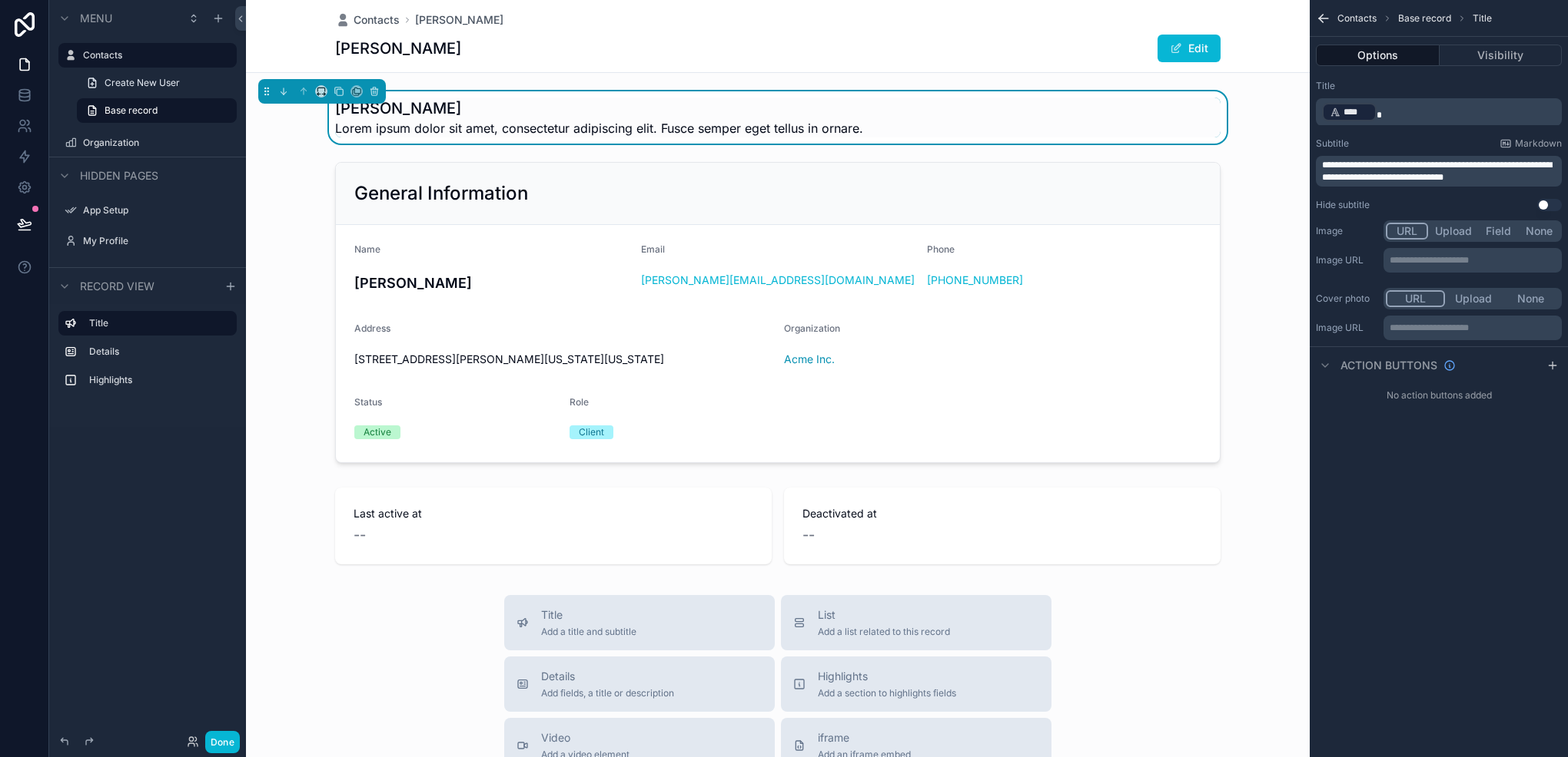
click at [1414, 103] on p "﻿ **** ﻿" at bounding box center [1440, 112] width 237 height 22
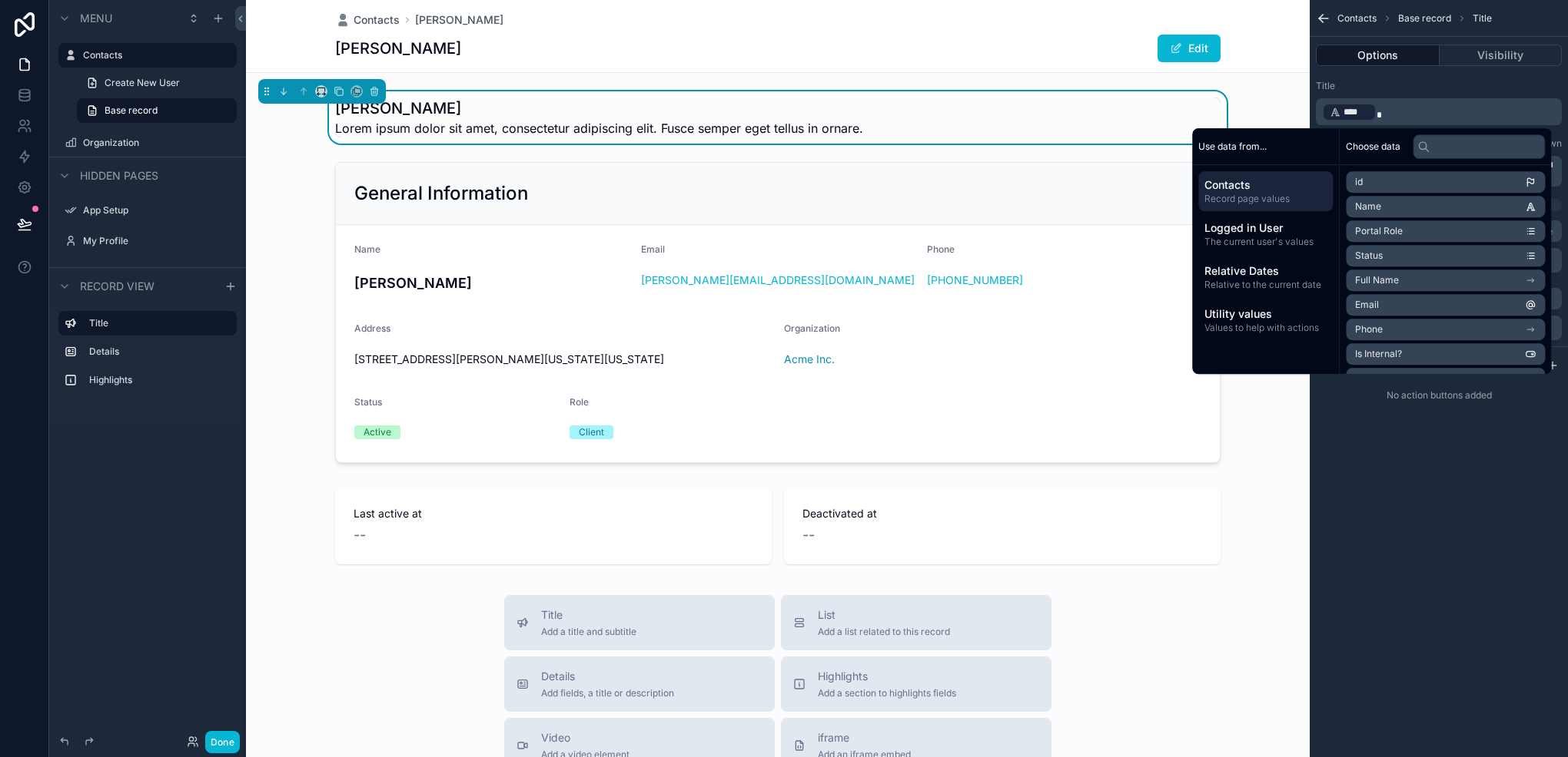
click at [1397, 88] on div "Title" at bounding box center [1438, 85] width 246 height 12
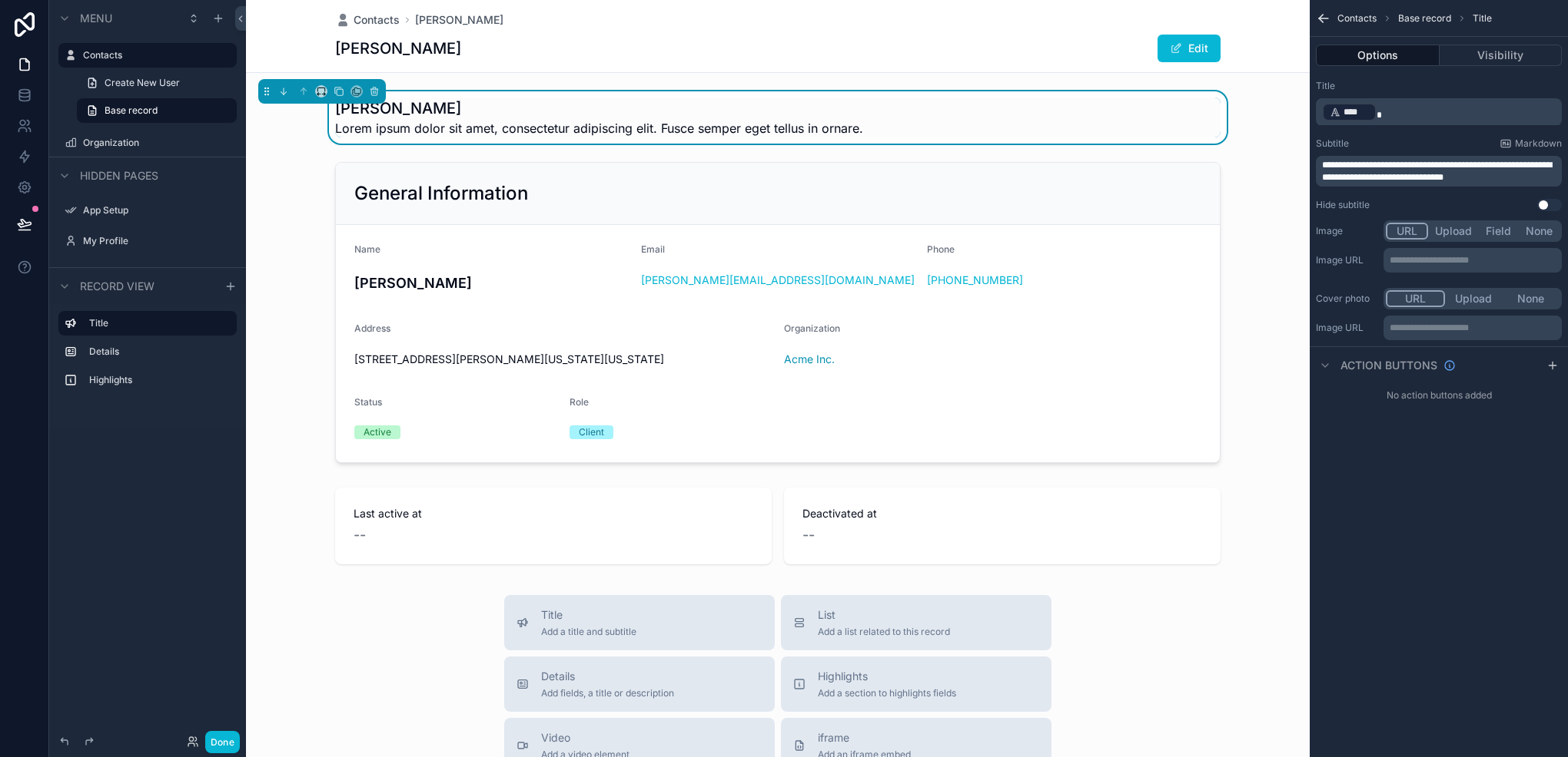
click at [1430, 160] on span "**********" at bounding box center [1436, 171] width 230 height 22
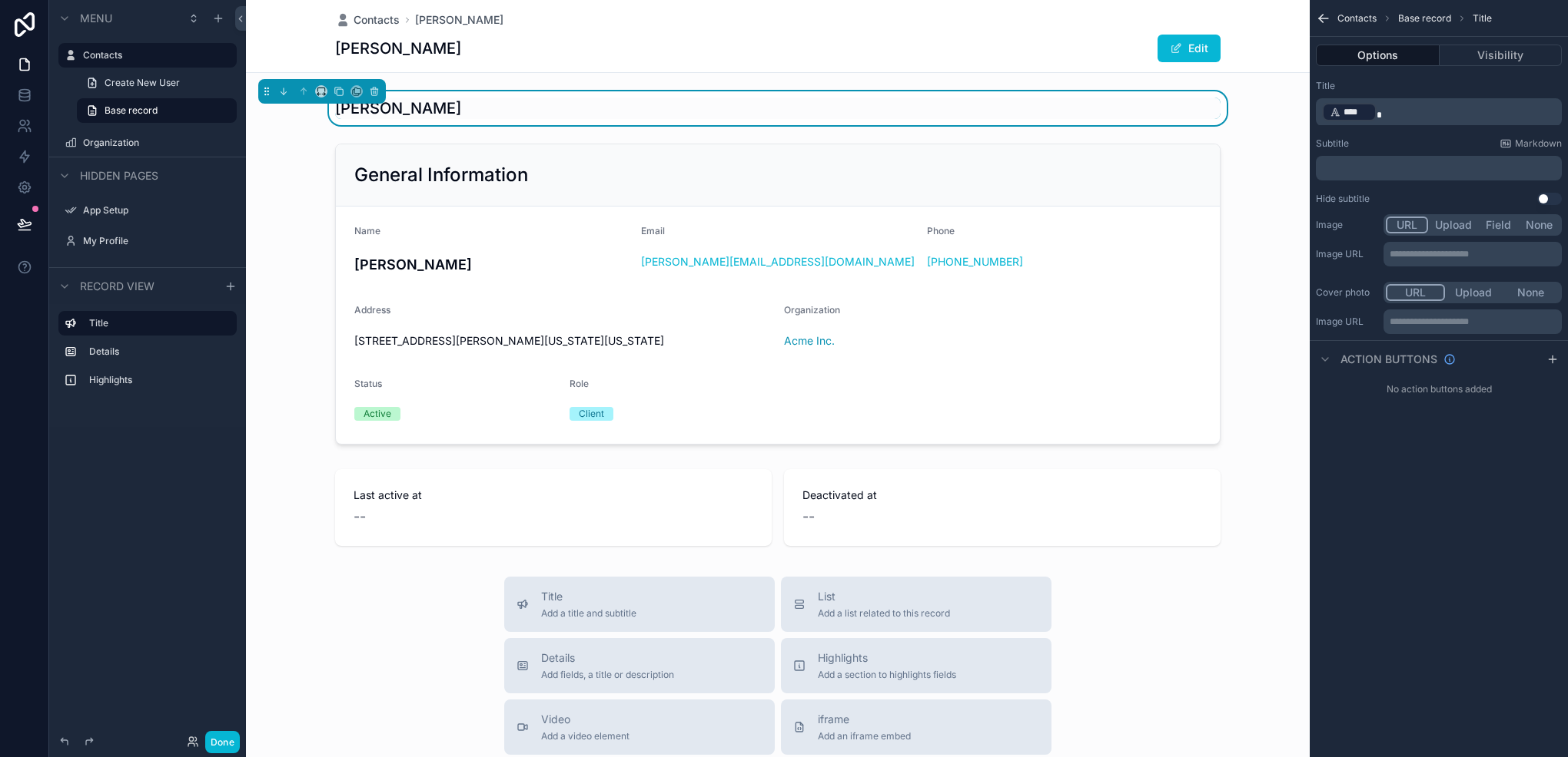
click at [1392, 139] on div "Subtitle Markdown" at bounding box center [1438, 143] width 246 height 12
click at [1009, 25] on div "Contacts Jane Smith" at bounding box center [778, 19] width 886 height 15
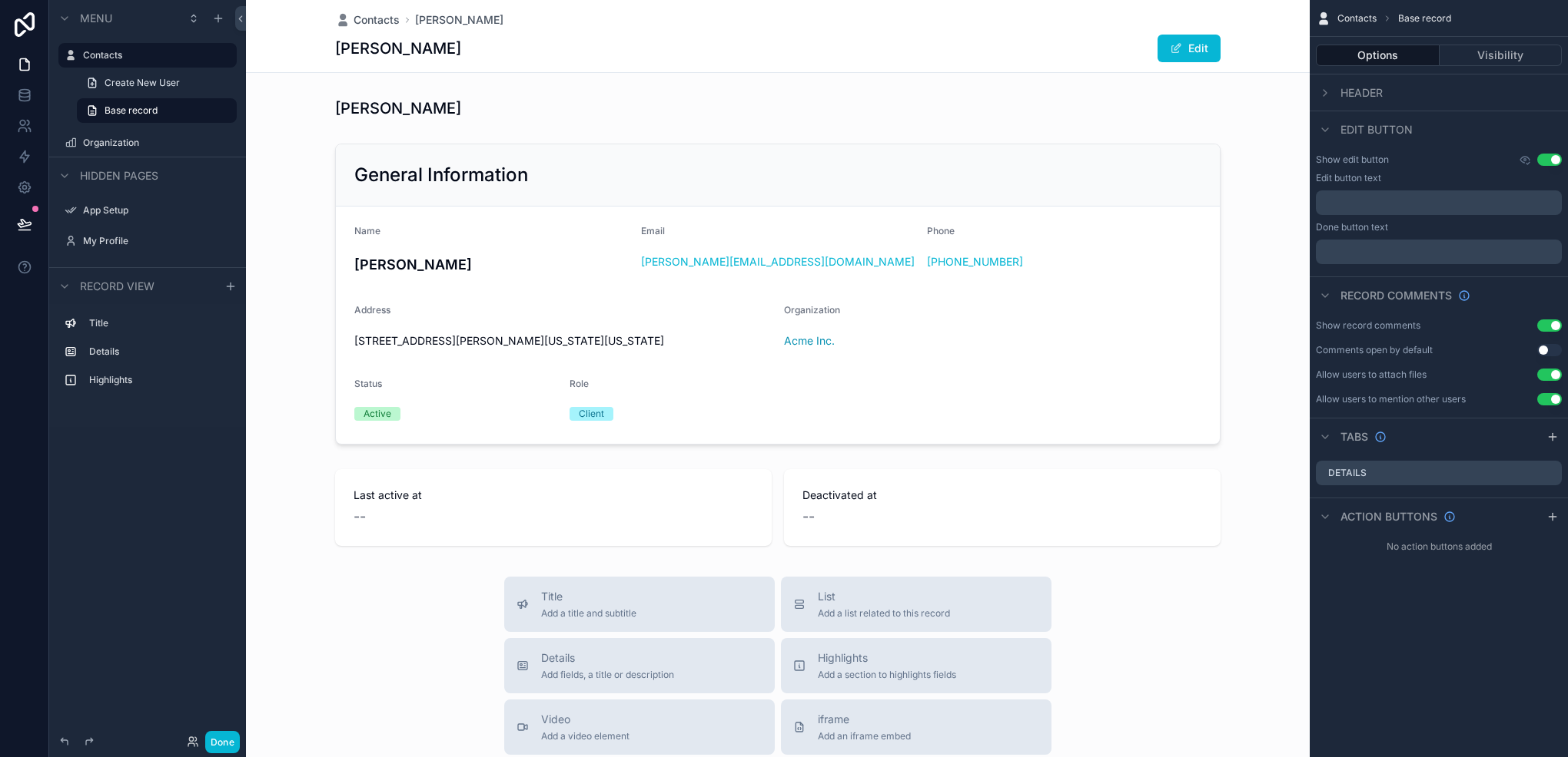
click at [1009, 25] on div "Contacts Jane Smith" at bounding box center [778, 19] width 886 height 15
click at [1322, 82] on div "Header" at bounding box center [1438, 93] width 258 height 37
click at [1337, 86] on div "Header" at bounding box center [1349, 93] width 67 height 19
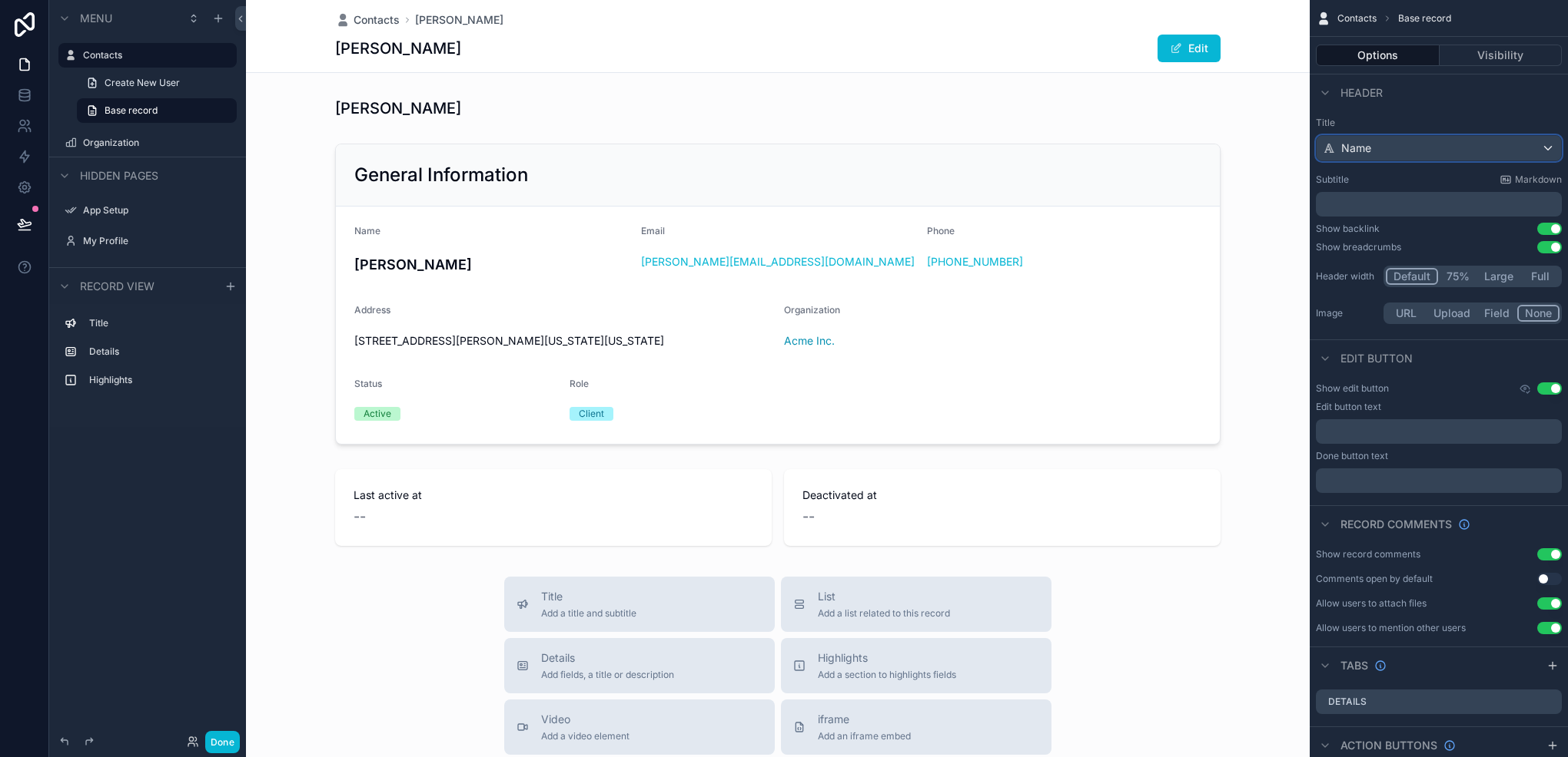
click at [1371, 148] on div "Name" at bounding box center [1438, 148] width 244 height 25
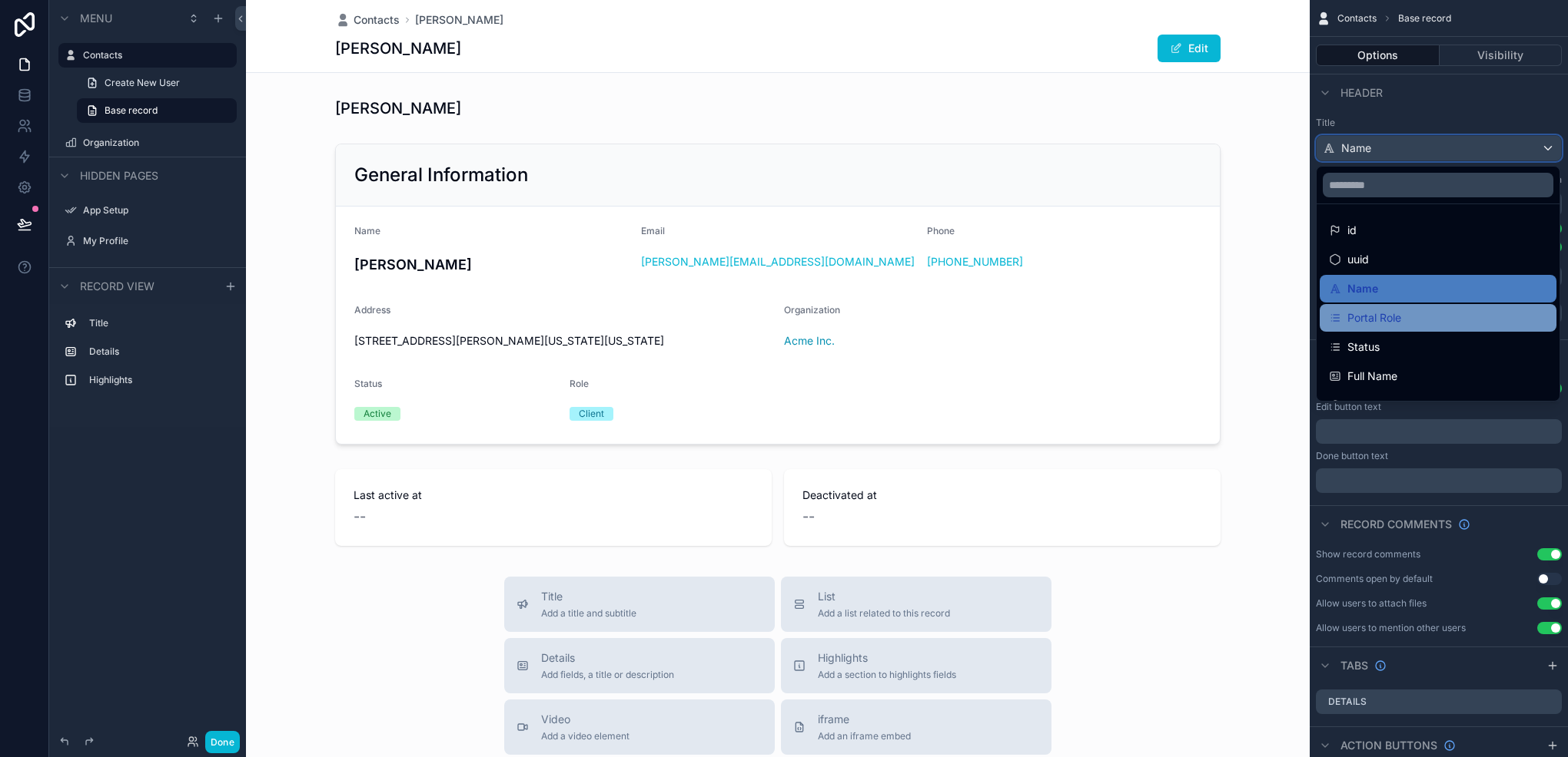
scroll to position [77, 0]
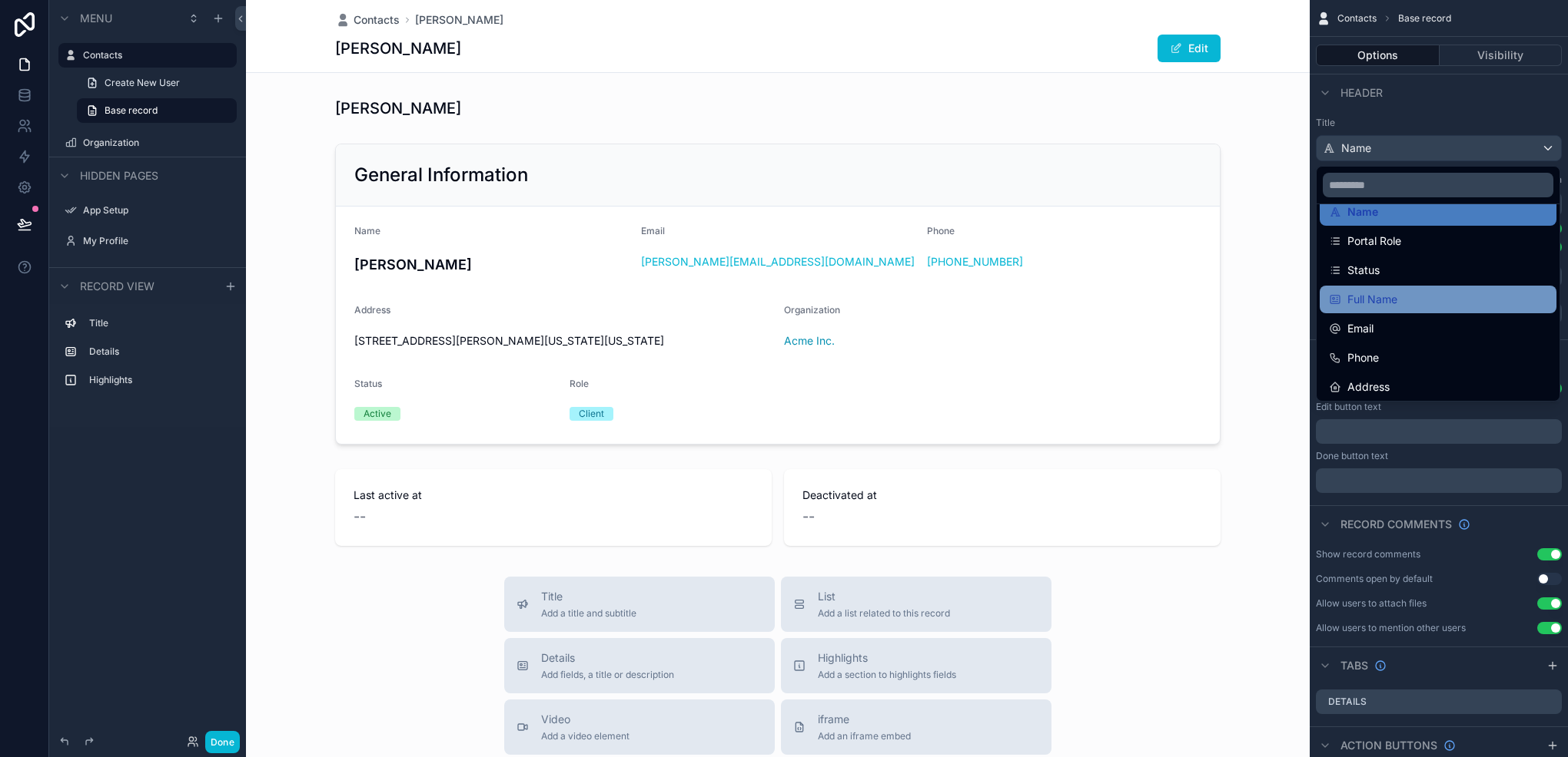
click at [1408, 309] on div "Full Name" at bounding box center [1438, 300] width 237 height 27
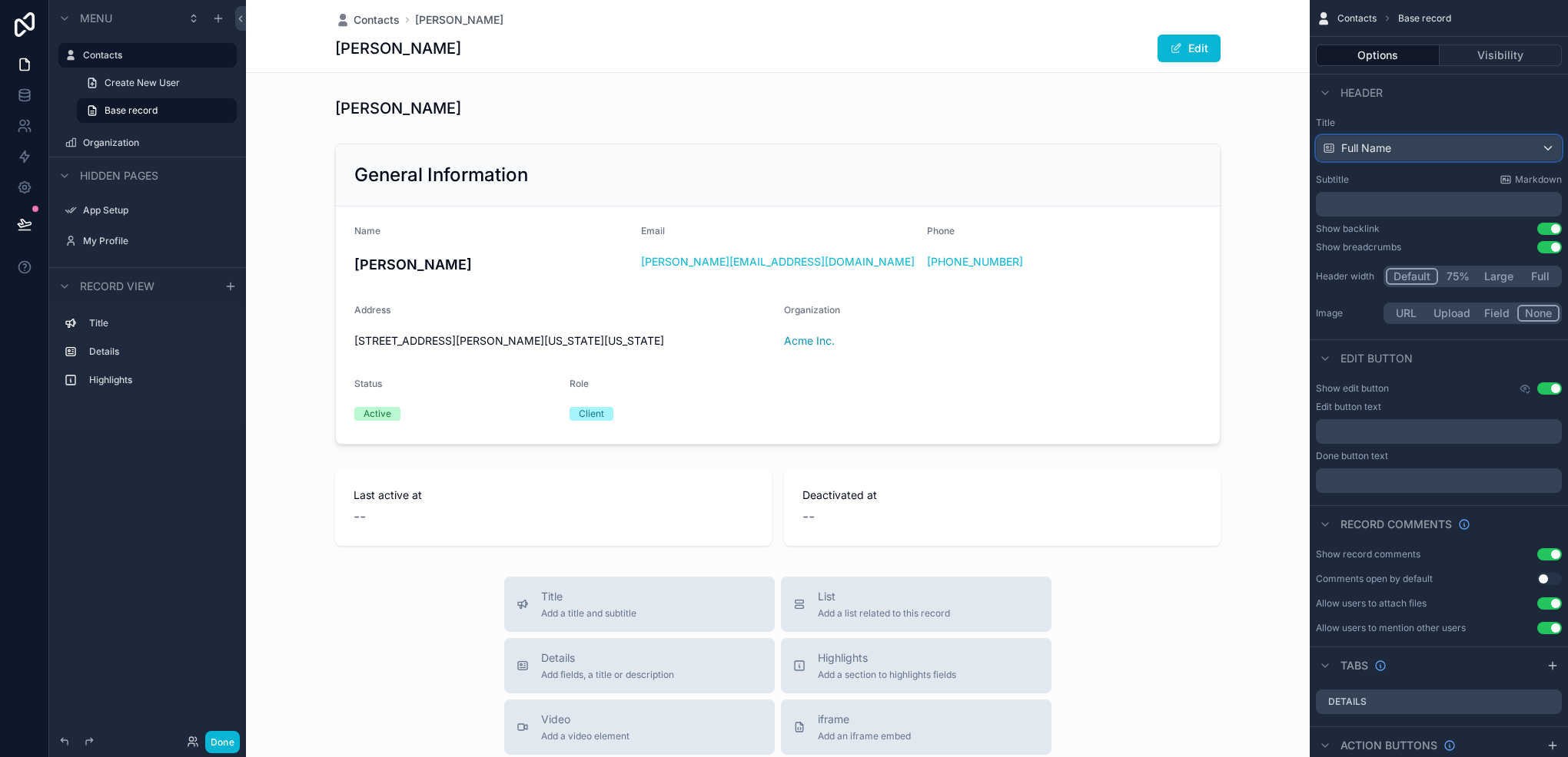
click at [1424, 139] on div "Full Name" at bounding box center [1438, 148] width 244 height 25
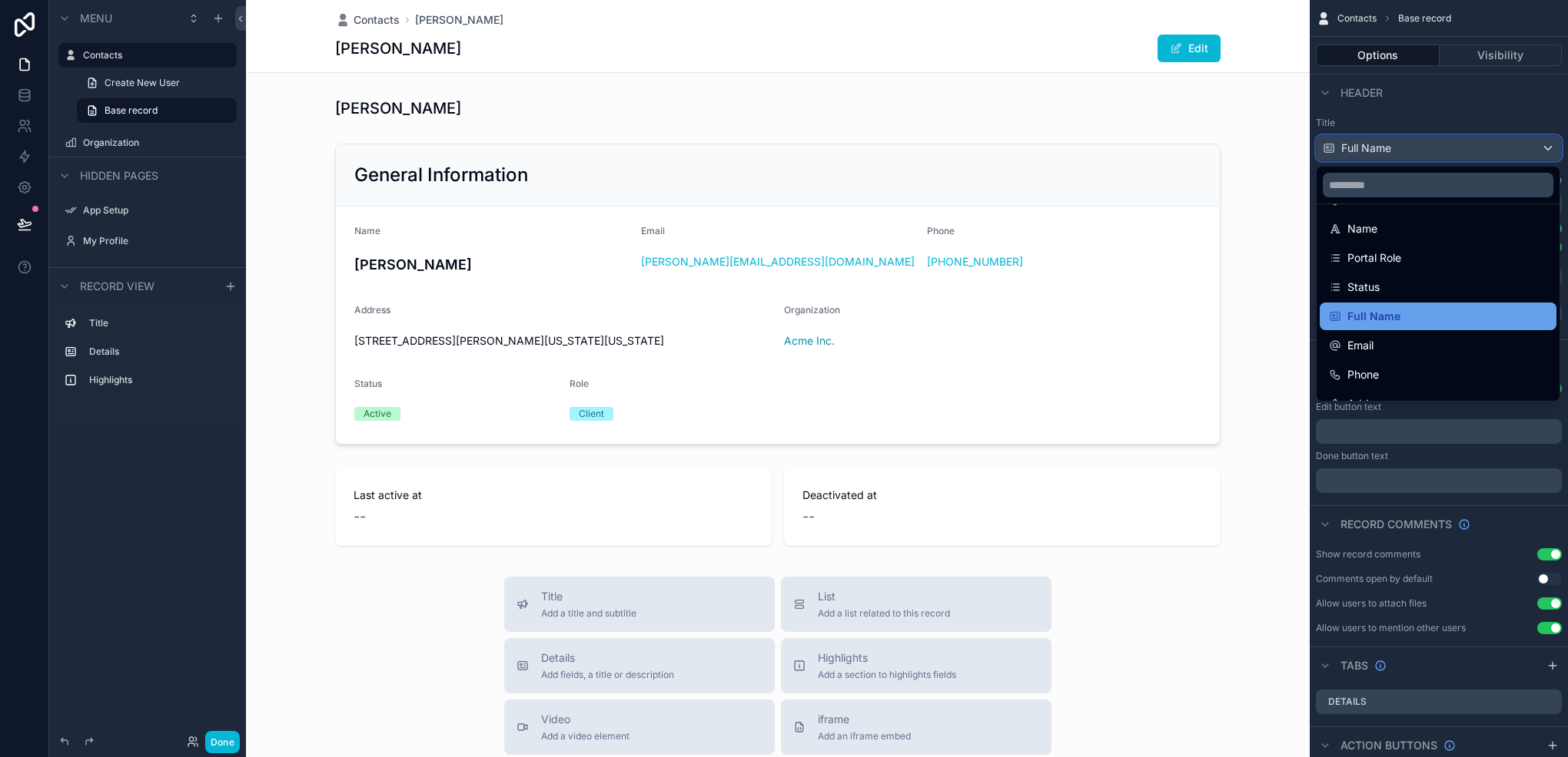
scroll to position [109, 0]
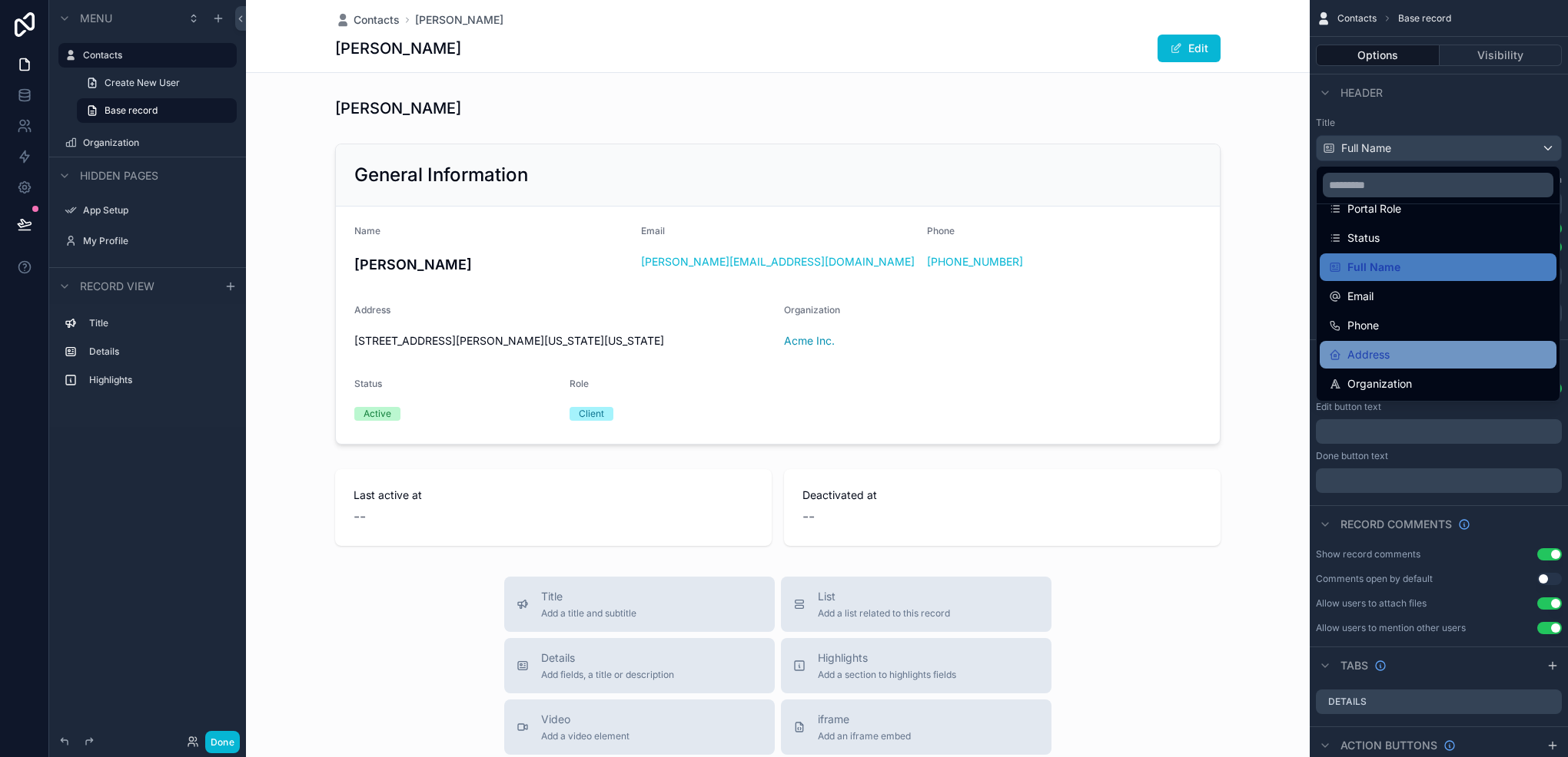
click at [1410, 341] on div "Address" at bounding box center [1438, 354] width 237 height 27
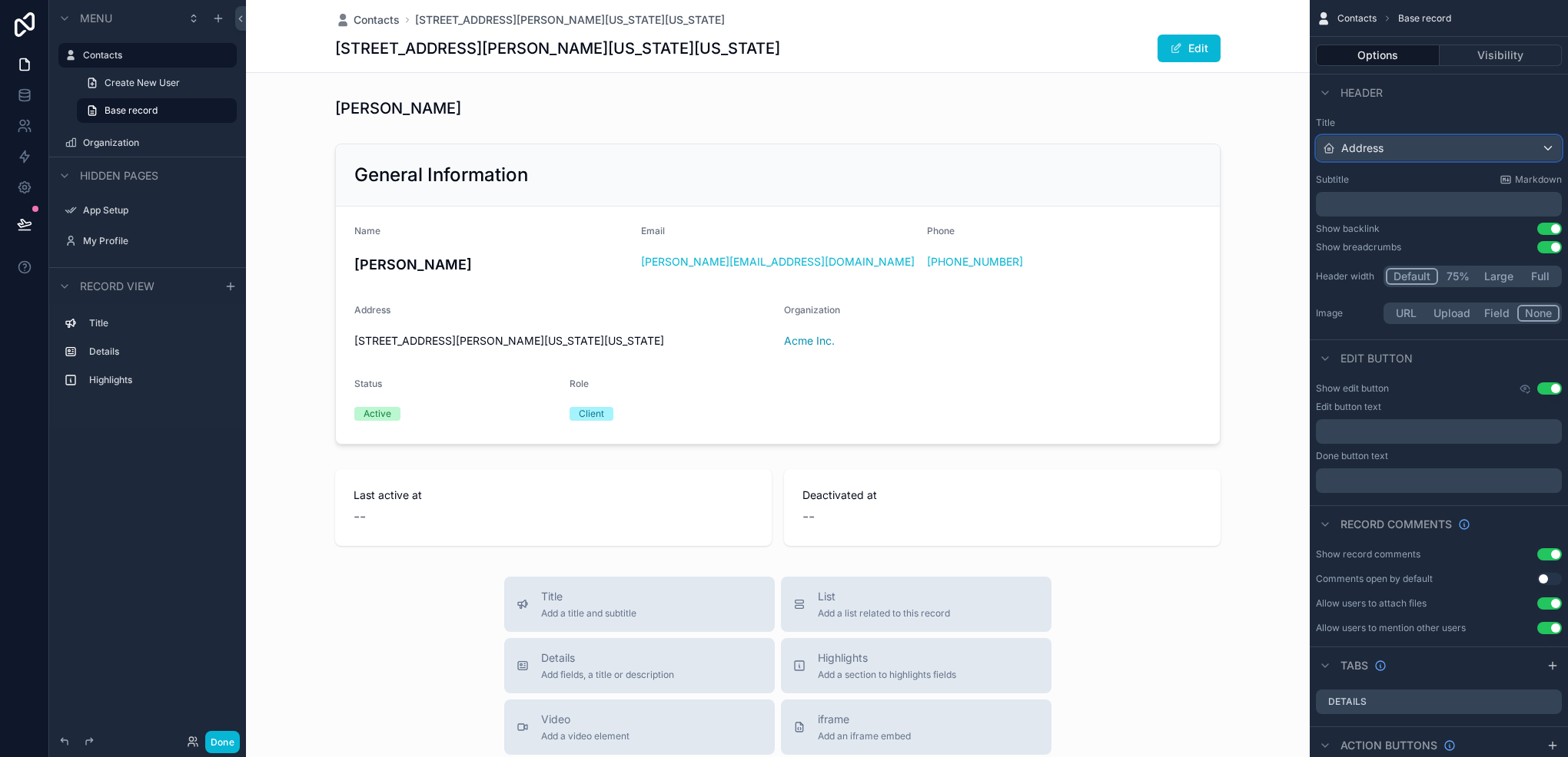
click at [1371, 139] on div "Address" at bounding box center [1438, 148] width 244 height 25
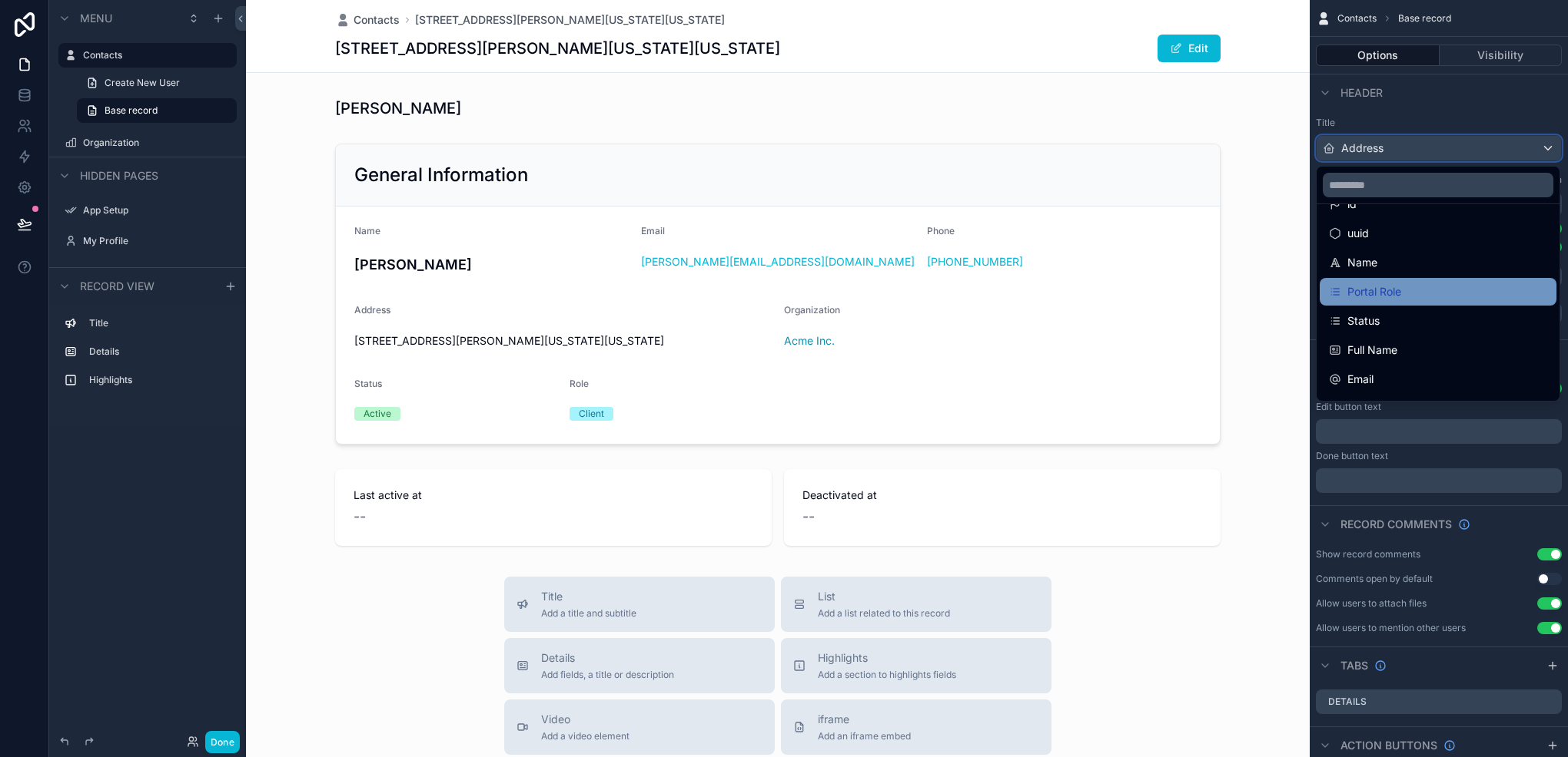
scroll to position [0, 0]
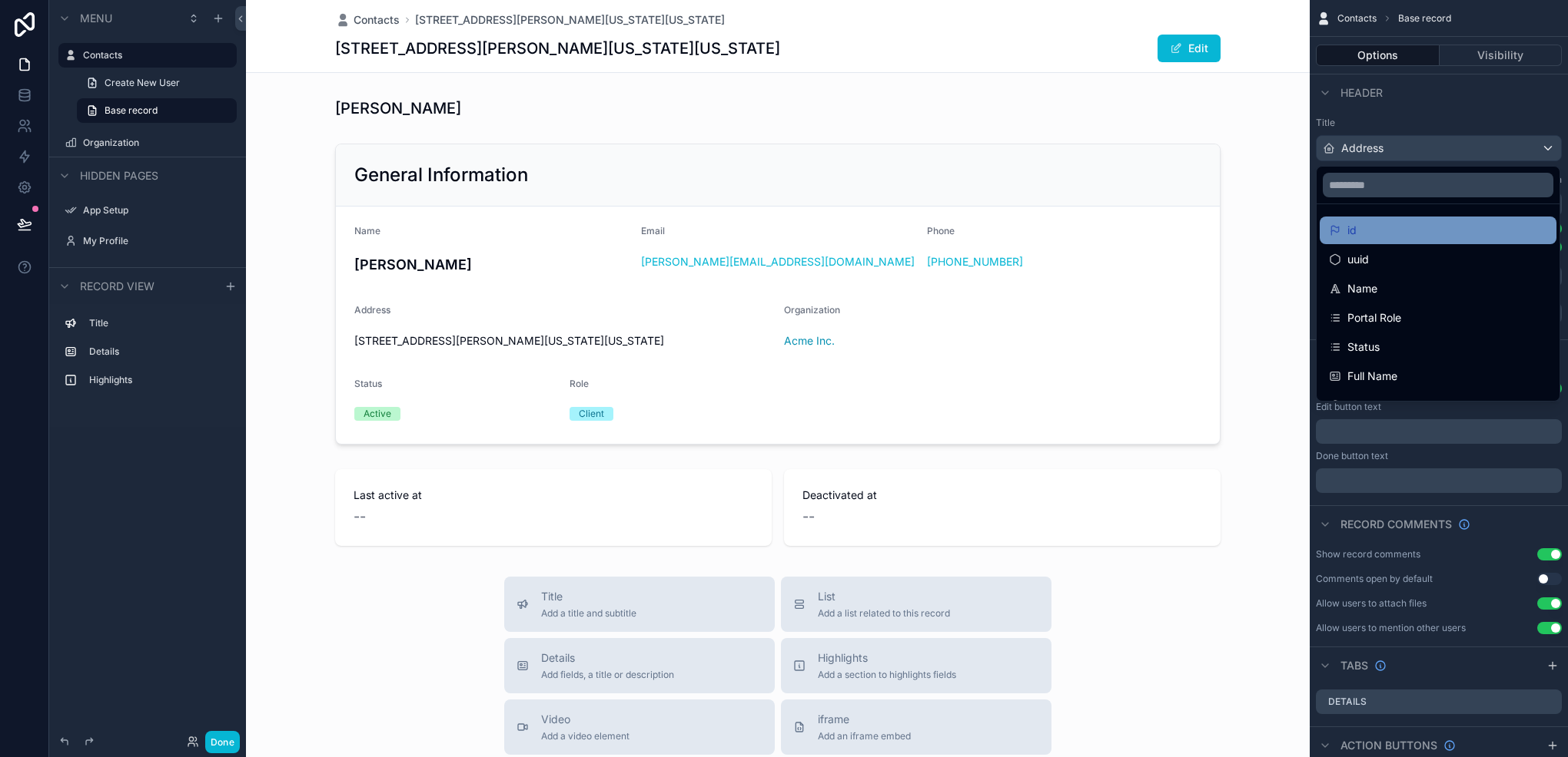
click at [1408, 223] on div "id" at bounding box center [1437, 230] width 218 height 19
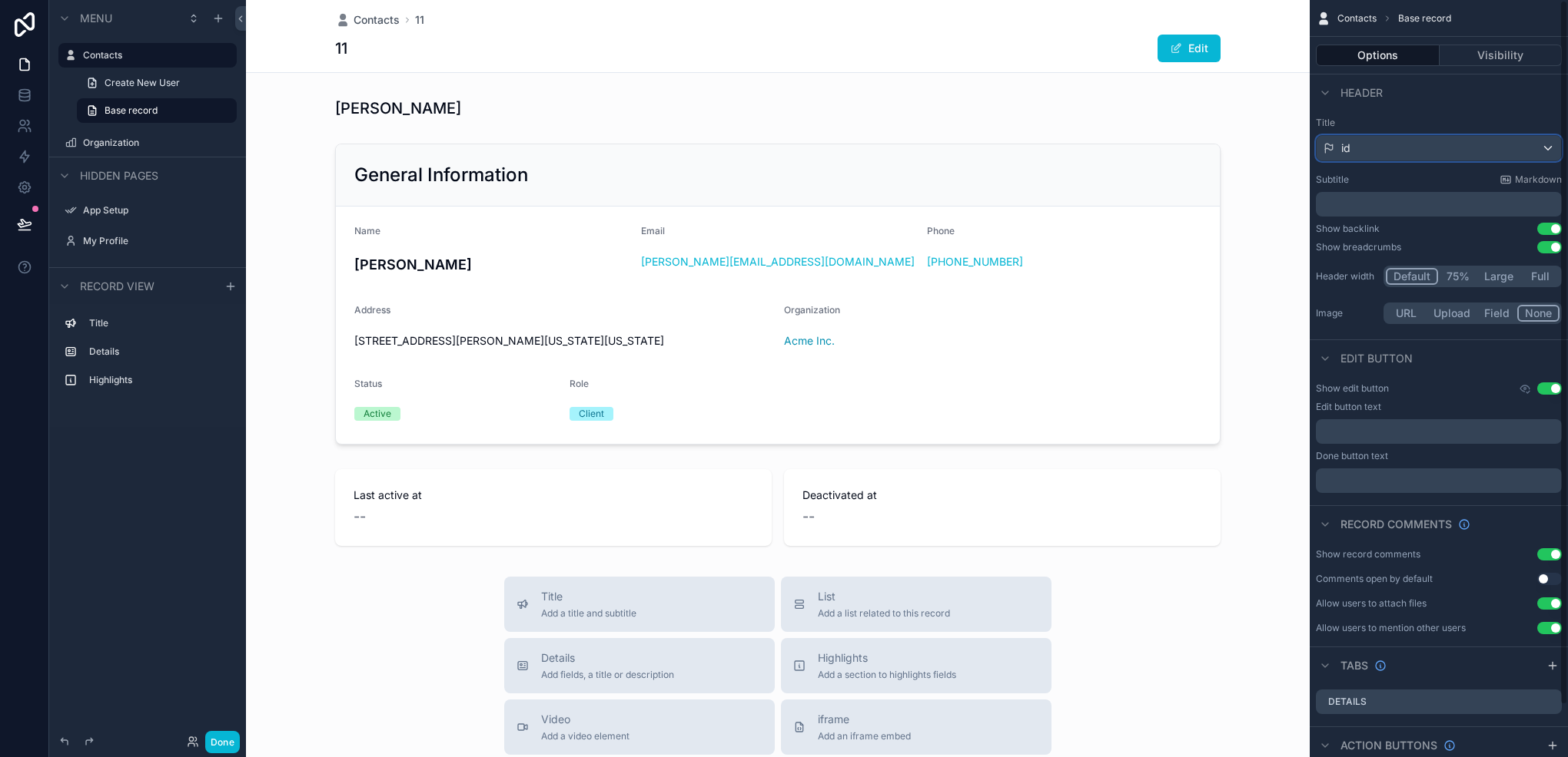
click at [1414, 156] on div "id" at bounding box center [1438, 148] width 244 height 25
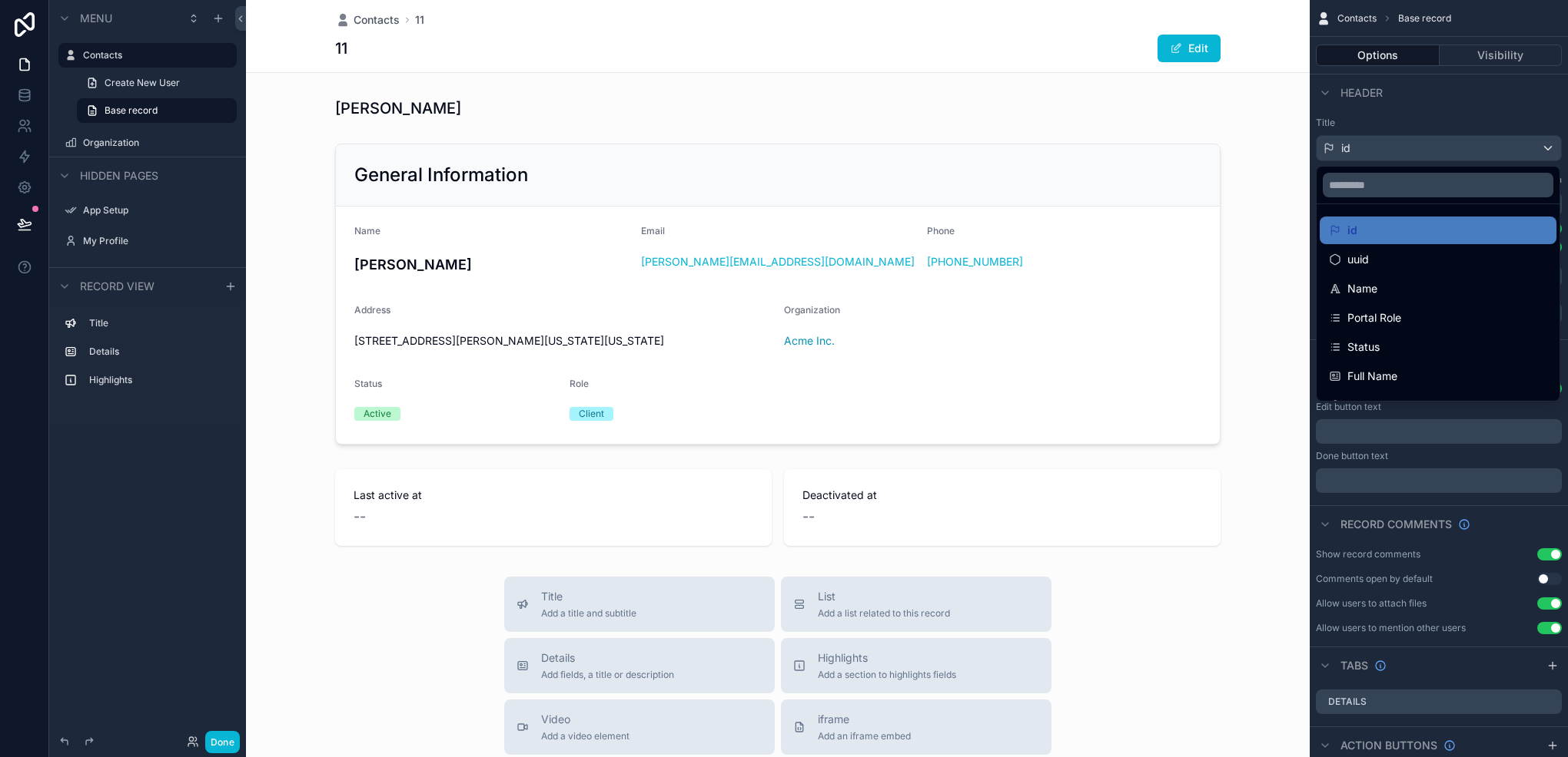
click at [1395, 259] on div "uuid" at bounding box center [1437, 259] width 218 height 19
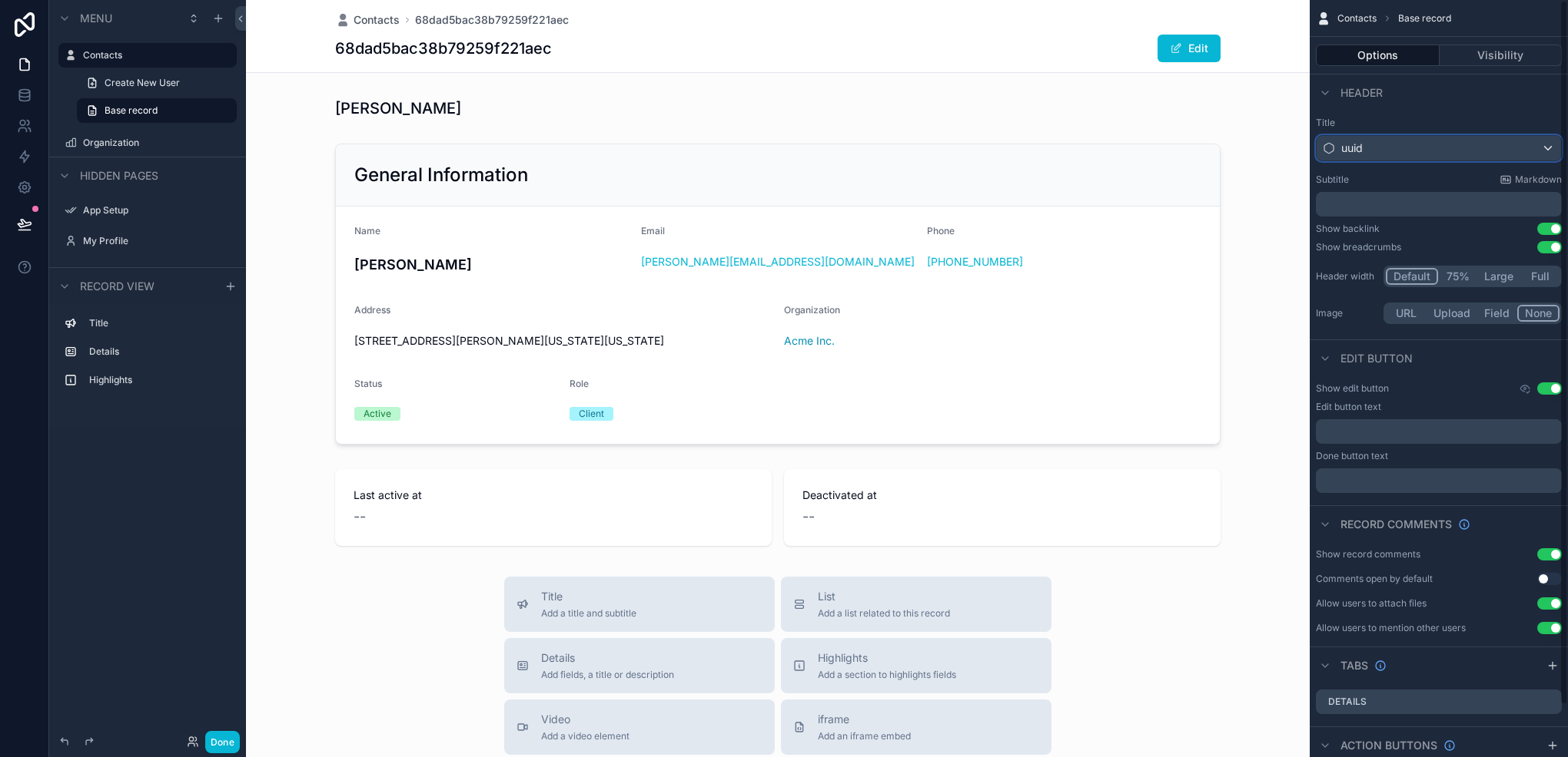
click at [1388, 147] on div "uuid" at bounding box center [1438, 148] width 244 height 25
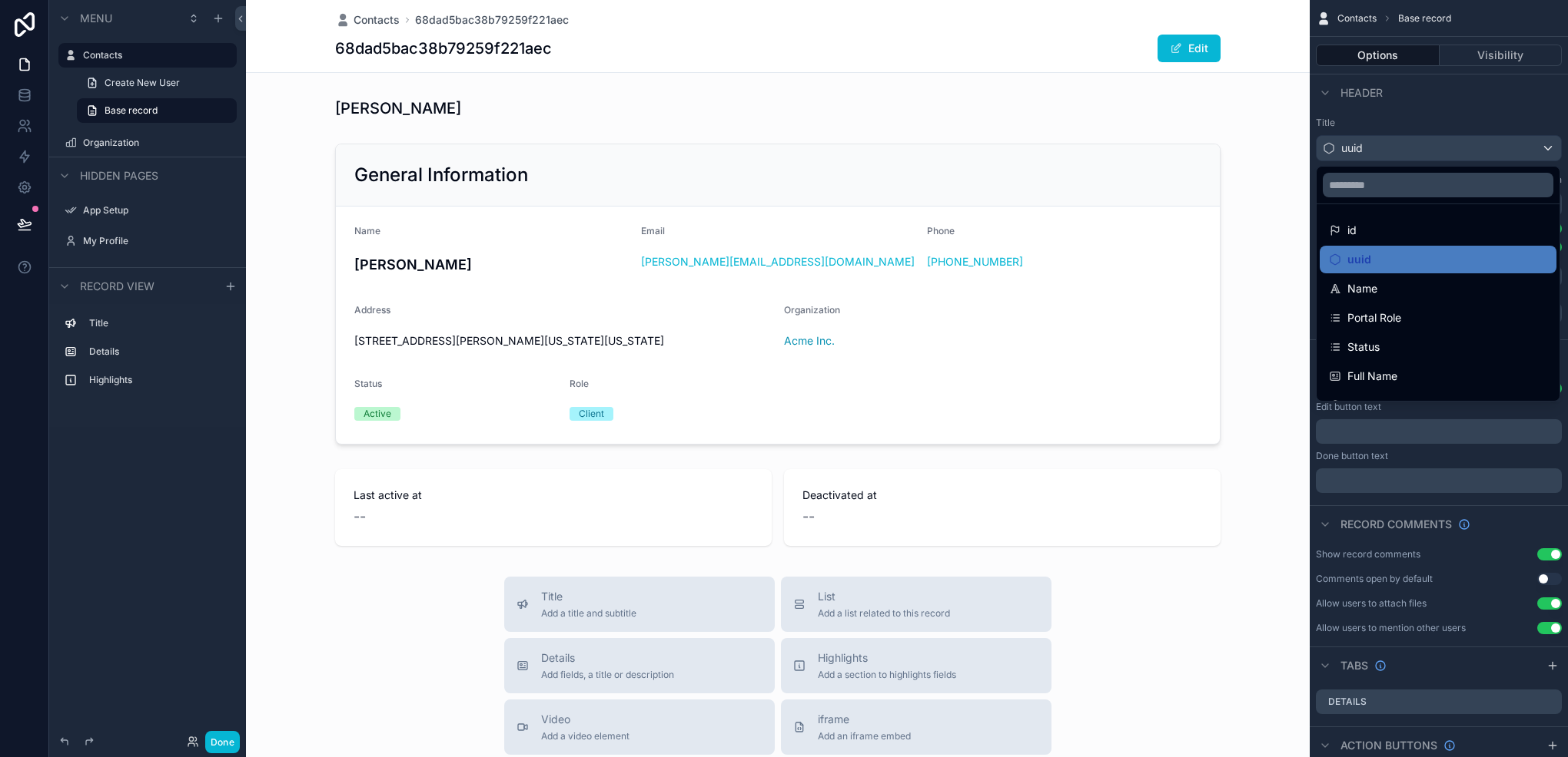
click at [1363, 294] on span "Name" at bounding box center [1362, 288] width 30 height 19
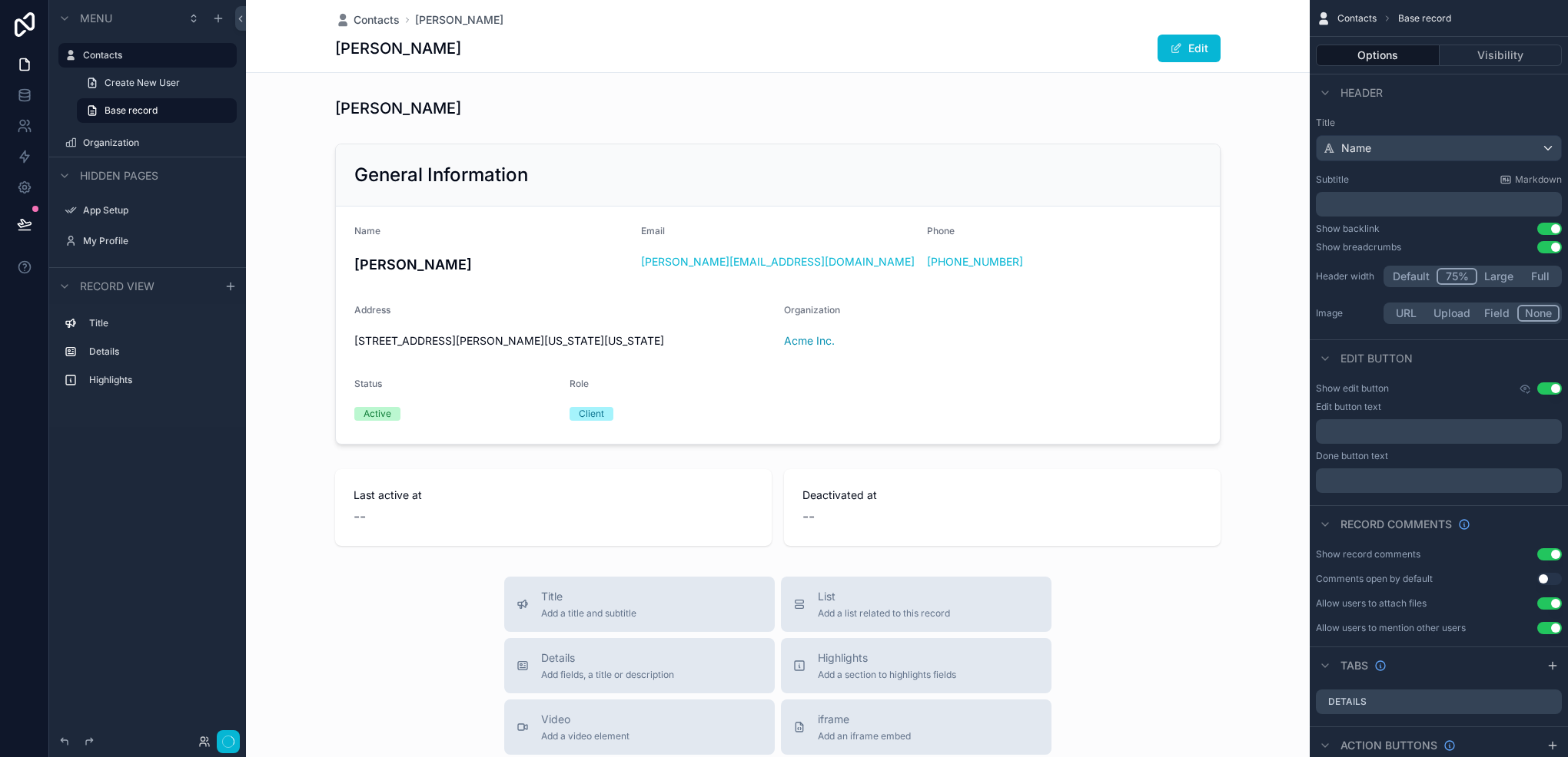
click at [1451, 270] on button "75%" at bounding box center [1456, 276] width 41 height 17
click at [1507, 272] on button "Large" at bounding box center [1498, 276] width 43 height 17
click at [1541, 272] on button "Full" at bounding box center [1539, 276] width 41 height 17
click at [1399, 275] on button "Default" at bounding box center [1411, 276] width 51 height 17
click at [1441, 312] on button "Upload" at bounding box center [1451, 313] width 51 height 17
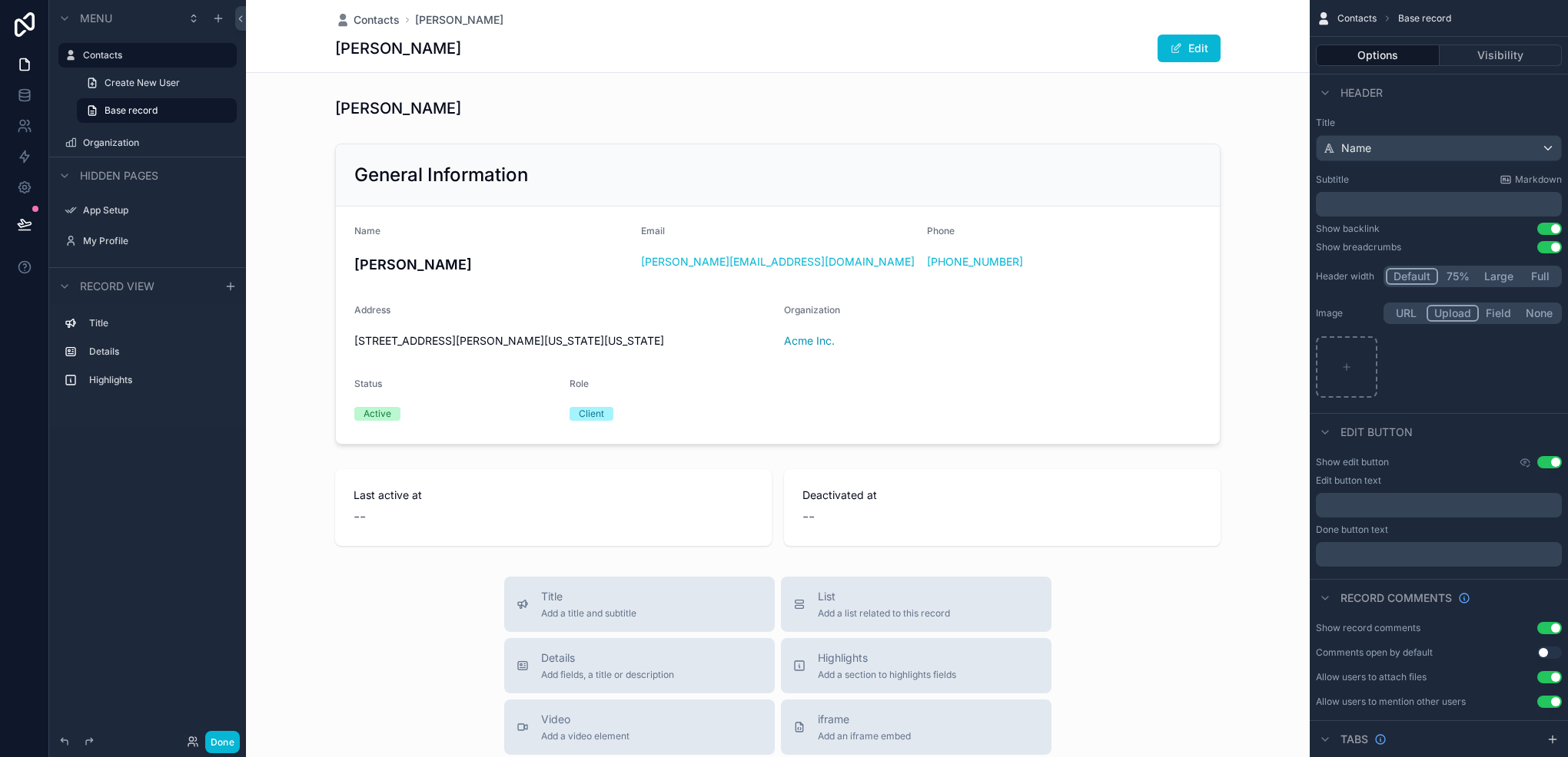
click at [1502, 321] on button "Field" at bounding box center [1499, 313] width 41 height 17
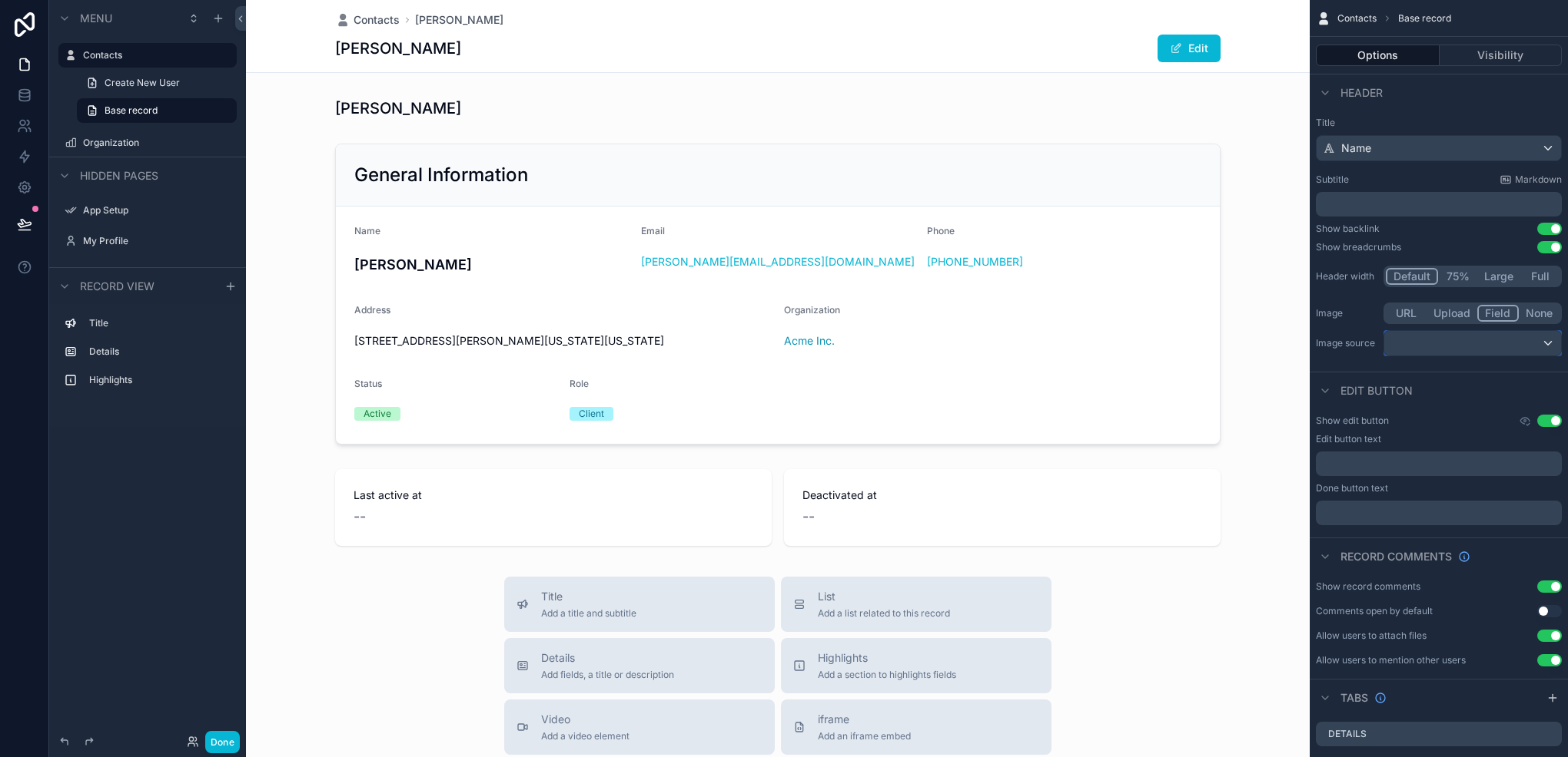
click at [1470, 338] on div "scrollable content" at bounding box center [1472, 343] width 176 height 25
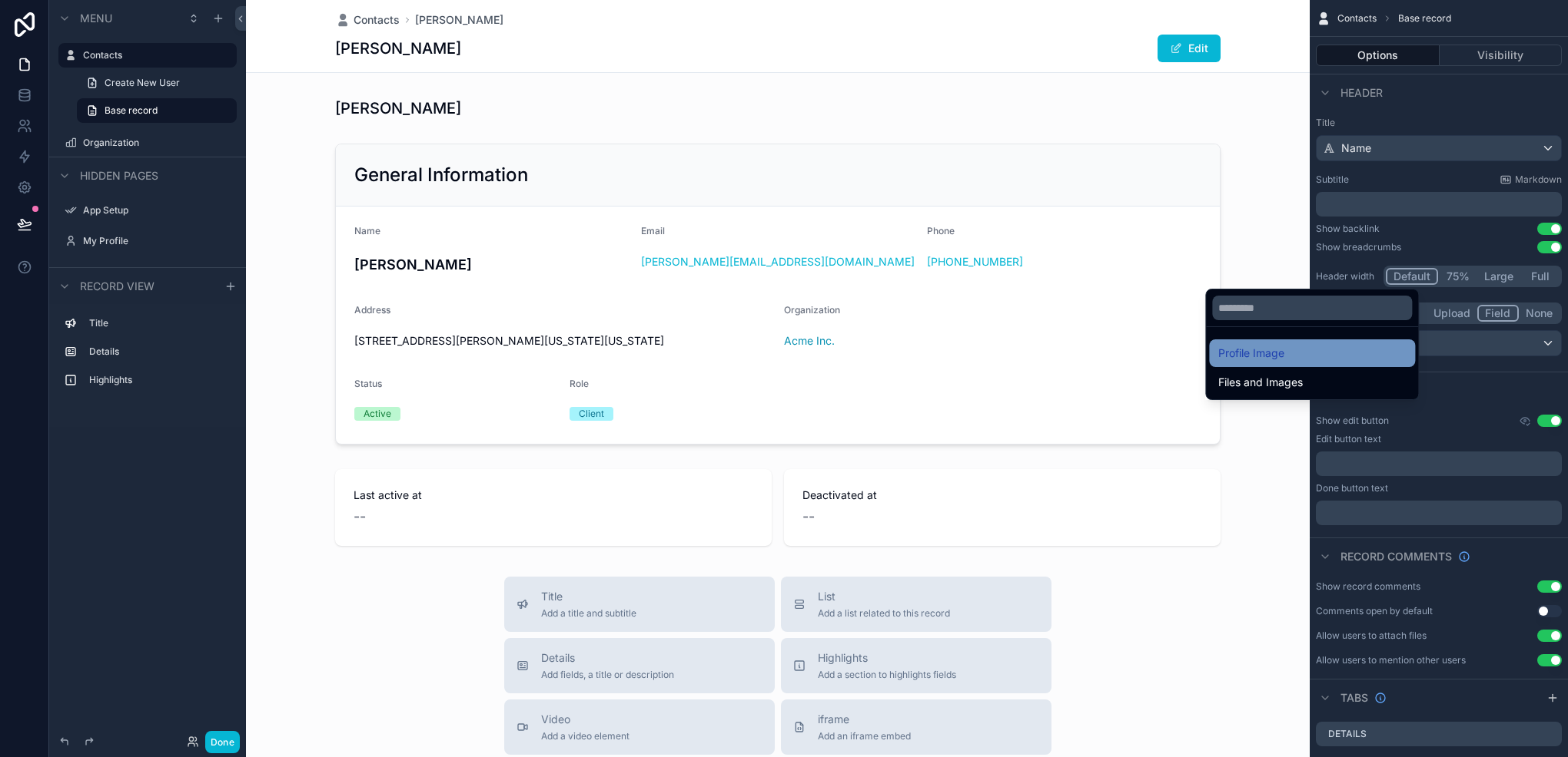
click at [1342, 350] on div "Profile Image" at bounding box center [1312, 353] width 188 height 19
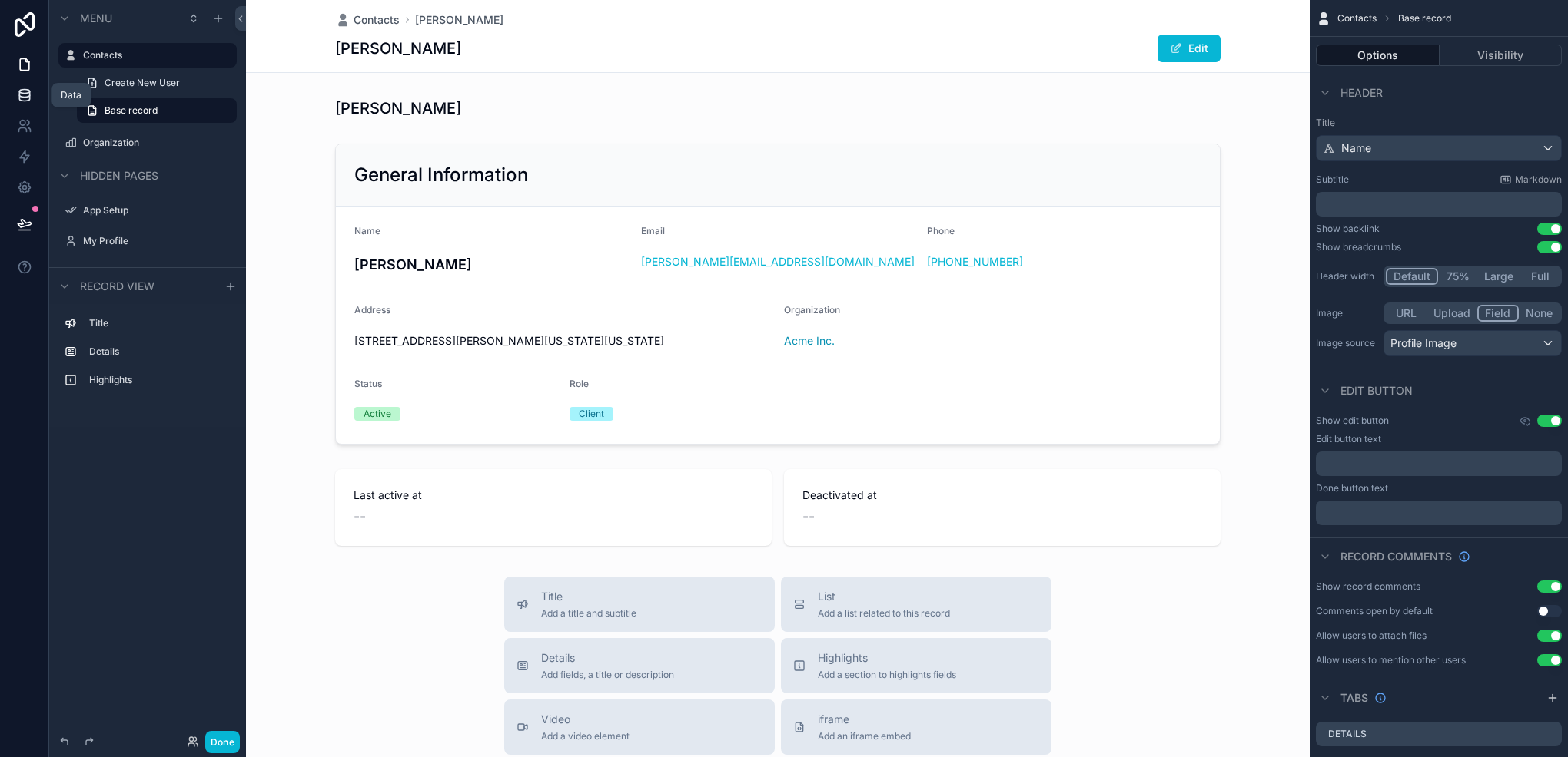
click at [18, 88] on icon at bounding box center [24, 95] width 15 height 15
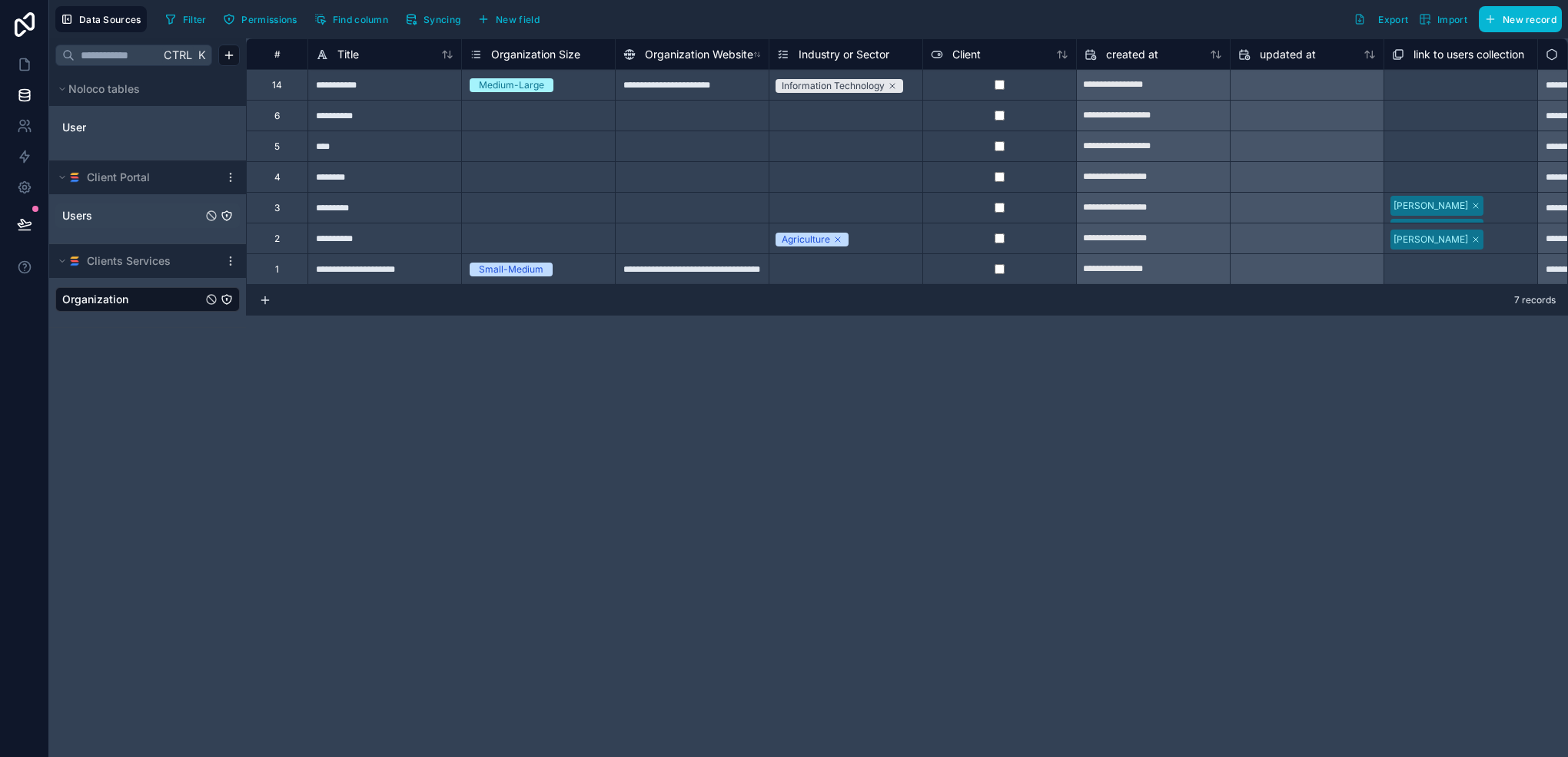
click at [115, 214] on link "Users" at bounding box center [132, 215] width 140 height 15
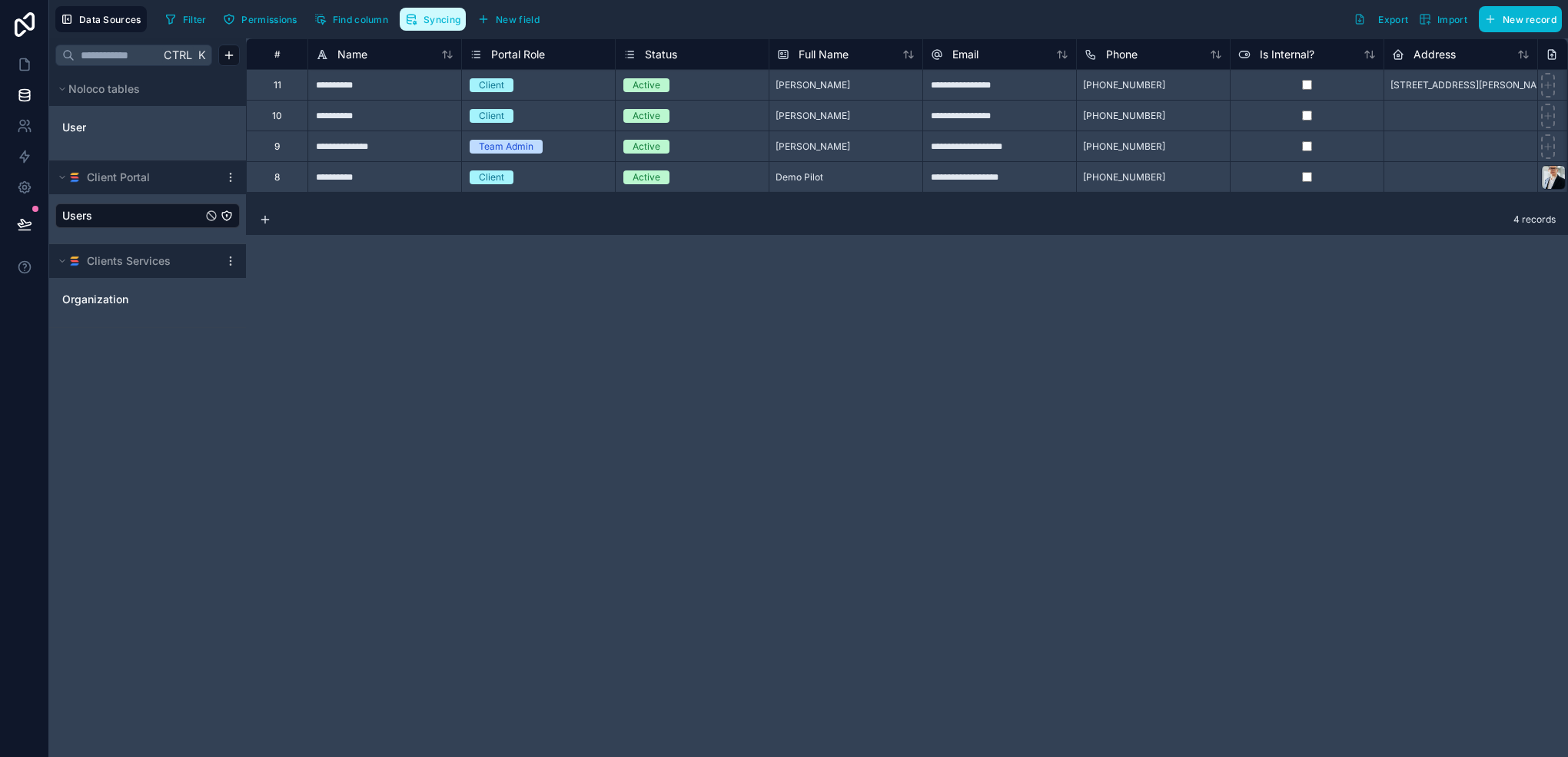
click at [436, 23] on span "Syncing" at bounding box center [442, 19] width 37 height 11
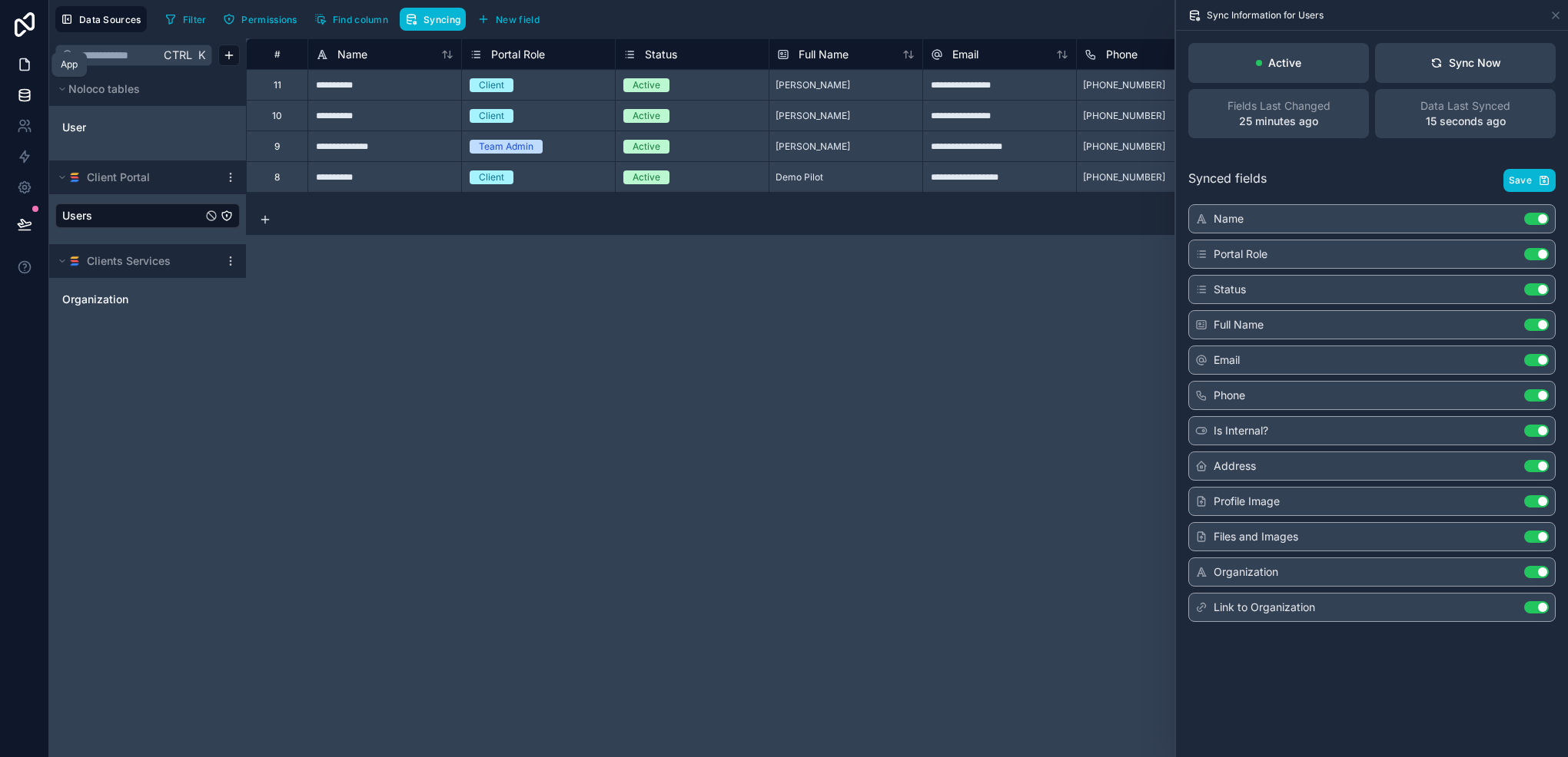
click at [3, 65] on link at bounding box center [24, 64] width 48 height 31
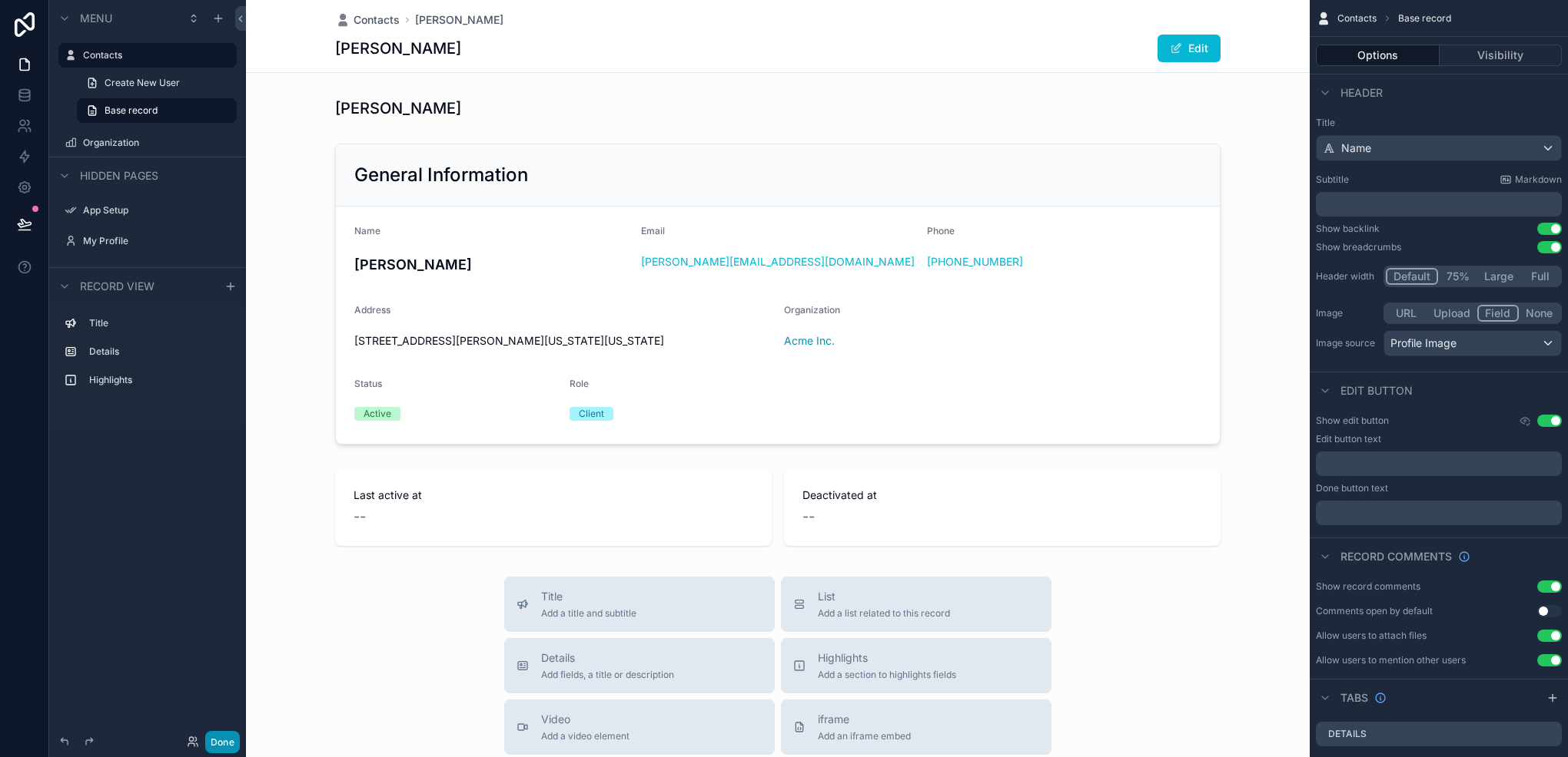
click at [237, 745] on button "Done" at bounding box center [222, 743] width 35 height 23
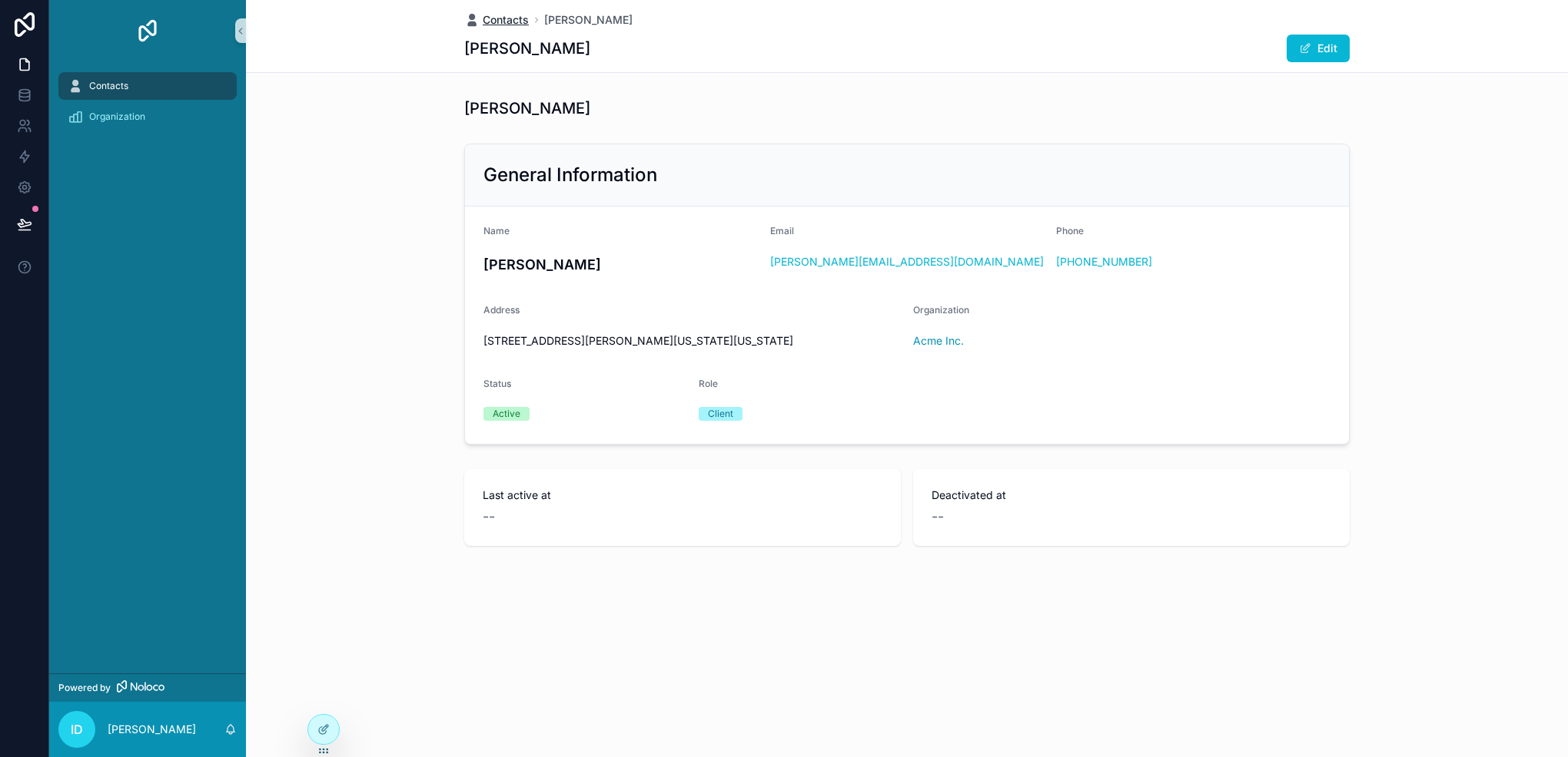
click at [496, 20] on span "Contacts" at bounding box center [505, 19] width 46 height 15
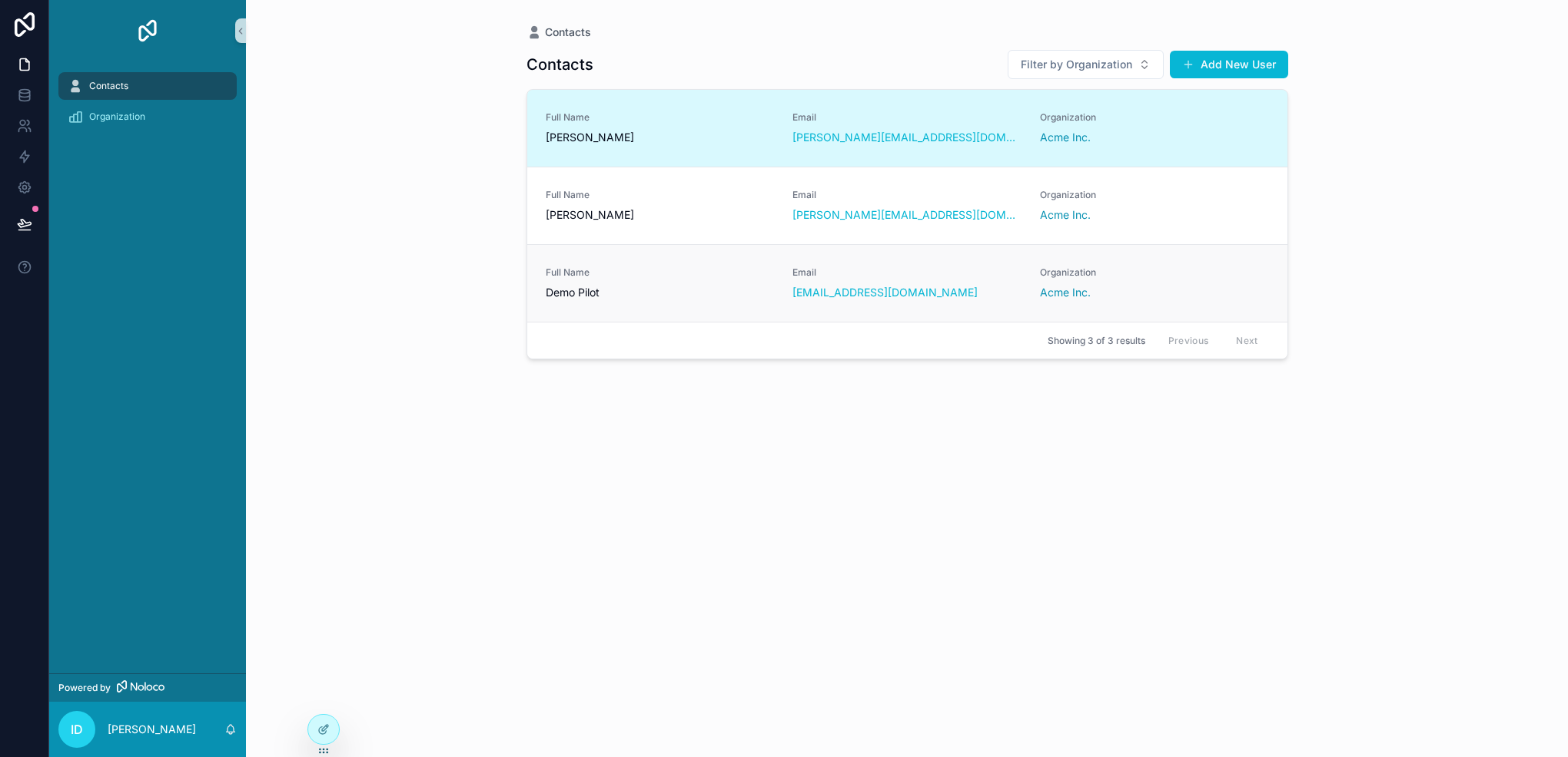
click at [656, 293] on span "Demo Pilot" at bounding box center [660, 292] width 229 height 15
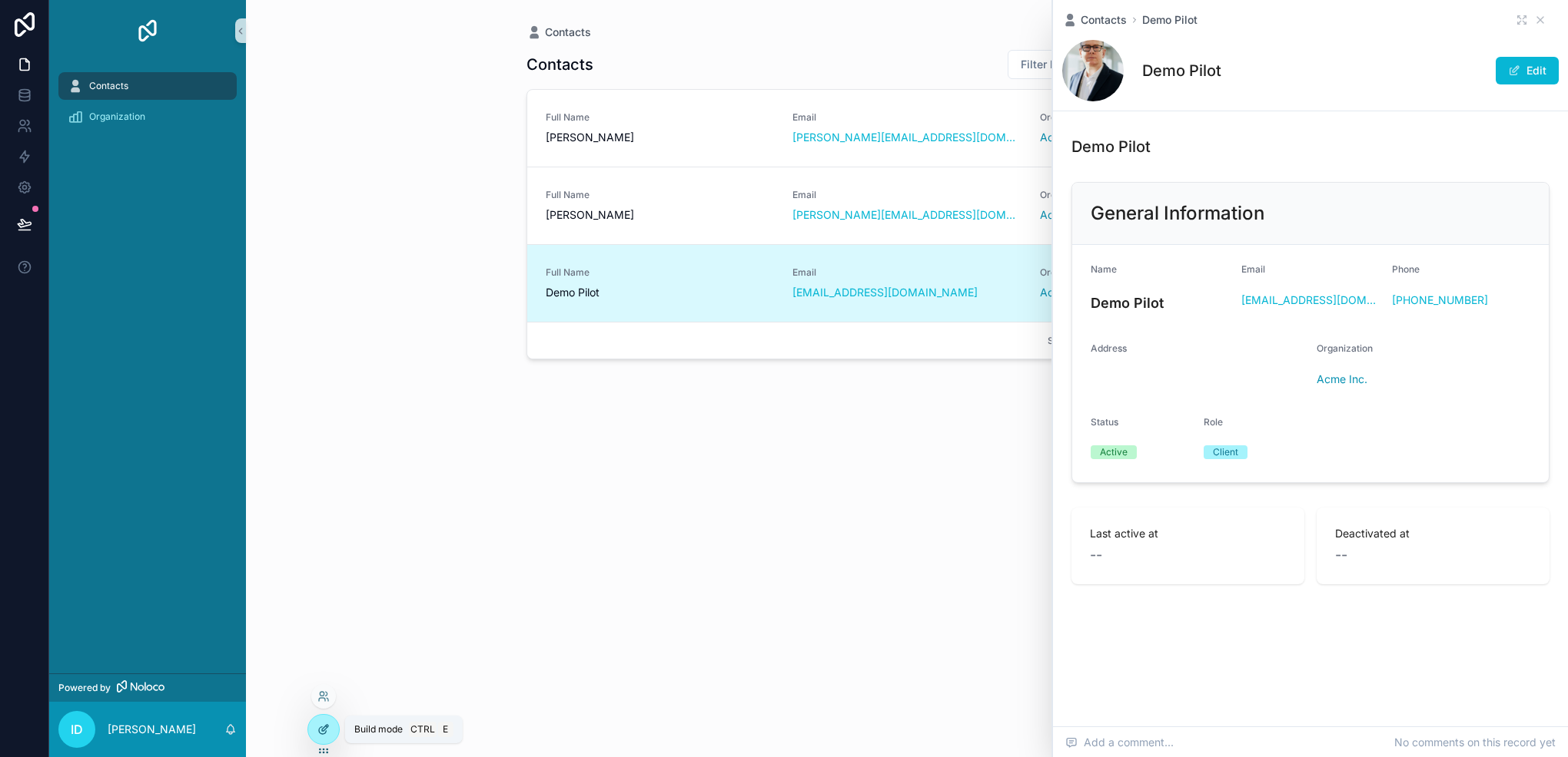
click at [329, 722] on div at bounding box center [323, 730] width 31 height 29
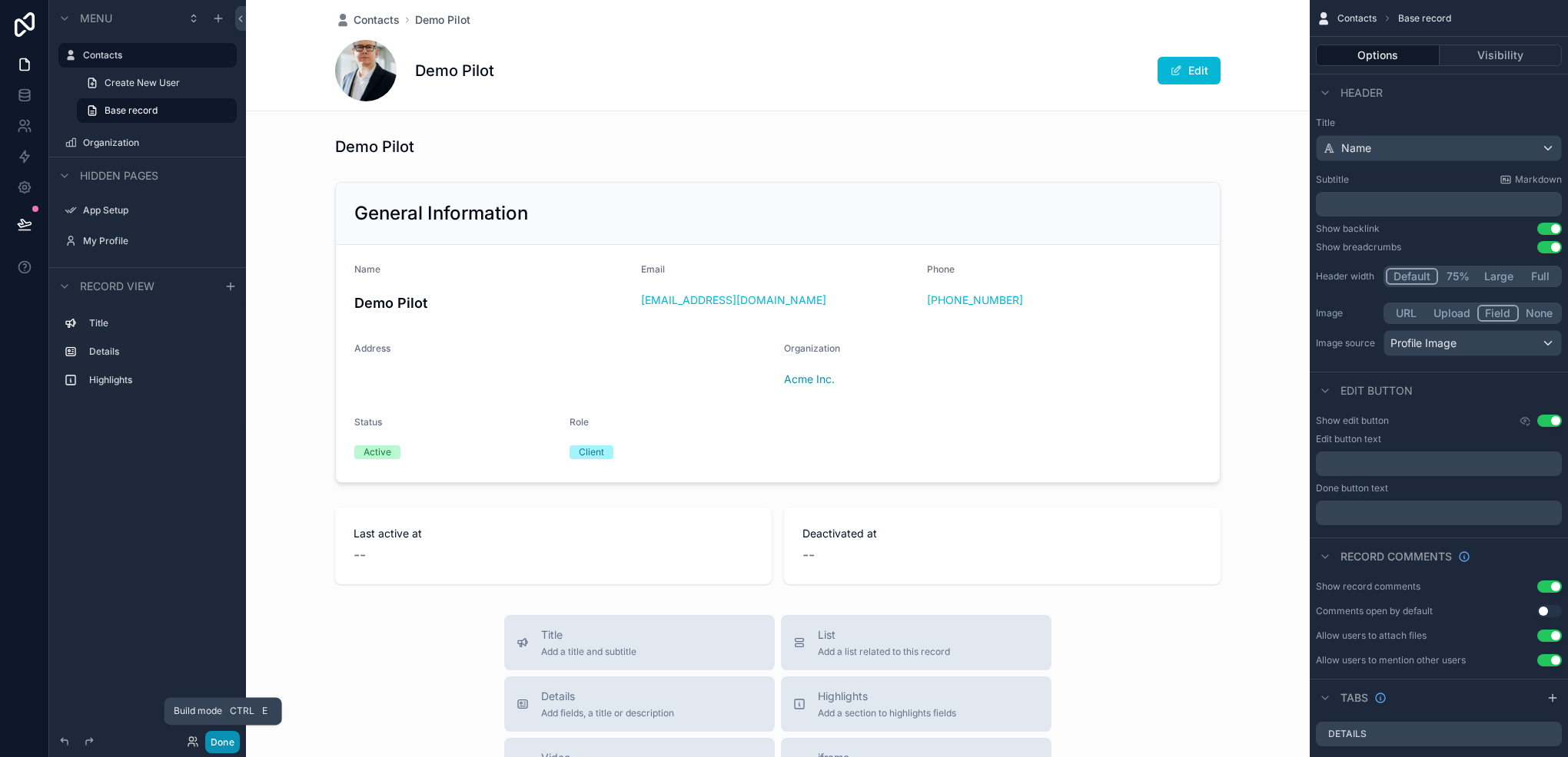
click at [230, 753] on button "Done" at bounding box center [222, 743] width 35 height 23
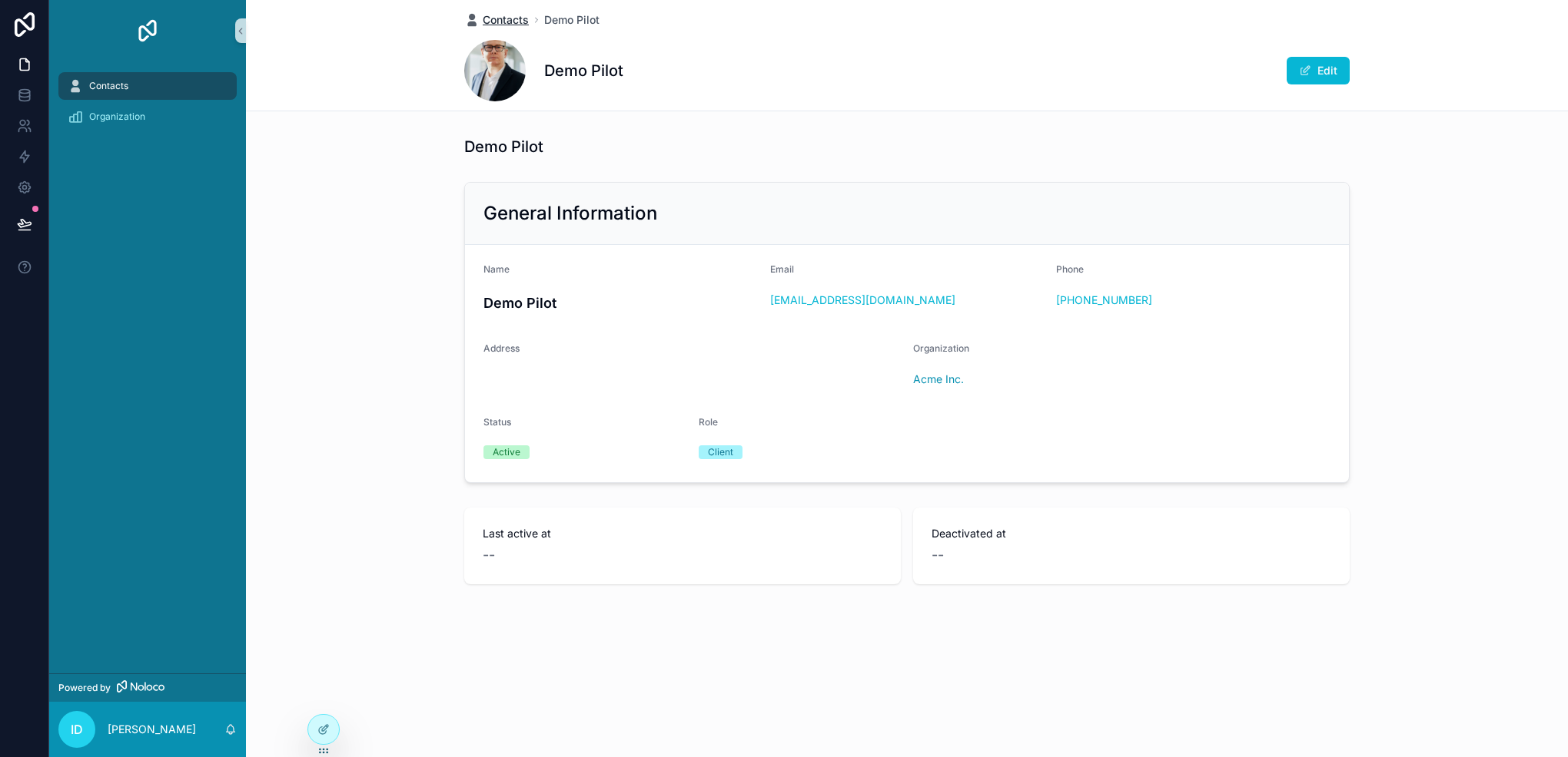
click at [492, 15] on span "Contacts" at bounding box center [505, 19] width 46 height 15
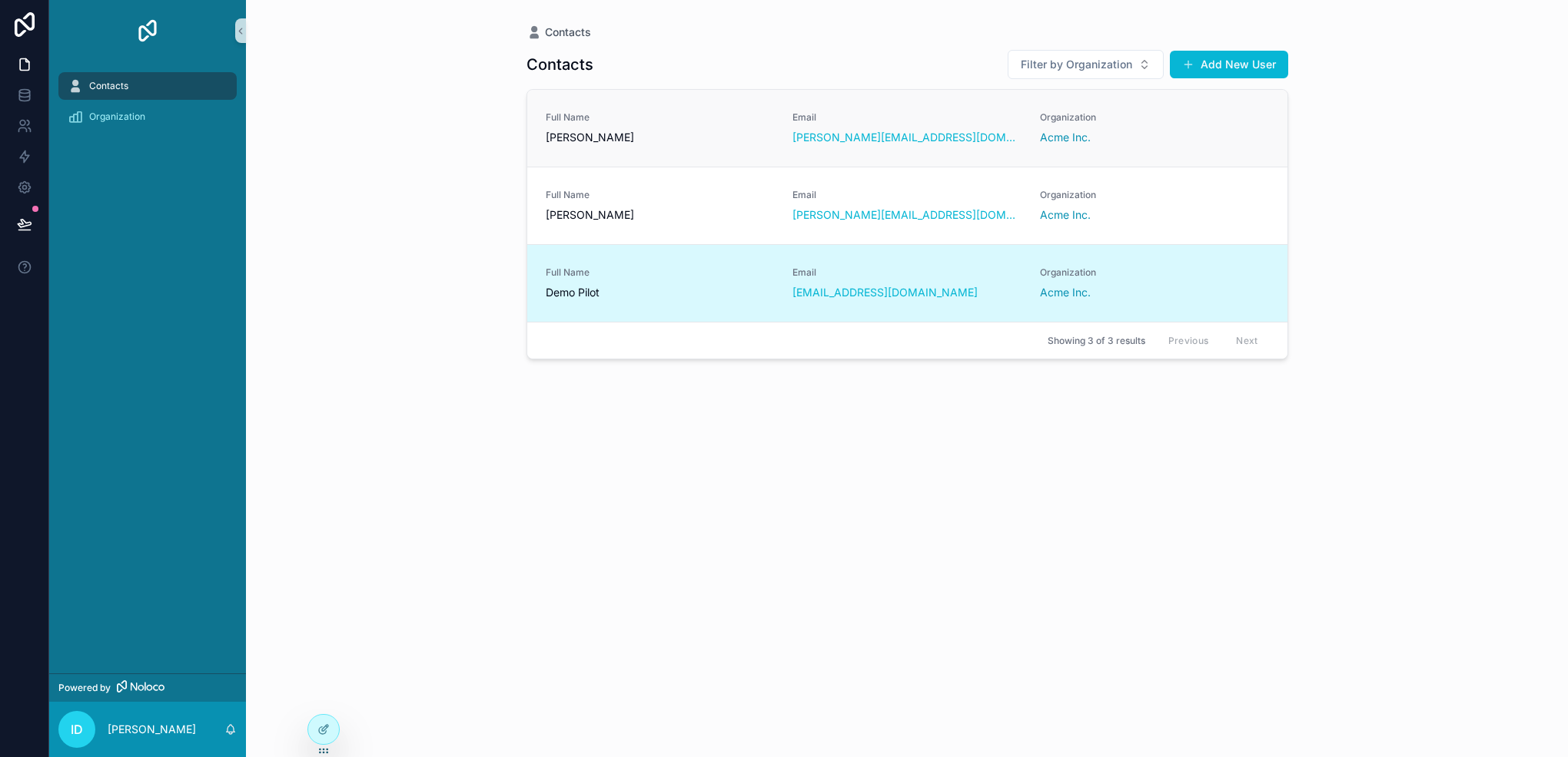
click at [633, 136] on span "[PERSON_NAME]" at bounding box center [660, 137] width 229 height 15
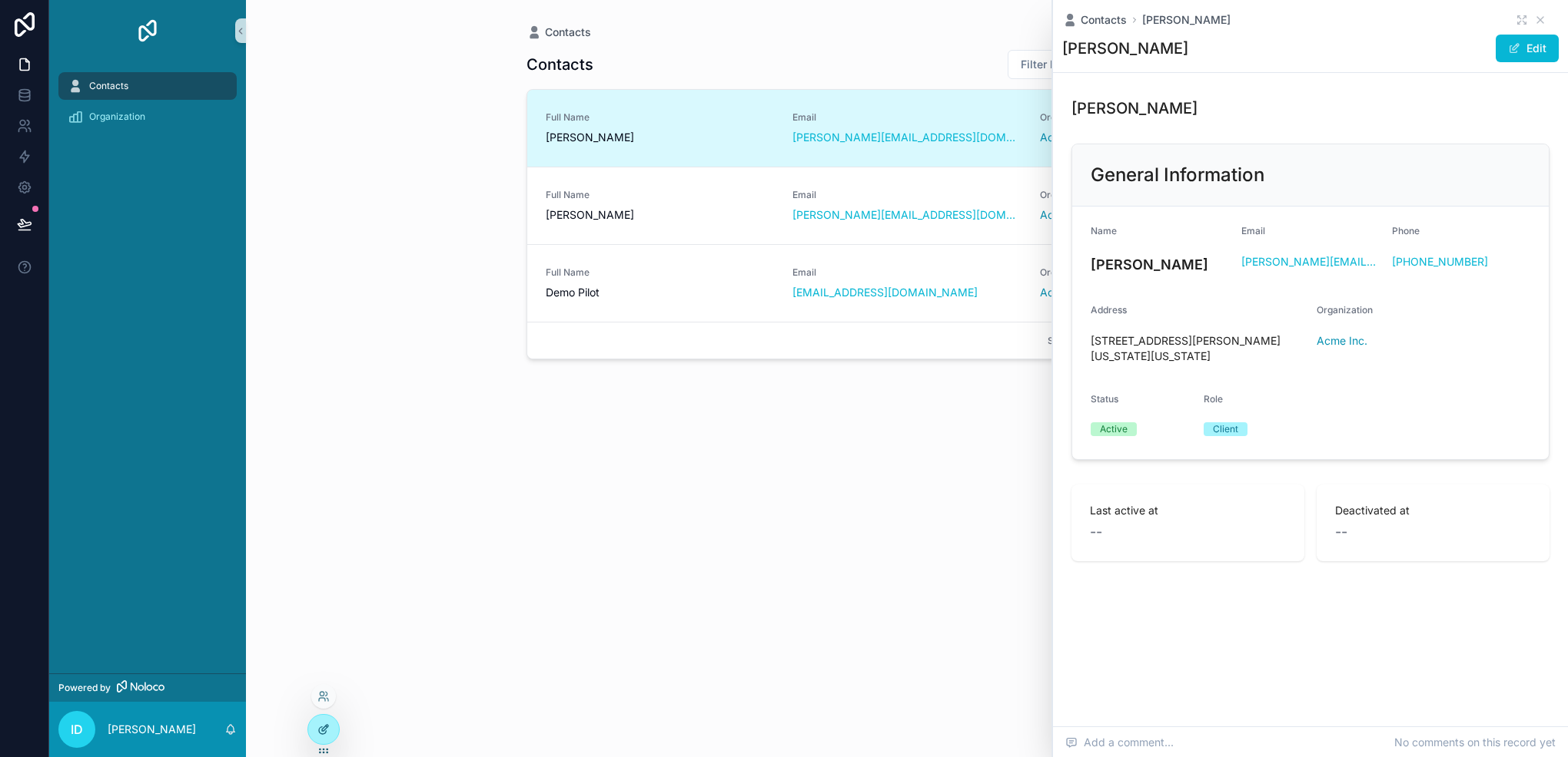
click at [317, 735] on icon at bounding box center [323, 729] width 12 height 12
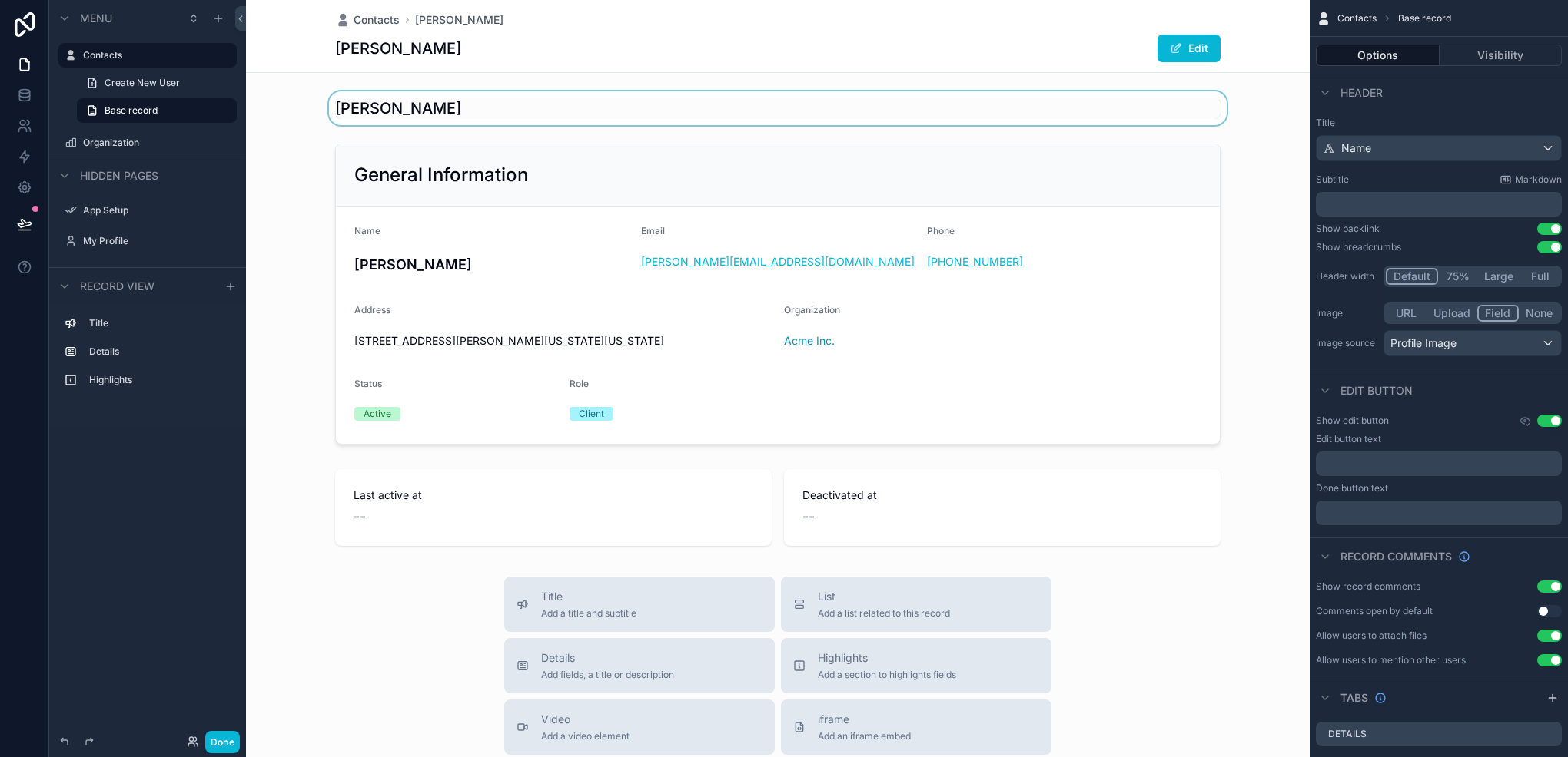
click at [479, 107] on div "scrollable content" at bounding box center [778, 108] width 1064 height 34
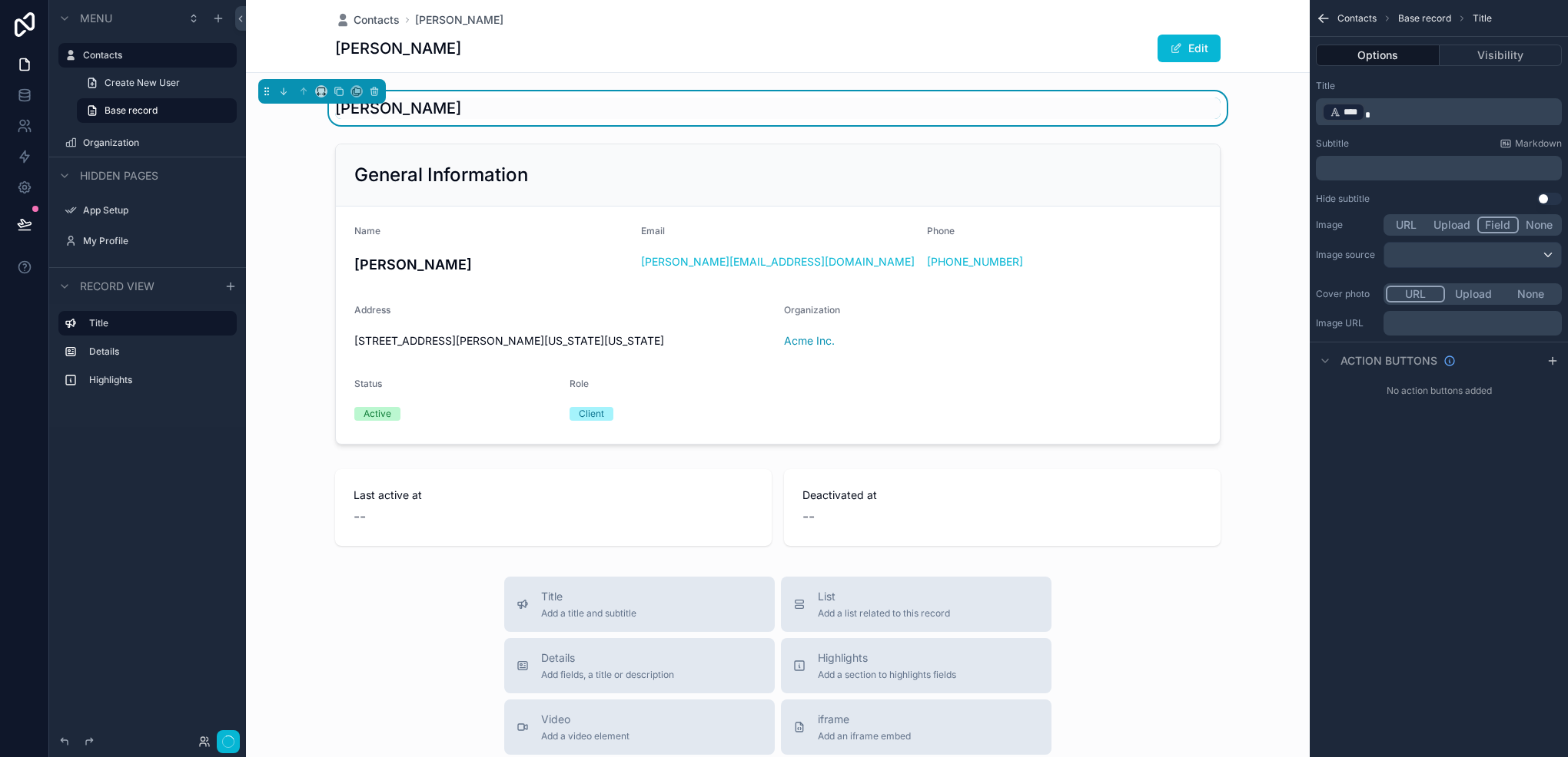
click at [1498, 228] on button "Field" at bounding box center [1498, 225] width 42 height 17
click at [1482, 254] on div "scrollable content" at bounding box center [1472, 254] width 176 height 25
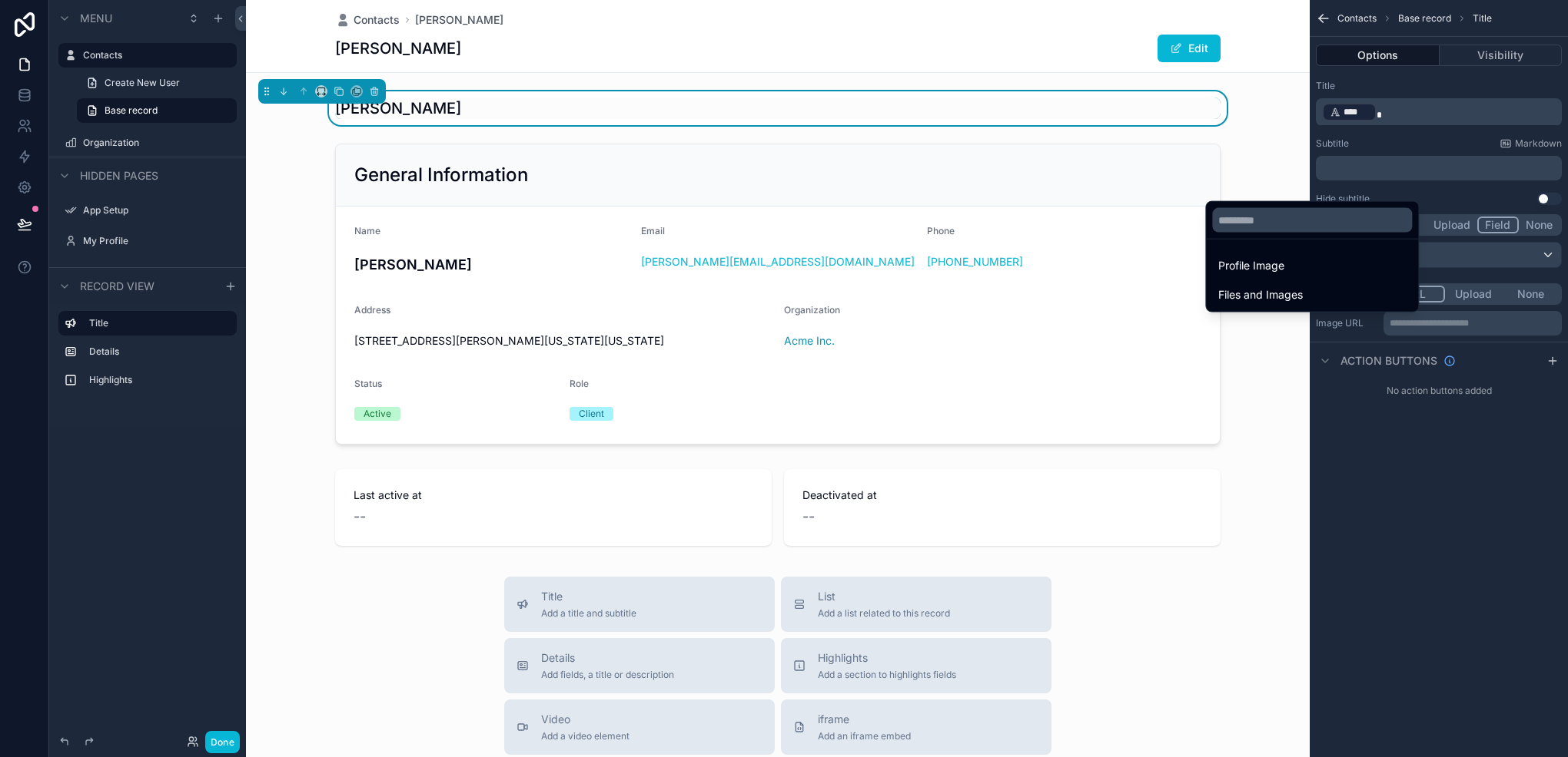
click at [1339, 263] on div "Profile Image" at bounding box center [1312, 266] width 188 height 19
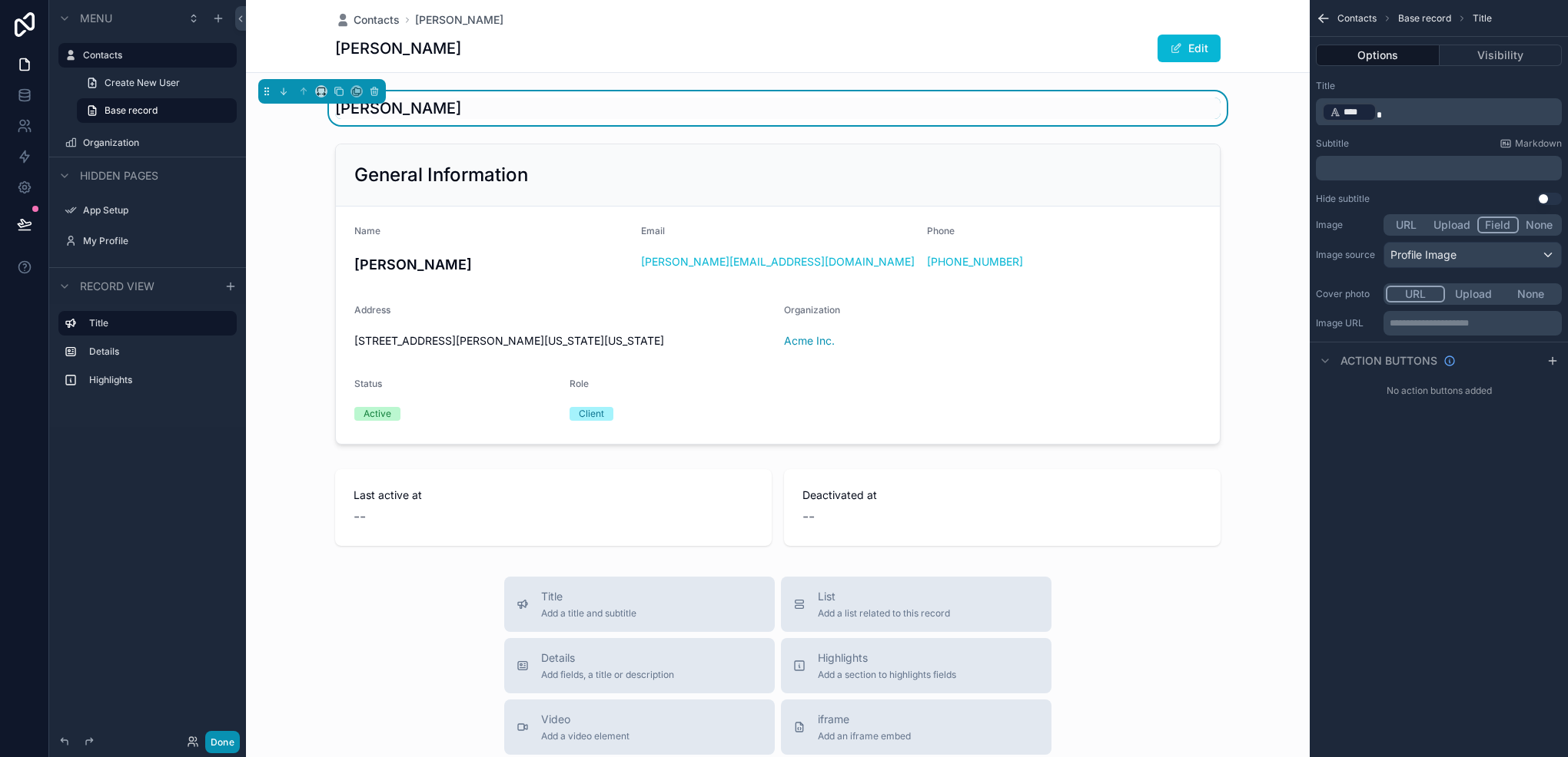
click at [218, 743] on button "Done" at bounding box center [222, 743] width 35 height 23
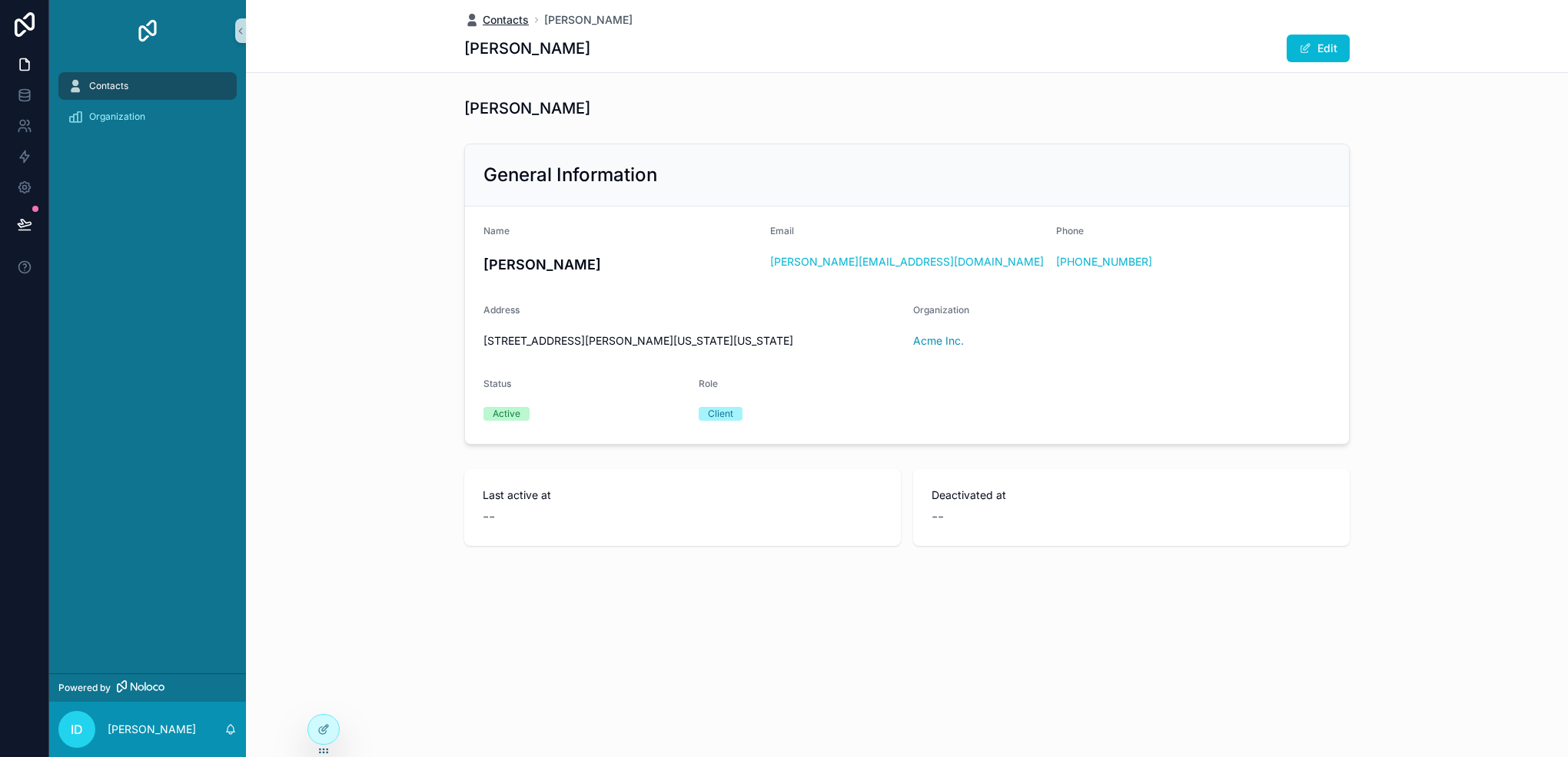
click at [521, 21] on span "Contacts" at bounding box center [505, 19] width 46 height 15
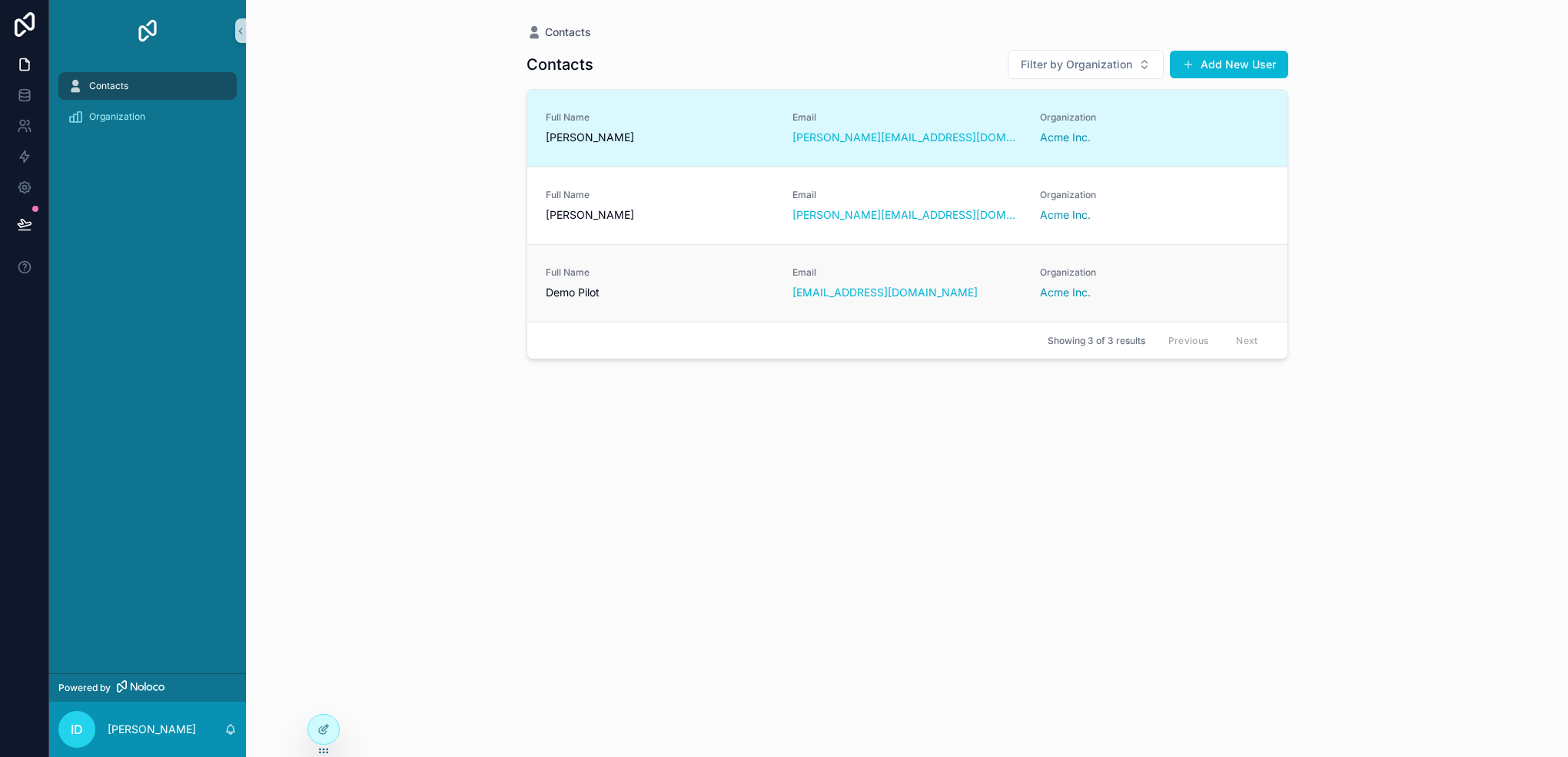
click at [631, 267] on span "Full Name" at bounding box center [660, 272] width 229 height 12
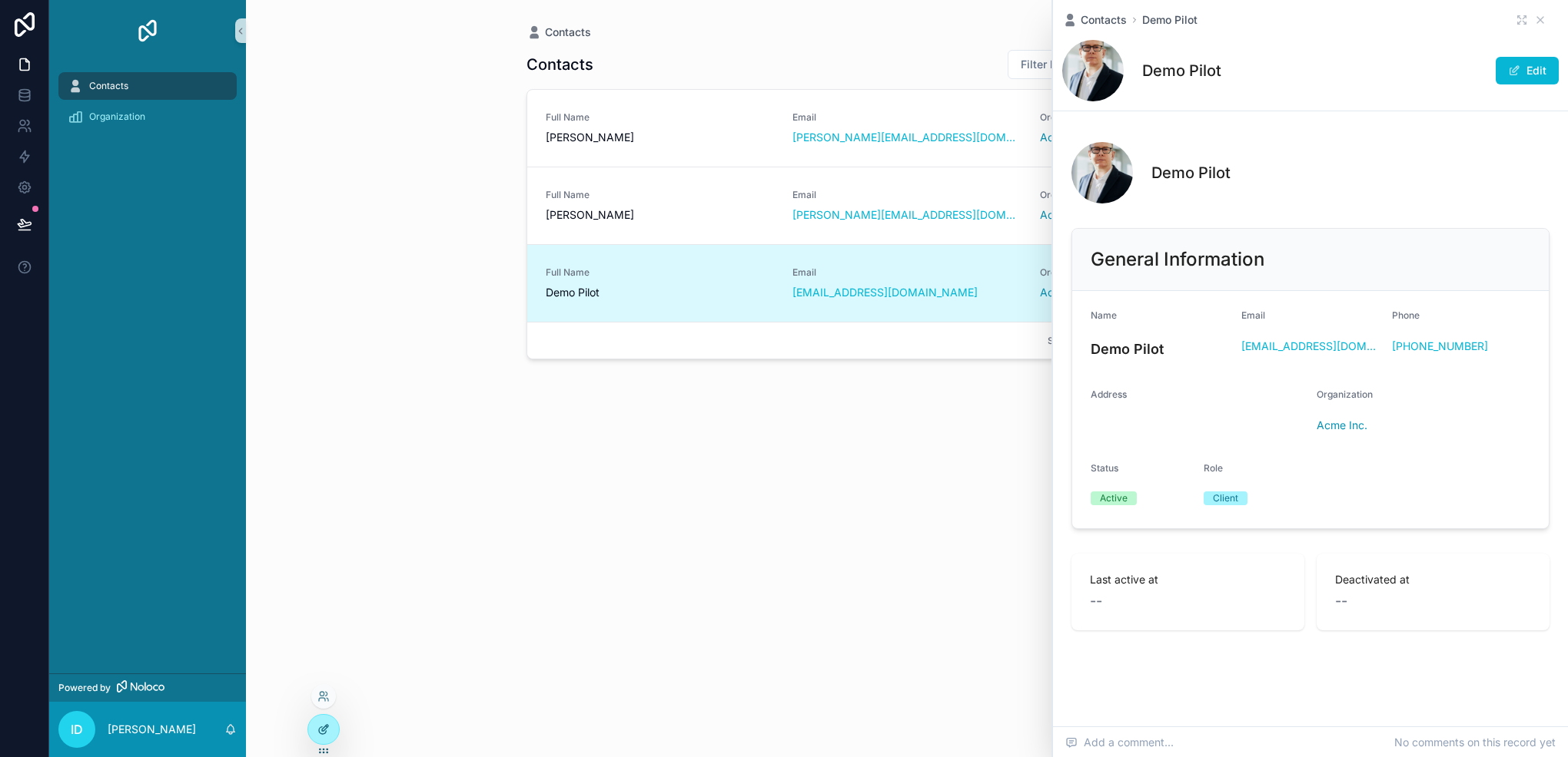
click at [320, 733] on icon at bounding box center [322, 730] width 7 height 7
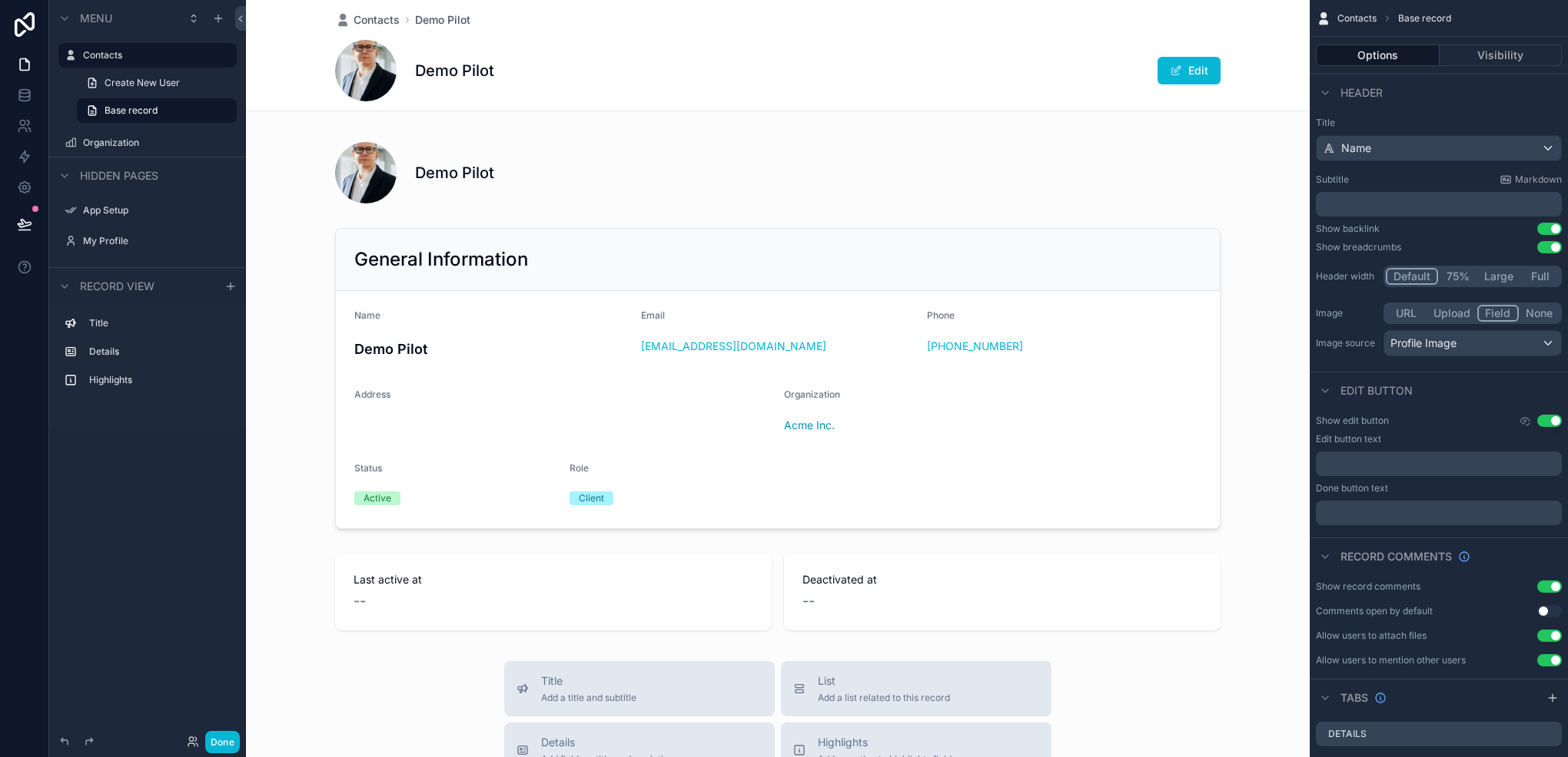
click at [653, 72] on div "Demo Pilot Edit" at bounding box center [778, 71] width 886 height 61
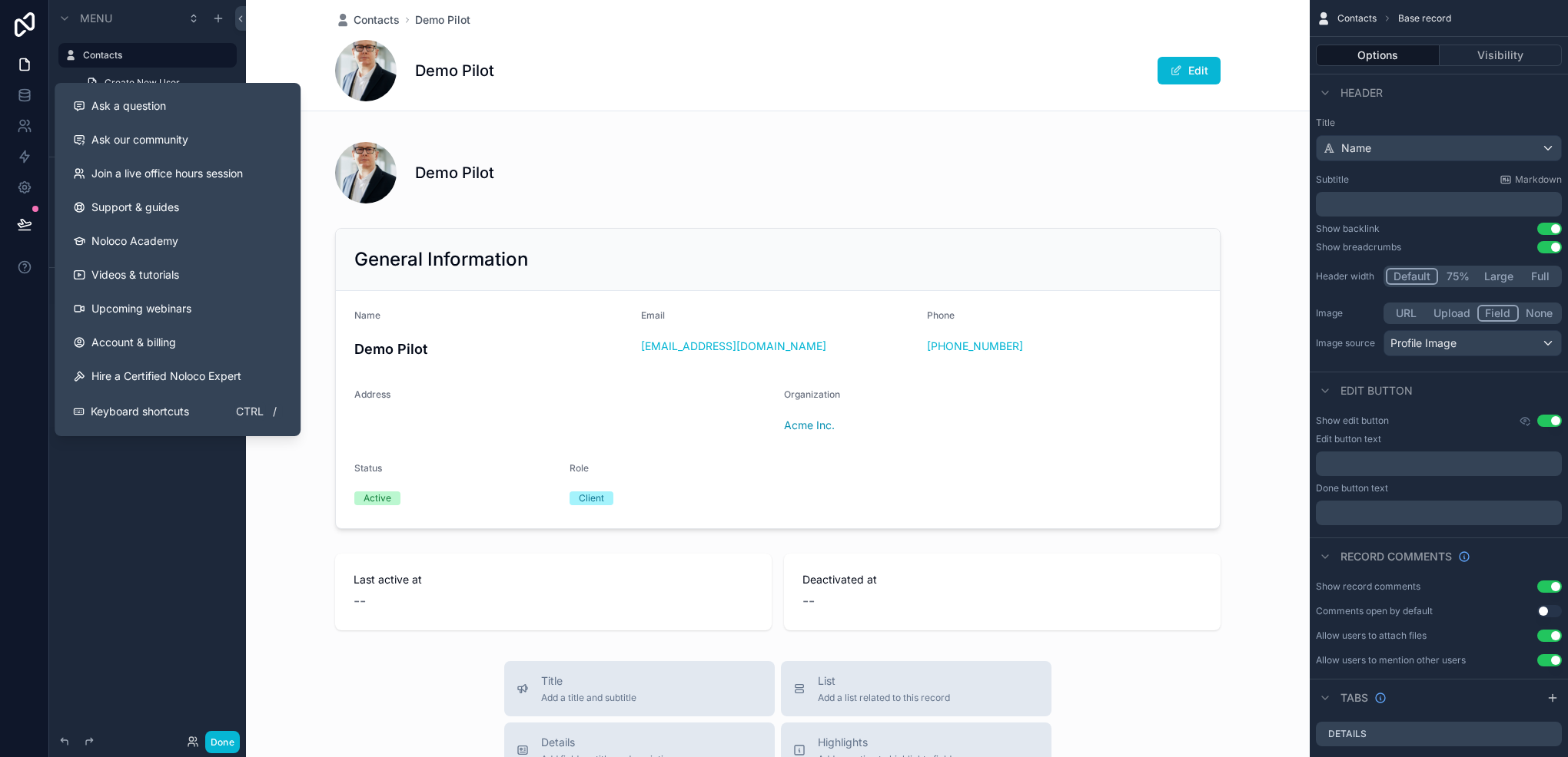
click at [172, 619] on div "Menu Contacts Create New User Base record Organization Hidden pages App Setup M…" at bounding box center [147, 369] width 197 height 738
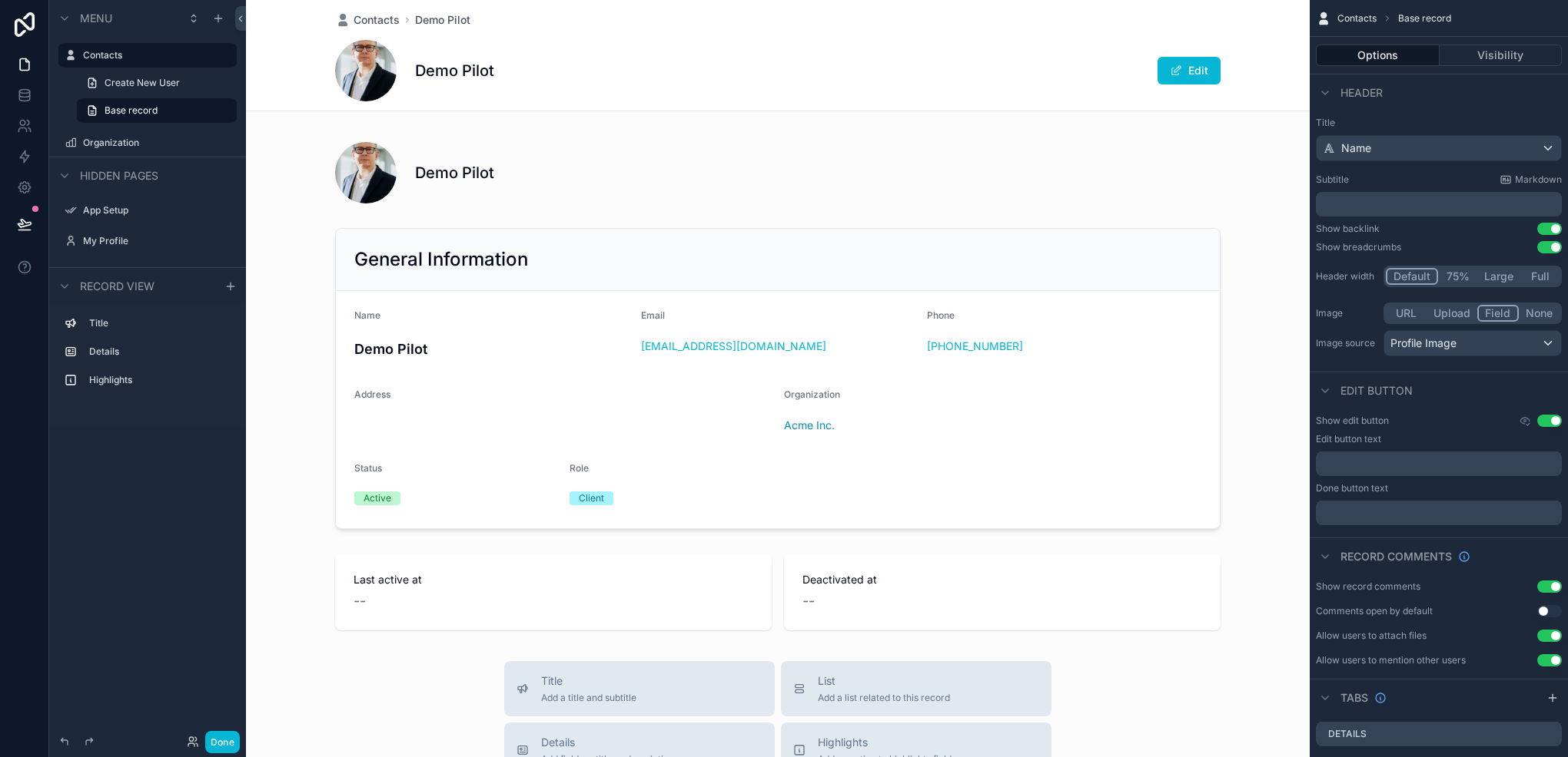
click at [600, 69] on div "Demo Pilot Edit" at bounding box center [778, 71] width 886 height 61
click at [1351, 14] on span "Contacts" at bounding box center [1356, 18] width 39 height 12
click at [1355, 14] on span "Contacts" at bounding box center [1356, 18] width 39 height 12
click at [1439, 343] on span "Profile Image" at bounding box center [1423, 343] width 66 height 15
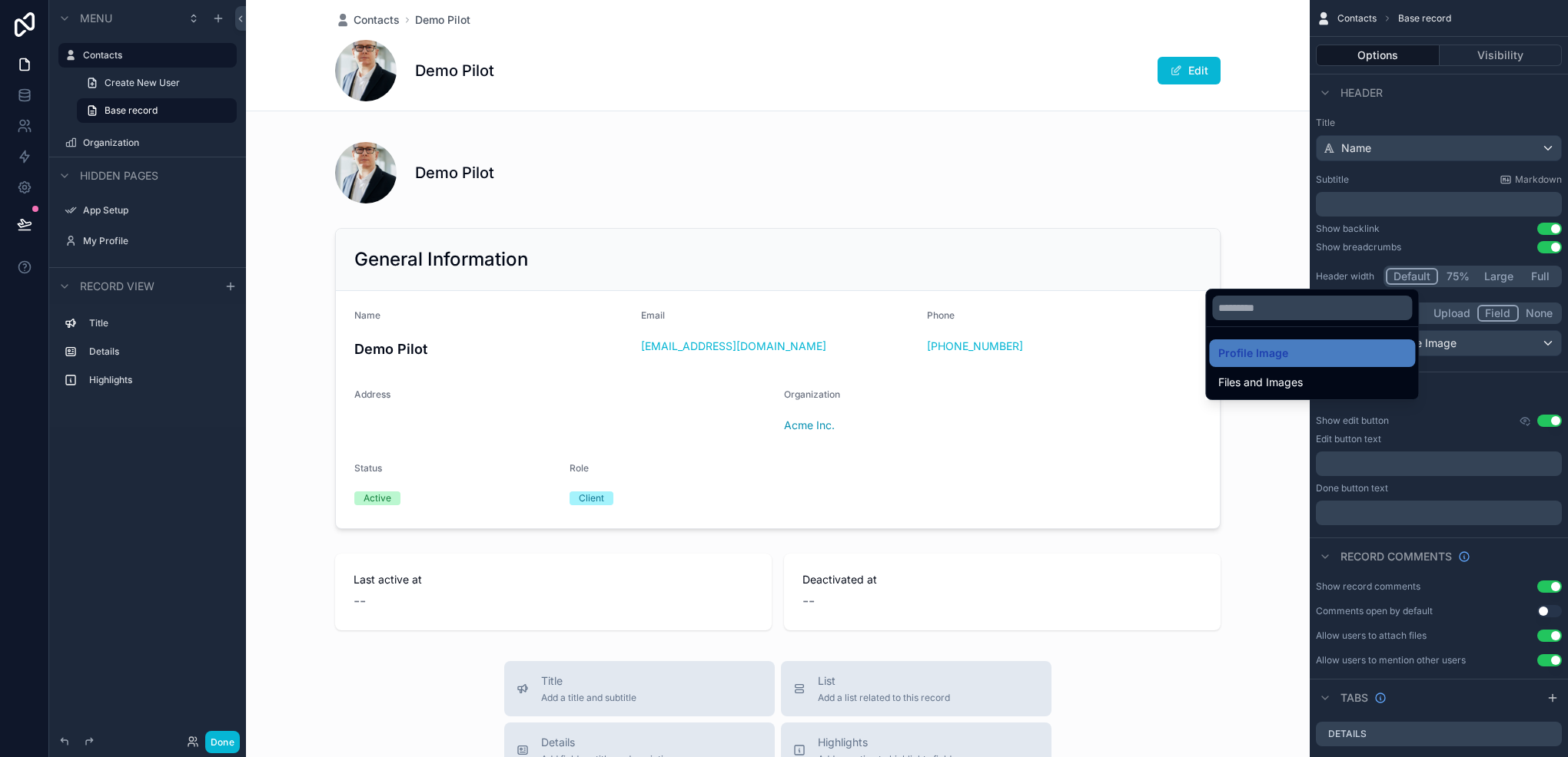
click at [1531, 312] on div "scrollable content" at bounding box center [784, 378] width 1568 height 757
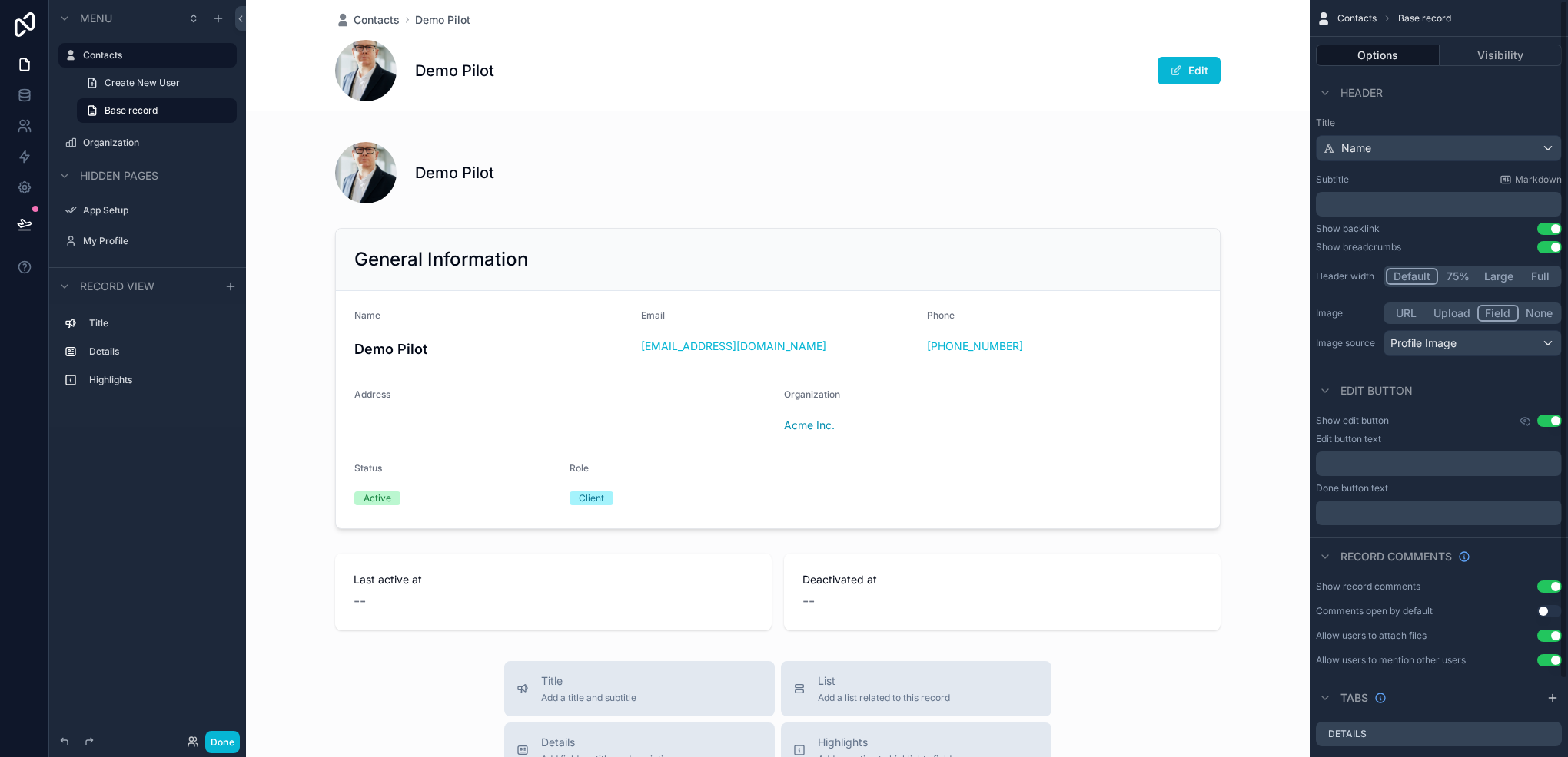
click at [1531, 312] on button "None" at bounding box center [1539, 313] width 41 height 17
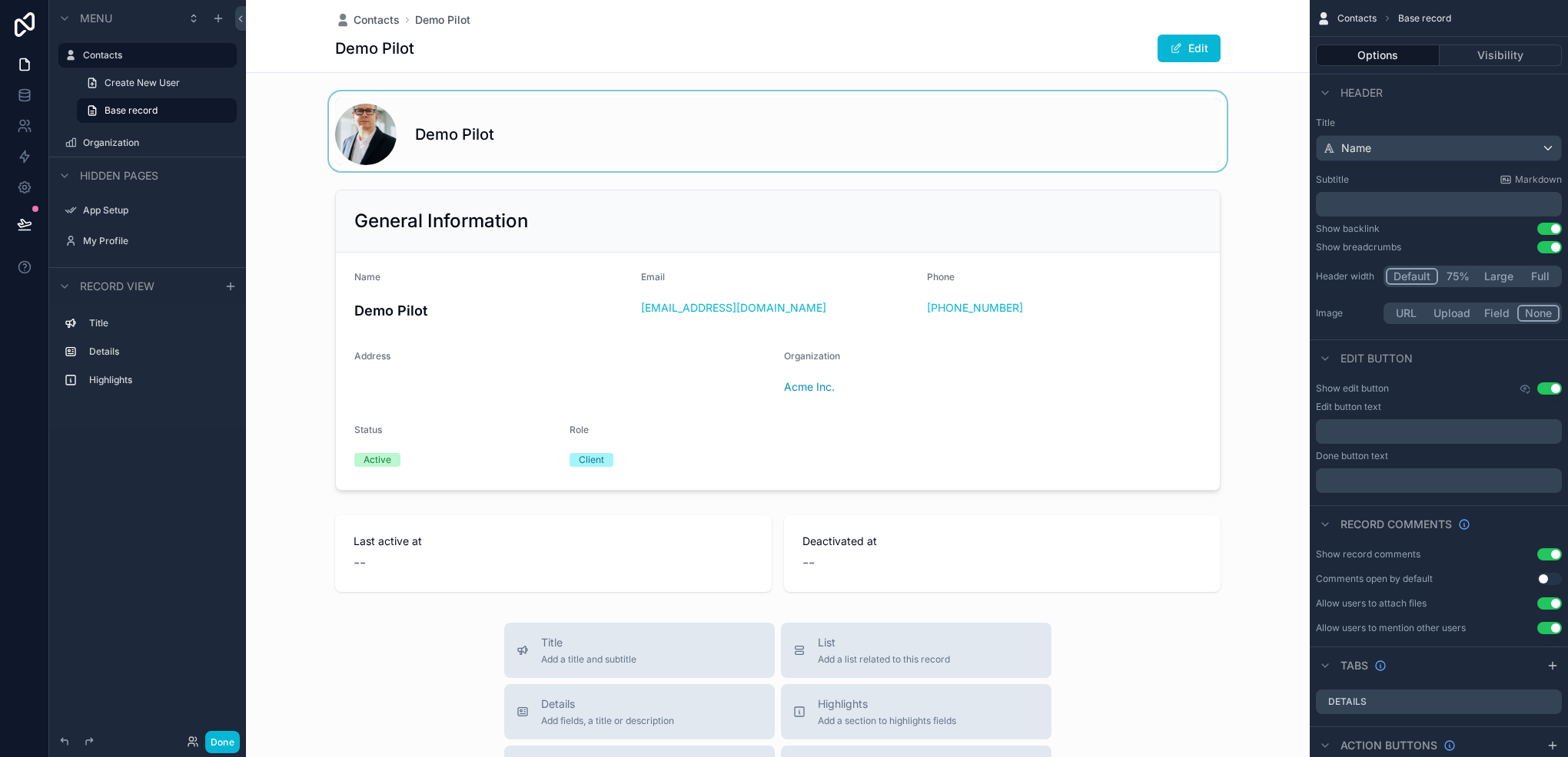
click at [550, 146] on div "scrollable content" at bounding box center [778, 130] width 1064 height 80
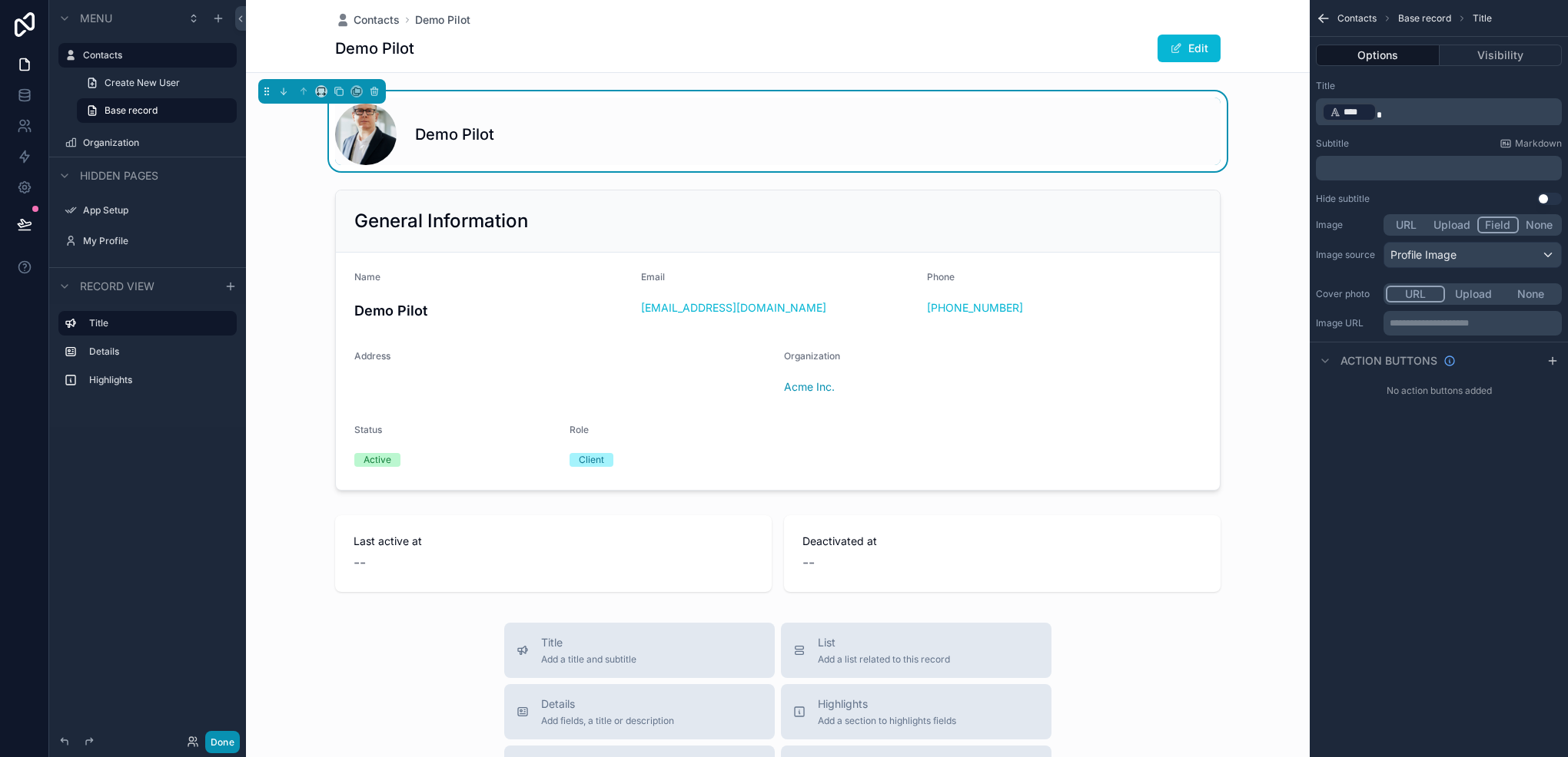
click at [225, 738] on button "Done" at bounding box center [222, 743] width 35 height 23
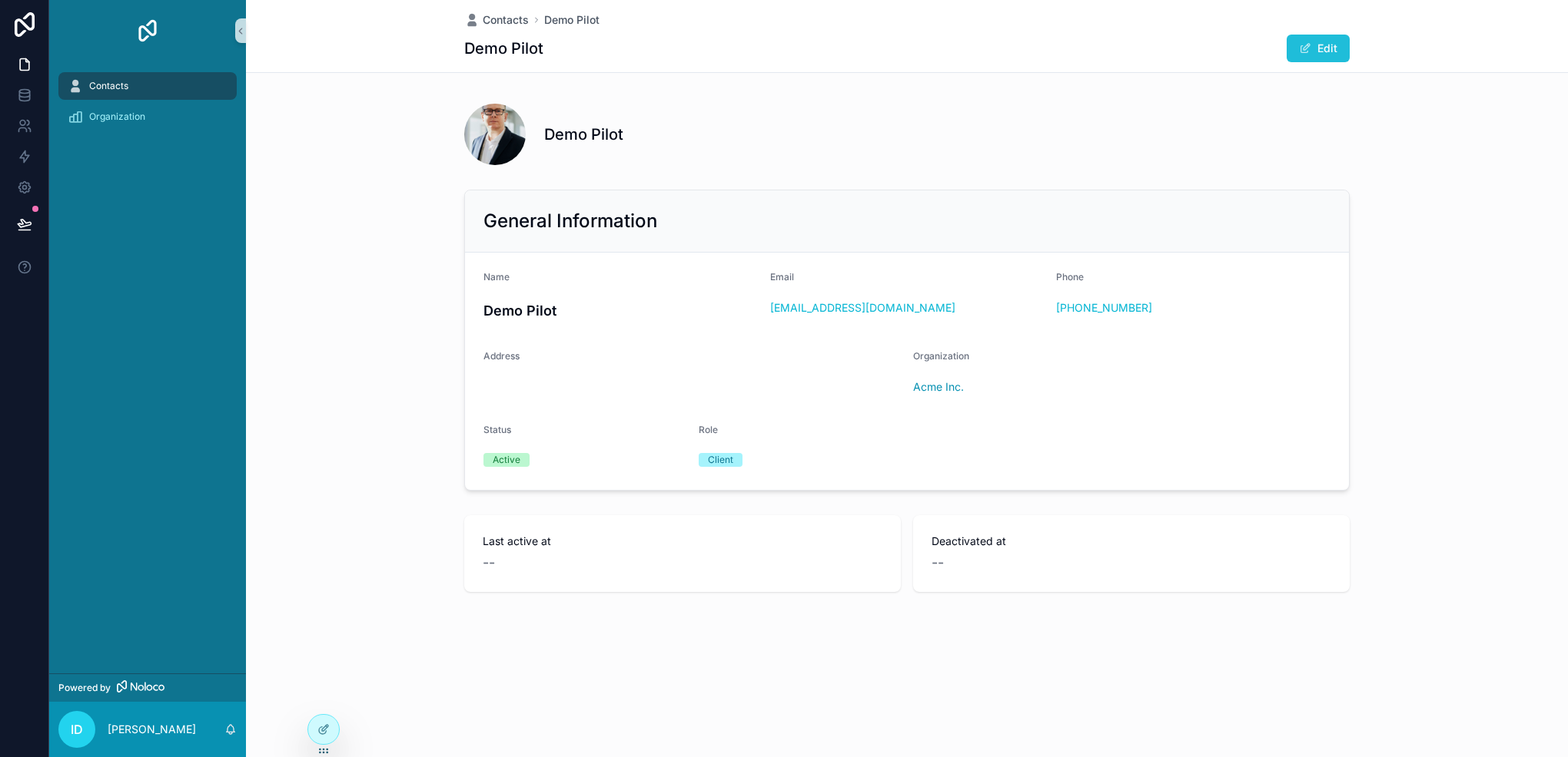
click at [1319, 42] on button "Edit" at bounding box center [1318, 48] width 63 height 27
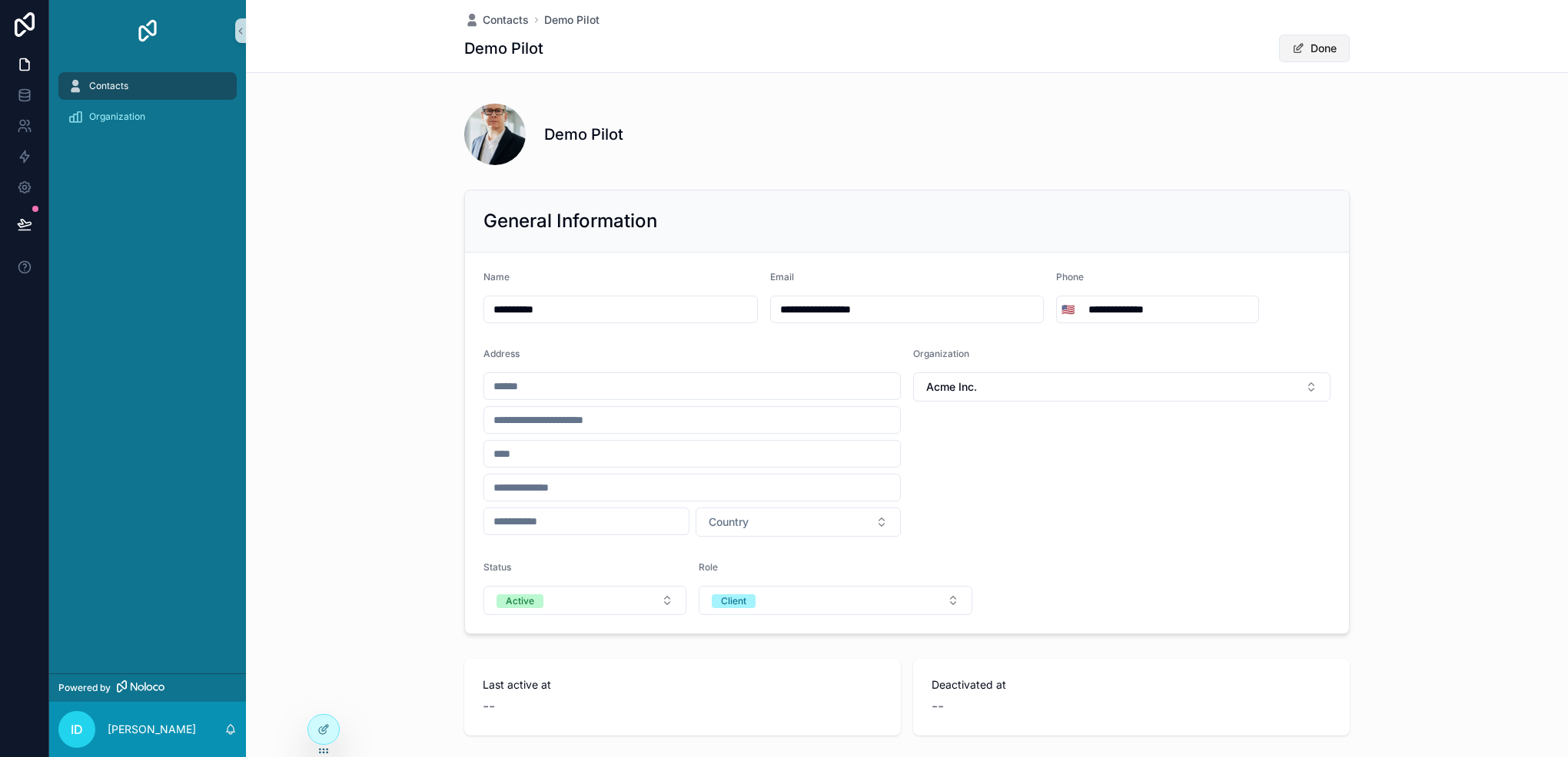
click at [1303, 49] on button "Done" at bounding box center [1314, 48] width 71 height 27
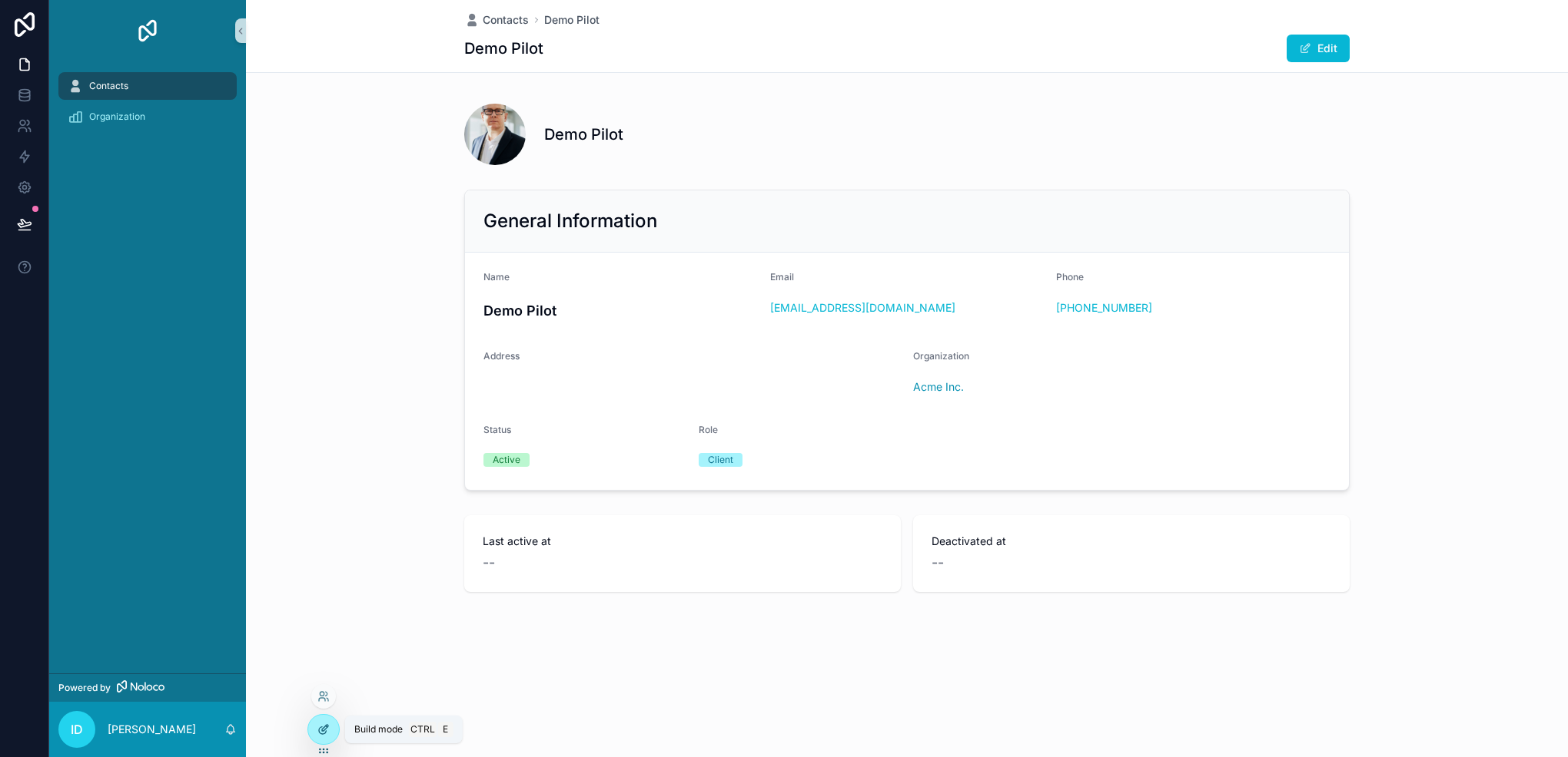
click at [317, 731] on icon at bounding box center [323, 729] width 12 height 12
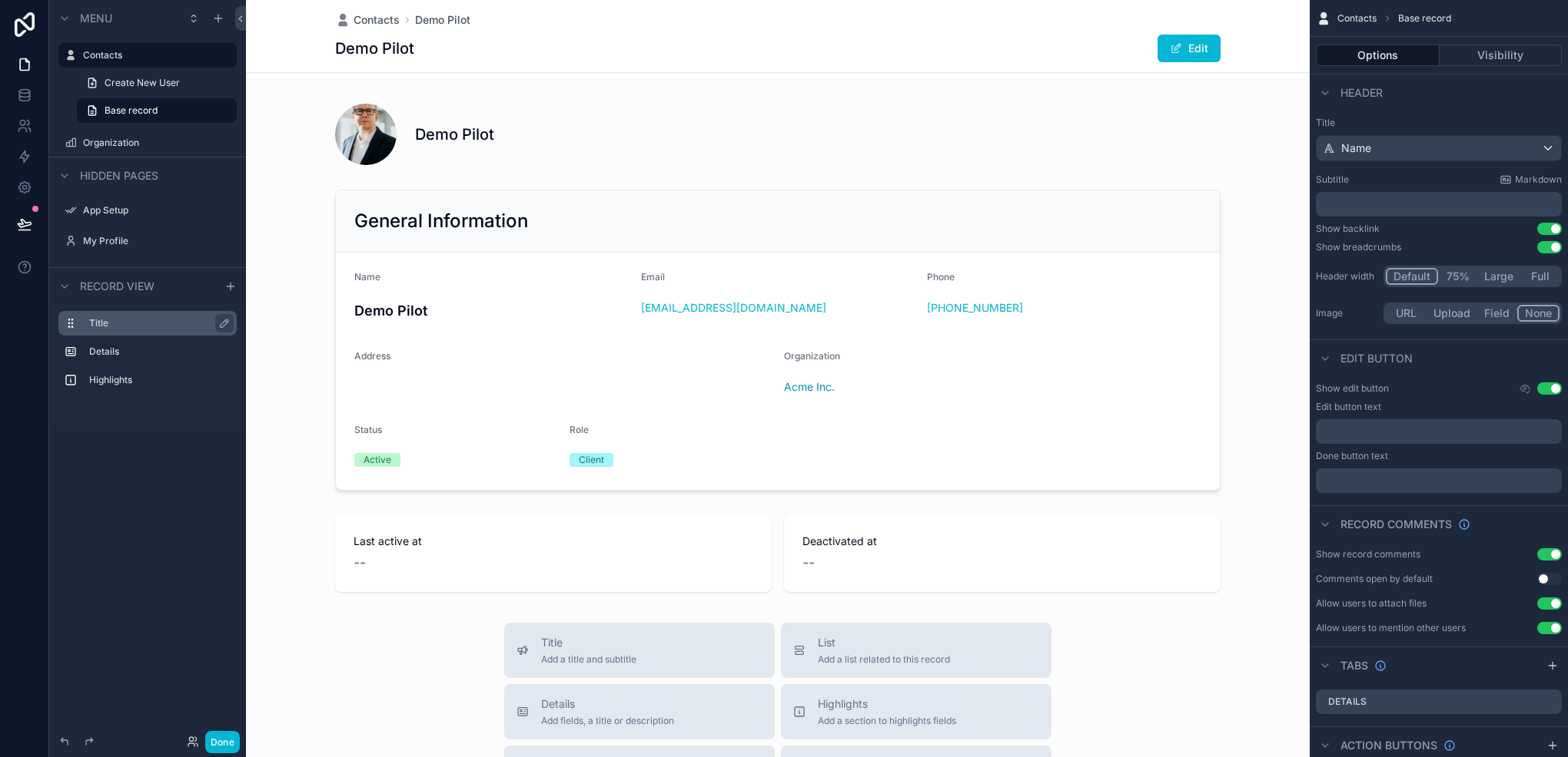
click at [102, 325] on label "Title" at bounding box center [157, 323] width 135 height 12
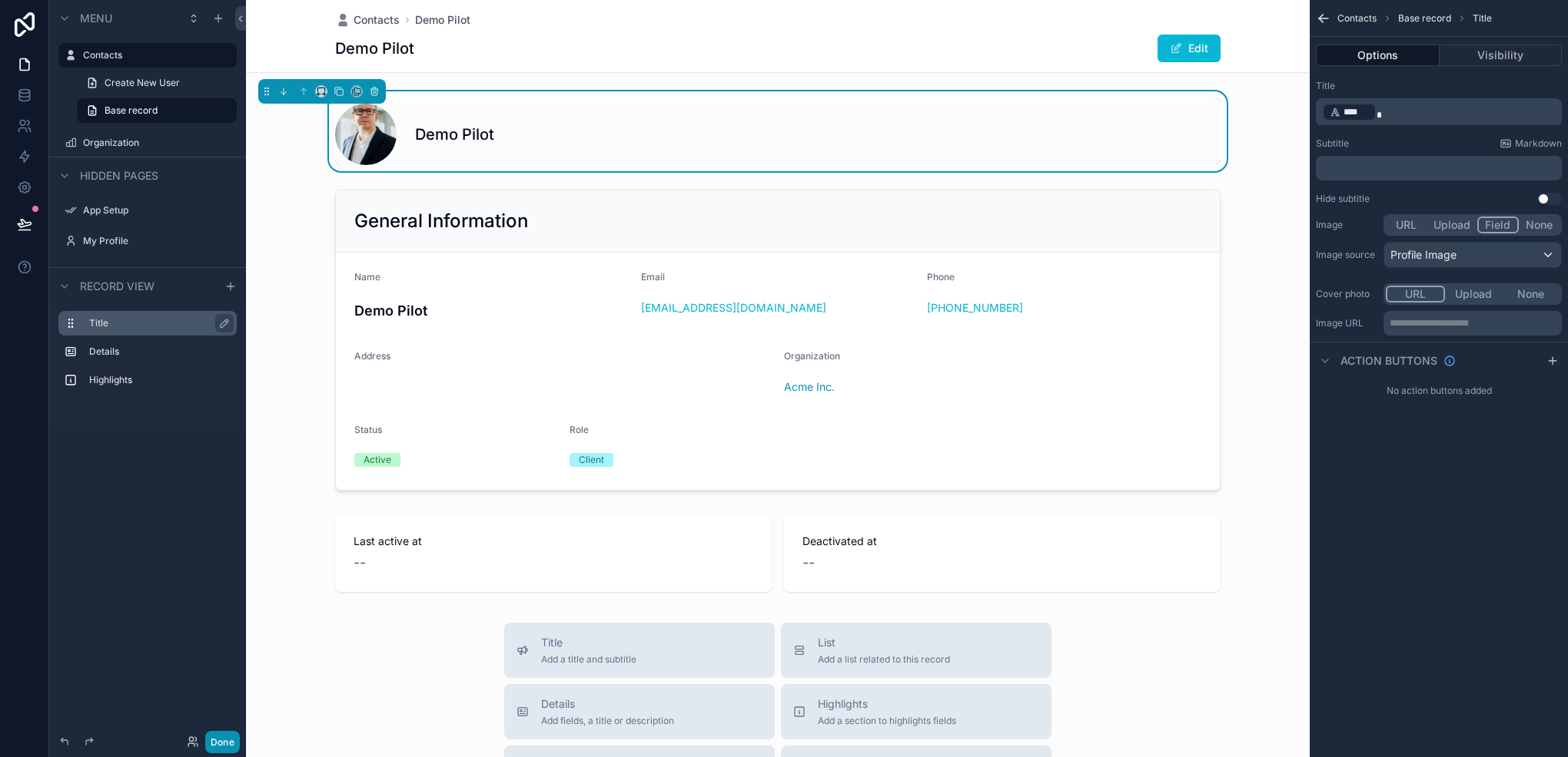
click at [232, 737] on button "Done" at bounding box center [222, 743] width 35 height 23
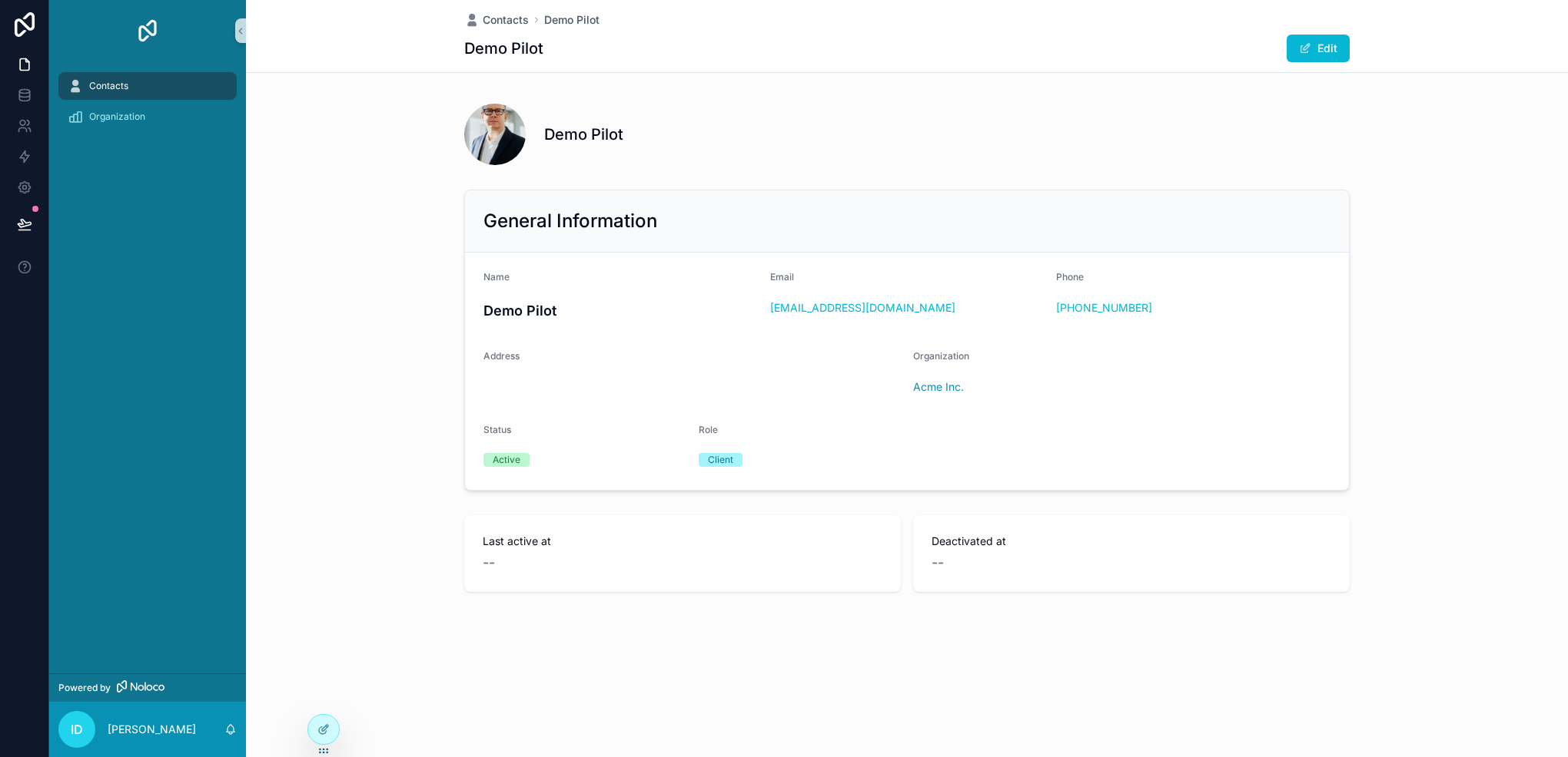
click at [107, 85] on span "Contacts" at bounding box center [109, 85] width 39 height 12
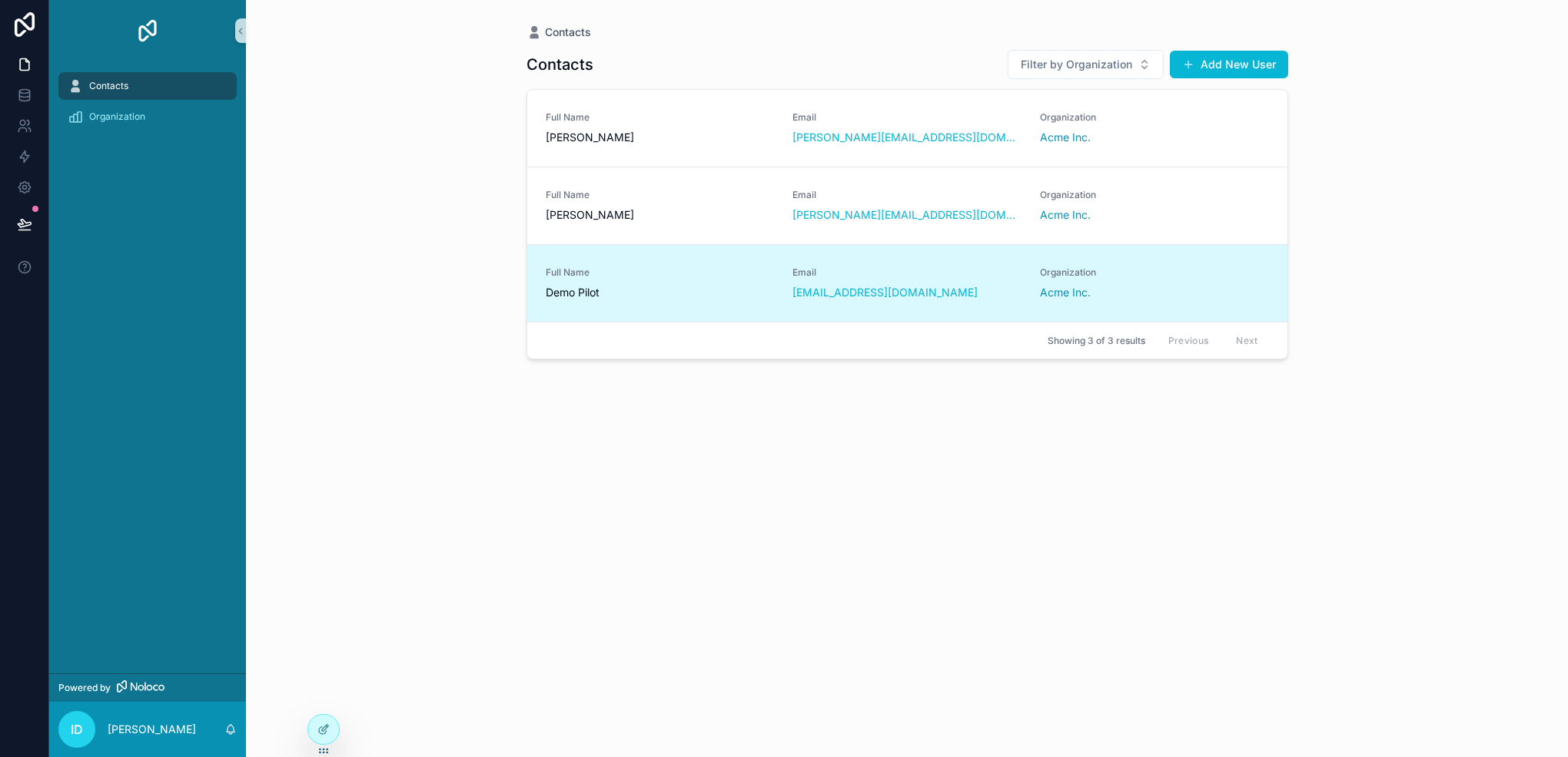
click at [637, 273] on span "Full Name" at bounding box center [660, 272] width 229 height 12
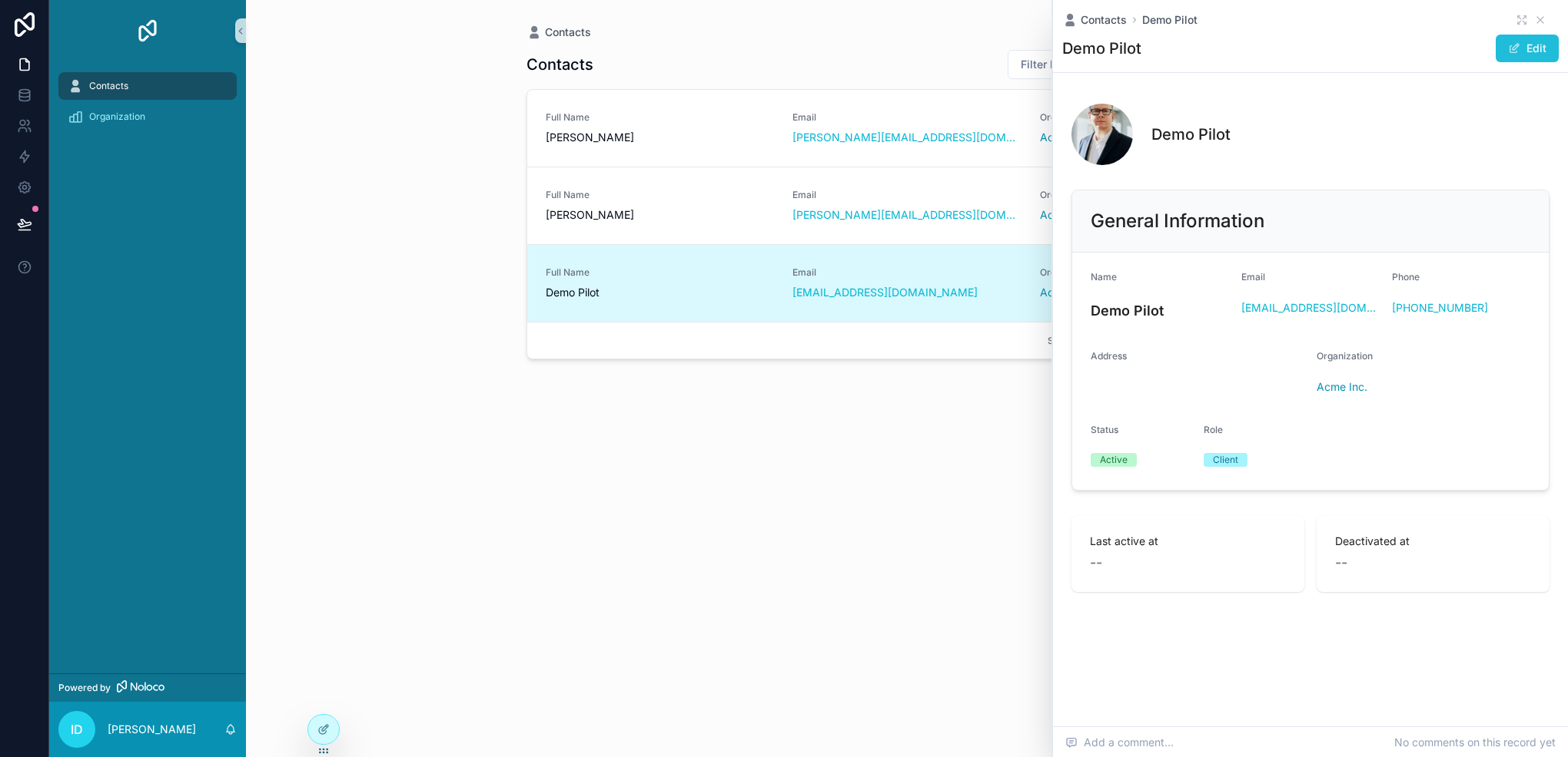
click at [1517, 48] on span "scrollable content" at bounding box center [1513, 48] width 12 height 12
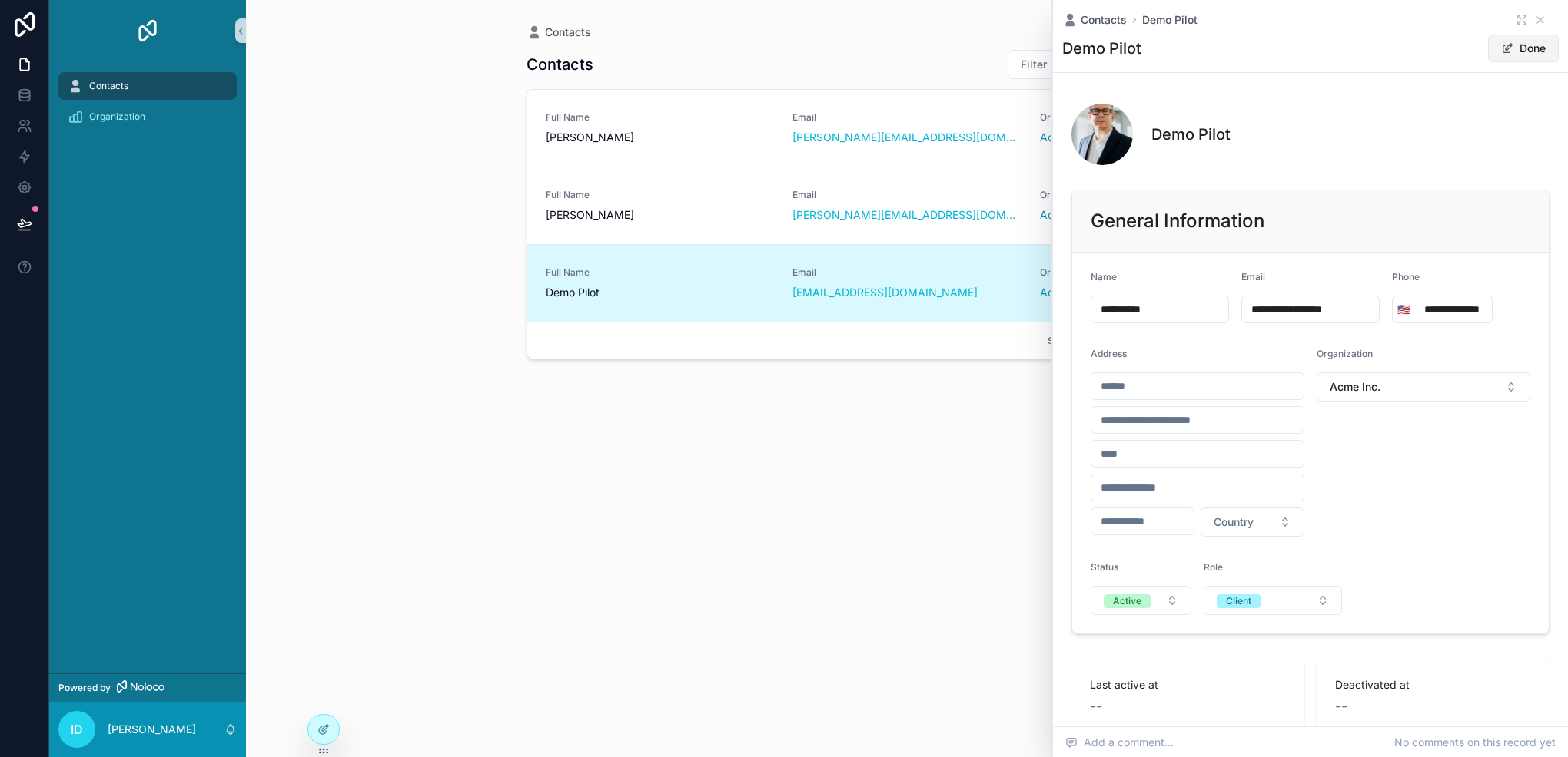
click at [1517, 48] on button "Done" at bounding box center [1523, 48] width 71 height 27
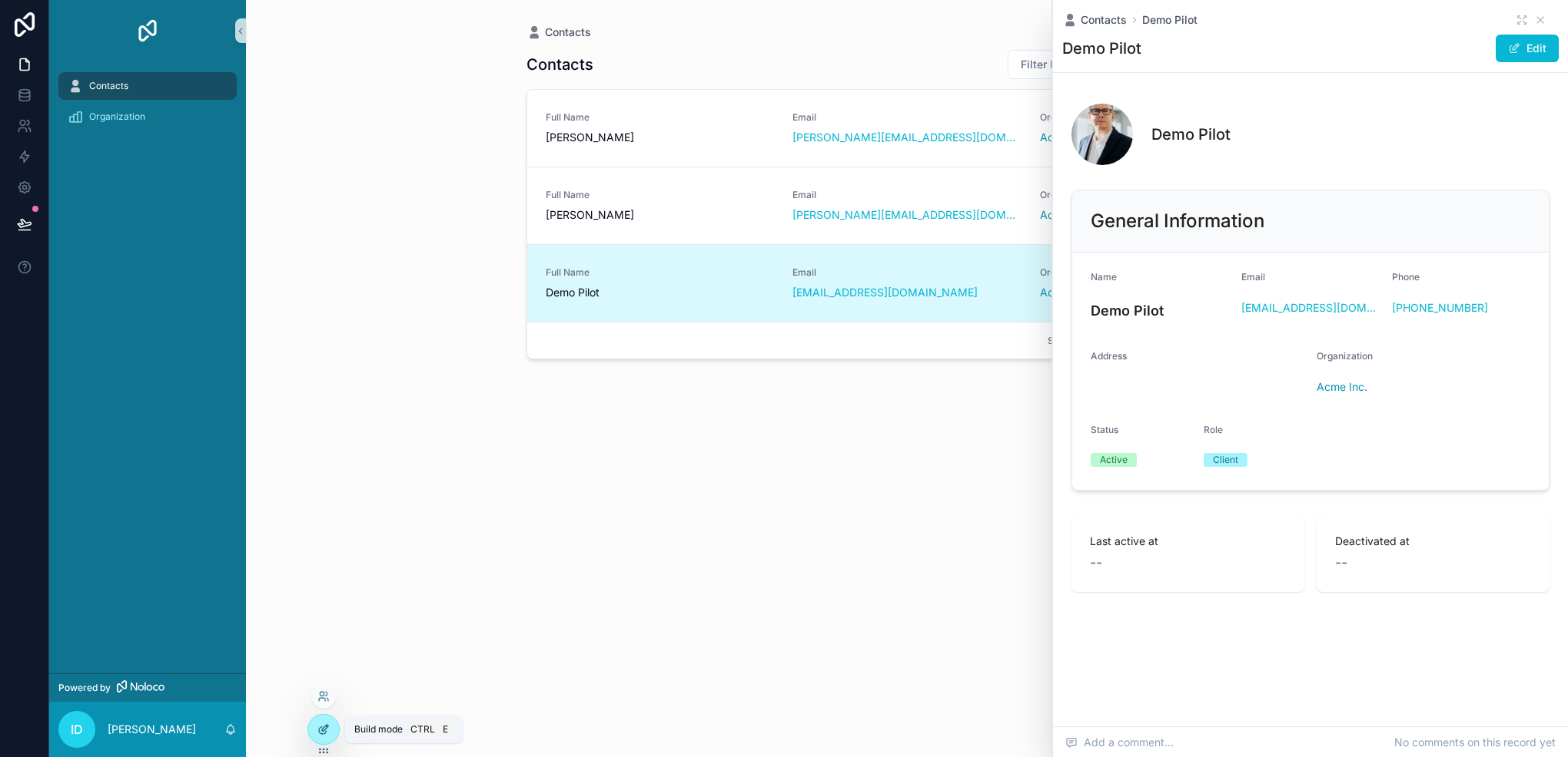
click at [321, 726] on icon at bounding box center [323, 729] width 12 height 12
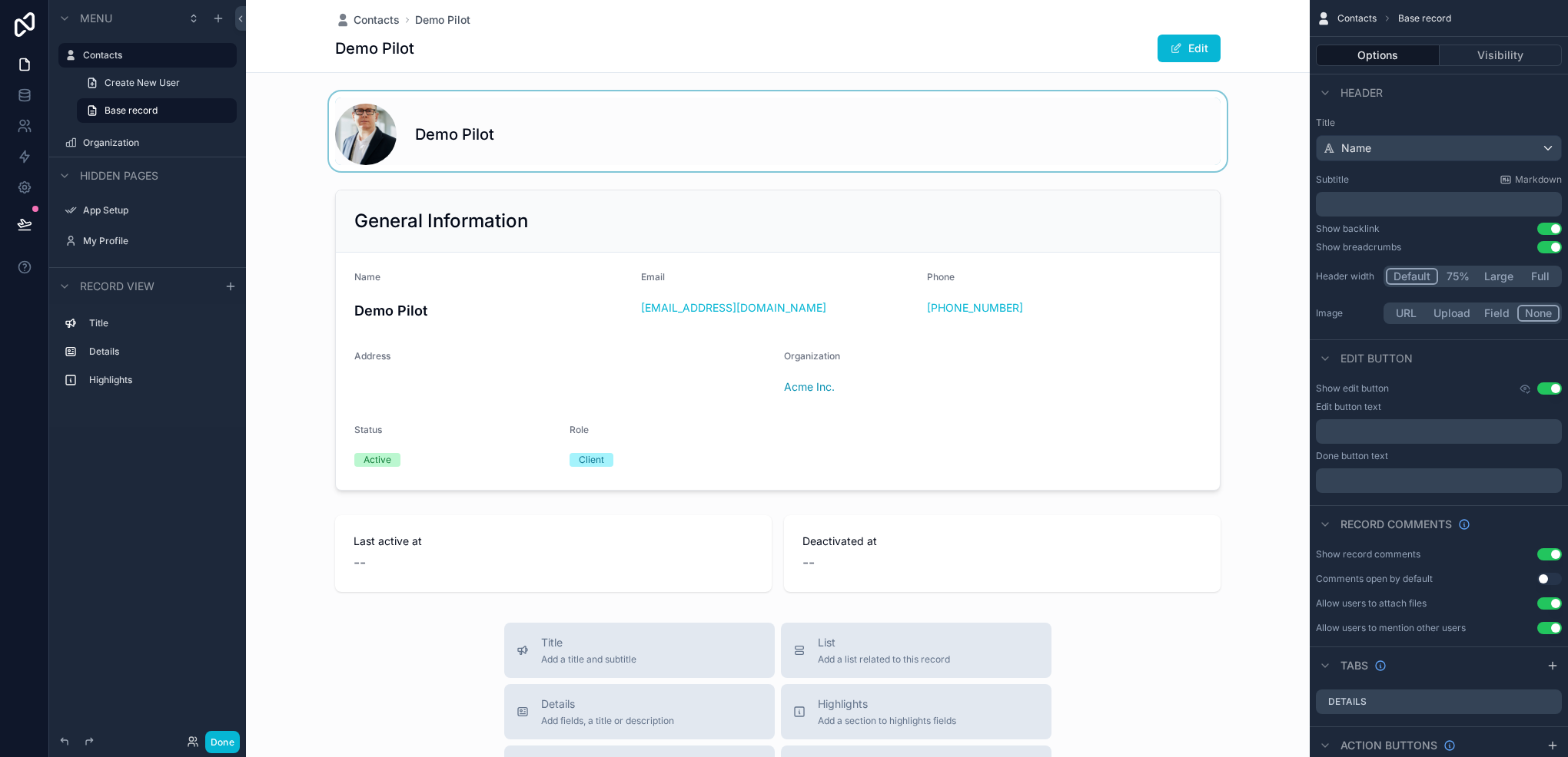
click at [489, 139] on div "scrollable content" at bounding box center [778, 130] width 1064 height 80
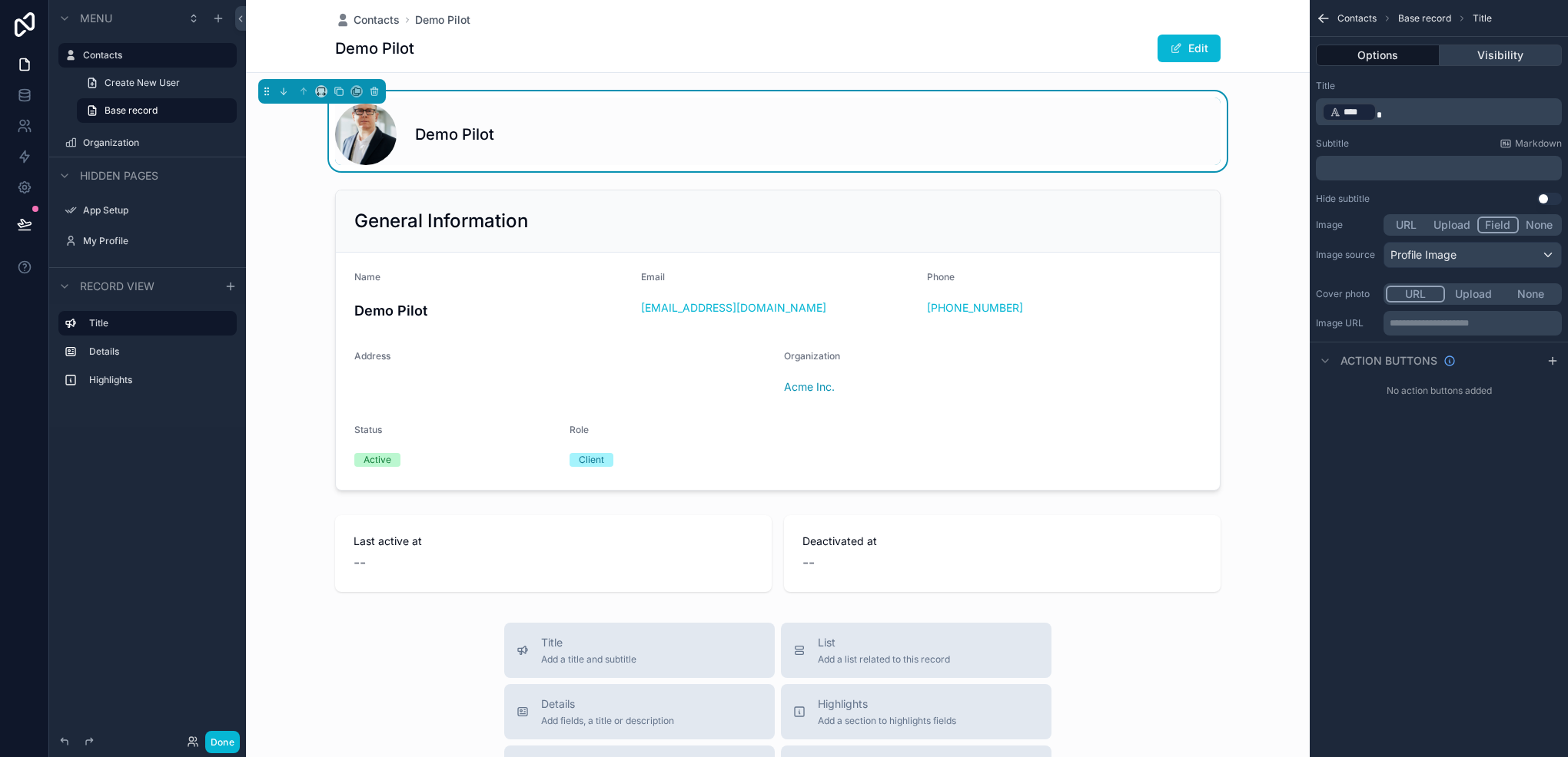
click at [1488, 45] on button "Visibility" at bounding box center [1500, 55] width 123 height 22
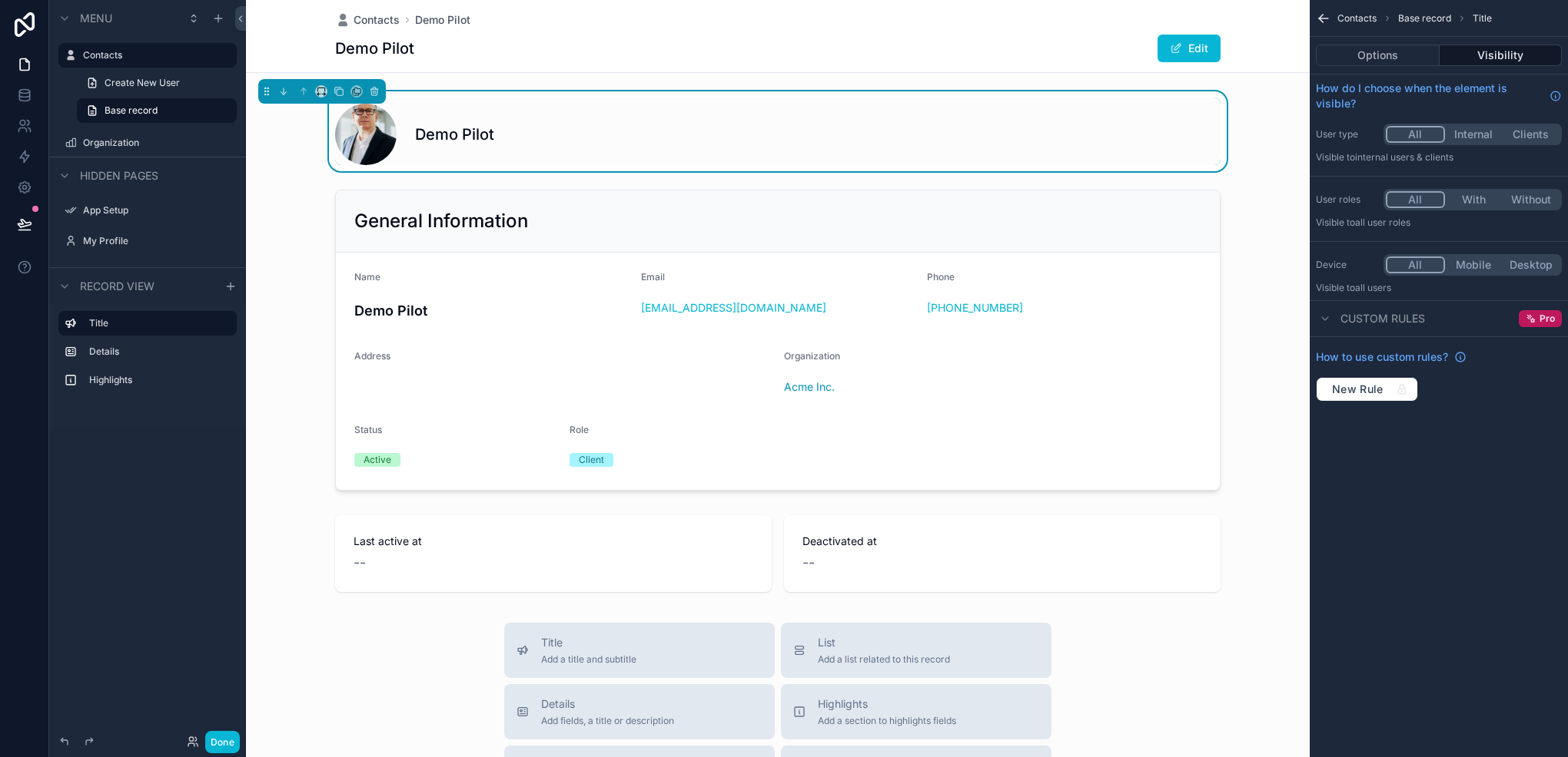
click at [1472, 204] on button "With" at bounding box center [1474, 199] width 58 height 17
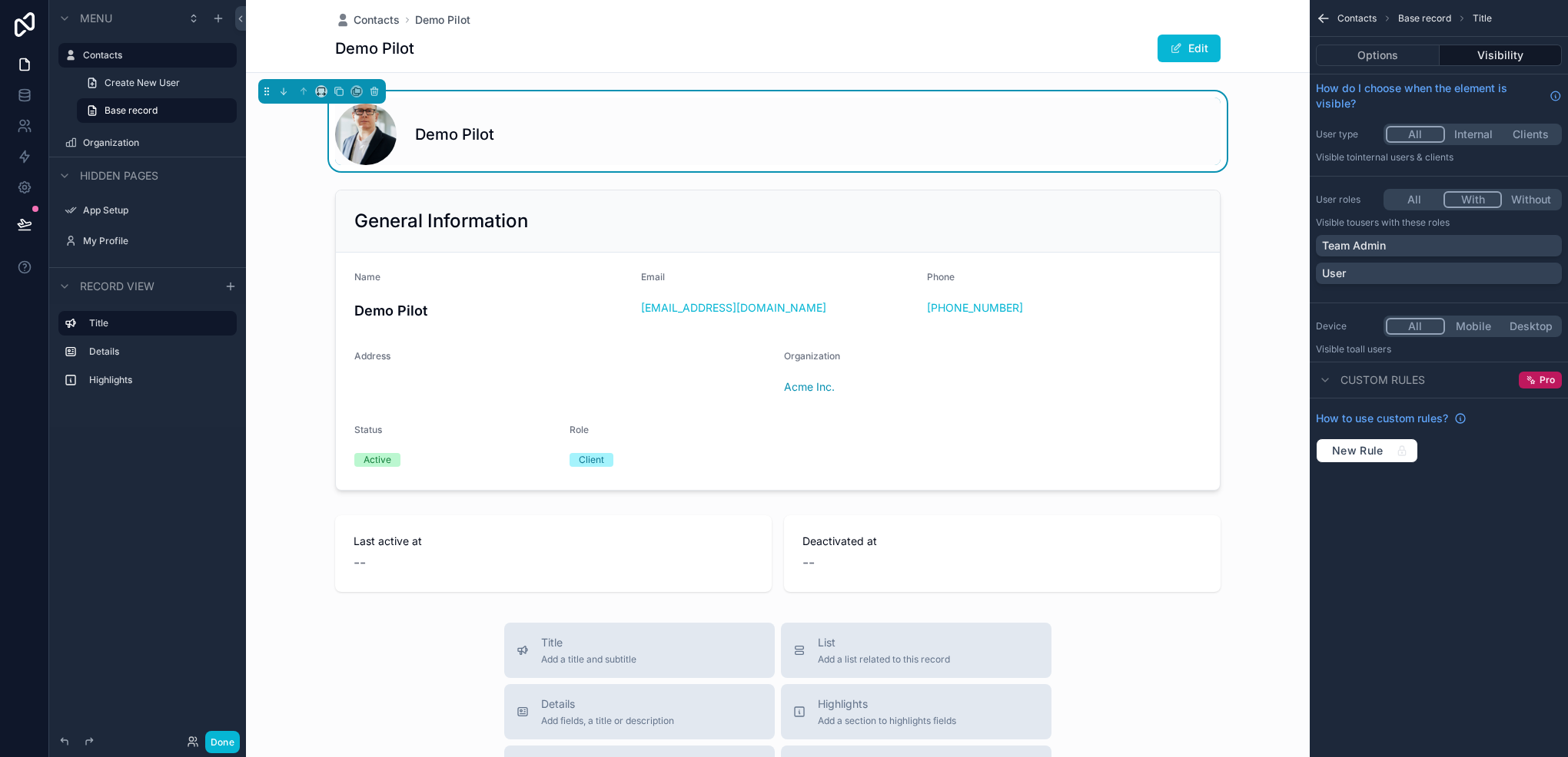
click at [1411, 209] on div "All With Without" at bounding box center [1472, 200] width 178 height 22
click at [1419, 198] on button "All" at bounding box center [1415, 199] width 58 height 17
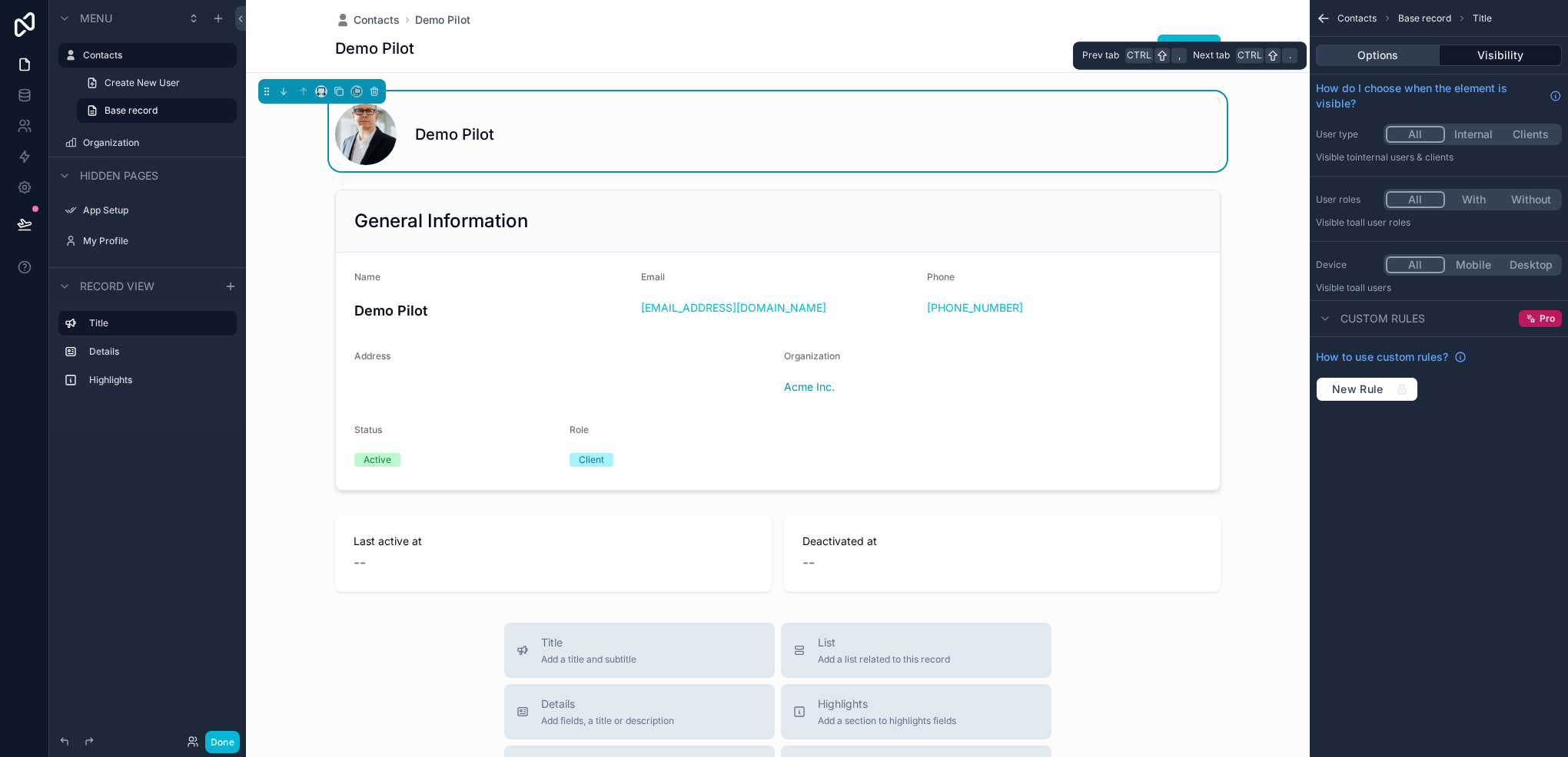
click at [1386, 59] on button "Options" at bounding box center [1378, 55] width 124 height 22
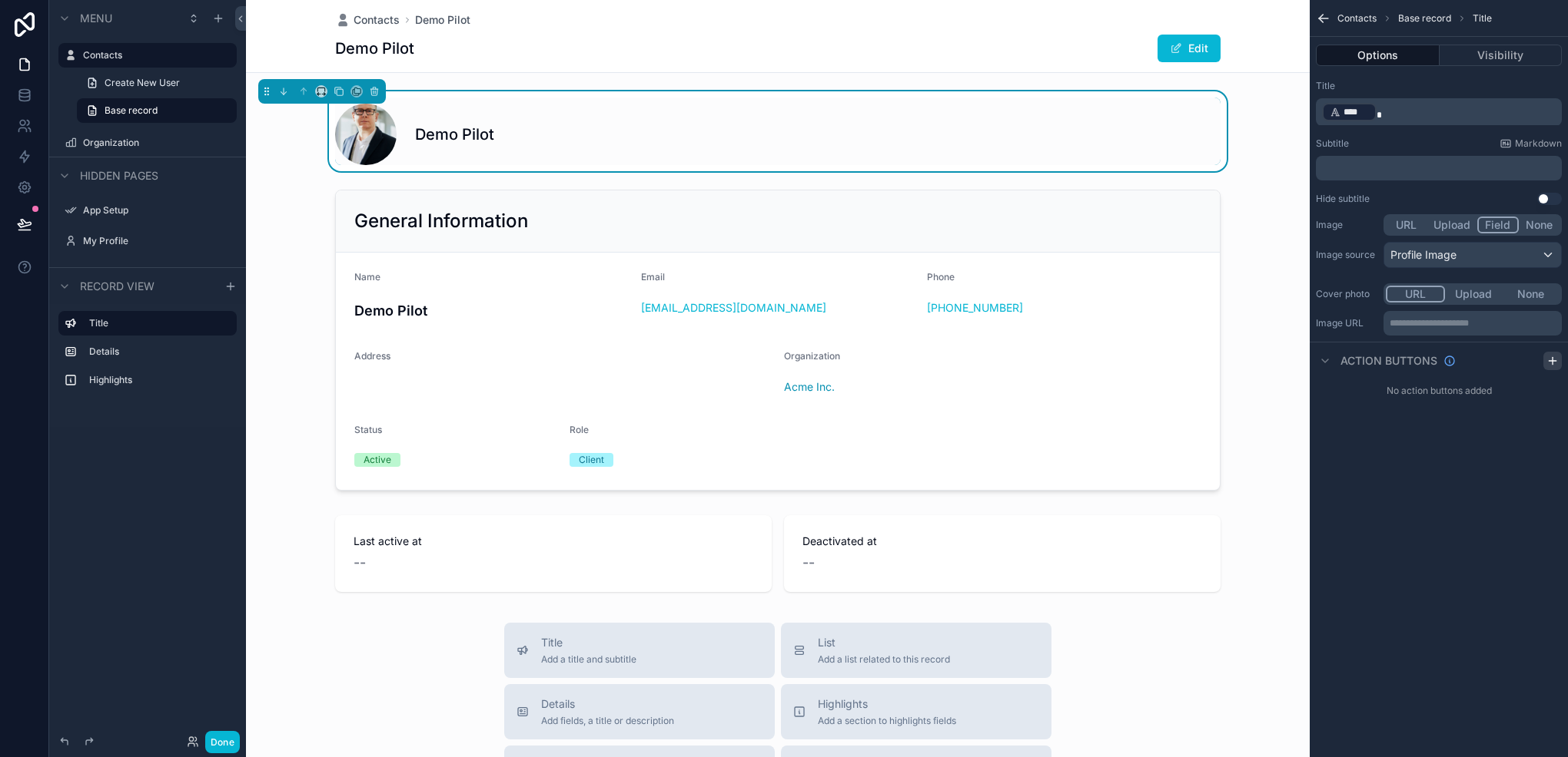
click at [1554, 364] on icon "scrollable content" at bounding box center [1552, 361] width 12 height 12
click at [1545, 396] on icon "scrollable content" at bounding box center [1549, 398] width 7 height 7
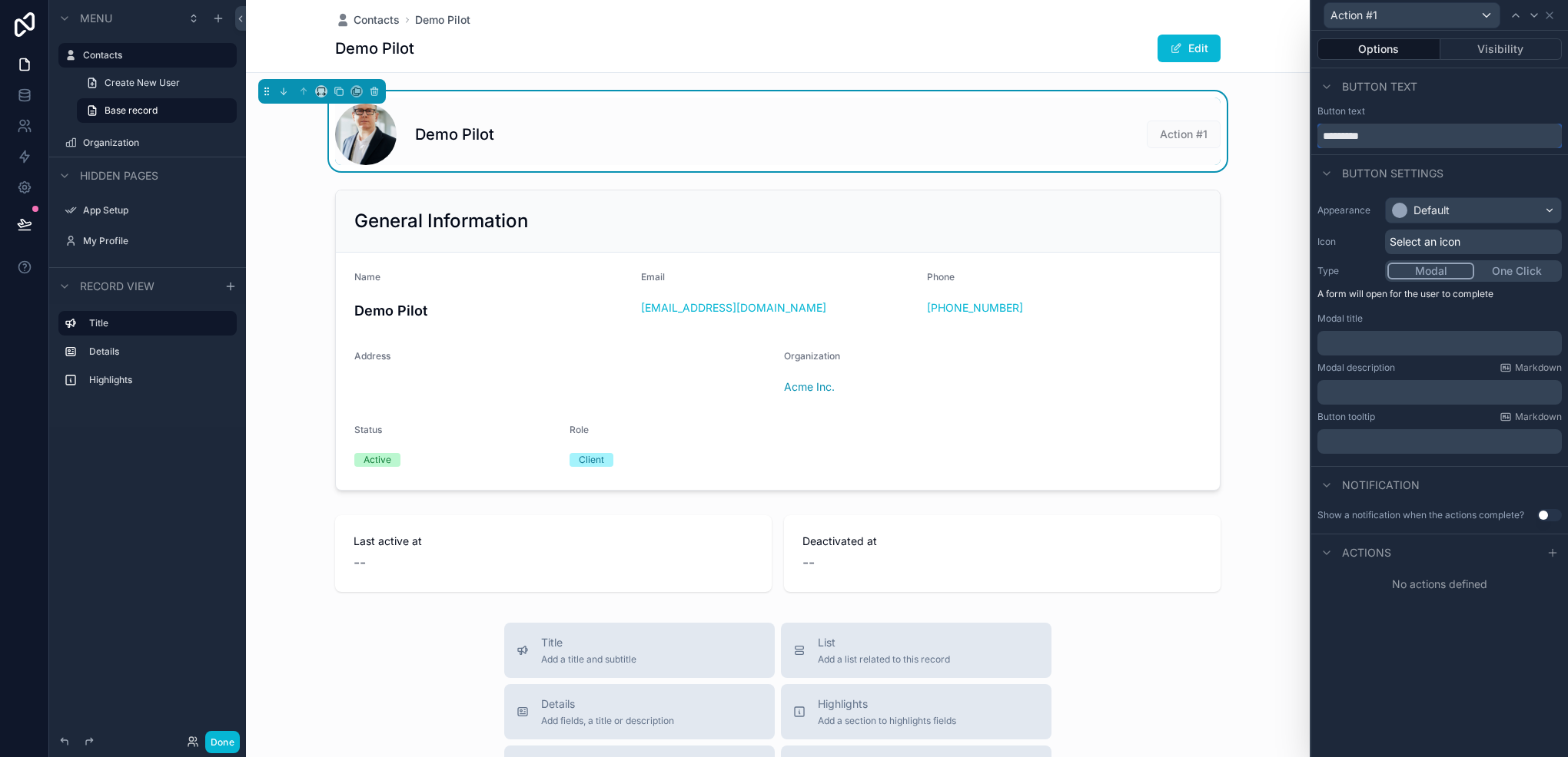
click at [1412, 134] on input "*********" at bounding box center [1439, 136] width 244 height 25
click at [1550, 556] on icon at bounding box center [1552, 552] width 12 height 12
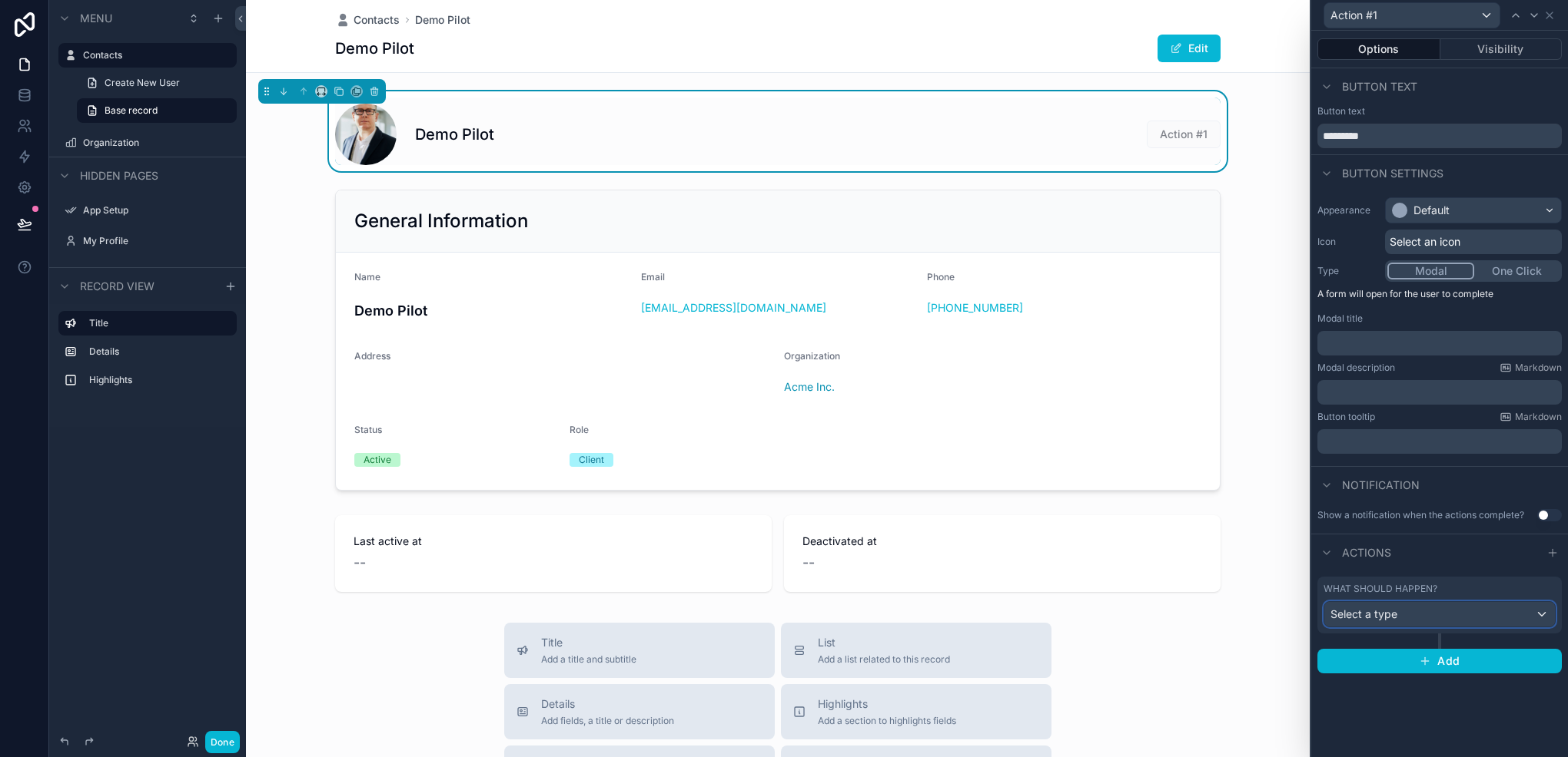
click at [1451, 619] on div "Select a type" at bounding box center [1439, 614] width 230 height 25
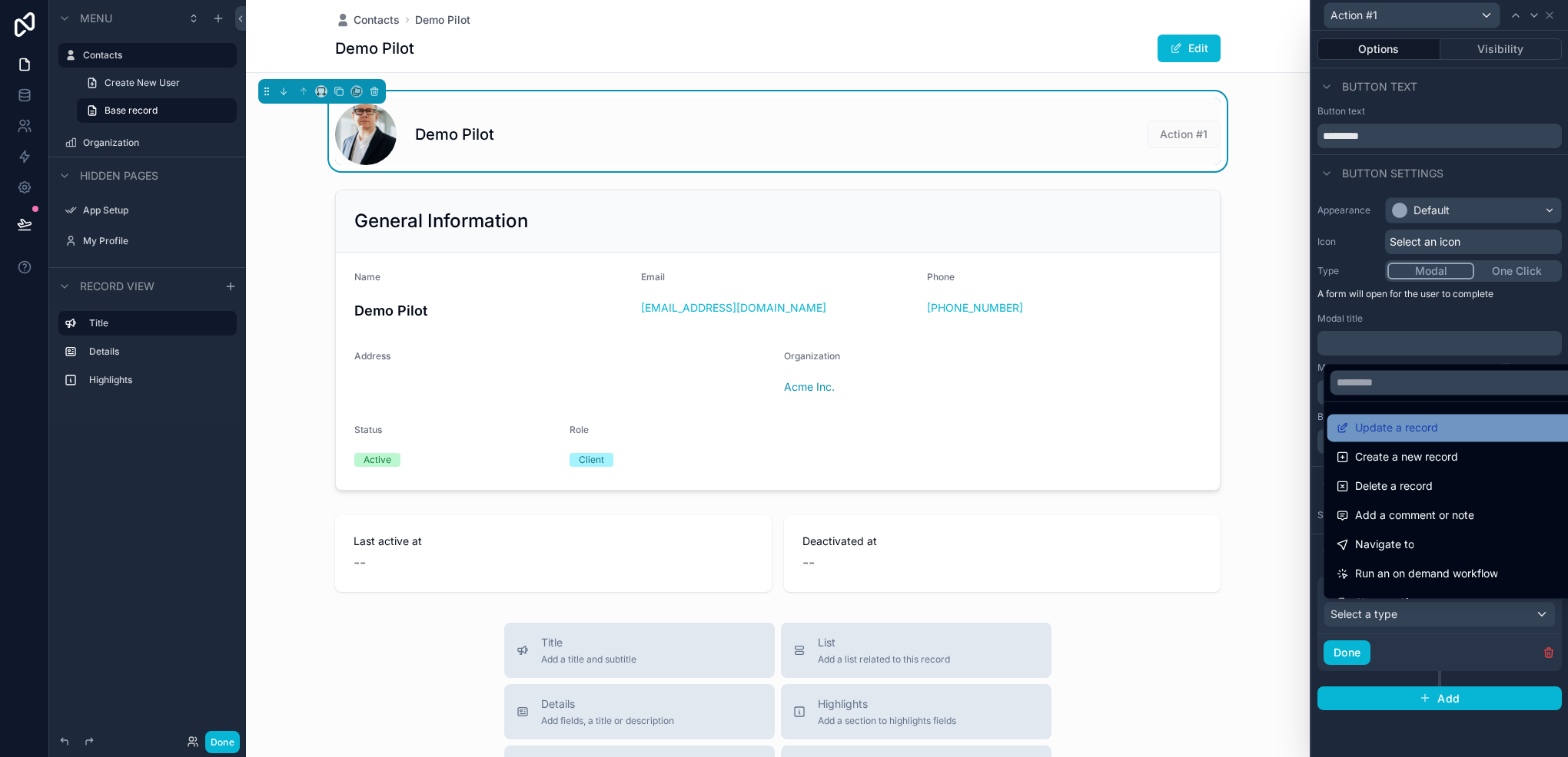
click at [1396, 431] on span "Update a record" at bounding box center [1396, 428] width 83 height 19
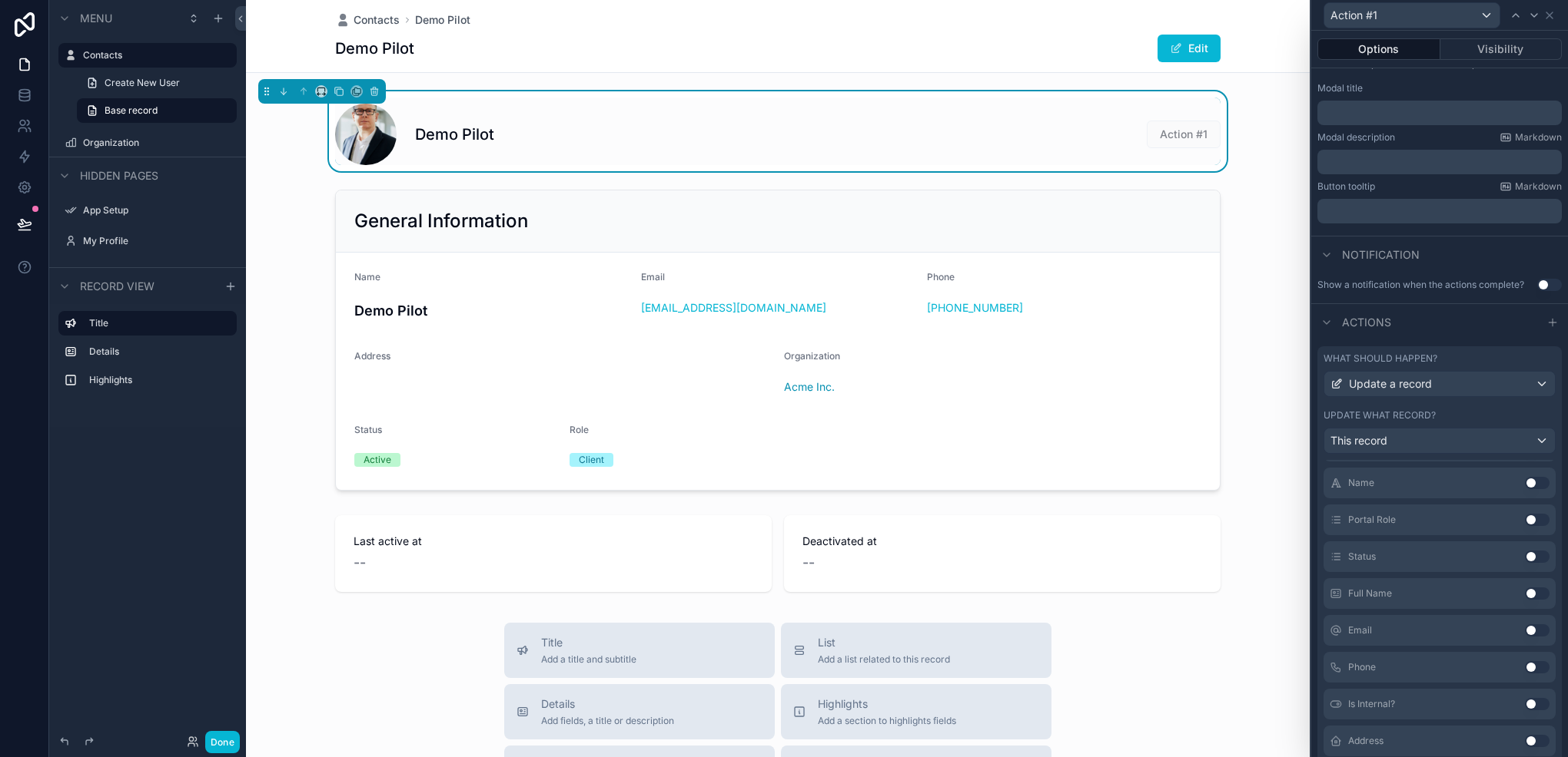
scroll to position [312, 0]
click at [1524, 690] on button "Use setting" at bounding box center [1537, 694] width 25 height 12
click at [223, 741] on button "Done" at bounding box center [222, 743] width 35 height 23
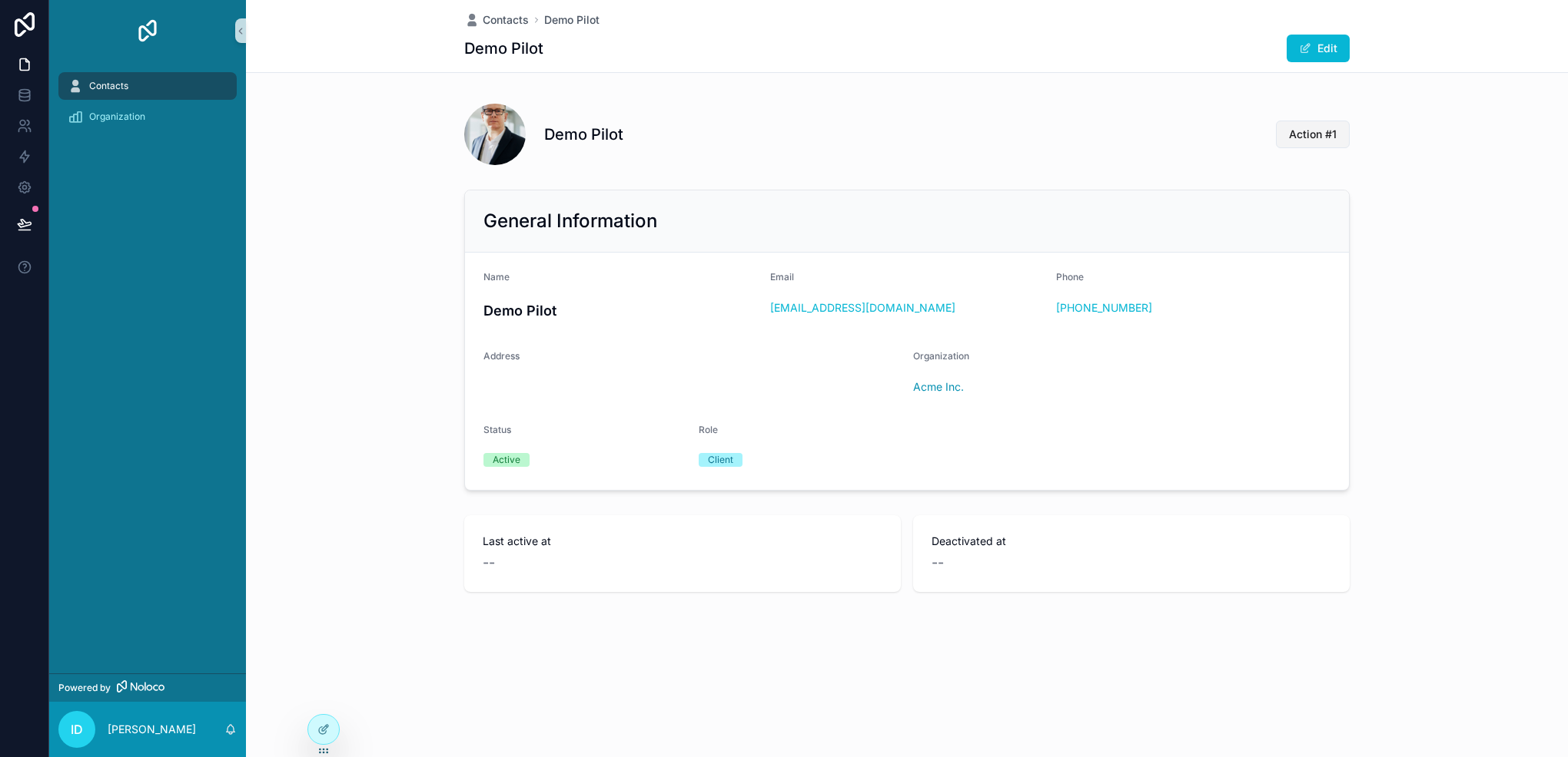
click at [1318, 131] on span "Action #1" at bounding box center [1312, 134] width 48 height 15
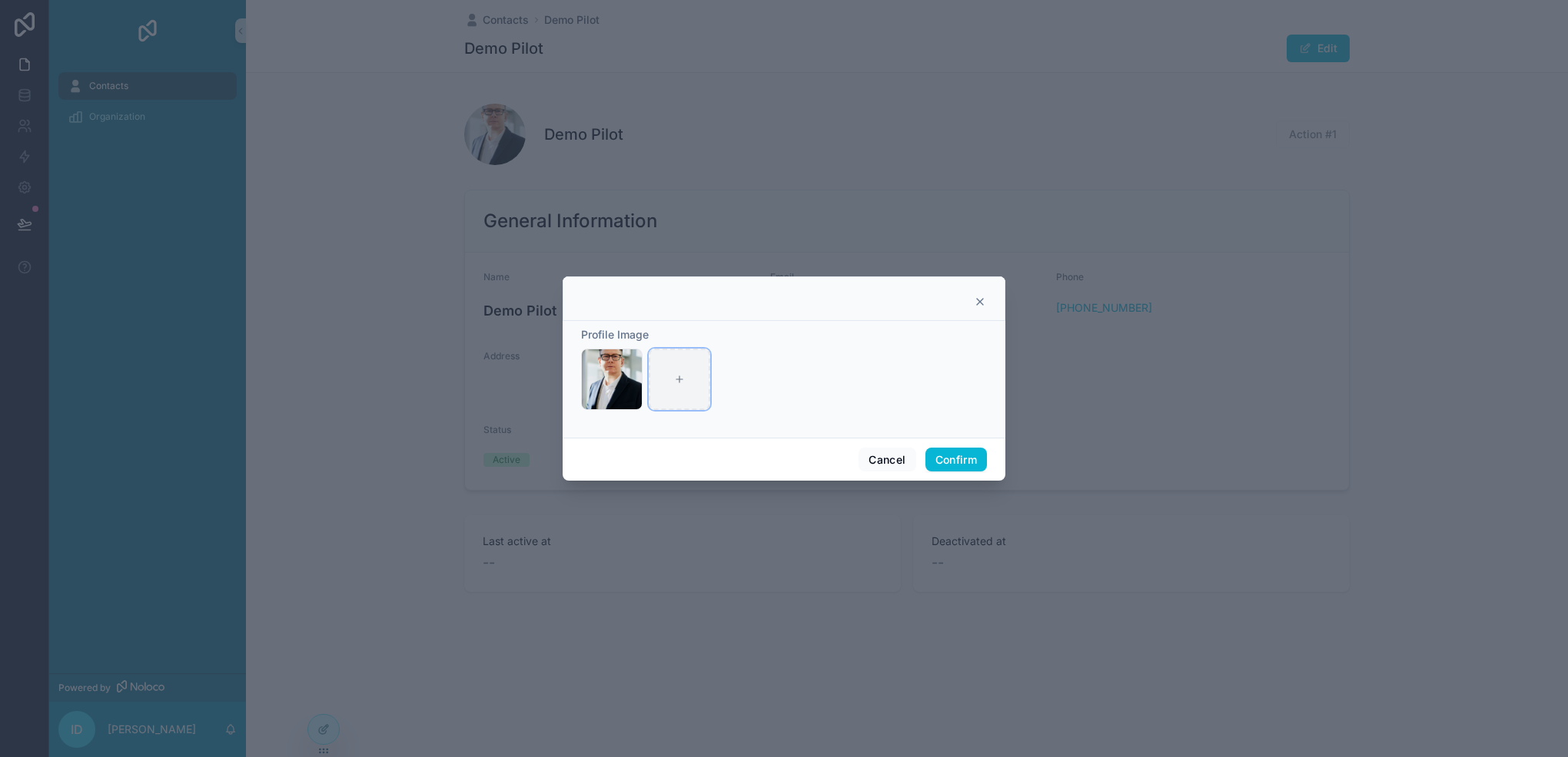
click at [682, 386] on div at bounding box center [679, 379] width 61 height 61
type input "**********"
click at [610, 364] on icon "button" at bounding box center [613, 362] width 12 height 12
click at [642, 330] on icon "button" at bounding box center [645, 333] width 12 height 12
click at [971, 469] on button "Confirm" at bounding box center [956, 460] width 61 height 25
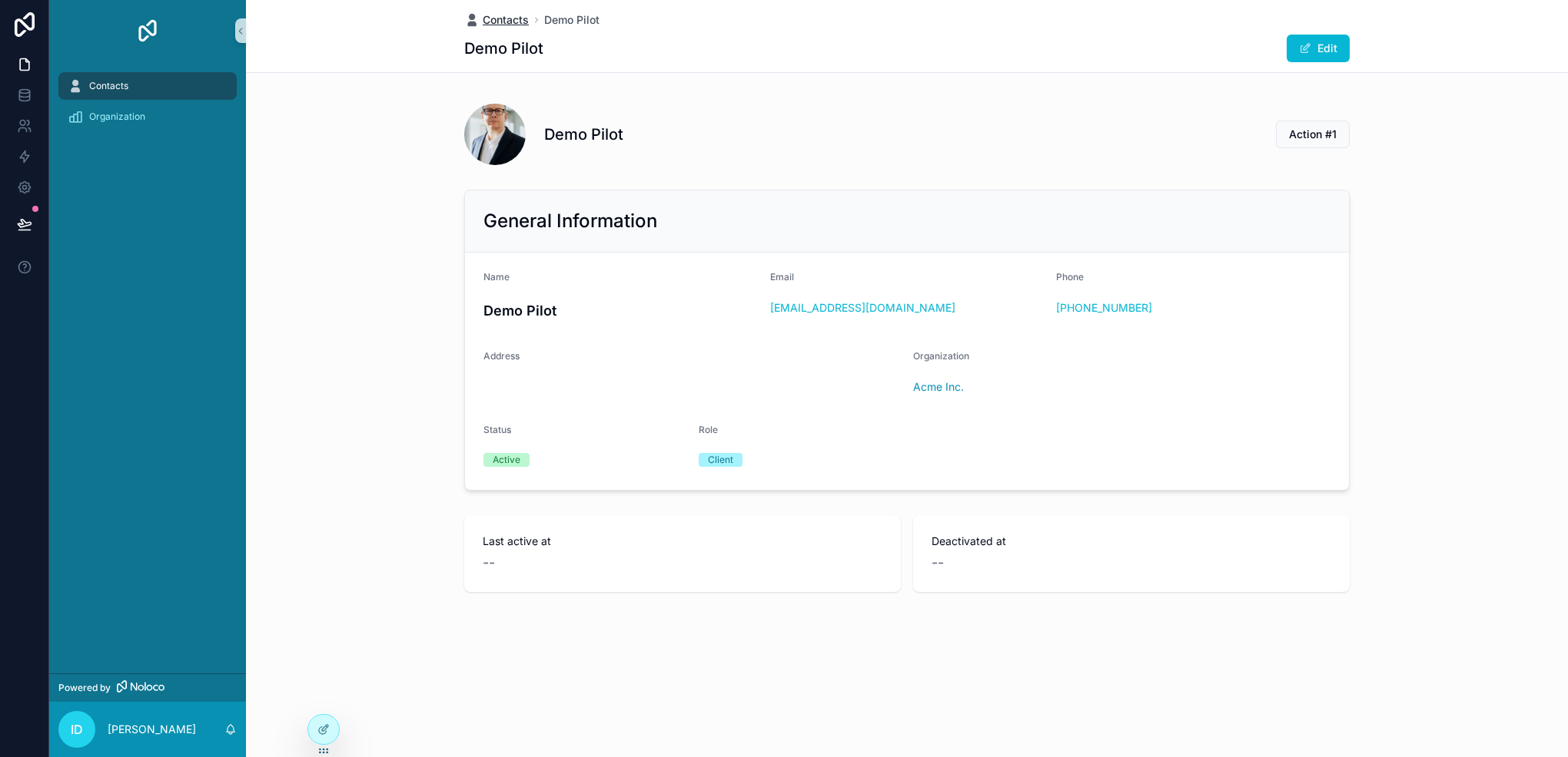
click at [513, 17] on span "Contacts" at bounding box center [505, 19] width 46 height 15
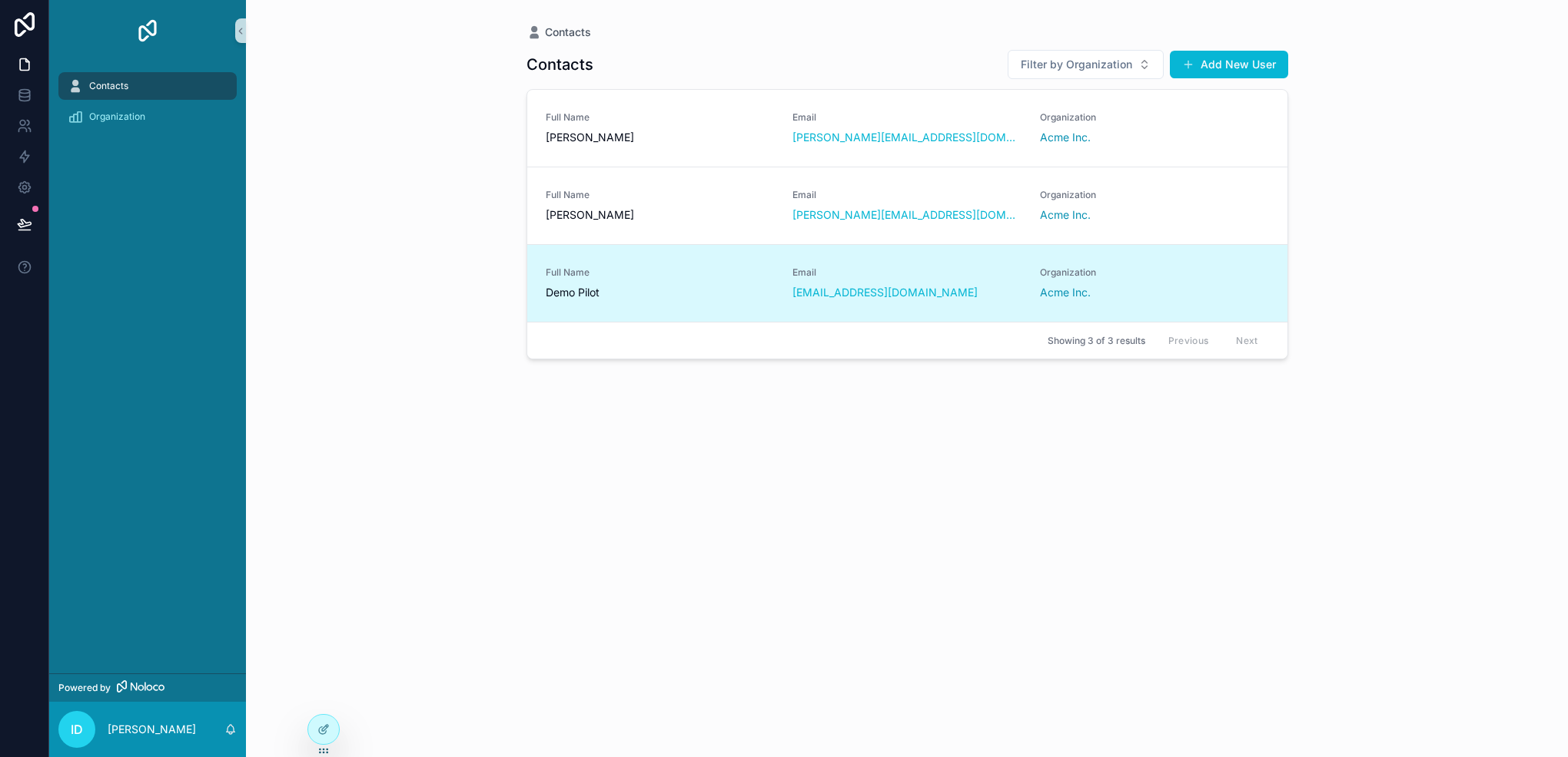
click at [631, 272] on span "Full Name" at bounding box center [660, 272] width 229 height 12
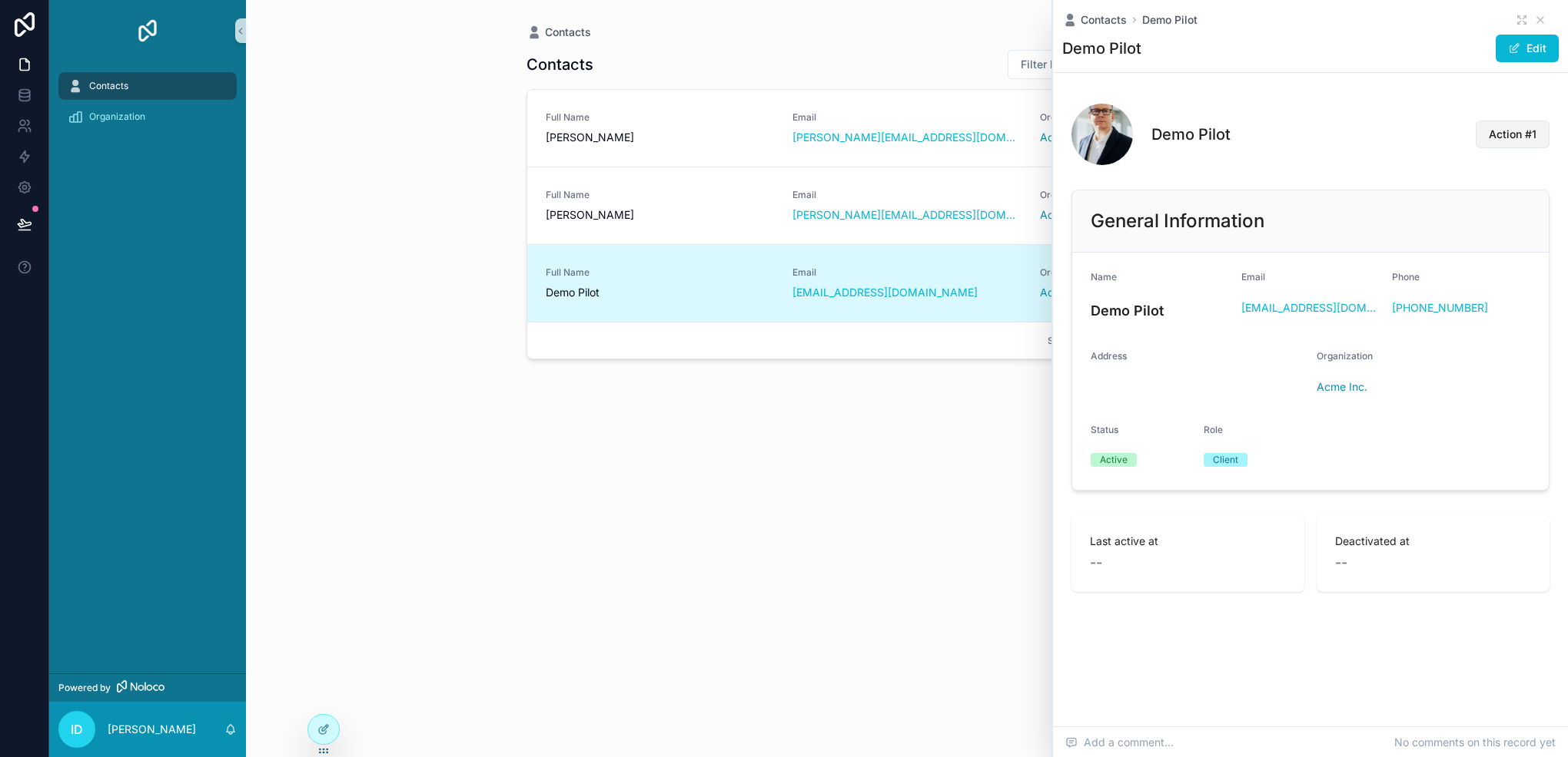
click at [1515, 139] on span "Action #1" at bounding box center [1512, 134] width 48 height 15
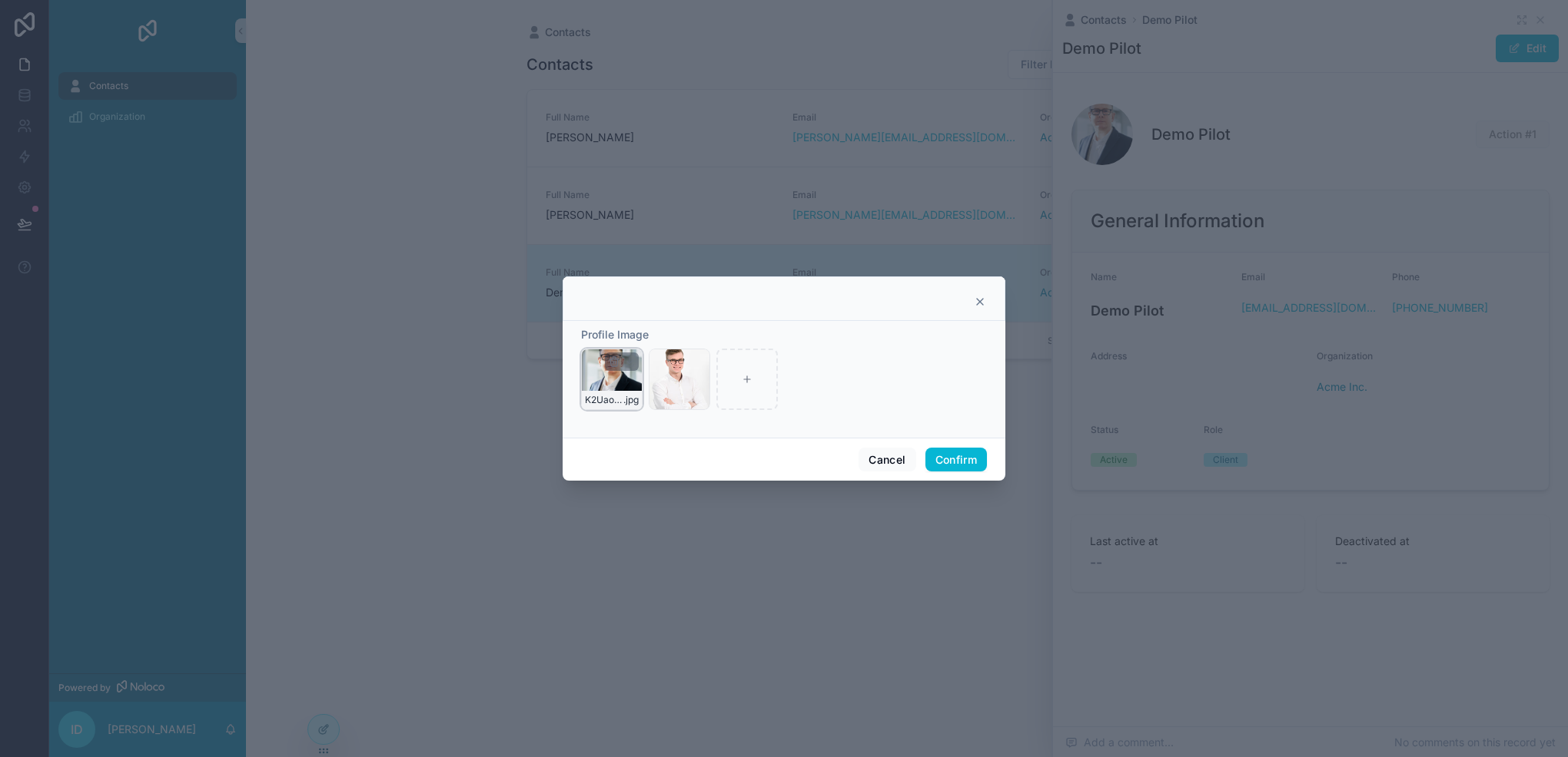
click at [606, 357] on div at bounding box center [622, 362] width 34 height 19
click at [613, 363] on icon "button" at bounding box center [613, 362] width 0 height 3
click at [618, 338] on span "Confirm delete?" at bounding box center [591, 333] width 92 height 19
click at [645, 330] on icon "button" at bounding box center [646, 330] width 3 height 2
click at [962, 450] on button "Confirm" at bounding box center [956, 460] width 61 height 25
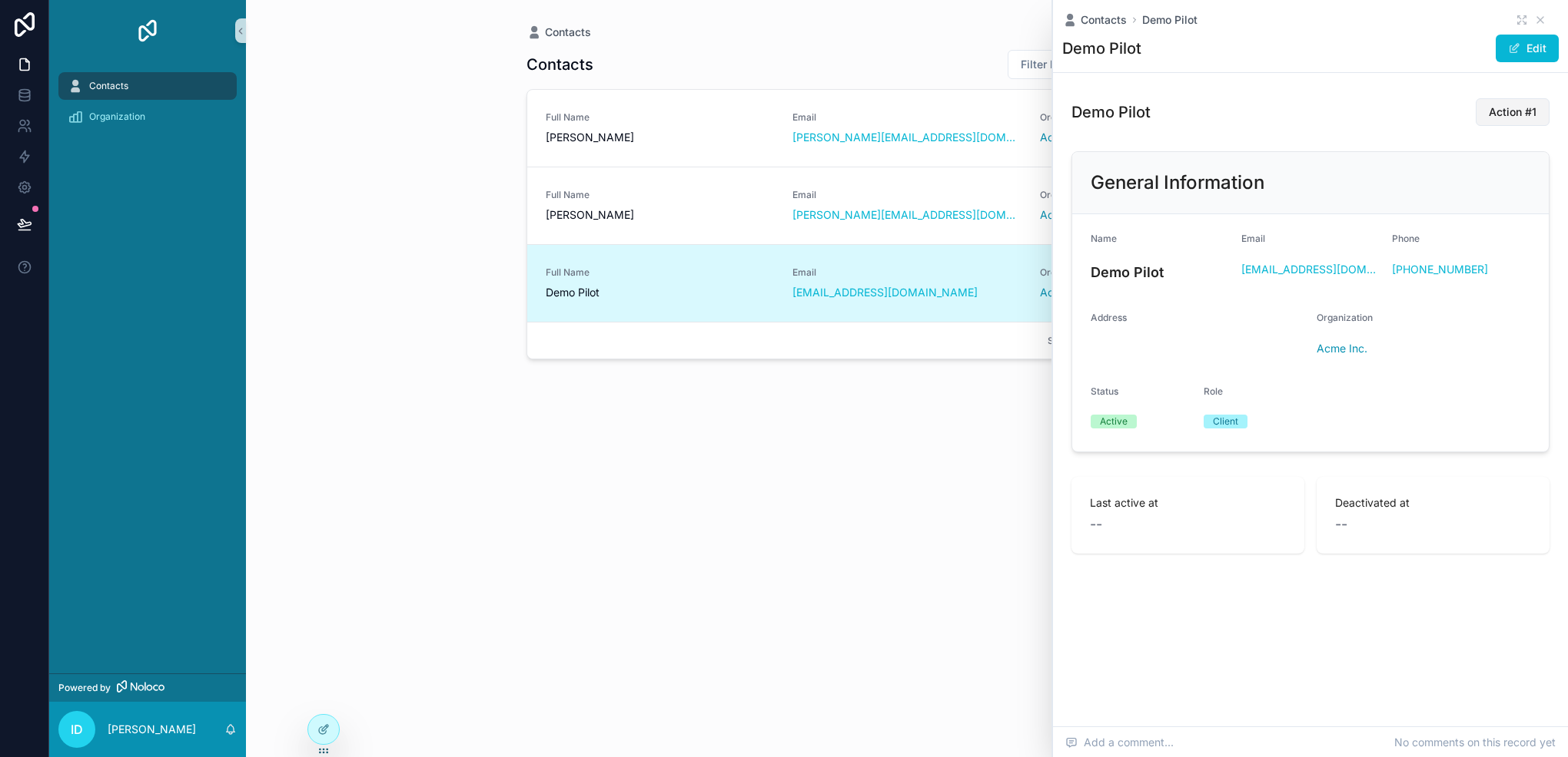
click at [1520, 117] on span "Action #1" at bounding box center [1512, 112] width 48 height 15
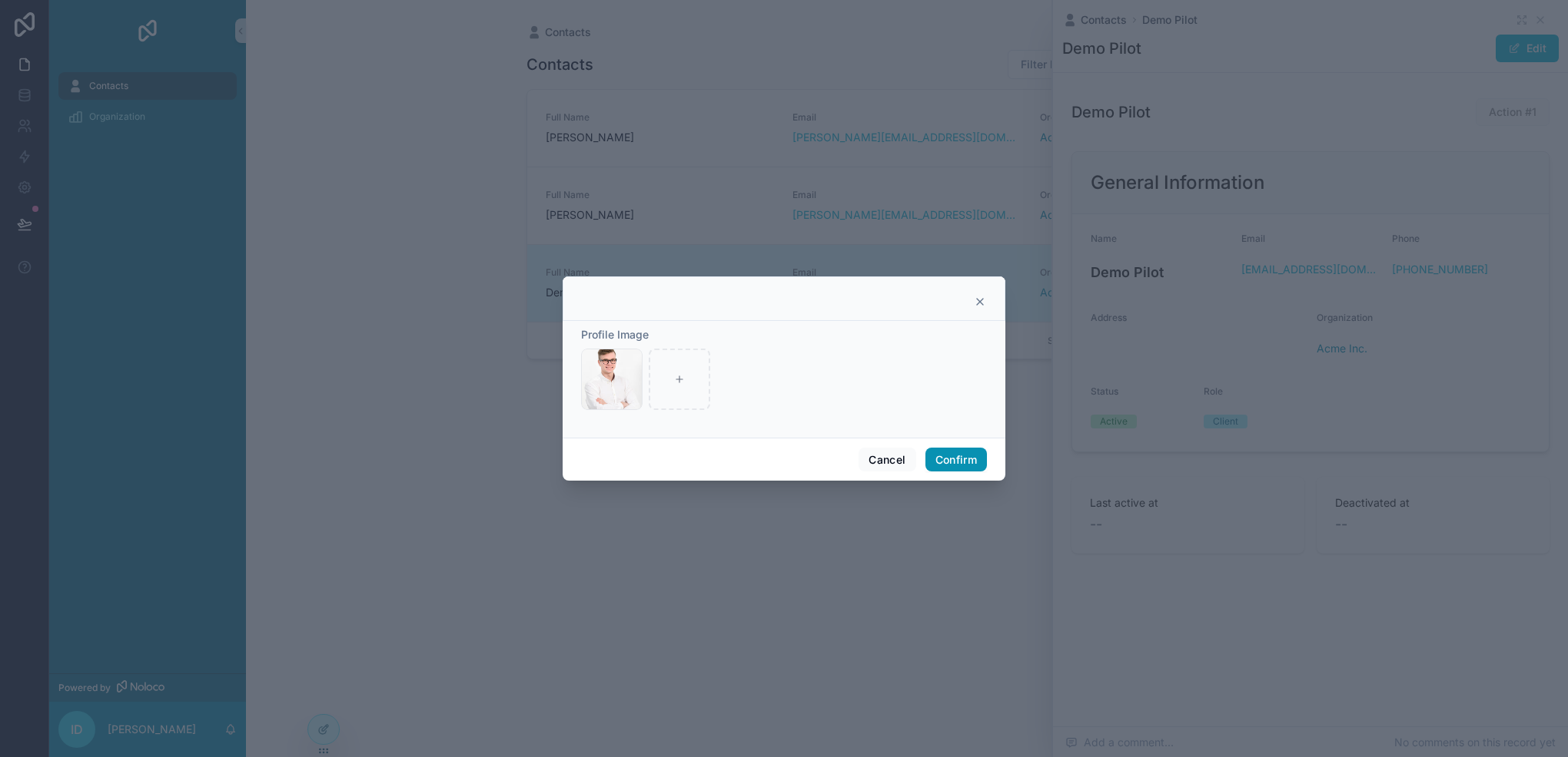
click at [944, 462] on button "Confirm" at bounding box center [956, 460] width 61 height 25
click at [628, 378] on div at bounding box center [612, 379] width 61 height 61
type input "**********"
click at [959, 457] on button "Confirm" at bounding box center [956, 460] width 61 height 25
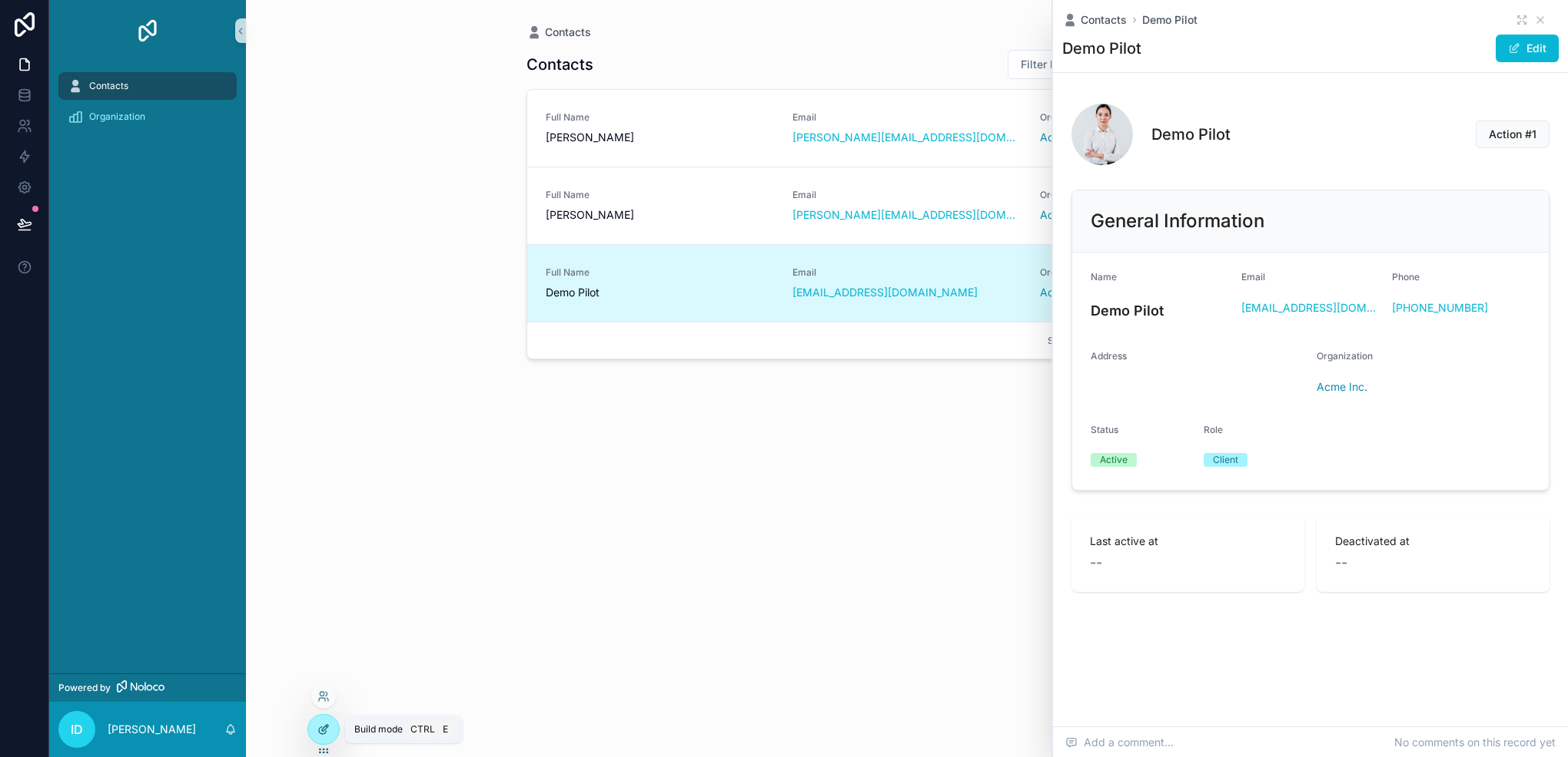
click at [320, 726] on icon at bounding box center [323, 729] width 12 height 12
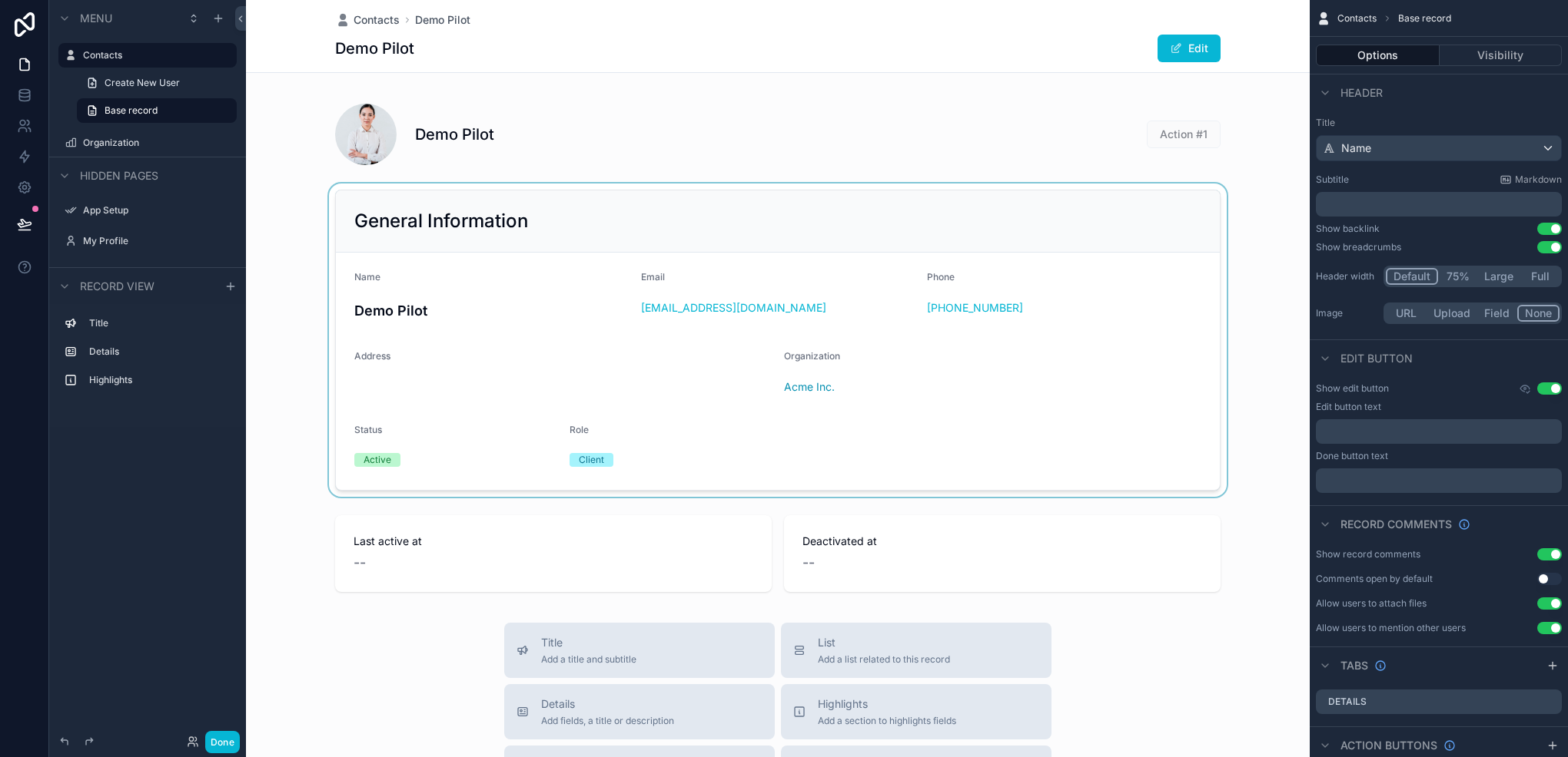
click at [583, 379] on div "scrollable content" at bounding box center [778, 340] width 1064 height 313
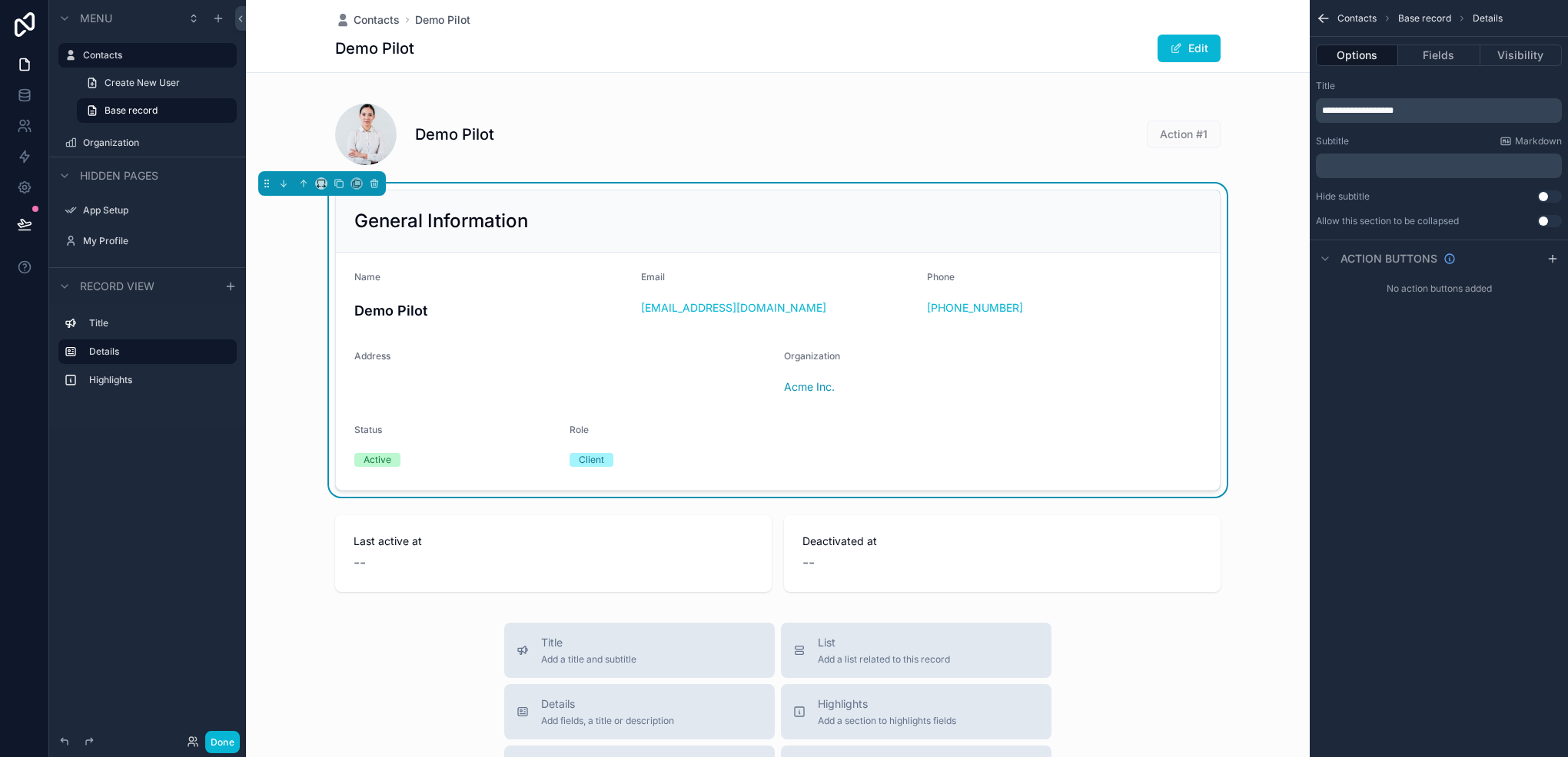
click at [352, 189] on div "scrollable content" at bounding box center [356, 183] width 12 height 12
click at [1110, 32] on div "Contacts Demo Pilot Demo Pilot Edit" at bounding box center [778, 36] width 886 height 72
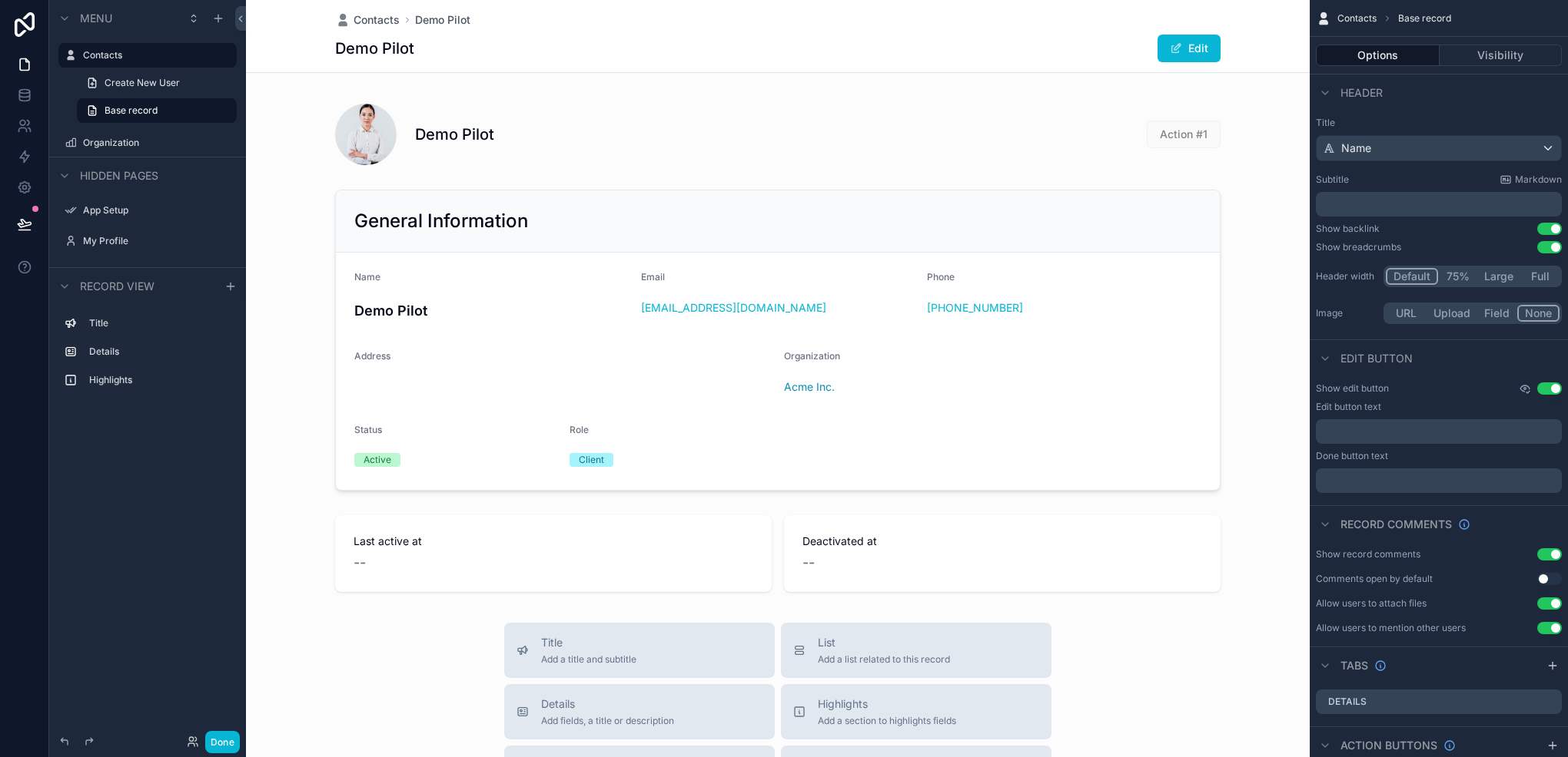
click at [1524, 388] on icon "scrollable content" at bounding box center [1524, 389] width 2 height 2
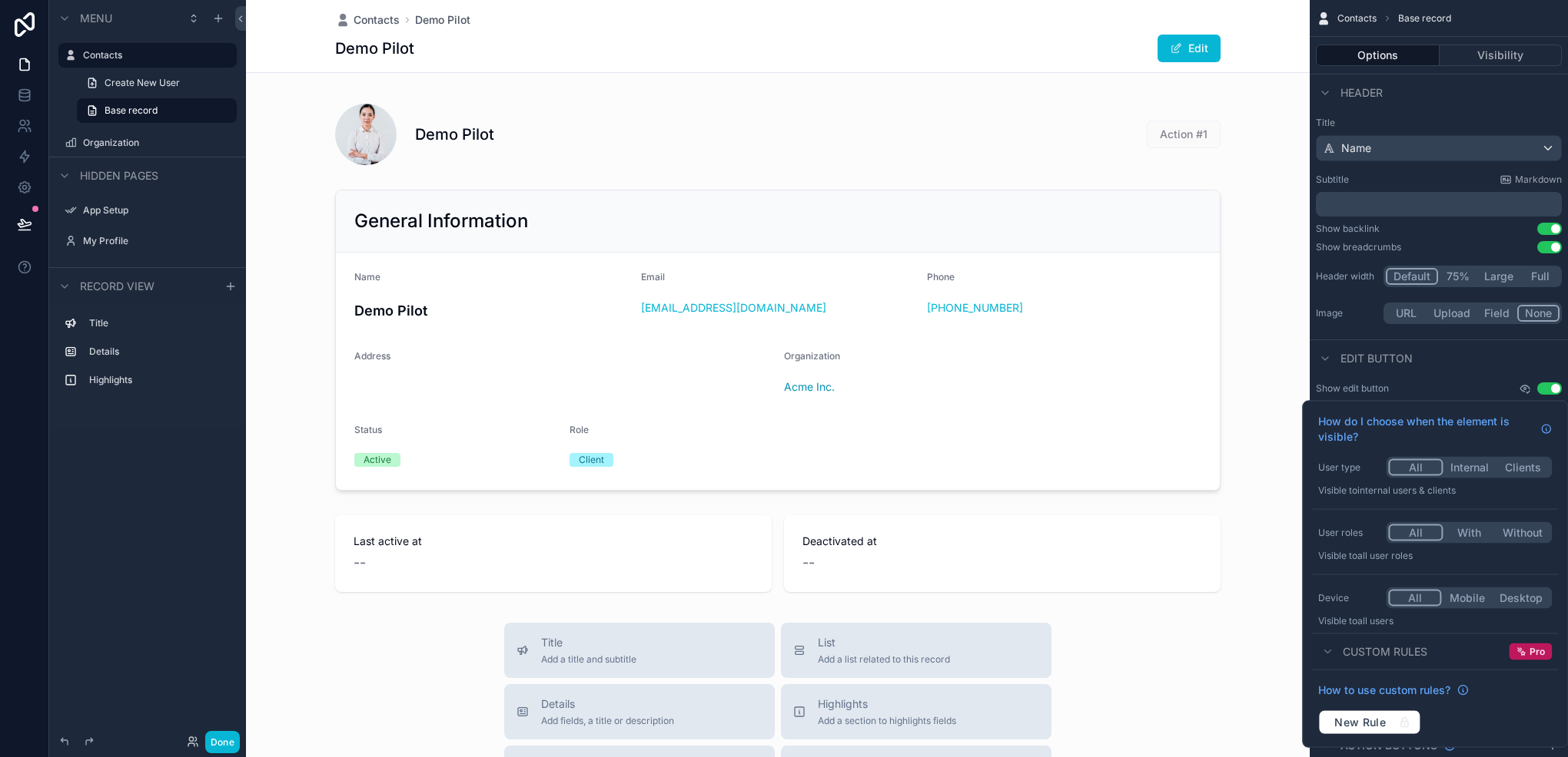
click at [1524, 388] on icon "scrollable content" at bounding box center [1524, 389] width 2 height 2
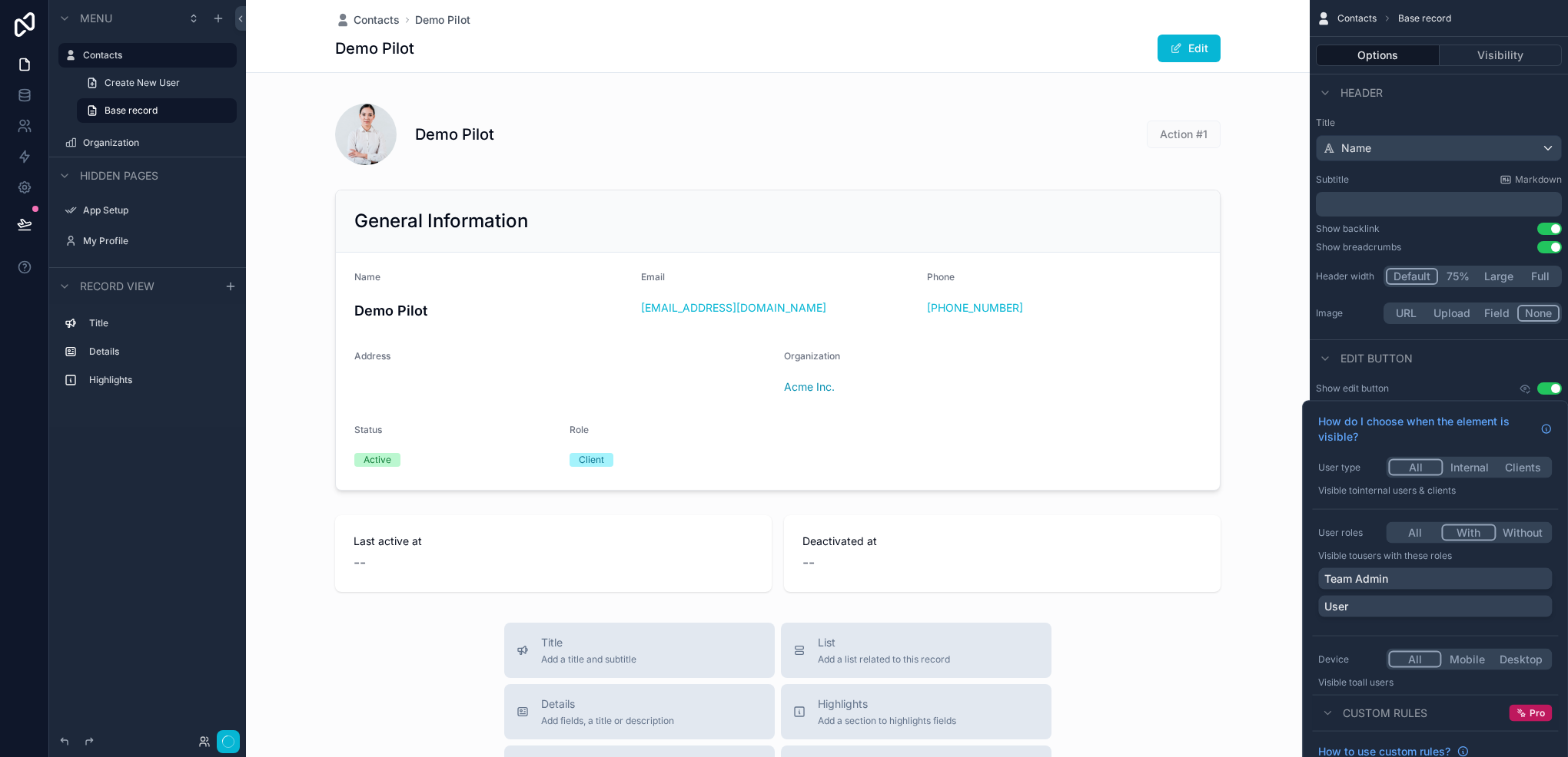
click at [1460, 540] on button "With" at bounding box center [1468, 532] width 55 height 17
click at [1417, 573] on div "Team Admin" at bounding box center [1434, 579] width 222 height 15
click at [223, 738] on button "Done" at bounding box center [222, 743] width 35 height 23
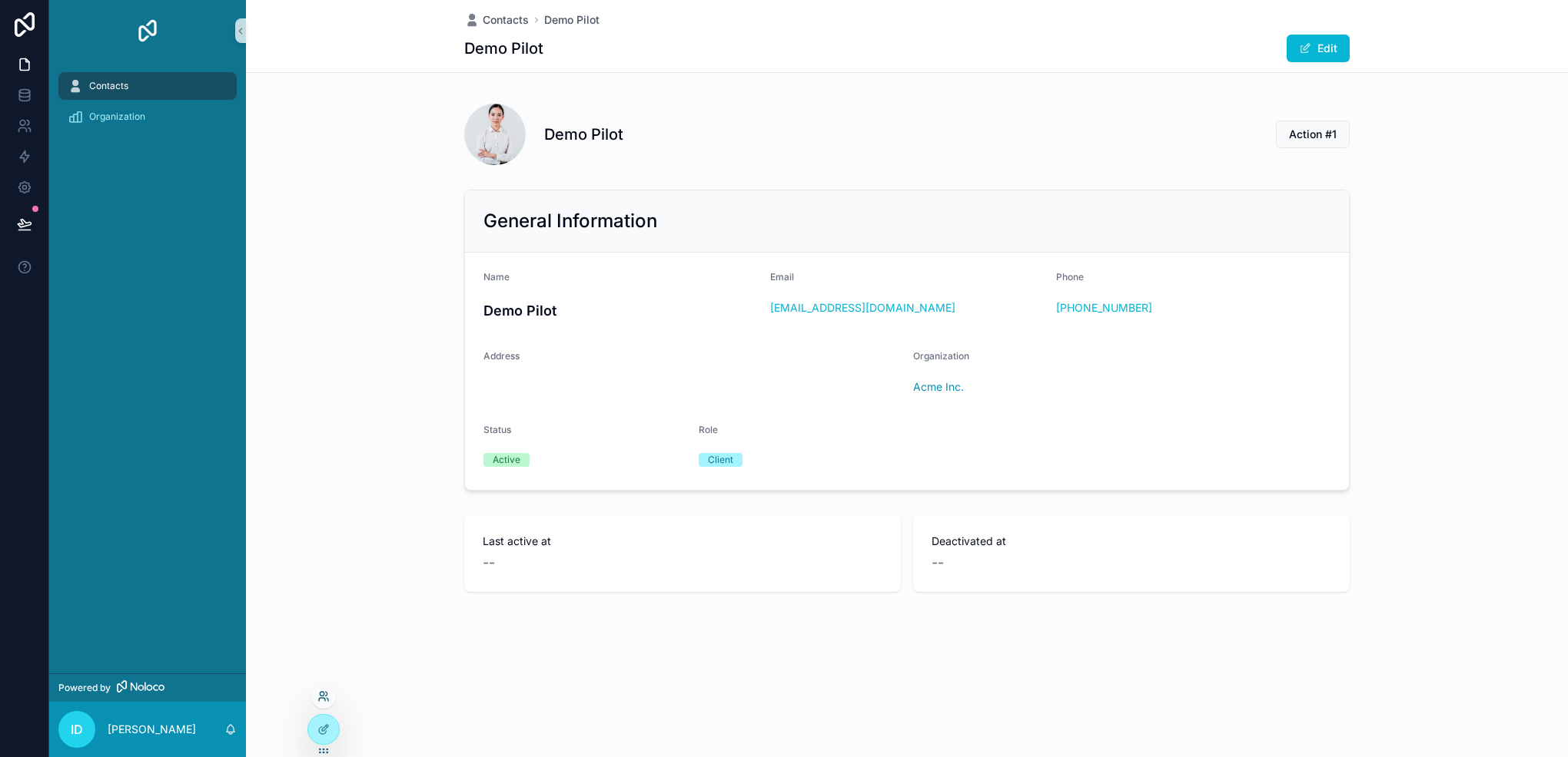
click at [324, 696] on icon at bounding box center [323, 696] width 12 height 12
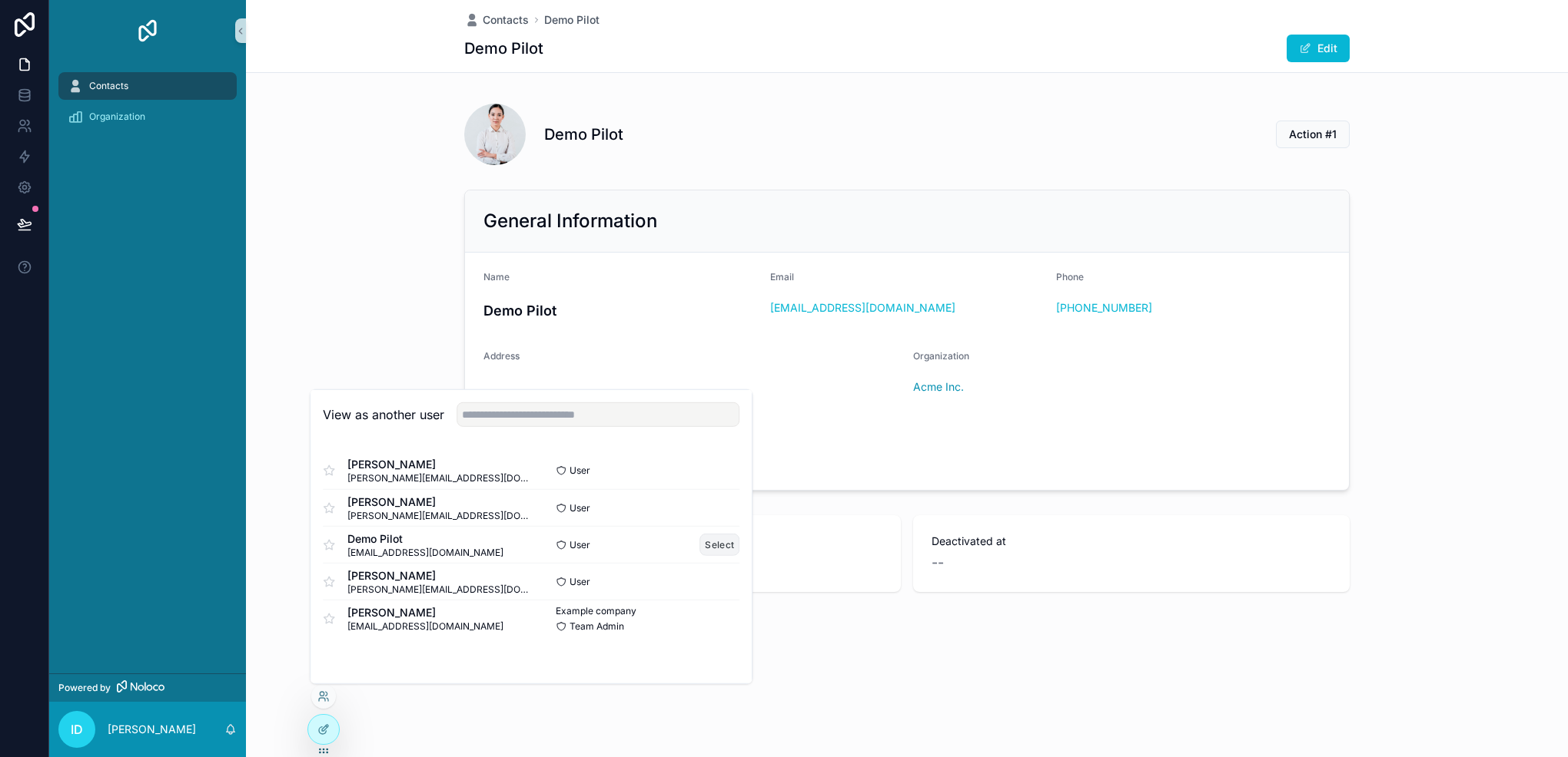
click at [716, 545] on button "Select" at bounding box center [720, 545] width 40 height 23
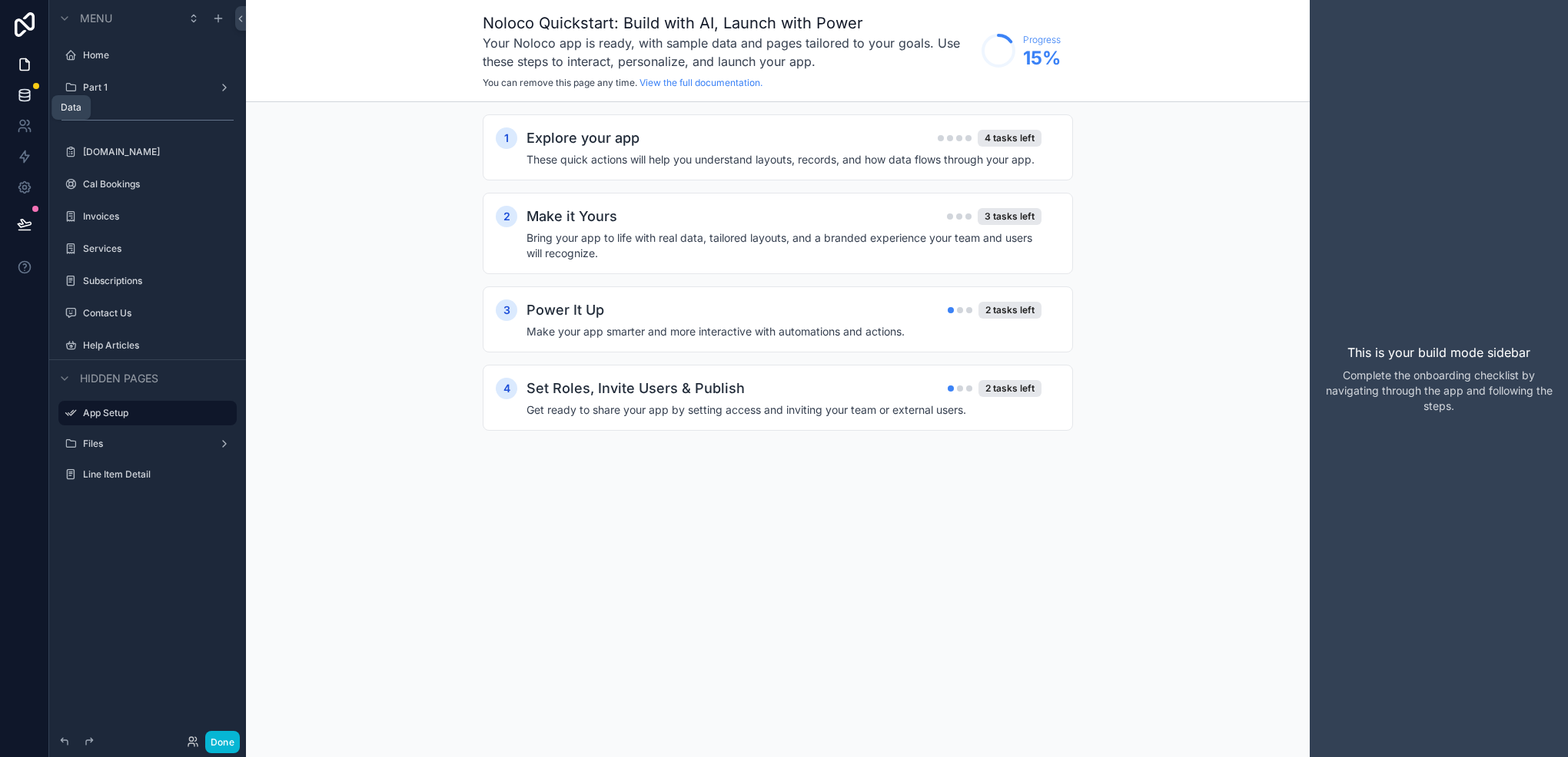
click at [21, 97] on icon at bounding box center [24, 95] width 15 height 15
click at [115, 56] on label "Home" at bounding box center [144, 55] width 123 height 12
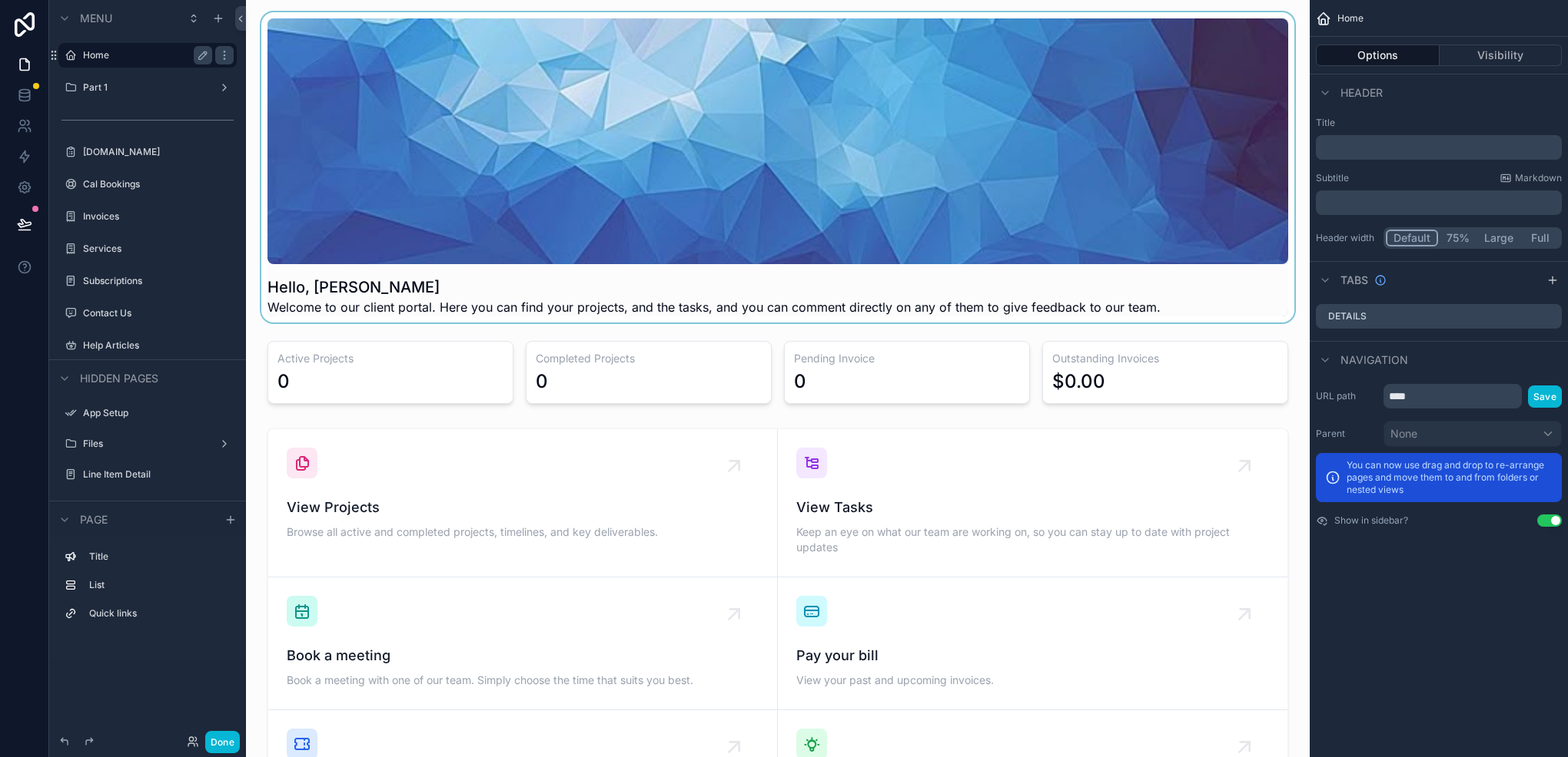
click at [404, 213] on div "scrollable content" at bounding box center [777, 167] width 1039 height 310
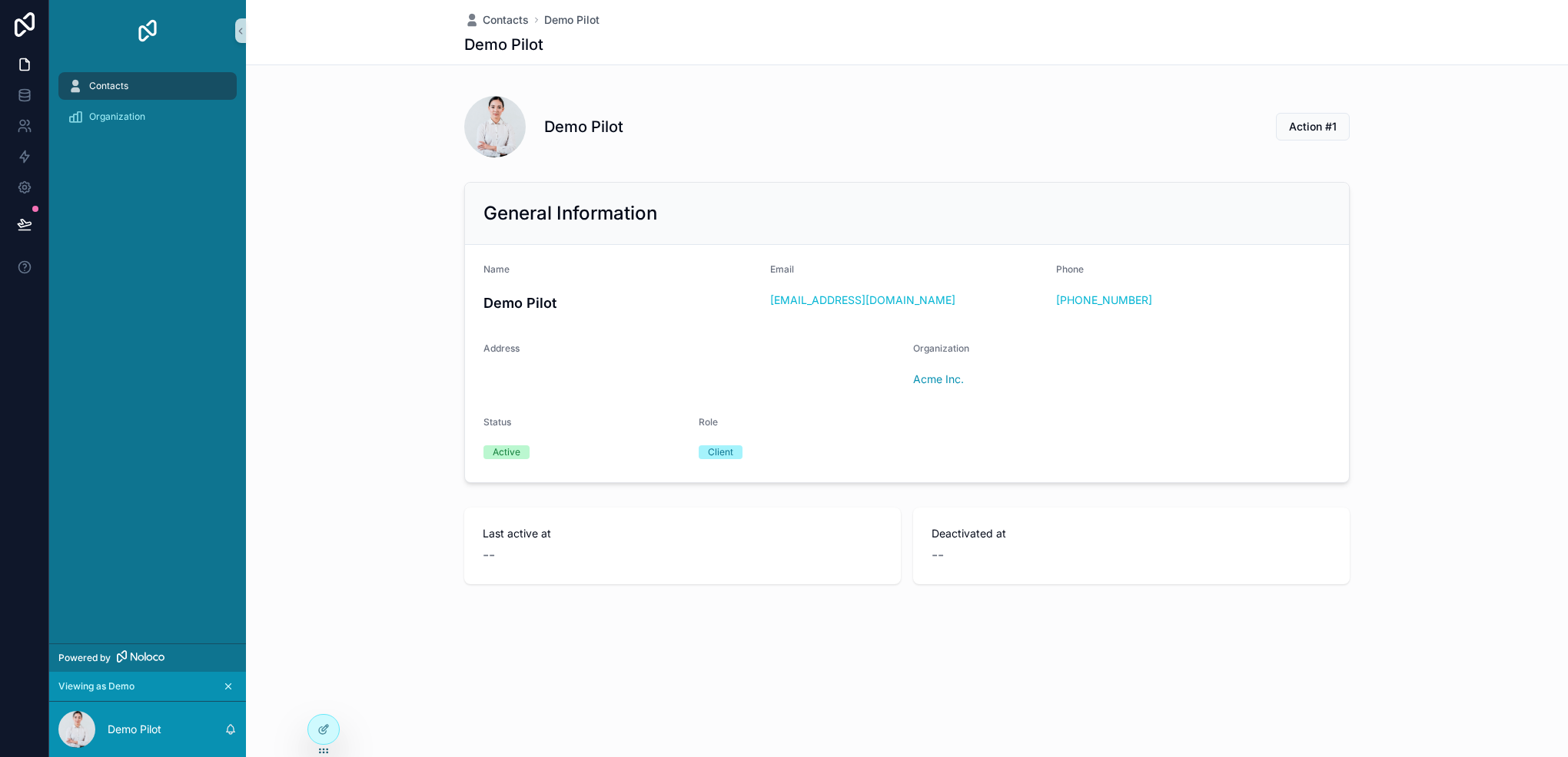
click at [139, 90] on div "Contacts" at bounding box center [147, 86] width 160 height 25
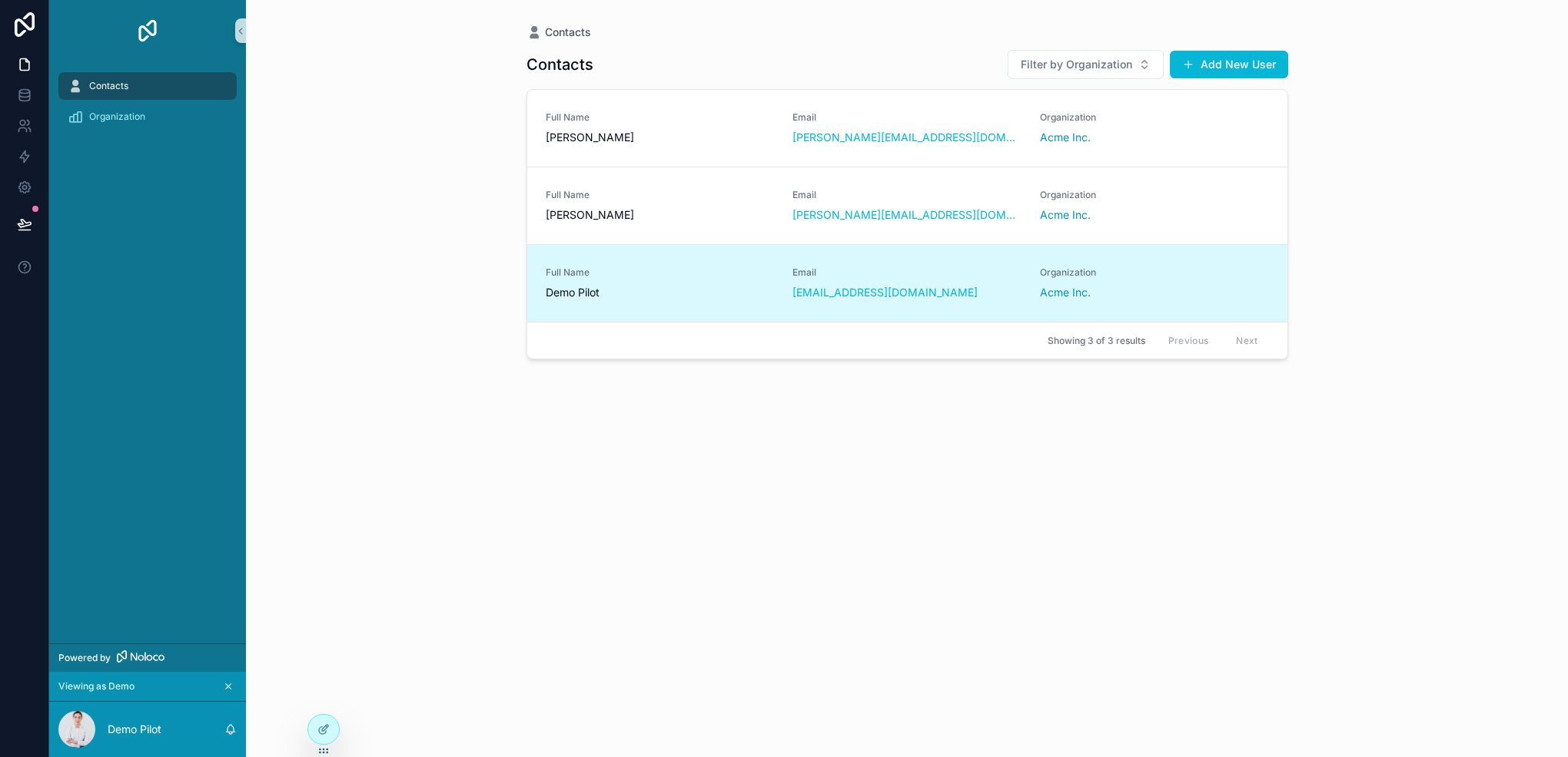
click at [734, 275] on span "Full Name" at bounding box center [660, 272] width 229 height 12
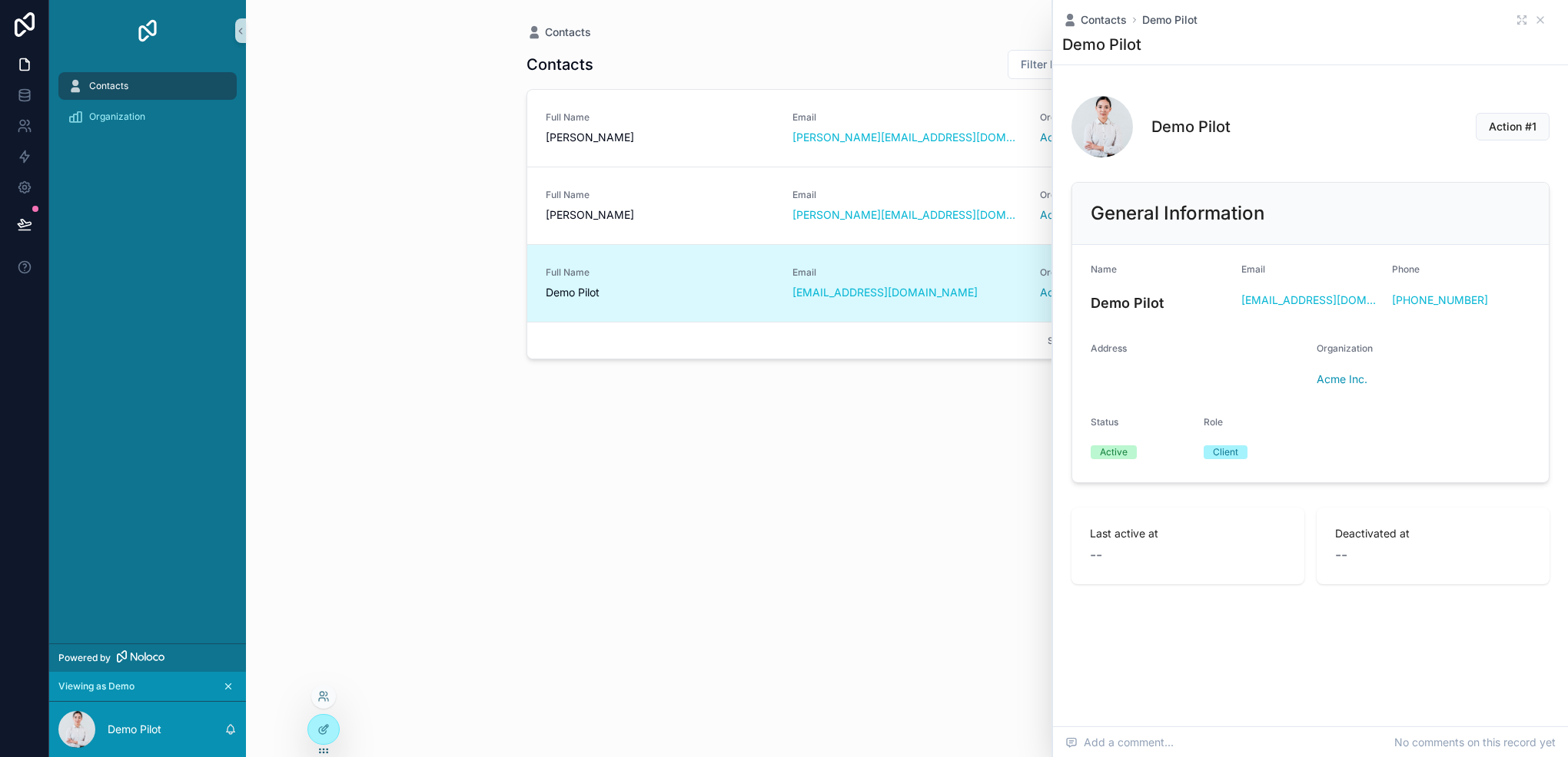
click at [329, 689] on div at bounding box center [323, 697] width 25 height 25
click at [321, 693] on icon at bounding box center [323, 696] width 12 height 12
click at [20, 118] on icon at bounding box center [24, 126] width 15 height 15
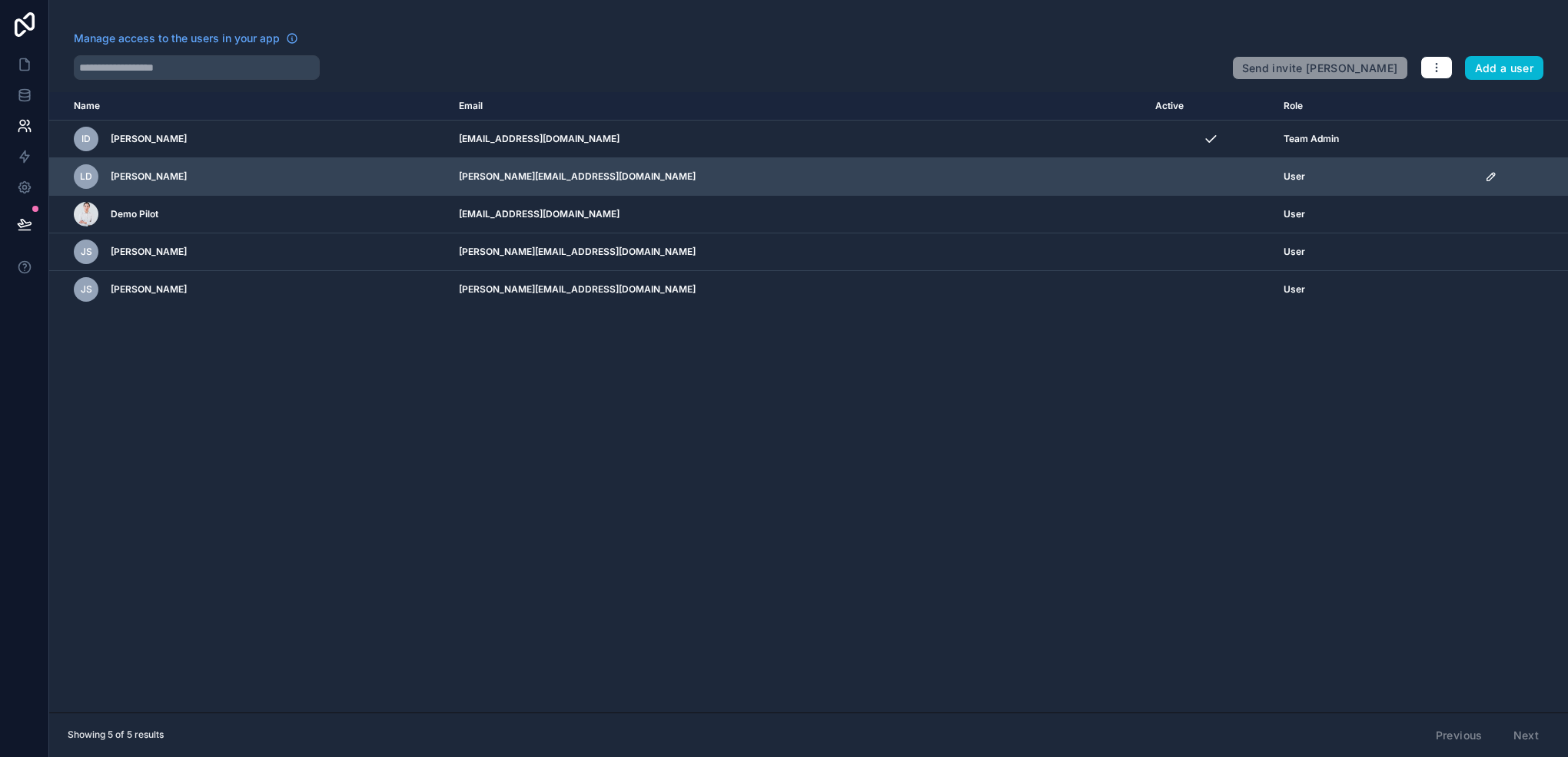
click at [1487, 173] on icon "scrollable content" at bounding box center [1491, 177] width 8 height 8
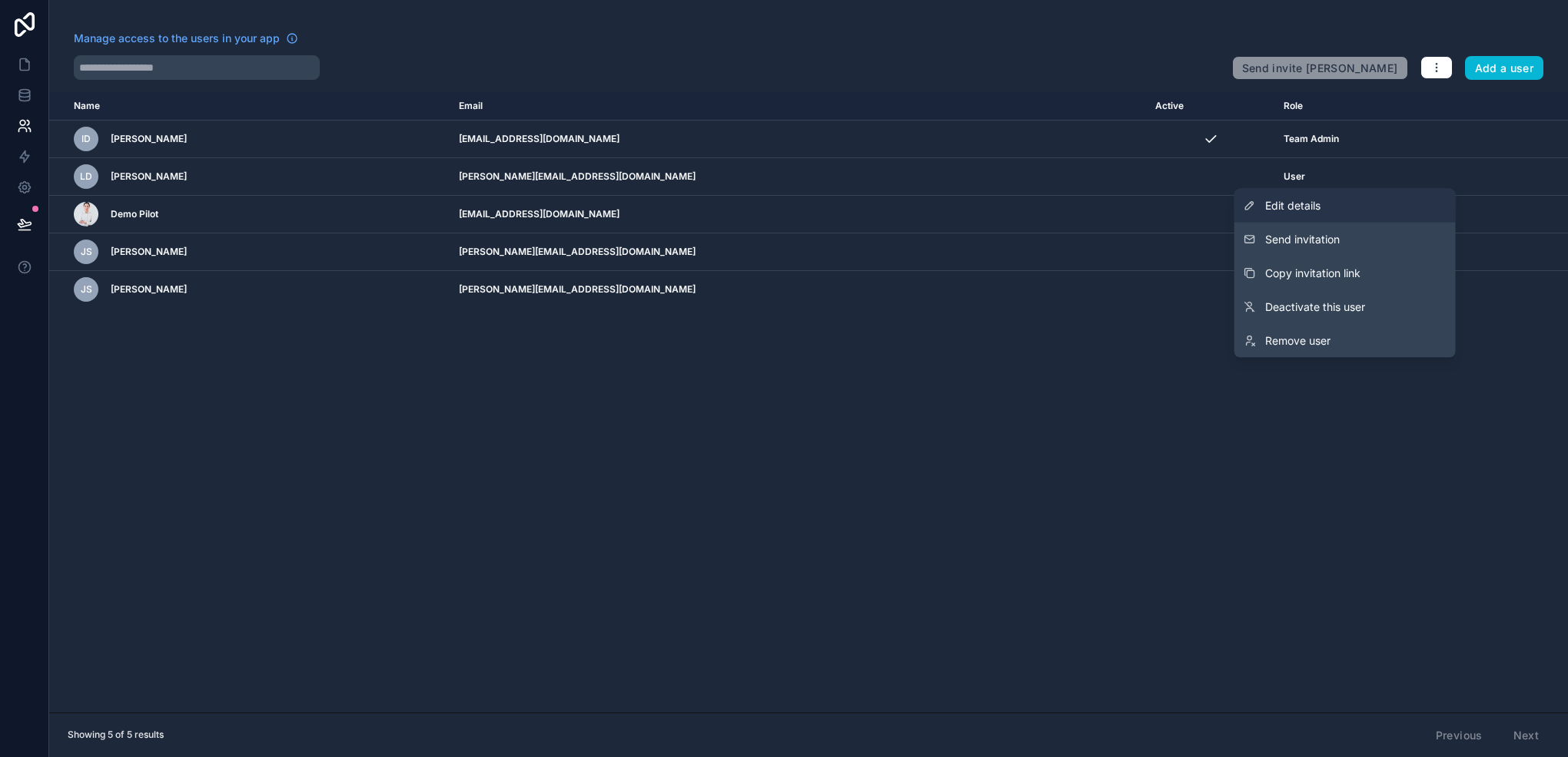
click at [1287, 209] on span "Edit details" at bounding box center [1292, 205] width 56 height 15
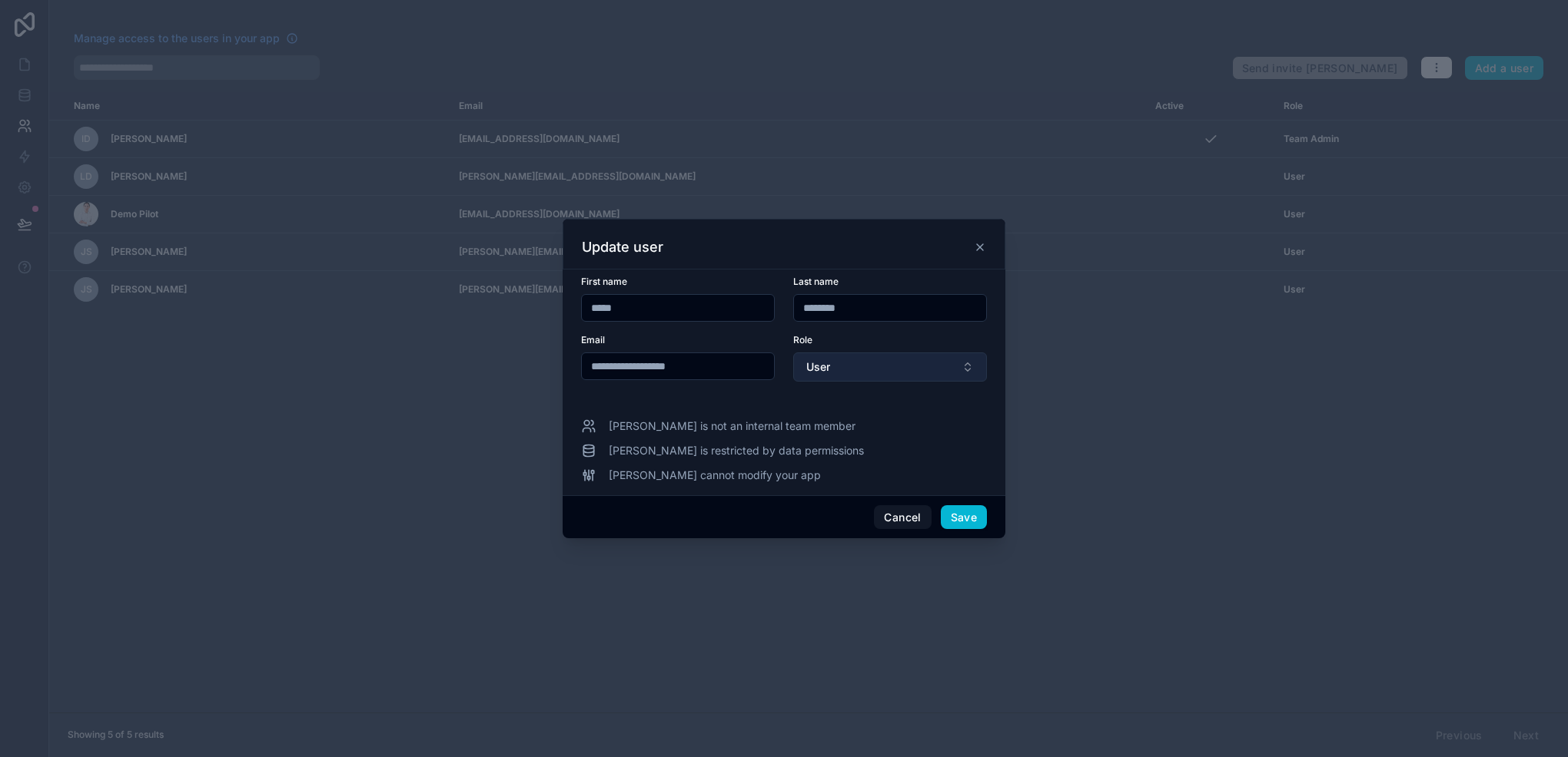
click at [842, 372] on button "User" at bounding box center [890, 367] width 193 height 29
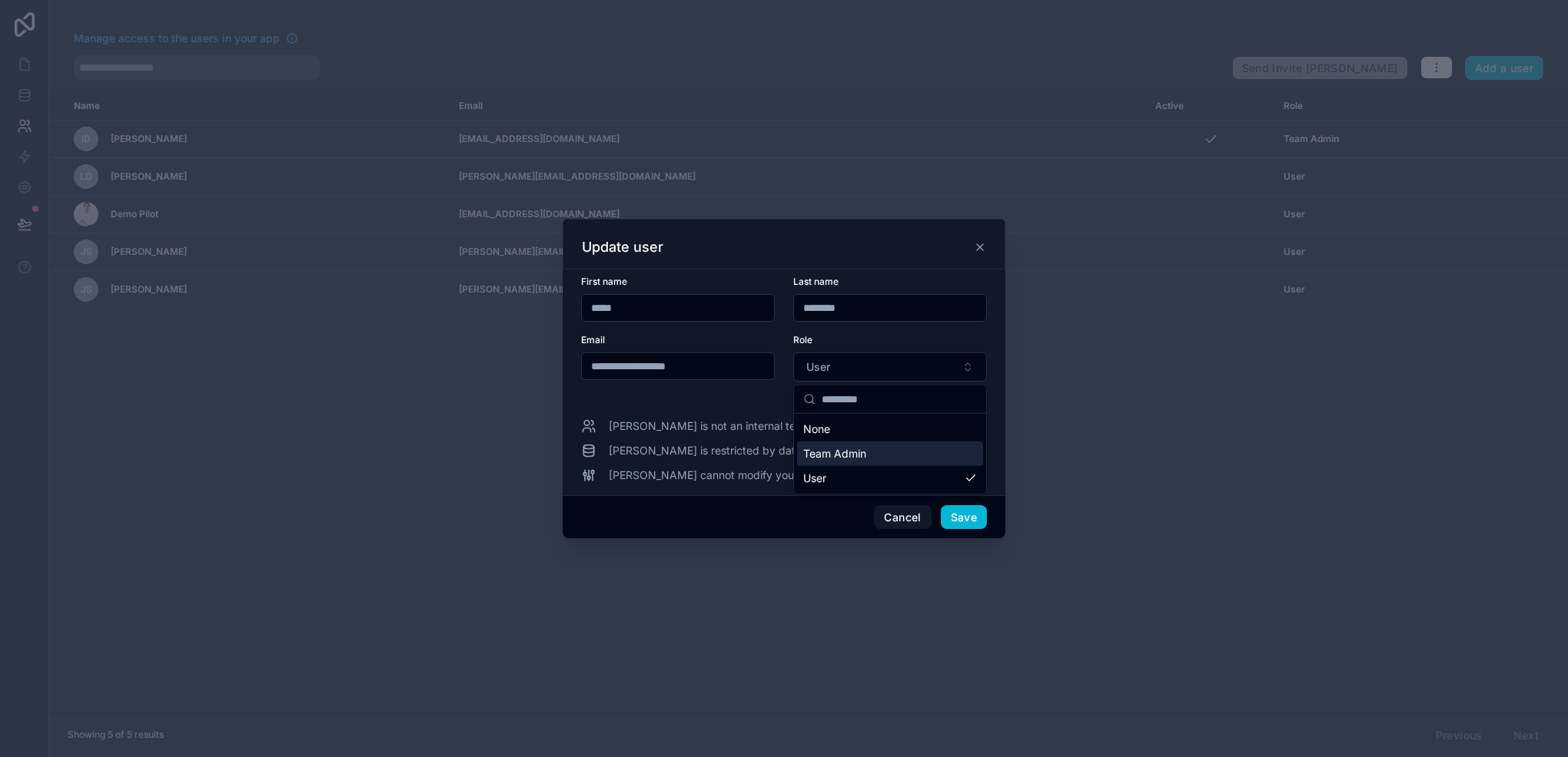
click at [827, 455] on span "Team Admin" at bounding box center [835, 453] width 63 height 15
click at [974, 521] on button "Save" at bounding box center [963, 518] width 46 height 25
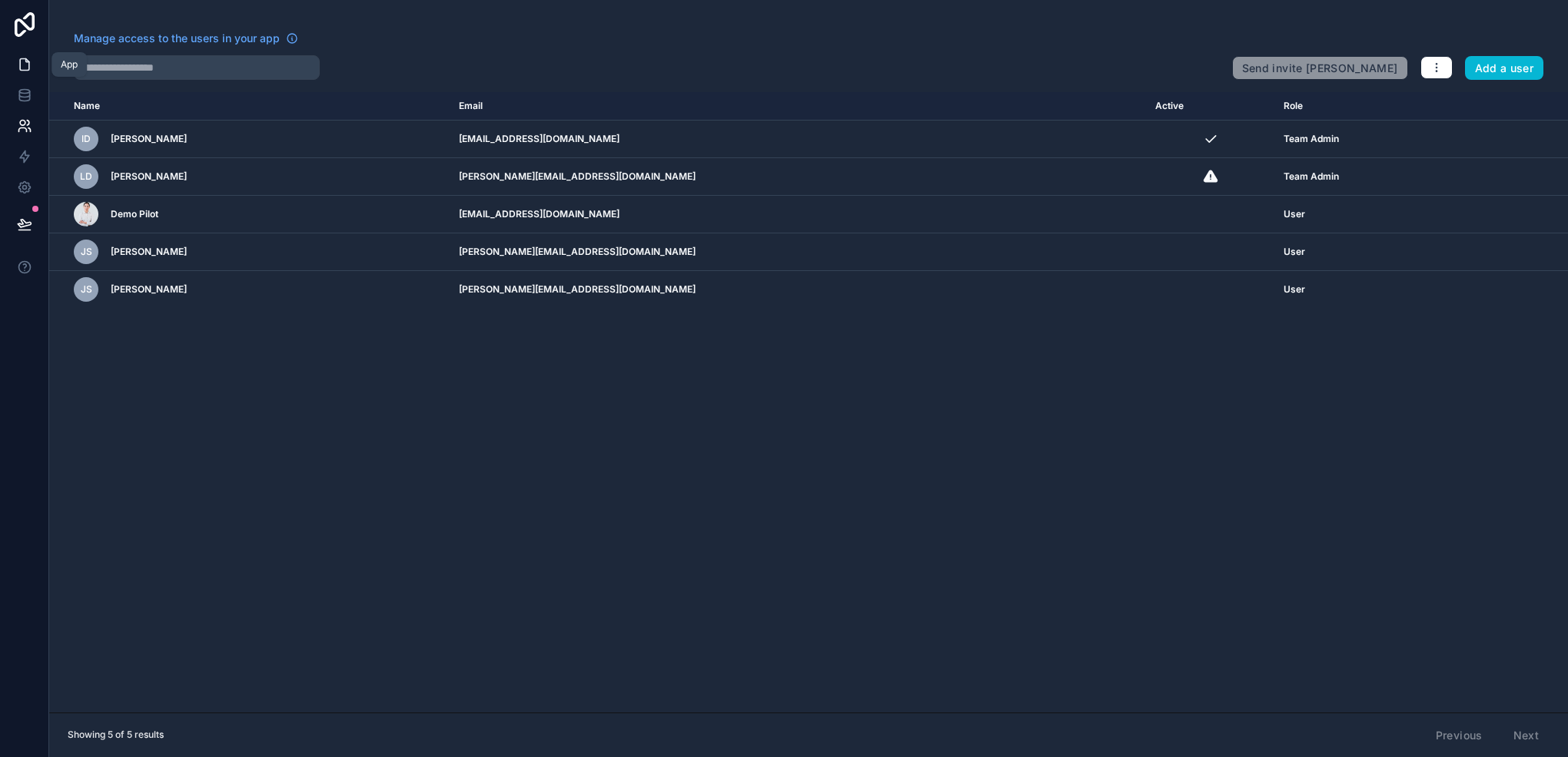
click at [23, 65] on icon at bounding box center [24, 64] width 15 height 15
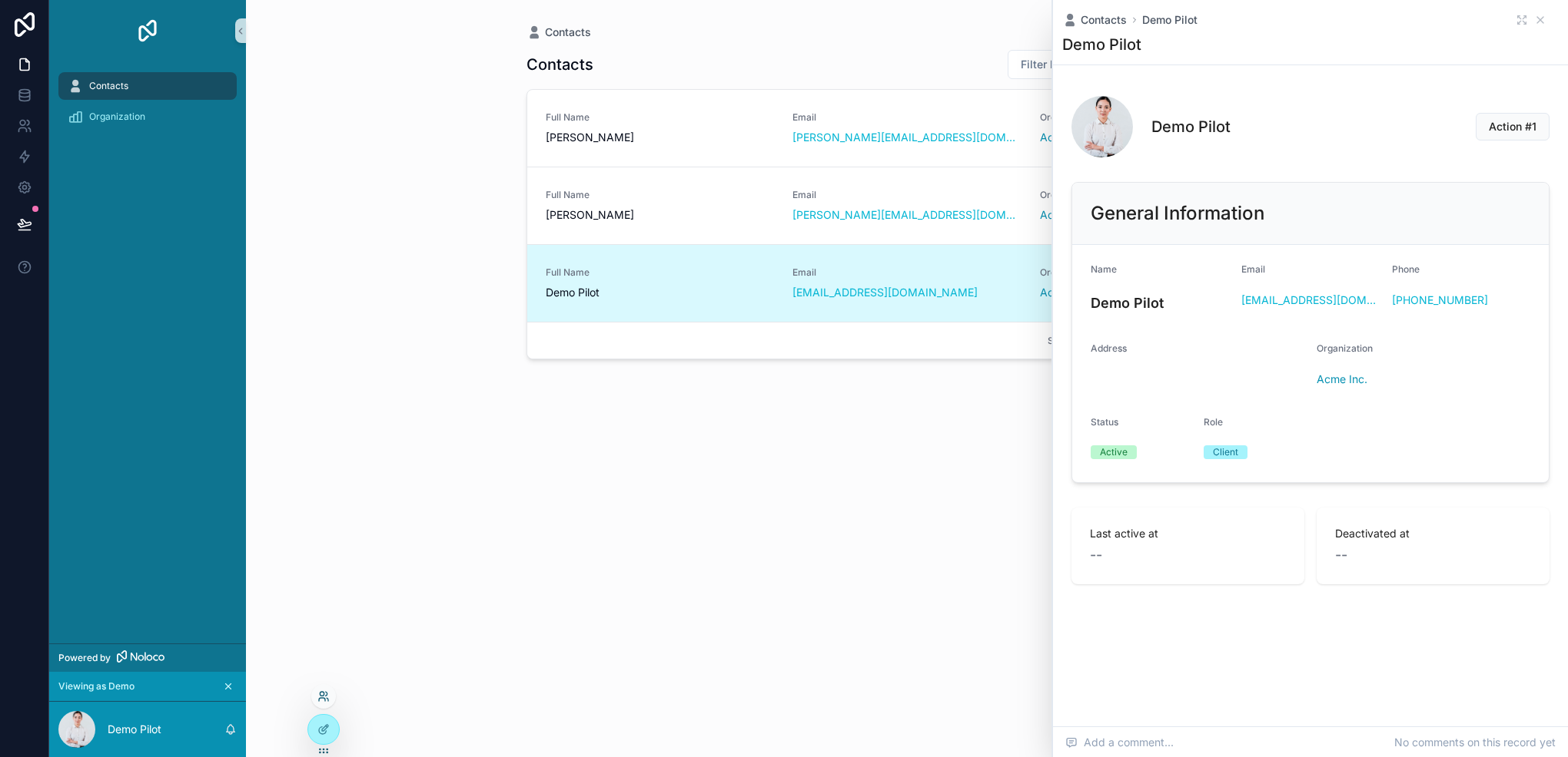
click at [320, 696] on icon at bounding box center [323, 696] width 12 height 12
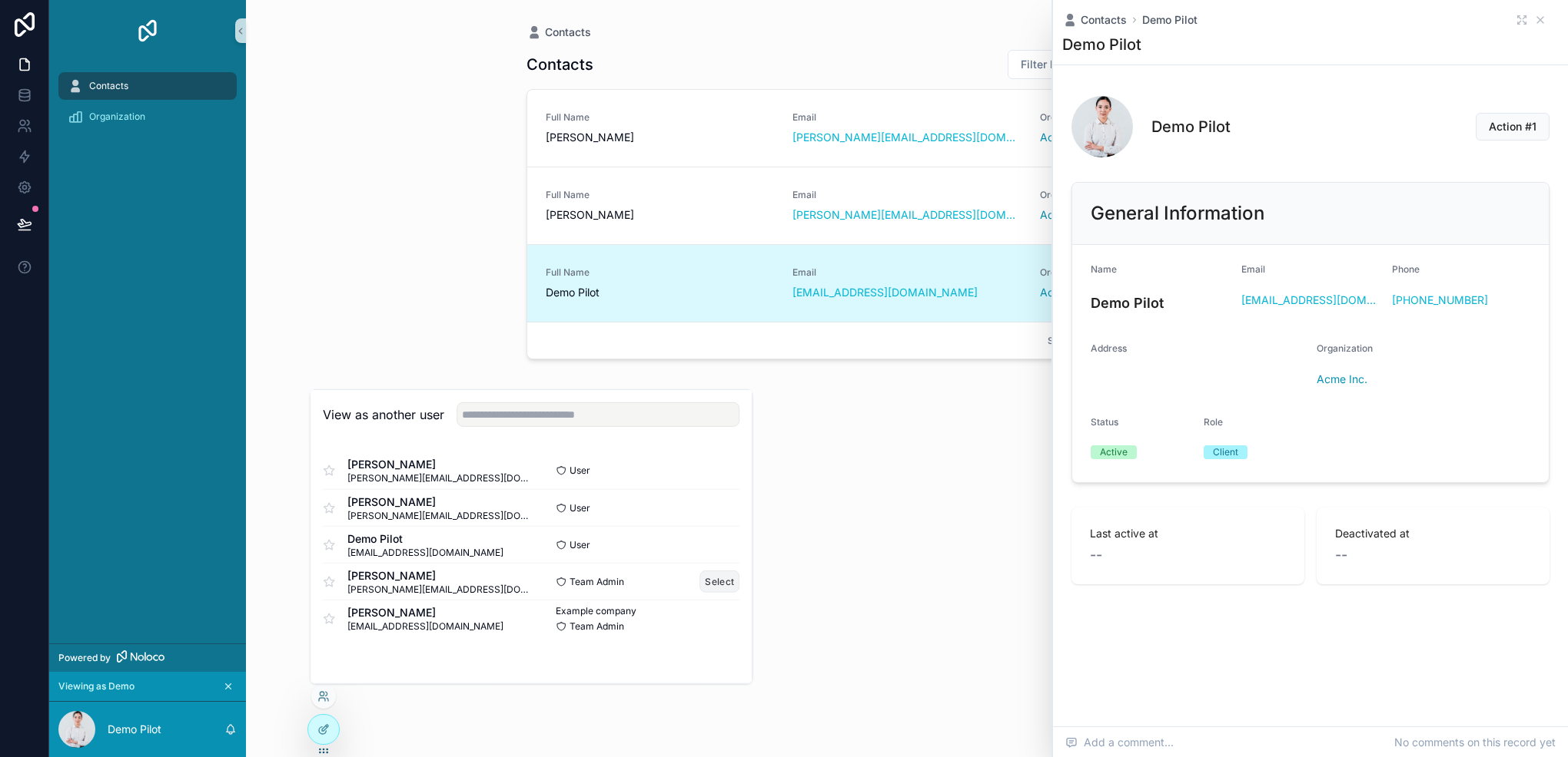
click at [729, 586] on button "Select" at bounding box center [720, 582] width 40 height 23
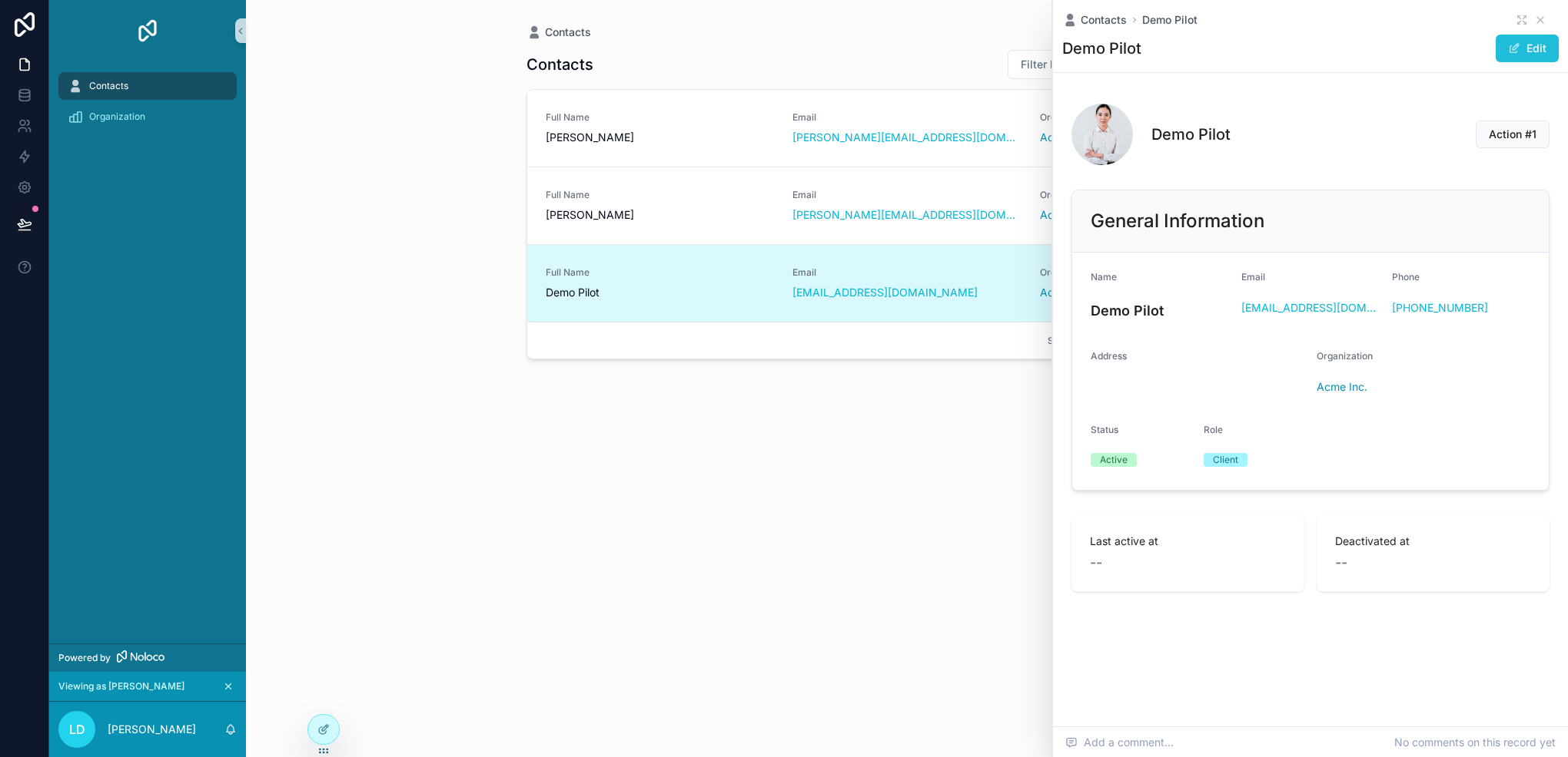
click at [1512, 41] on button "Edit" at bounding box center [1527, 48] width 63 height 27
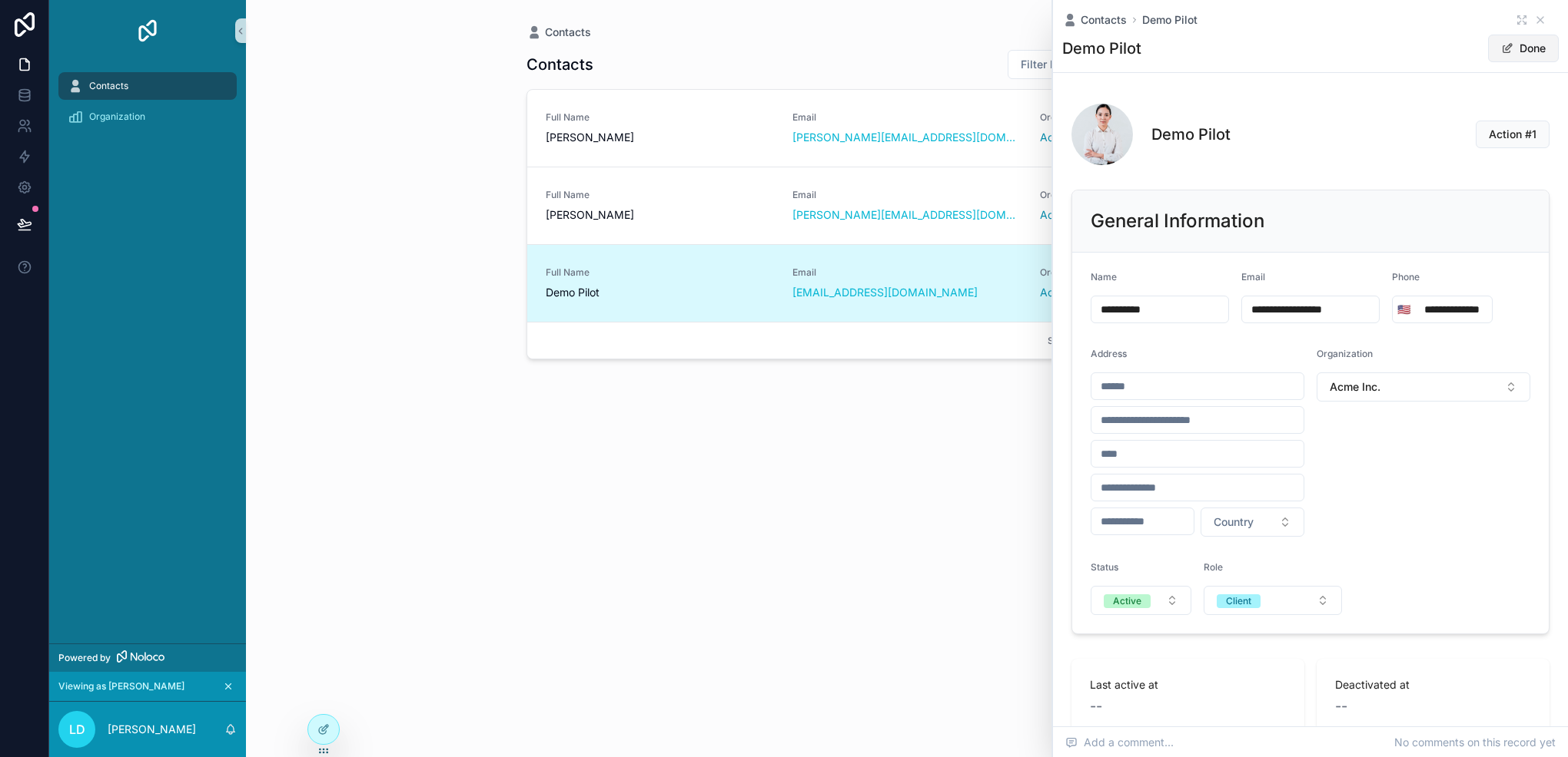
click at [1534, 48] on button "Done" at bounding box center [1523, 48] width 71 height 27
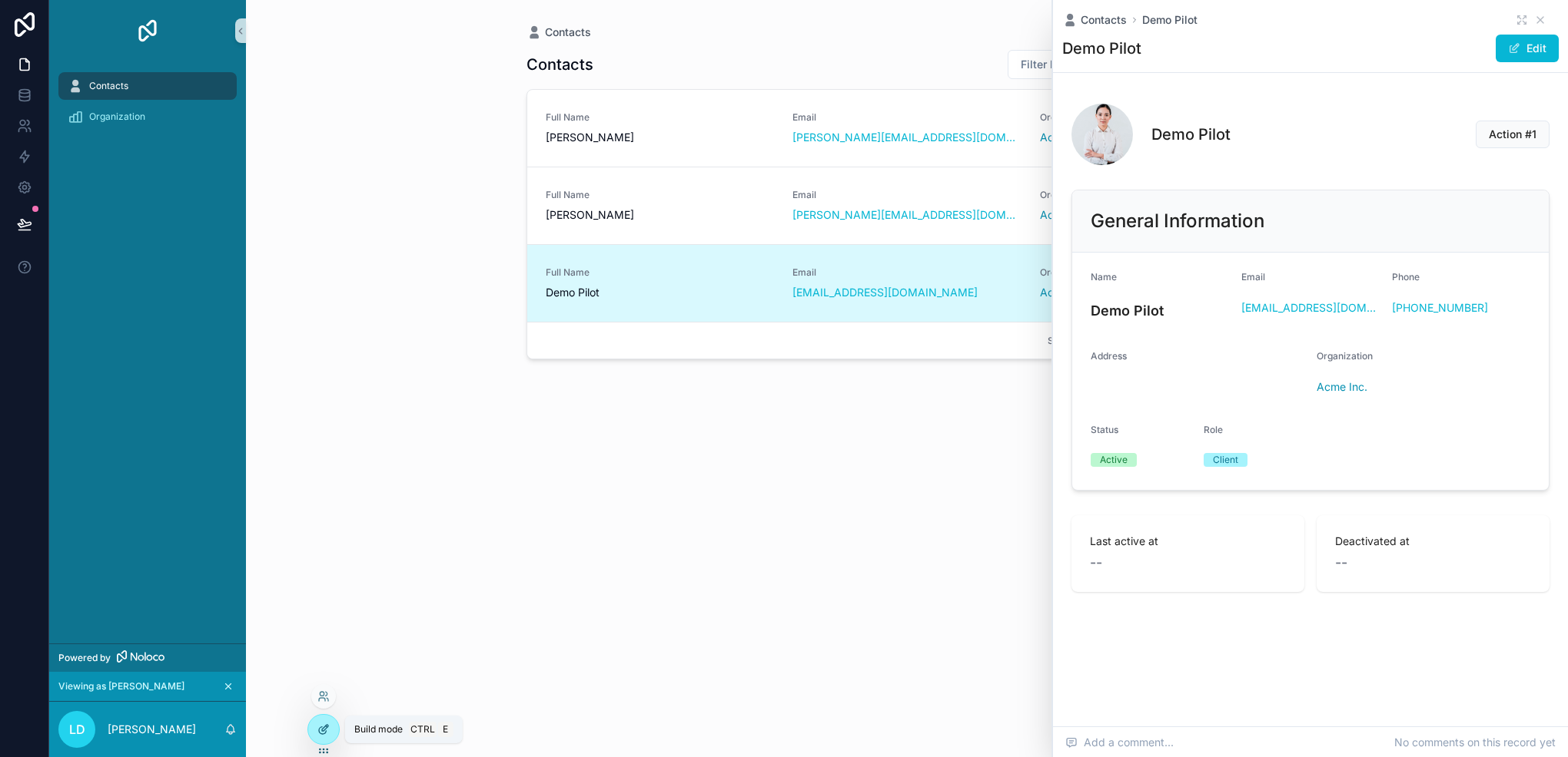
click at [322, 730] on icon at bounding box center [326, 728] width 6 height 6
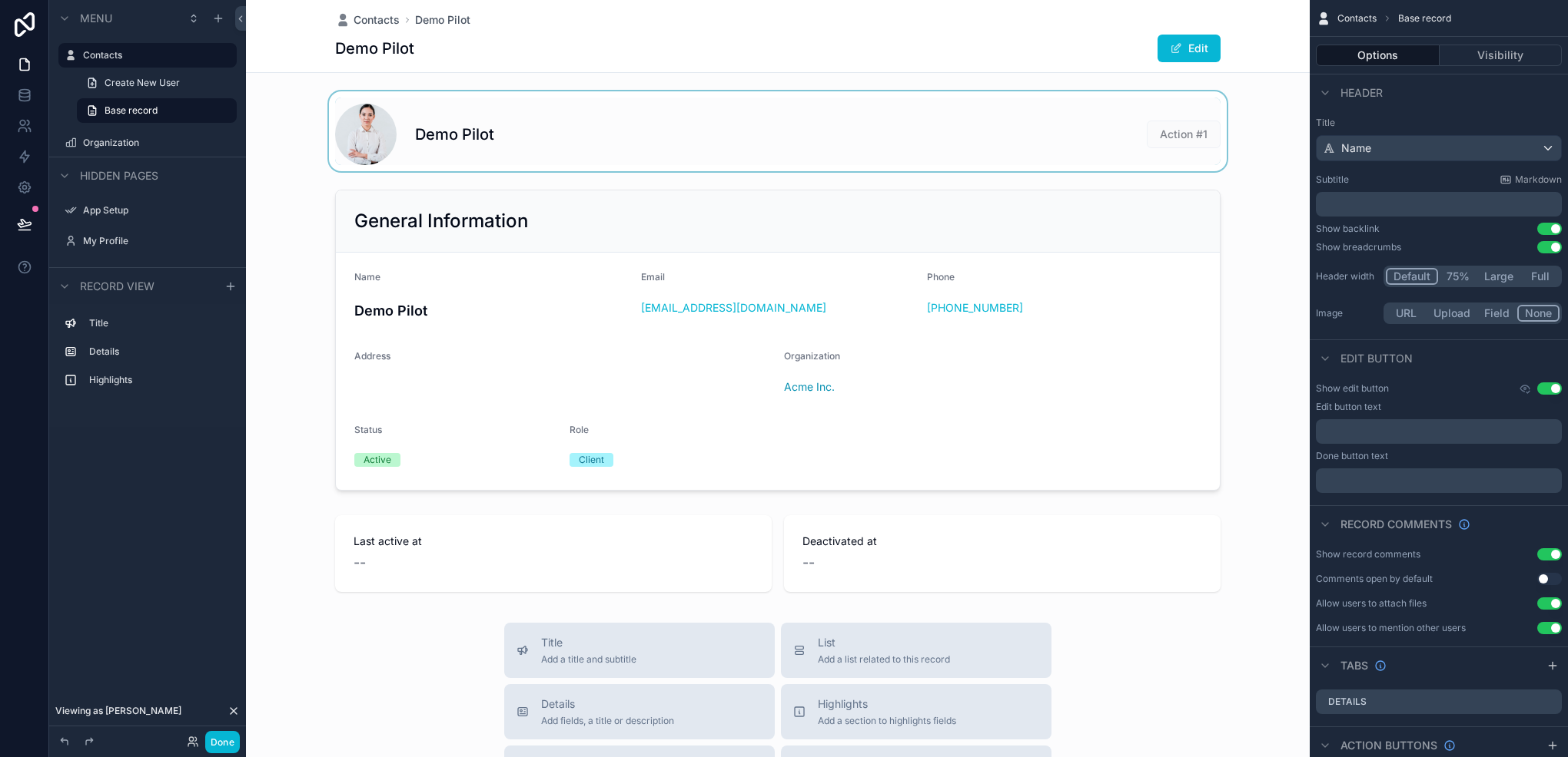
click at [689, 140] on div "scrollable content" at bounding box center [778, 130] width 1064 height 80
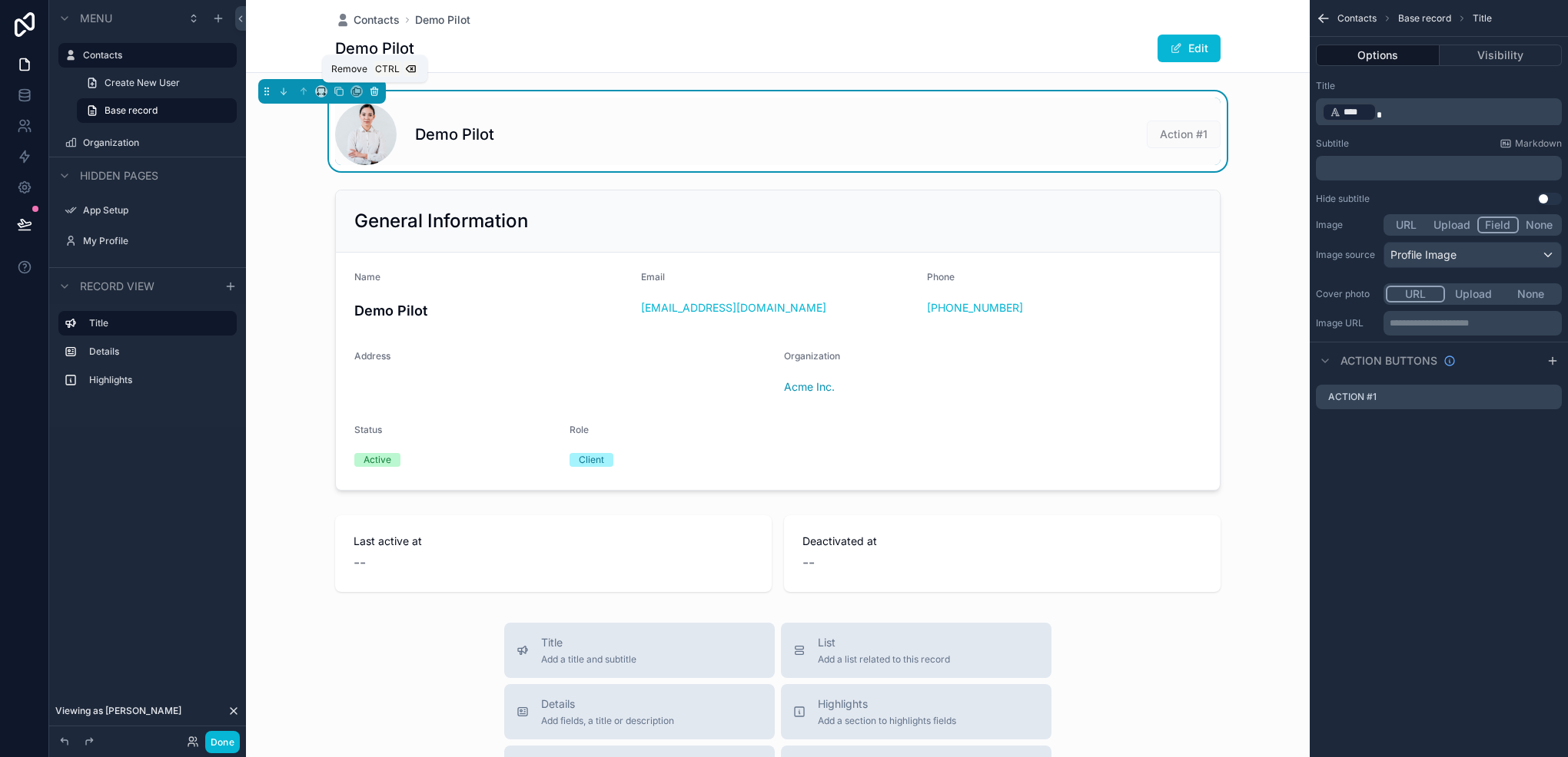
click at [373, 95] on icon "scrollable content" at bounding box center [375, 93] width 6 height 6
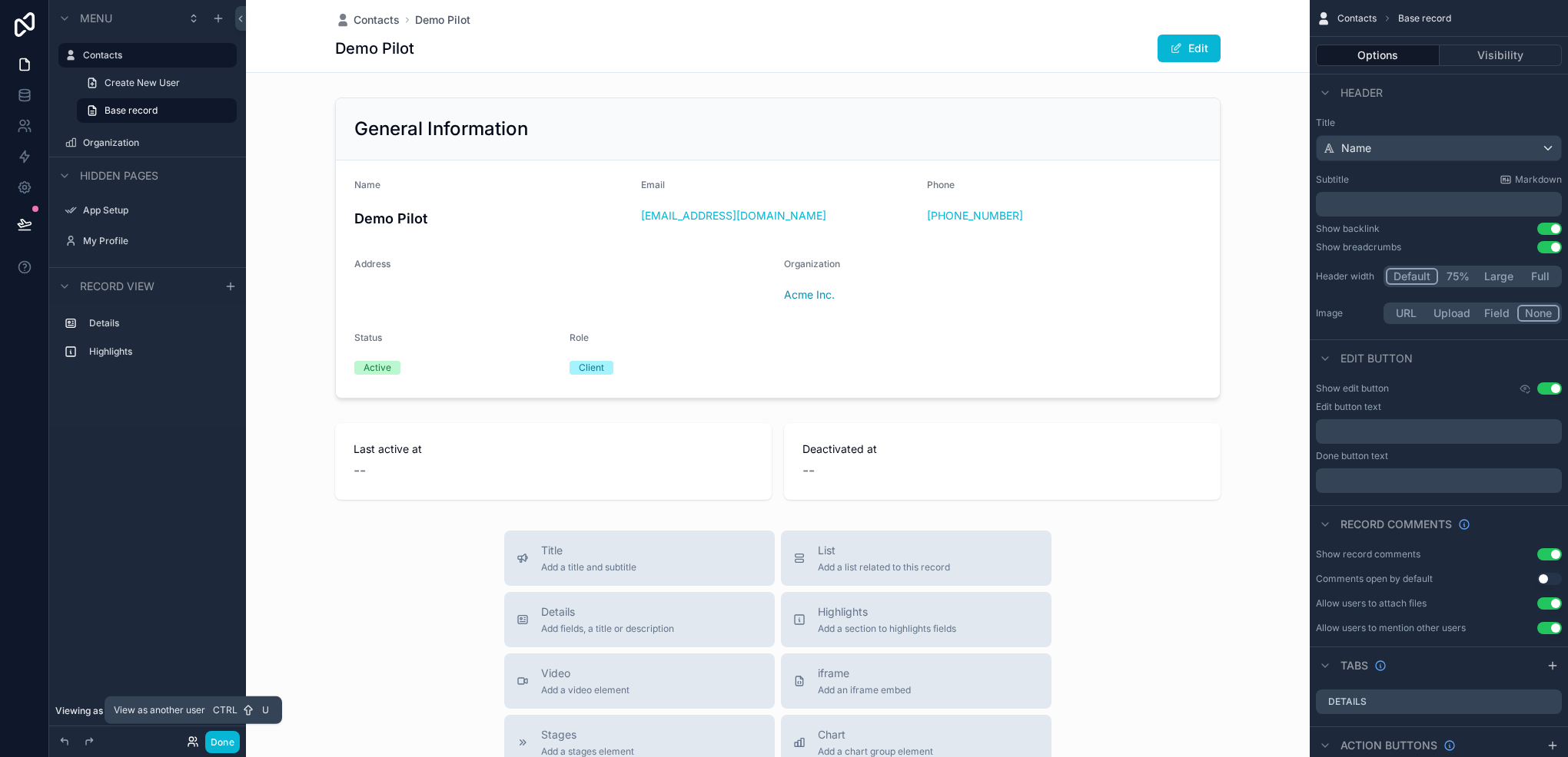
click at [193, 738] on icon at bounding box center [193, 742] width 12 height 12
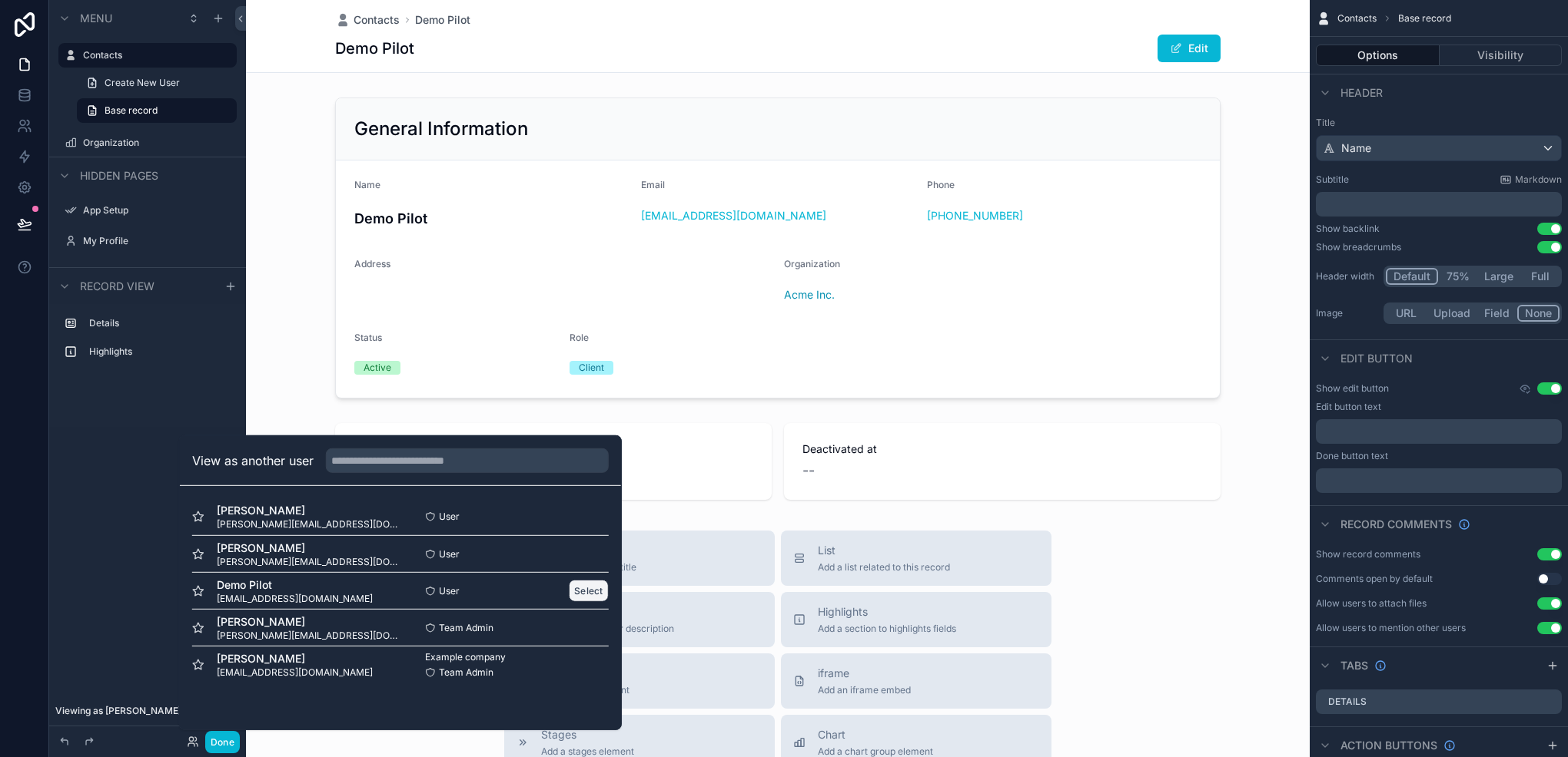
click at [575, 581] on button "Select" at bounding box center [589, 591] width 40 height 23
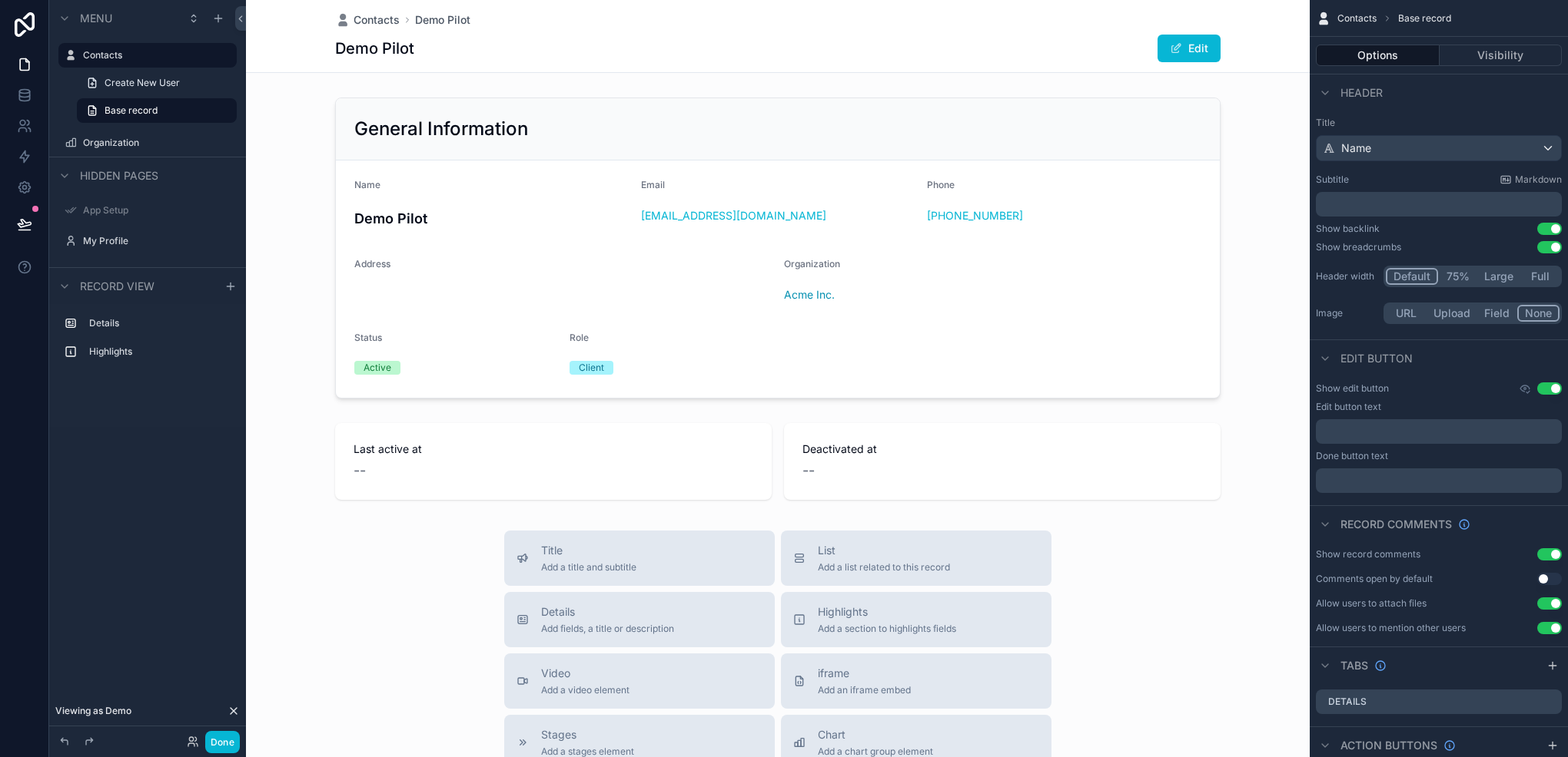
click at [234, 711] on icon at bounding box center [234, 711] width 6 height 6
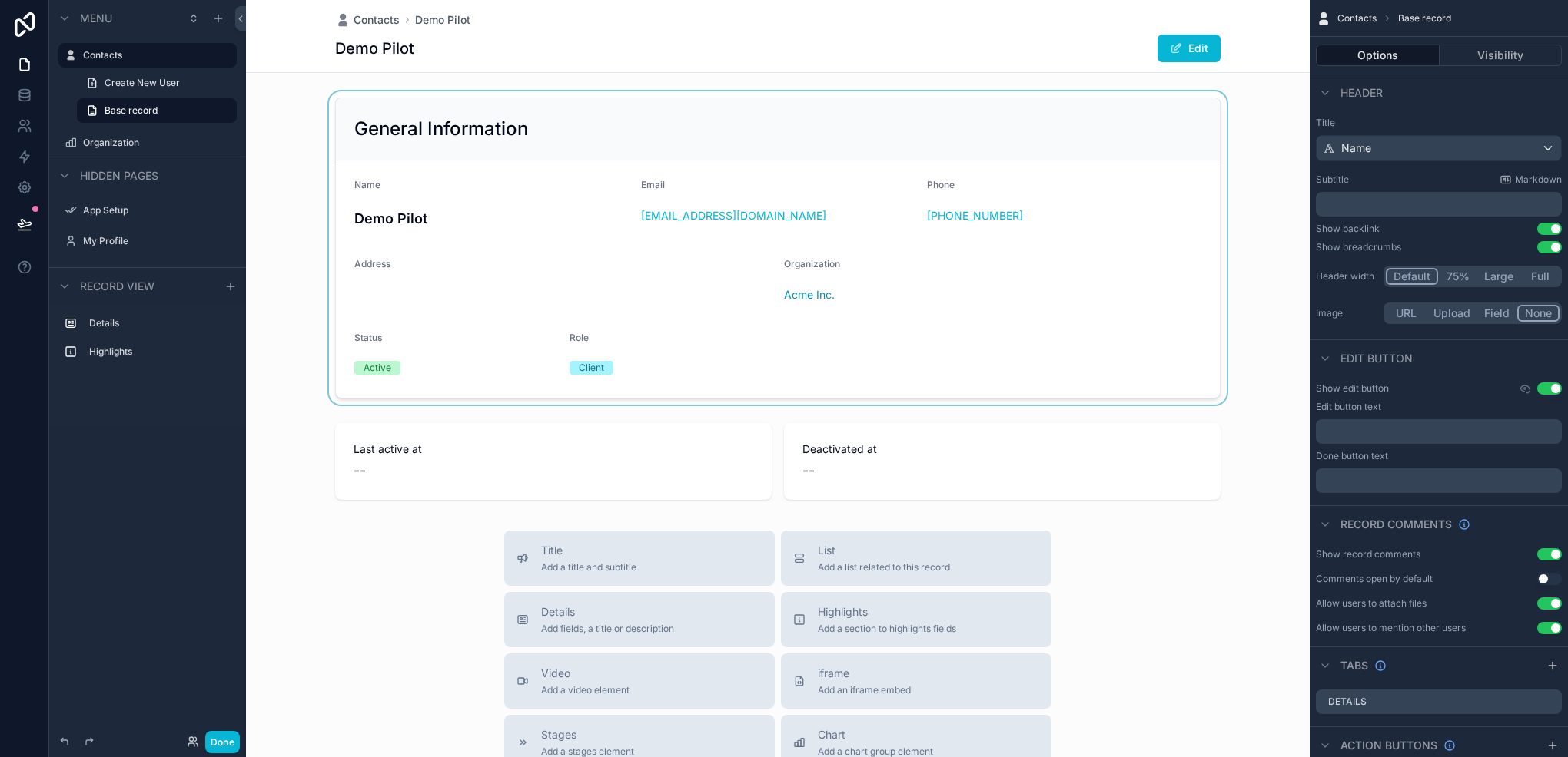
click at [606, 250] on div "scrollable content" at bounding box center [778, 247] width 1064 height 313
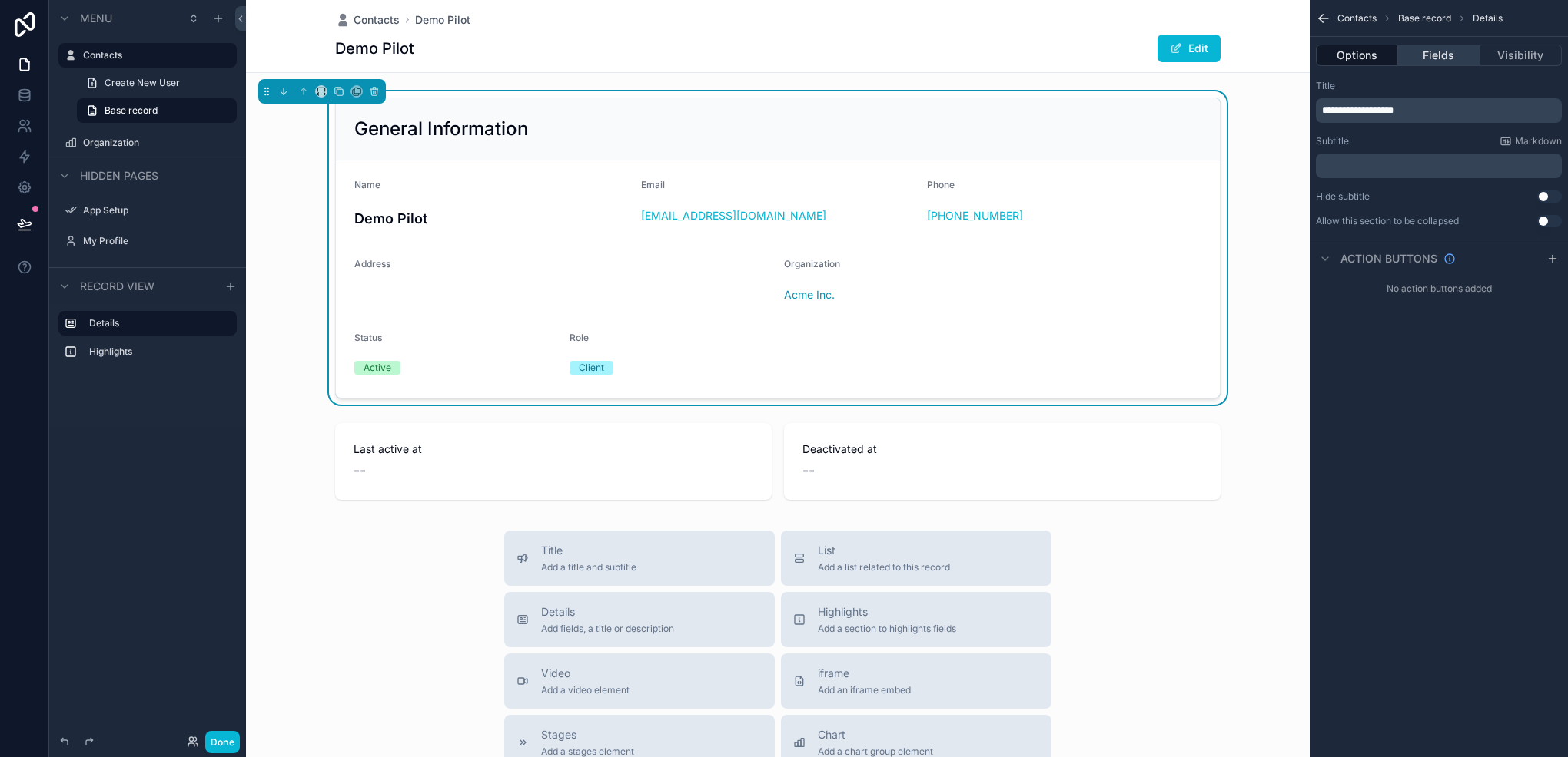
click at [1436, 51] on button "Fields" at bounding box center [1438, 55] width 81 height 22
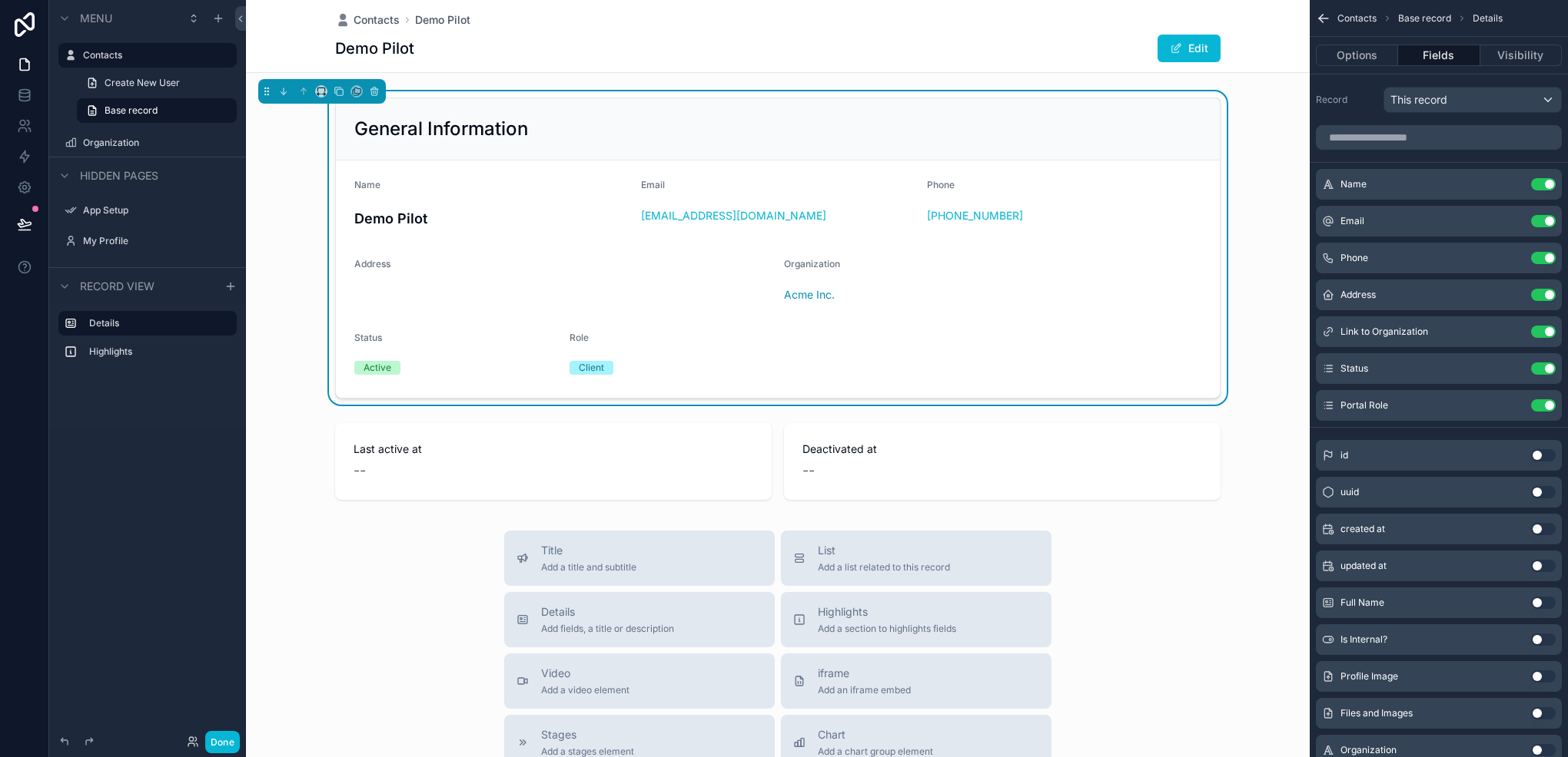
scroll to position [77, 0]
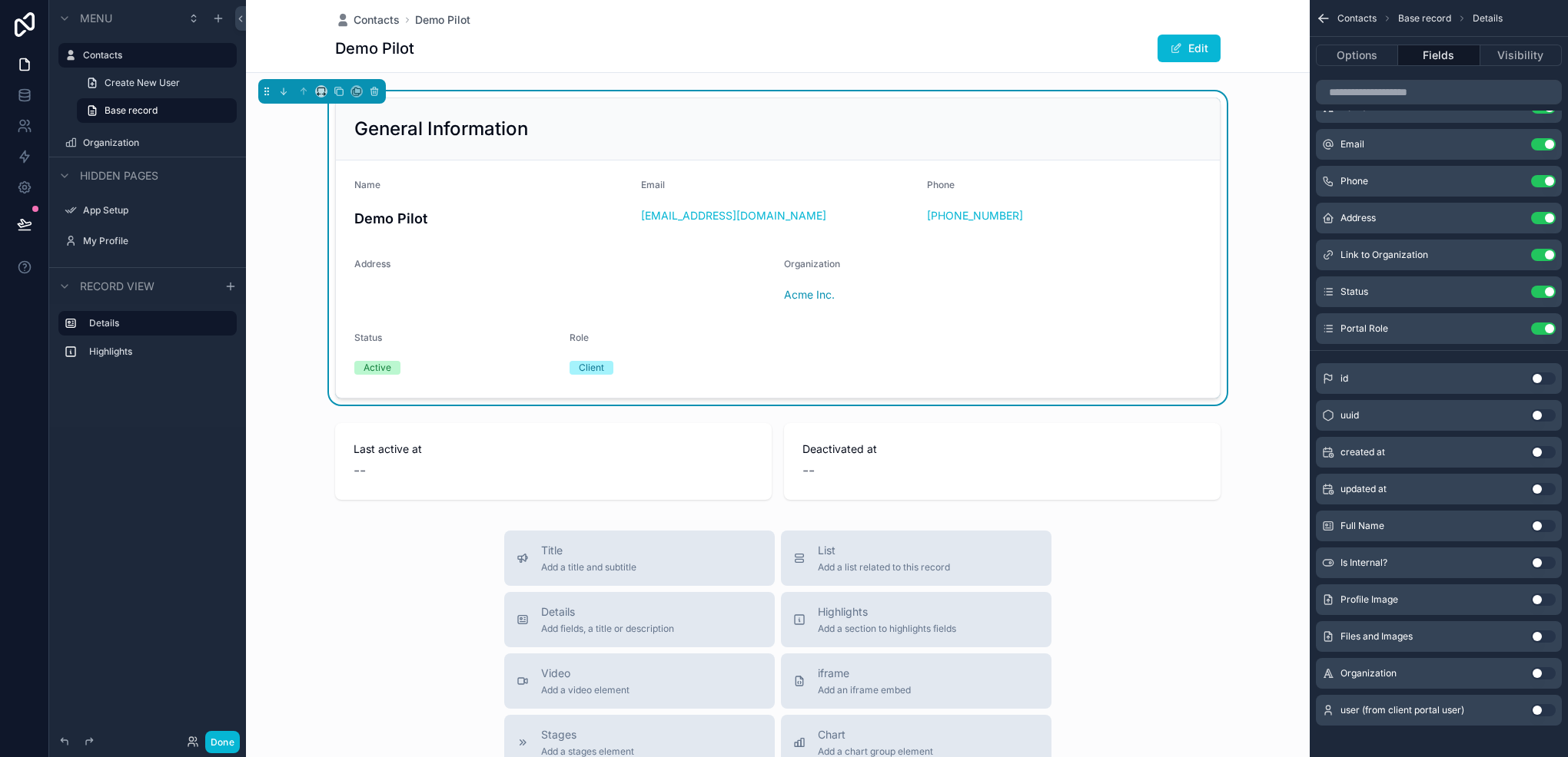
click at [1533, 564] on button "Use setting" at bounding box center [1543, 562] width 25 height 12
click at [230, 751] on button "Done" at bounding box center [222, 743] width 35 height 23
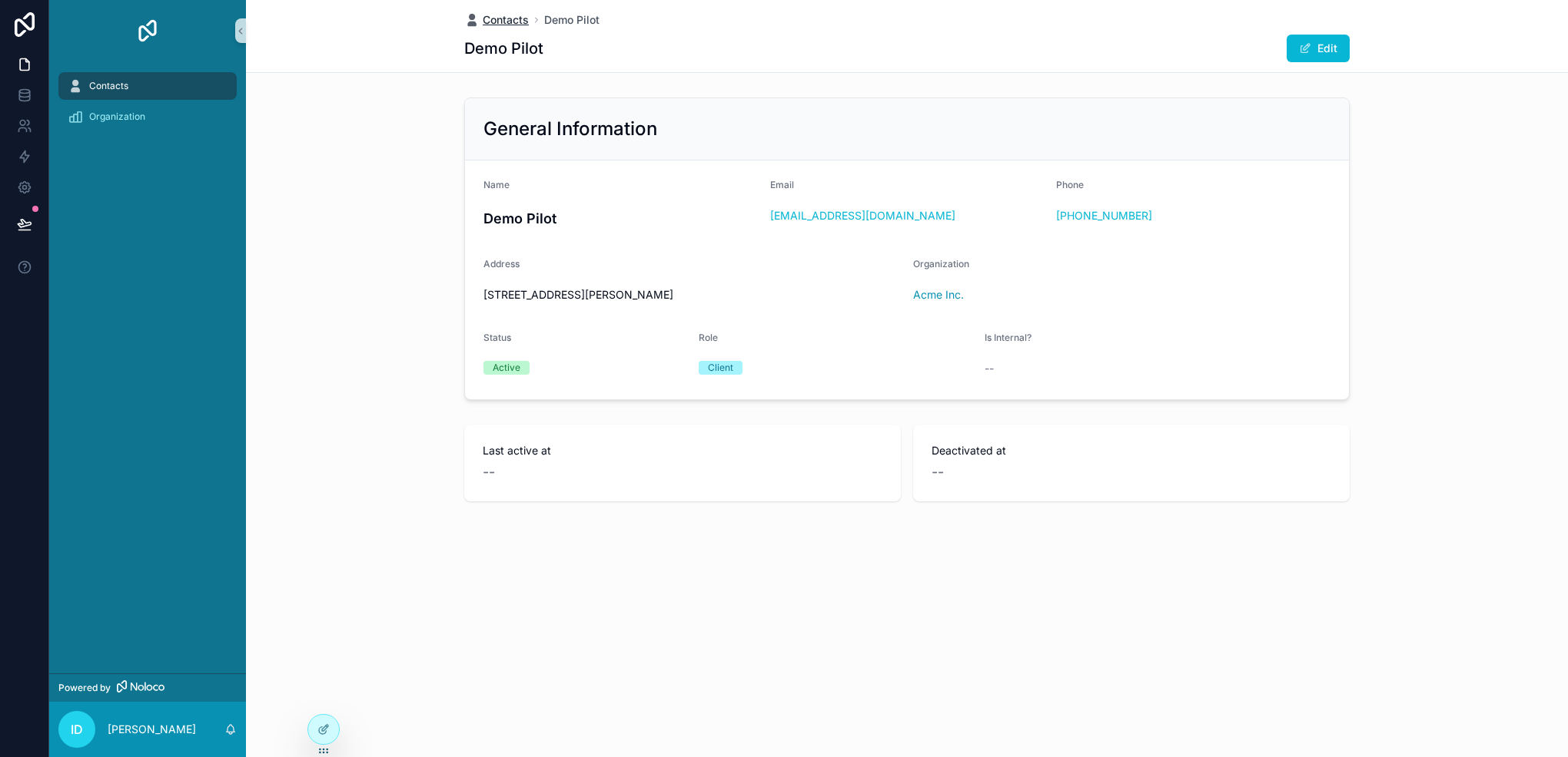
click at [510, 17] on span "Contacts" at bounding box center [505, 19] width 46 height 15
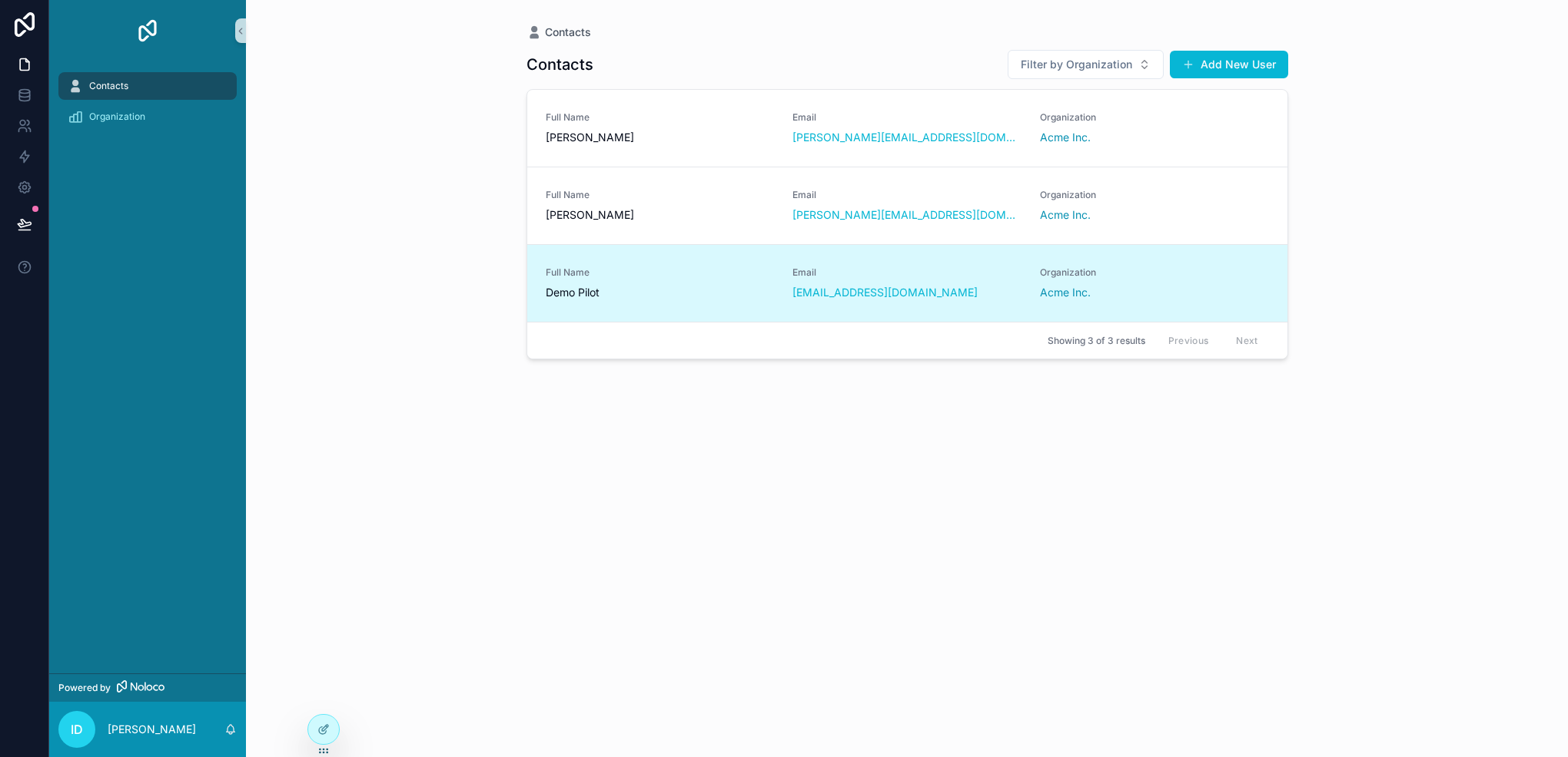
click at [668, 289] on span "Demo Pilot" at bounding box center [660, 292] width 229 height 15
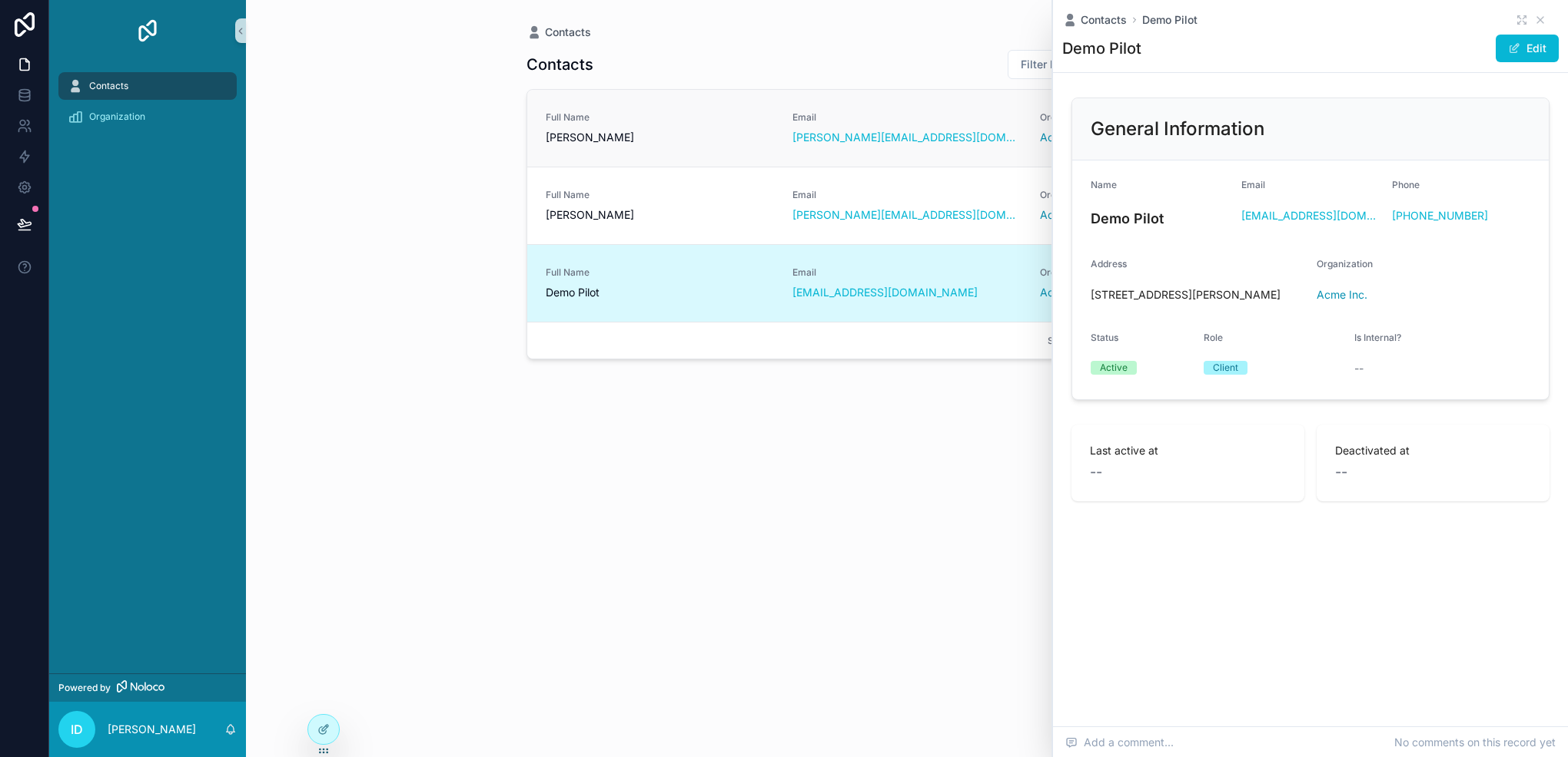
click at [612, 116] on span "Full Name" at bounding box center [660, 117] width 229 height 12
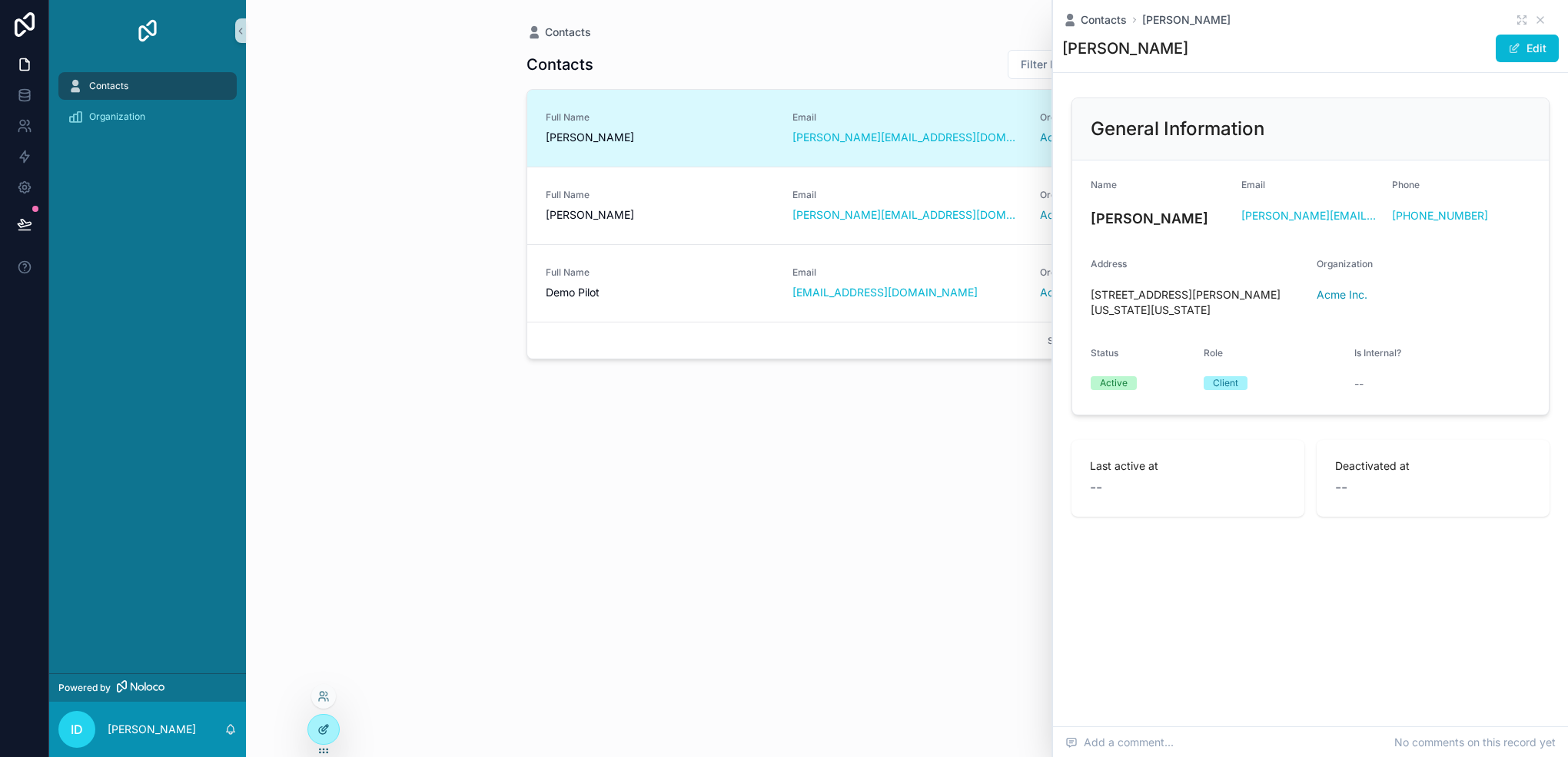
click at [314, 726] on div at bounding box center [323, 730] width 31 height 29
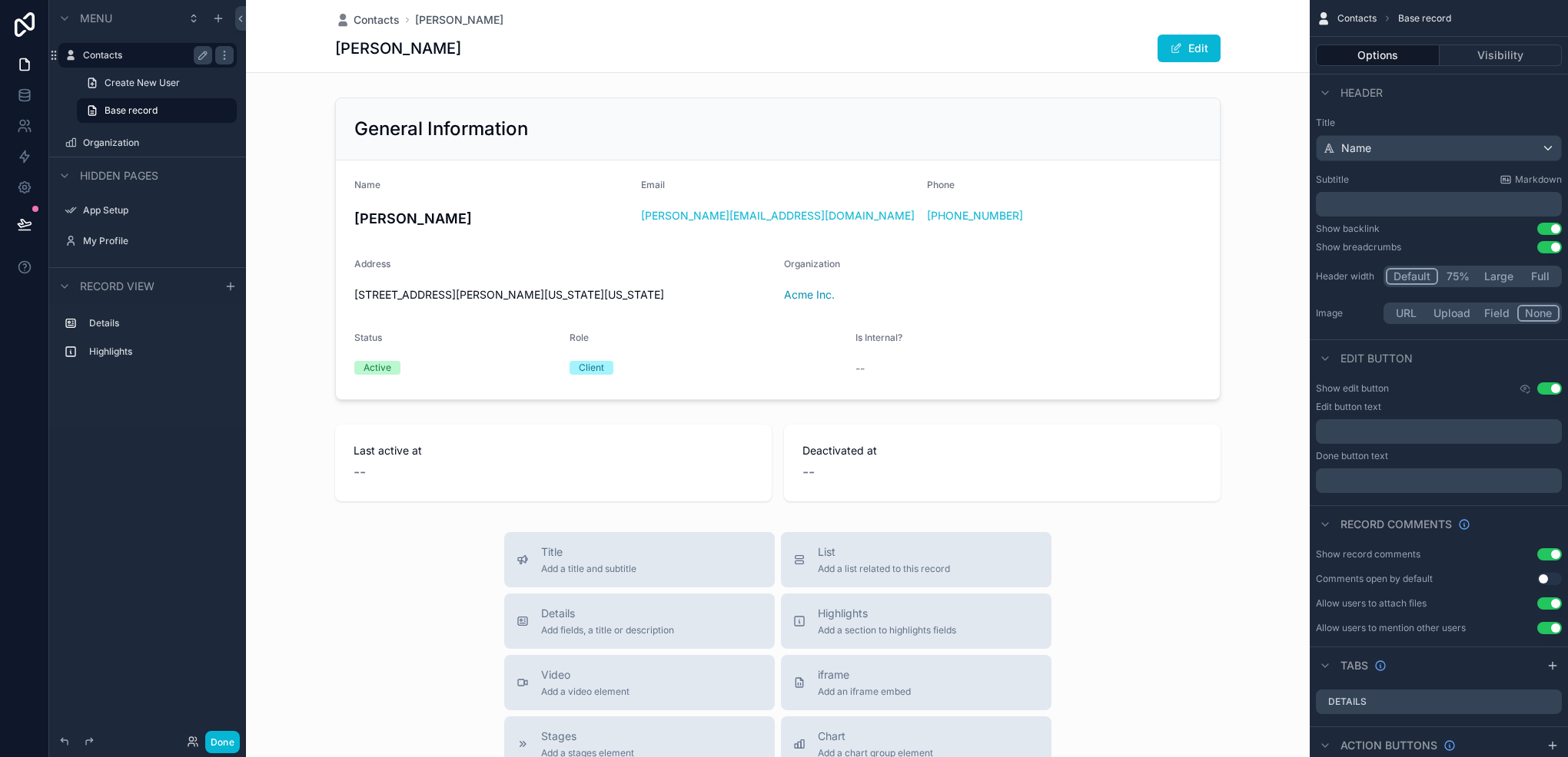
click at [98, 56] on label "Contacts" at bounding box center [144, 55] width 123 height 12
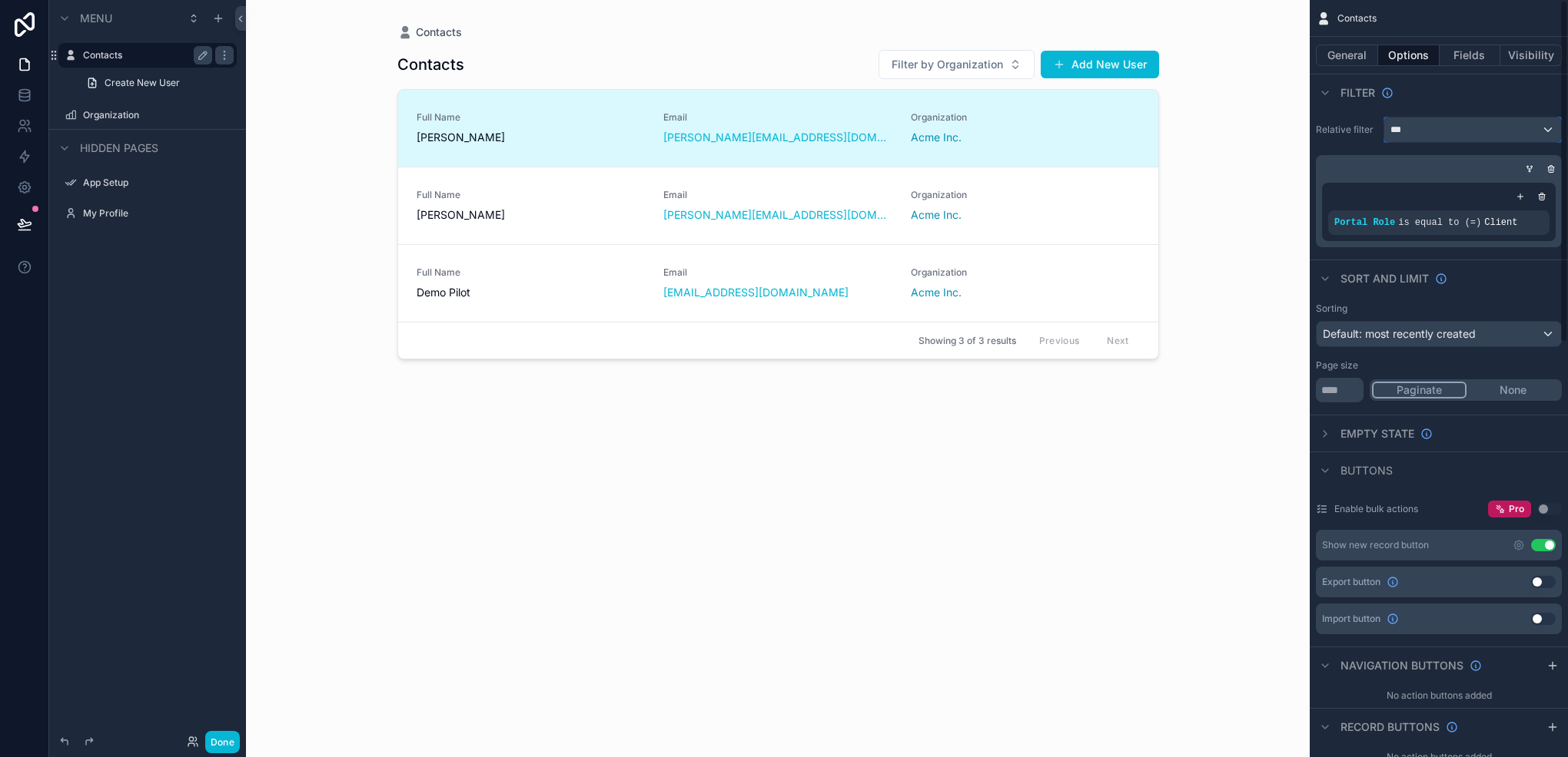
click at [1471, 125] on div "***" at bounding box center [1472, 130] width 176 height 25
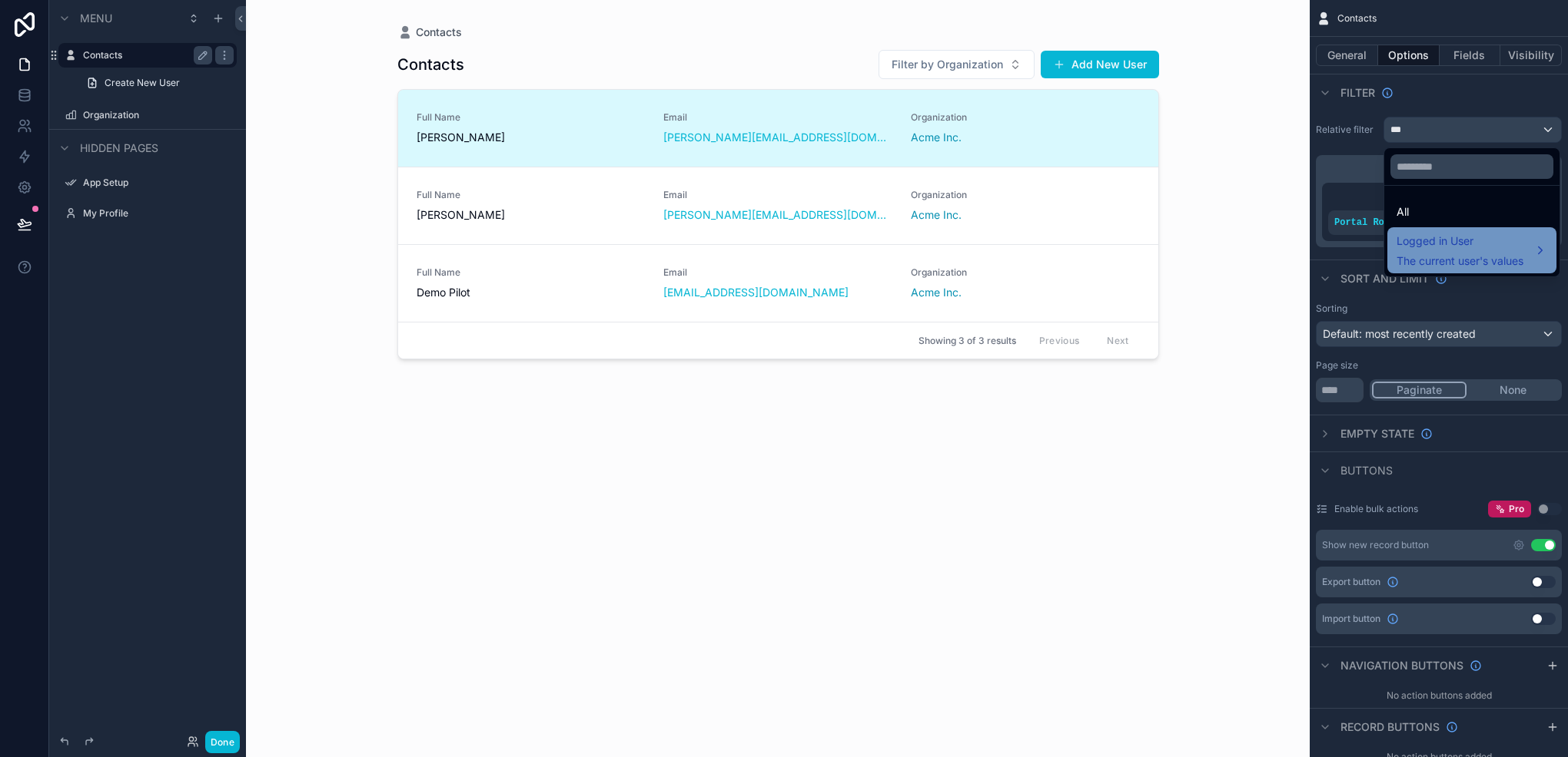
click at [1402, 255] on span "The current user's values" at bounding box center [1459, 261] width 127 height 15
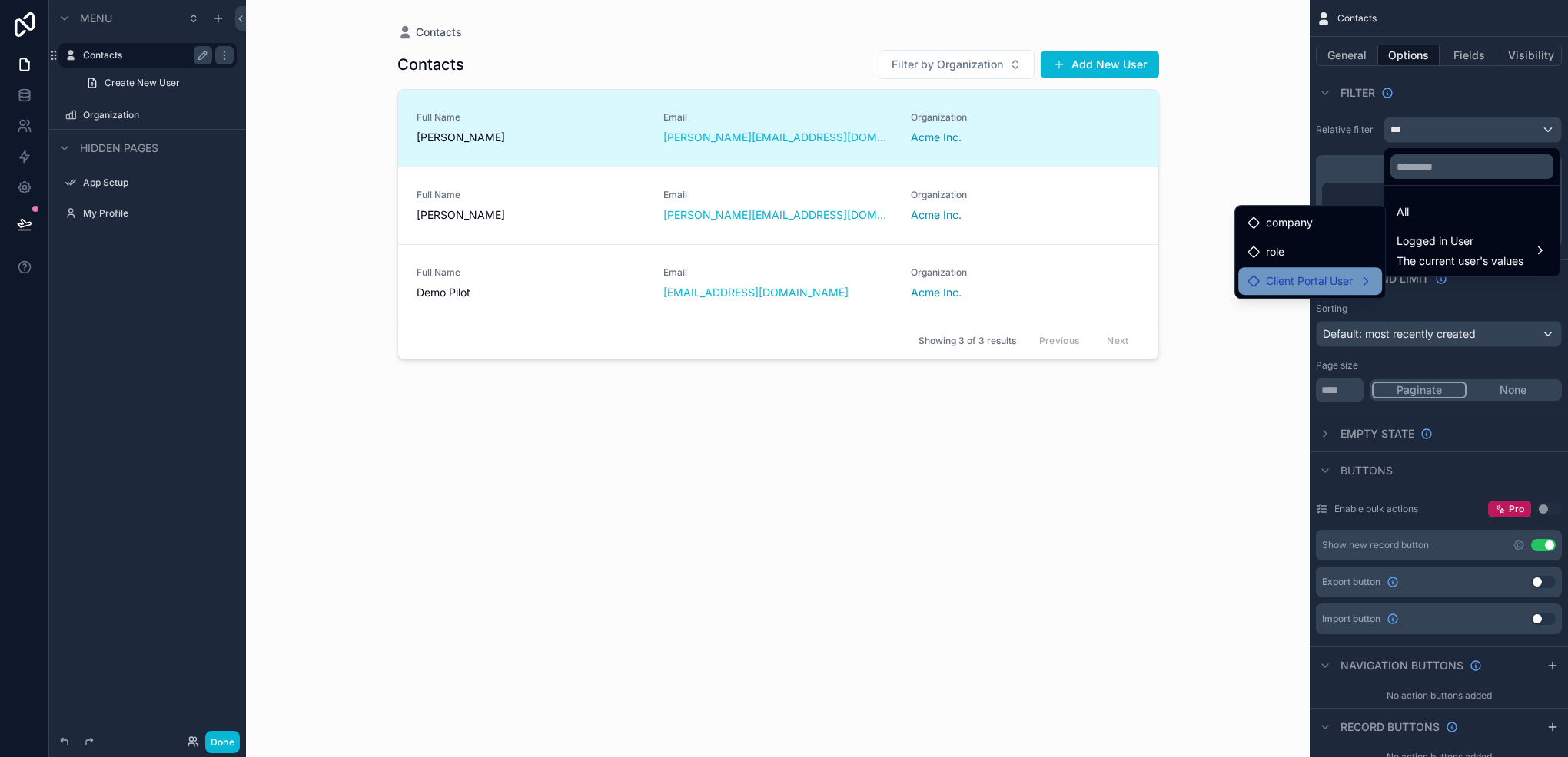
click at [1317, 274] on span "Client Portal User" at bounding box center [1309, 281] width 87 height 19
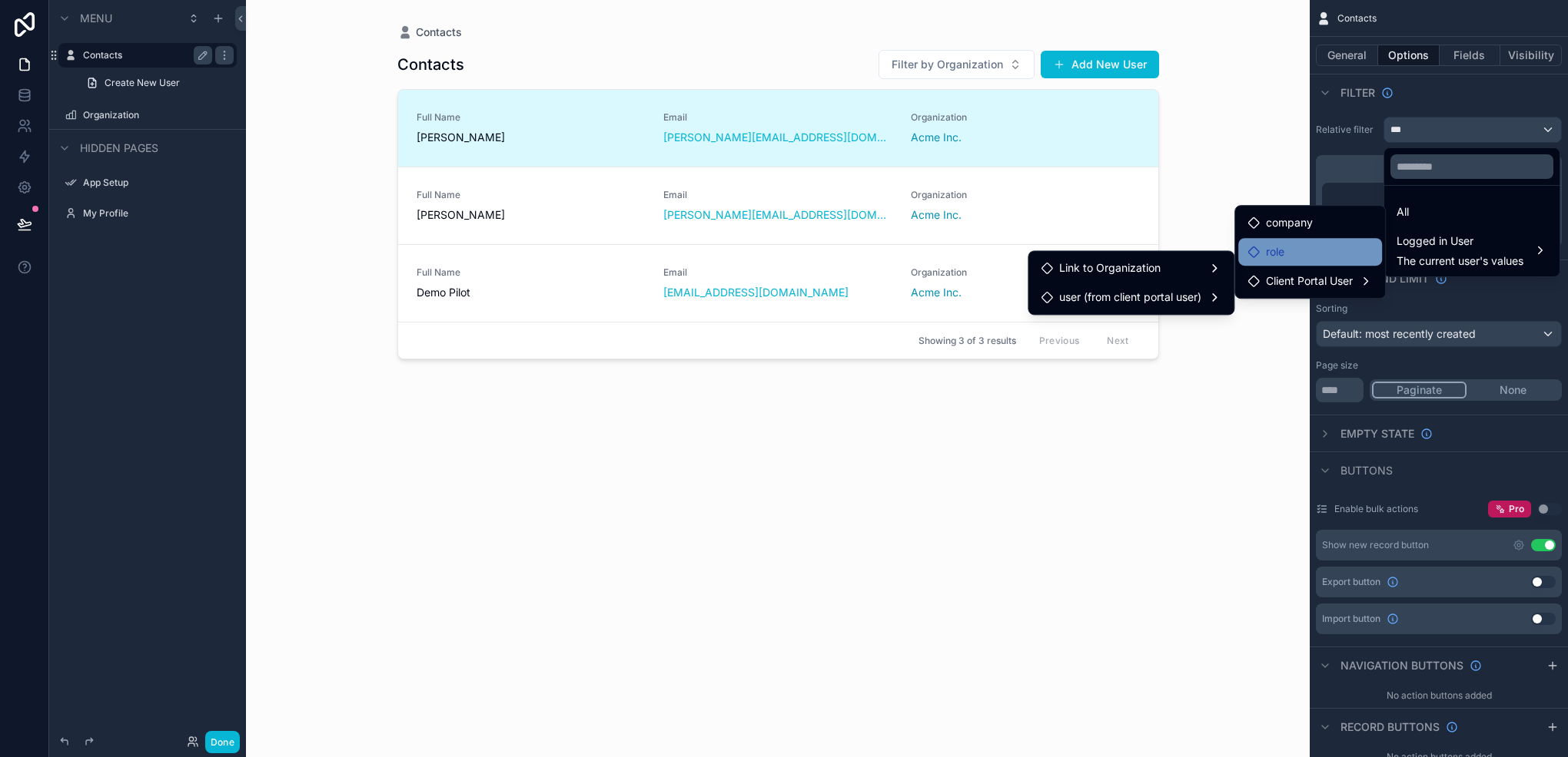
click at [1280, 250] on span "role" at bounding box center [1275, 251] width 19 height 19
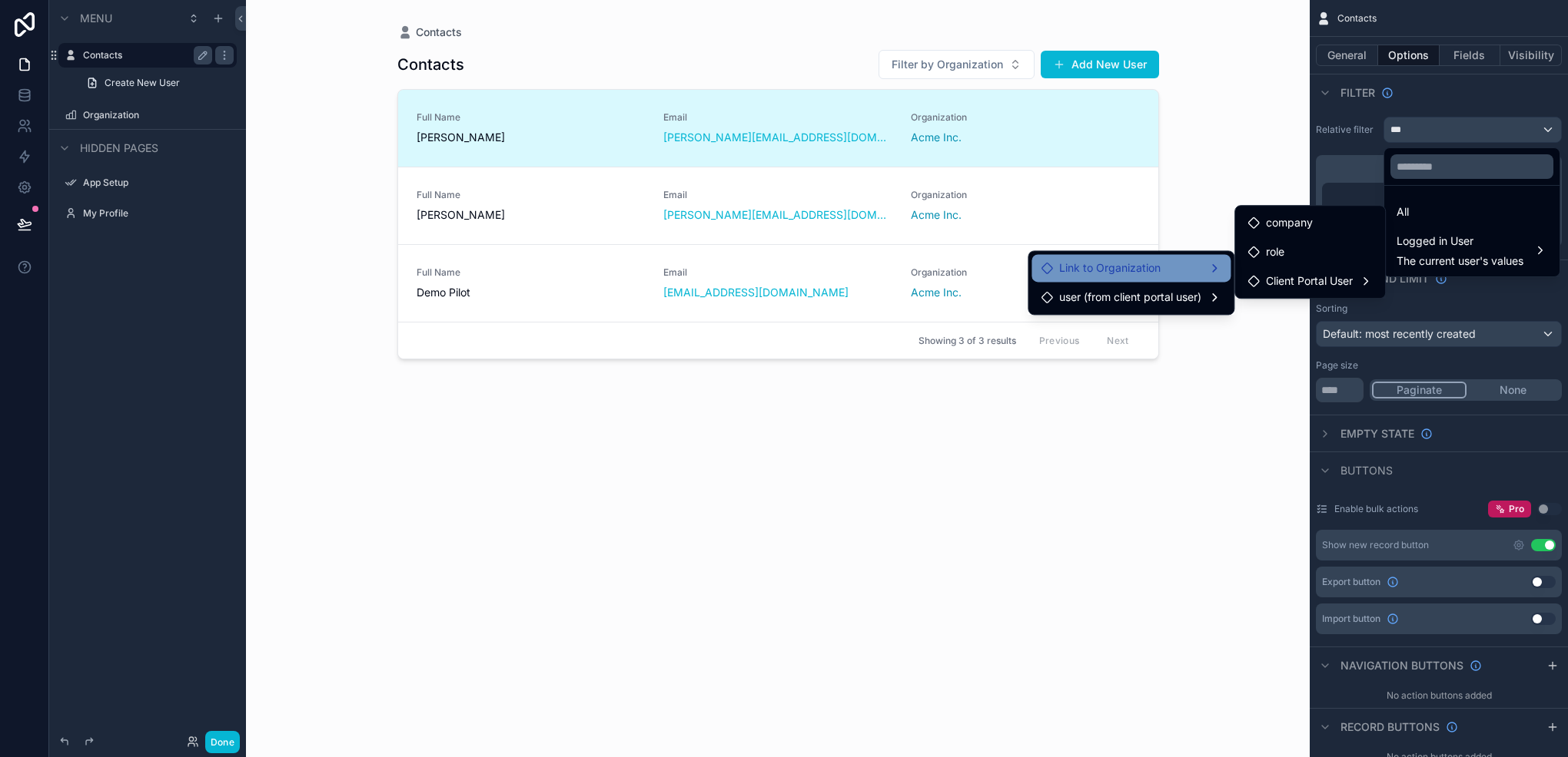
click at [1176, 269] on div "Link to Organization" at bounding box center [1130, 267] width 180 height 19
click at [1194, 291] on span "user (from client portal user)" at bounding box center [1130, 297] width 142 height 19
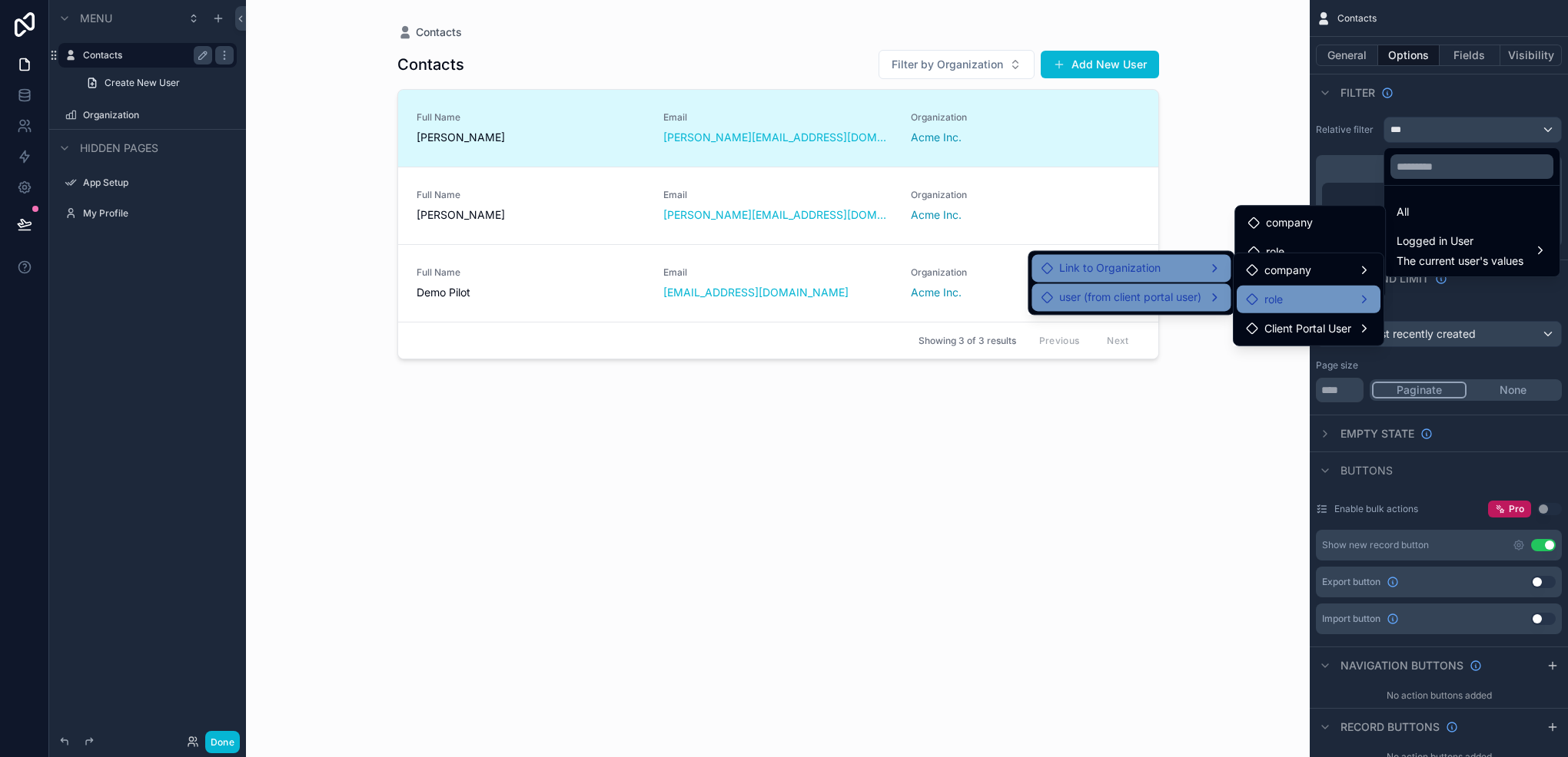
click at [1300, 298] on div "role" at bounding box center [1308, 300] width 125 height 19
click at [1299, 276] on span "company" at bounding box center [1288, 270] width 47 height 19
click at [1319, 317] on div "Client Portal User" at bounding box center [1309, 329] width 143 height 27
click at [1321, 223] on div "company" at bounding box center [1309, 222] width 125 height 19
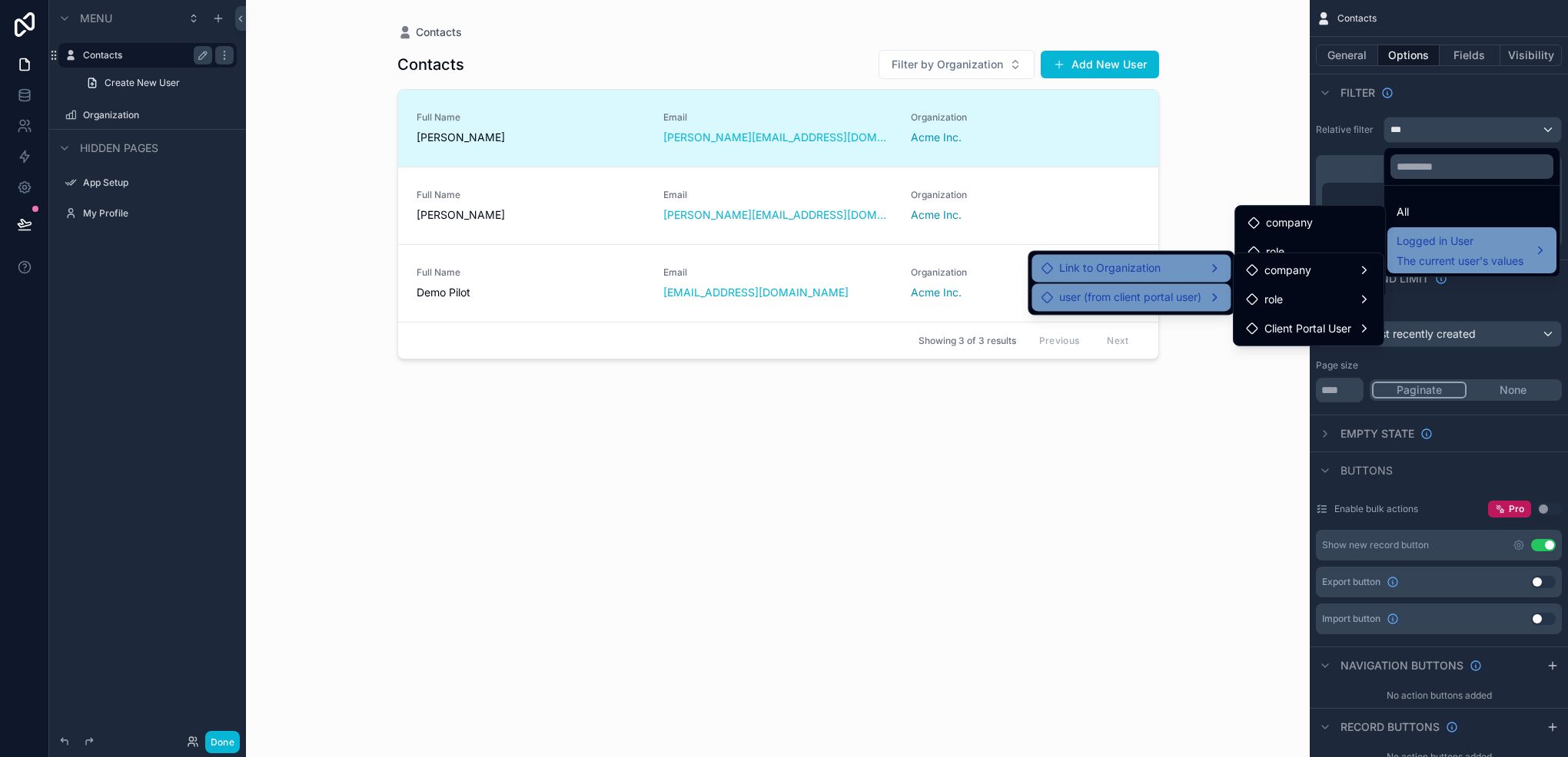
click at [1439, 236] on span "Logged in User" at bounding box center [1459, 241] width 127 height 19
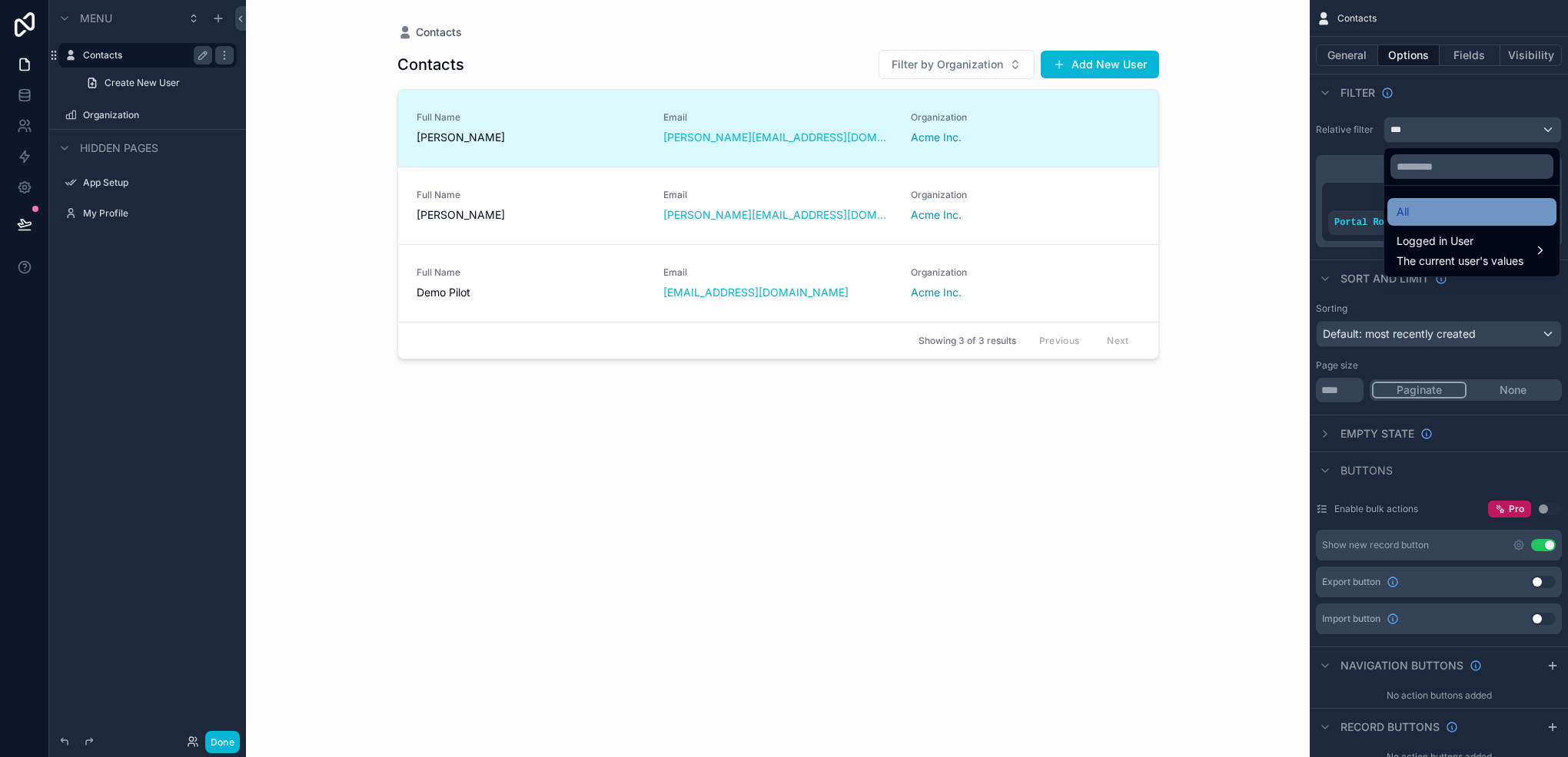
click at [1422, 209] on div "All" at bounding box center [1471, 212] width 151 height 19
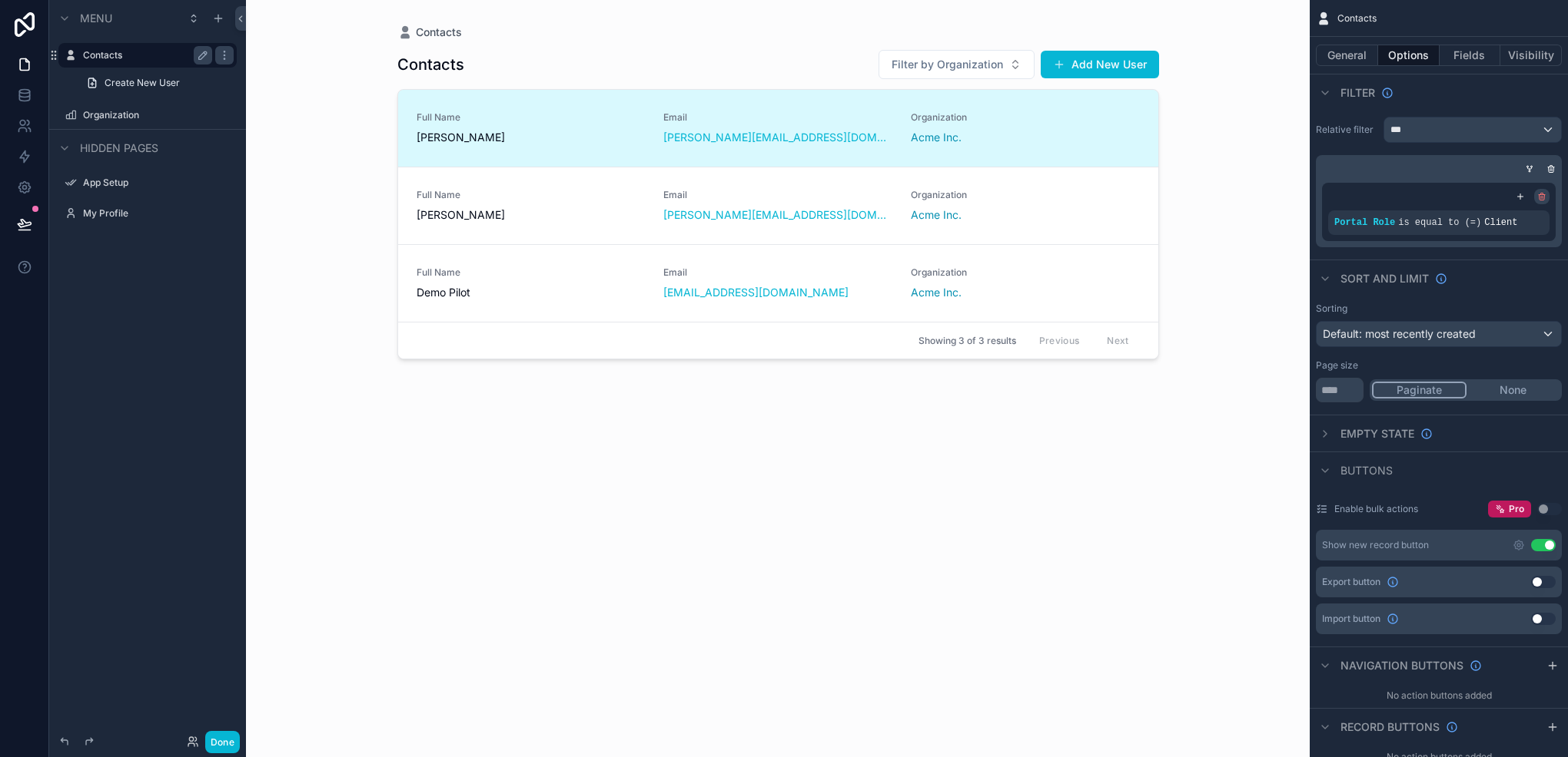
click at [1535, 195] on div "scrollable content" at bounding box center [1541, 196] width 15 height 15
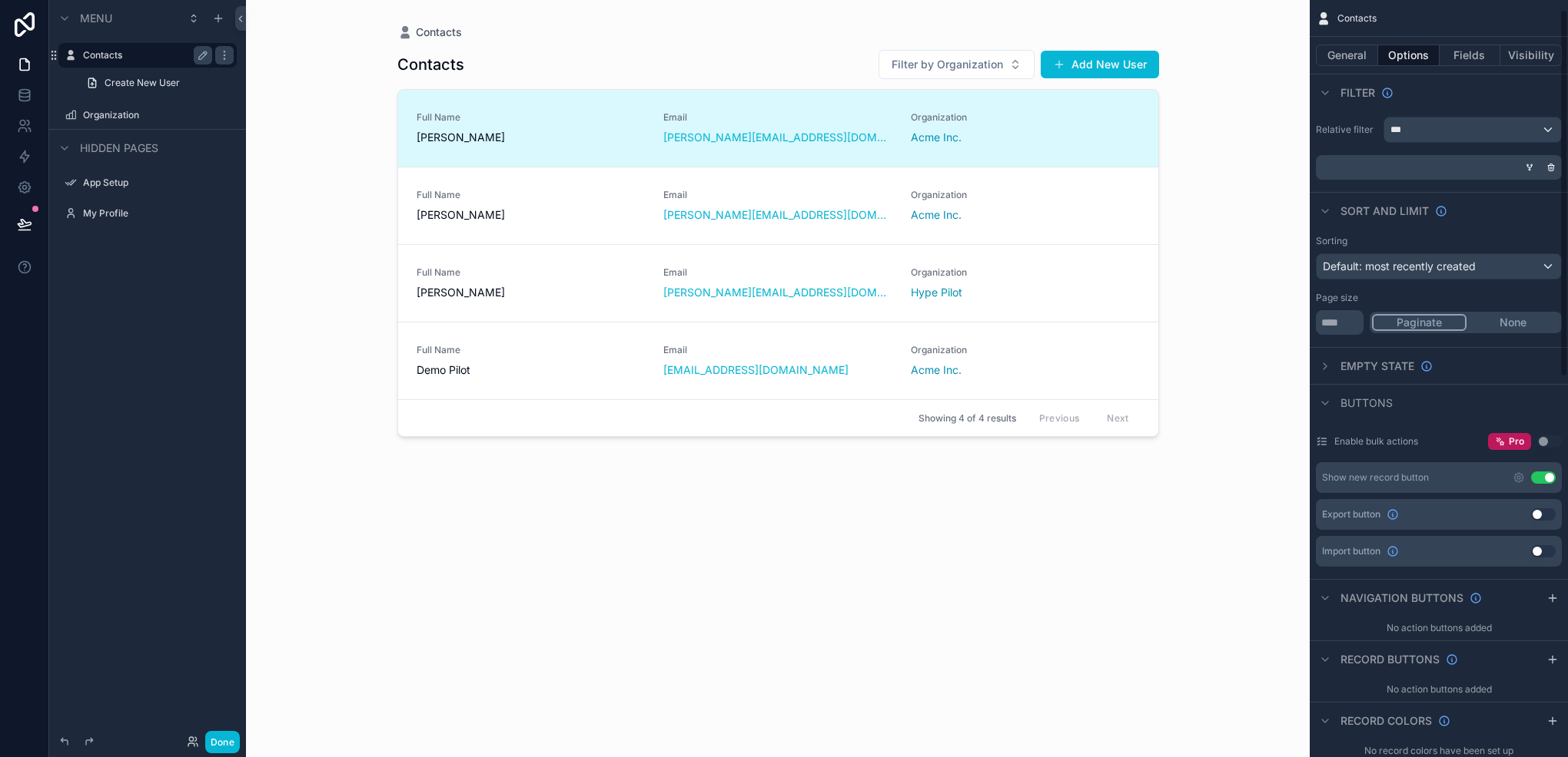
scroll to position [77, 0]
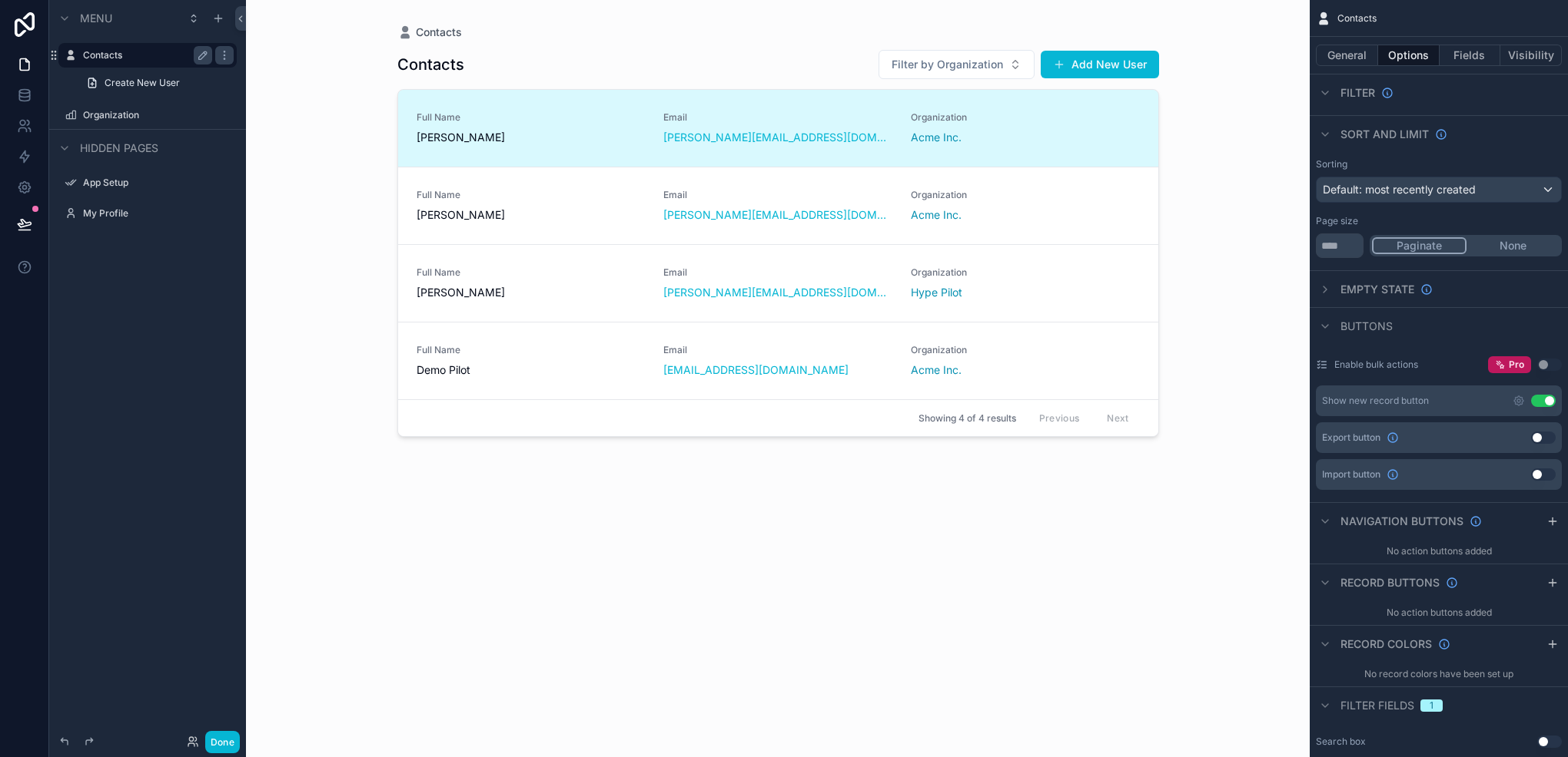
click at [800, 48] on div "scrollable content" at bounding box center [778, 369] width 786 height 738
click at [1344, 64] on button "General" at bounding box center [1346, 55] width 62 height 22
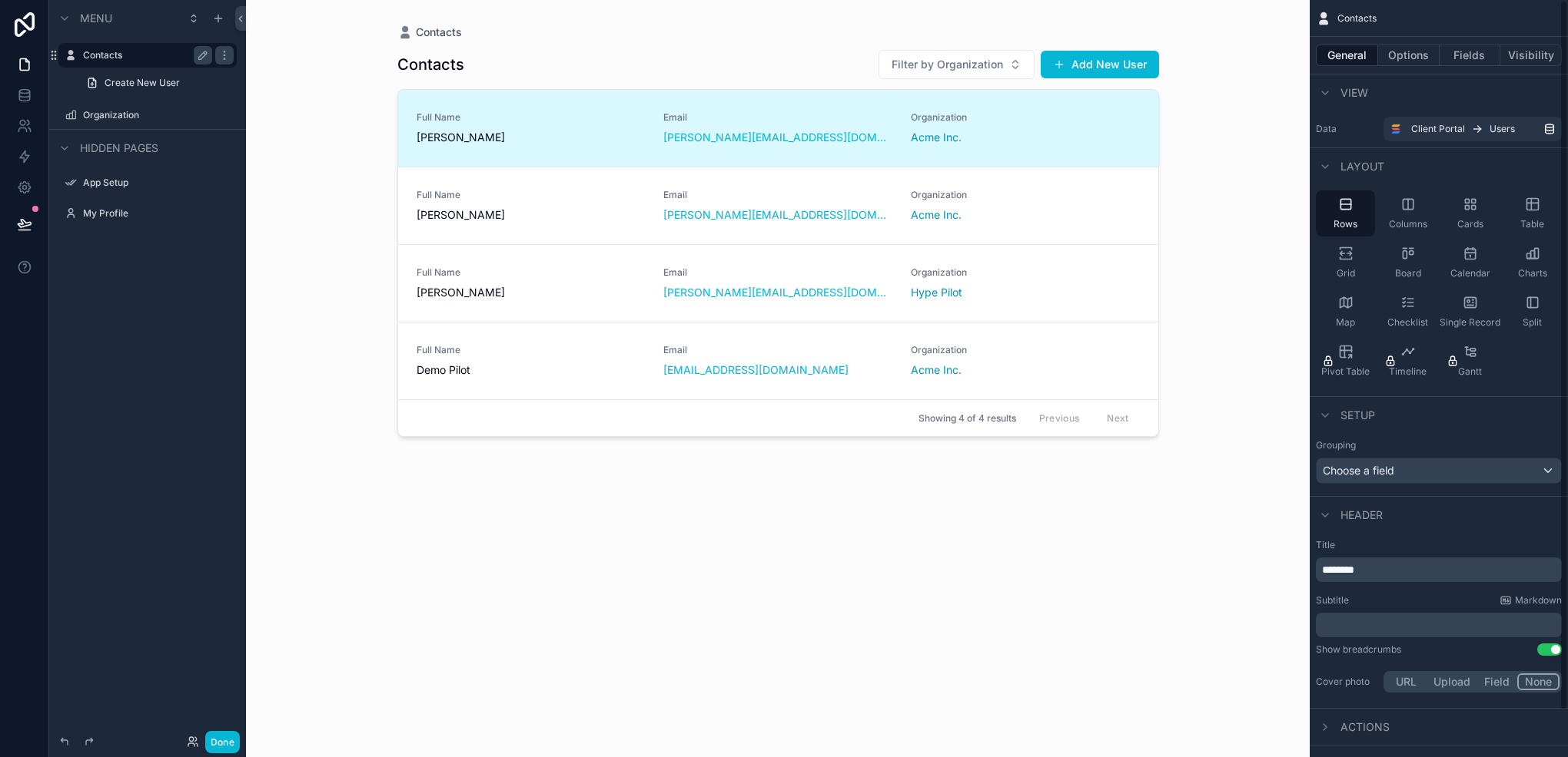
click at [1220, 100] on div "Contacts Contacts Filter by Organization Add New User Full Name Jane Smith Emai…" at bounding box center [778, 378] width 1064 height 757
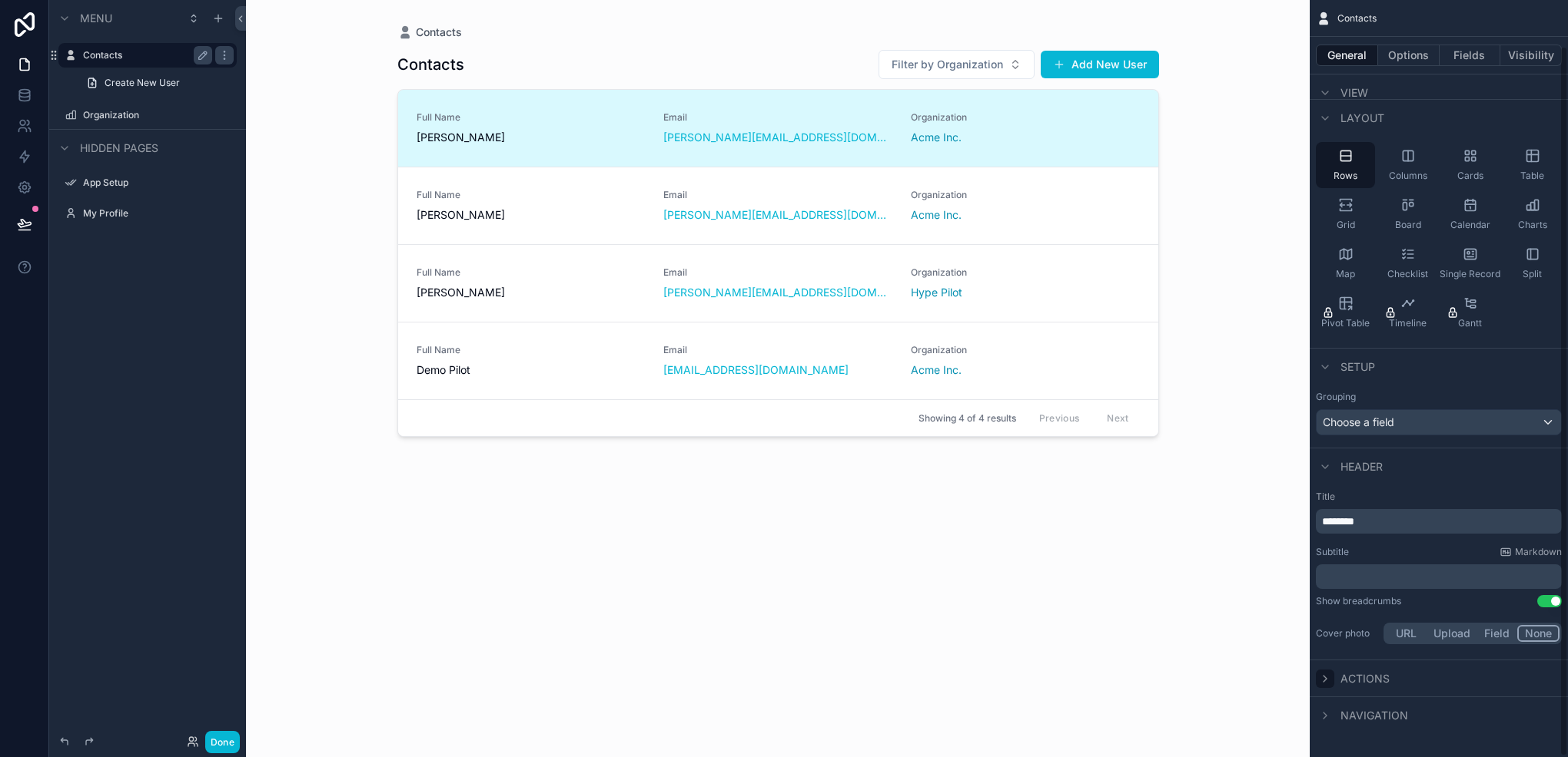
click at [1325, 672] on icon "scrollable content" at bounding box center [1325, 678] width 12 height 12
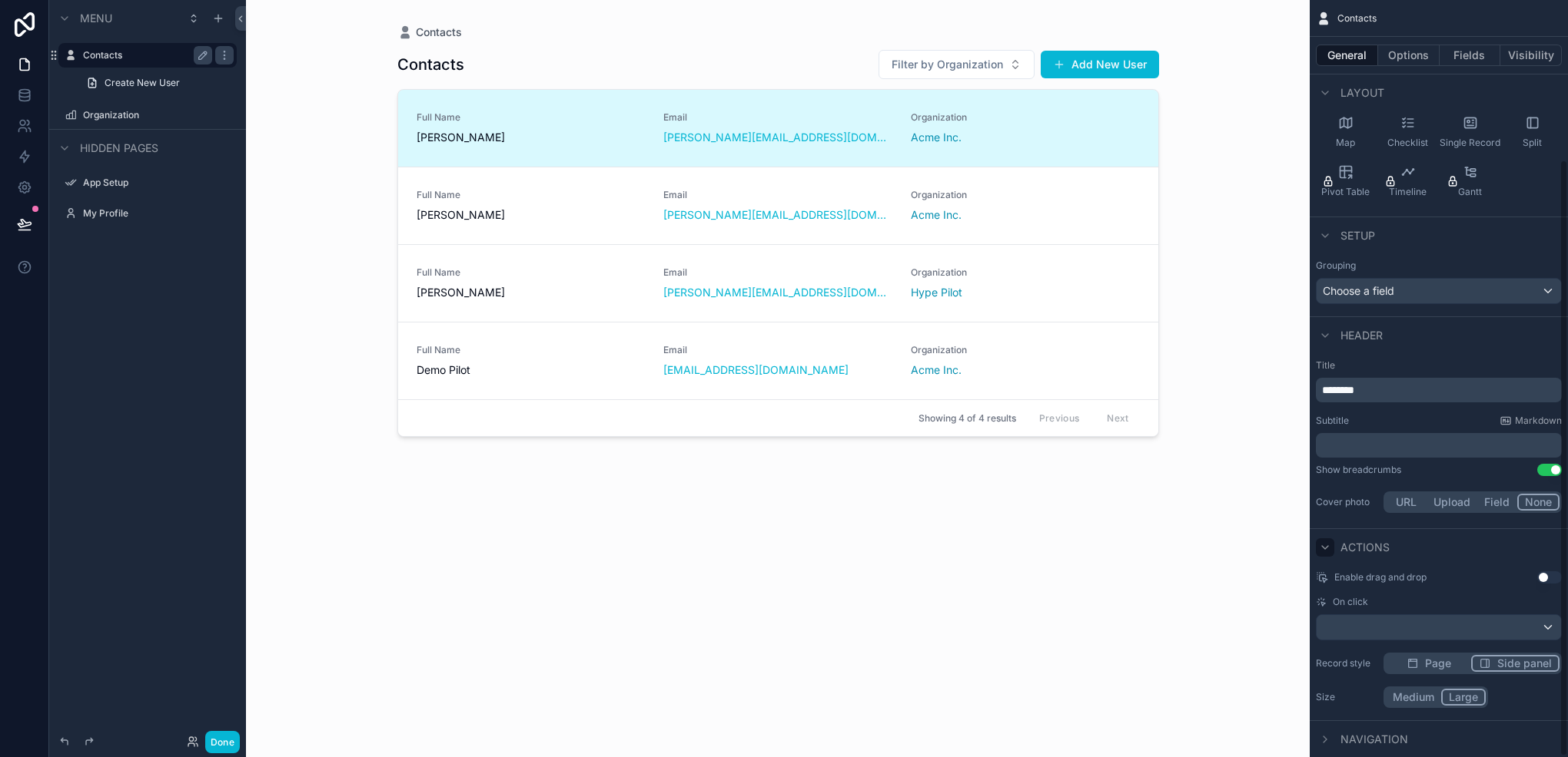
scroll to position [203, 0]
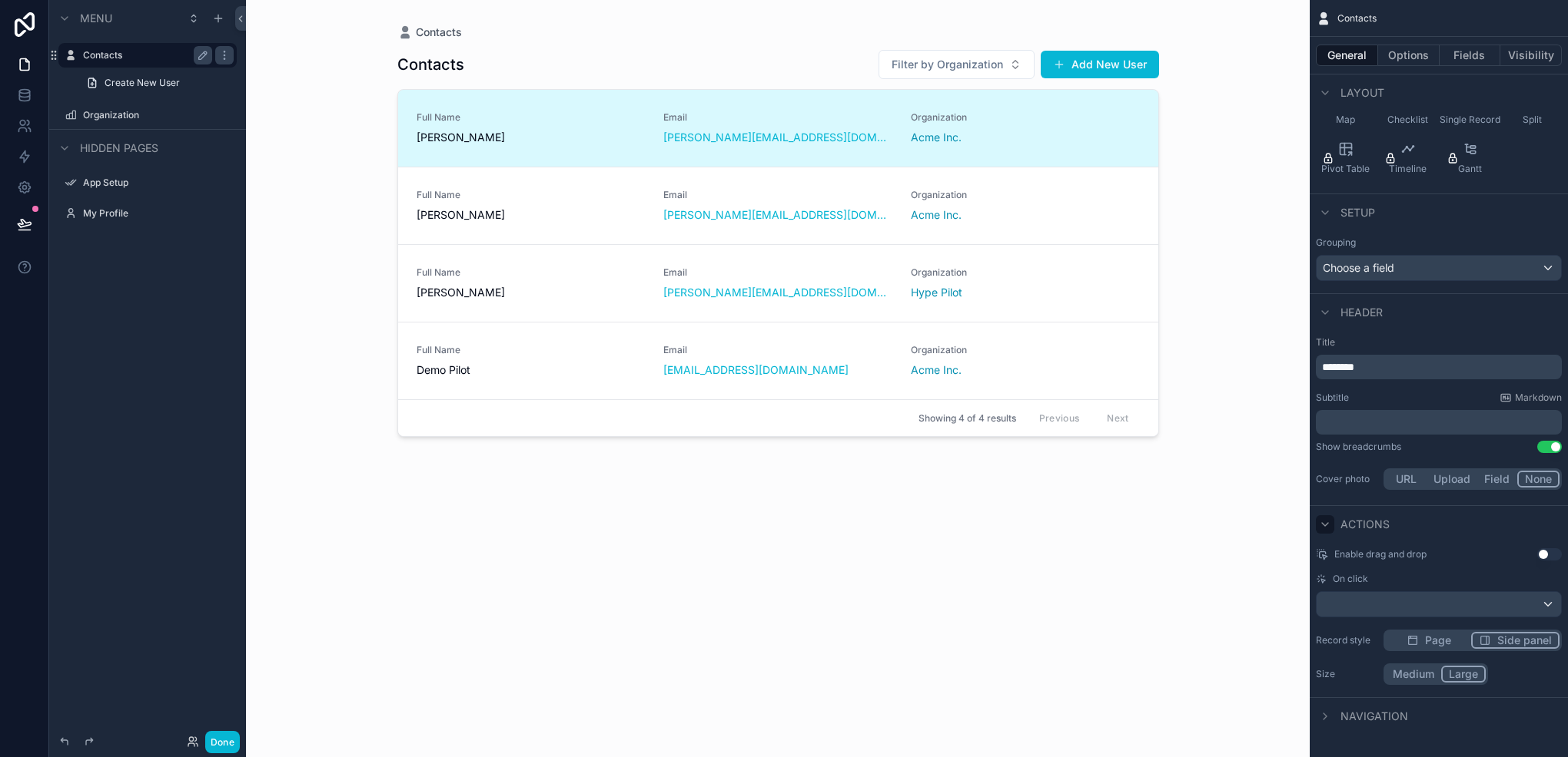
click at [1325, 523] on icon "scrollable content" at bounding box center [1325, 524] width 6 height 3
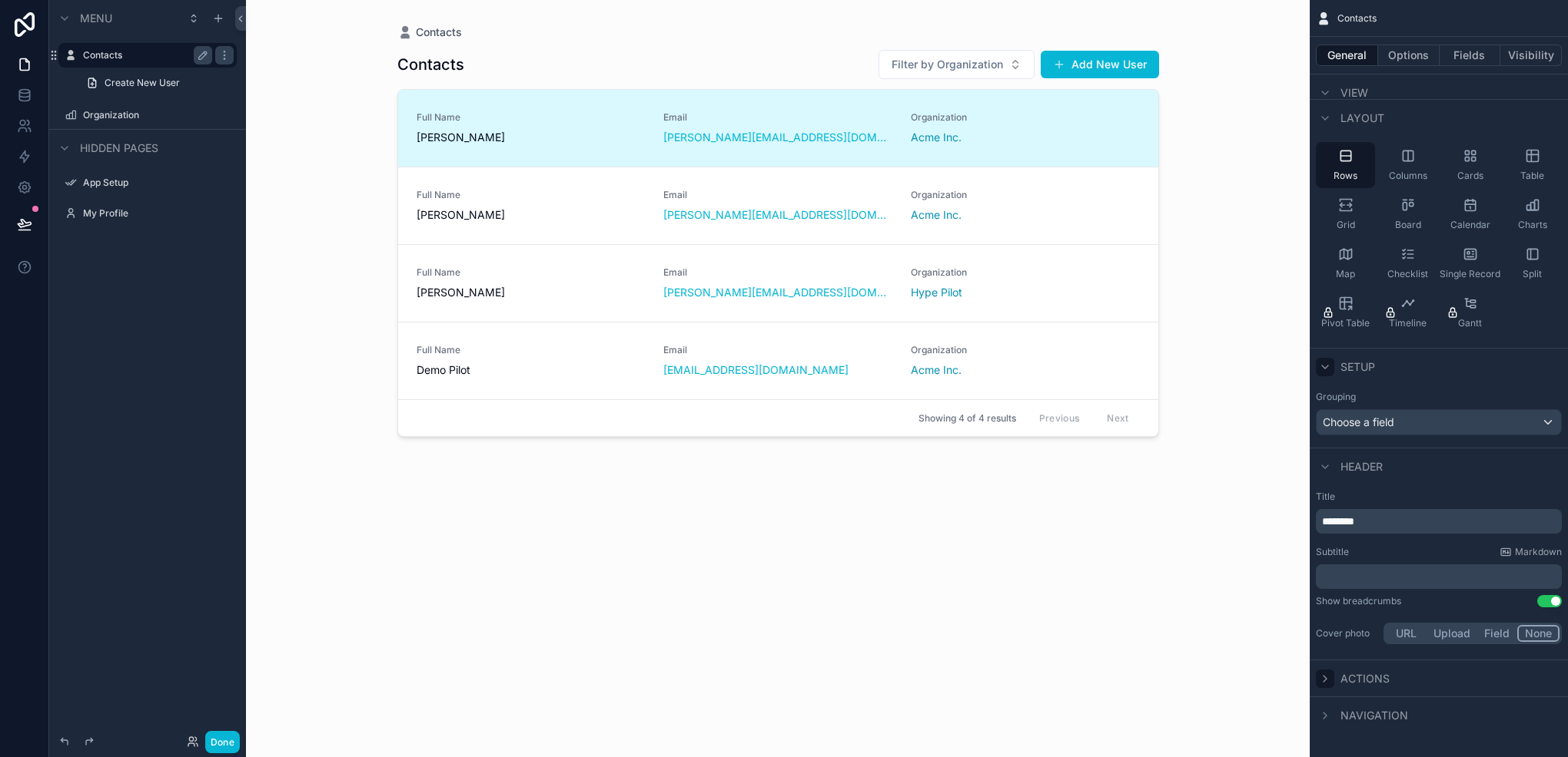
click at [1320, 363] on icon "scrollable content" at bounding box center [1325, 366] width 12 height 12
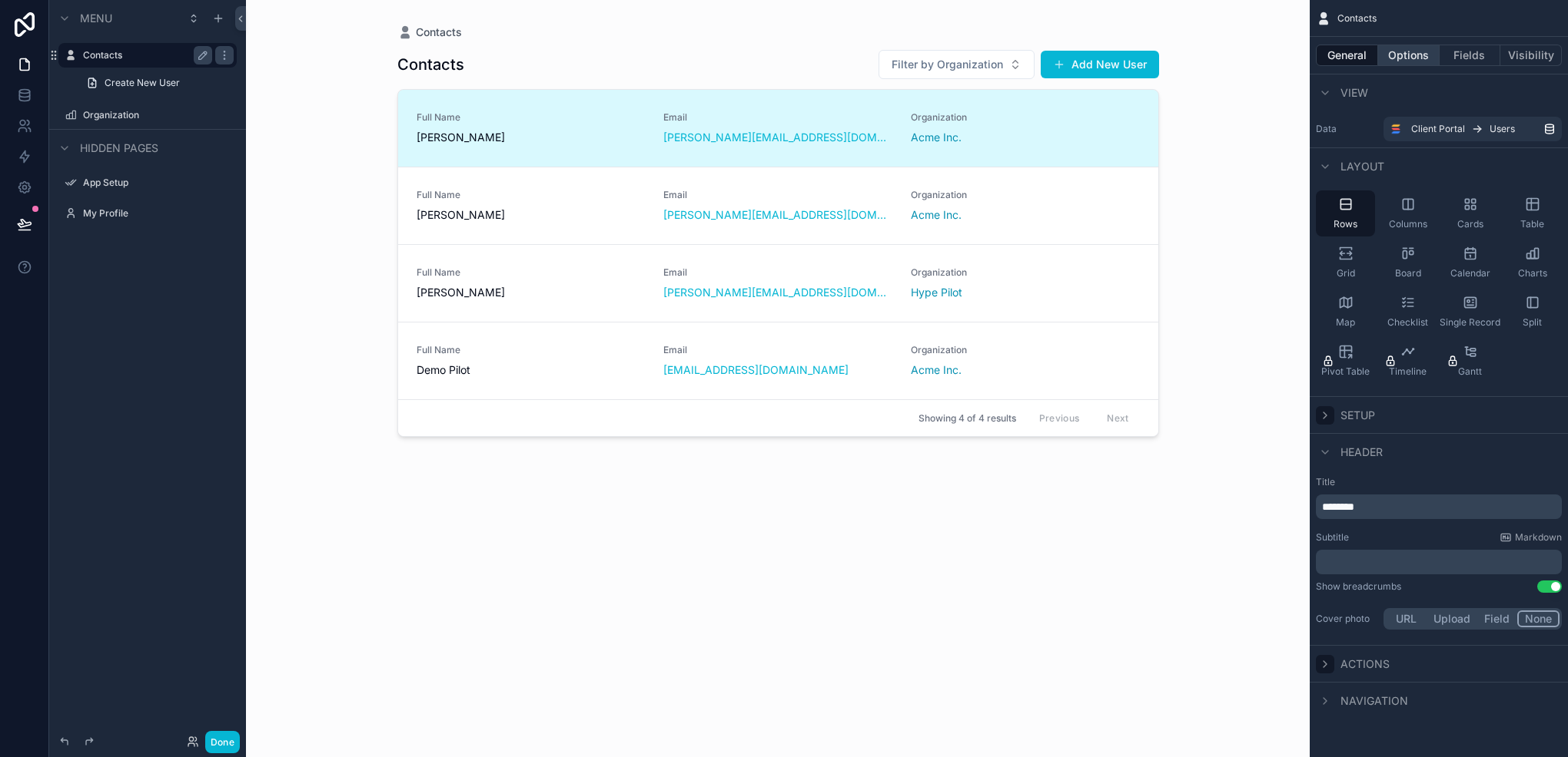
click at [1408, 60] on button "Options" at bounding box center [1408, 55] width 61 height 22
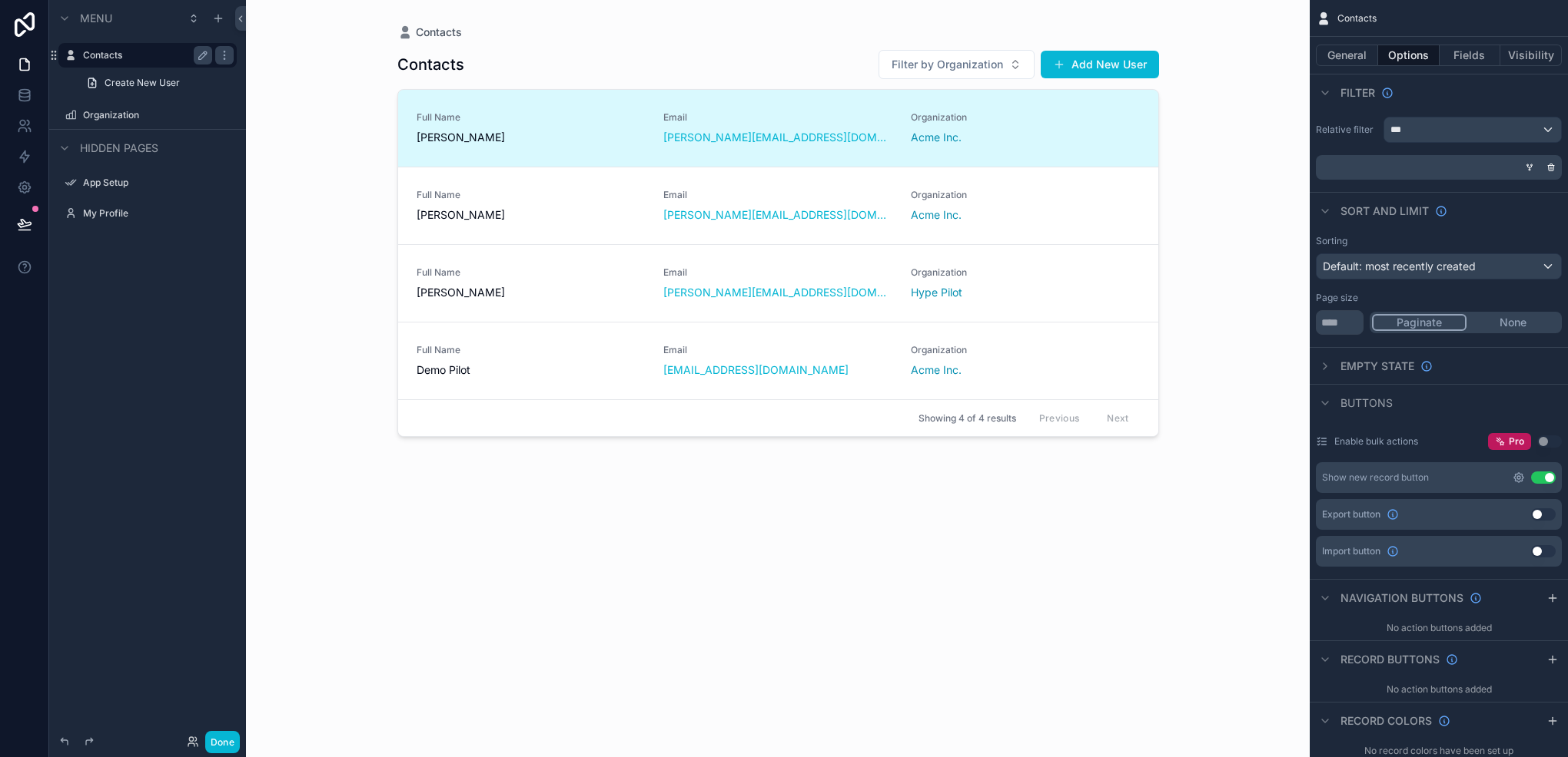
click at [1516, 478] on icon "scrollable content" at bounding box center [1518, 478] width 12 height 12
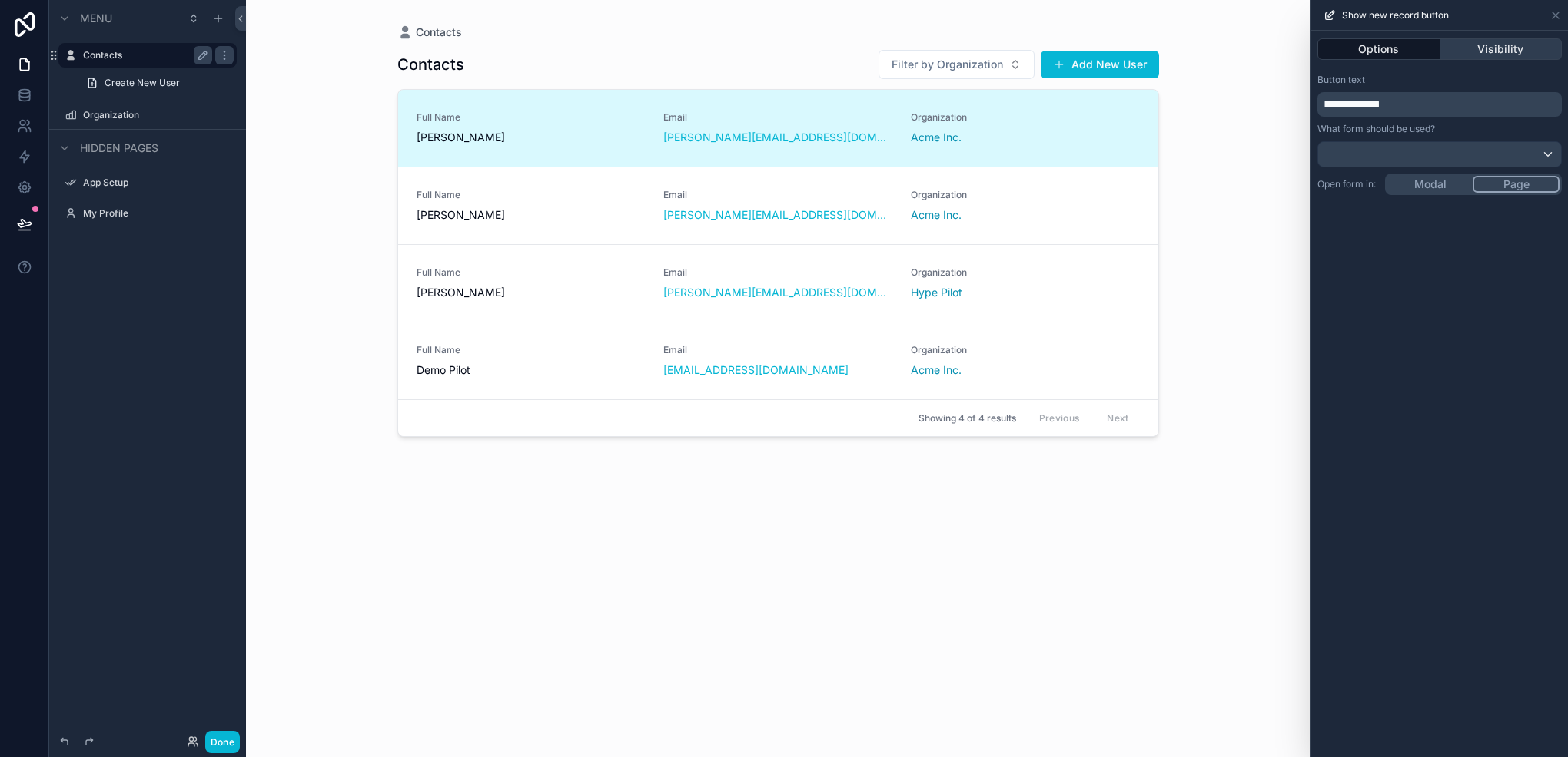
click at [1497, 50] on button "Visibility" at bounding box center [1501, 49] width 122 height 22
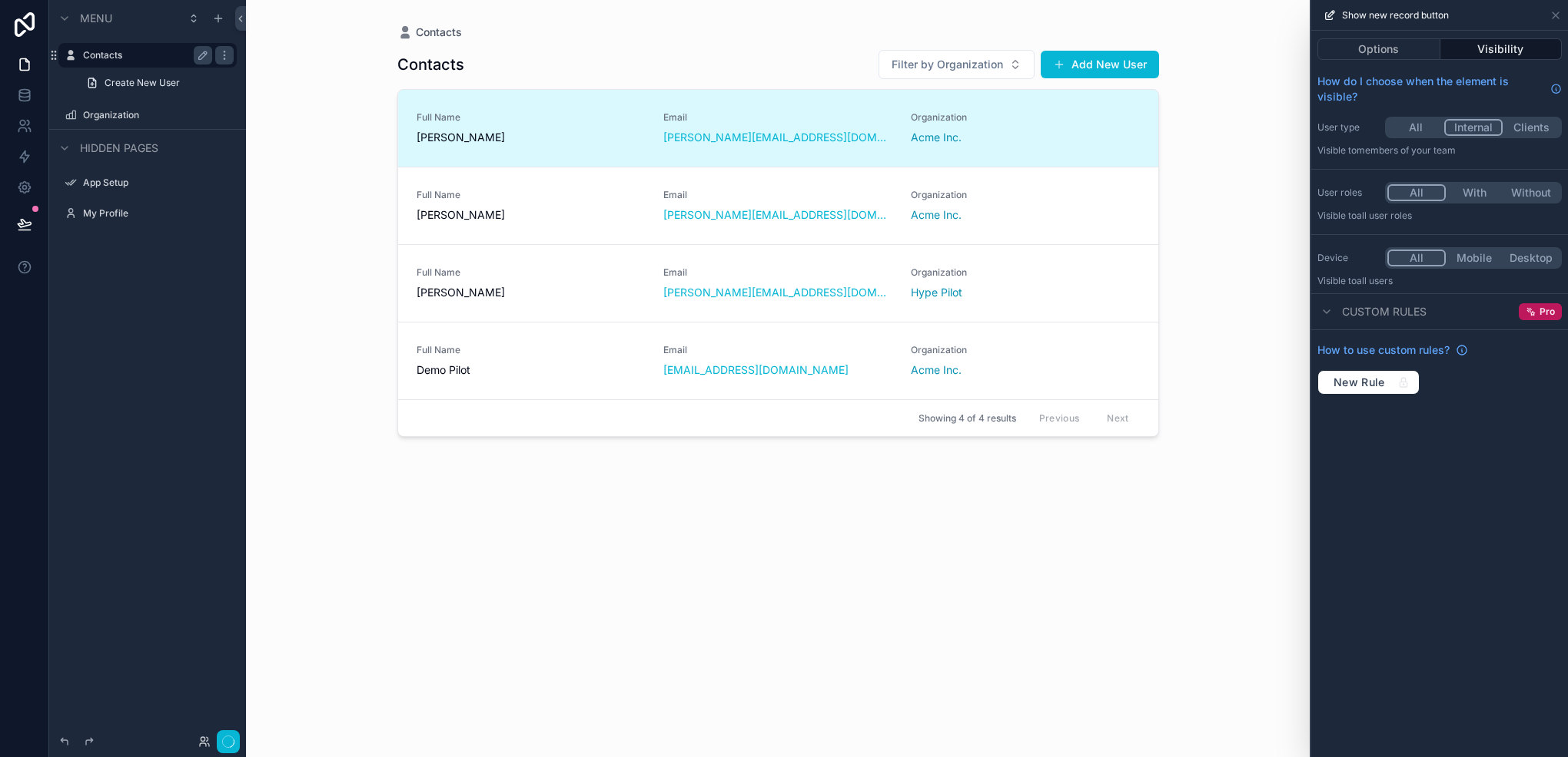
click at [1469, 132] on button "Internal" at bounding box center [1473, 127] width 58 height 17
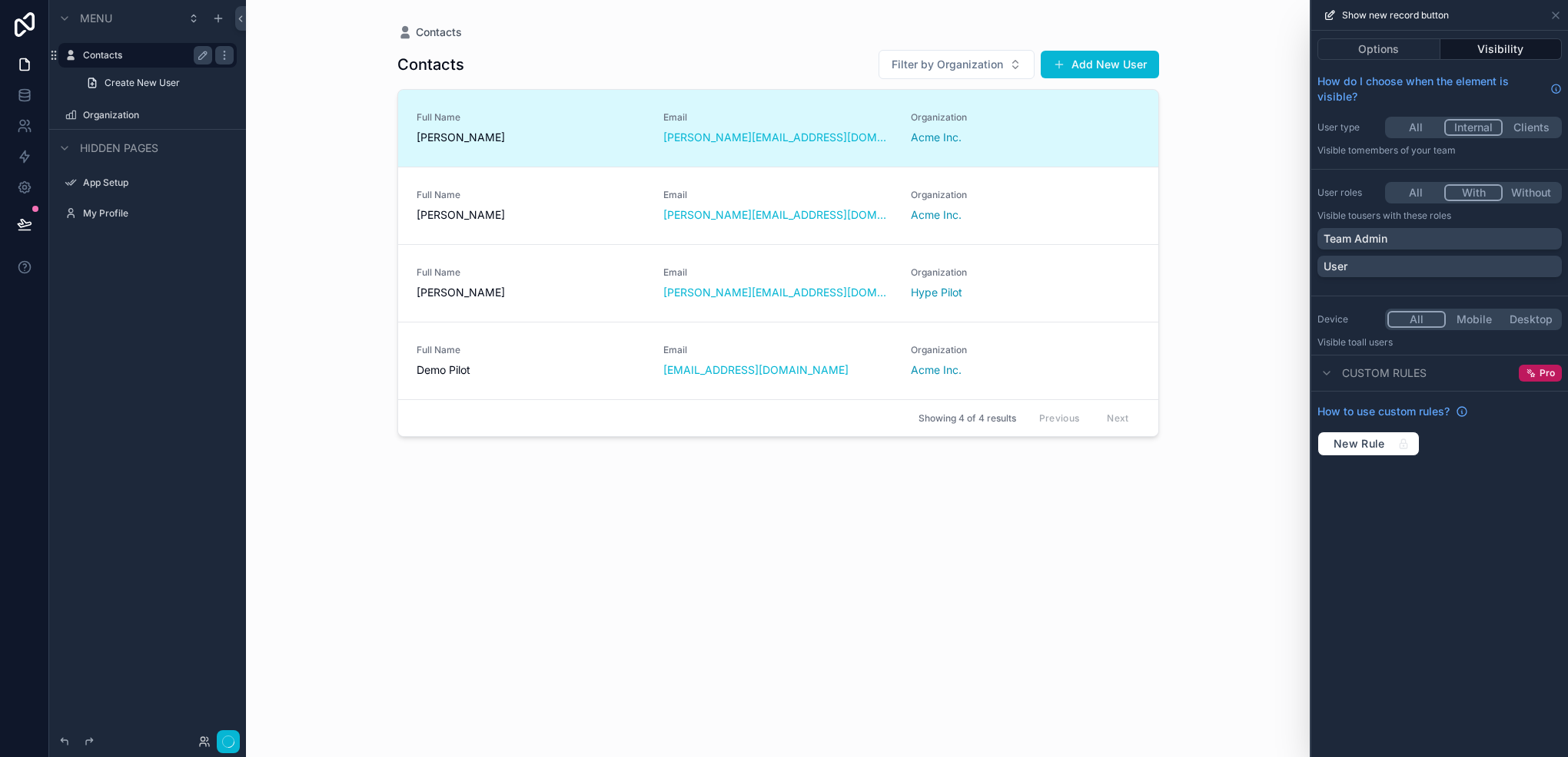
click at [1476, 192] on button "With" at bounding box center [1473, 192] width 58 height 17
click at [1408, 233] on div "Team Admin" at bounding box center [1439, 238] width 232 height 15
click at [1552, 15] on icon at bounding box center [1555, 14] width 12 height 12
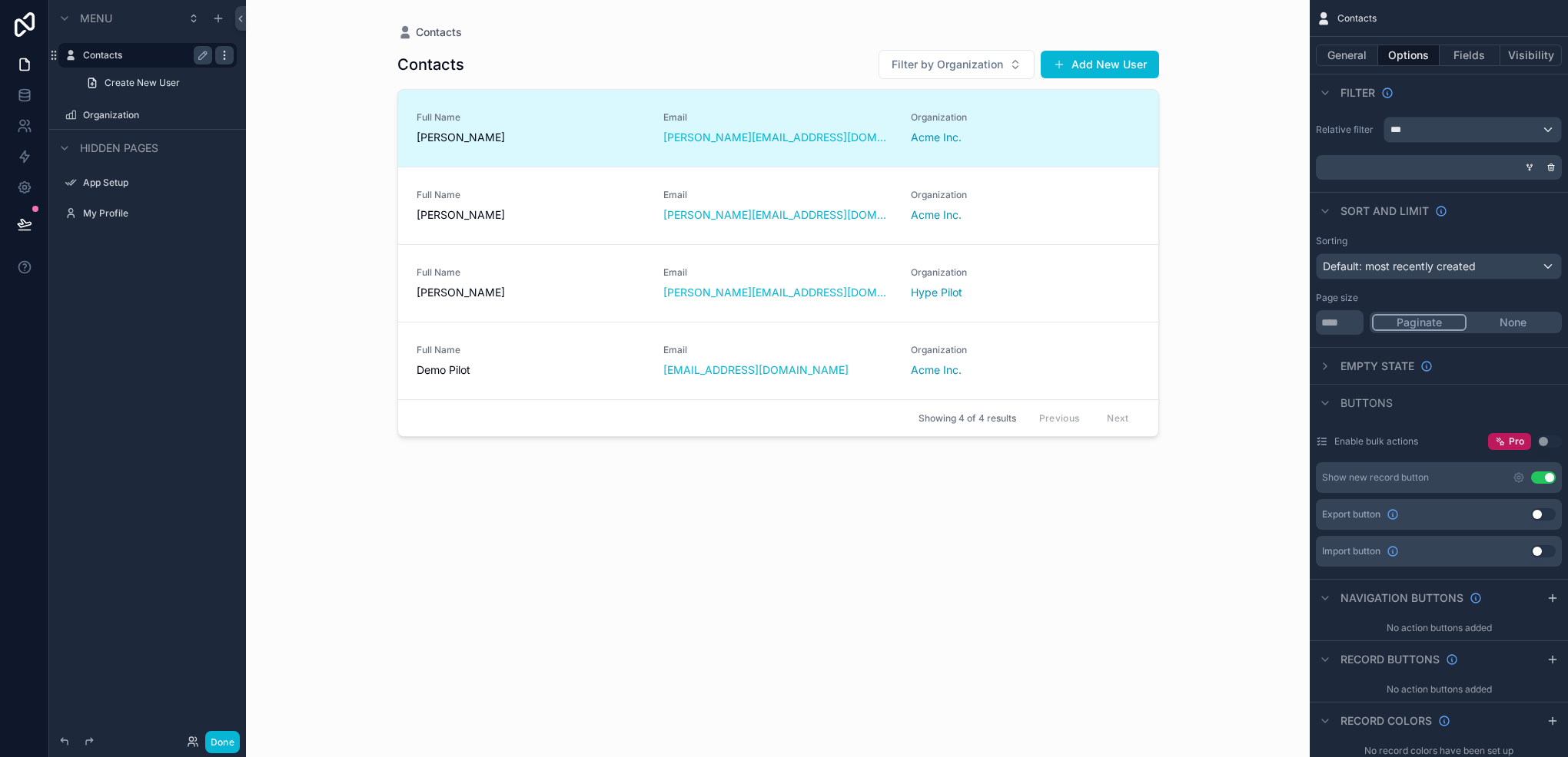
click at [219, 51] on icon "scrollable content" at bounding box center [224, 55] width 12 height 12
click at [1516, 62] on button "Visibility" at bounding box center [1531, 55] width 61 height 22
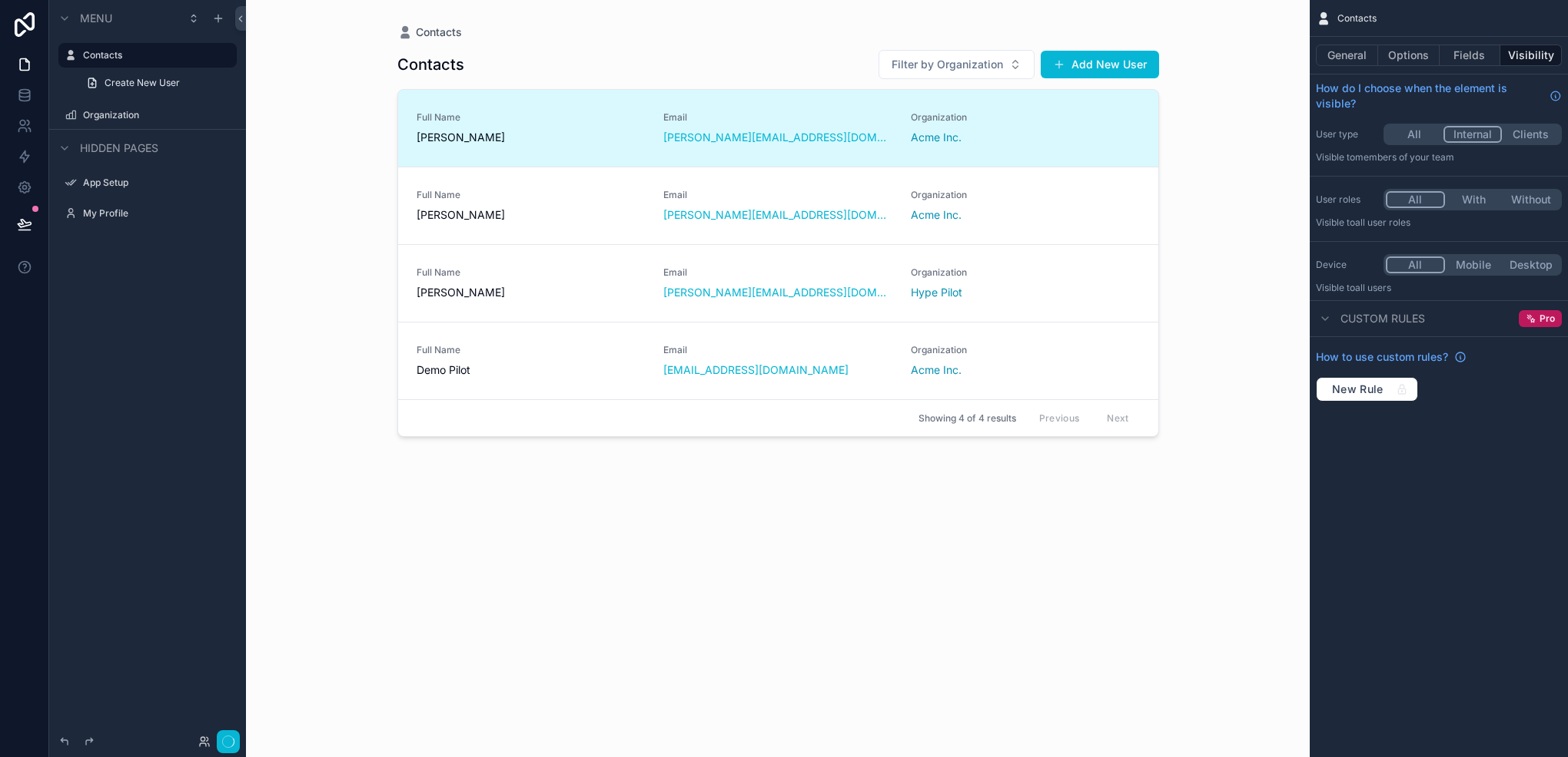
click at [1461, 129] on button "Internal" at bounding box center [1472, 134] width 59 height 17
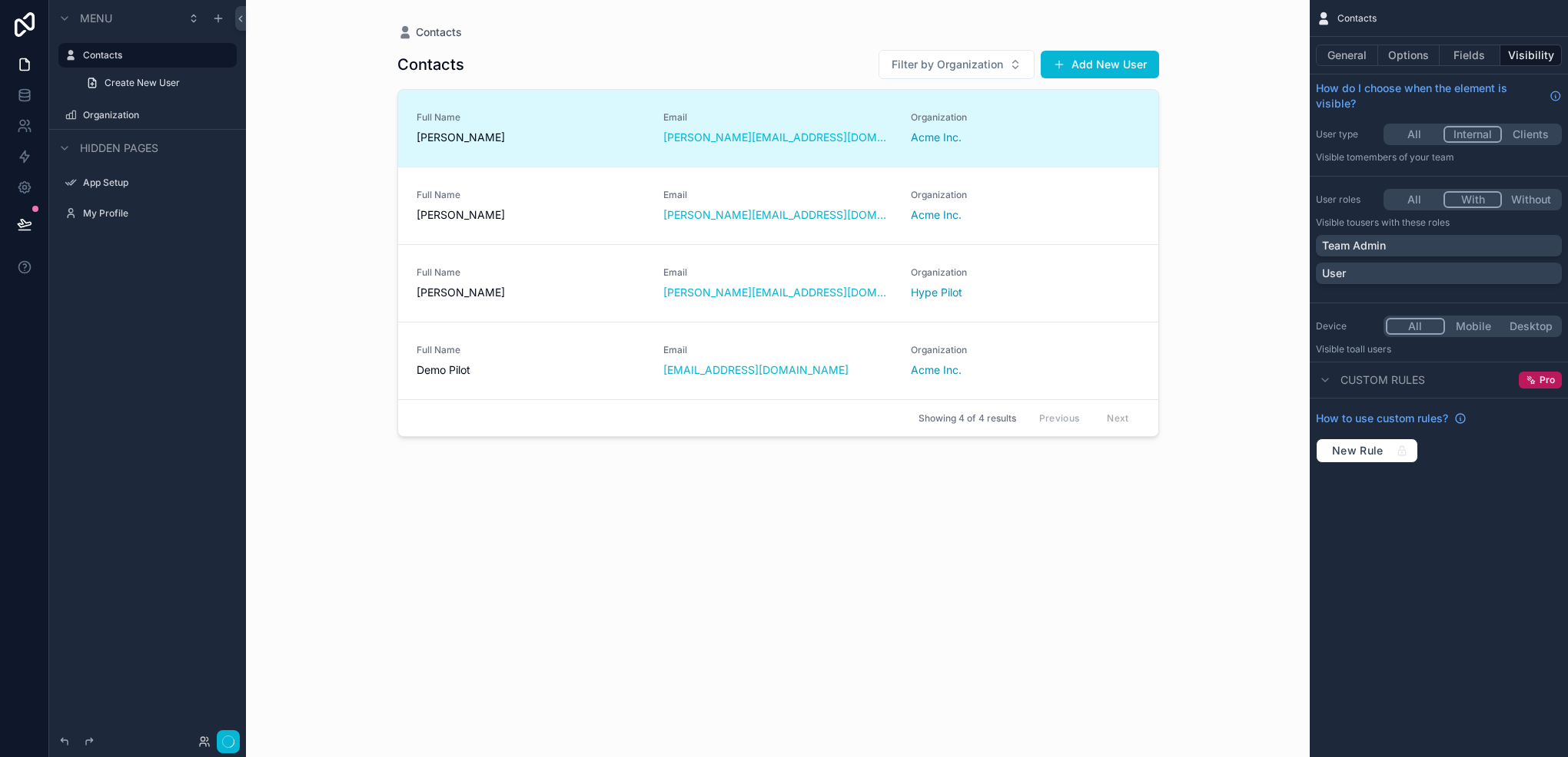
click at [1479, 195] on button "With" at bounding box center [1472, 199] width 59 height 17
click at [1398, 251] on div "Team Admin" at bounding box center [1438, 246] width 234 height 15
click at [1429, 60] on button "Options" at bounding box center [1408, 55] width 61 height 22
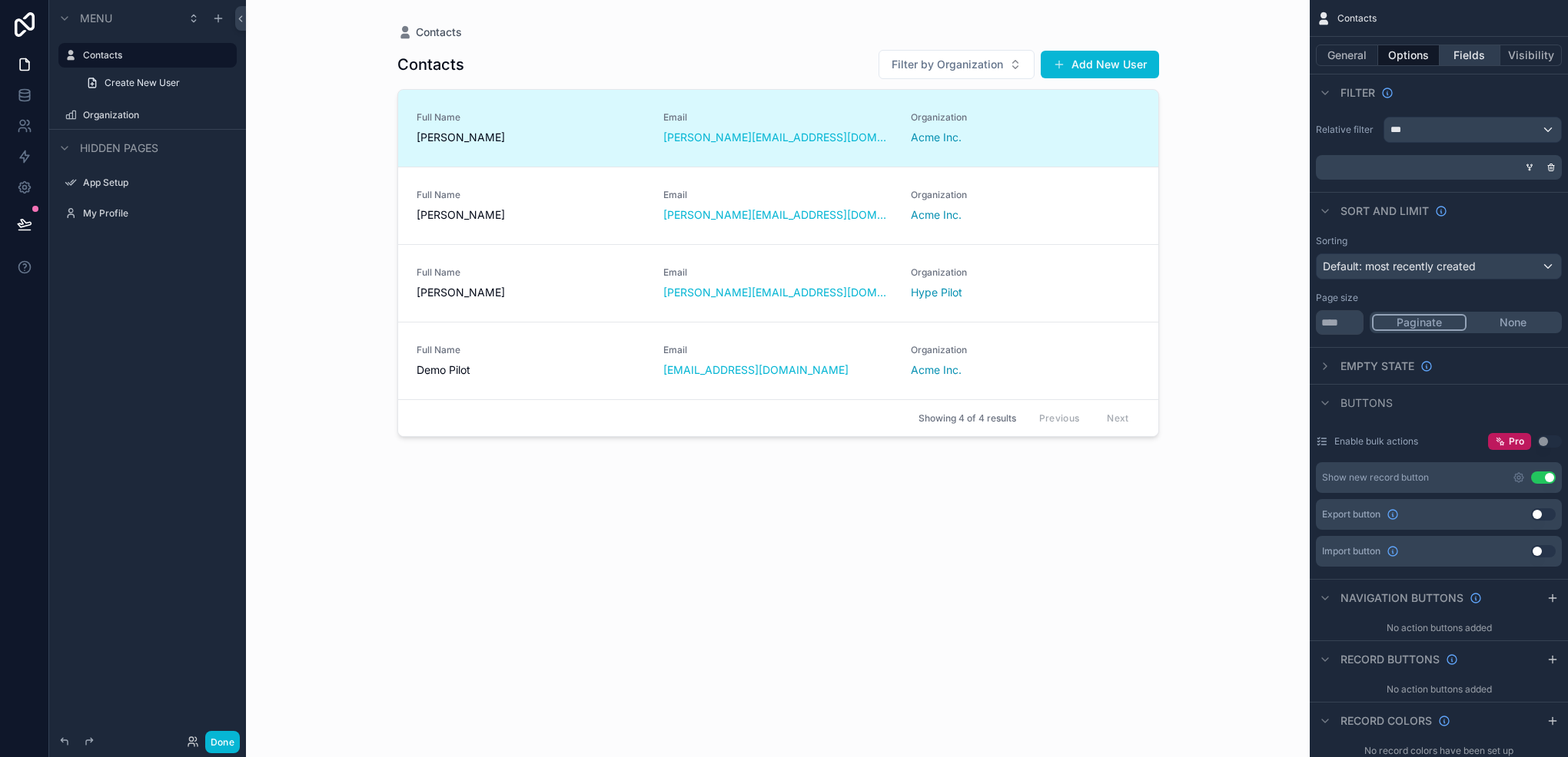
click at [1462, 56] on button "Fields" at bounding box center [1470, 55] width 61 height 22
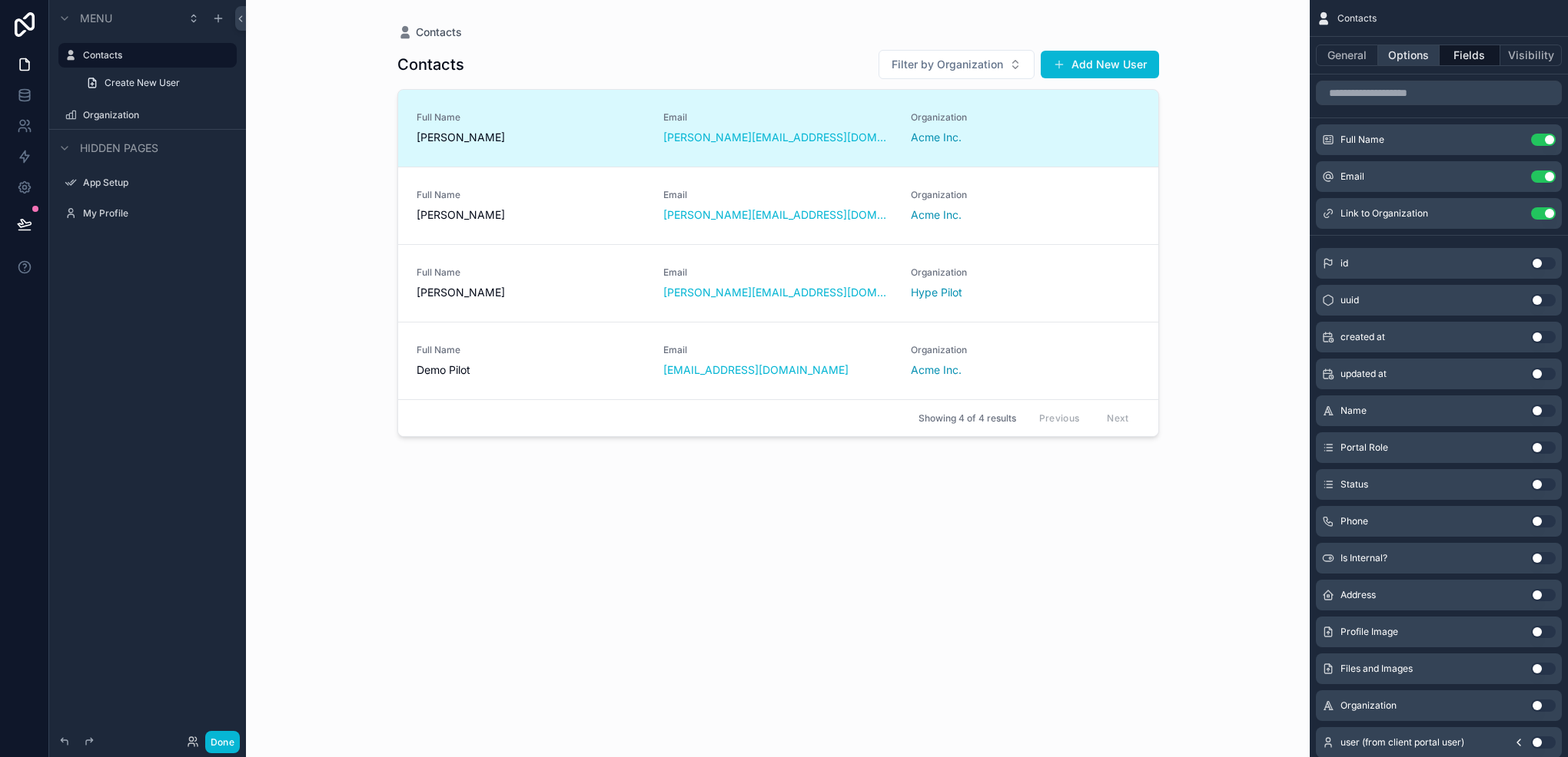
click at [1404, 51] on button "Options" at bounding box center [1408, 55] width 61 height 22
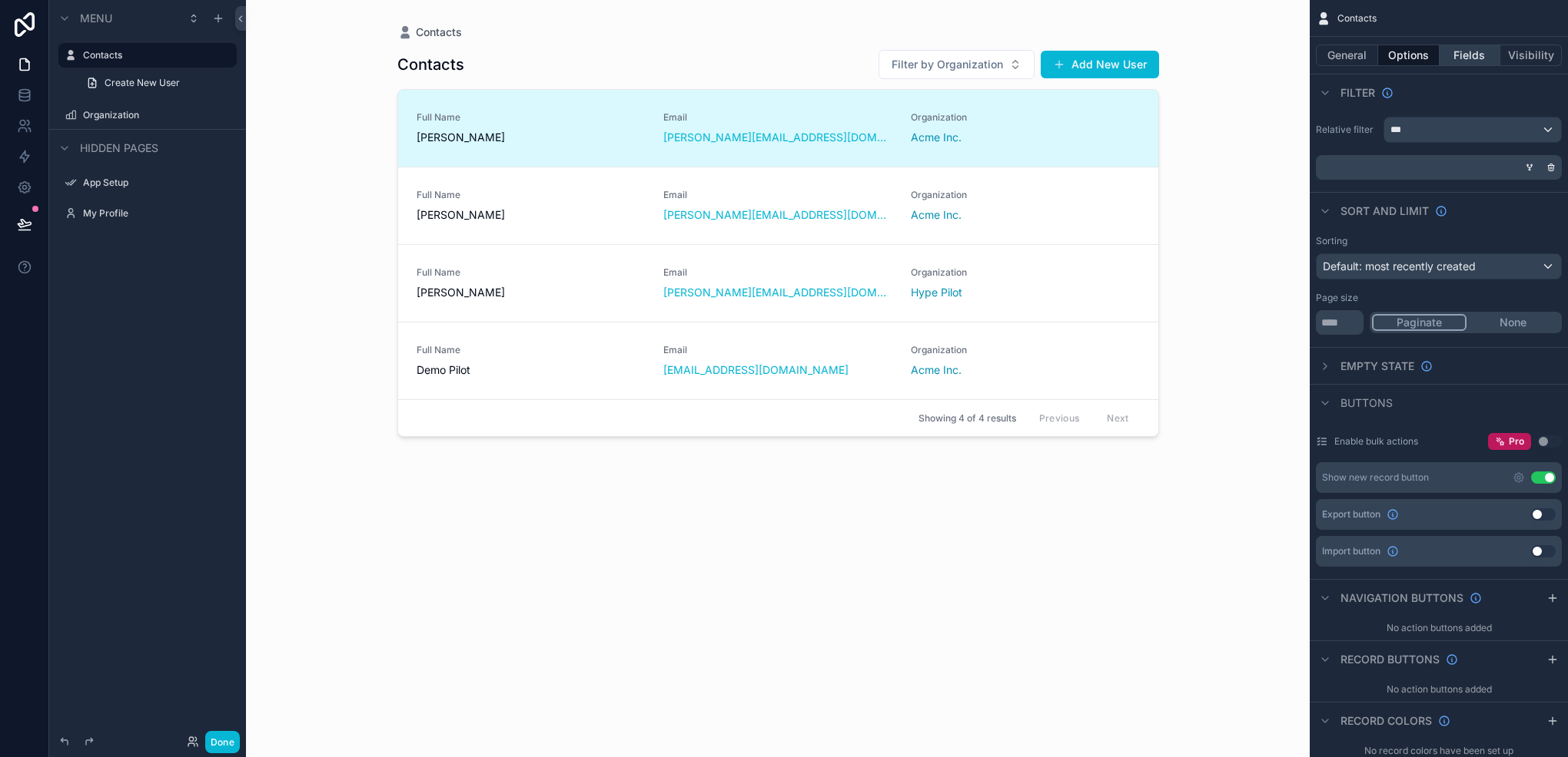
click at [1474, 57] on button "Fields" at bounding box center [1470, 55] width 61 height 22
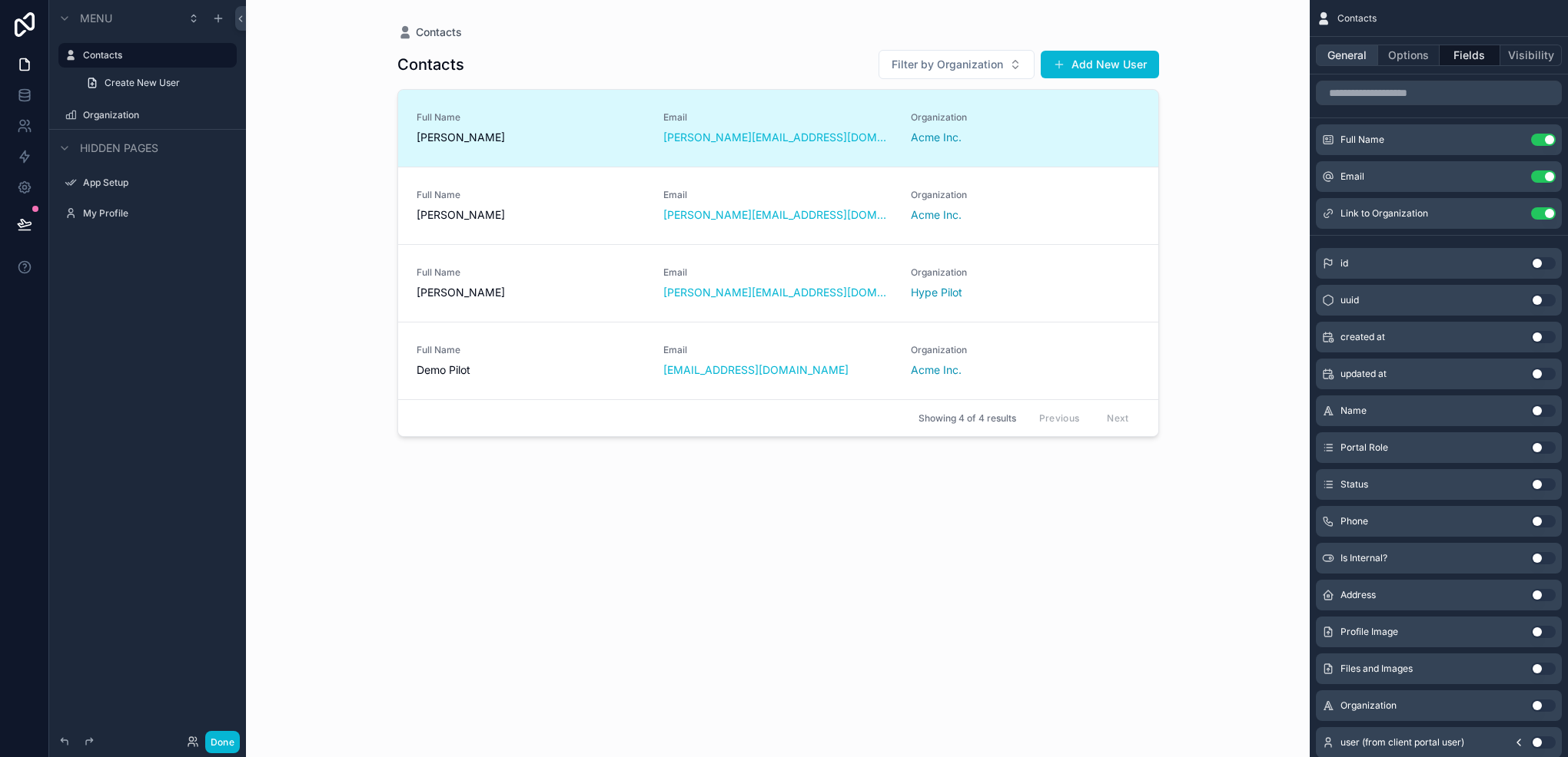
click at [1343, 60] on button "General" at bounding box center [1346, 55] width 62 height 22
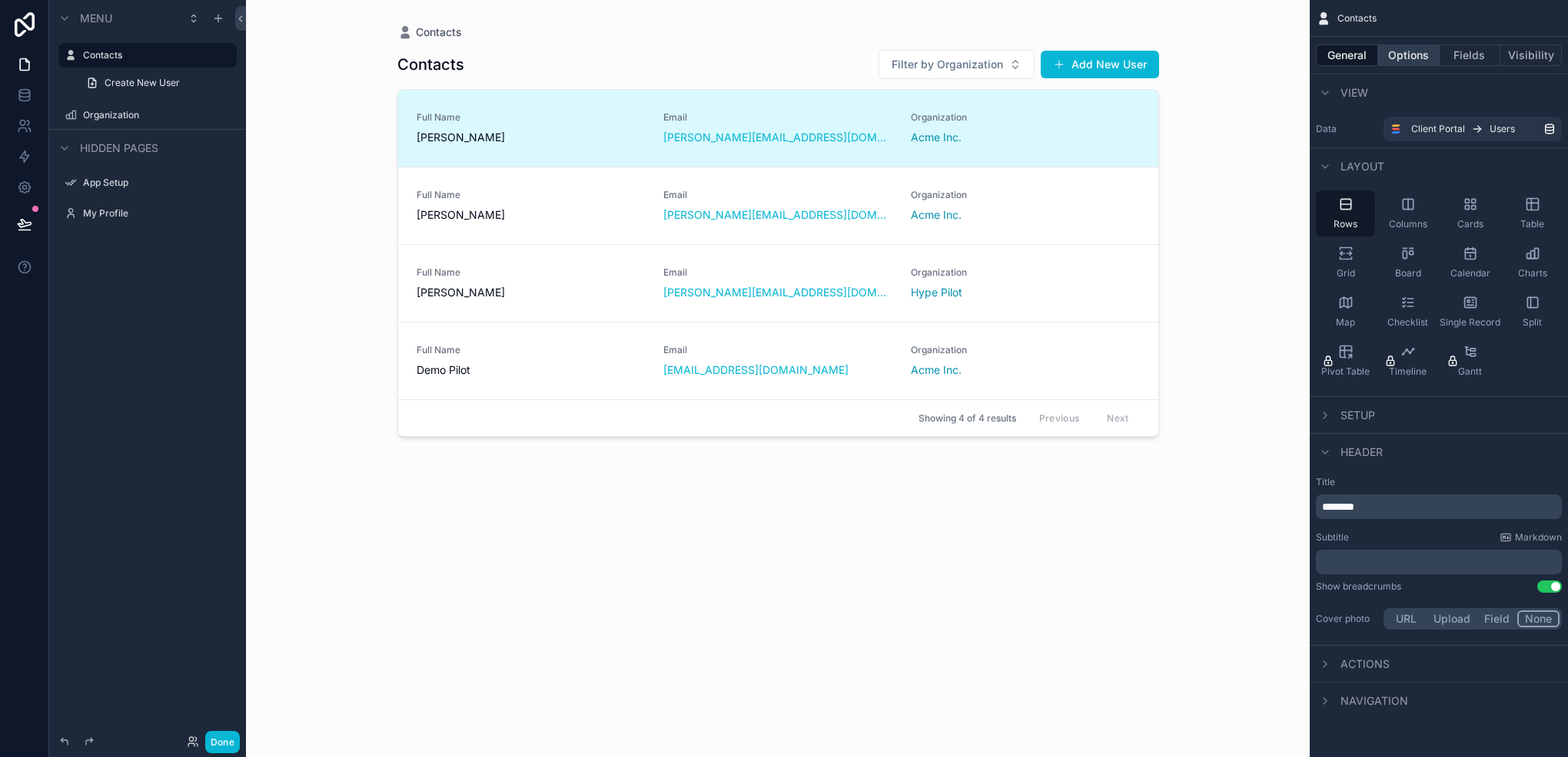
click at [1381, 51] on button "Options" at bounding box center [1408, 55] width 61 height 22
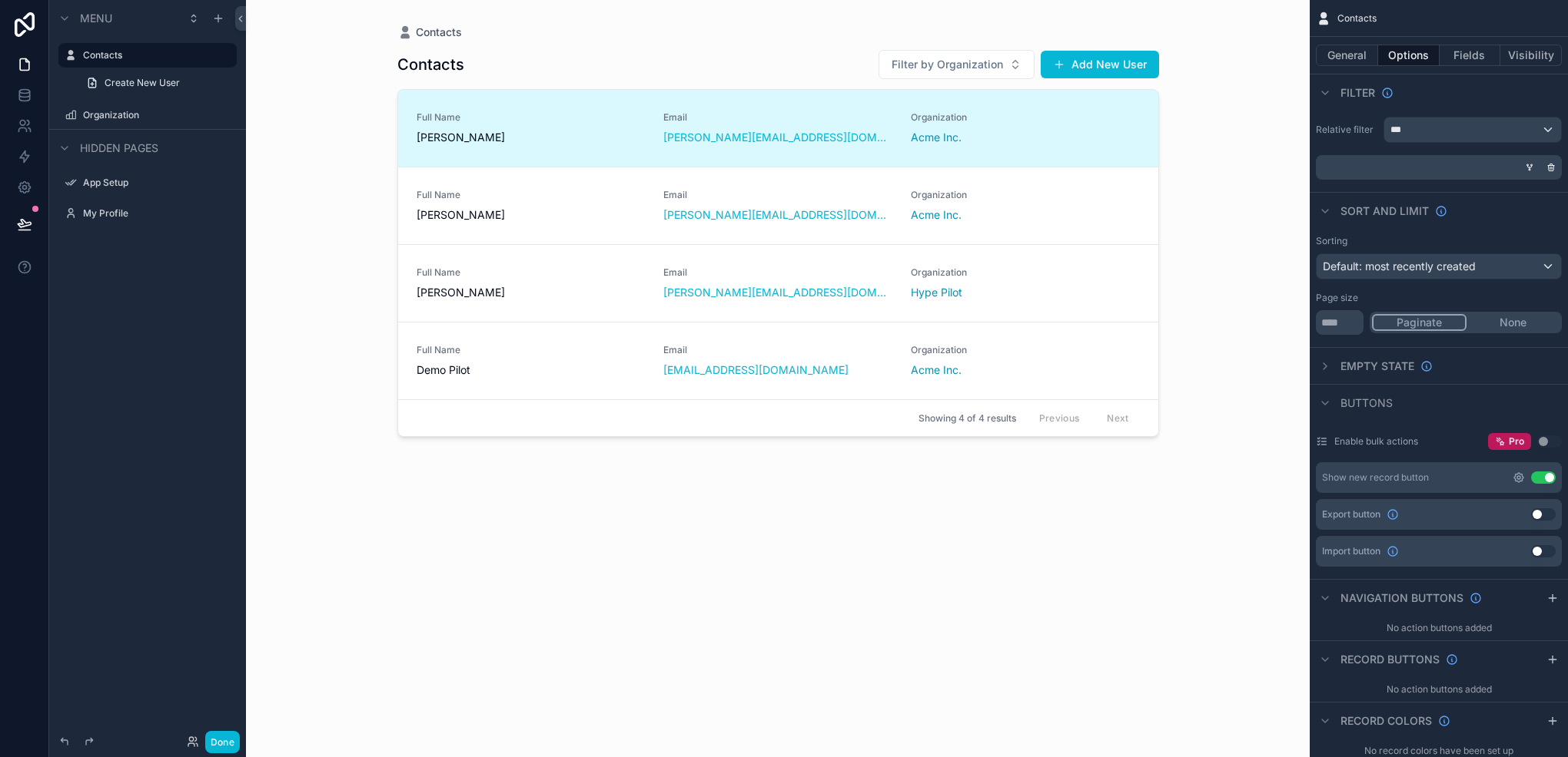
click at [1512, 480] on icon "scrollable content" at bounding box center [1518, 478] width 12 height 12
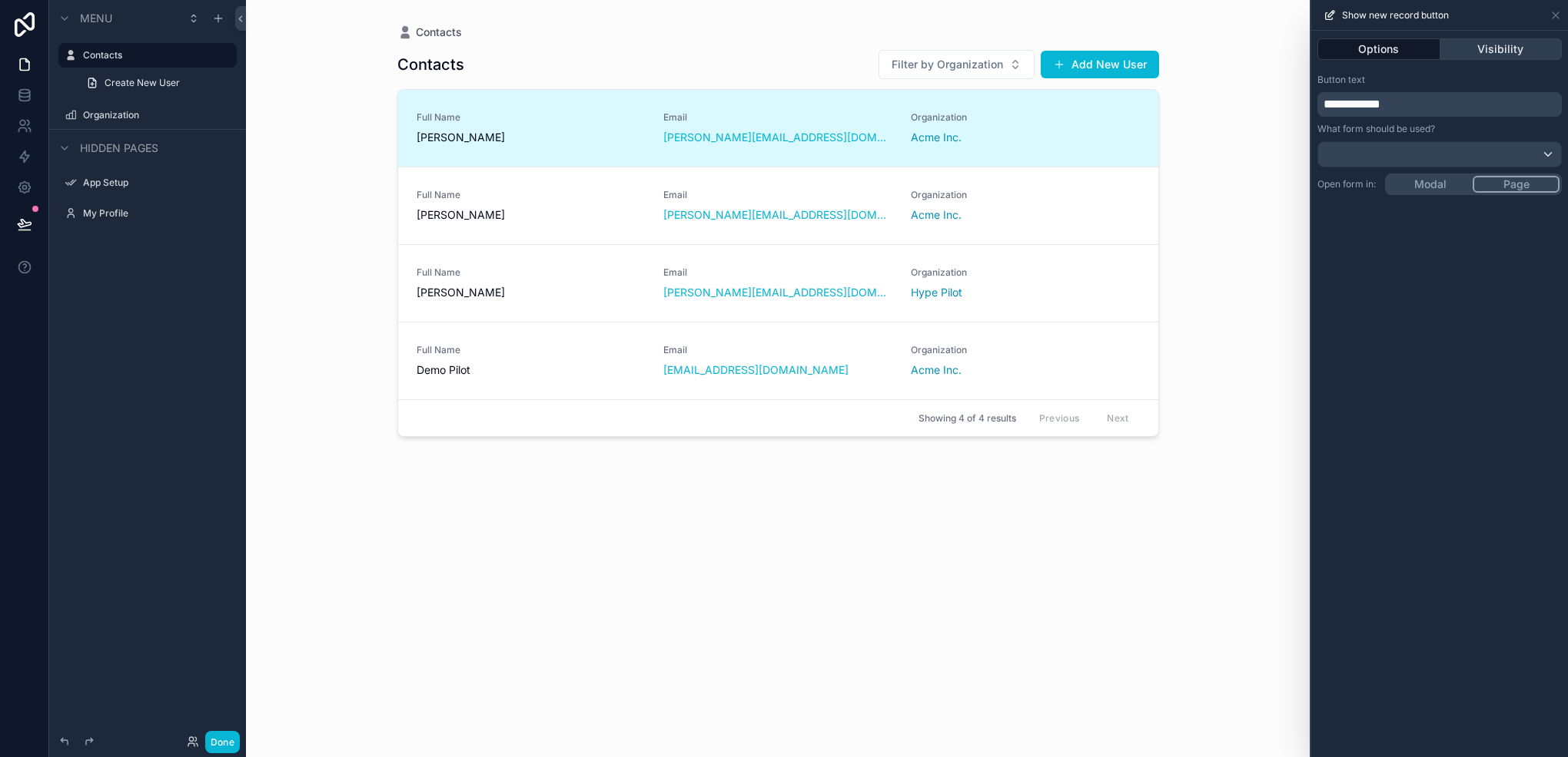
click at [1496, 40] on button "Visibility" at bounding box center [1501, 49] width 122 height 22
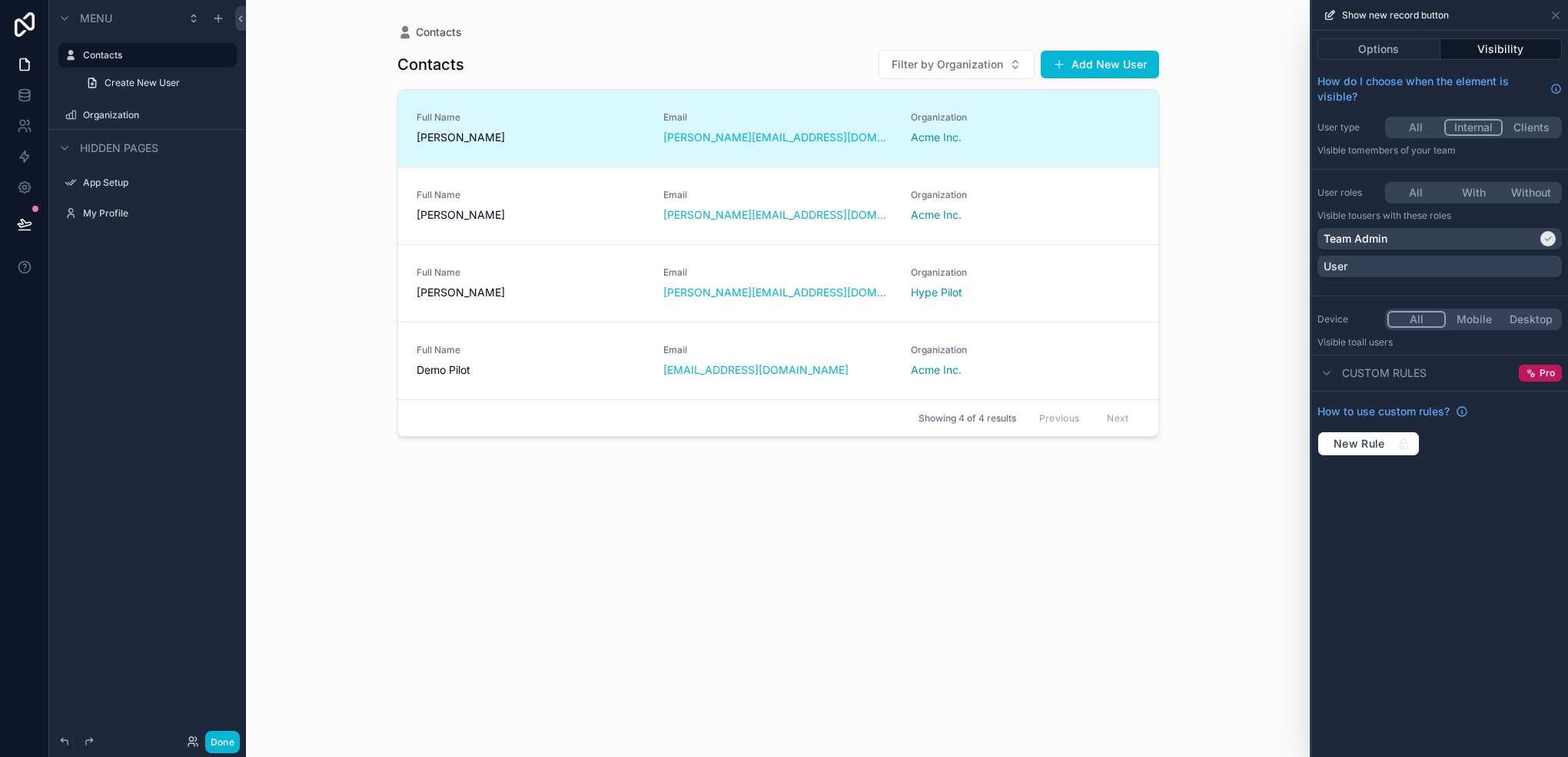
click at [1408, 125] on button "All" at bounding box center [1415, 127] width 57 height 17
click at [1452, 125] on button "Internal" at bounding box center [1473, 127] width 58 height 17
click at [1475, 196] on button "With" at bounding box center [1474, 192] width 58 height 17
click at [1549, 9] on icon at bounding box center [1555, 14] width 12 height 12
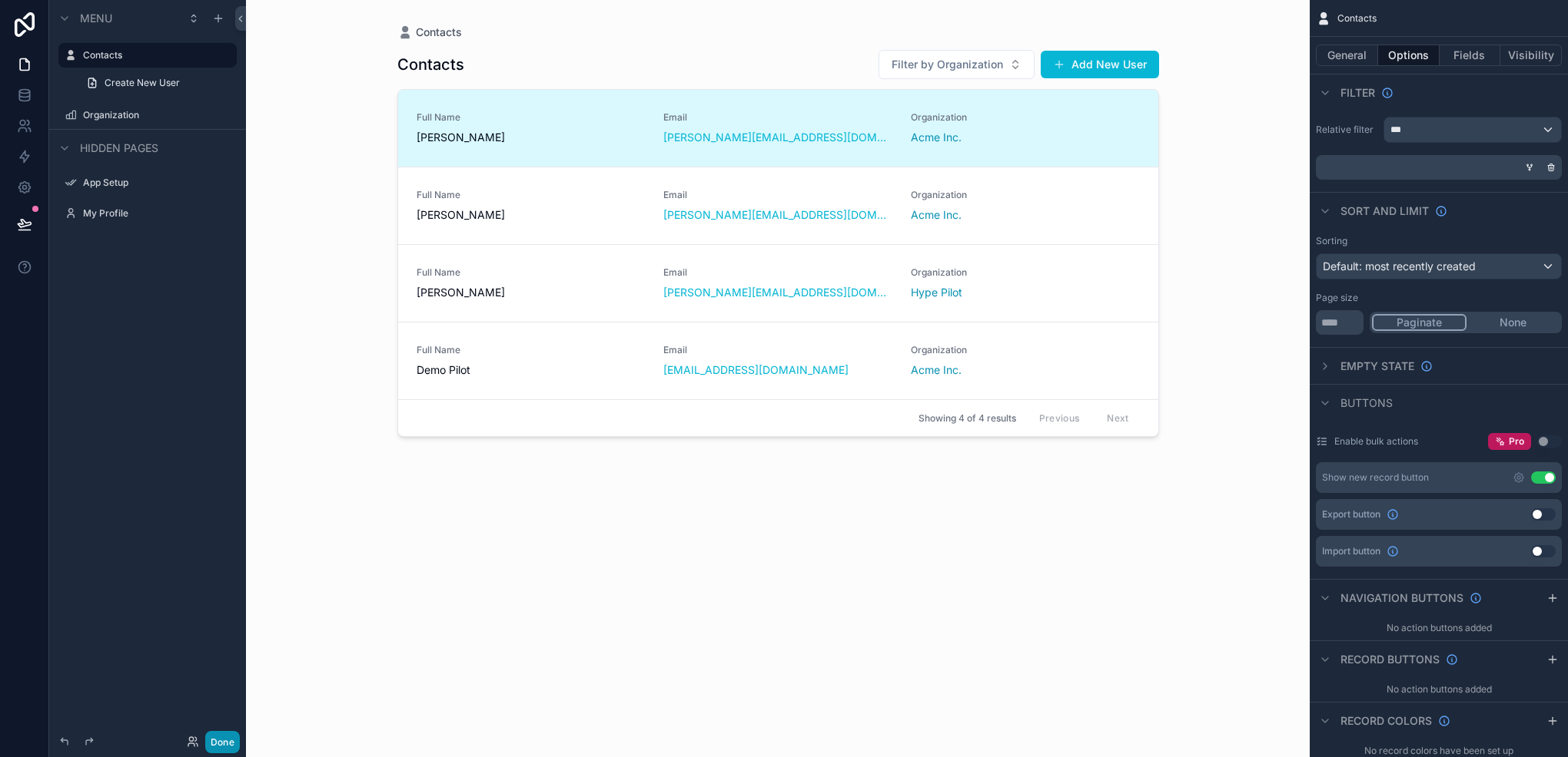
click at [234, 738] on button "Done" at bounding box center [222, 743] width 35 height 23
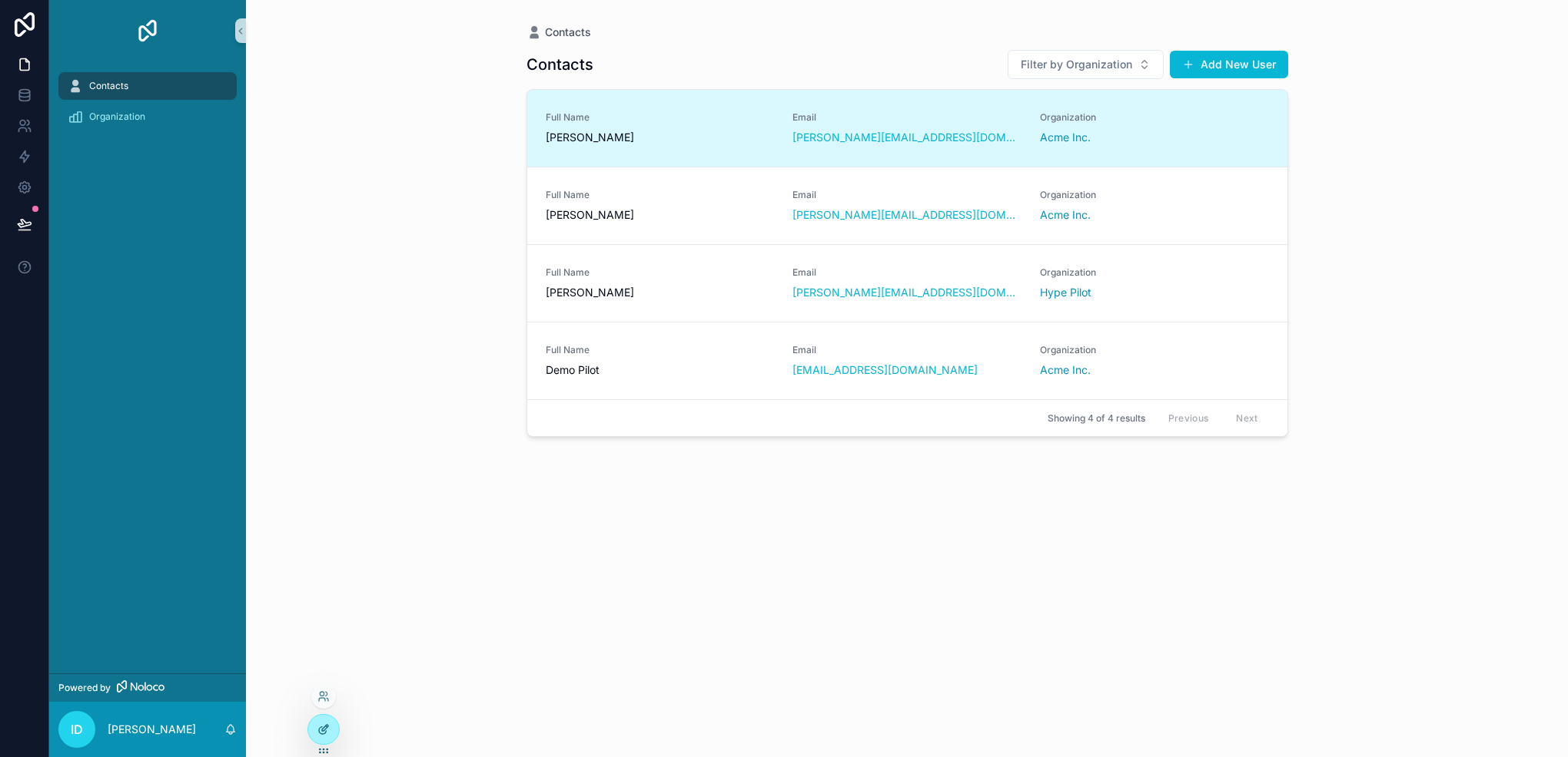
click at [313, 731] on div at bounding box center [323, 730] width 31 height 29
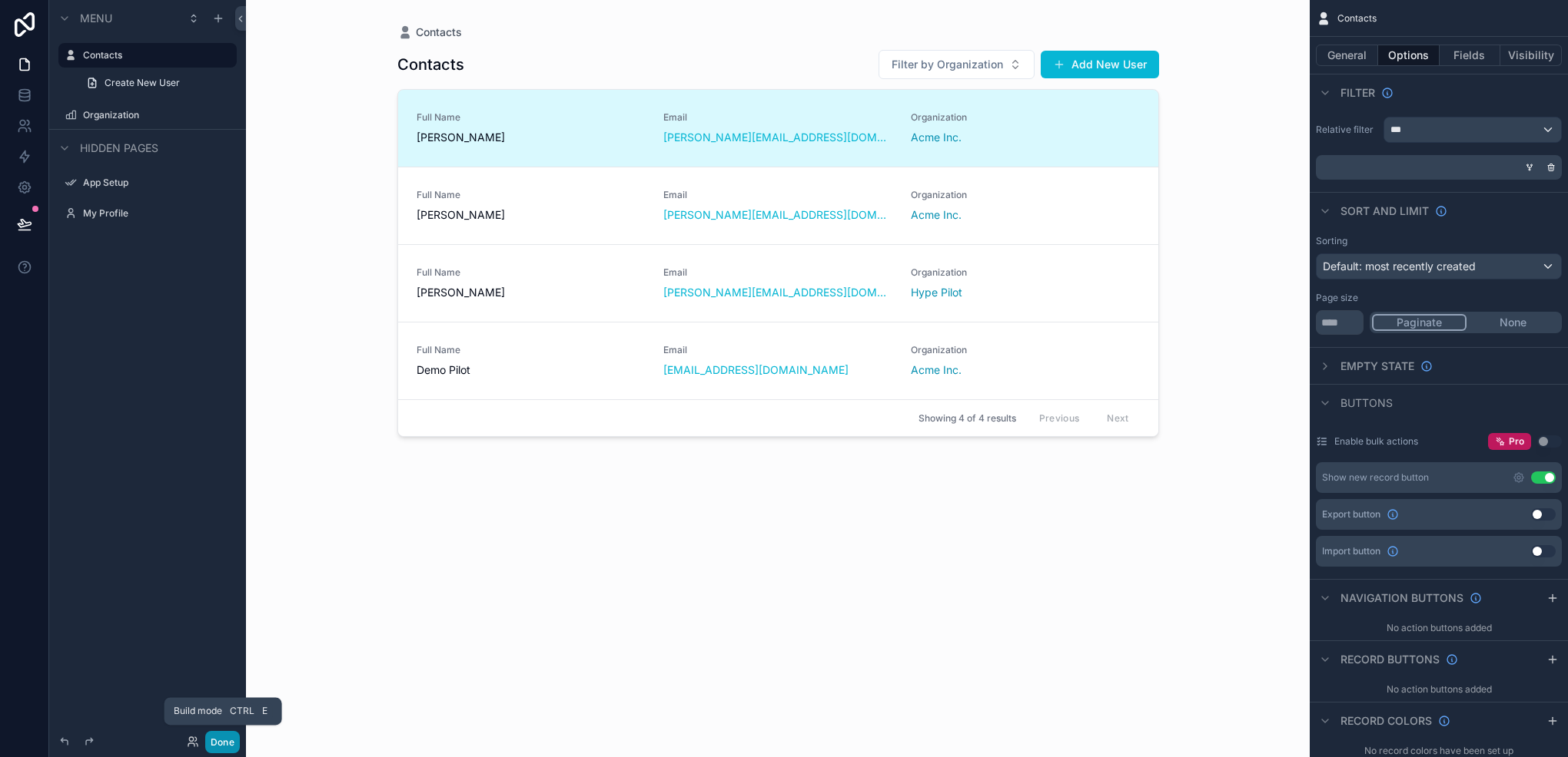
click at [228, 732] on button "Done" at bounding box center [222, 743] width 35 height 23
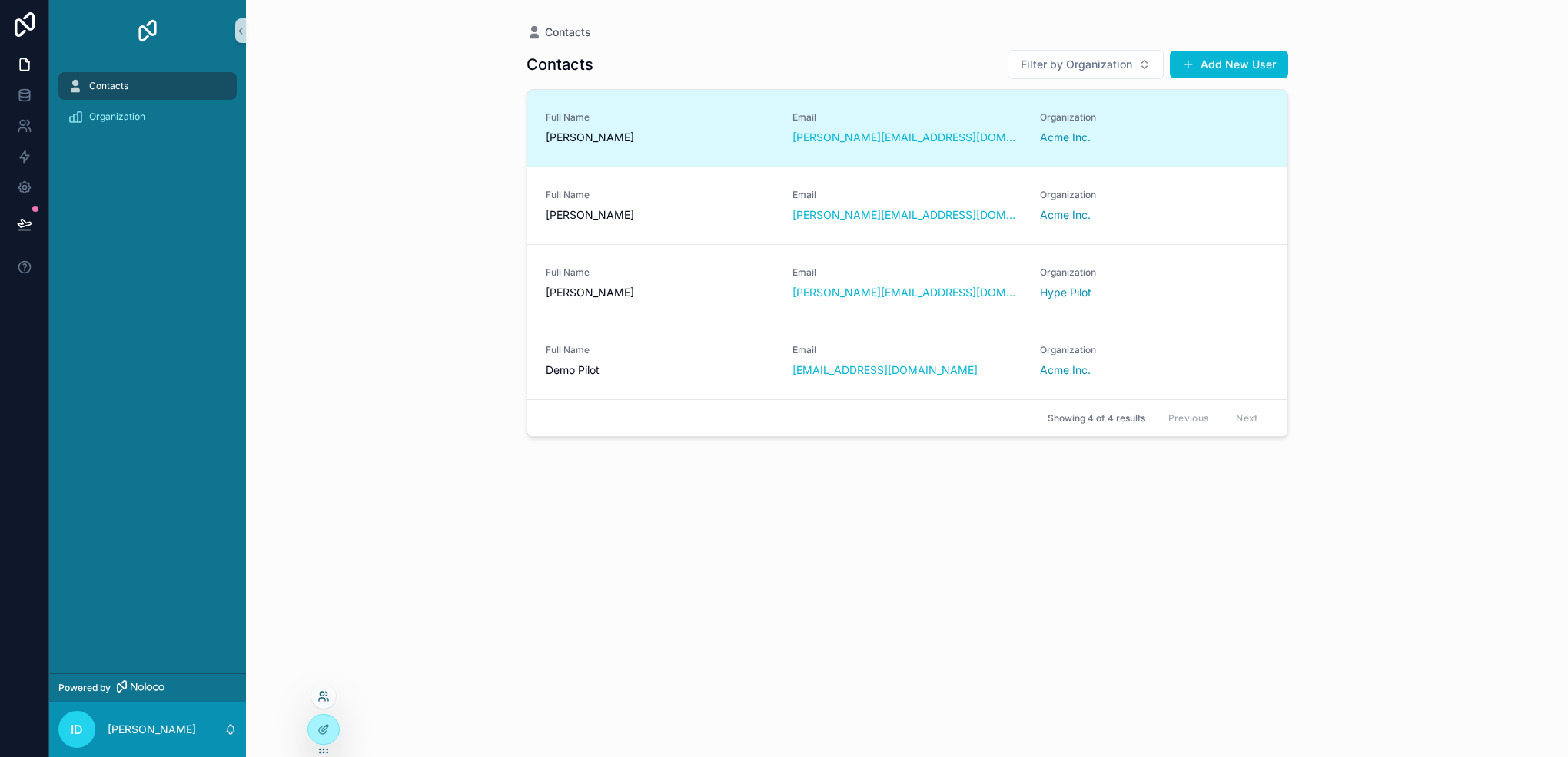
click at [317, 697] on icon at bounding box center [323, 696] width 12 height 12
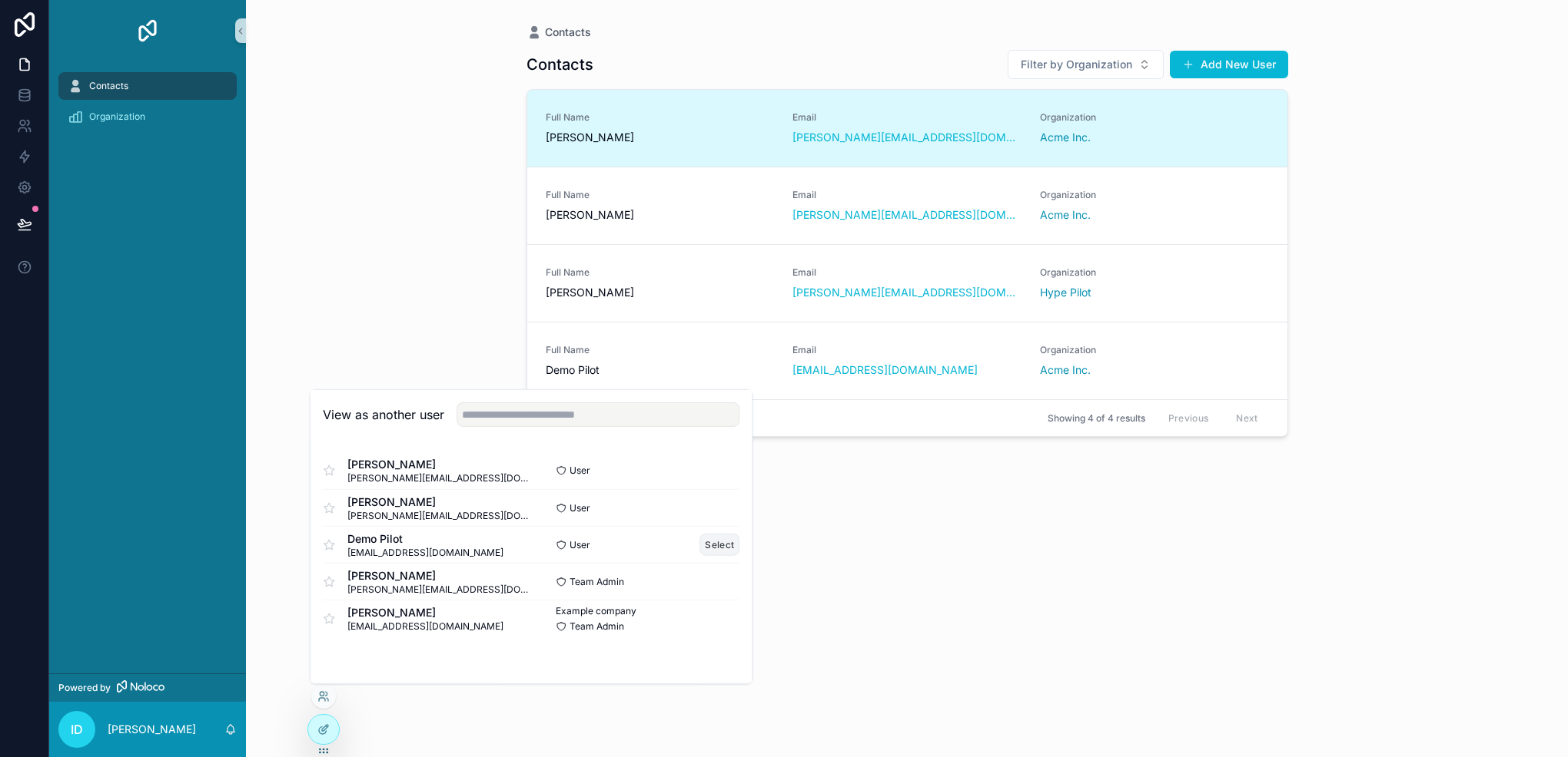
click at [704, 548] on button "Select" at bounding box center [720, 545] width 40 height 23
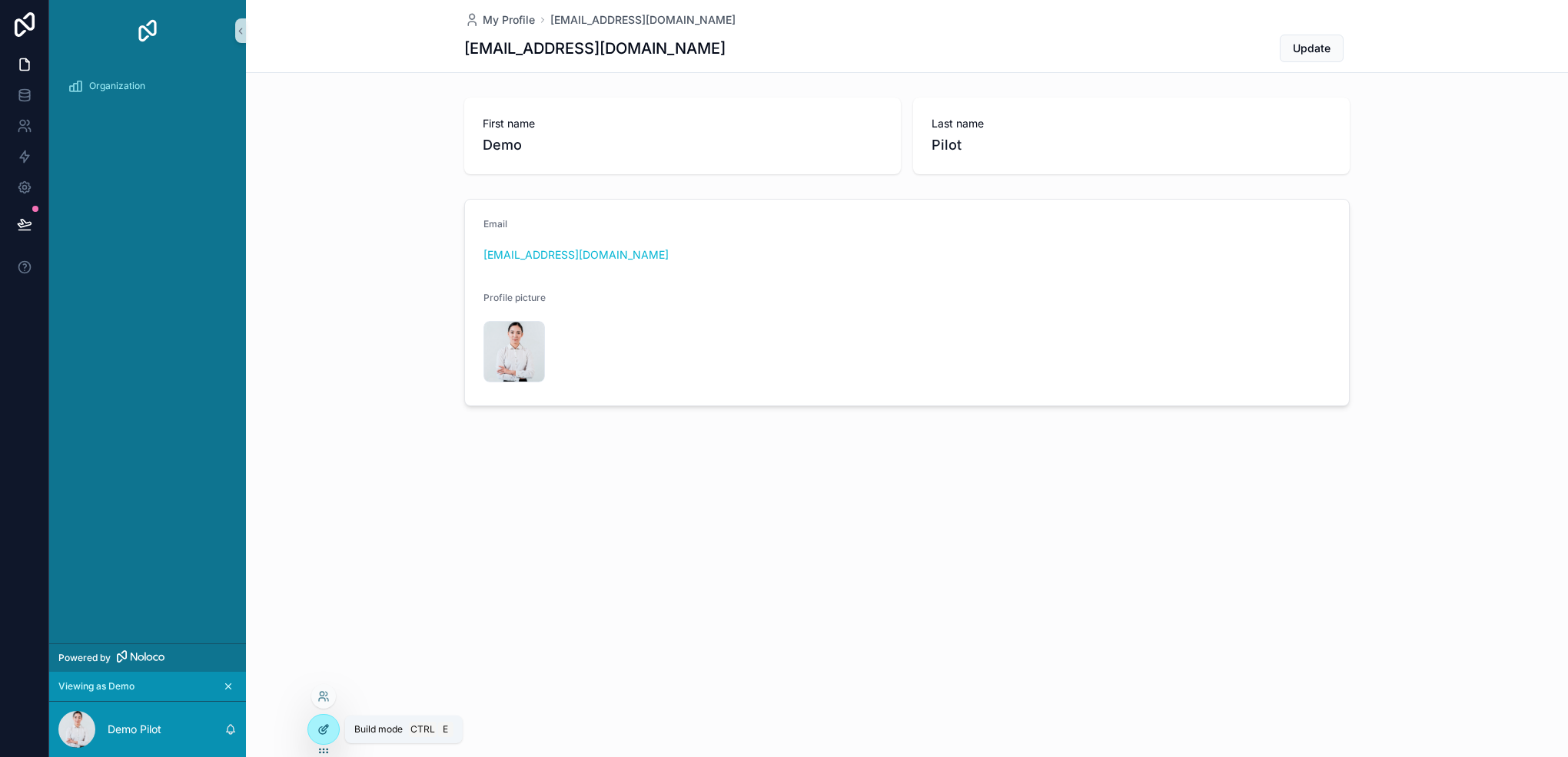
click at [328, 721] on div at bounding box center [323, 730] width 31 height 29
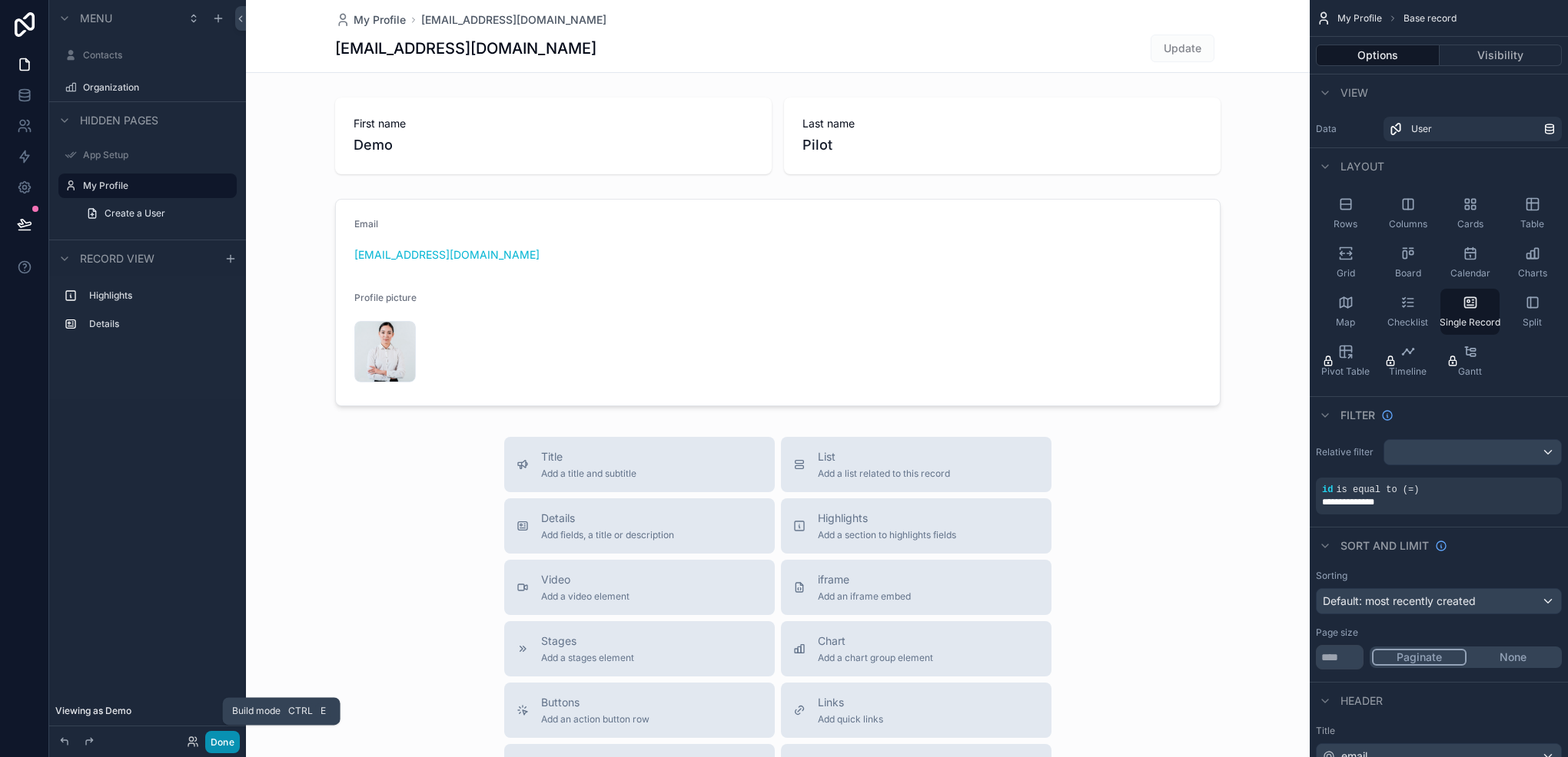
click at [222, 738] on button "Done" at bounding box center [222, 743] width 35 height 23
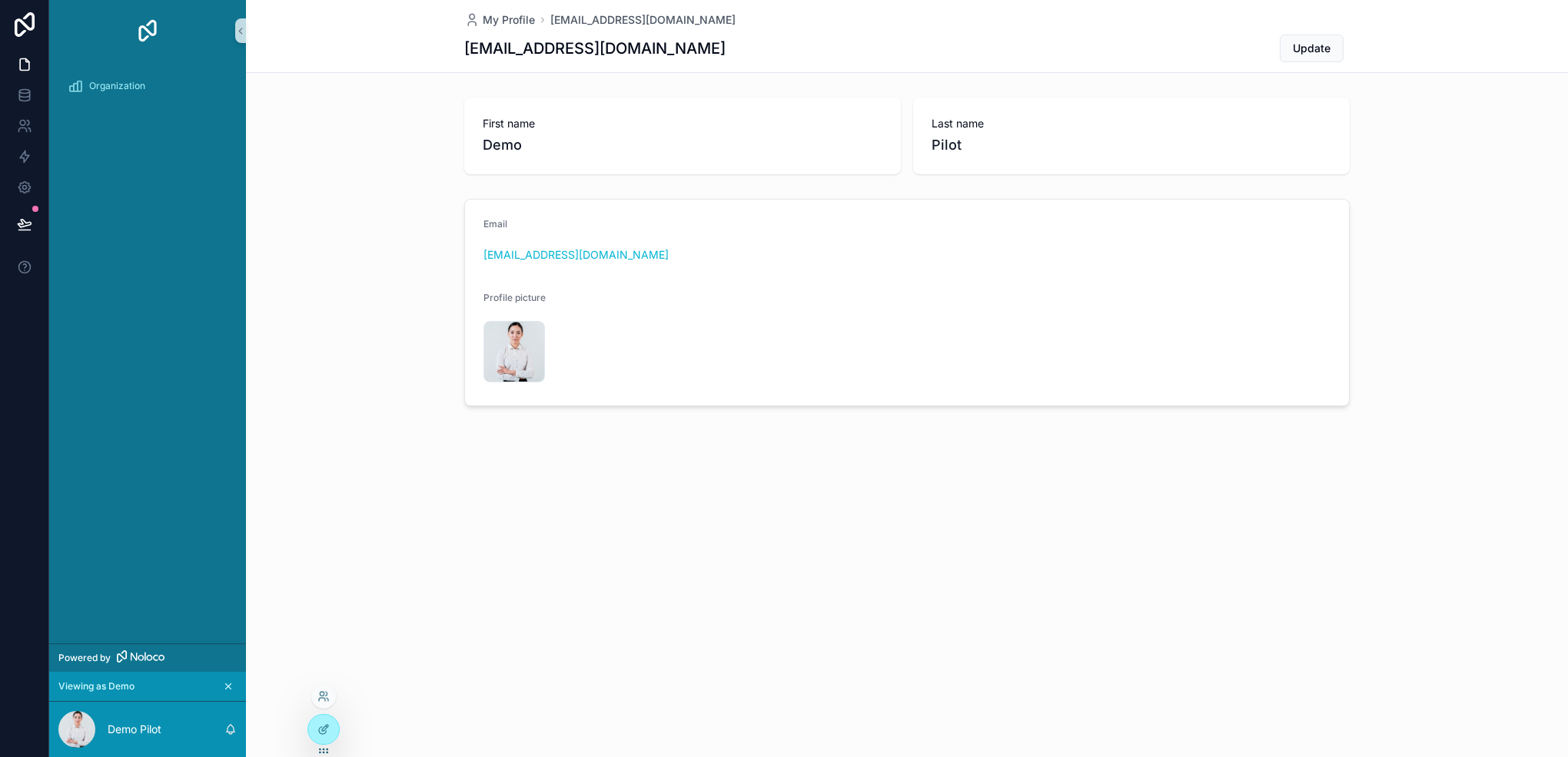
click at [323, 687] on div at bounding box center [323, 697] width 25 height 25
click at [325, 699] on icon at bounding box center [323, 696] width 12 height 12
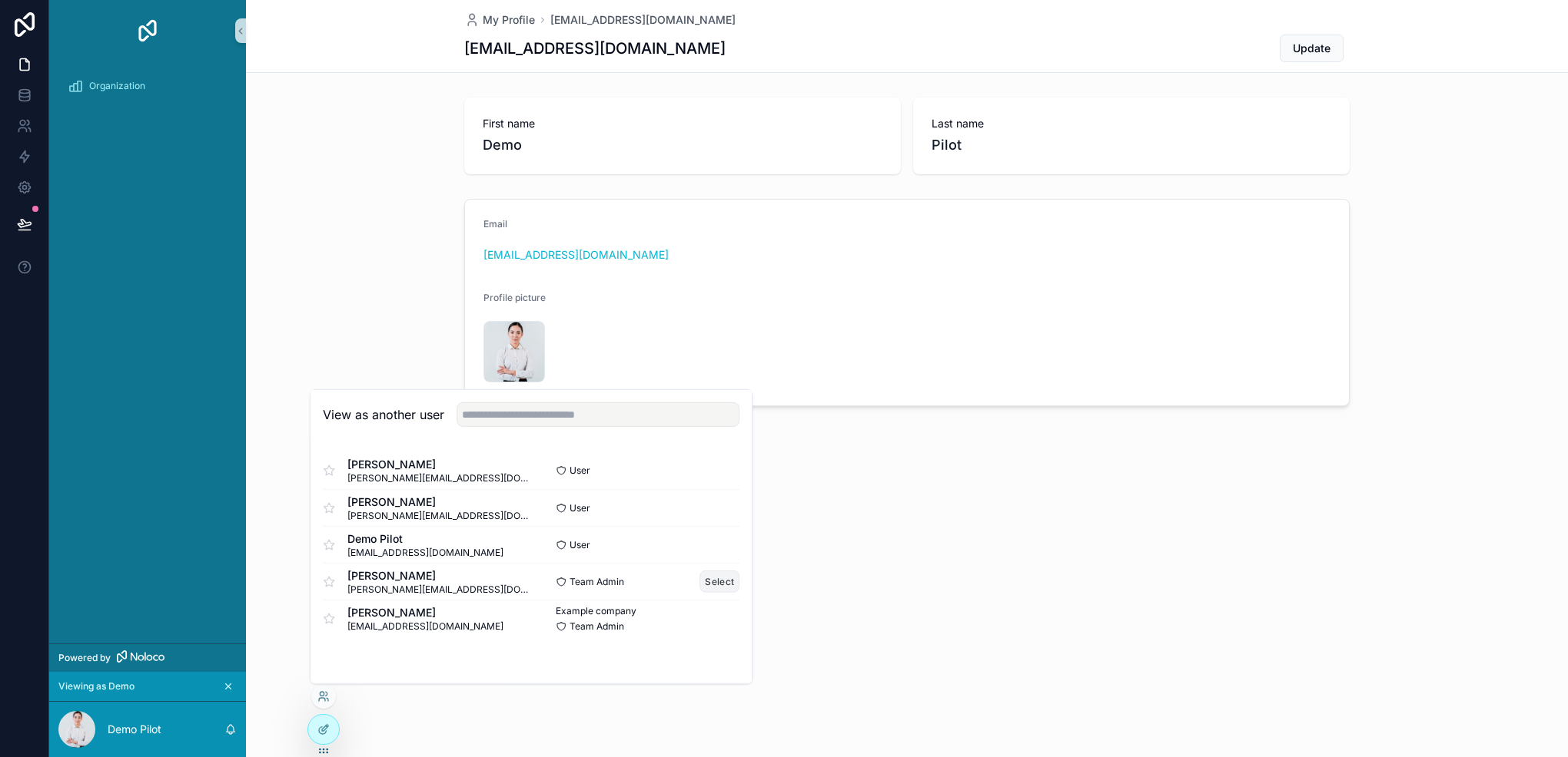
click at [717, 576] on button "Select" at bounding box center [720, 582] width 40 height 23
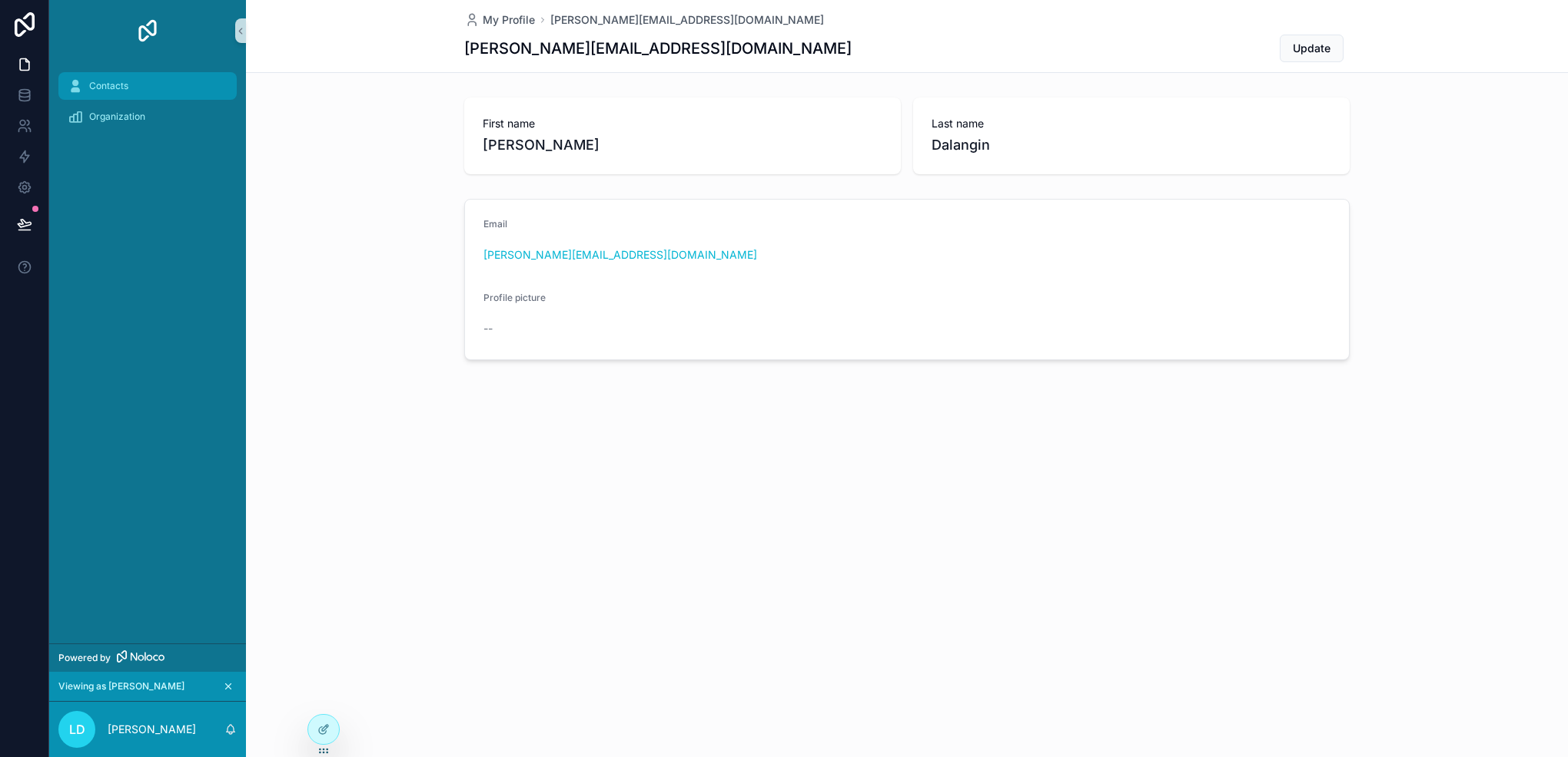
click at [152, 89] on div "Contacts" at bounding box center [147, 86] width 160 height 25
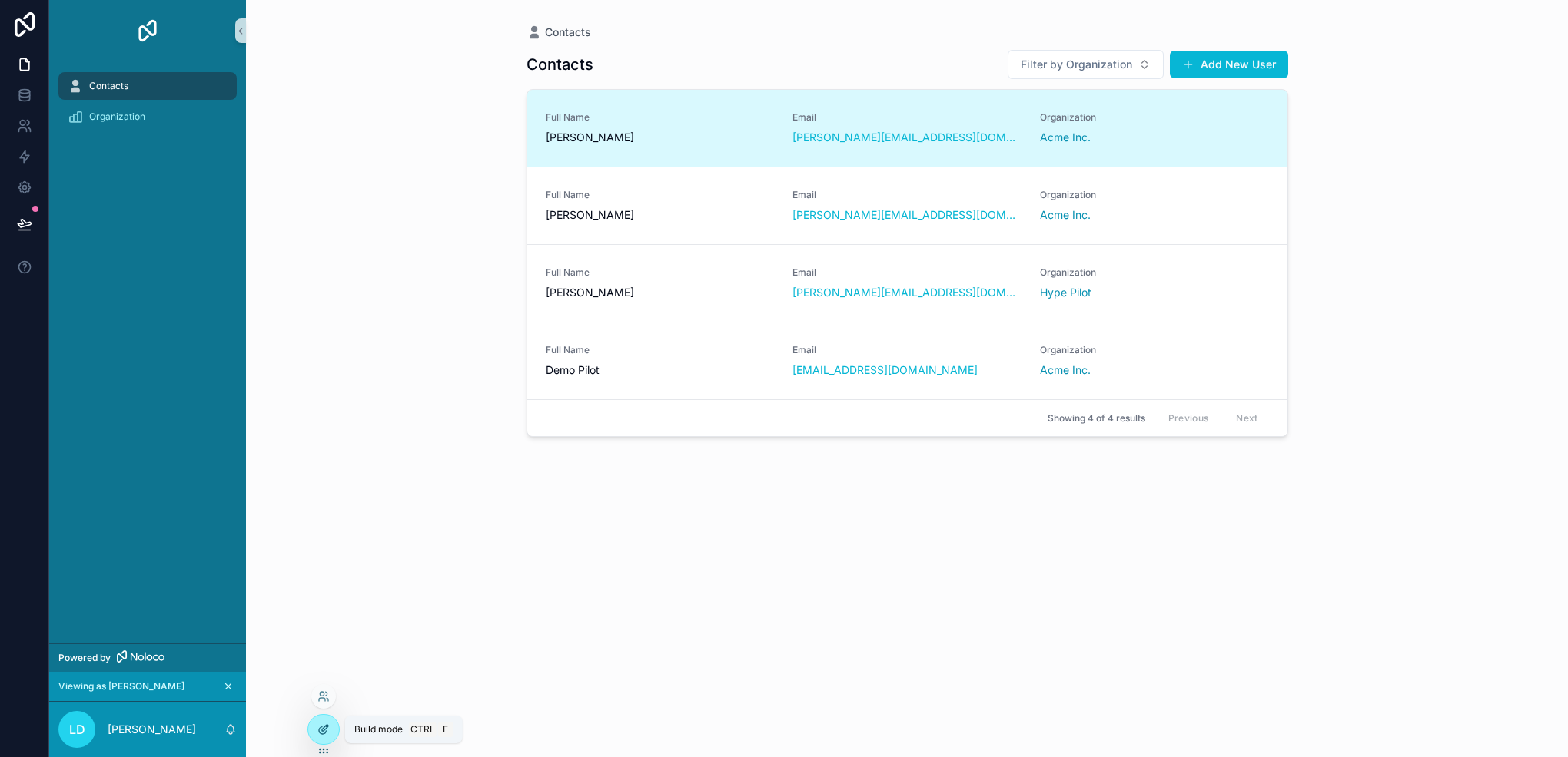
click at [326, 726] on icon at bounding box center [323, 729] width 12 height 12
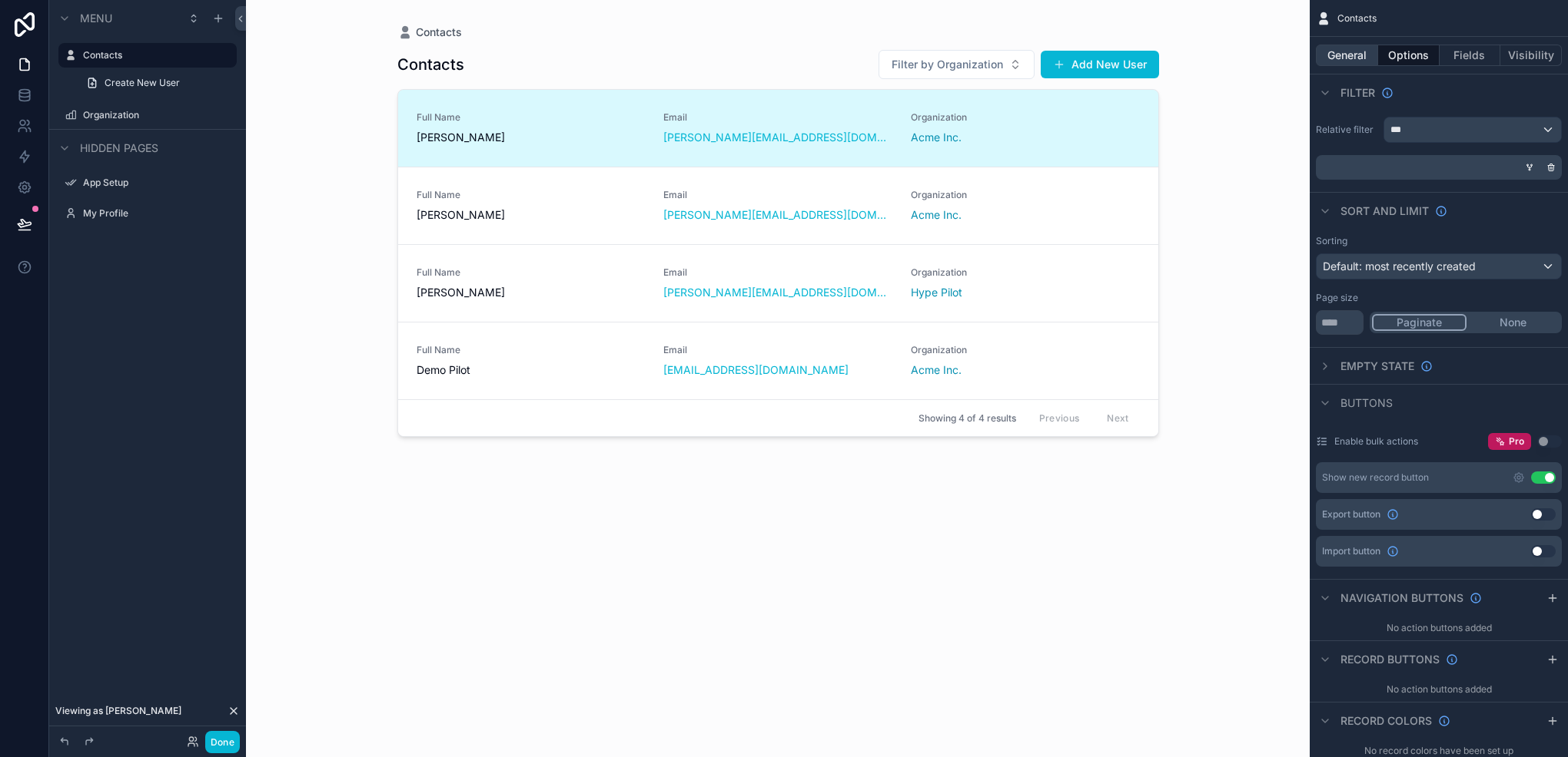
click at [1352, 48] on button "General" at bounding box center [1346, 55] width 62 height 22
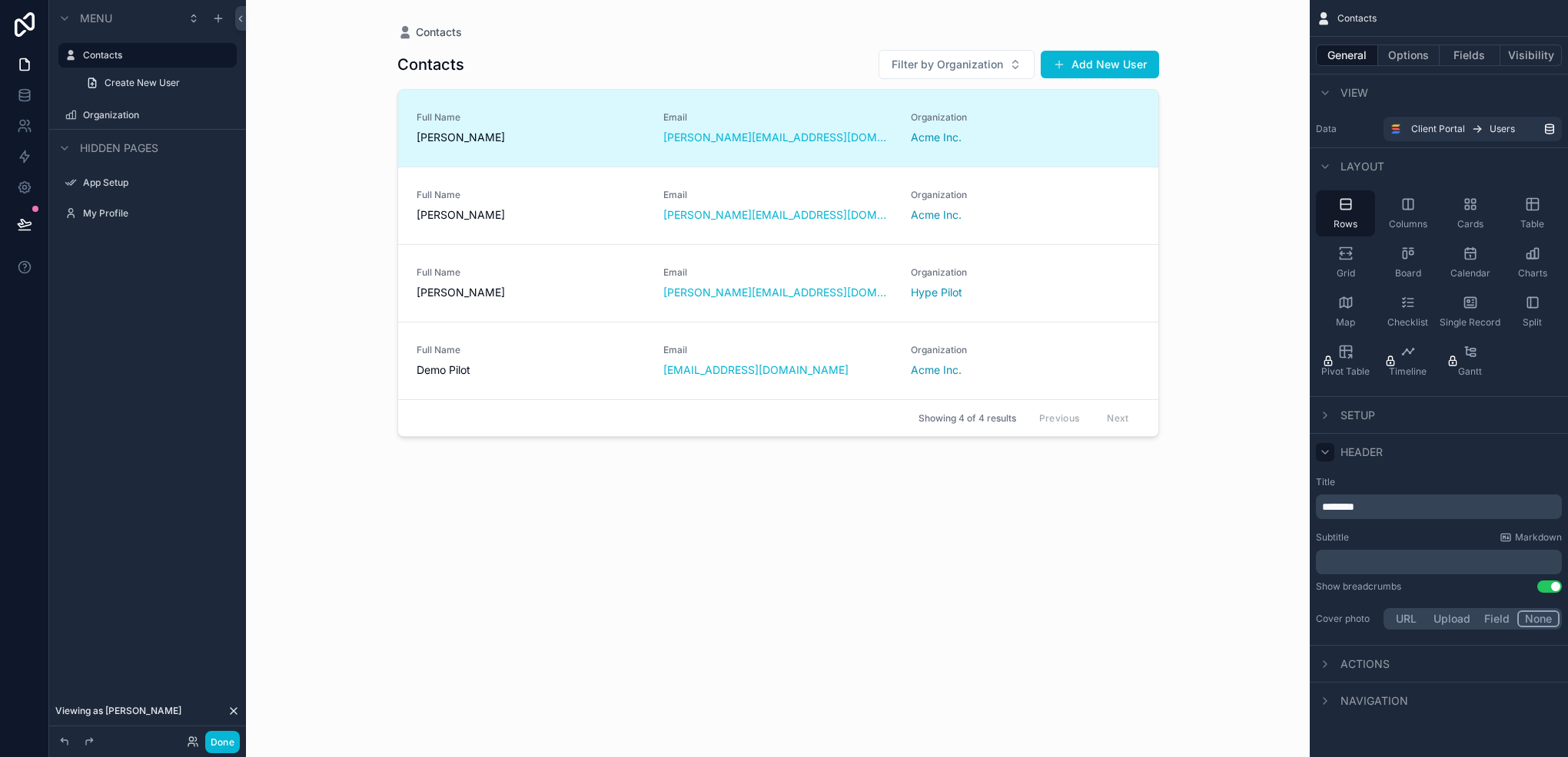
click at [1330, 451] on icon "scrollable content" at bounding box center [1325, 452] width 12 height 12
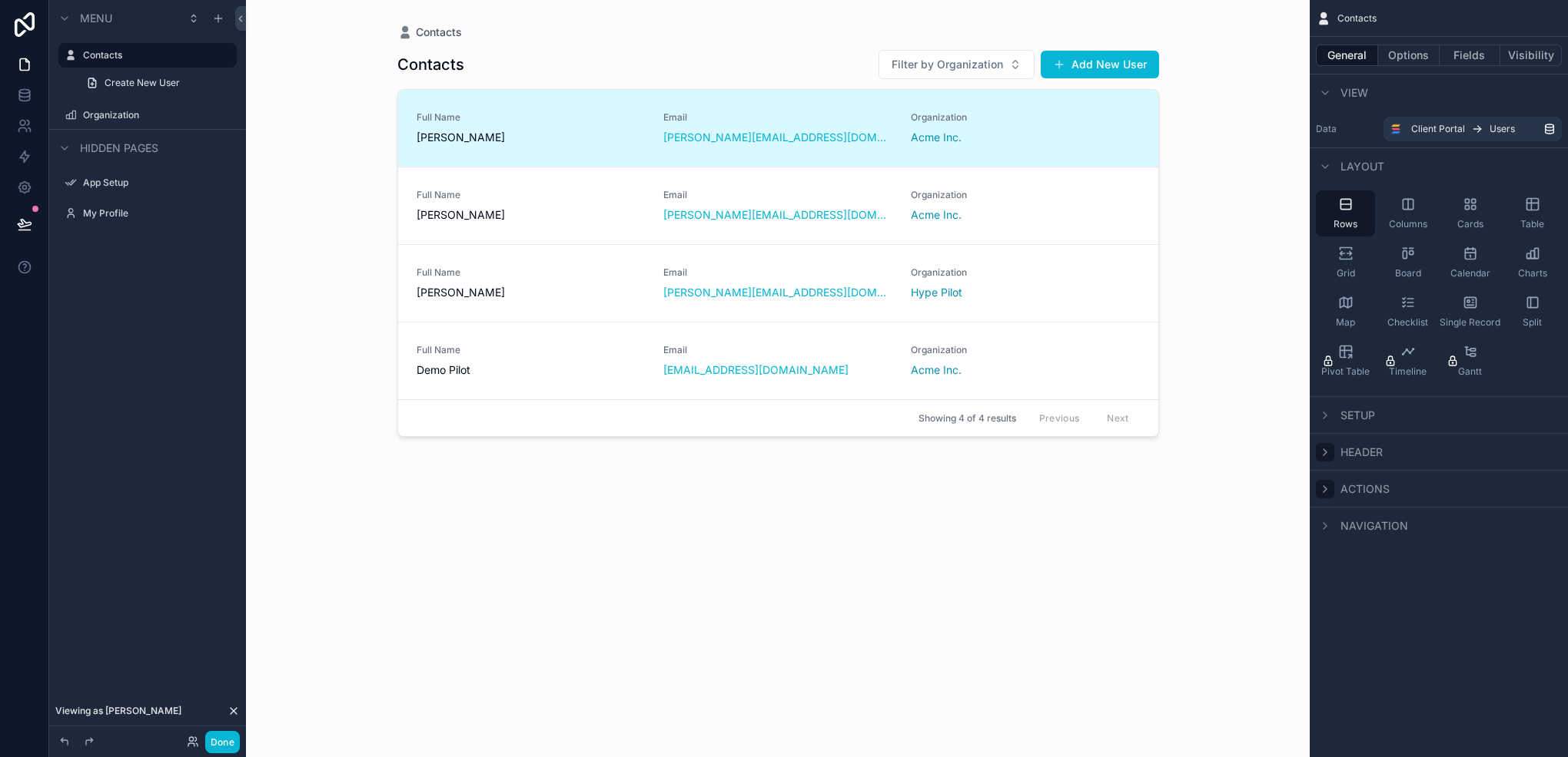
click at [1330, 482] on div "scrollable content" at bounding box center [1325, 489] width 19 height 19
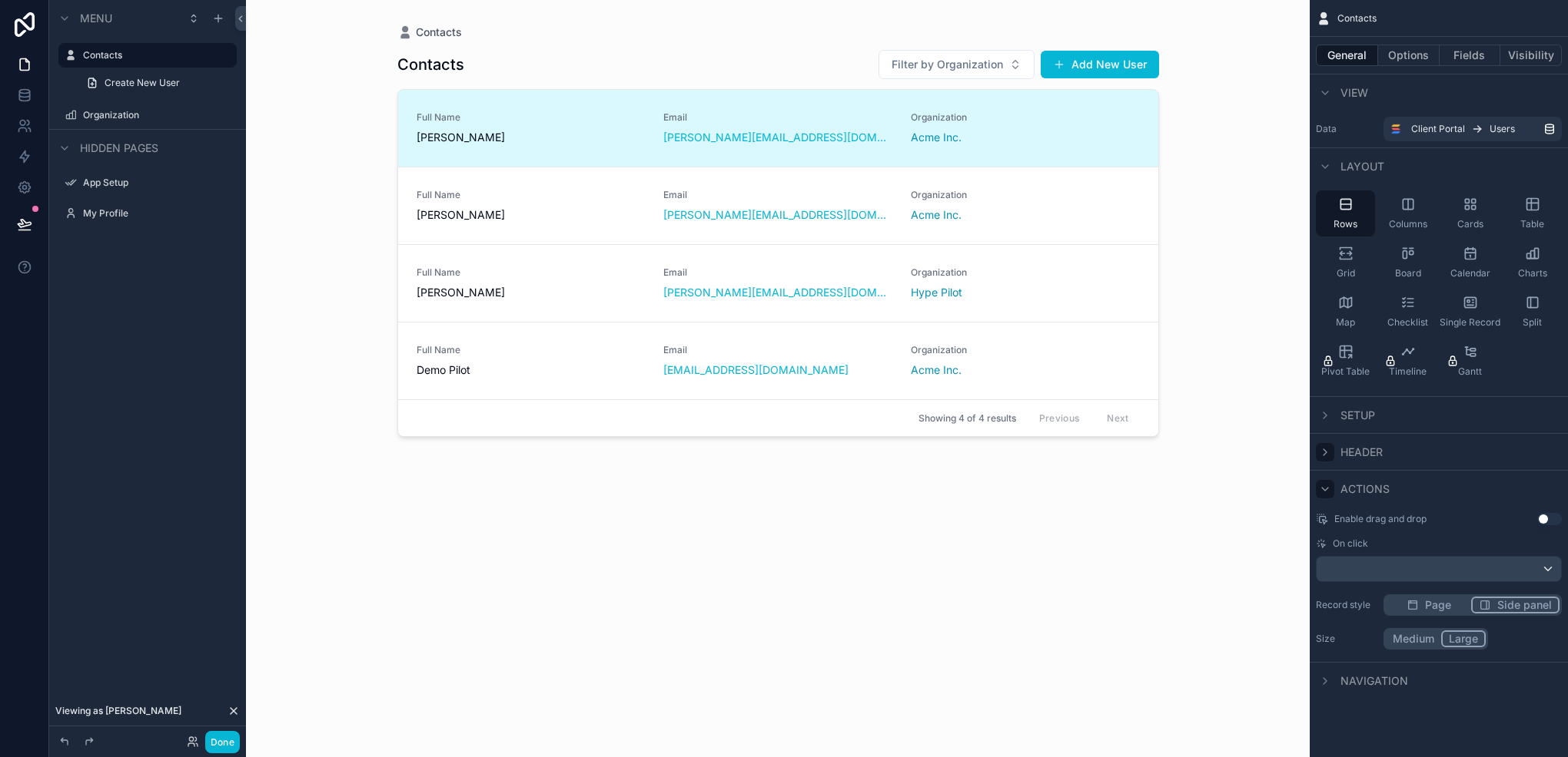
click at [1330, 482] on div "scrollable content" at bounding box center [1325, 489] width 19 height 19
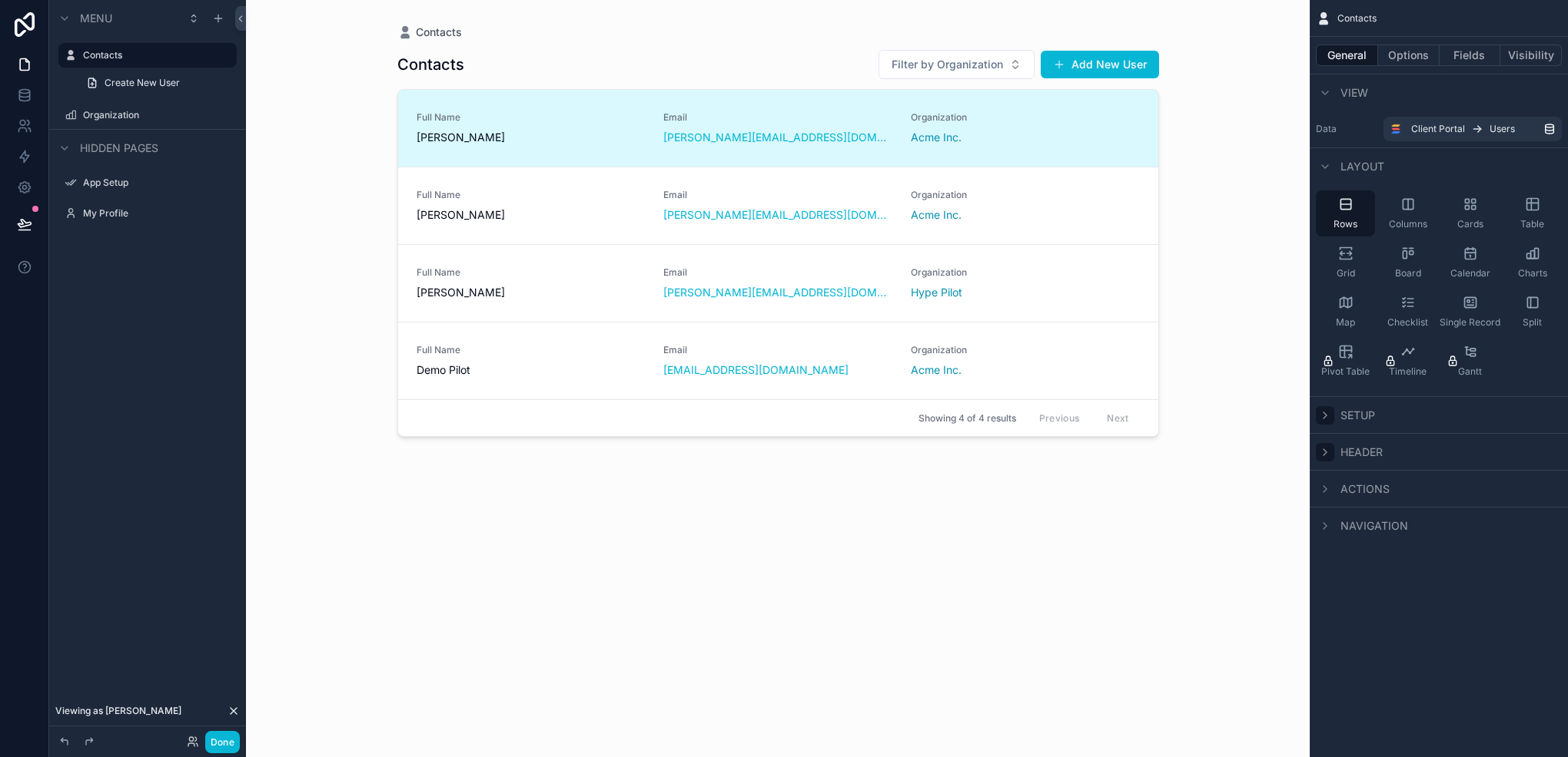
click at [1320, 416] on icon "scrollable content" at bounding box center [1325, 415] width 12 height 12
click at [1394, 474] on div "Choose a field" at bounding box center [1438, 470] width 244 height 25
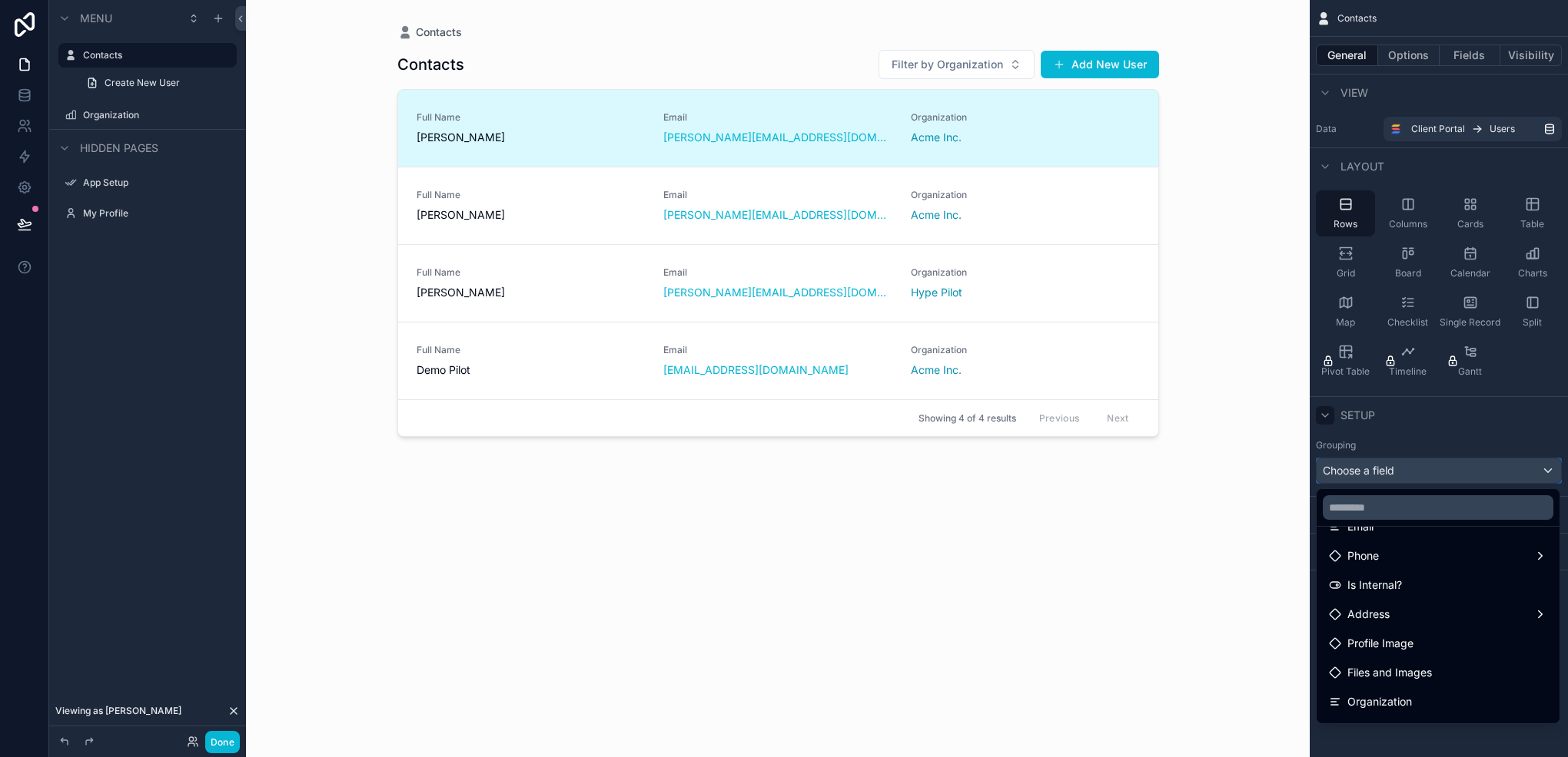
scroll to position [372, 0]
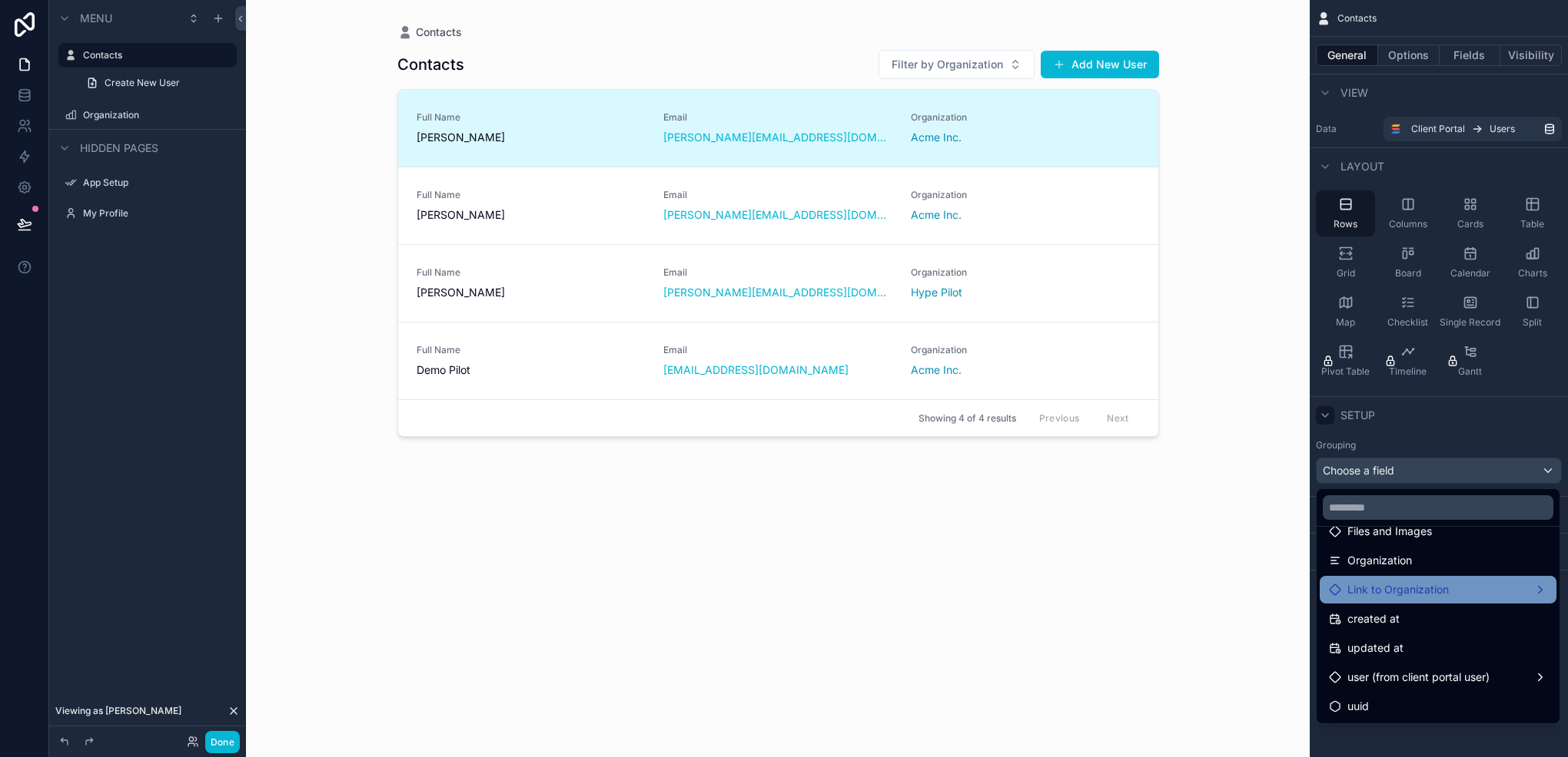
click at [1448, 589] on span "Link to Organization" at bounding box center [1398, 589] width 102 height 19
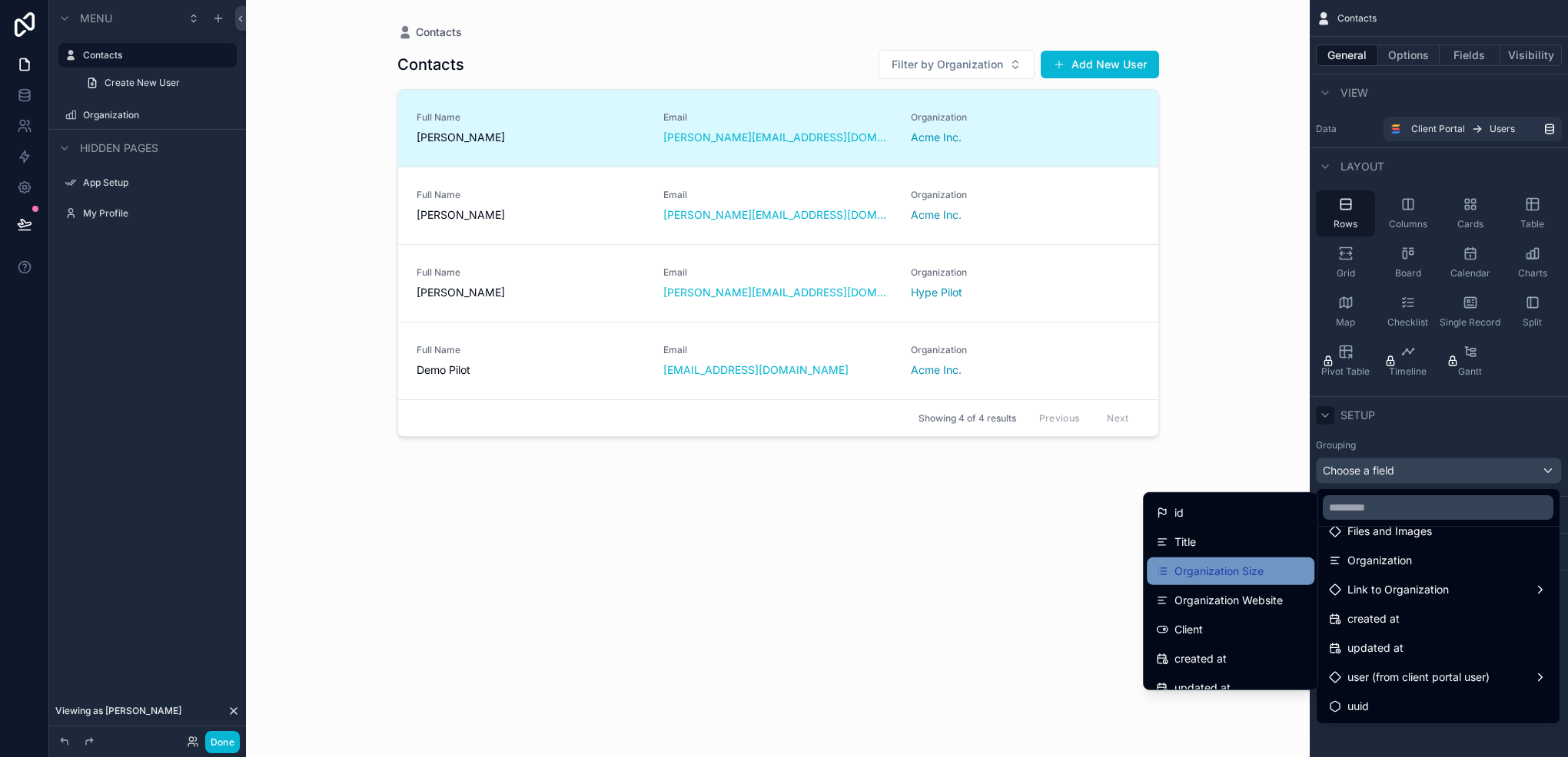
scroll to position [0, 0]
click at [1179, 565] on span "Title" at bounding box center [1184, 568] width 22 height 19
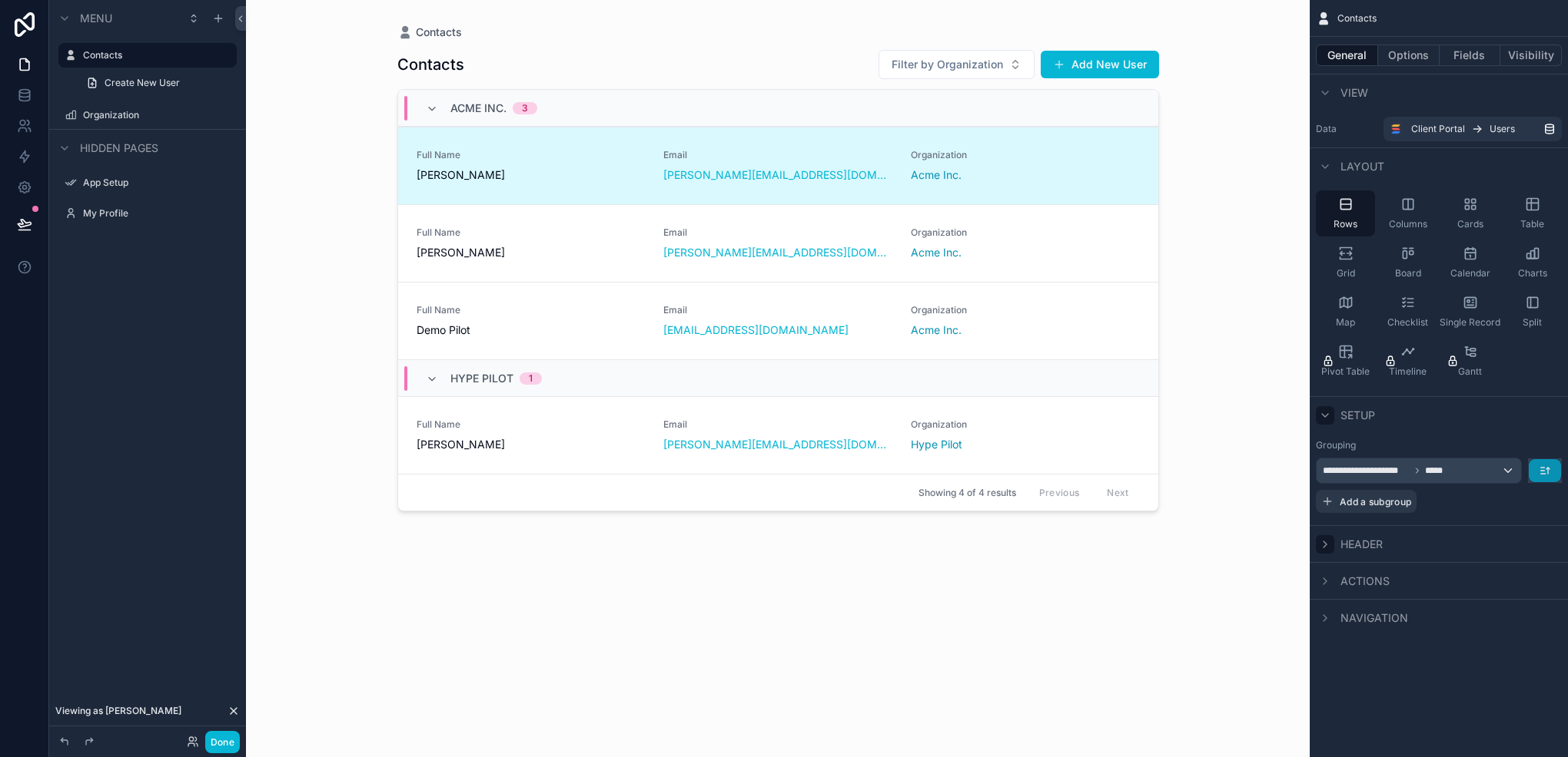
click at [1540, 463] on button "scrollable content" at bounding box center [1545, 470] width 32 height 23
click at [1534, 539] on span "Z -> A" at bounding box center [1533, 533] width 31 height 19
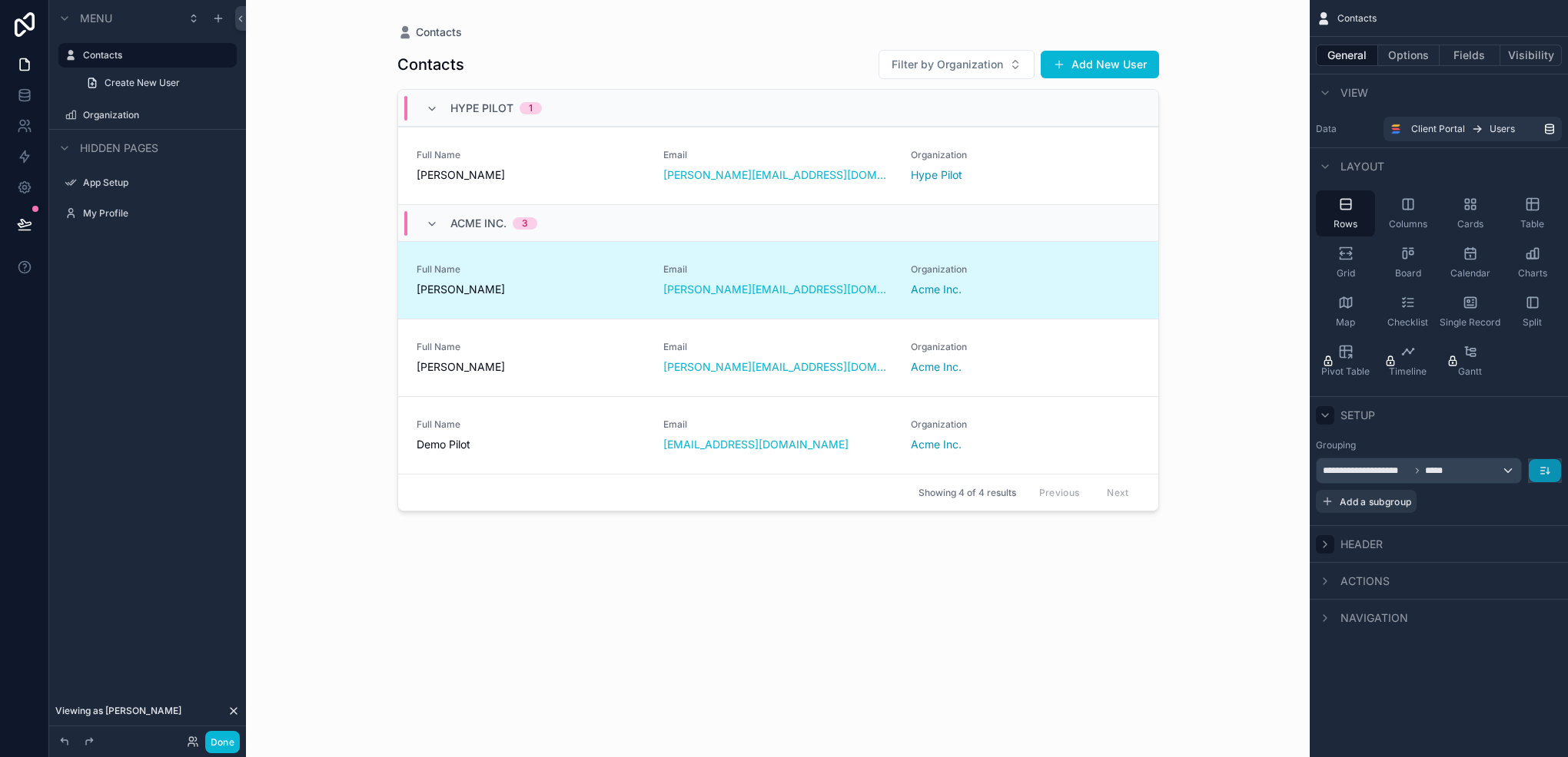
click at [1552, 465] on button "scrollable content" at bounding box center [1545, 470] width 32 height 23
click at [1544, 507] on span "A -> Z" at bounding box center [1533, 504] width 31 height 19
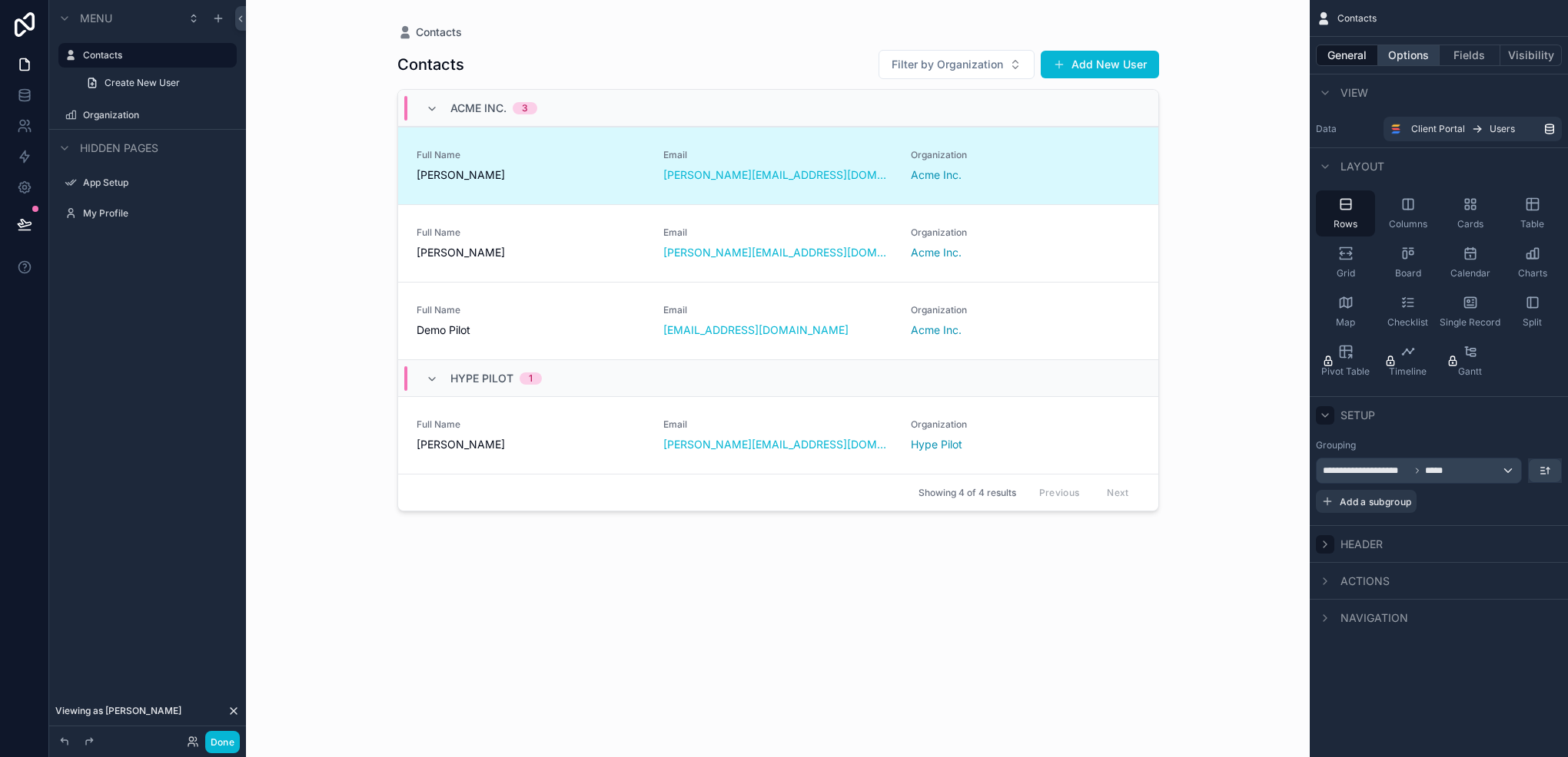
click at [1407, 53] on button "Options" at bounding box center [1408, 55] width 61 height 22
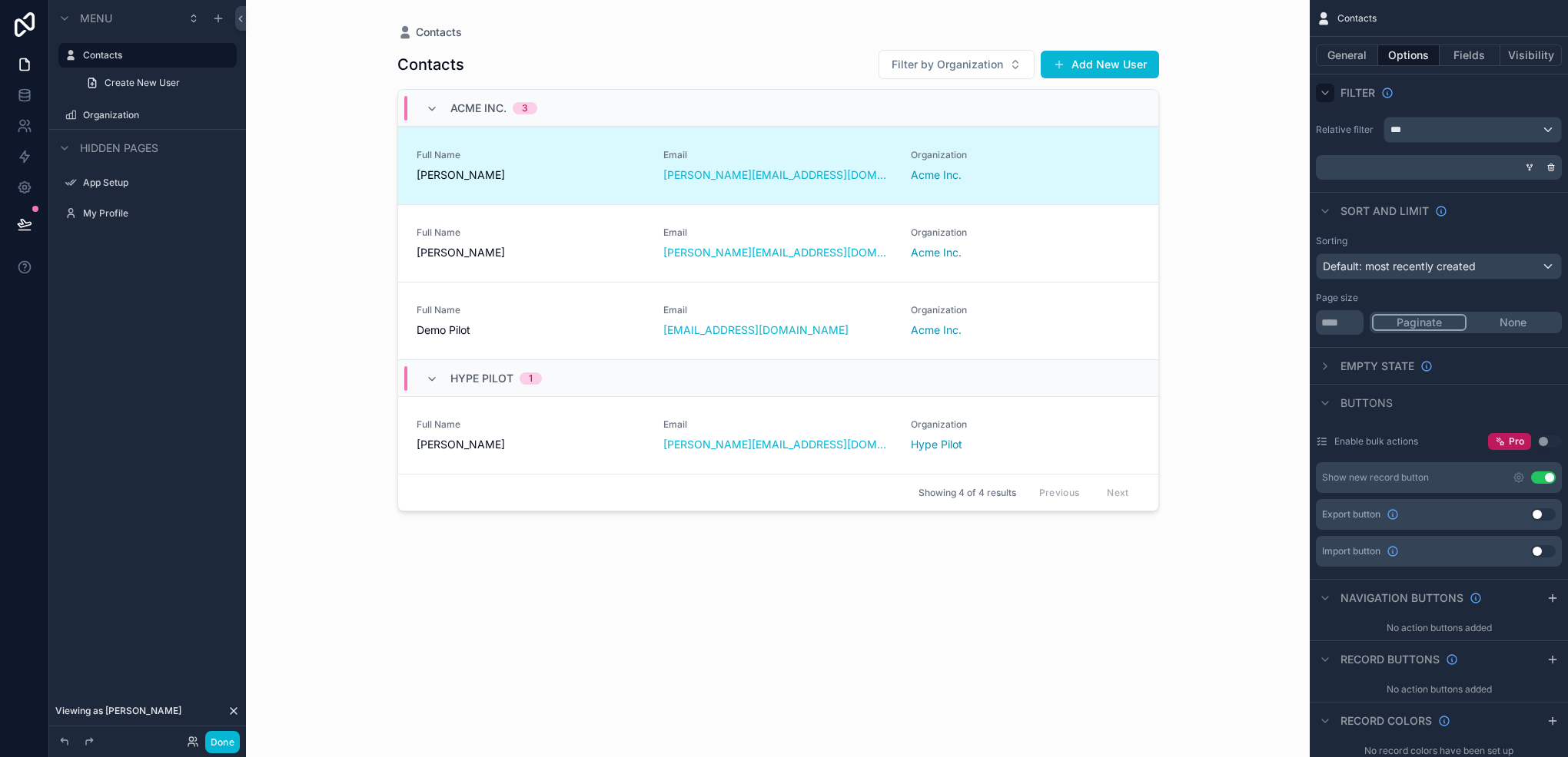
click at [1325, 90] on icon "scrollable content" at bounding box center [1325, 93] width 12 height 12
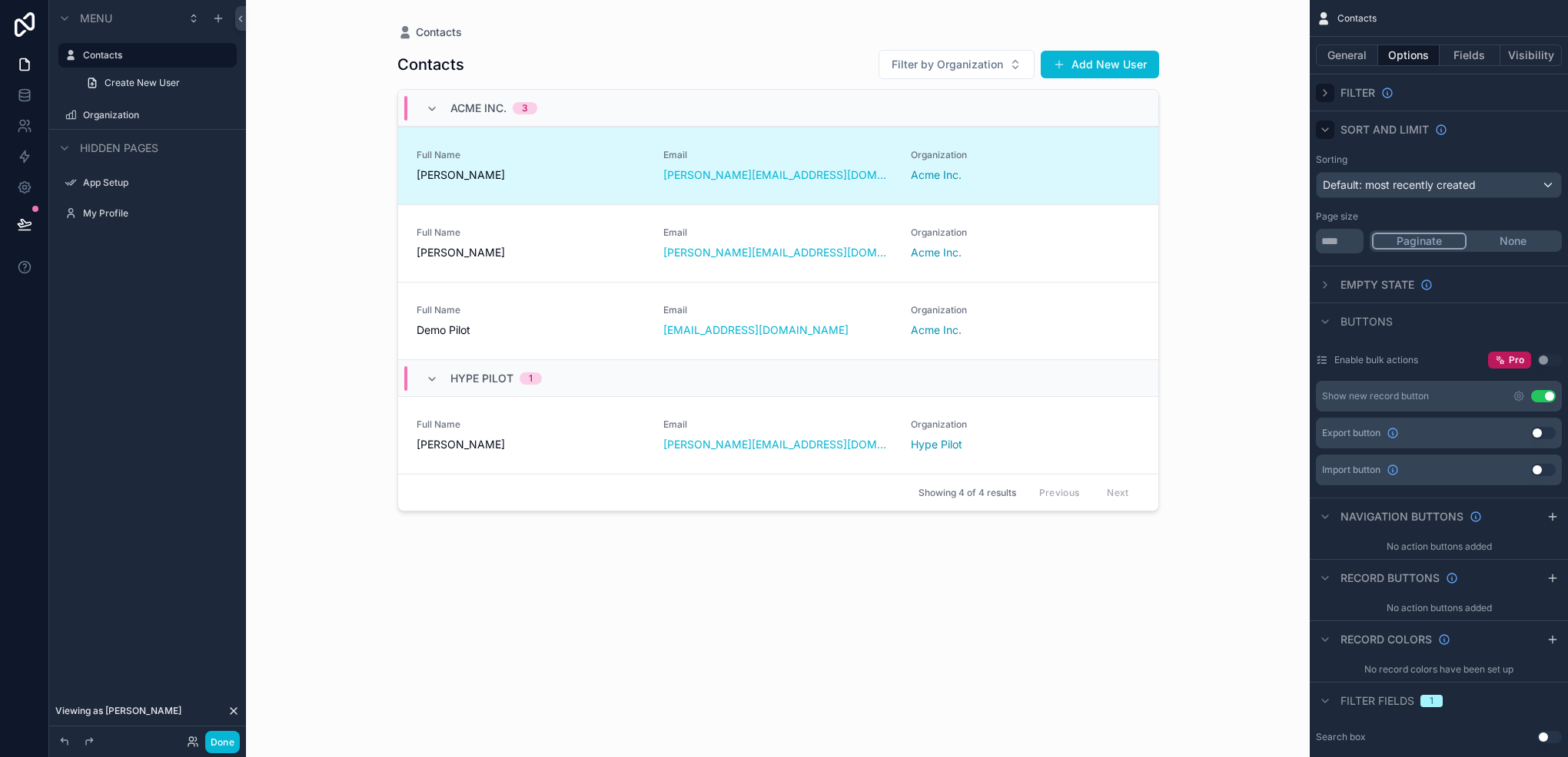
click at [1333, 130] on div "scrollable content" at bounding box center [1325, 130] width 19 height 19
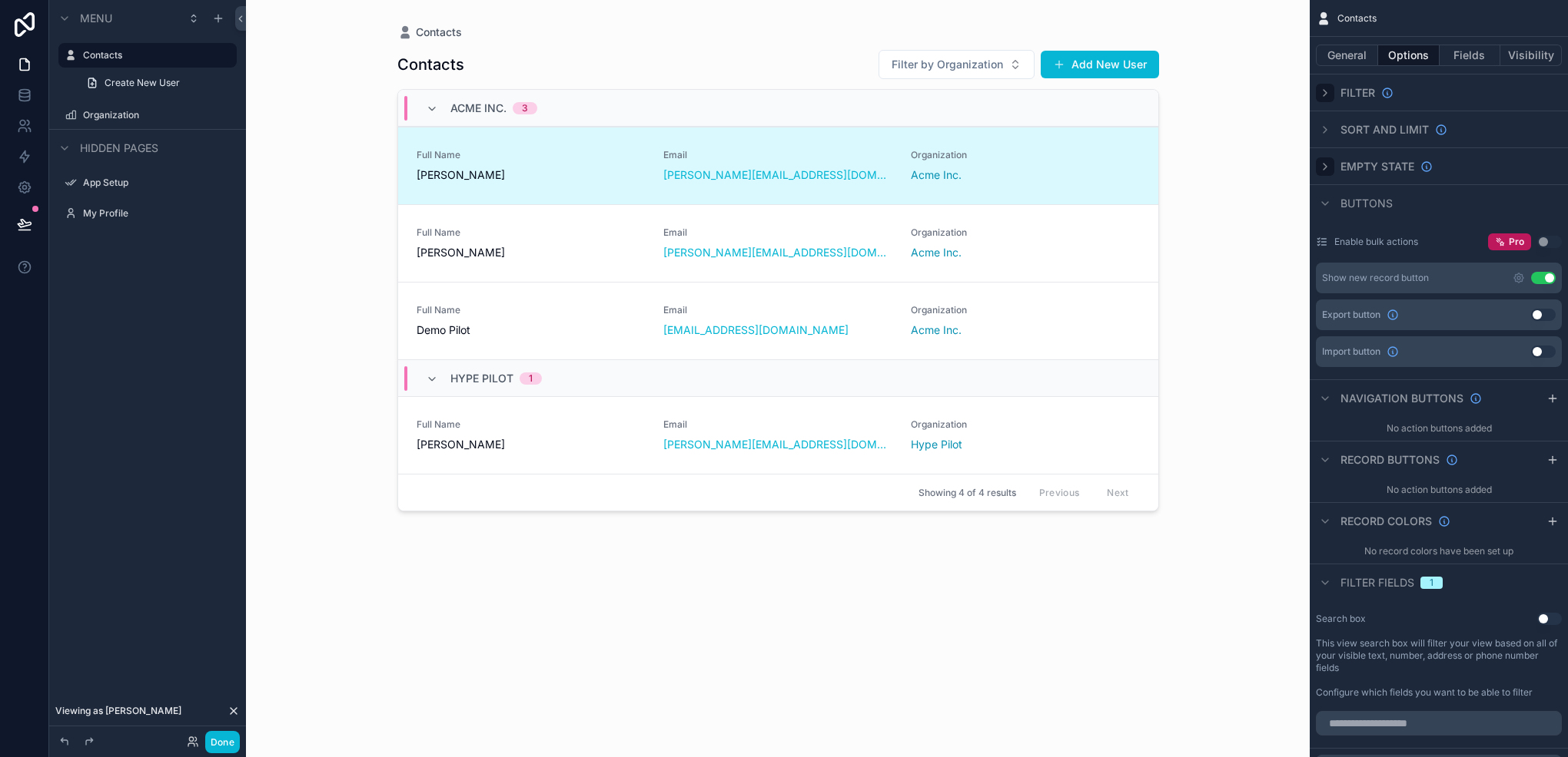
click at [1328, 171] on icon "scrollable content" at bounding box center [1325, 166] width 12 height 12
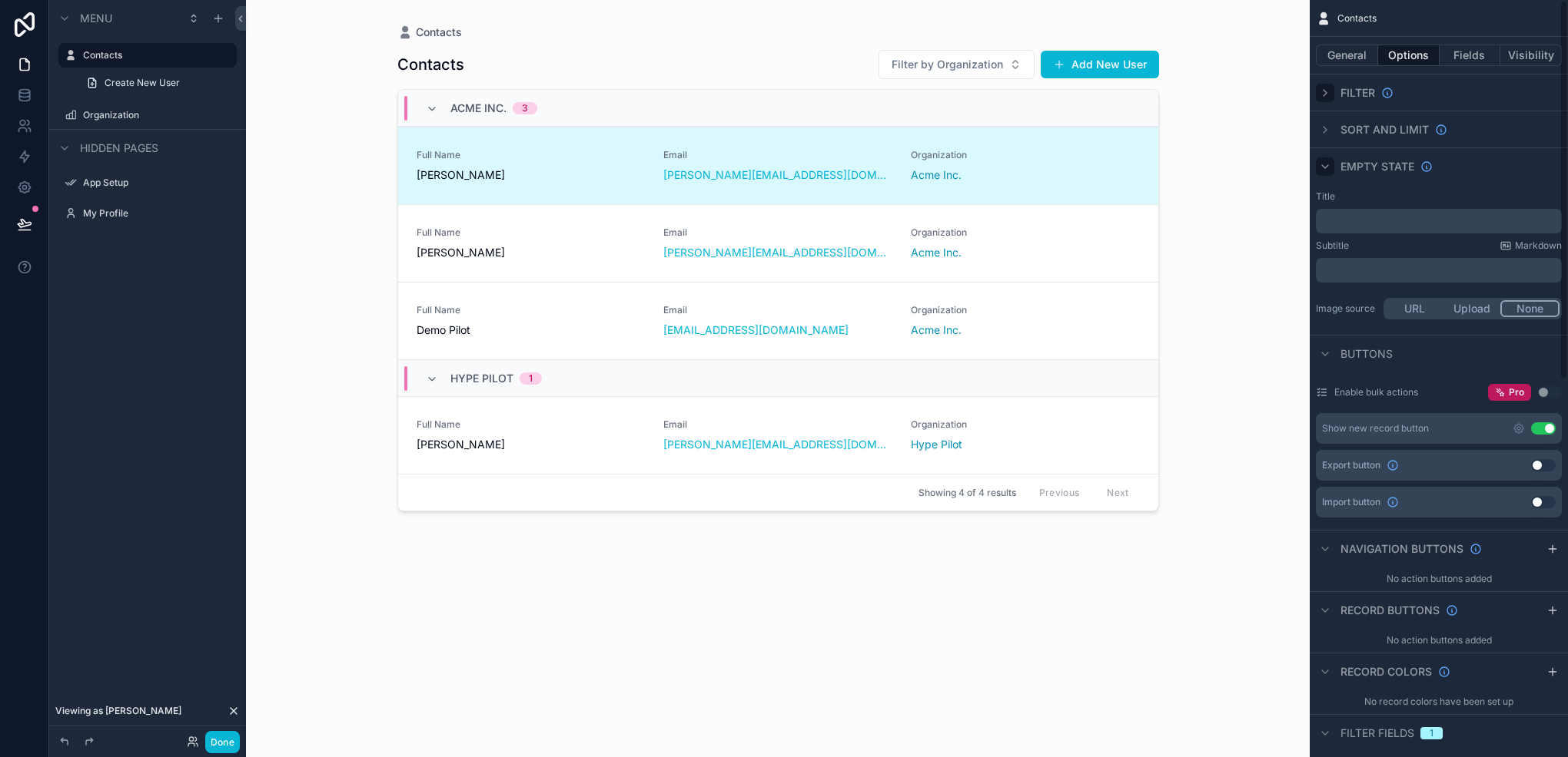
click at [1328, 171] on icon "scrollable content" at bounding box center [1325, 166] width 12 height 12
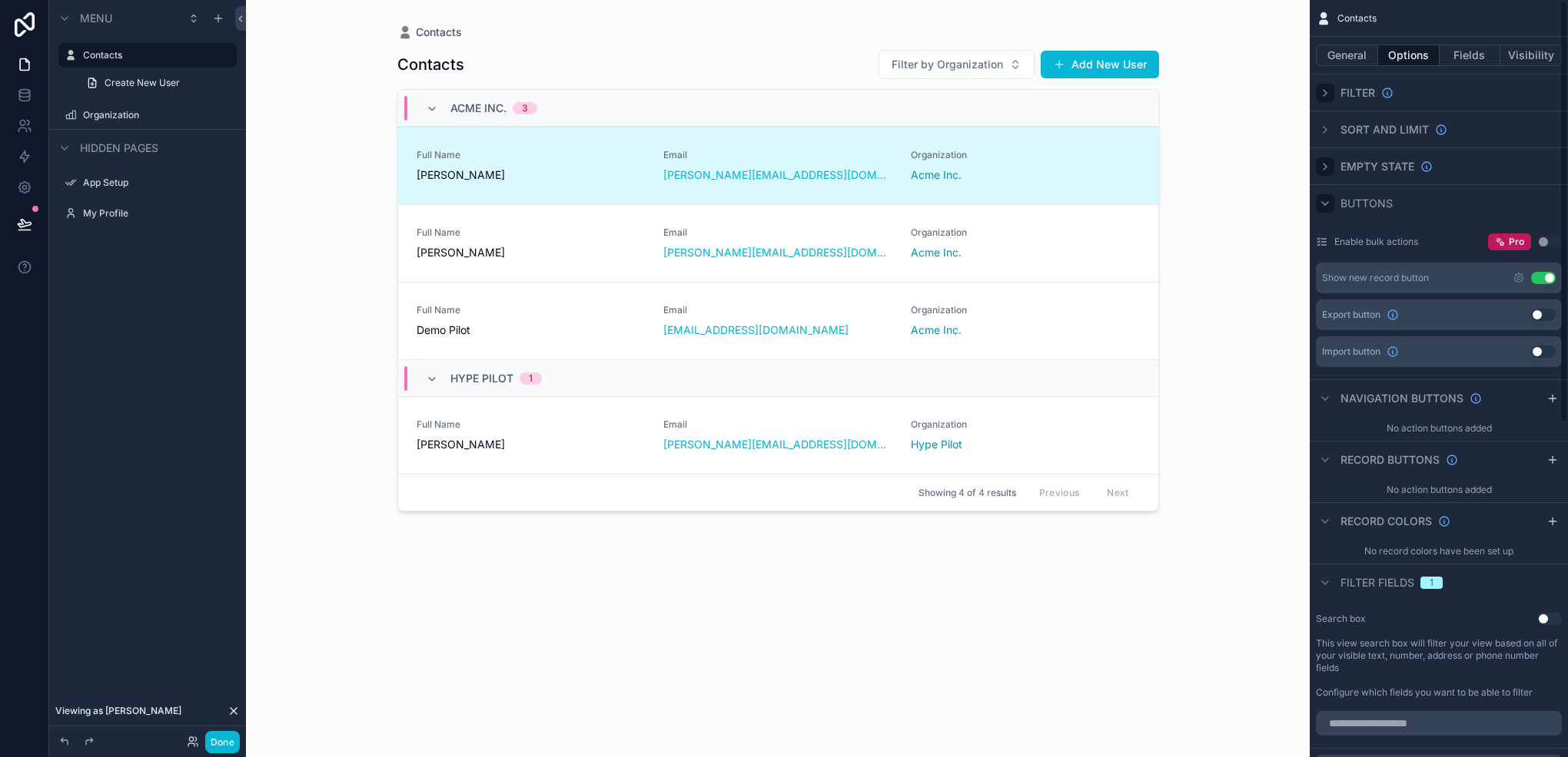
click at [1317, 203] on div "scrollable content" at bounding box center [1325, 203] width 19 height 19
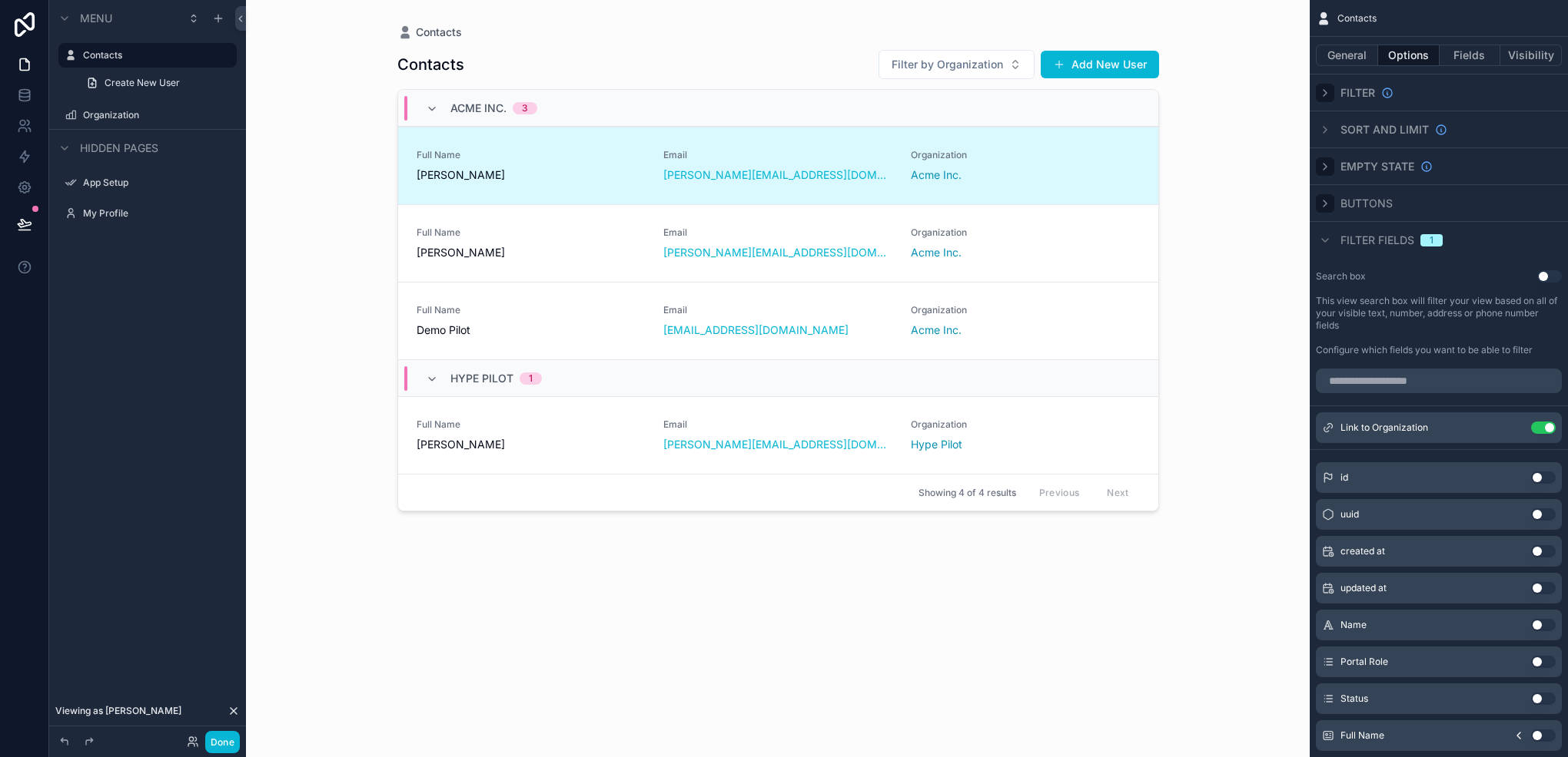
click at [1317, 203] on div "scrollable content" at bounding box center [1325, 203] width 19 height 19
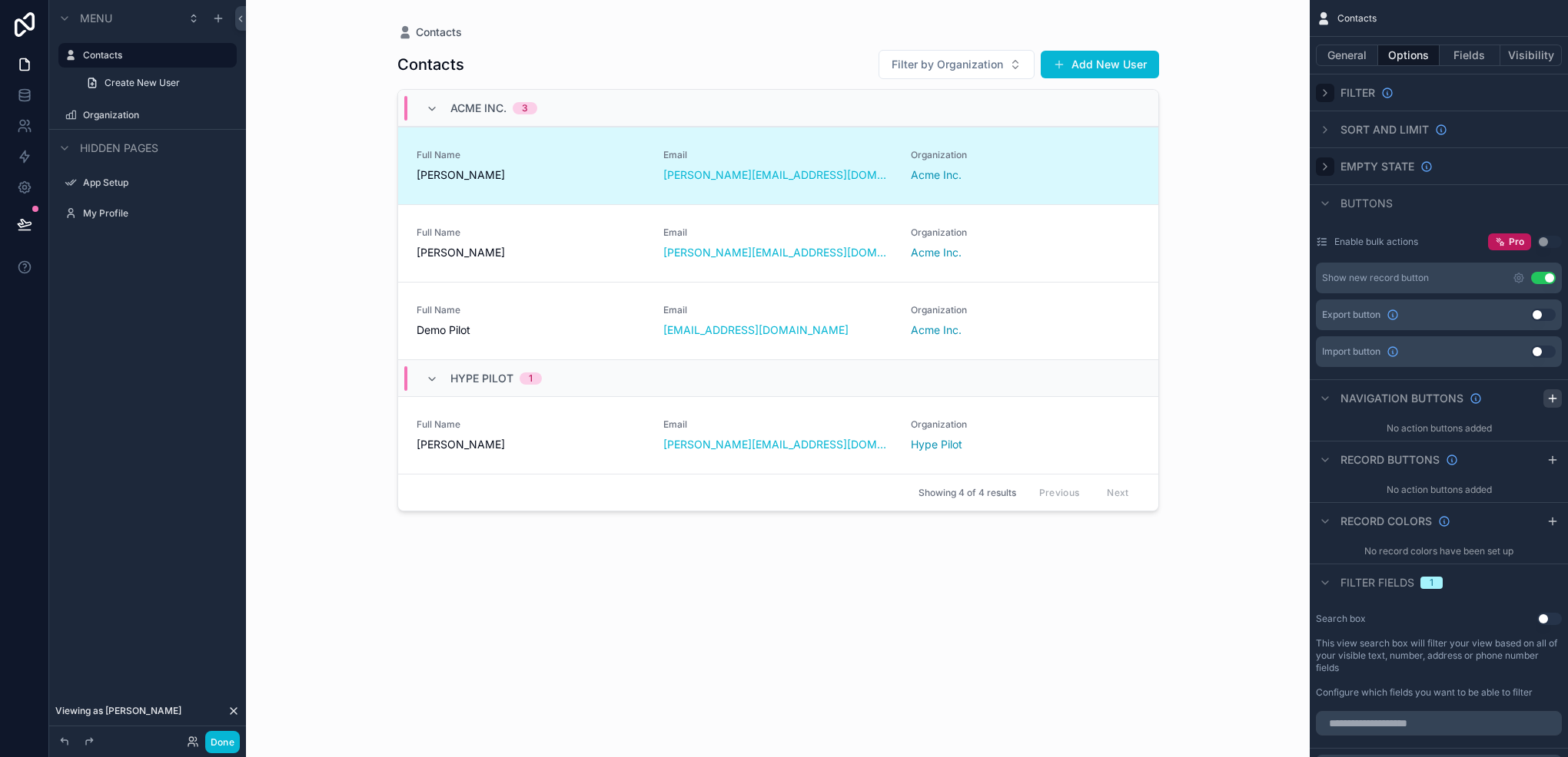
click at [1551, 399] on icon "scrollable content" at bounding box center [1552, 398] width 12 height 12
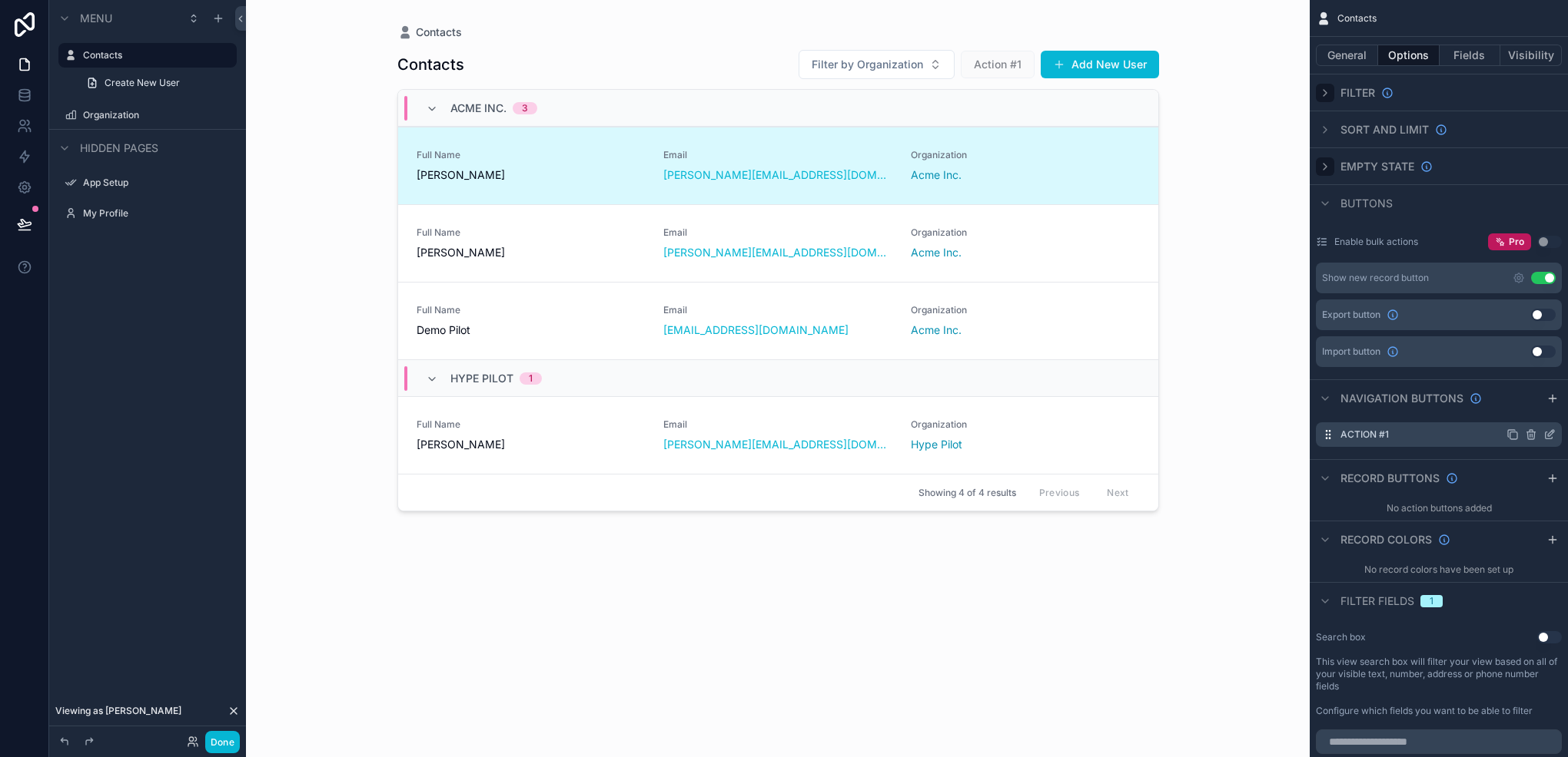
click at [1534, 435] on icon "scrollable content" at bounding box center [1530, 436] width 7 height 7
click at [1527, 407] on icon at bounding box center [1524, 410] width 12 height 12
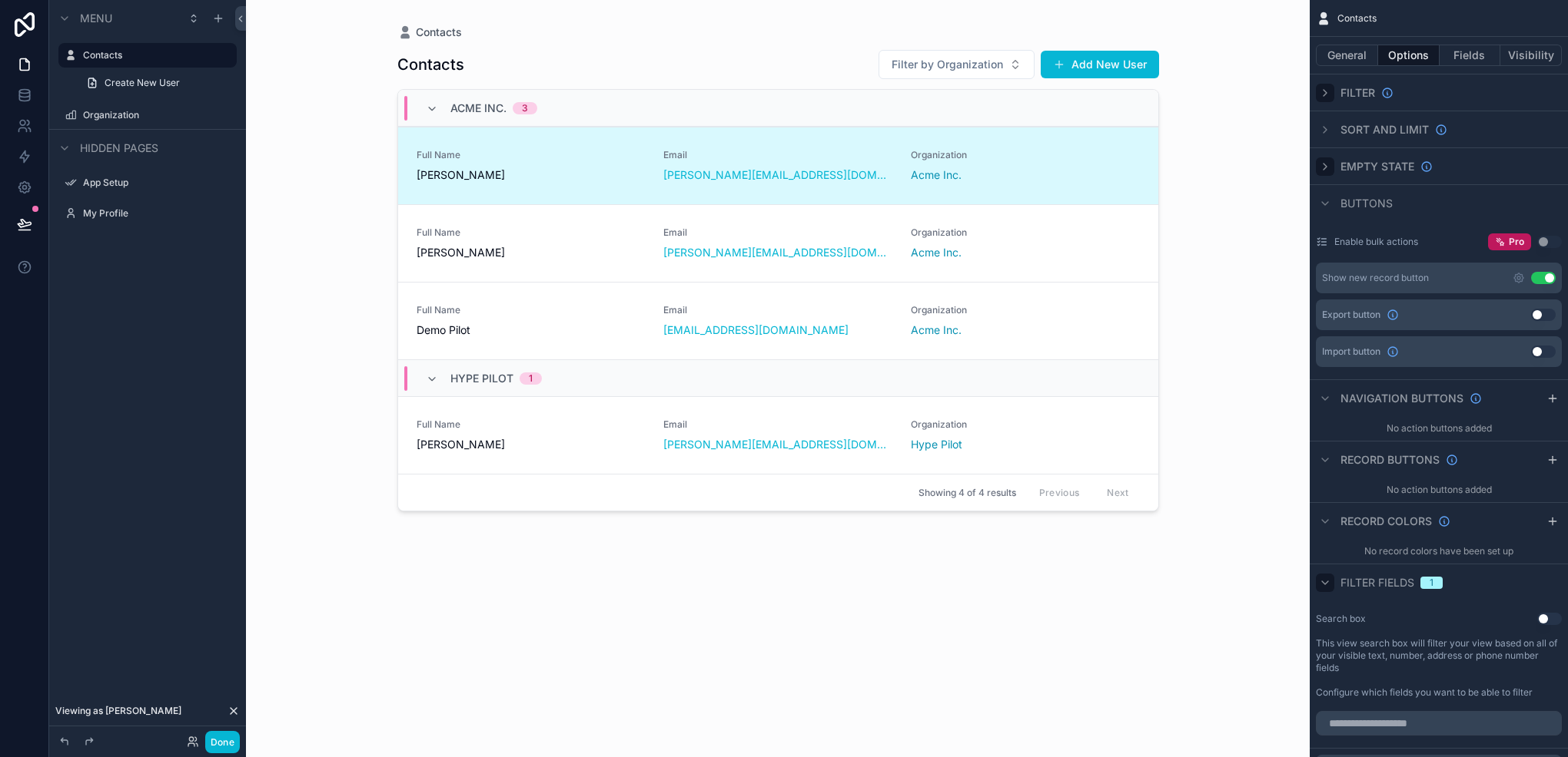
click at [1334, 582] on div "scrollable content" at bounding box center [1325, 582] width 19 height 19
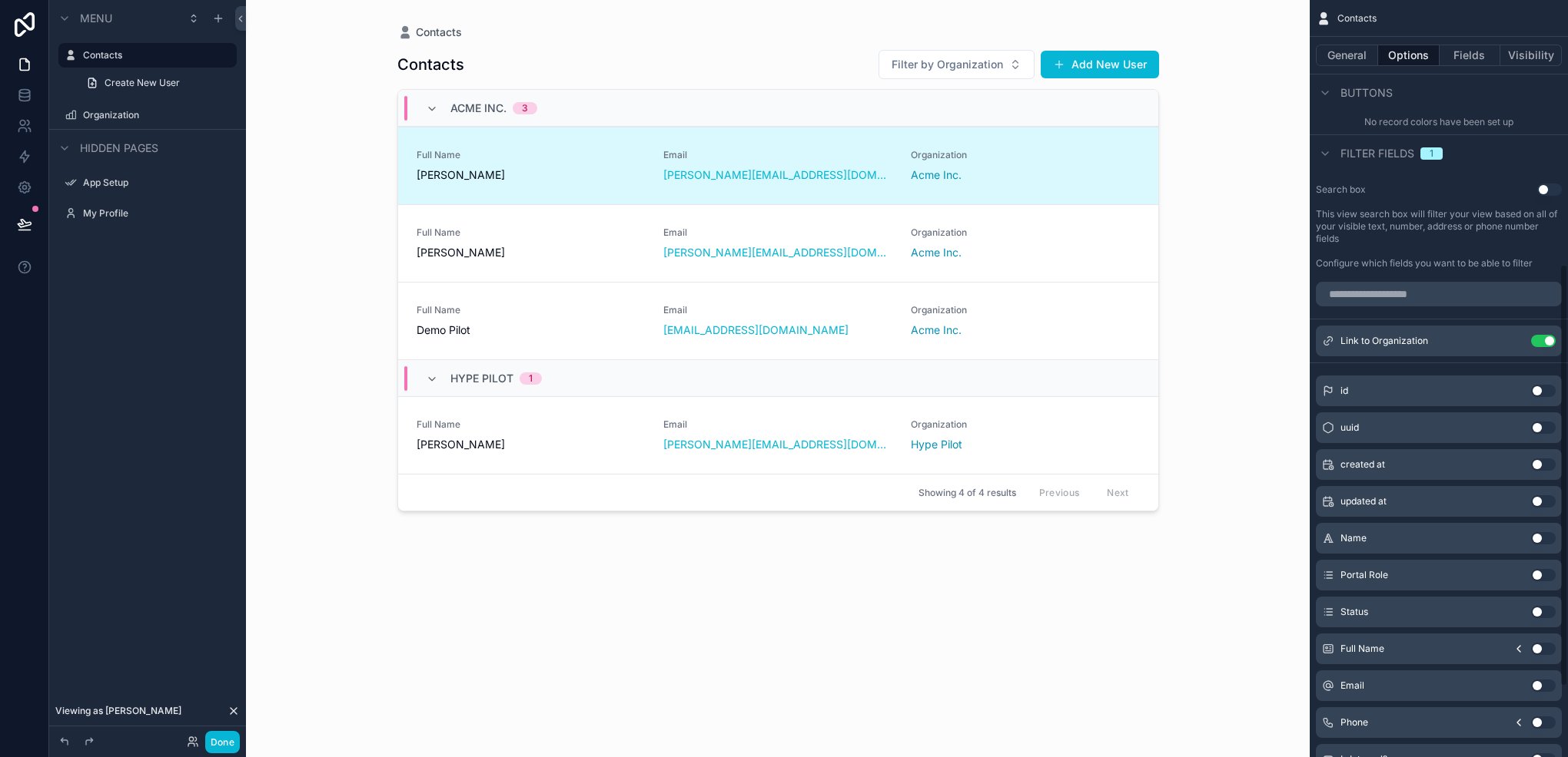
scroll to position [421, 0]
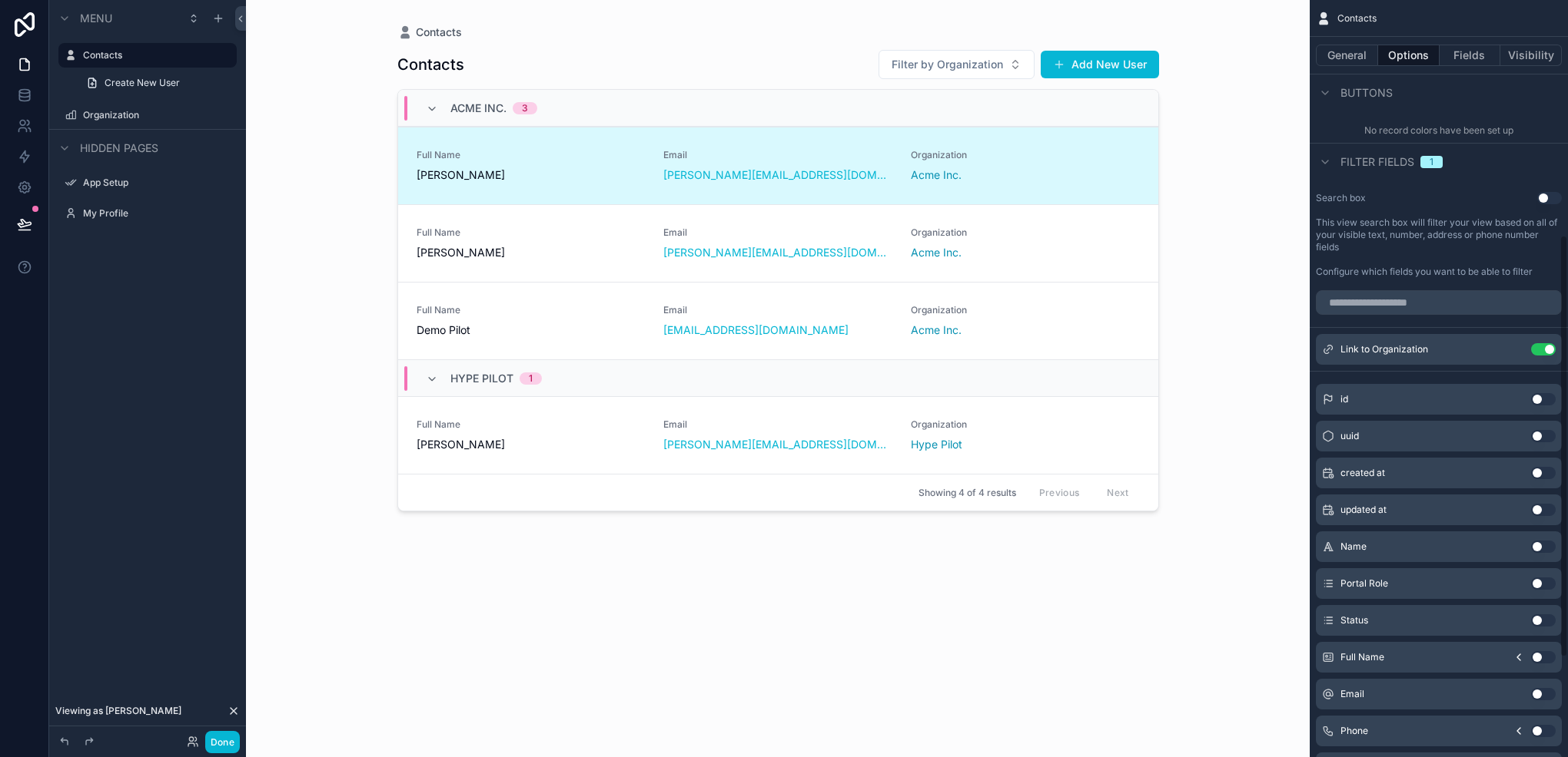
click at [1541, 199] on button "Use setting" at bounding box center [1549, 197] width 25 height 12
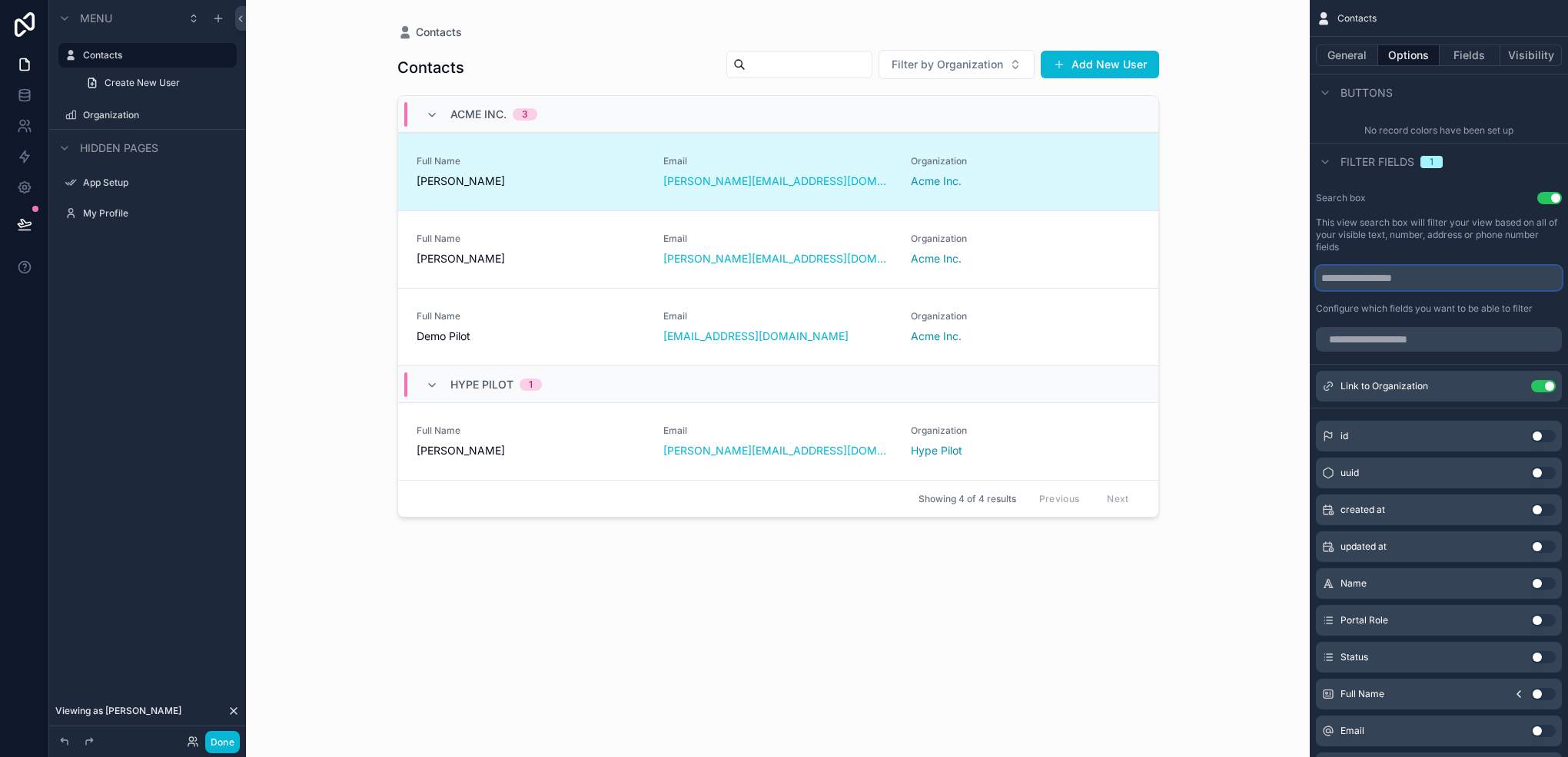
click at [1485, 285] on input "scrollable content" at bounding box center [1438, 278] width 246 height 25
click at [1453, 341] on input "scrollable content" at bounding box center [1438, 339] width 246 height 25
click at [1537, 659] on button "Use setting" at bounding box center [1543, 657] width 25 height 12
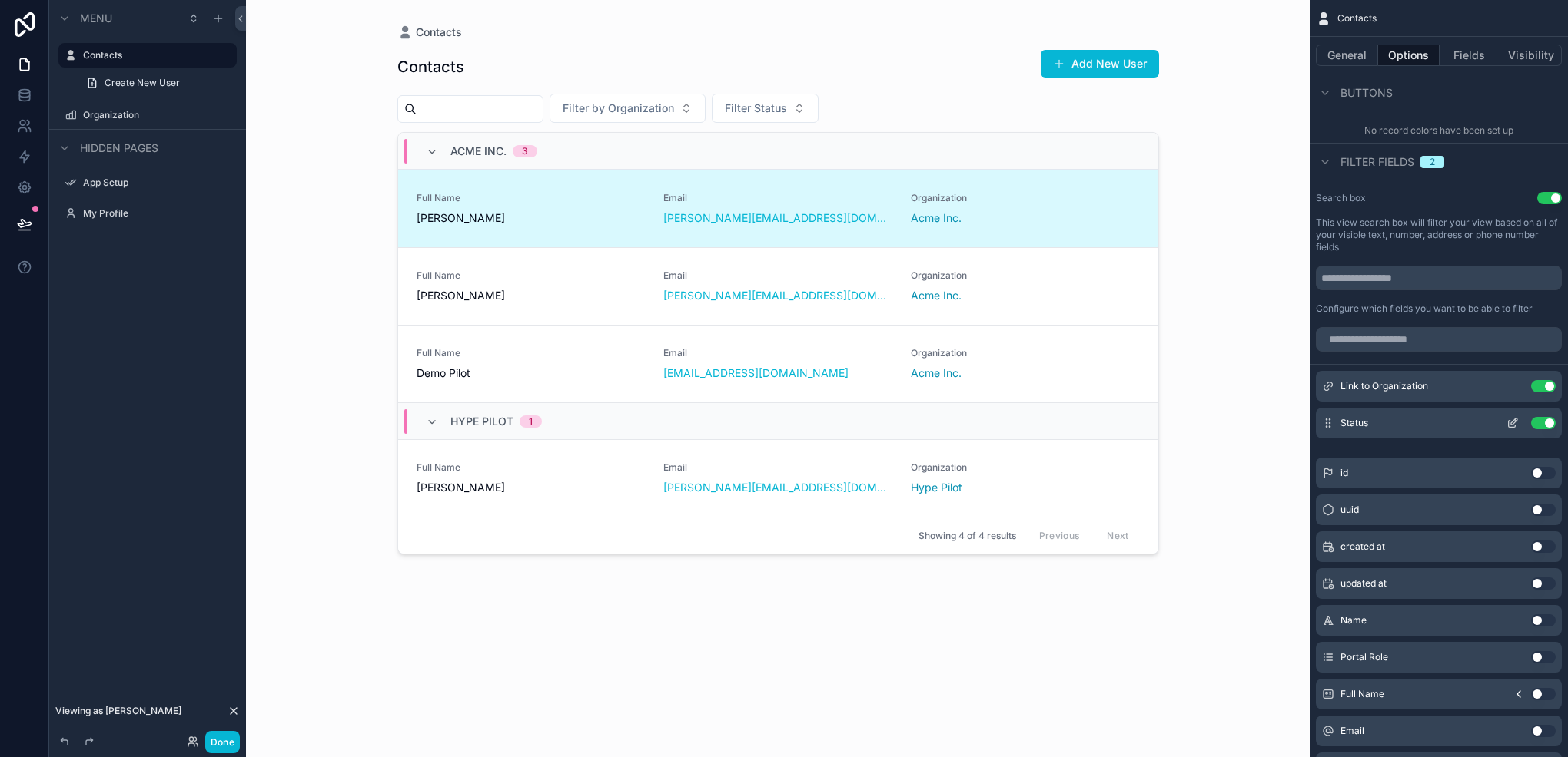
click at [1506, 420] on icon "scrollable content" at bounding box center [1512, 423] width 12 height 12
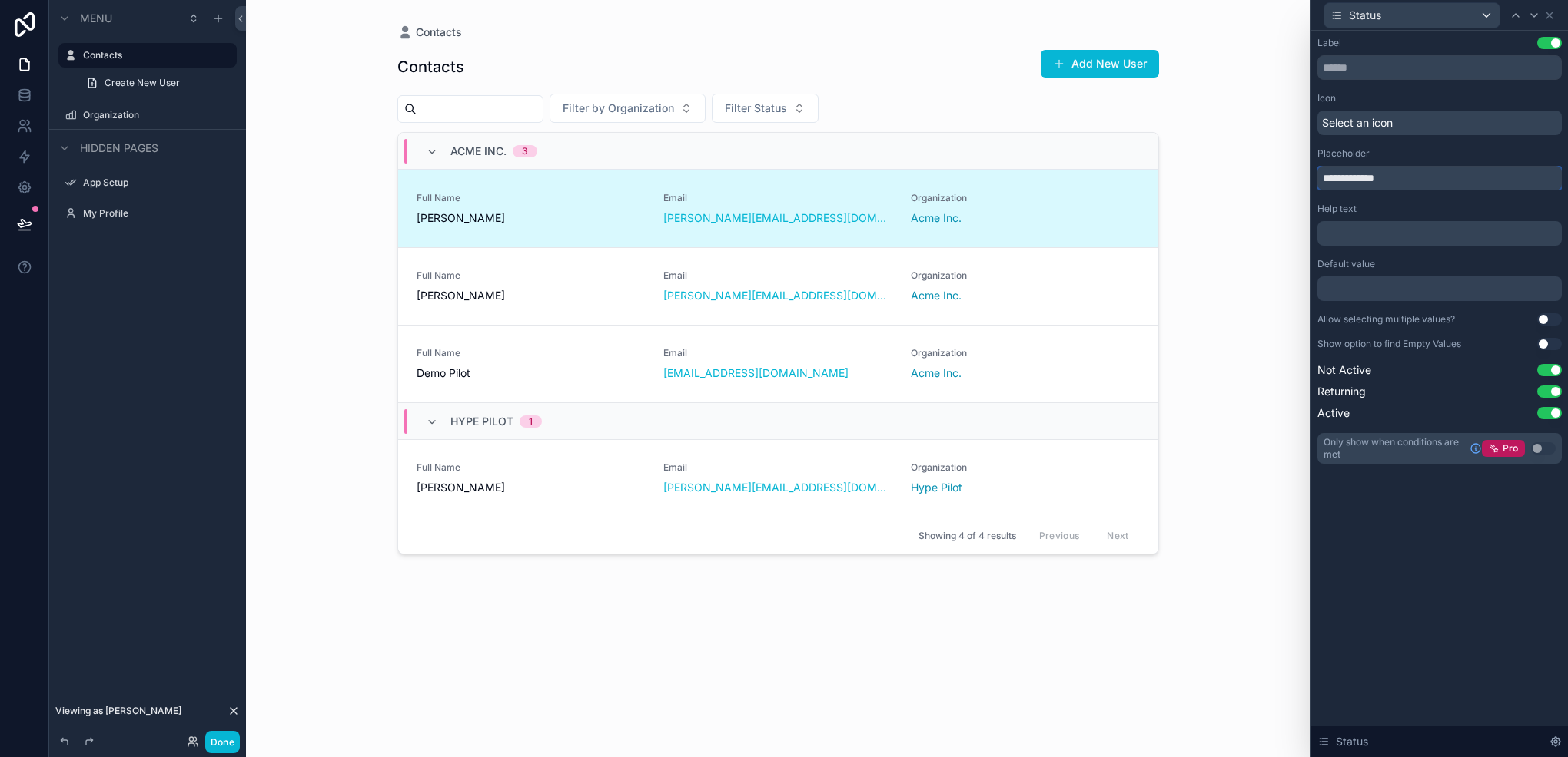
click at [1337, 174] on input "**********" at bounding box center [1439, 178] width 244 height 25
click at [1353, 179] on input "**********" at bounding box center [1439, 178] width 244 height 25
type input "**********"
click at [1551, 15] on icon at bounding box center [1549, 14] width 12 height 12
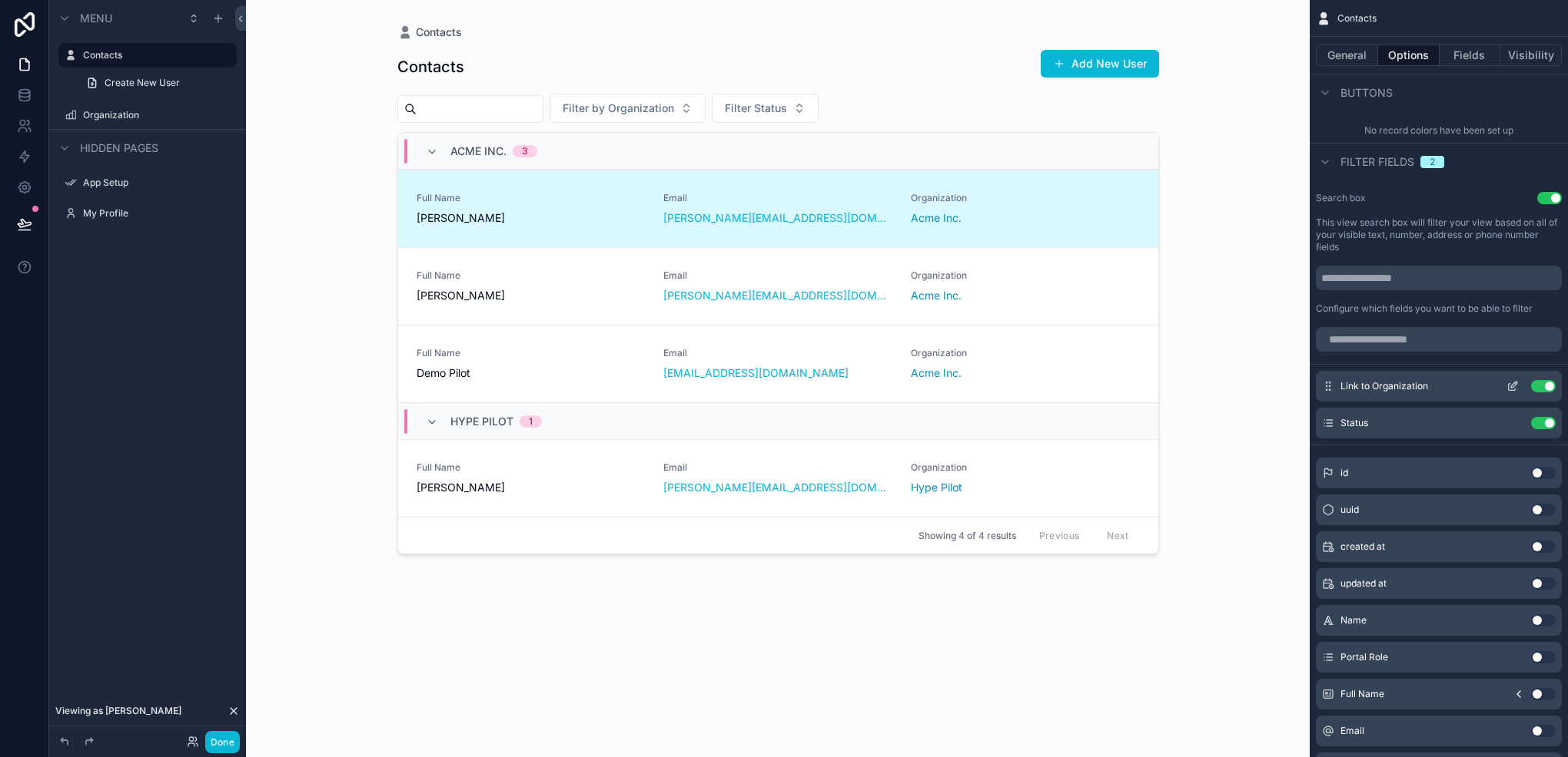
click at [1512, 390] on icon "scrollable content" at bounding box center [1512, 387] width 7 height 7
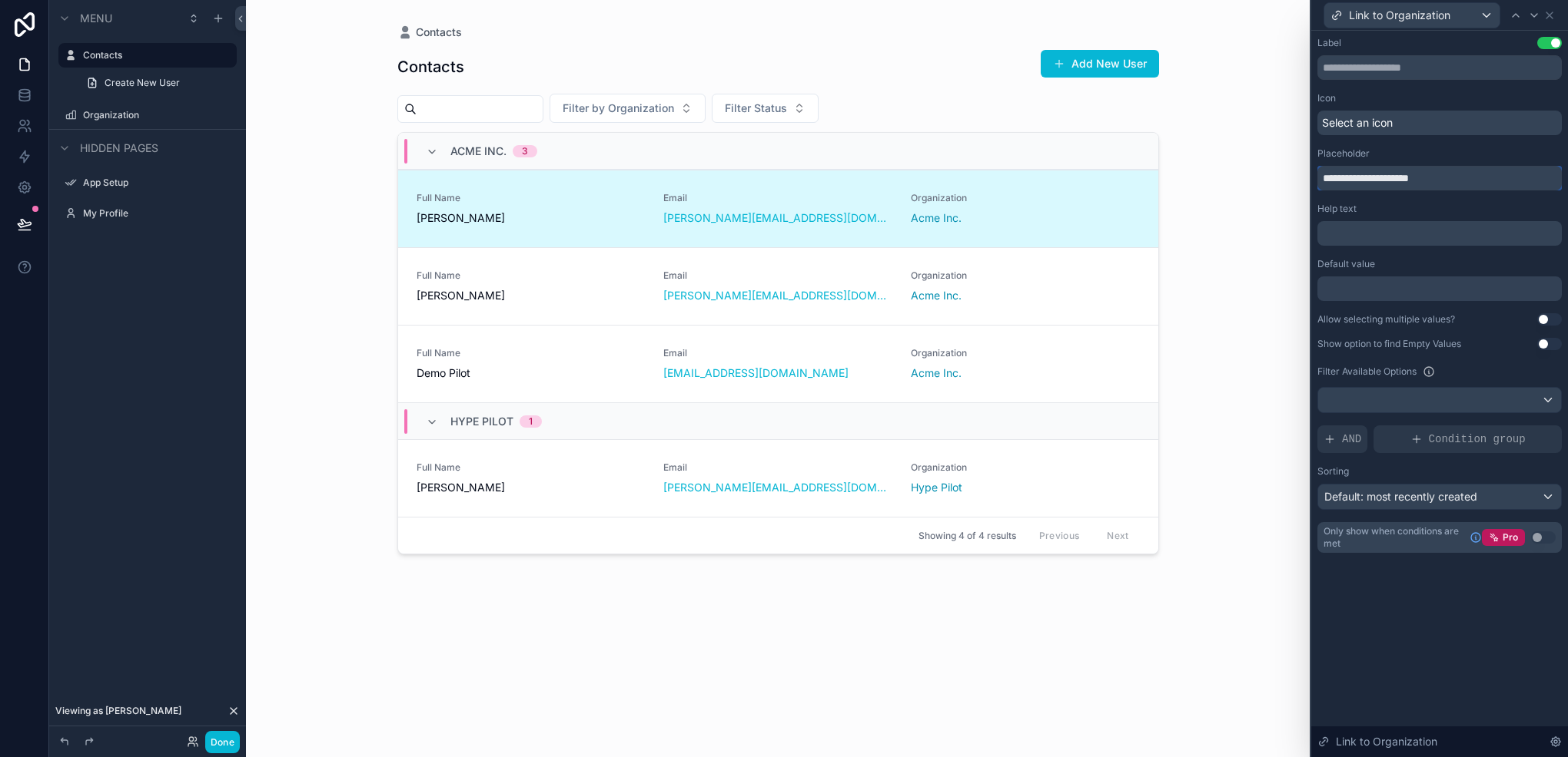
click at [1370, 172] on input "**********" at bounding box center [1439, 178] width 244 height 25
type input "**********"
click at [1548, 12] on icon at bounding box center [1549, 14] width 12 height 12
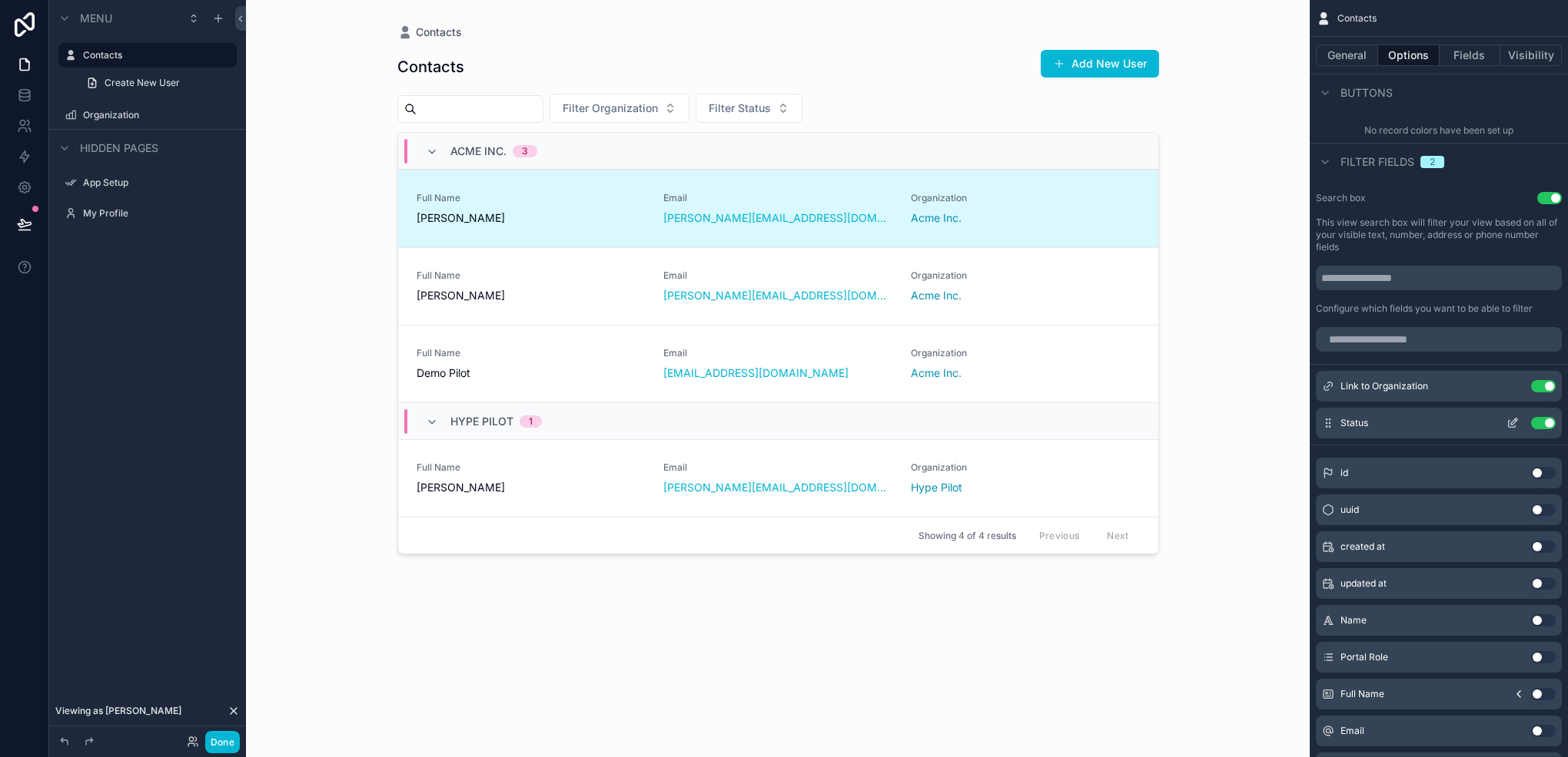
click at [1509, 423] on icon "scrollable content" at bounding box center [1512, 423] width 12 height 12
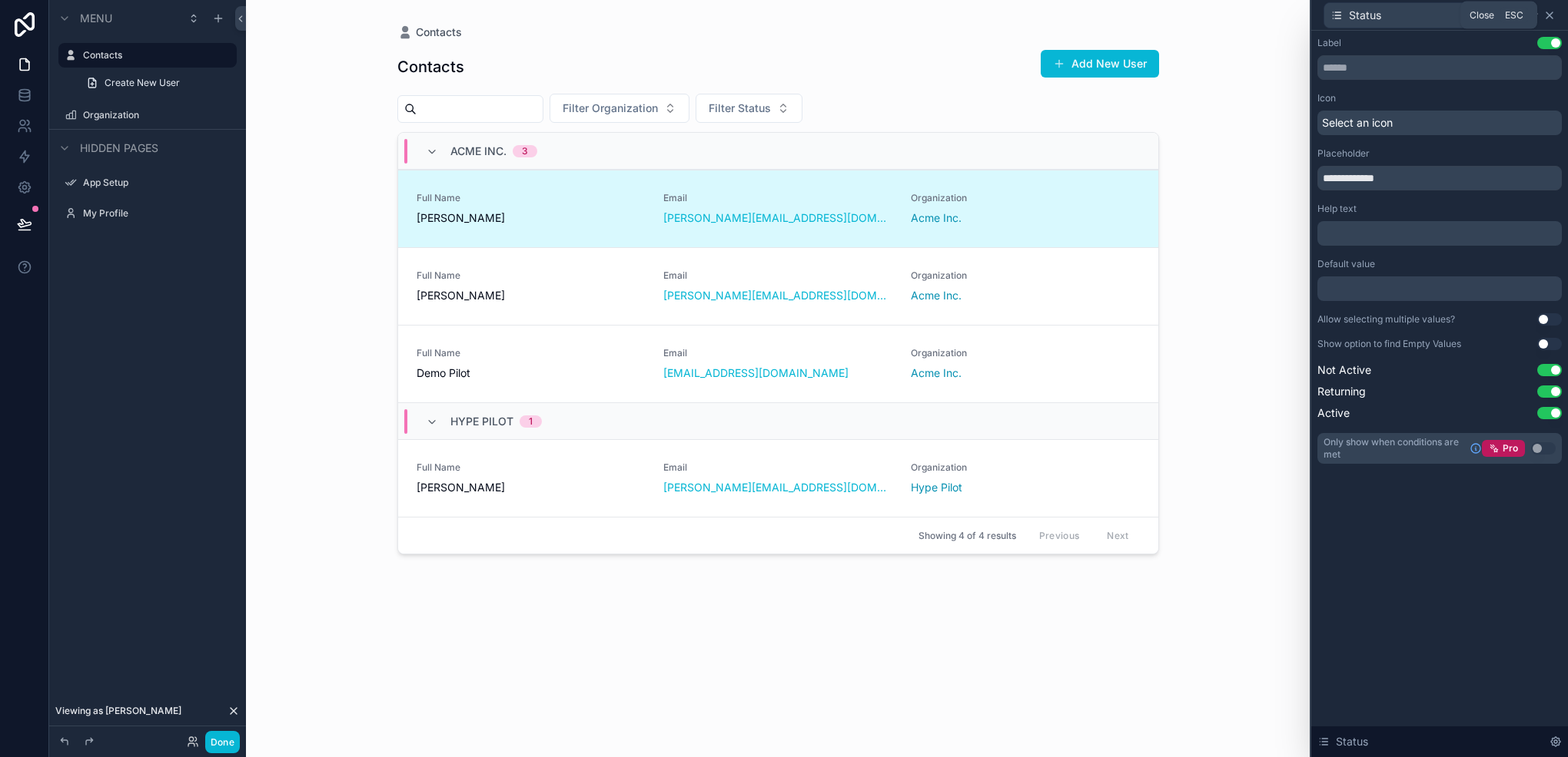
click at [1549, 12] on icon at bounding box center [1549, 14] width 12 height 12
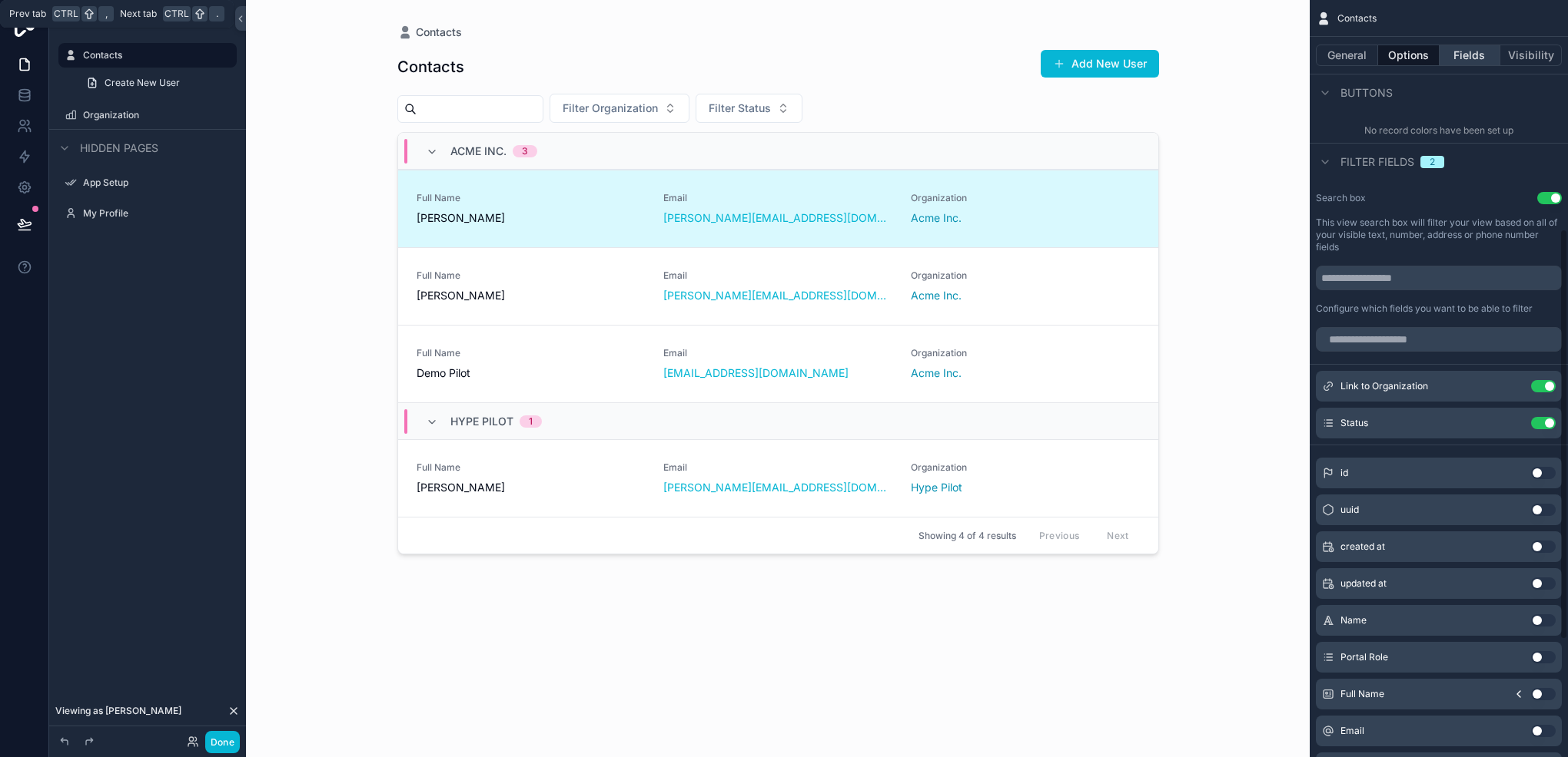
click at [1466, 53] on button "Fields" at bounding box center [1470, 55] width 61 height 22
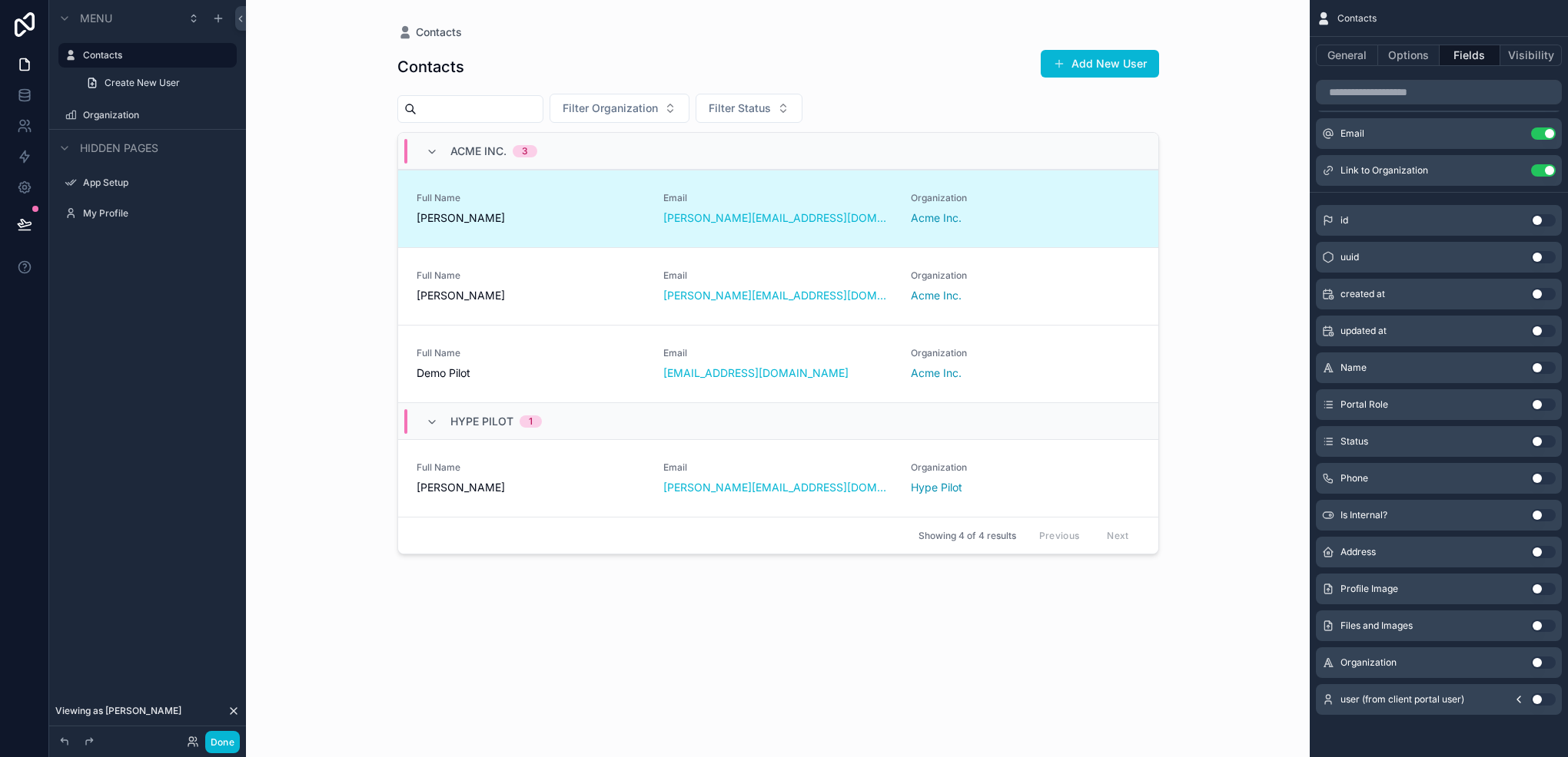
click at [1538, 441] on button "Use setting" at bounding box center [1543, 441] width 25 height 12
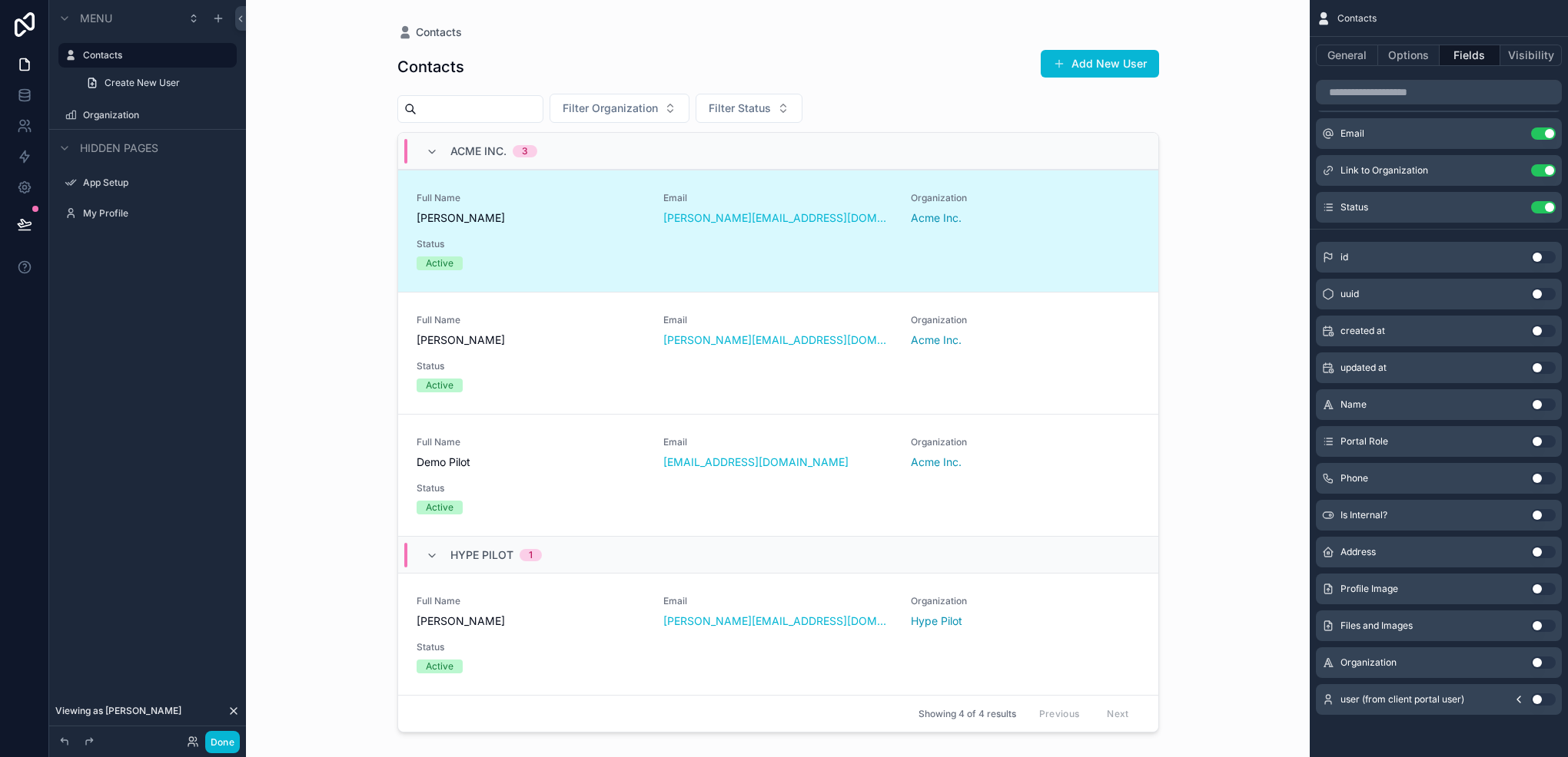
click at [1540, 442] on button "Use setting" at bounding box center [1543, 441] width 25 height 12
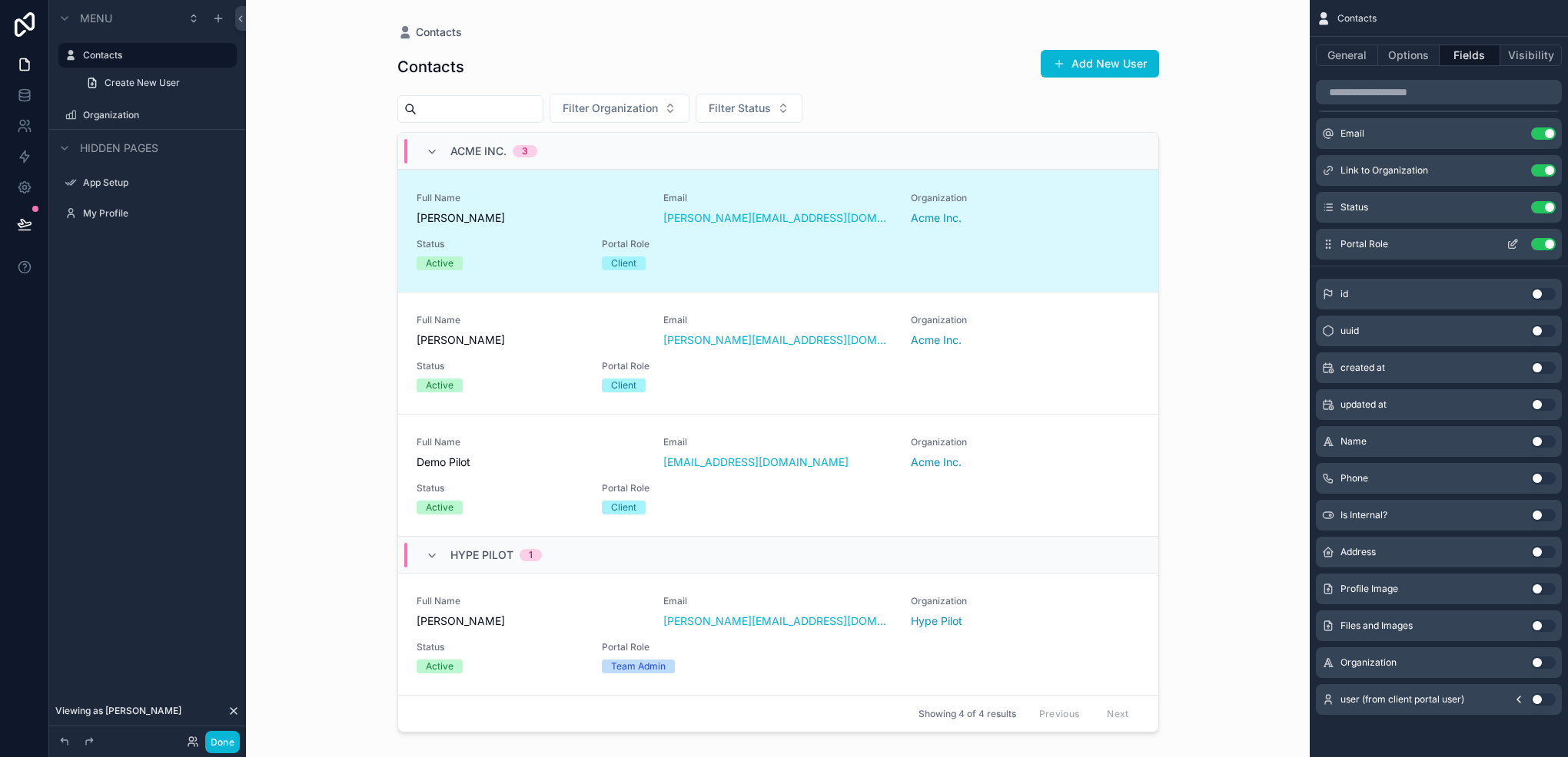
click at [1504, 242] on button "scrollable content" at bounding box center [1512, 244] width 25 height 12
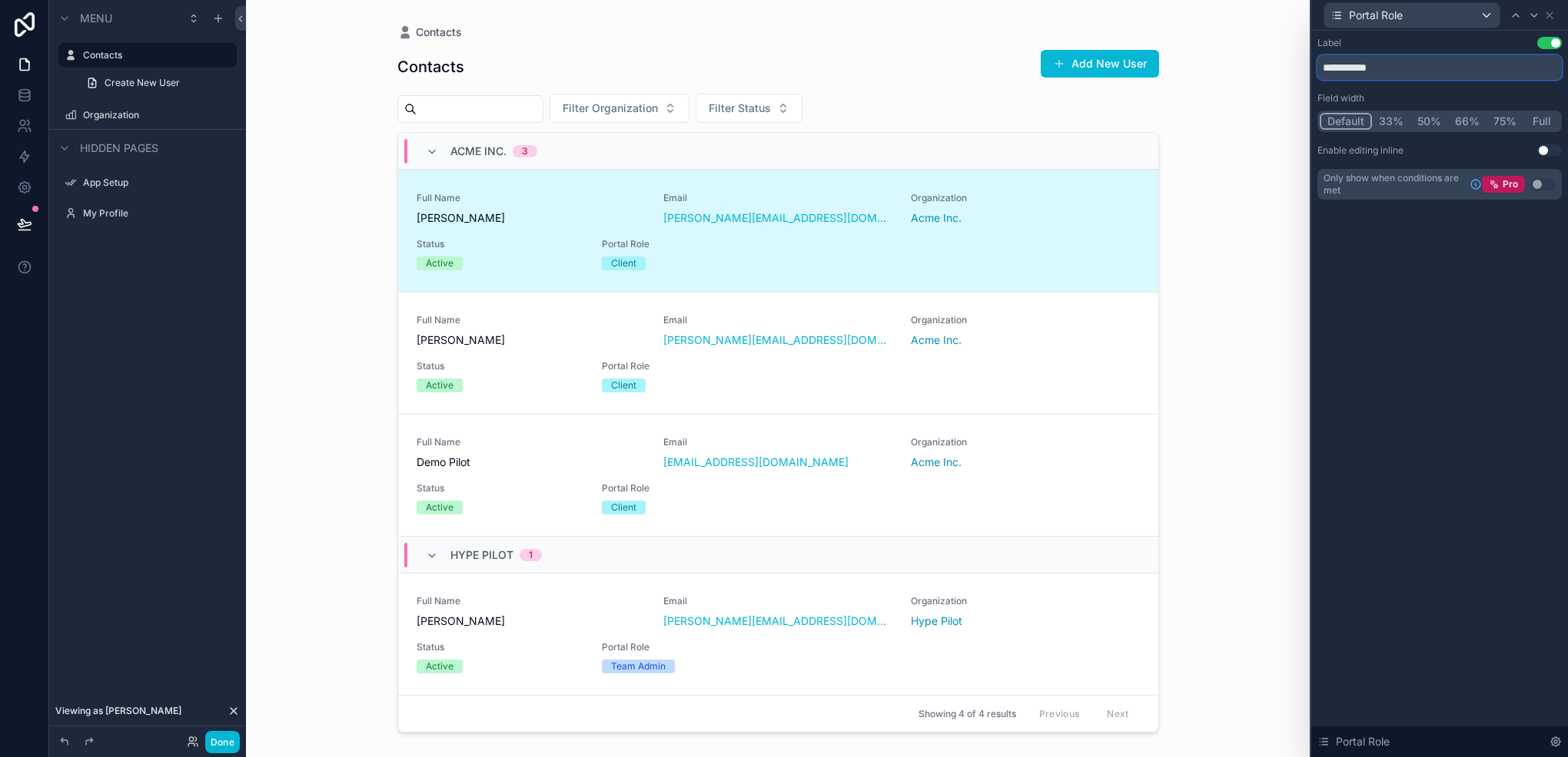
drag, startPoint x: 1353, startPoint y: 65, endPoint x: 1290, endPoint y: 78, distance: 64.3
click at [1290, 78] on div "**********" at bounding box center [784, 378] width 1568 height 757
type input "****"
click at [1424, 120] on button "50%" at bounding box center [1428, 121] width 39 height 17
click at [1516, 10] on icon at bounding box center [1515, 14] width 12 height 12
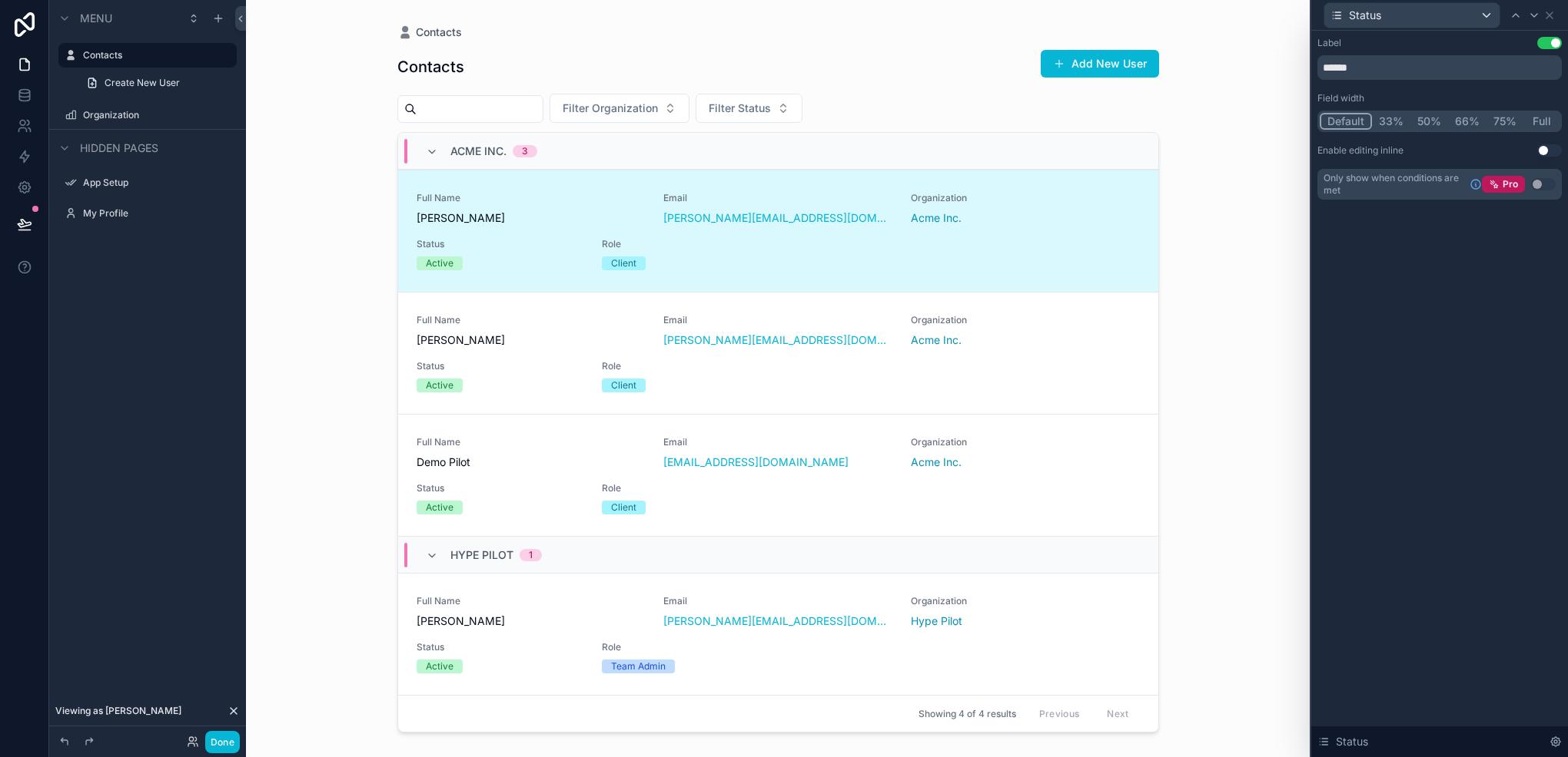
click at [1420, 119] on button "50%" at bounding box center [1429, 121] width 38 height 17
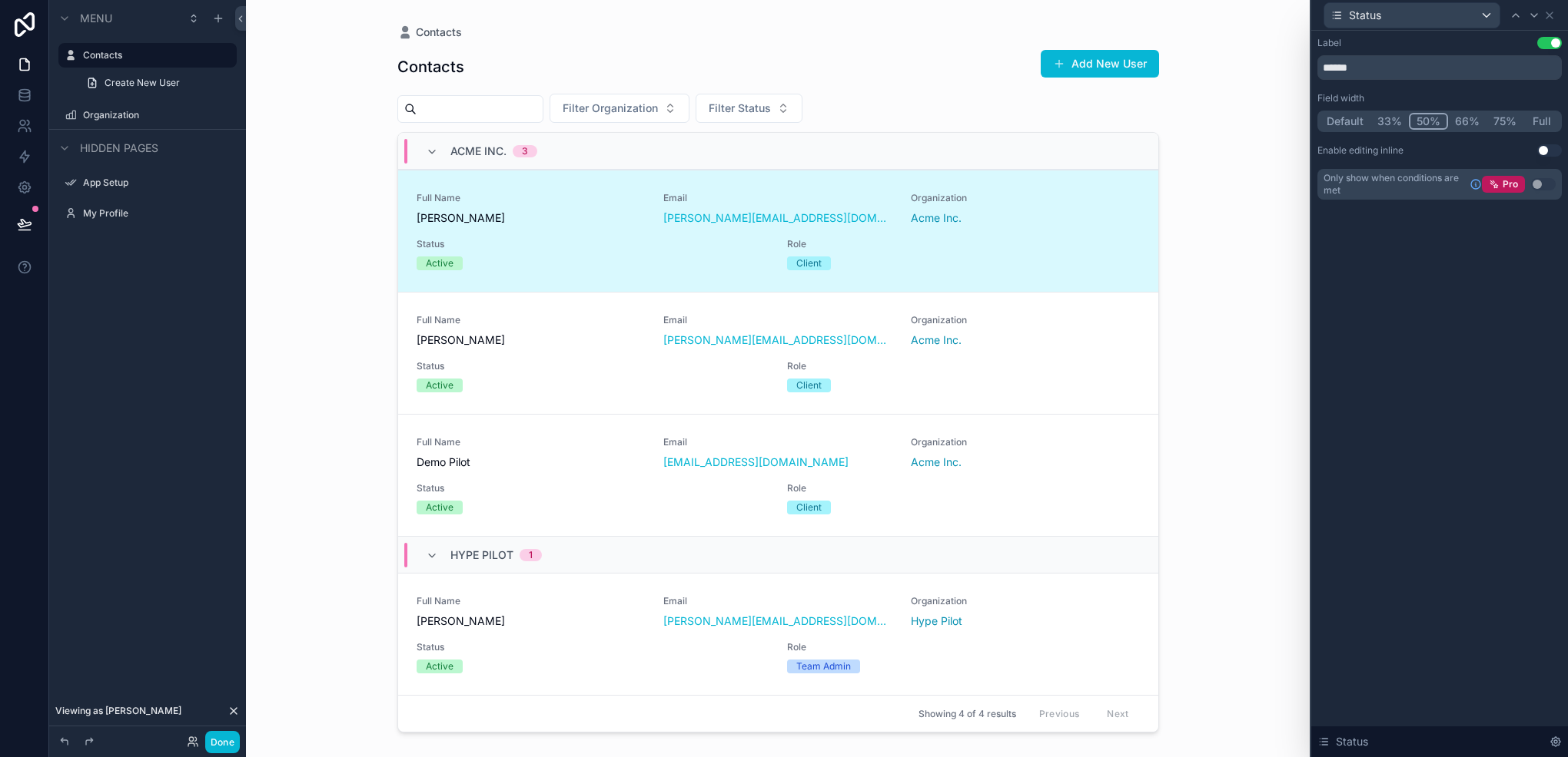
click at [1351, 125] on button "Default" at bounding box center [1345, 121] width 51 height 17
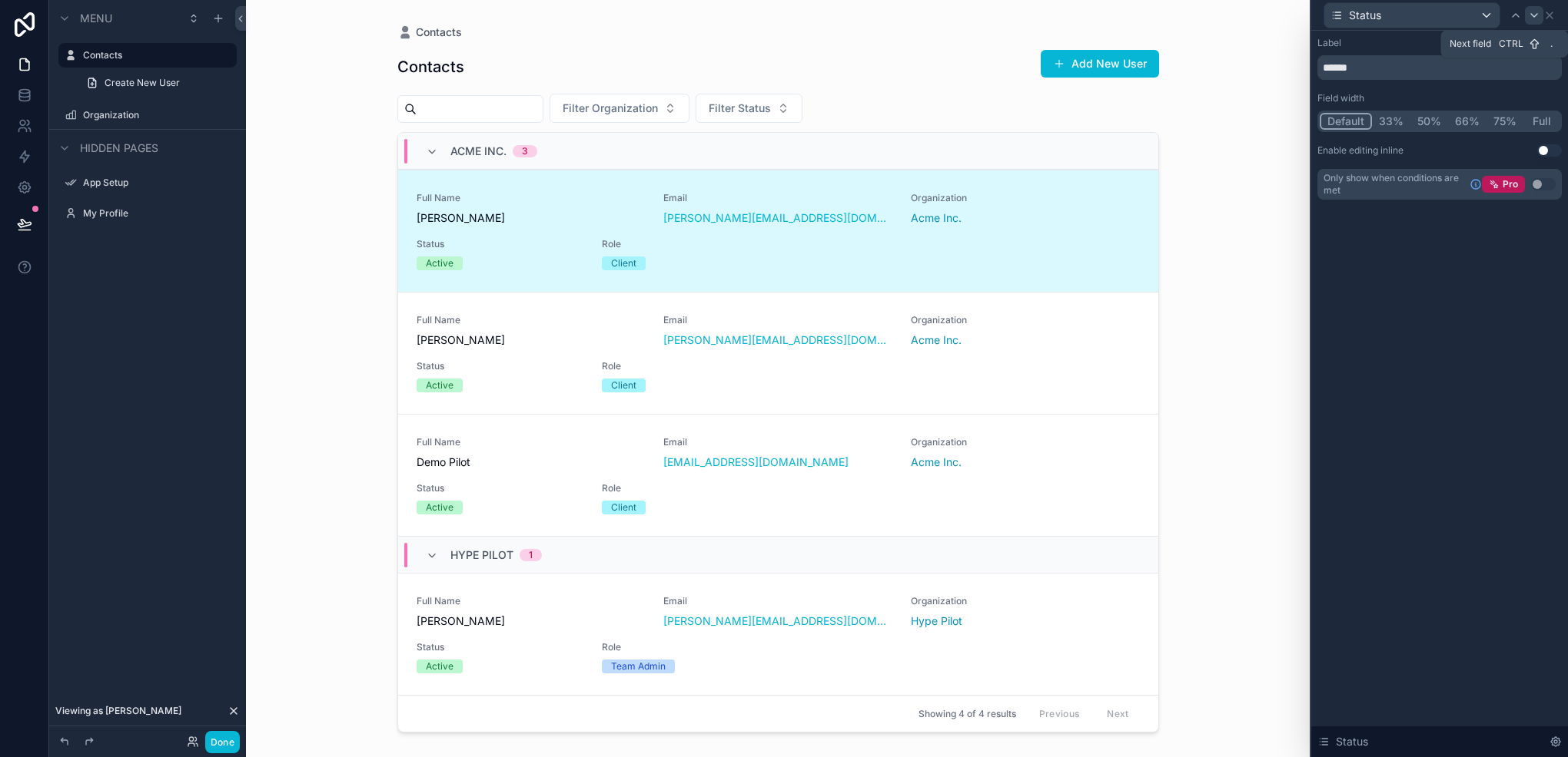
click at [1530, 15] on icon at bounding box center [1533, 14] width 12 height 12
click at [1343, 120] on button "Default" at bounding box center [1345, 121] width 51 height 17
click at [1546, 14] on icon at bounding box center [1549, 14] width 12 height 12
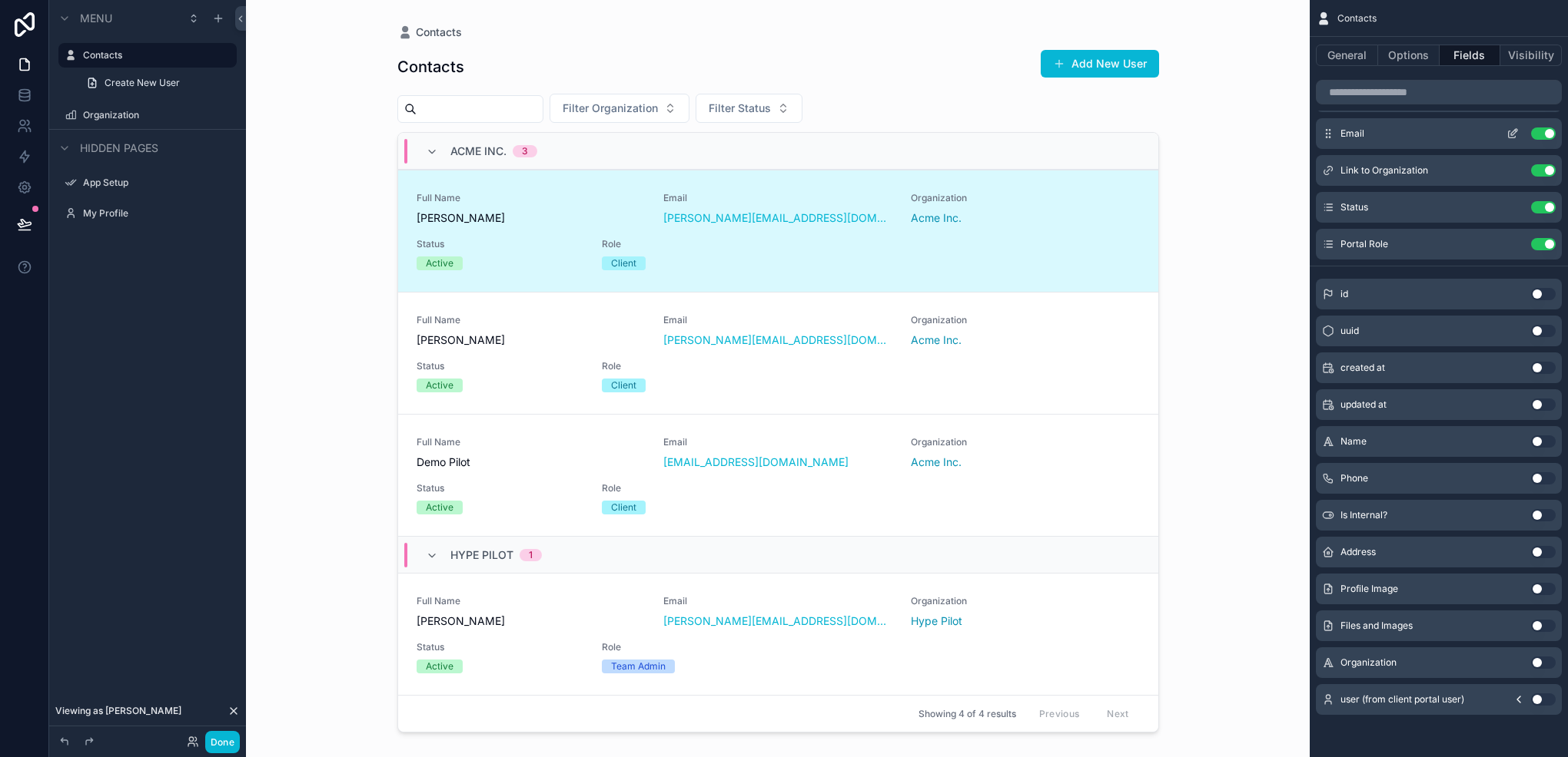
click at [1509, 134] on icon "scrollable content" at bounding box center [1512, 133] width 12 height 12
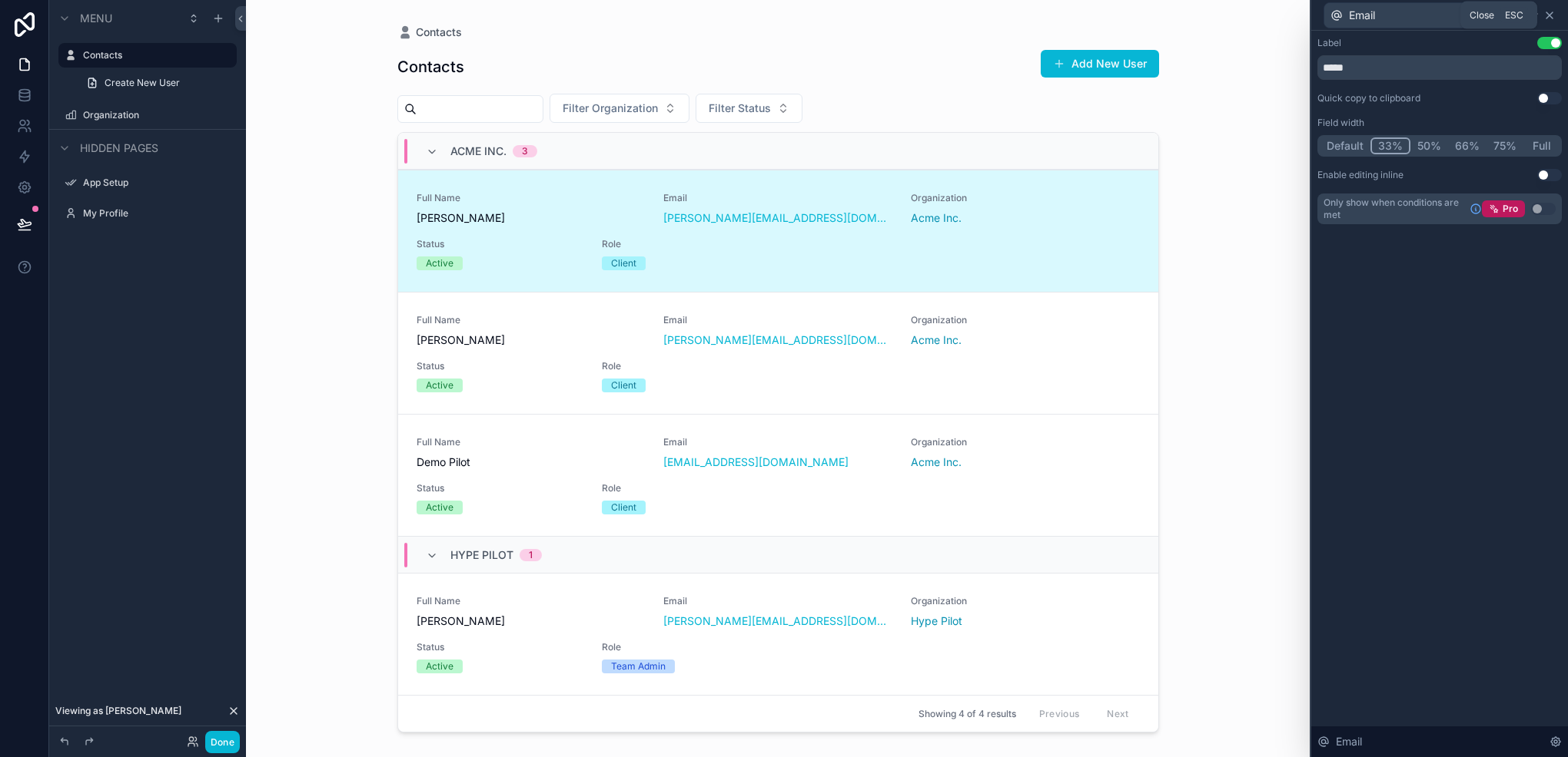
click at [1553, 10] on icon at bounding box center [1549, 14] width 12 height 12
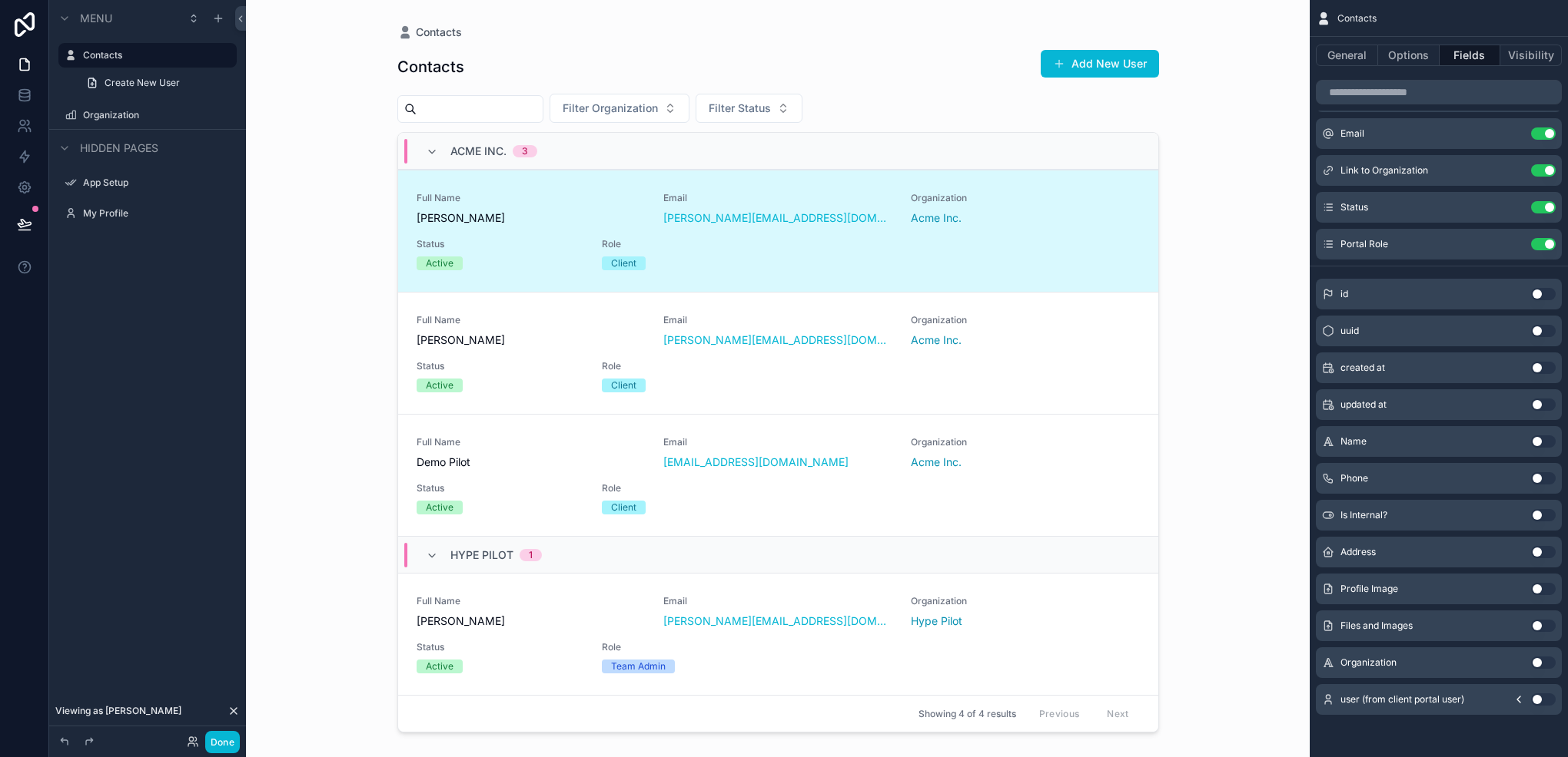
click at [1536, 514] on button "Use setting" at bounding box center [1543, 515] width 25 height 12
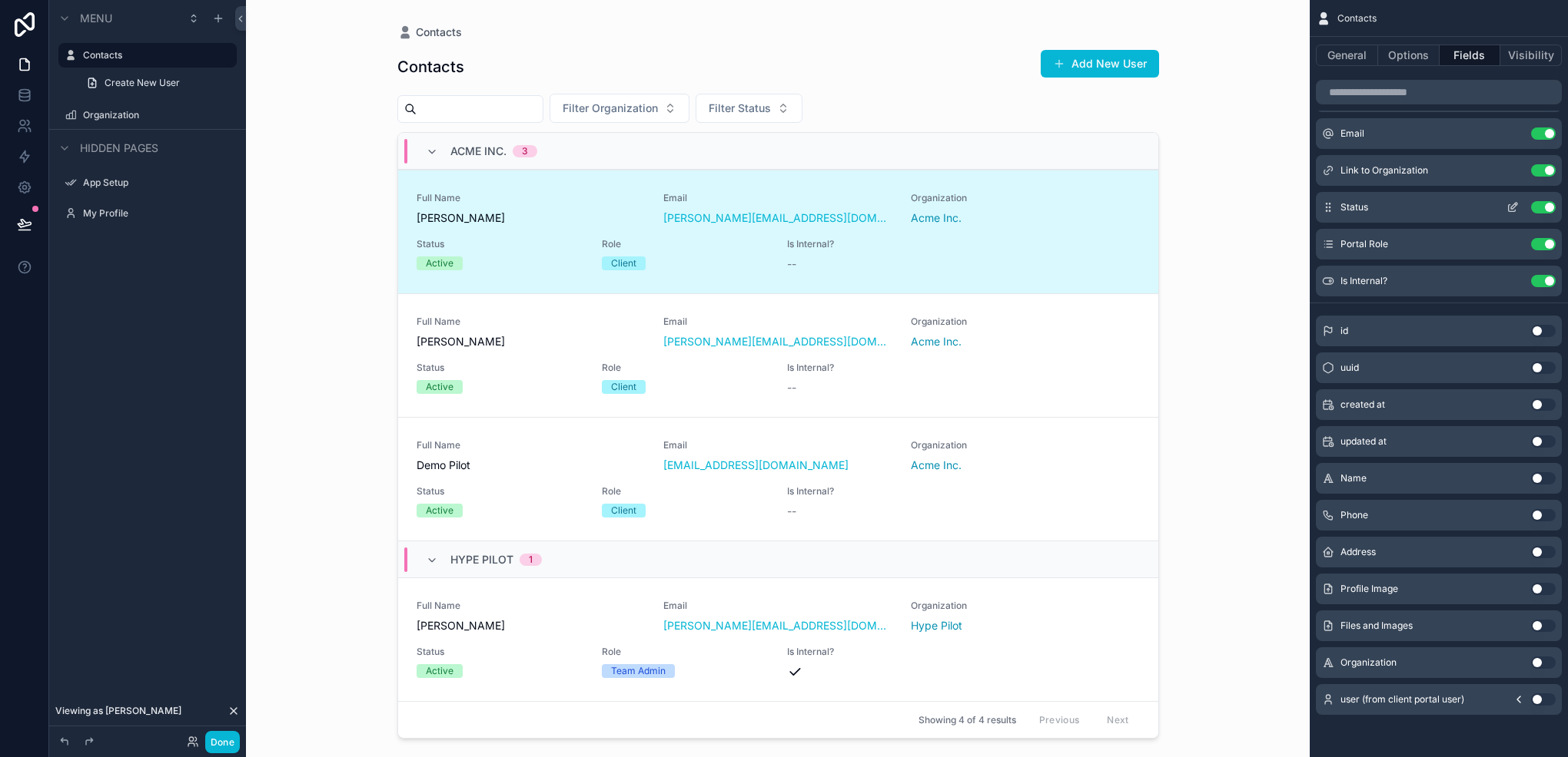
click at [1510, 201] on icon "scrollable content" at bounding box center [1512, 207] width 12 height 12
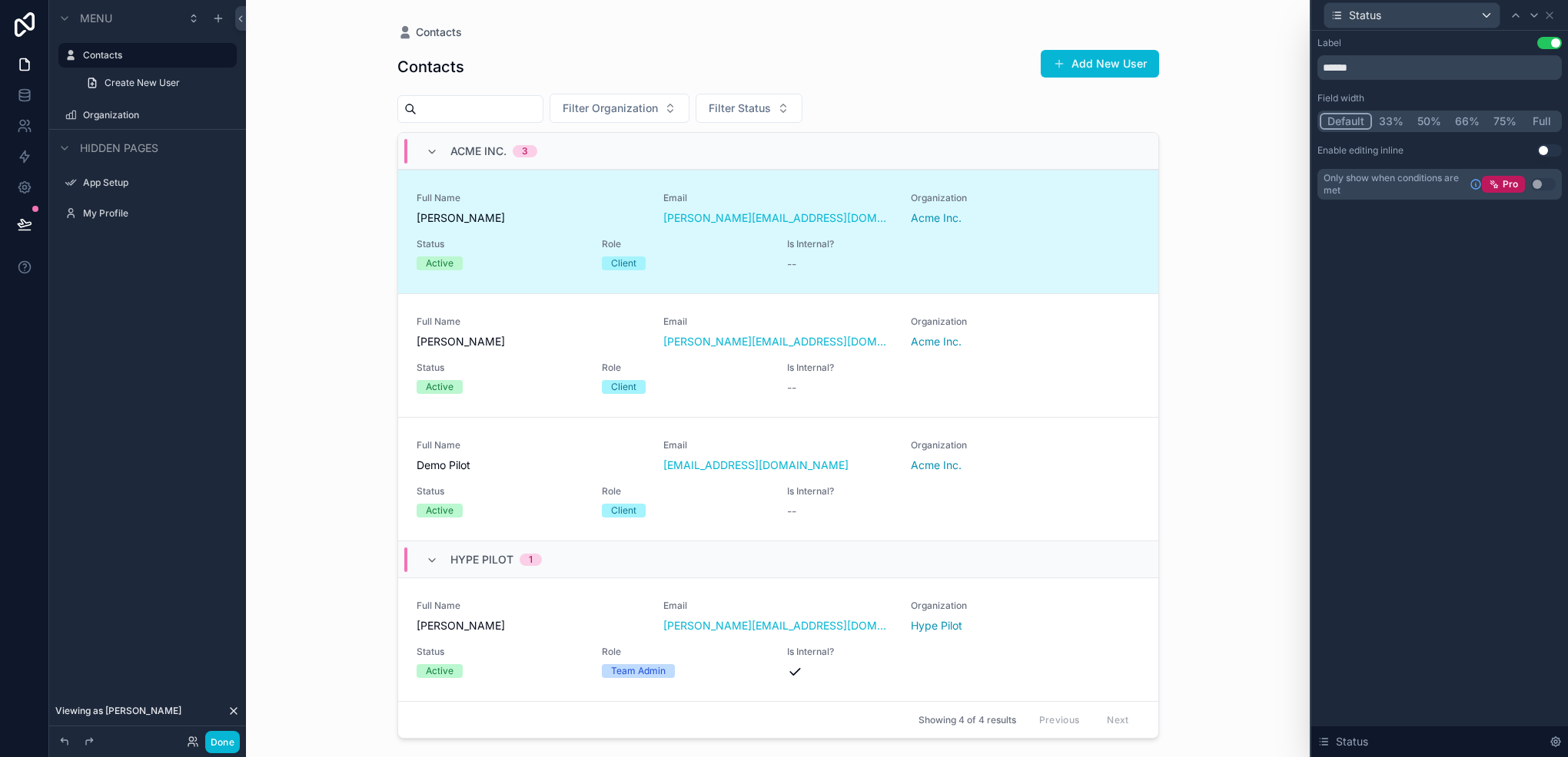
click at [1389, 118] on button "33%" at bounding box center [1391, 121] width 39 height 17
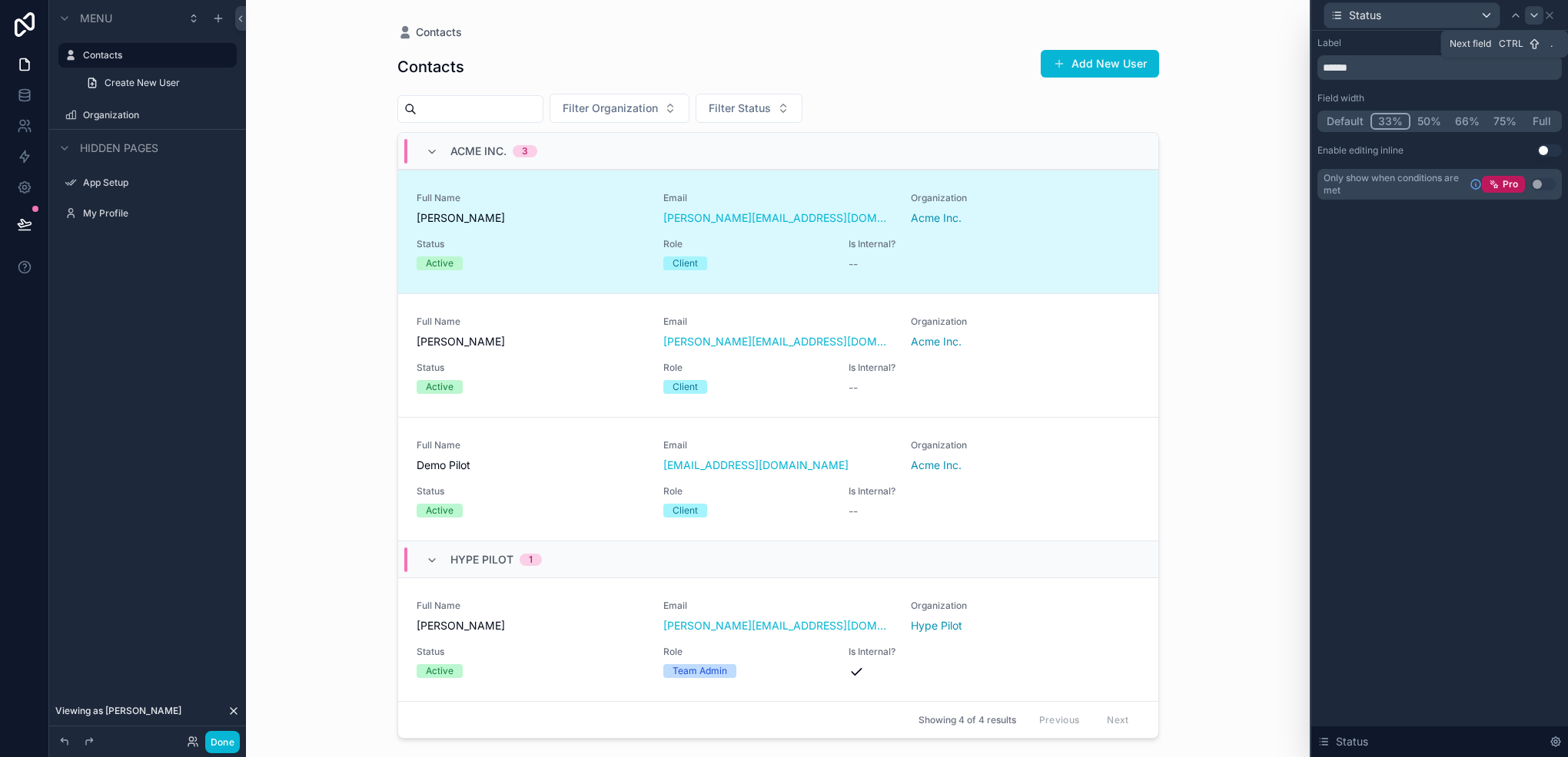
click at [1524, 22] on div at bounding box center [1533, 15] width 19 height 19
click at [1387, 127] on button "33%" at bounding box center [1391, 121] width 39 height 17
click at [1533, 22] on div at bounding box center [1533, 15] width 19 height 19
click at [1391, 125] on button "33%" at bounding box center [1390, 121] width 40 height 17
click at [1552, 14] on icon at bounding box center [1549, 14] width 12 height 12
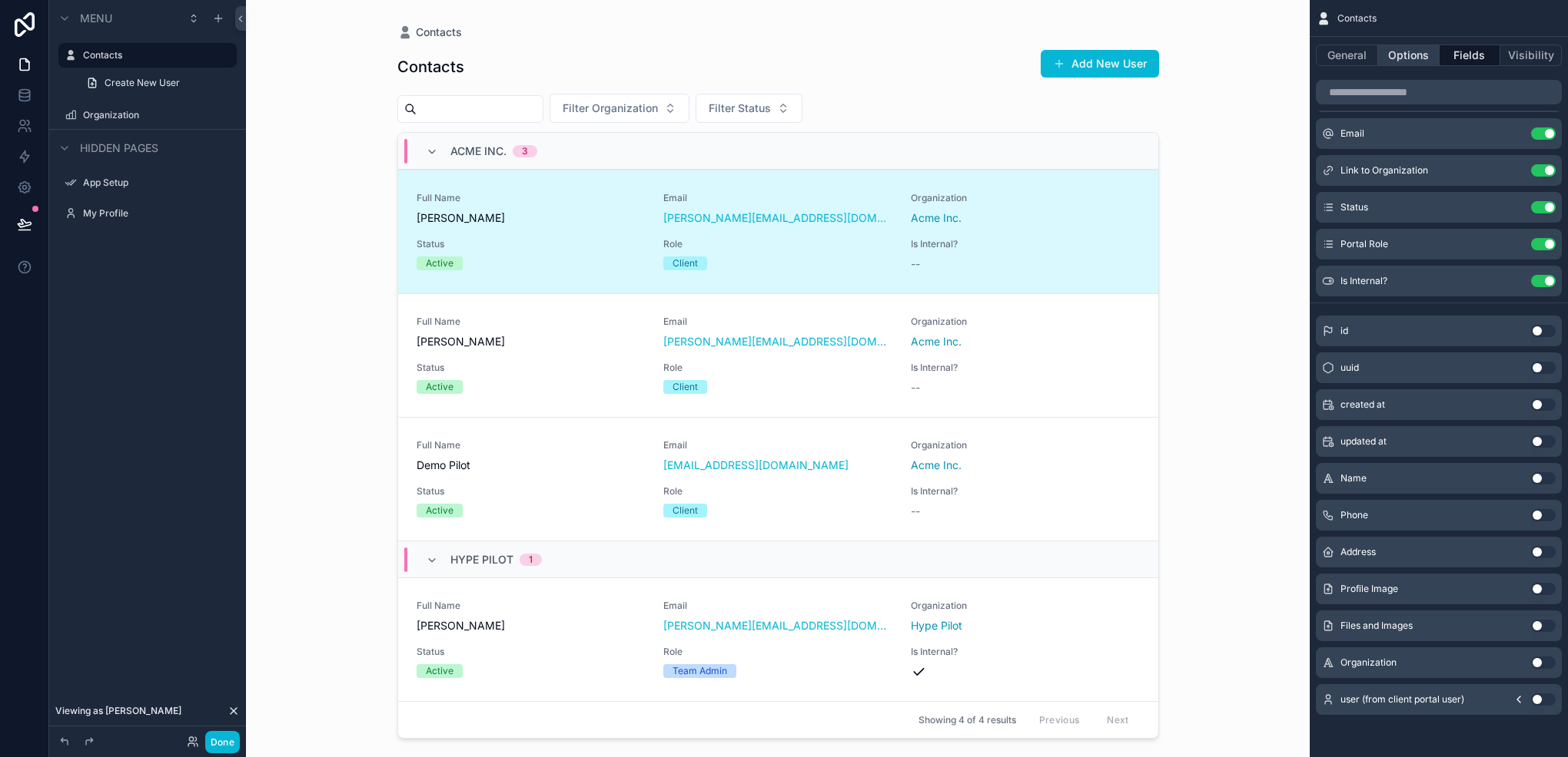
click at [1412, 52] on button "Options" at bounding box center [1408, 55] width 61 height 22
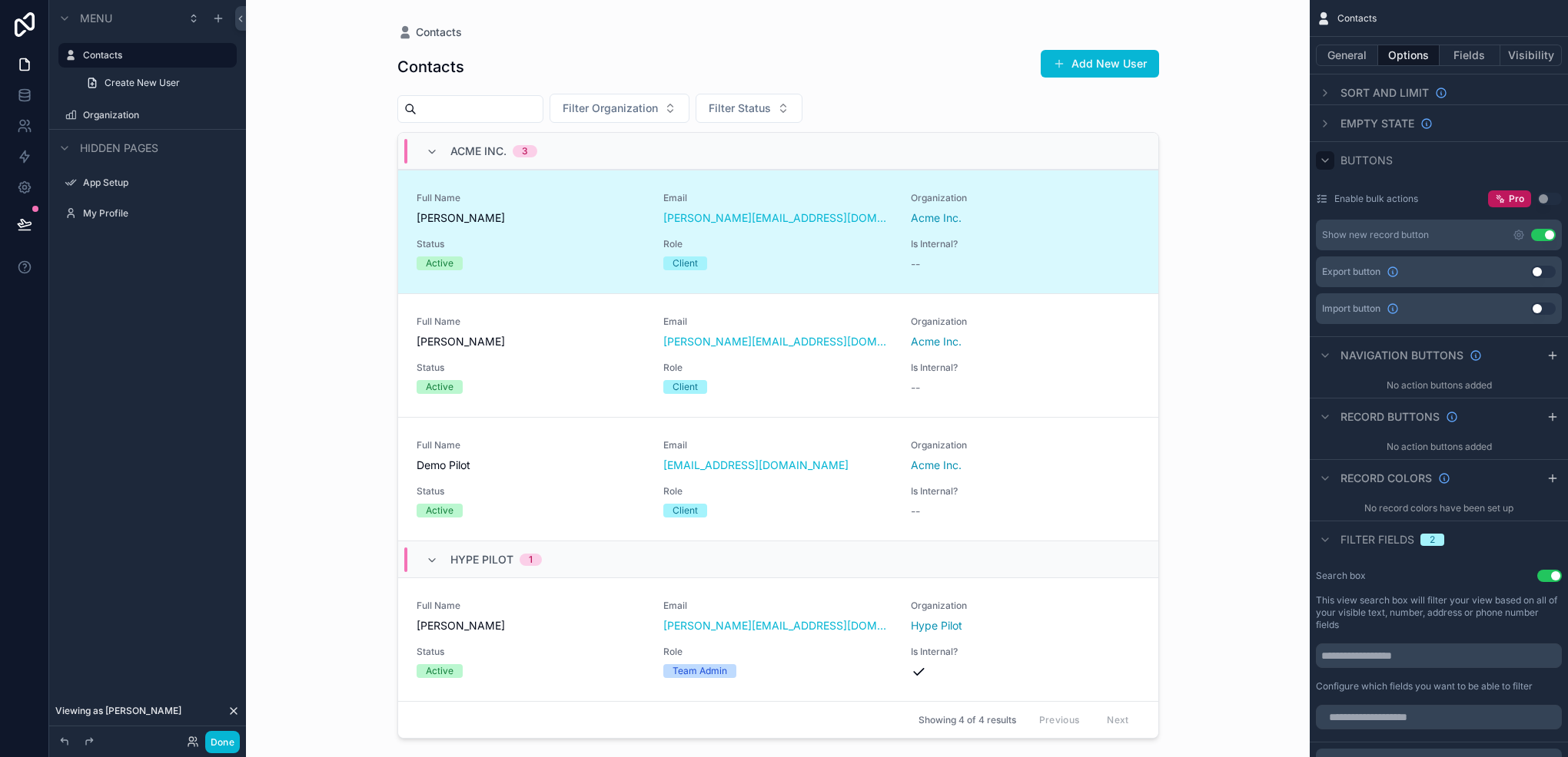
click at [1320, 165] on icon "scrollable content" at bounding box center [1325, 160] width 12 height 12
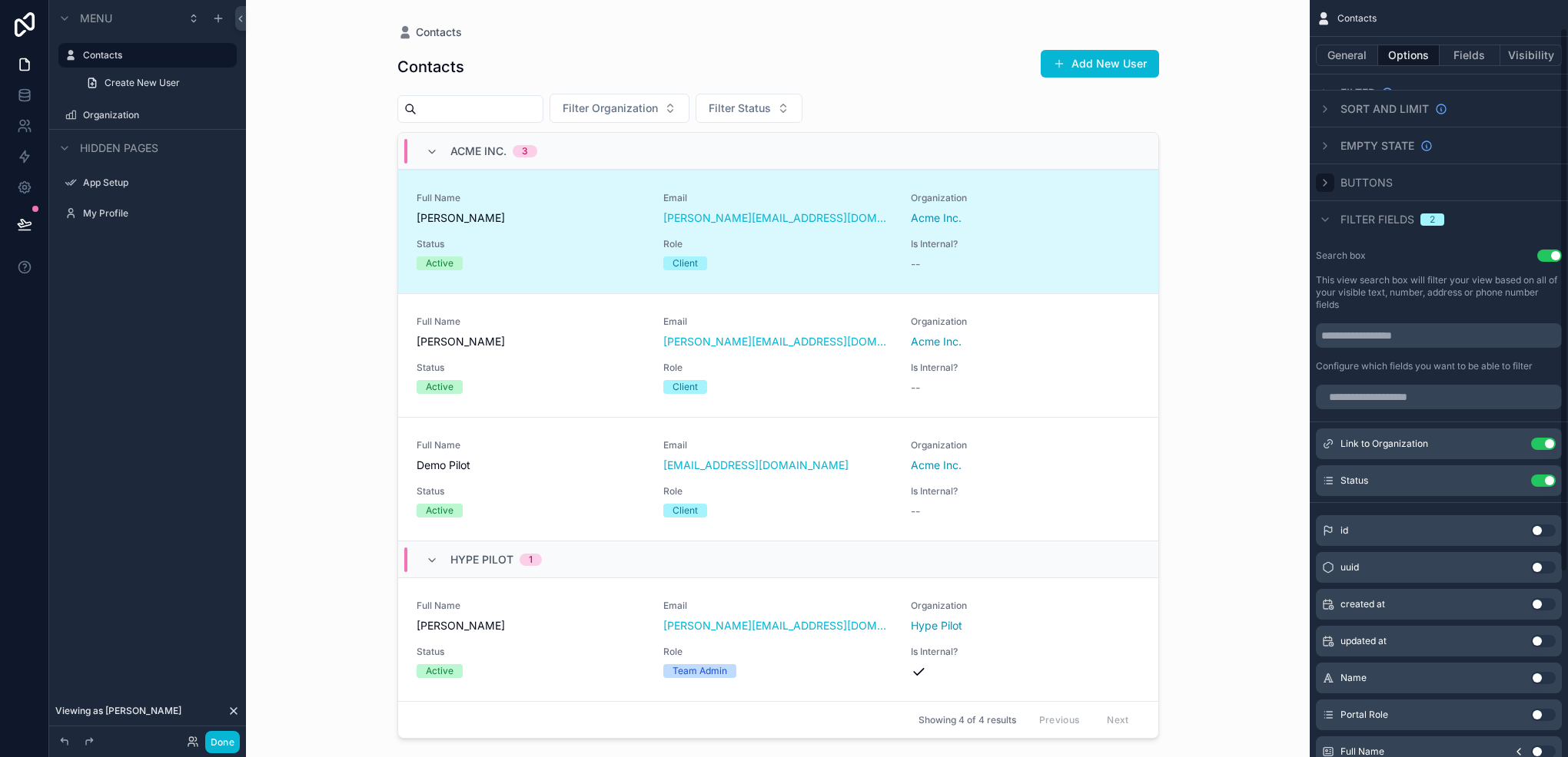
scroll to position [0, 0]
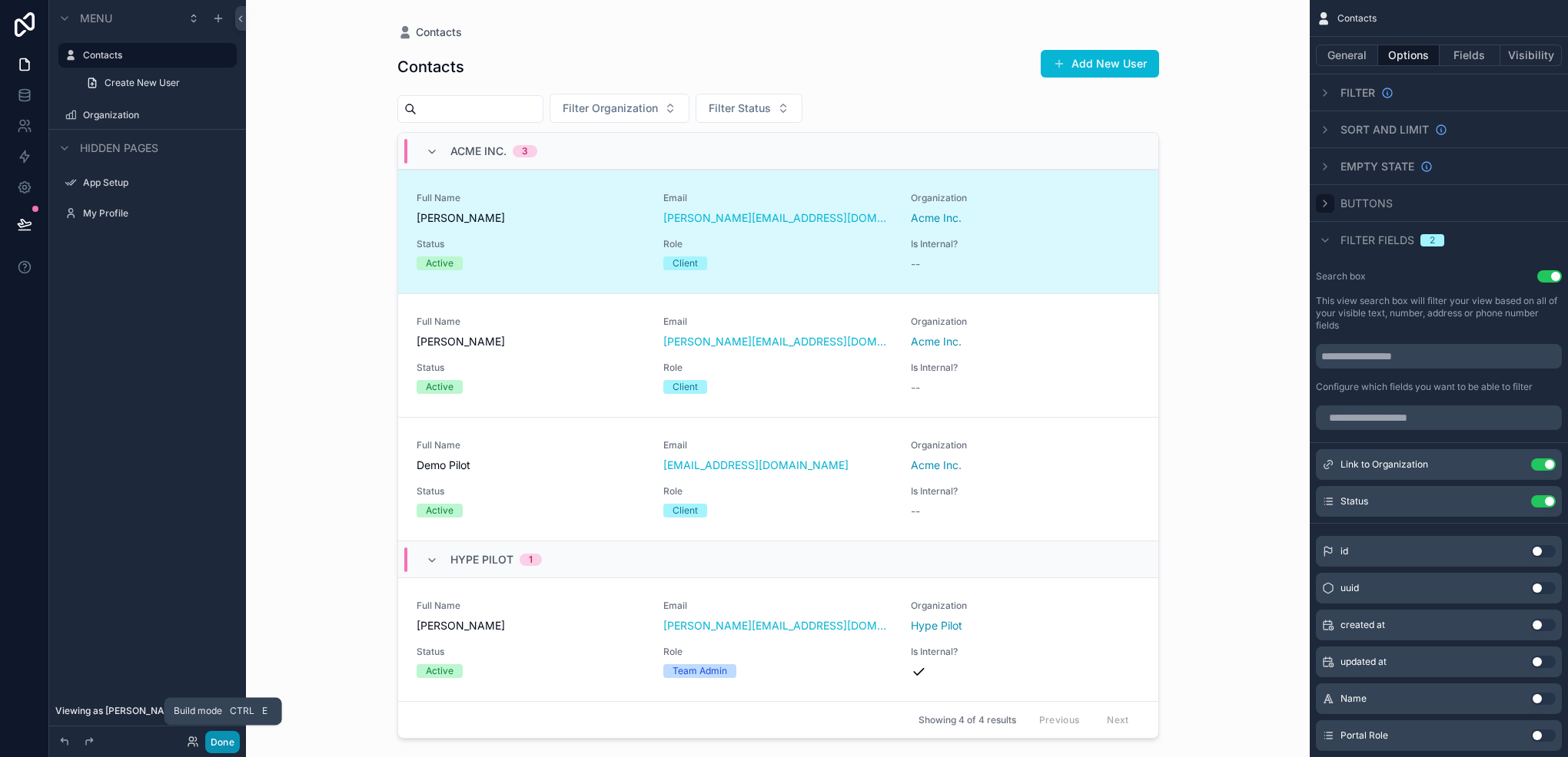
click at [216, 743] on button "Done" at bounding box center [222, 743] width 35 height 23
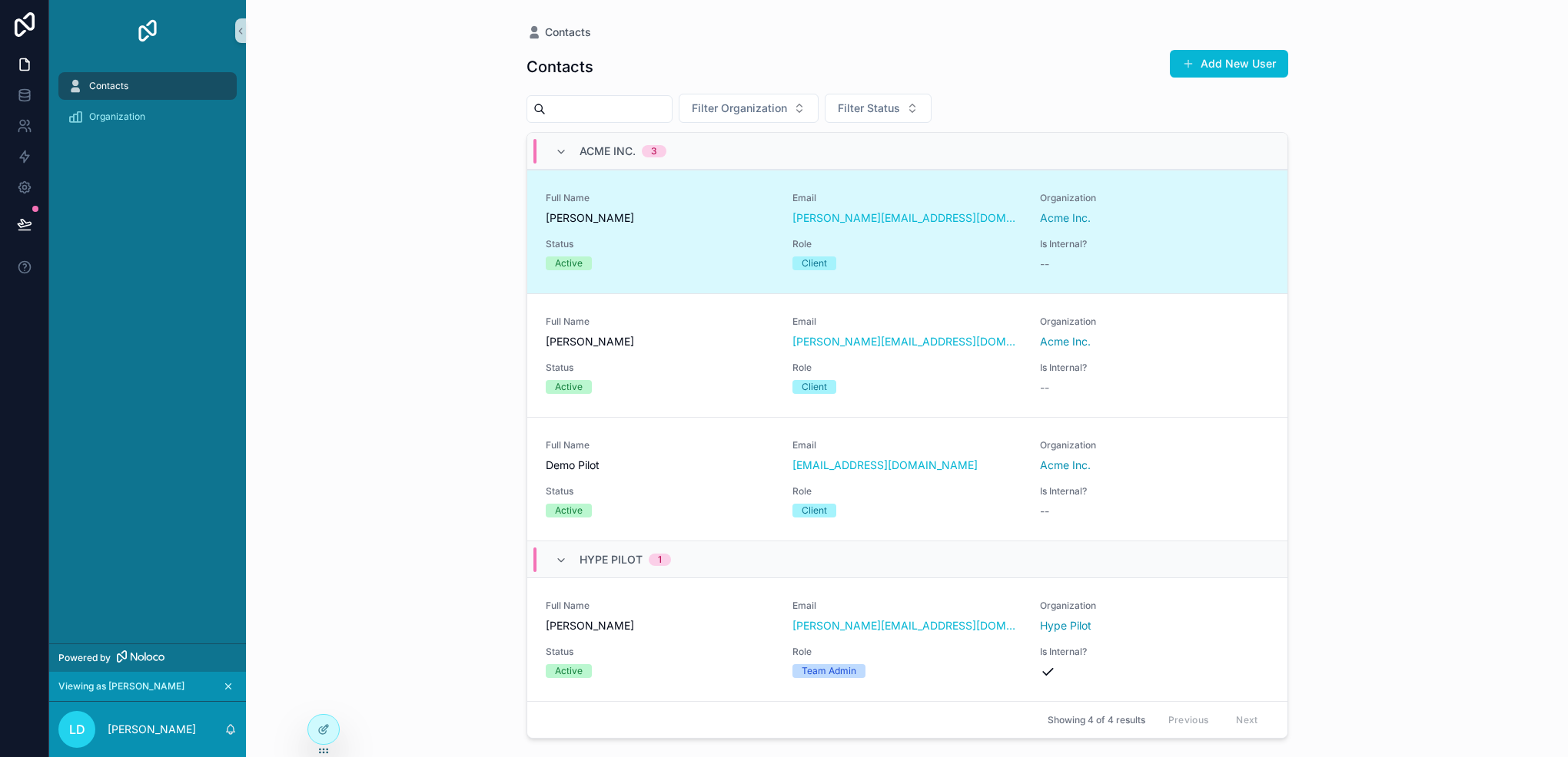
click at [636, 106] on input "scrollable content" at bounding box center [608, 109] width 126 height 22
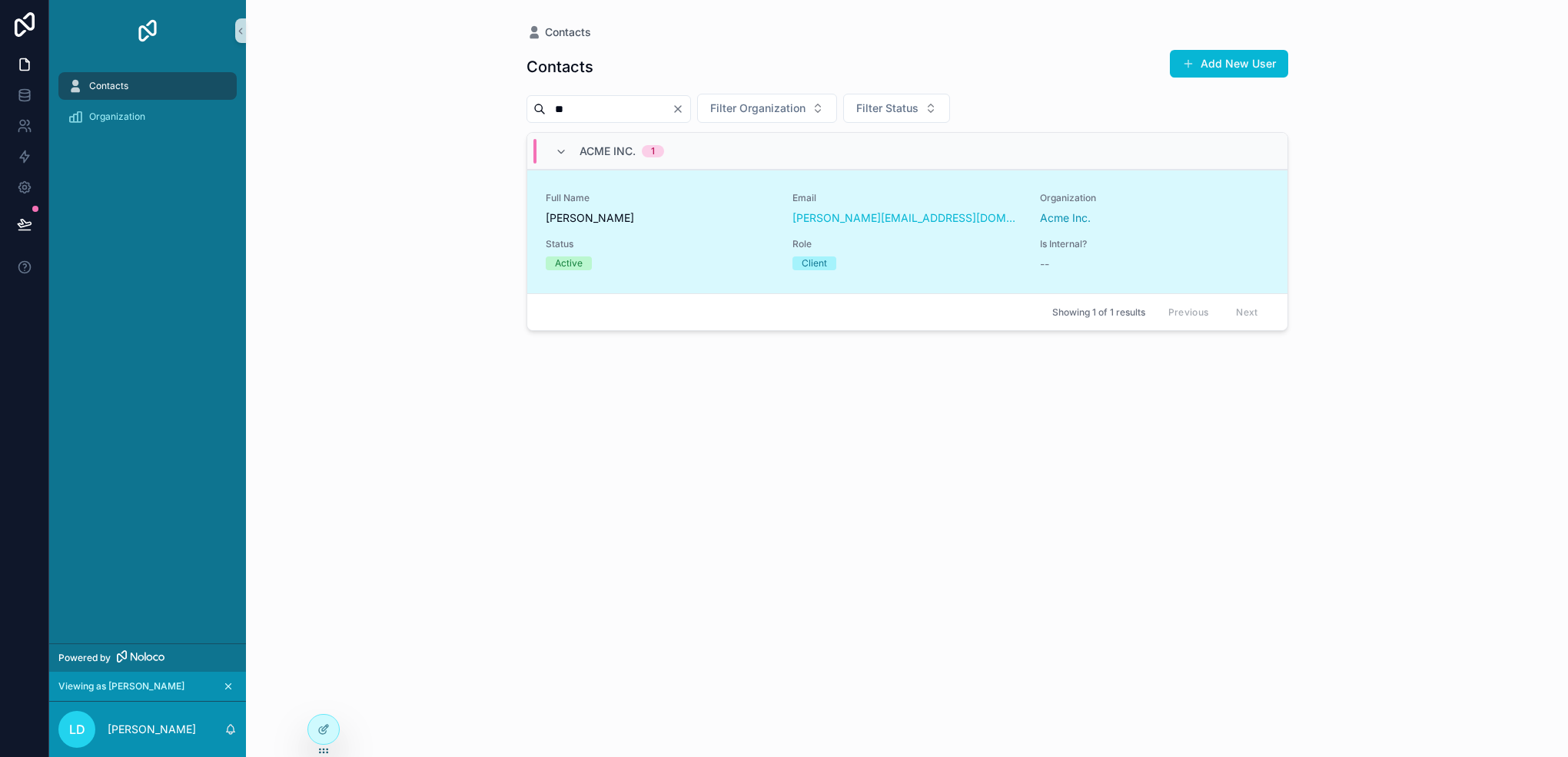
type input "*"
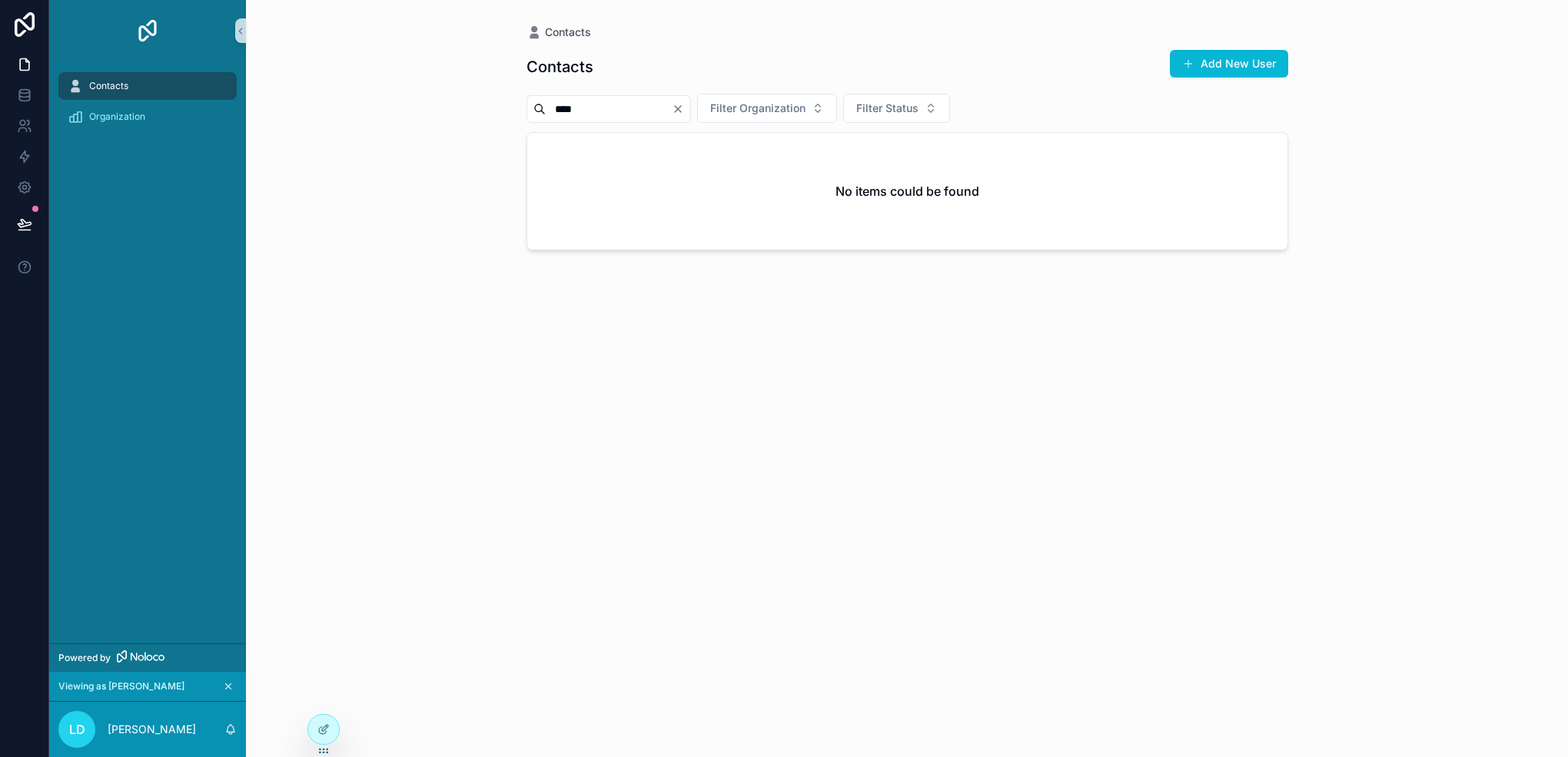
click at [606, 100] on input "****" at bounding box center [608, 109] width 126 height 22
type input "********"
click at [684, 106] on icon "Clear" at bounding box center [678, 109] width 12 height 12
click at [672, 114] on input "scrollable content" at bounding box center [608, 109] width 126 height 22
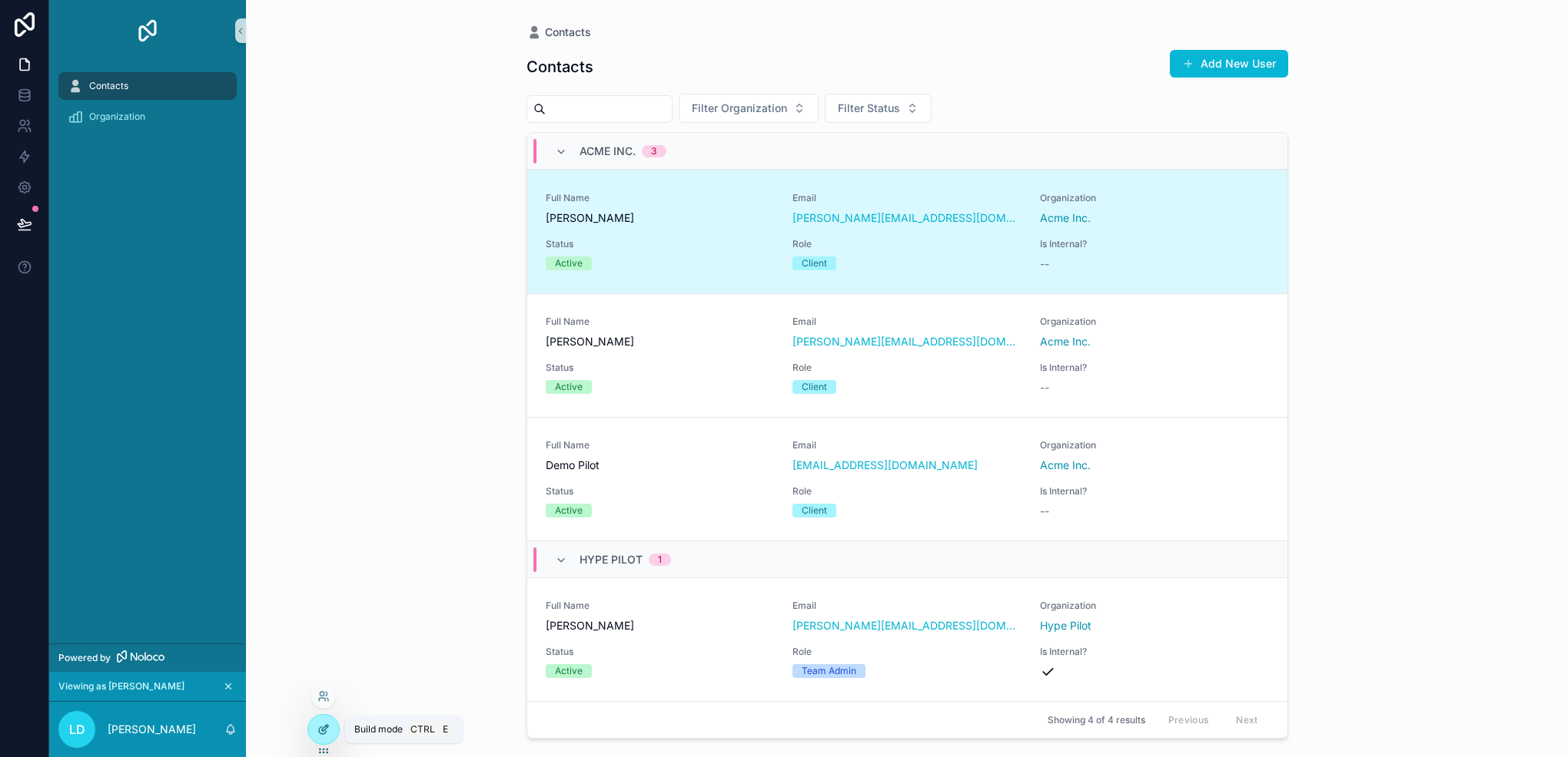
click at [326, 722] on div at bounding box center [323, 730] width 31 height 29
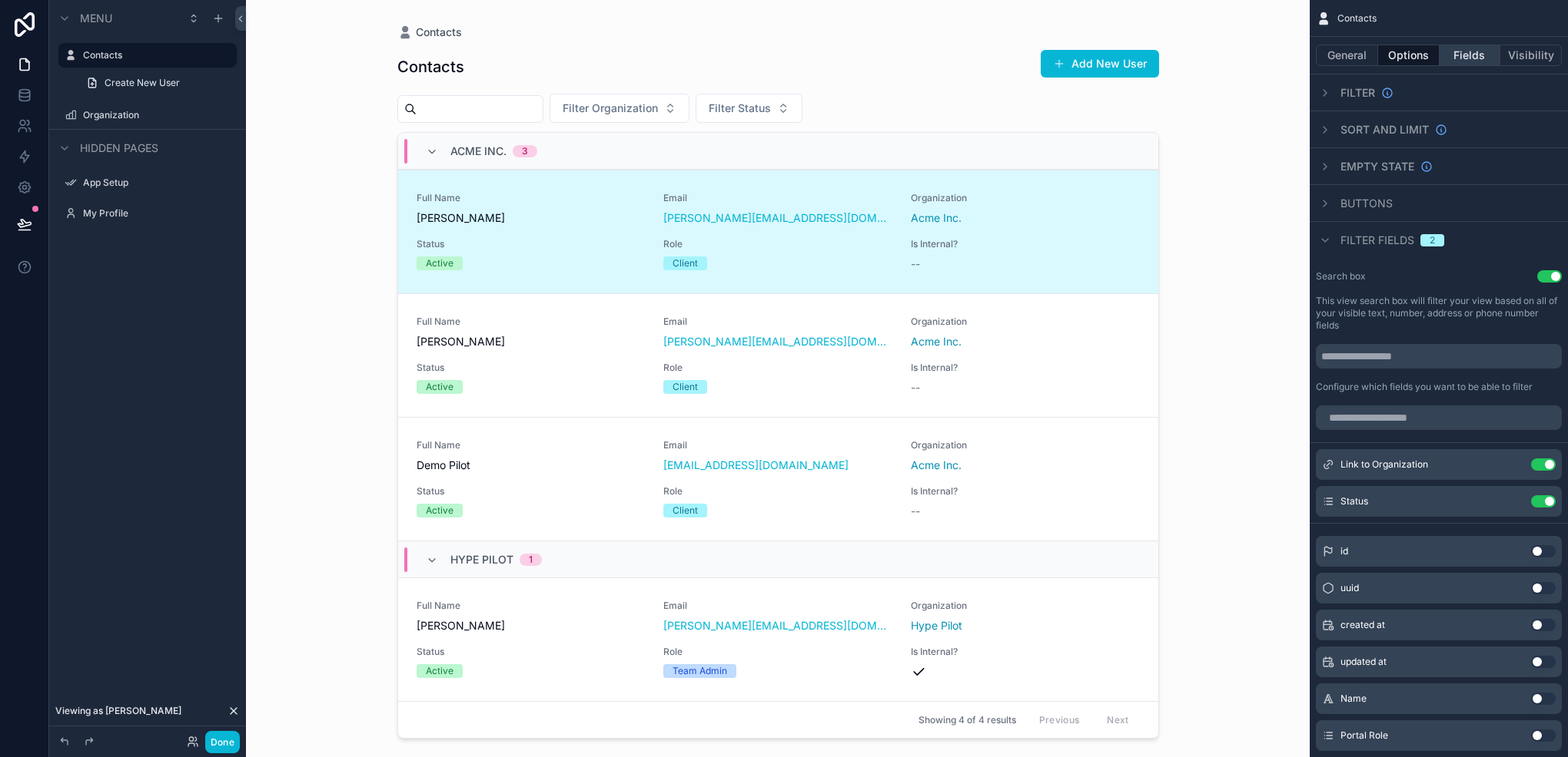
click at [1460, 47] on button "Fields" at bounding box center [1470, 55] width 61 height 22
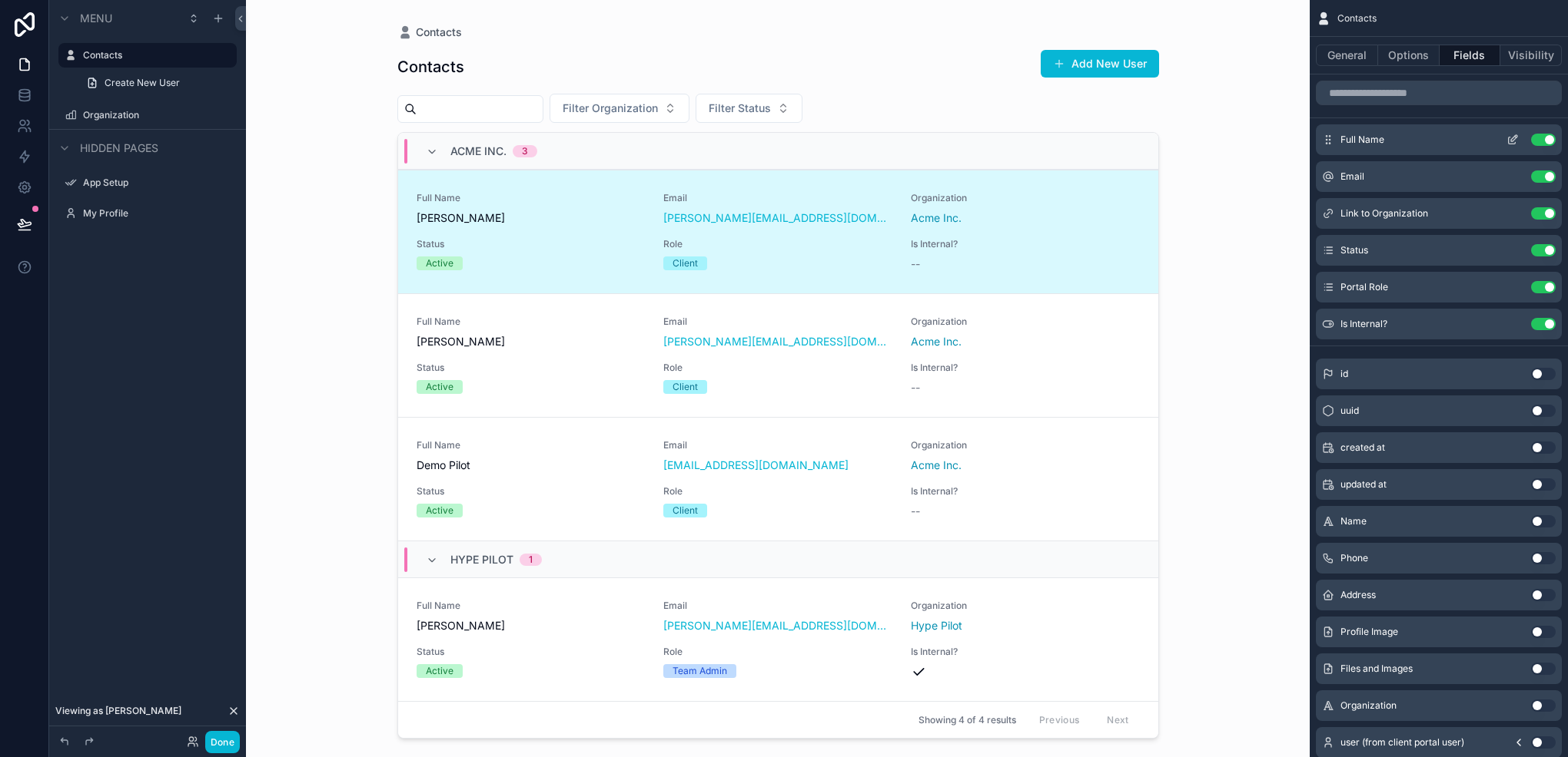
click at [1508, 139] on icon "scrollable content" at bounding box center [1512, 141] width 7 height 7
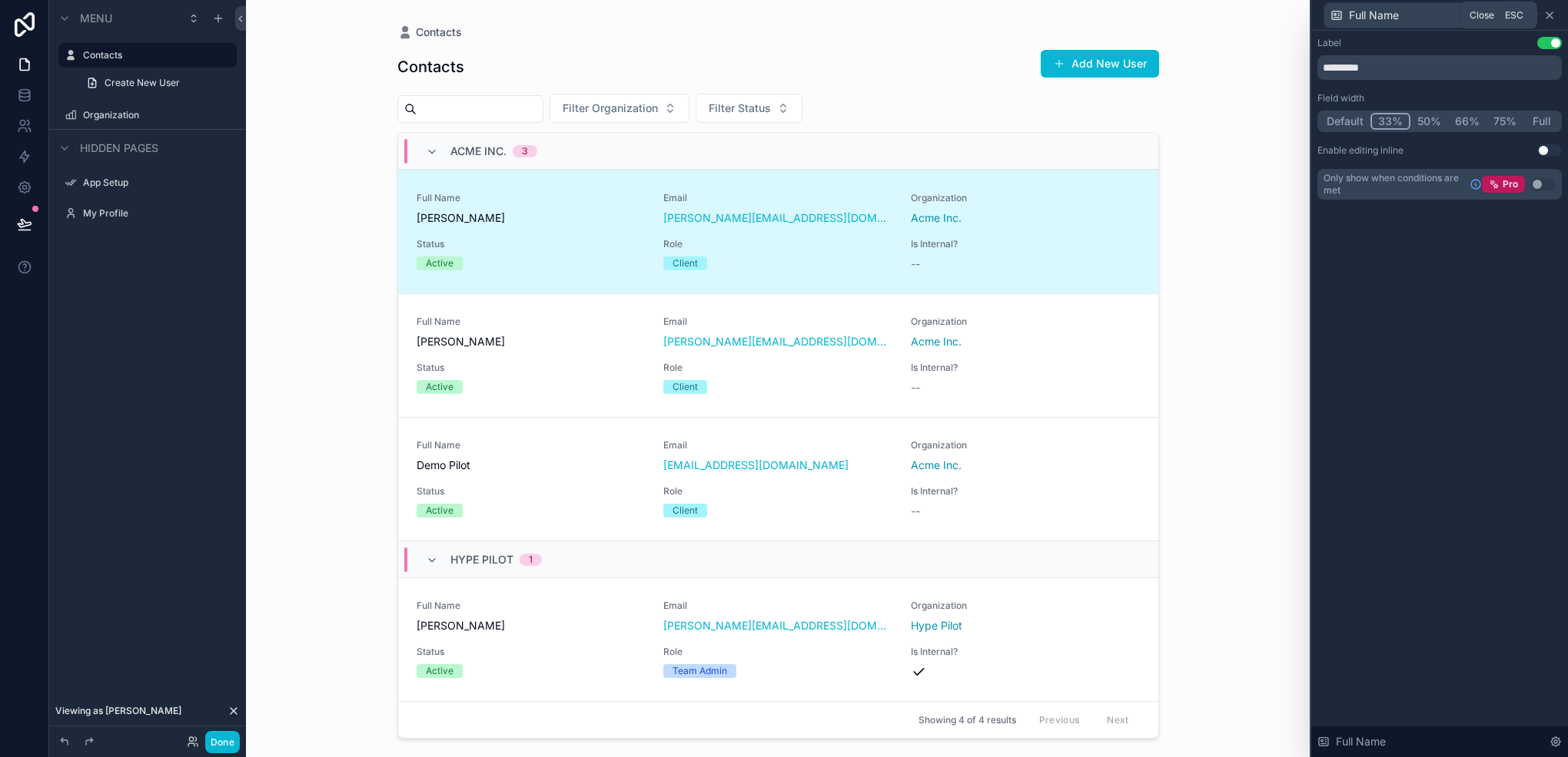
click at [1553, 10] on icon at bounding box center [1549, 14] width 12 height 12
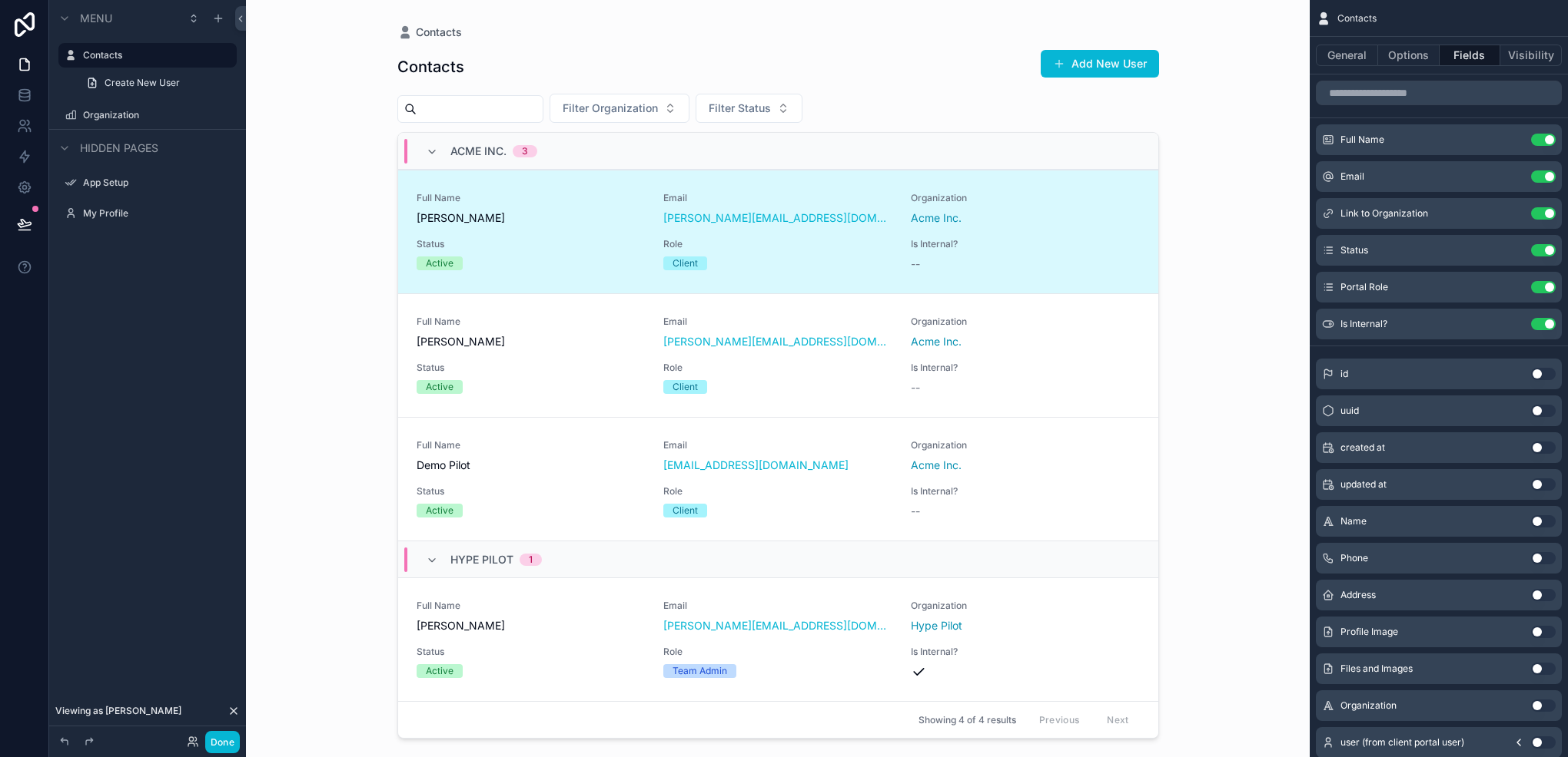
click at [1537, 523] on button "Use setting" at bounding box center [1543, 521] width 25 height 12
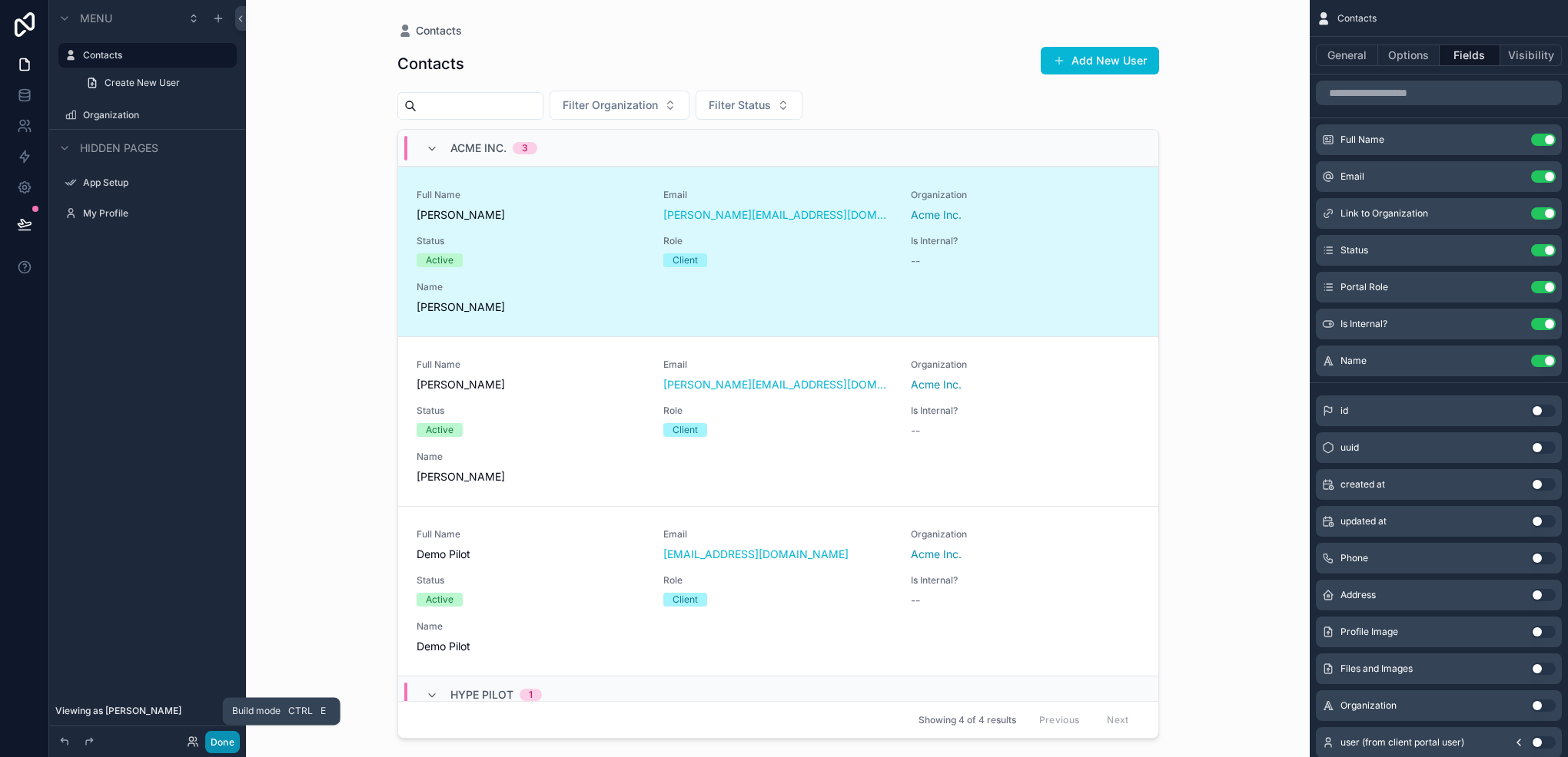
click at [226, 739] on button "Done" at bounding box center [222, 743] width 35 height 23
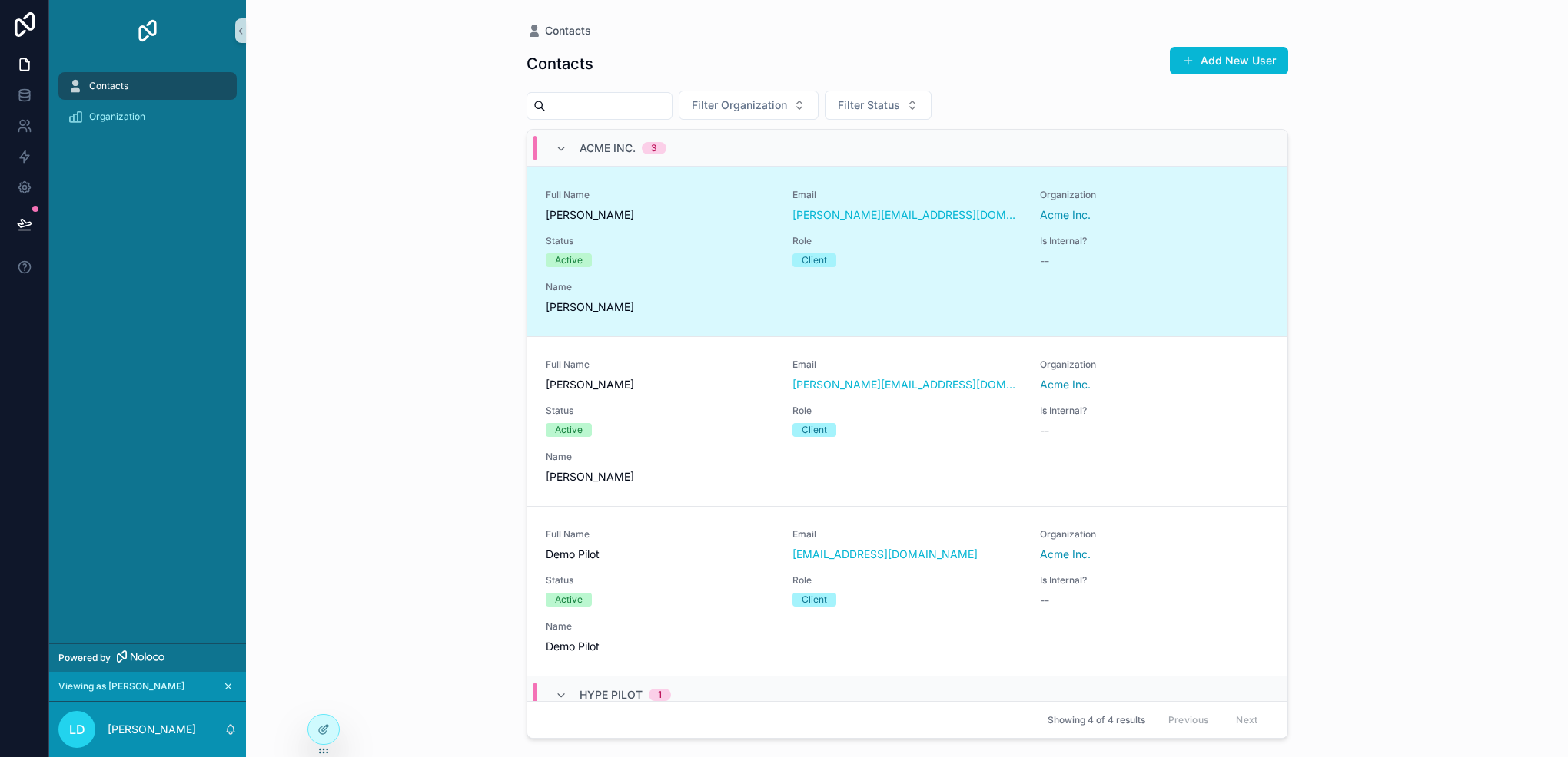
click at [578, 106] on input "scrollable content" at bounding box center [608, 105] width 126 height 22
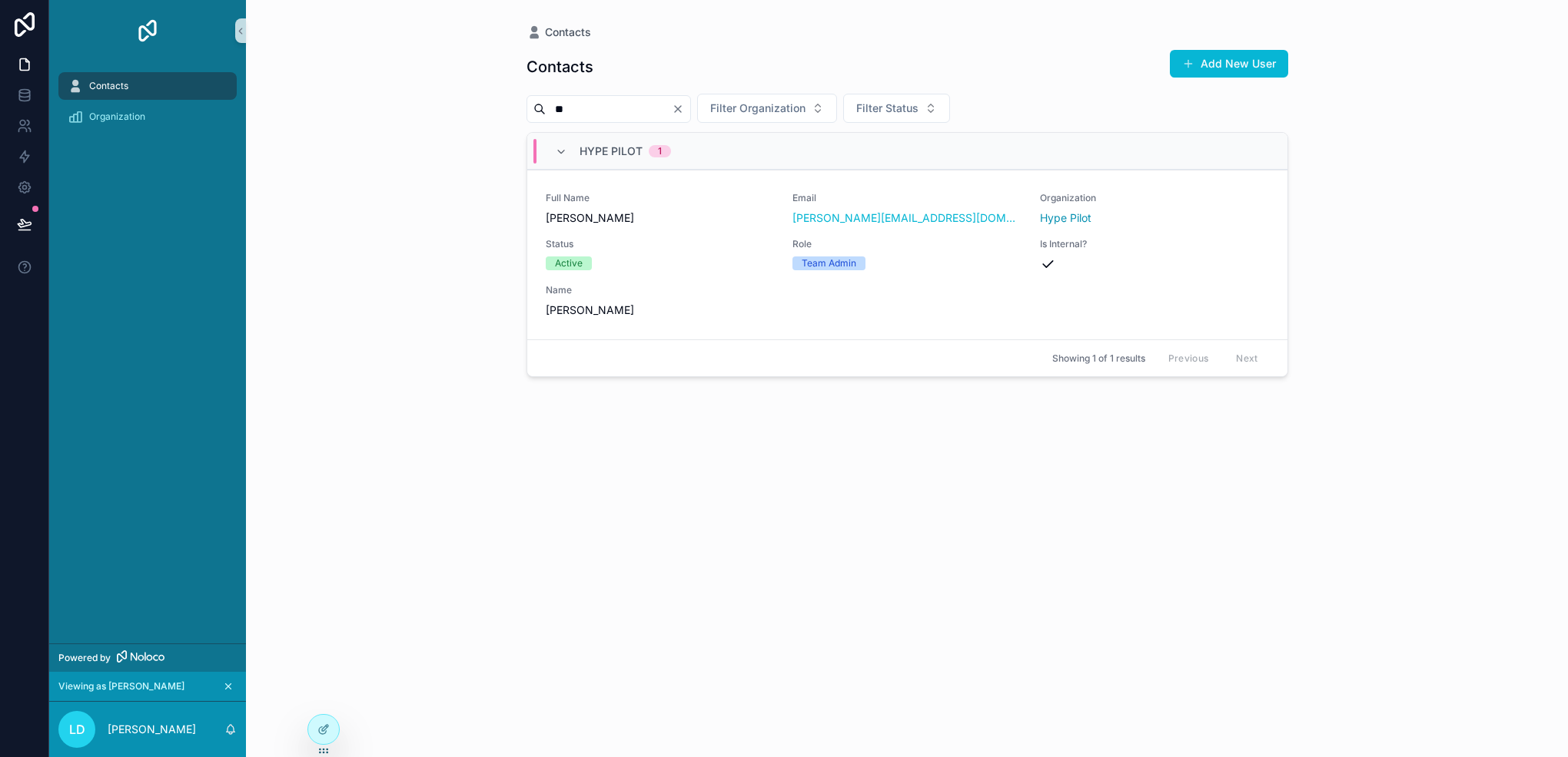
type input "*"
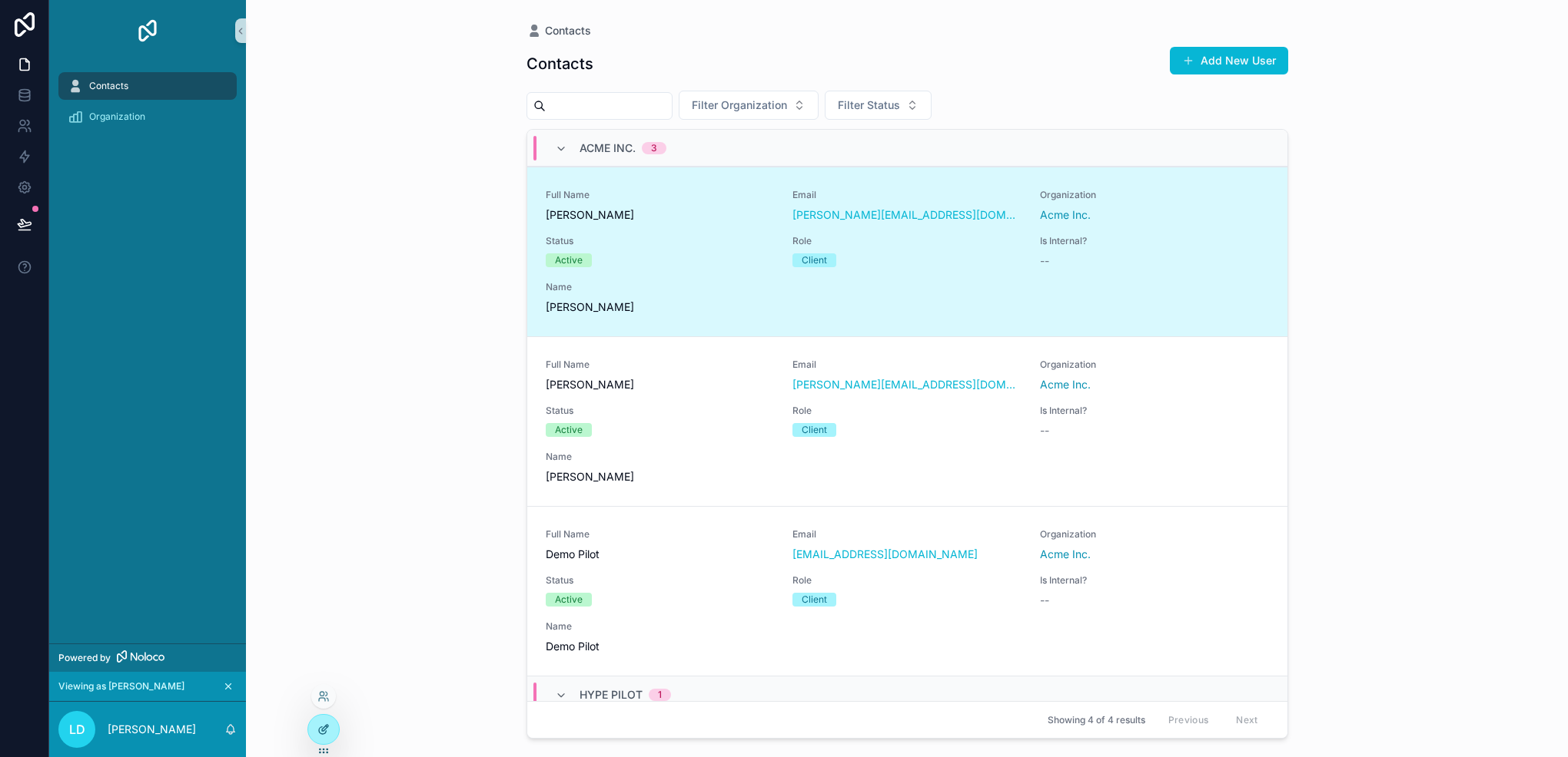
click at [328, 724] on icon at bounding box center [323, 729] width 12 height 12
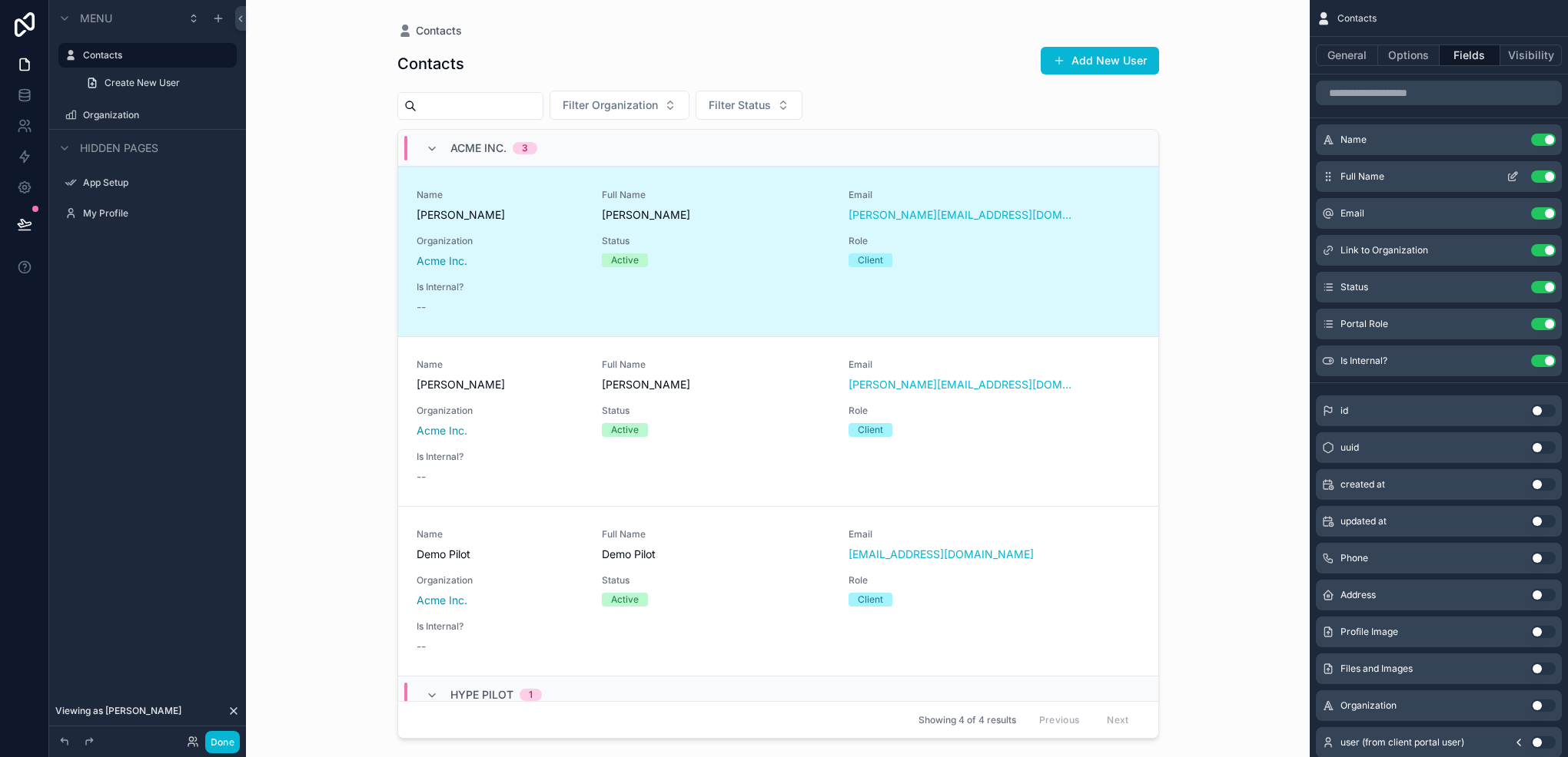
click at [1541, 176] on button "Use setting" at bounding box center [1543, 176] width 25 height 12
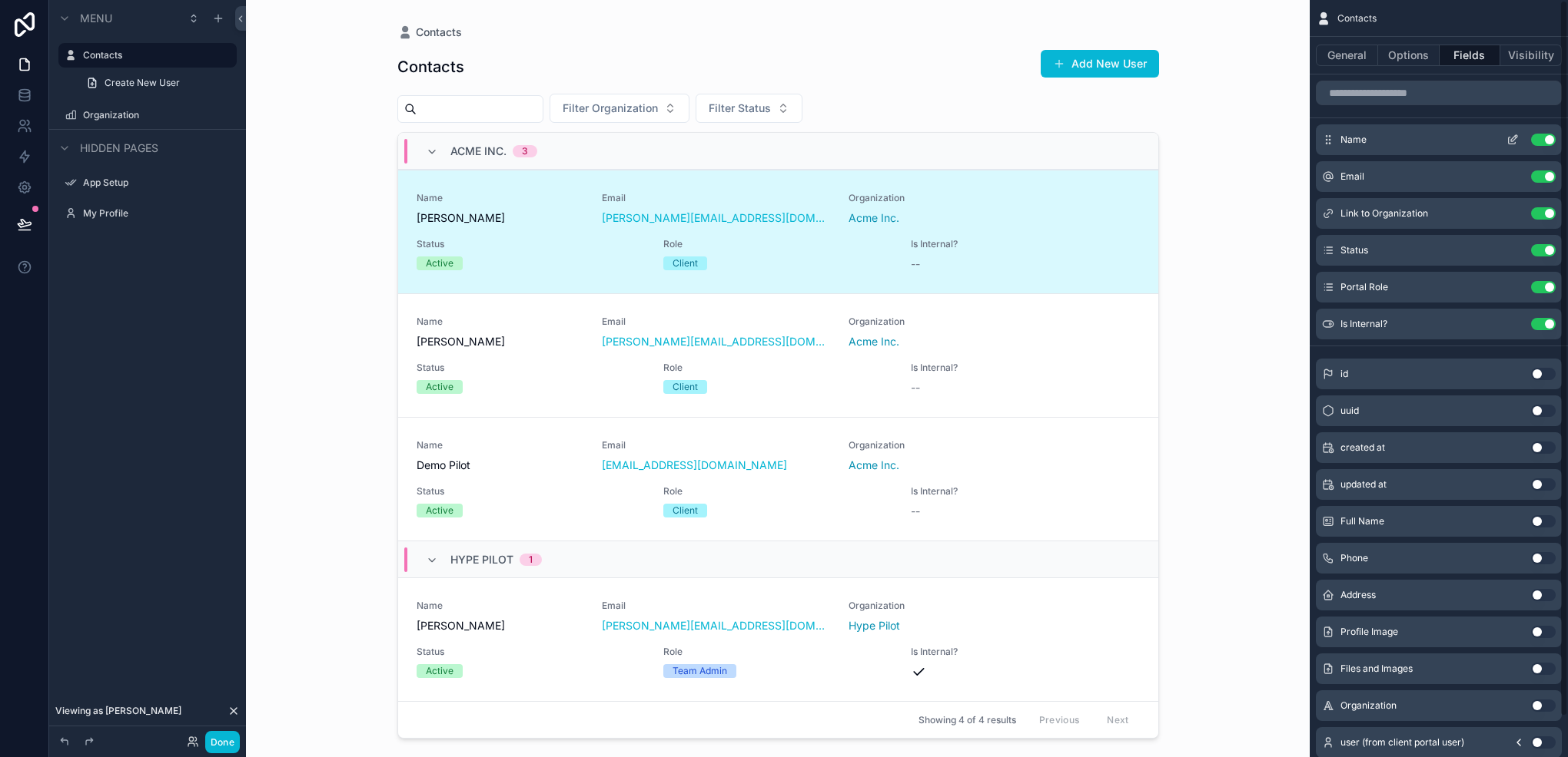
click at [1506, 139] on icon "scrollable content" at bounding box center [1512, 139] width 12 height 12
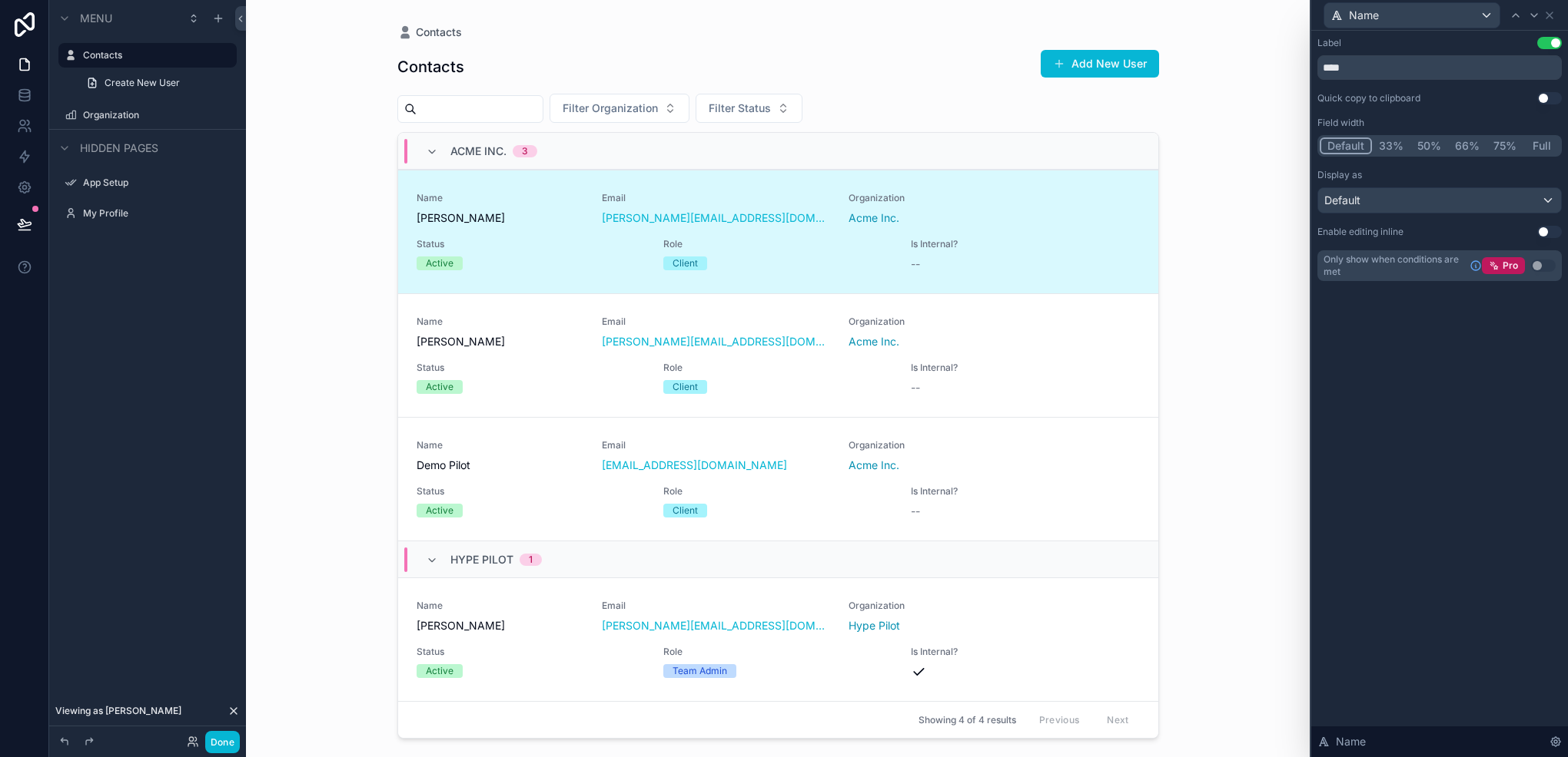
click at [1383, 138] on button "33%" at bounding box center [1391, 146] width 39 height 17
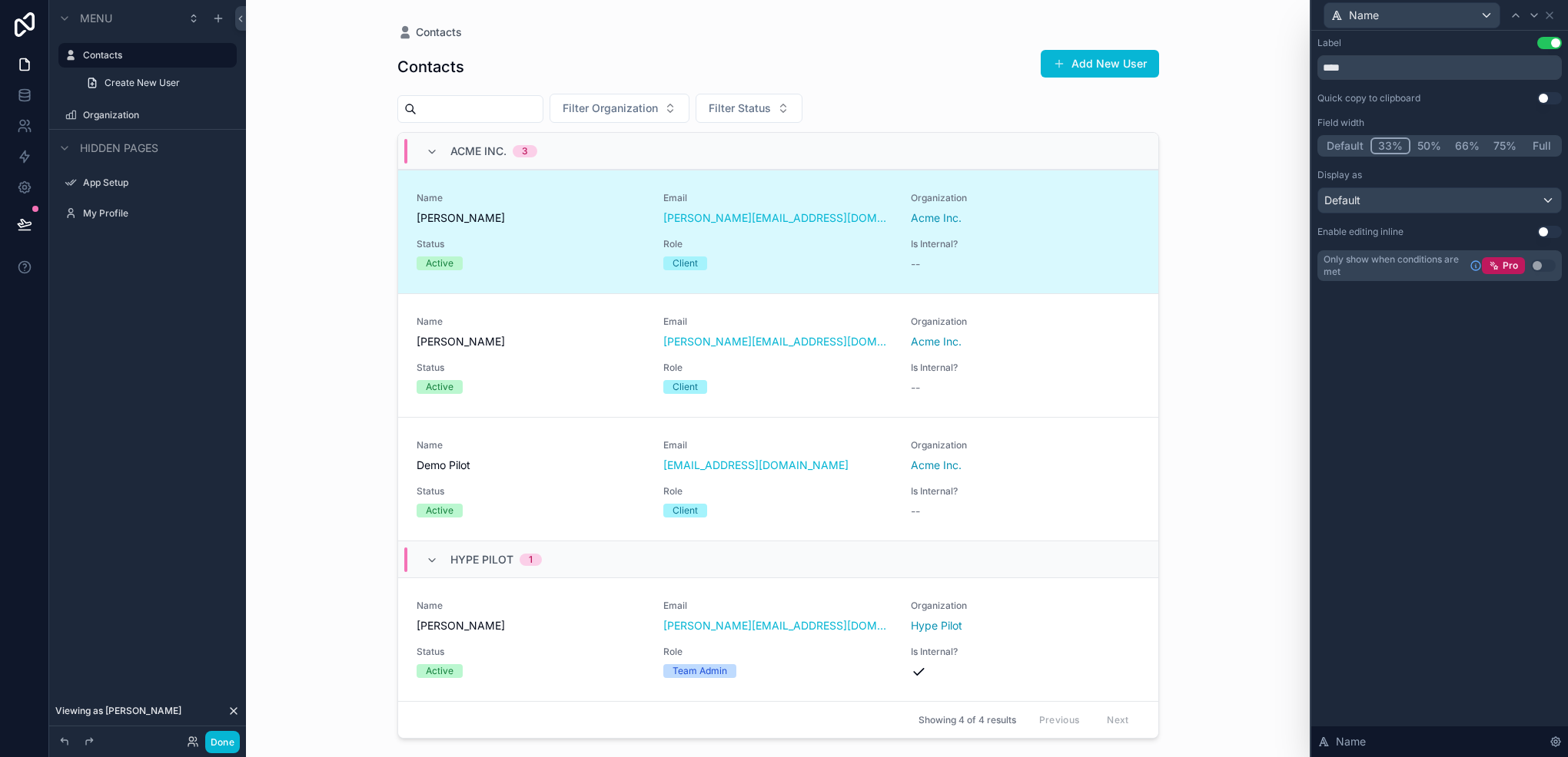
click at [217, 730] on div "Done" at bounding box center [147, 742] width 197 height 31
click at [227, 741] on button "Done" at bounding box center [222, 743] width 35 height 23
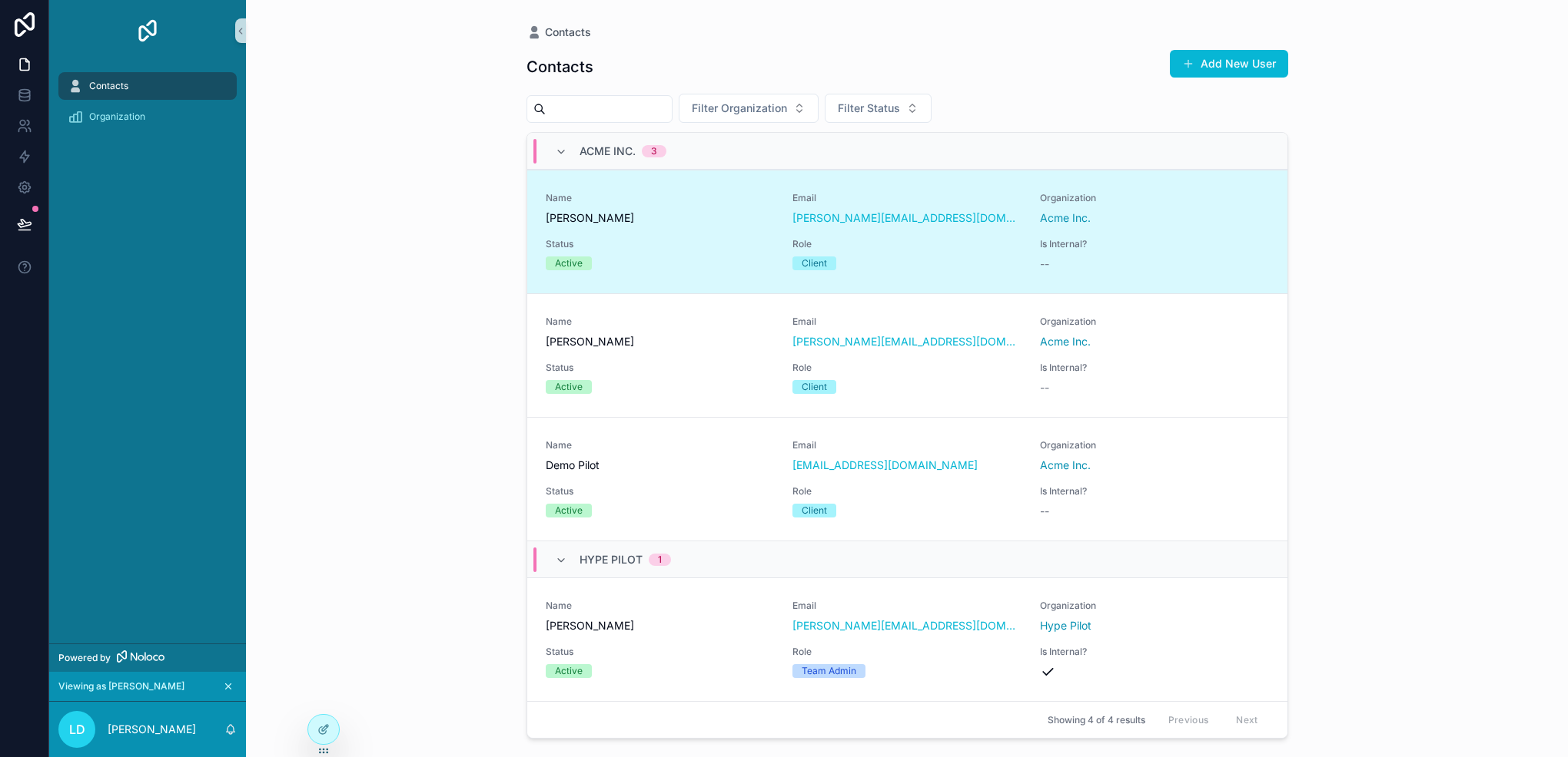
click at [611, 103] on input "scrollable content" at bounding box center [608, 109] width 126 height 22
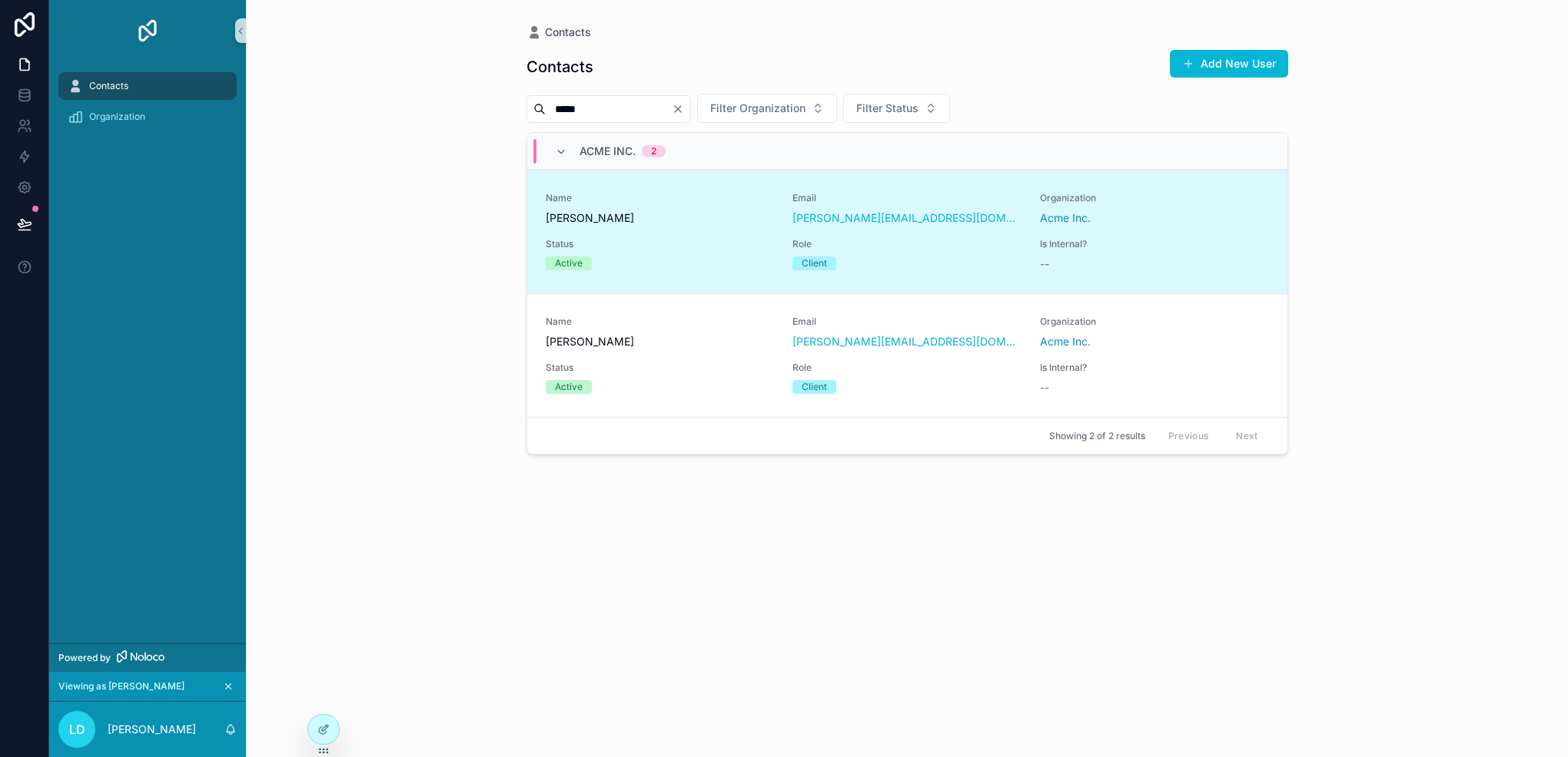
click at [611, 103] on input "*****" at bounding box center [608, 109] width 126 height 22
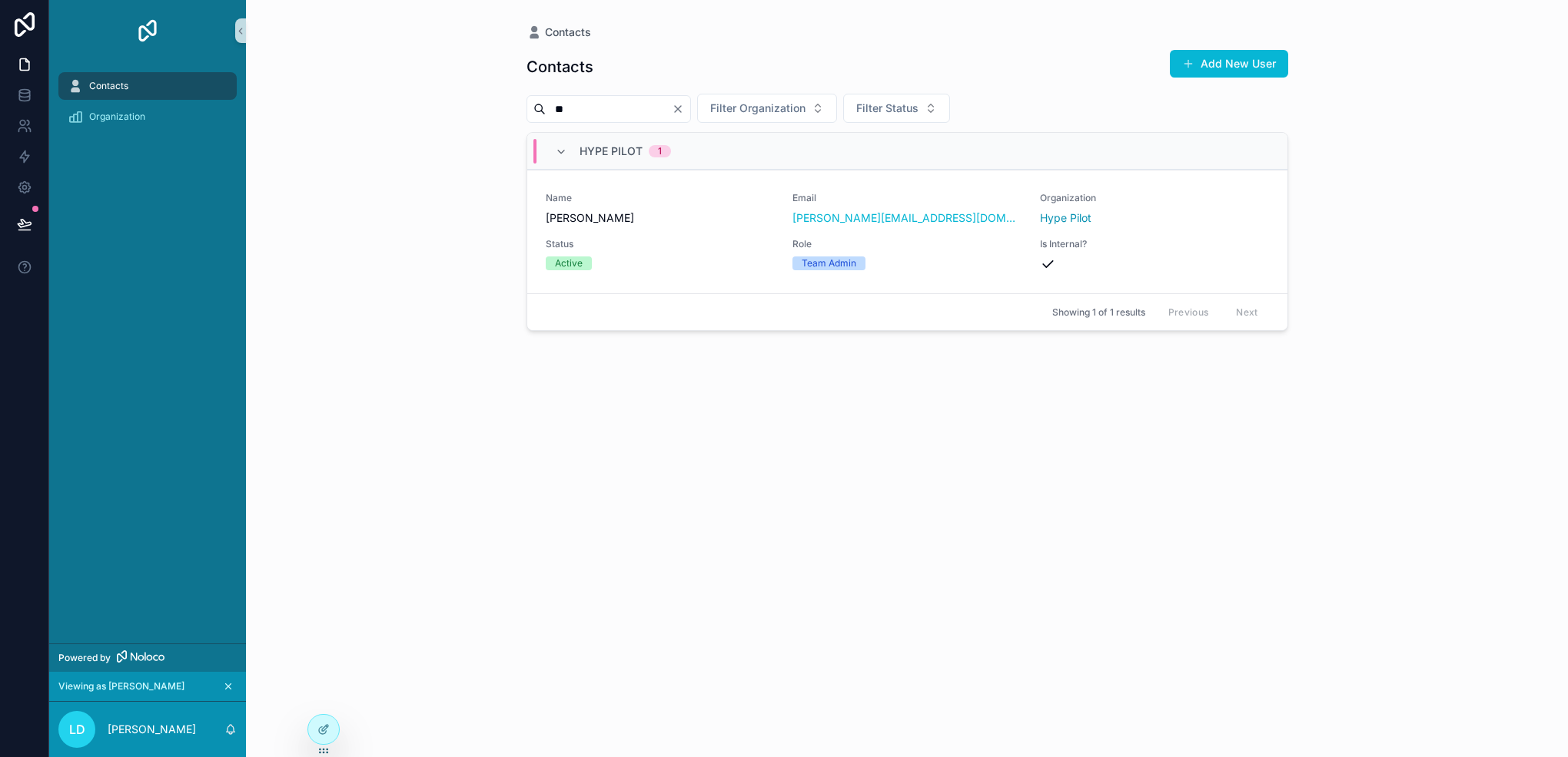
type input "*"
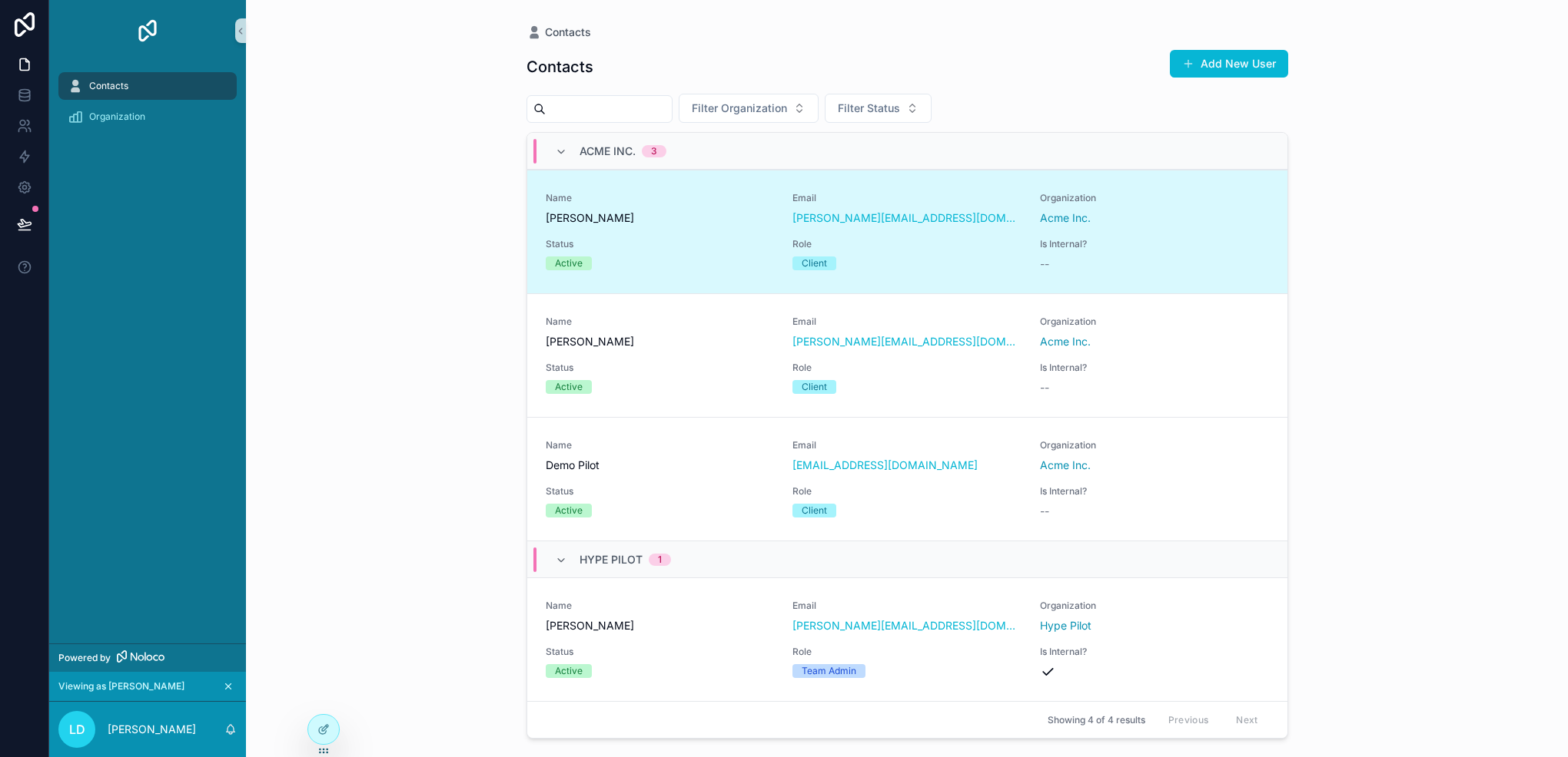
type input "*"
click at [322, 718] on div at bounding box center [323, 730] width 31 height 29
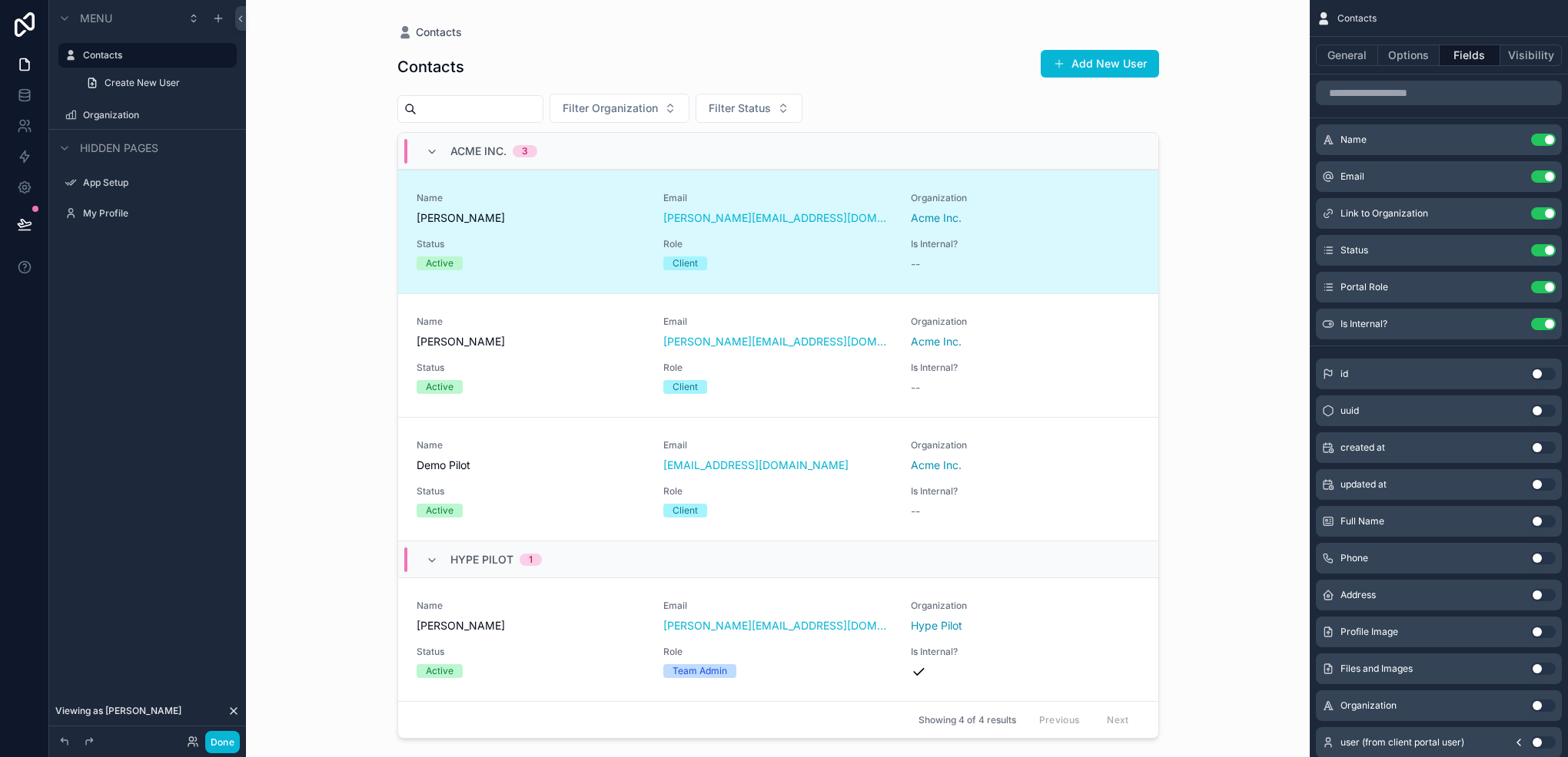
click at [235, 710] on icon at bounding box center [233, 711] width 12 height 12
click at [218, 738] on button "Done" at bounding box center [222, 743] width 35 height 23
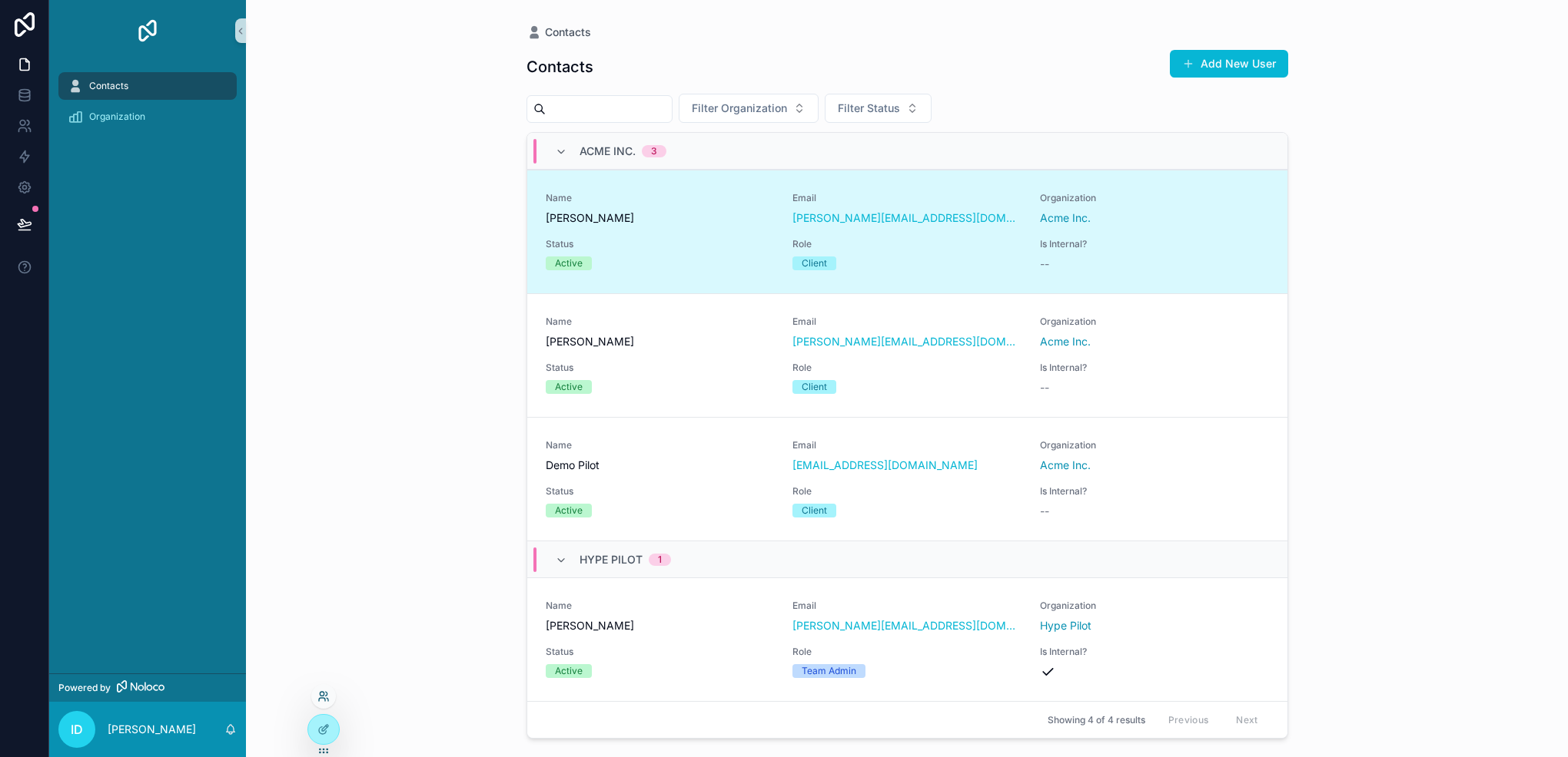
click at [326, 696] on icon at bounding box center [323, 696] width 12 height 12
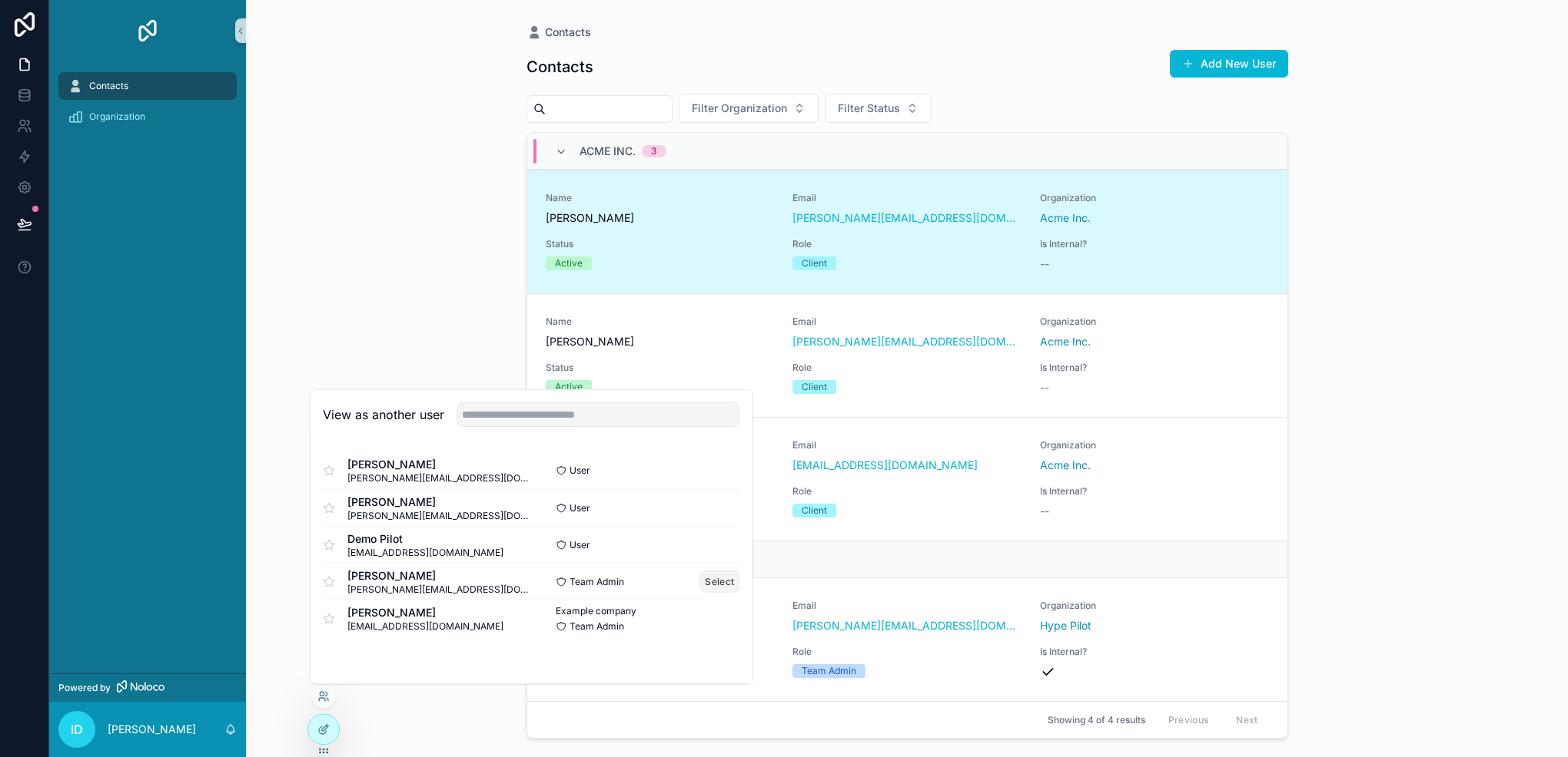
click at [726, 585] on button "Select" at bounding box center [720, 582] width 40 height 23
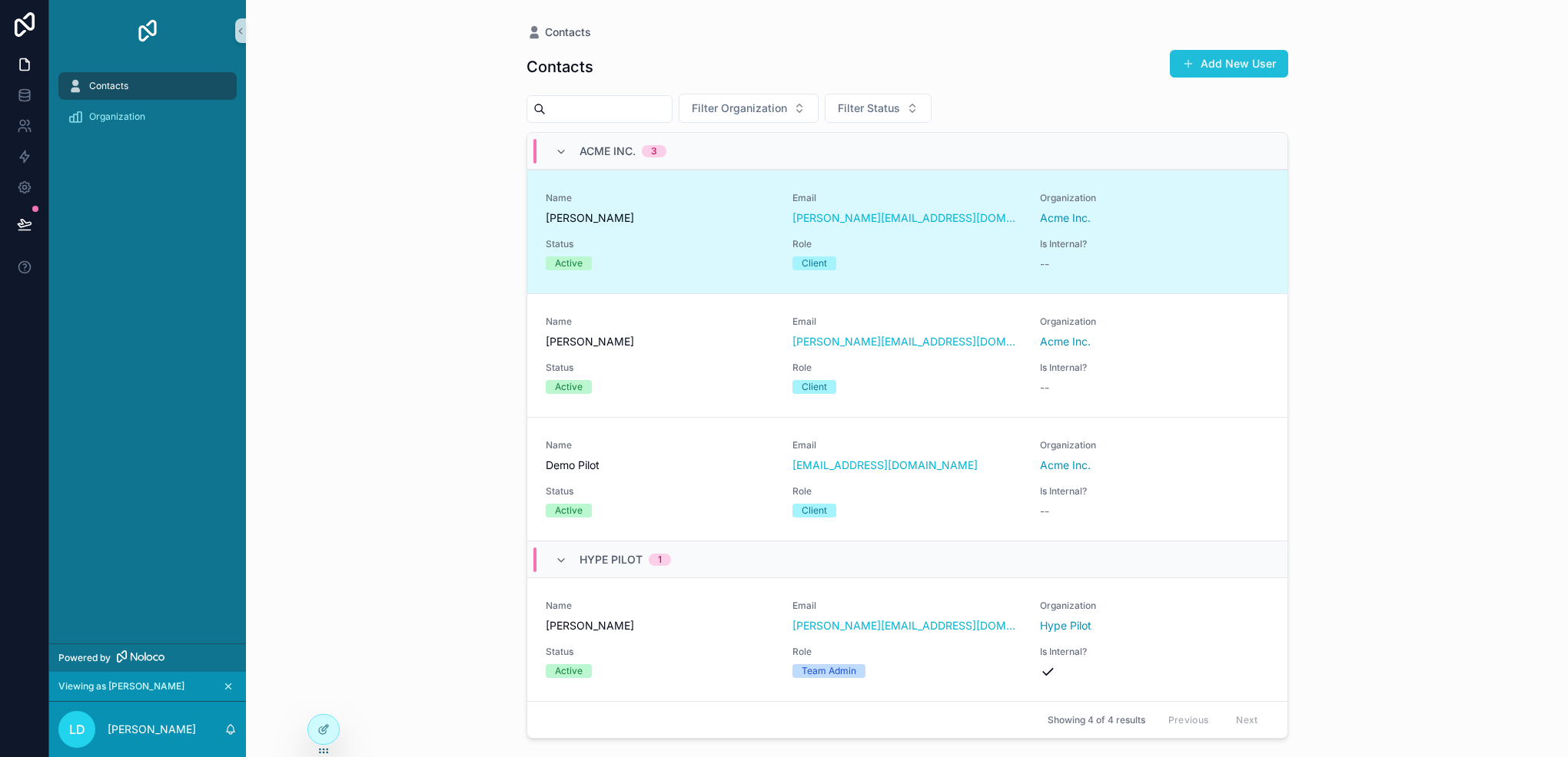
click at [1204, 73] on button "Add New User" at bounding box center [1229, 64] width 118 height 27
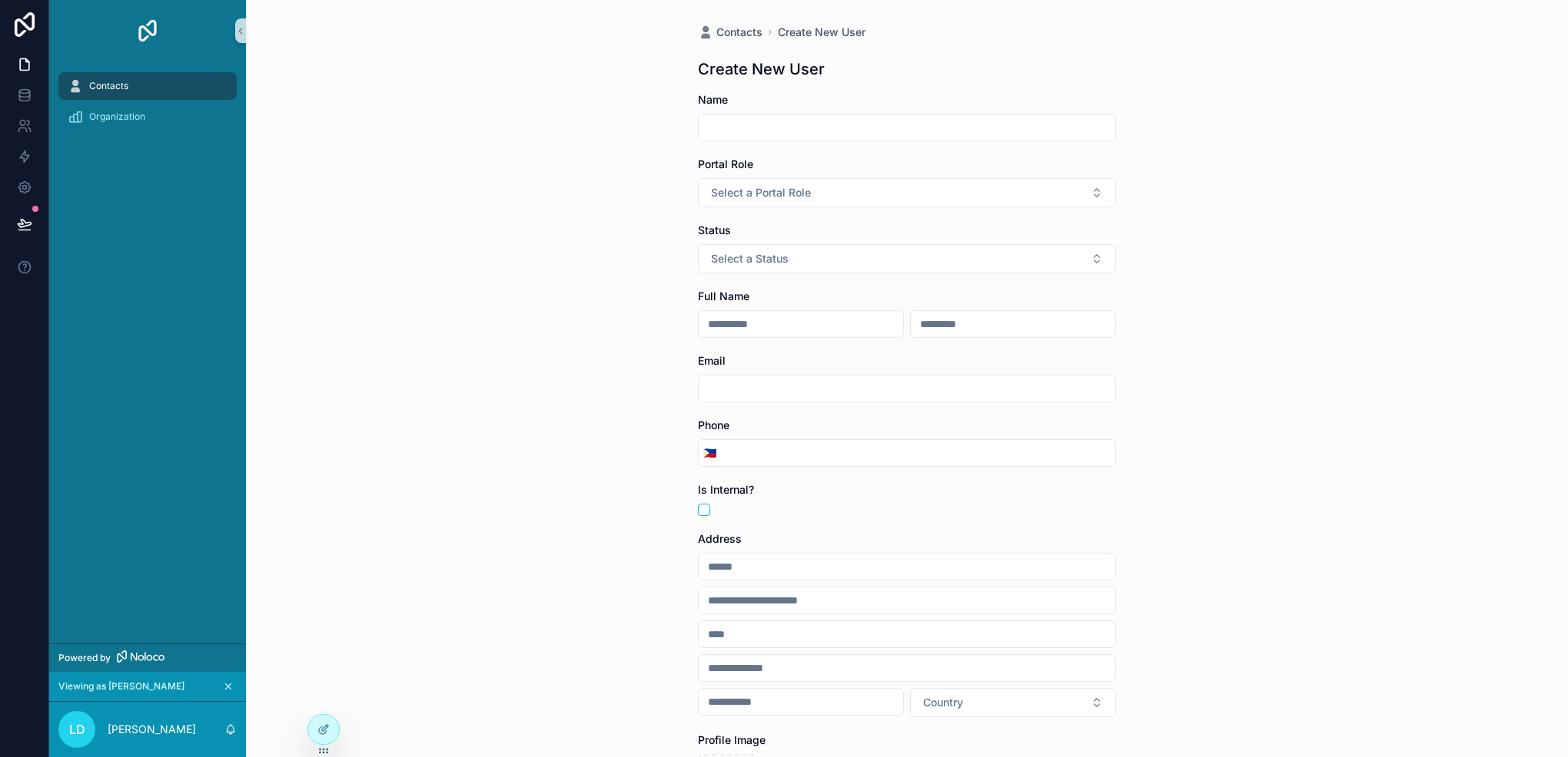
click at [140, 86] on div "Contacts" at bounding box center [147, 86] width 160 height 25
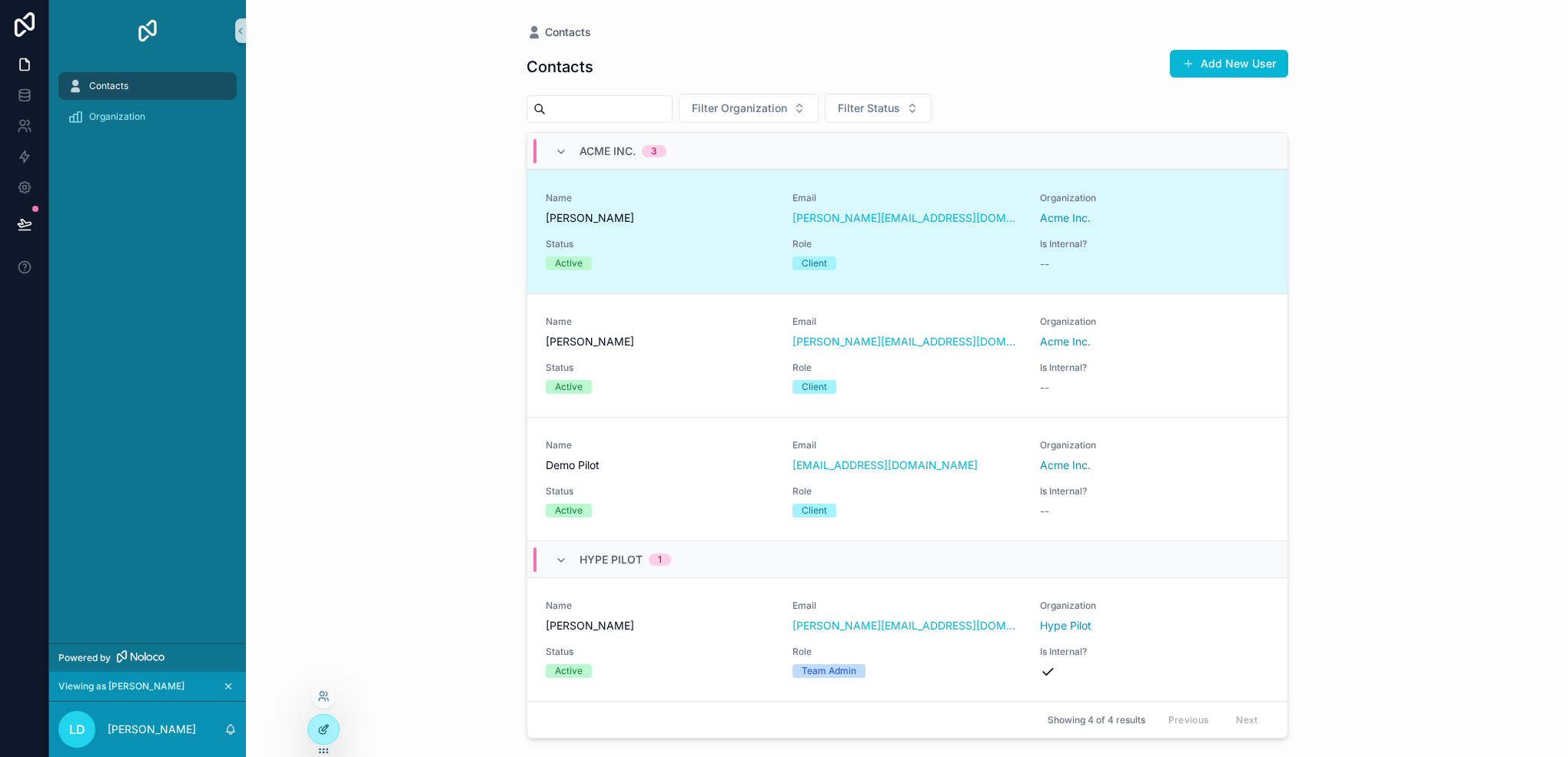
click at [324, 722] on div at bounding box center [323, 730] width 31 height 29
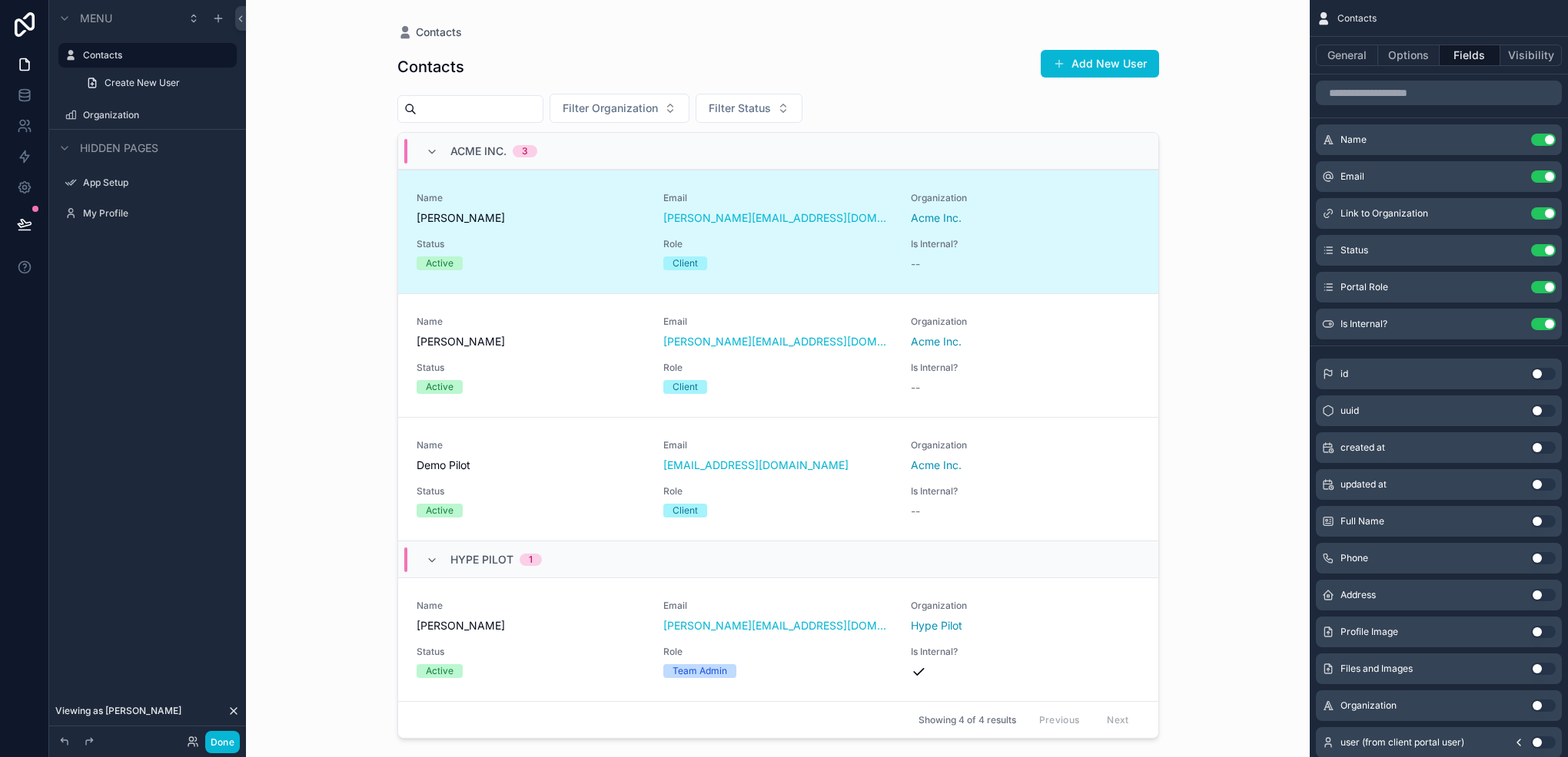
click at [985, 49] on div "scrollable content" at bounding box center [778, 369] width 786 height 738
click at [1389, 57] on button "Options" at bounding box center [1408, 55] width 61 height 22
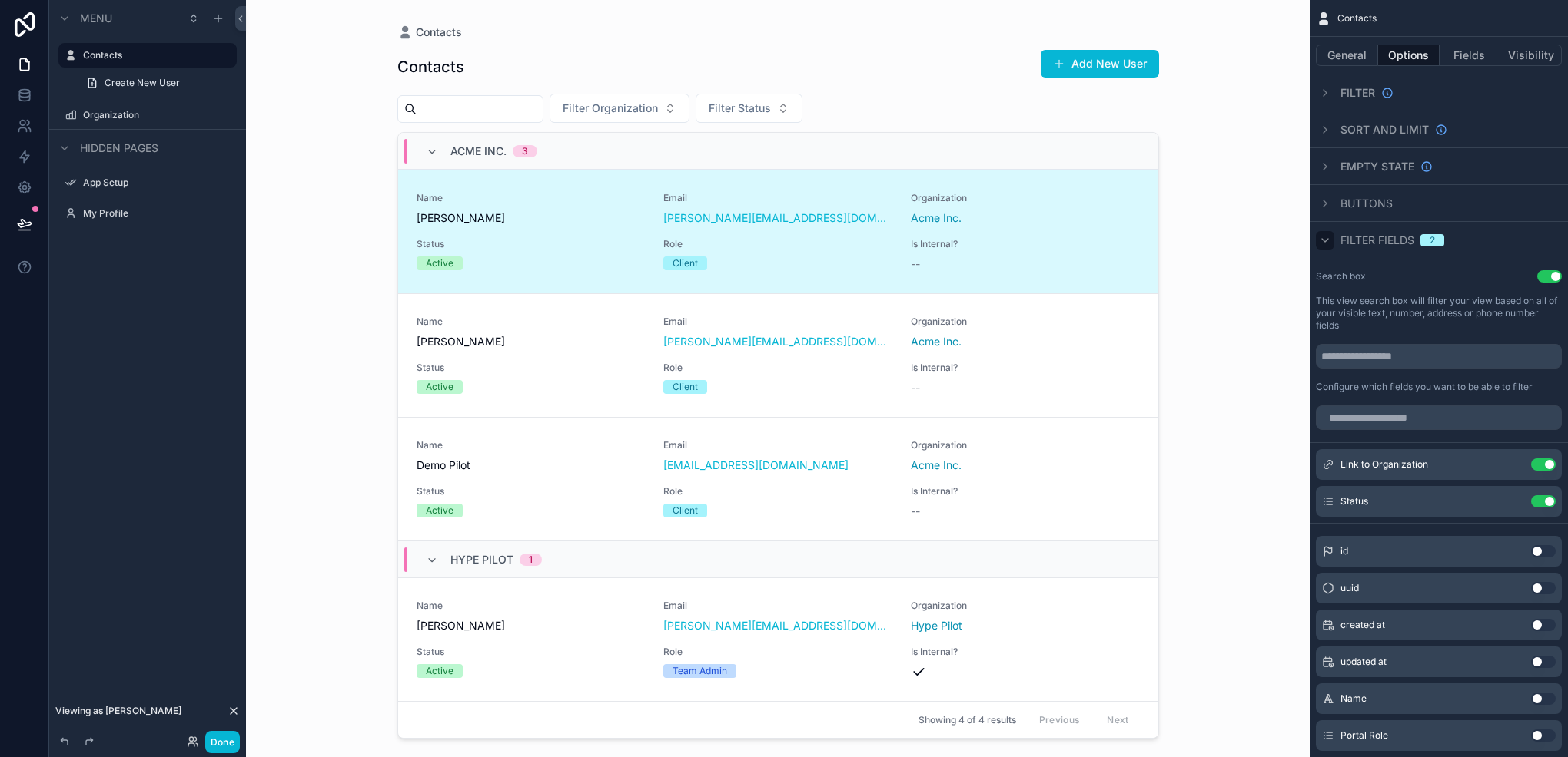
click at [1321, 241] on icon "scrollable content" at bounding box center [1325, 240] width 12 height 12
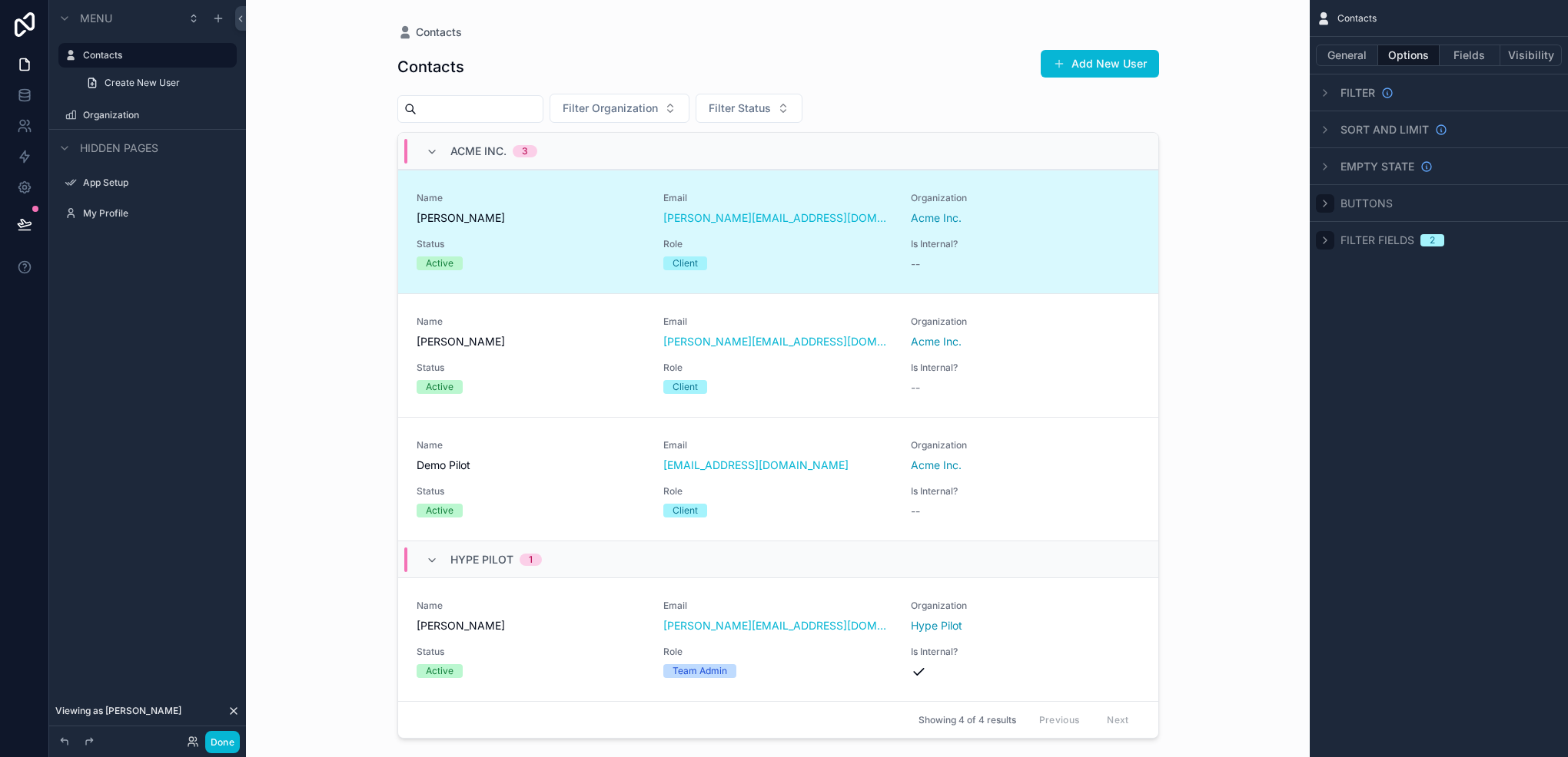
click at [1320, 211] on div "scrollable content" at bounding box center [1325, 203] width 19 height 19
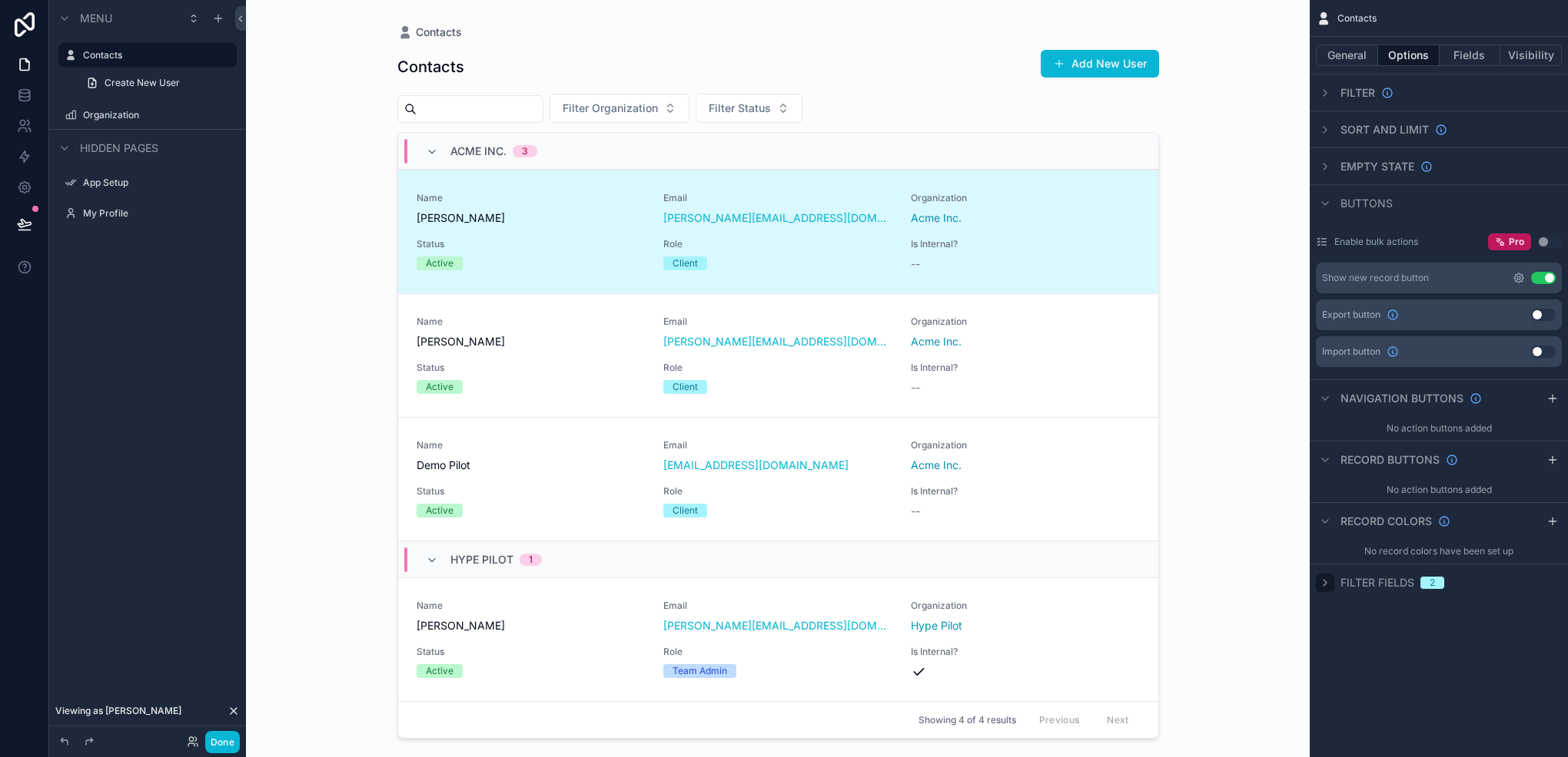
click at [1514, 278] on icon "scrollable content" at bounding box center [1518, 278] width 9 height 9
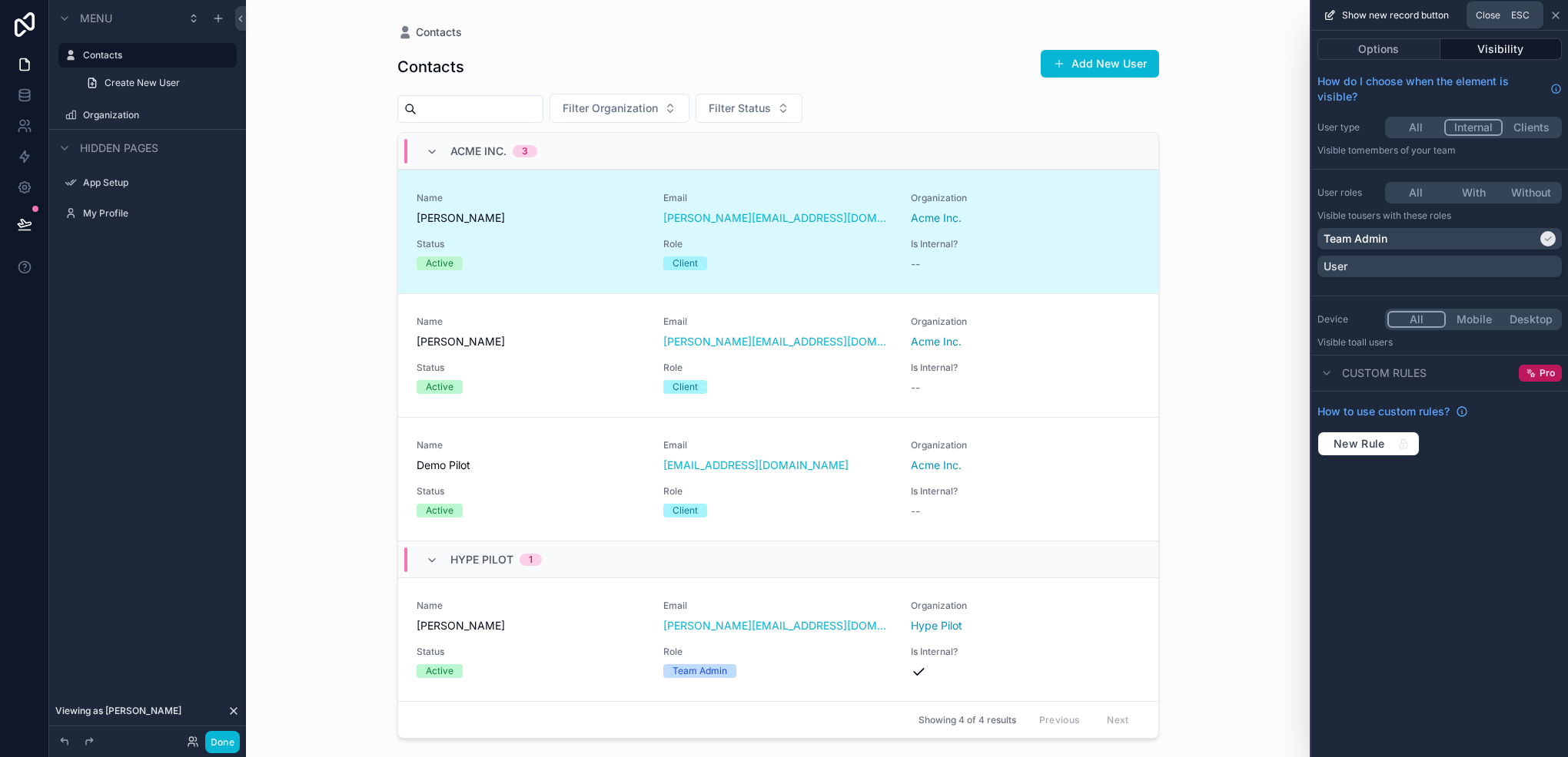
click at [1557, 10] on icon at bounding box center [1555, 14] width 12 height 12
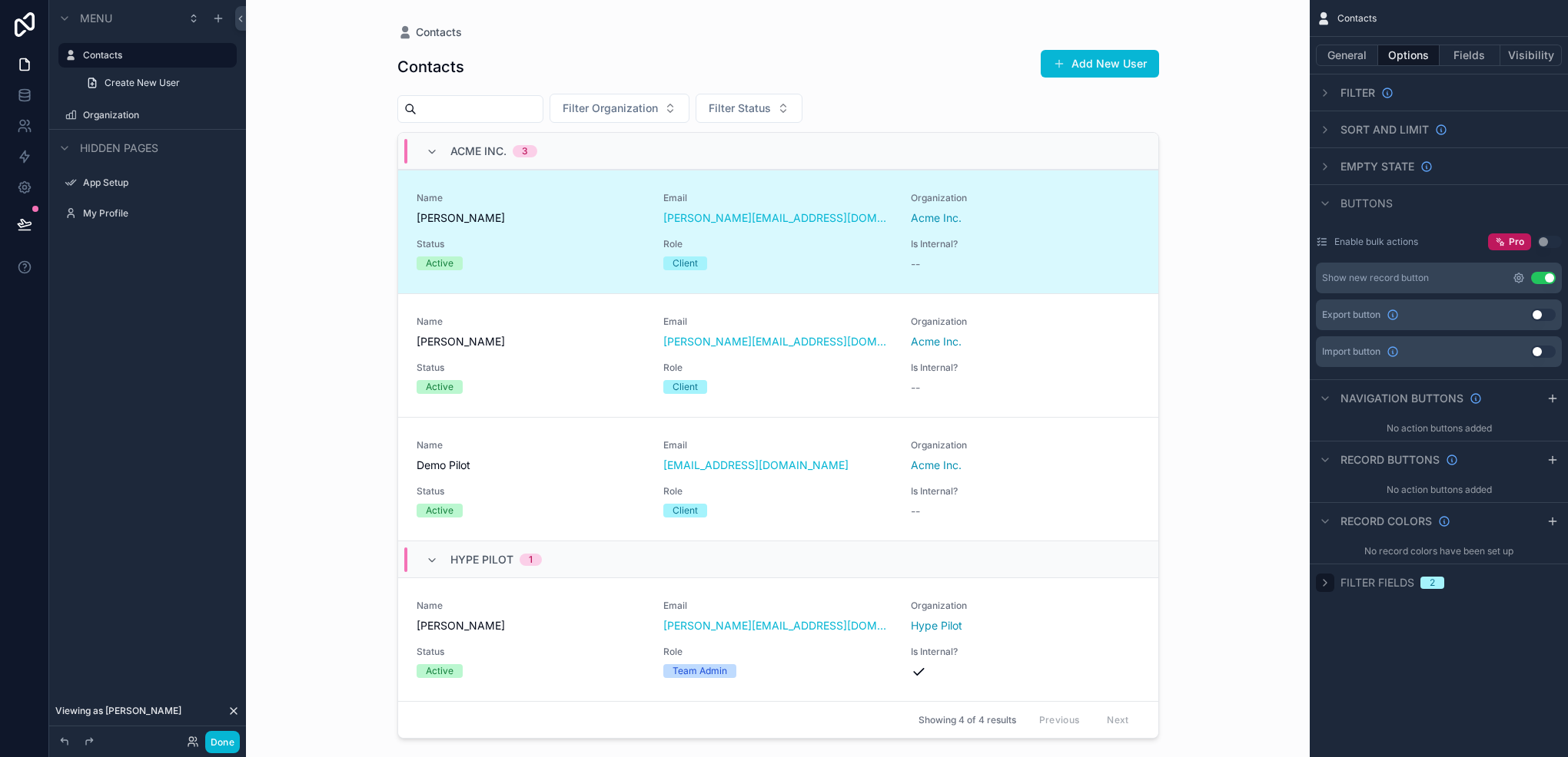
click at [1516, 280] on icon "scrollable content" at bounding box center [1518, 278] width 9 height 9
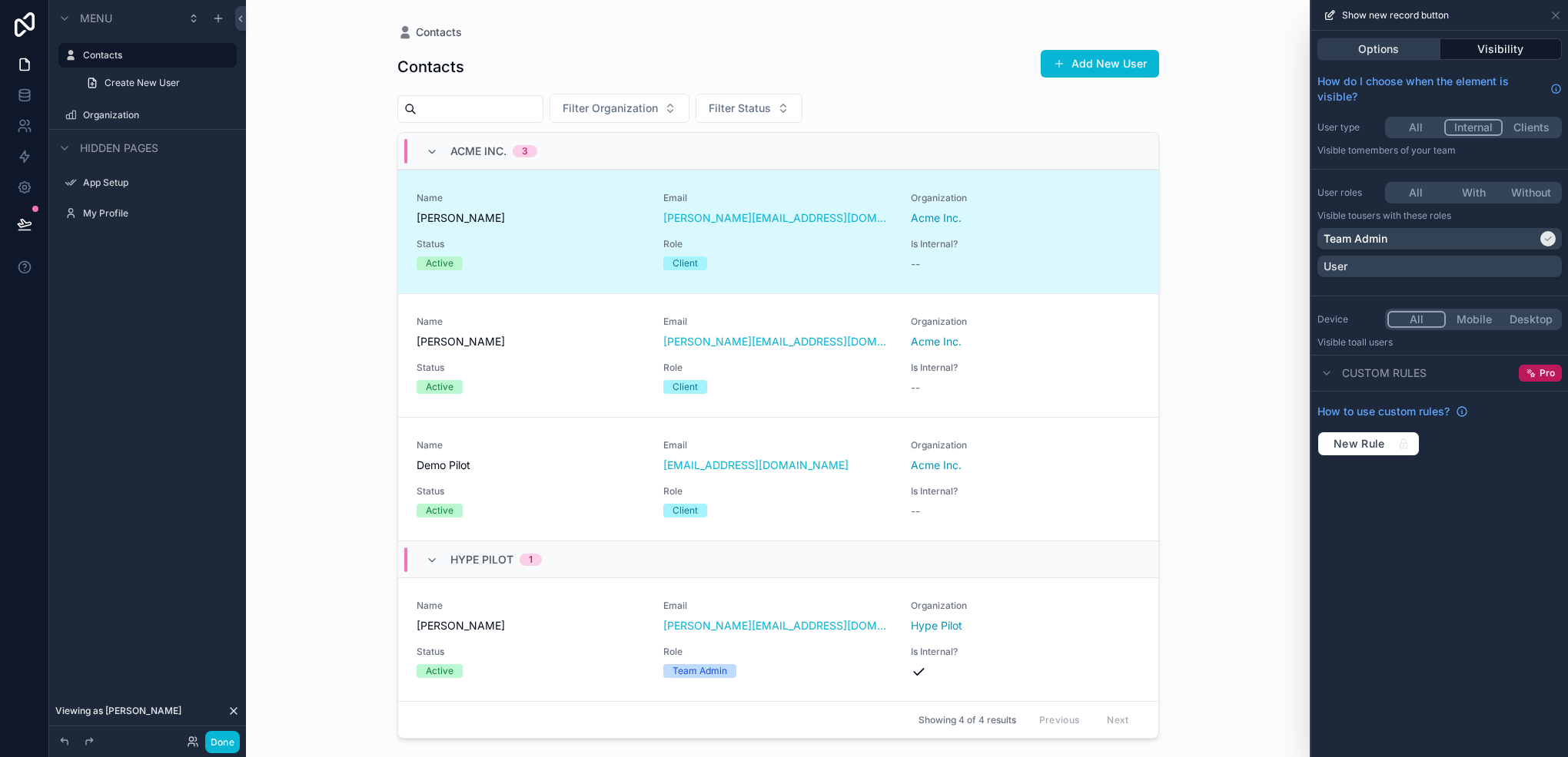
click at [1424, 48] on button "Options" at bounding box center [1379, 49] width 123 height 22
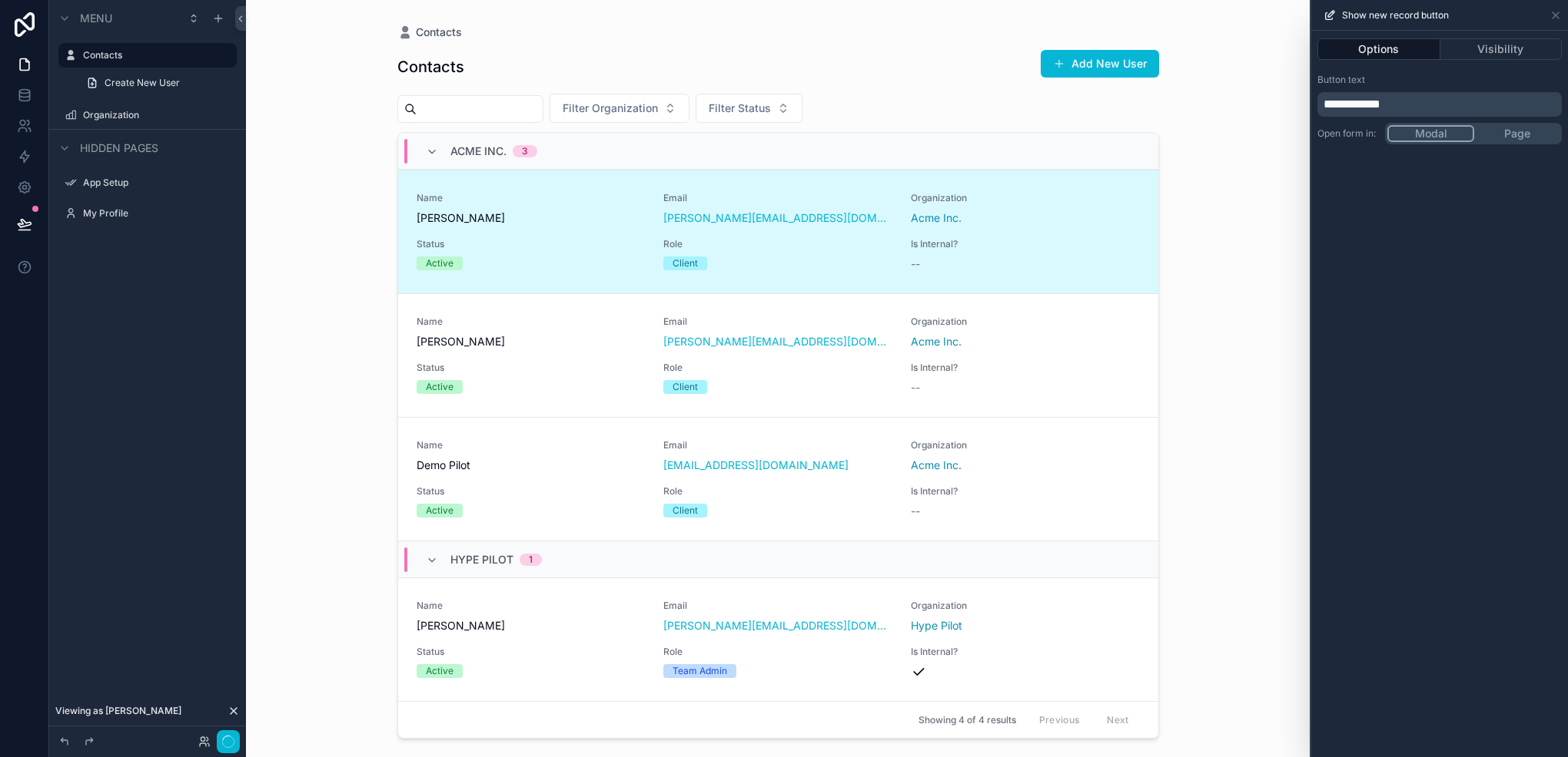
click at [1434, 179] on div "**********" at bounding box center [1439, 394] width 257 height 726
click at [206, 734] on button "Done" at bounding box center [222, 743] width 35 height 23
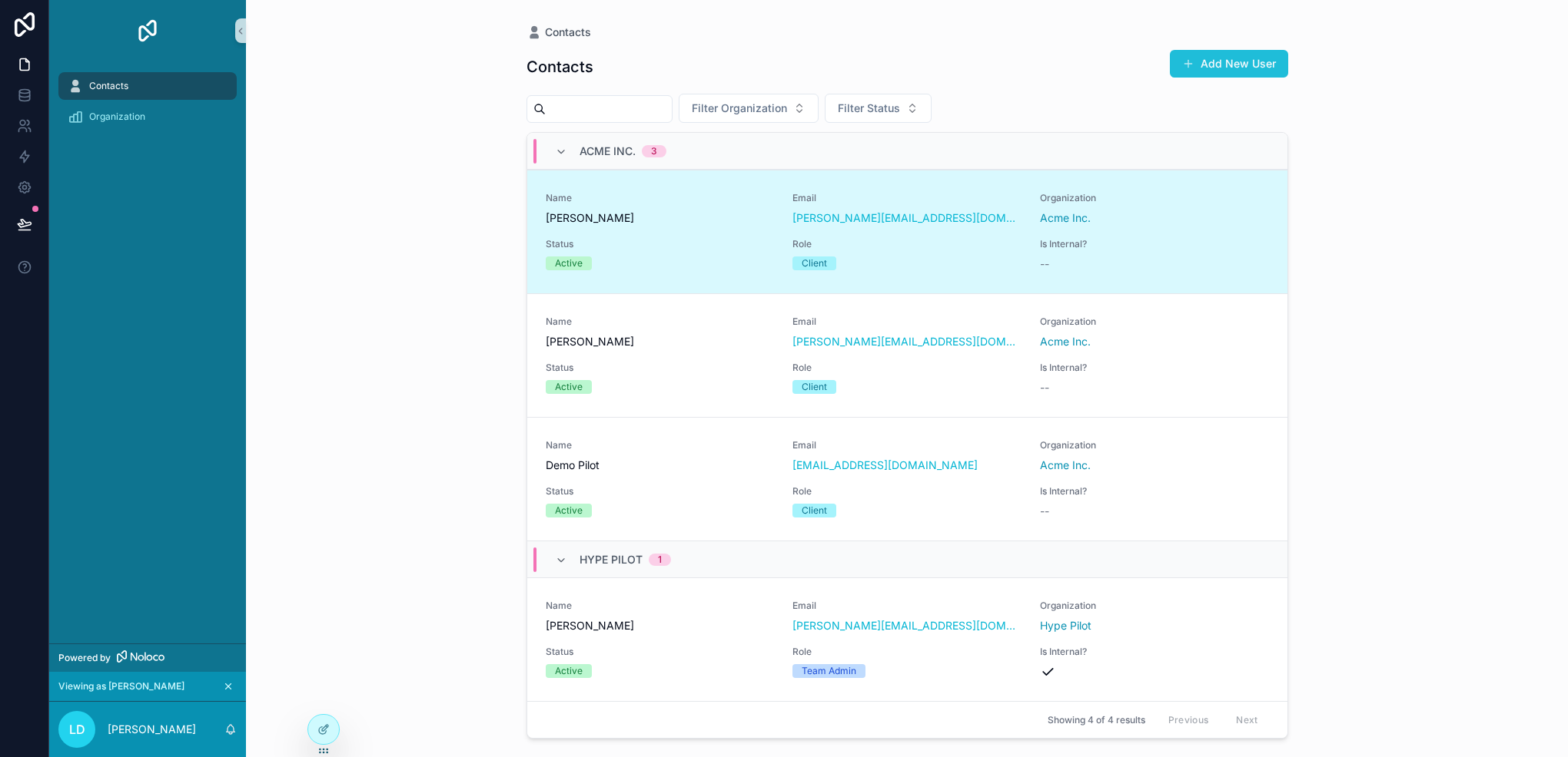
click at [1242, 69] on button "Add New User" at bounding box center [1229, 64] width 118 height 27
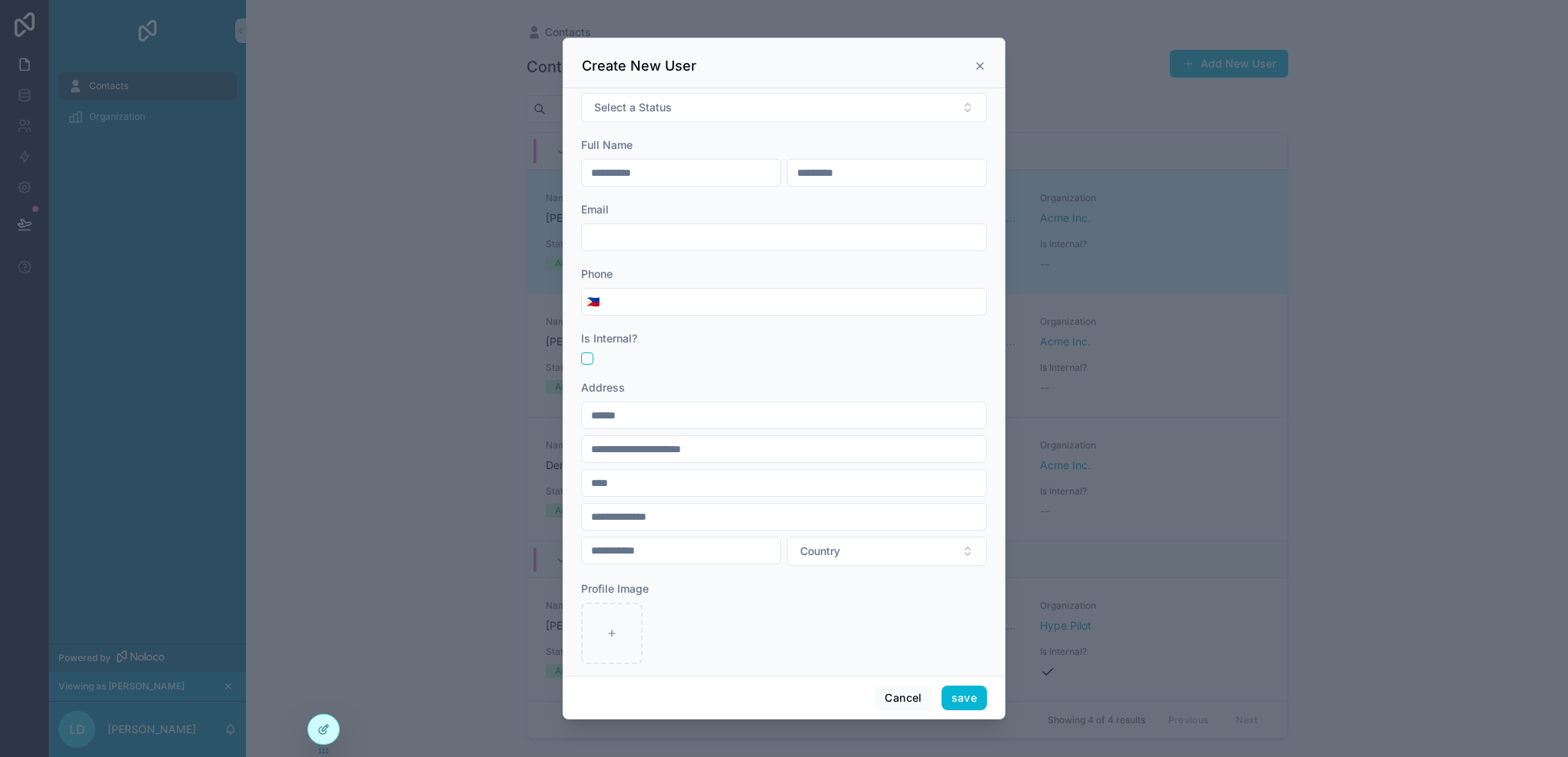
scroll to position [266, 0]
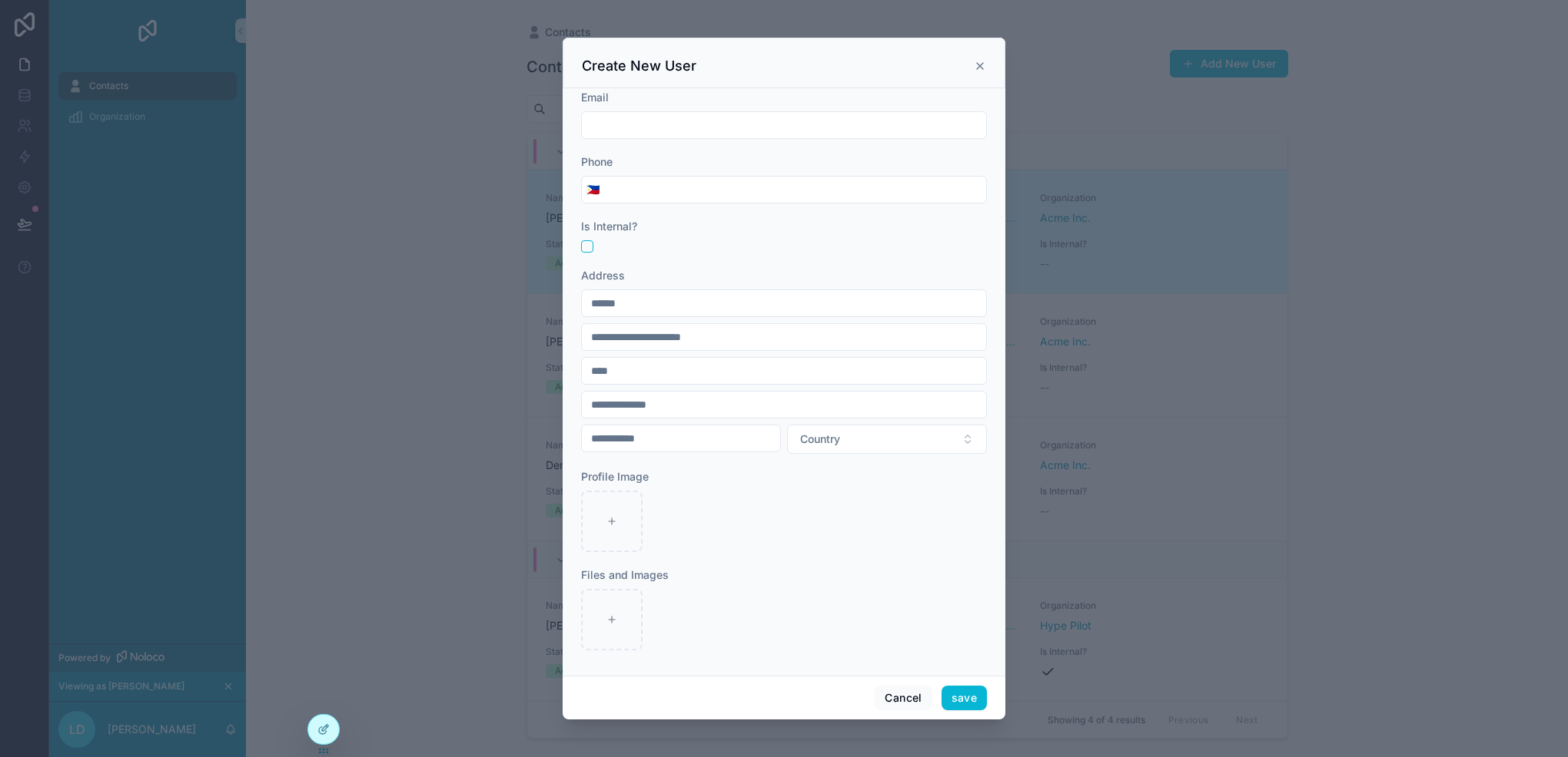
click at [977, 64] on icon "scrollable content" at bounding box center [979, 65] width 12 height 12
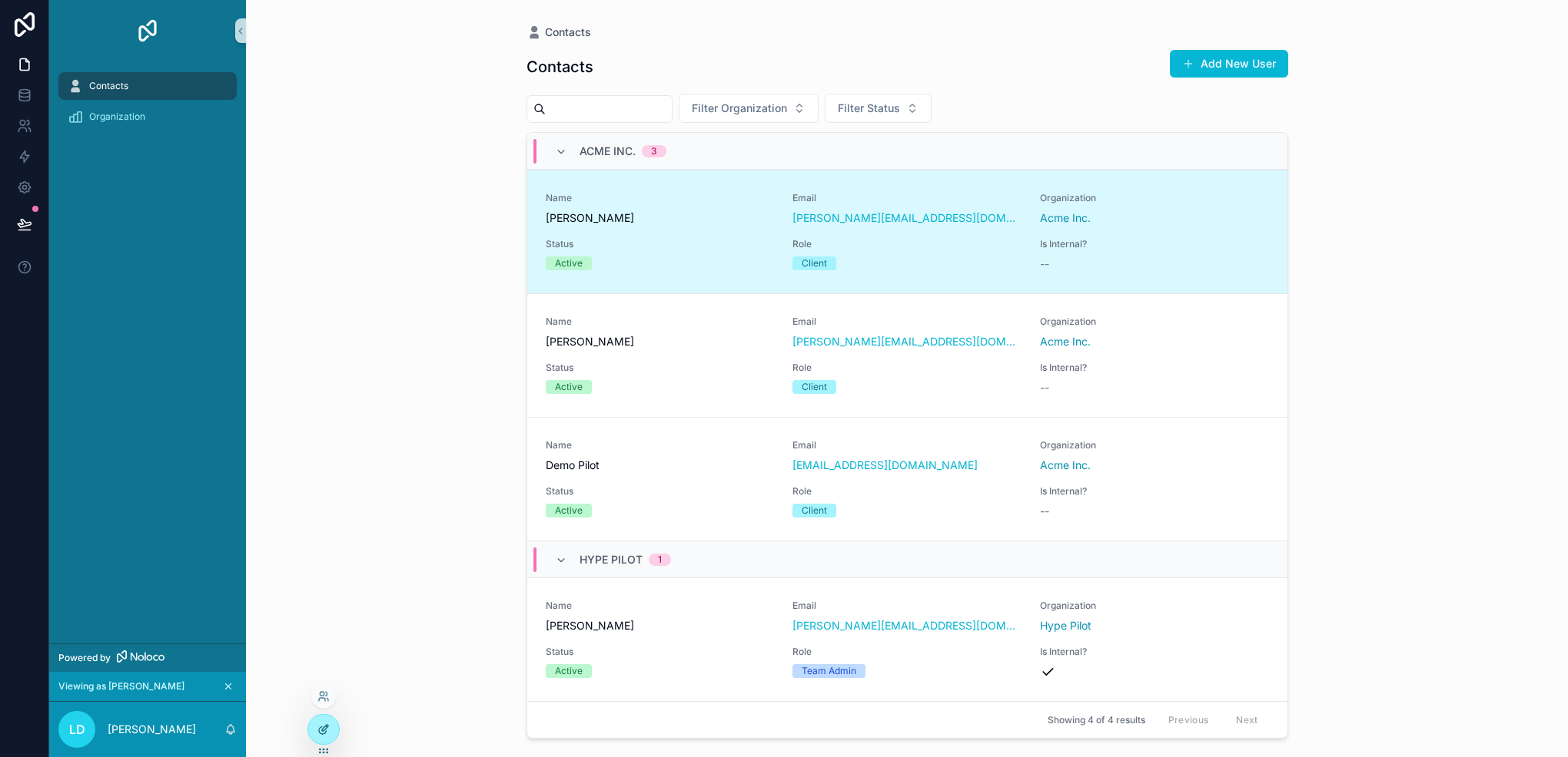
click at [332, 737] on div at bounding box center [323, 730] width 31 height 29
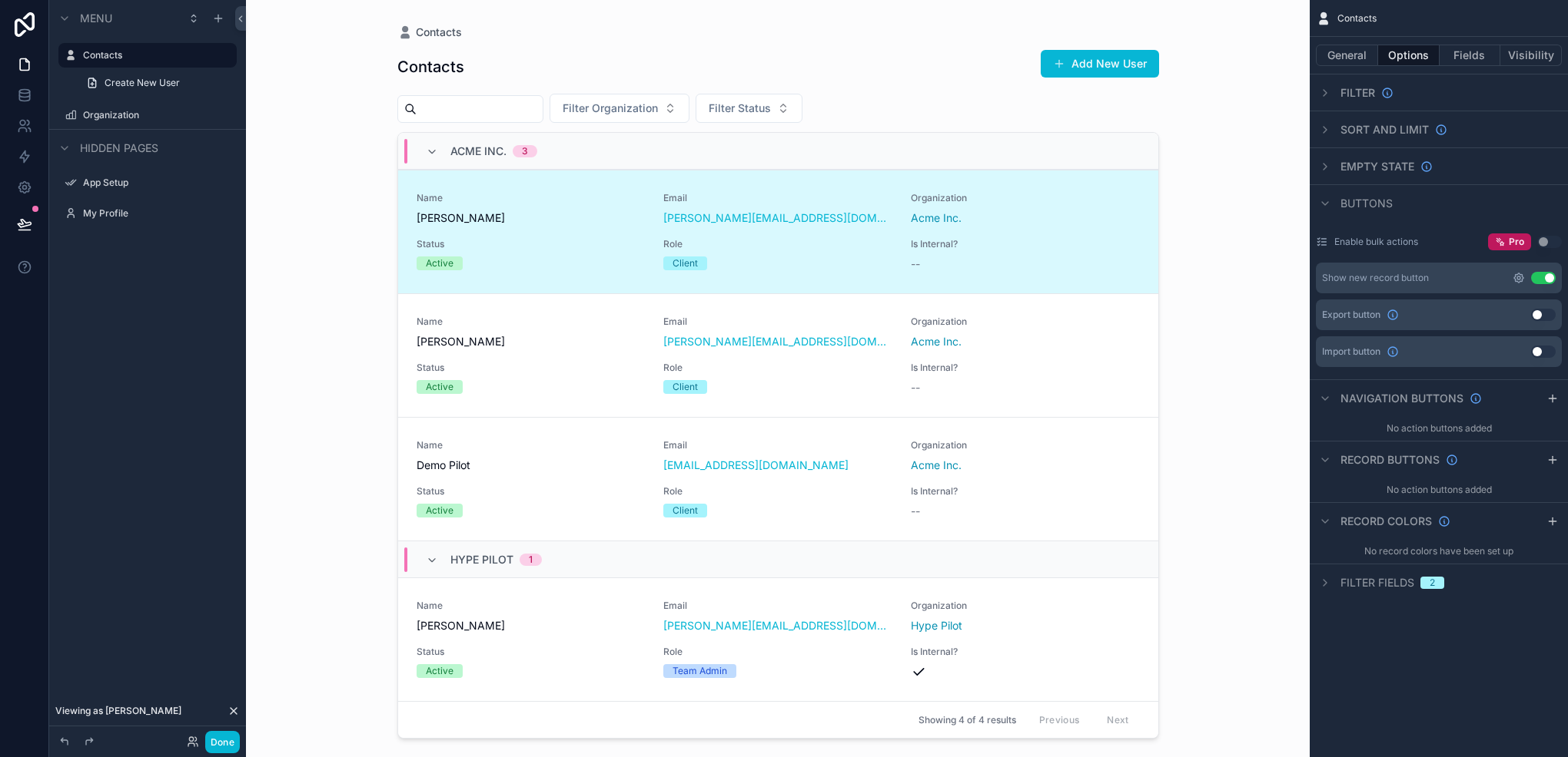
click at [1516, 278] on icon "scrollable content" at bounding box center [1518, 278] width 12 height 12
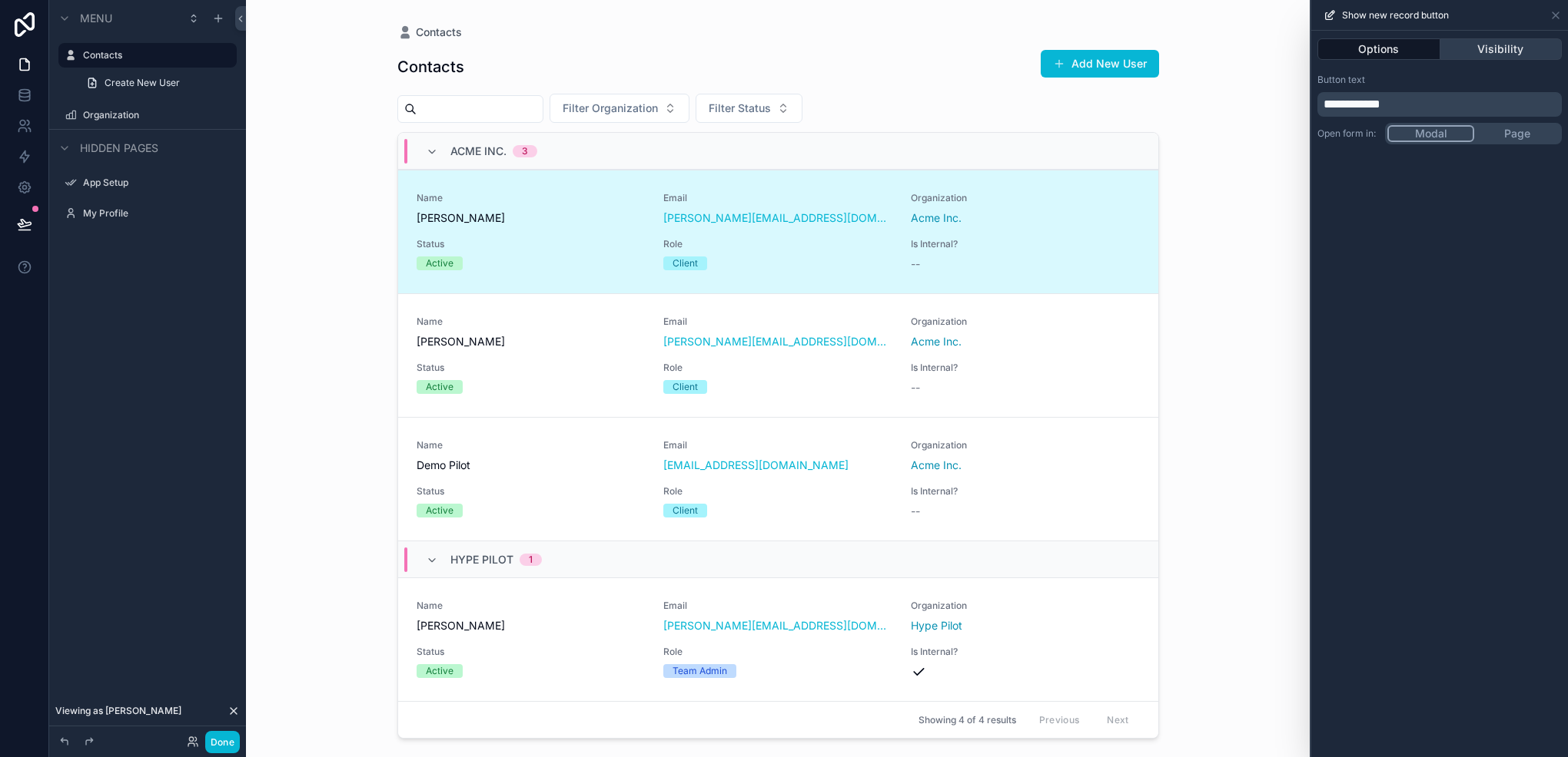
click at [1512, 57] on button "Visibility" at bounding box center [1501, 49] width 122 height 22
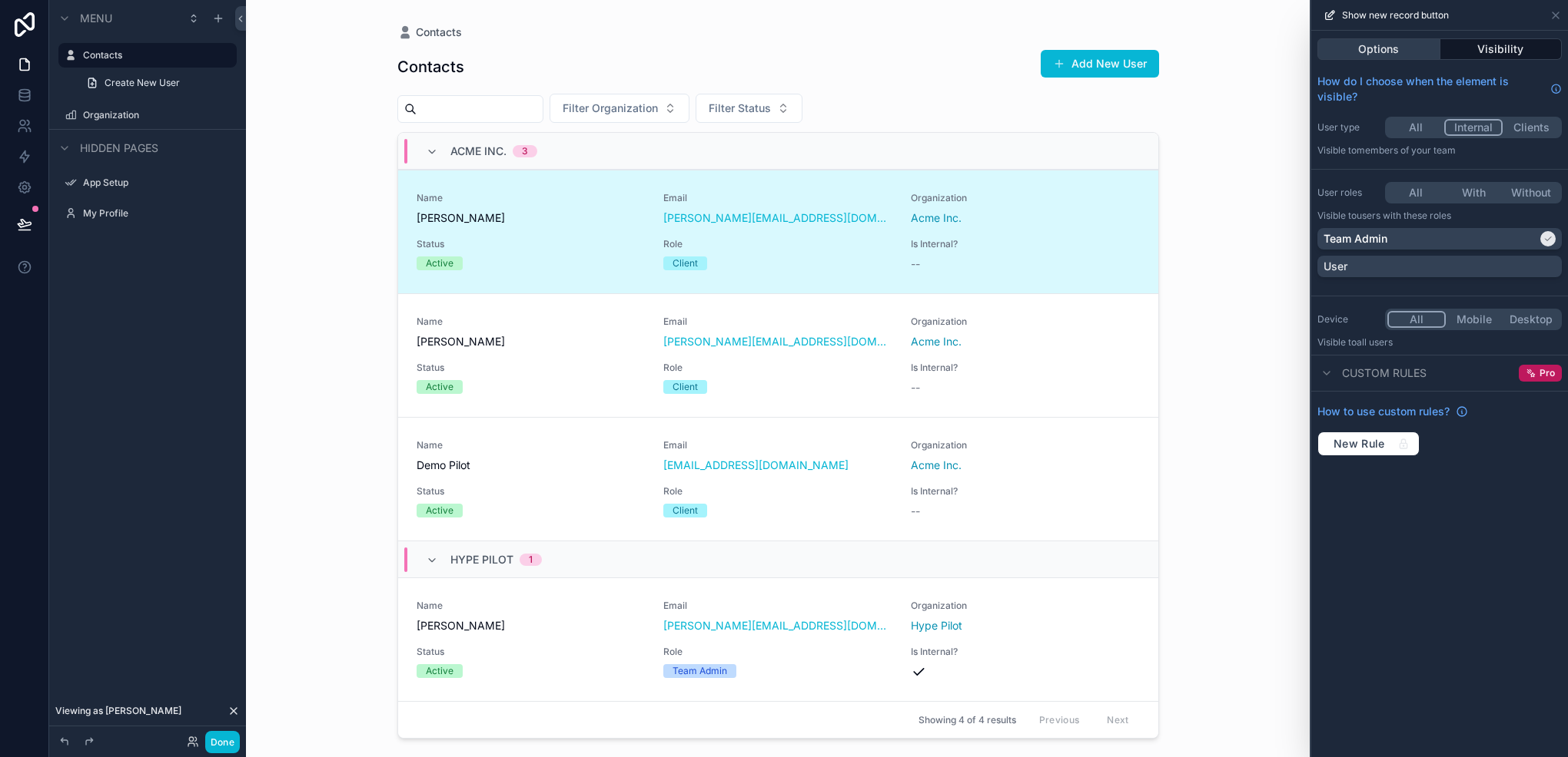
click at [1428, 52] on button "Options" at bounding box center [1379, 49] width 123 height 22
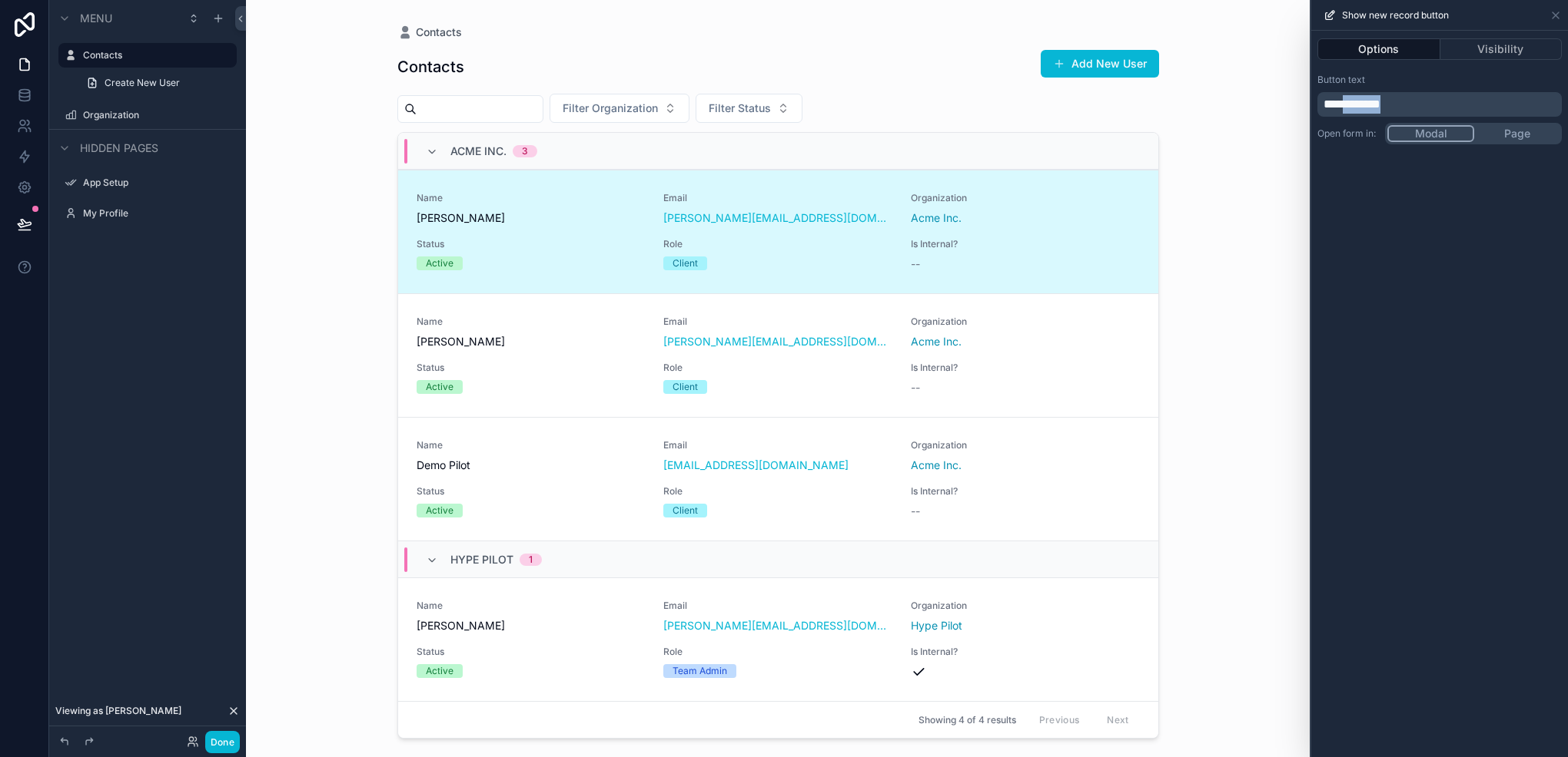
drag, startPoint x: 1408, startPoint y: 100, endPoint x: 1350, endPoint y: 106, distance: 58.3
click at [1350, 106] on p "**********" at bounding box center [1441, 104] width 235 height 19
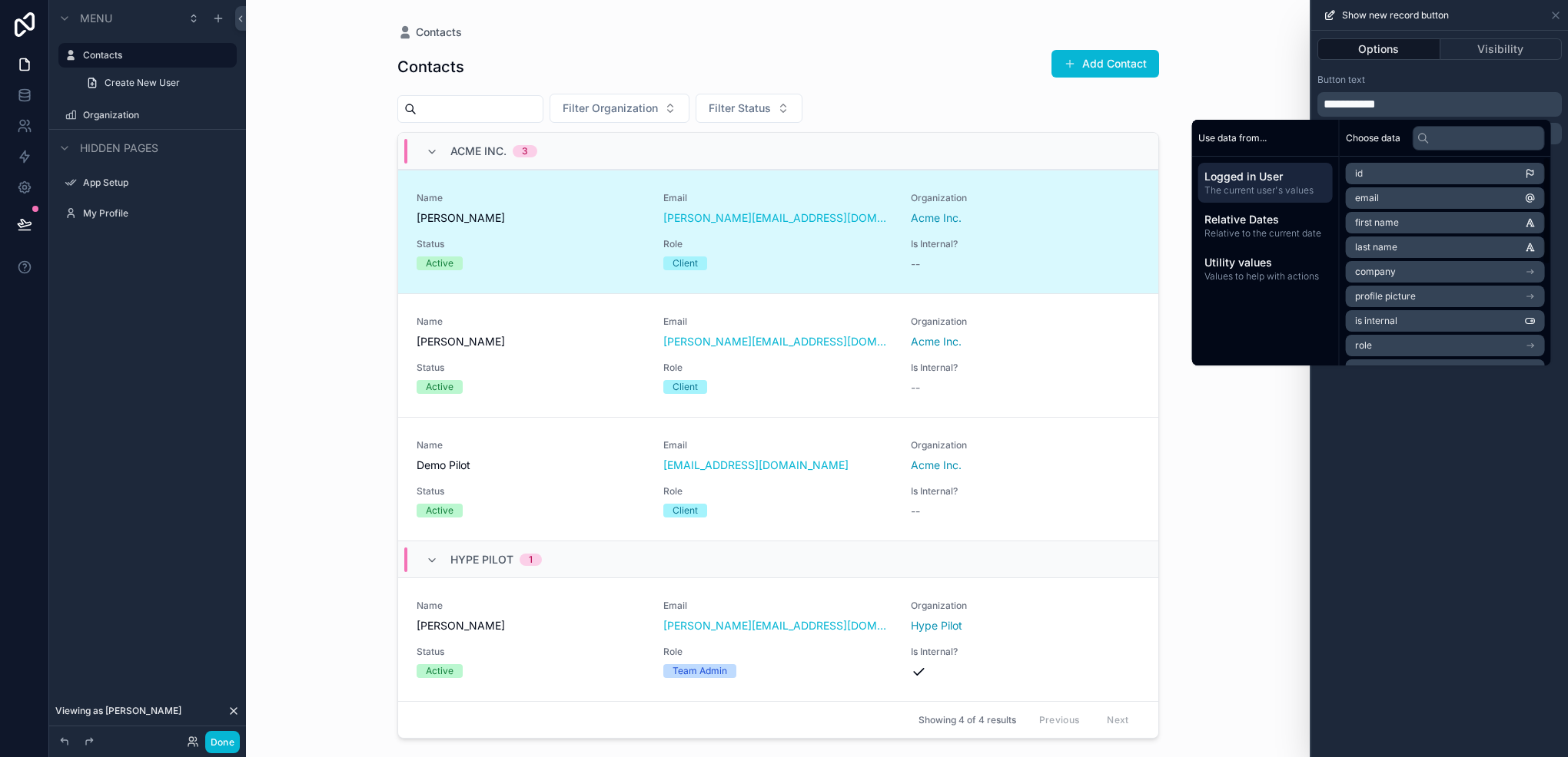
click at [1396, 452] on div "**********" at bounding box center [1439, 394] width 257 height 726
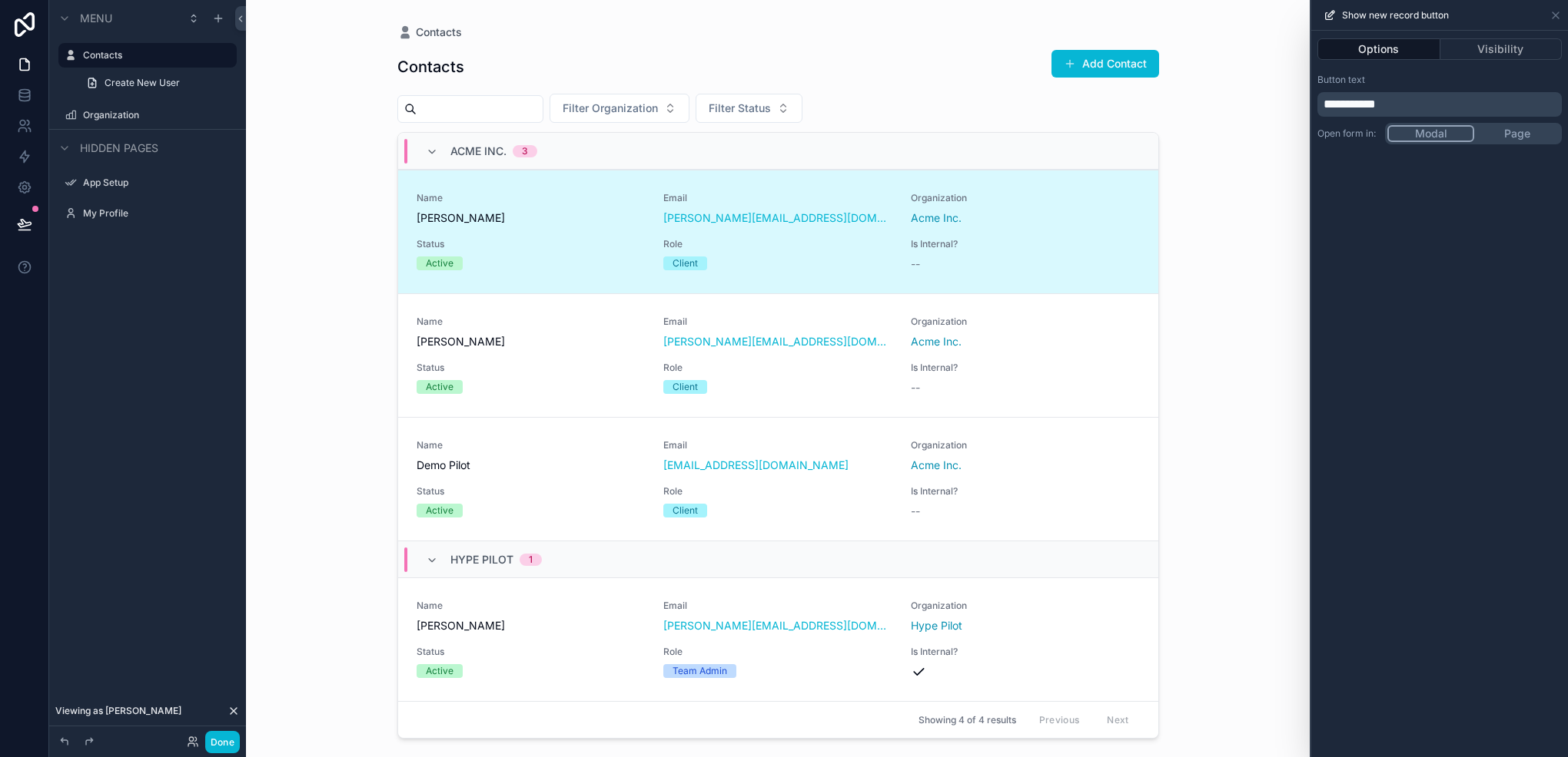
click at [228, 717] on icon at bounding box center [233, 711] width 12 height 12
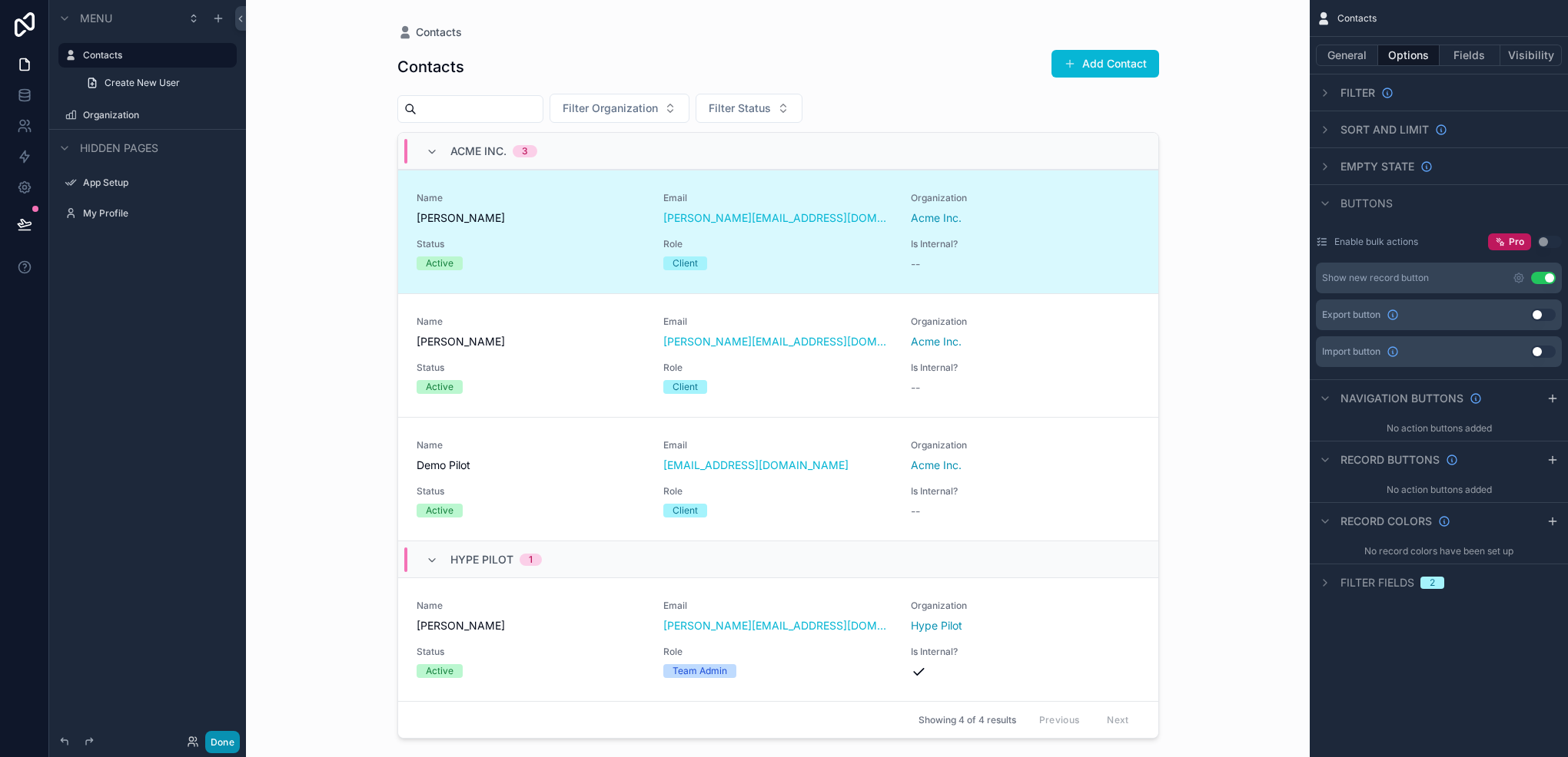
click at [215, 737] on button "Done" at bounding box center [222, 743] width 35 height 23
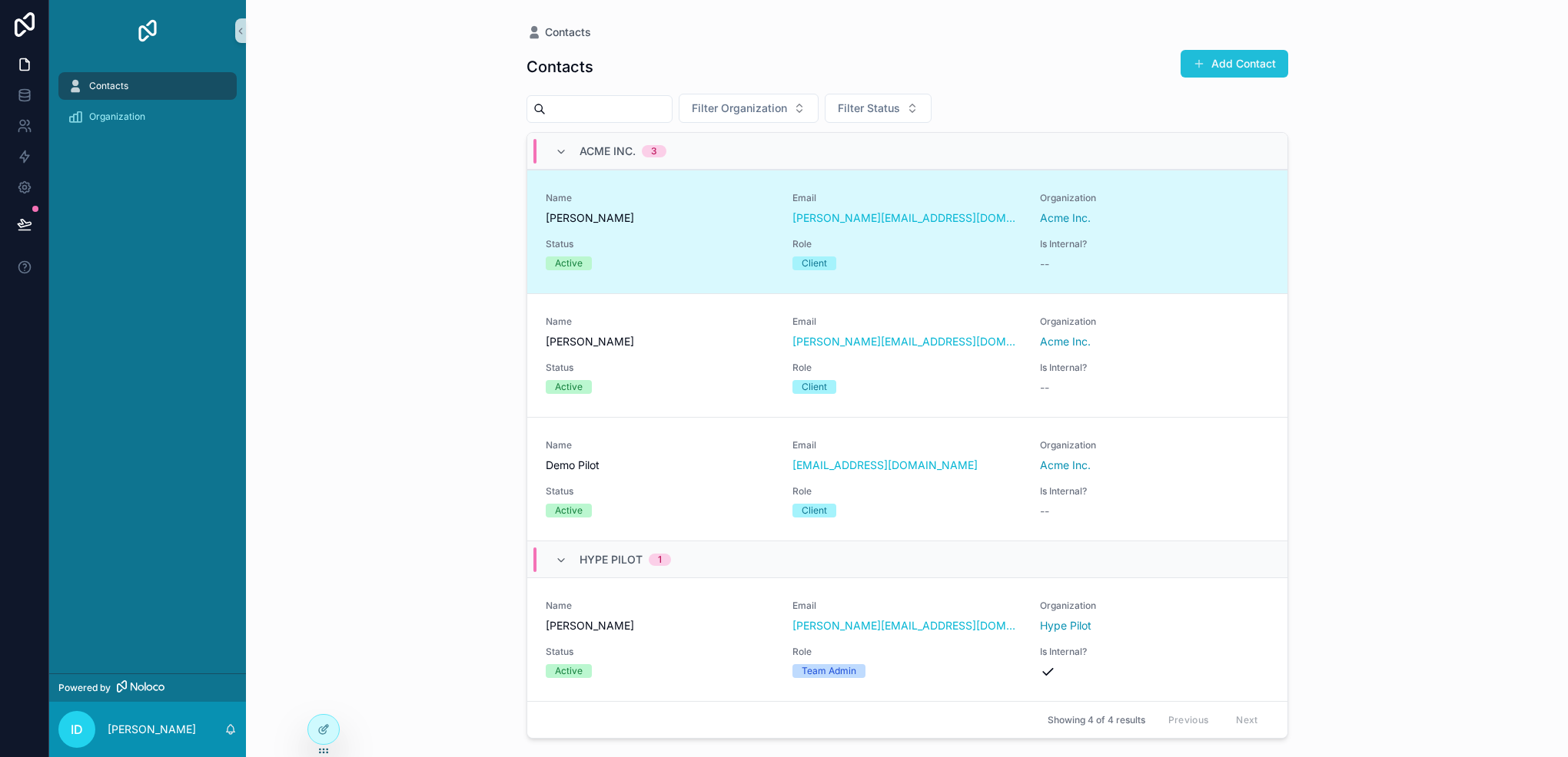
click at [1217, 54] on button "Add Contact" at bounding box center [1234, 64] width 108 height 27
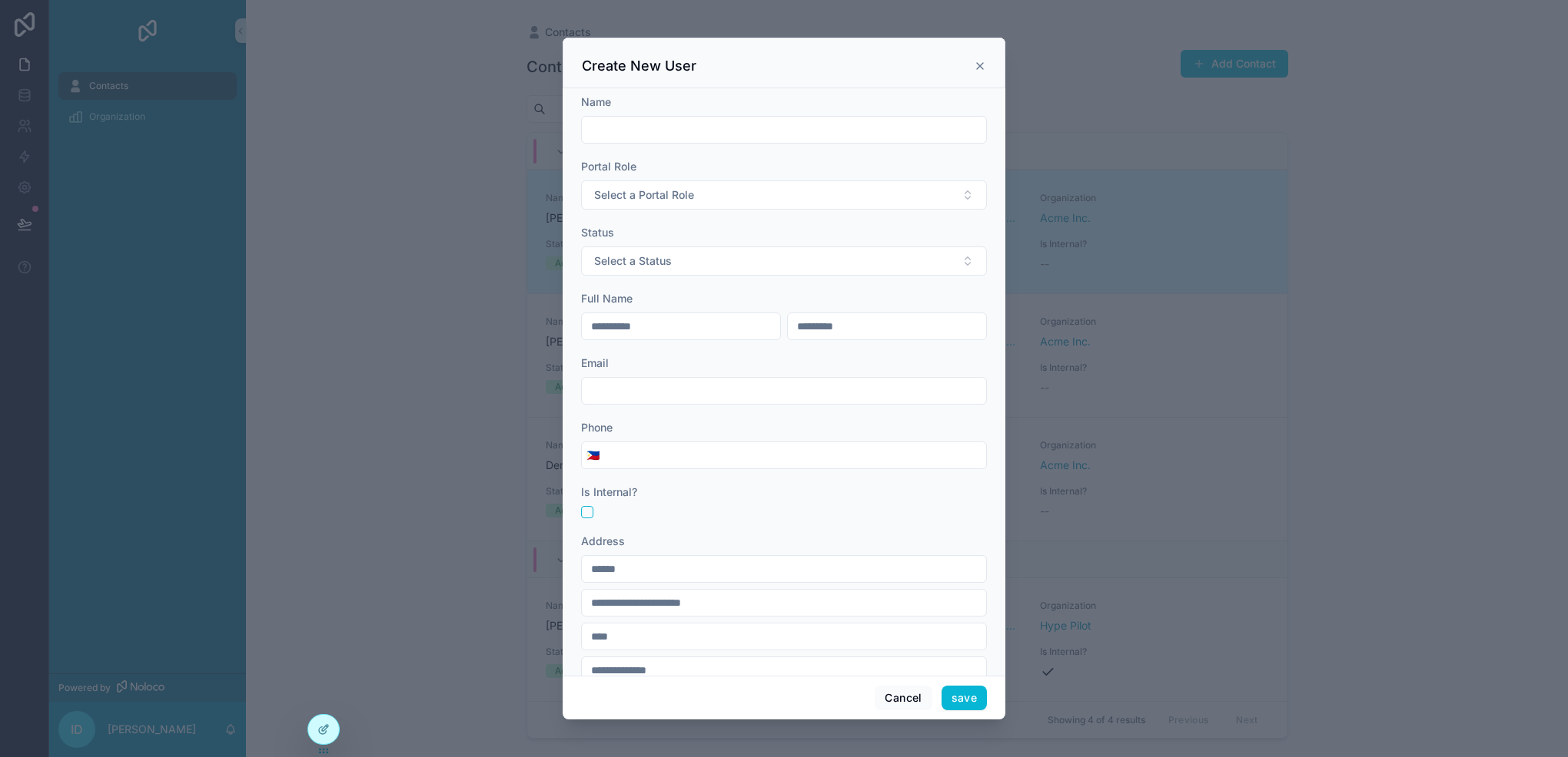
click at [983, 71] on icon "scrollable content" at bounding box center [979, 65] width 12 height 12
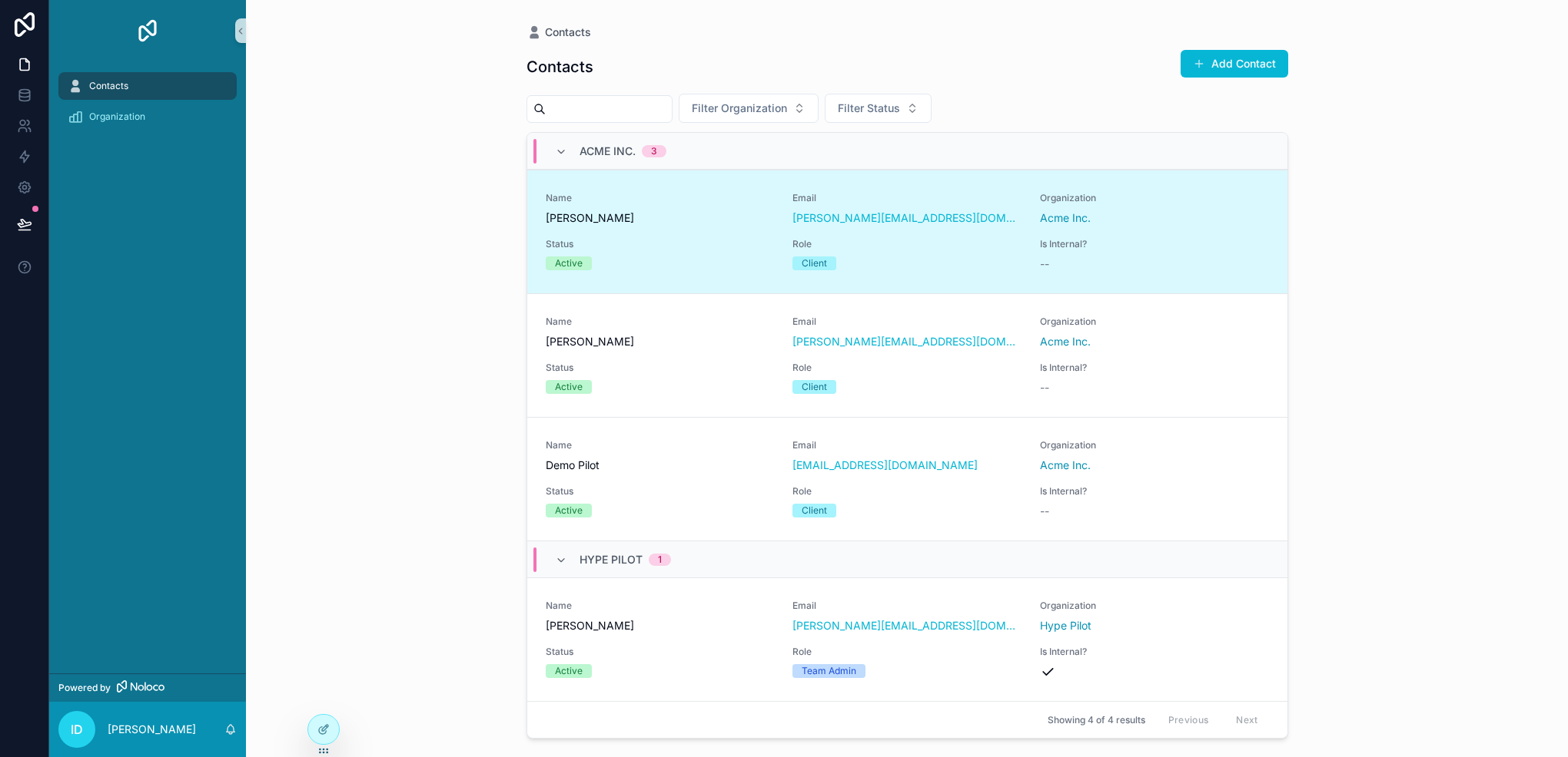
click at [716, 236] on div "Name [PERSON_NAME] Email [PERSON_NAME][EMAIL_ADDRESS][DOMAIN_NAME] Organization…" at bounding box center [906, 231] width 723 height 80
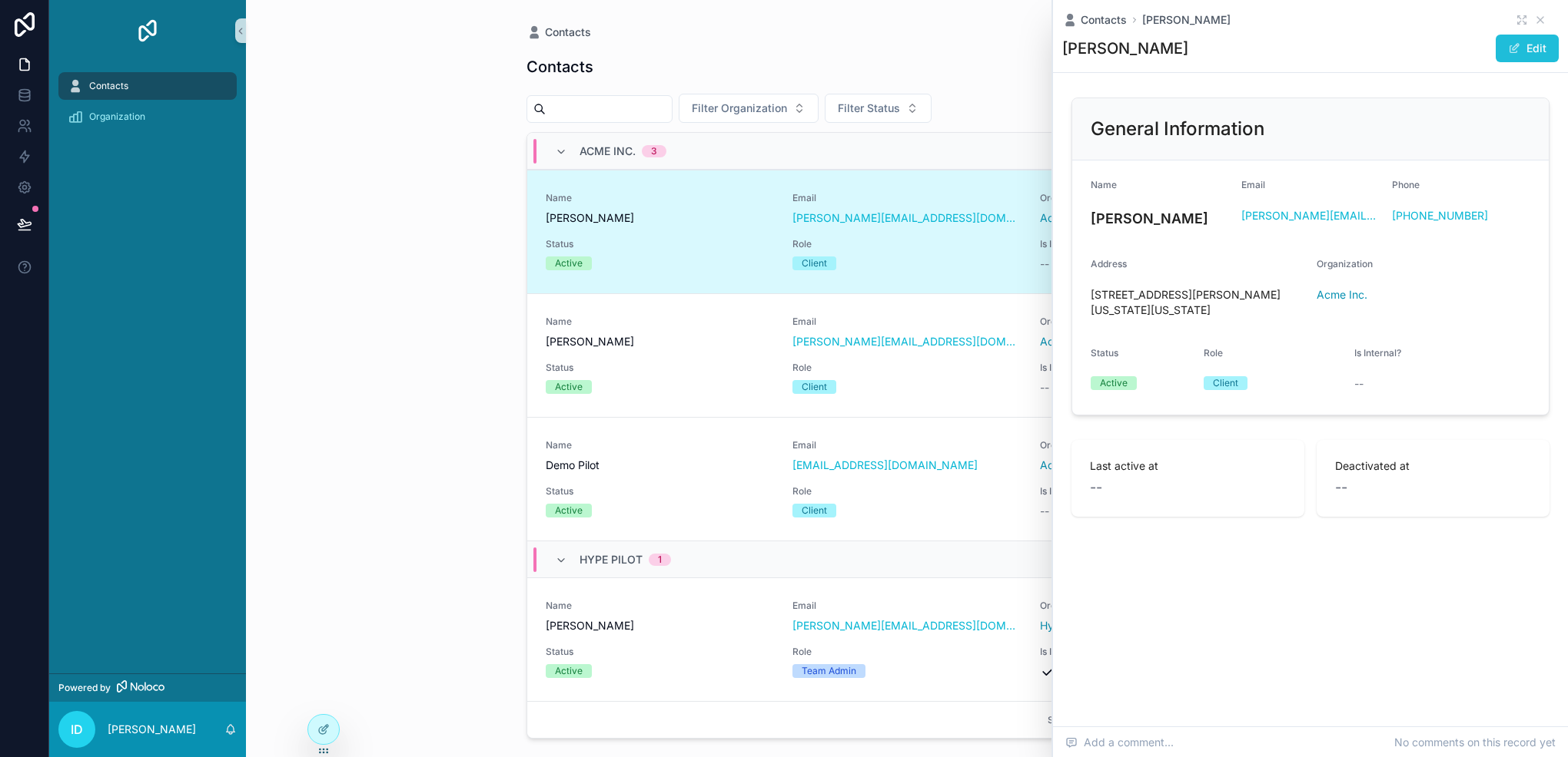
click at [1521, 41] on button "Edit" at bounding box center [1527, 48] width 63 height 27
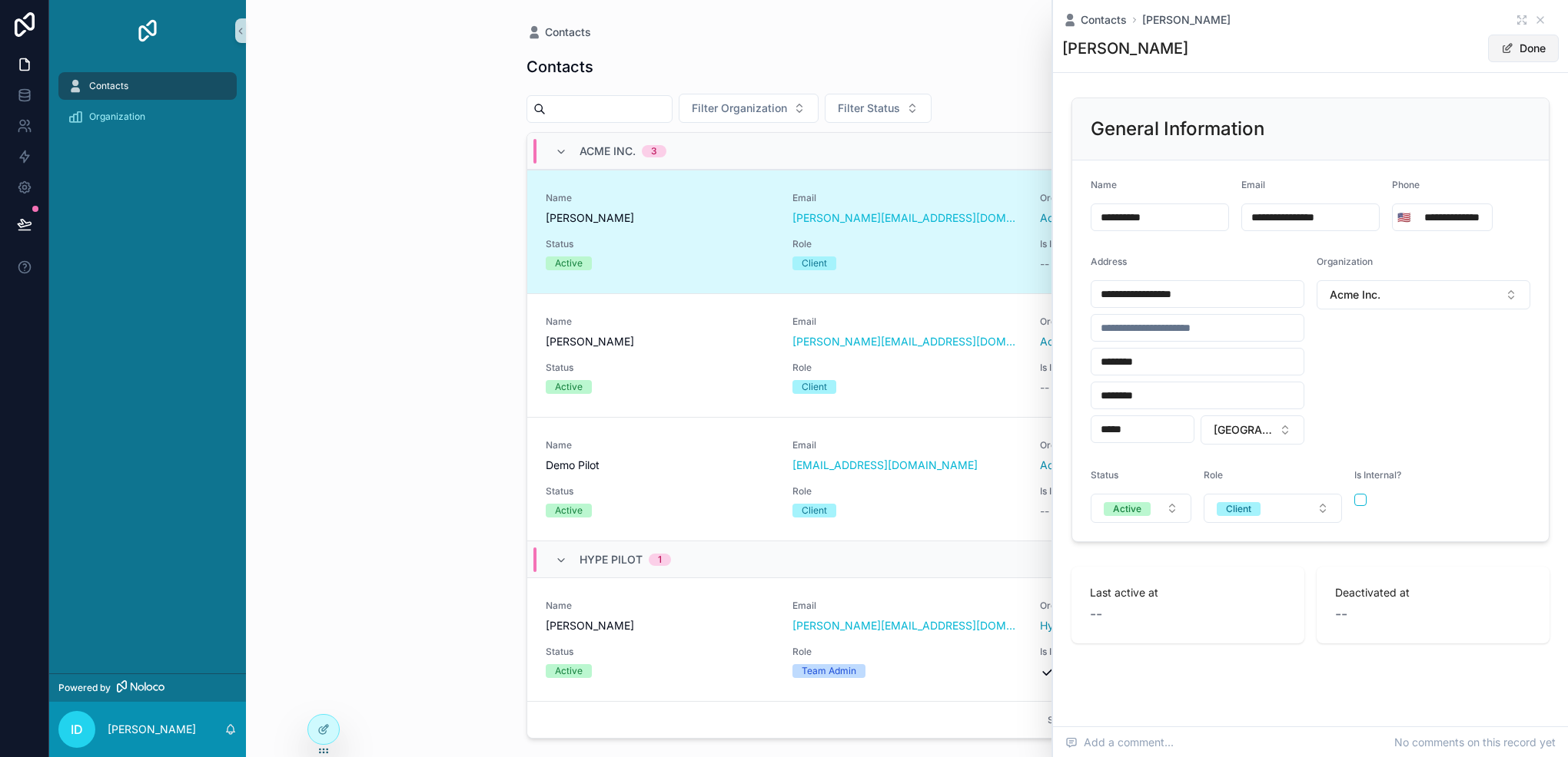
click at [1521, 41] on button "Done" at bounding box center [1523, 48] width 71 height 27
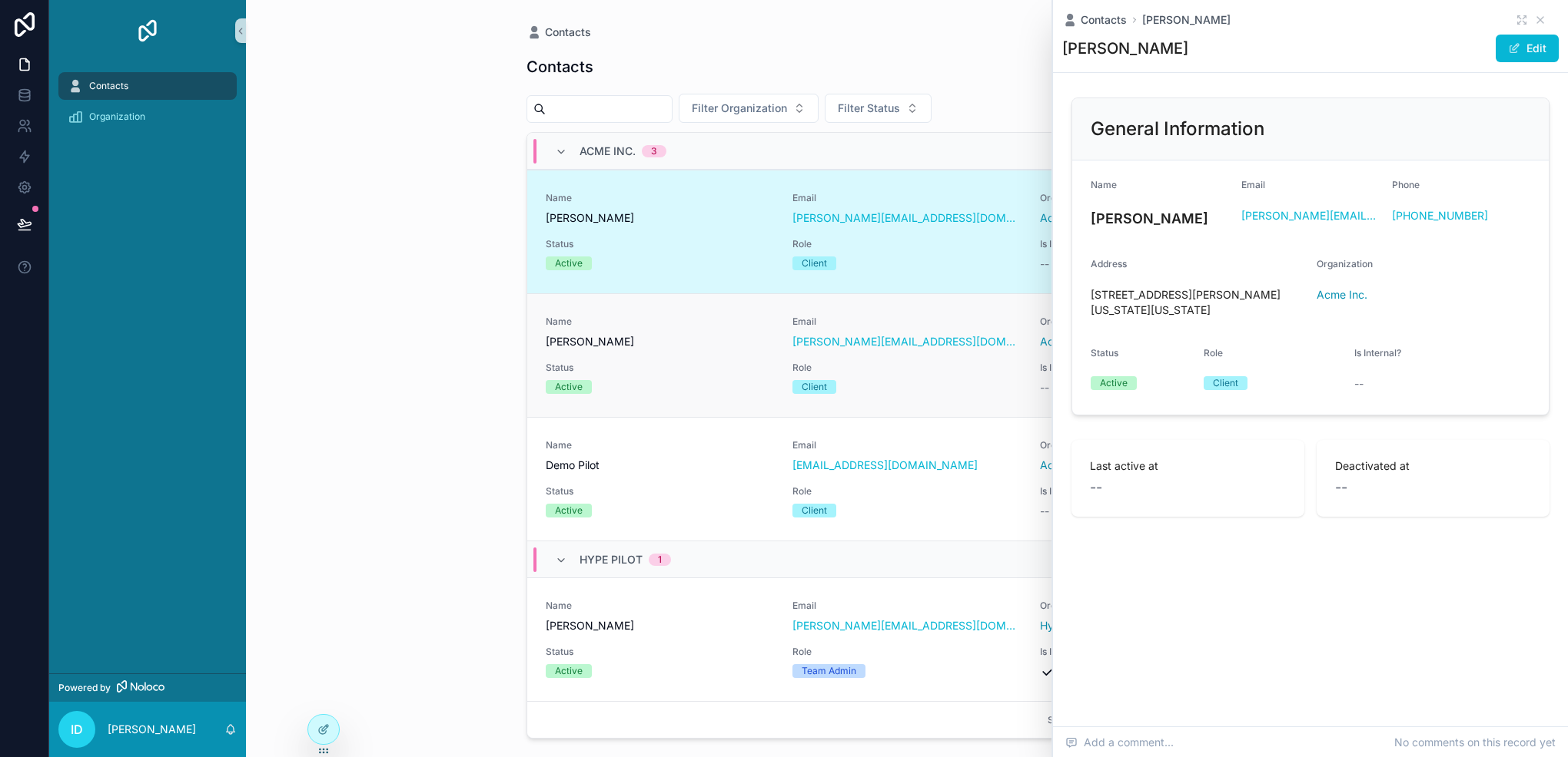
click at [758, 348] on span "[PERSON_NAME]" at bounding box center [660, 341] width 229 height 15
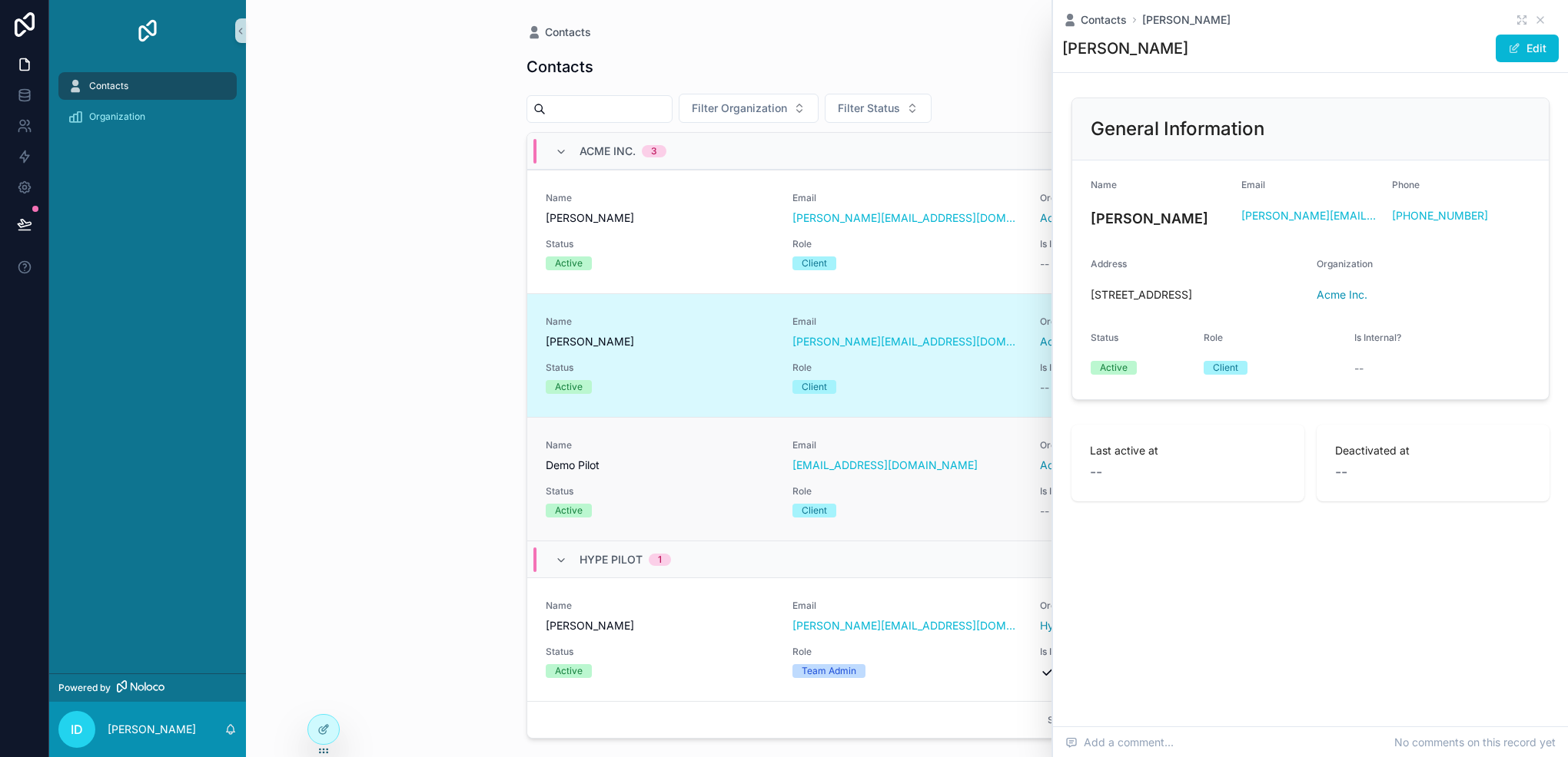
click at [738, 470] on span "Demo Pilot" at bounding box center [660, 465] width 229 height 15
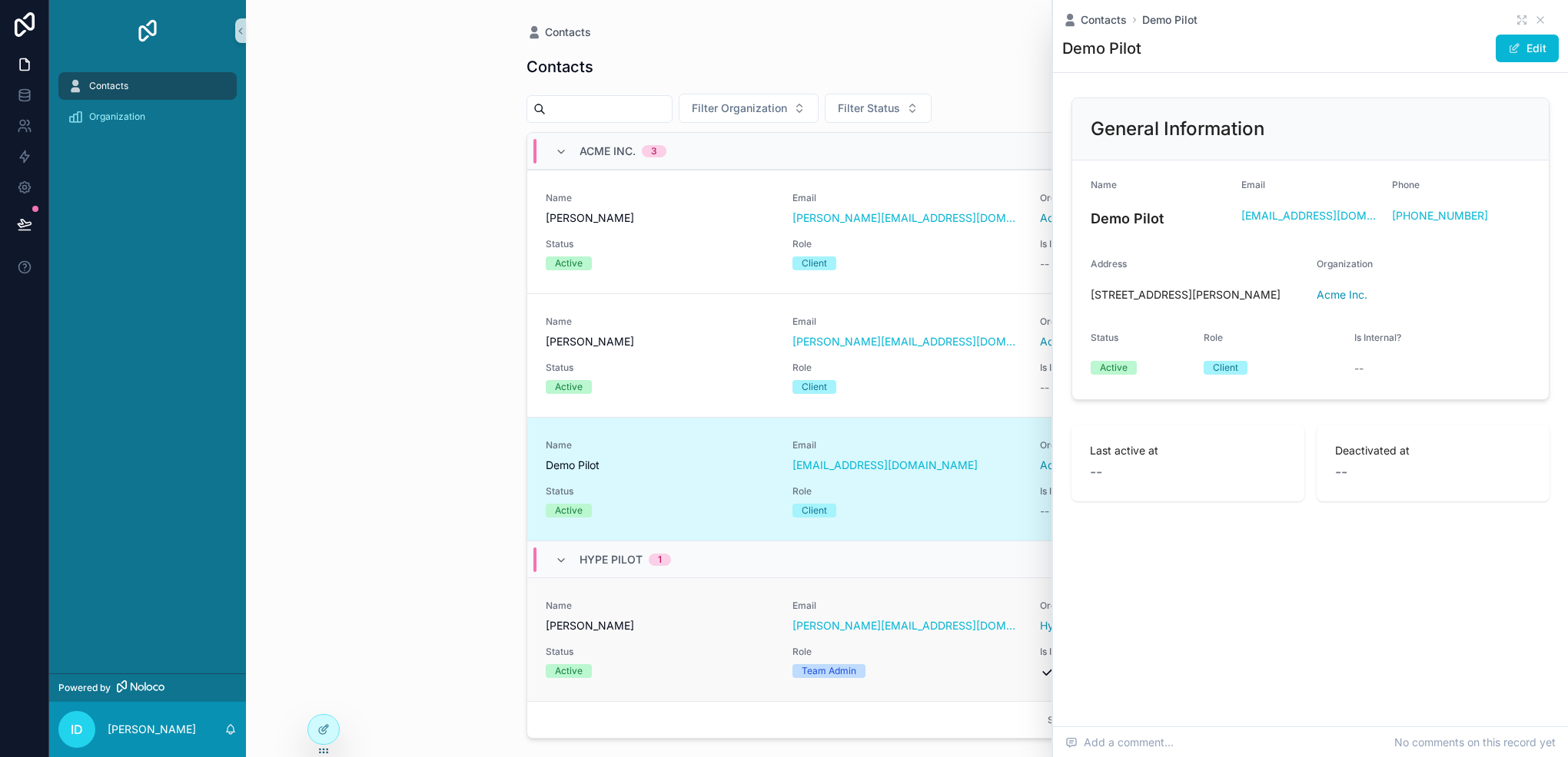
click at [757, 608] on span "Name" at bounding box center [660, 606] width 229 height 12
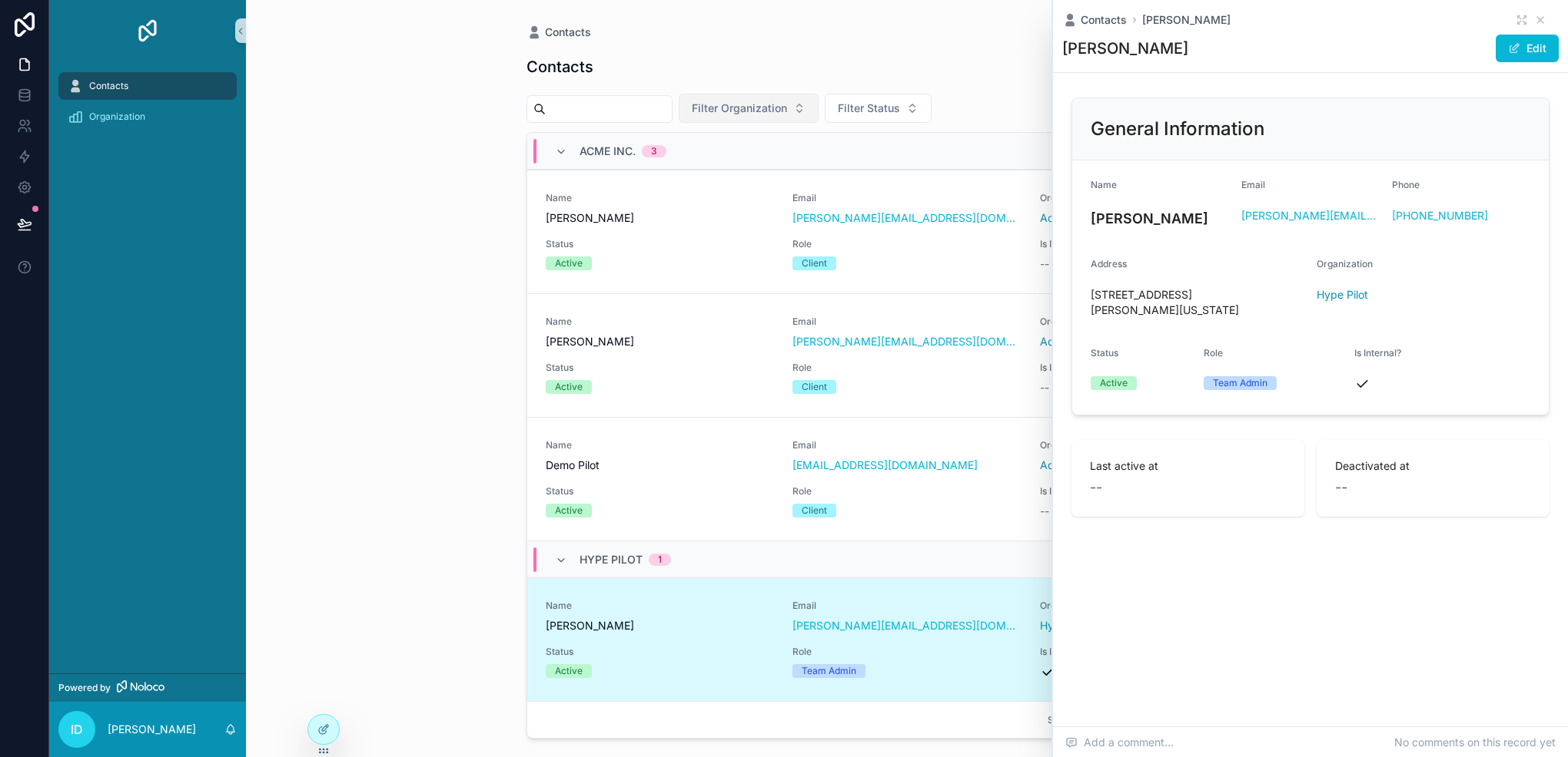
click at [794, 120] on button "Filter Organization" at bounding box center [749, 108] width 140 height 29
click at [769, 272] on div "Acme Inc." at bounding box center [786, 269] width 185 height 25
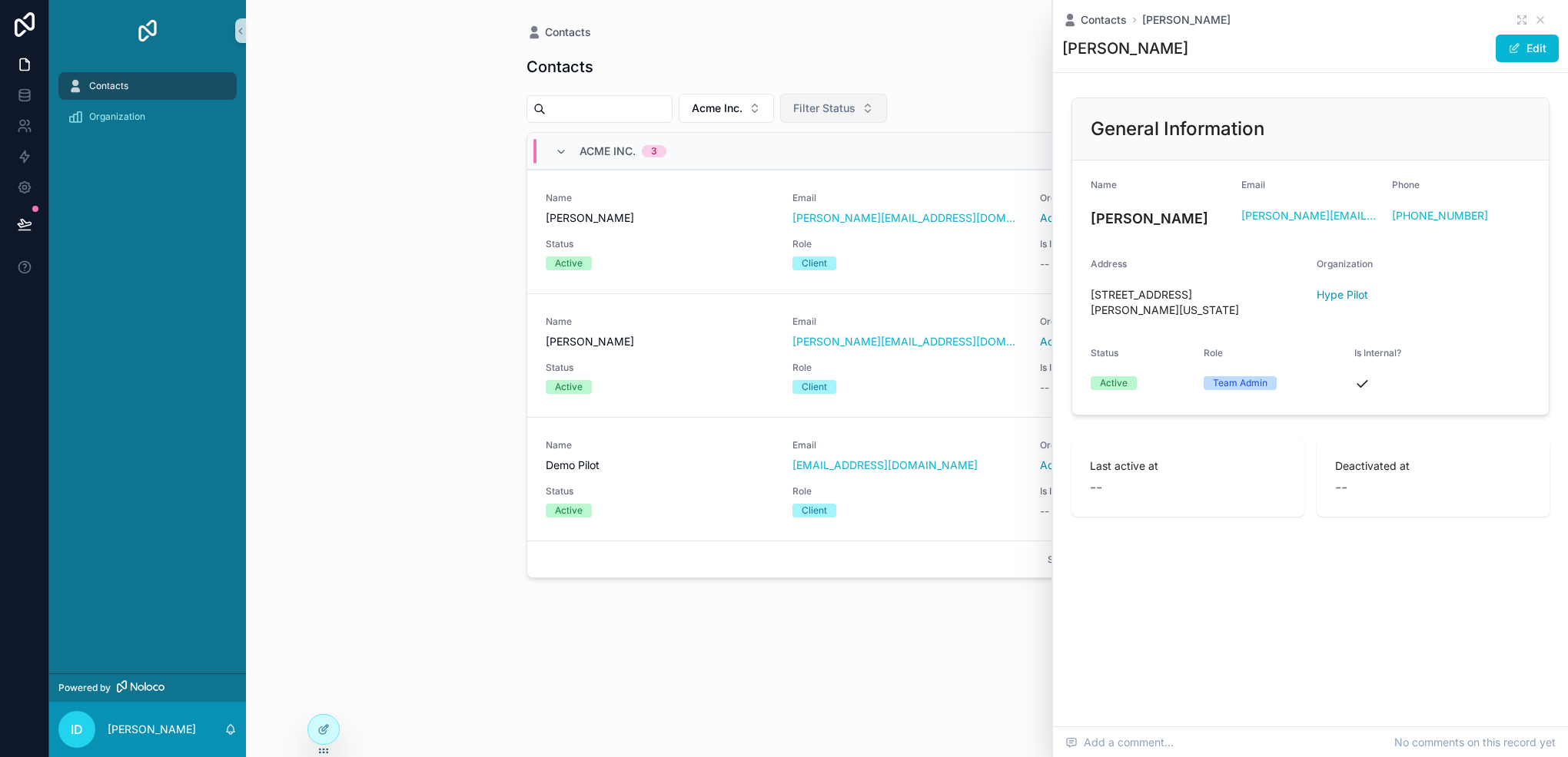
click at [887, 118] on button "Filter Status" at bounding box center [833, 108] width 107 height 29
click at [845, 181] on div "Not Active" at bounding box center [872, 170] width 185 height 25
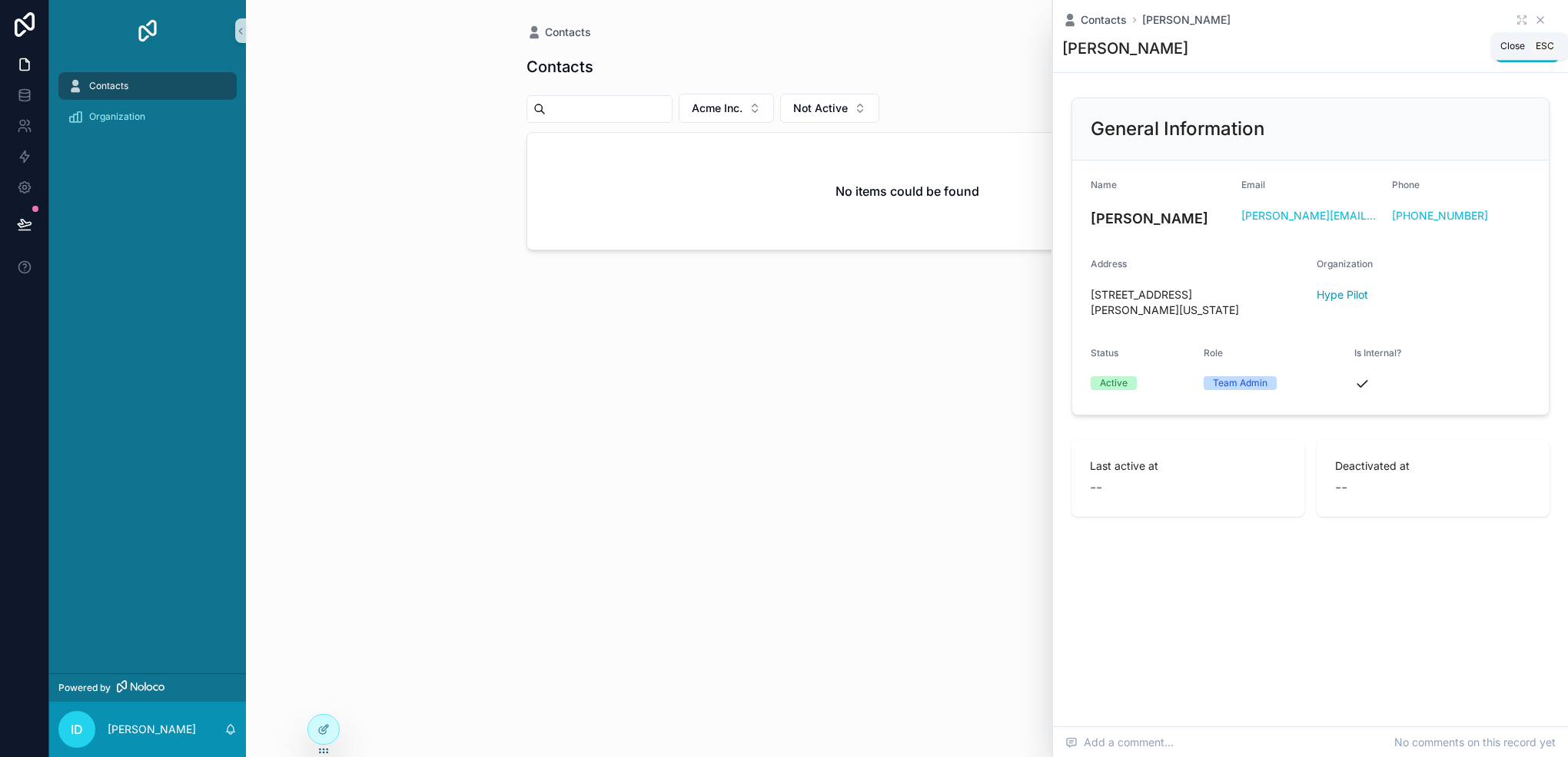
click at [1543, 17] on icon "scrollable content" at bounding box center [1540, 20] width 6 height 6
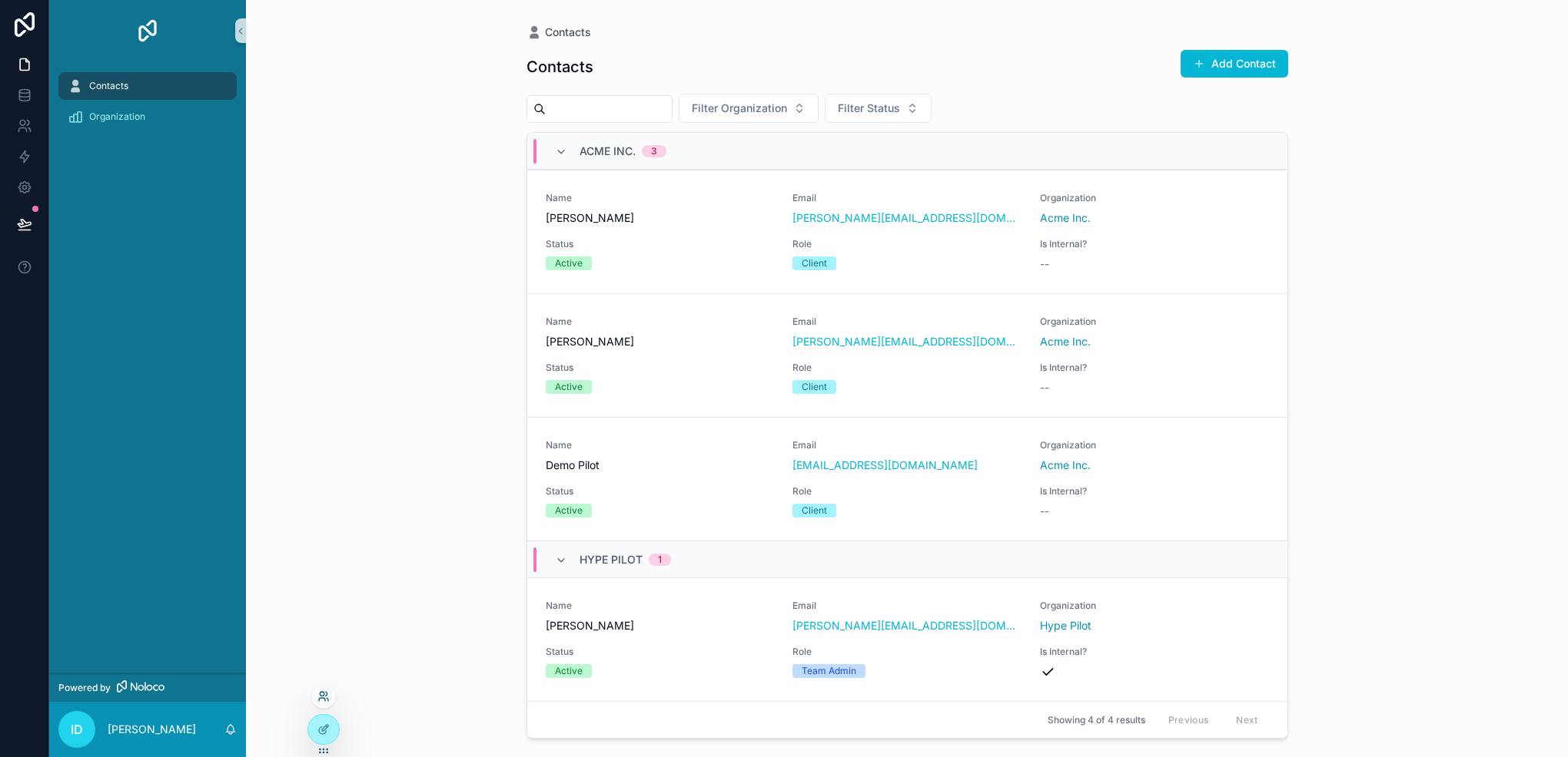
click at [321, 702] on div at bounding box center [323, 697] width 25 height 25
click at [323, 701] on icon at bounding box center [323, 696] width 12 height 12
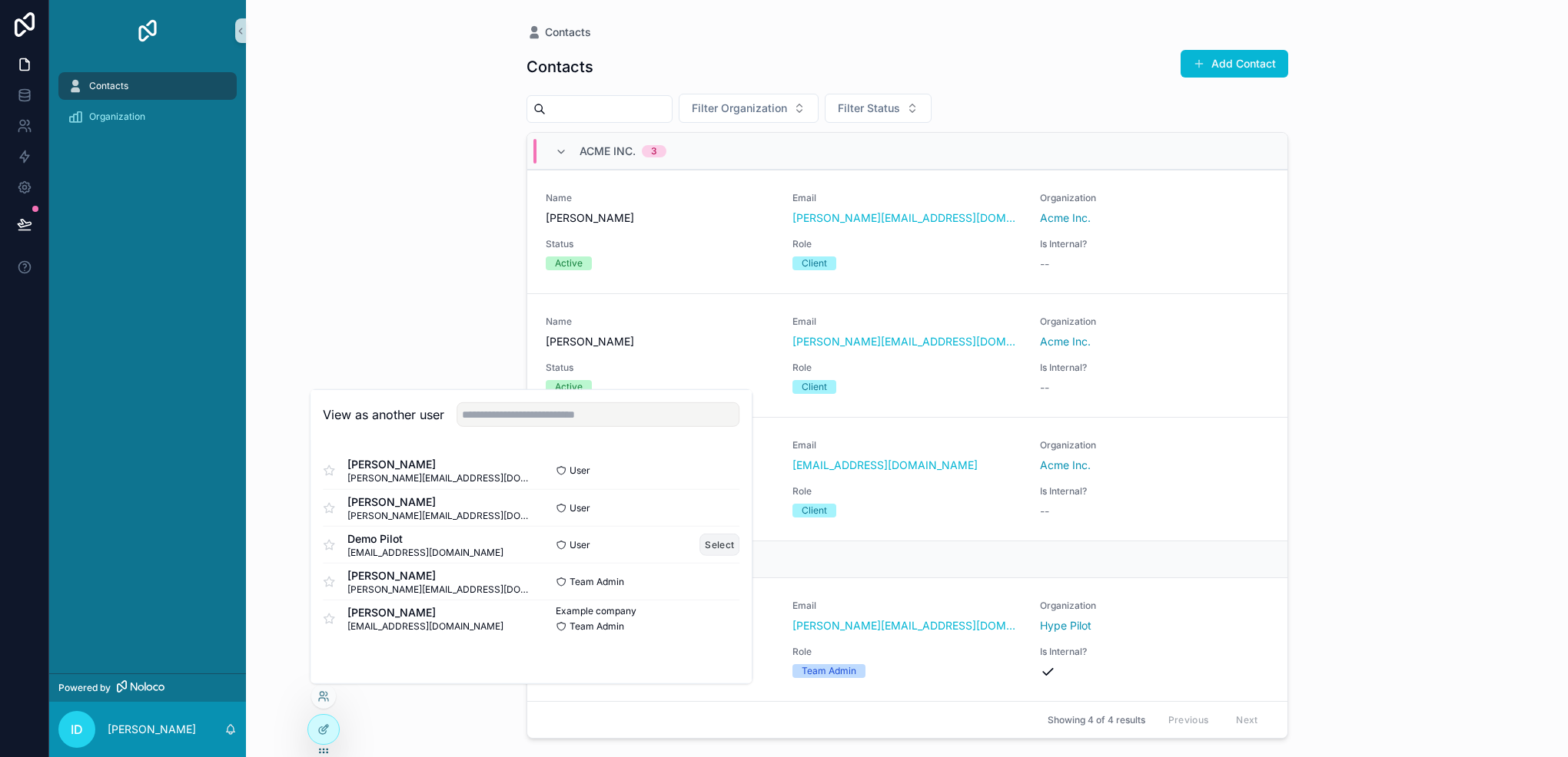
click at [720, 542] on button "Select" at bounding box center [720, 545] width 40 height 23
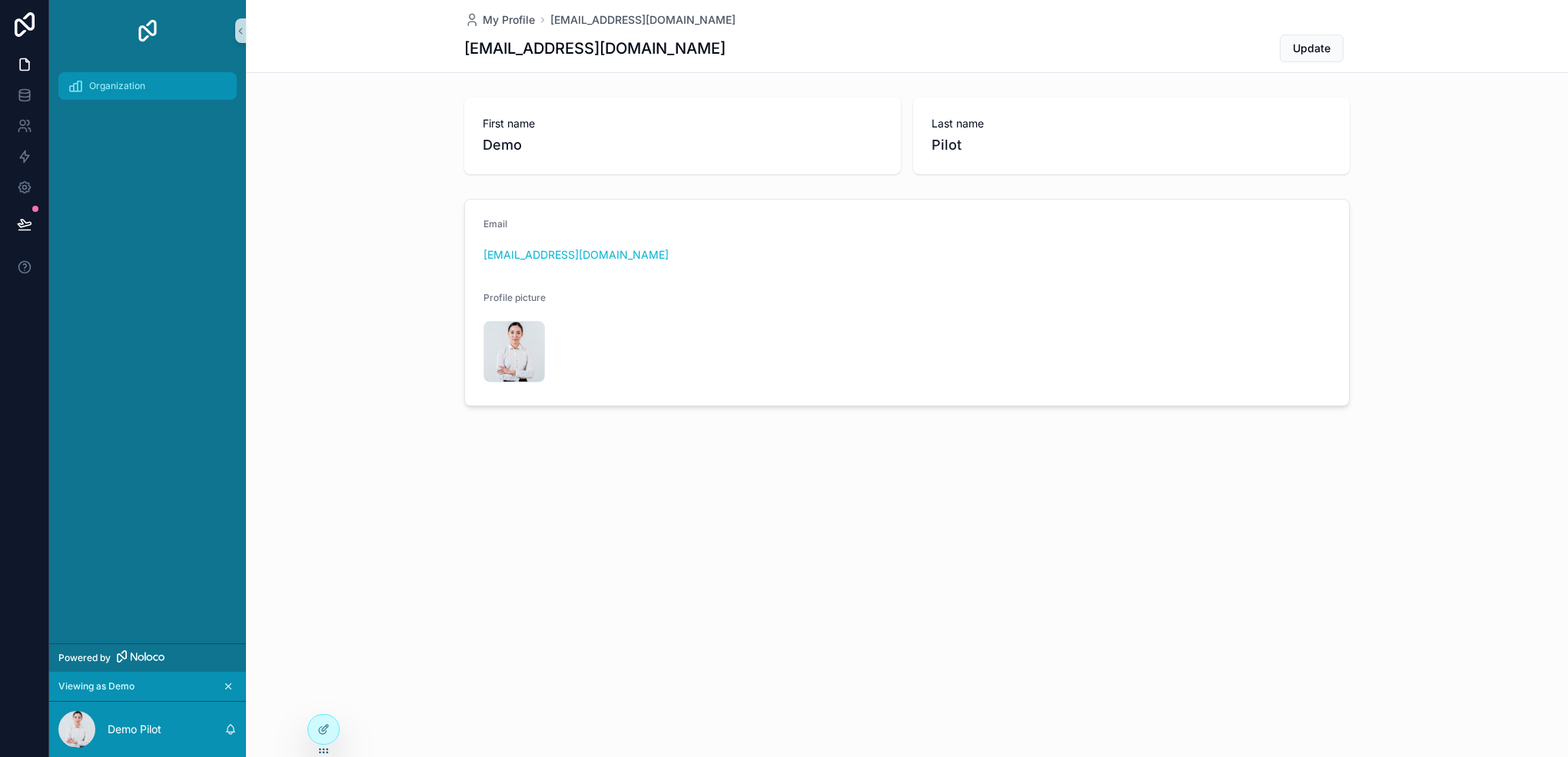
click at [102, 81] on span "Organization" at bounding box center [118, 85] width 56 height 12
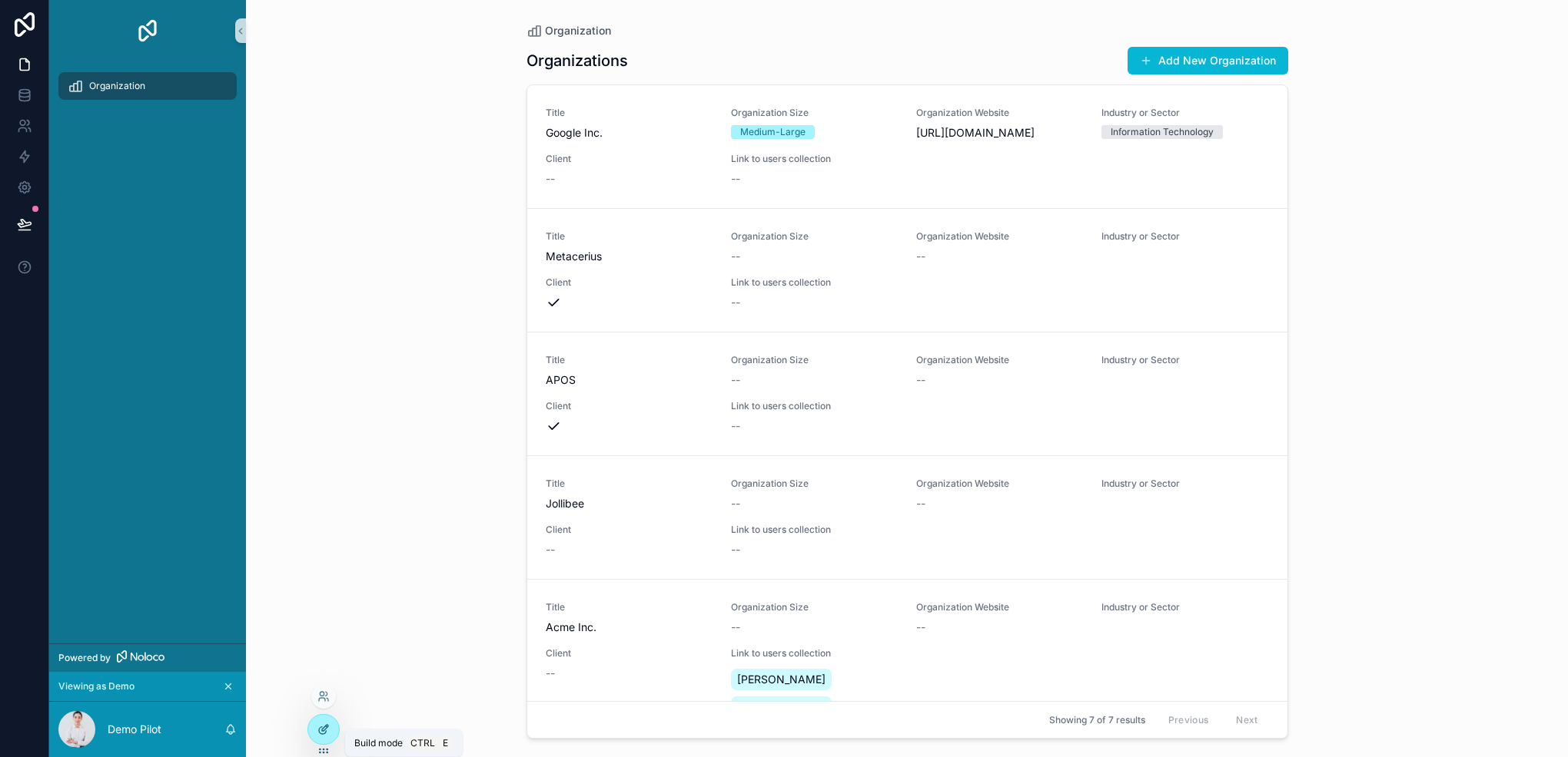
click at [328, 731] on icon at bounding box center [323, 729] width 12 height 12
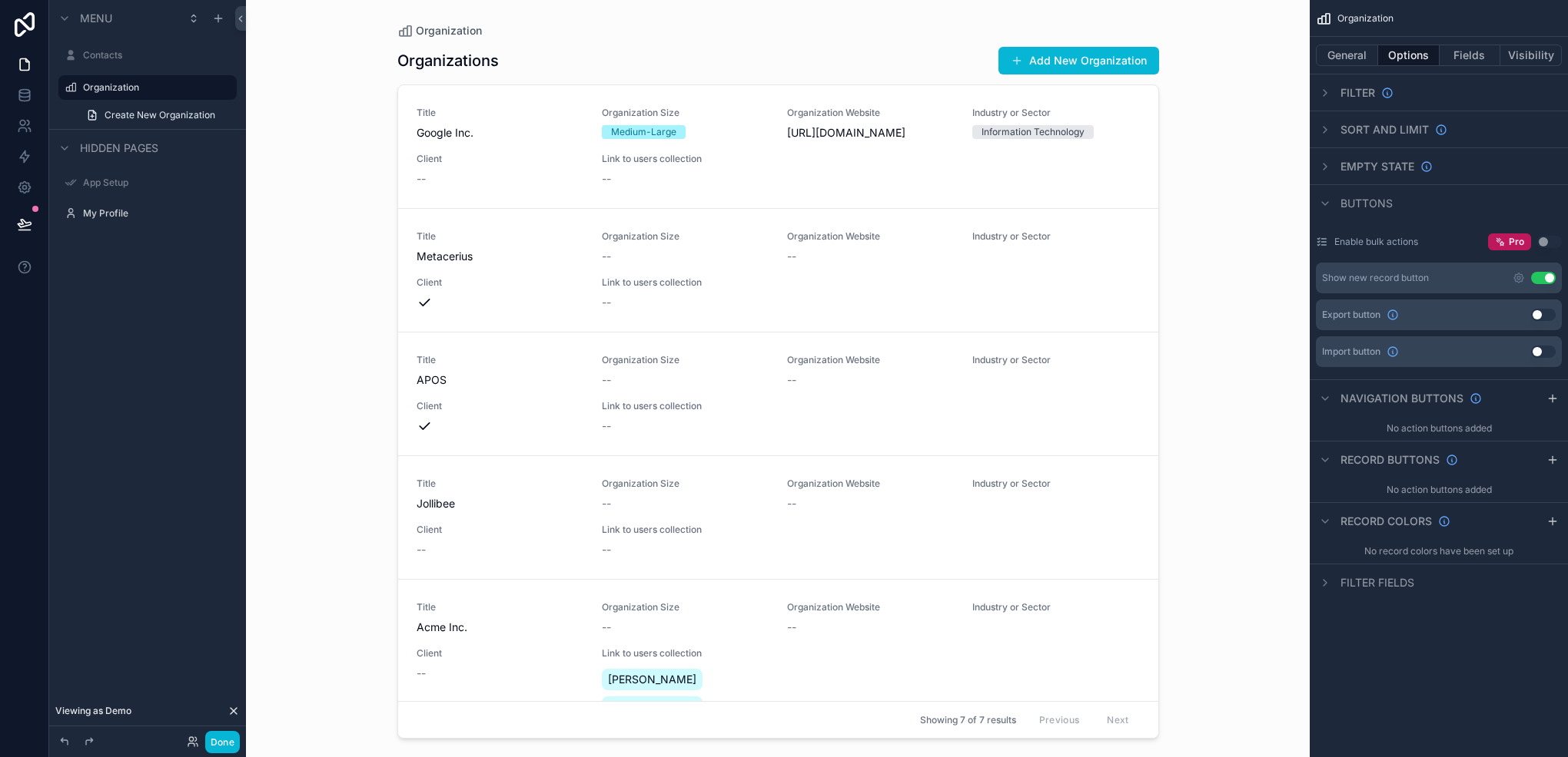
click at [230, 708] on icon at bounding box center [234, 711] width 6 height 6
click at [58, 153] on icon "scrollable content" at bounding box center [64, 147] width 12 height 12
click at [68, 10] on div "scrollable content" at bounding box center [64, 18] width 19 height 19
click at [63, 21] on icon "scrollable content" at bounding box center [64, 19] width 3 height 6
click at [187, 14] on div "scrollable content" at bounding box center [193, 18] width 19 height 19
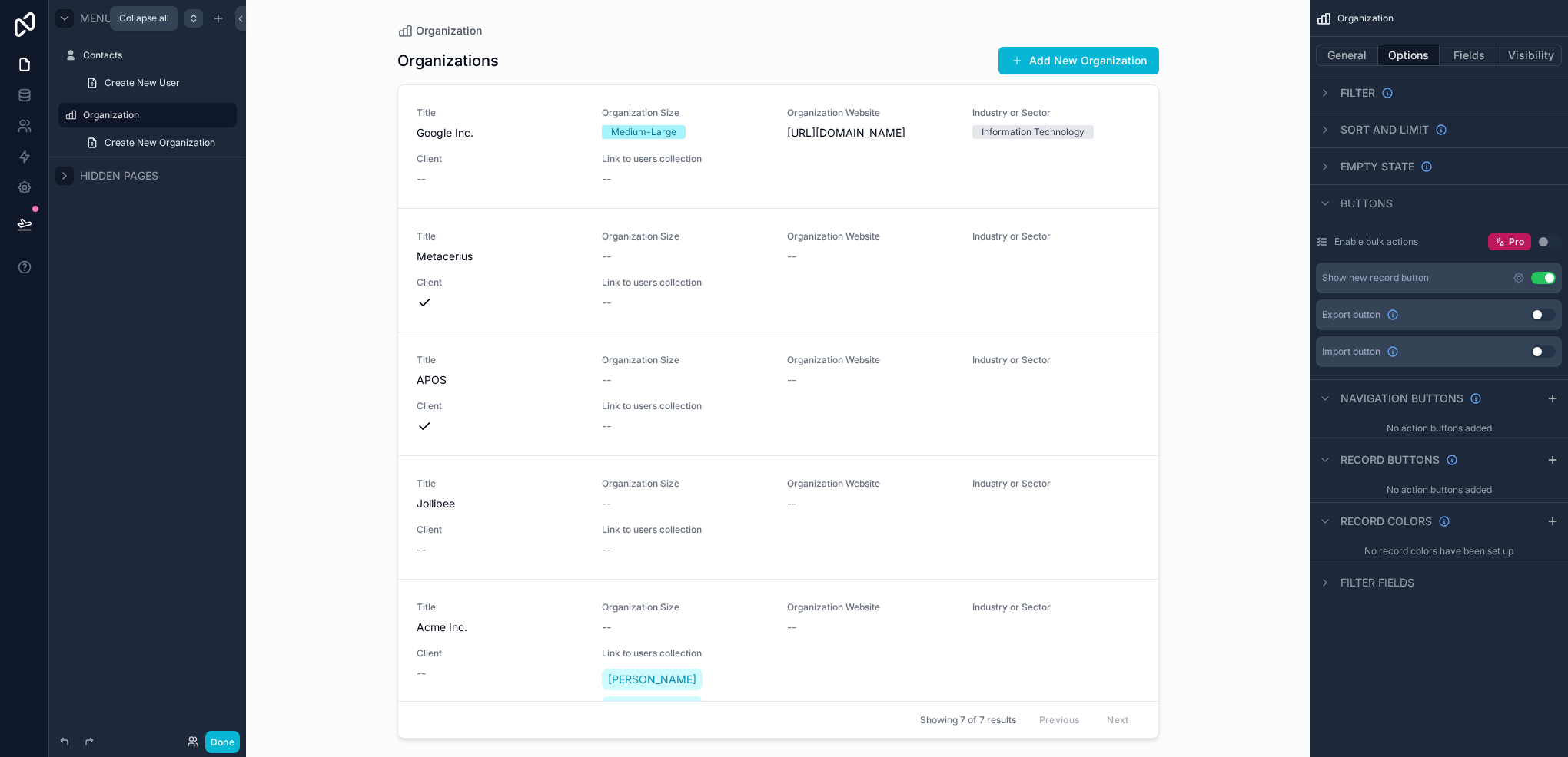
click at [187, 14] on div "scrollable content" at bounding box center [193, 18] width 19 height 19
click at [188, 14] on icon "scrollable content" at bounding box center [193, 18] width 12 height 12
click at [140, 85] on span "Create New User" at bounding box center [142, 82] width 75 height 12
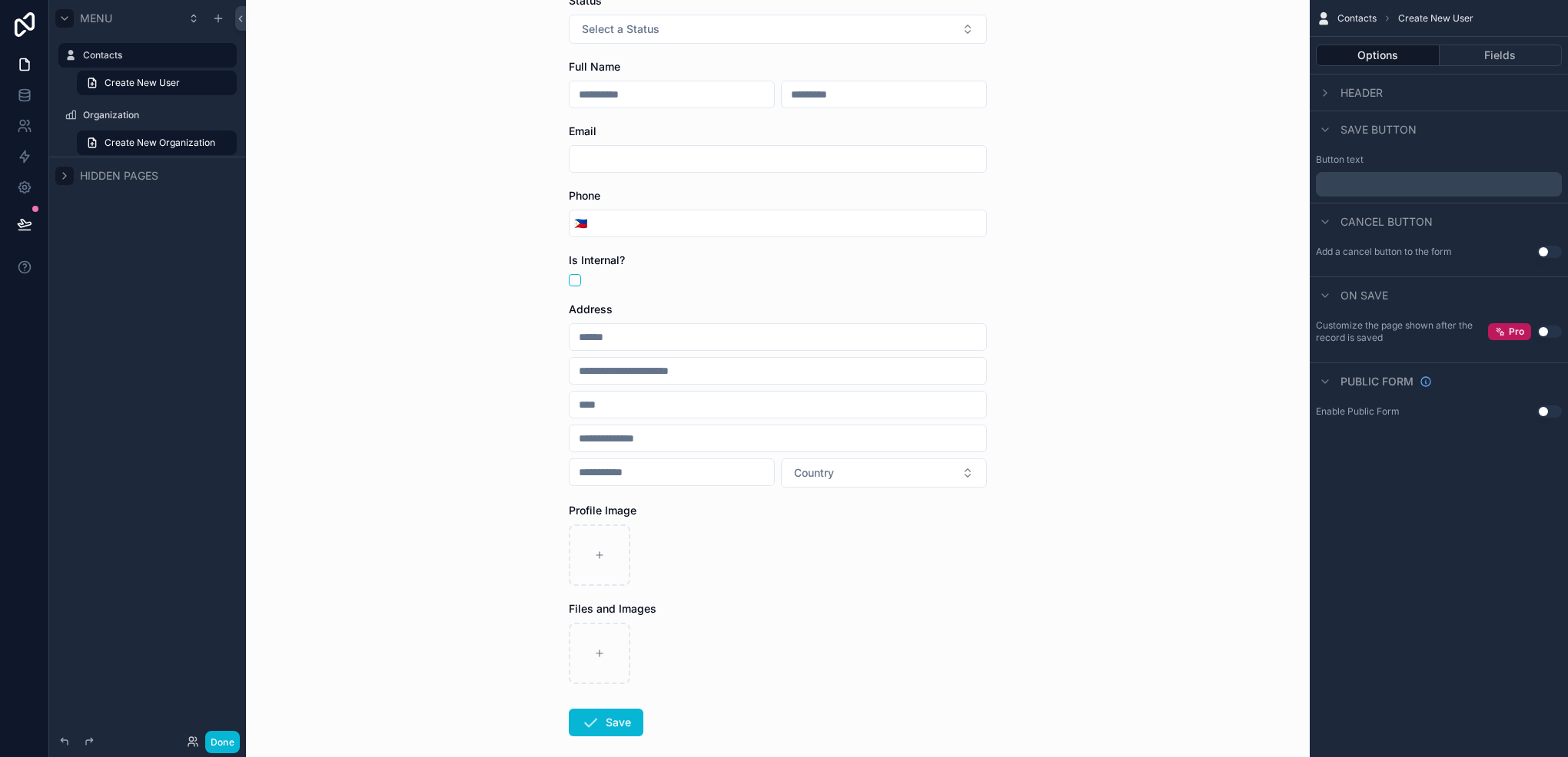
scroll to position [306, 0]
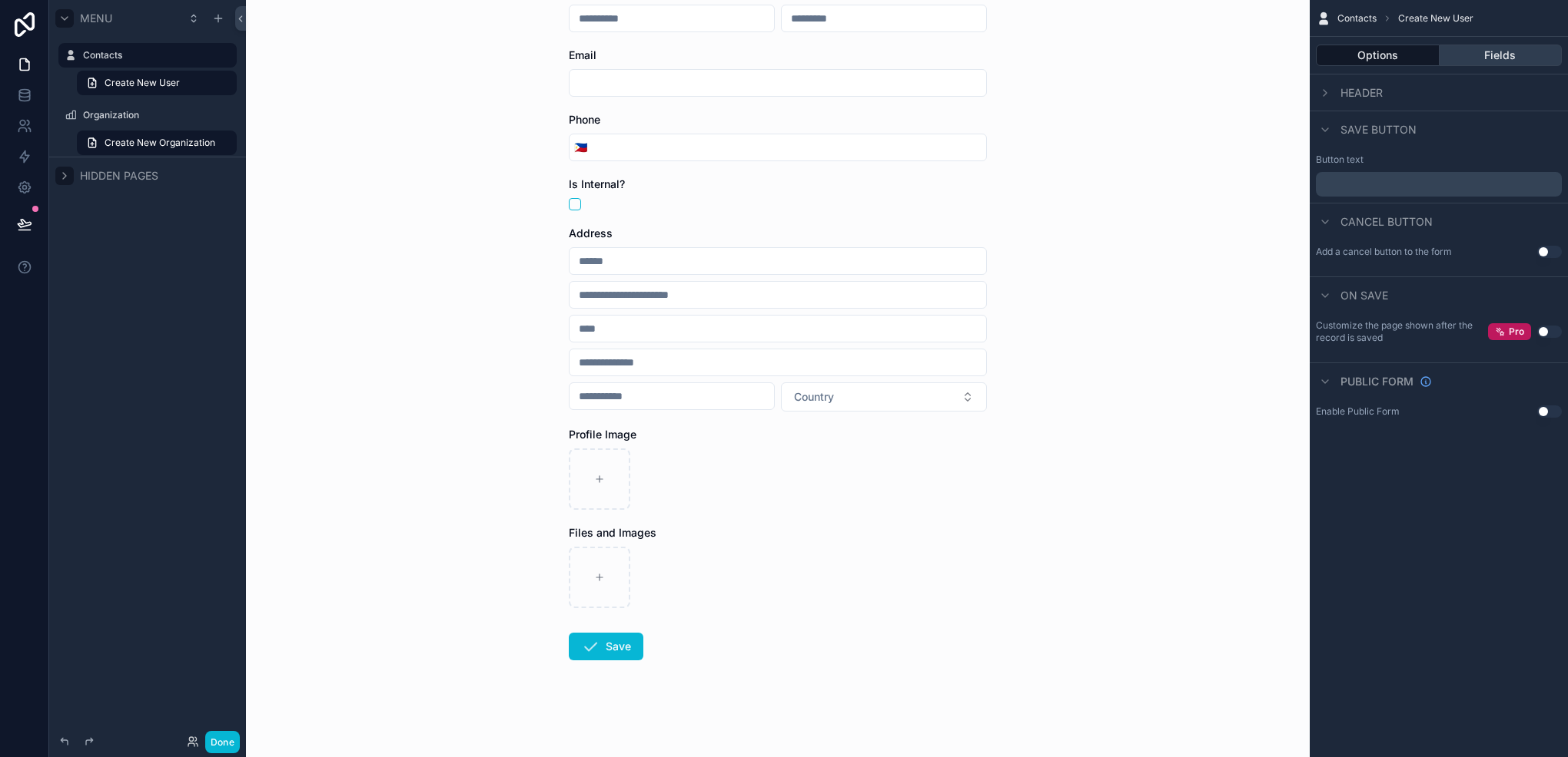
click at [1470, 63] on button "Fields" at bounding box center [1500, 55] width 123 height 22
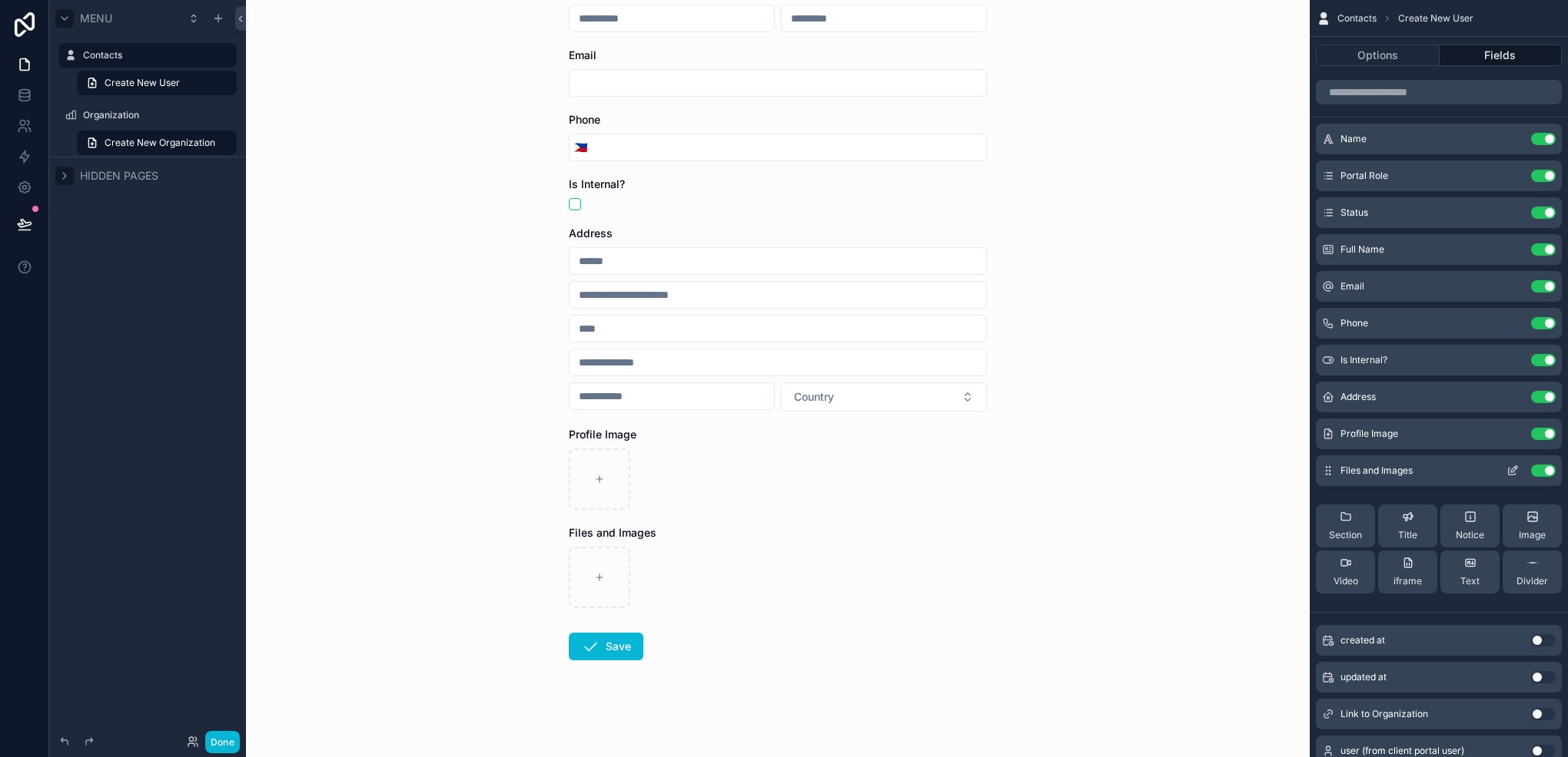
click at [1537, 473] on button "Use setting" at bounding box center [1543, 470] width 25 height 12
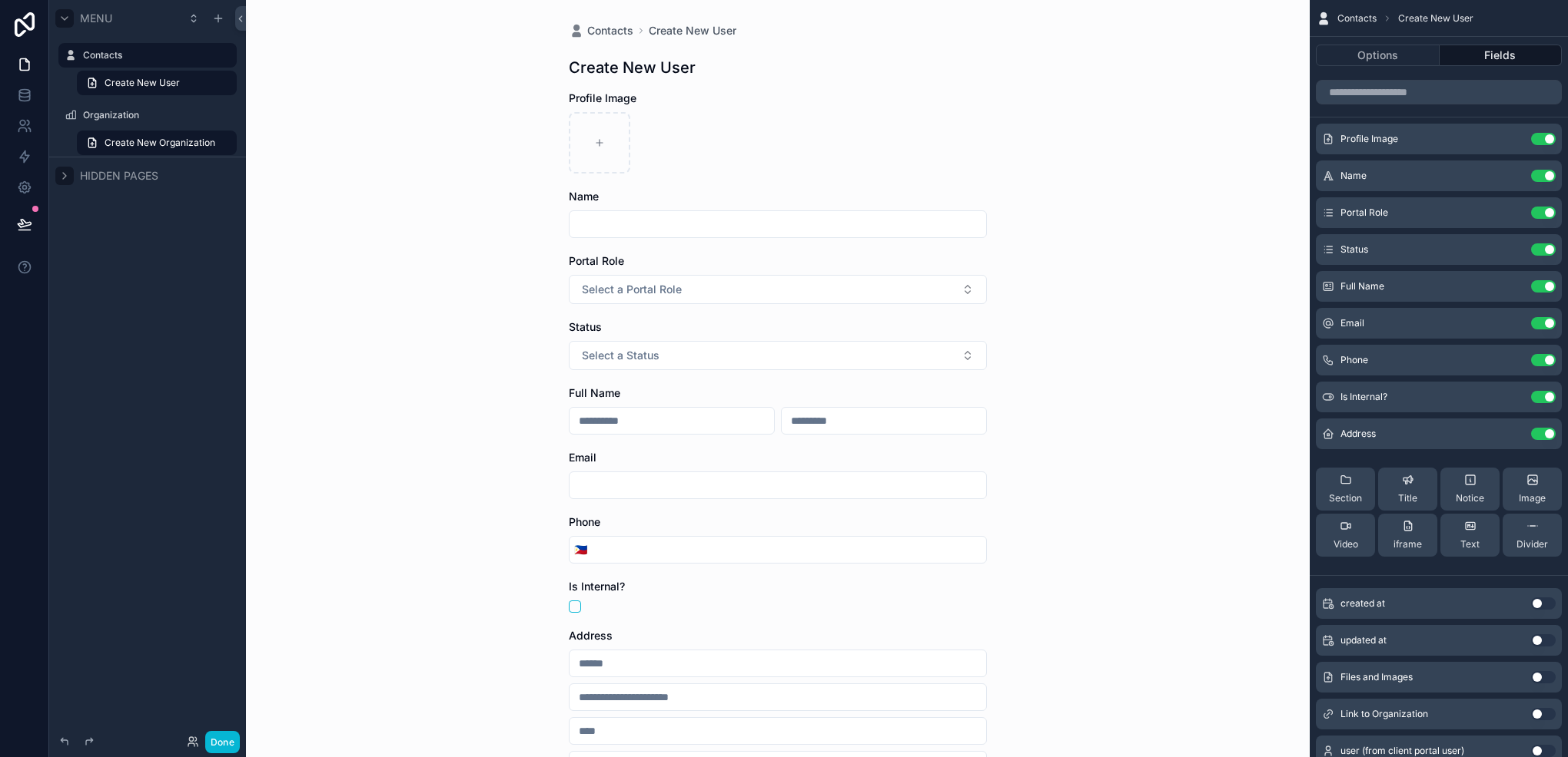
scroll to position [0, 0]
click at [1375, 64] on button "Options" at bounding box center [1378, 55] width 124 height 22
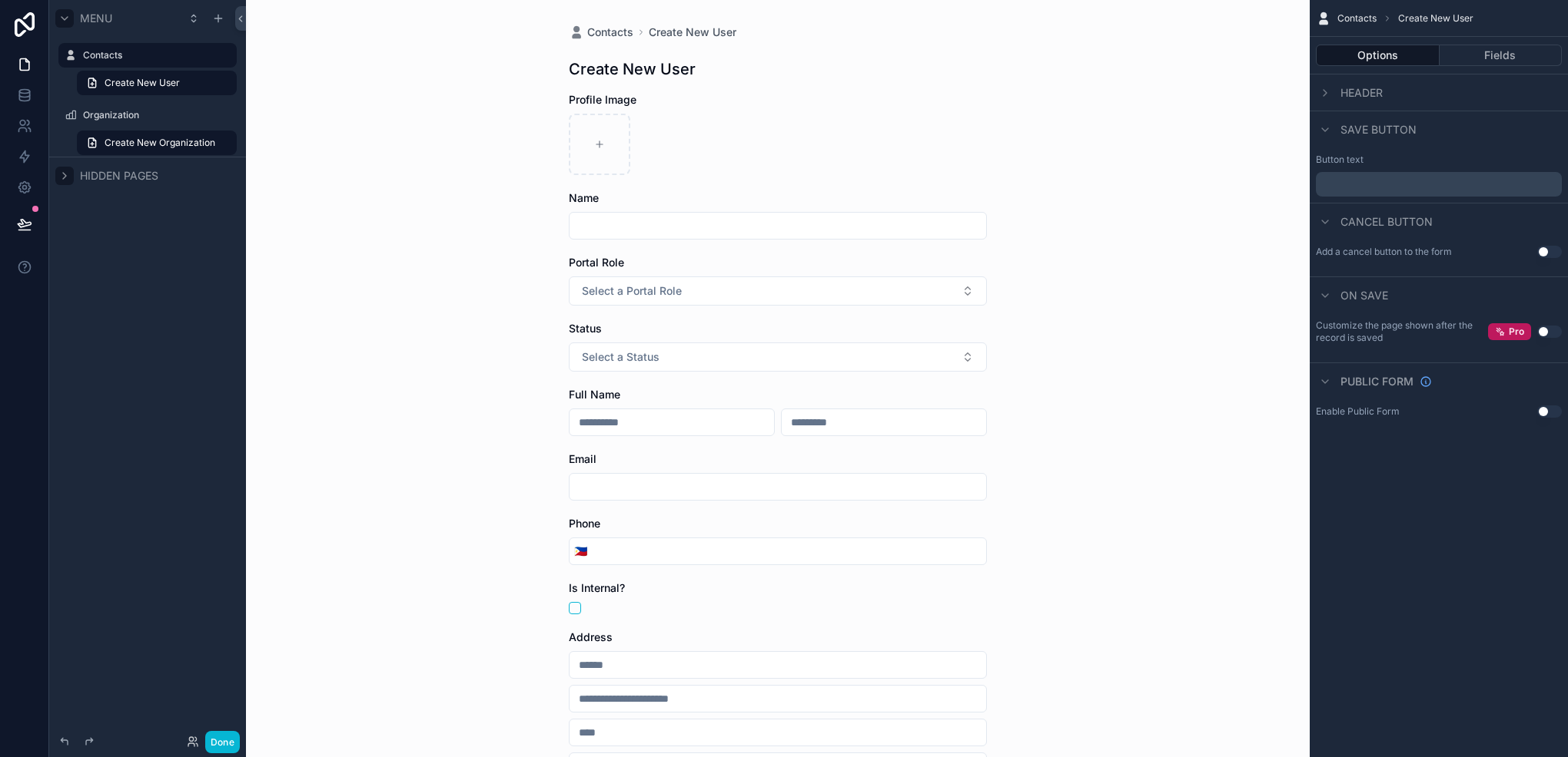
click at [1541, 407] on button "Use setting" at bounding box center [1549, 412] width 25 height 12
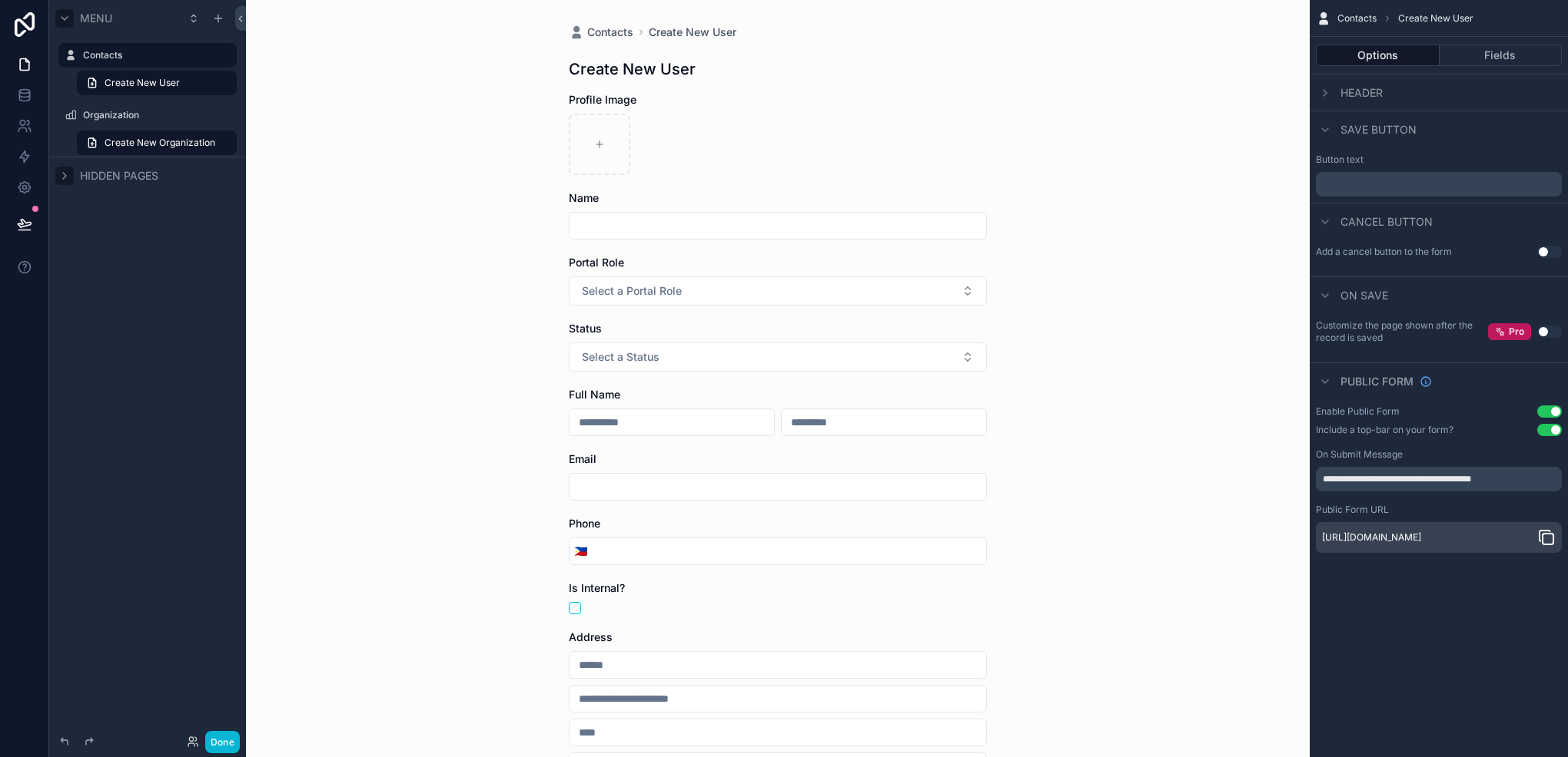
click at [1543, 410] on button "Use setting" at bounding box center [1549, 412] width 25 height 12
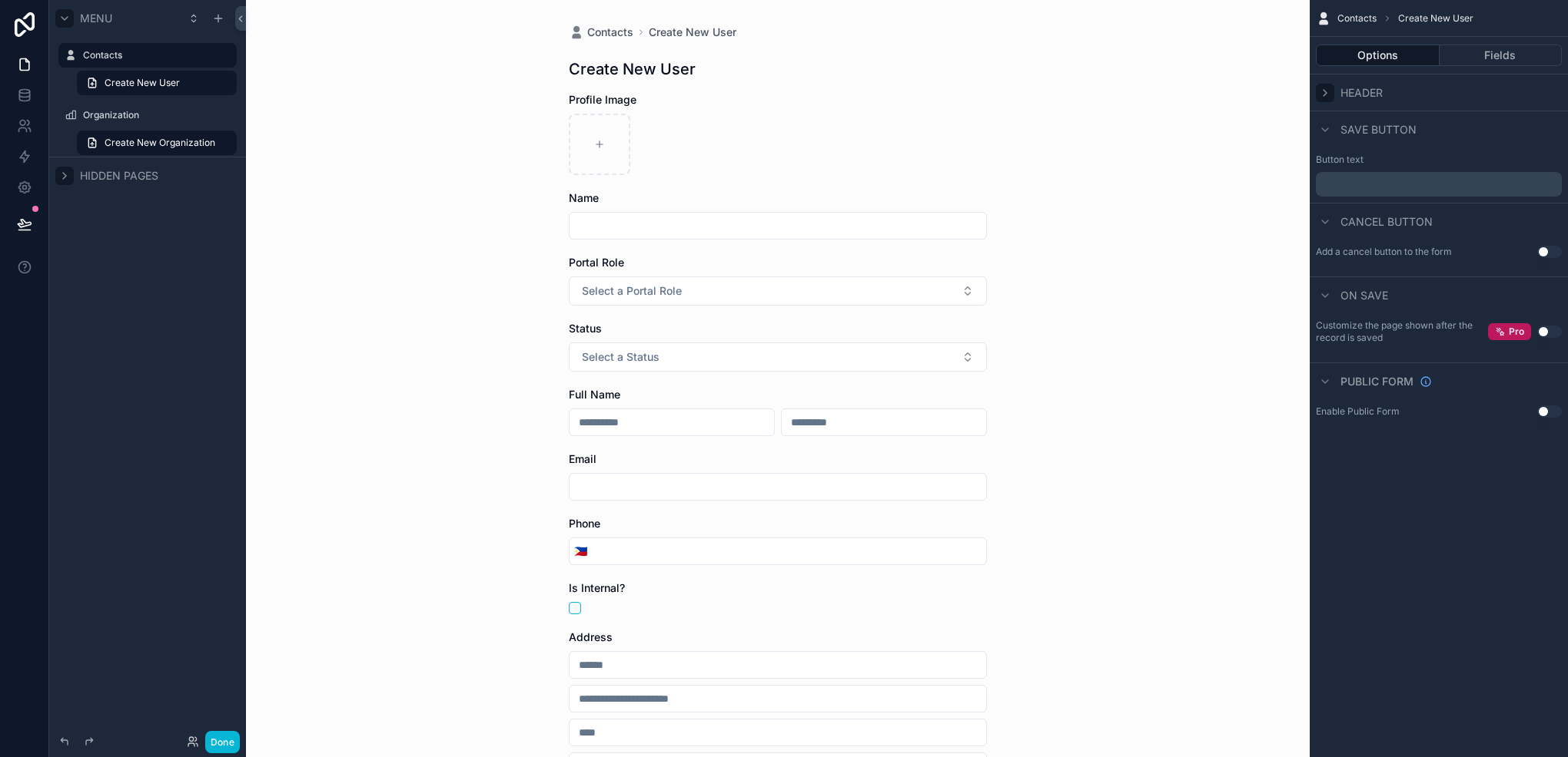
click at [1331, 90] on div "scrollable content" at bounding box center [1325, 93] width 19 height 19
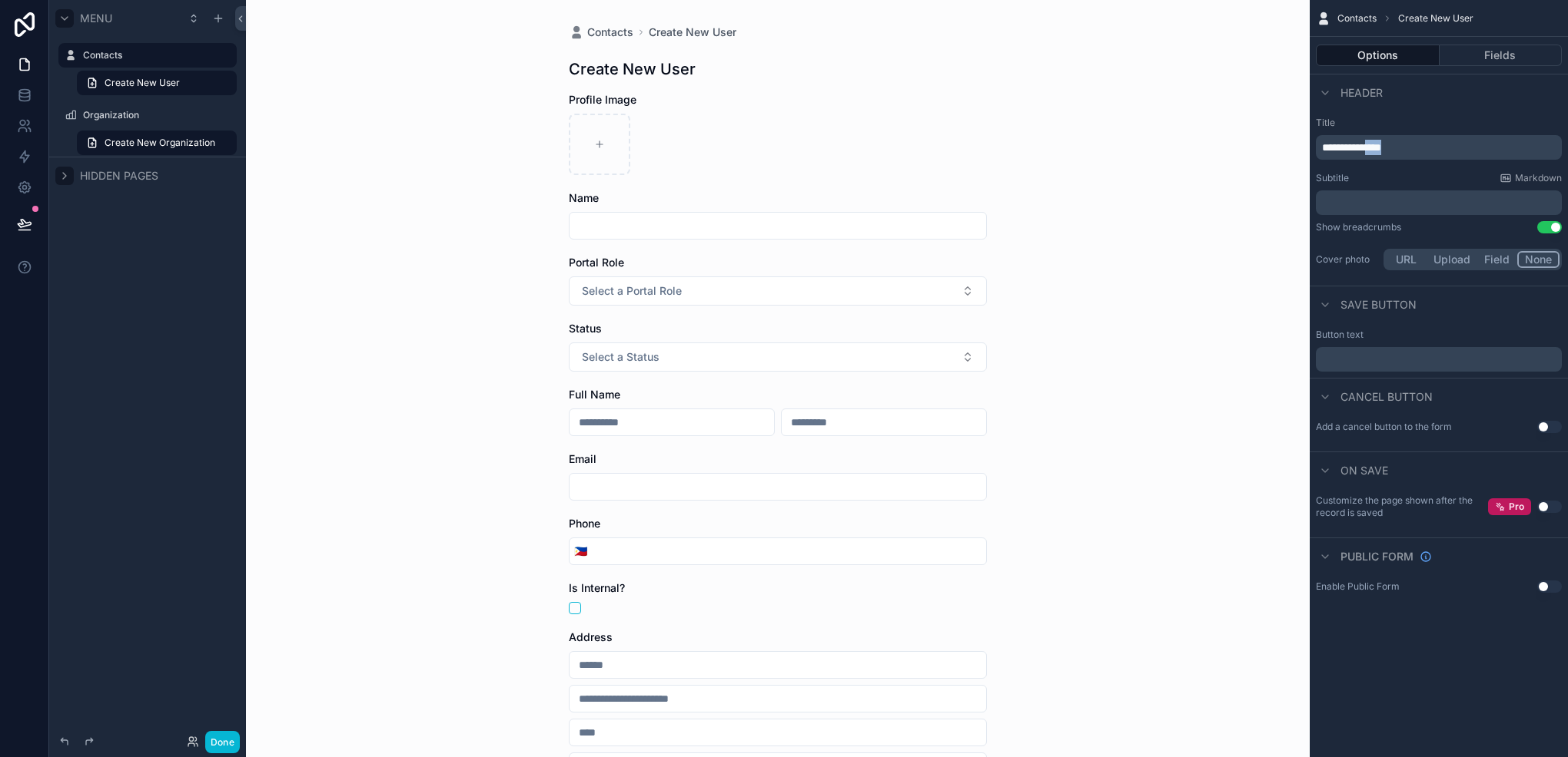
drag, startPoint x: 1434, startPoint y: 143, endPoint x: 1386, endPoint y: 143, distance: 48.0
click at [1386, 143] on p "**********" at bounding box center [1440, 147] width 237 height 15
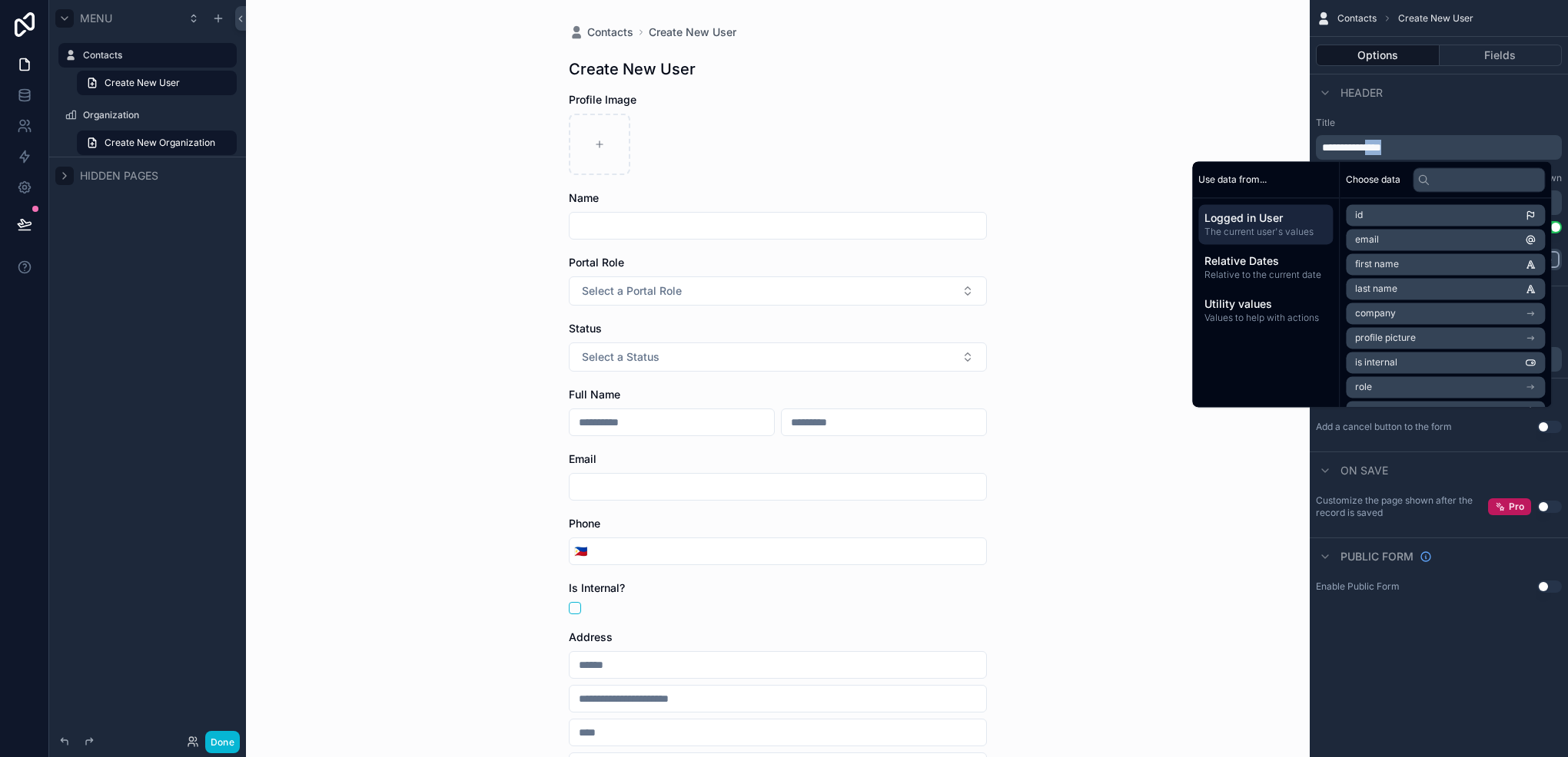
click at [1381, 143] on span "**********" at bounding box center [1350, 147] width 59 height 10
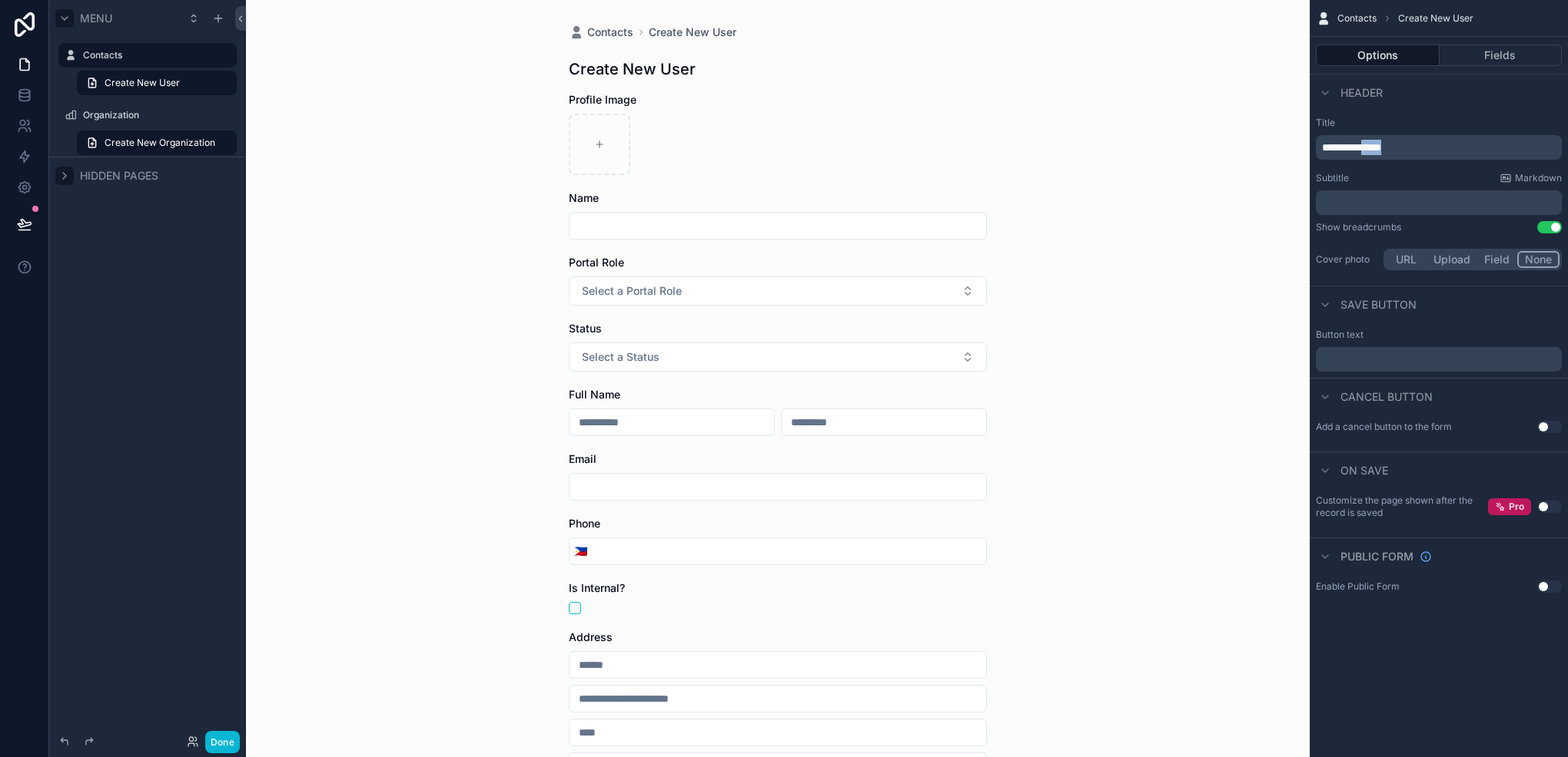
drag, startPoint x: 1383, startPoint y: 155, endPoint x: 1407, endPoint y: 152, distance: 24.2
click at [1407, 152] on p "**********" at bounding box center [1440, 147] width 237 height 15
click at [1416, 146] on p "**********" at bounding box center [1440, 147] width 237 height 15
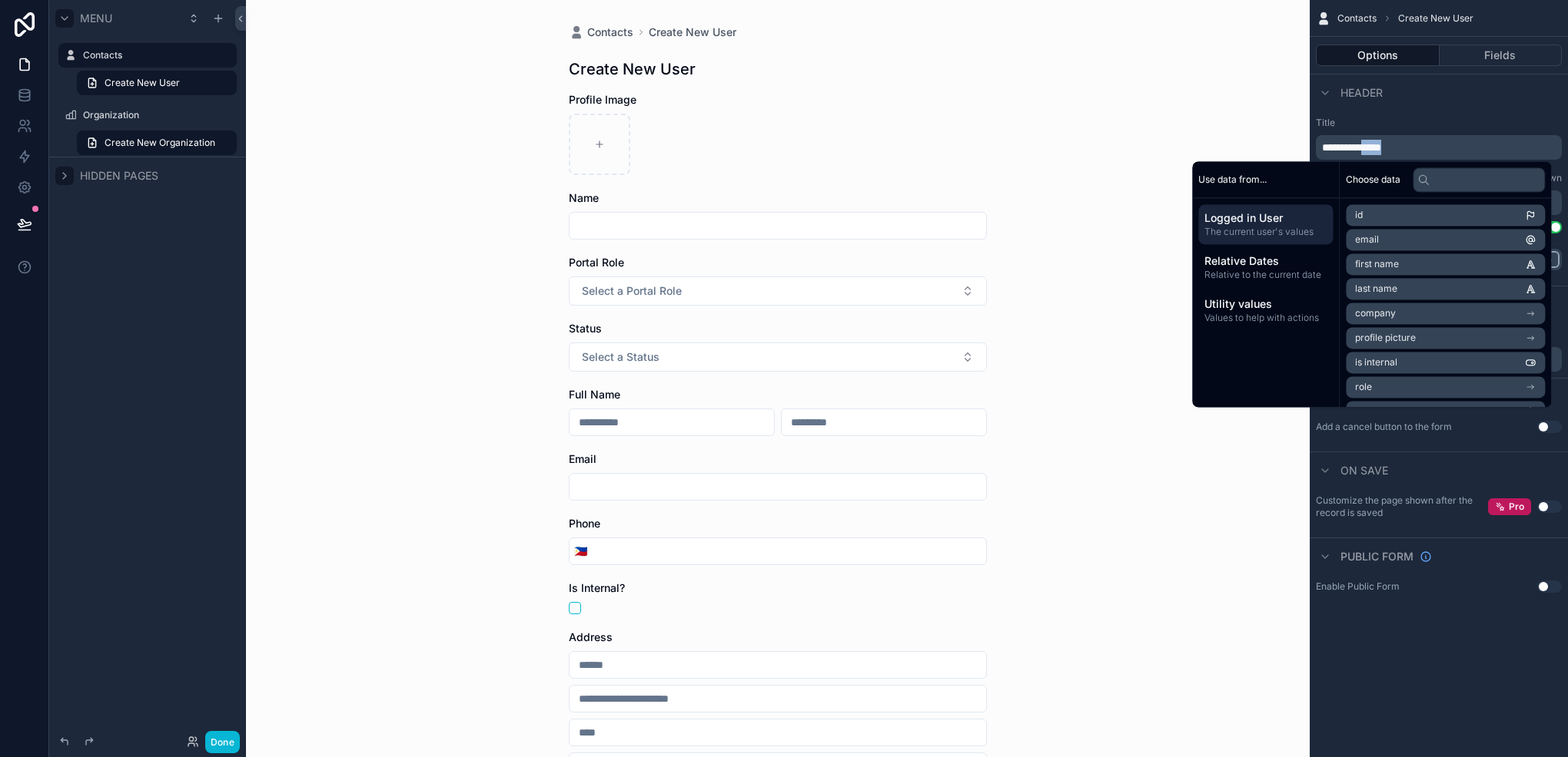
click at [1416, 146] on p "**********" at bounding box center [1440, 147] width 237 height 15
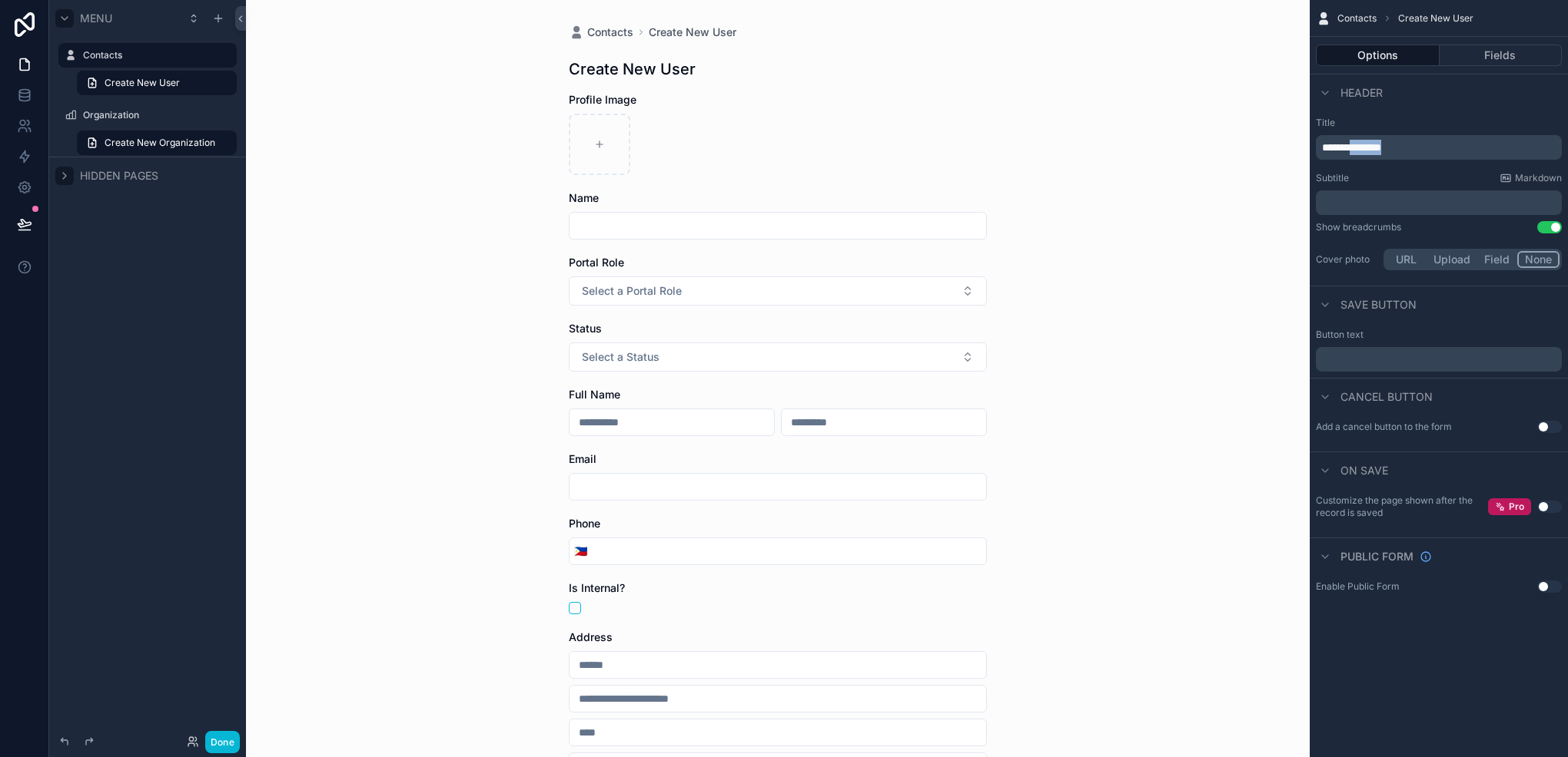
drag, startPoint x: 1416, startPoint y: 146, endPoint x: 1359, endPoint y: 144, distance: 57.0
click at [1359, 144] on p "**********" at bounding box center [1440, 147] width 237 height 15
click at [1420, 122] on label "Title" at bounding box center [1438, 122] width 246 height 12
click at [1319, 89] on icon "scrollable content" at bounding box center [1325, 93] width 12 height 12
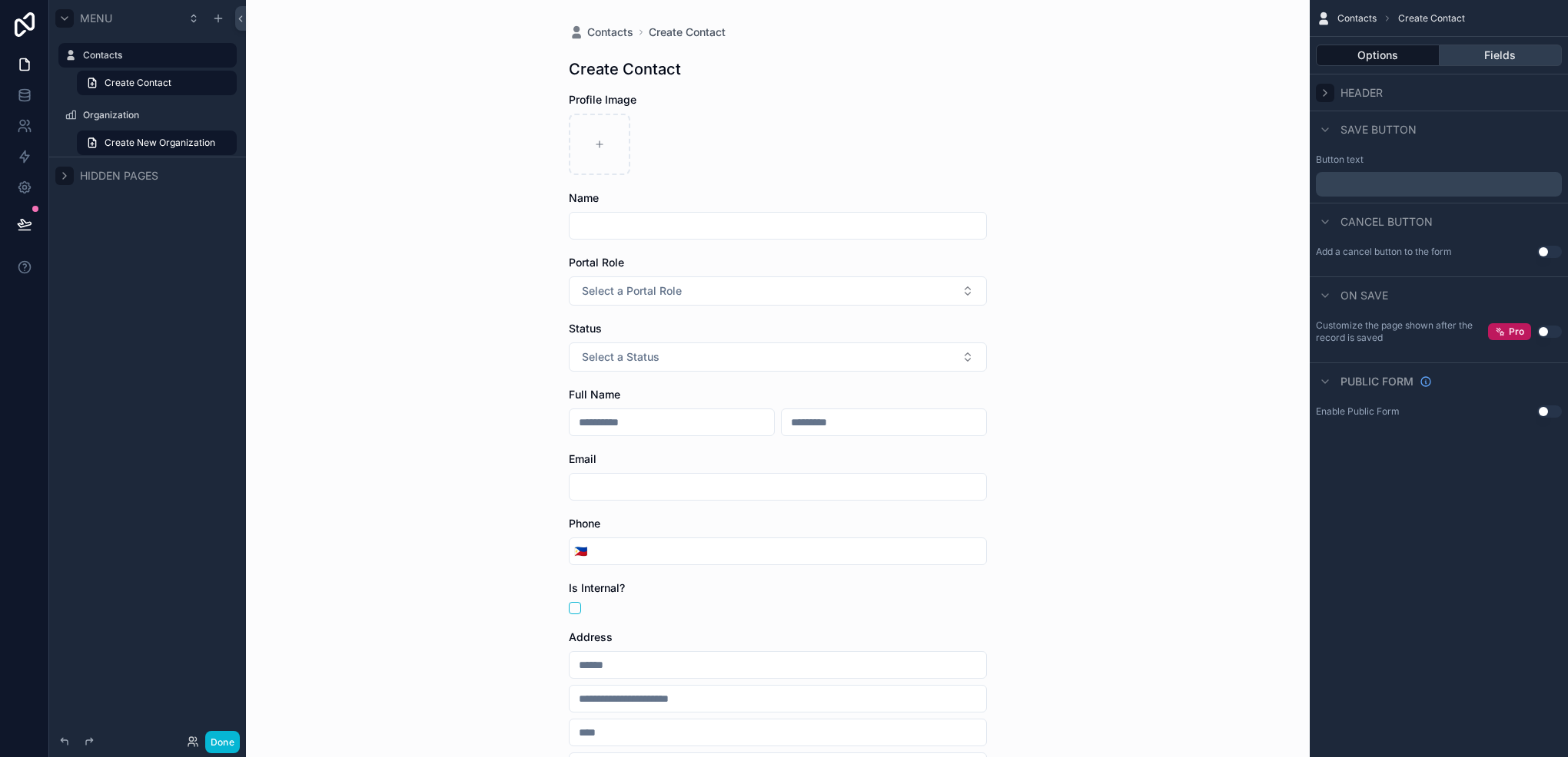
click at [1471, 55] on button "Fields" at bounding box center [1500, 55] width 123 height 22
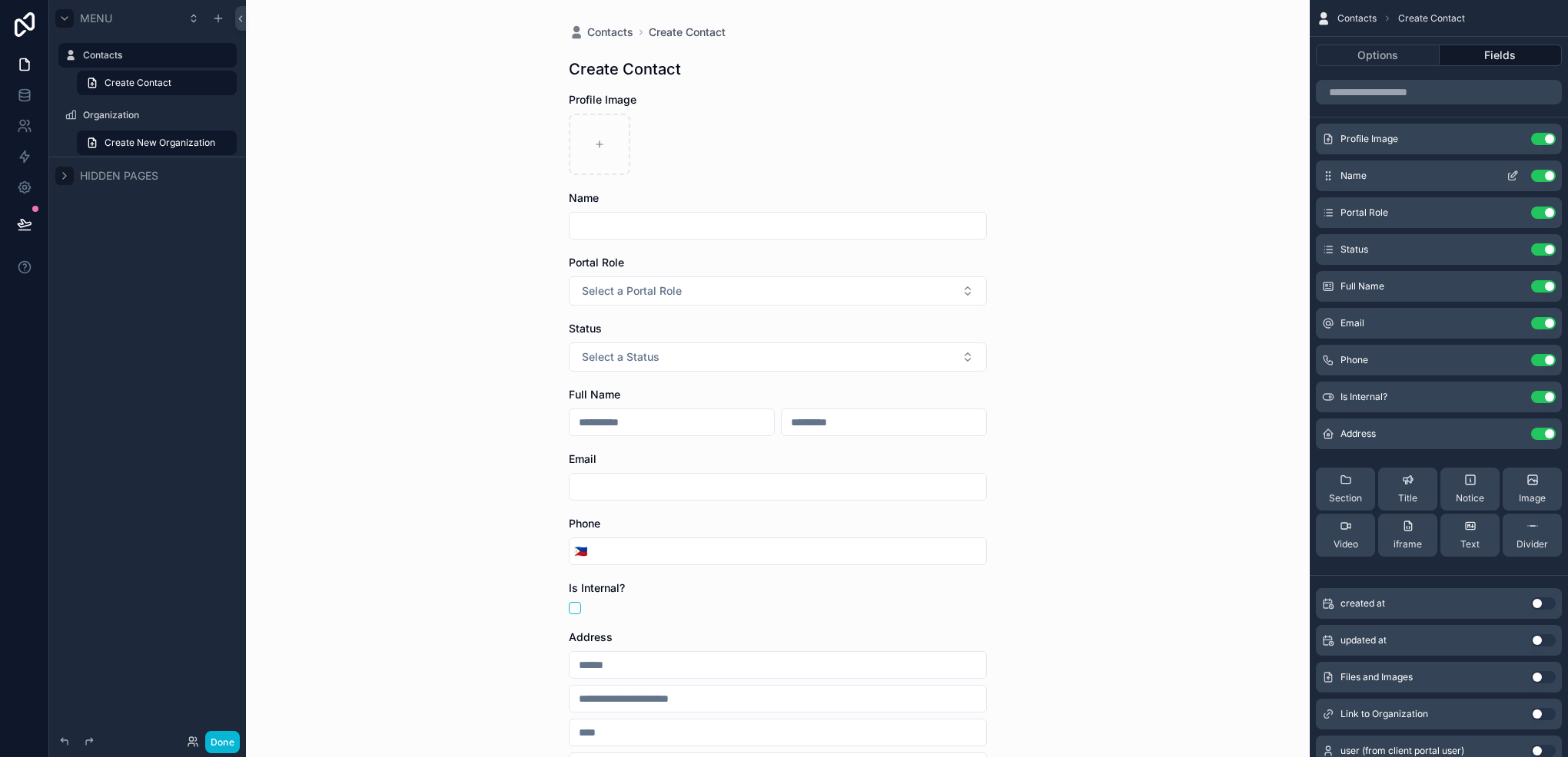
click at [1511, 176] on icon "scrollable content" at bounding box center [1514, 175] width 6 height 6
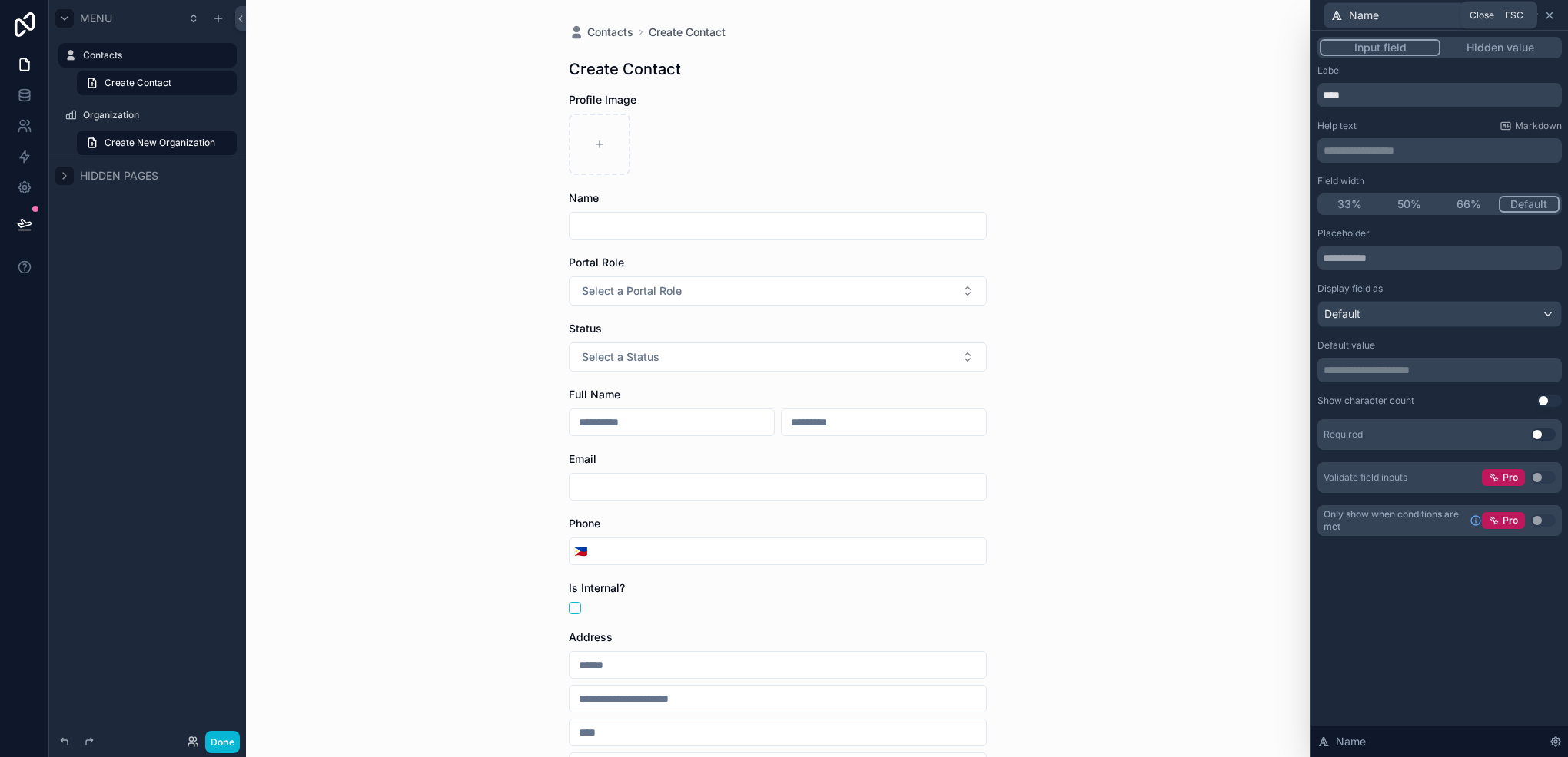
click at [1545, 19] on icon at bounding box center [1549, 14] width 12 height 12
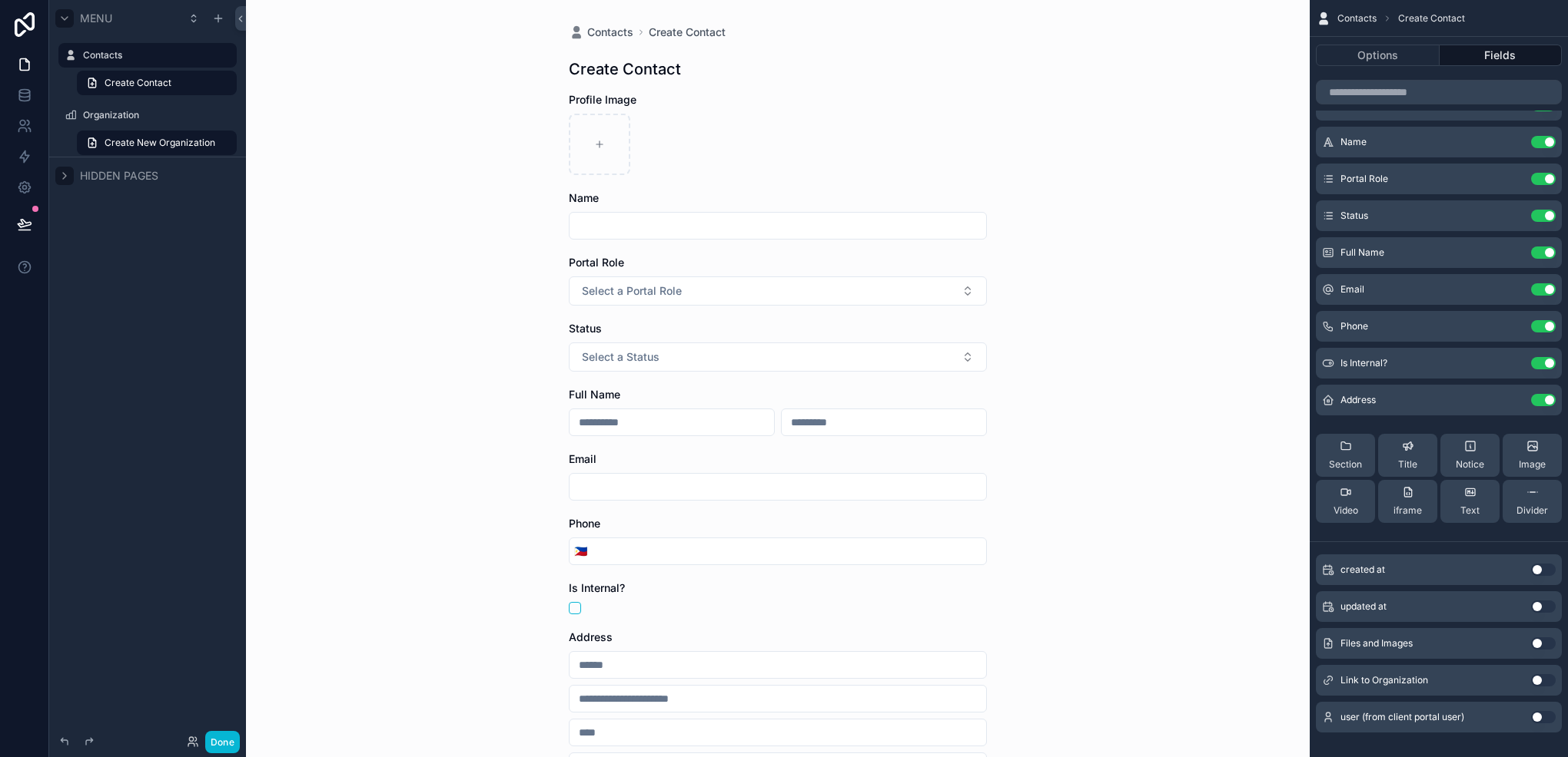
scroll to position [52, 0]
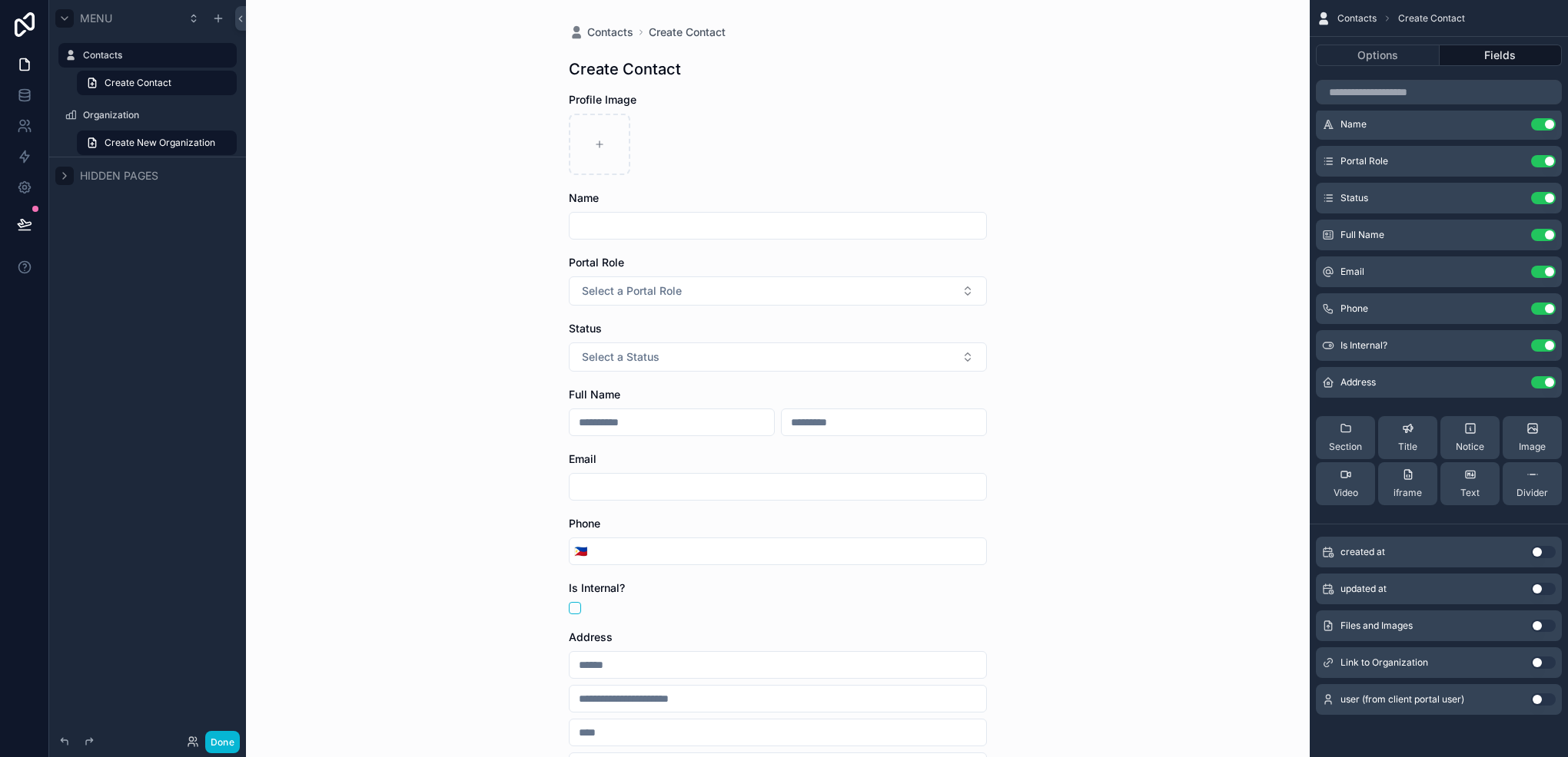
click at [1535, 702] on button "Use setting" at bounding box center [1543, 699] width 25 height 12
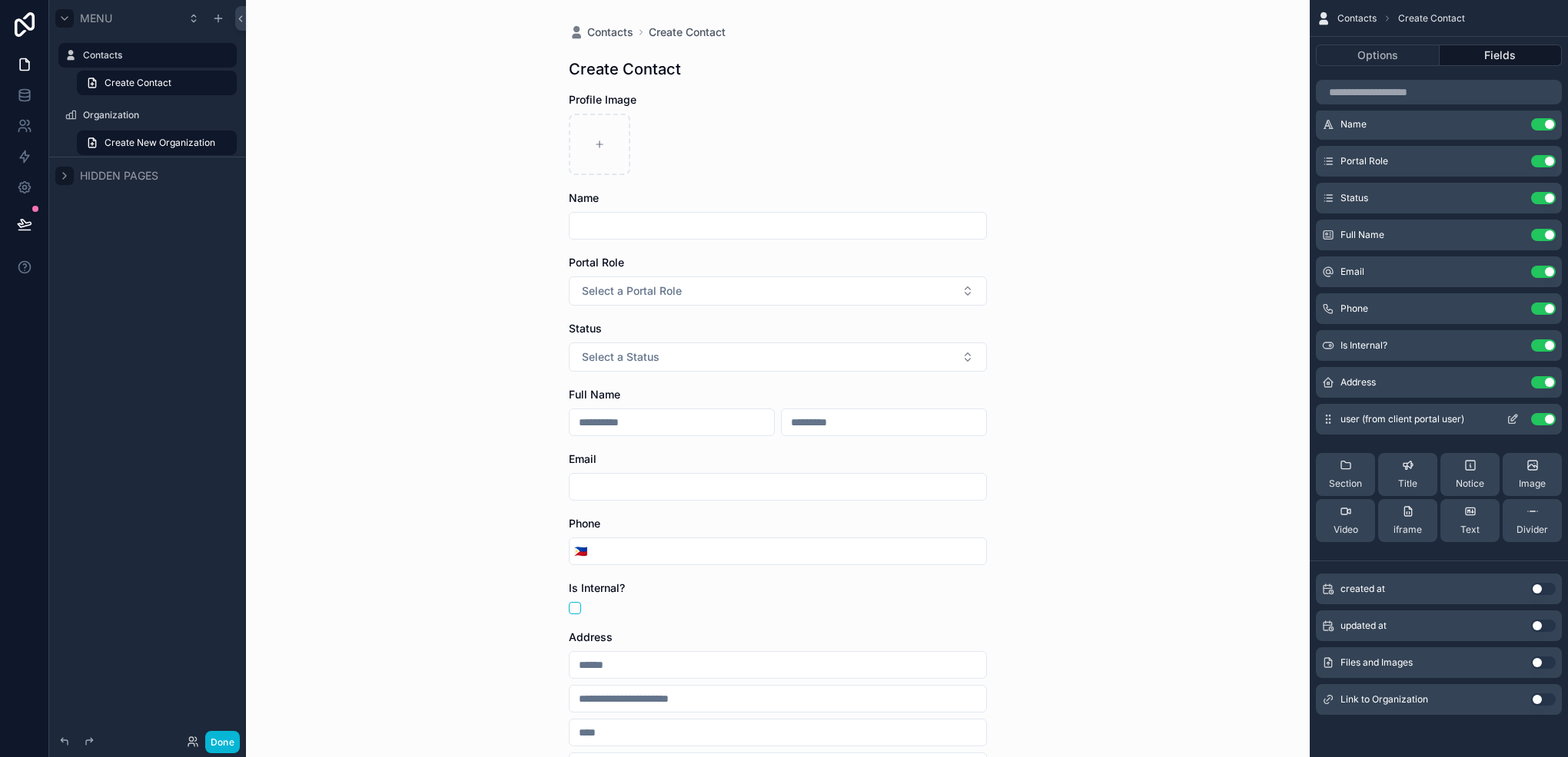
click at [1508, 417] on icon "scrollable content" at bounding box center [1512, 420] width 7 height 7
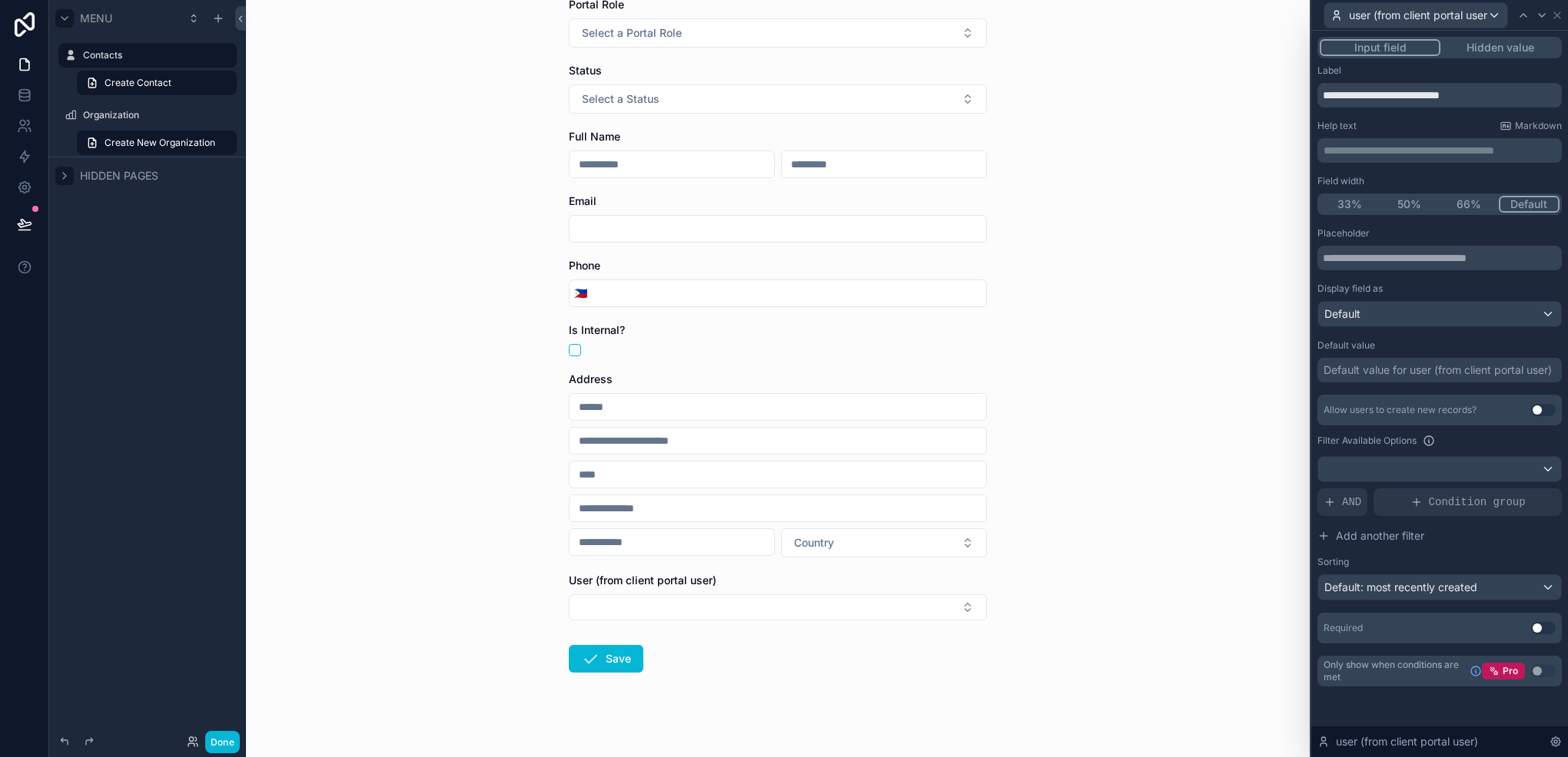
scroll to position [271, 0]
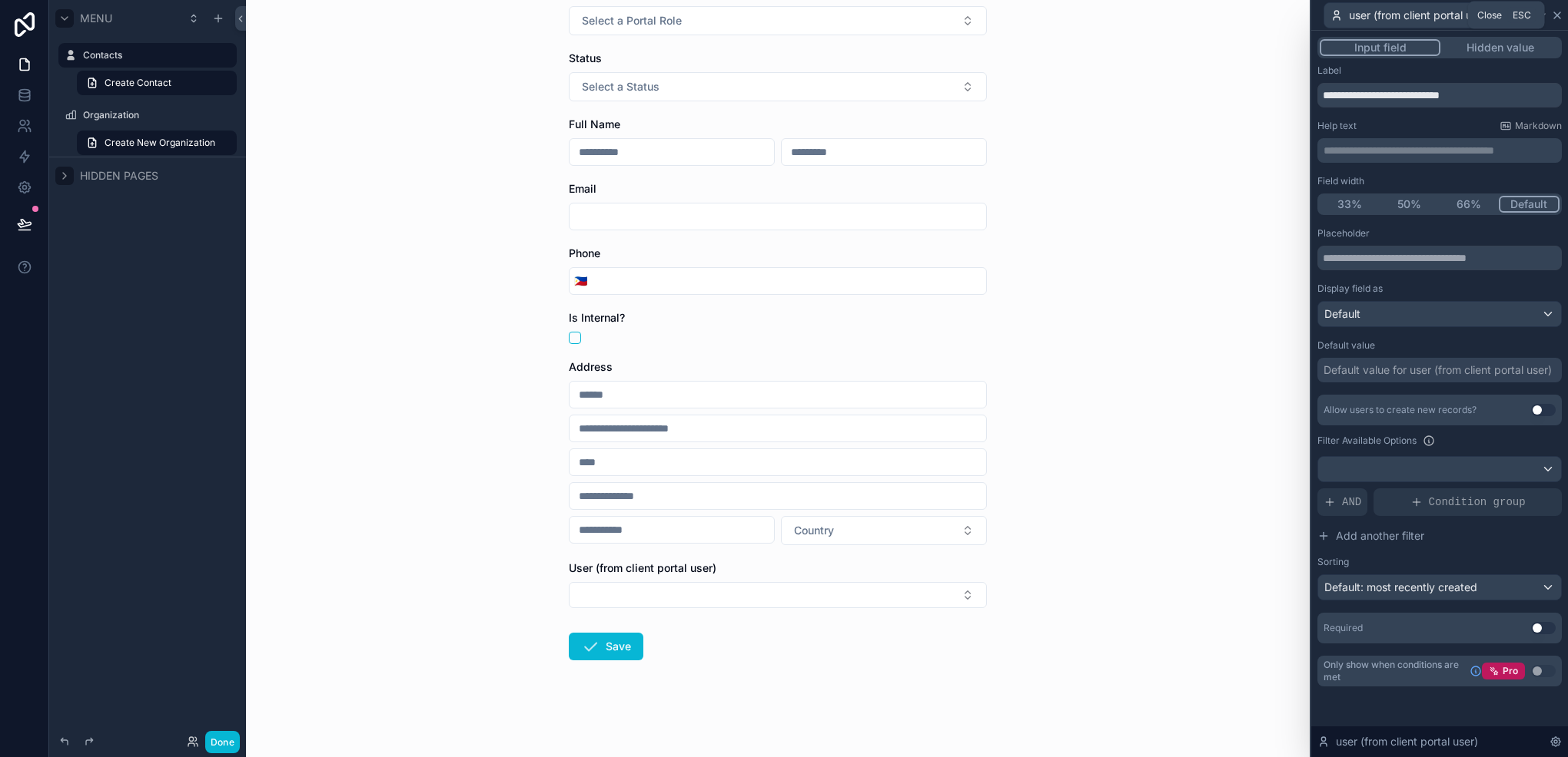
click at [1558, 9] on icon at bounding box center [1557, 14] width 12 height 12
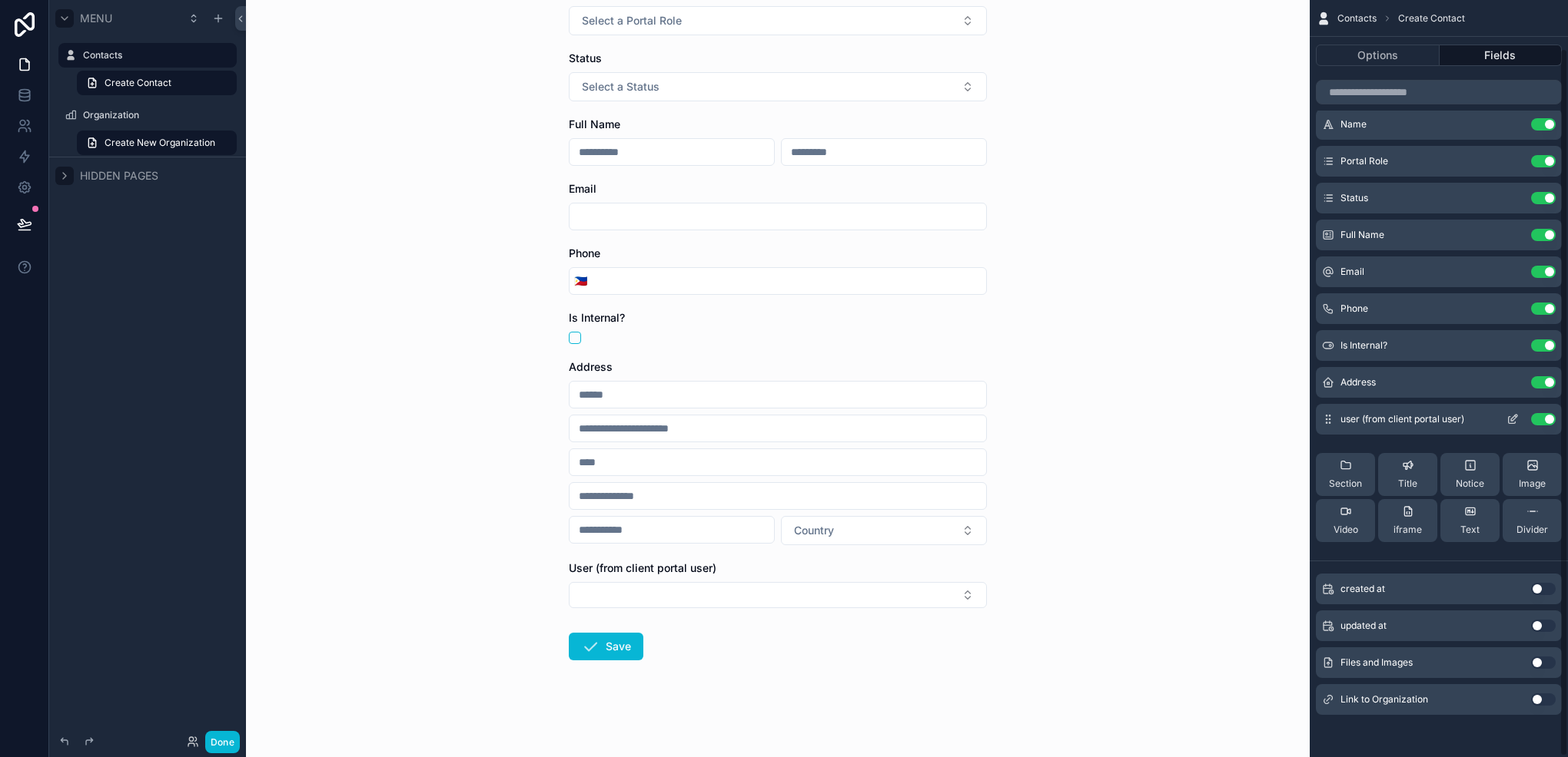
click at [1536, 424] on button "Use setting" at bounding box center [1543, 419] width 25 height 12
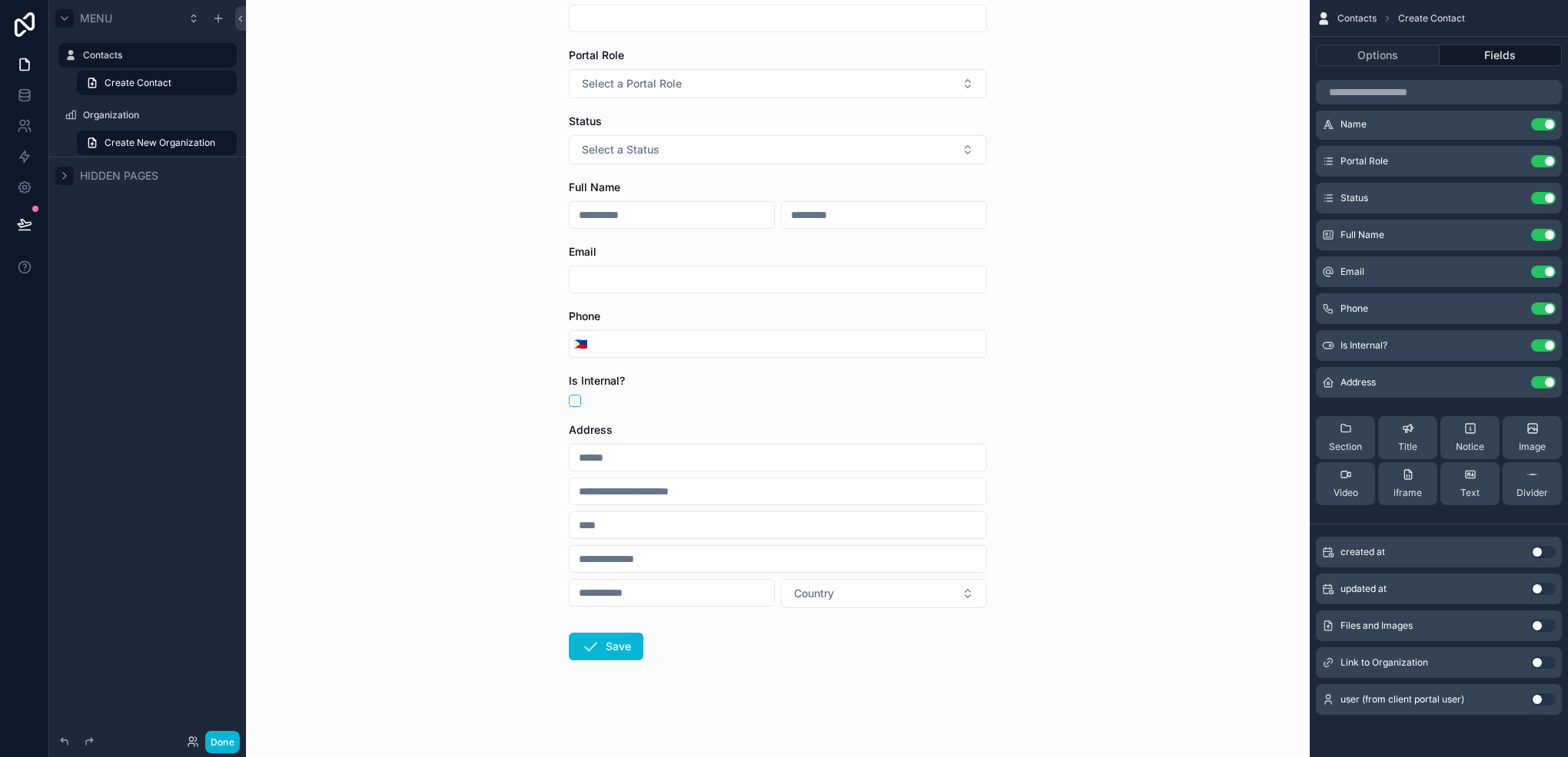
scroll to position [0, 0]
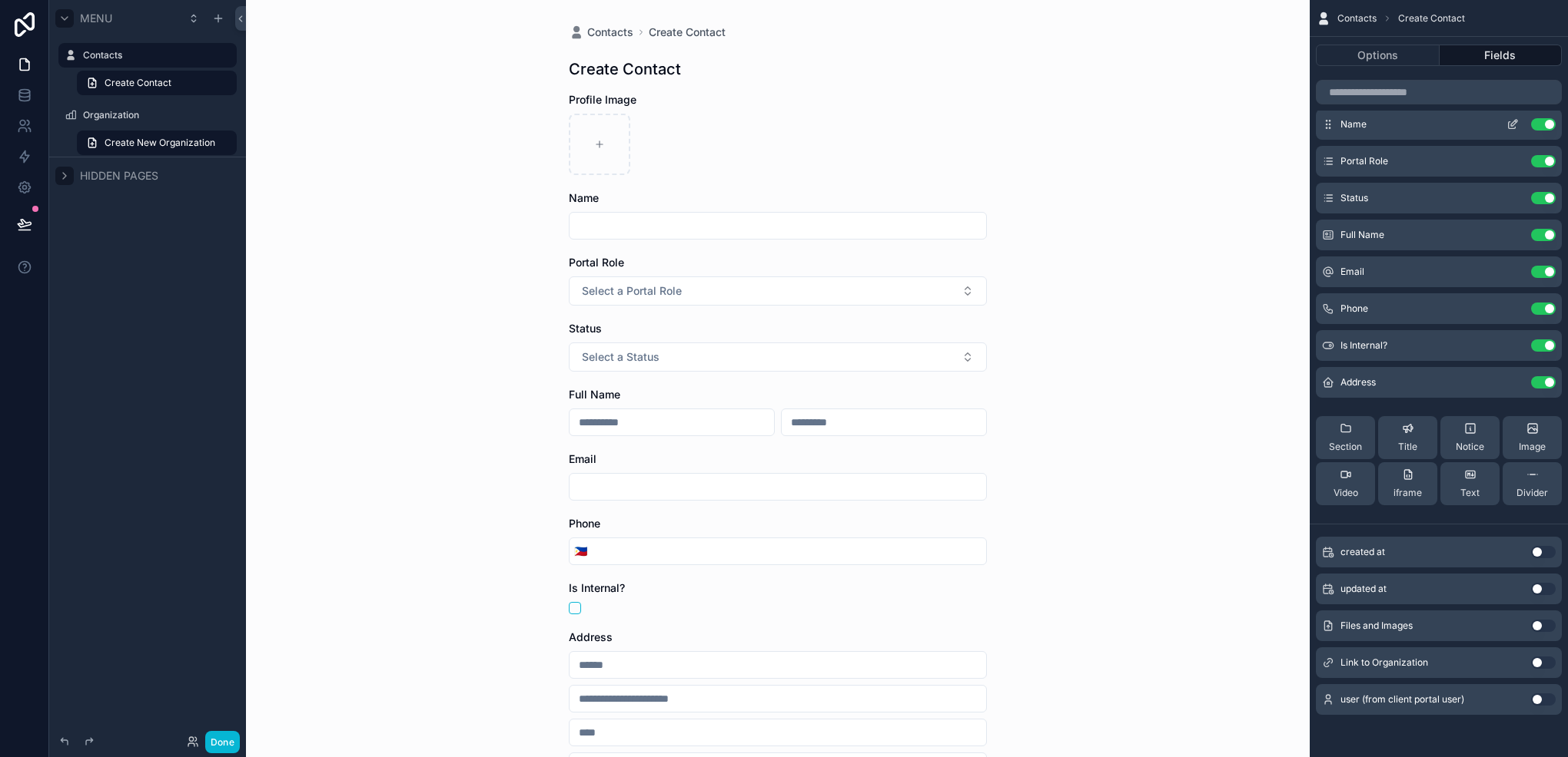
click at [1506, 122] on icon "scrollable content" at bounding box center [1512, 124] width 12 height 12
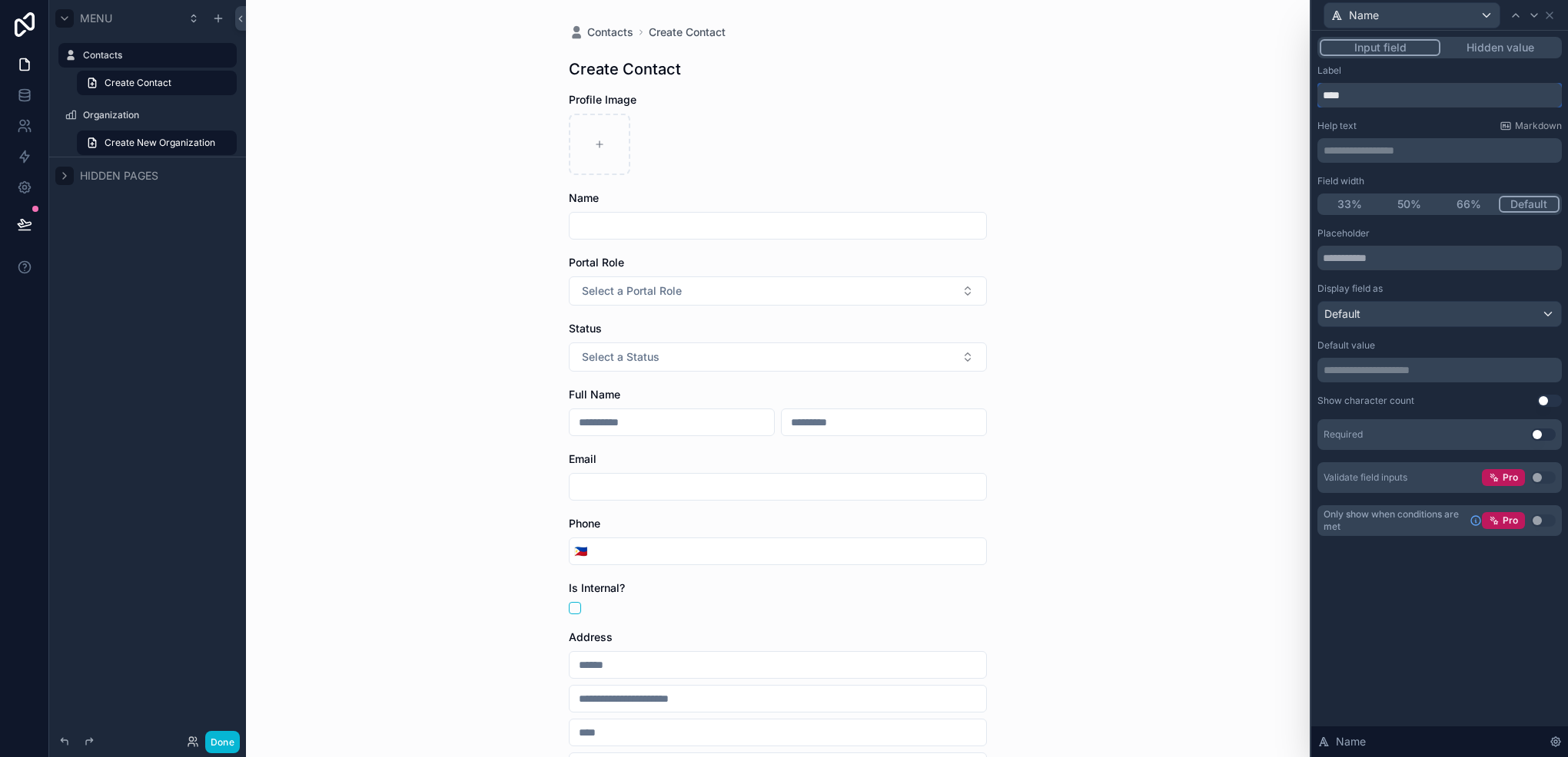
click at [1325, 95] on input "****" at bounding box center [1439, 95] width 244 height 25
type input "*********"
click at [1420, 313] on div "Default" at bounding box center [1439, 314] width 243 height 25
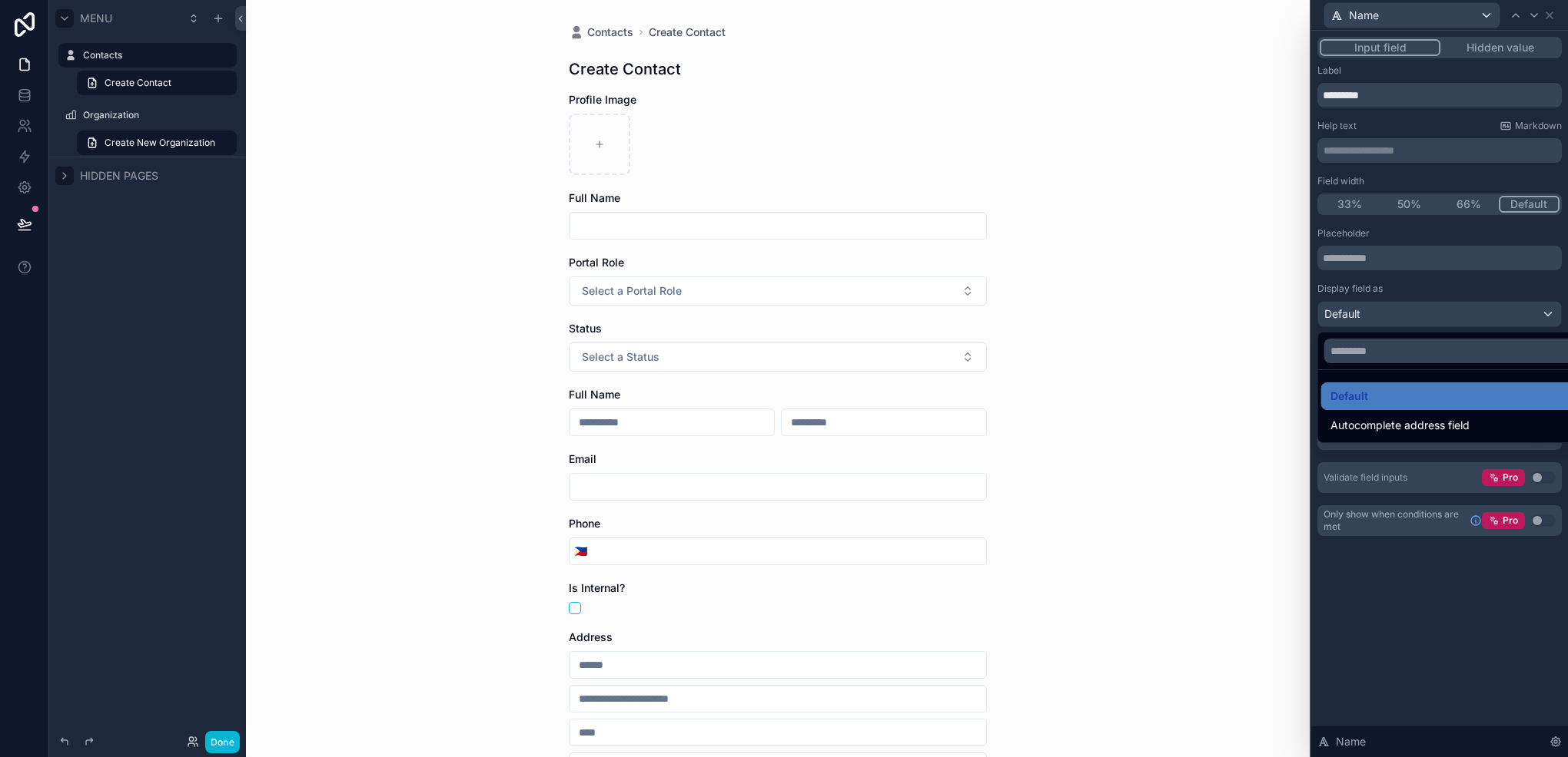
click at [1423, 312] on div at bounding box center [1439, 378] width 257 height 757
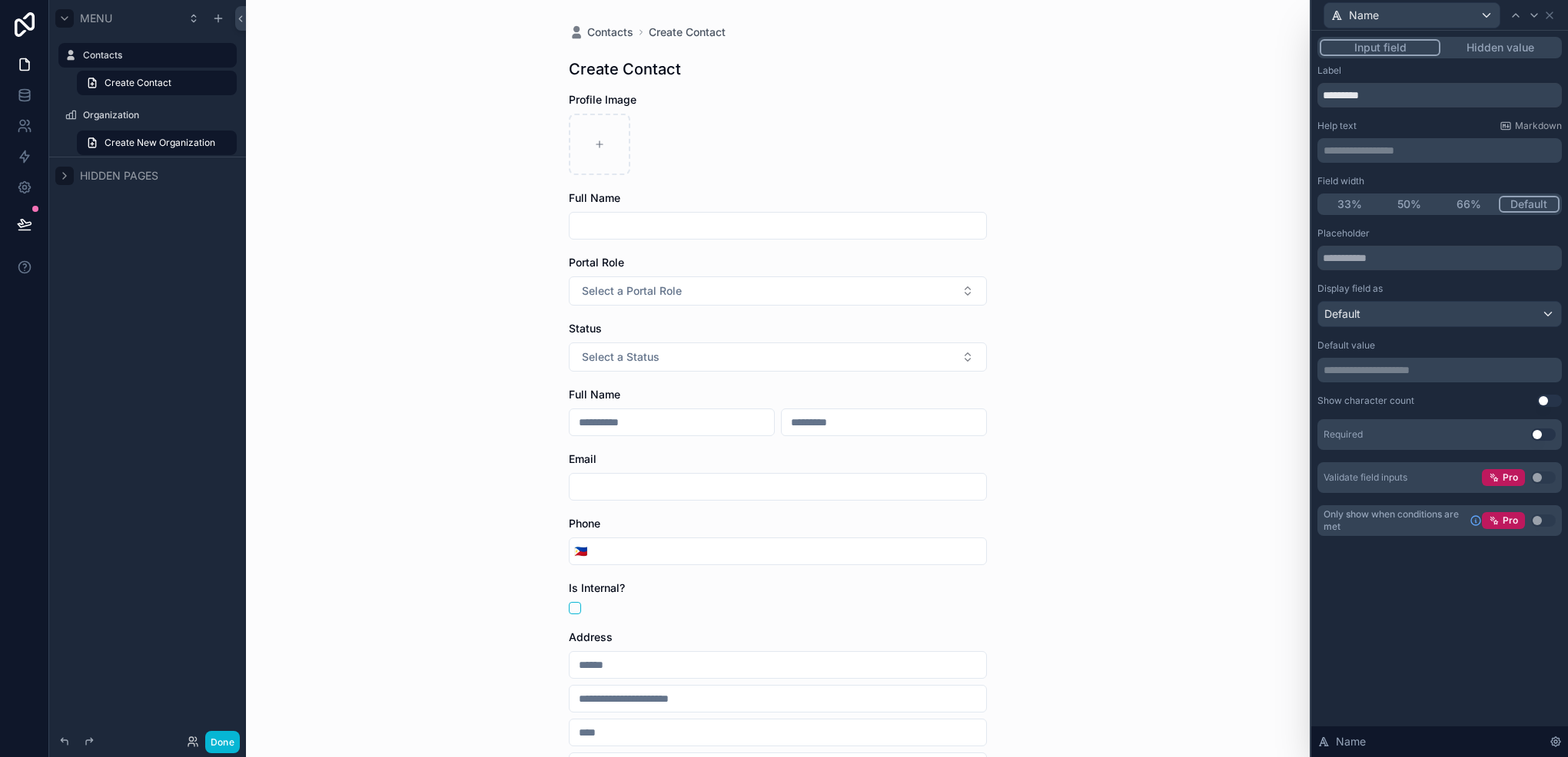
click at [1537, 428] on button "Use setting" at bounding box center [1543, 434] width 25 height 12
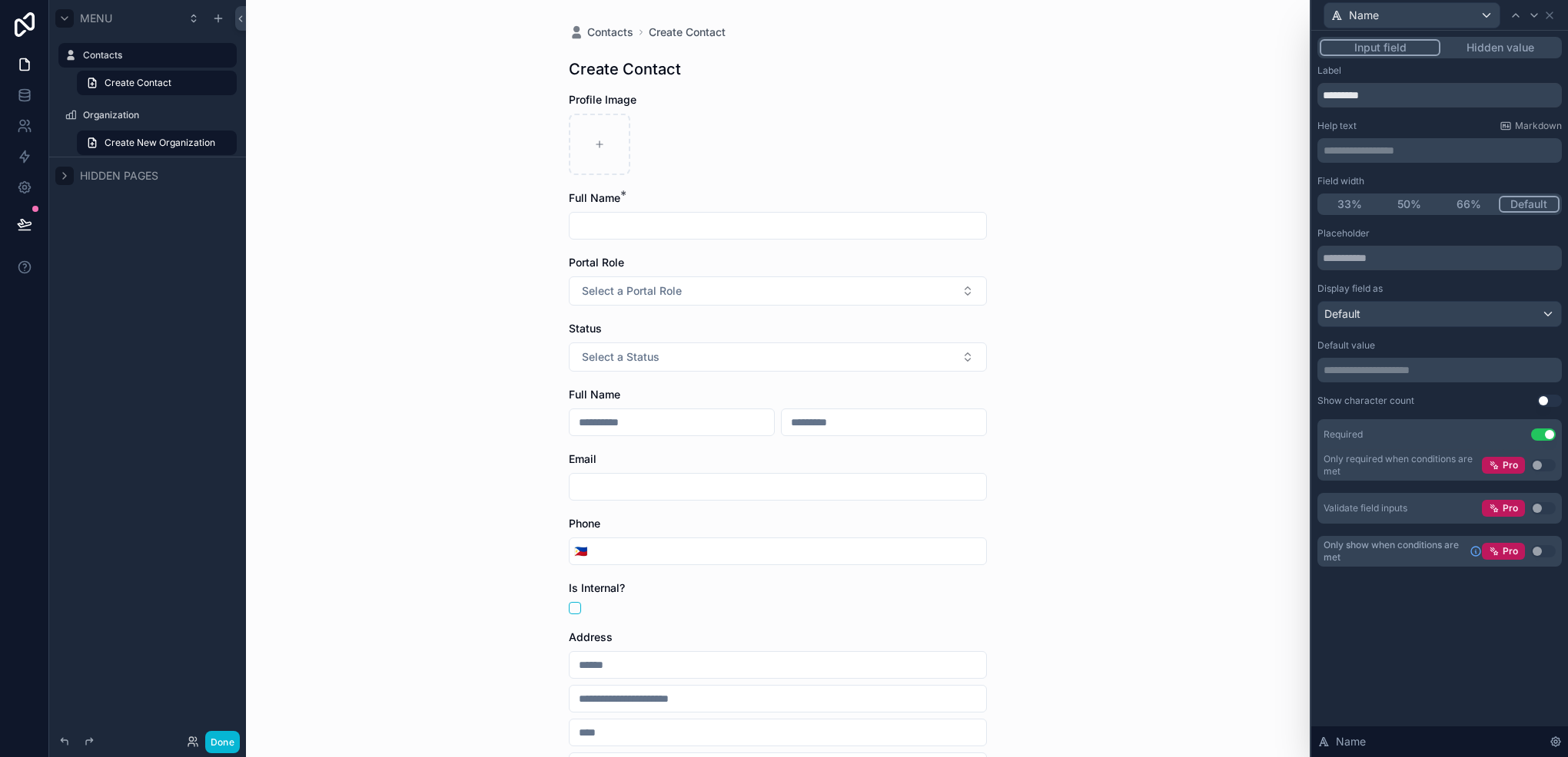
click at [1469, 57] on div "Input field Hidden value" at bounding box center [1439, 48] width 244 height 22
click at [1480, 51] on button "Hidden value" at bounding box center [1500, 48] width 119 height 17
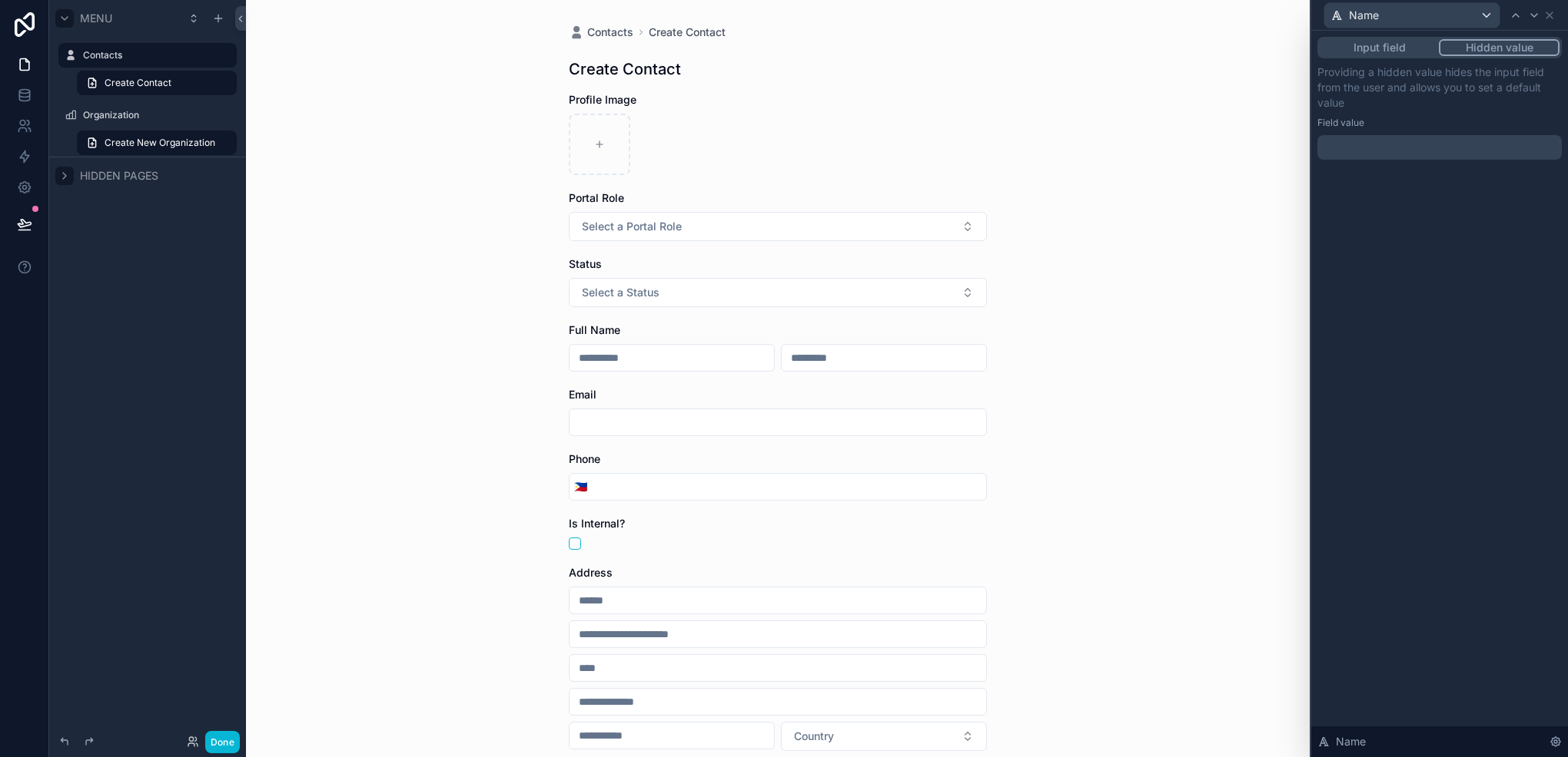
click at [1399, 44] on button "Input field" at bounding box center [1379, 48] width 119 height 17
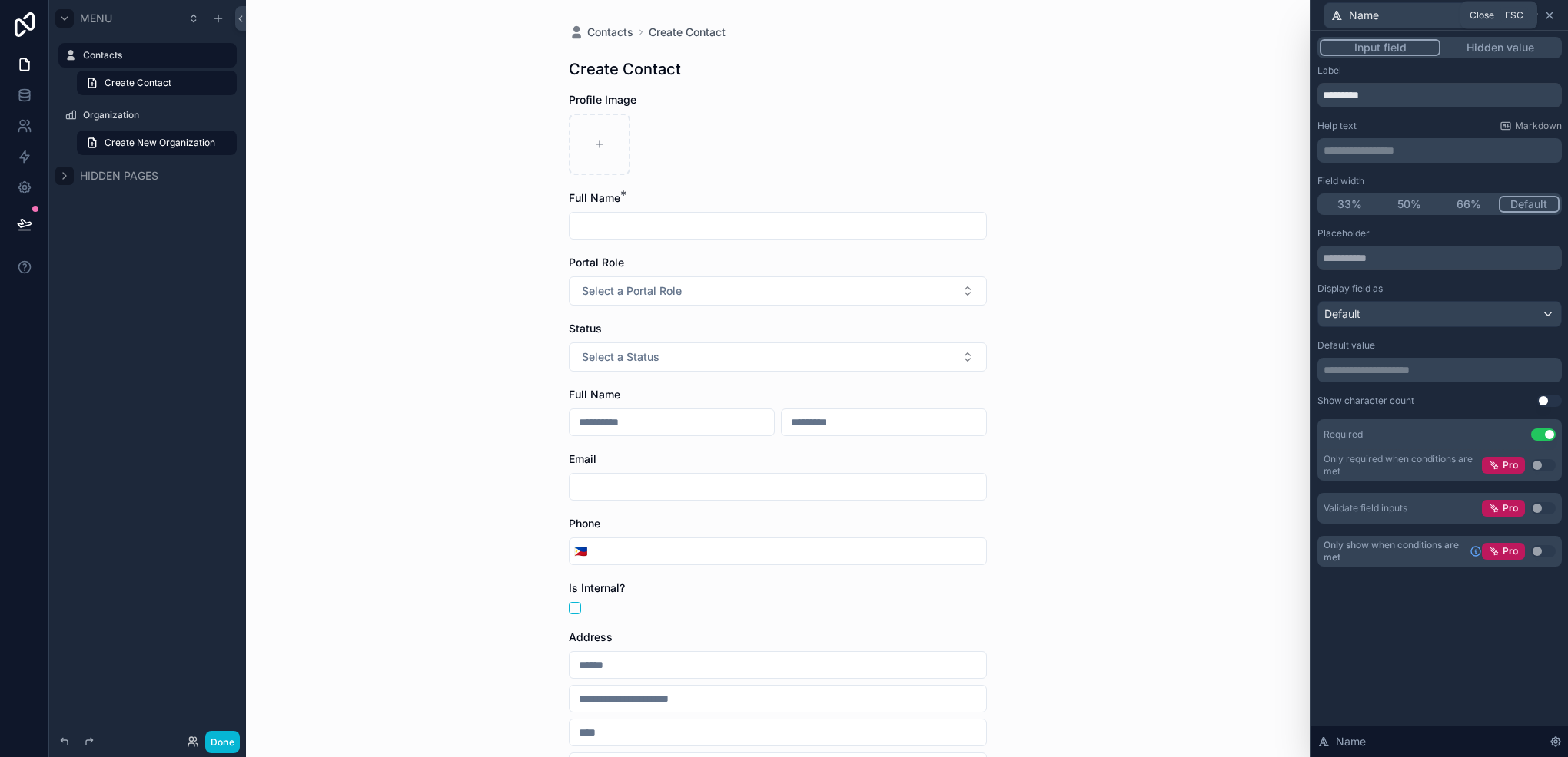
click at [1553, 11] on icon at bounding box center [1549, 14] width 12 height 12
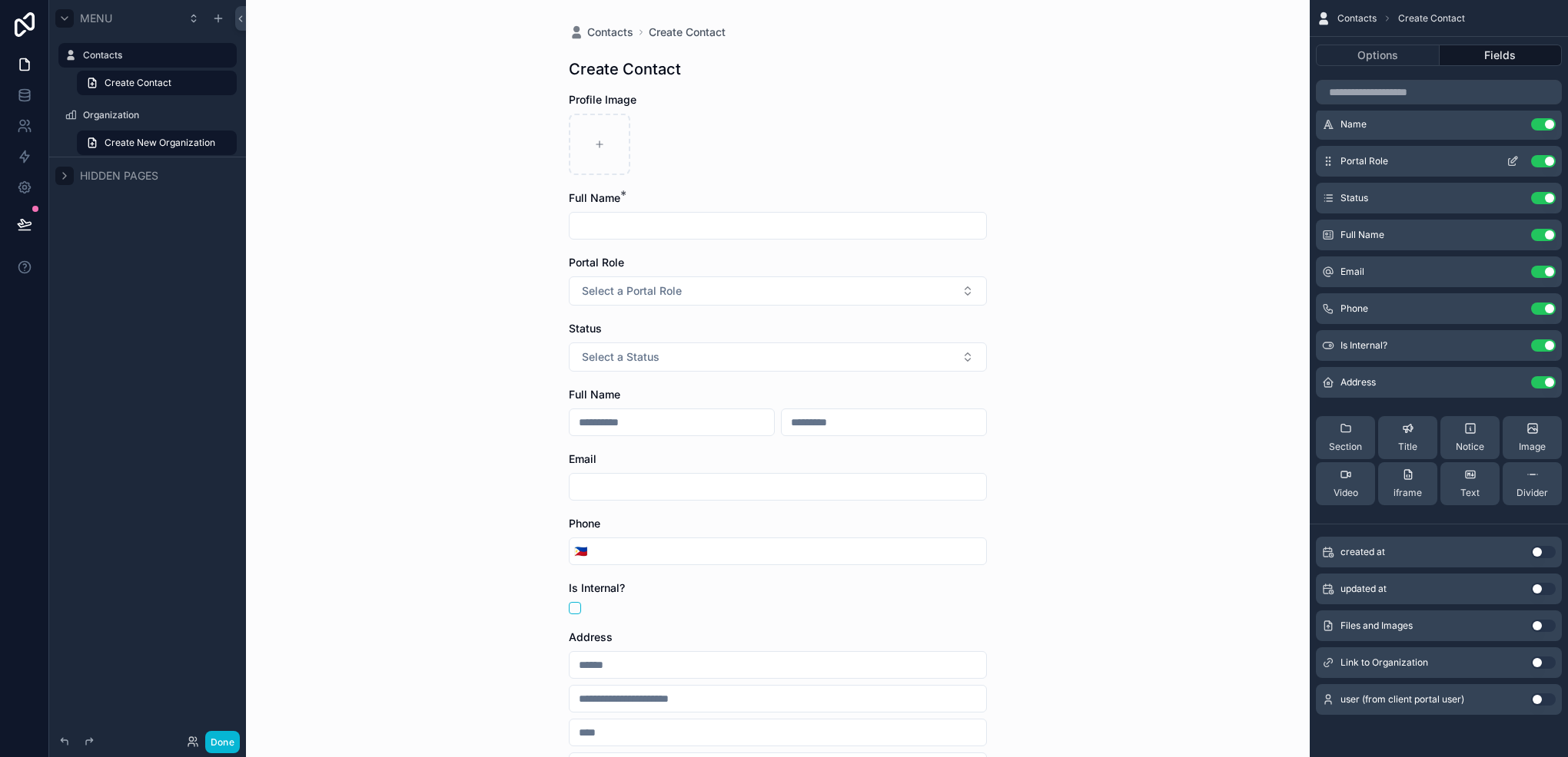
click at [1510, 159] on icon "scrollable content" at bounding box center [1512, 161] width 12 height 12
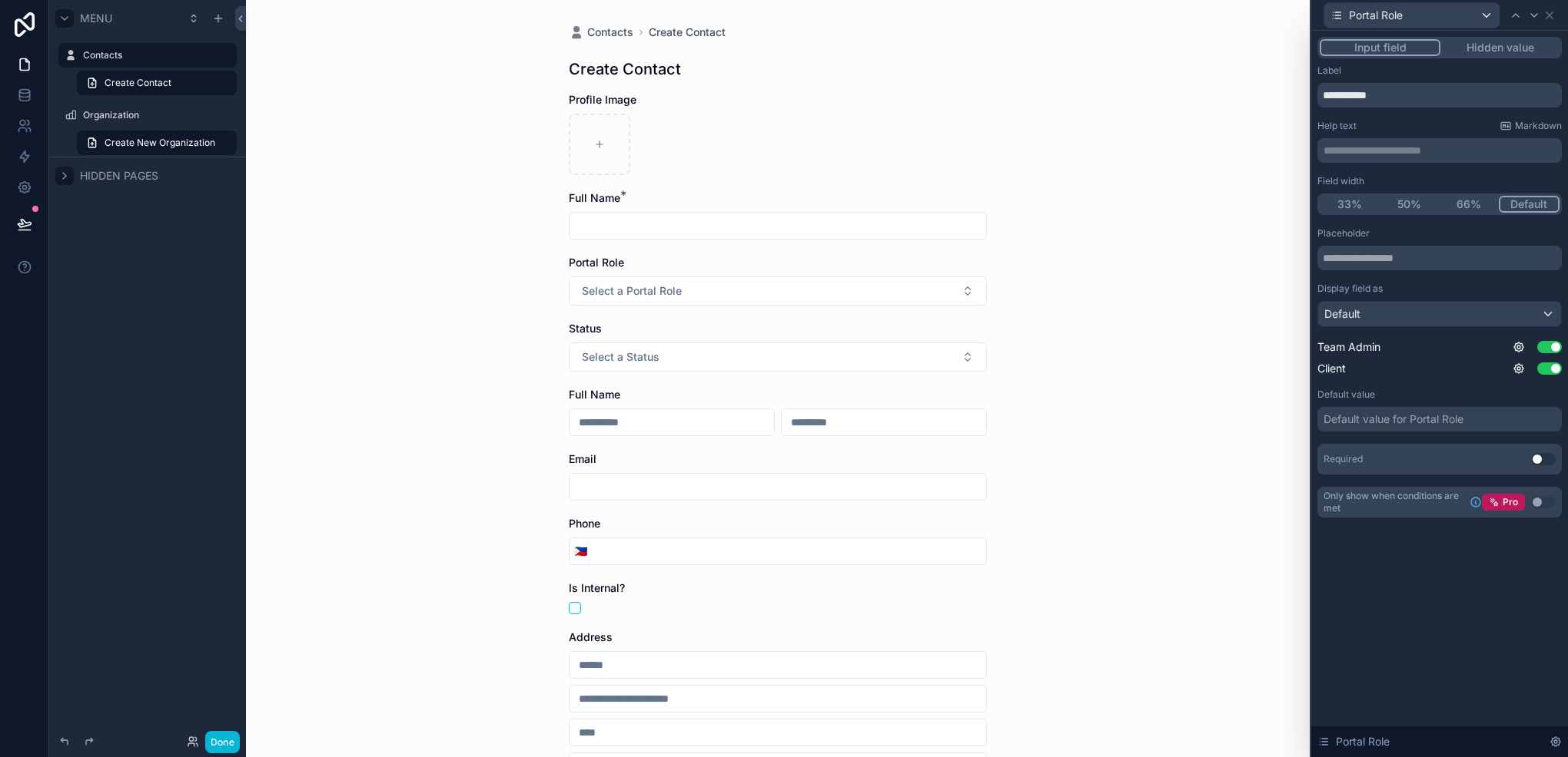
click at [1546, 462] on button "Use setting" at bounding box center [1543, 459] width 25 height 12
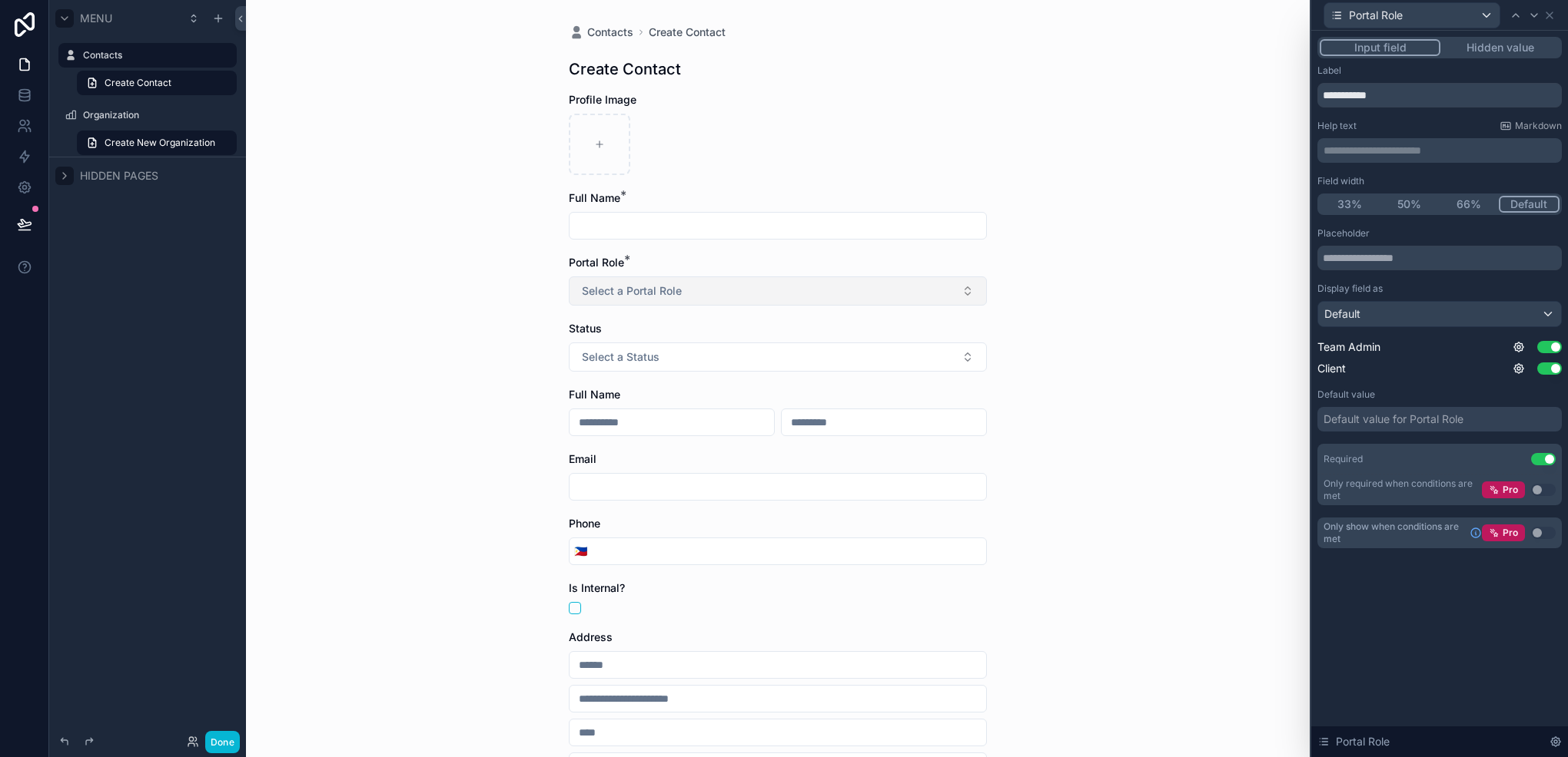
click at [952, 291] on button "Select a Portal Role" at bounding box center [778, 291] width 418 height 29
click at [1402, 200] on button "50%" at bounding box center [1409, 204] width 60 height 17
click at [1552, 23] on div "Portal Role" at bounding box center [1439, 14] width 244 height 30
click at [1533, 14] on icon at bounding box center [1533, 14] width 12 height 12
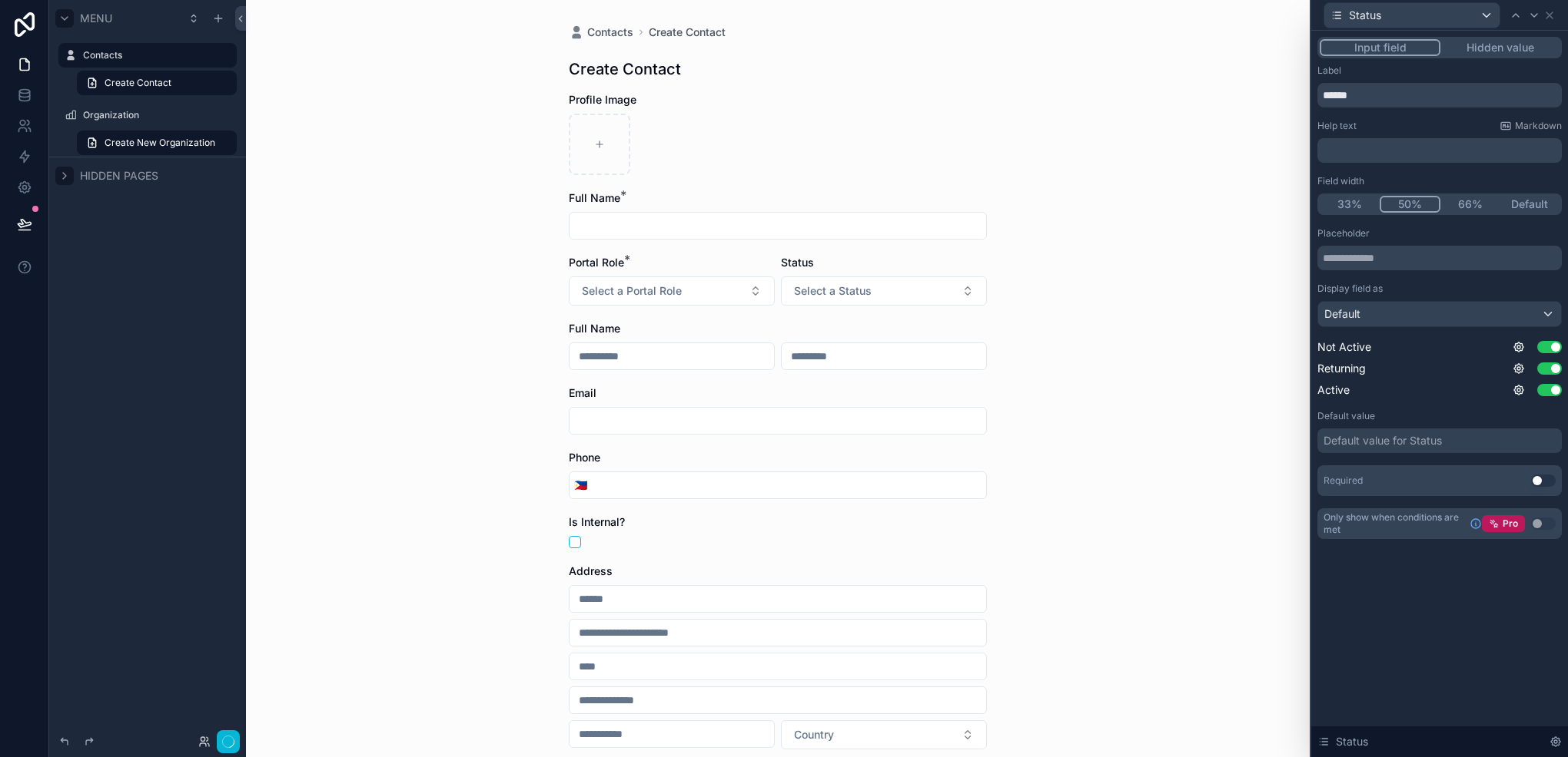
click at [1405, 205] on button "50%" at bounding box center [1410, 204] width 61 height 17
click at [1528, 20] on icon at bounding box center [1533, 14] width 12 height 12
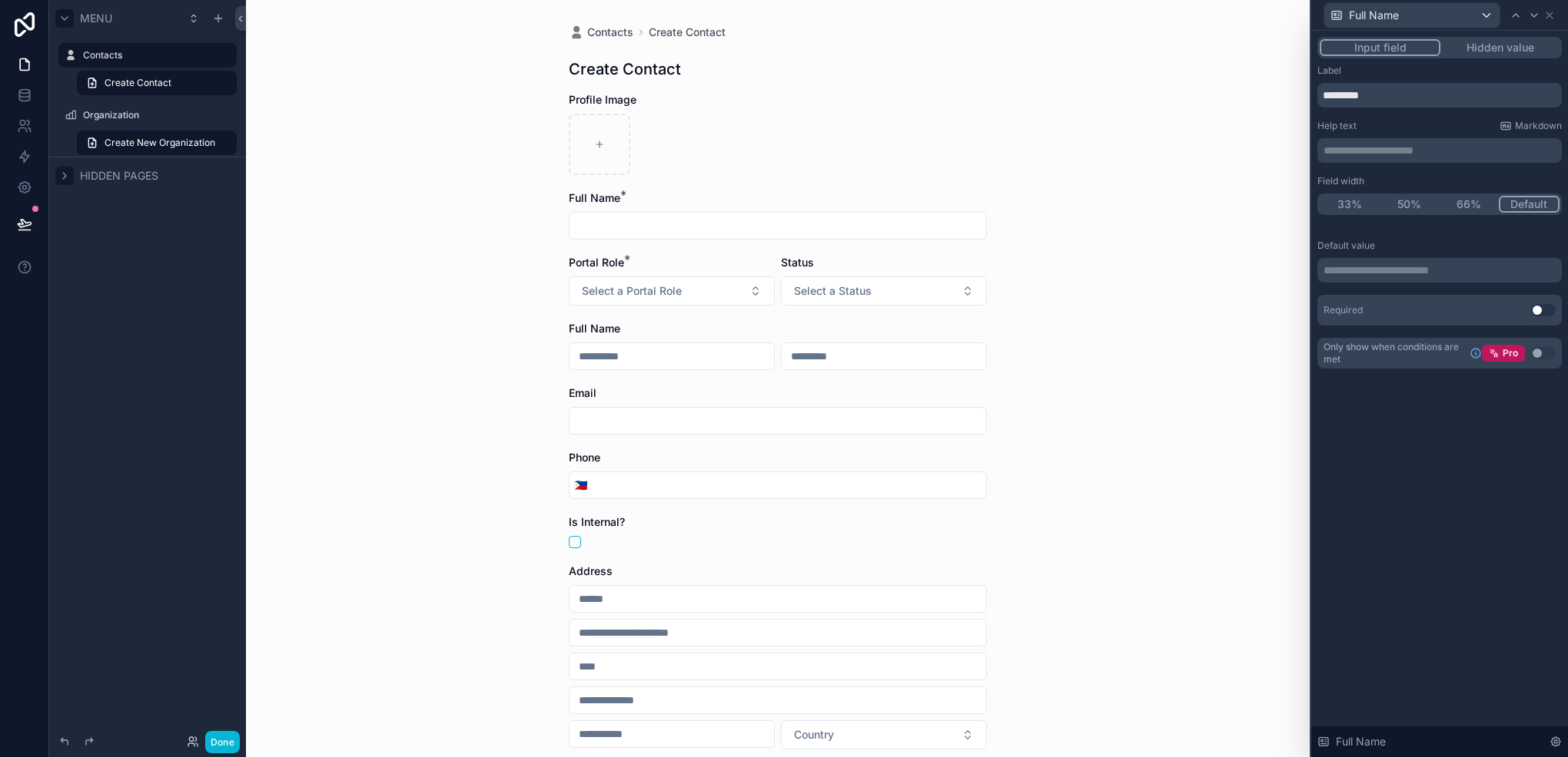
click at [1558, 19] on div "Full Name" at bounding box center [1439, 14] width 244 height 30
click at [1552, 17] on icon at bounding box center [1549, 15] width 6 height 6
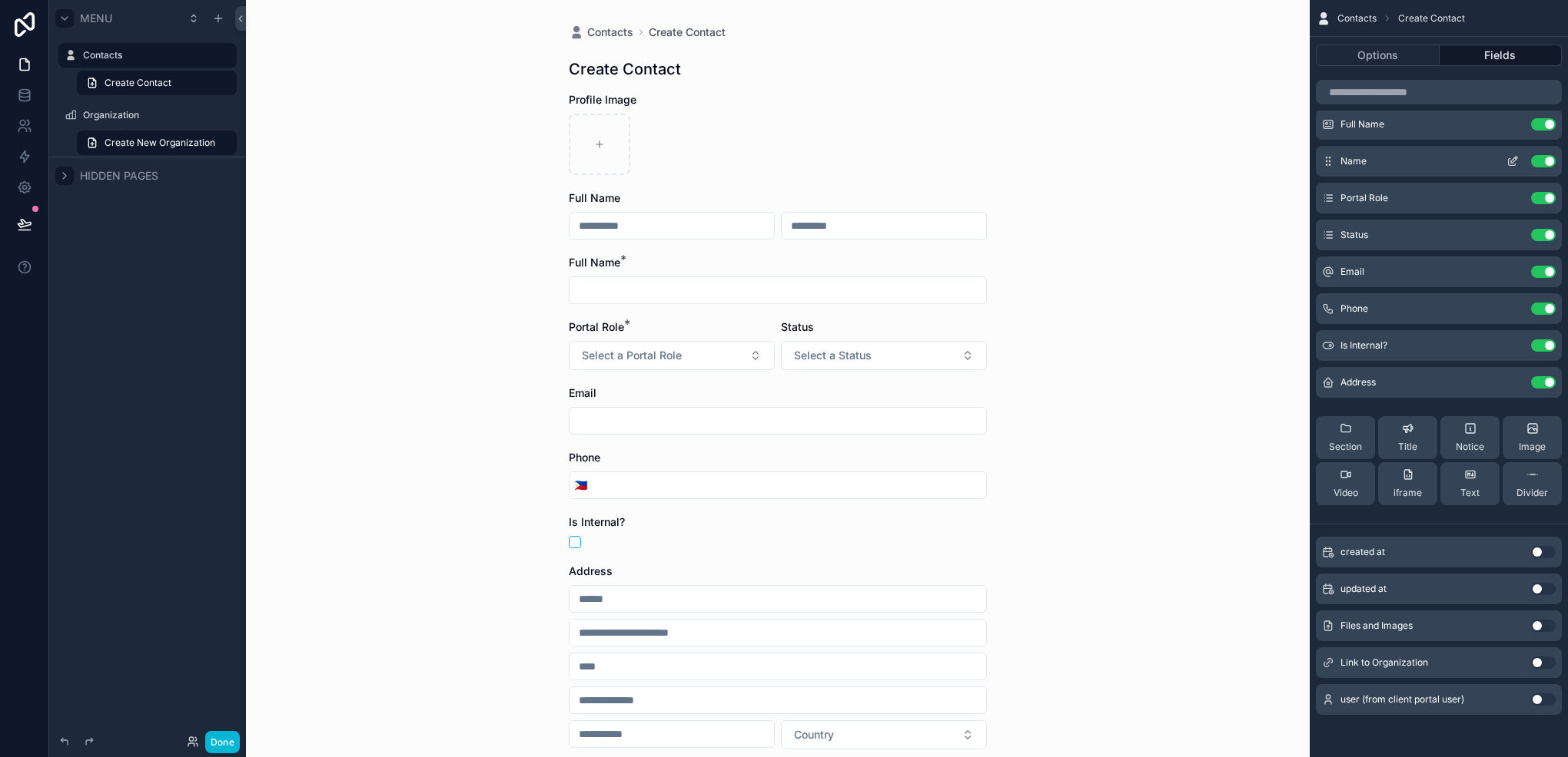
click at [1533, 162] on button "Use setting" at bounding box center [1543, 161] width 25 height 12
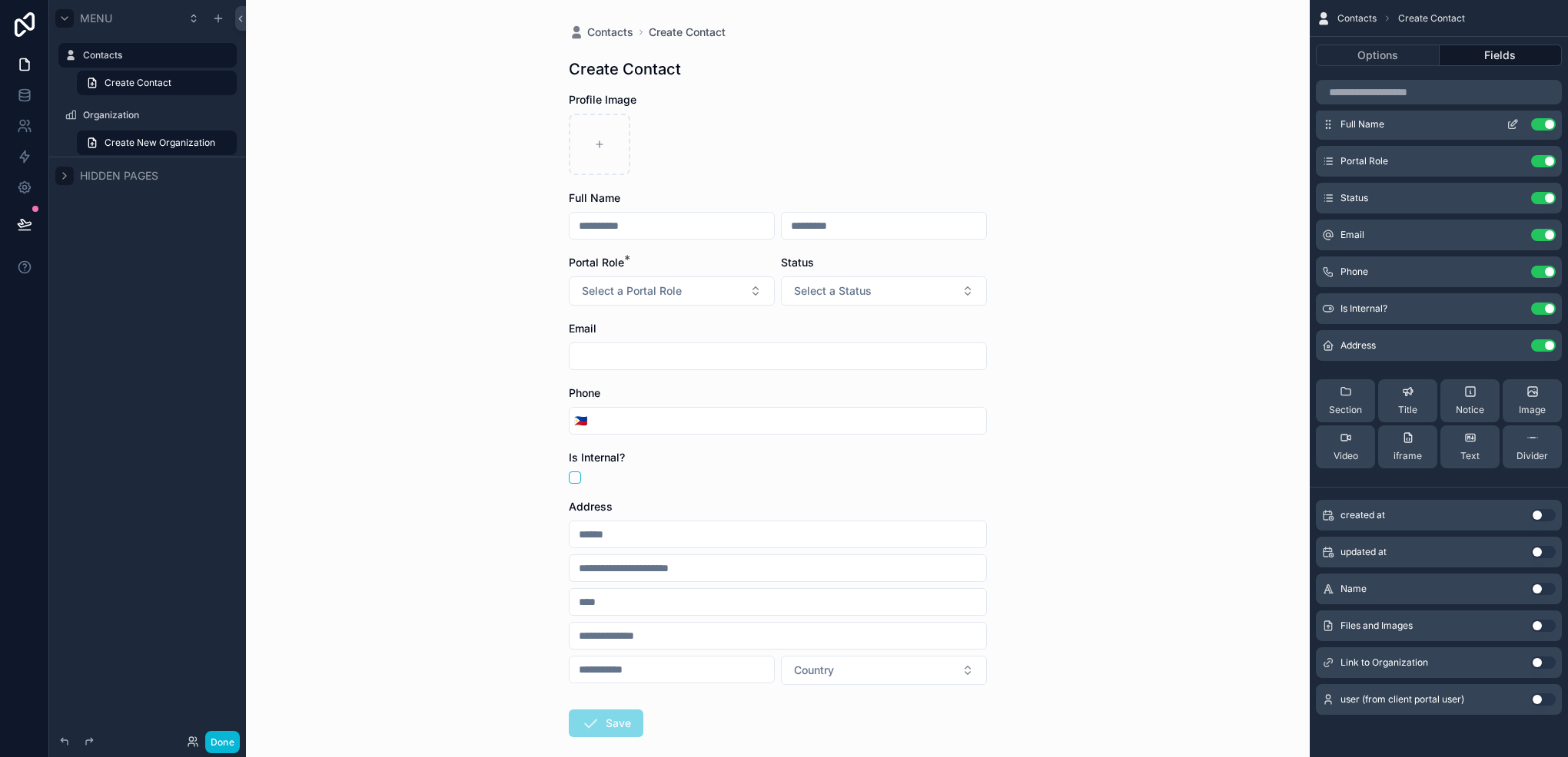
click at [1514, 122] on icon "scrollable content" at bounding box center [1512, 124] width 12 height 12
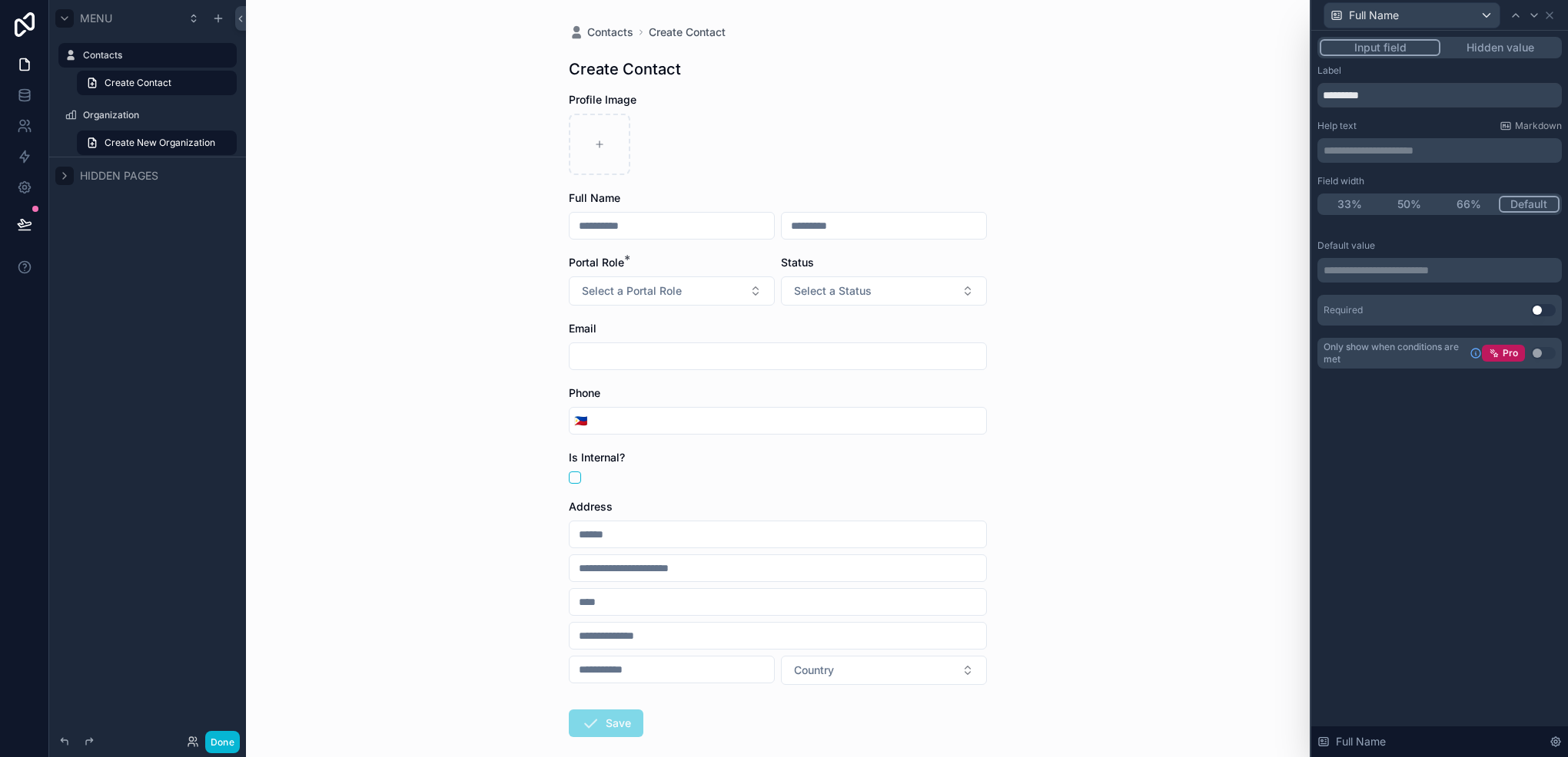
click at [1536, 312] on button "Use setting" at bounding box center [1543, 310] width 25 height 12
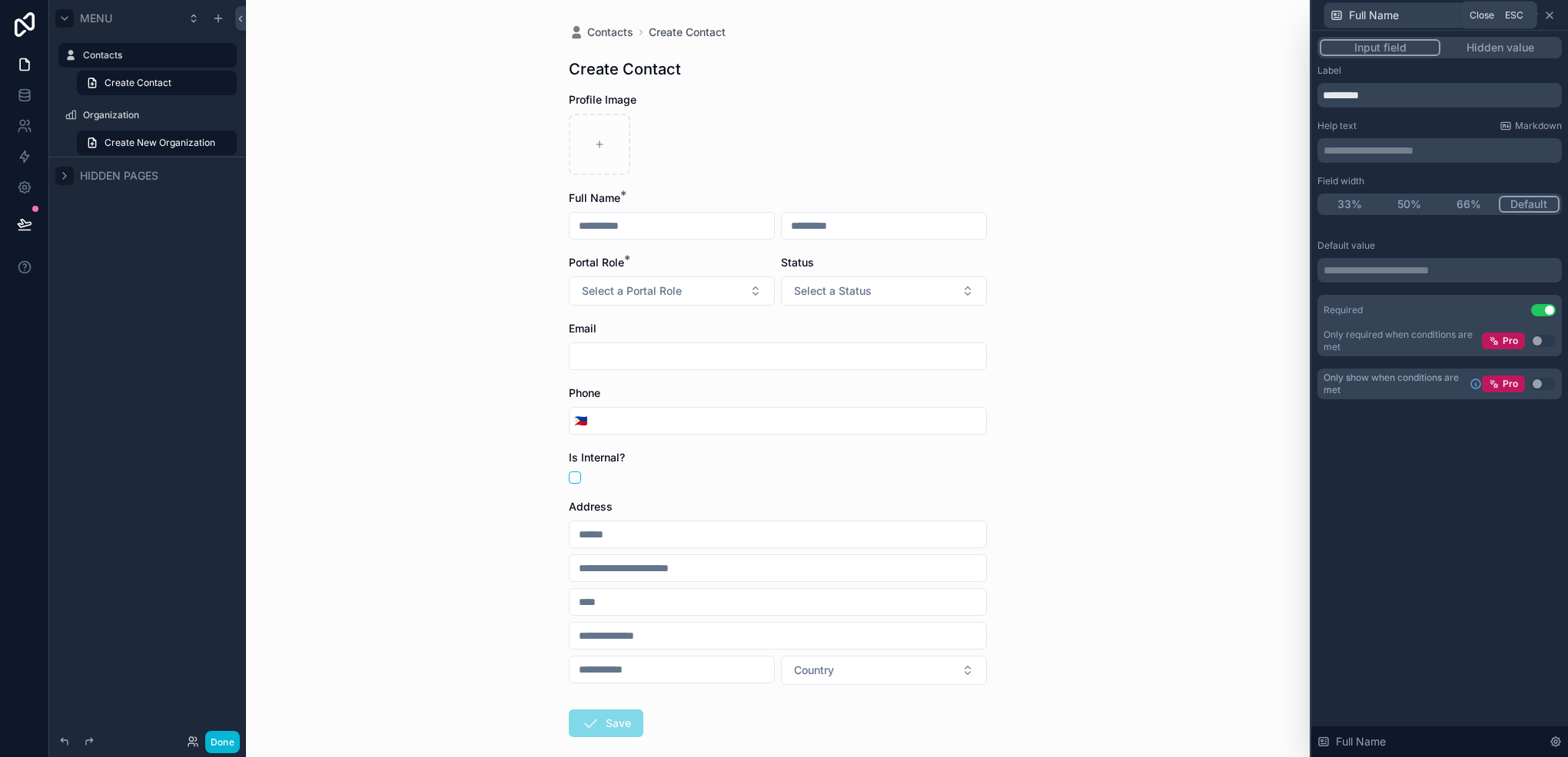
click at [1543, 13] on icon at bounding box center [1549, 14] width 12 height 12
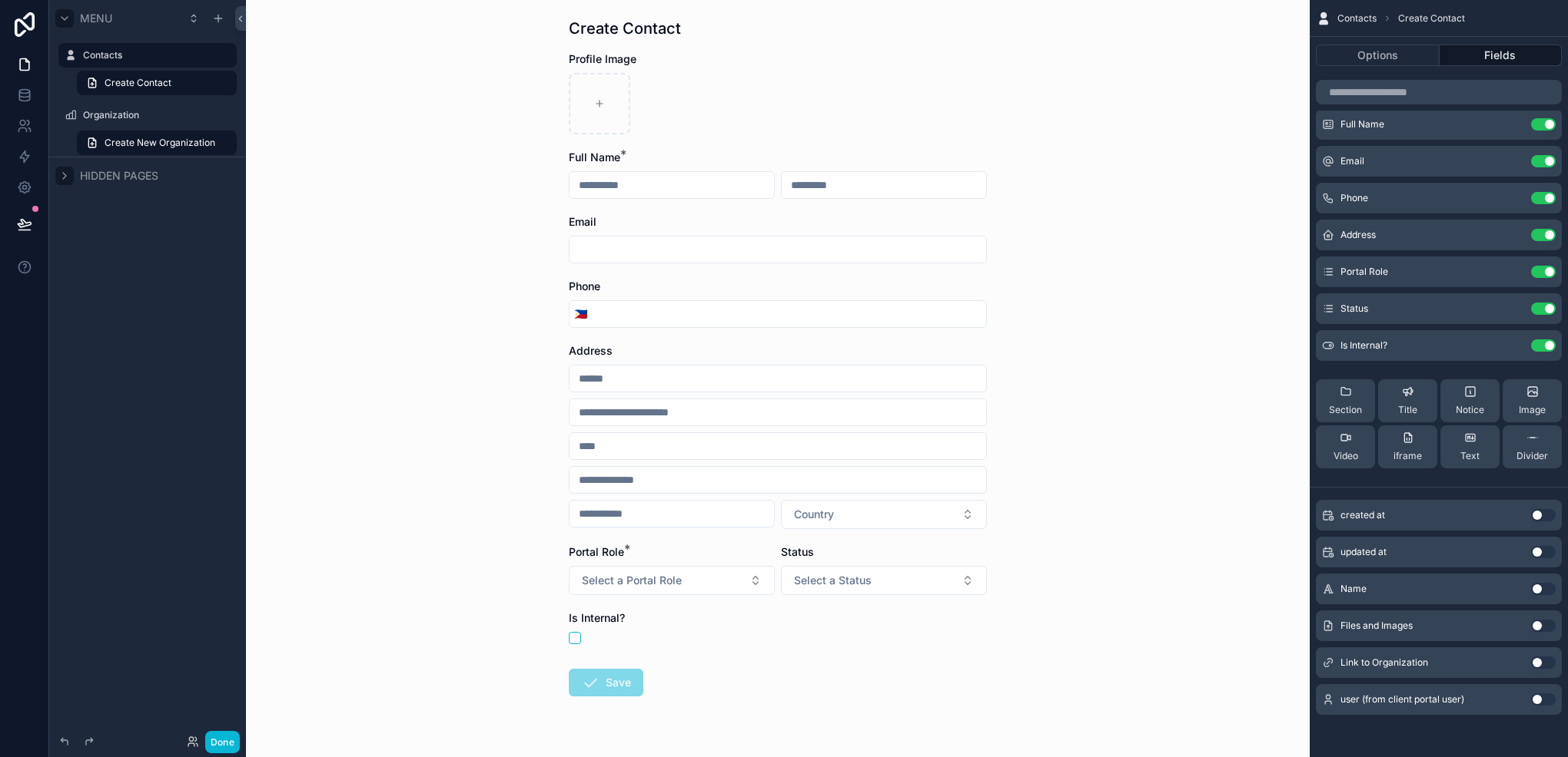
scroll to position [77, 0]
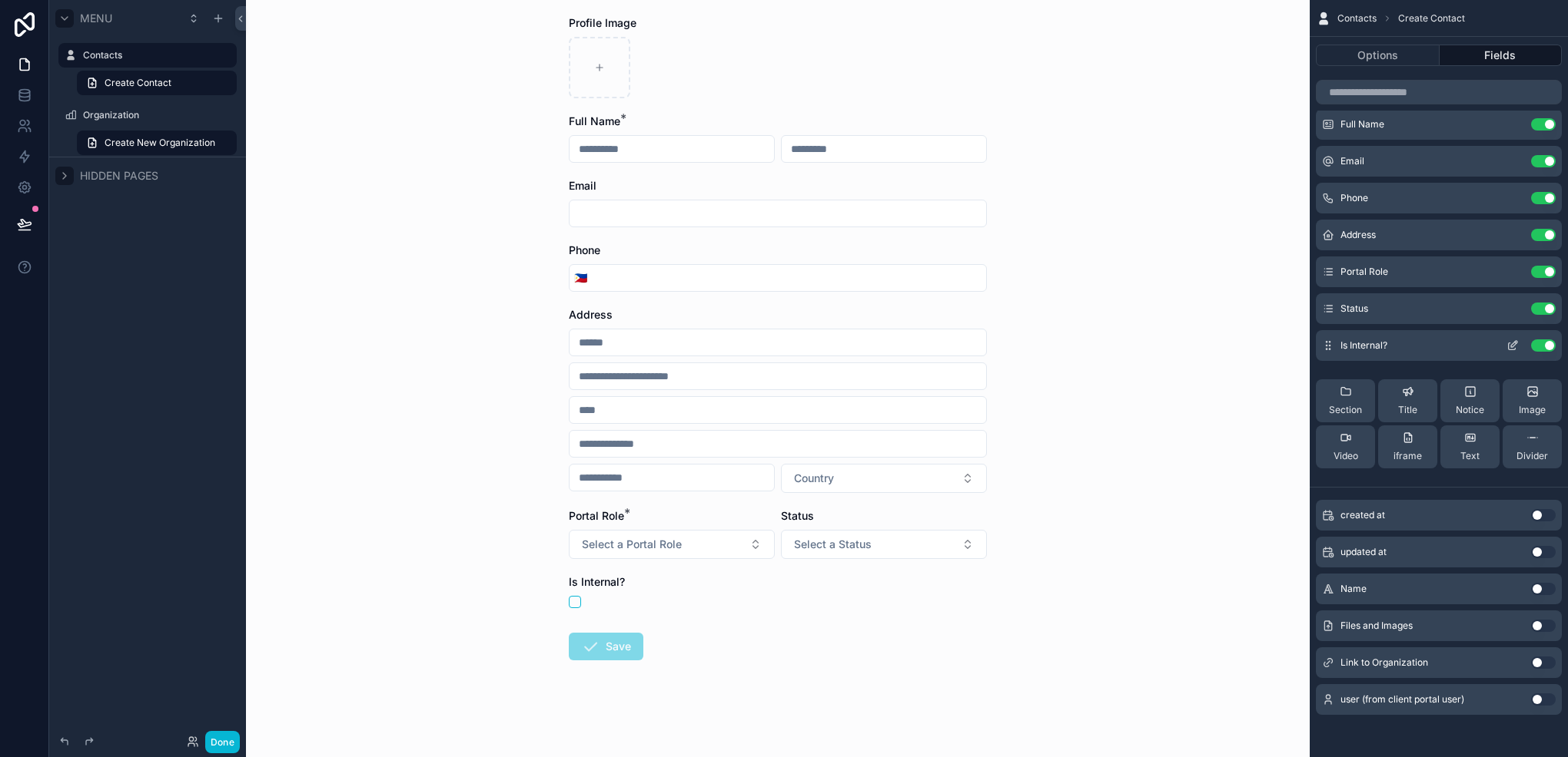
click at [1512, 341] on icon "scrollable content" at bounding box center [1512, 345] width 12 height 12
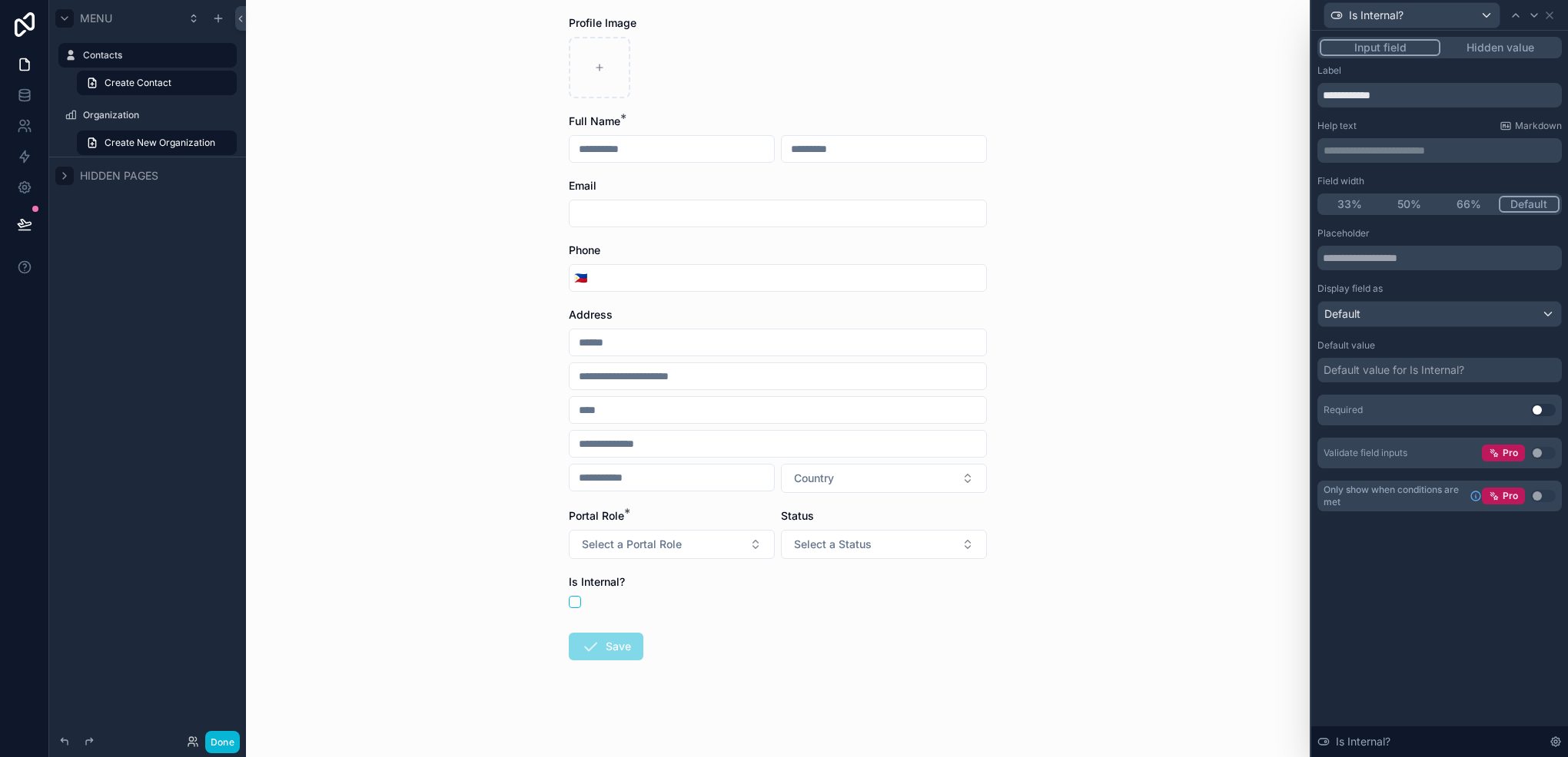
click at [1354, 196] on button "33%" at bounding box center [1350, 204] width 60 height 17
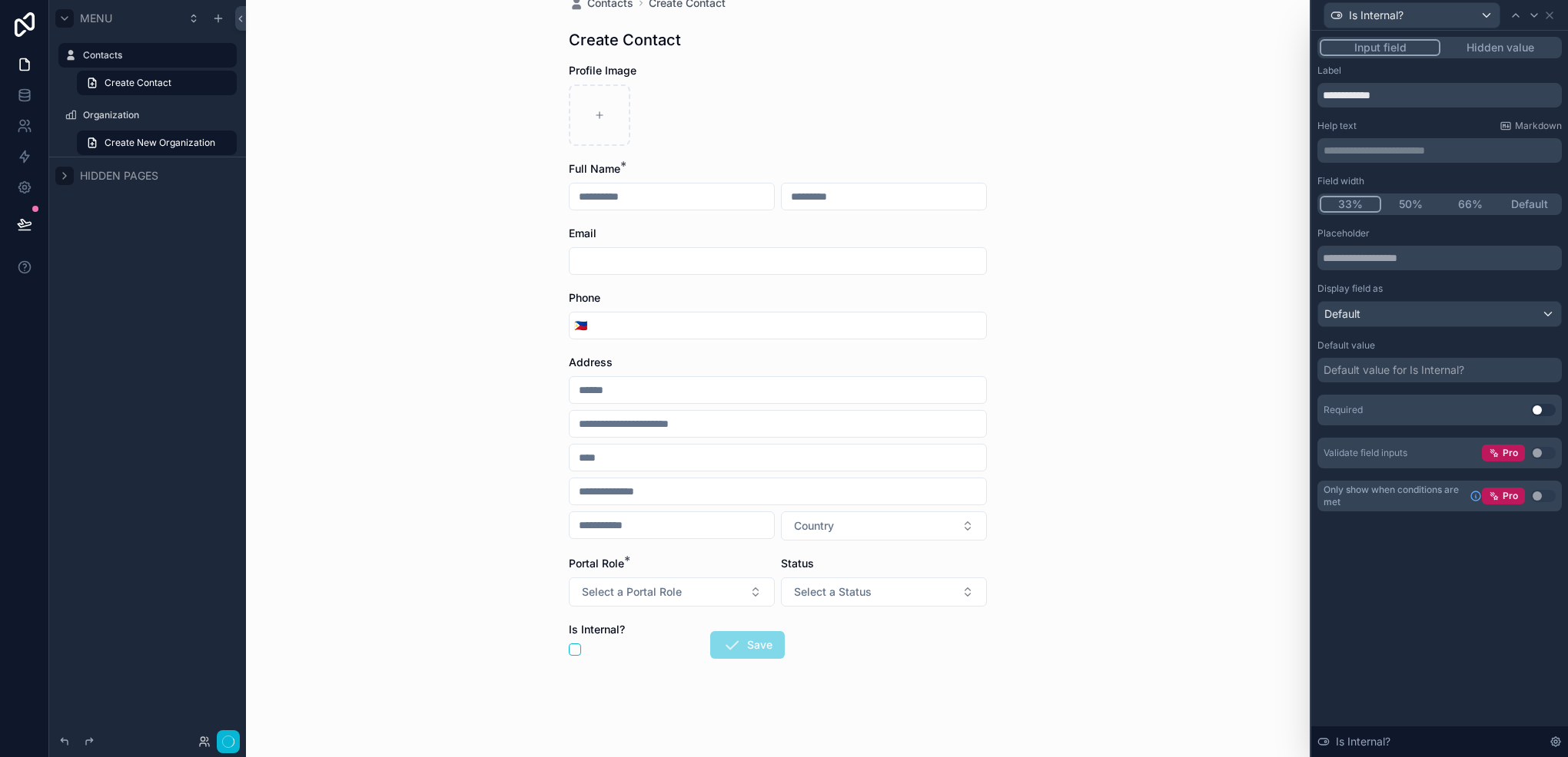
scroll to position [0, 0]
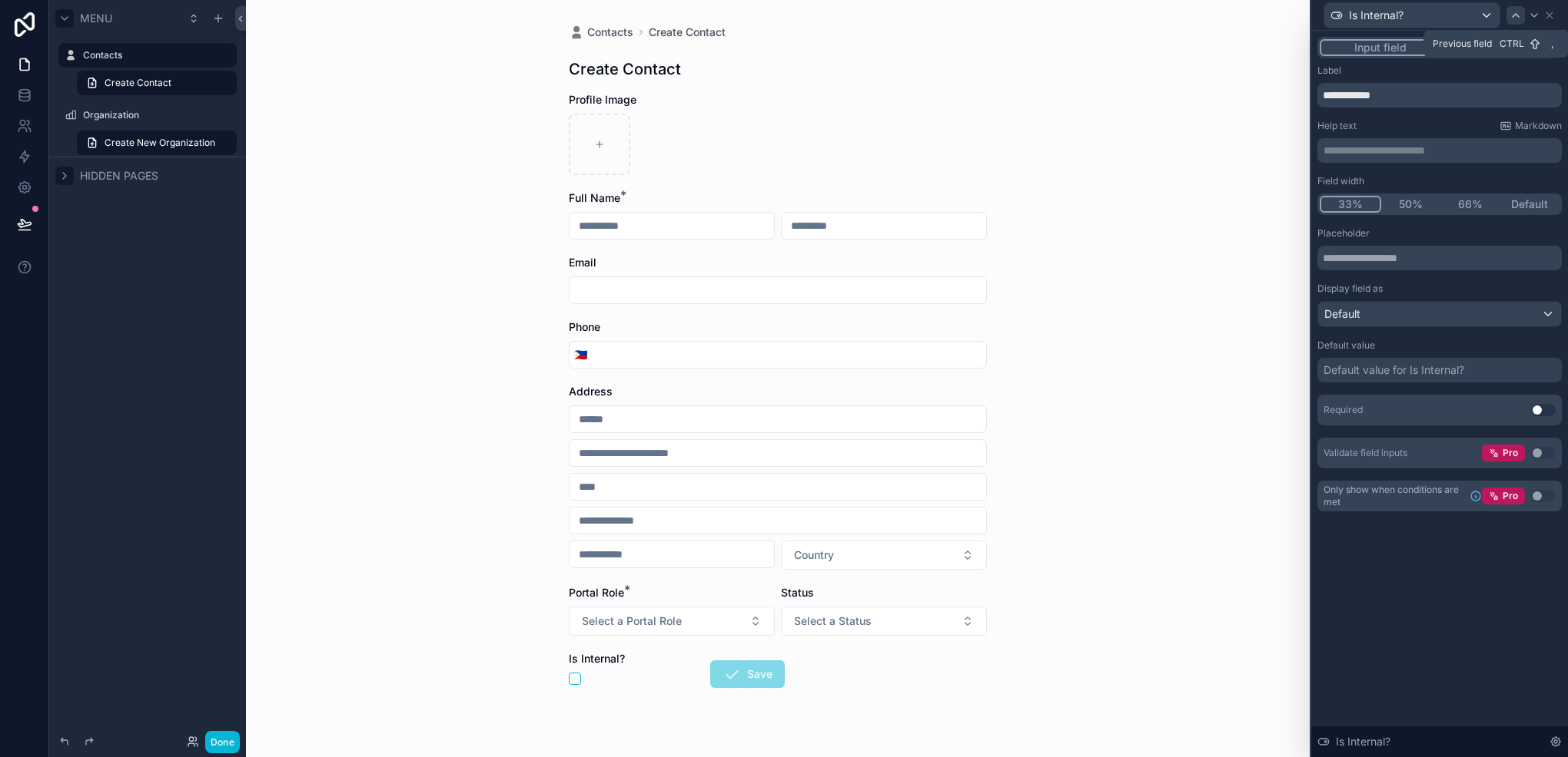
click at [1519, 14] on icon at bounding box center [1515, 14] width 12 height 12
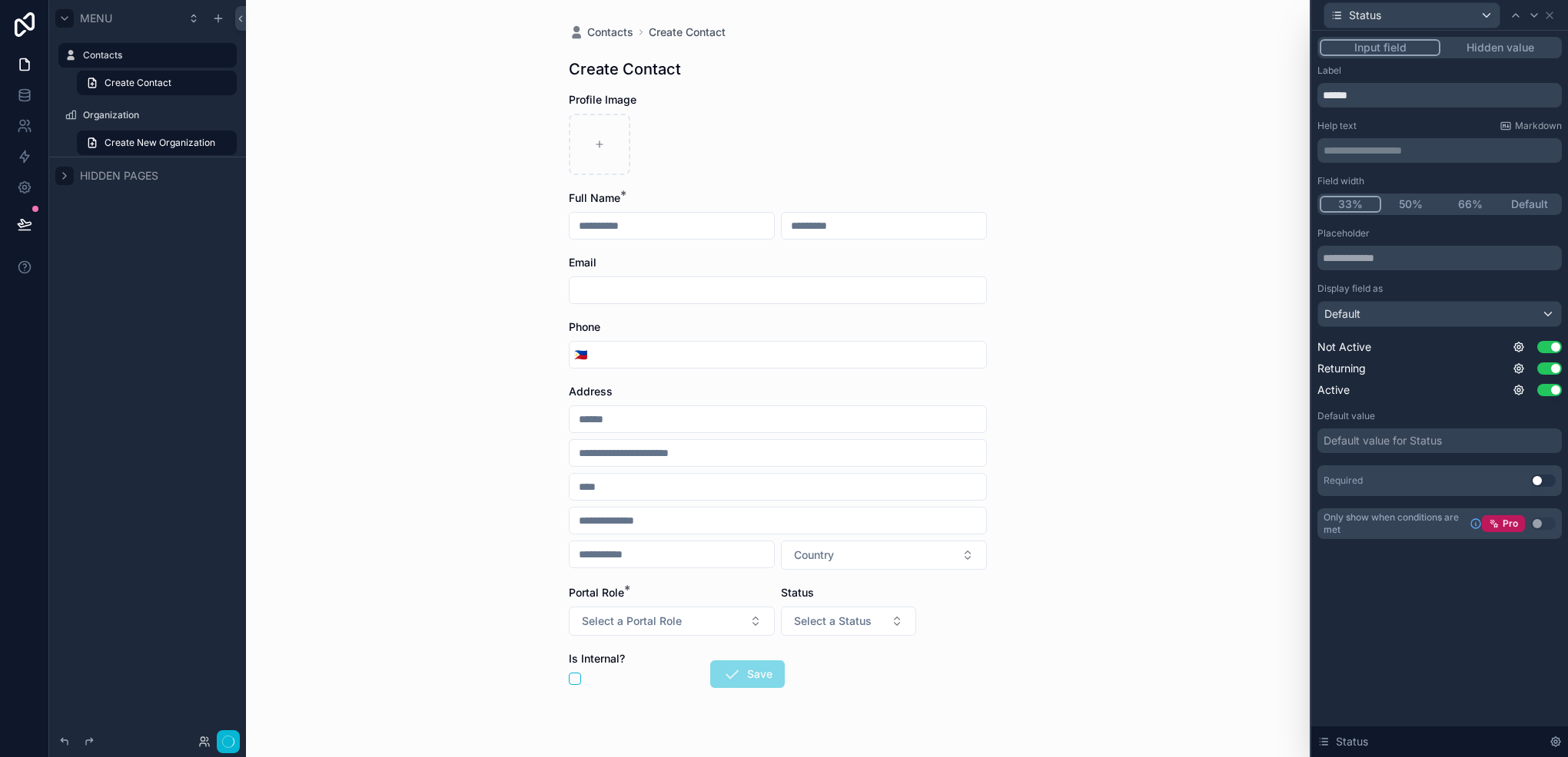
click at [1352, 199] on button "33%" at bounding box center [1350, 204] width 61 height 17
click at [1512, 6] on div at bounding box center [1515, 15] width 19 height 19
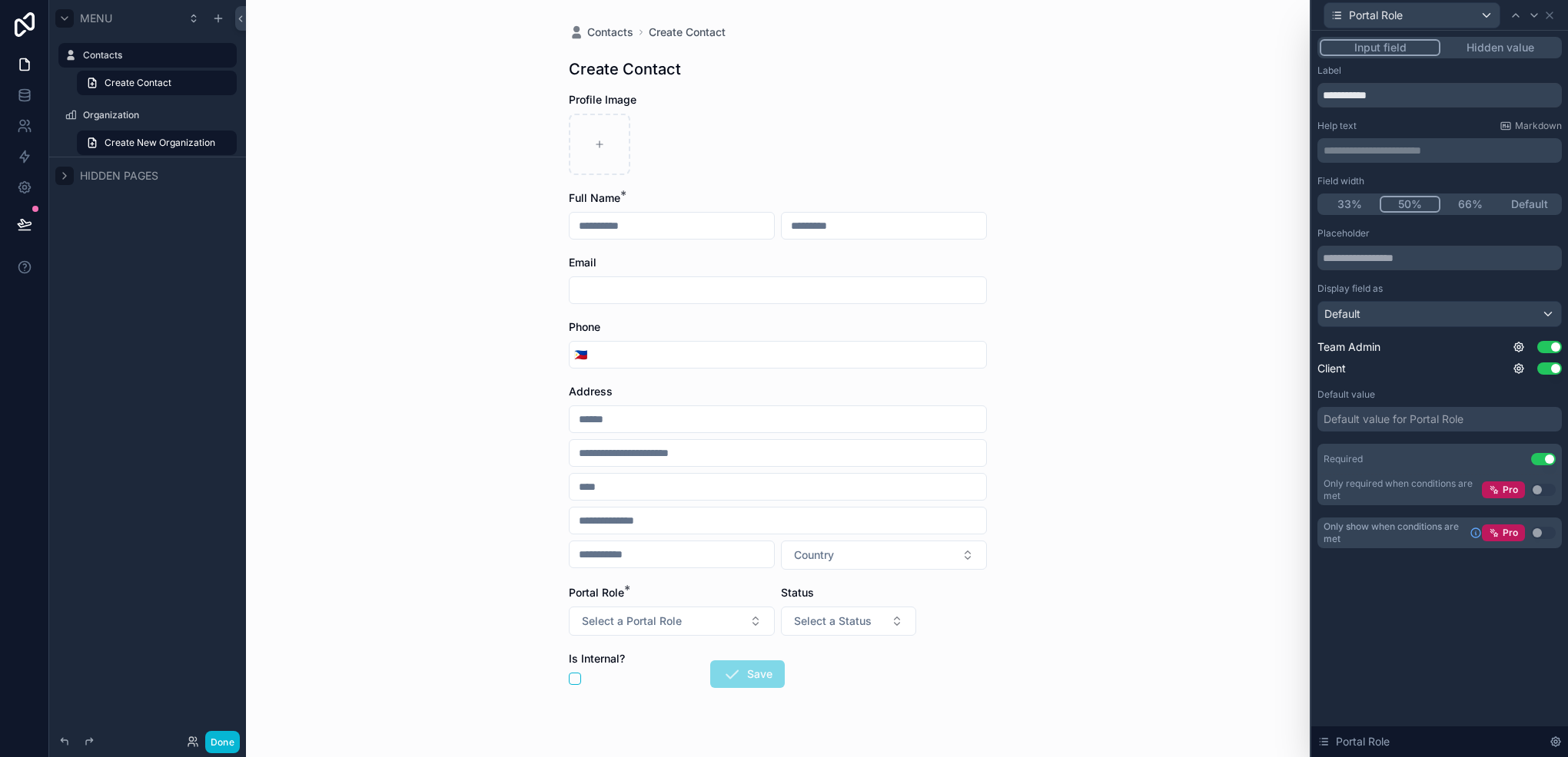
click at [1357, 208] on button "33%" at bounding box center [1350, 204] width 60 height 17
click at [1419, 198] on button "50%" at bounding box center [1411, 204] width 60 height 17
click at [1528, 15] on icon at bounding box center [1533, 14] width 12 height 12
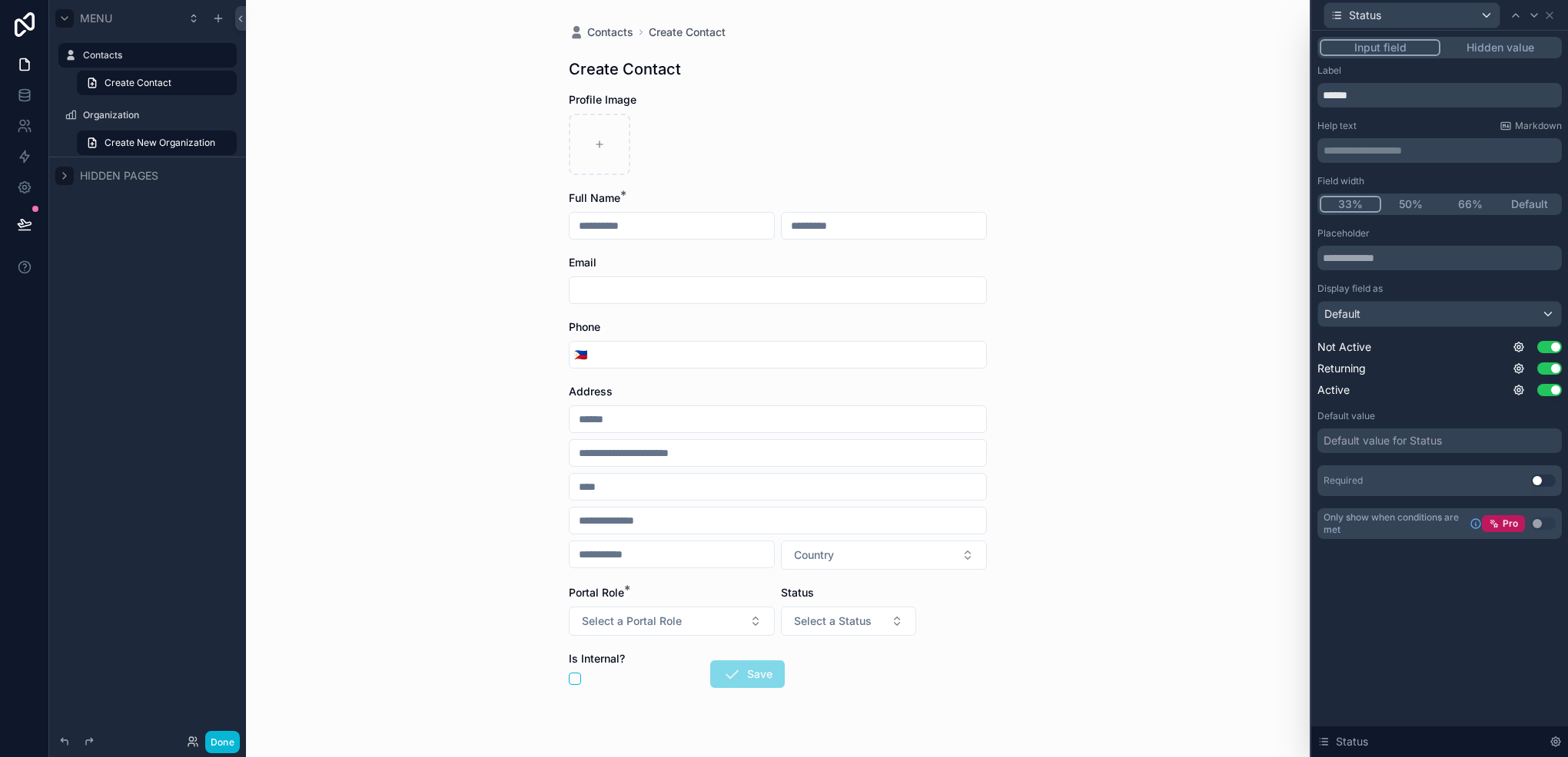
click at [1404, 205] on button "50%" at bounding box center [1411, 204] width 60 height 17
click at [1458, 204] on button "66%" at bounding box center [1470, 204] width 60 height 17
click at [1362, 193] on div "33% 50% 66% Default" at bounding box center [1439, 204] width 244 height 22
click at [1357, 197] on button "33%" at bounding box center [1350, 204] width 60 height 17
click at [1559, 206] on div "33% 50% 66% Default" at bounding box center [1439, 204] width 244 height 22
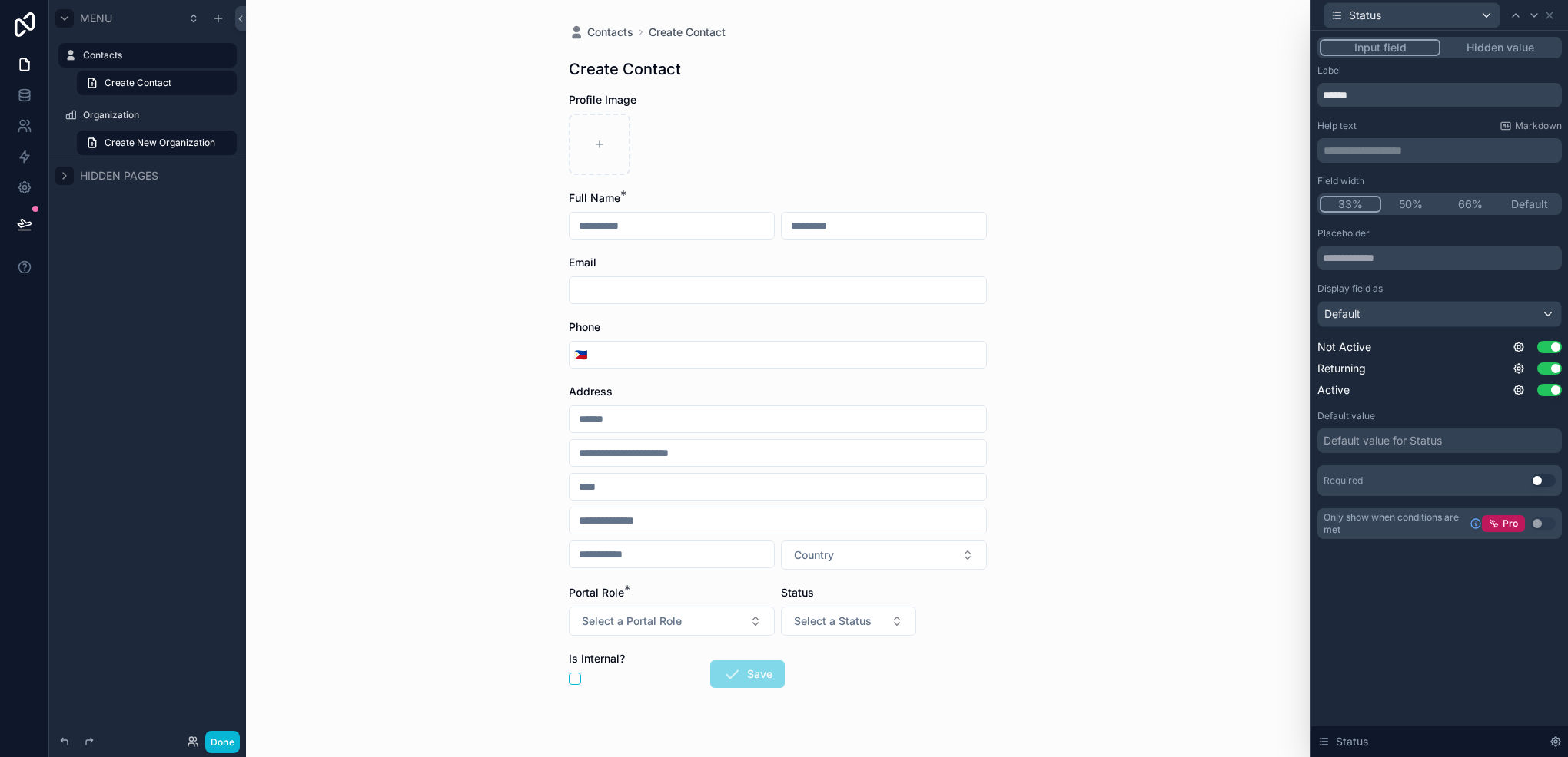
click at [1545, 208] on button "Default" at bounding box center [1530, 204] width 60 height 17
click at [1342, 195] on div "33% 50% 66% Default" at bounding box center [1439, 204] width 244 height 22
click at [1354, 201] on button "33%" at bounding box center [1350, 204] width 60 height 17
click at [1418, 201] on button "50%" at bounding box center [1411, 204] width 60 height 17
click at [1520, 9] on icon at bounding box center [1515, 14] width 12 height 12
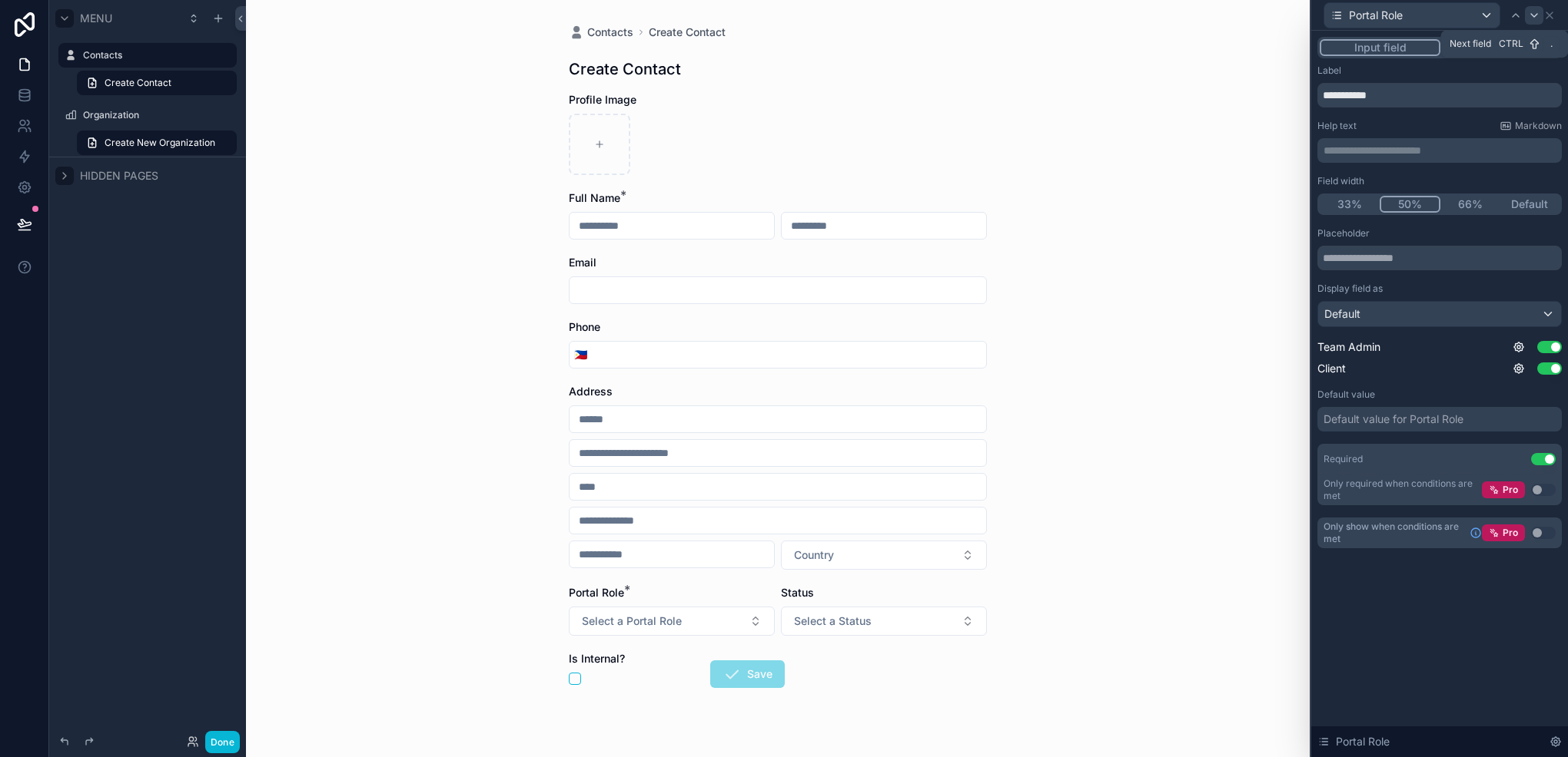
click at [1531, 12] on icon at bounding box center [1533, 14] width 12 height 12
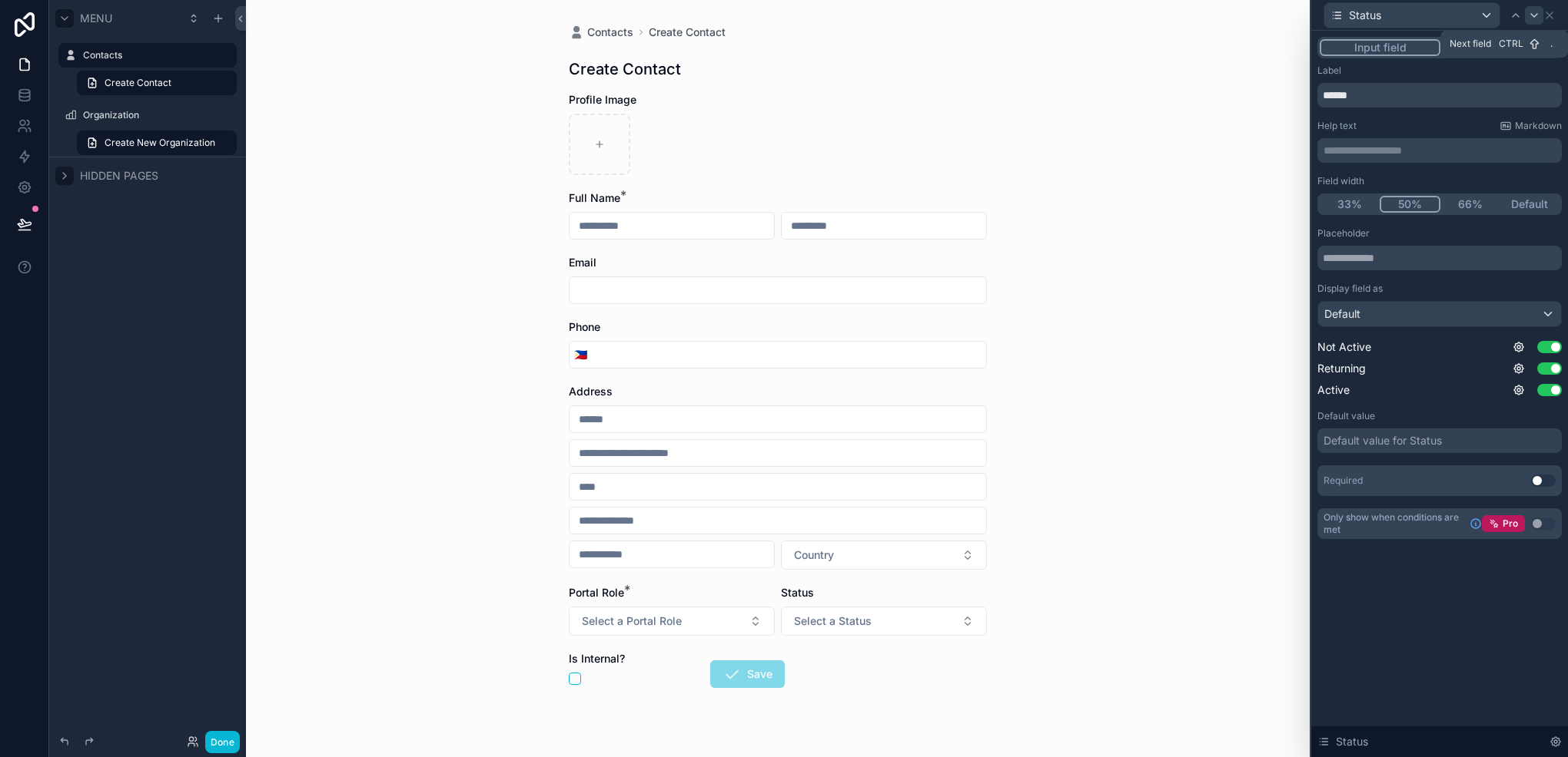
click at [1528, 18] on icon at bounding box center [1533, 14] width 12 height 12
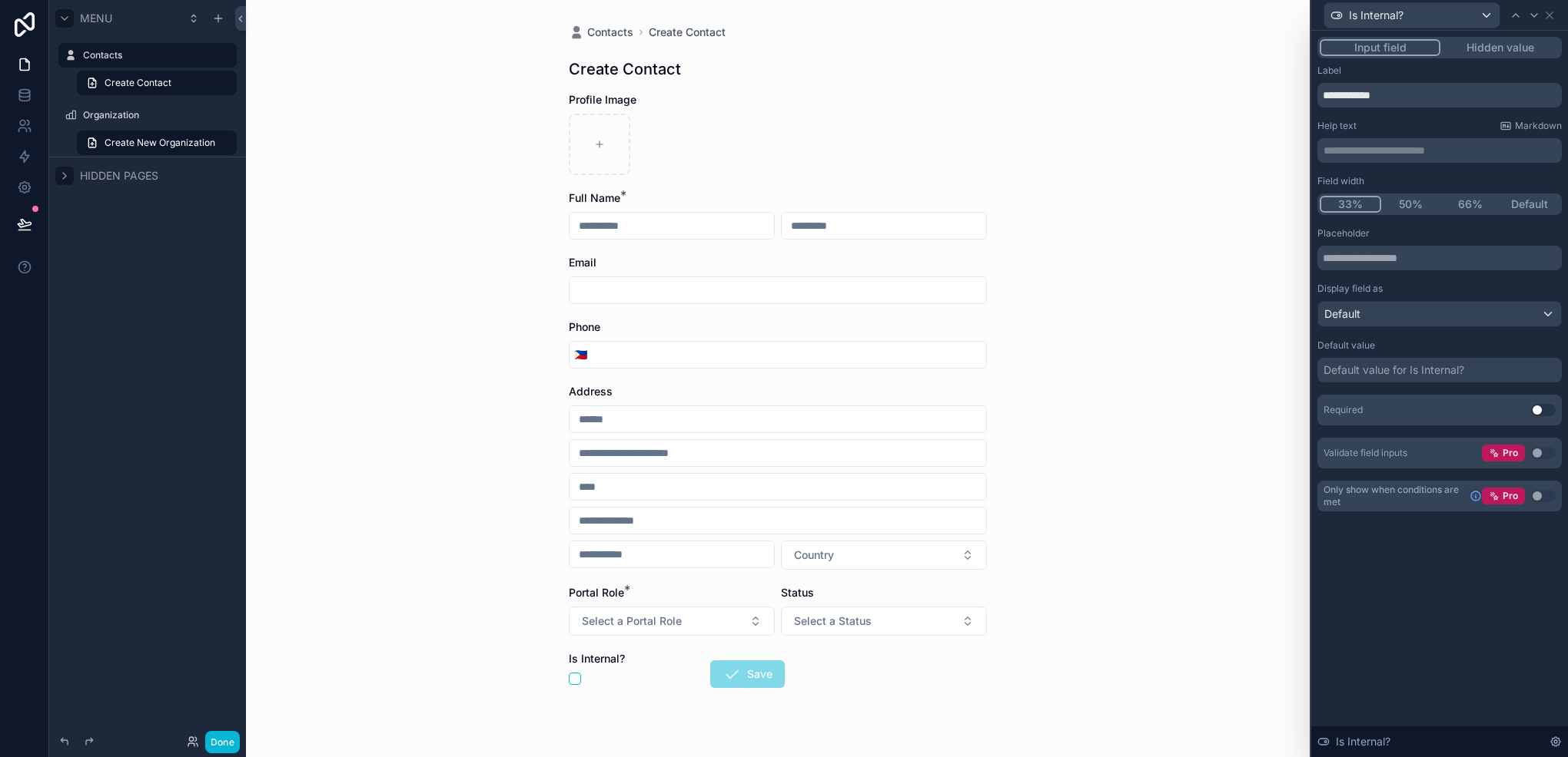
click at [1466, 204] on button "66%" at bounding box center [1470, 204] width 60 height 17
click at [1526, 208] on button "Default" at bounding box center [1530, 204] width 60 height 17
click at [1520, 9] on icon at bounding box center [1515, 14] width 12 height 12
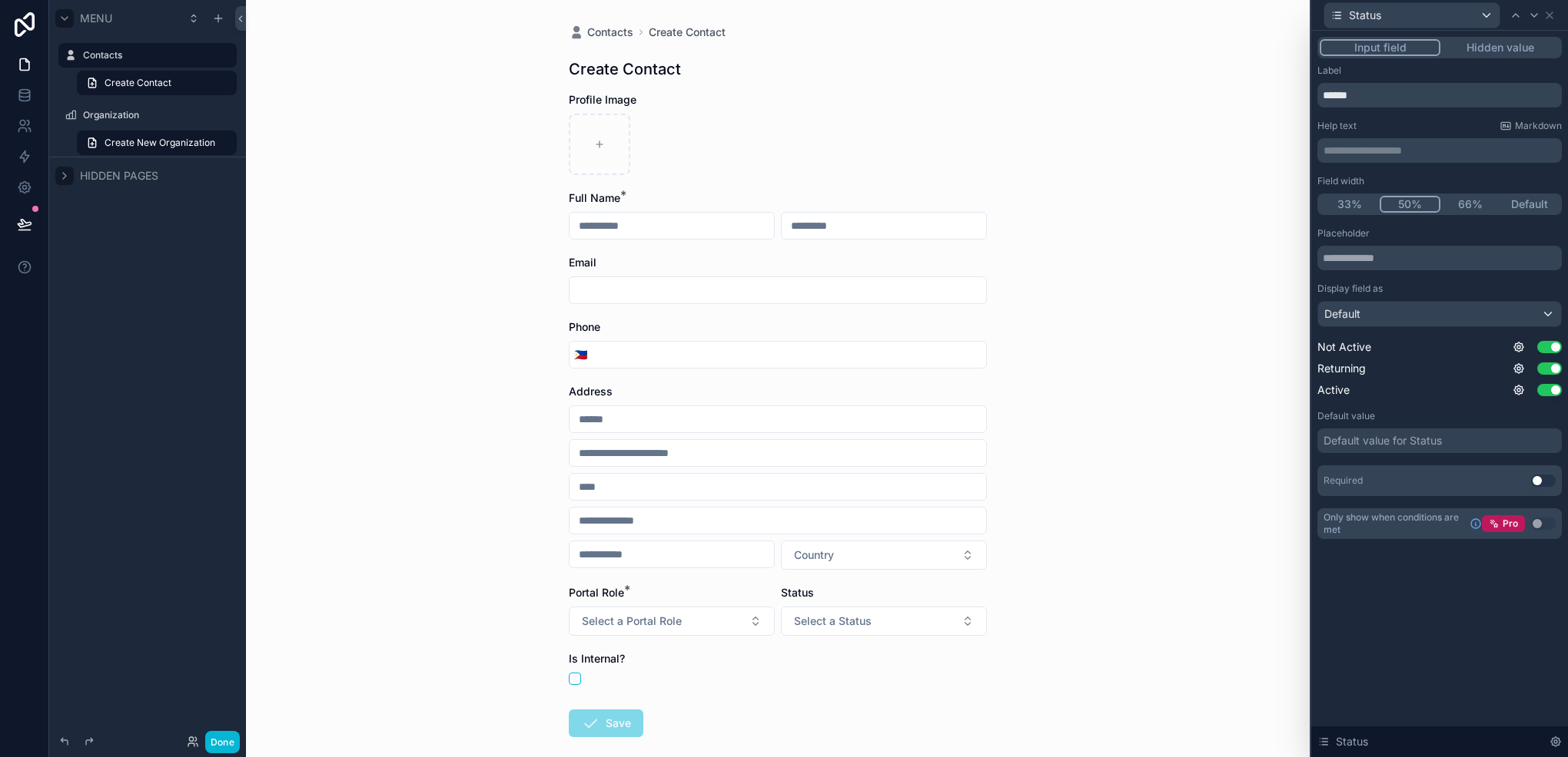
click at [1535, 485] on button "Use setting" at bounding box center [1543, 480] width 25 height 12
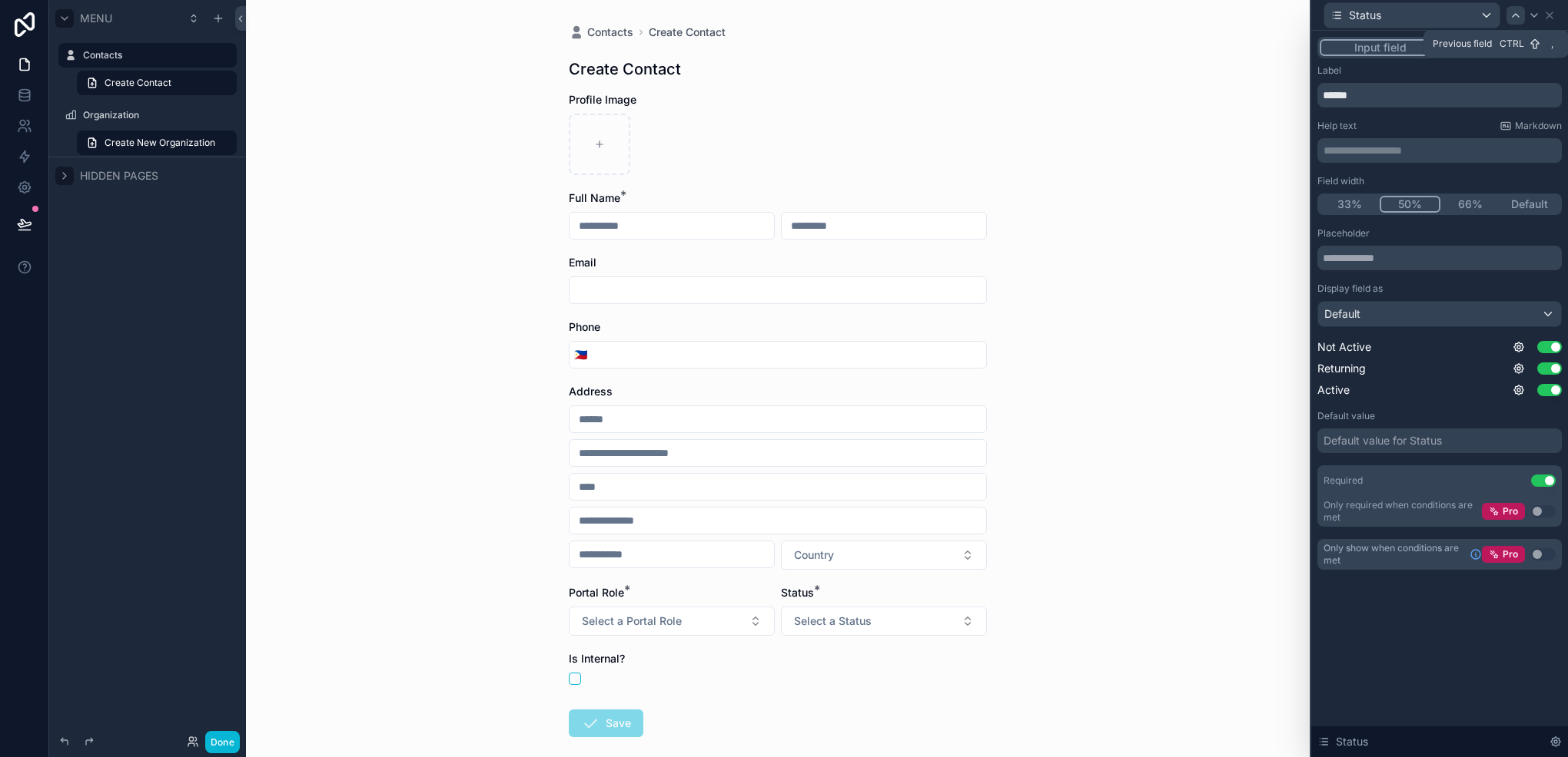
click at [1507, 16] on div at bounding box center [1515, 15] width 19 height 19
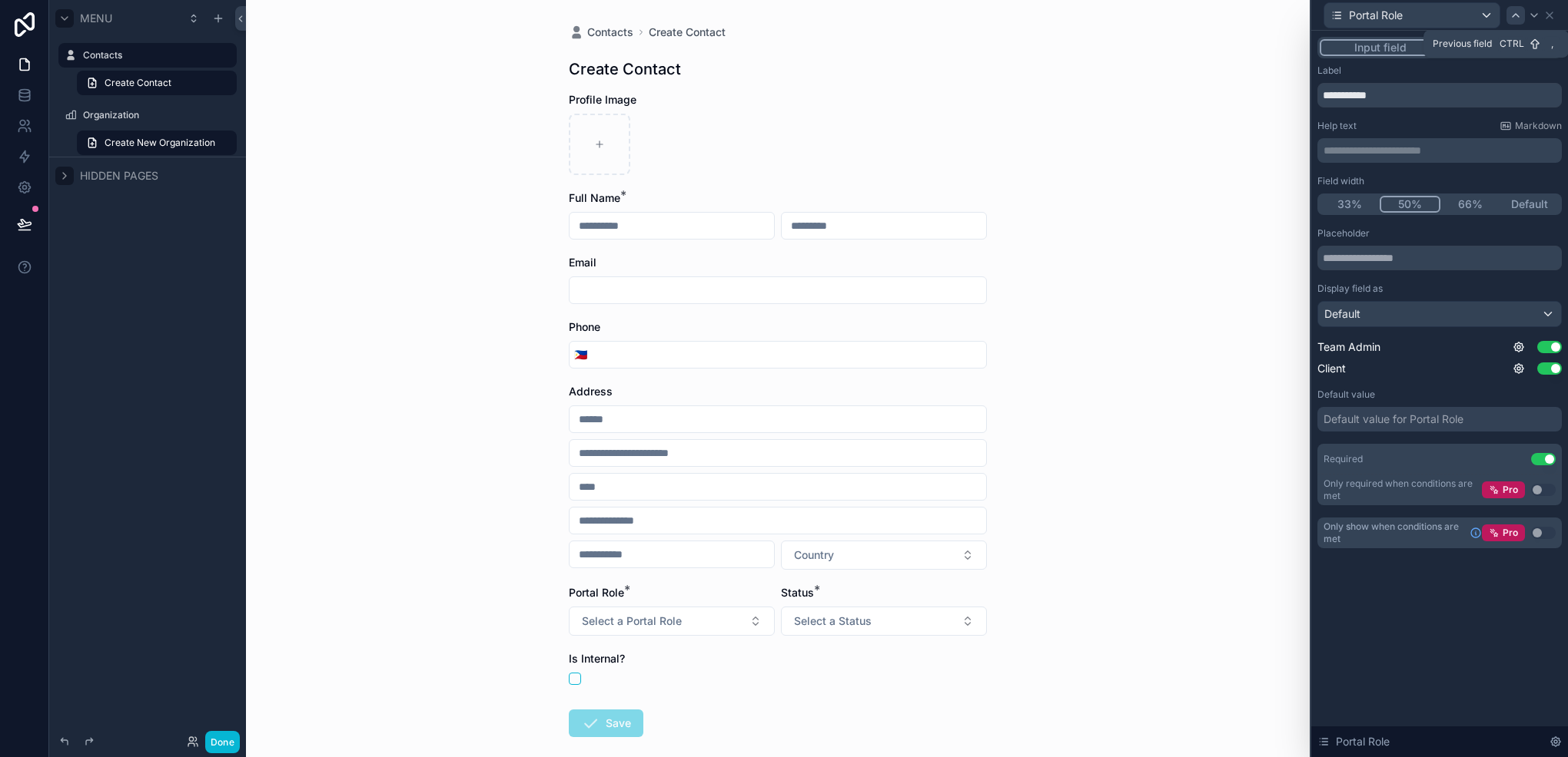
click at [1507, 16] on div at bounding box center [1515, 15] width 19 height 19
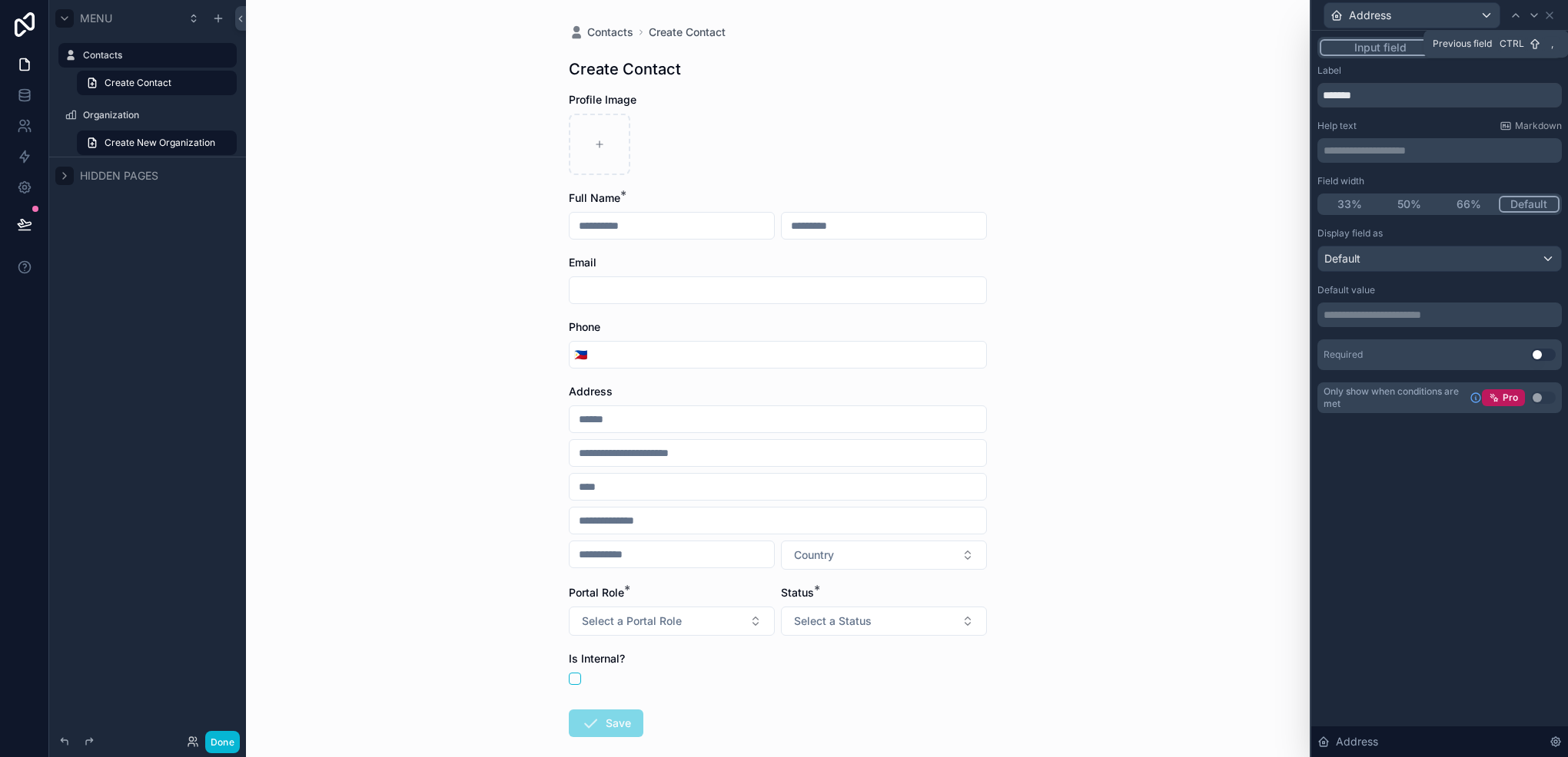
click at [1507, 16] on div at bounding box center [1515, 15] width 19 height 19
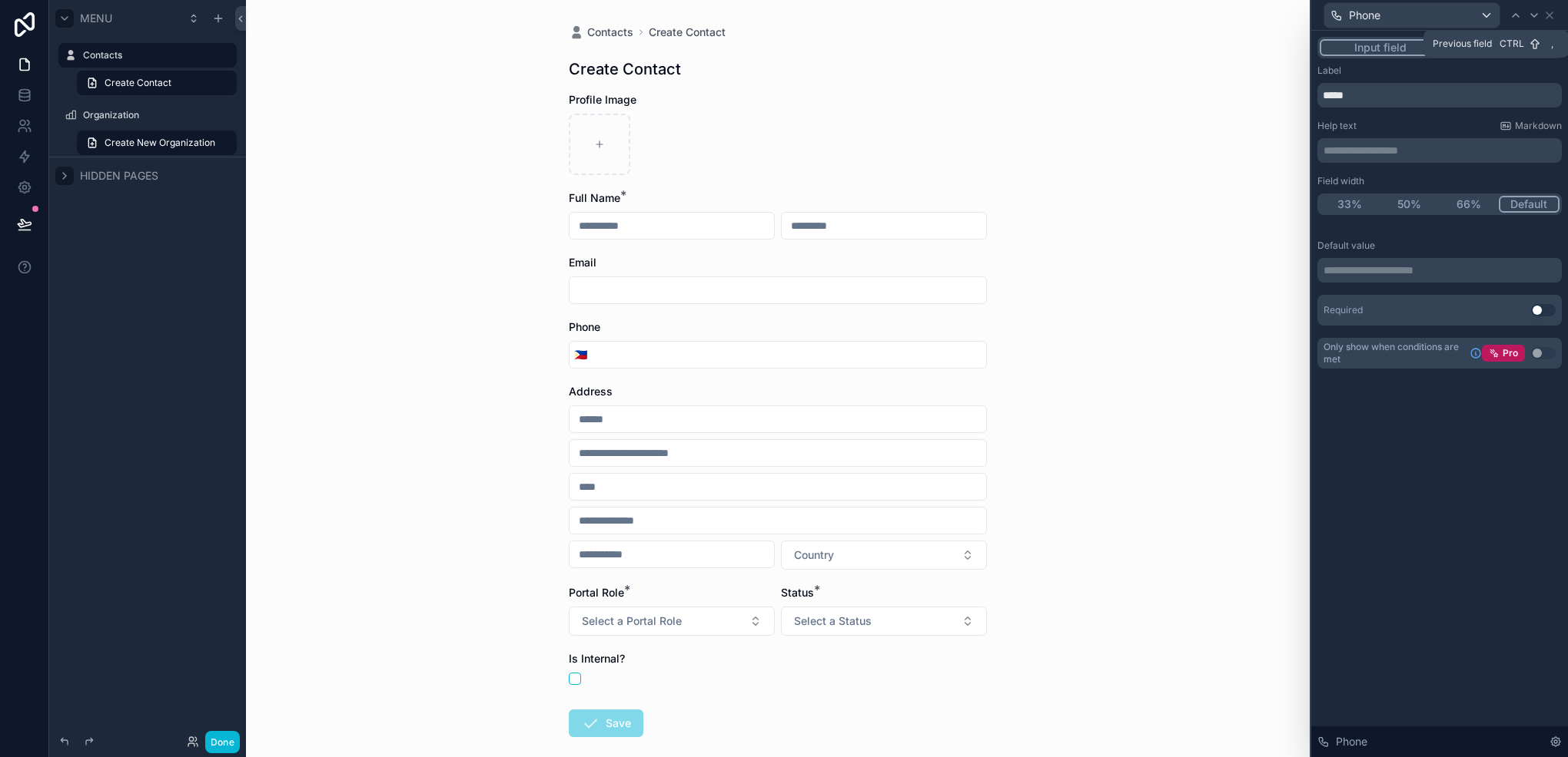
click at [1507, 16] on div at bounding box center [1515, 15] width 19 height 19
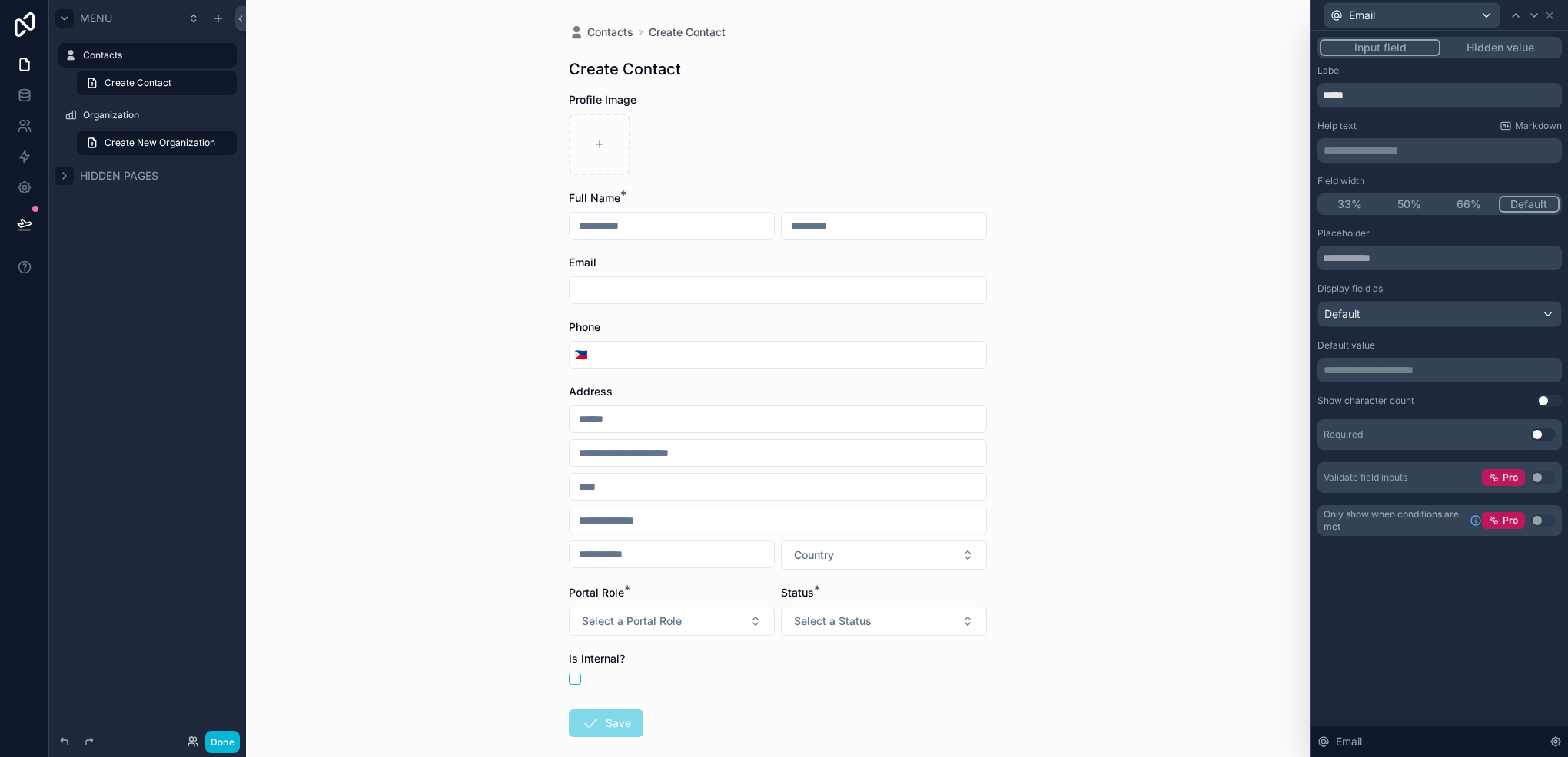
click at [1543, 438] on button "Use setting" at bounding box center [1543, 434] width 25 height 12
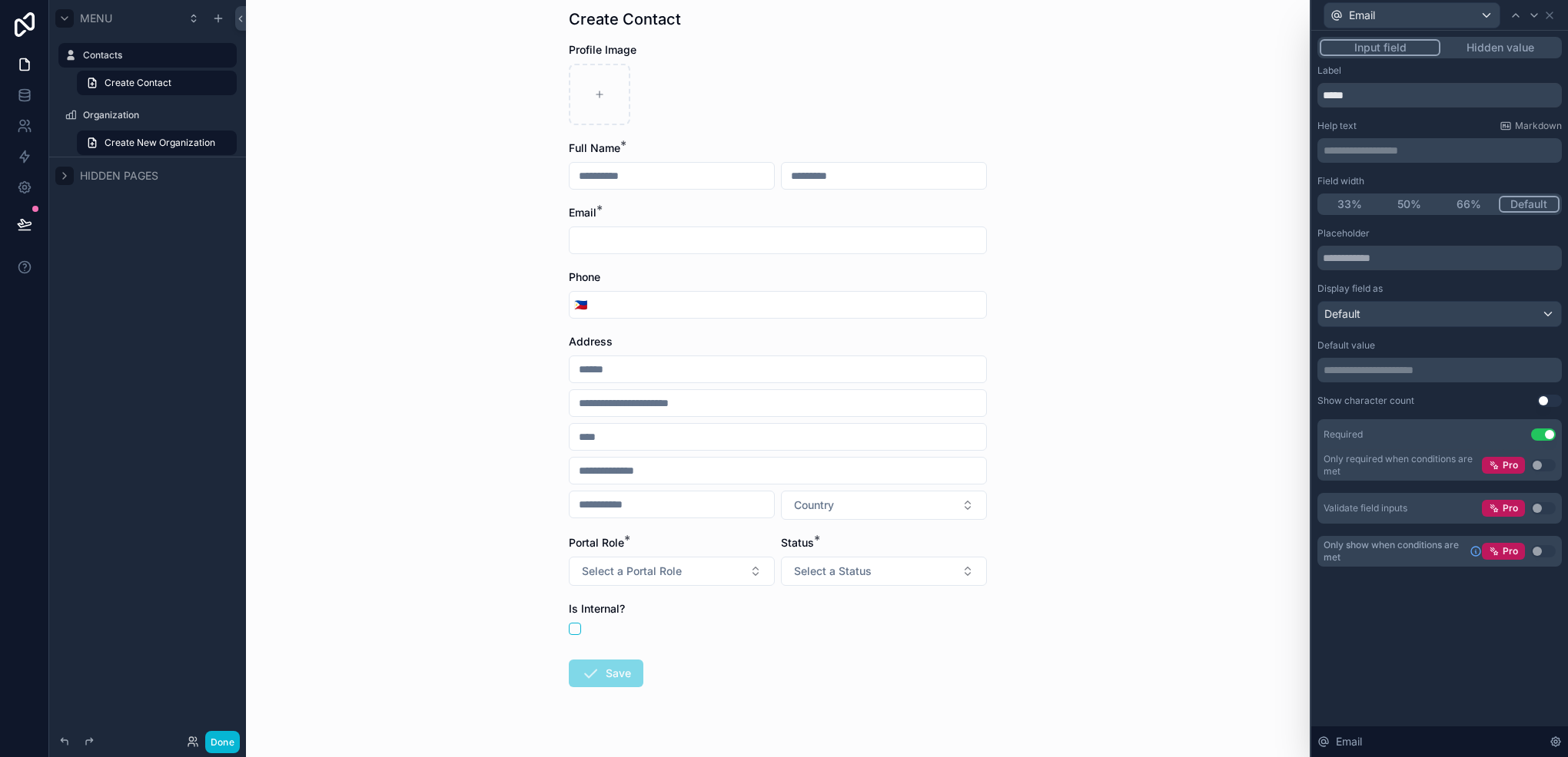
scroll to position [77, 0]
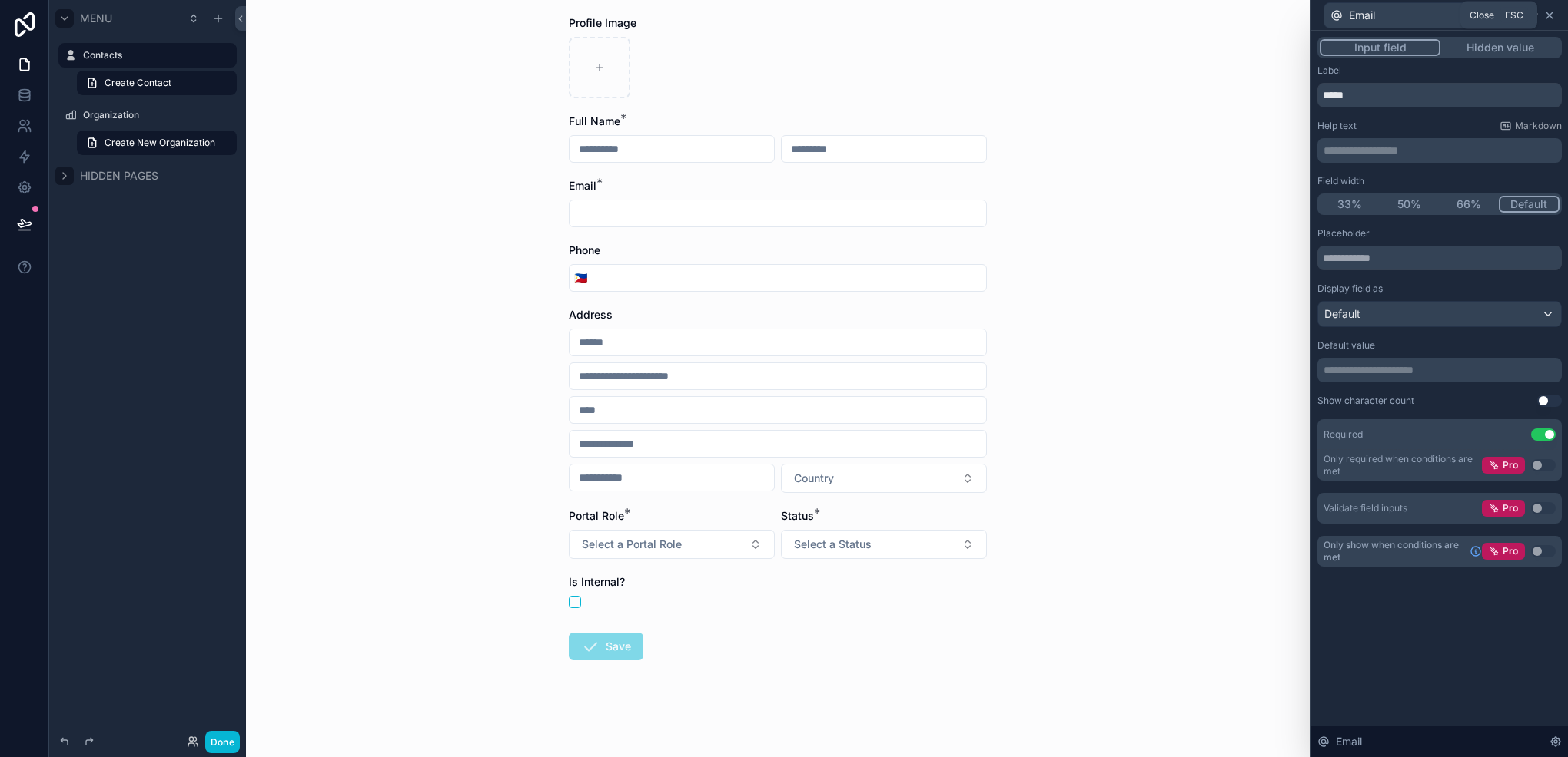
click at [1552, 14] on icon at bounding box center [1549, 14] width 12 height 12
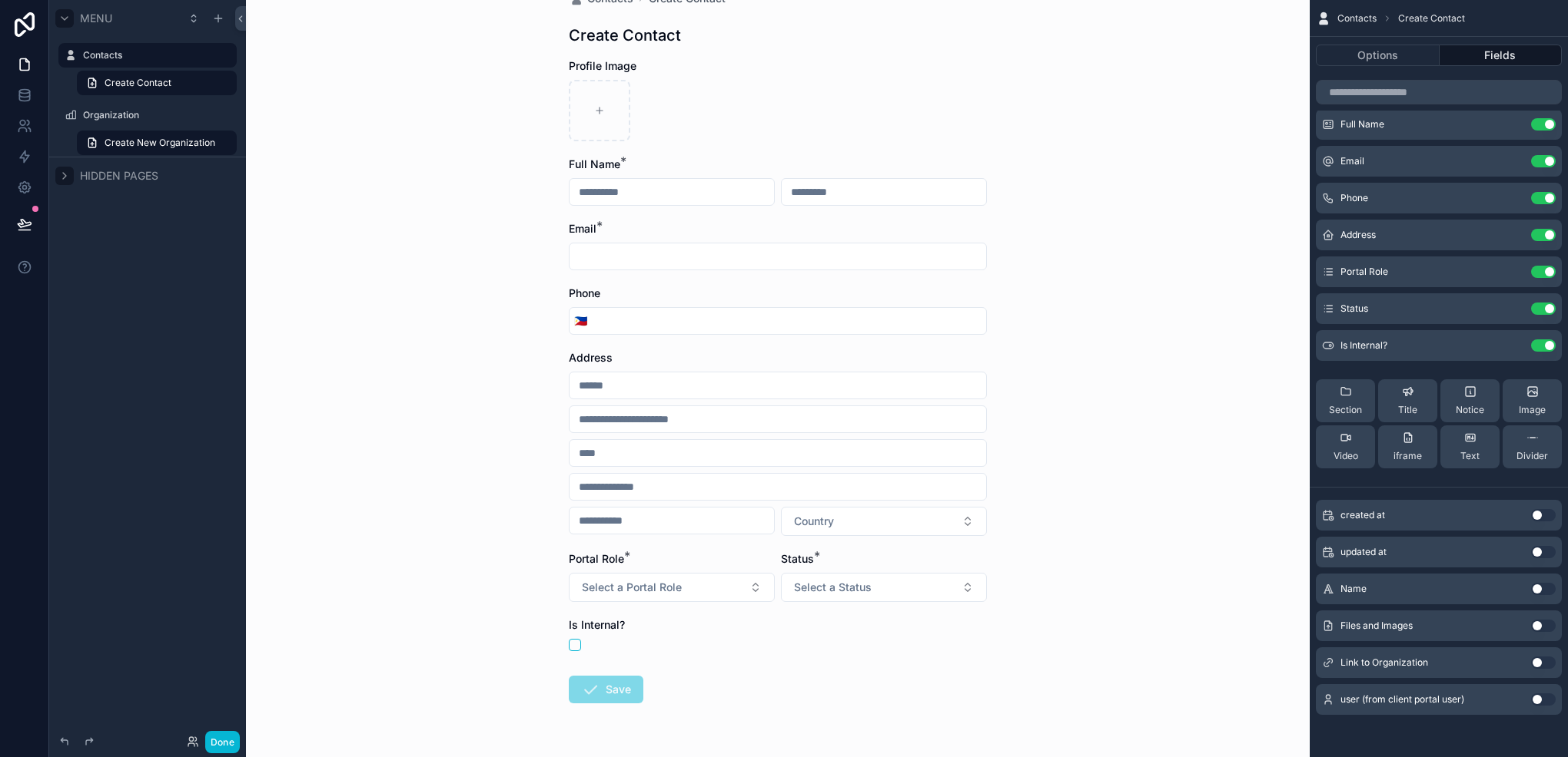
scroll to position [0, 0]
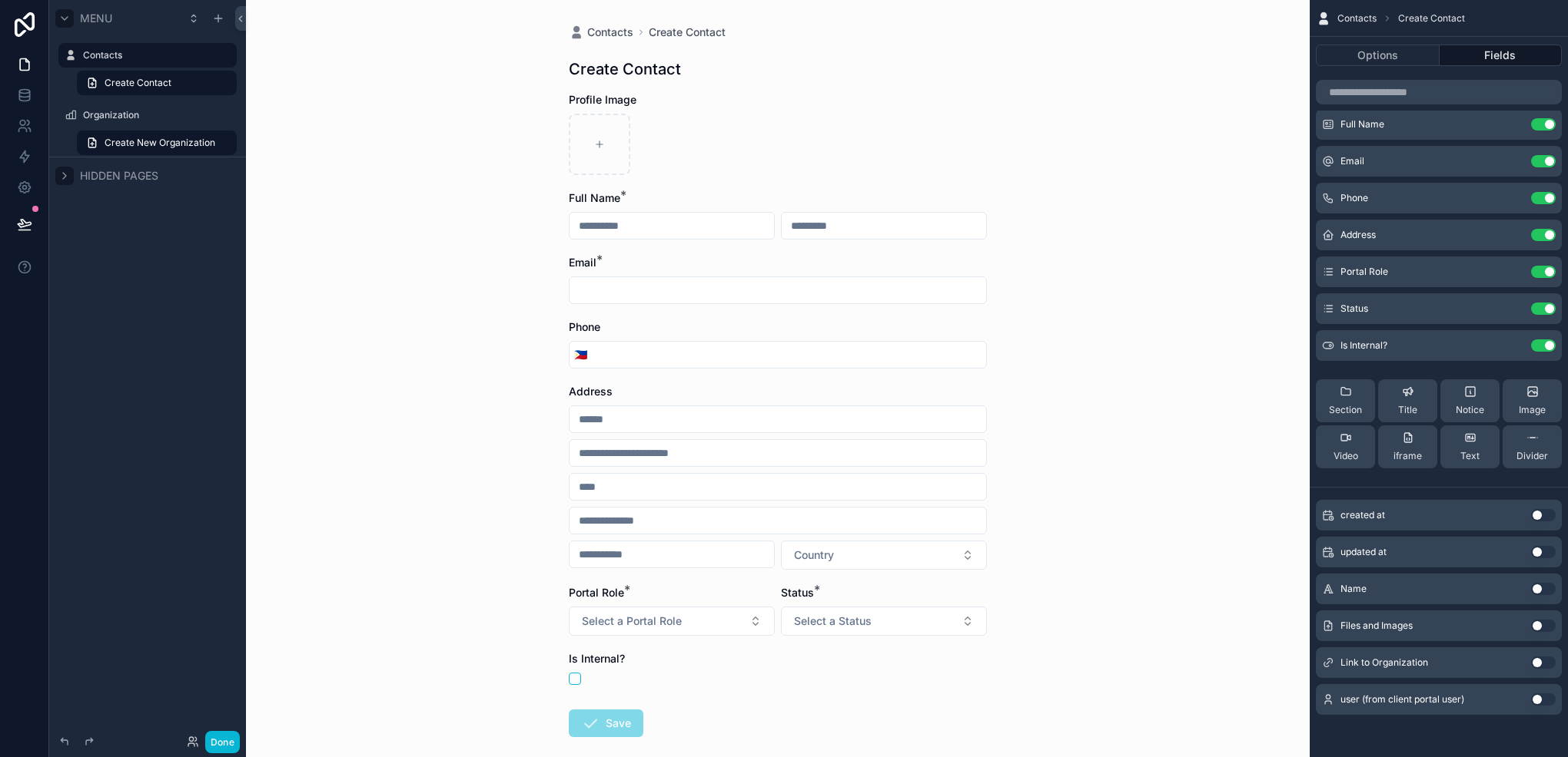
click at [1541, 667] on button "Use setting" at bounding box center [1543, 662] width 25 height 12
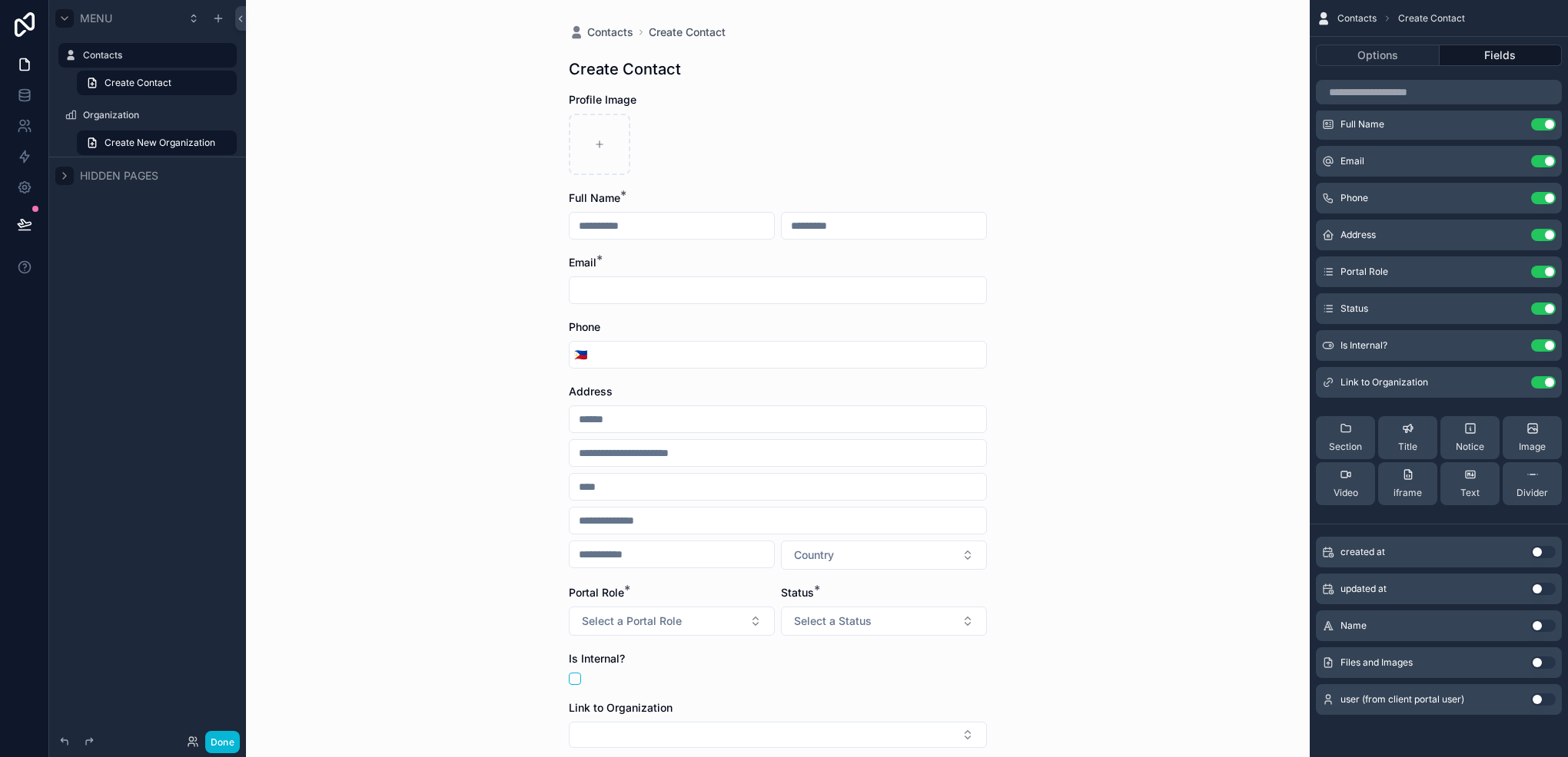
scroll to position [140, 0]
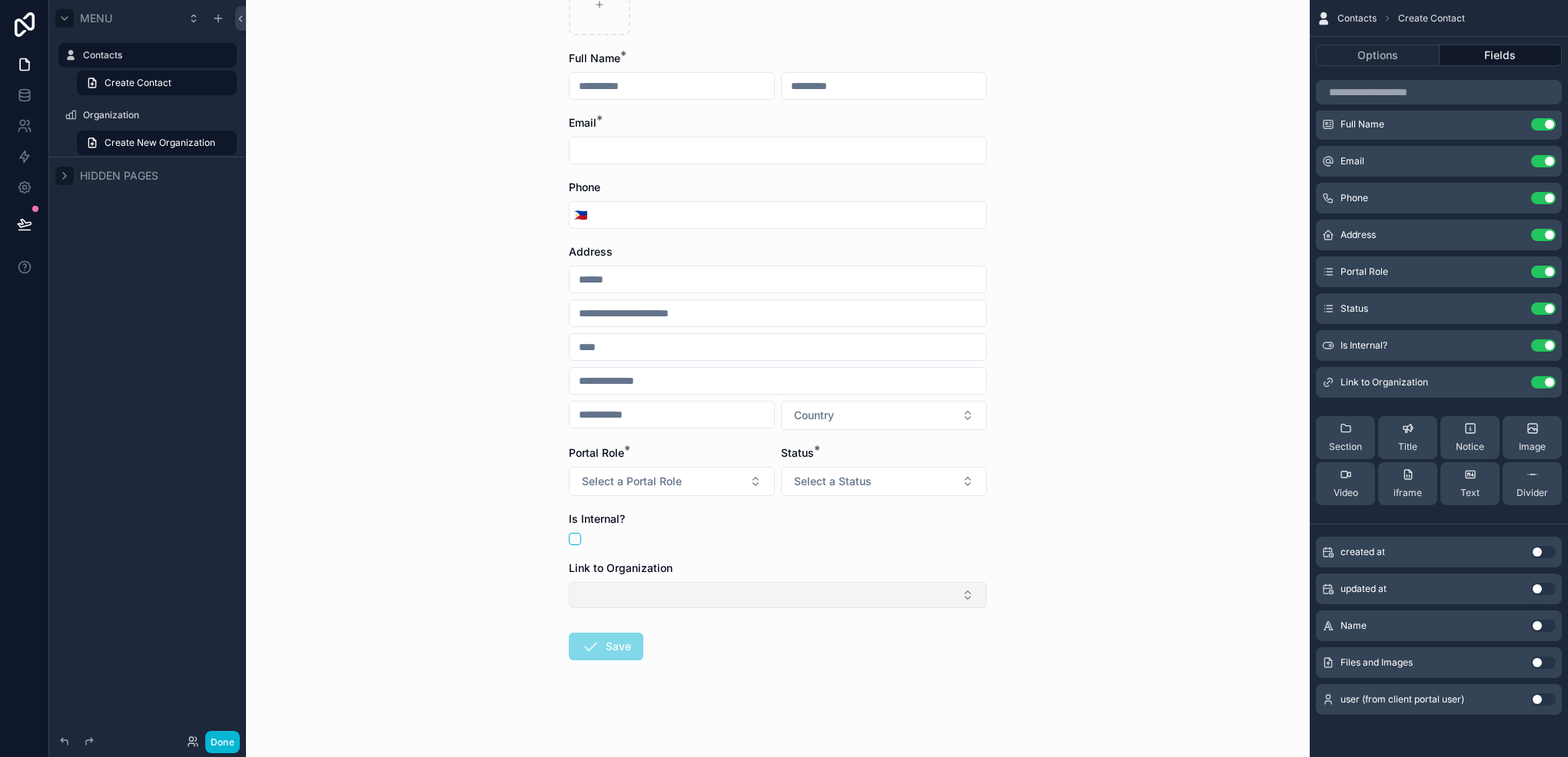
click at [954, 589] on button "Select Button" at bounding box center [778, 595] width 418 height 26
click at [1512, 381] on icon "scrollable content" at bounding box center [1514, 381] width 6 height 6
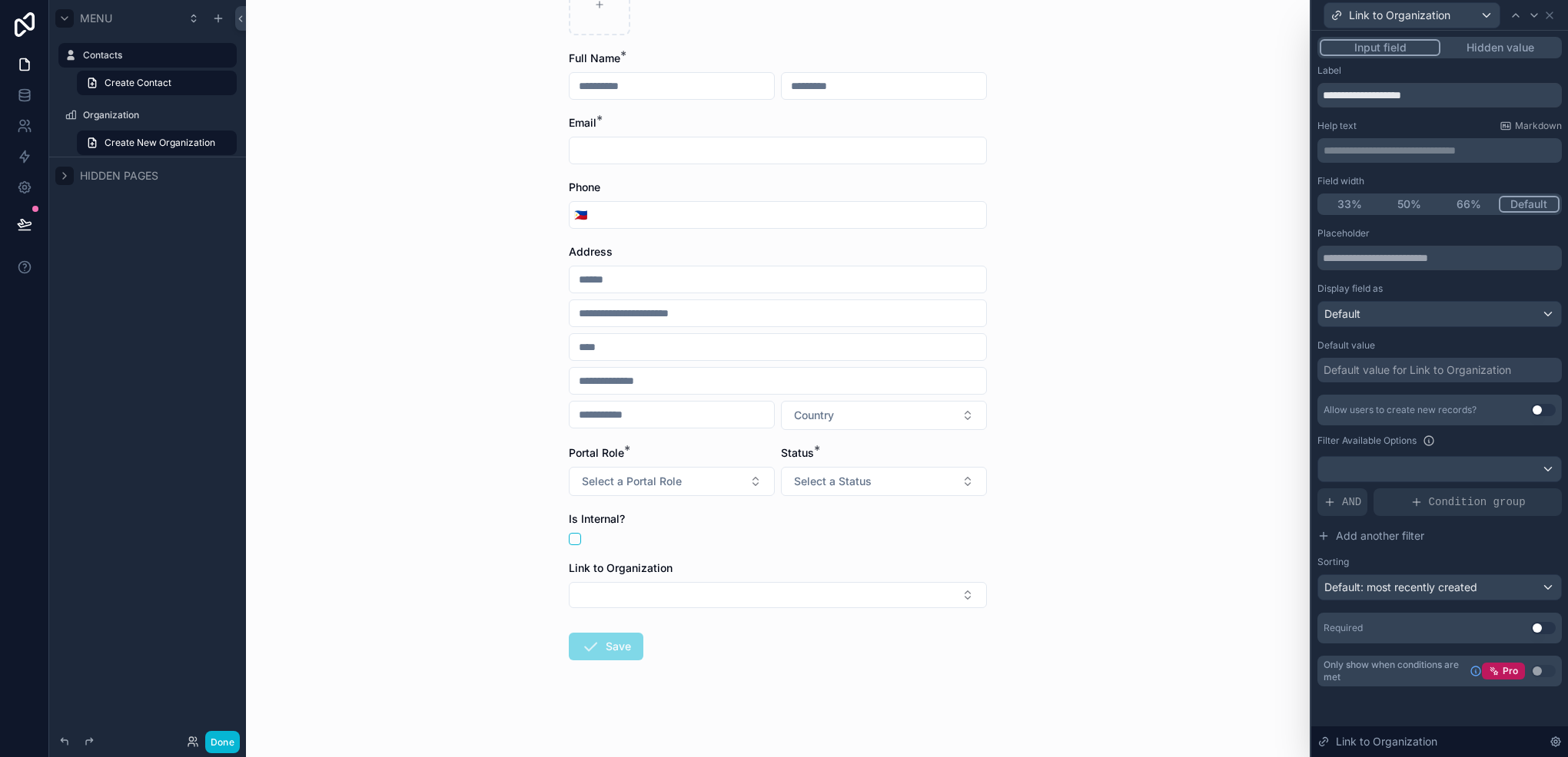
click at [1551, 413] on button "Use setting" at bounding box center [1543, 410] width 25 height 12
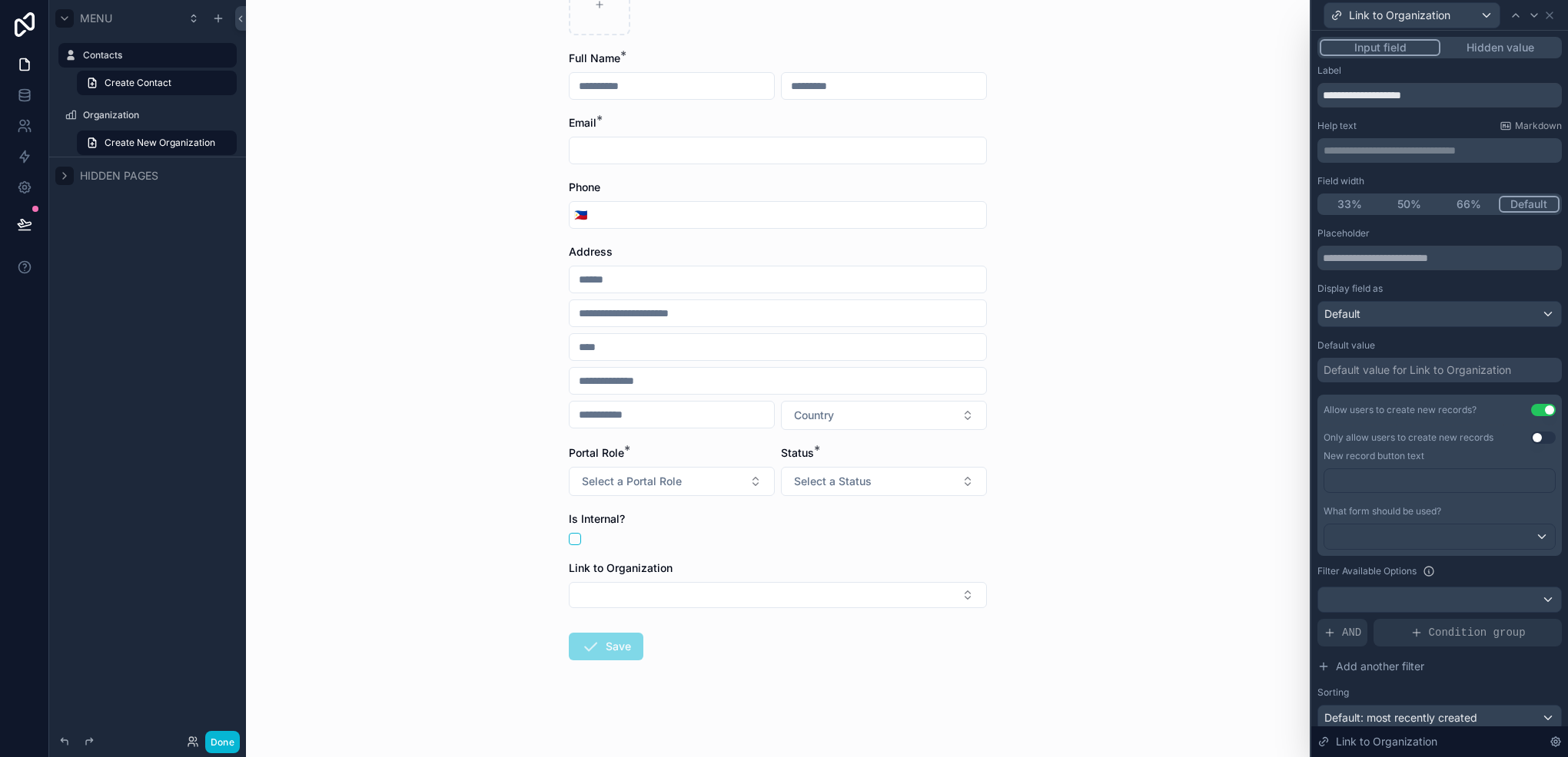
scroll to position [0, 0]
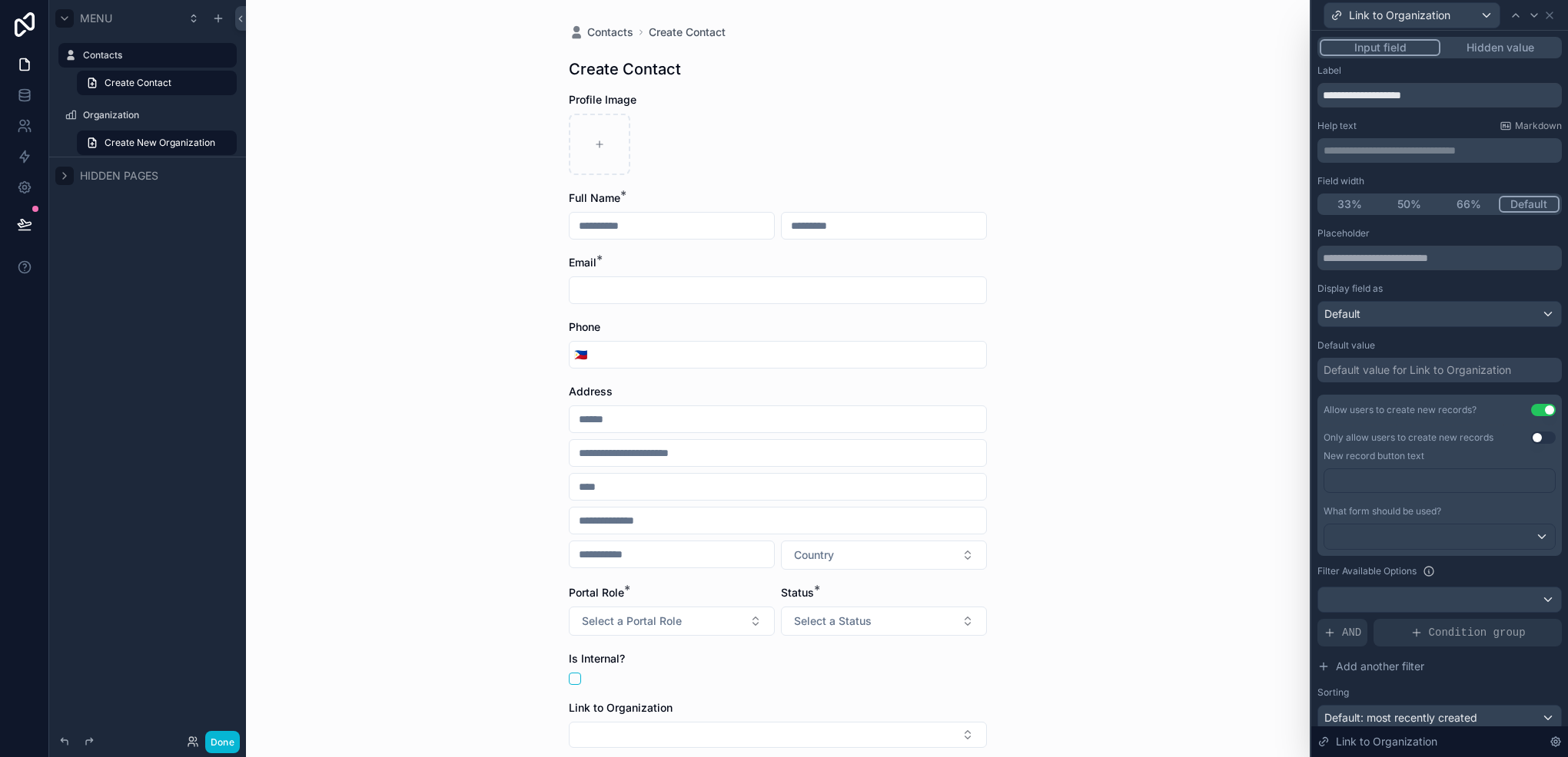
click at [1531, 408] on button "Use setting" at bounding box center [1543, 410] width 25 height 12
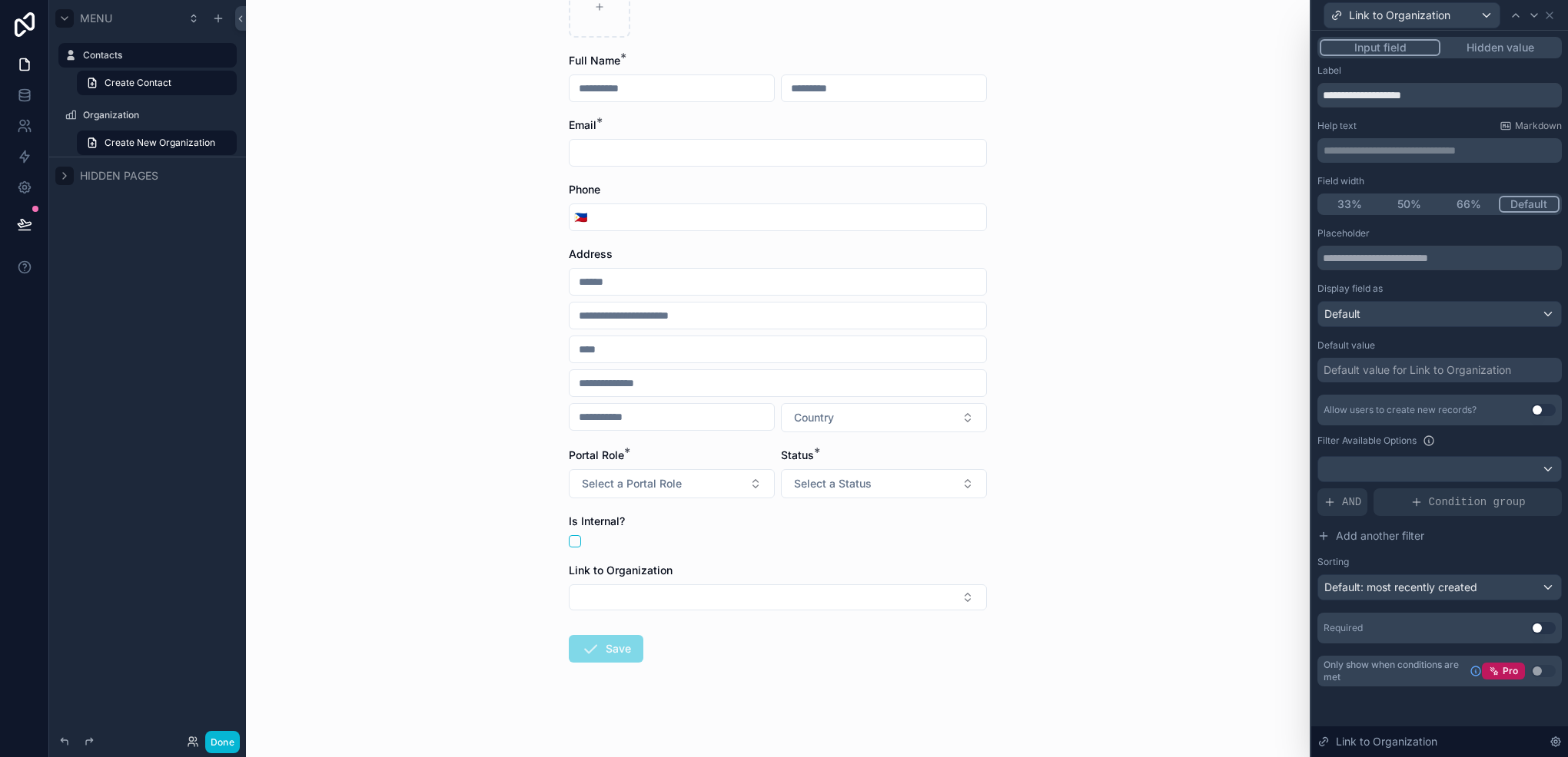
scroll to position [140, 0]
click at [965, 601] on button "Select Button" at bounding box center [778, 595] width 418 height 26
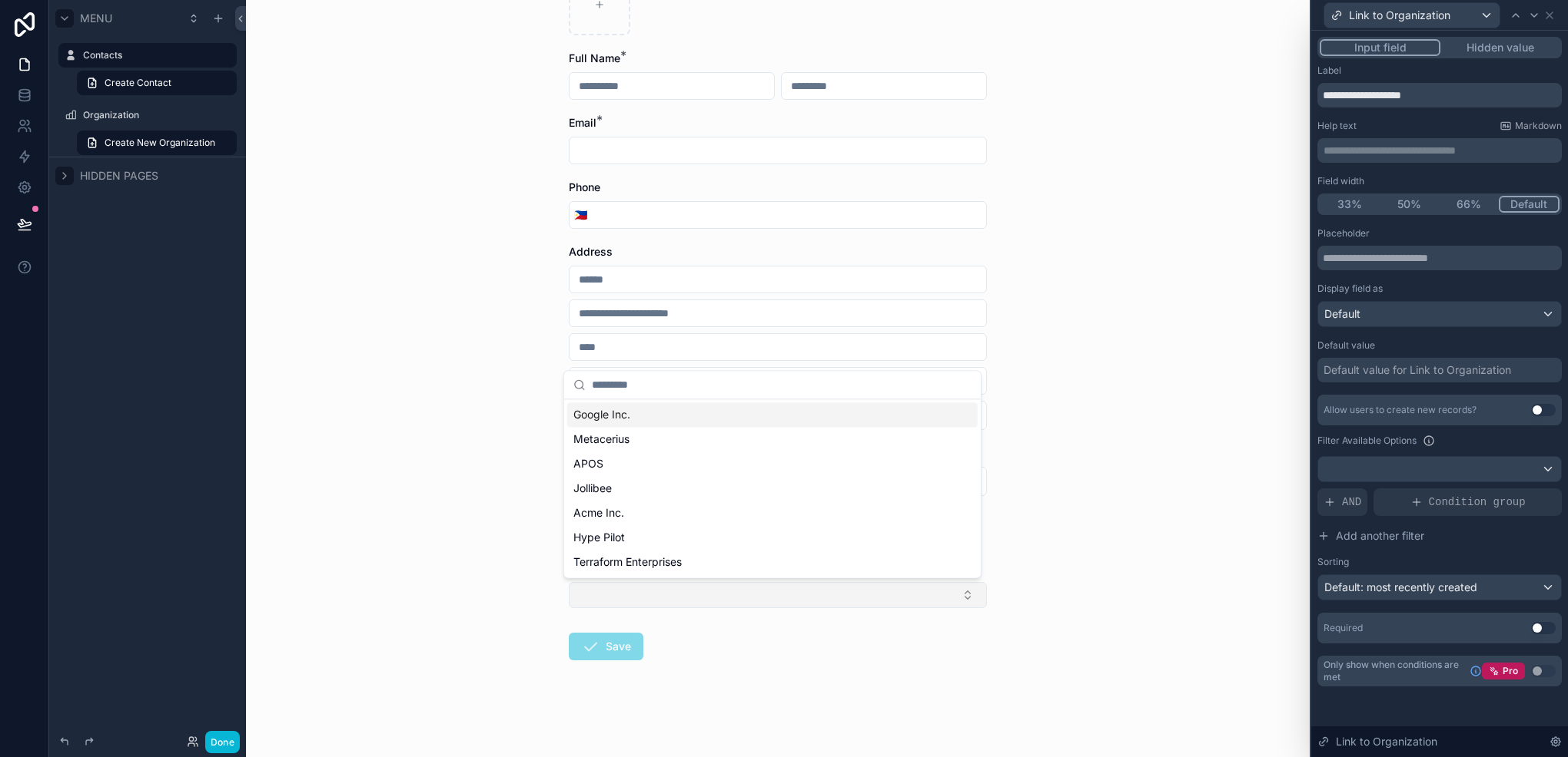
click at [965, 601] on button "Select Button" at bounding box center [778, 595] width 418 height 26
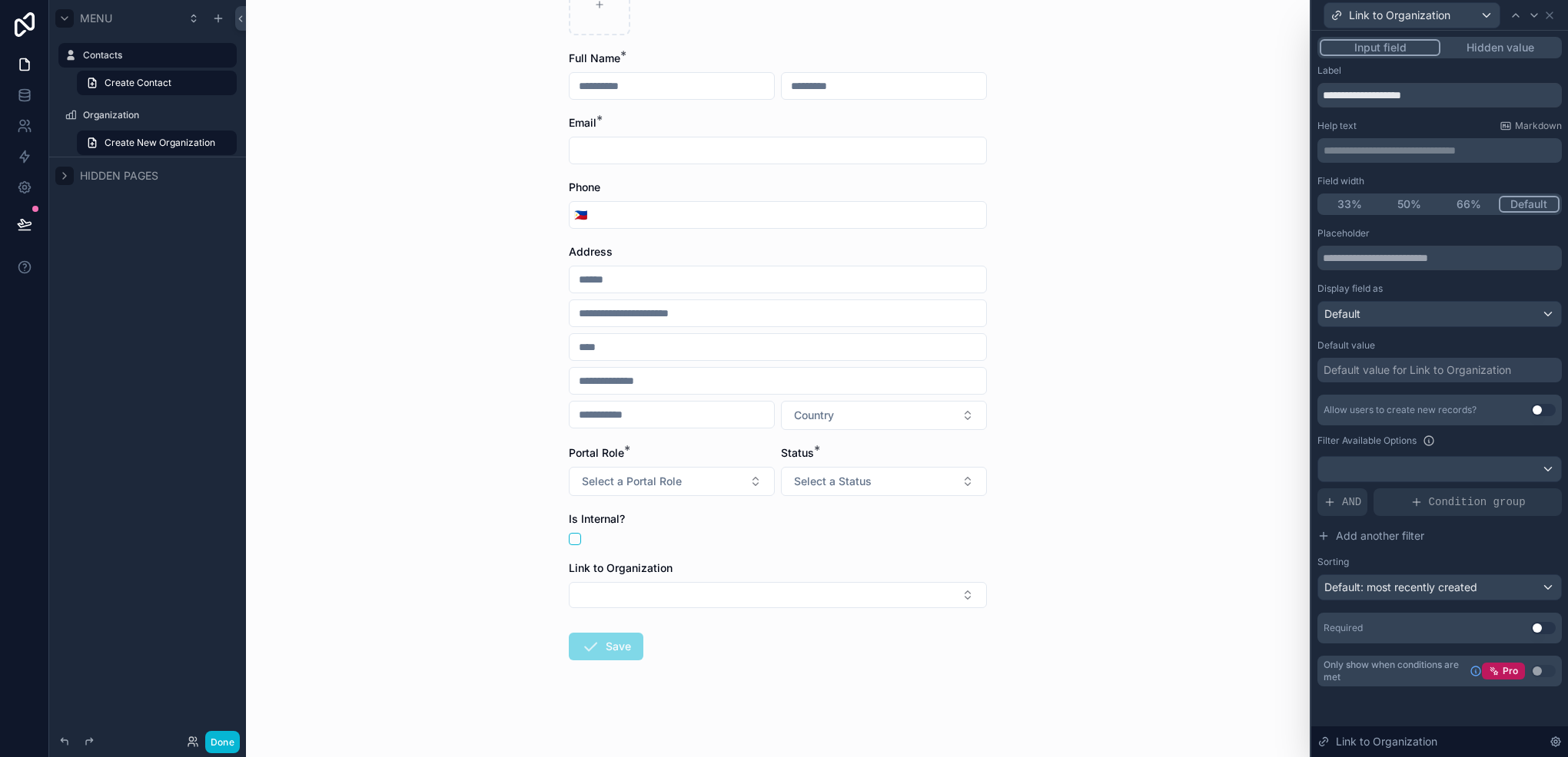
click at [1533, 410] on button "Use setting" at bounding box center [1543, 410] width 25 height 12
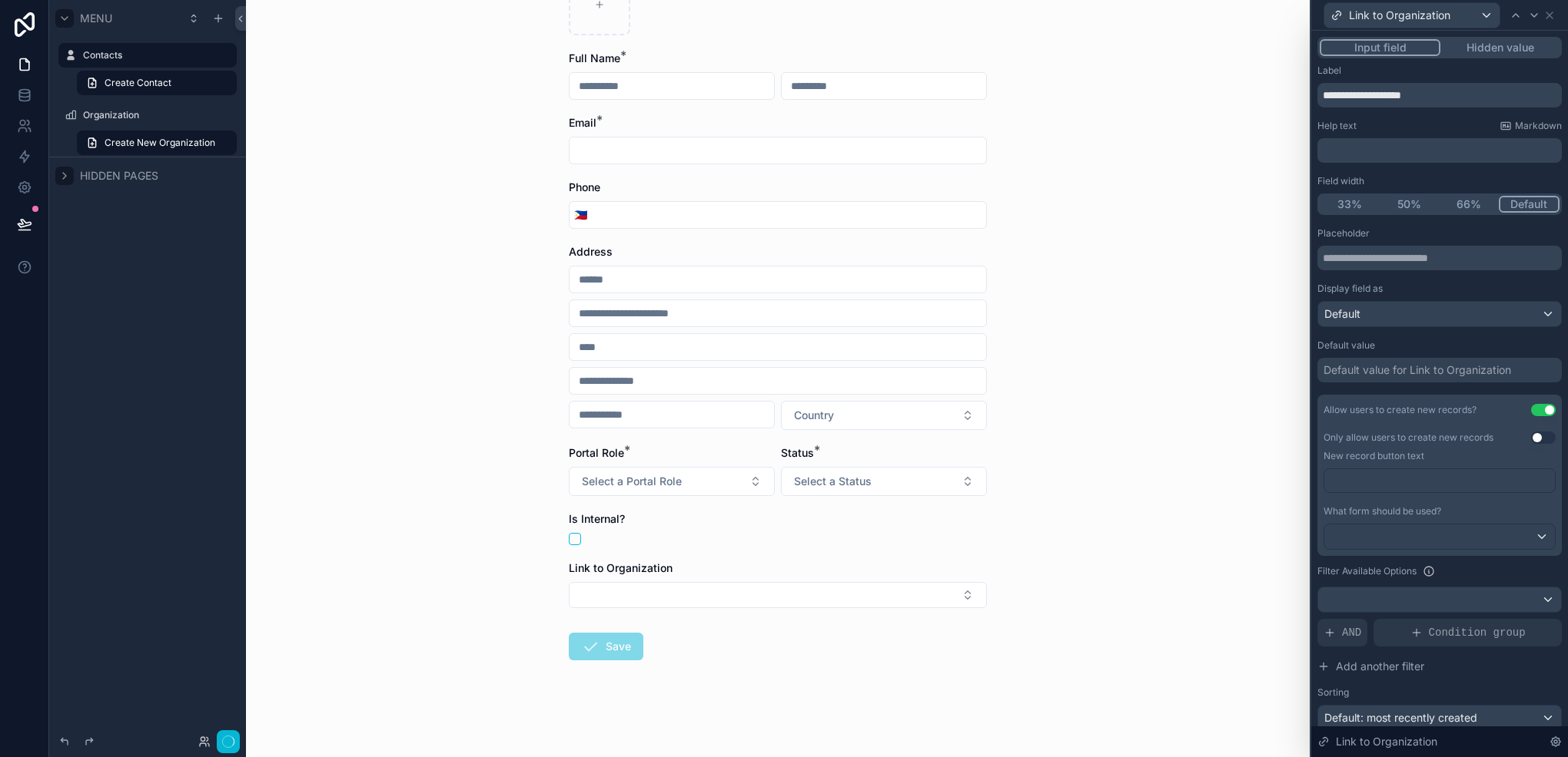
scroll to position [0, 0]
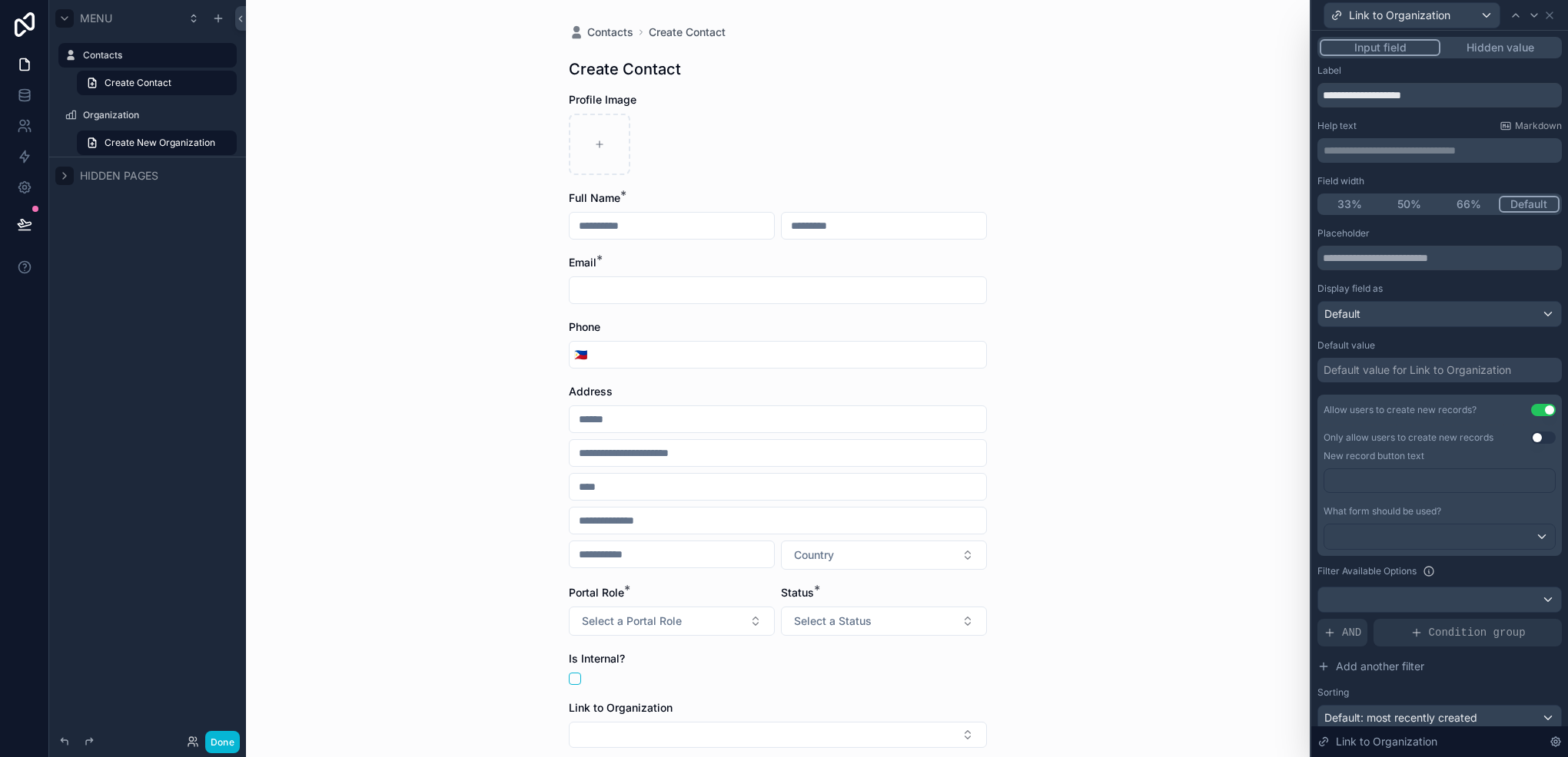
click at [1532, 436] on button "Use setting" at bounding box center [1543, 437] width 25 height 12
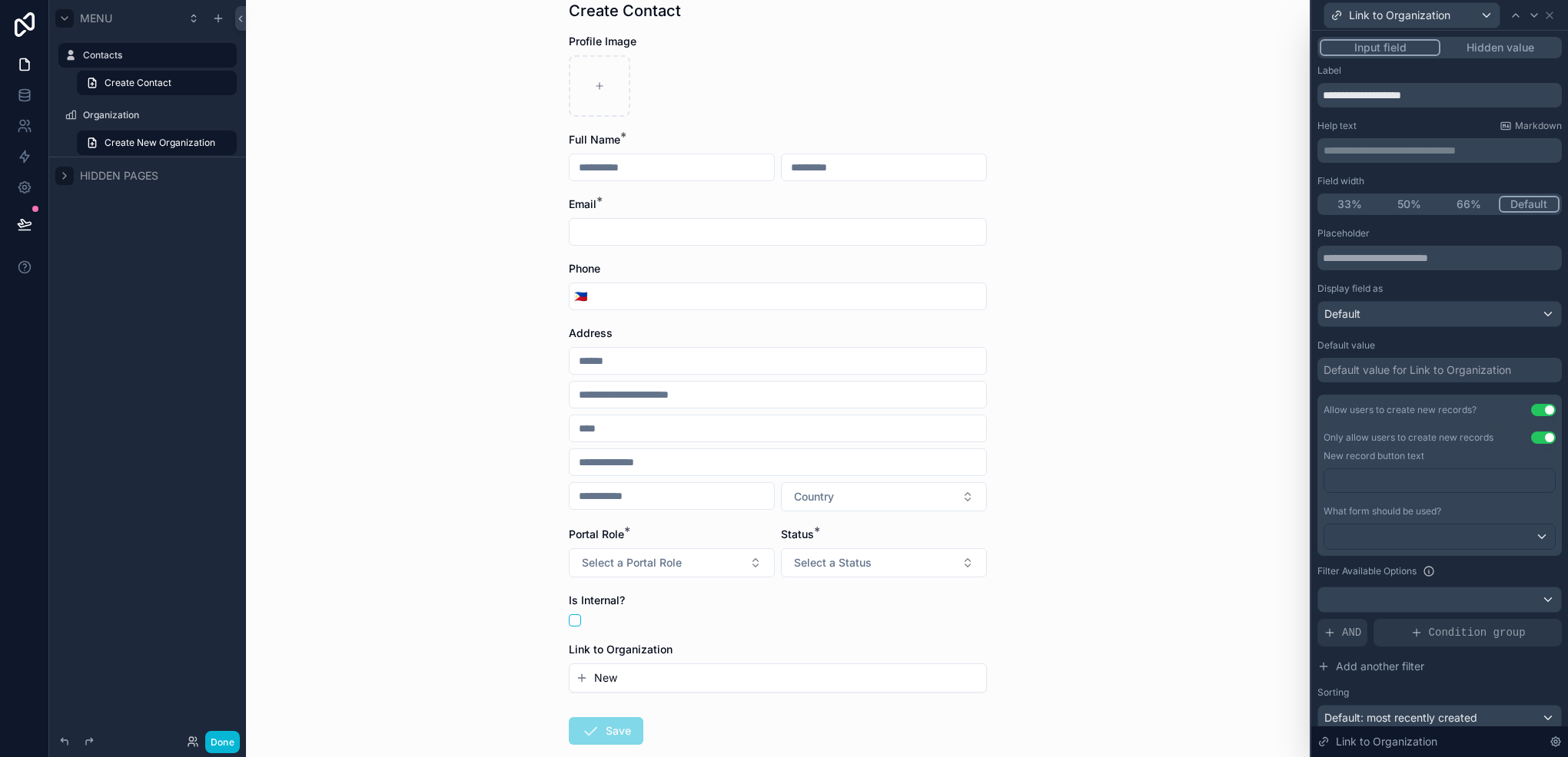
scroll to position [143, 0]
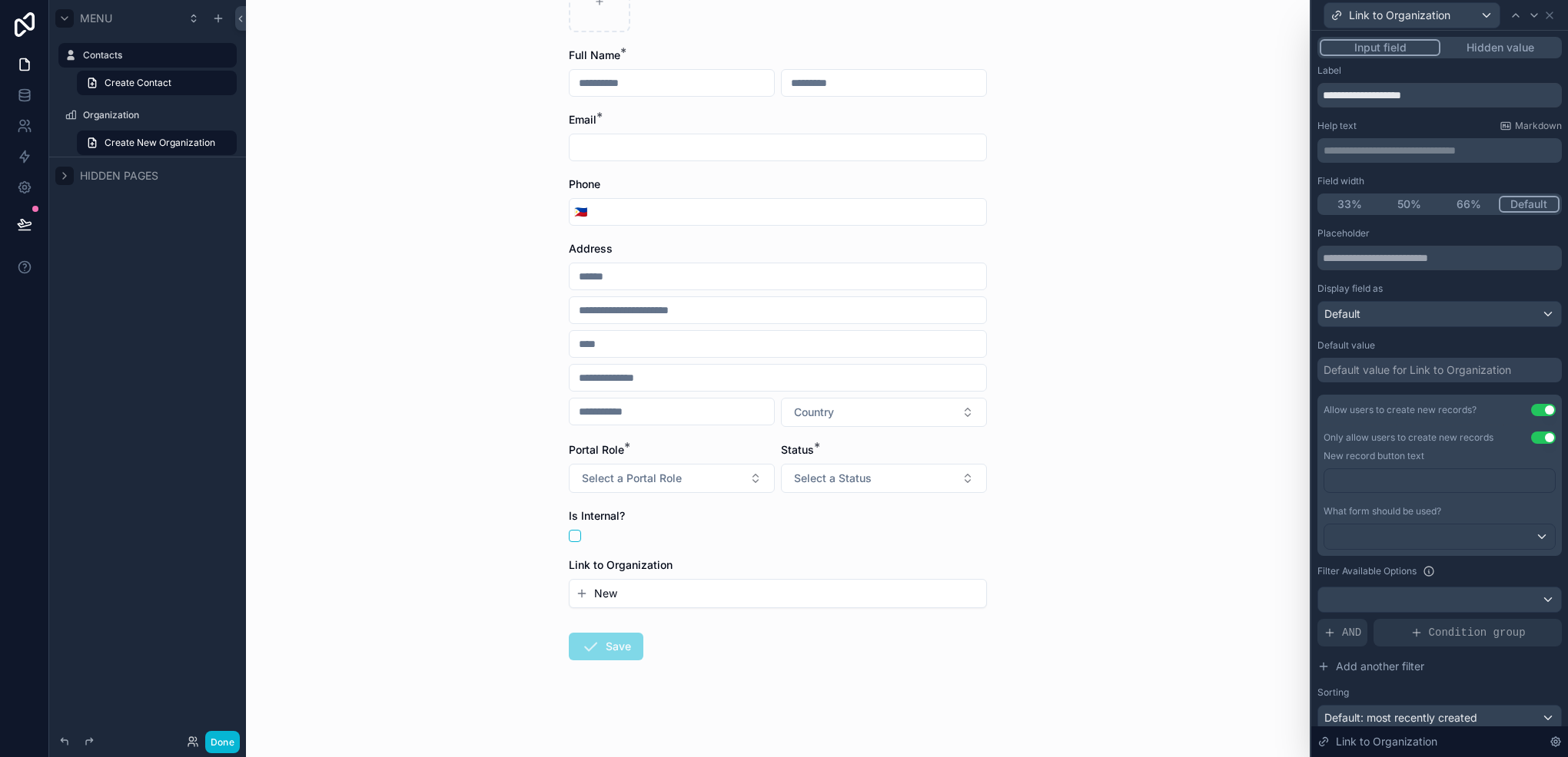
click at [604, 589] on span "New" at bounding box center [605, 594] width 23 height 15
click at [575, 588] on icon "scrollable content" at bounding box center [581, 594] width 12 height 12
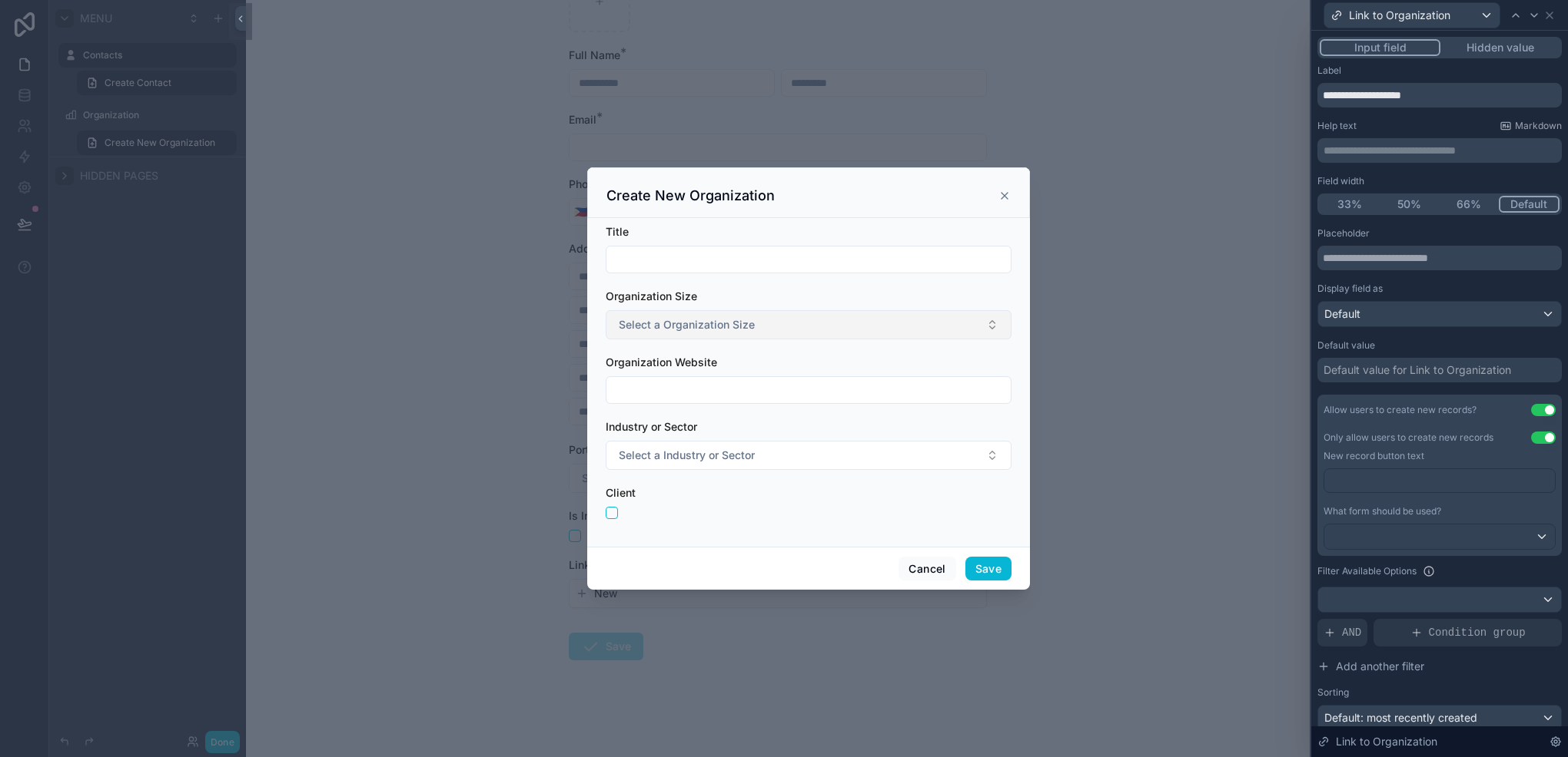
click at [823, 329] on button "Select a Organization Size" at bounding box center [809, 325] width 406 height 29
click at [793, 394] on input "scrollable content" at bounding box center [808, 390] width 404 height 22
click at [798, 452] on button "Select a Industry or Sector" at bounding box center [809, 455] width 406 height 29
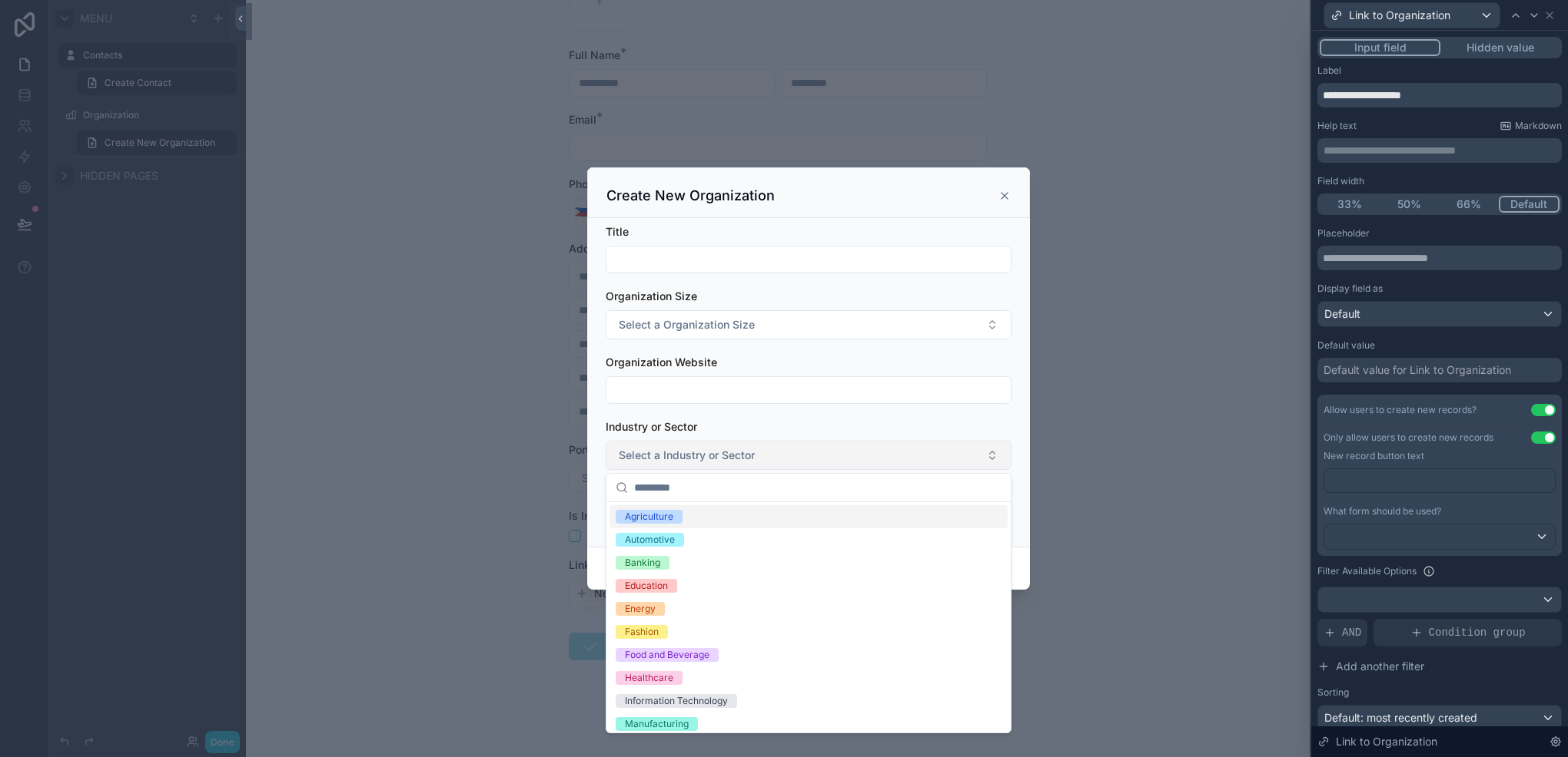
click at [798, 452] on button "Select a Industry or Sector" at bounding box center [809, 455] width 406 height 29
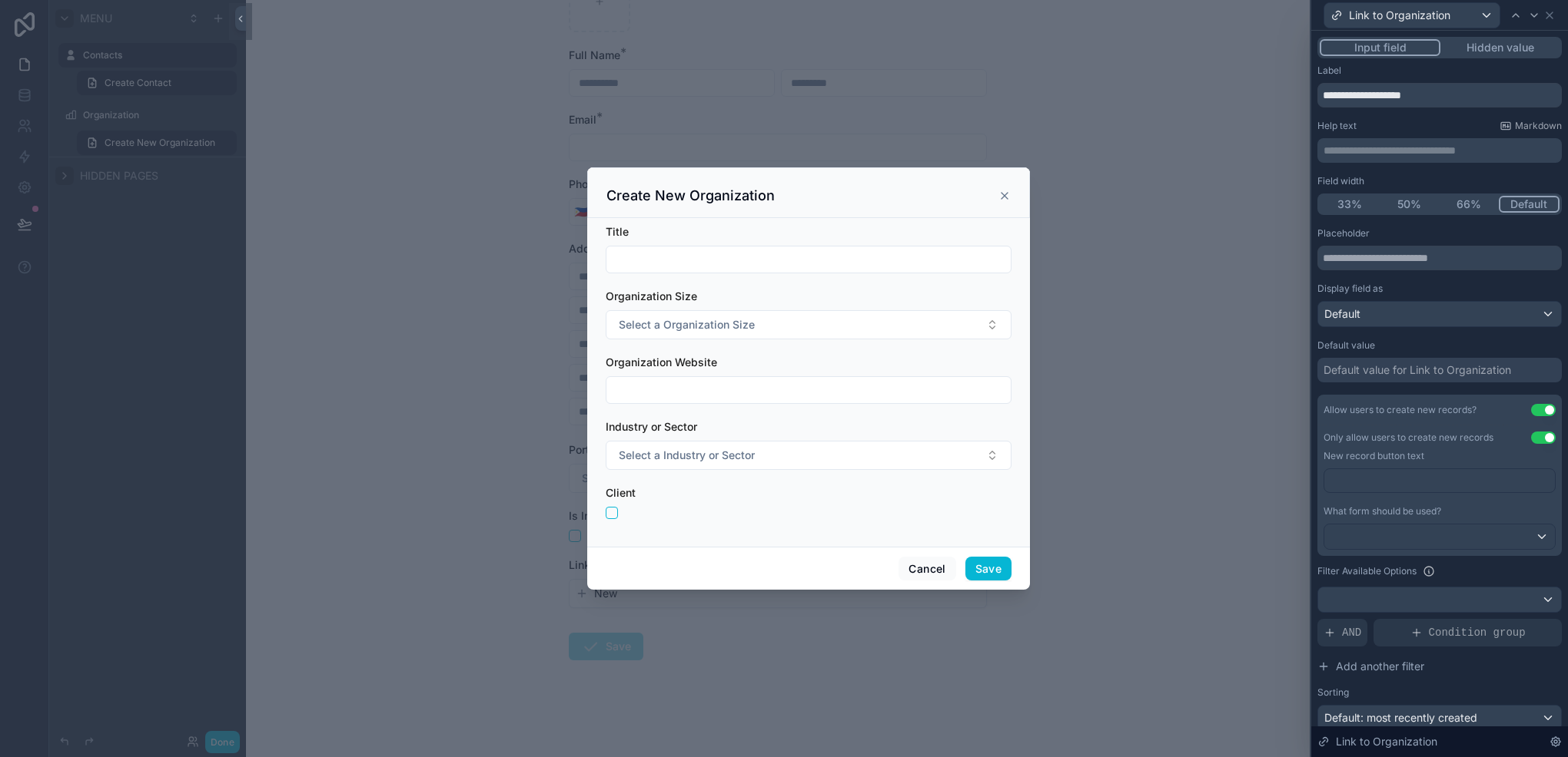
click at [1002, 201] on icon "scrollable content" at bounding box center [1004, 196] width 12 height 12
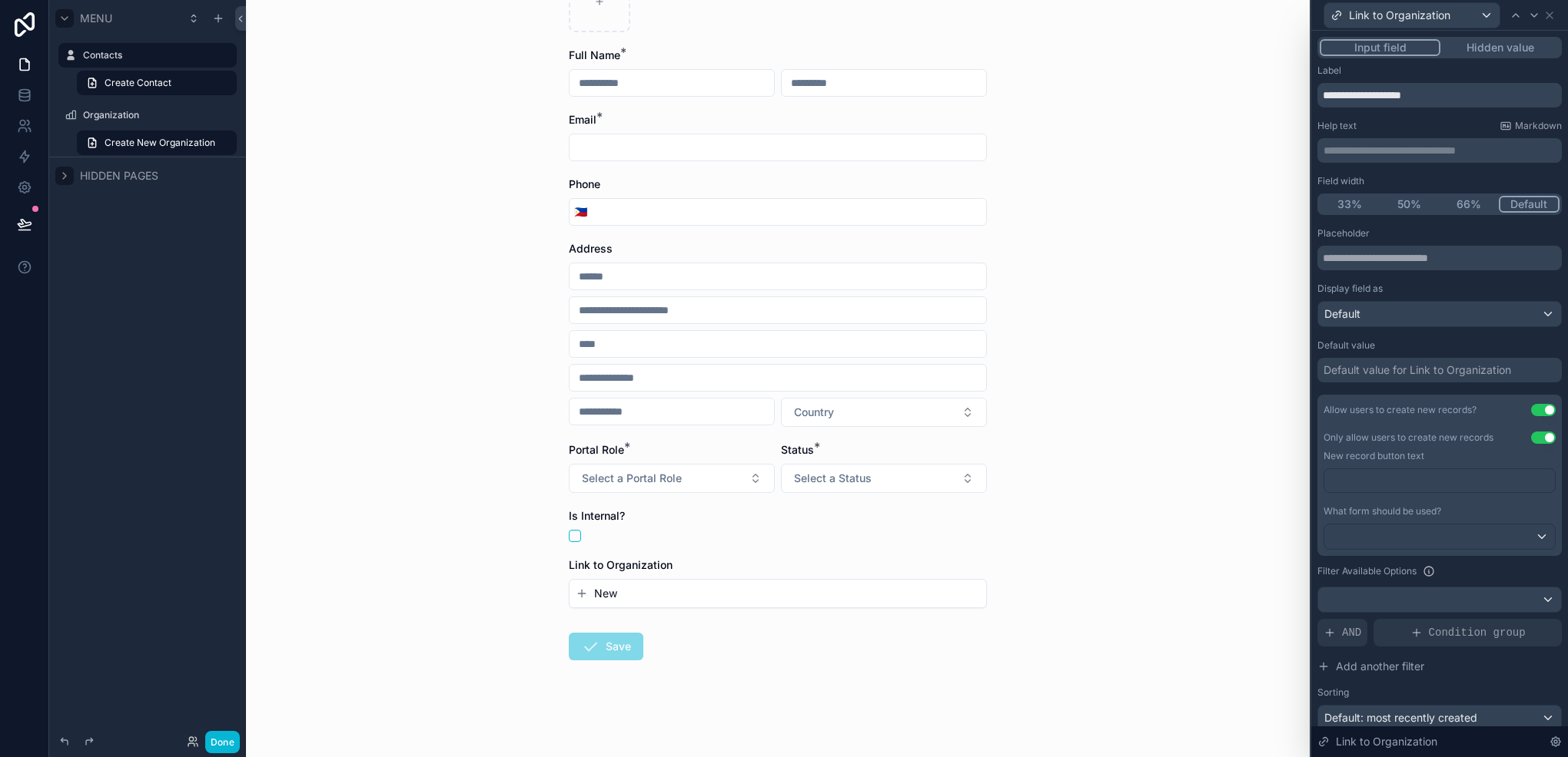
click at [1537, 434] on button "Use setting" at bounding box center [1543, 437] width 25 height 12
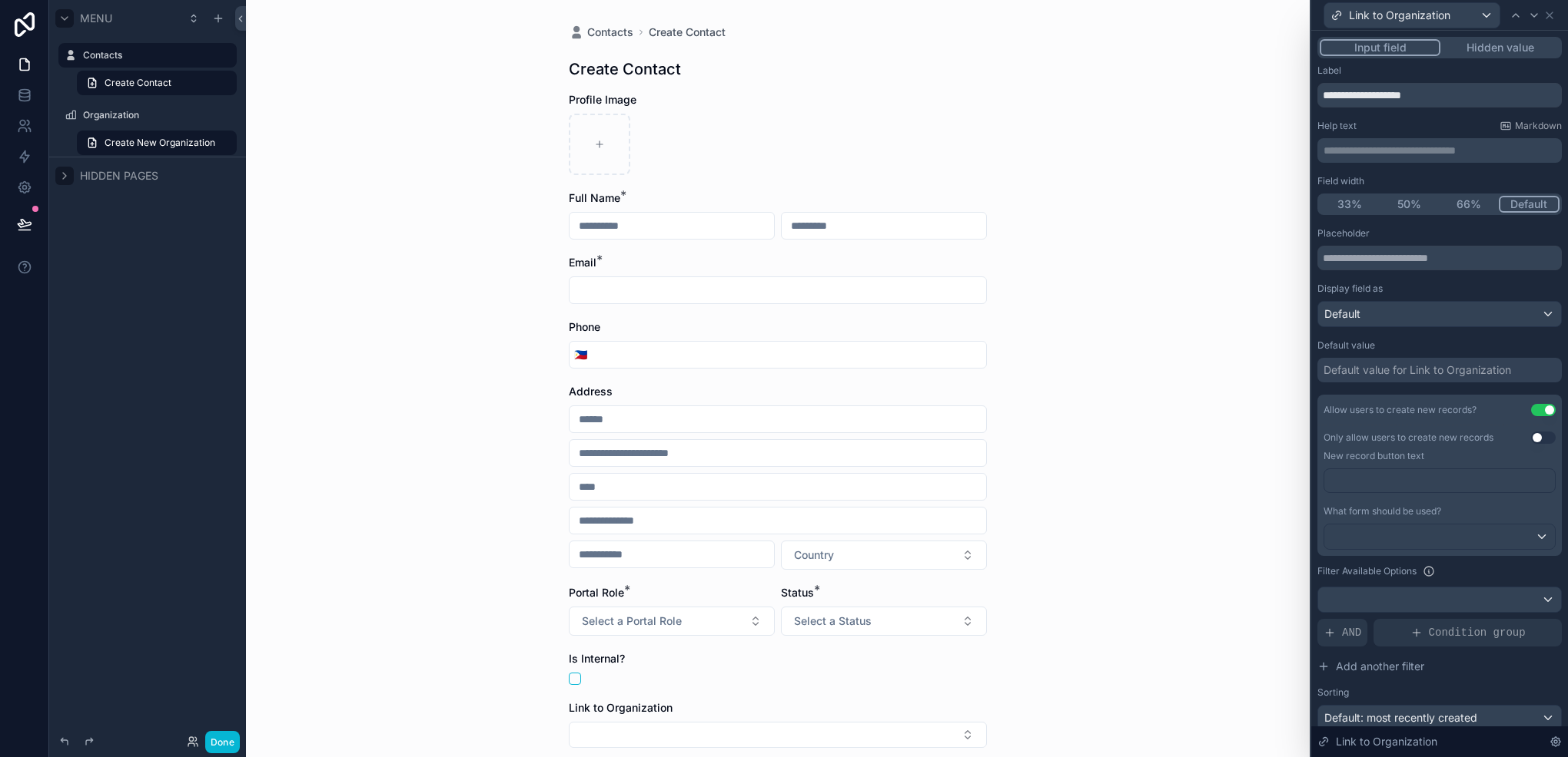
click at [1531, 413] on button "Use setting" at bounding box center [1543, 410] width 25 height 12
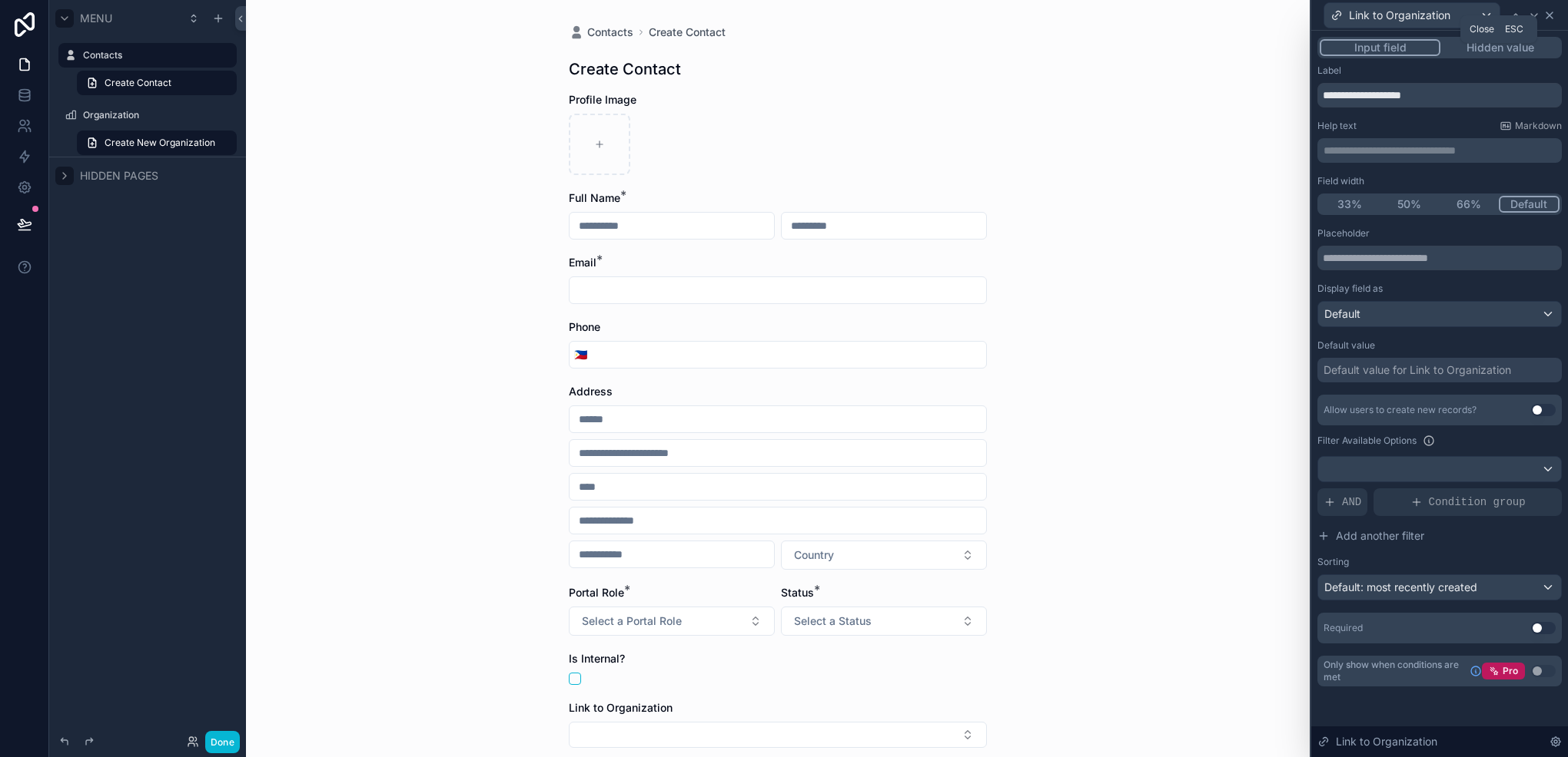
click at [1554, 15] on icon at bounding box center [1549, 14] width 12 height 12
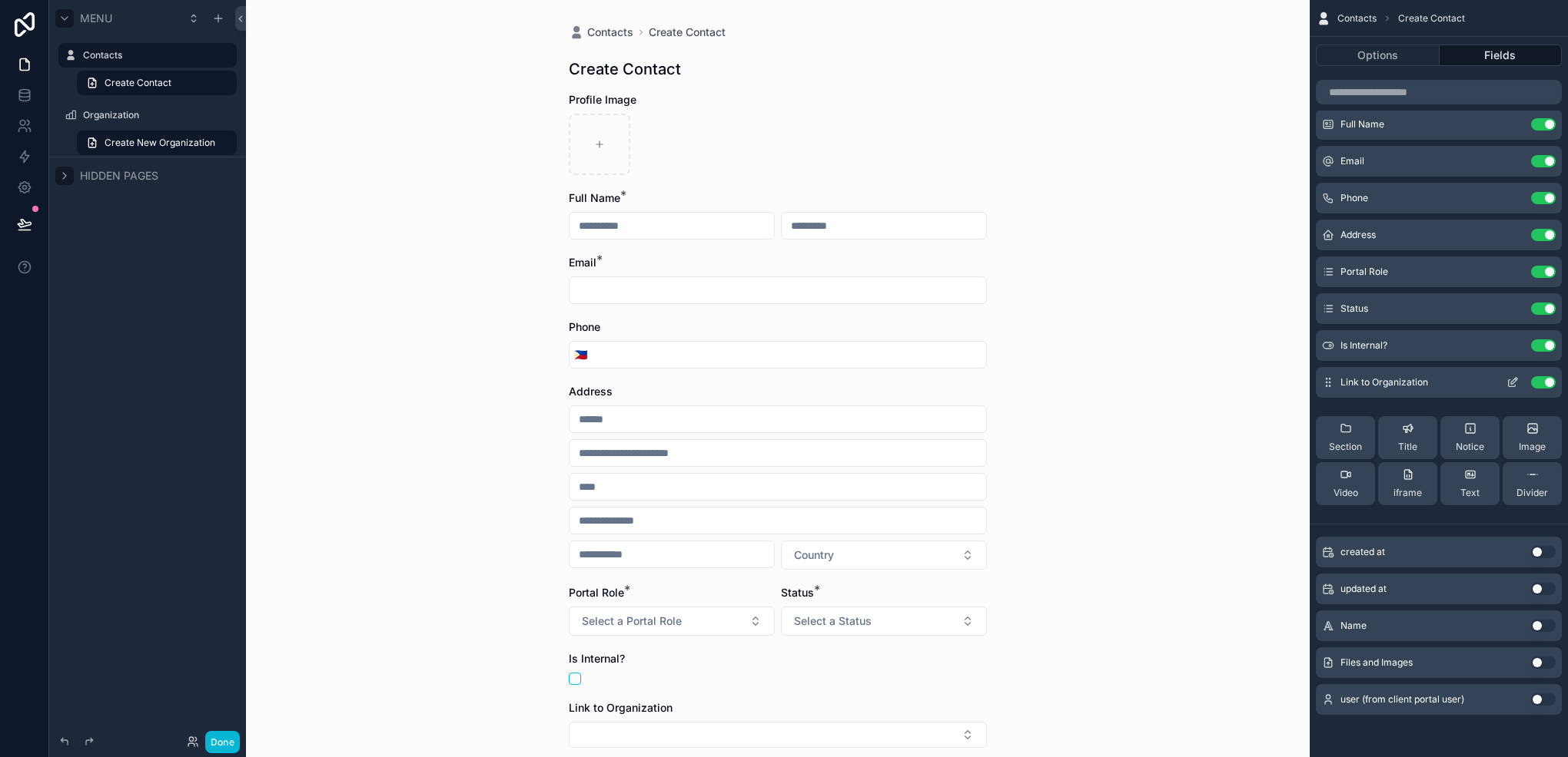
click at [1549, 387] on button "Use setting" at bounding box center [1543, 382] width 25 height 12
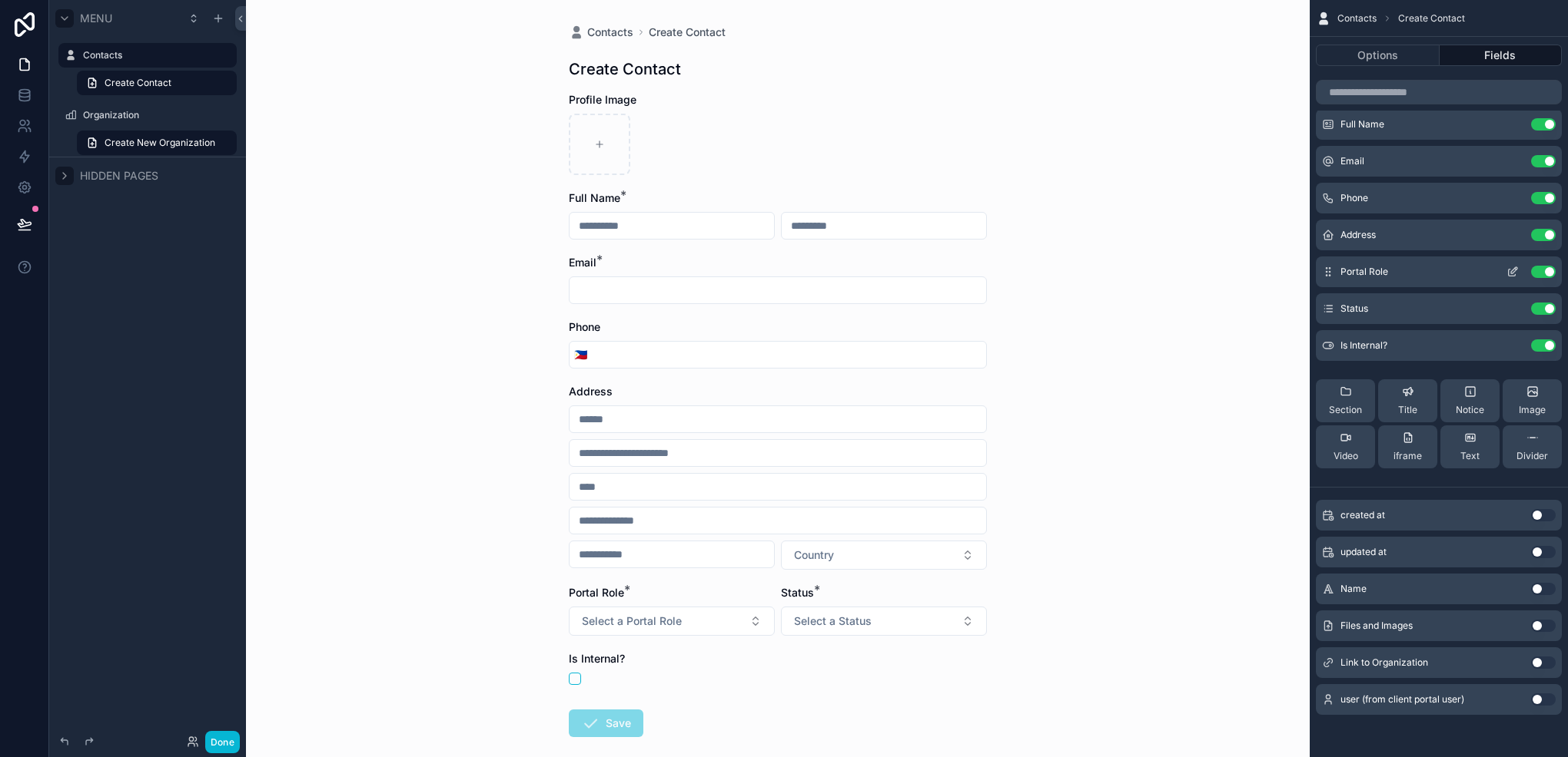
click at [1507, 269] on icon "scrollable content" at bounding box center [1512, 271] width 12 height 12
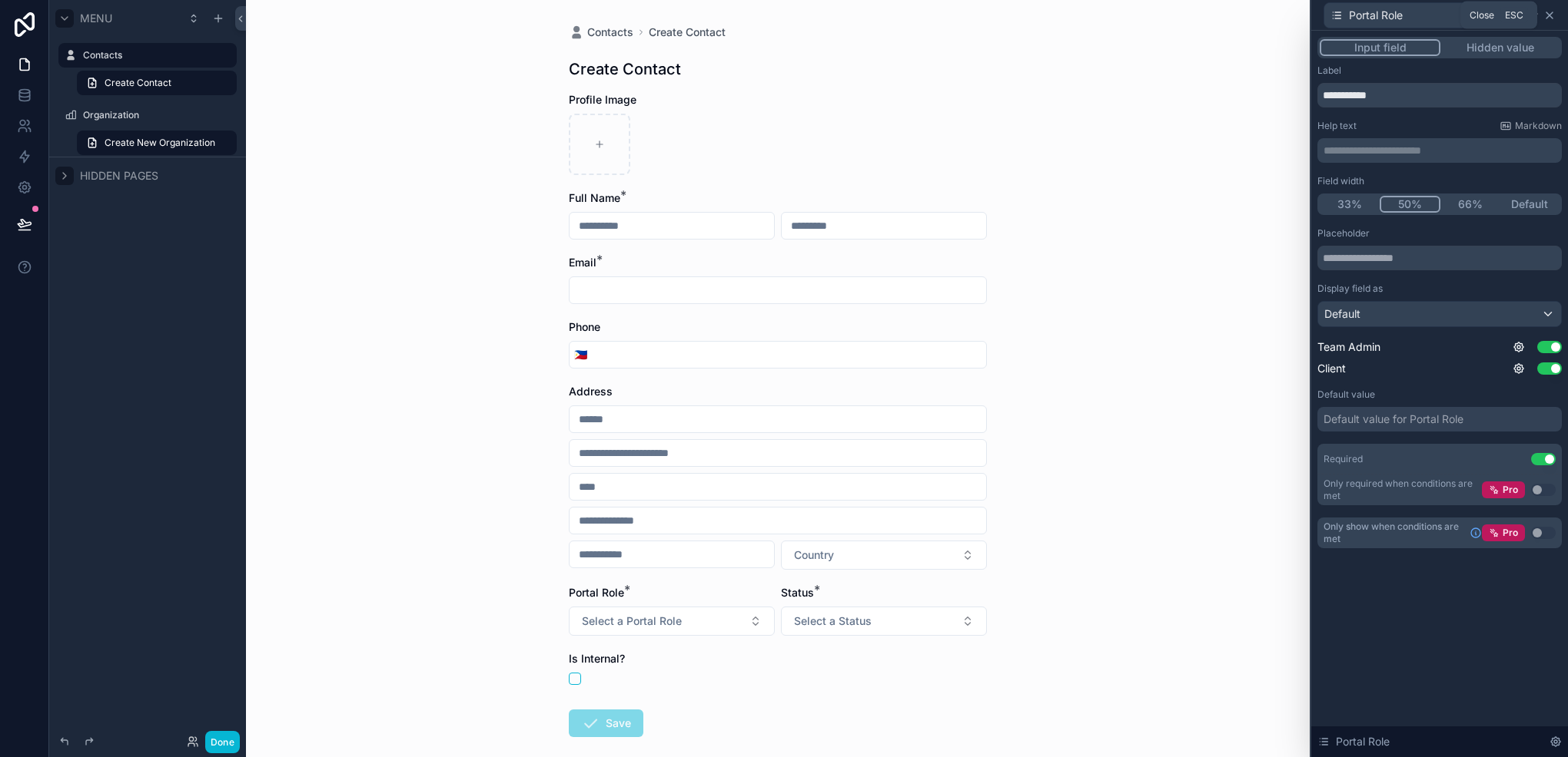
click at [1552, 17] on icon at bounding box center [1549, 14] width 12 height 12
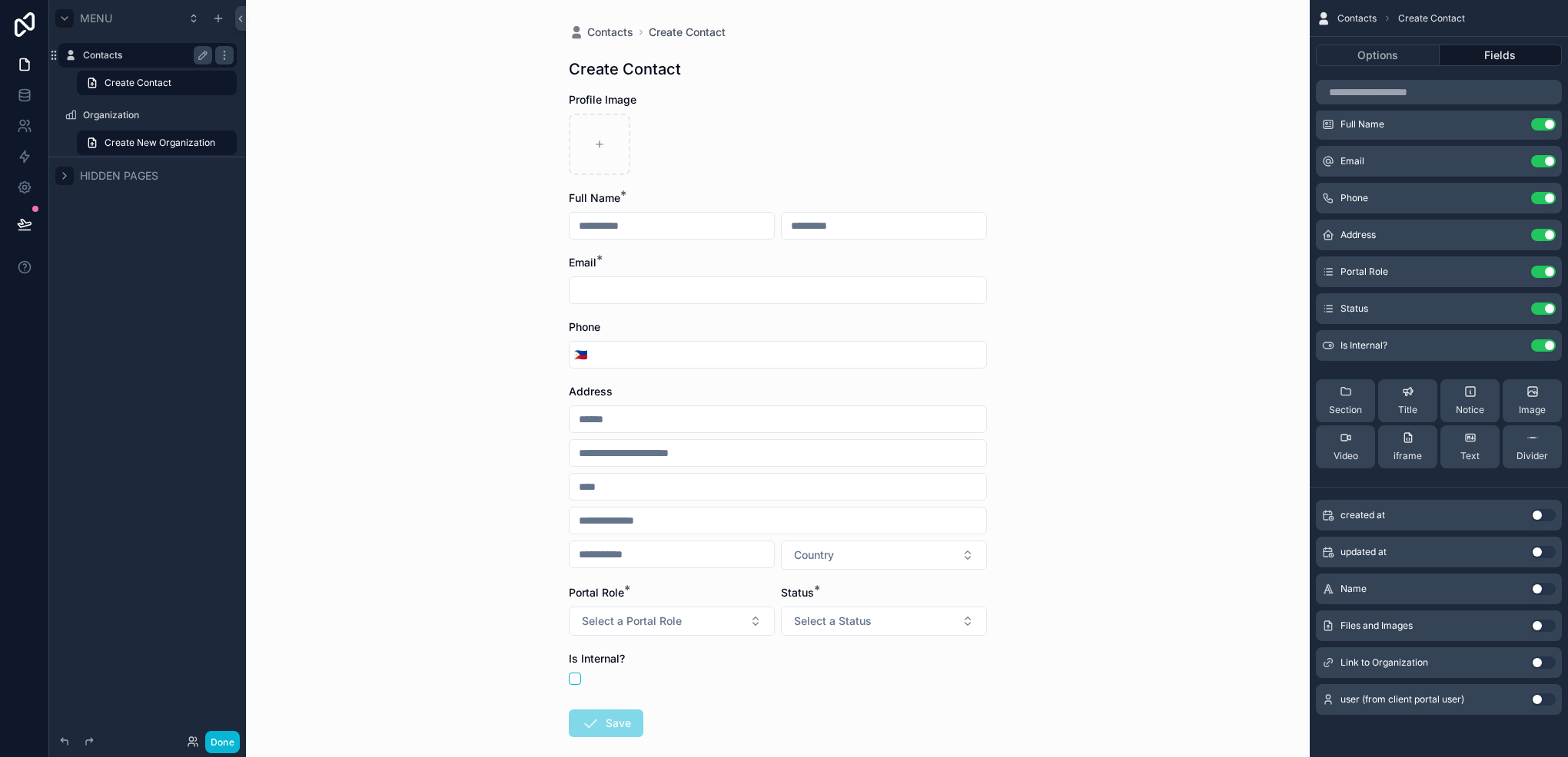
click at [149, 53] on label "Contacts" at bounding box center [144, 55] width 123 height 12
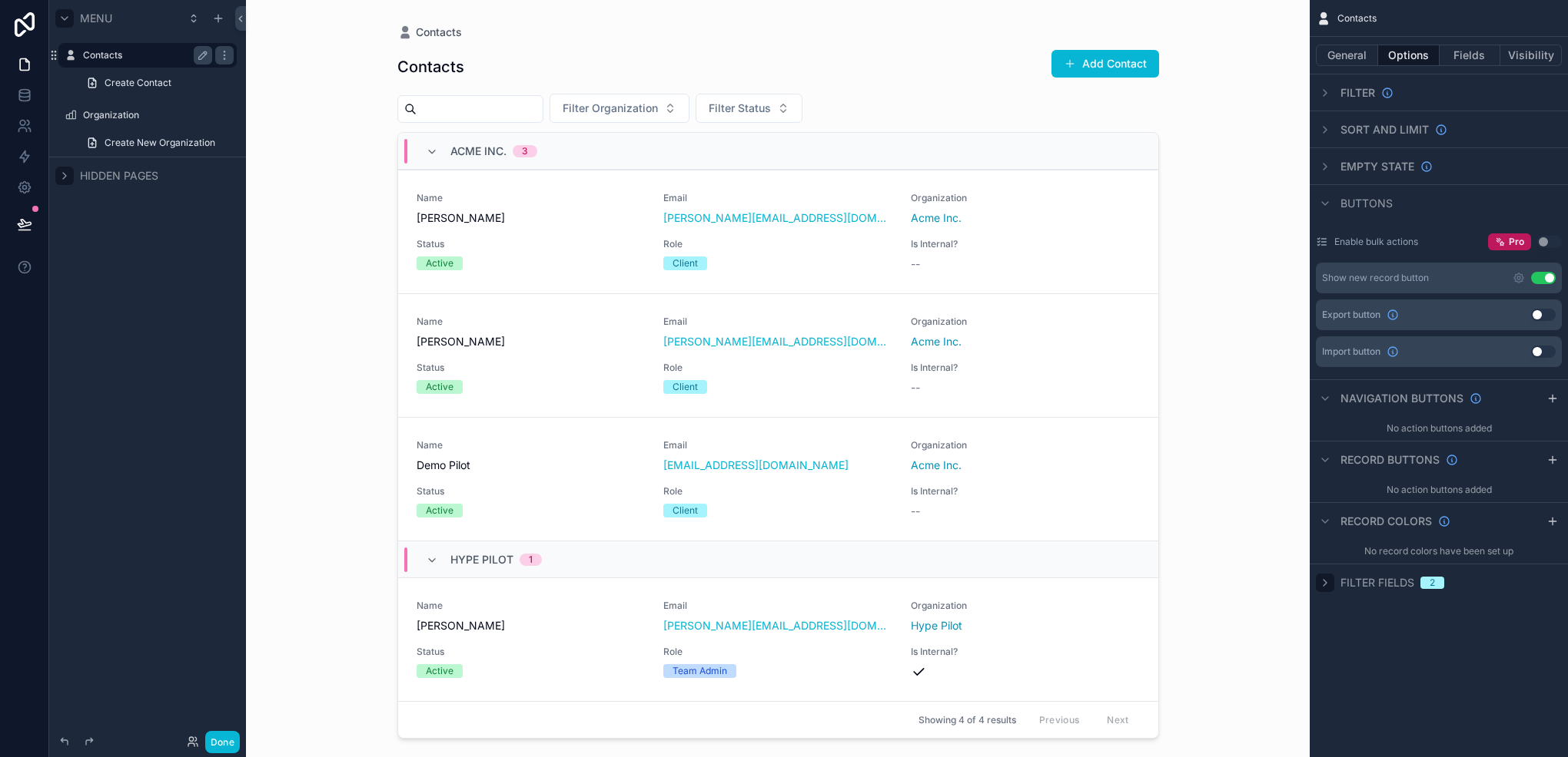
click at [1321, 587] on icon "scrollable content" at bounding box center [1325, 582] width 12 height 12
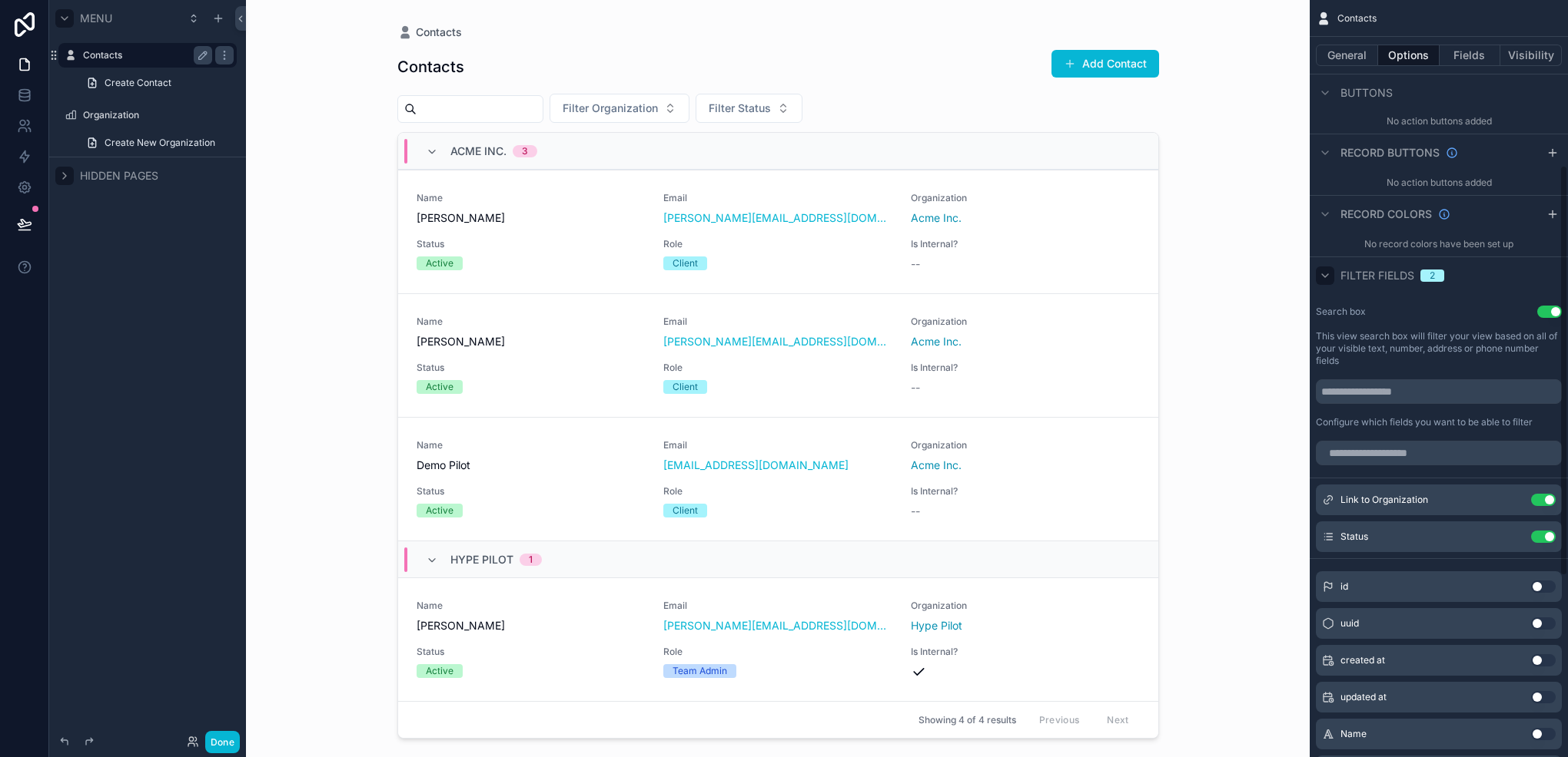
scroll to position [304, 0]
click at [1325, 286] on div "scrollable content" at bounding box center [1325, 279] width 19 height 19
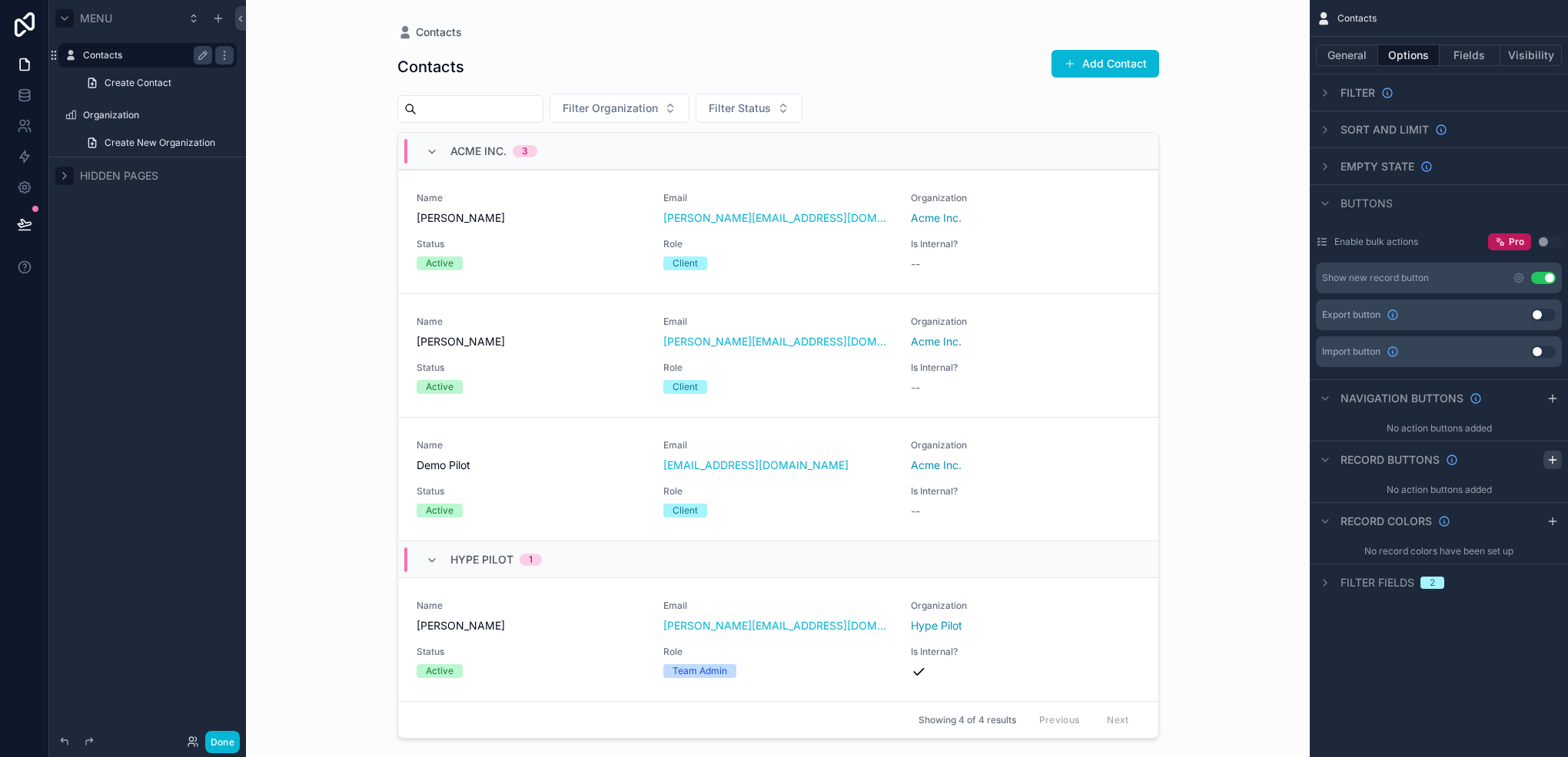
click at [1543, 459] on div "scrollable content" at bounding box center [1552, 460] width 19 height 19
click at [1329, 492] on icon "scrollable content" at bounding box center [1329, 492] width 1 height 1
click at [1380, 486] on div "Action #1 Use setting" at bounding box center [1438, 496] width 246 height 25
click at [1388, 495] on div "Action #1 Use setting" at bounding box center [1438, 496] width 246 height 25
click at [1518, 490] on icon "scrollable content" at bounding box center [1518, 495] width 12 height 12
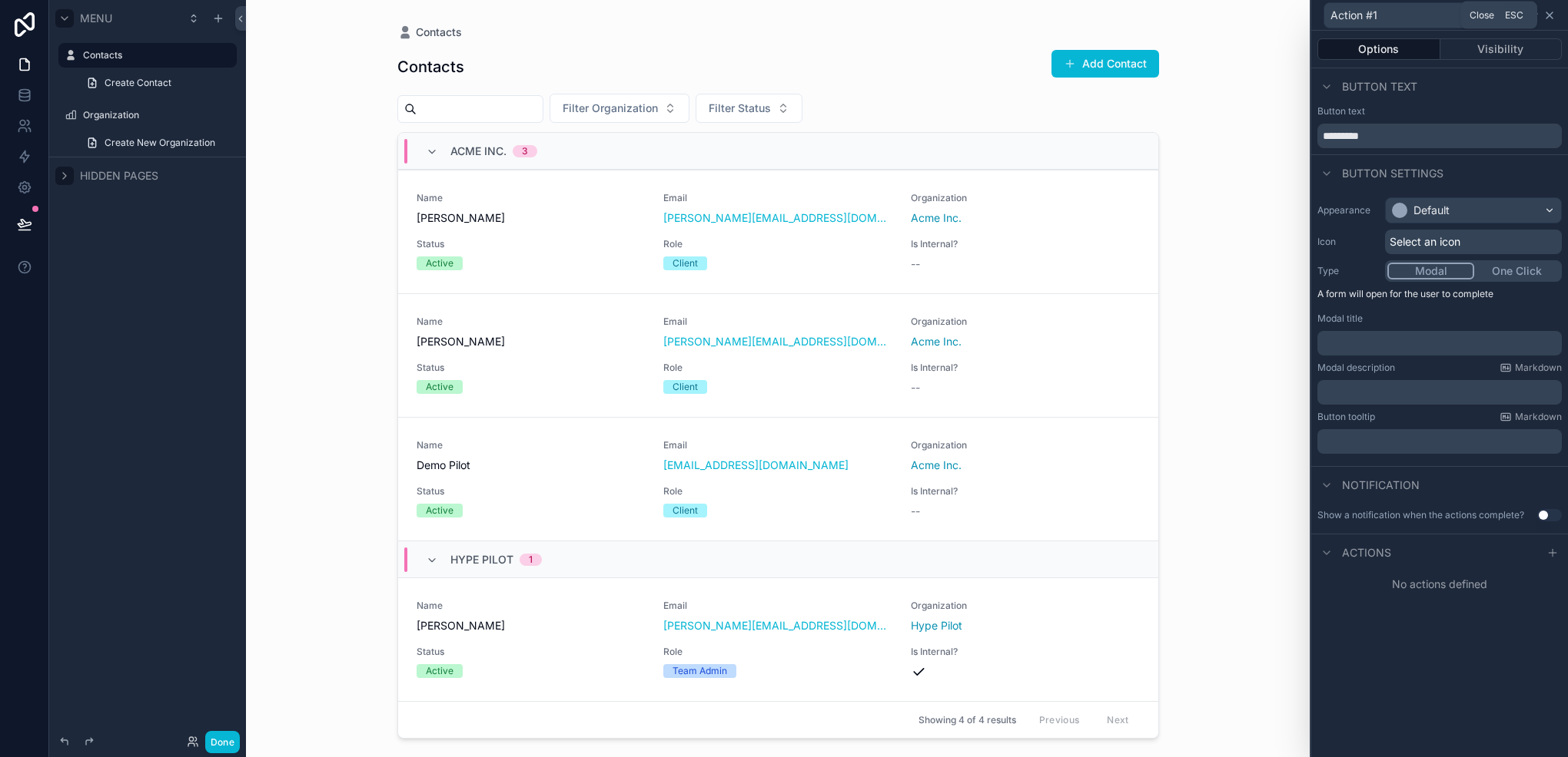
click at [1549, 15] on icon at bounding box center [1549, 15] width 6 height 6
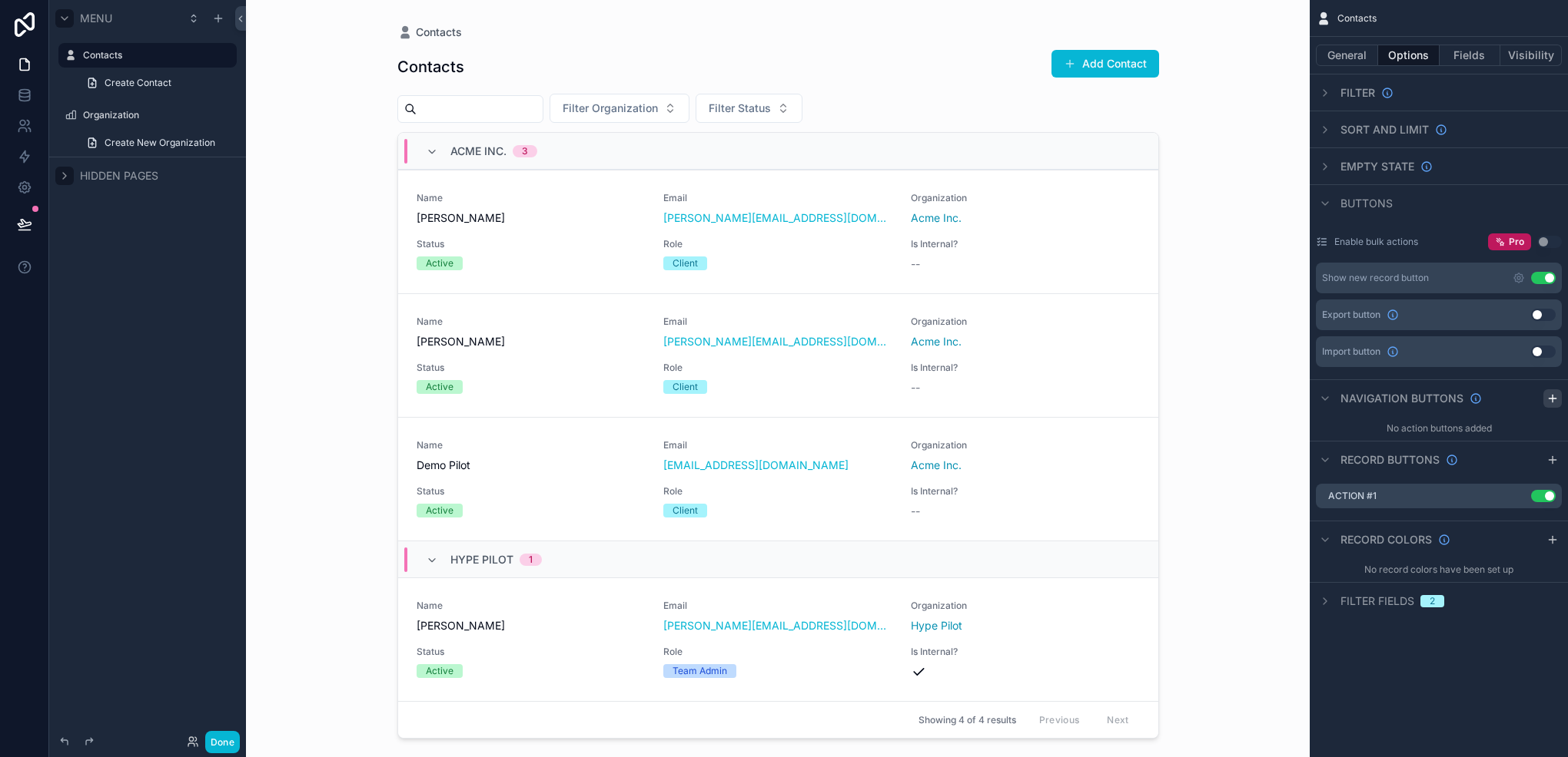
click at [1549, 390] on div "scrollable content" at bounding box center [1552, 399] width 19 height 19
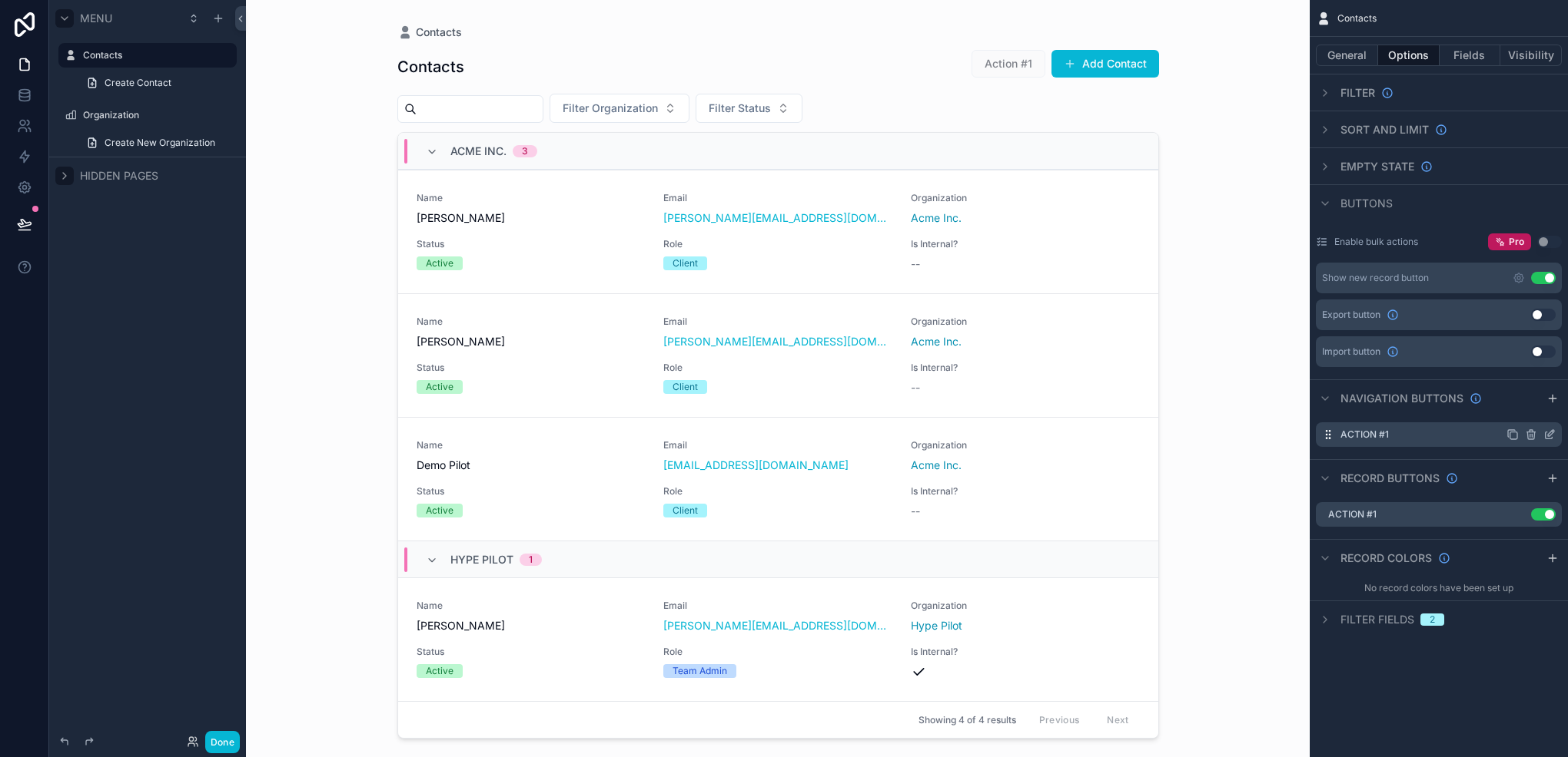
click at [1534, 430] on icon "scrollable content" at bounding box center [1530, 434] width 12 height 12
click at [1524, 403] on button at bounding box center [1524, 410] width 19 height 19
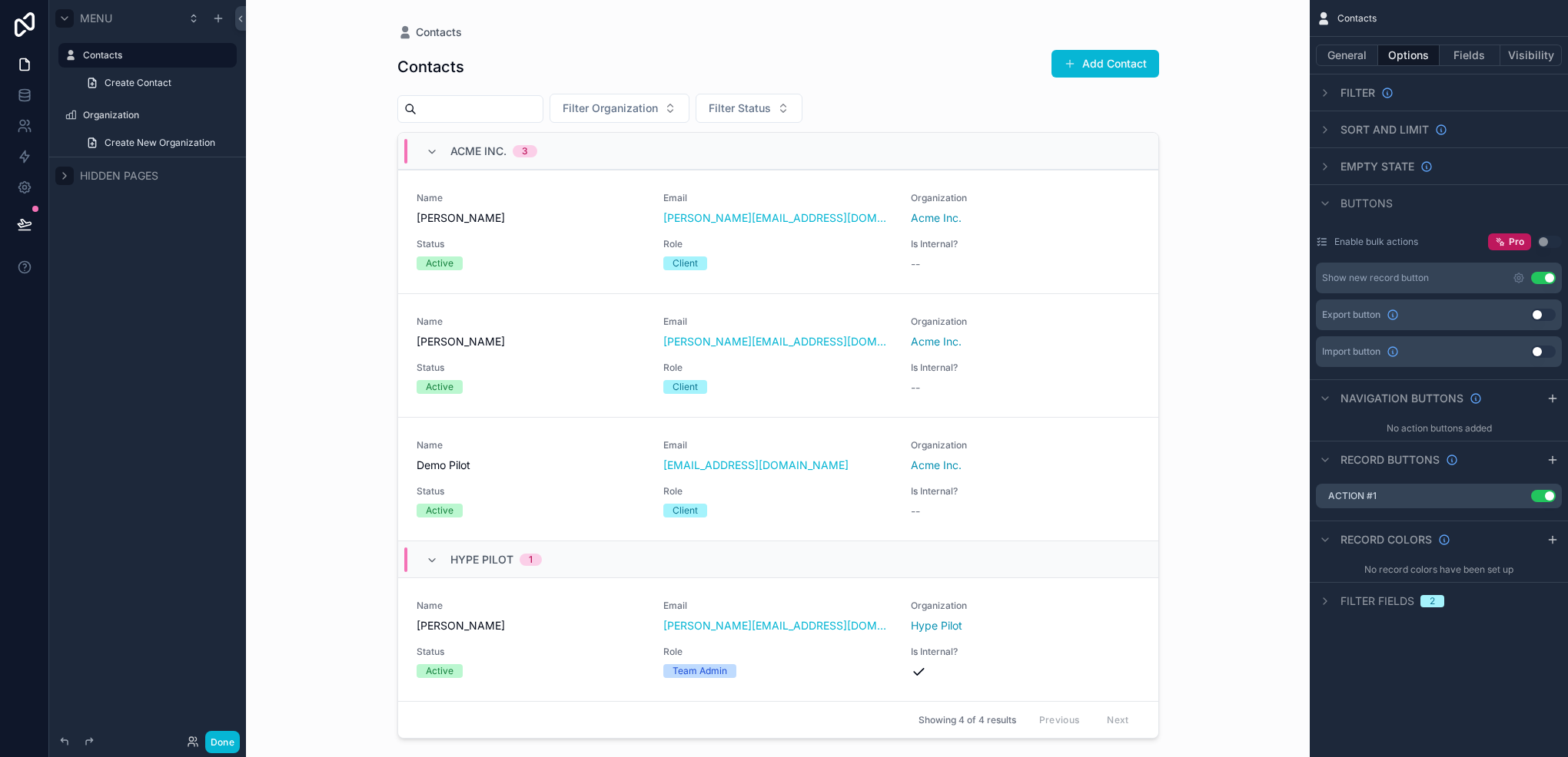
click at [1490, 571] on div "No record colors have been set up" at bounding box center [1438, 569] width 258 height 25
click at [1512, 493] on icon "scrollable content" at bounding box center [1518, 495] width 12 height 12
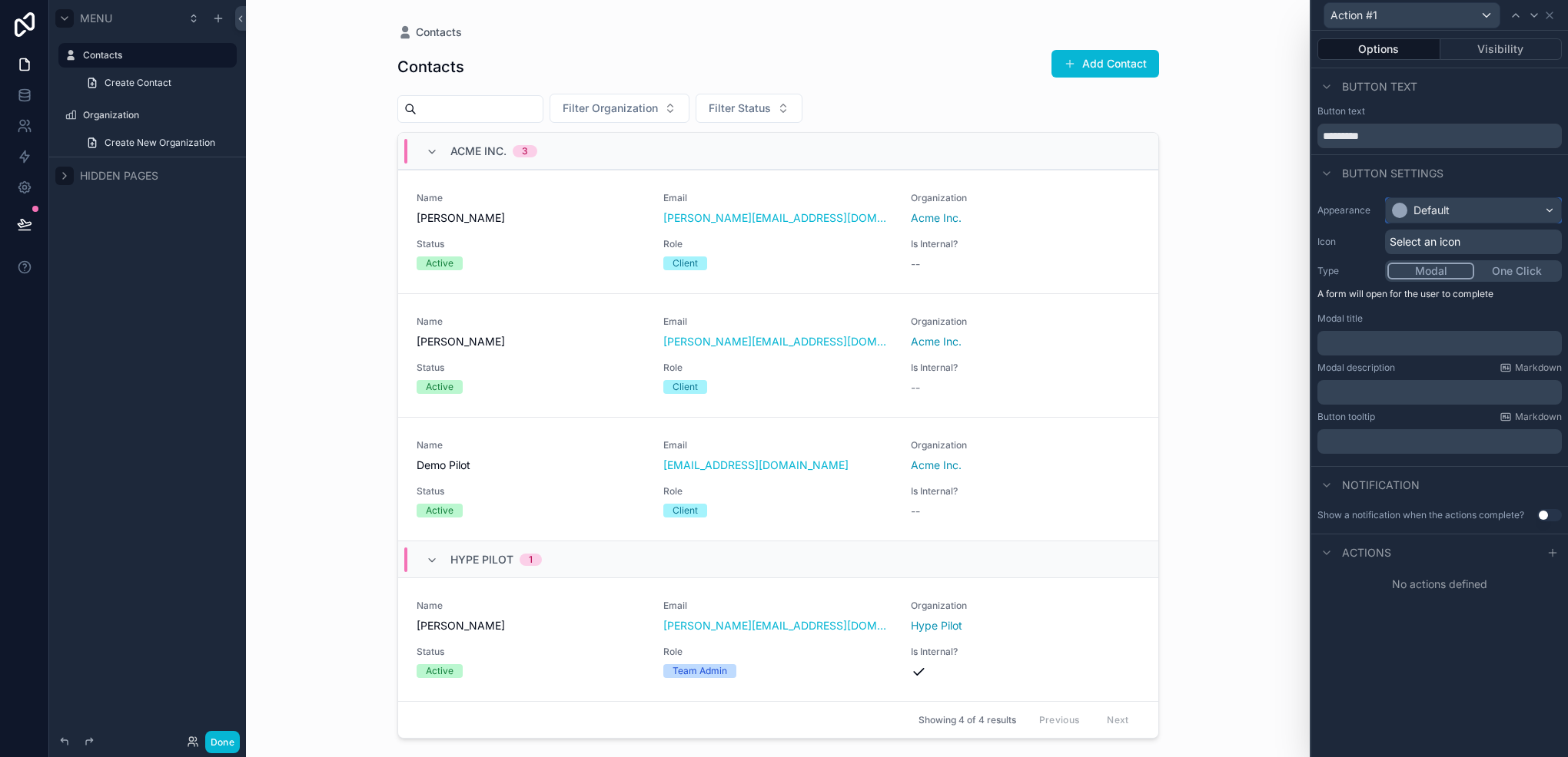
click at [1423, 214] on div "Default" at bounding box center [1431, 210] width 36 height 15
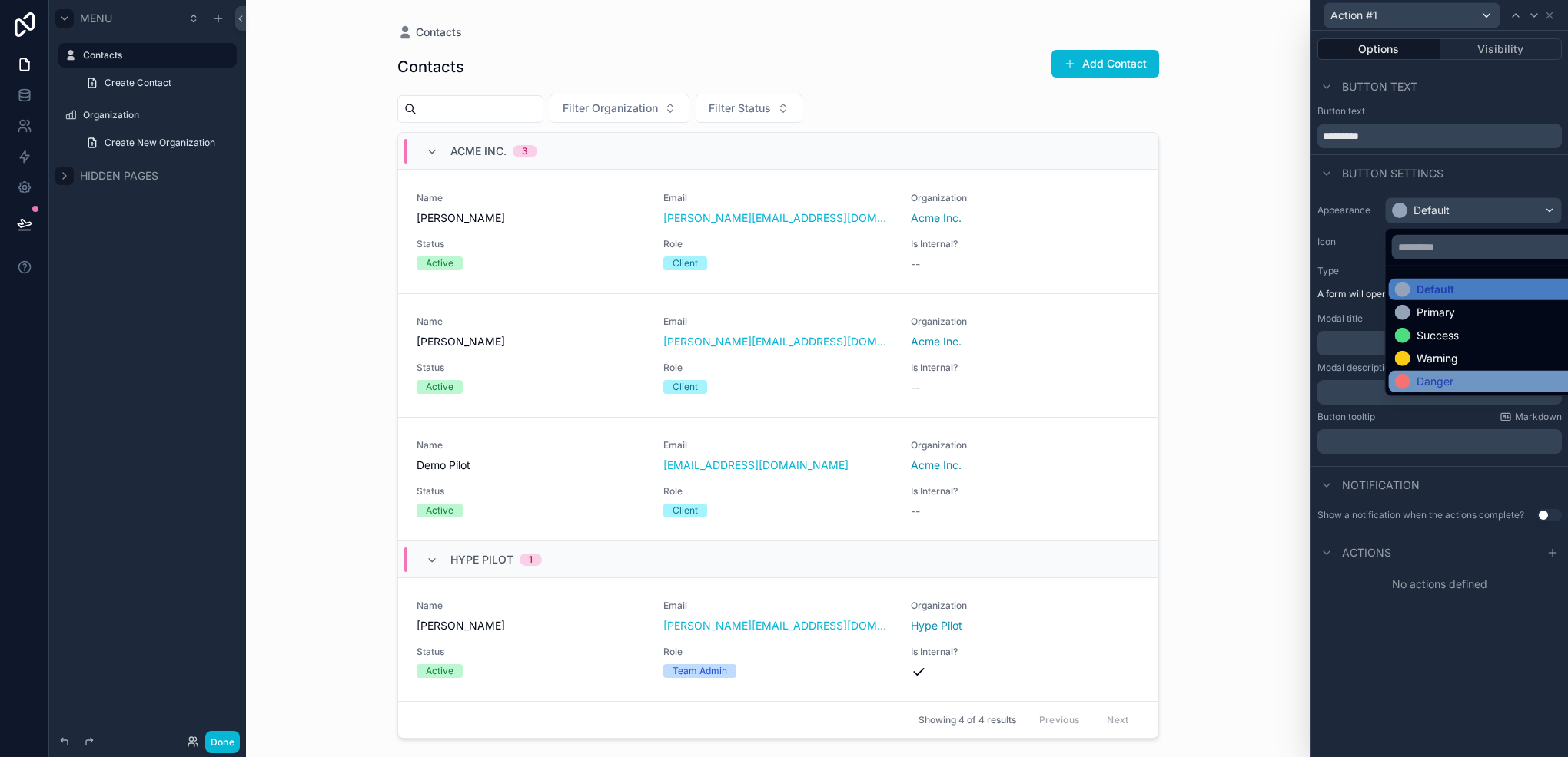
click at [1448, 390] on div "Danger" at bounding box center [1491, 382] width 205 height 22
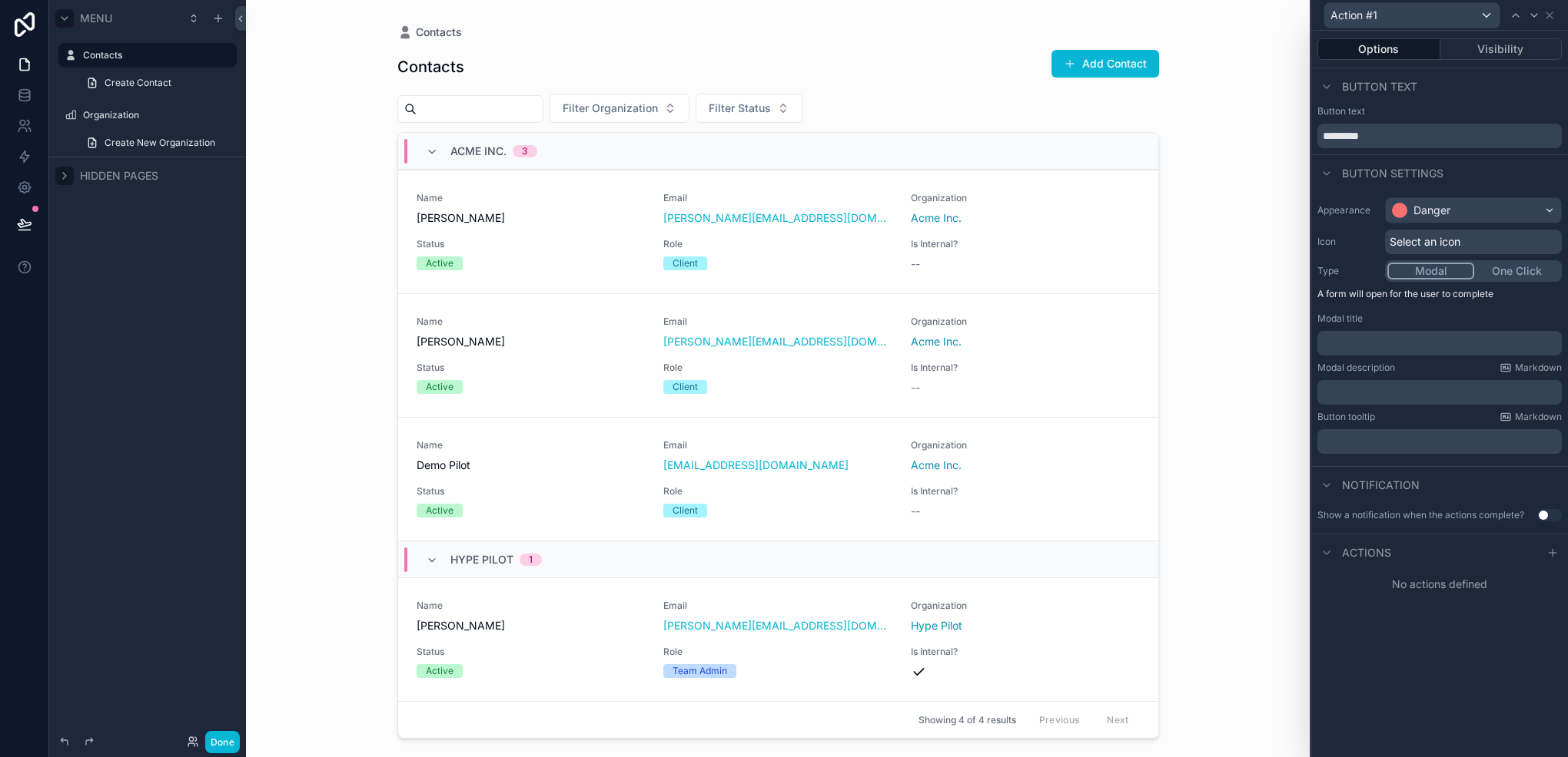
click at [1400, 233] on div "Select an icon" at bounding box center [1473, 242] width 176 height 25
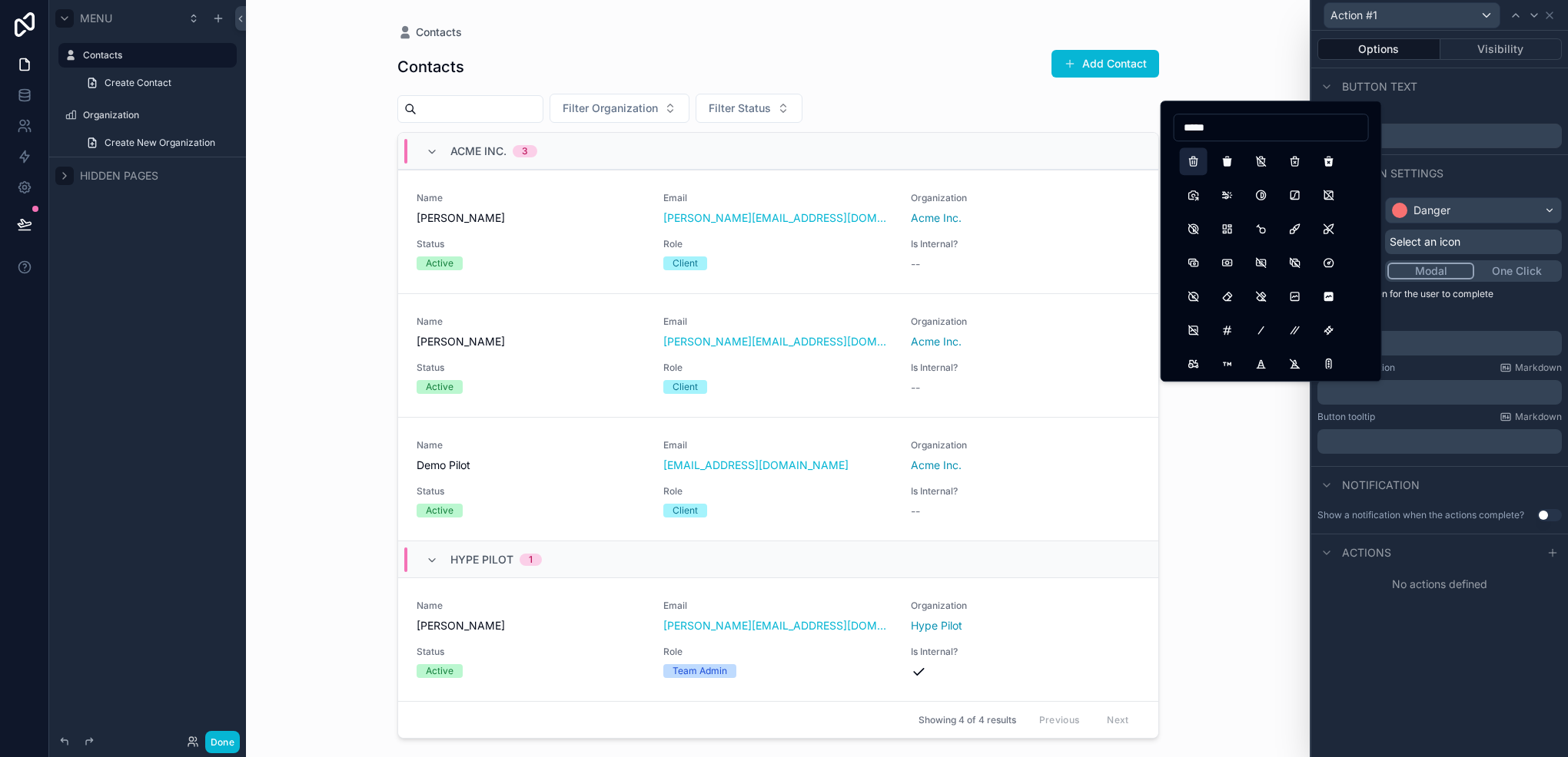
type input "*****"
click at [1199, 163] on button "Trash" at bounding box center [1193, 161] width 27 height 27
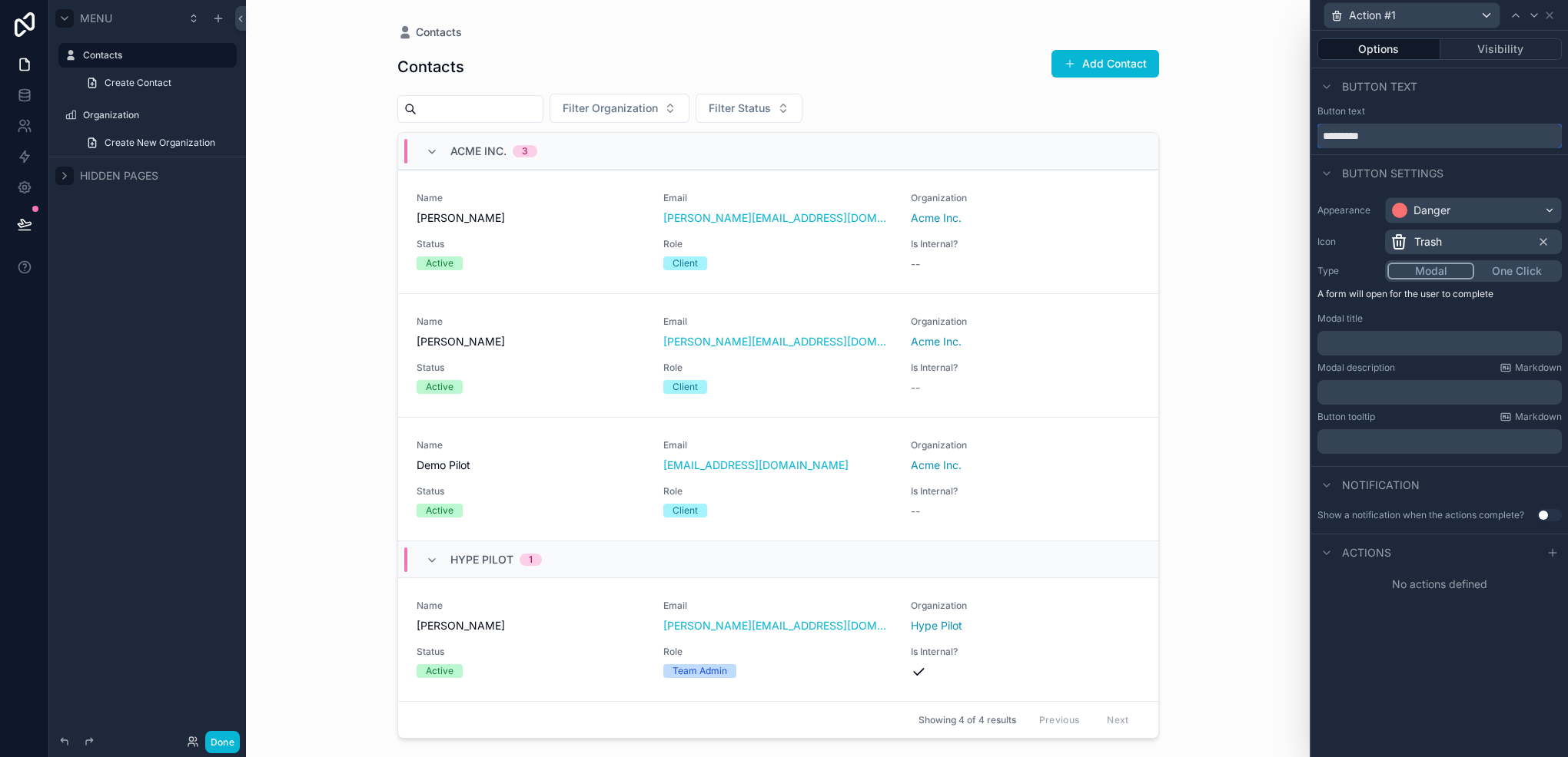
click at [1397, 134] on input "*********" at bounding box center [1439, 136] width 244 height 25
click at [229, 731] on button "Done" at bounding box center [222, 743] width 35 height 23
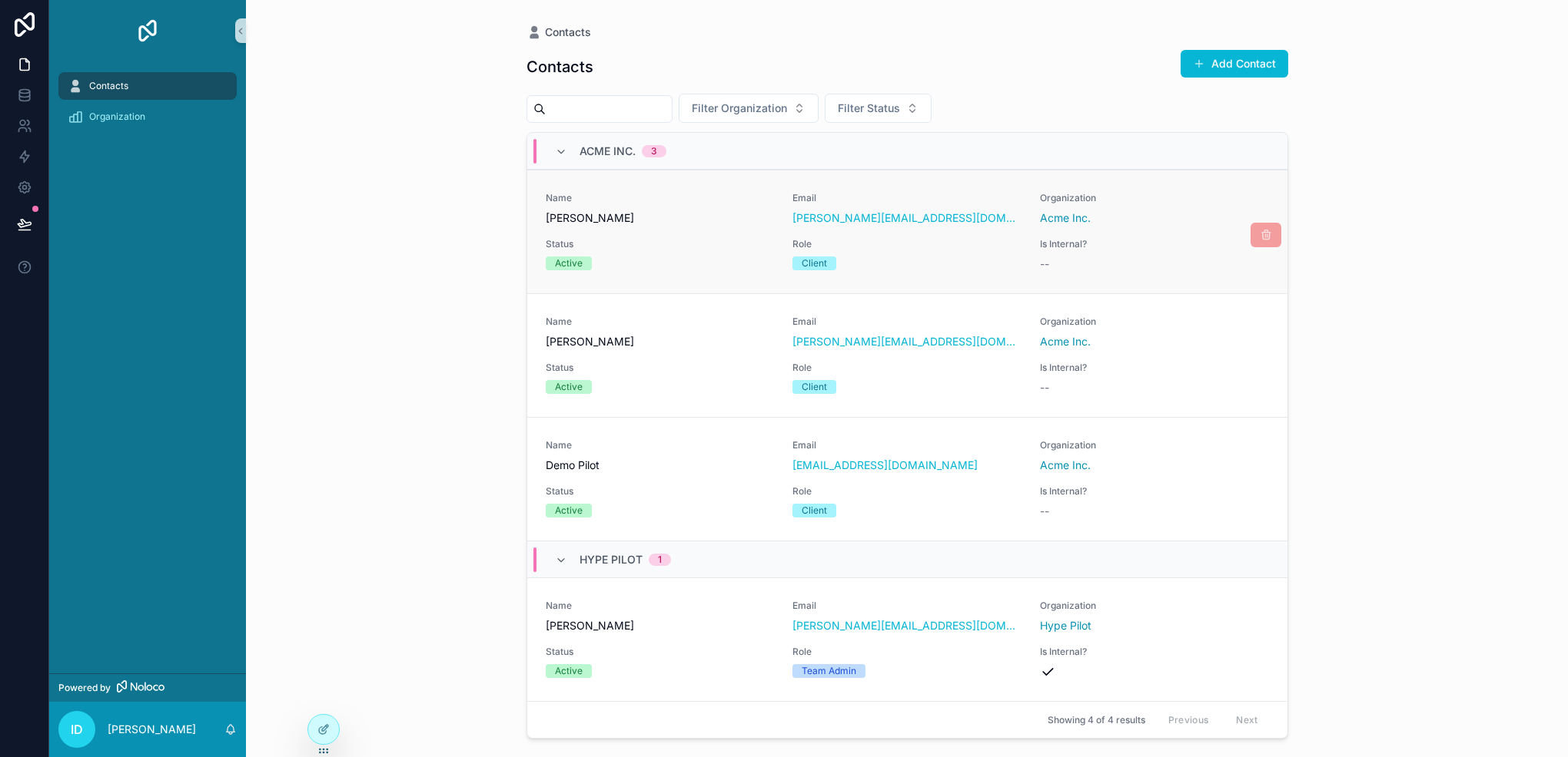
click at [1262, 238] on span "scrollable content" at bounding box center [1266, 235] width 31 height 25
click at [1251, 232] on span "scrollable content" at bounding box center [1266, 235] width 31 height 25
click at [321, 733] on icon at bounding box center [323, 729] width 12 height 12
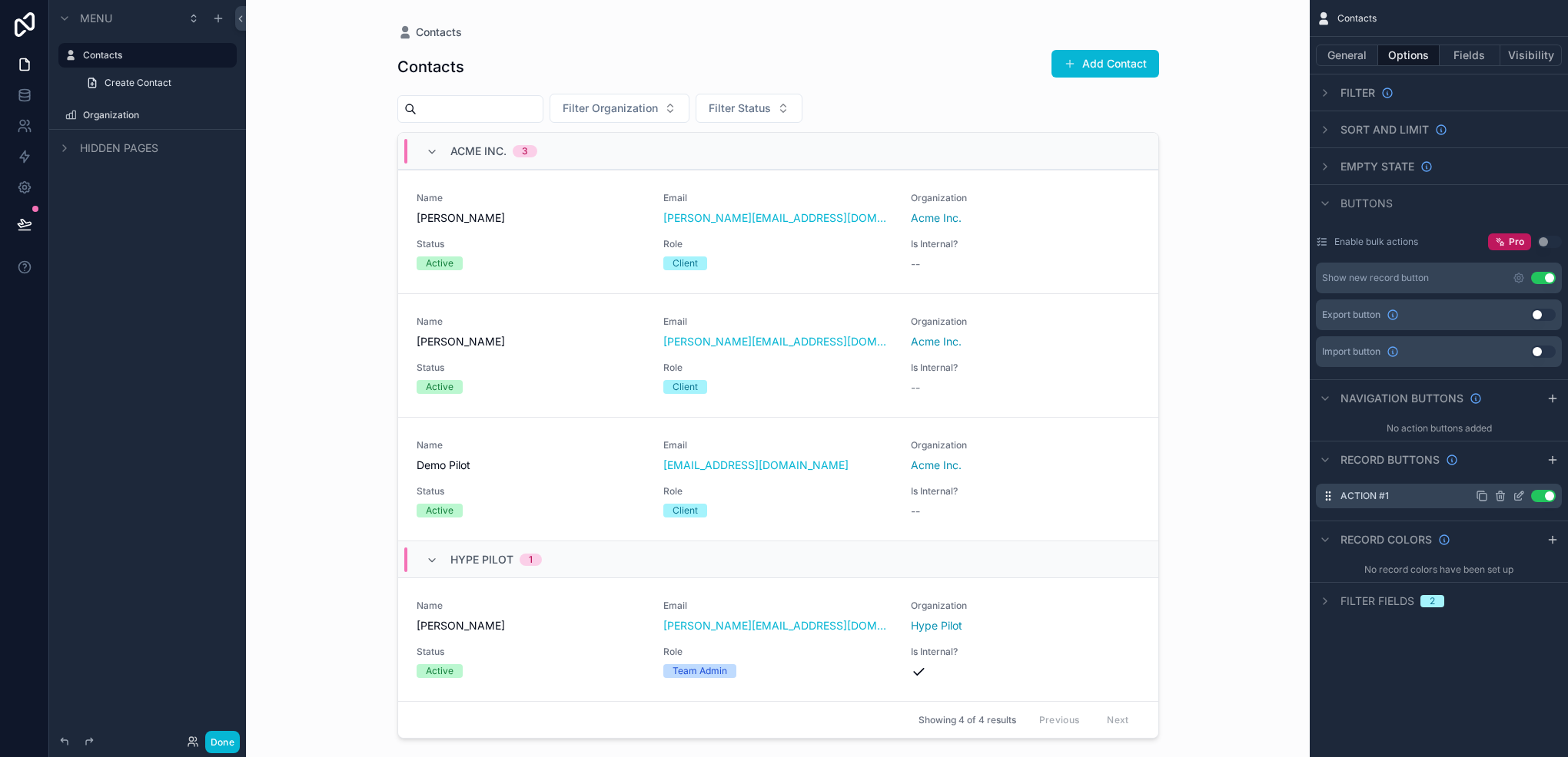
click at [1515, 502] on icon "scrollable content" at bounding box center [1518, 495] width 12 height 12
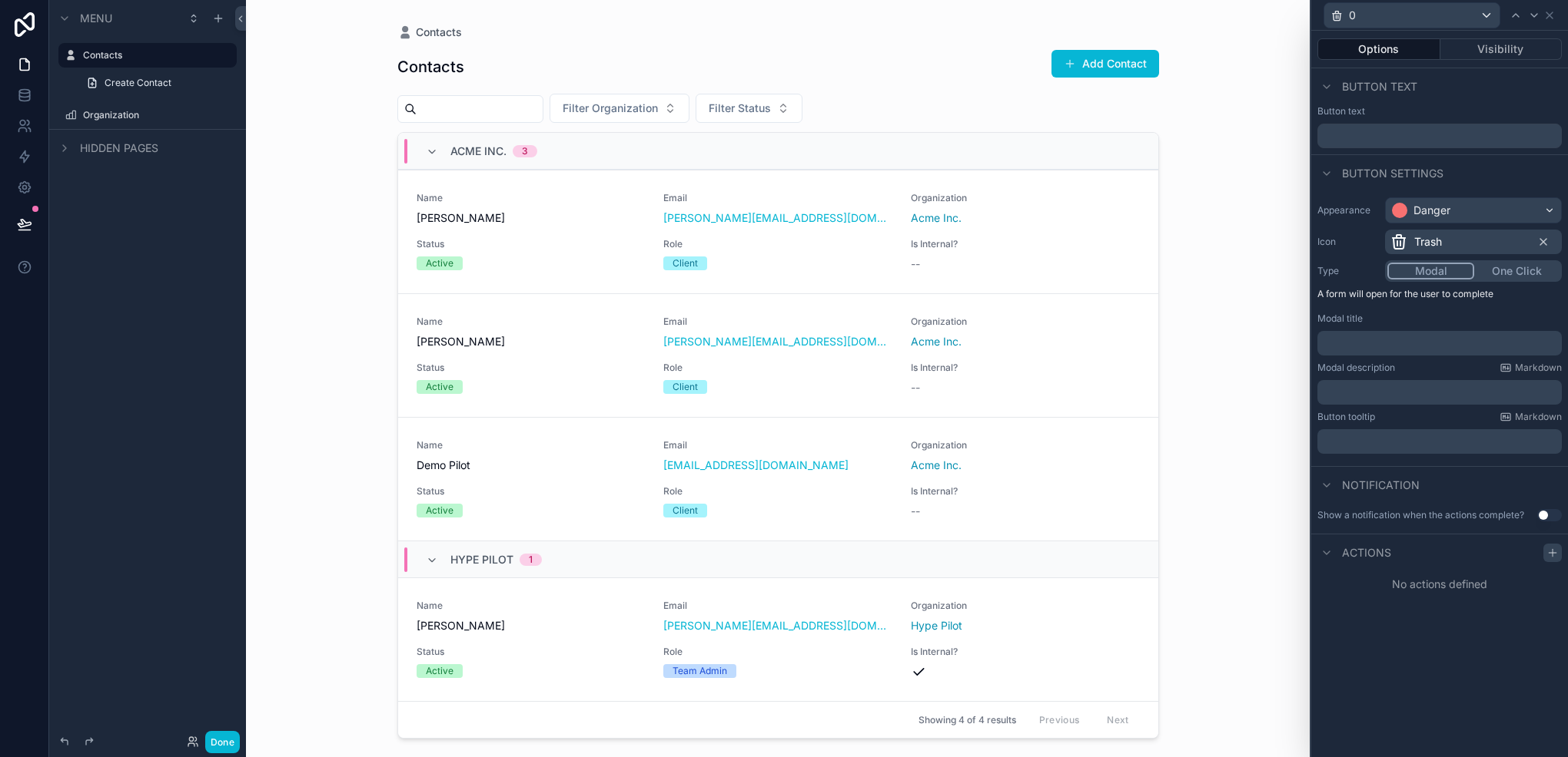
click at [1549, 549] on icon at bounding box center [1552, 552] width 12 height 12
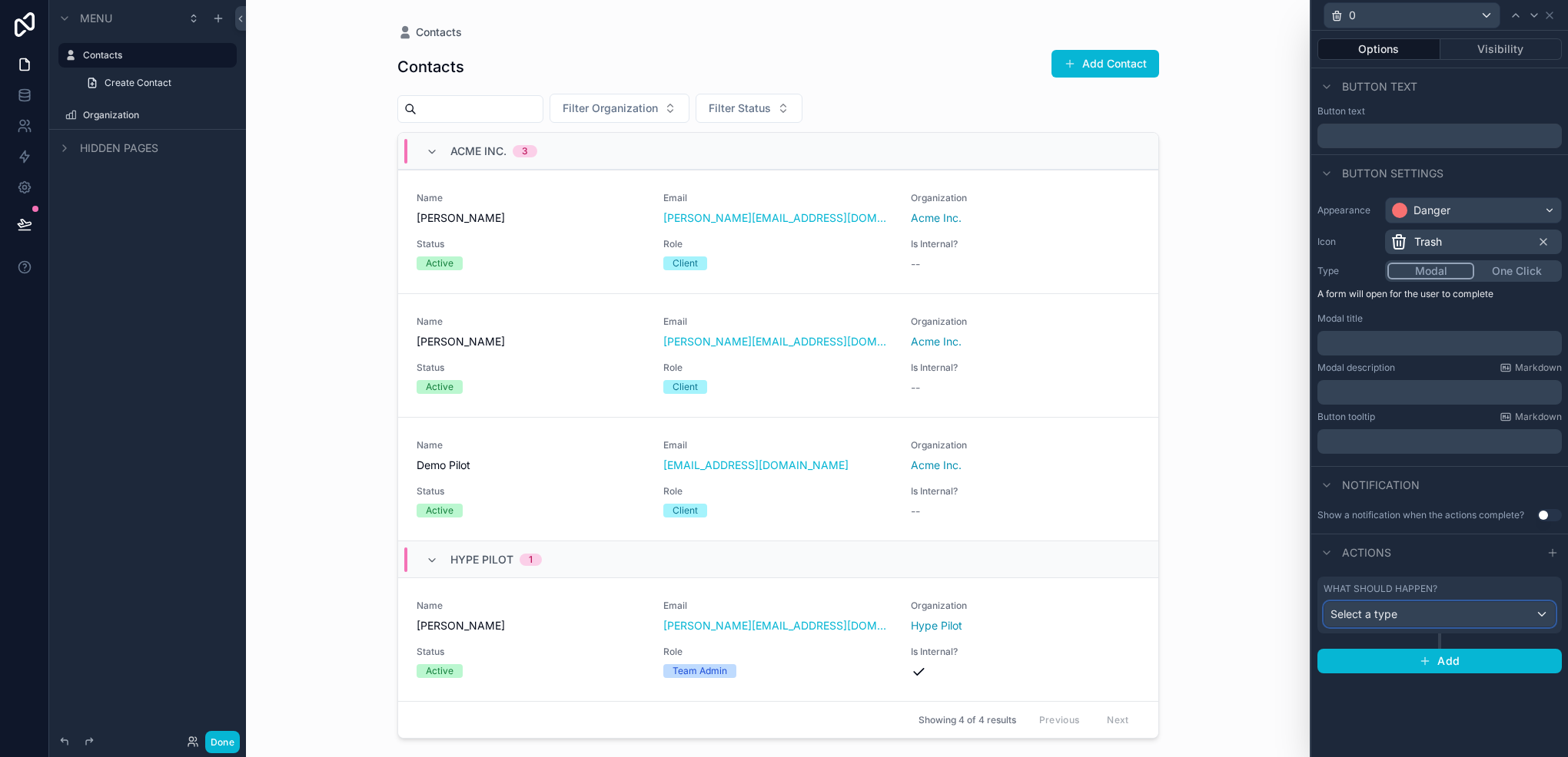
click at [1454, 605] on div "Select a type" at bounding box center [1439, 614] width 230 height 25
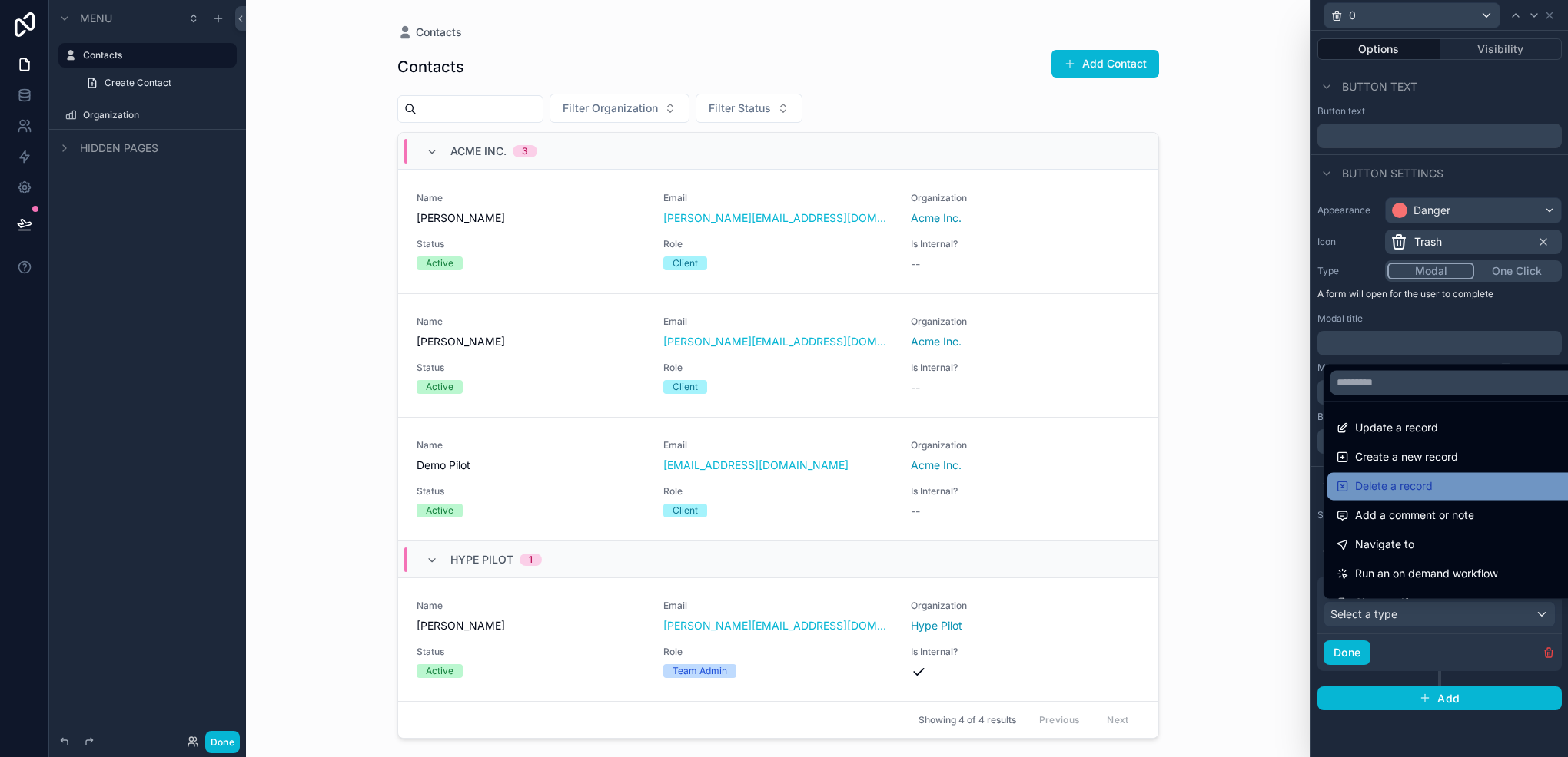
click at [1408, 498] on div "Delete a record" at bounding box center [1457, 486] width 260 height 27
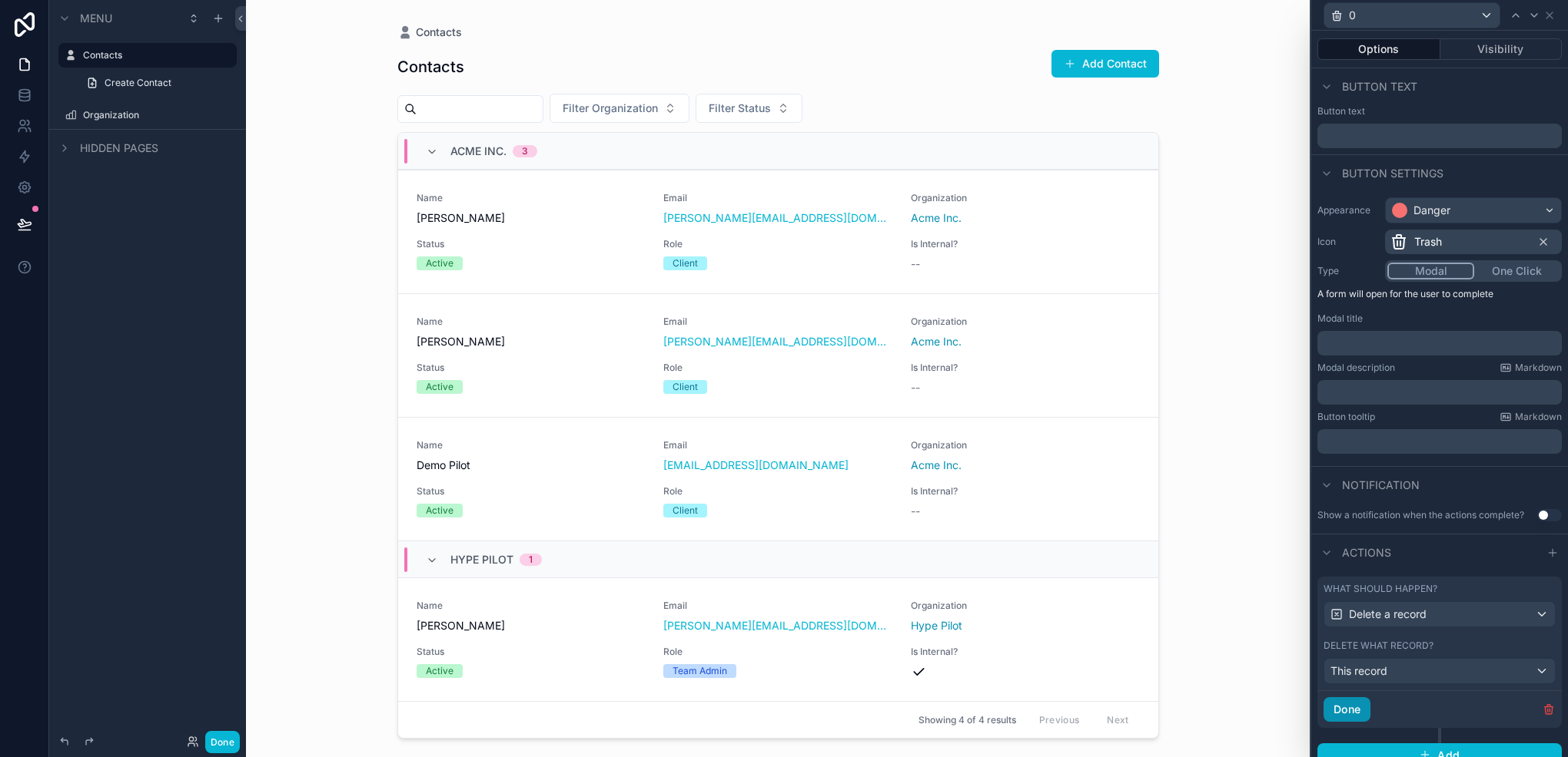
click at [1343, 699] on button "Done" at bounding box center [1346, 709] width 47 height 25
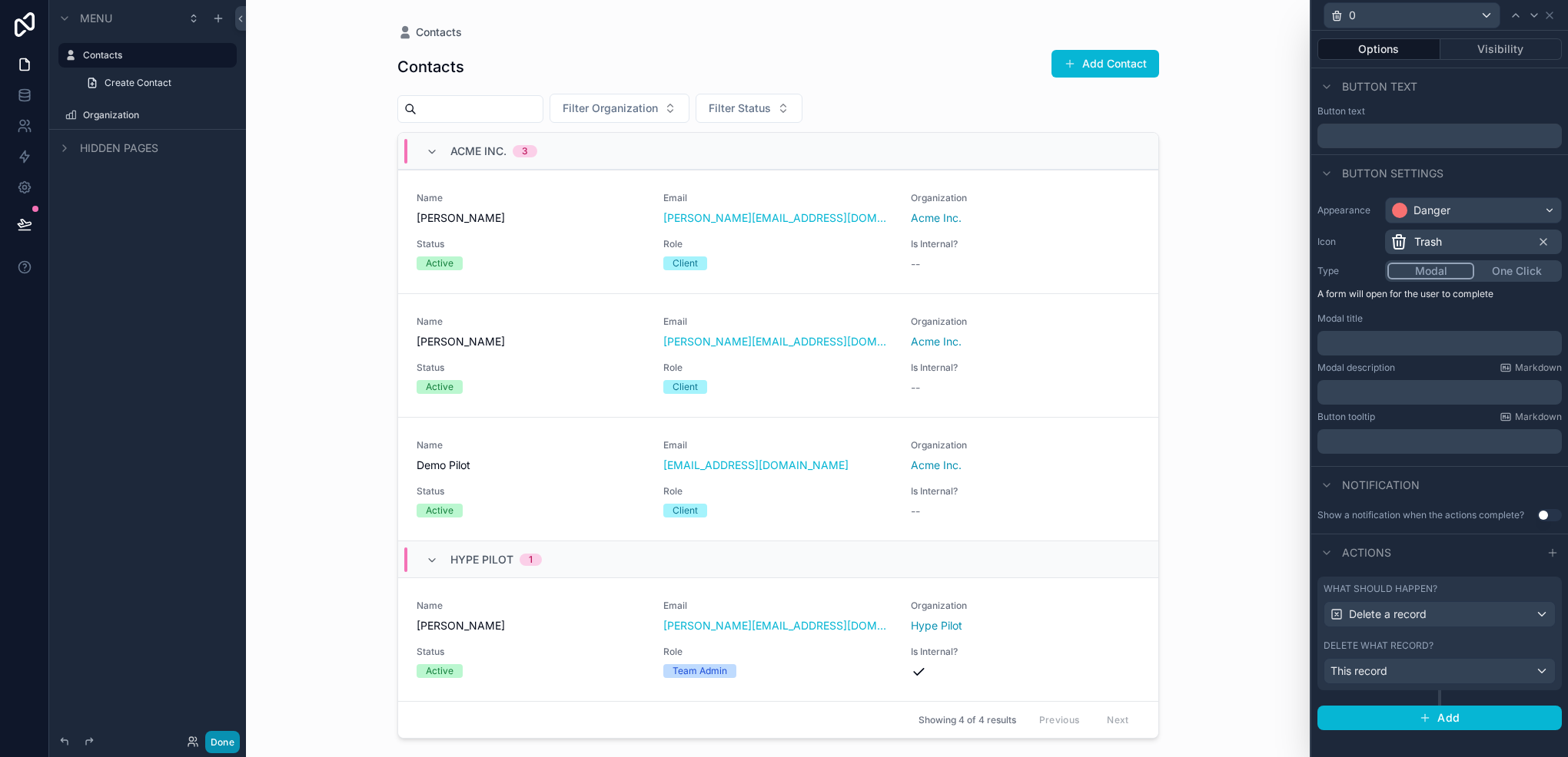
click at [226, 738] on button "Done" at bounding box center [222, 743] width 35 height 23
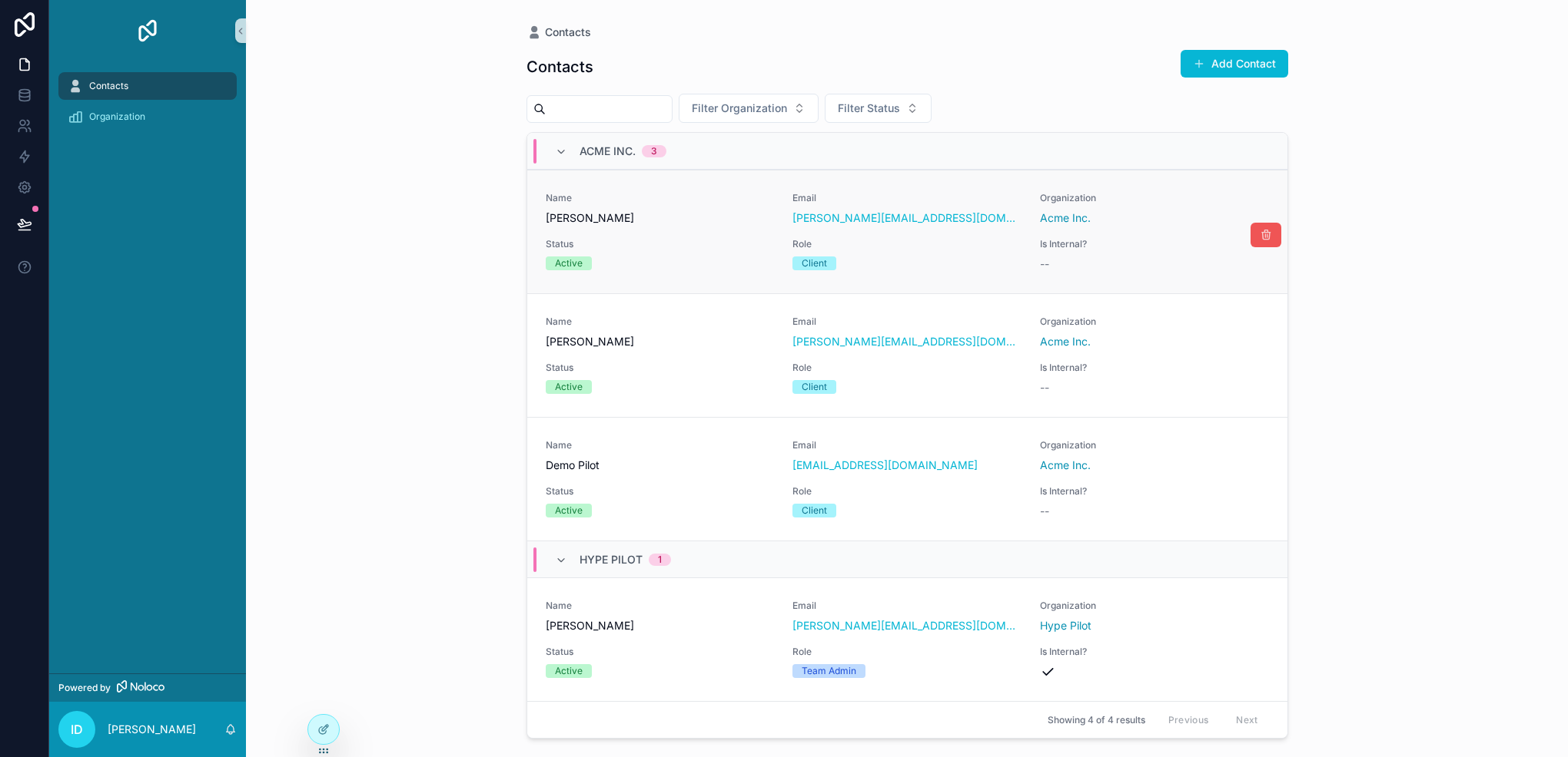
click at [1261, 235] on icon "scrollable content" at bounding box center [1265, 234] width 12 height 12
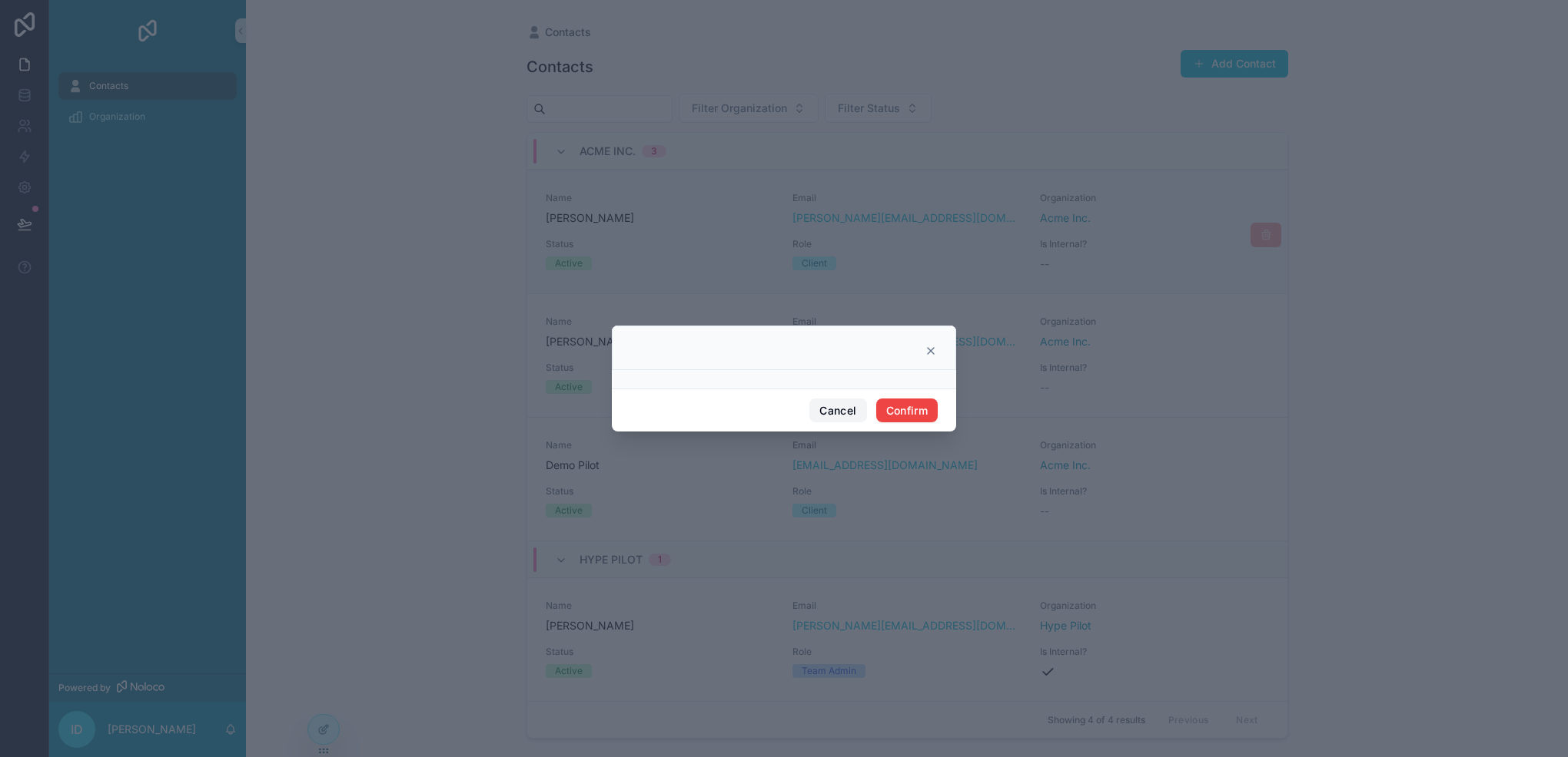
click at [839, 420] on button "Cancel" at bounding box center [837, 411] width 57 height 25
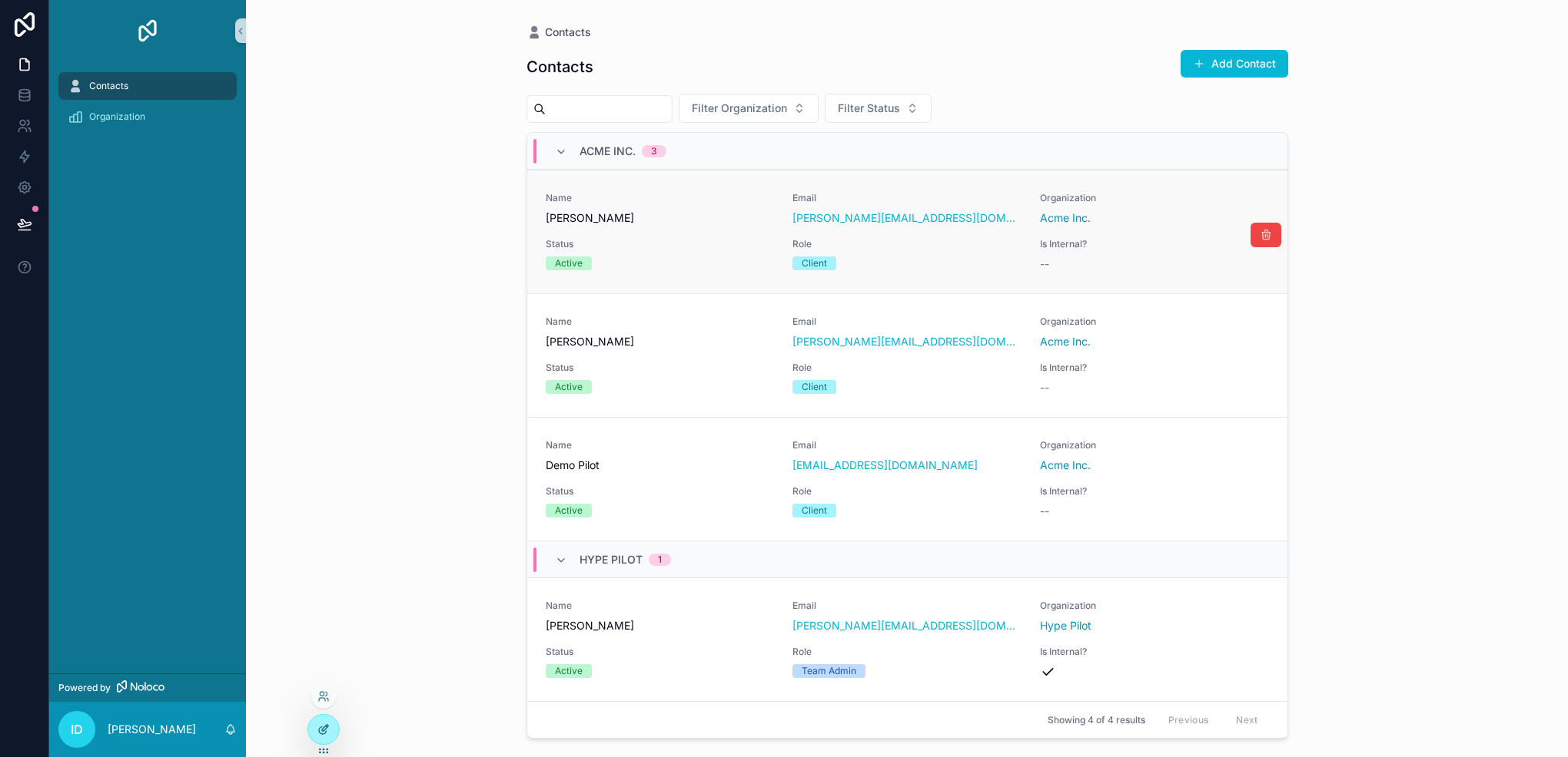
click at [321, 739] on div at bounding box center [323, 730] width 31 height 29
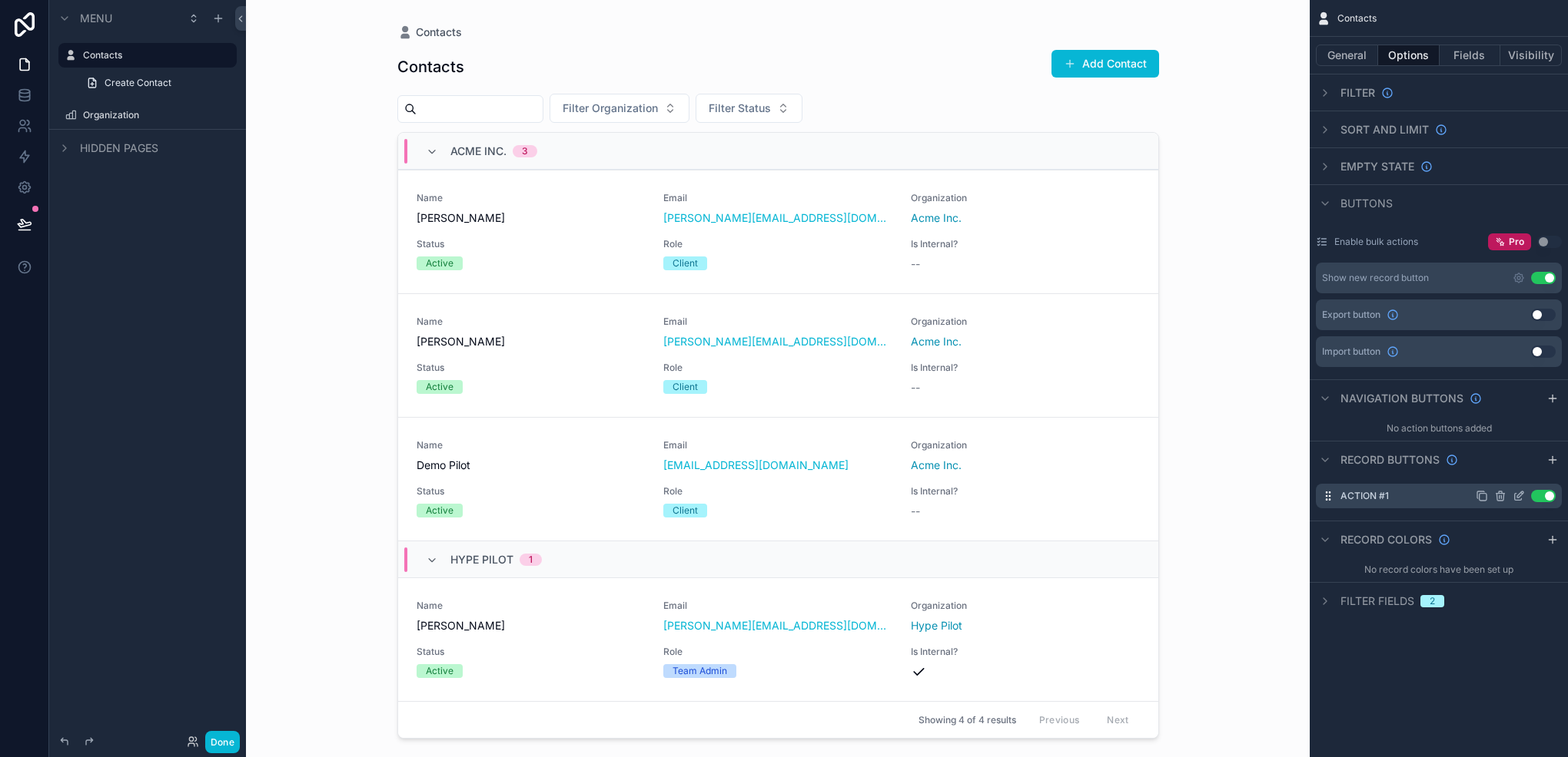
click at [1516, 495] on icon "scrollable content" at bounding box center [1518, 495] width 12 height 12
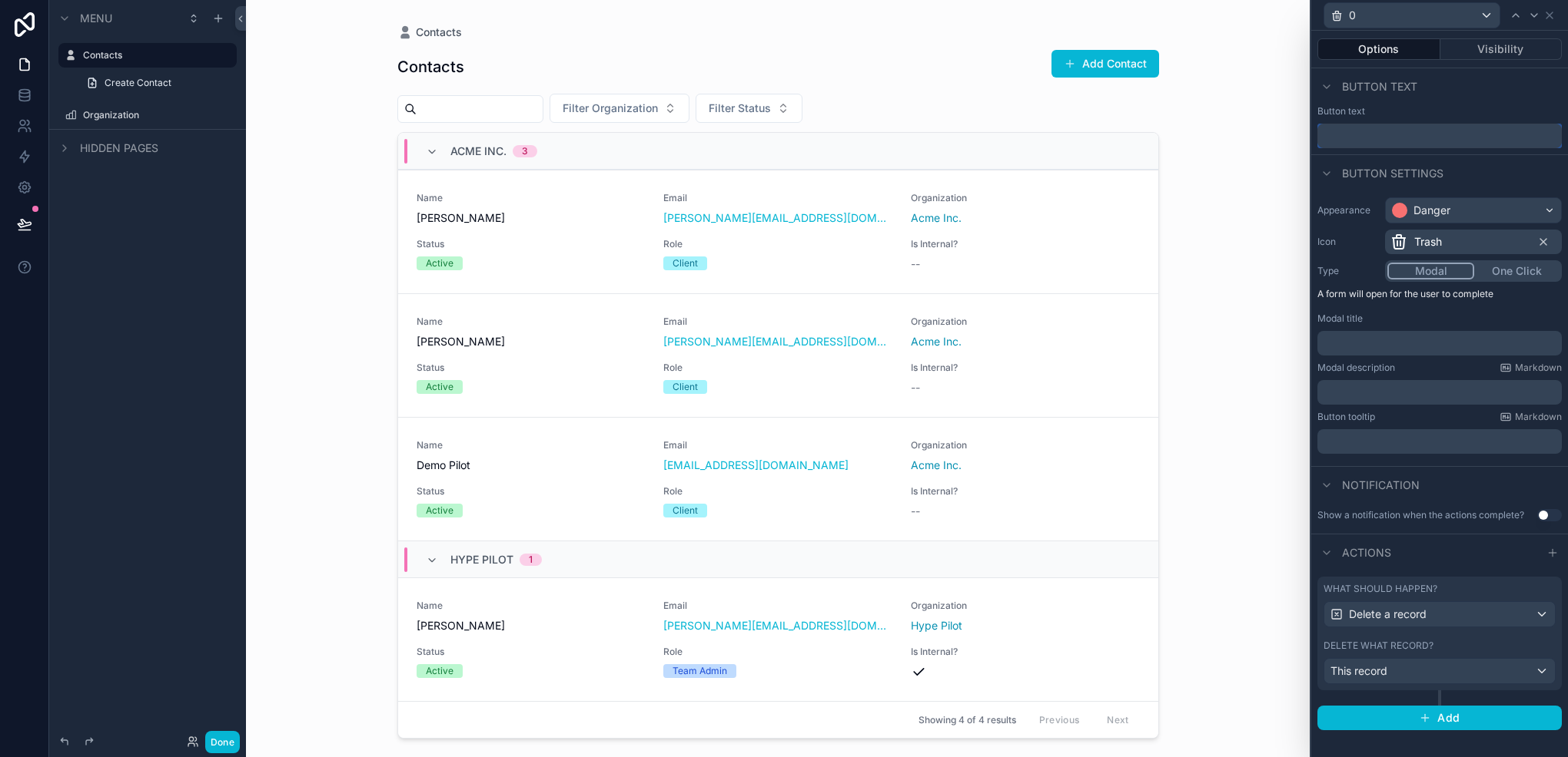
click at [1368, 127] on input "text" at bounding box center [1439, 136] width 244 height 25
click at [1377, 8] on div "0" at bounding box center [1411, 15] width 175 height 25
click at [1409, 23] on div at bounding box center [1439, 378] width 257 height 757
click at [1408, 14] on div "0" at bounding box center [1411, 15] width 175 height 25
click at [1408, 14] on div at bounding box center [1439, 378] width 257 height 757
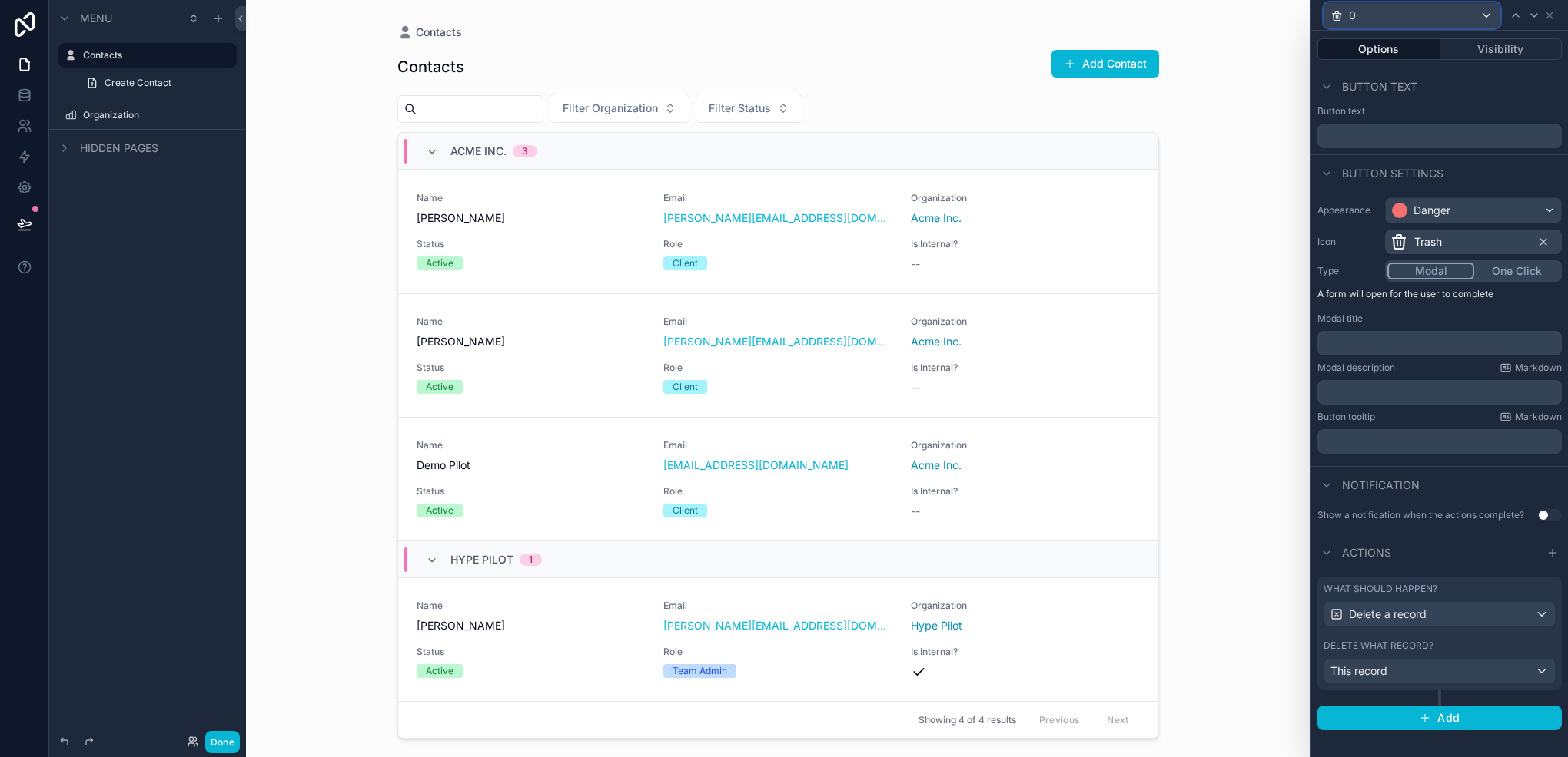
click at [1408, 14] on div "0" at bounding box center [1411, 15] width 175 height 25
click at [1536, 122] on div at bounding box center [1439, 378] width 257 height 757
click at [1487, 143] on input "text" at bounding box center [1439, 136] width 244 height 25
click at [1552, 14] on icon at bounding box center [1549, 14] width 12 height 12
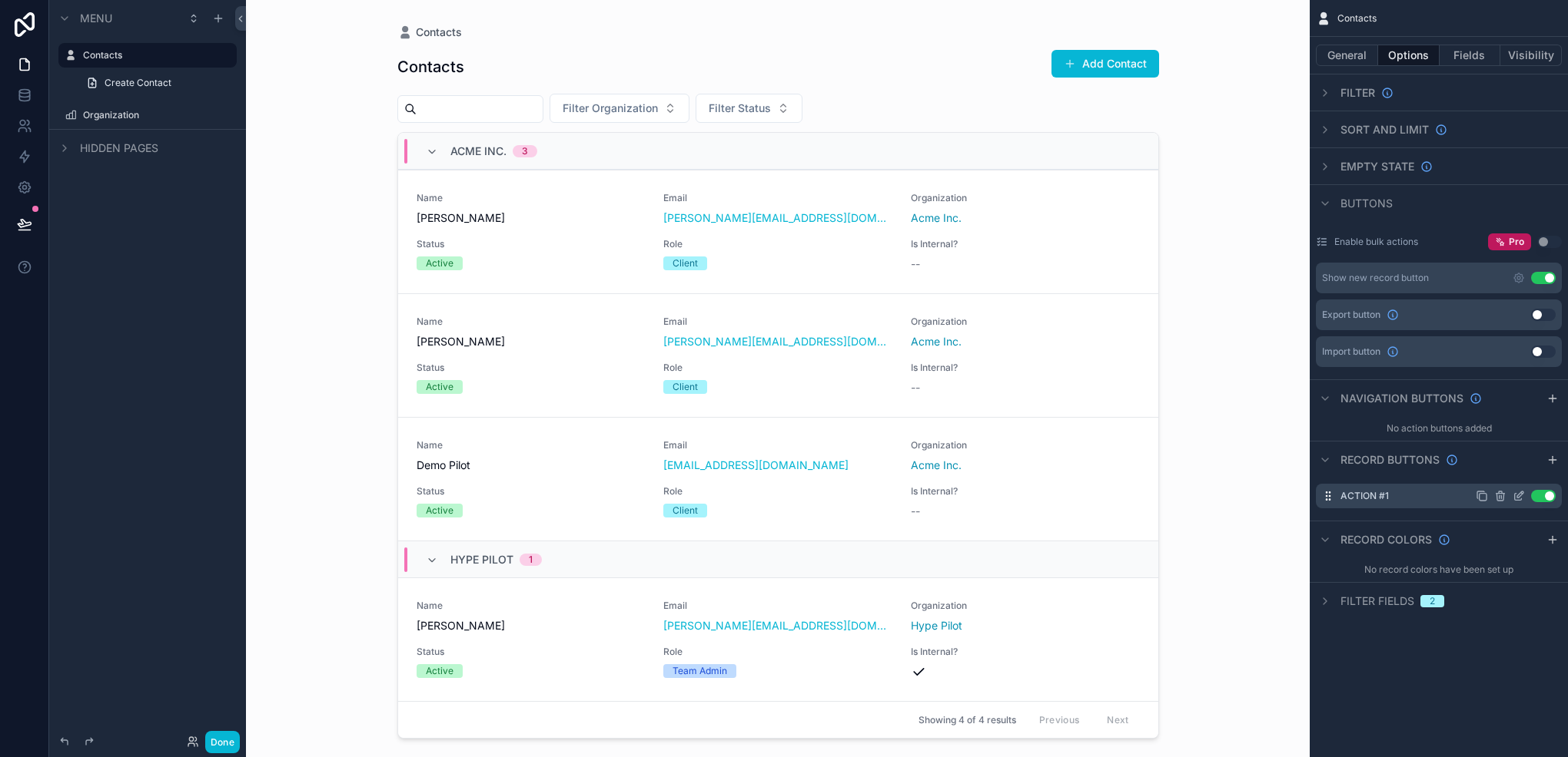
click at [1359, 490] on label "Action #1" at bounding box center [1364, 495] width 48 height 12
click at [1516, 496] on icon "scrollable content" at bounding box center [1518, 495] width 12 height 12
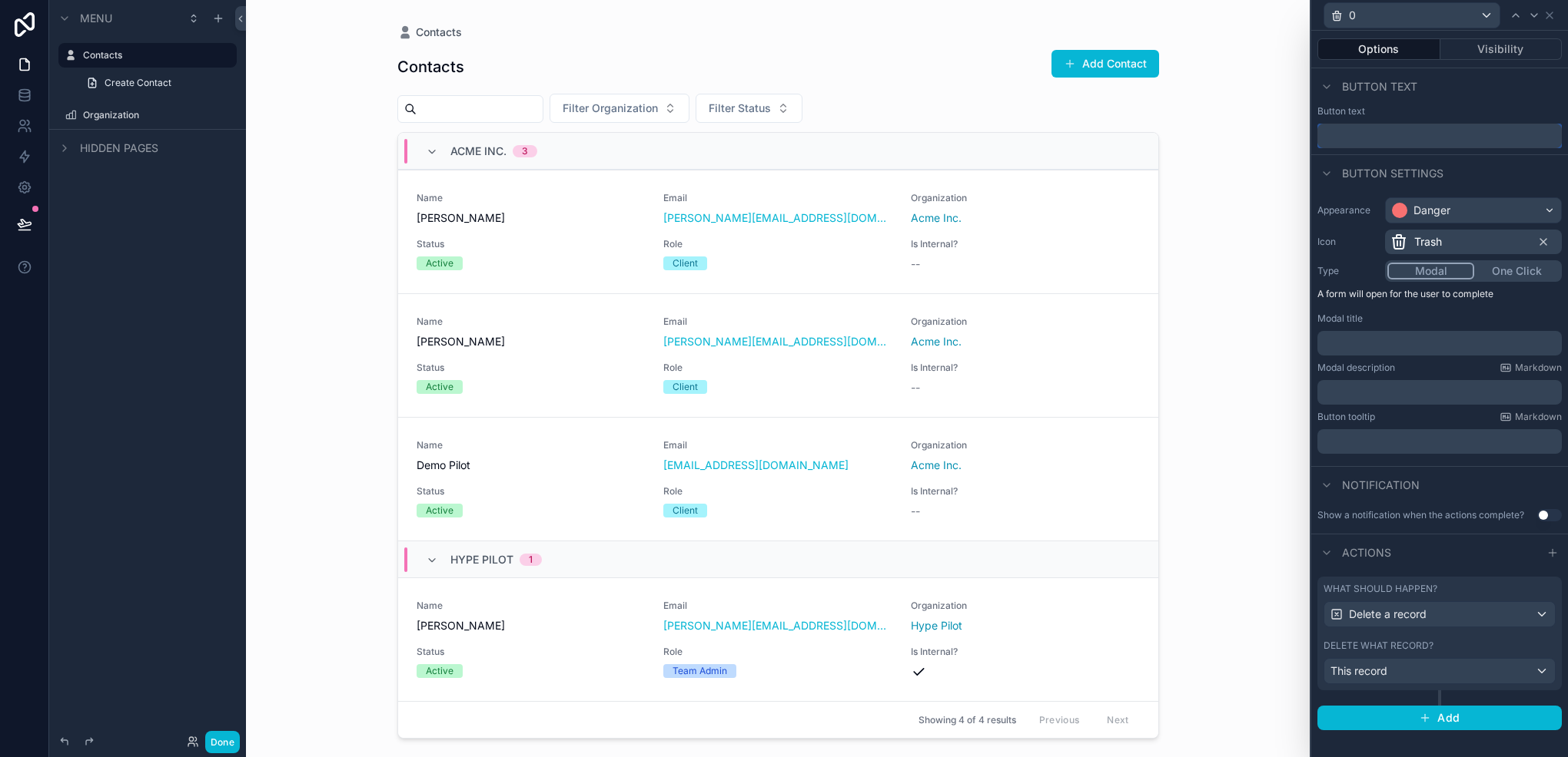
click at [1366, 141] on input "text" at bounding box center [1439, 136] width 244 height 25
type input "******"
click at [1552, 14] on icon at bounding box center [1549, 14] width 12 height 12
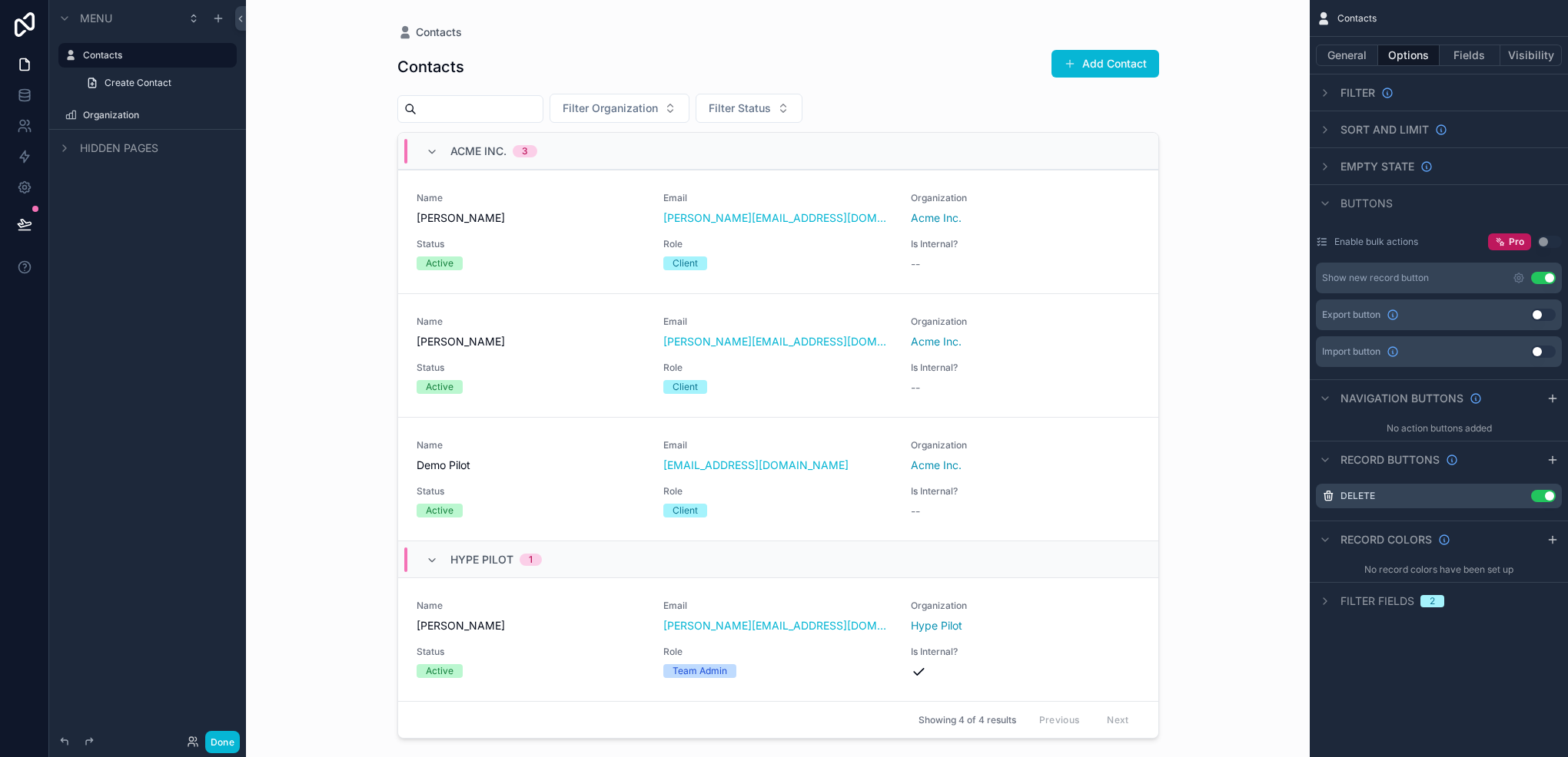
click at [1079, 261] on div "scrollable content" at bounding box center [778, 369] width 786 height 738
click at [1513, 499] on icon "scrollable content" at bounding box center [1518, 495] width 12 height 12
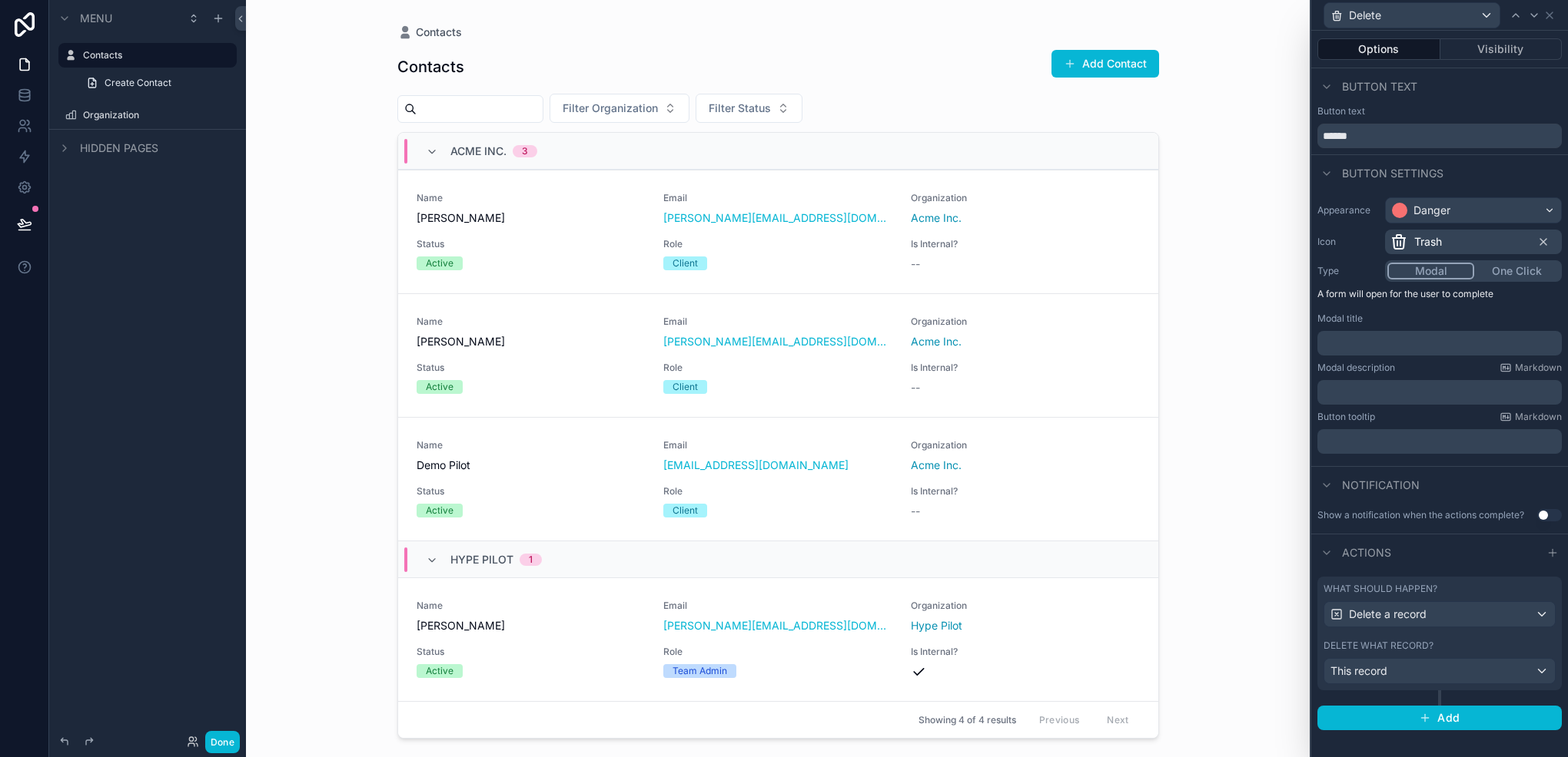
click at [1362, 338] on p "﻿" at bounding box center [1441, 343] width 235 height 15
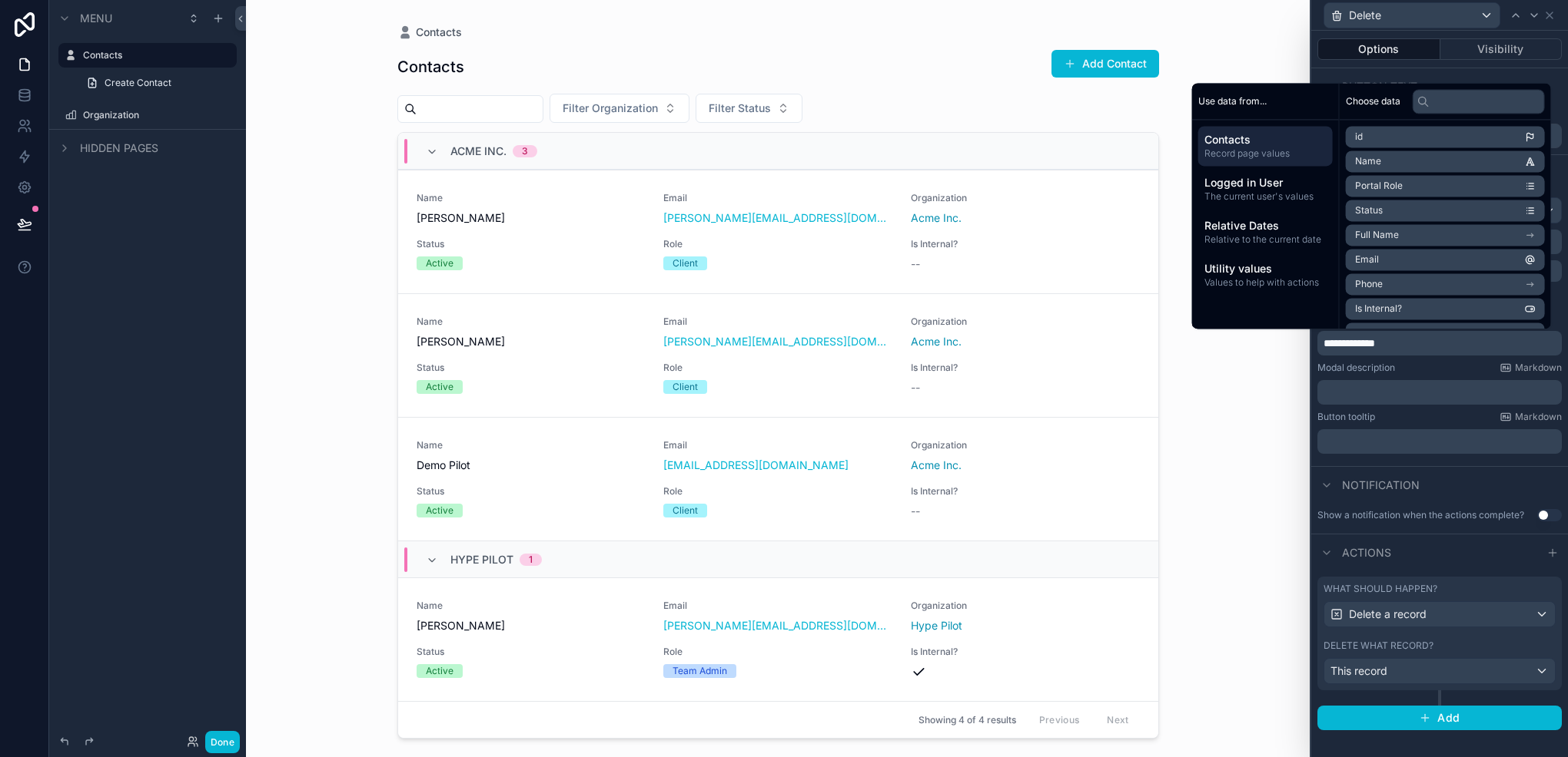
click at [1366, 401] on div "﻿" at bounding box center [1439, 392] width 244 height 25
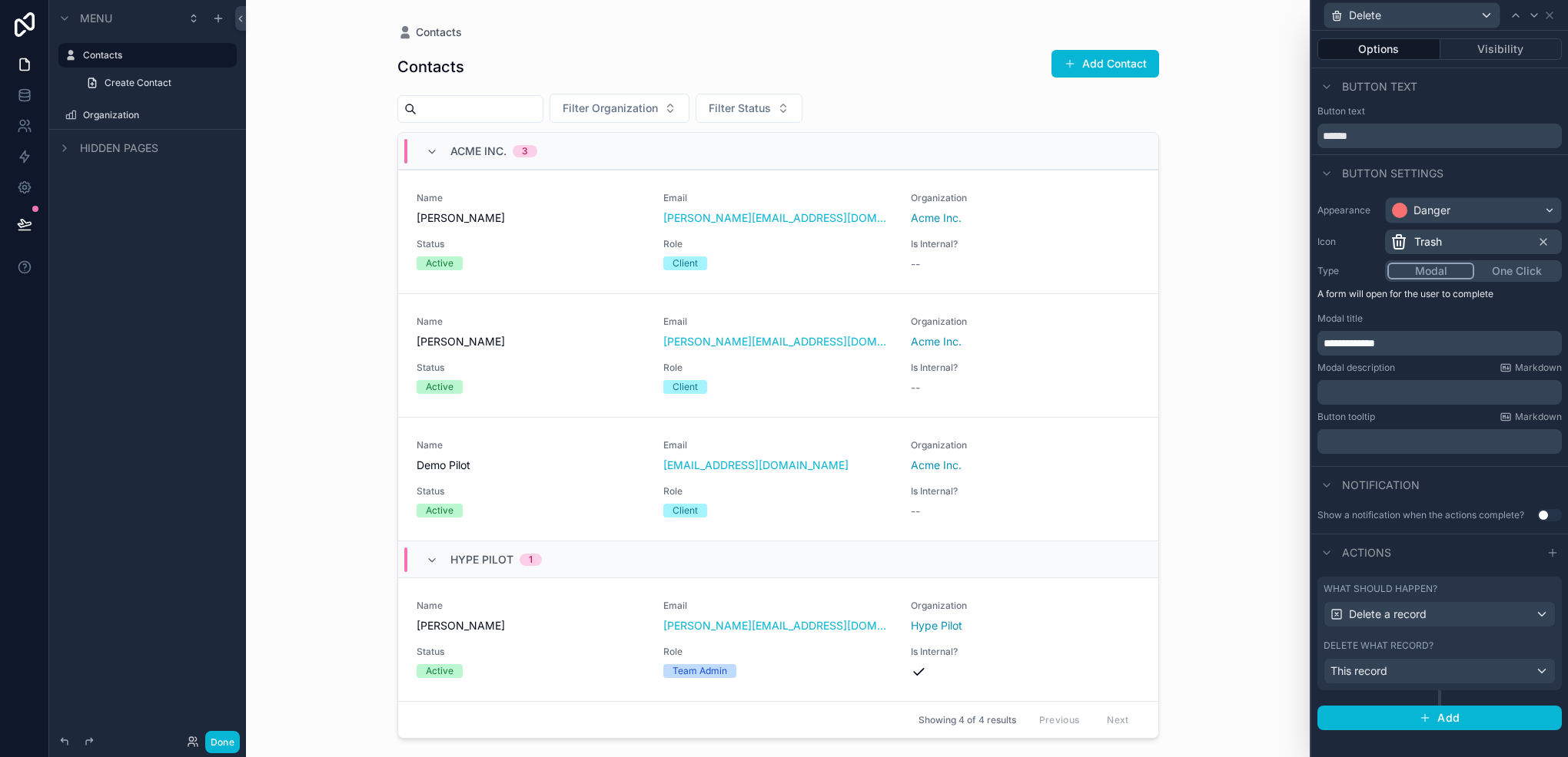
click at [1365, 393] on p "﻿" at bounding box center [1441, 392] width 235 height 15
click at [1434, 403] on div "﻿" at bounding box center [1439, 392] width 244 height 25
click at [1418, 394] on p "﻿" at bounding box center [1441, 392] width 235 height 15
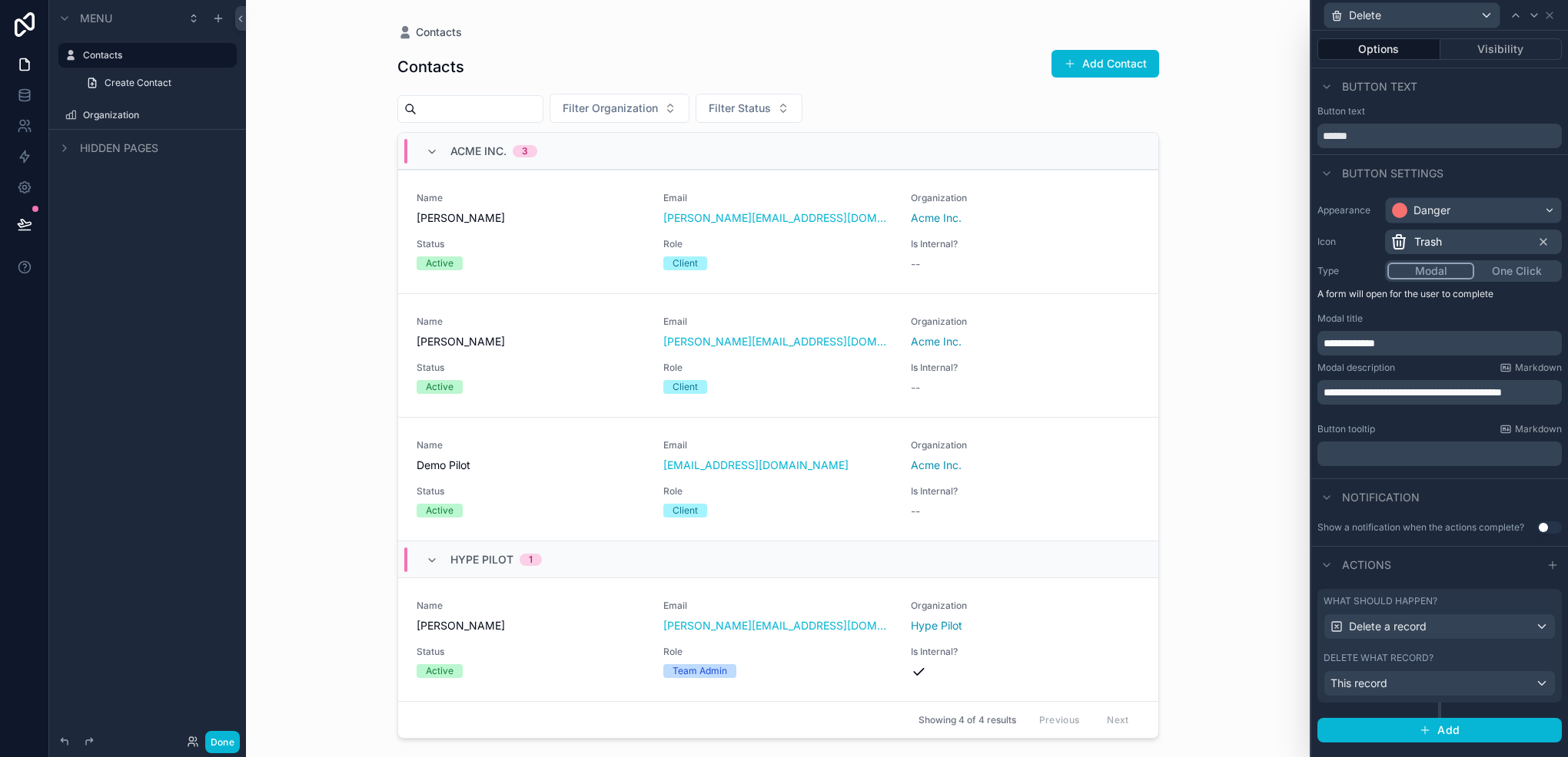
click at [1362, 398] on span "**********" at bounding box center [1412, 392] width 178 height 10
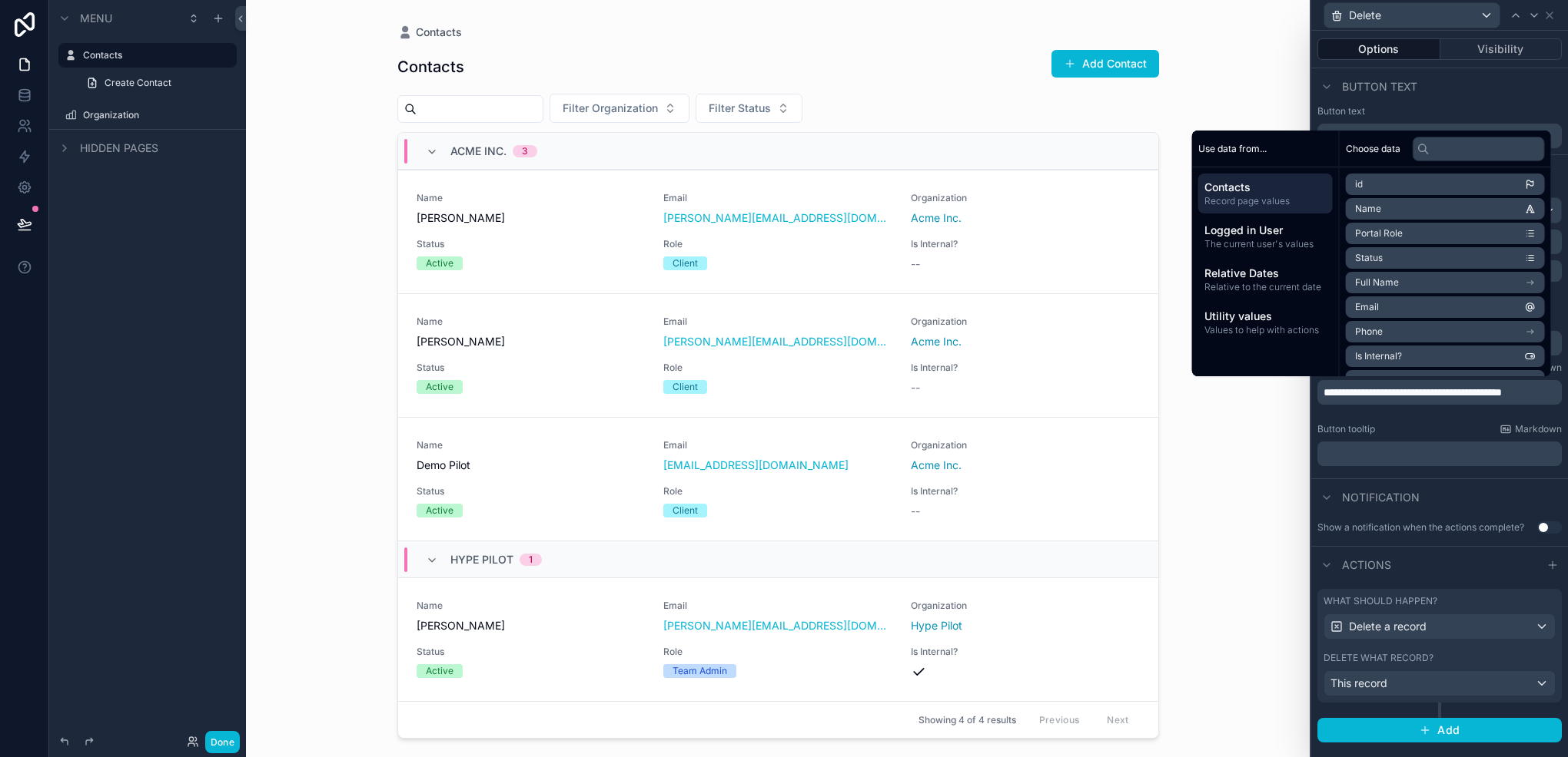
click at [1353, 398] on span "**********" at bounding box center [1412, 392] width 178 height 10
click at [1357, 398] on span "**********" at bounding box center [1412, 392] width 178 height 10
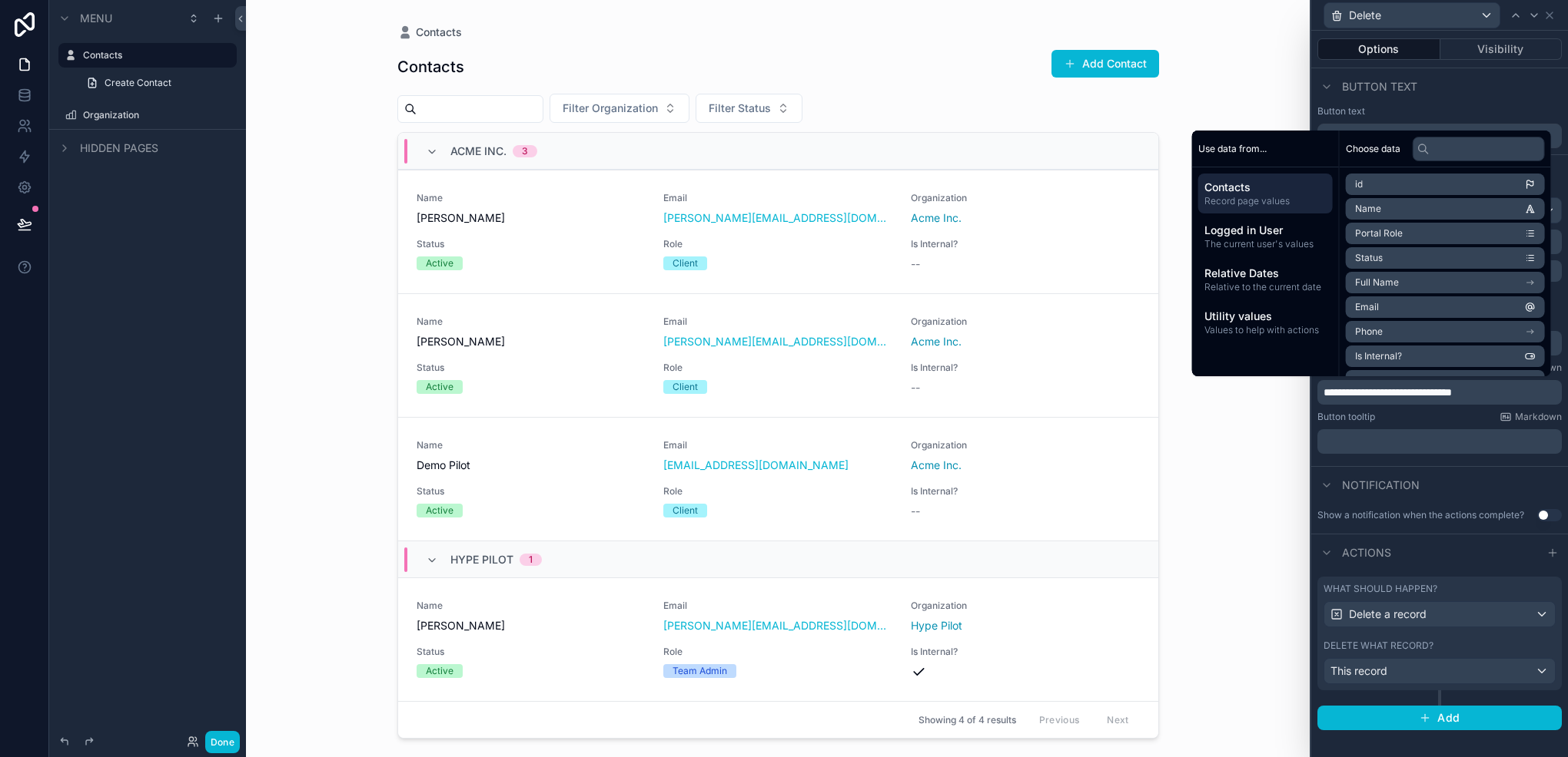
click at [1419, 213] on li "Name" at bounding box center [1445, 209] width 199 height 22
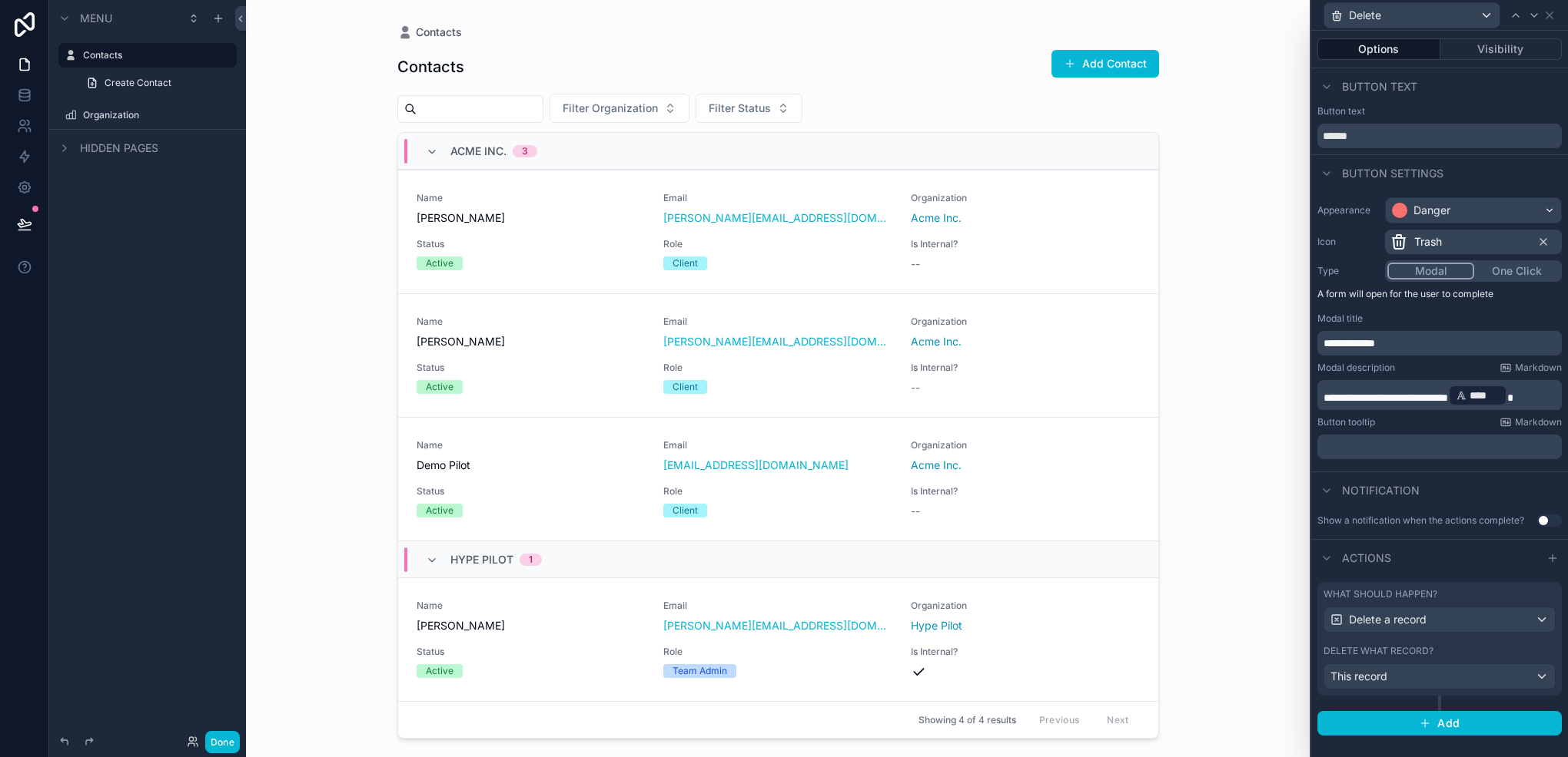
click at [1513, 394] on span "*" at bounding box center [1510, 397] width 6 height 10
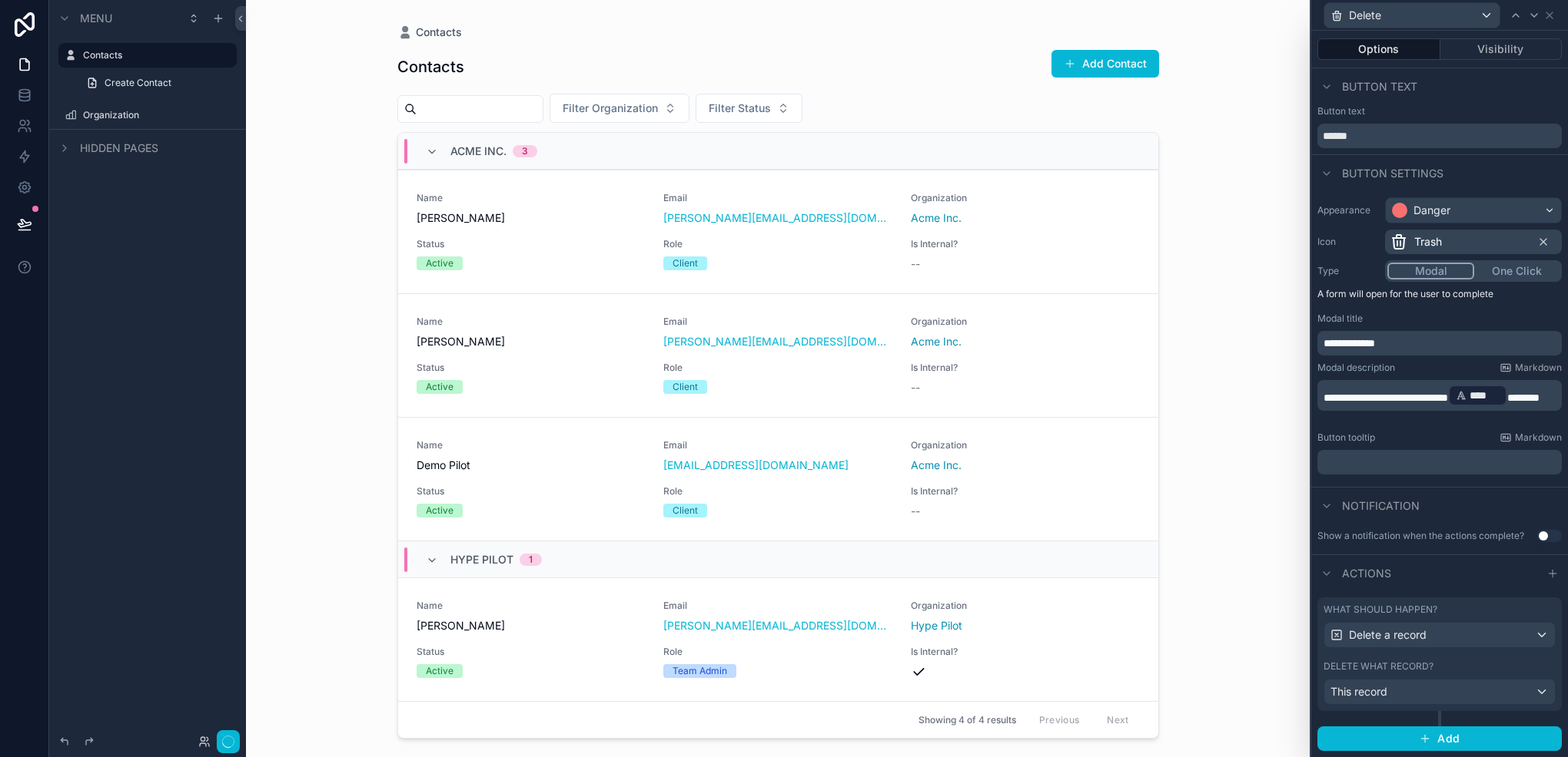
click at [189, 620] on div "Menu Contacts Create Contact Organization Hidden pages" at bounding box center [147, 369] width 197 height 738
click at [1507, 390] on div "****" at bounding box center [1477, 395] width 59 height 22
click at [1539, 392] on span "*******" at bounding box center [1523, 397] width 32 height 10
click at [193, 675] on div "Menu Contacts Create Contact Organization Hidden pages" at bounding box center [147, 369] width 197 height 738
click at [234, 731] on button "Done" at bounding box center [222, 743] width 35 height 23
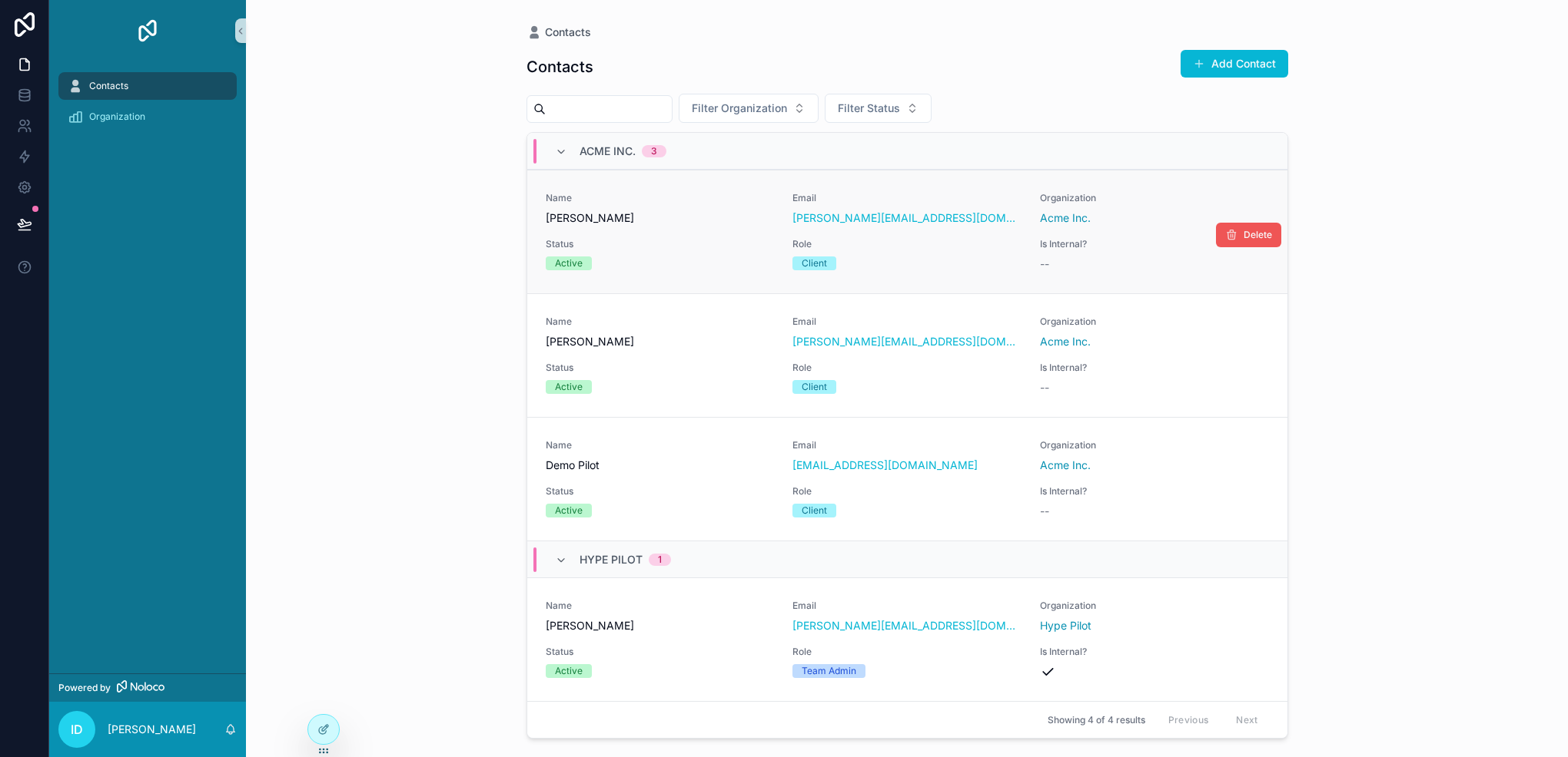
click at [1249, 238] on span "Delete" at bounding box center [1257, 234] width 28 height 12
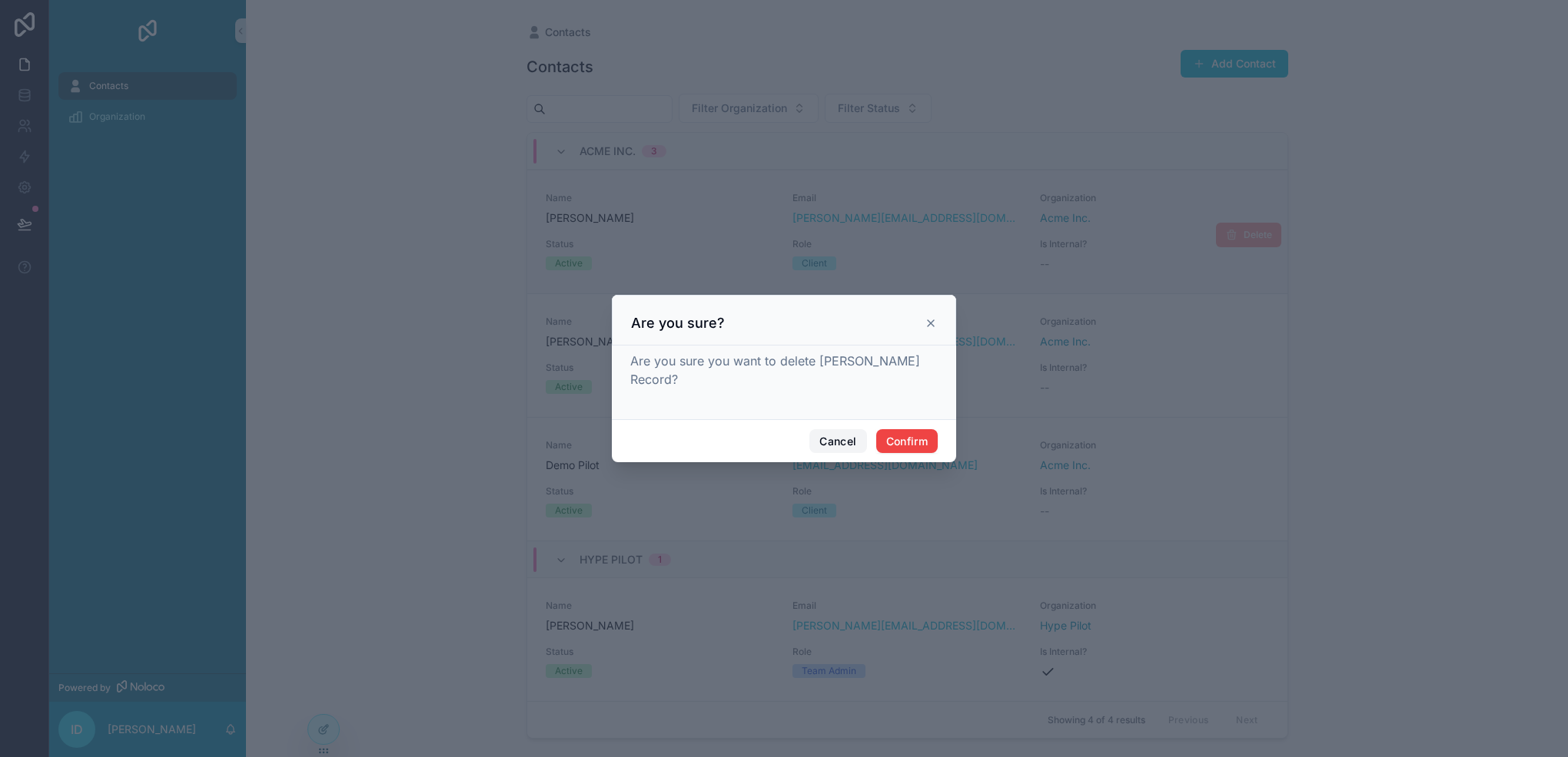
click at [840, 443] on button "Cancel" at bounding box center [837, 441] width 57 height 25
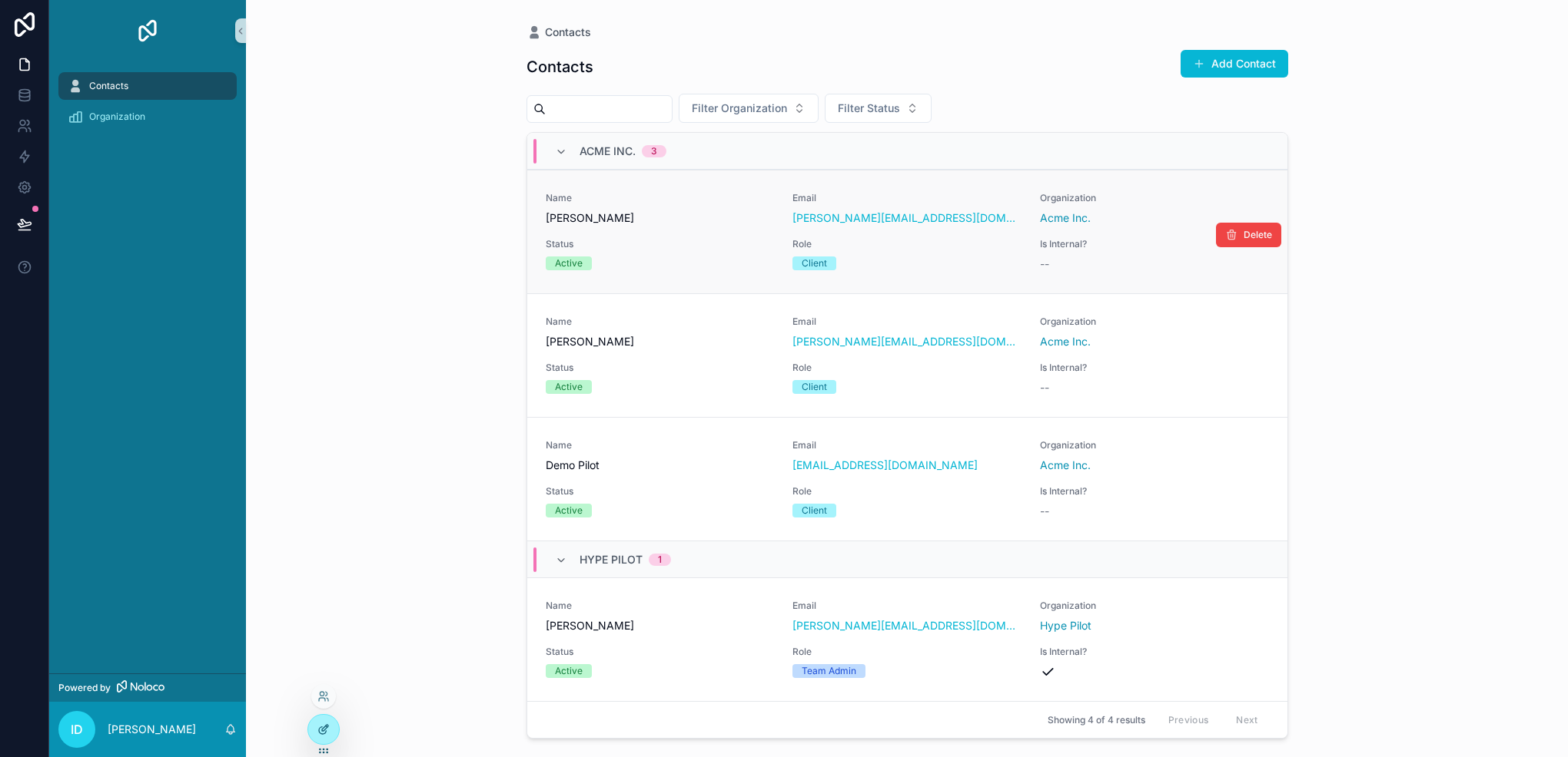
click at [313, 731] on div at bounding box center [323, 730] width 31 height 29
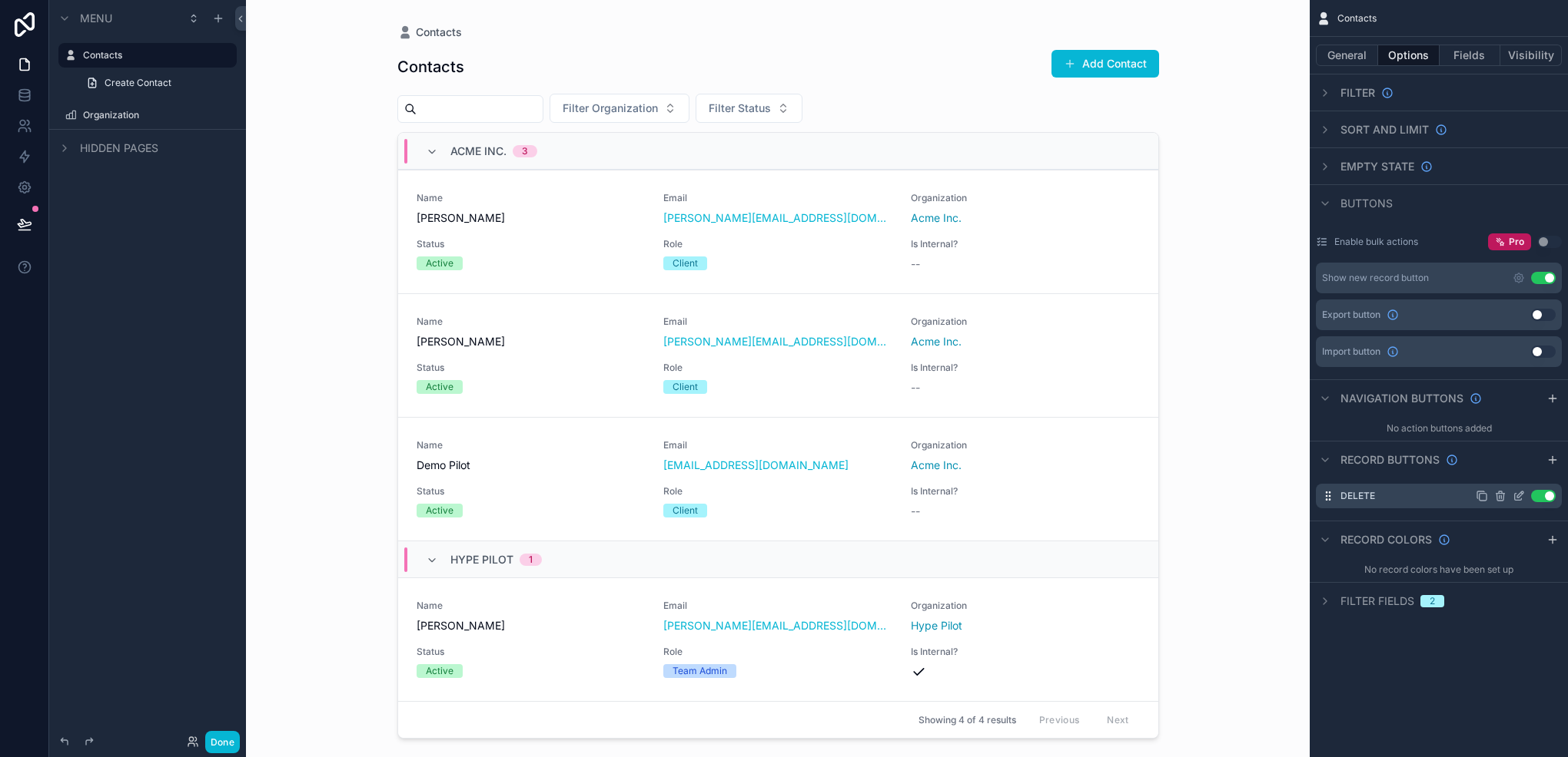
click at [1517, 497] on icon "scrollable content" at bounding box center [1520, 494] width 6 height 6
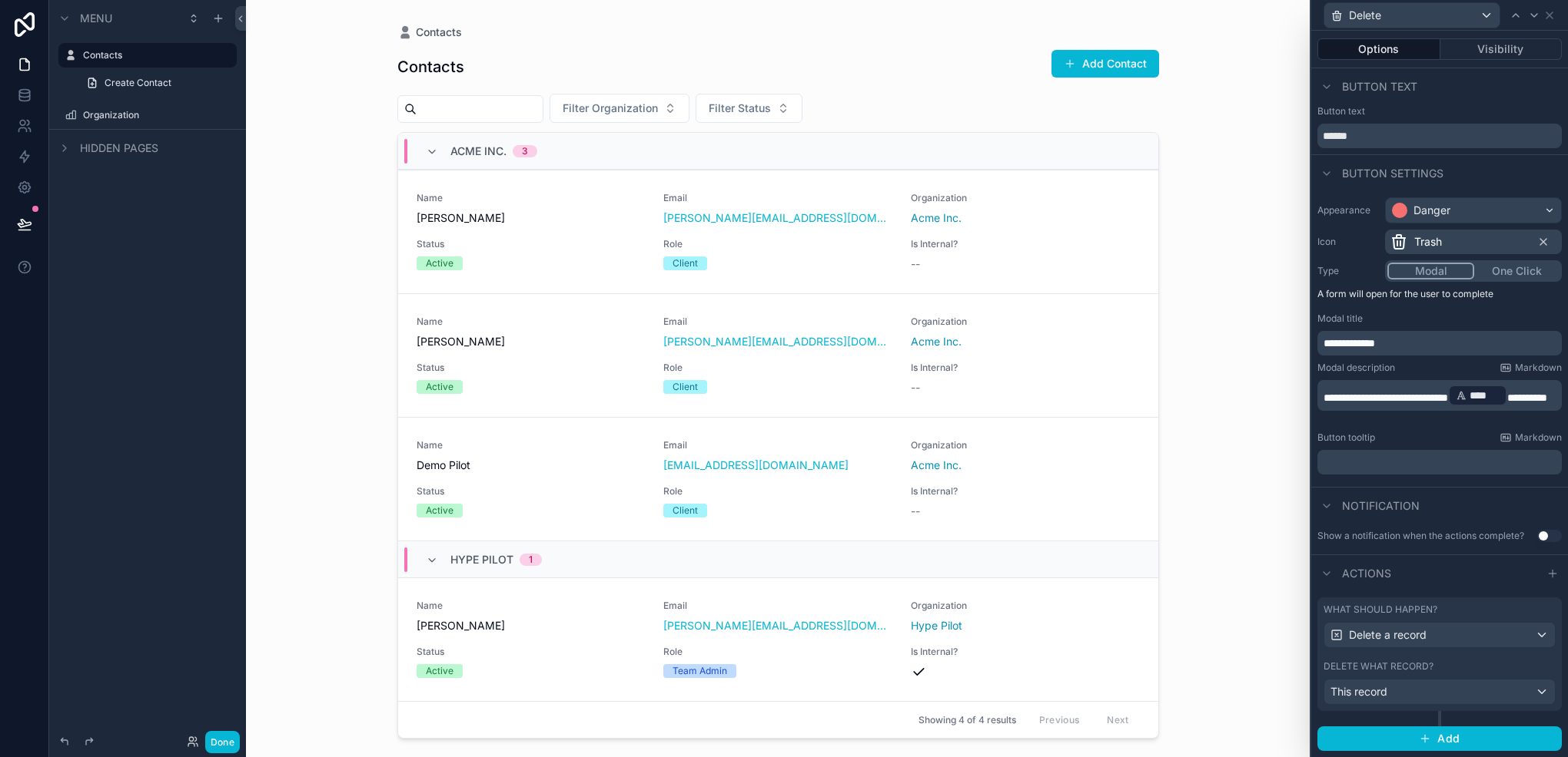
click at [1395, 340] on p "**********" at bounding box center [1441, 343] width 235 height 15
drag, startPoint x: 1395, startPoint y: 340, endPoint x: 1343, endPoint y: 340, distance: 52.0
click at [1343, 340] on p "**********" at bounding box center [1441, 343] width 235 height 15
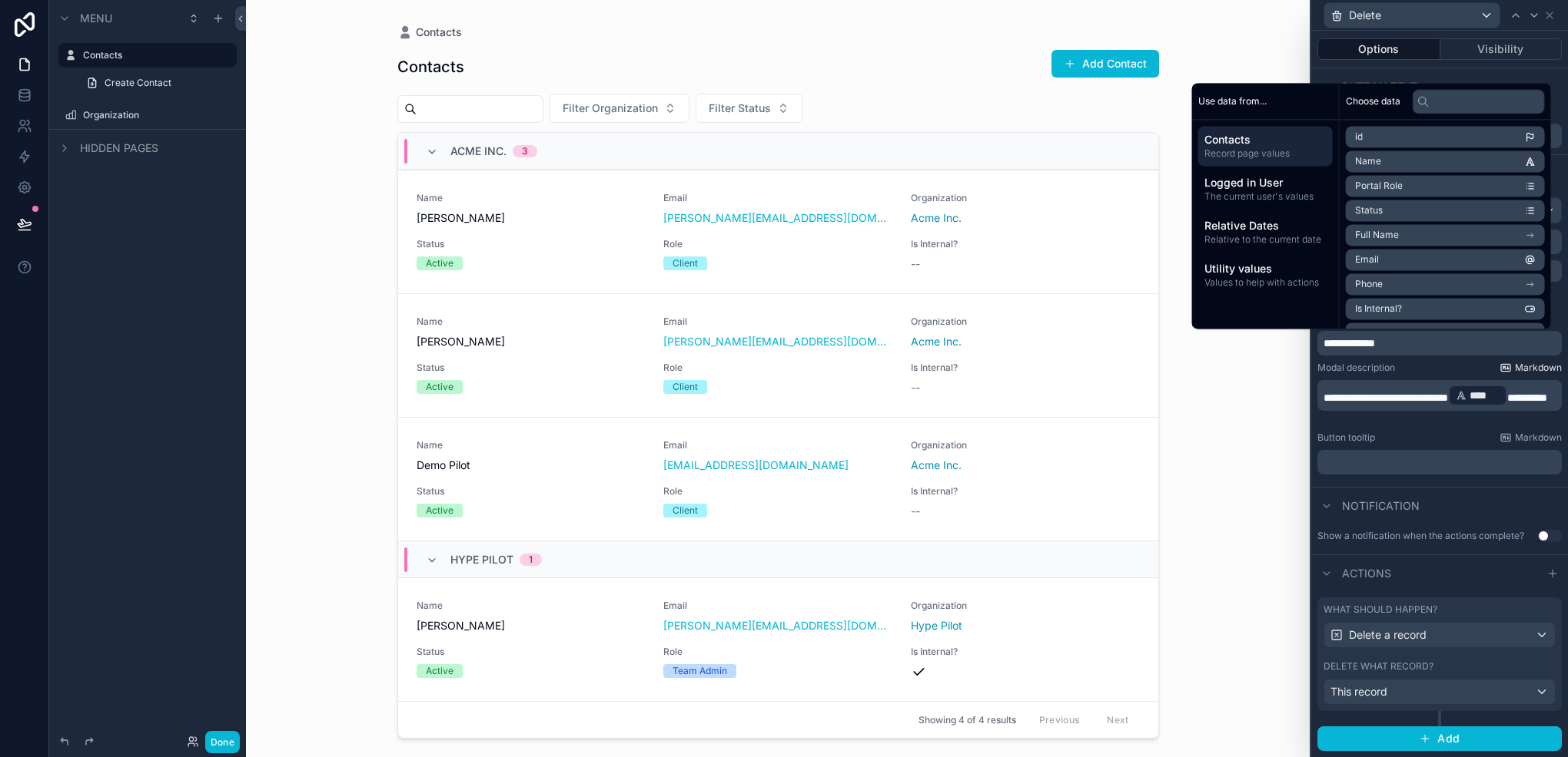
click at [1543, 370] on span "Markdown" at bounding box center [1538, 367] width 47 height 12
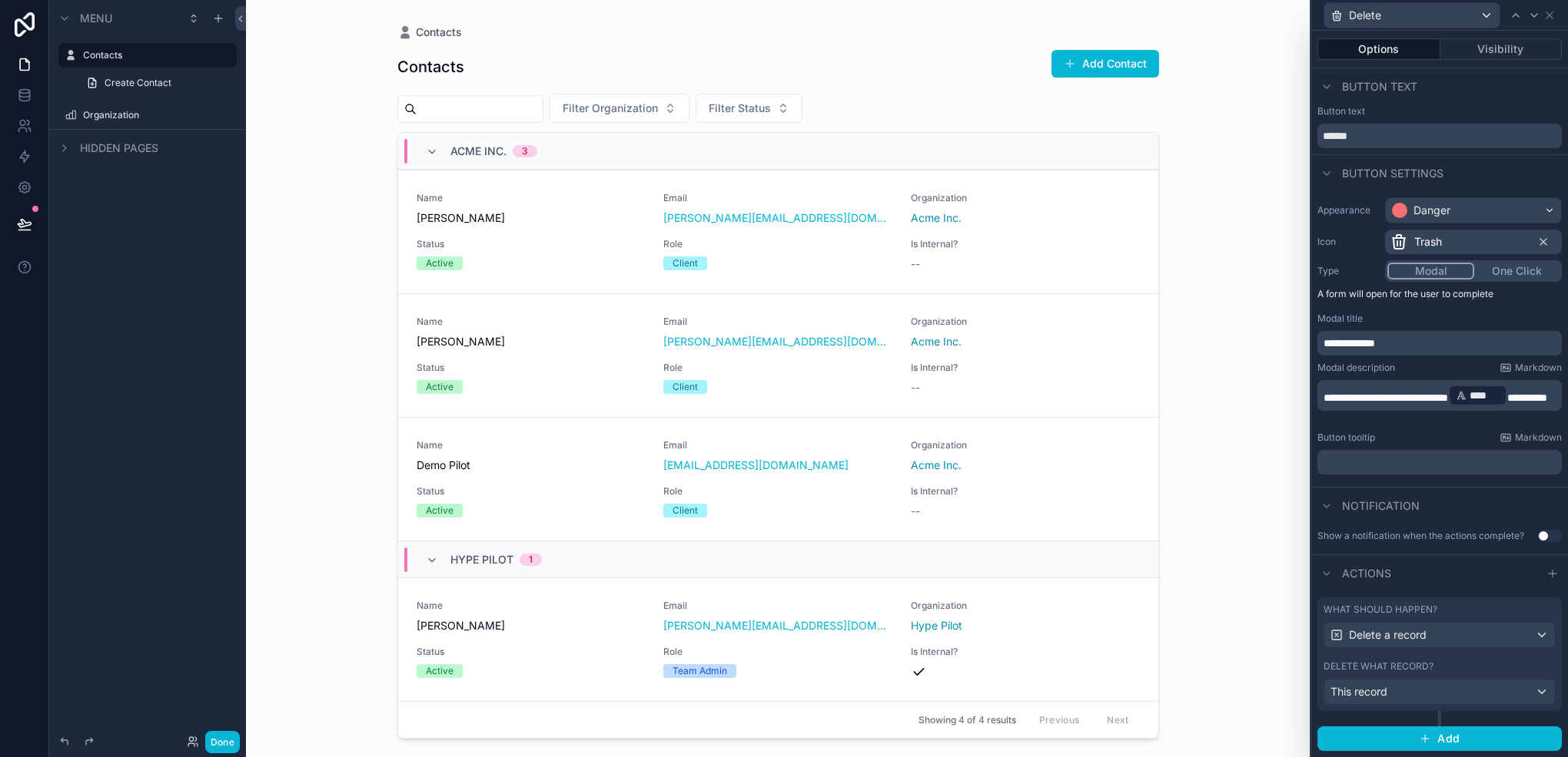
click at [1448, 397] on span "**********" at bounding box center [1385, 397] width 125 height 10
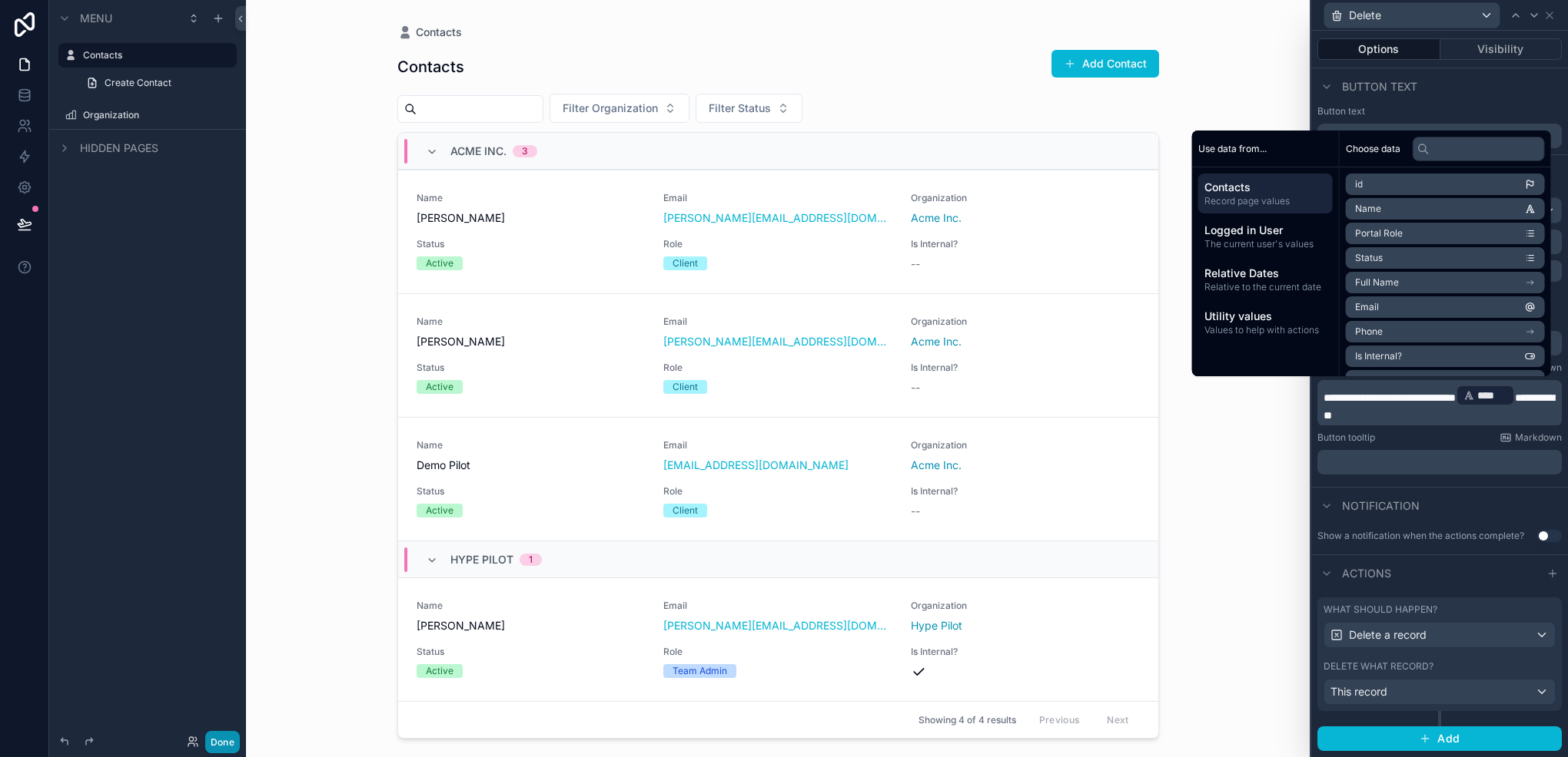
click at [211, 748] on button "Done" at bounding box center [222, 743] width 35 height 23
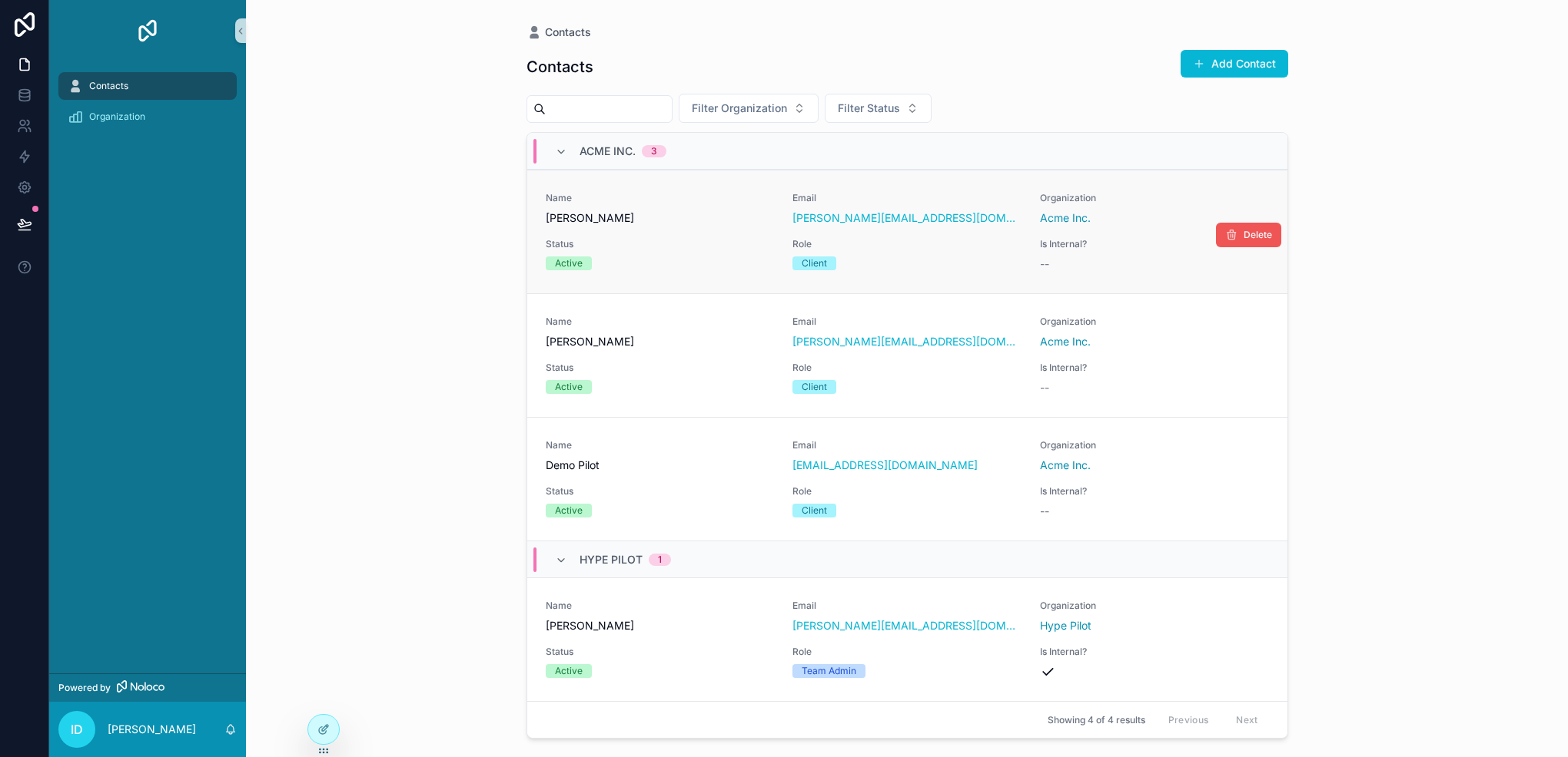
click at [1237, 239] on button "Delete" at bounding box center [1248, 235] width 65 height 25
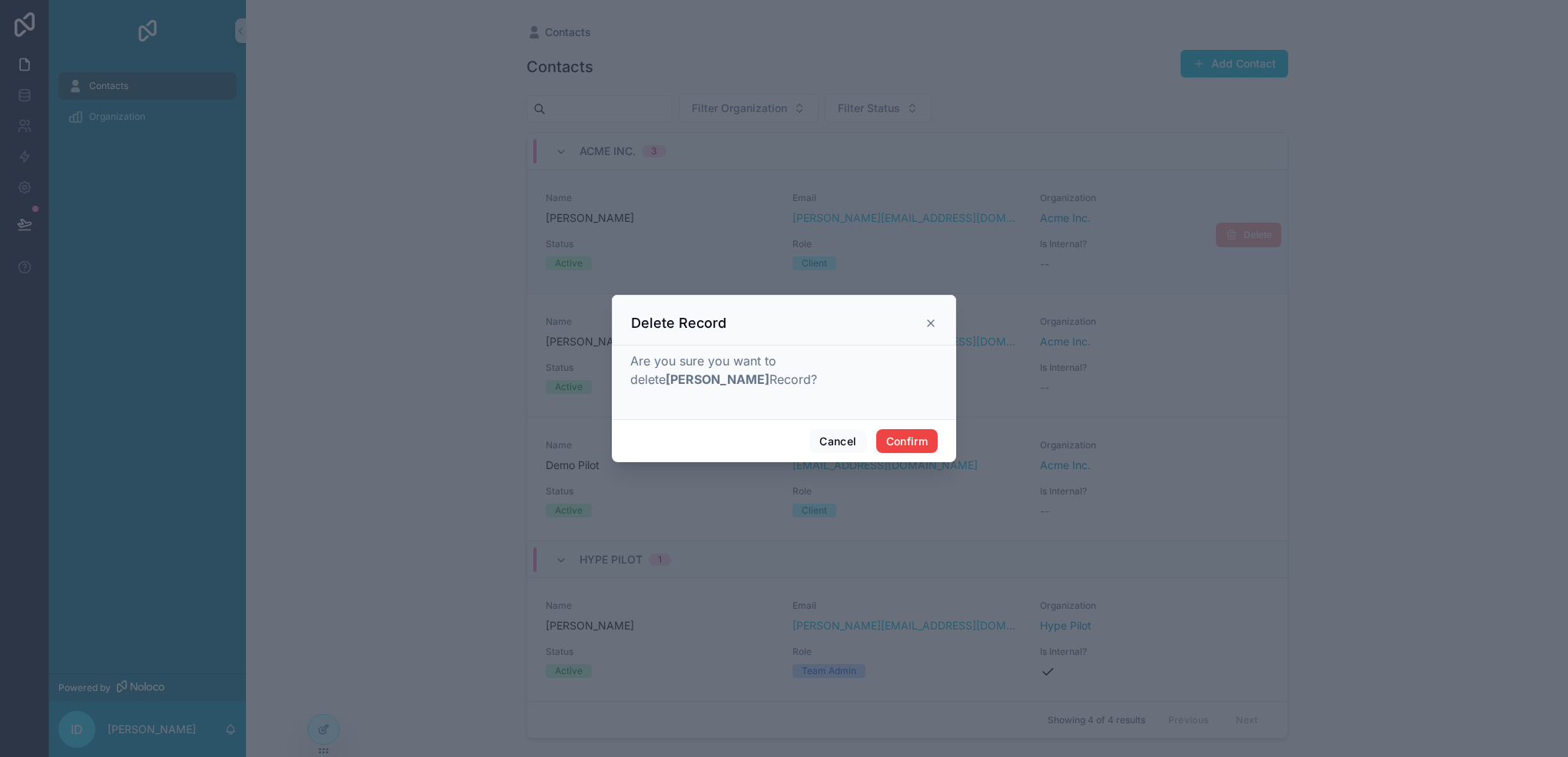
click at [924, 321] on icon at bounding box center [930, 323] width 12 height 12
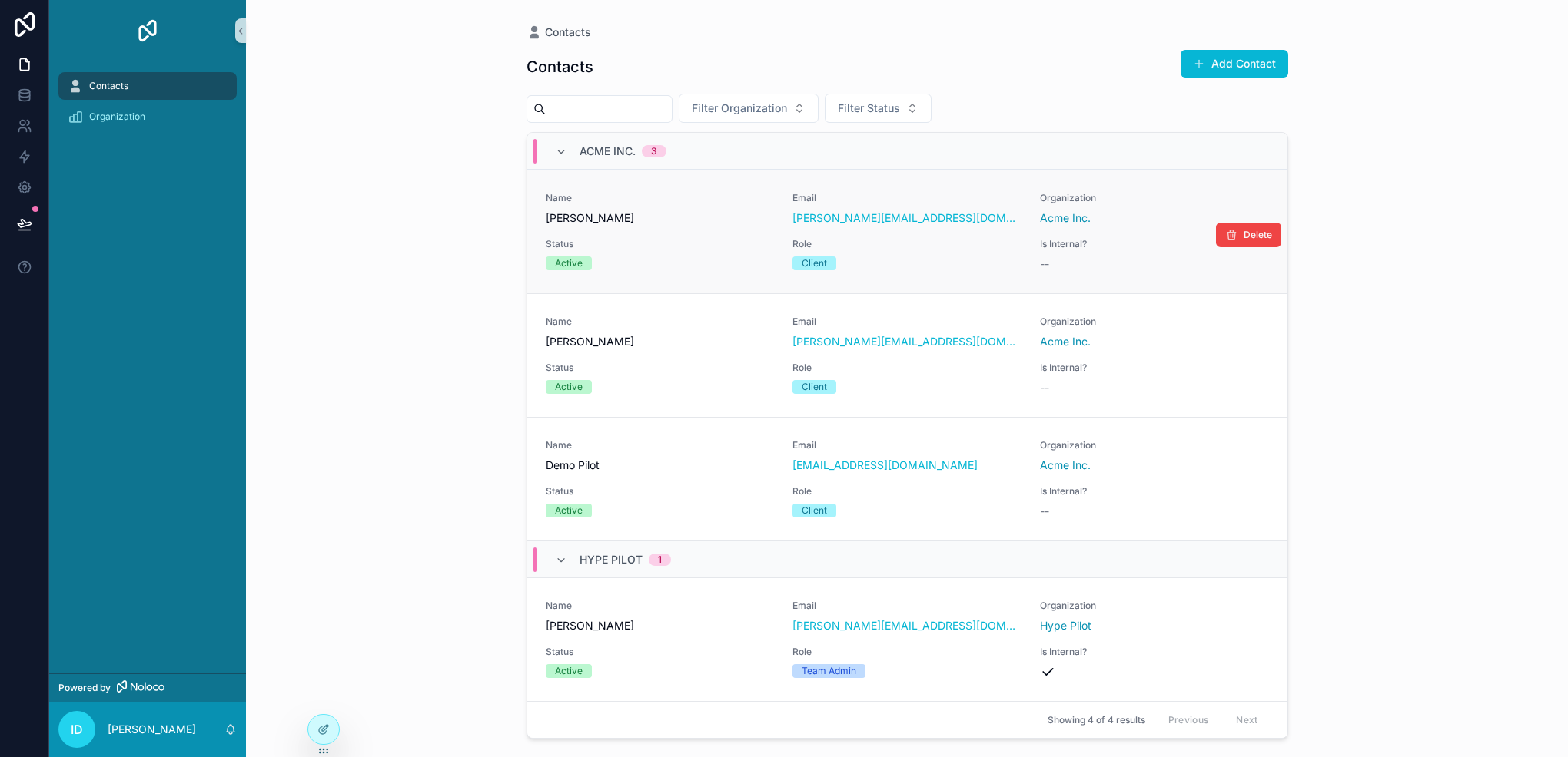
click at [944, 235] on div "Name [PERSON_NAME] Email [PERSON_NAME][EMAIL_ADDRESS][DOMAIN_NAME] Organization…" at bounding box center [906, 231] width 723 height 80
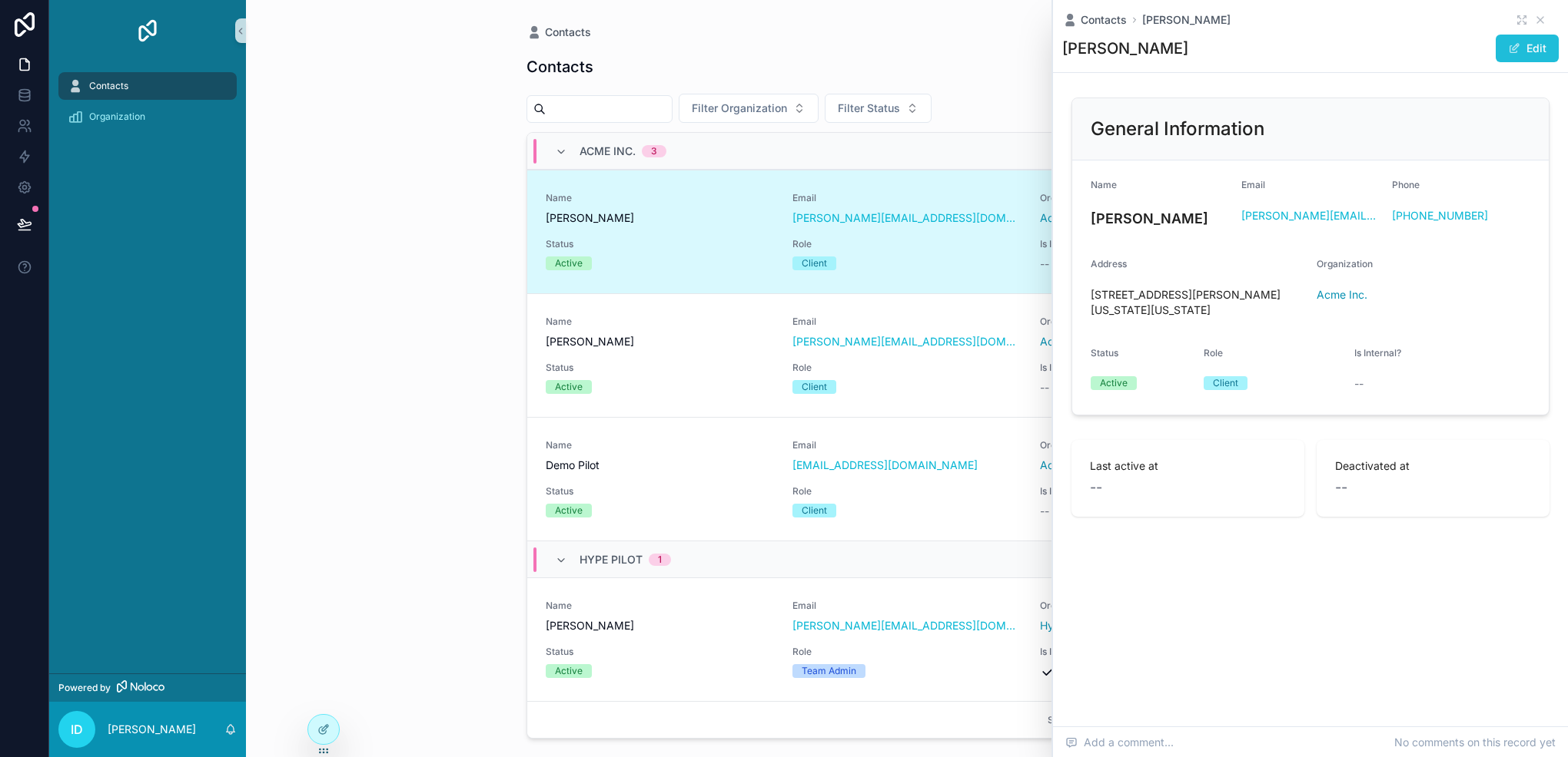
click at [1512, 39] on button "Edit" at bounding box center [1527, 48] width 63 height 27
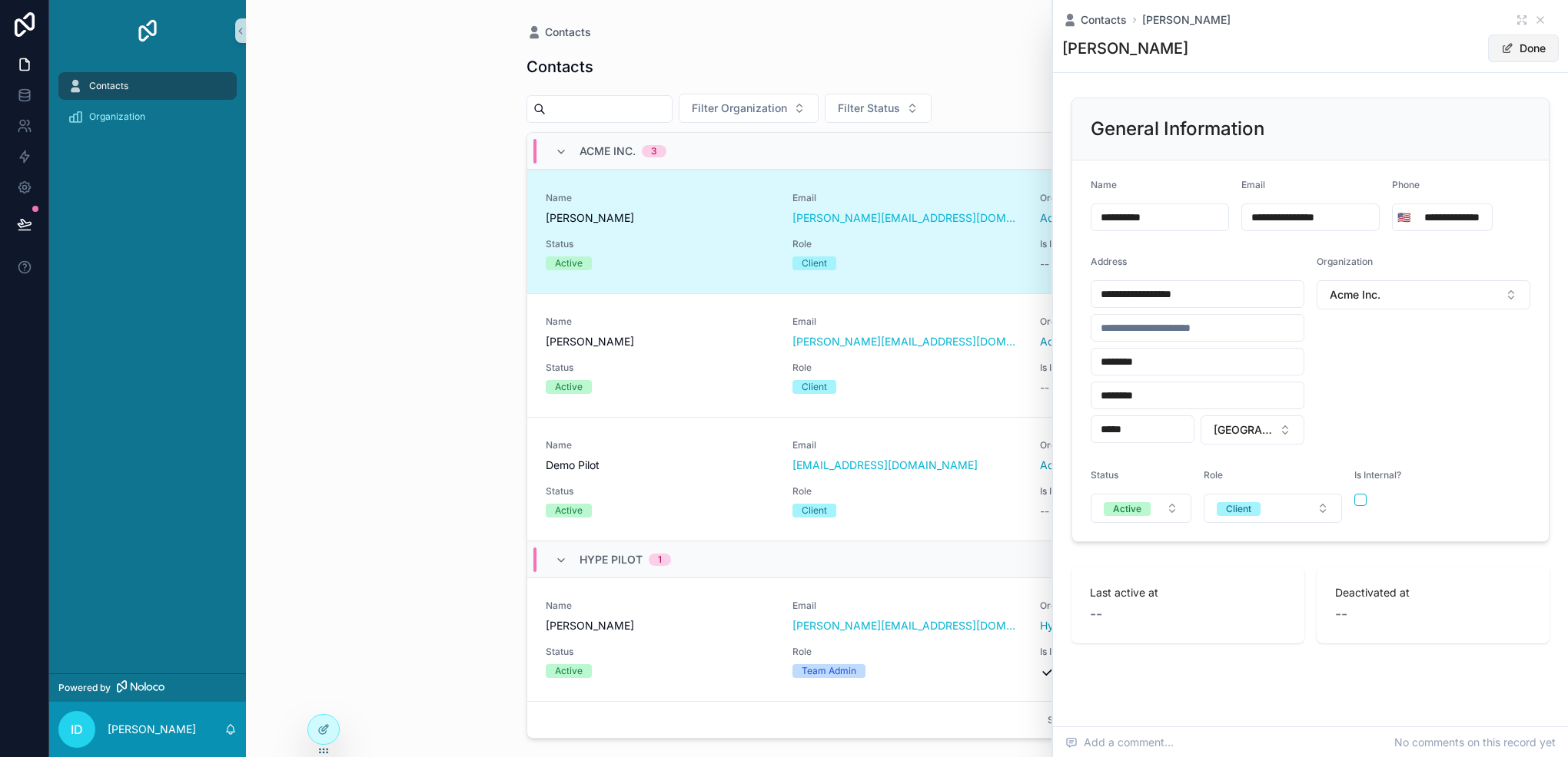
click at [1503, 59] on button "Done" at bounding box center [1523, 48] width 71 height 27
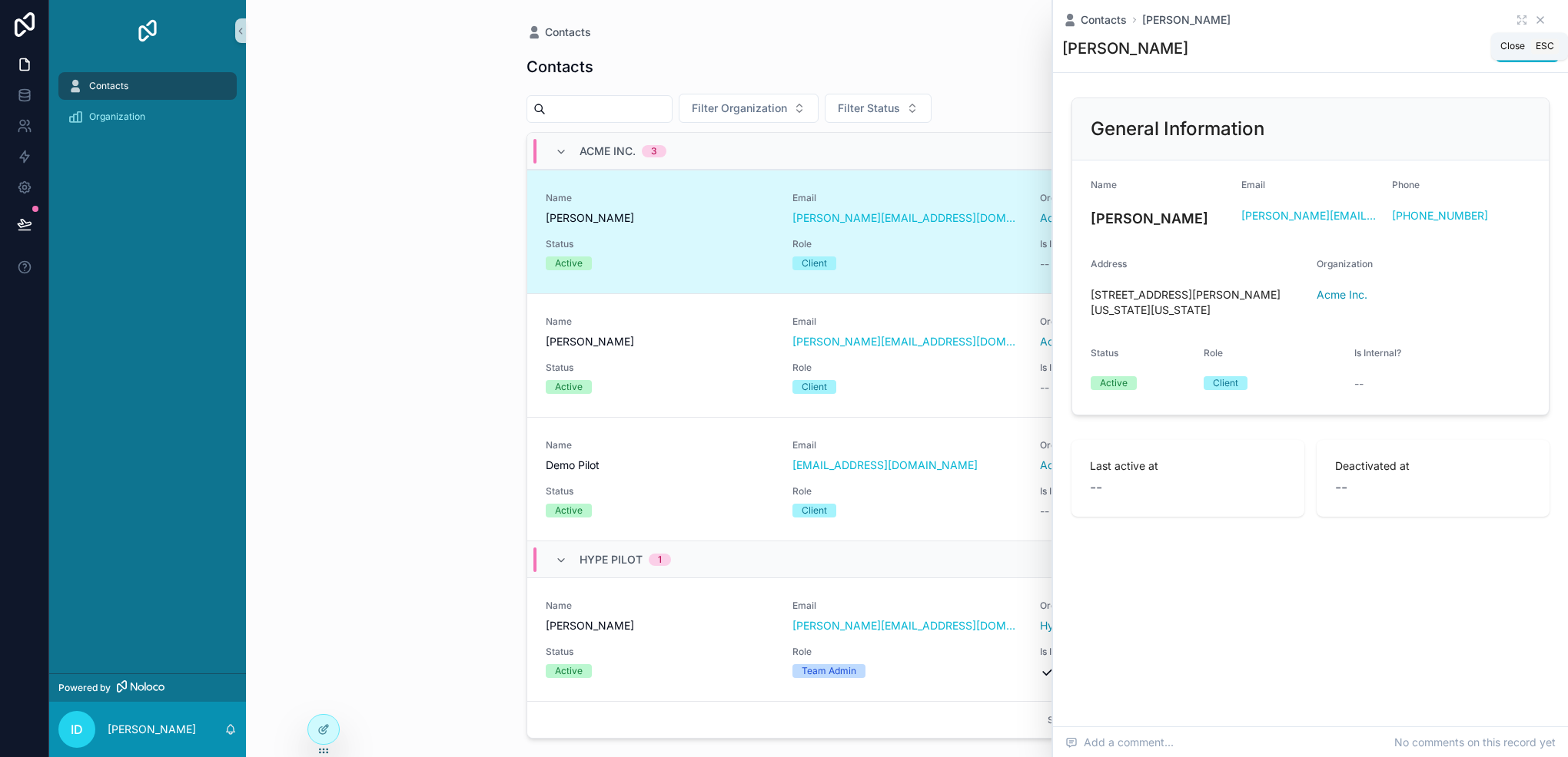
click at [1537, 16] on icon "scrollable content" at bounding box center [1540, 19] width 12 height 12
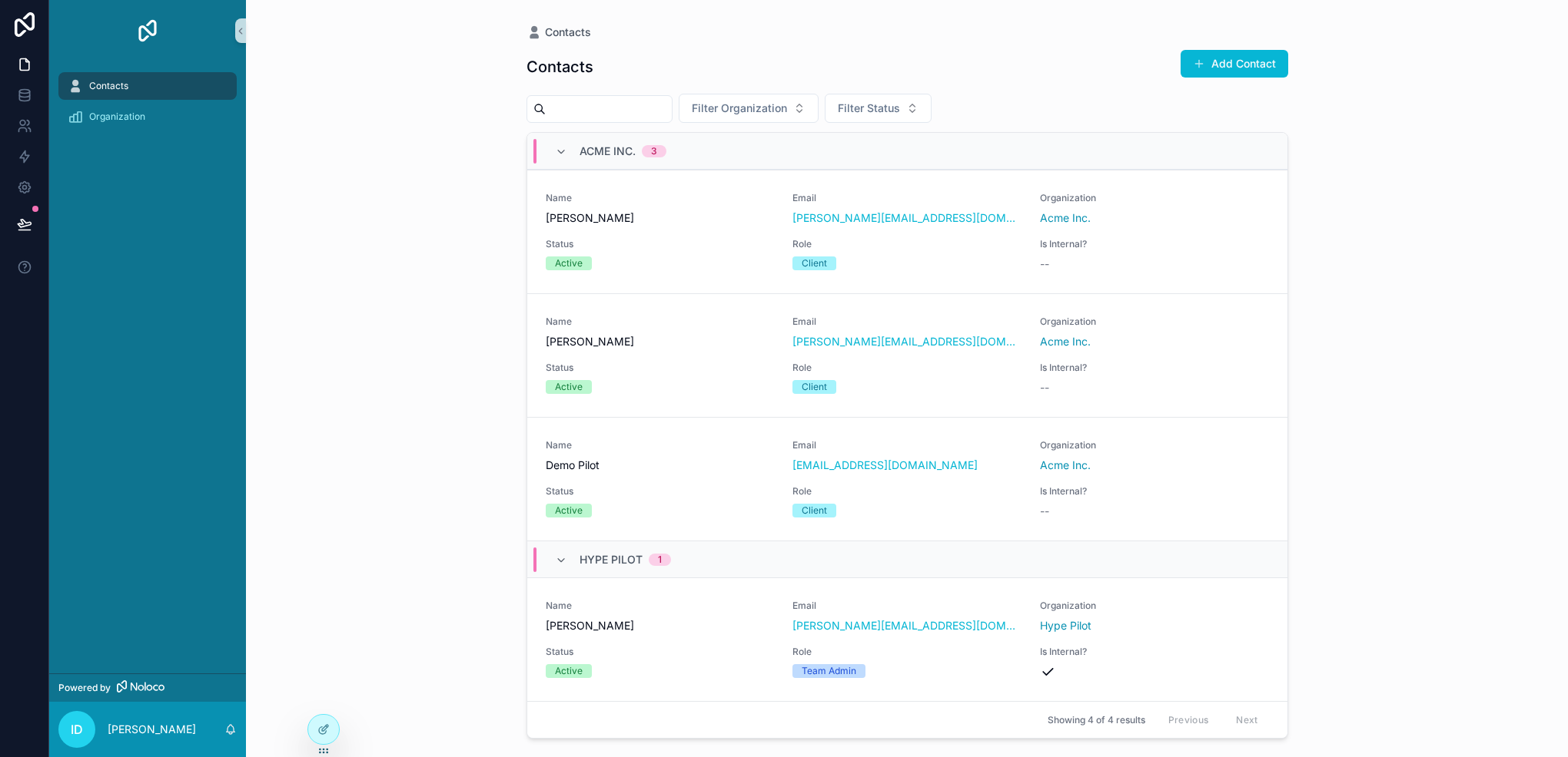
click at [1455, 23] on div "Contacts Contacts Add Contact Filter Organization Filter Status Acme Inc. 3 Nam…" at bounding box center [906, 378] width 1321 height 757
